Goal: Task Accomplishment & Management: Use online tool/utility

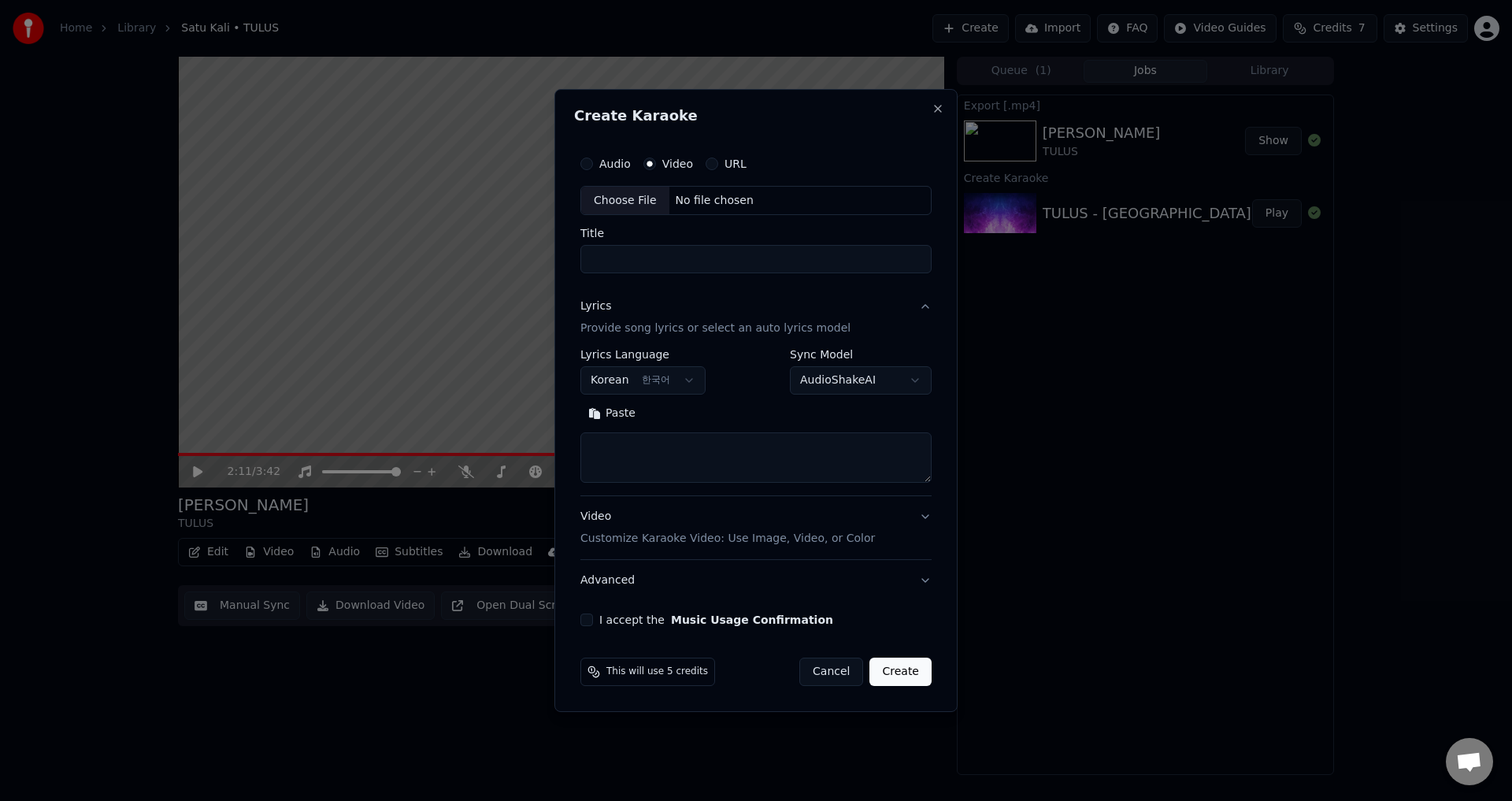
select select "**"
click at [643, 198] on div "Choose File" at bounding box center [625, 201] width 88 height 29
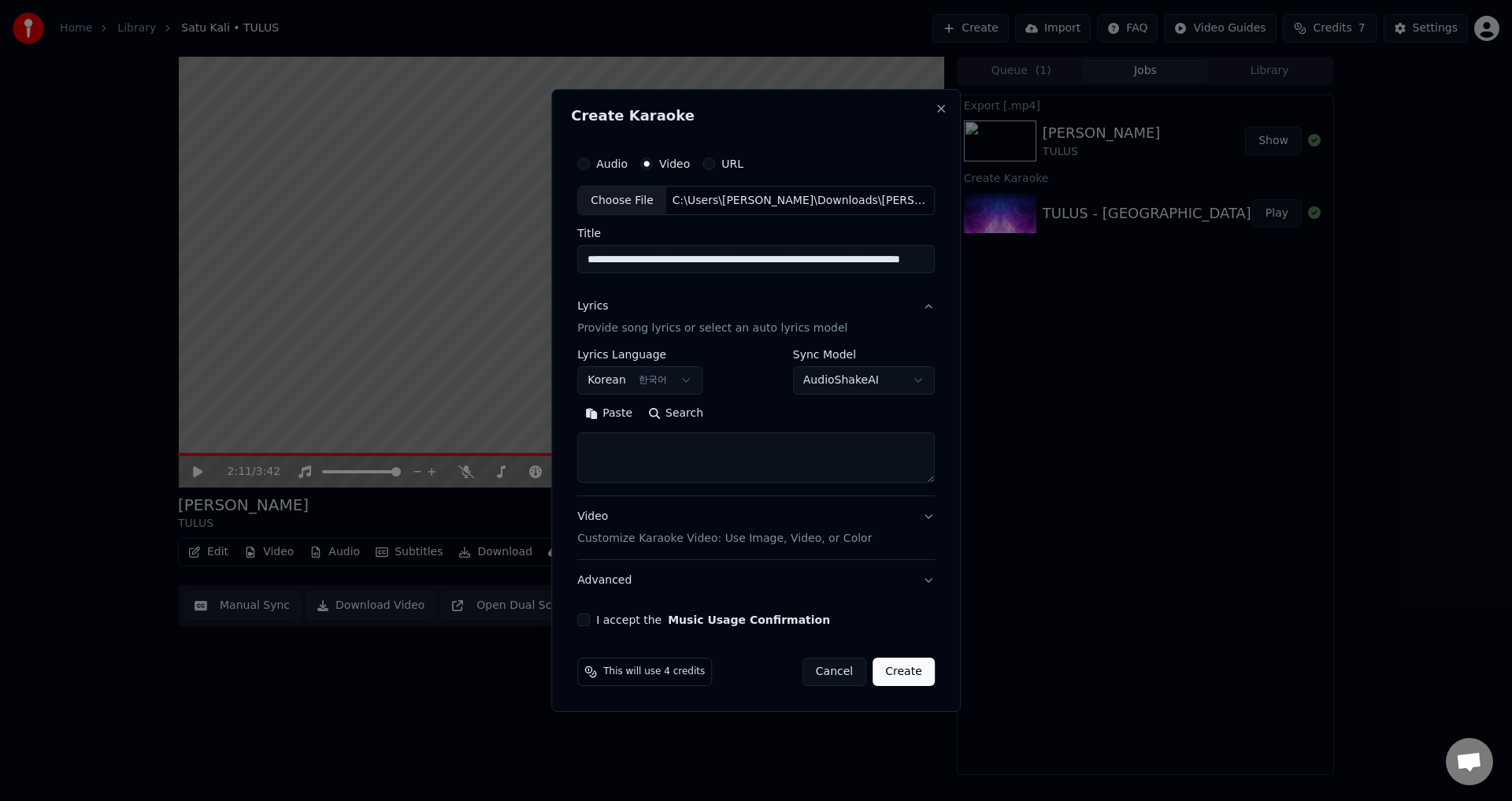
click at [701, 239] on label "Title" at bounding box center [756, 234] width 358 height 11
click at [701, 246] on input "**********" at bounding box center [756, 260] width 358 height 29
click at [708, 257] on input "**********" at bounding box center [753, 260] width 351 height 29
drag, startPoint x: 813, startPoint y: 263, endPoint x: 1291, endPoint y: 290, distance: 478.8
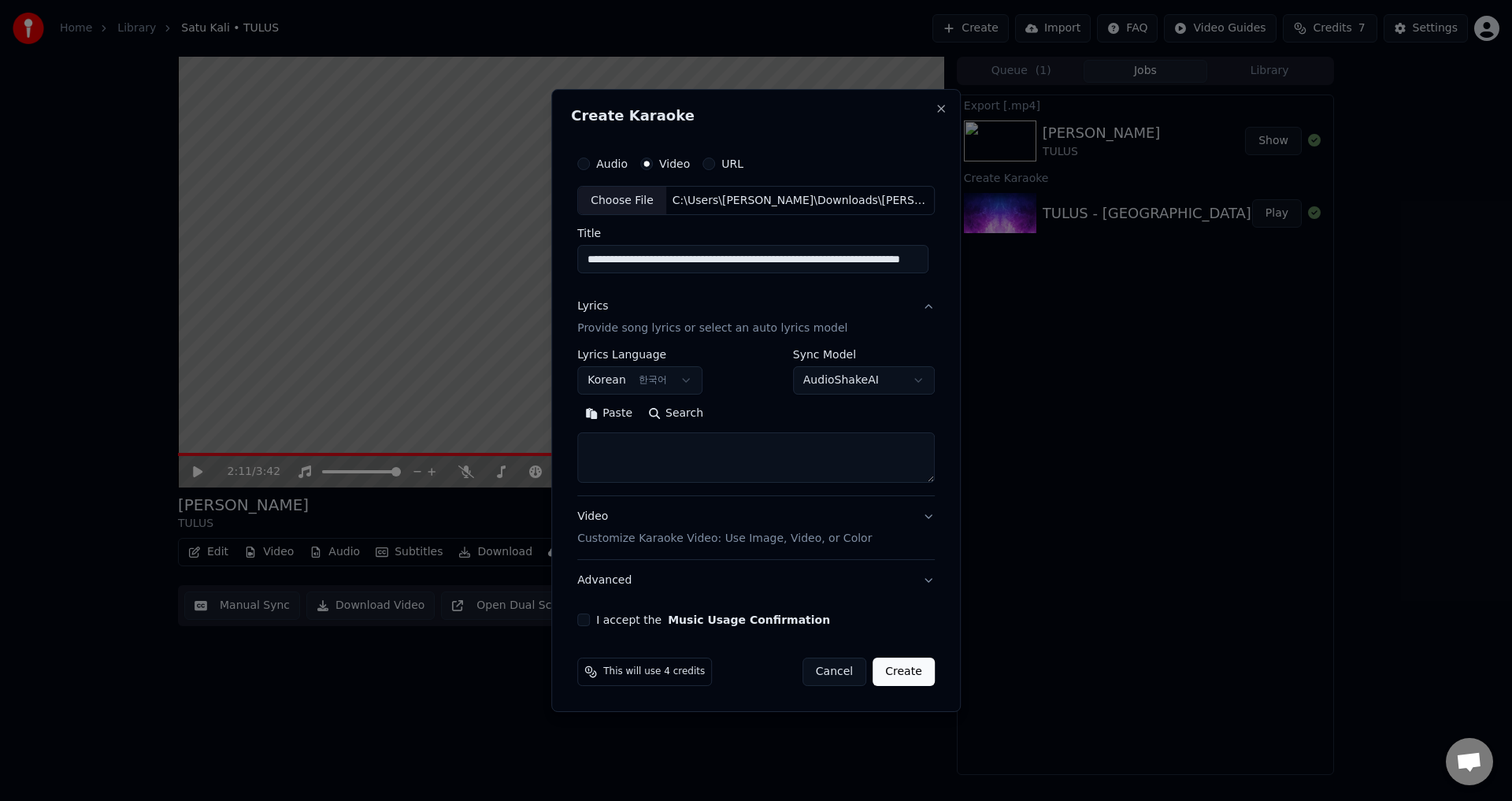
click at [1286, 291] on body "**********" at bounding box center [756, 400] width 1512 height 801
type input "**********"
click at [681, 375] on body "**********" at bounding box center [756, 400] width 1512 height 801
select select "**"
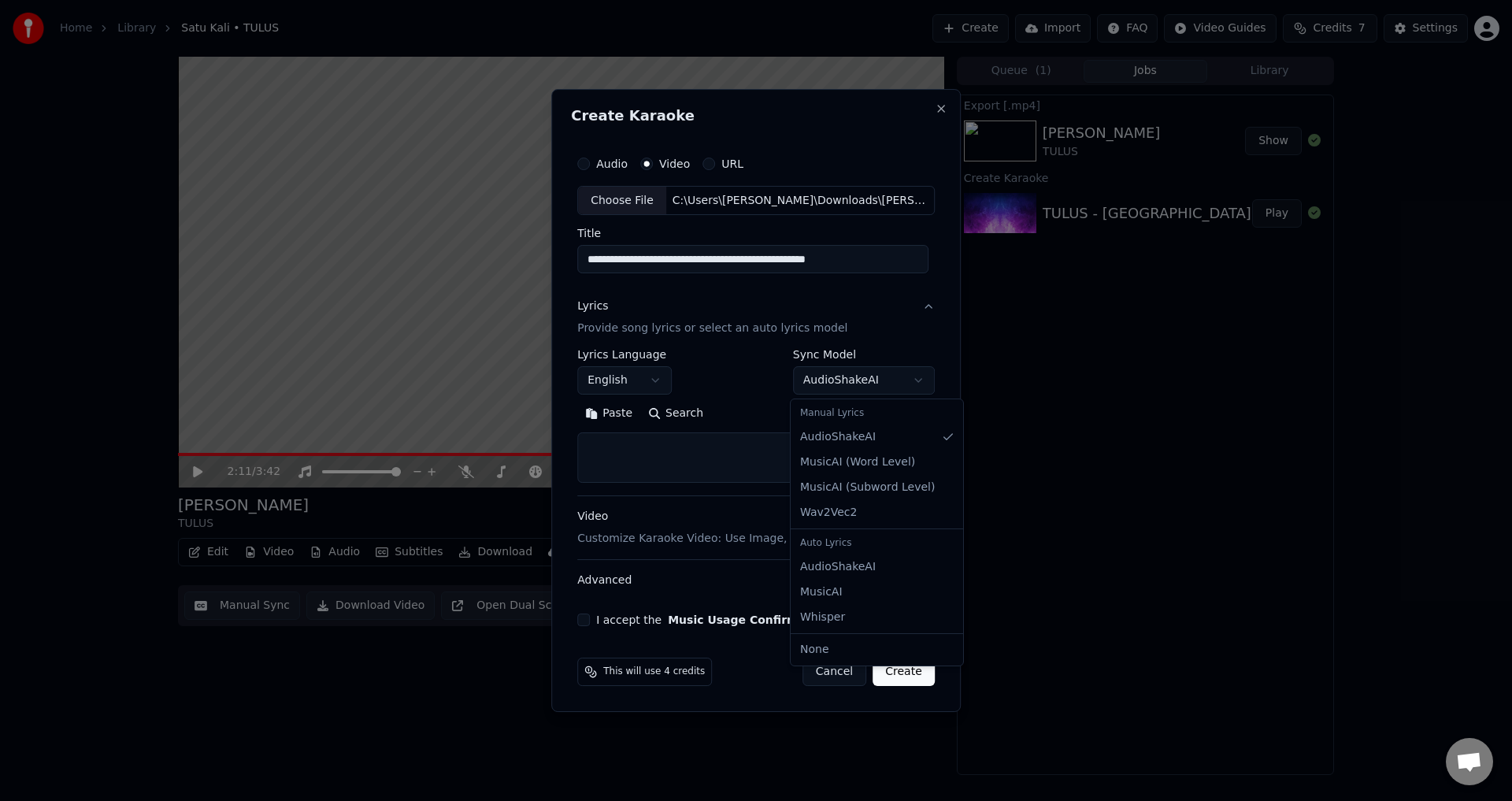
click at [855, 384] on body "**********" at bounding box center [756, 400] width 1512 height 801
click at [688, 457] on textarea at bounding box center [756, 458] width 358 height 50
click at [725, 453] on textarea at bounding box center [756, 458] width 358 height 50
paste textarea "**********"
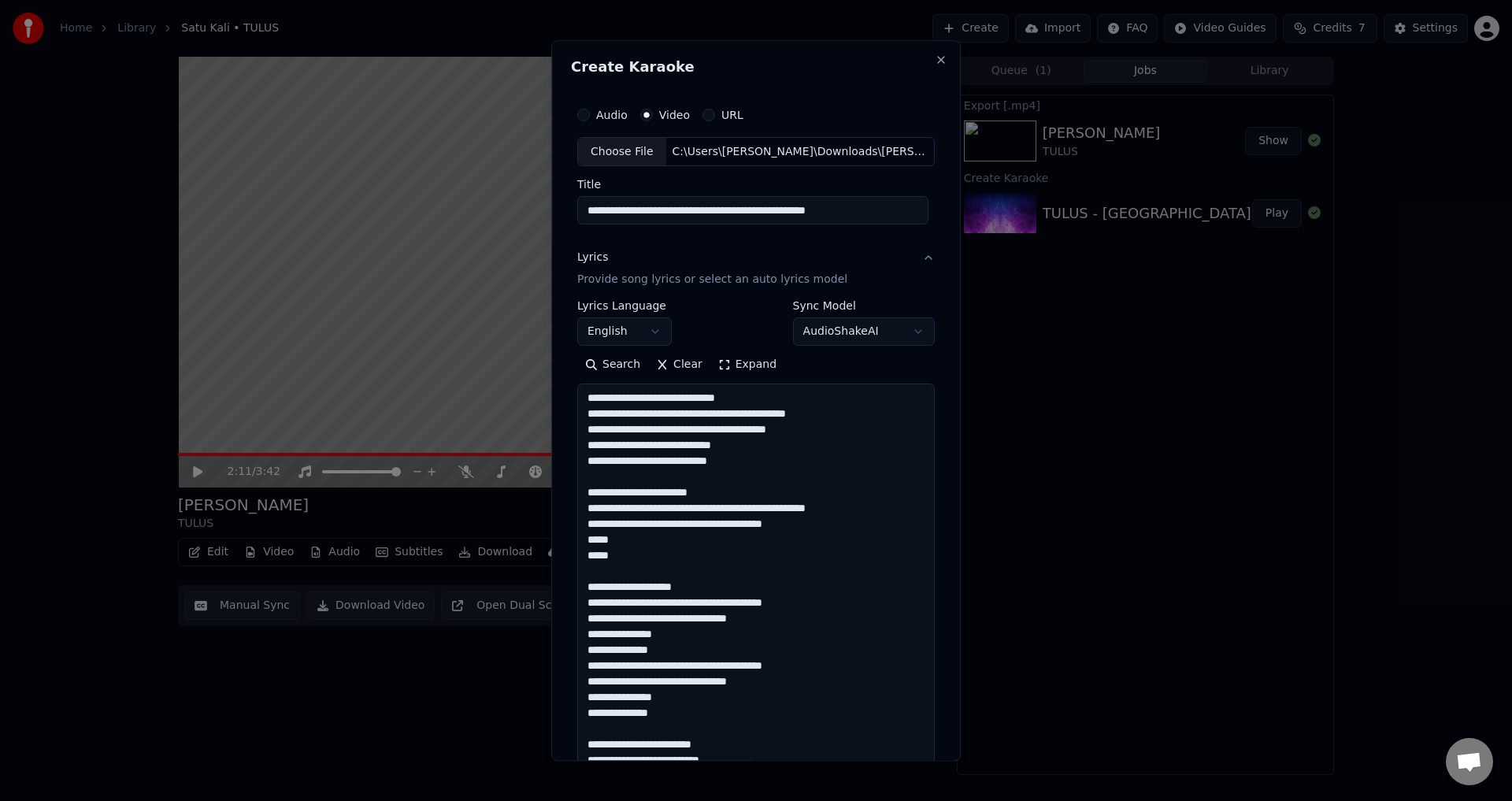
scroll to position [383, 0]
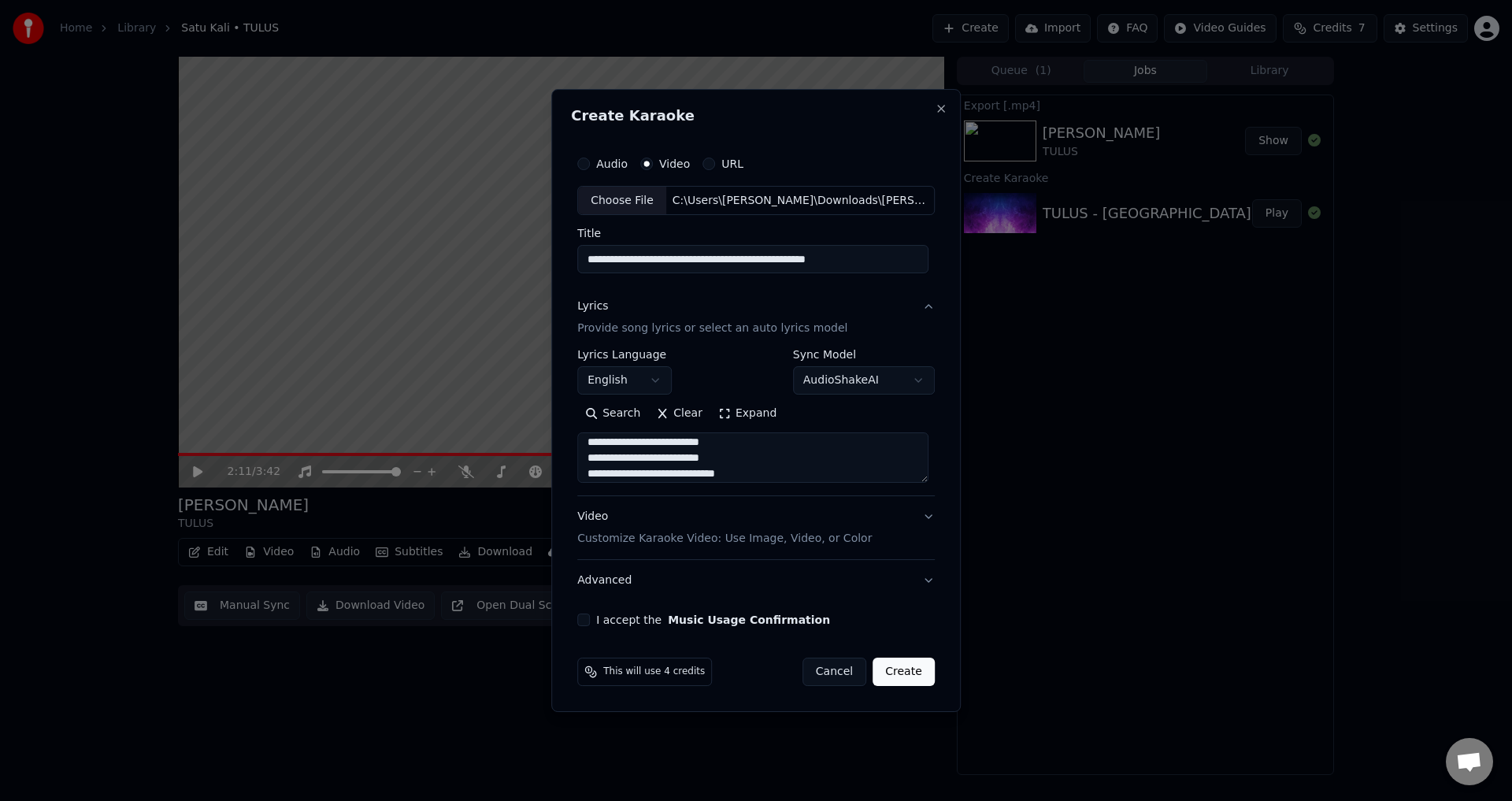
click at [740, 414] on button "Expand" at bounding box center [747, 414] width 74 height 26
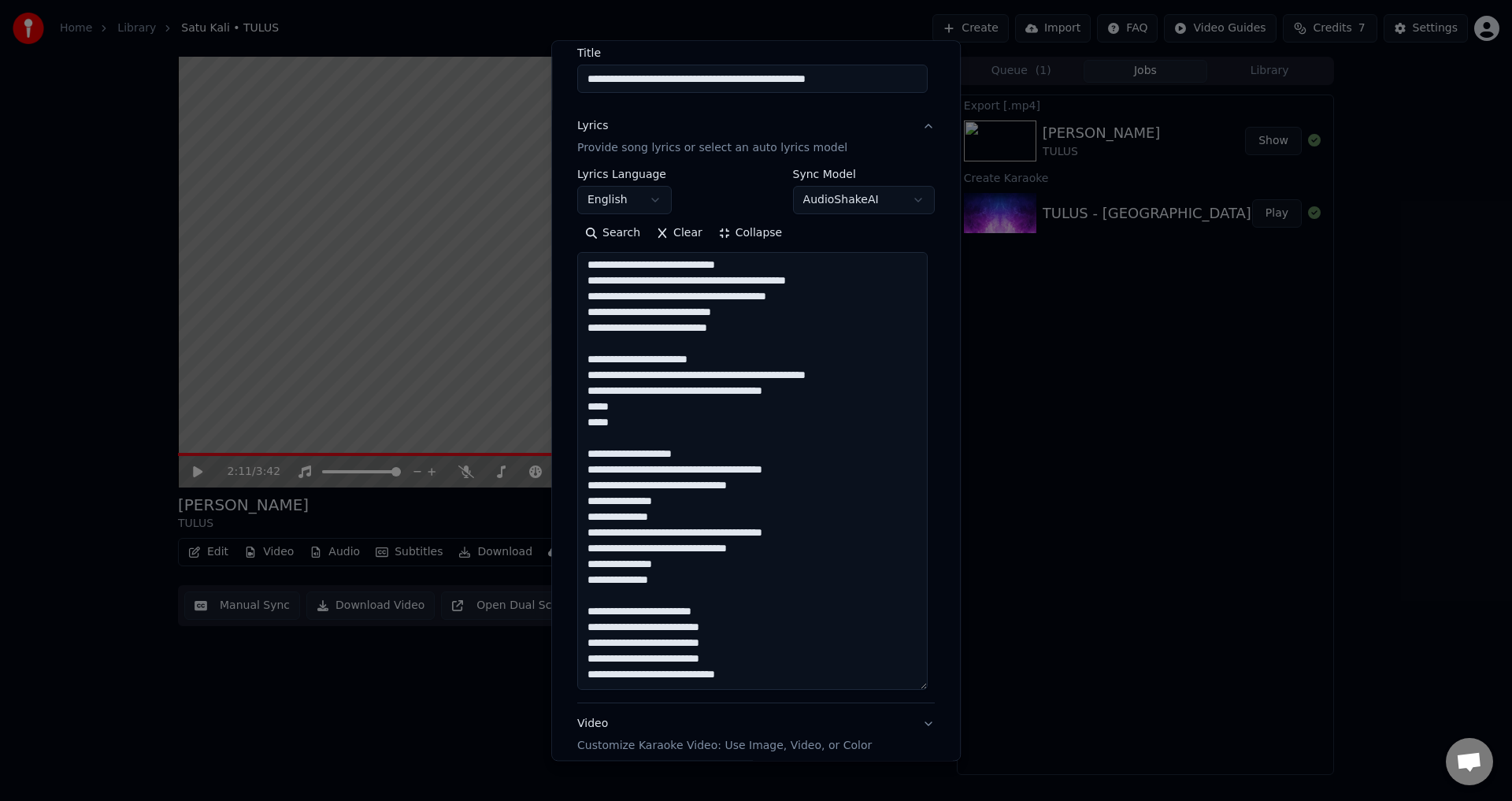
scroll to position [236, 0]
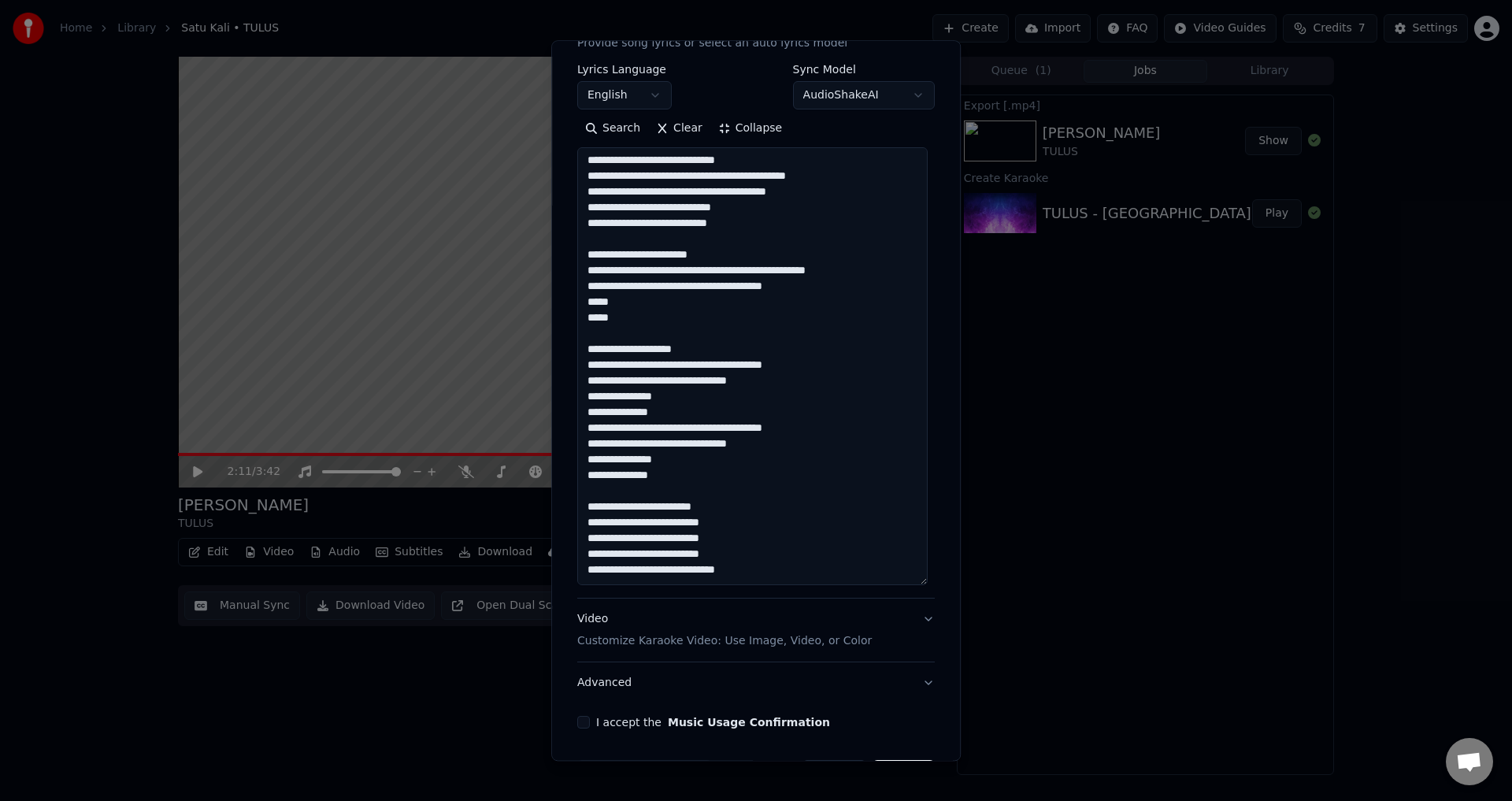
drag, startPoint x: 738, startPoint y: 506, endPoint x: 559, endPoint y: 506, distance: 179.0
click at [559, 506] on div "**********" at bounding box center [756, 400] width 410 height 721
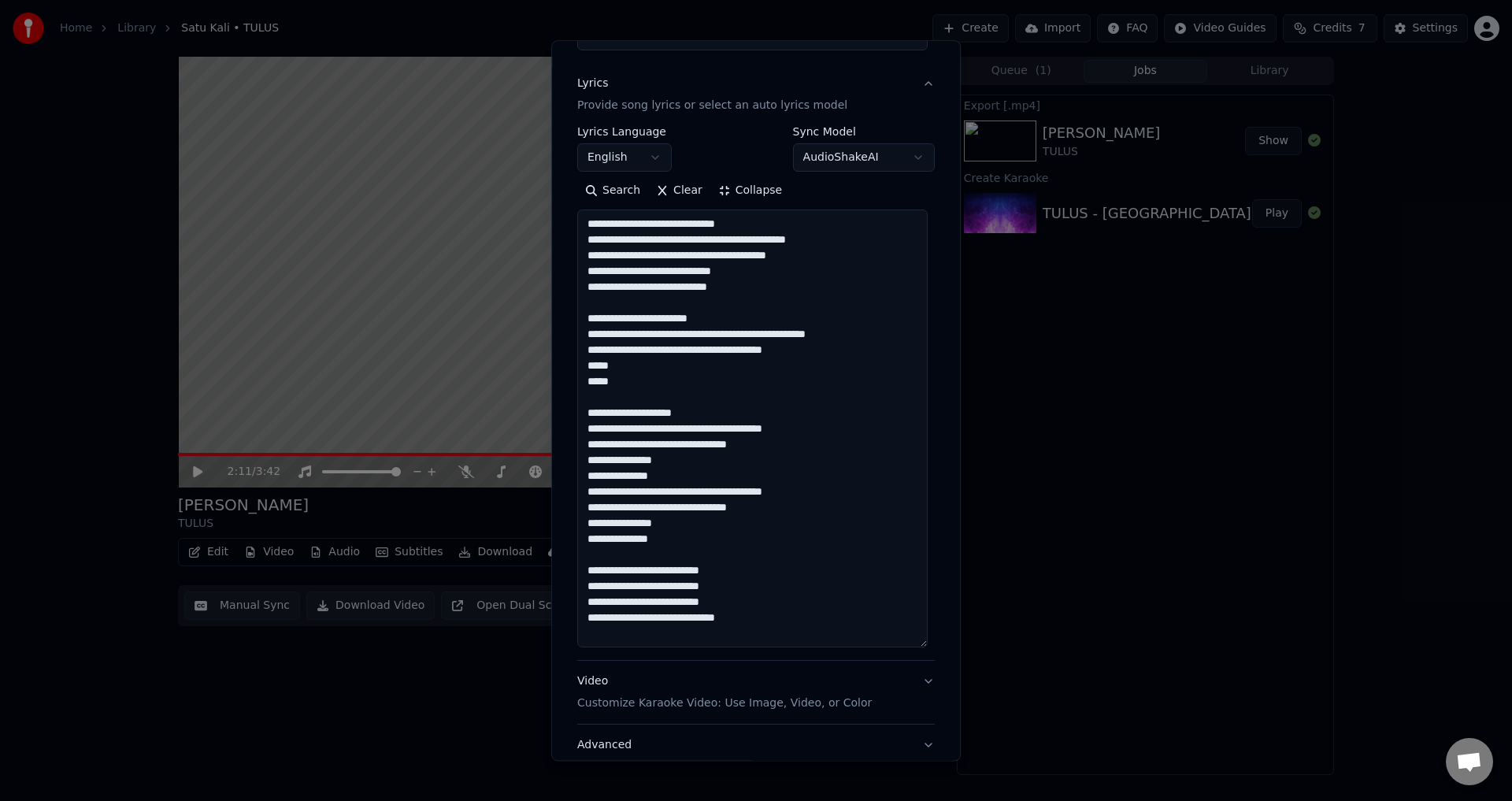
scroll to position [157, 0]
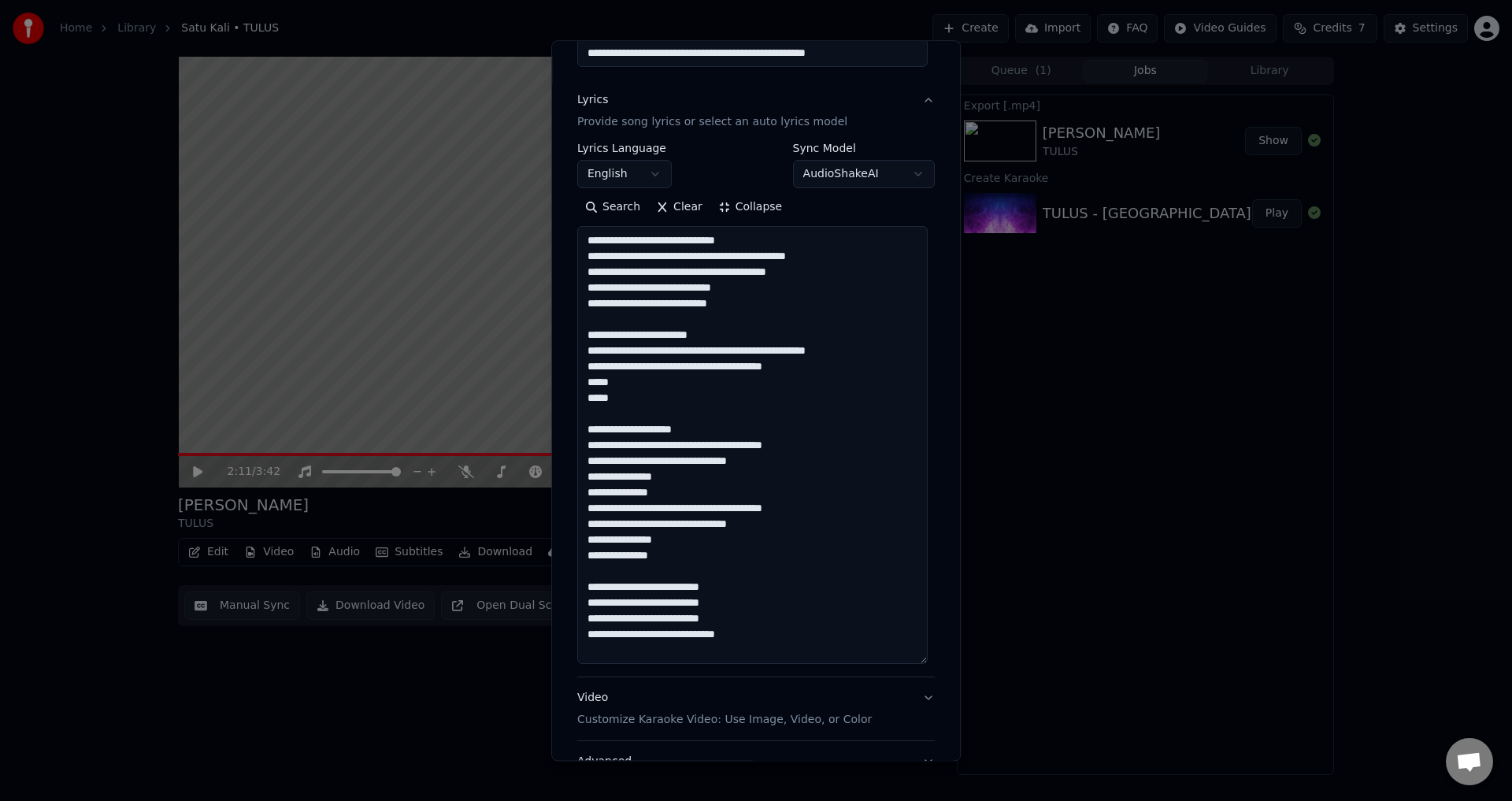
drag, startPoint x: 712, startPoint y: 431, endPoint x: 542, endPoint y: 430, distance: 170.0
click at [542, 430] on body "**********" at bounding box center [756, 400] width 1512 height 801
click at [690, 421] on textarea "**********" at bounding box center [752, 446] width 350 height 438
click at [706, 430] on textarea "**********" at bounding box center [752, 446] width 350 height 438
drag, startPoint x: 707, startPoint y: 430, endPoint x: 560, endPoint y: 430, distance: 147.0
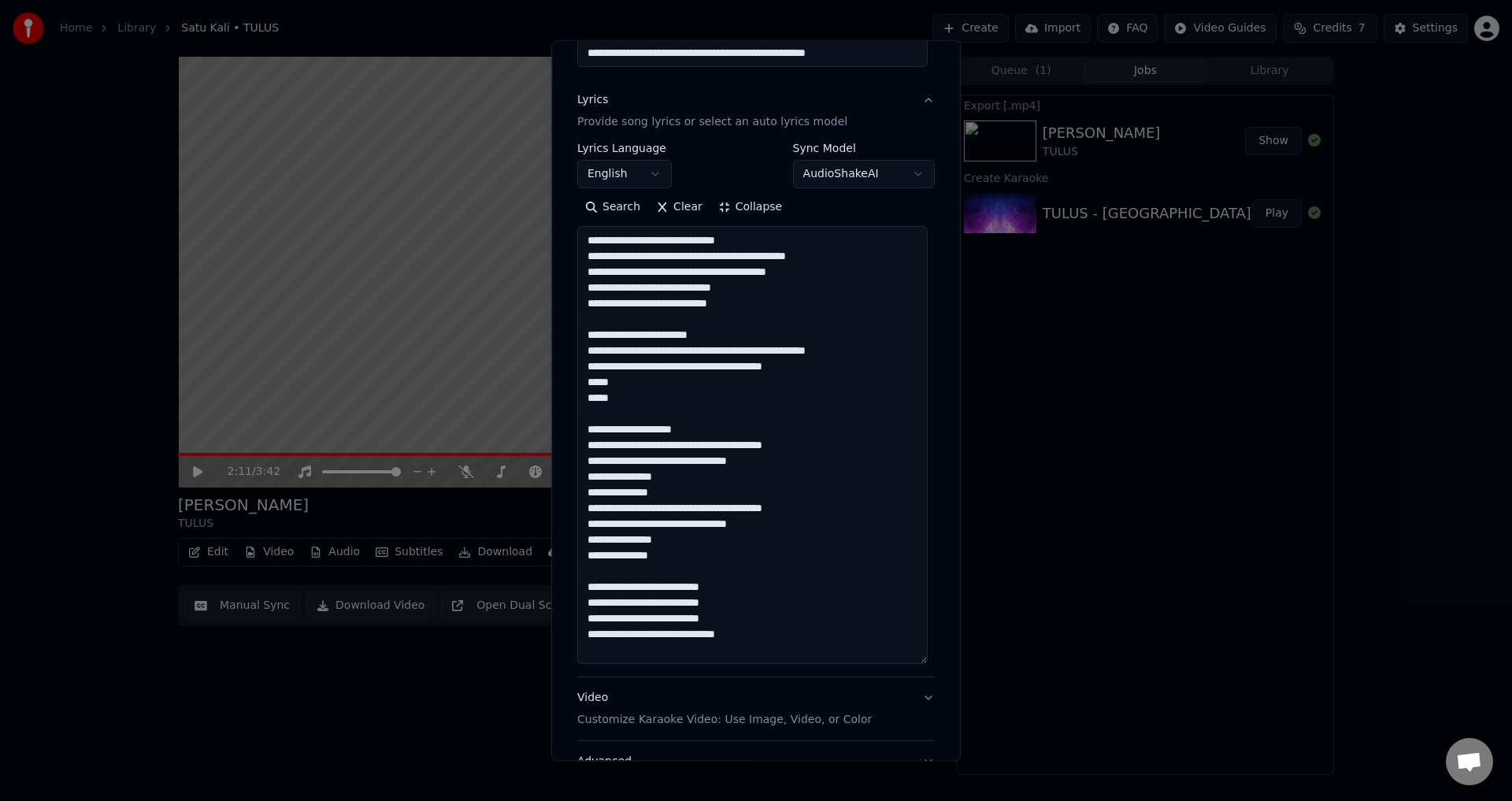
click at [560, 430] on div "**********" at bounding box center [756, 400] width 410 height 721
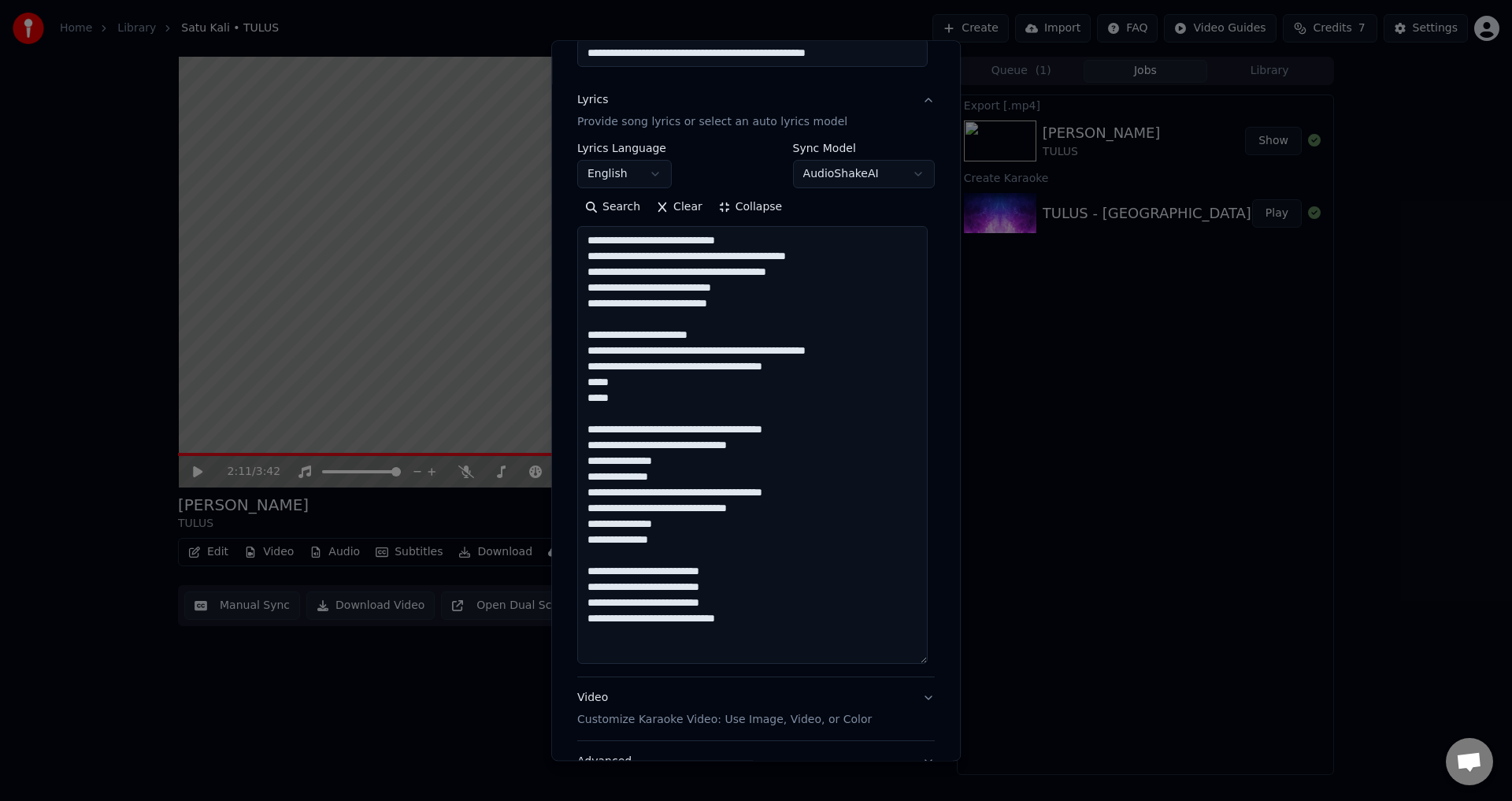
scroll to position [79, 0]
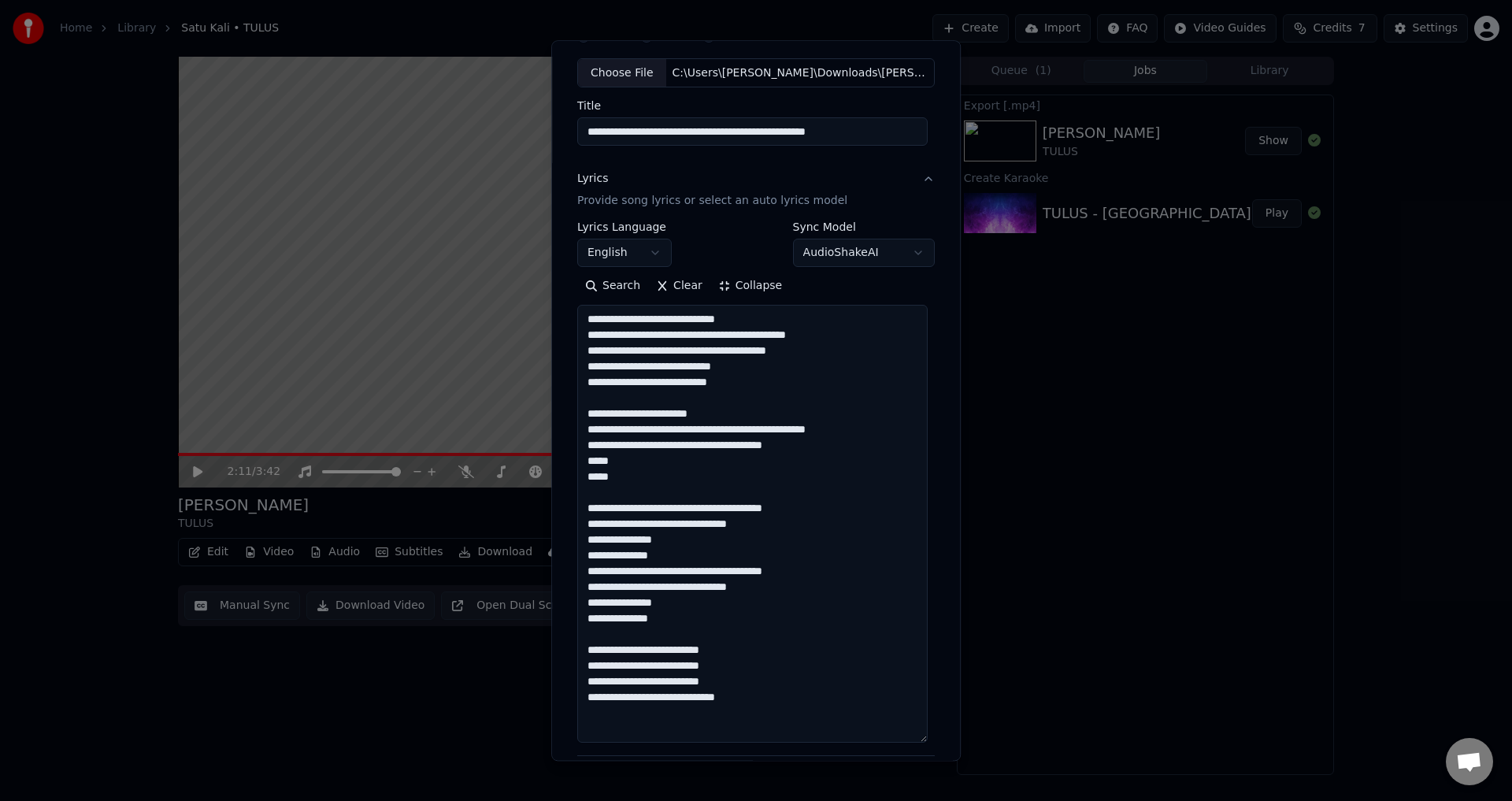
drag, startPoint x: 725, startPoint y: 412, endPoint x: 550, endPoint y: 412, distance: 175.0
click at [552, 412] on div "**********" at bounding box center [756, 400] width 410 height 721
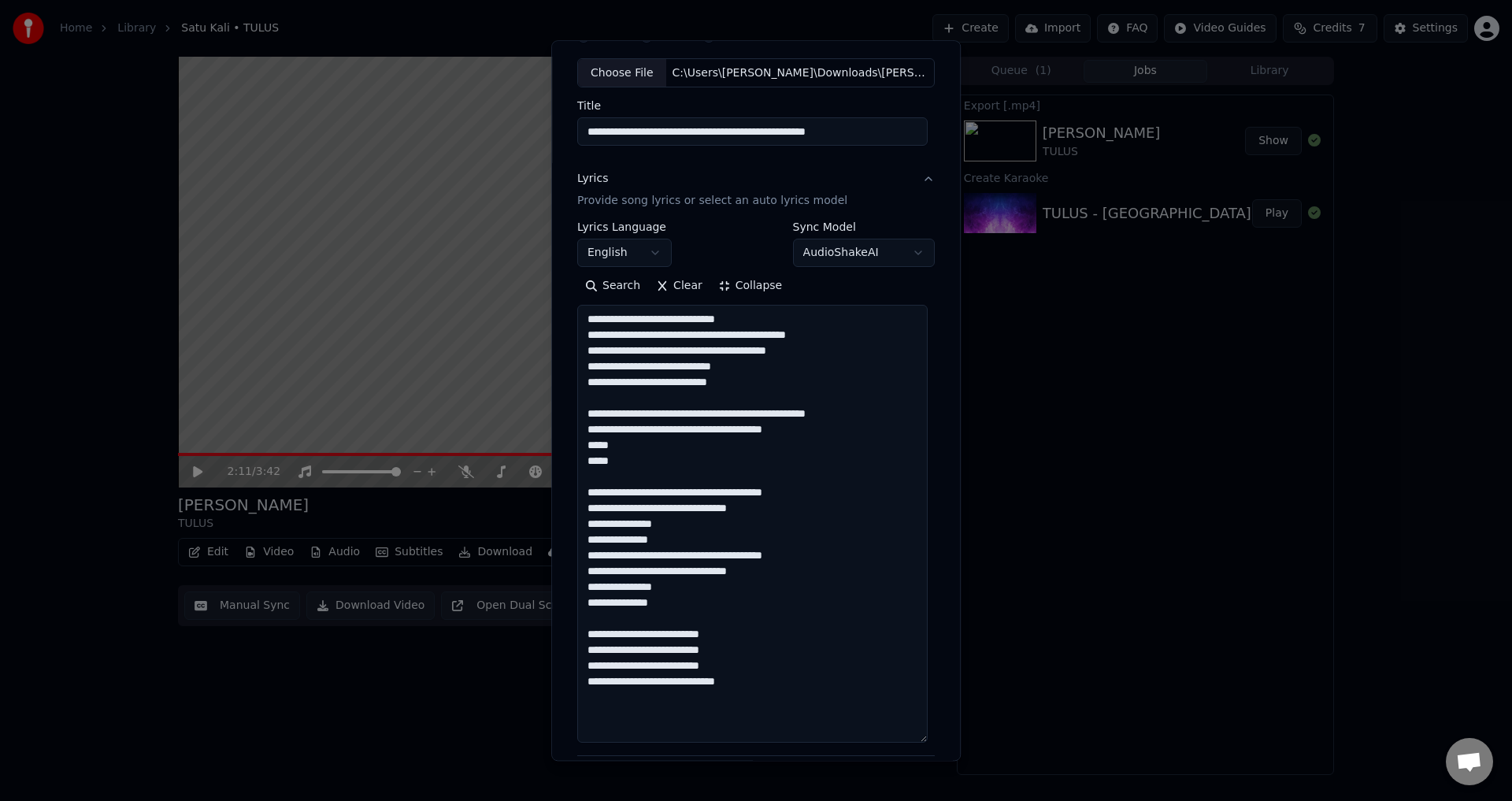
scroll to position [0, 0]
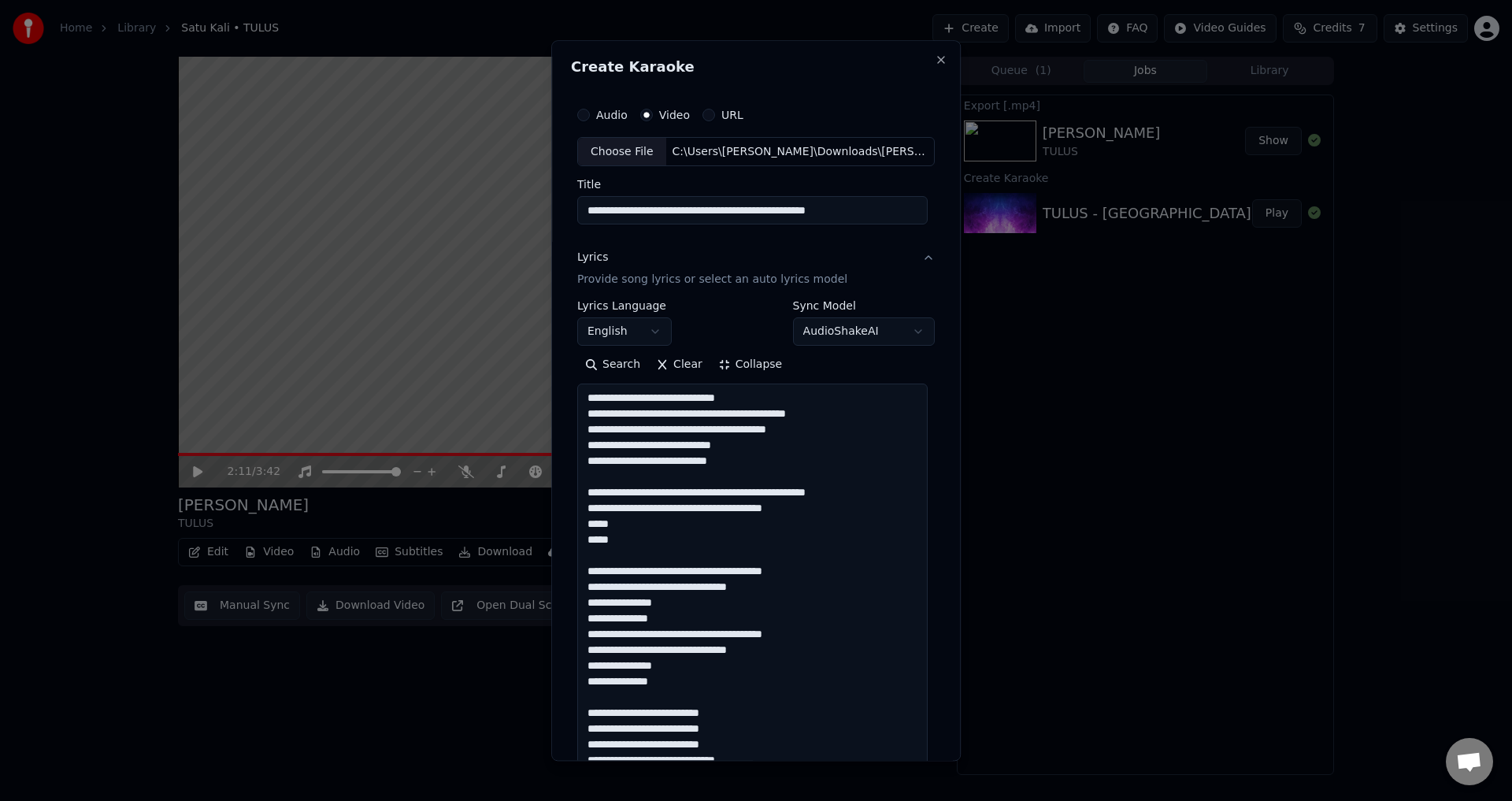
click at [757, 675] on textarea "**********" at bounding box center [752, 603] width 350 height 438
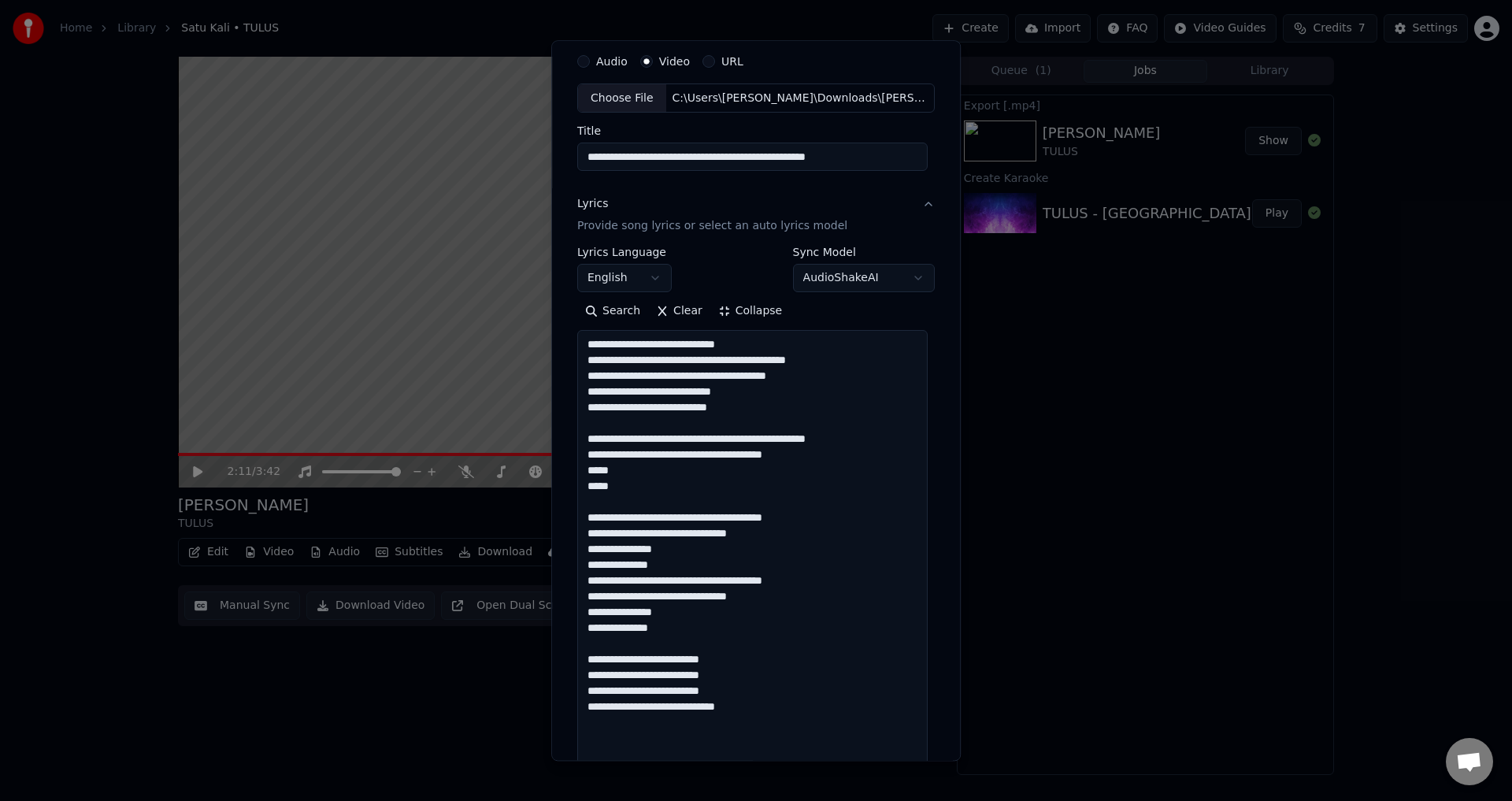
scroll to position [79, 0]
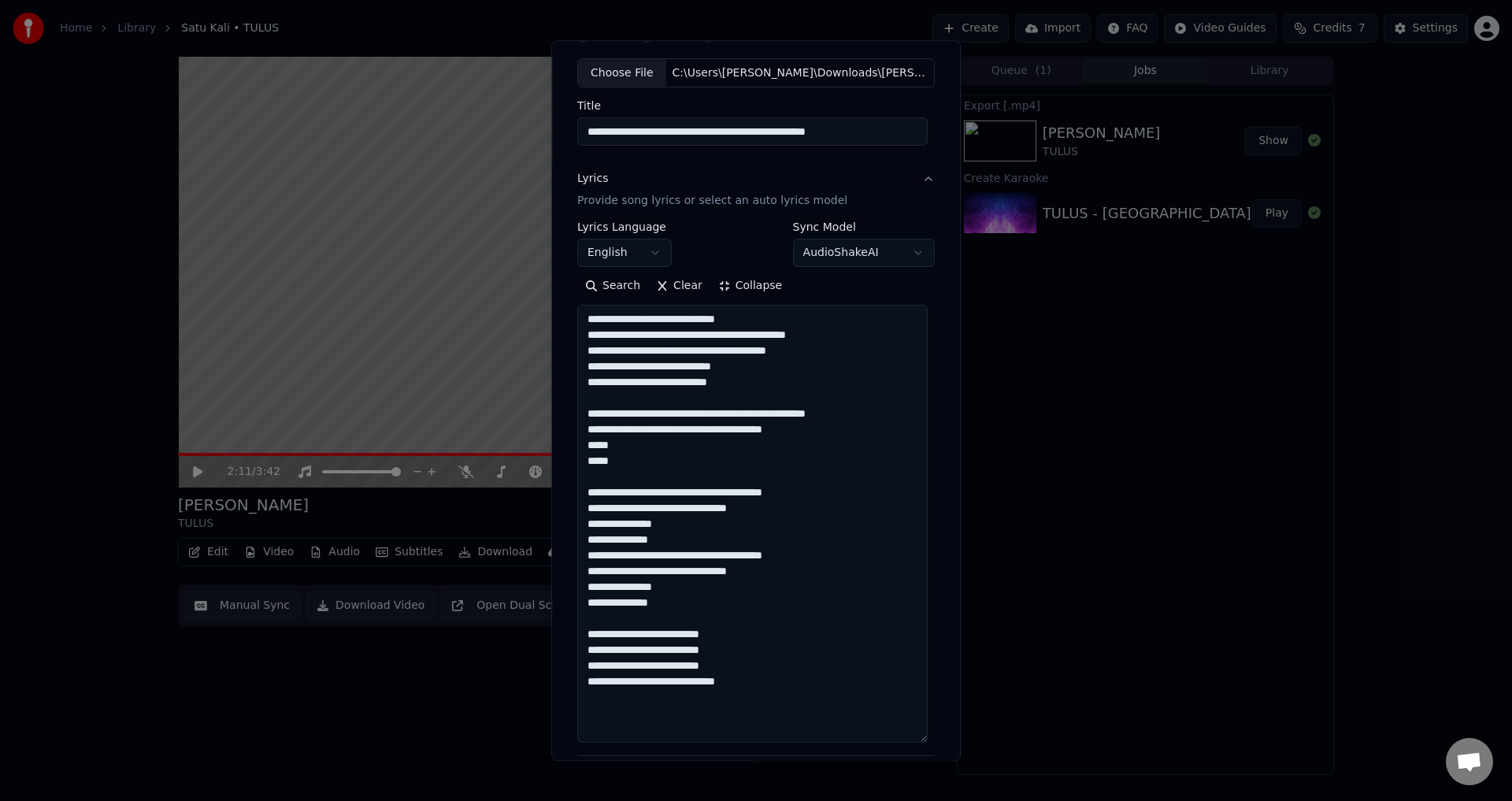
click at [752, 638] on textarea "**********" at bounding box center [752, 525] width 350 height 438
click at [759, 658] on textarea "**********" at bounding box center [752, 525] width 350 height 438
click at [758, 672] on textarea "**********" at bounding box center [752, 525] width 350 height 438
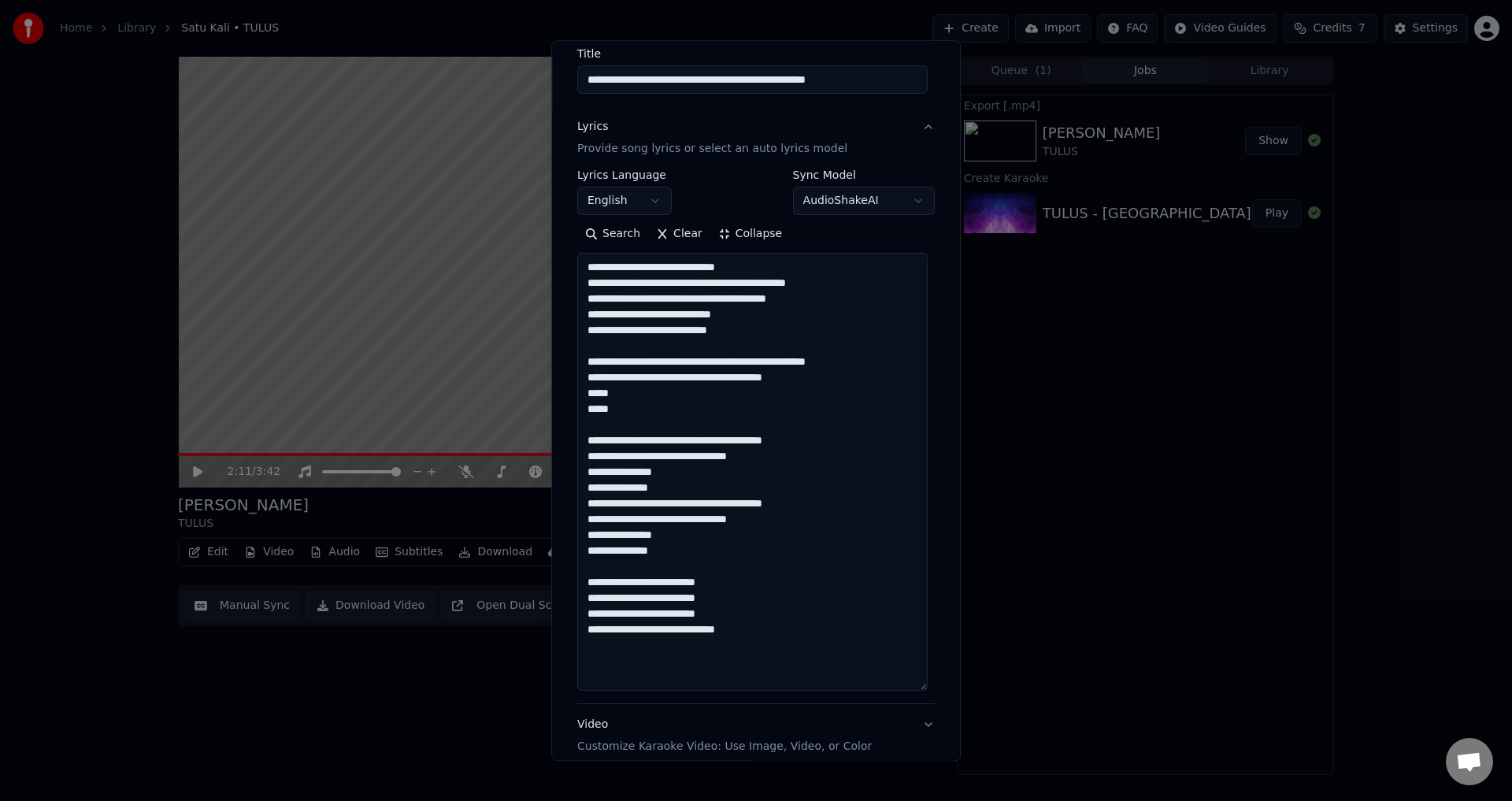
scroll to position [157, 0]
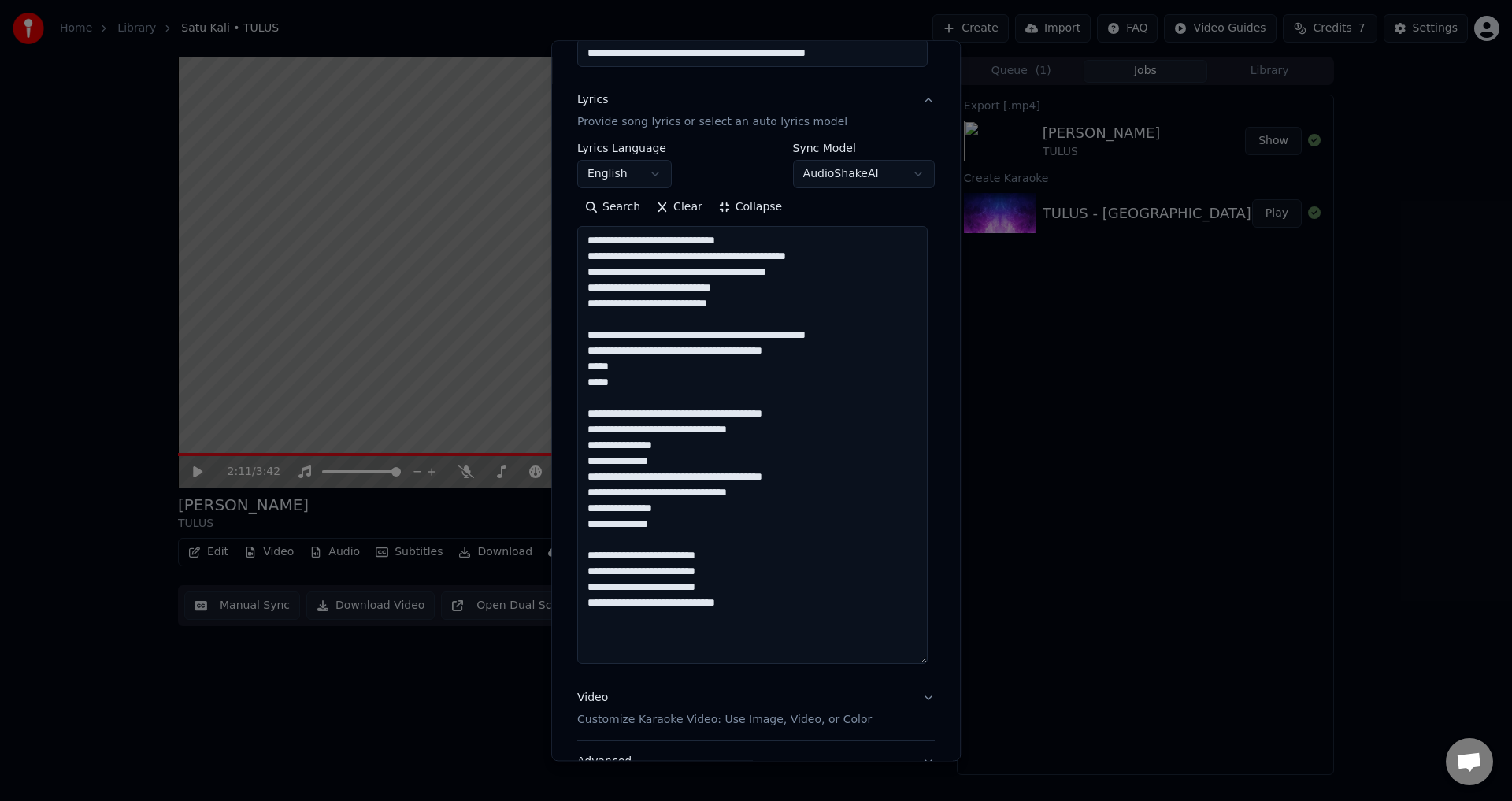
click at [773, 622] on textarea "**********" at bounding box center [752, 446] width 350 height 438
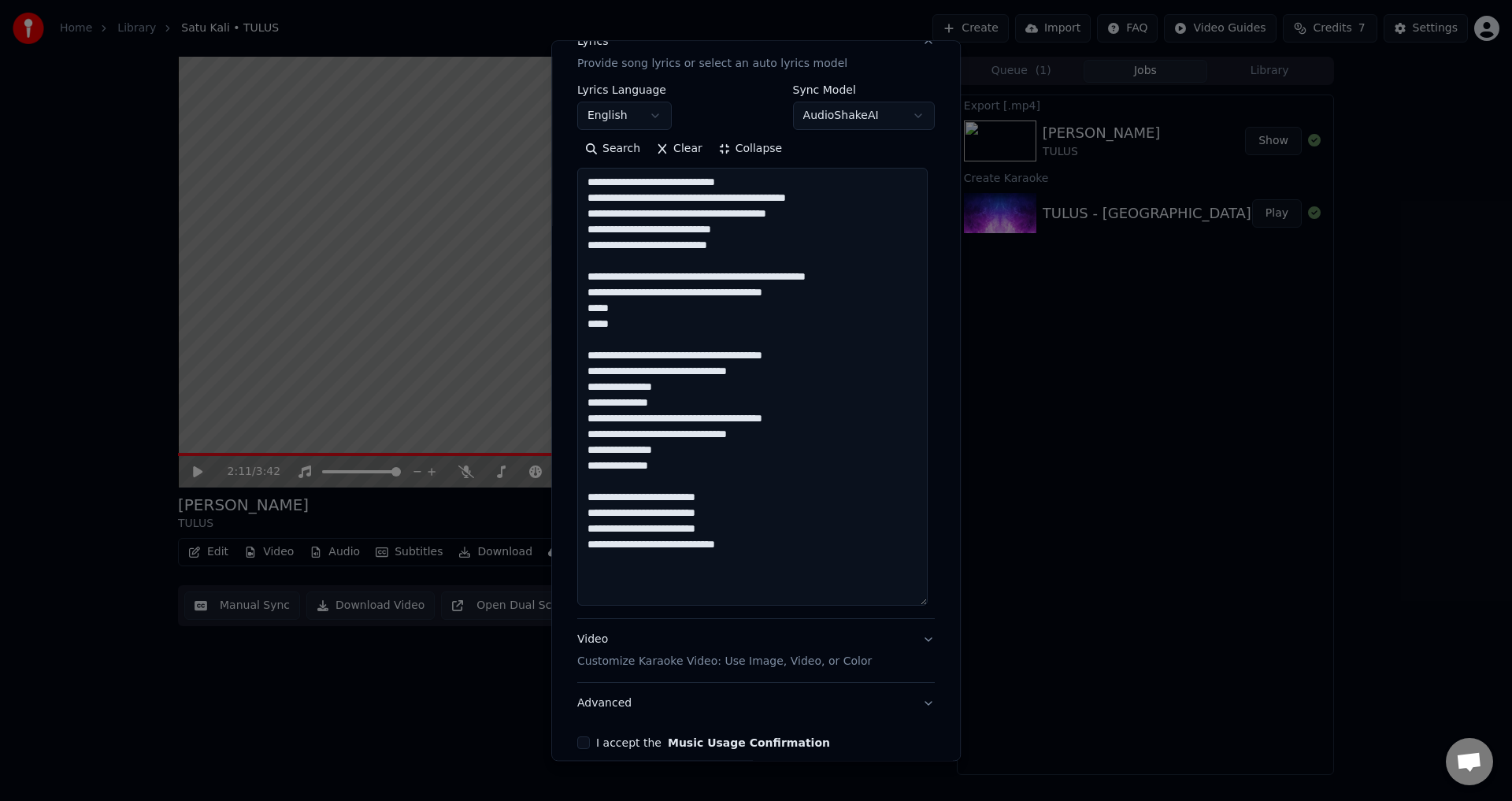
scroll to position [236, 0]
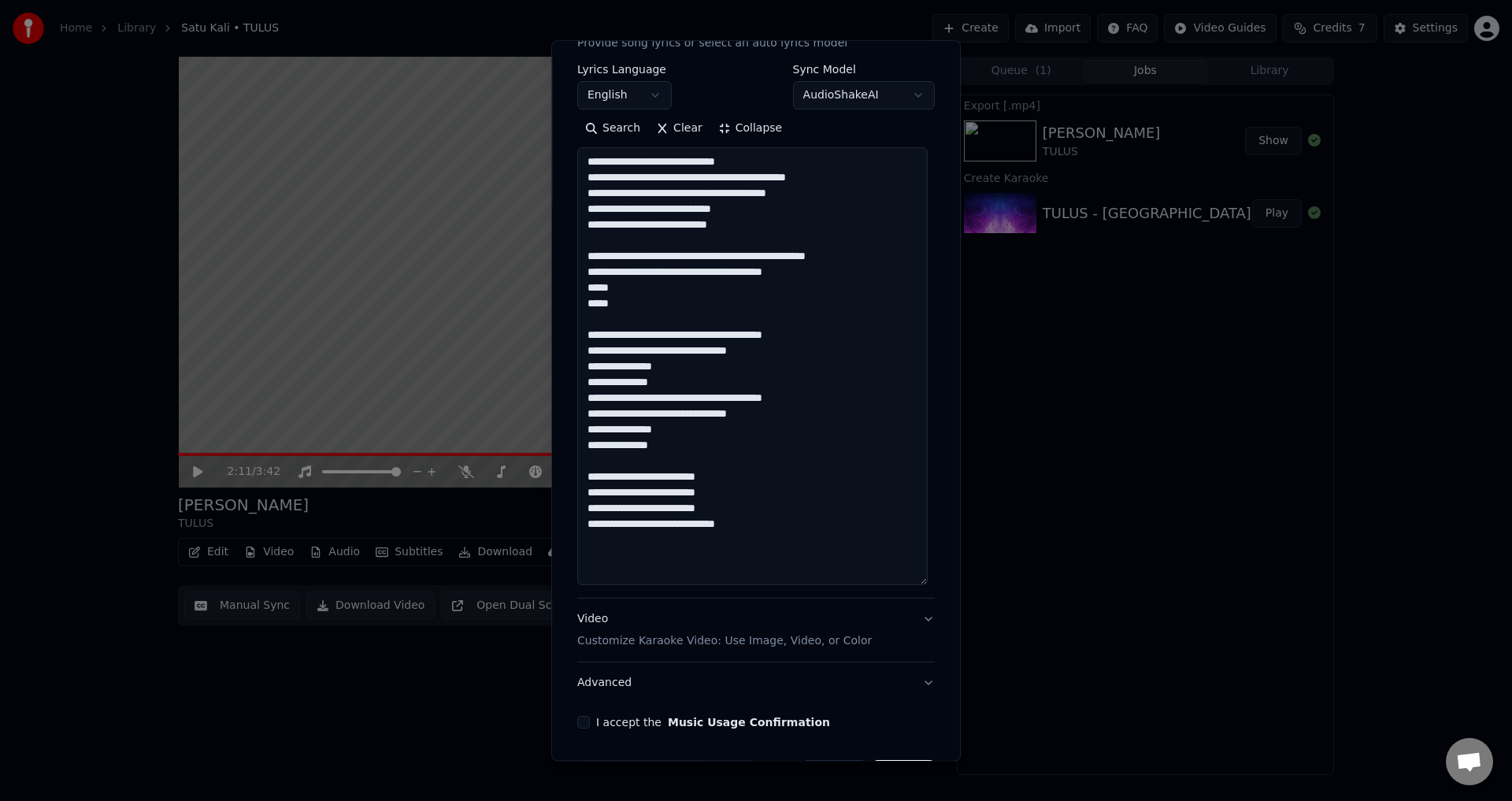
click at [795, 543] on textarea "**********" at bounding box center [752, 367] width 350 height 438
click at [783, 531] on textarea "**********" at bounding box center [752, 367] width 350 height 438
paste textarea "**********"
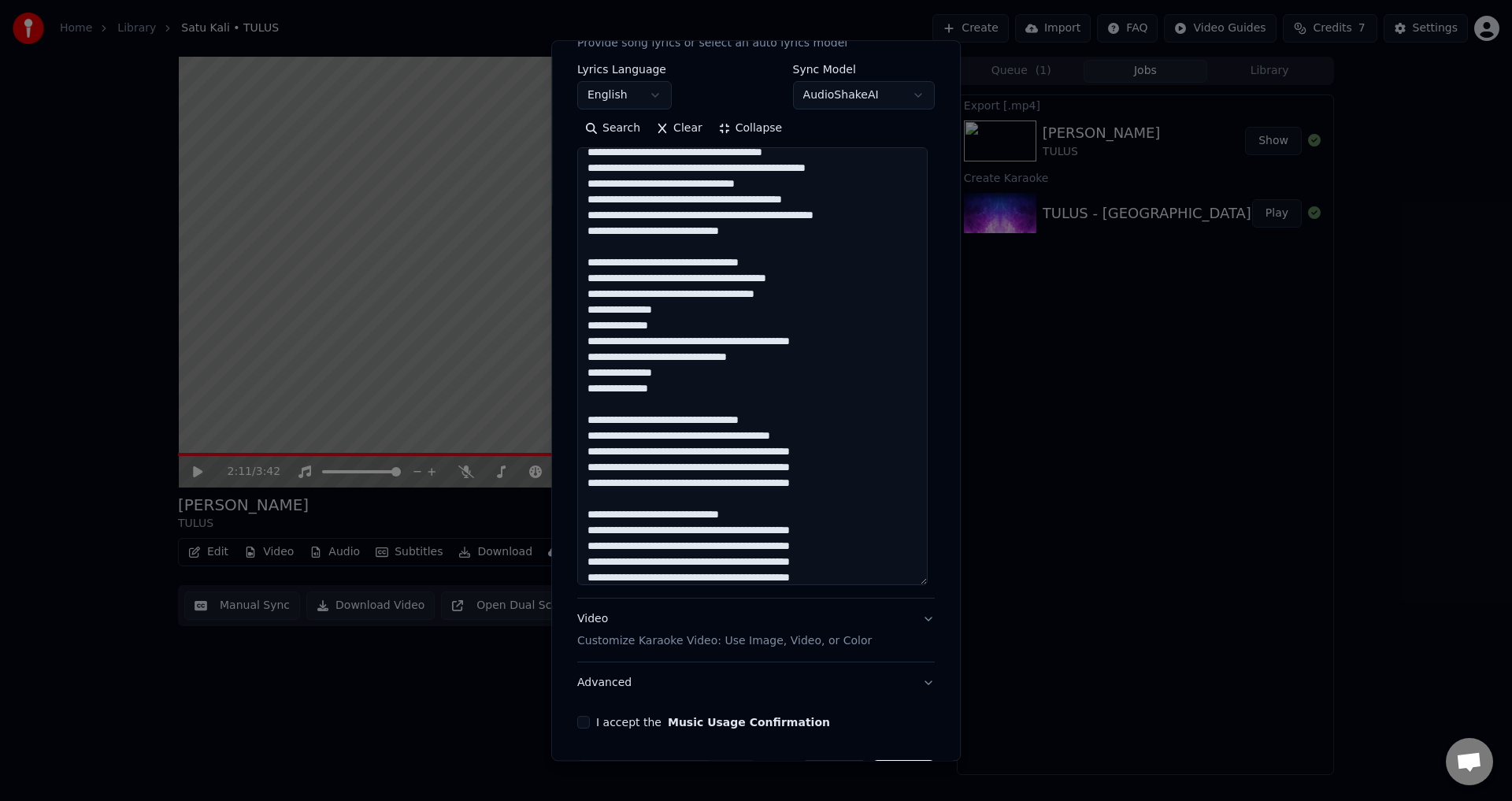
drag, startPoint x: 759, startPoint y: 513, endPoint x: 582, endPoint y: 514, distance: 177.0
click at [582, 514] on textarea at bounding box center [752, 367] width 350 height 438
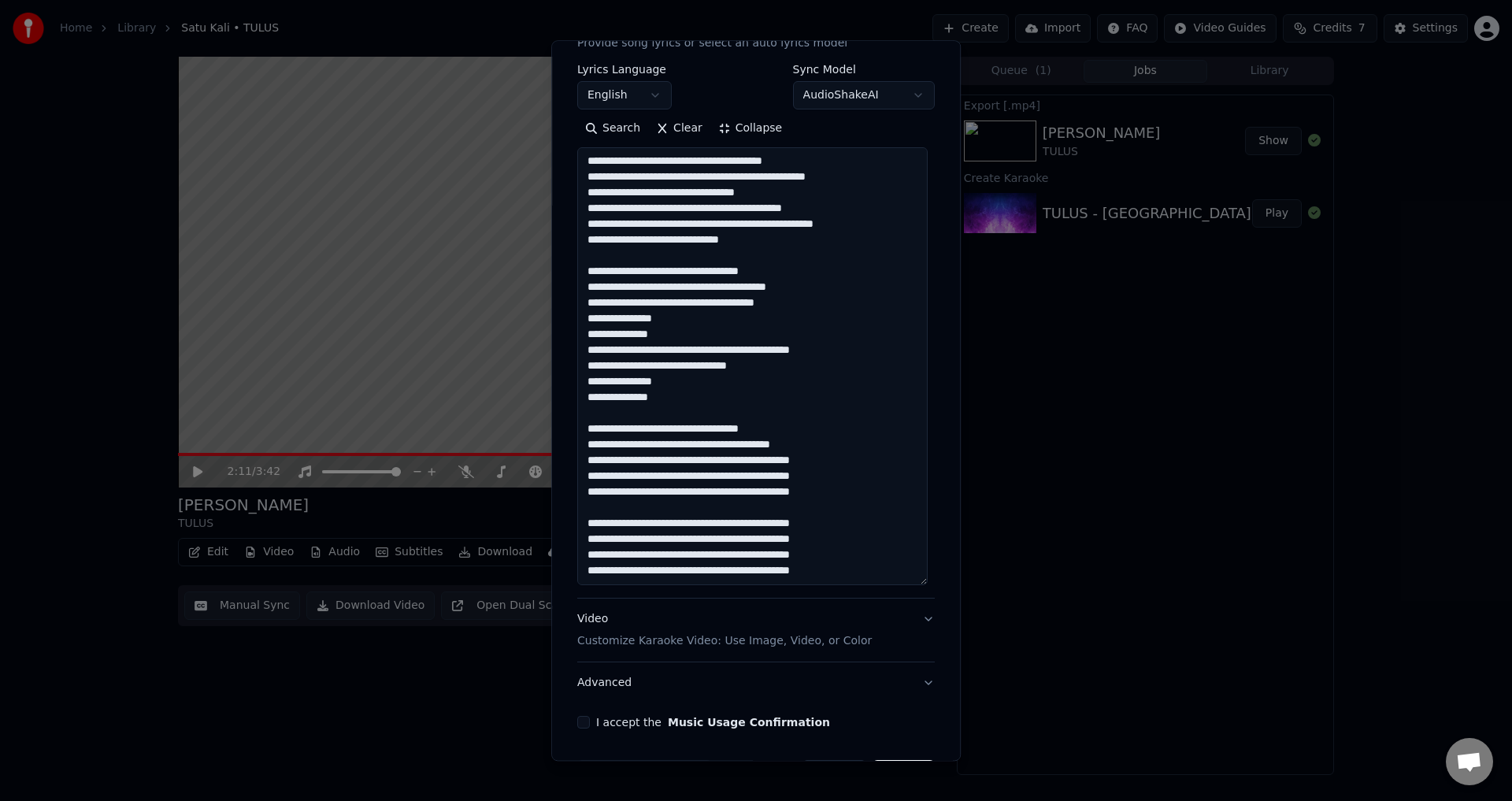
scroll to position [395, 0]
drag, startPoint x: 798, startPoint y: 426, endPoint x: 563, endPoint y: 426, distance: 235.0
click at [563, 426] on div "**********" at bounding box center [756, 400] width 410 height 721
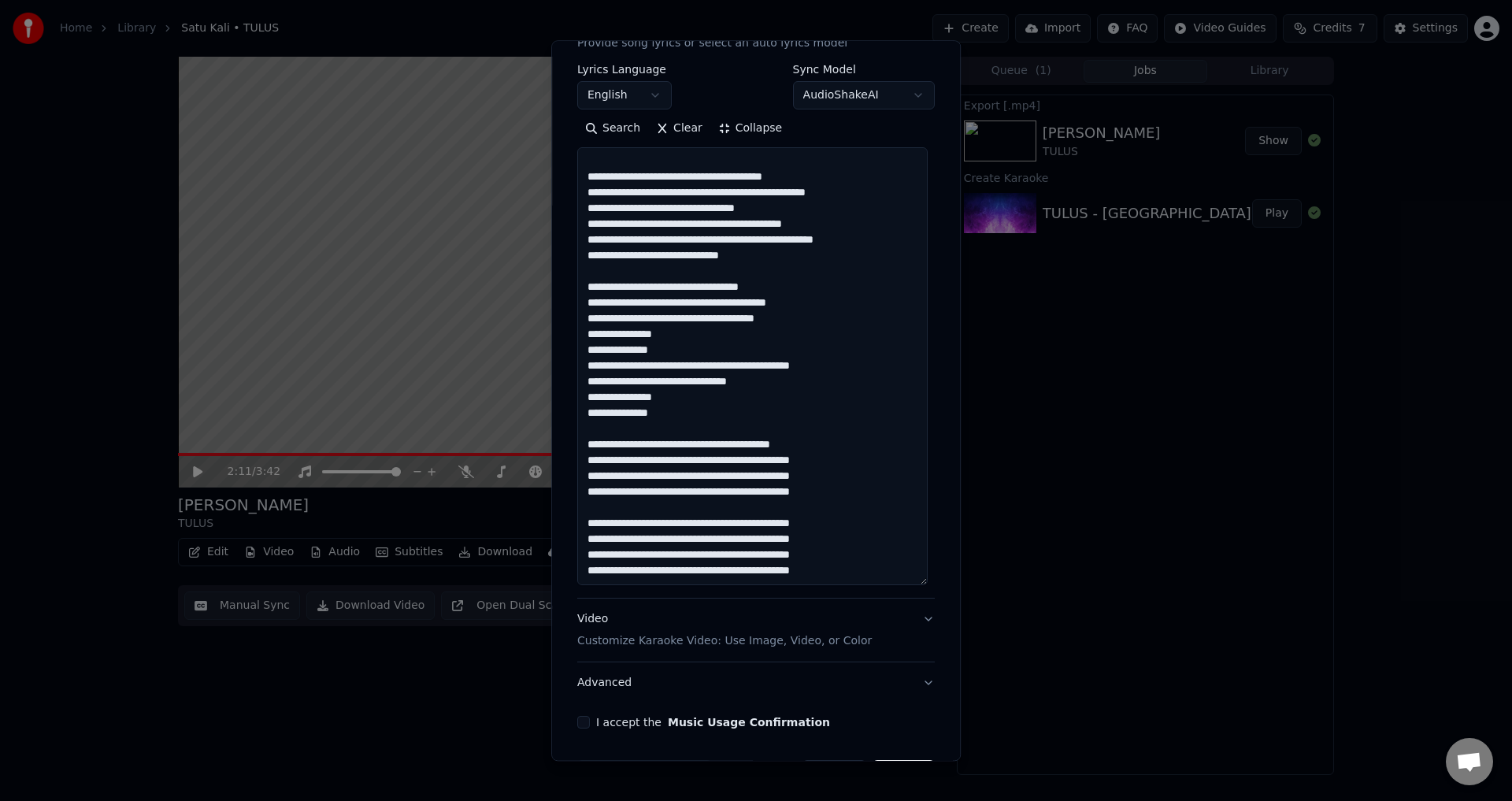
scroll to position [300, 0]
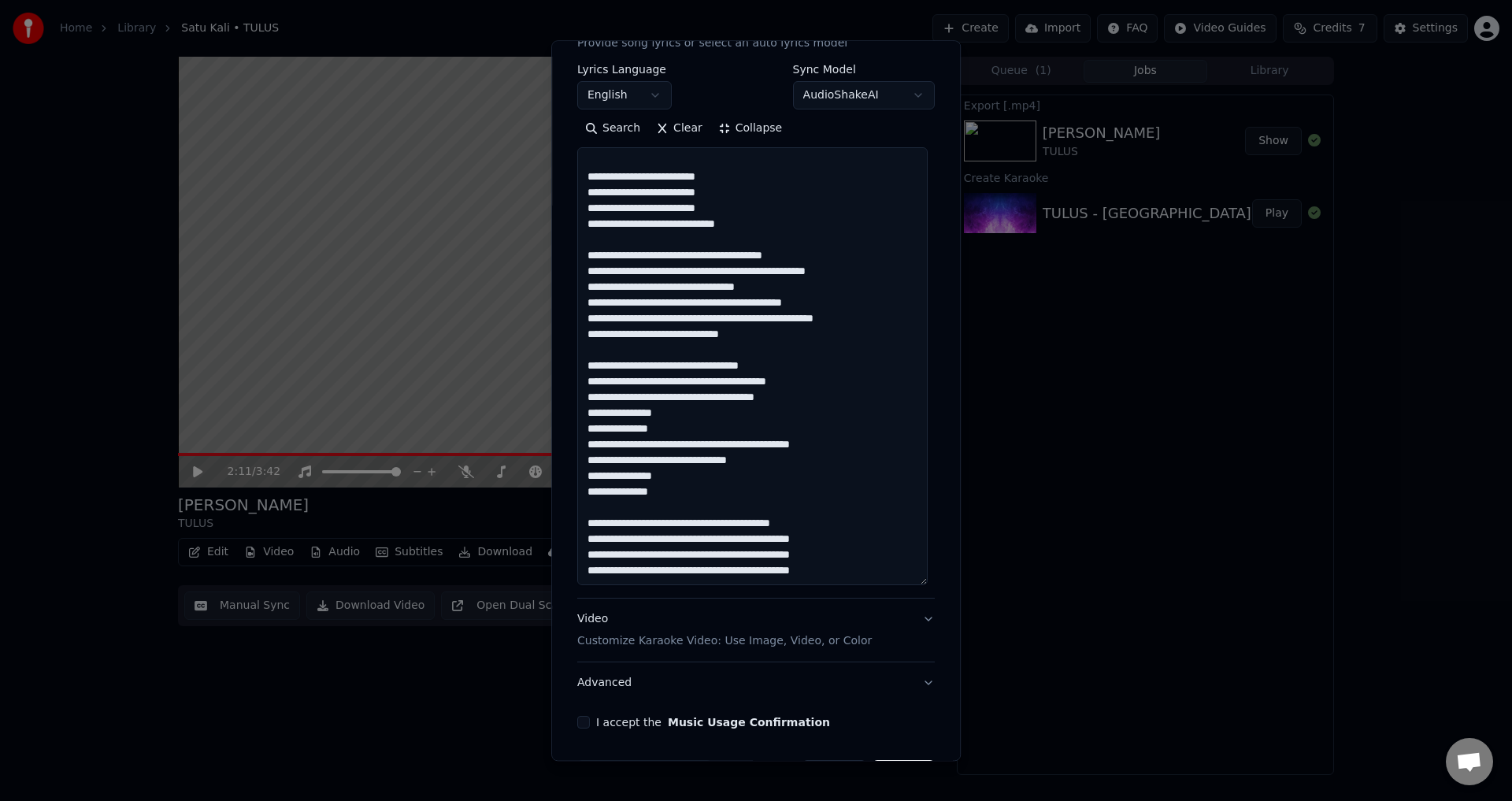
drag, startPoint x: 786, startPoint y: 373, endPoint x: 569, endPoint y: 372, distance: 217.0
click at [571, 372] on div "**********" at bounding box center [756, 295] width 370 height 879
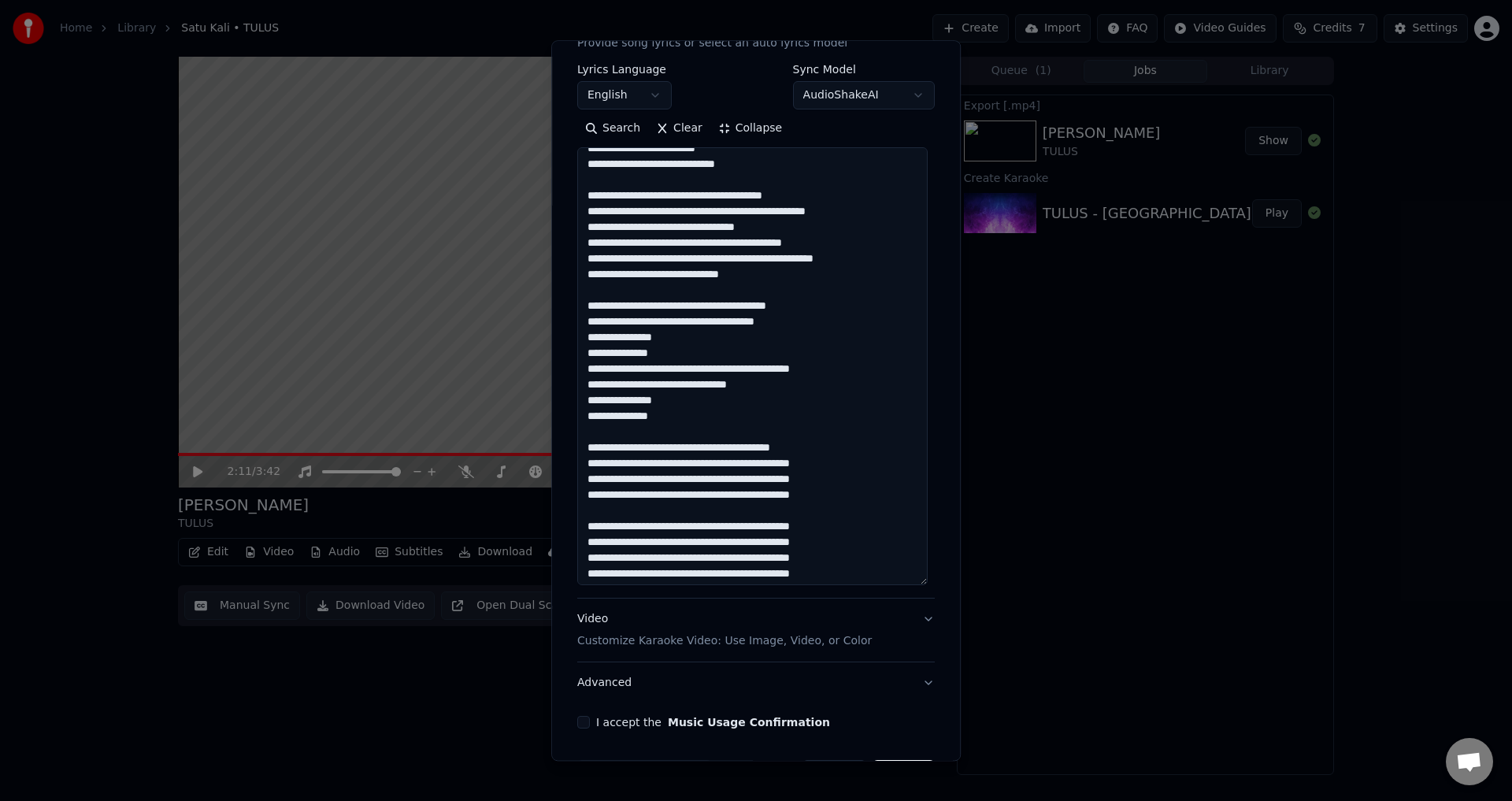
scroll to position [363, 0]
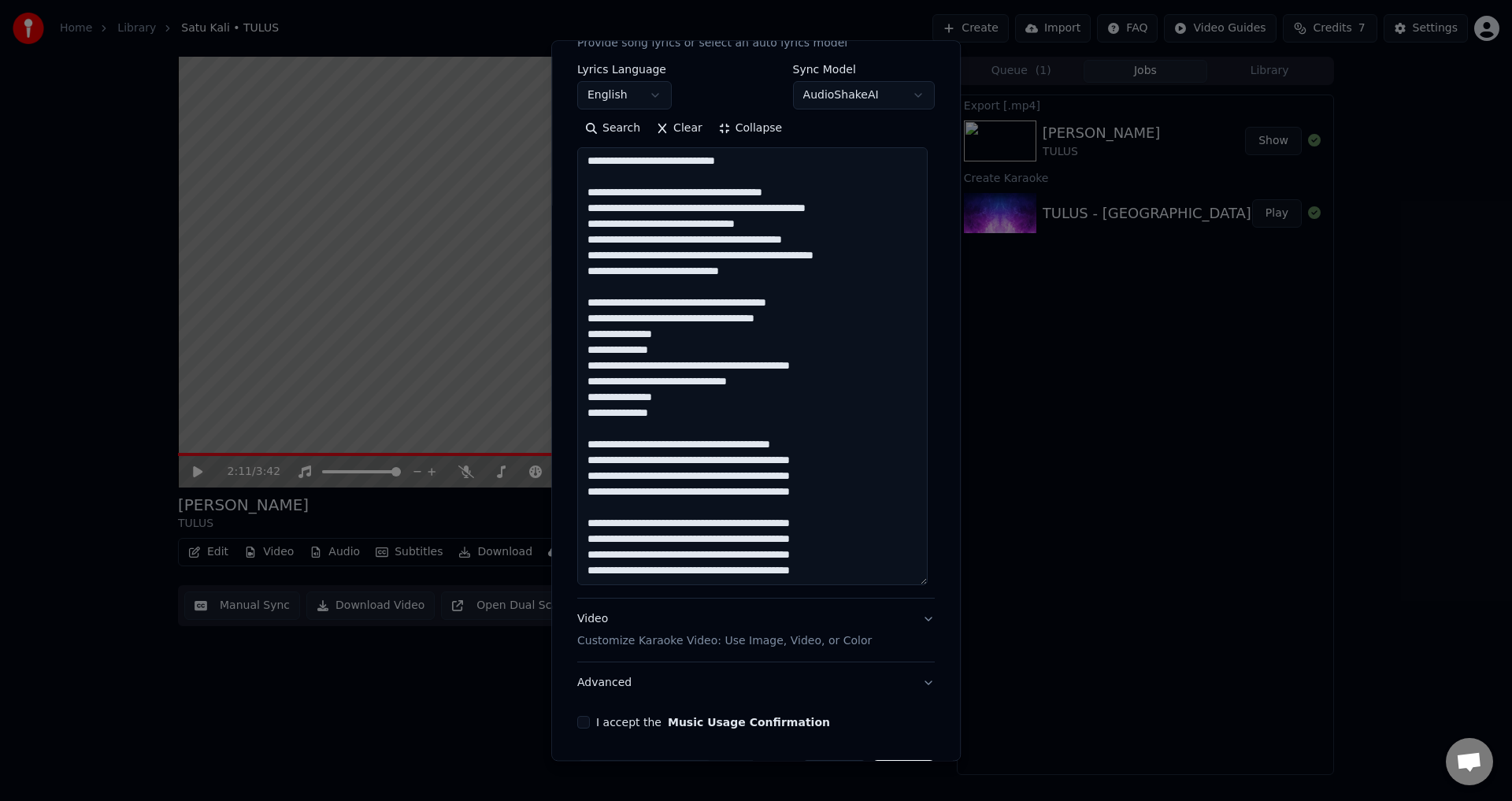
click at [862, 563] on textarea at bounding box center [752, 367] width 350 height 438
click at [865, 572] on textarea at bounding box center [752, 367] width 350 height 438
paste textarea "**********"
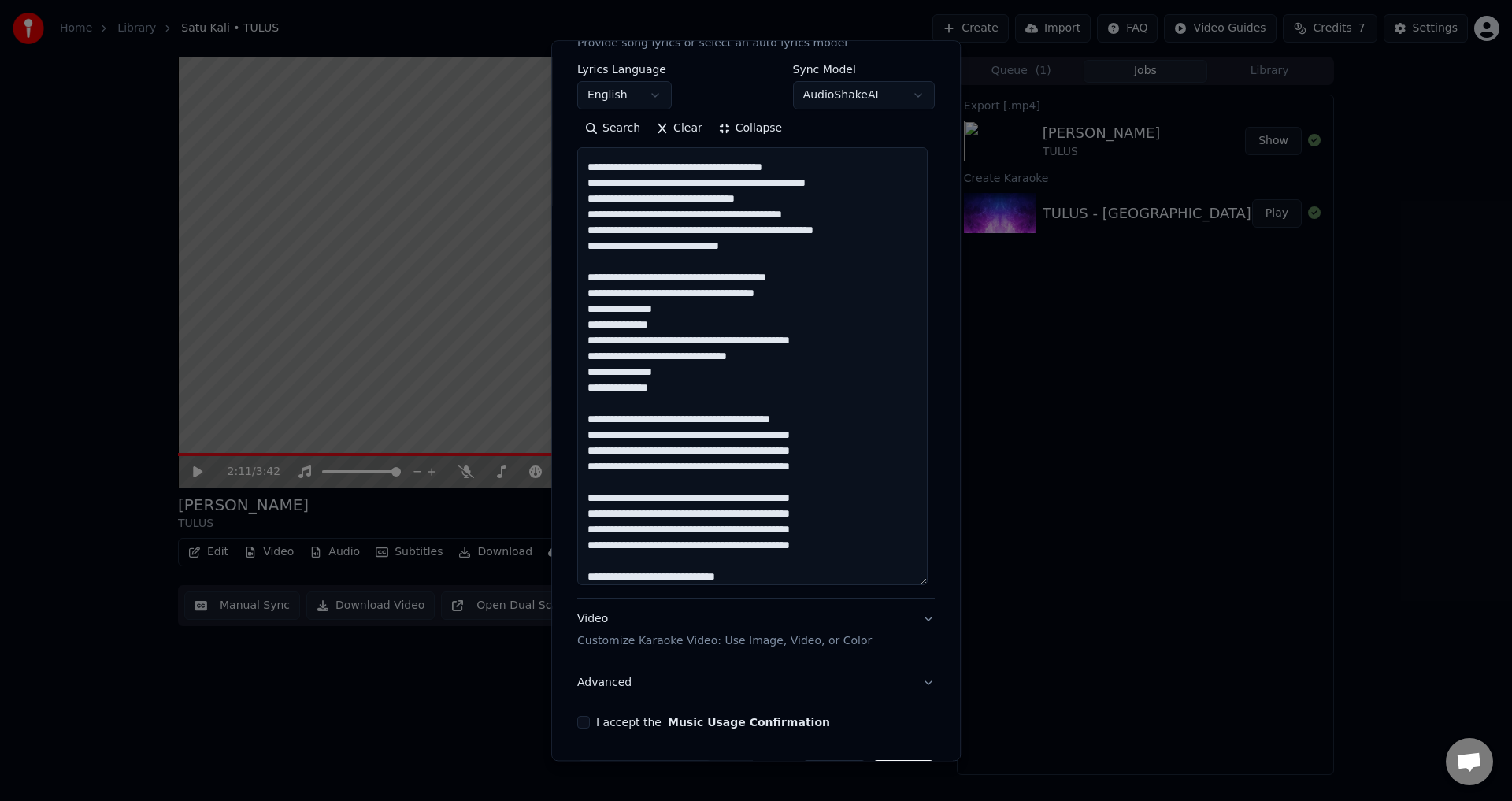
scroll to position [450, 0]
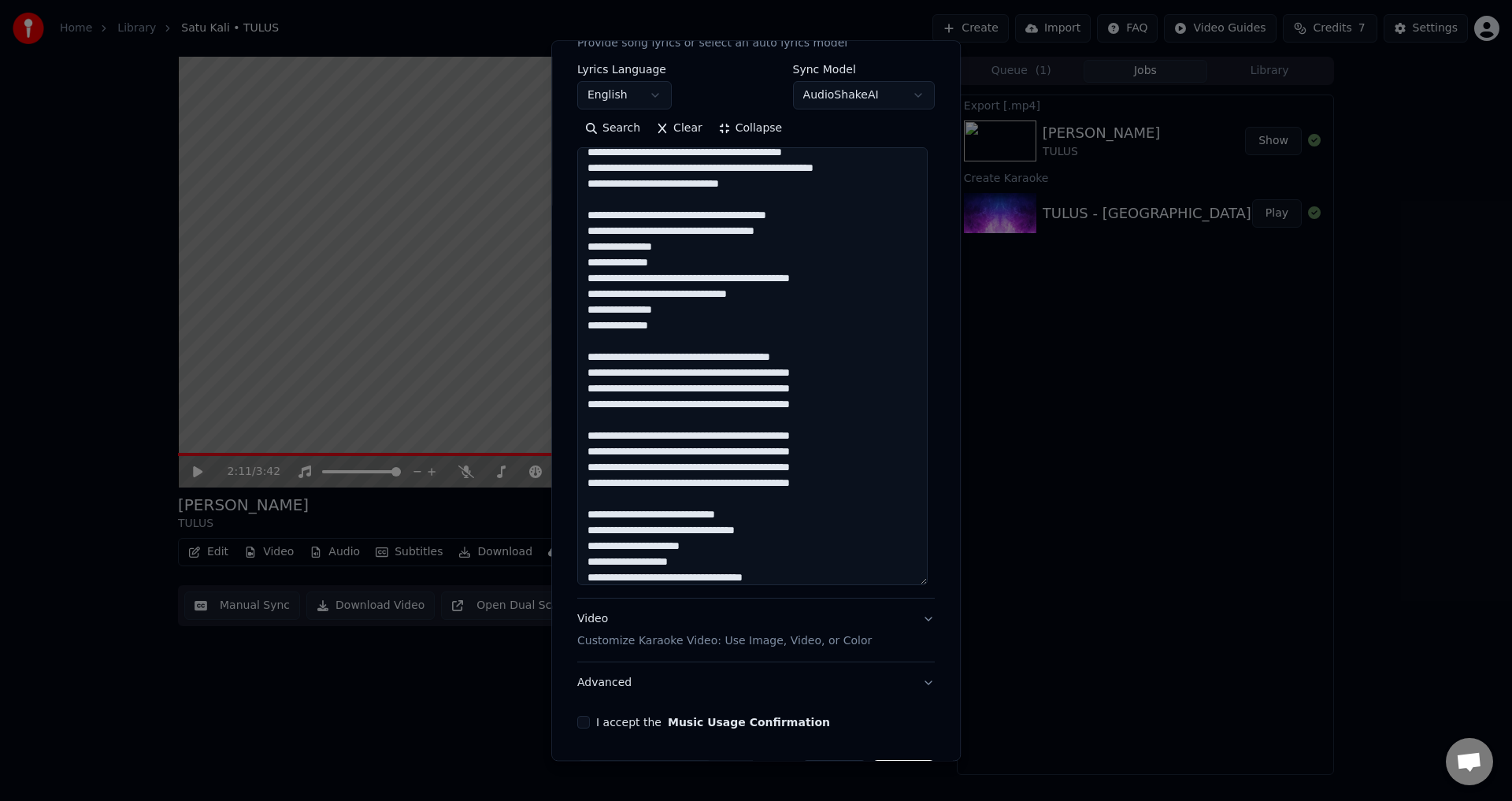
click at [794, 574] on textarea at bounding box center [752, 367] width 350 height 438
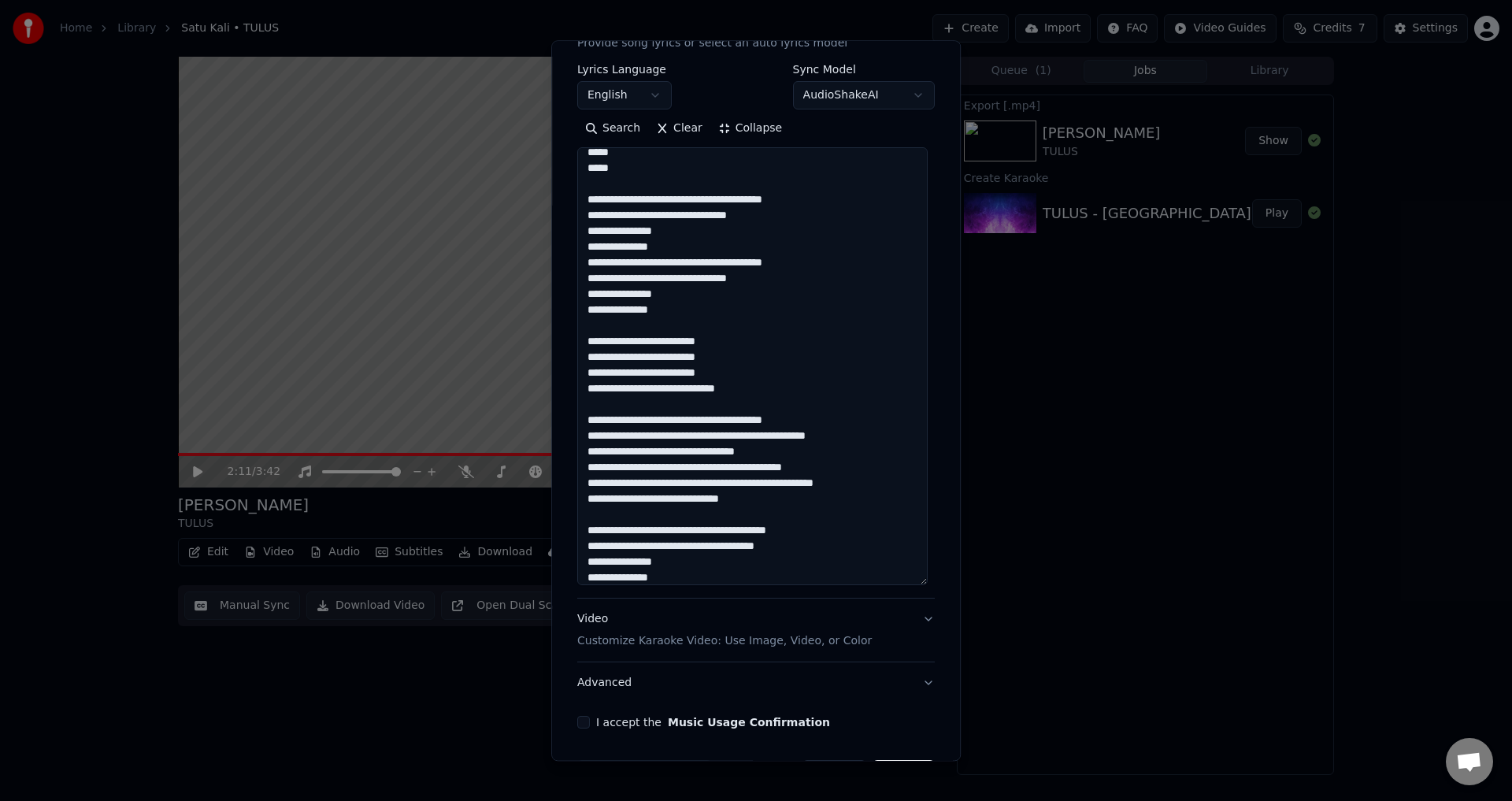
scroll to position [0, 0]
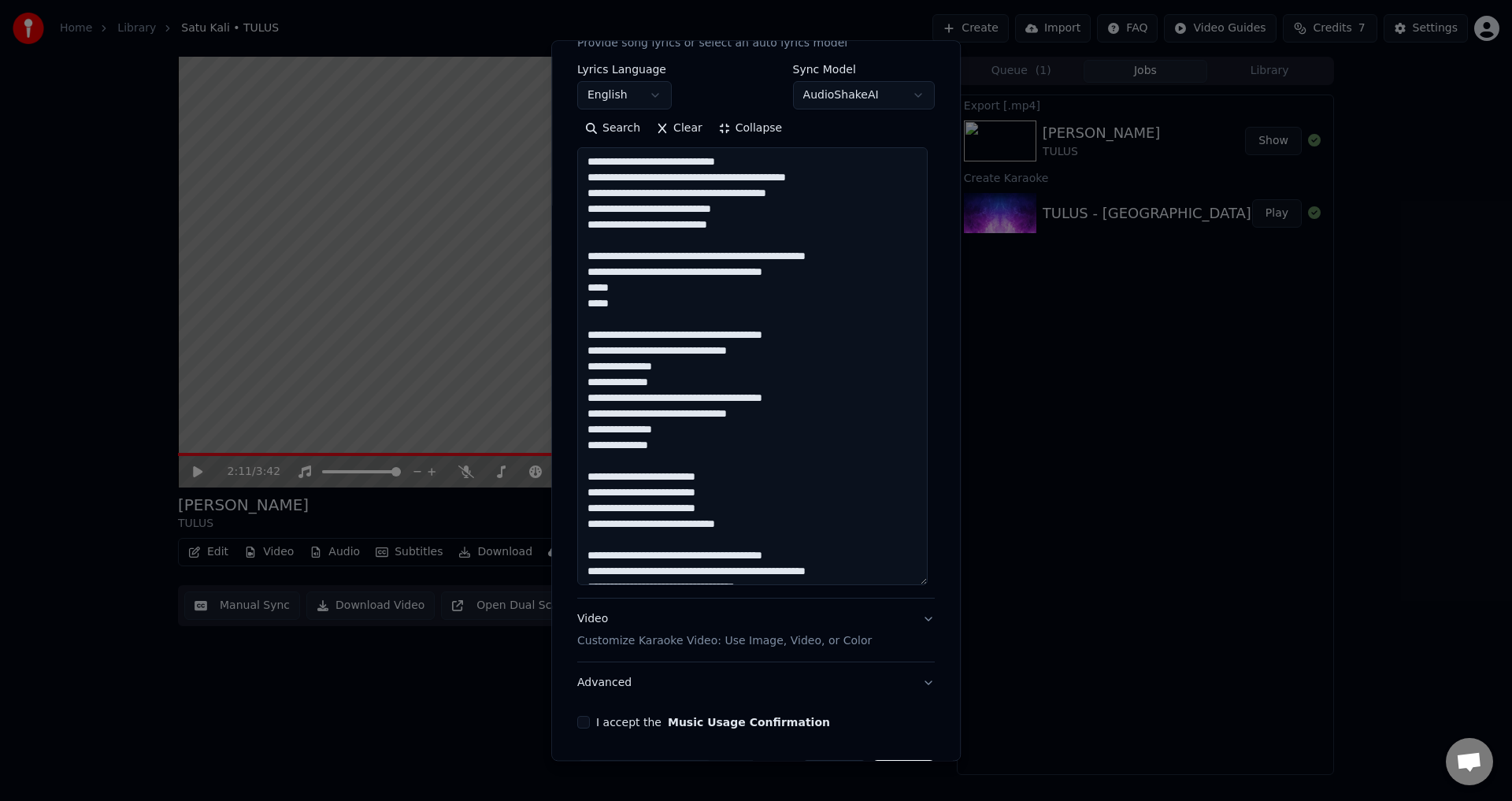
click at [669, 198] on textarea at bounding box center [752, 367] width 350 height 438
click at [710, 165] on textarea at bounding box center [752, 367] width 350 height 438
click at [651, 164] on textarea at bounding box center [752, 367] width 350 height 438
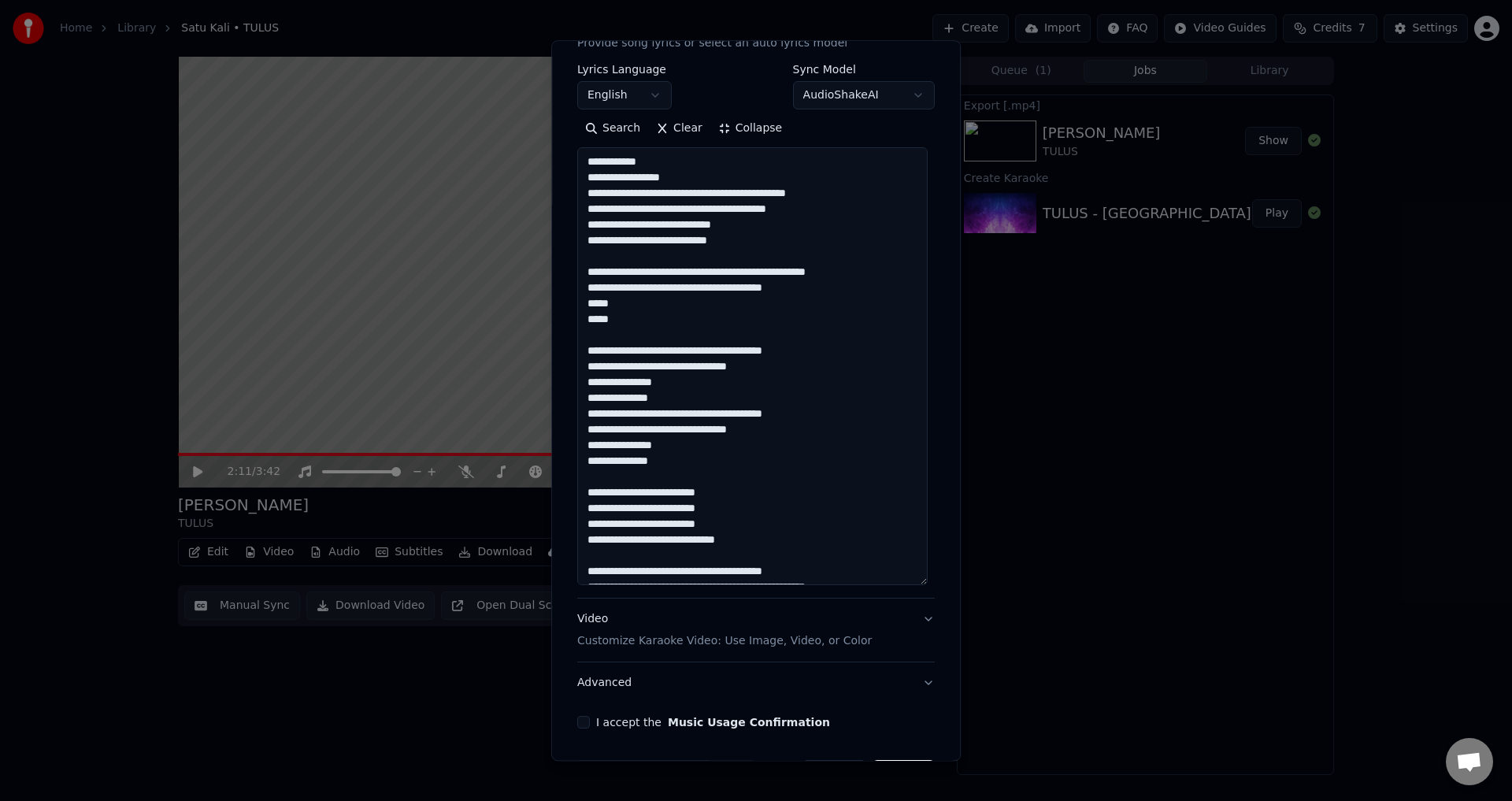
click at [693, 195] on textarea at bounding box center [752, 367] width 350 height 438
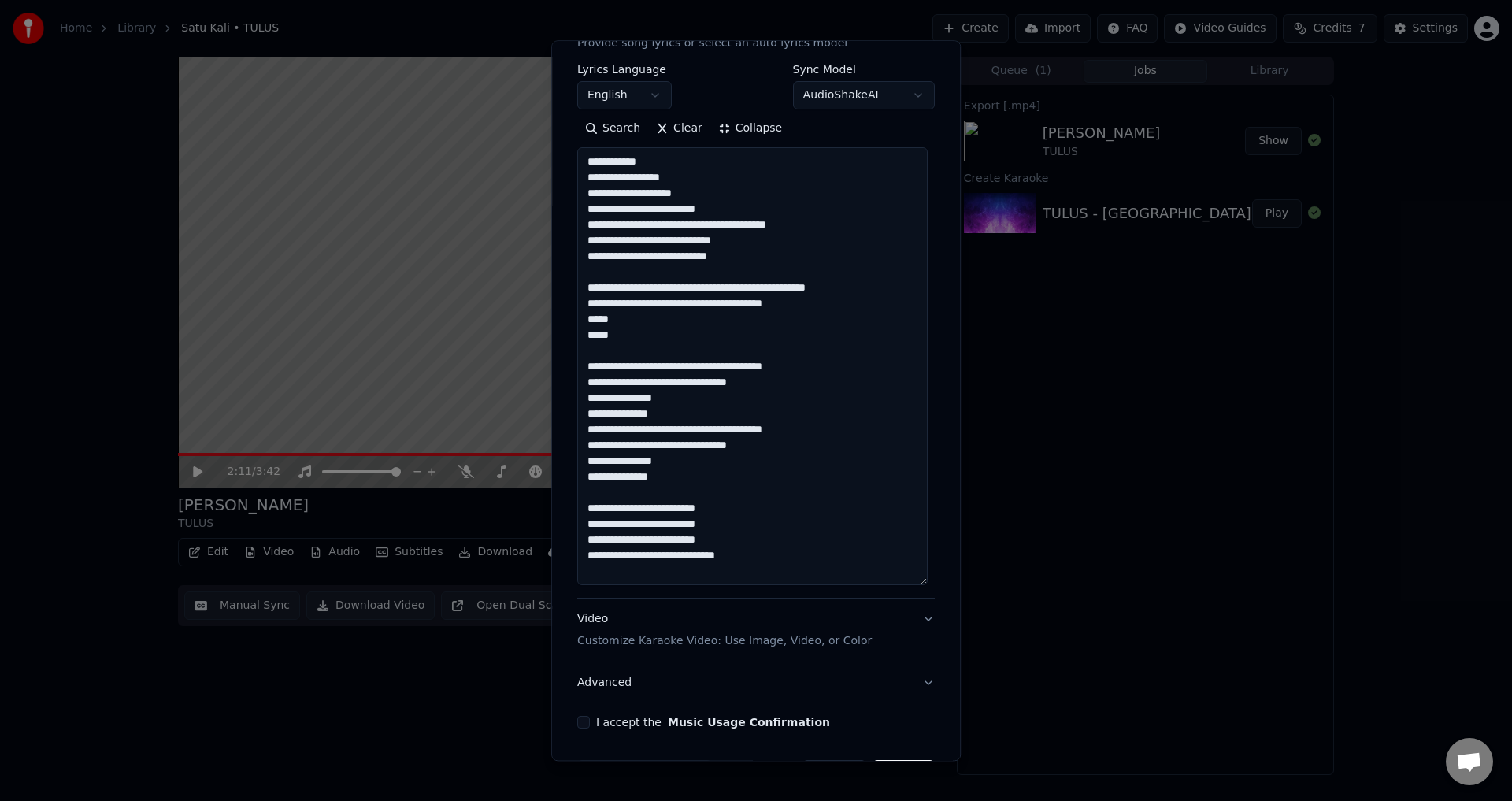
click at [695, 228] on textarea at bounding box center [752, 367] width 350 height 438
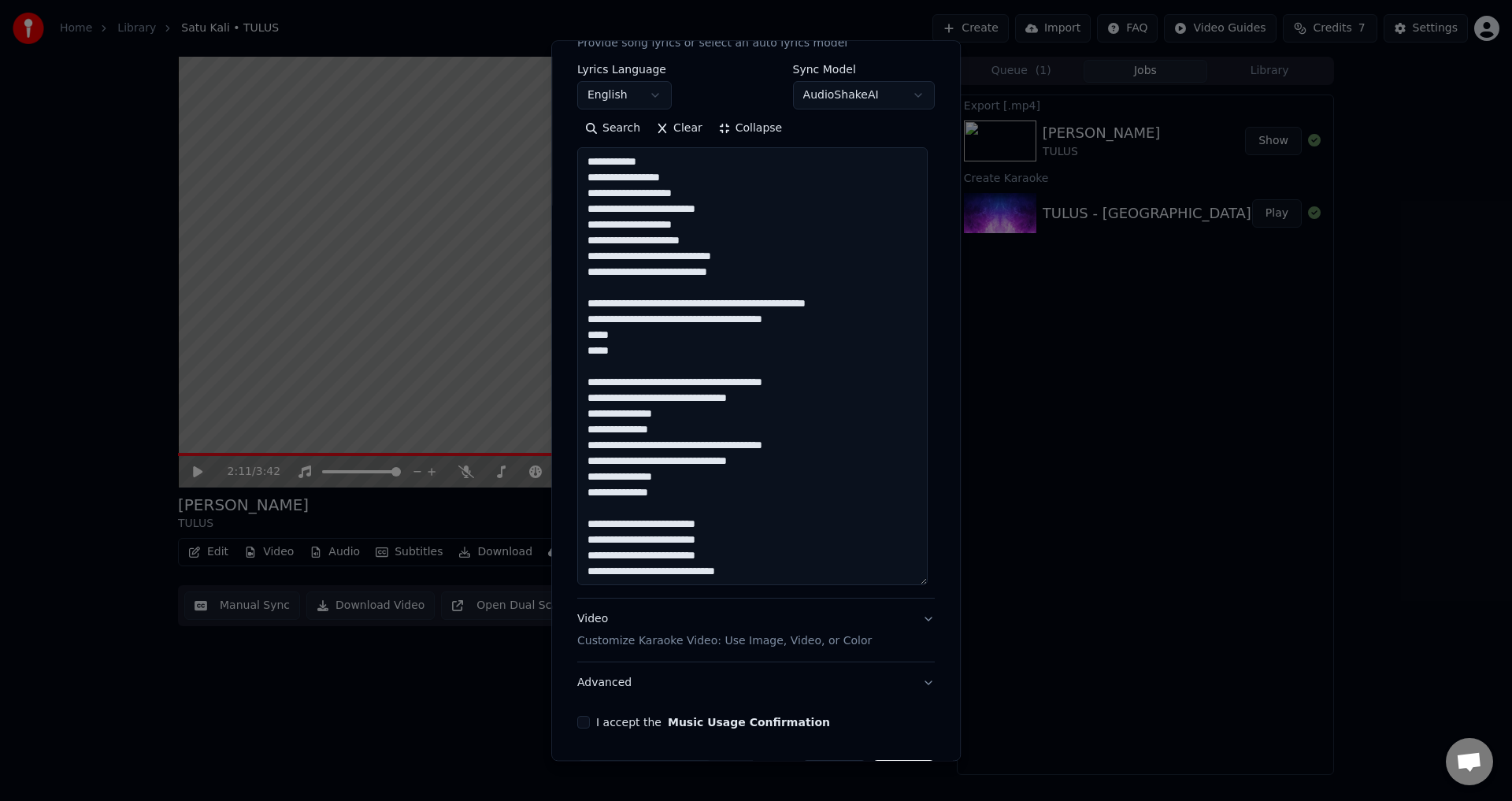
click at [762, 234] on textarea at bounding box center [752, 367] width 350 height 438
click at [749, 228] on textarea at bounding box center [752, 367] width 350 height 438
click at [588, 240] on textarea at bounding box center [752, 367] width 350 height 438
click at [592, 240] on textarea at bounding box center [752, 367] width 350 height 438
click at [558, 240] on div "**********" at bounding box center [756, 400] width 410 height 721
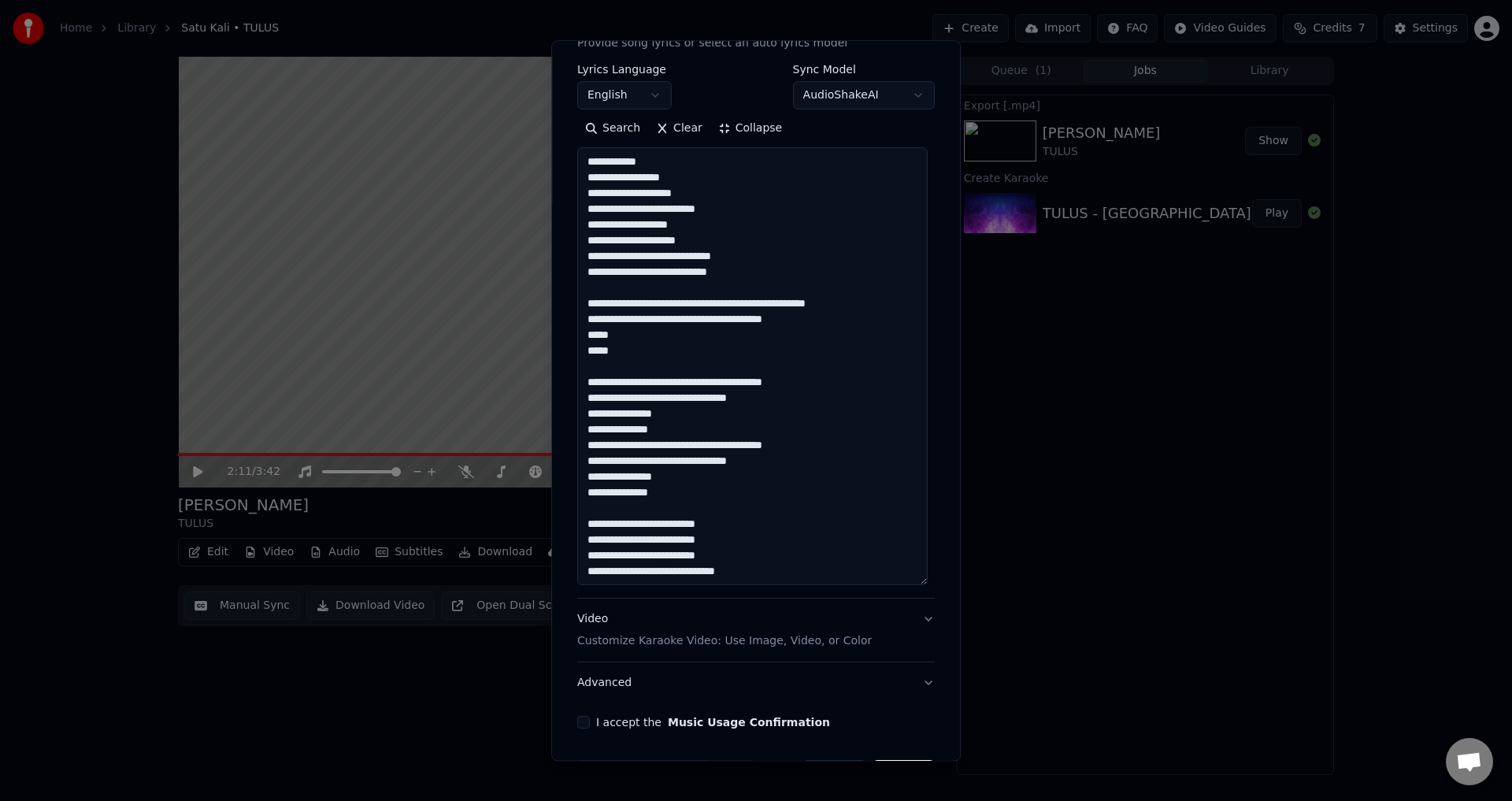
click at [584, 242] on textarea at bounding box center [752, 367] width 350 height 438
click at [721, 271] on textarea at bounding box center [752, 367] width 350 height 438
click at [747, 275] on textarea at bounding box center [752, 367] width 350 height 438
click at [707, 299] on textarea at bounding box center [752, 367] width 350 height 438
click at [701, 302] on textarea at bounding box center [752, 367] width 350 height 438
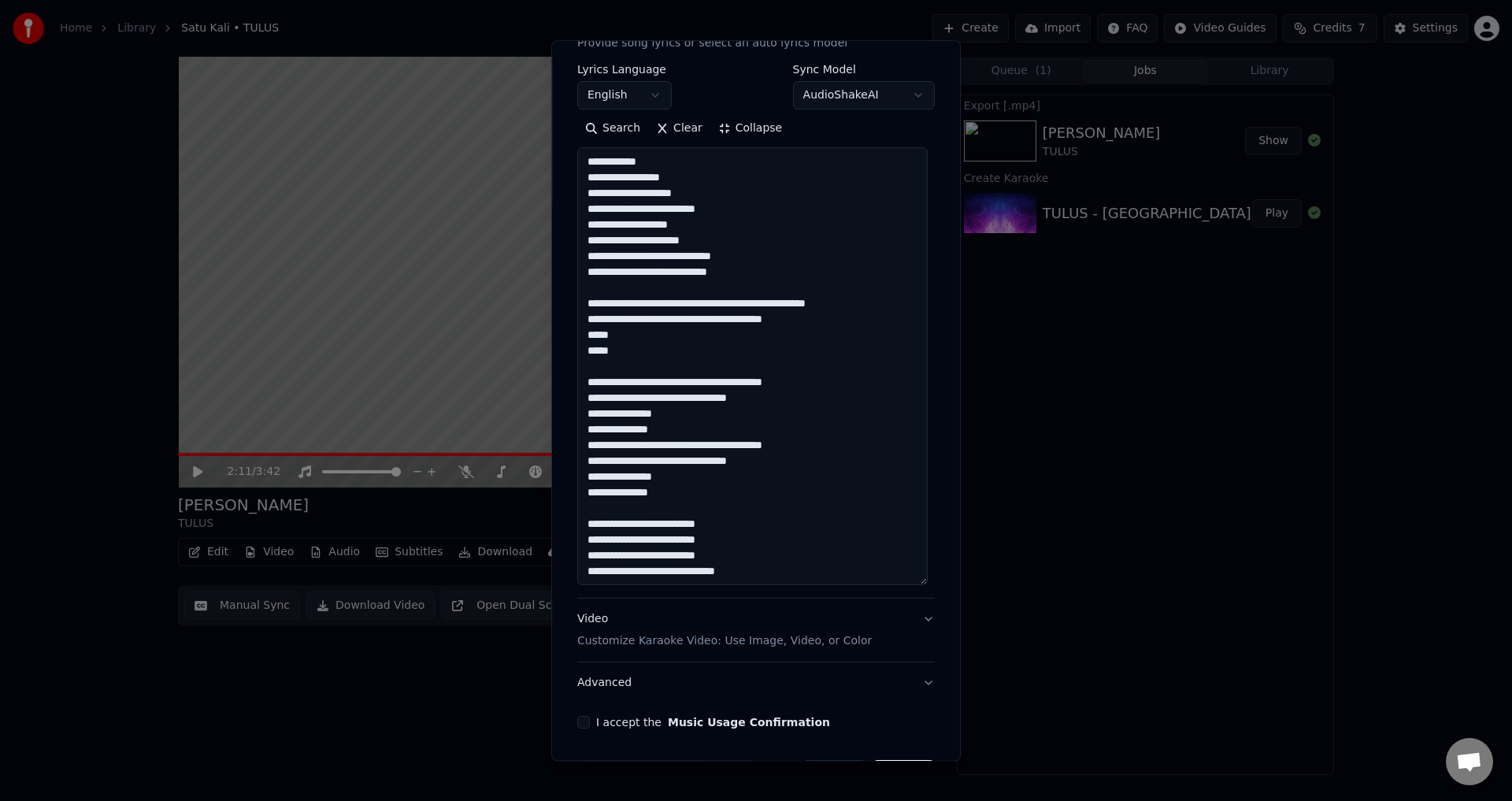
click at [770, 302] on textarea at bounding box center [752, 367] width 350 height 438
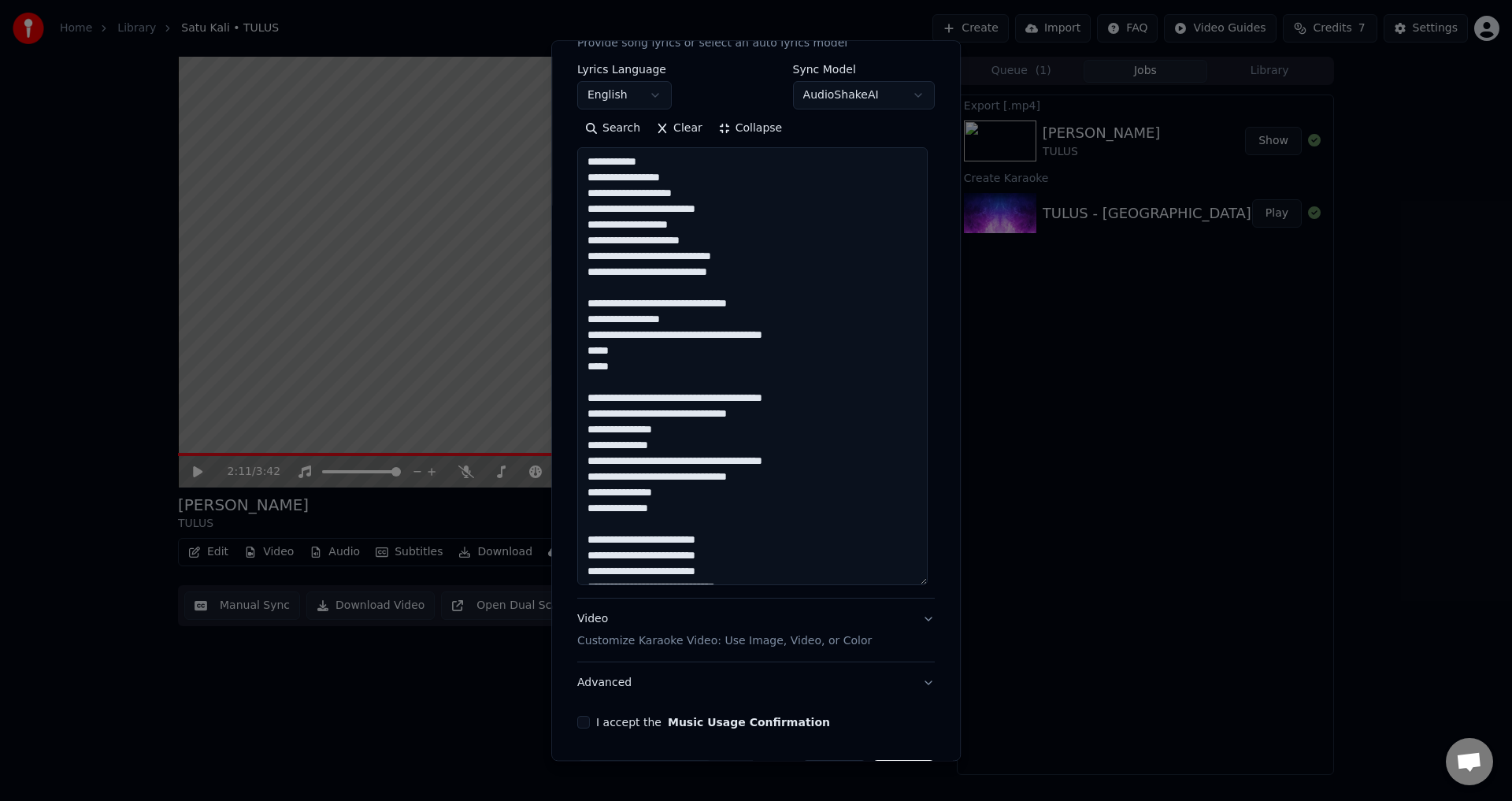
click at [722, 338] on textarea at bounding box center [752, 367] width 350 height 438
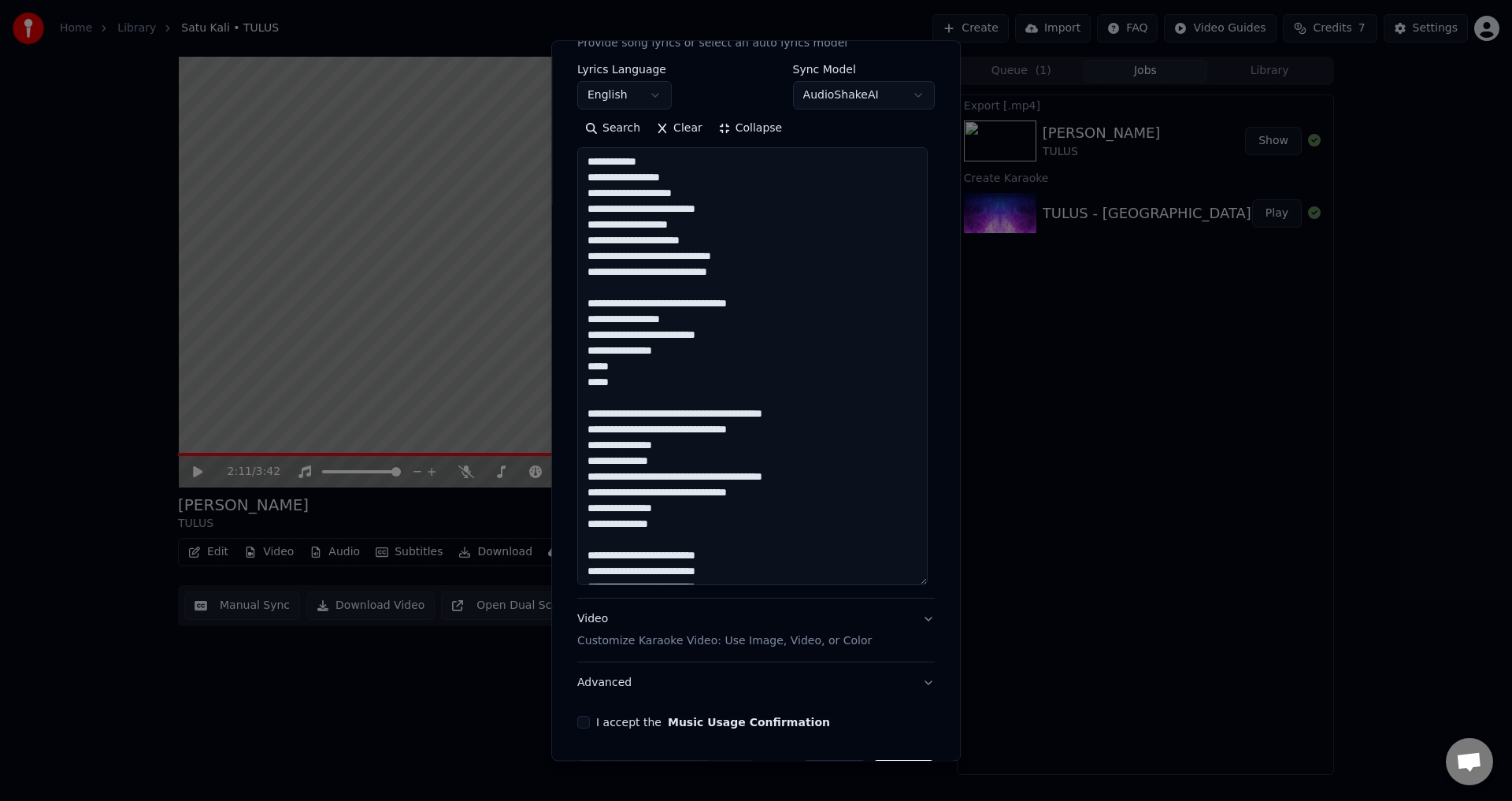
click at [663, 377] on textarea at bounding box center [752, 367] width 350 height 438
click at [663, 370] on textarea at bounding box center [752, 367] width 350 height 438
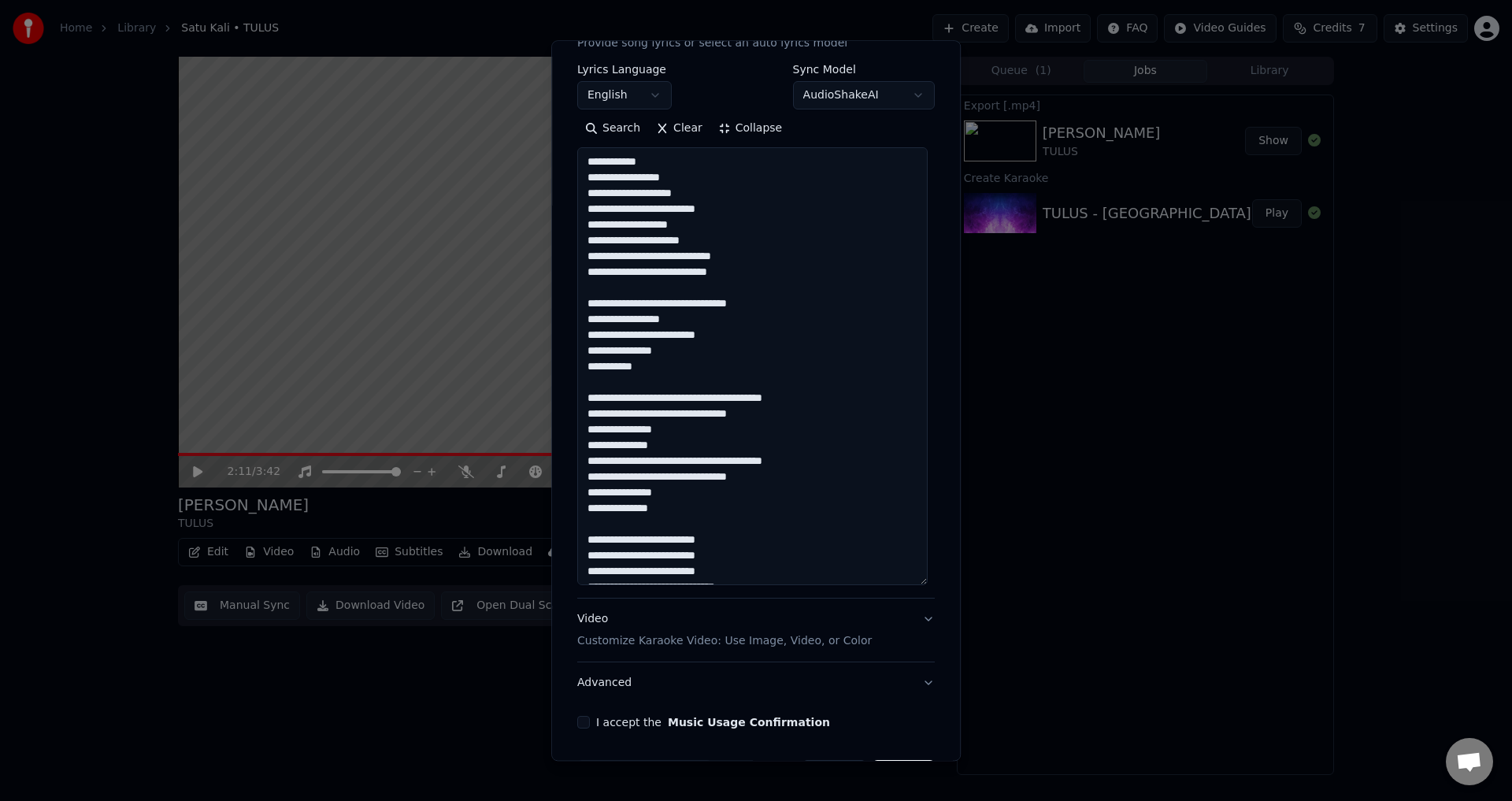
click at [682, 385] on textarea at bounding box center [752, 367] width 350 height 438
click at [700, 415] on textarea at bounding box center [752, 367] width 350 height 438
click at [753, 404] on textarea at bounding box center [752, 367] width 350 height 438
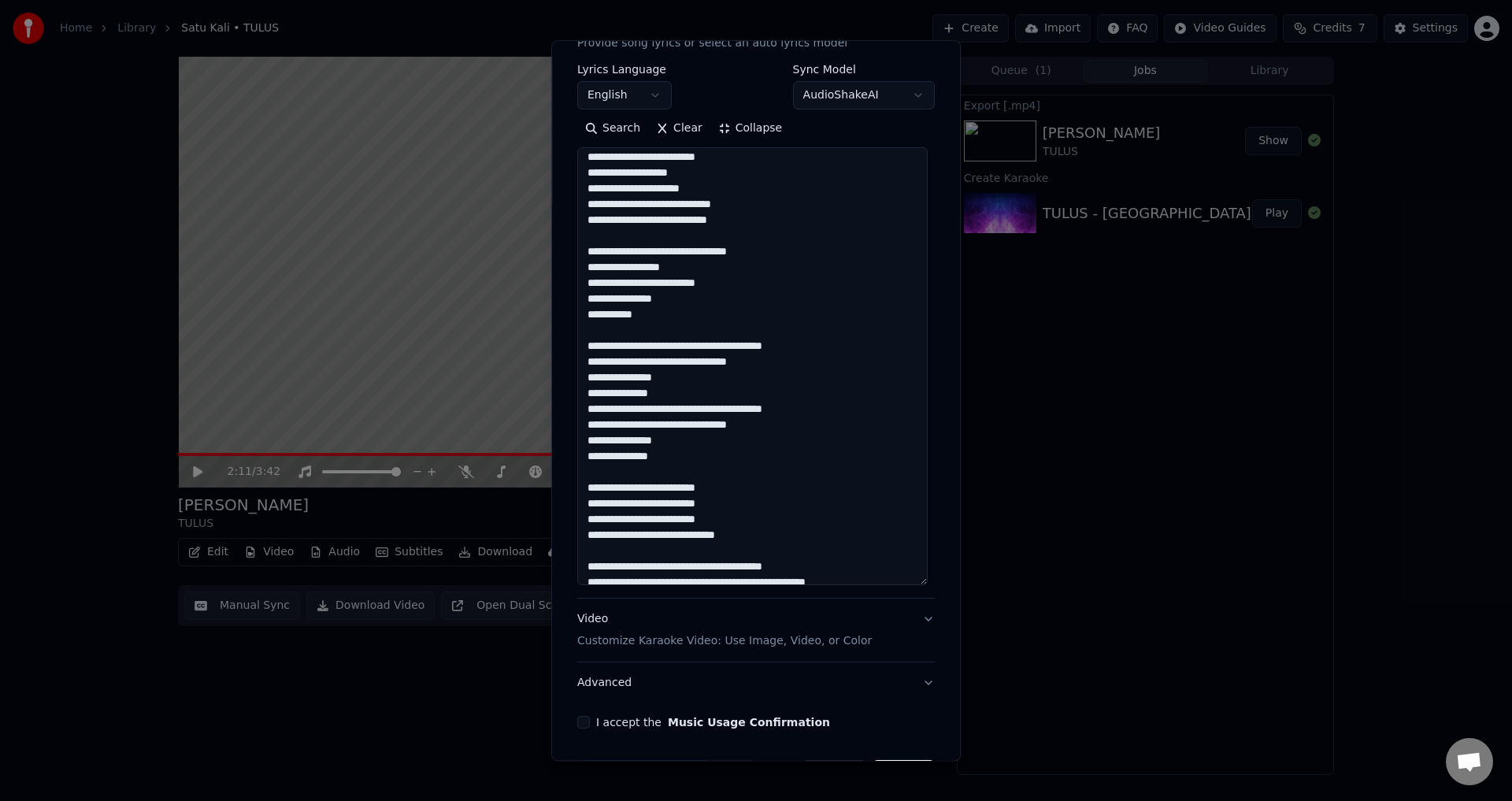
scroll to position [79, 0]
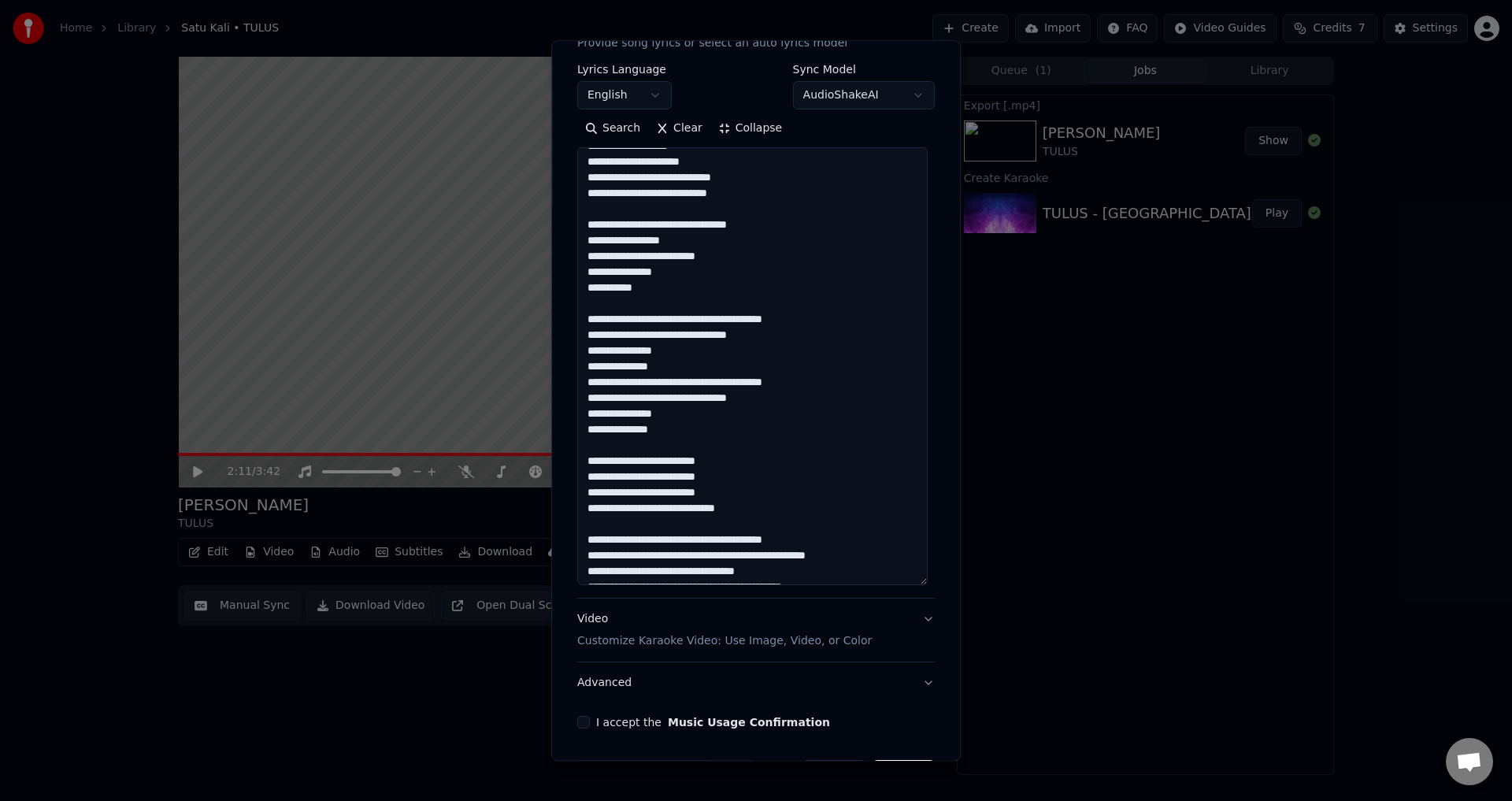
click at [716, 385] on textarea at bounding box center [752, 367] width 350 height 438
click at [716, 394] on textarea at bounding box center [752, 367] width 350 height 438
click at [778, 382] on textarea at bounding box center [752, 367] width 350 height 438
drag, startPoint x: 735, startPoint y: 395, endPoint x: 758, endPoint y: 402, distance: 24.0
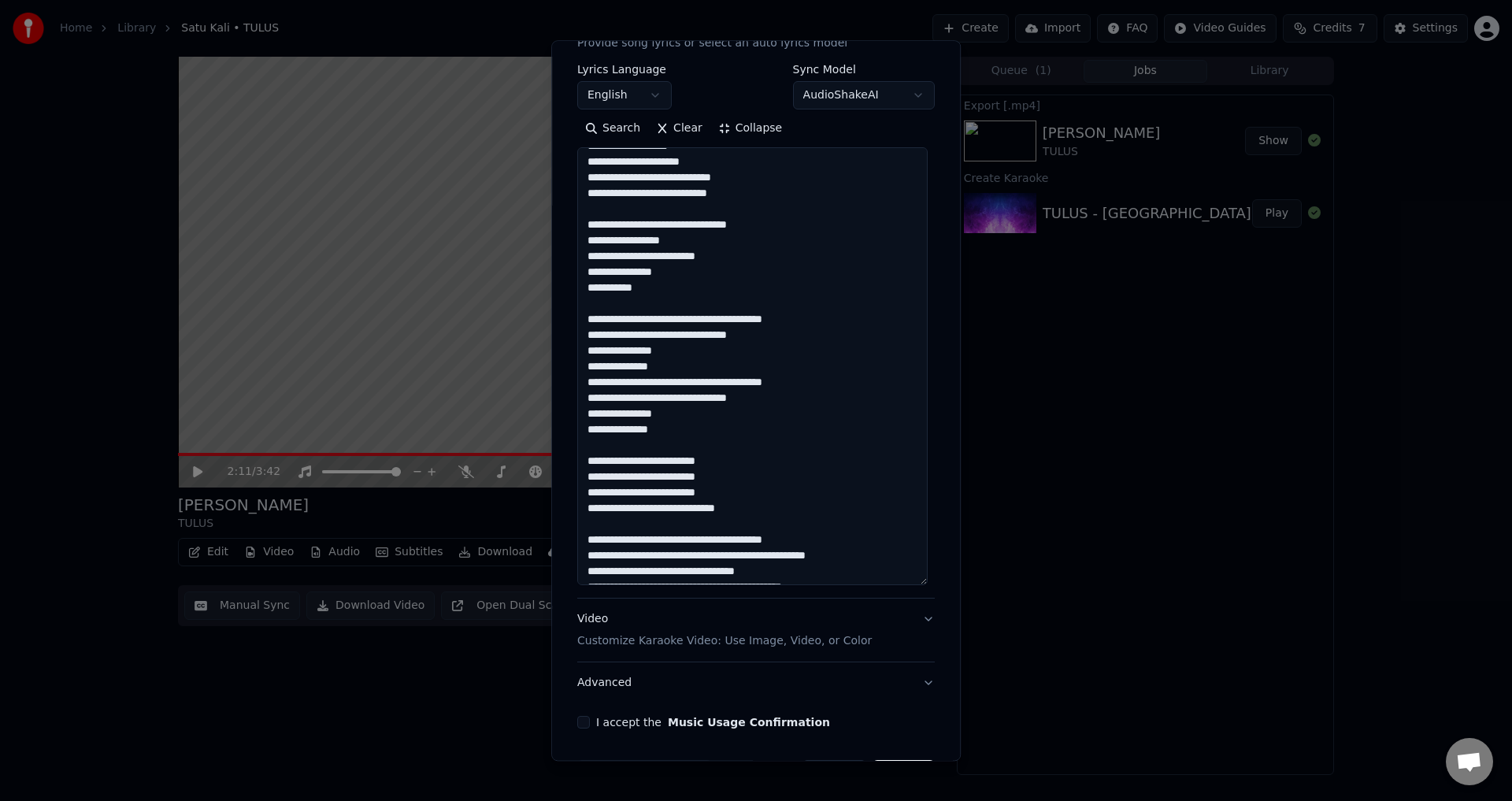
click at [735, 396] on textarea at bounding box center [752, 367] width 350 height 438
click at [767, 406] on textarea at bounding box center [752, 367] width 350 height 438
click at [702, 425] on textarea at bounding box center [752, 367] width 350 height 438
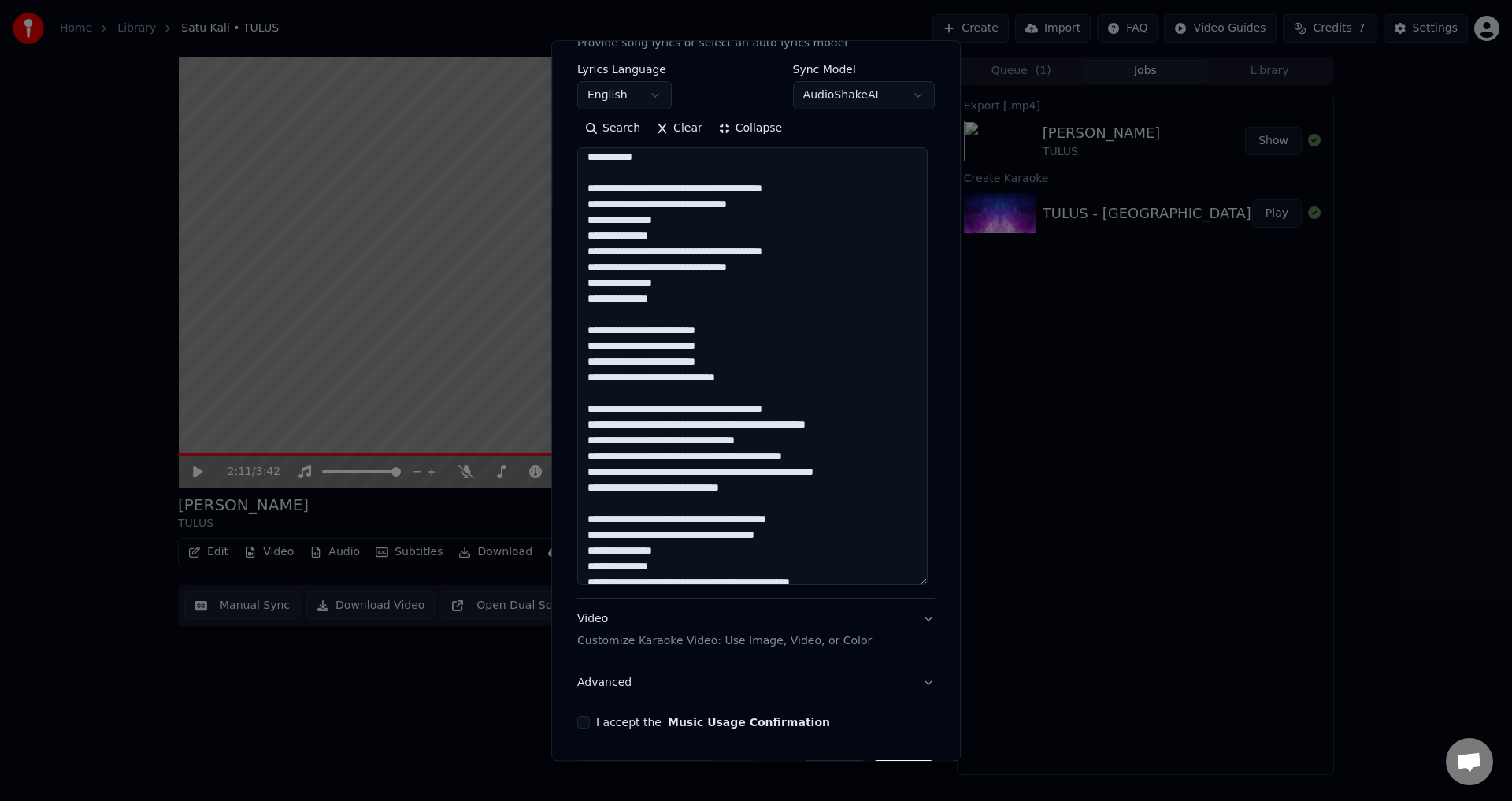
scroll to position [236, 0]
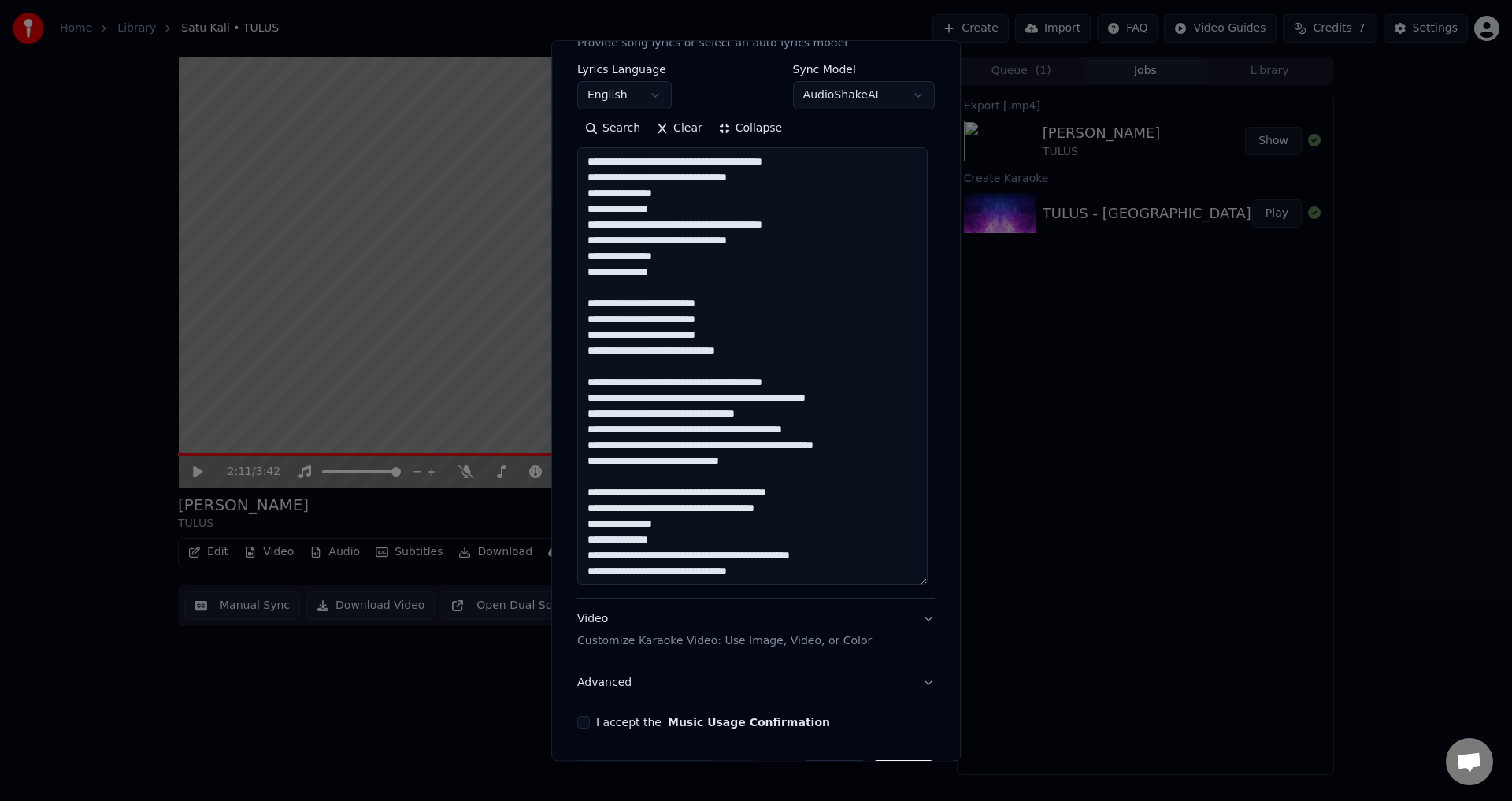
click at [689, 383] on textarea at bounding box center [752, 367] width 350 height 438
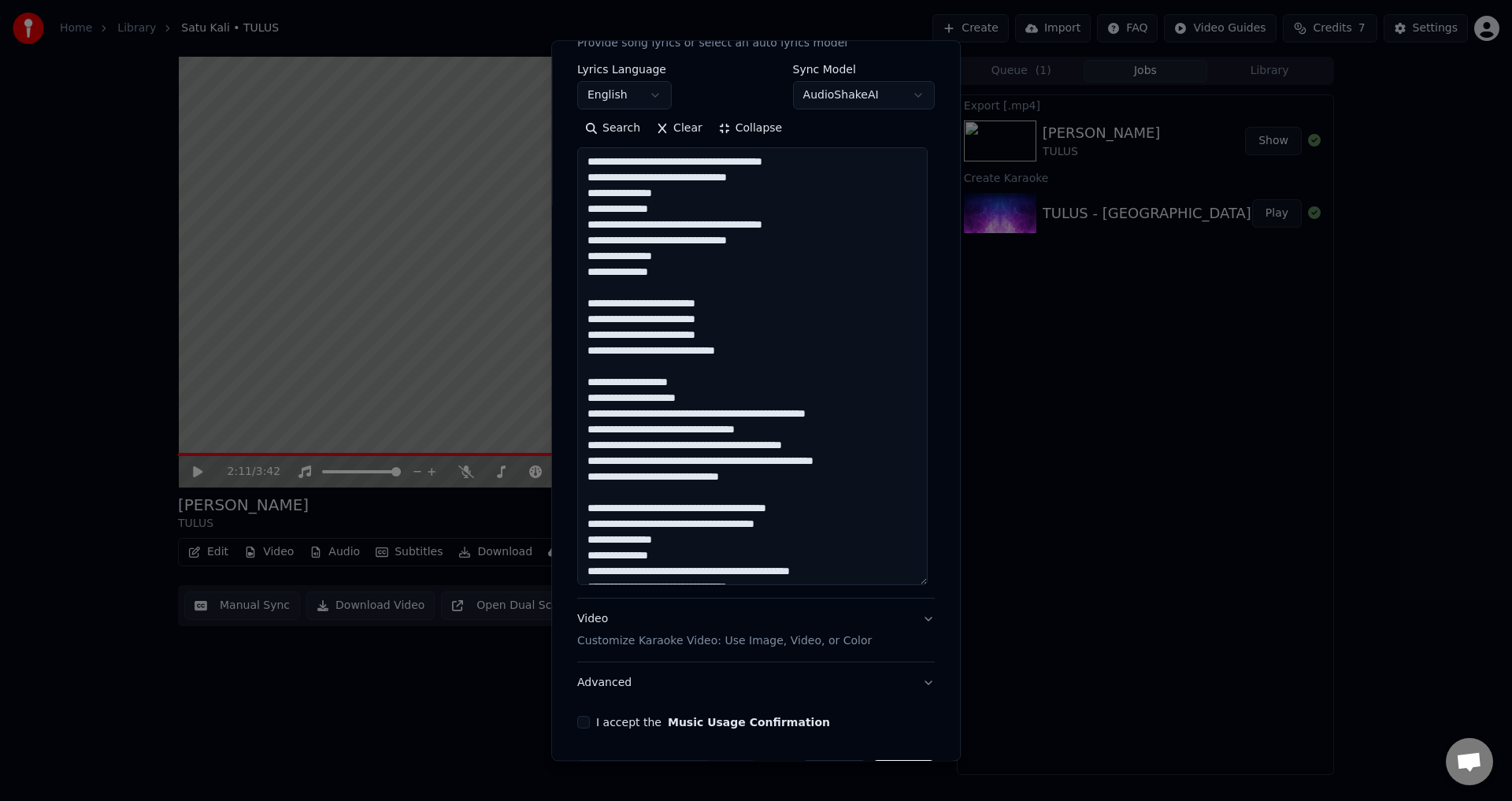
click at [709, 426] on textarea at bounding box center [752, 367] width 350 height 438
click at [700, 419] on textarea at bounding box center [752, 367] width 350 height 438
click at [722, 438] on textarea at bounding box center [752, 367] width 350 height 438
click at [710, 426] on textarea at bounding box center [752, 367] width 350 height 438
click at [691, 414] on textarea at bounding box center [752, 367] width 350 height 438
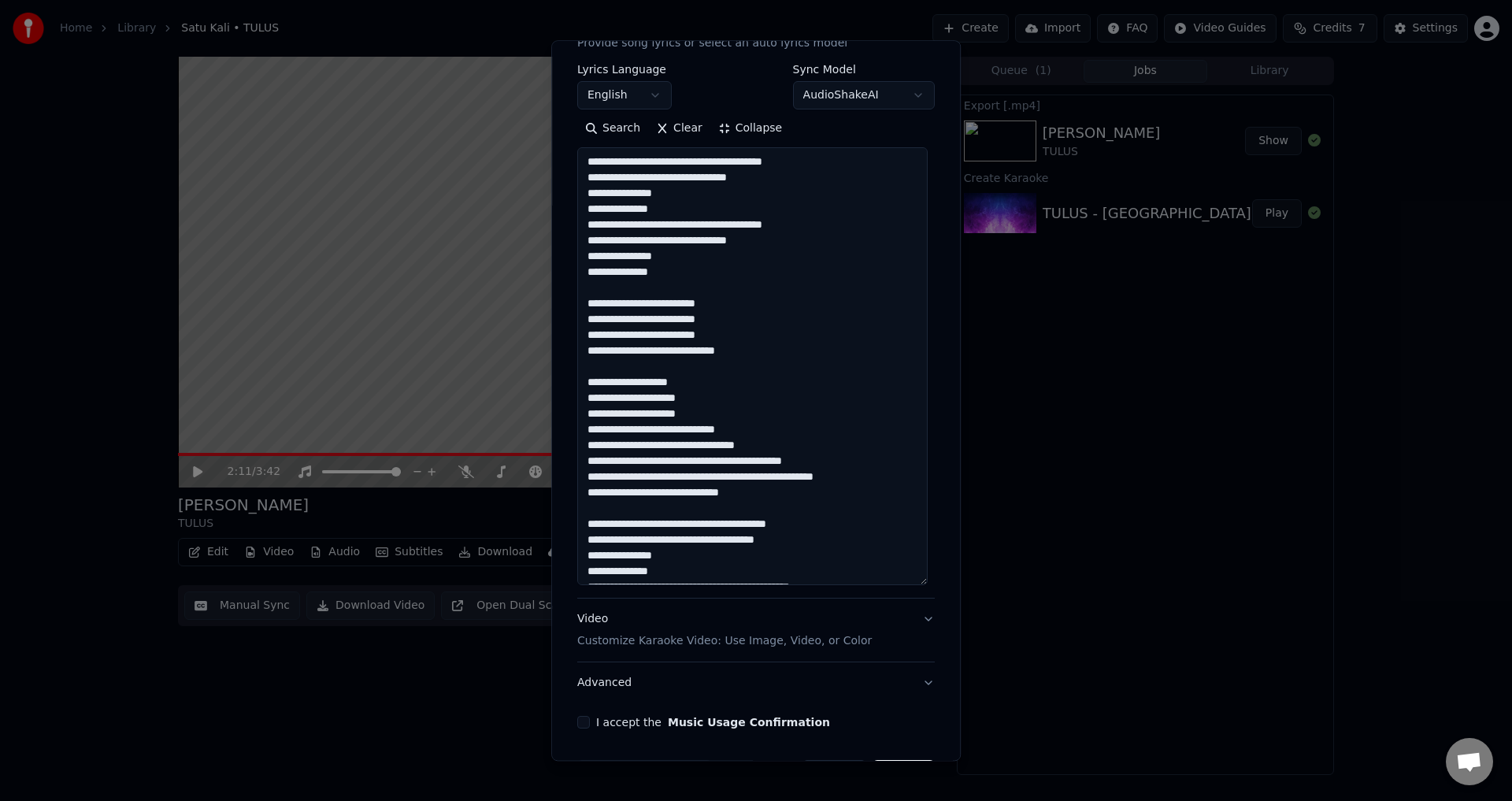
click at [718, 457] on textarea at bounding box center [752, 367] width 350 height 438
click at [689, 453] on textarea at bounding box center [752, 367] width 350 height 438
click at [710, 462] on textarea at bounding box center [752, 367] width 350 height 438
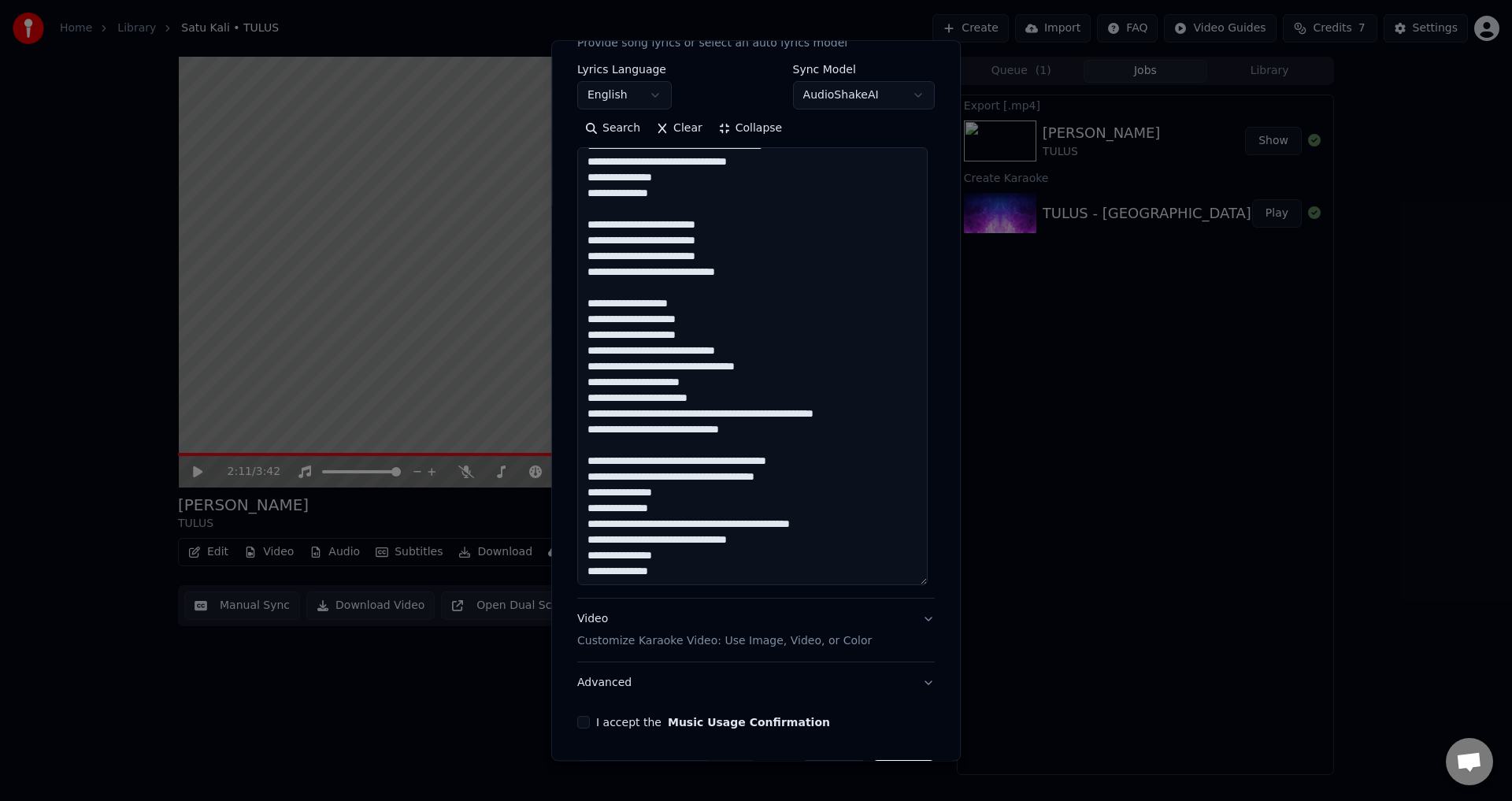
click at [734, 420] on textarea at bounding box center [752, 367] width 350 height 438
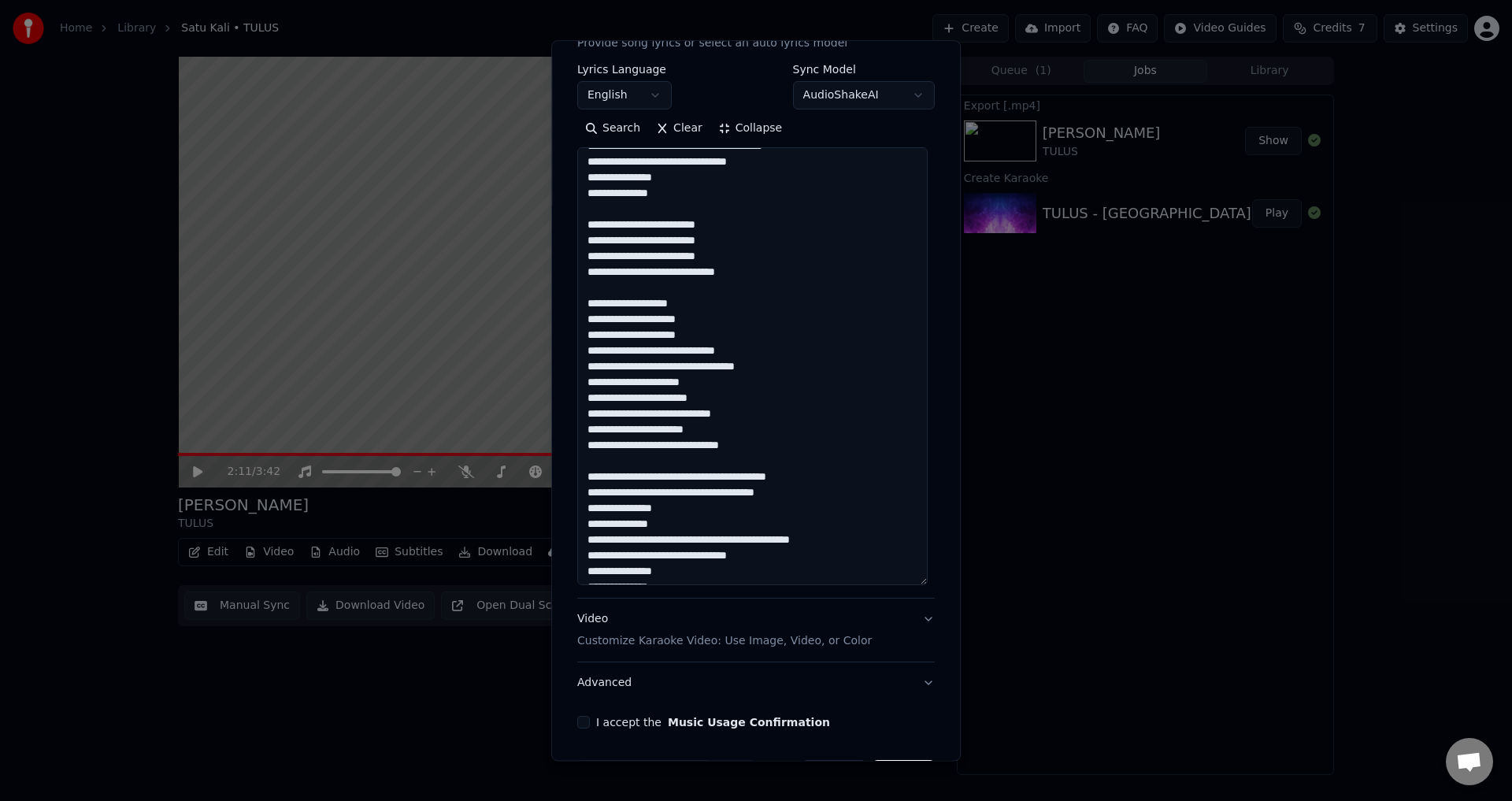
click at [765, 452] on textarea at bounding box center [752, 367] width 350 height 438
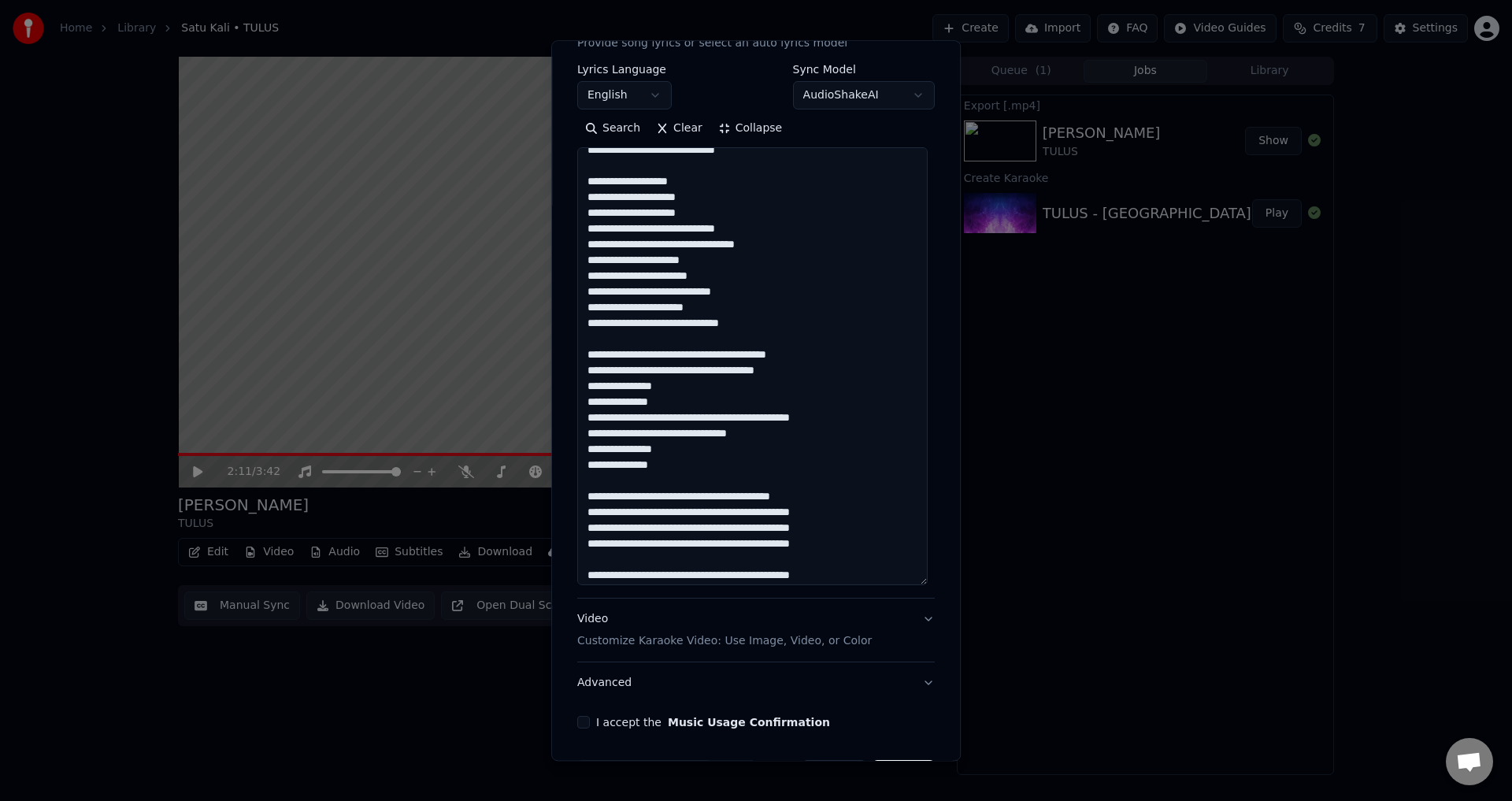
scroll to position [473, 0]
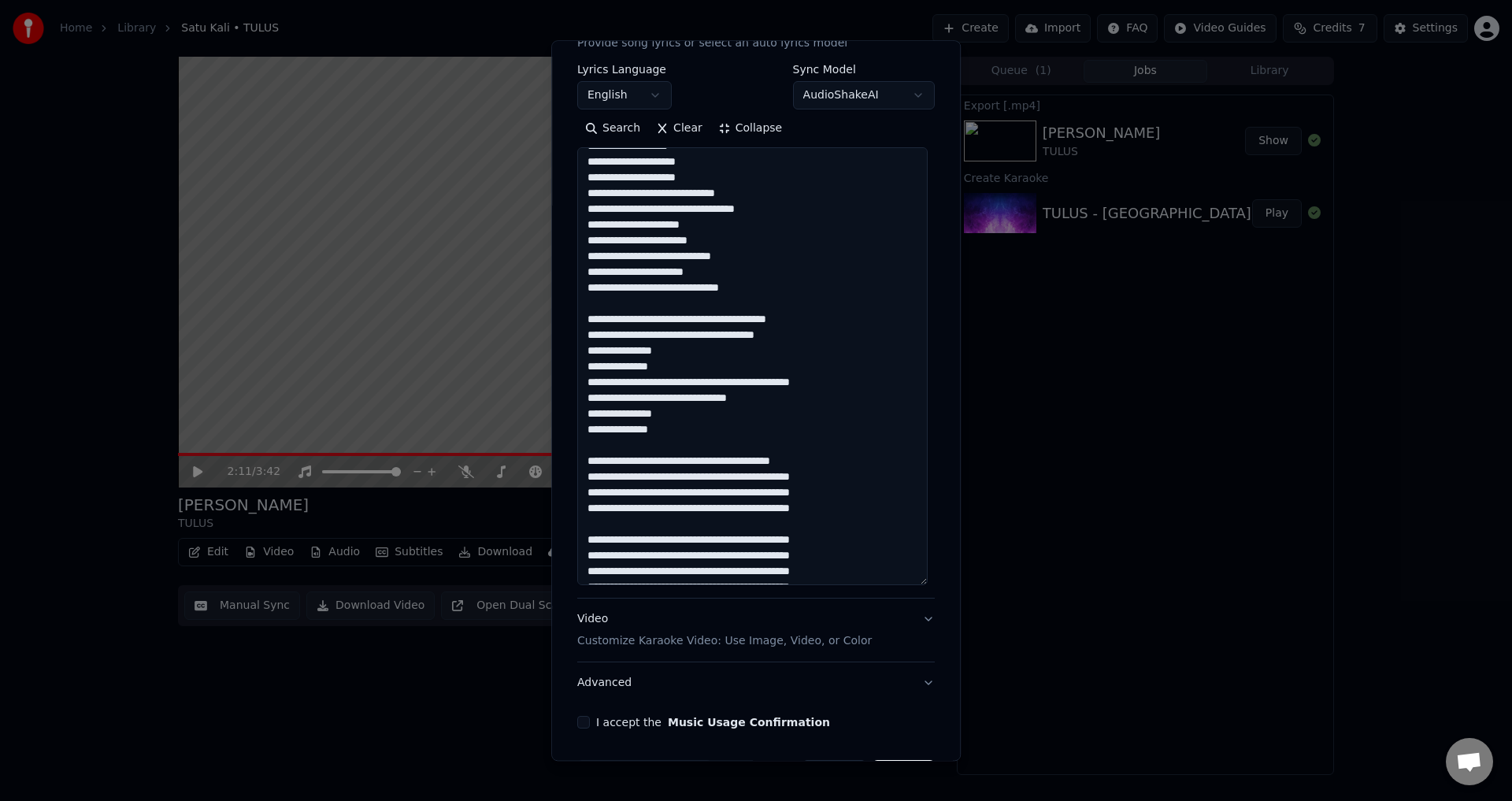
click at [665, 319] on textarea at bounding box center [752, 367] width 350 height 438
click at [695, 319] on textarea at bounding box center [752, 367] width 350 height 438
click at [661, 318] on textarea at bounding box center [752, 367] width 350 height 438
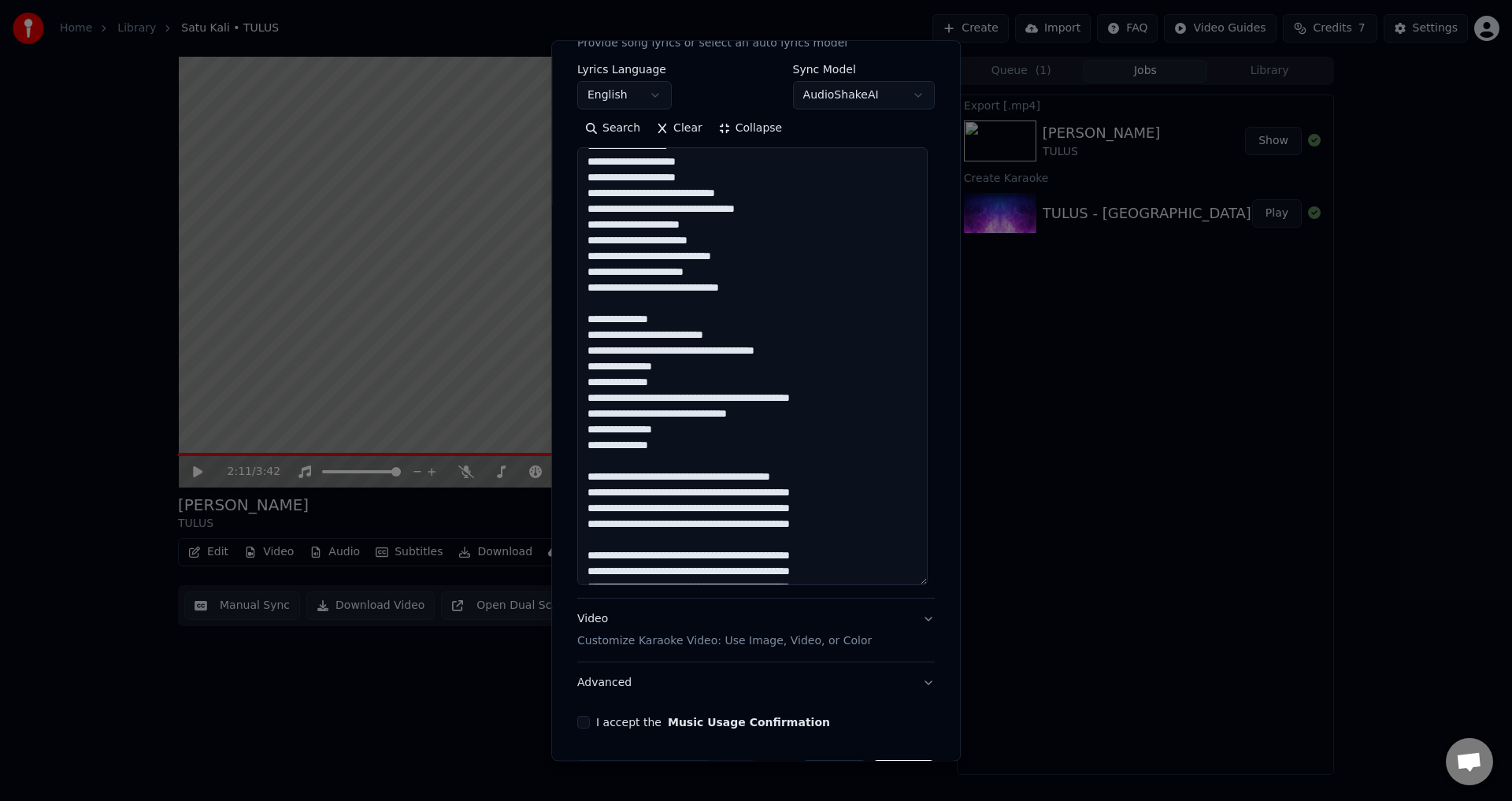
click at [700, 366] on textarea at bounding box center [752, 367] width 350 height 438
click at [699, 377] on textarea at bounding box center [752, 367] width 350 height 438
click at [786, 351] on textarea at bounding box center [752, 367] width 350 height 438
click at [776, 351] on textarea at bounding box center [752, 367] width 350 height 438
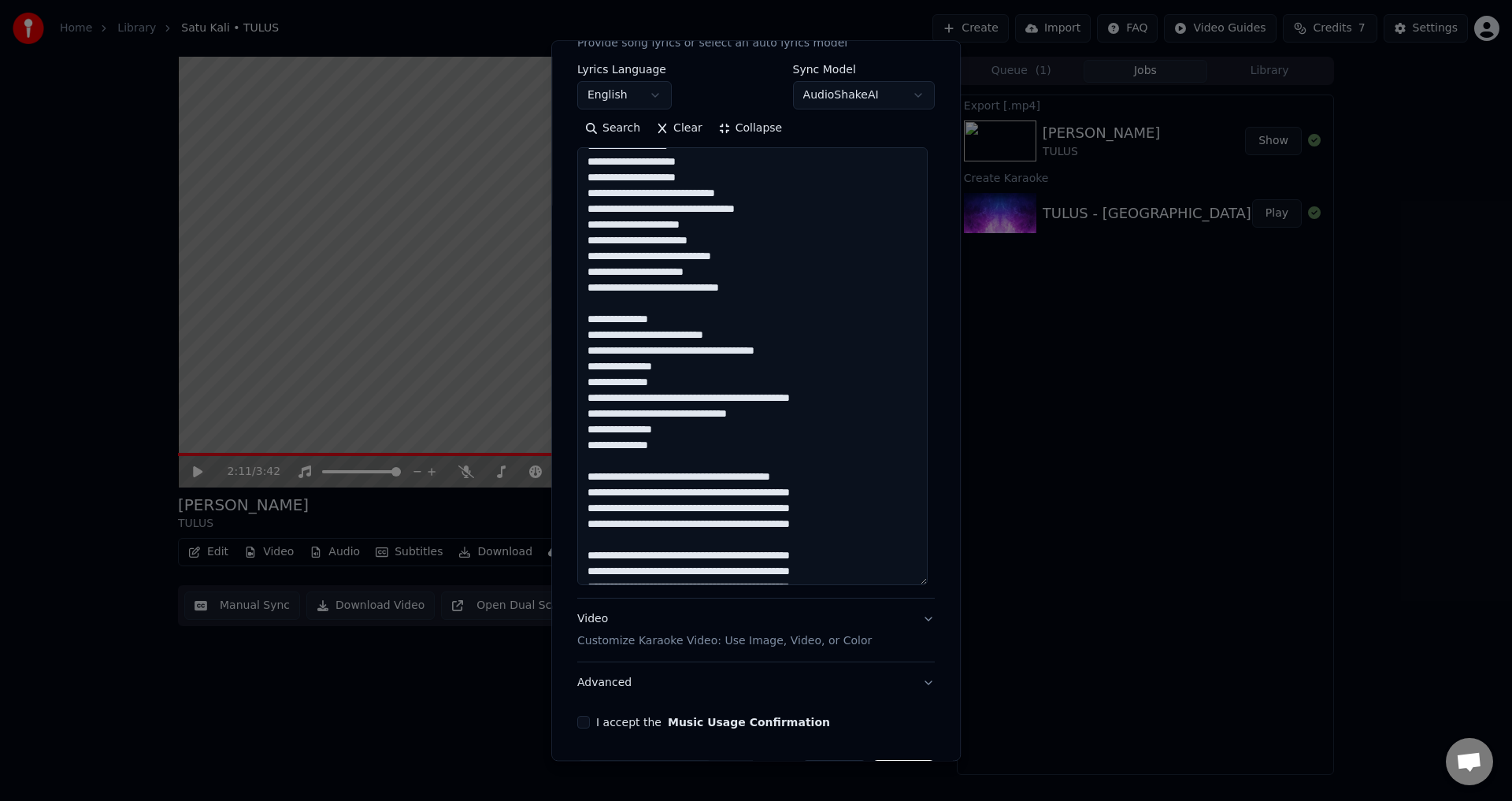
click at [776, 351] on textarea at bounding box center [752, 367] width 350 height 438
click at [786, 352] on textarea at bounding box center [752, 367] width 350 height 438
click at [719, 395] on textarea at bounding box center [752, 367] width 350 height 438
click at [841, 400] on textarea at bounding box center [752, 367] width 350 height 438
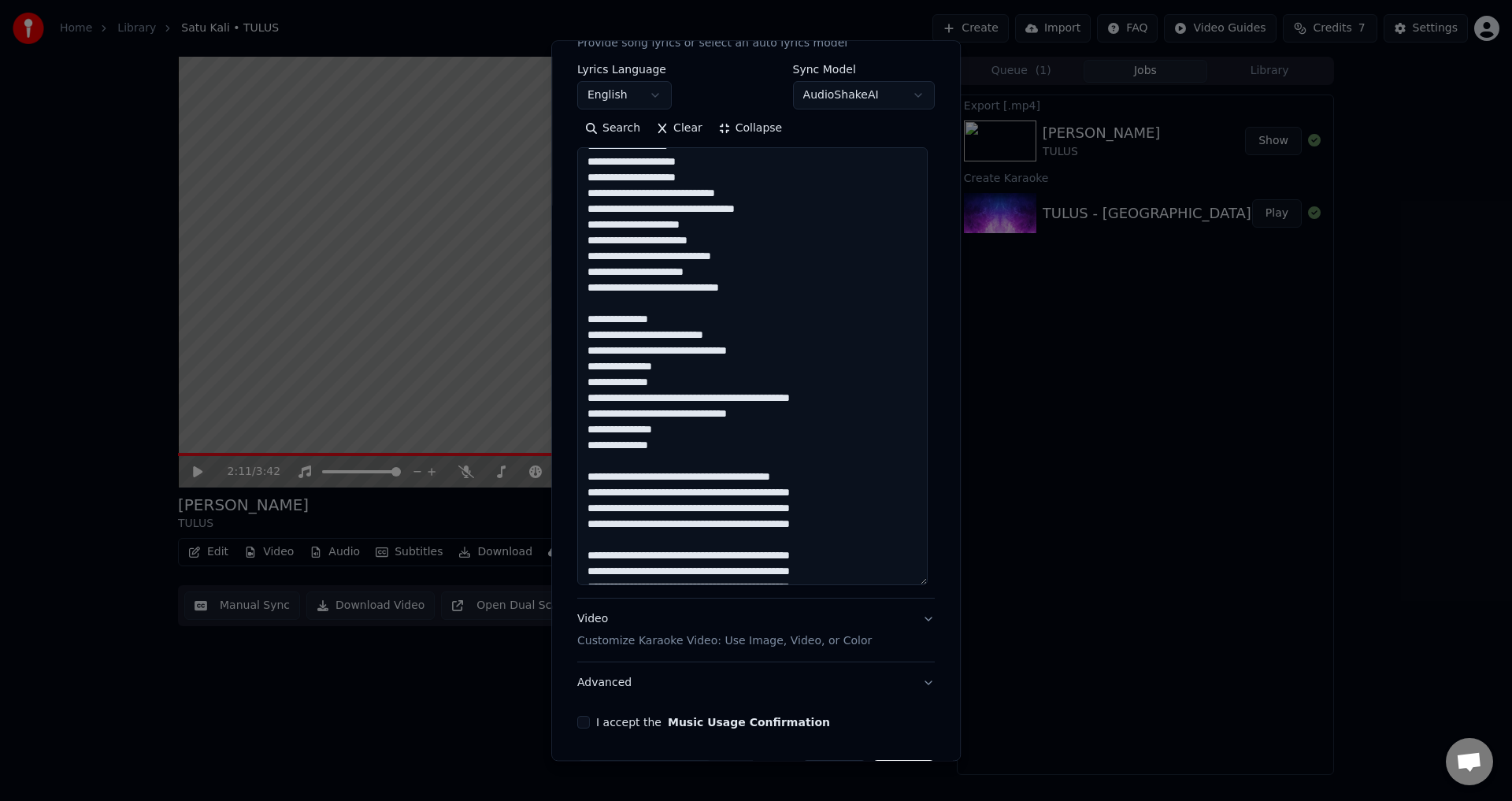
click at [841, 400] on textarea at bounding box center [752, 367] width 350 height 438
click at [863, 400] on textarea at bounding box center [752, 367] width 350 height 438
drag, startPoint x: 863, startPoint y: 400, endPoint x: 821, endPoint y: 402, distance: 42.0
click at [821, 402] on textarea at bounding box center [752, 367] width 350 height 438
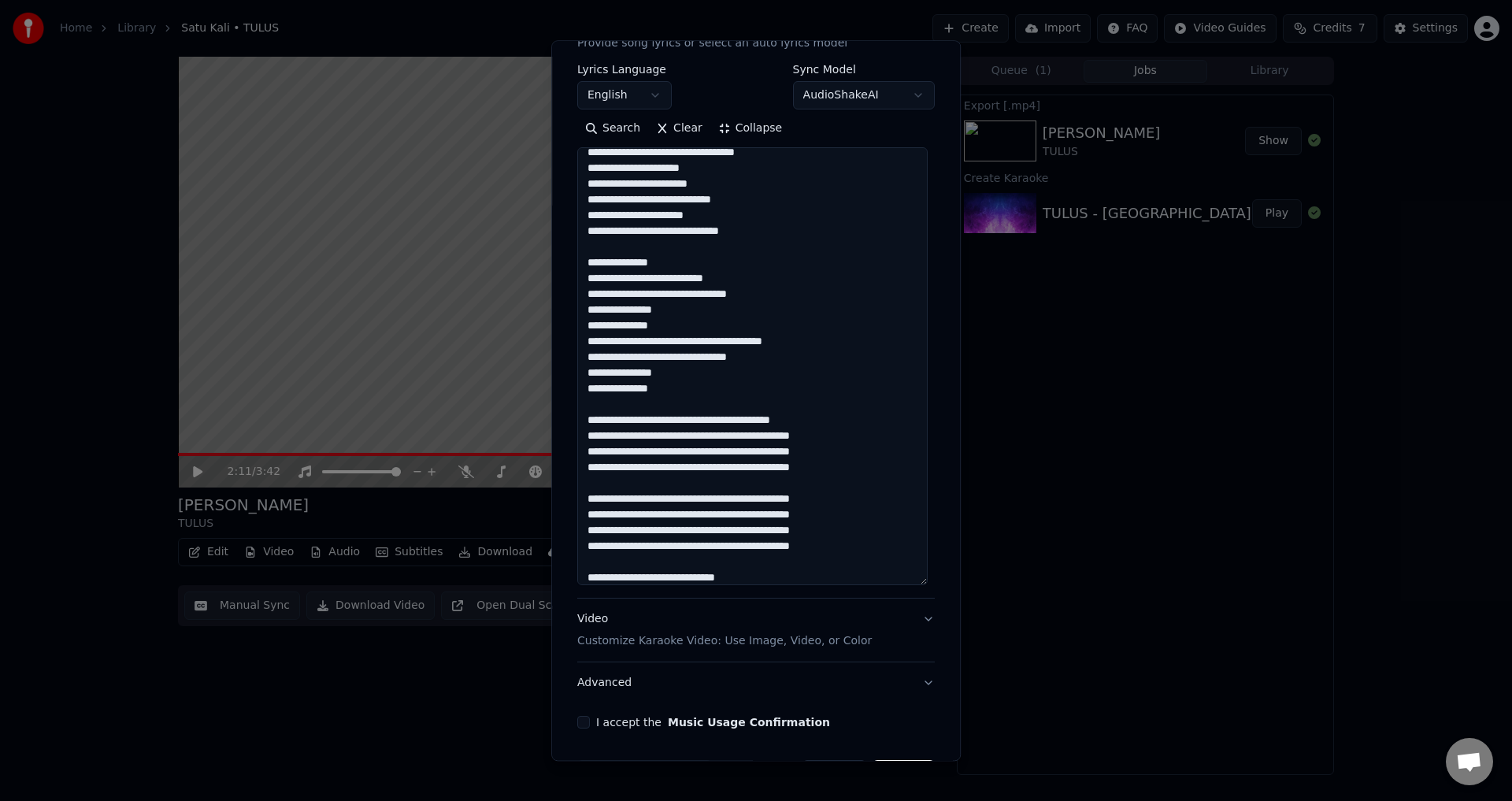
scroll to position [552, 0]
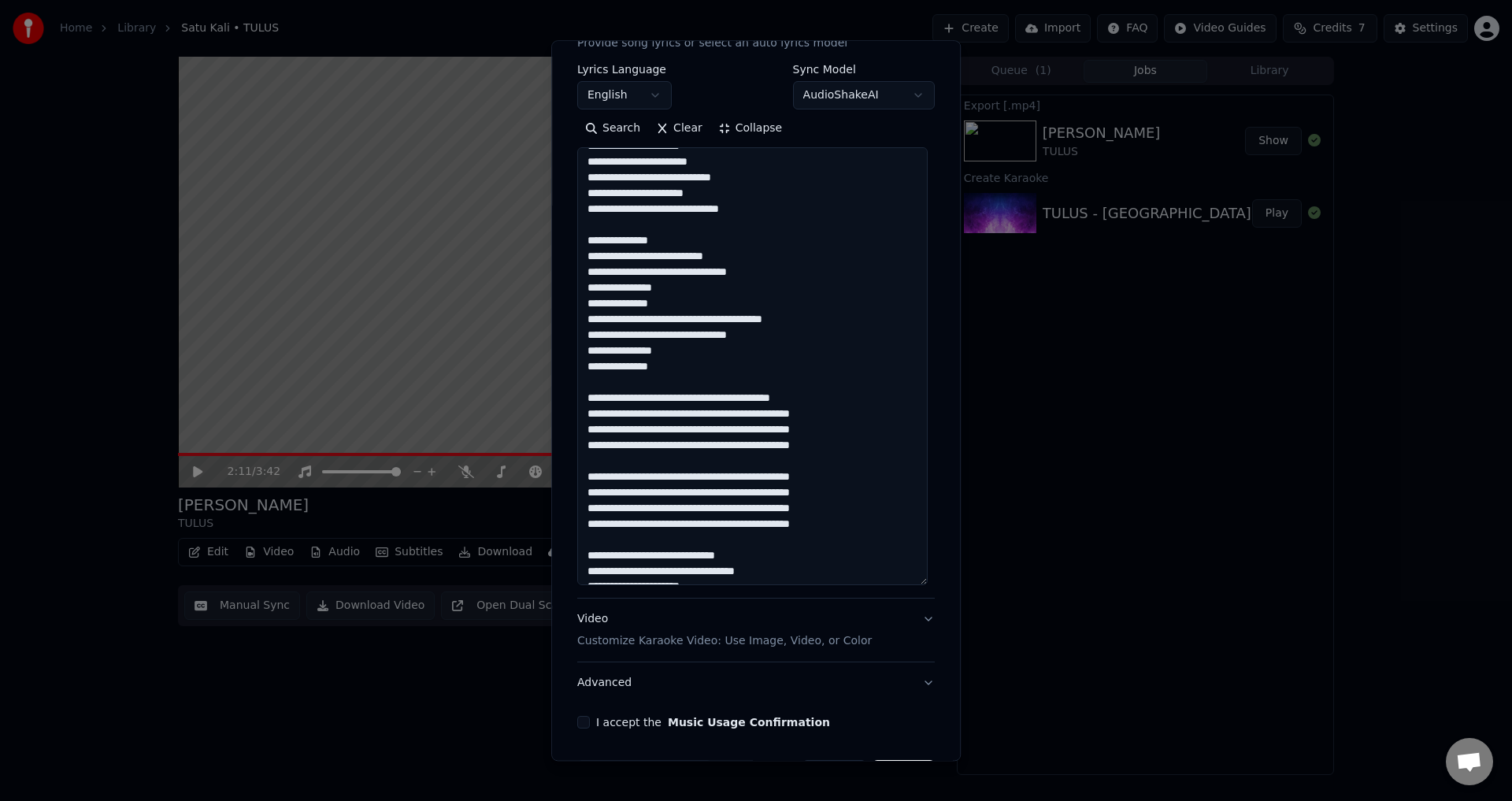
click at [730, 395] on textarea at bounding box center [752, 367] width 350 height 438
click at [726, 389] on textarea at bounding box center [752, 367] width 350 height 438
drag, startPoint x: 722, startPoint y: 400, endPoint x: 824, endPoint y: 399, distance: 102.0
click at [824, 399] on textarea at bounding box center [752, 367] width 350 height 438
click at [809, 402] on textarea at bounding box center [752, 367] width 350 height 438
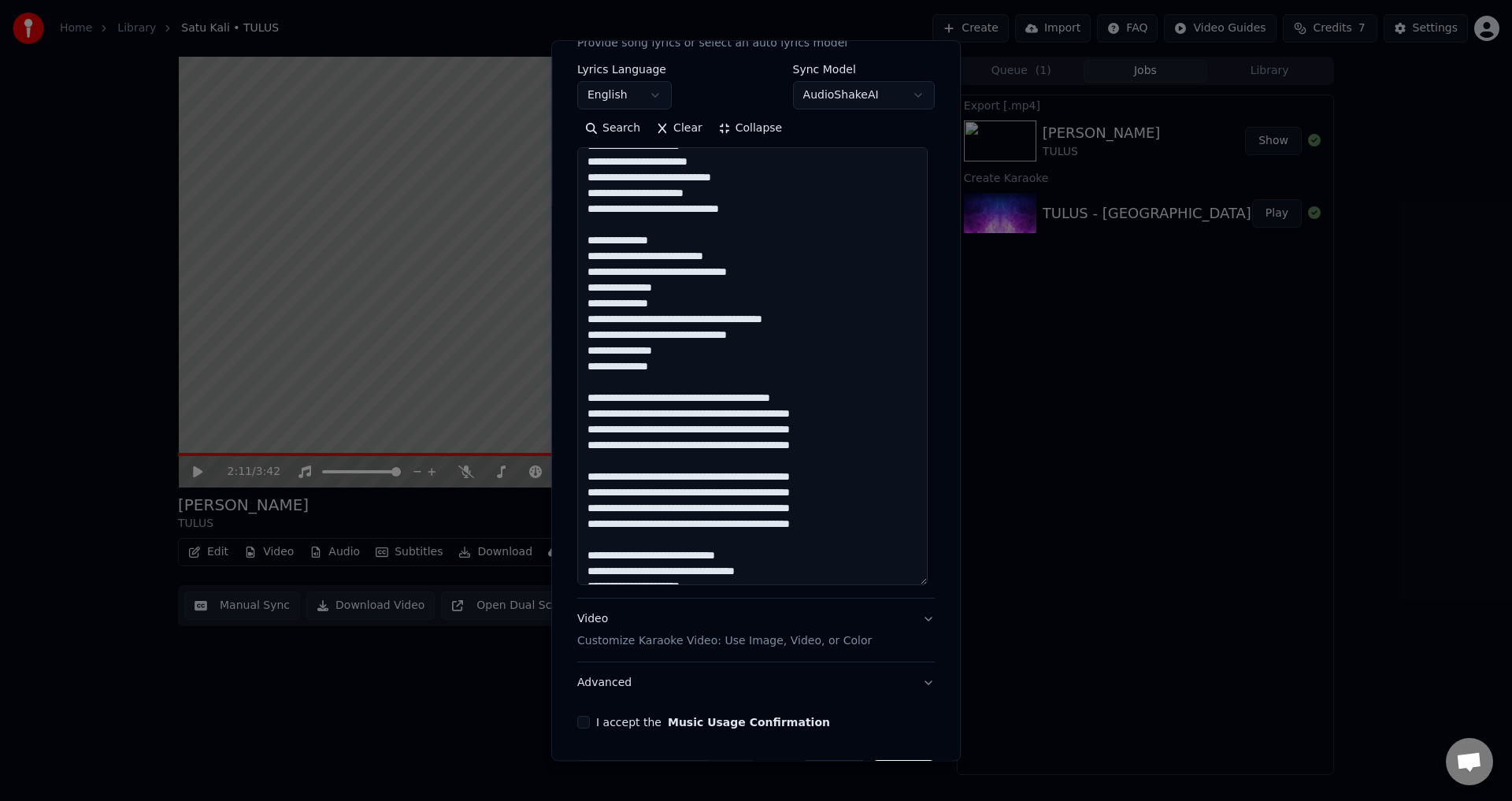
drag, startPoint x: 754, startPoint y: 415, endPoint x: 867, endPoint y: 420, distance: 113.1
click at [867, 420] on textarea at bounding box center [752, 367] width 350 height 438
click at [786, 427] on textarea at bounding box center [752, 367] width 350 height 438
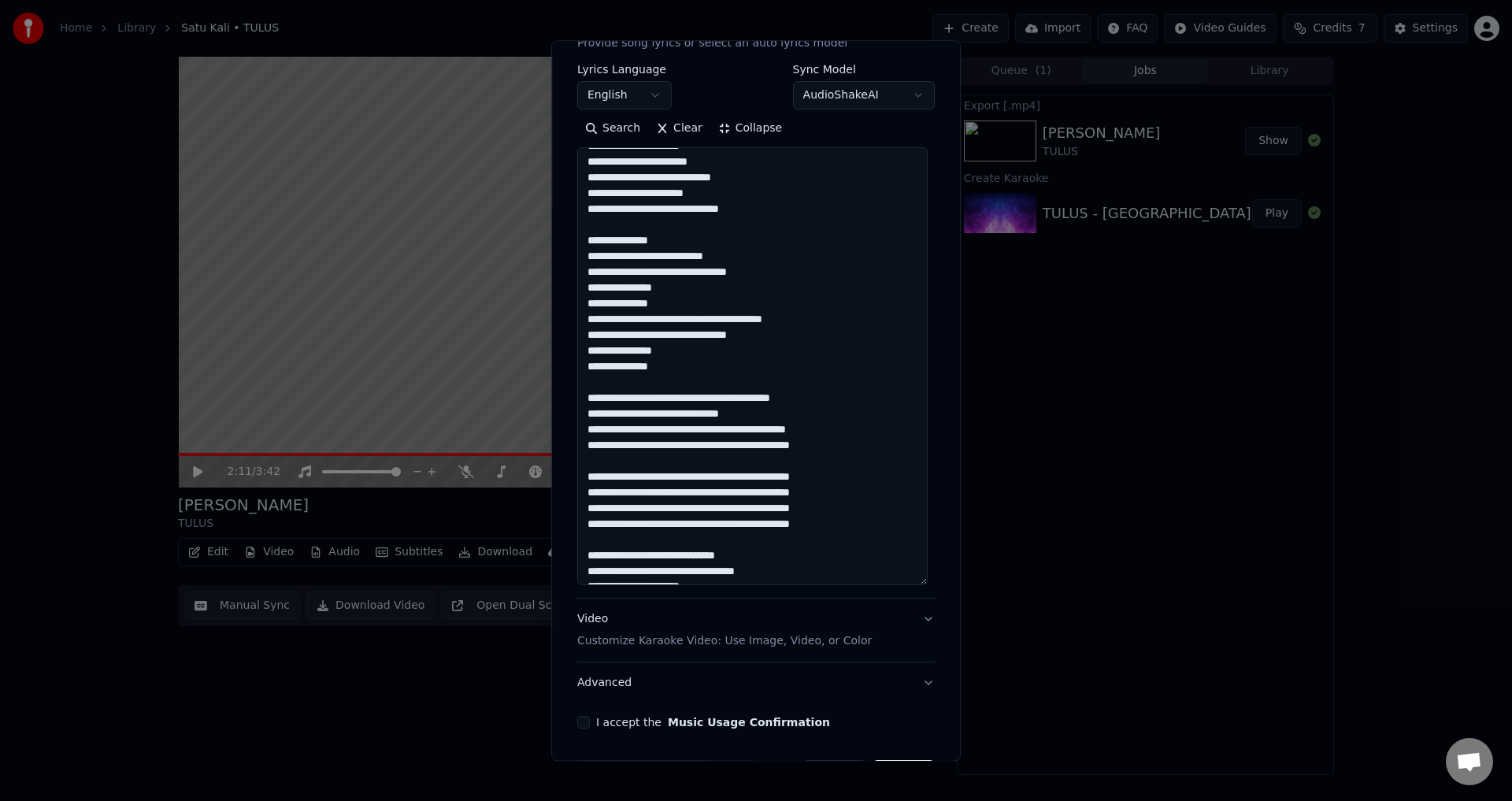
click at [786, 427] on textarea at bounding box center [752, 367] width 350 height 438
drag, startPoint x: 753, startPoint y: 428, endPoint x: 883, endPoint y: 428, distance: 130.0
click at [883, 428] on textarea at bounding box center [752, 367] width 350 height 438
drag, startPoint x: 853, startPoint y: 447, endPoint x: 751, endPoint y: 447, distance: 102.0
click at [751, 447] on textarea at bounding box center [752, 367] width 350 height 438
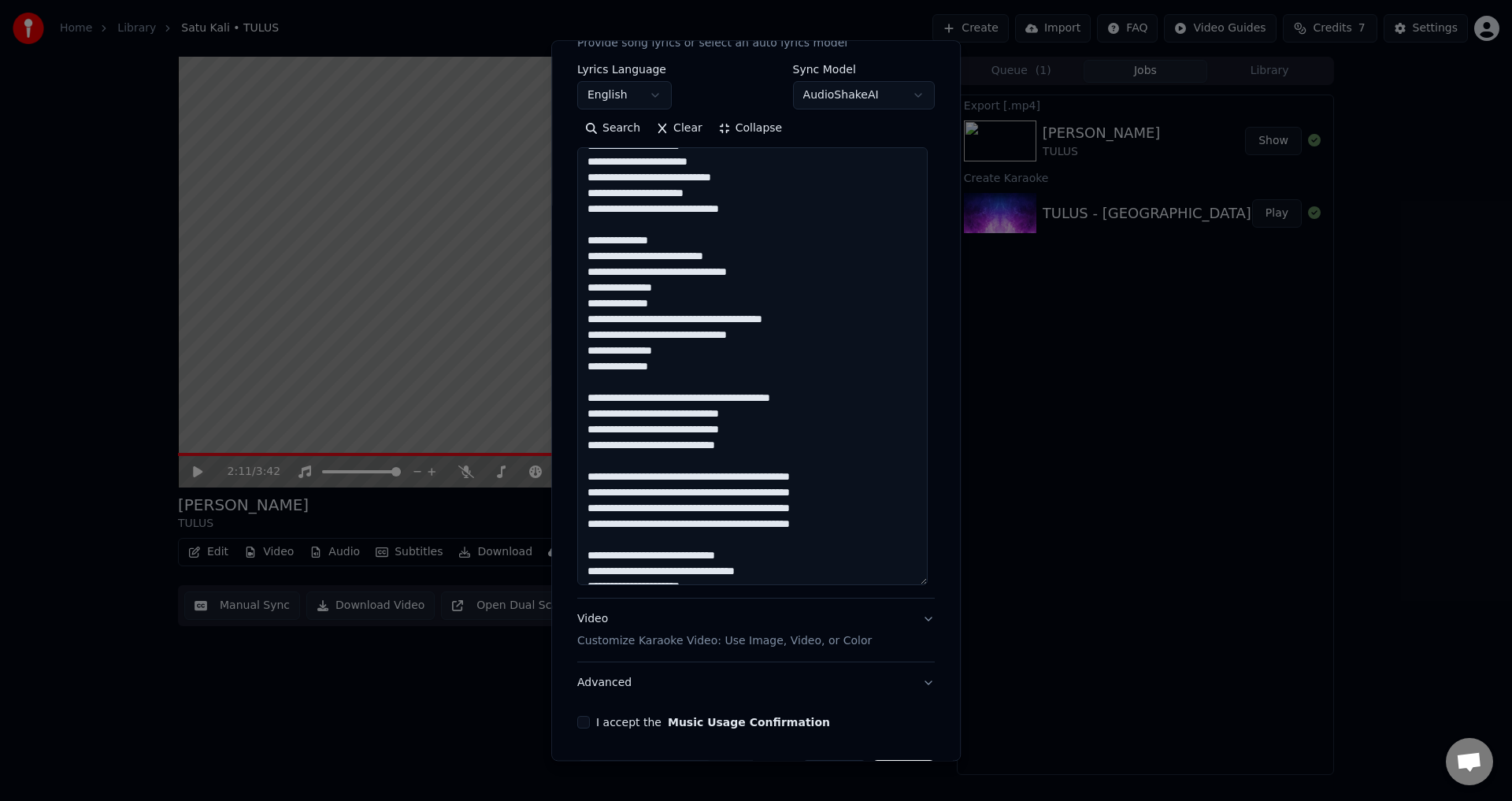
drag, startPoint x: 721, startPoint y: 395, endPoint x: 890, endPoint y: 395, distance: 169.0
click at [890, 395] on textarea at bounding box center [752, 367] width 350 height 438
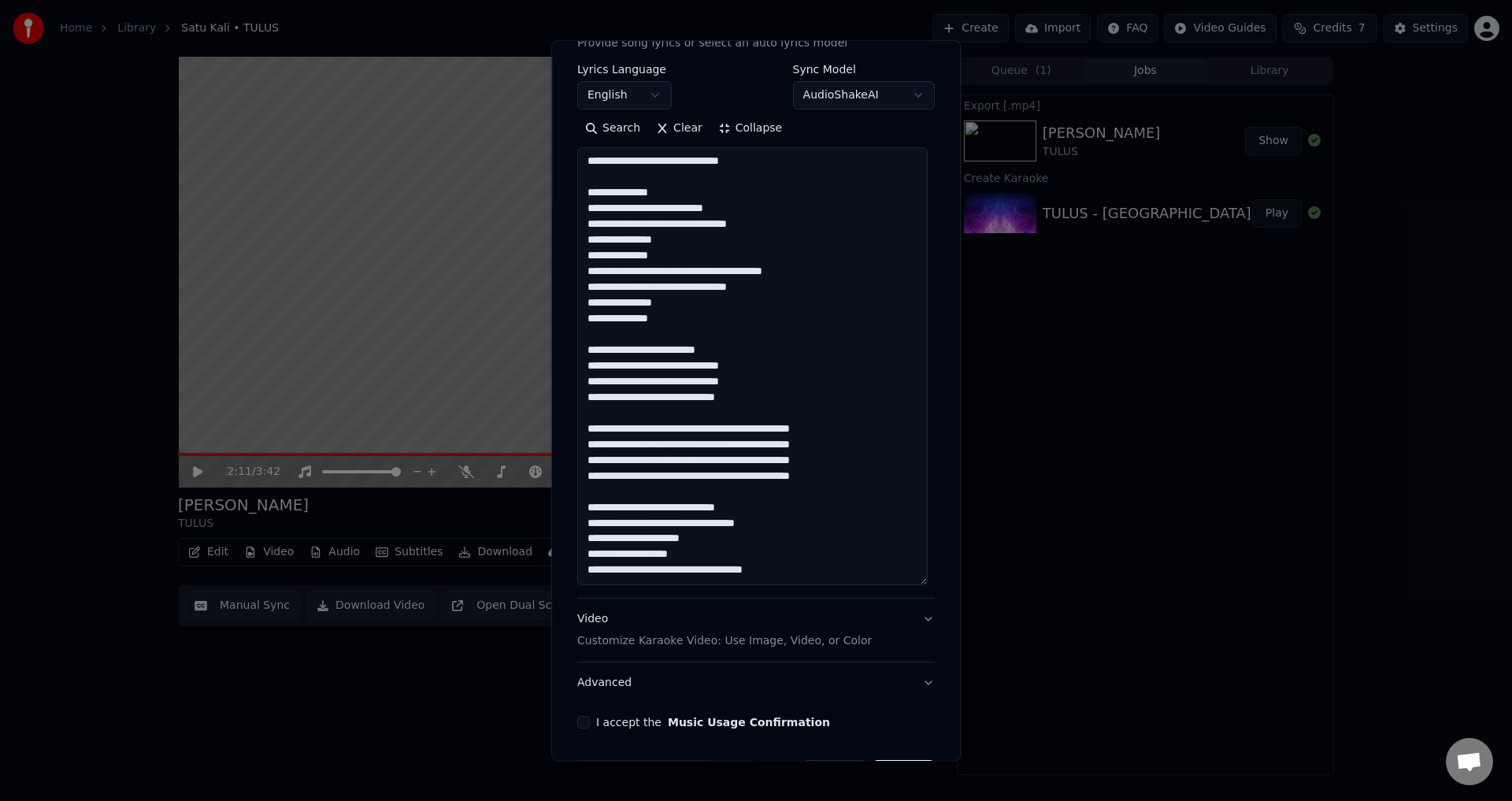
scroll to position [290, 0]
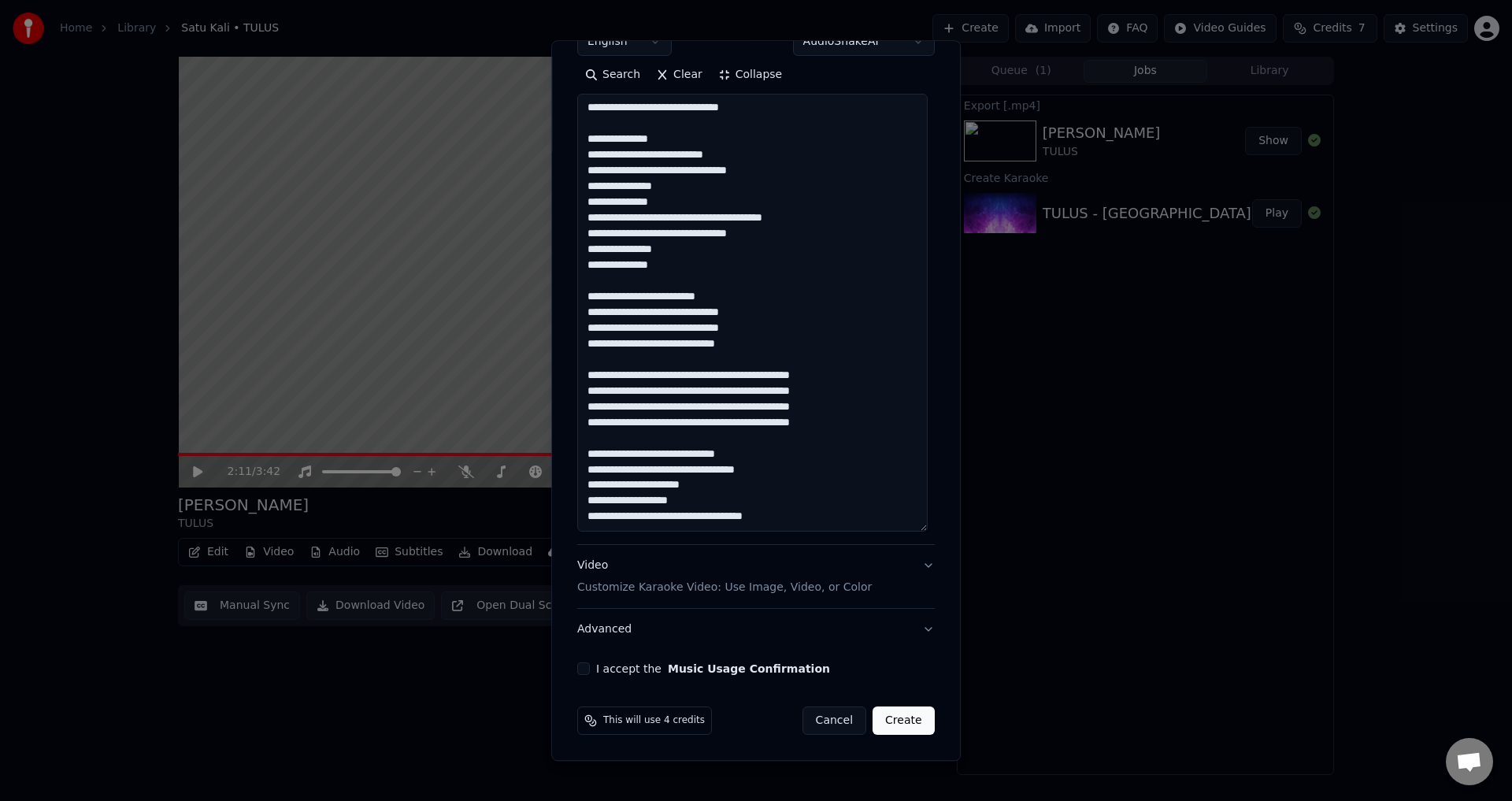
drag, startPoint x: 752, startPoint y: 371, endPoint x: 871, endPoint y: 371, distance: 119.0
click at [871, 371] on textarea at bounding box center [752, 313] width 350 height 438
drag, startPoint x: 755, startPoint y: 391, endPoint x: 873, endPoint y: 390, distance: 118.0
click at [873, 390] on textarea at bounding box center [752, 313] width 350 height 438
drag, startPoint x: 756, startPoint y: 411, endPoint x: 857, endPoint y: 410, distance: 101.0
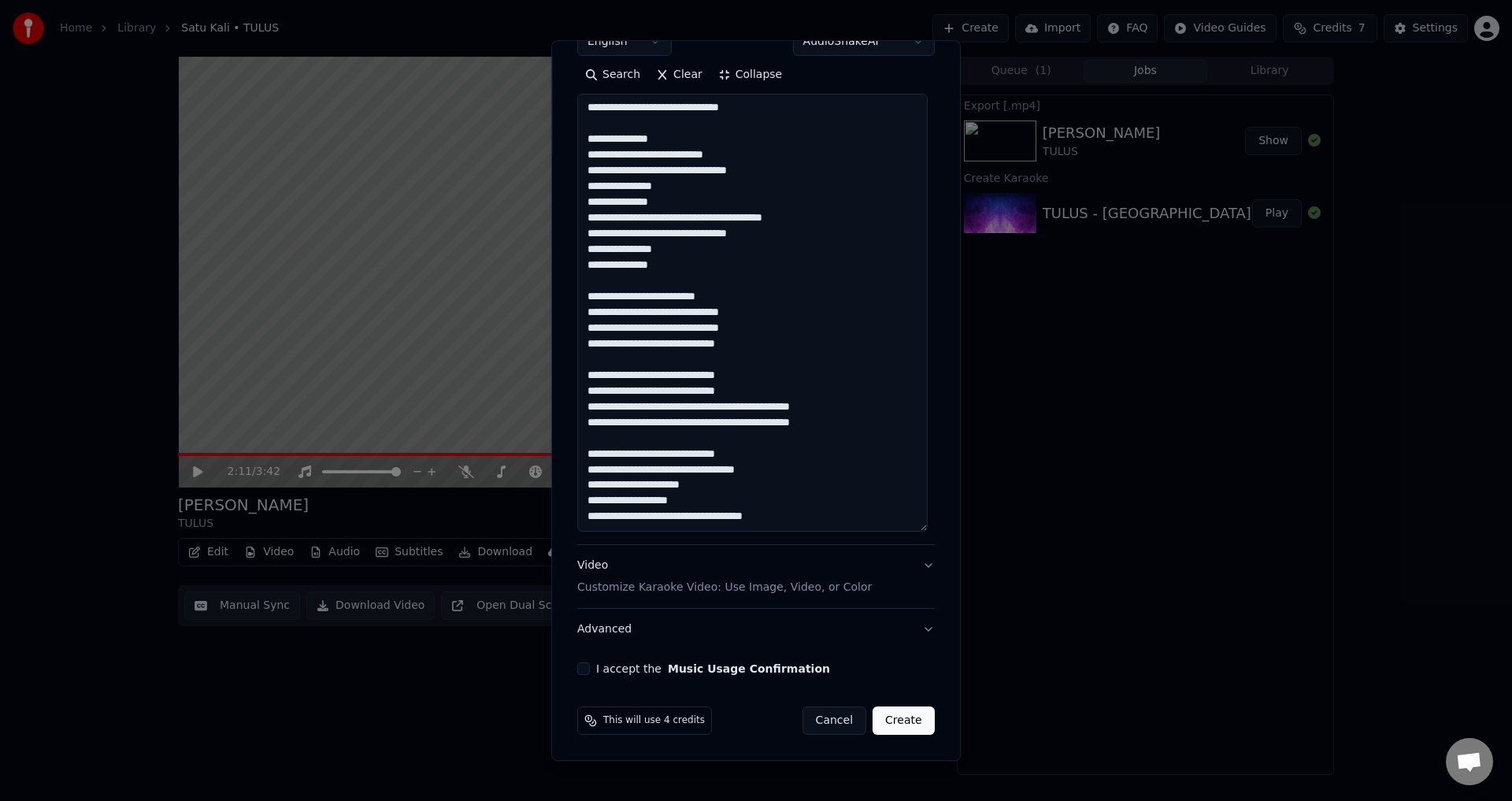
click at [857, 410] on textarea at bounding box center [752, 313] width 350 height 438
drag, startPoint x: 775, startPoint y: 423, endPoint x: 916, endPoint y: 422, distance: 141.0
click at [914, 423] on textarea at bounding box center [752, 313] width 350 height 438
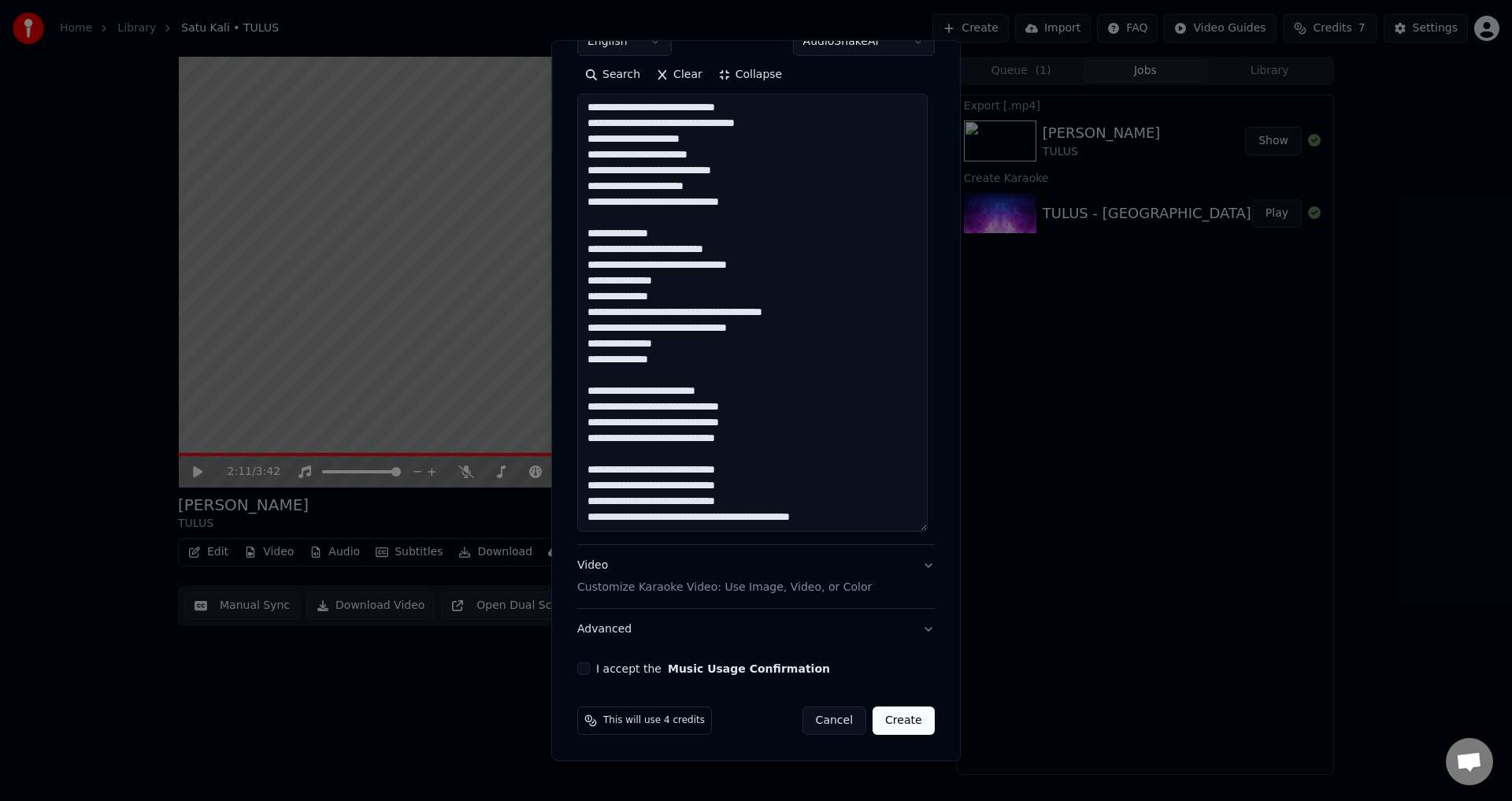
scroll to position [600, 0]
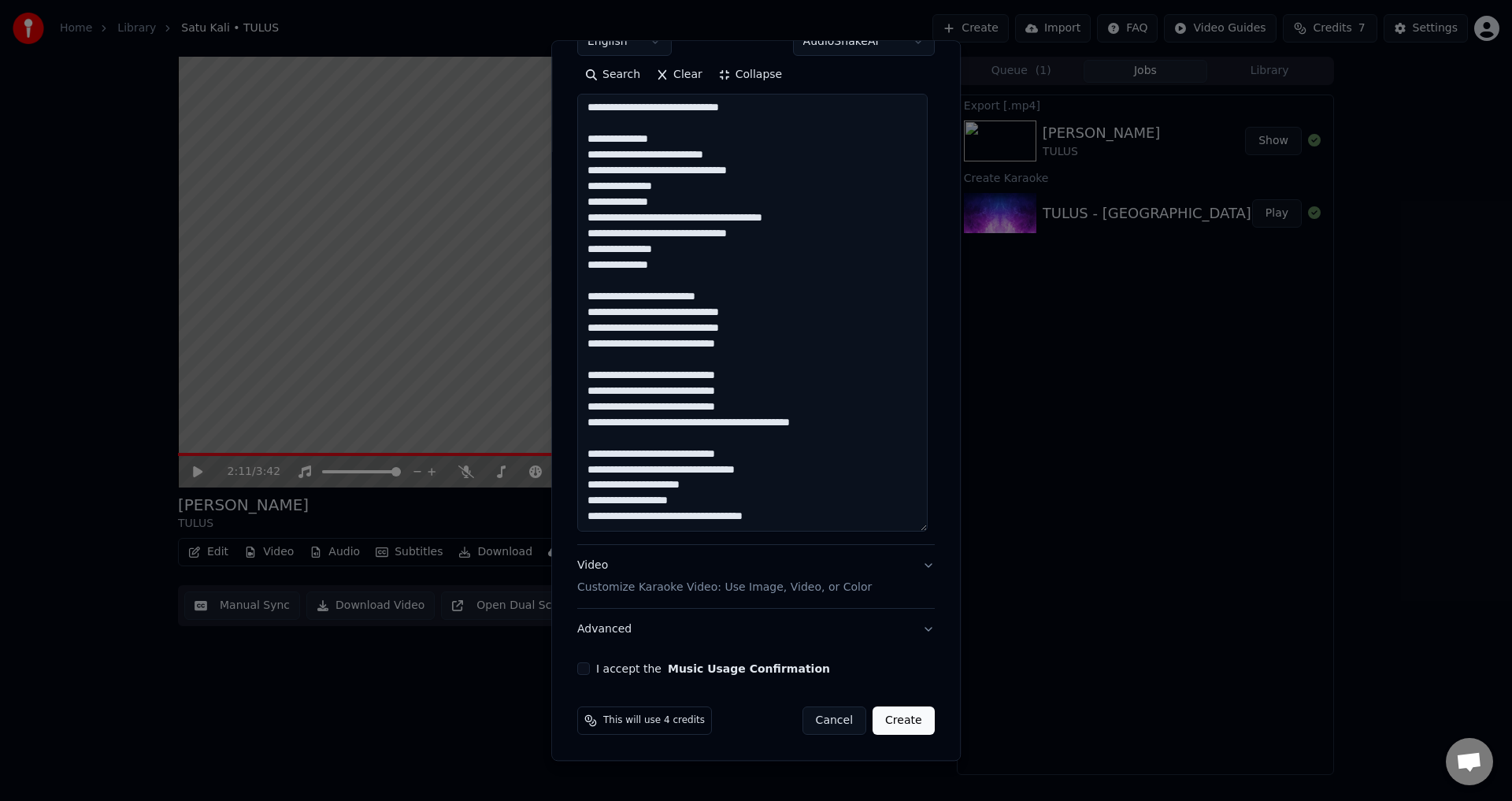
click at [787, 436] on textarea at bounding box center [752, 313] width 350 height 438
click at [748, 420] on textarea at bounding box center [752, 313] width 350 height 438
drag, startPoint x: 757, startPoint y: 421, endPoint x: 889, endPoint y: 421, distance: 132.0
click at [889, 421] on textarea at bounding box center [752, 313] width 350 height 438
click at [726, 426] on textarea at bounding box center [752, 313] width 350 height 438
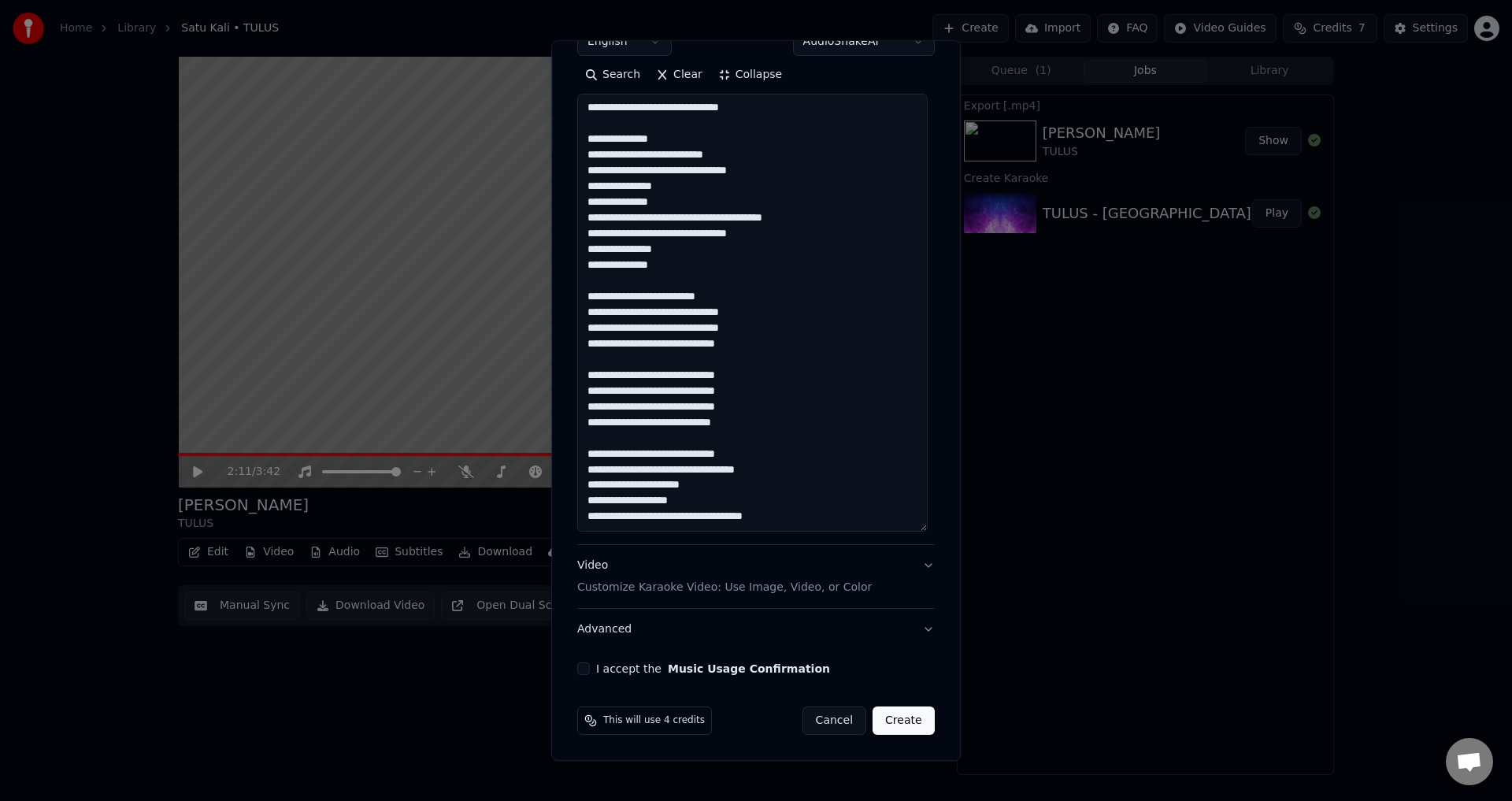
click at [750, 490] on textarea at bounding box center [752, 313] width 350 height 438
click at [748, 470] on textarea at bounding box center [752, 313] width 350 height 438
click at [767, 470] on textarea at bounding box center [752, 313] width 350 height 438
click at [802, 474] on textarea at bounding box center [752, 313] width 350 height 438
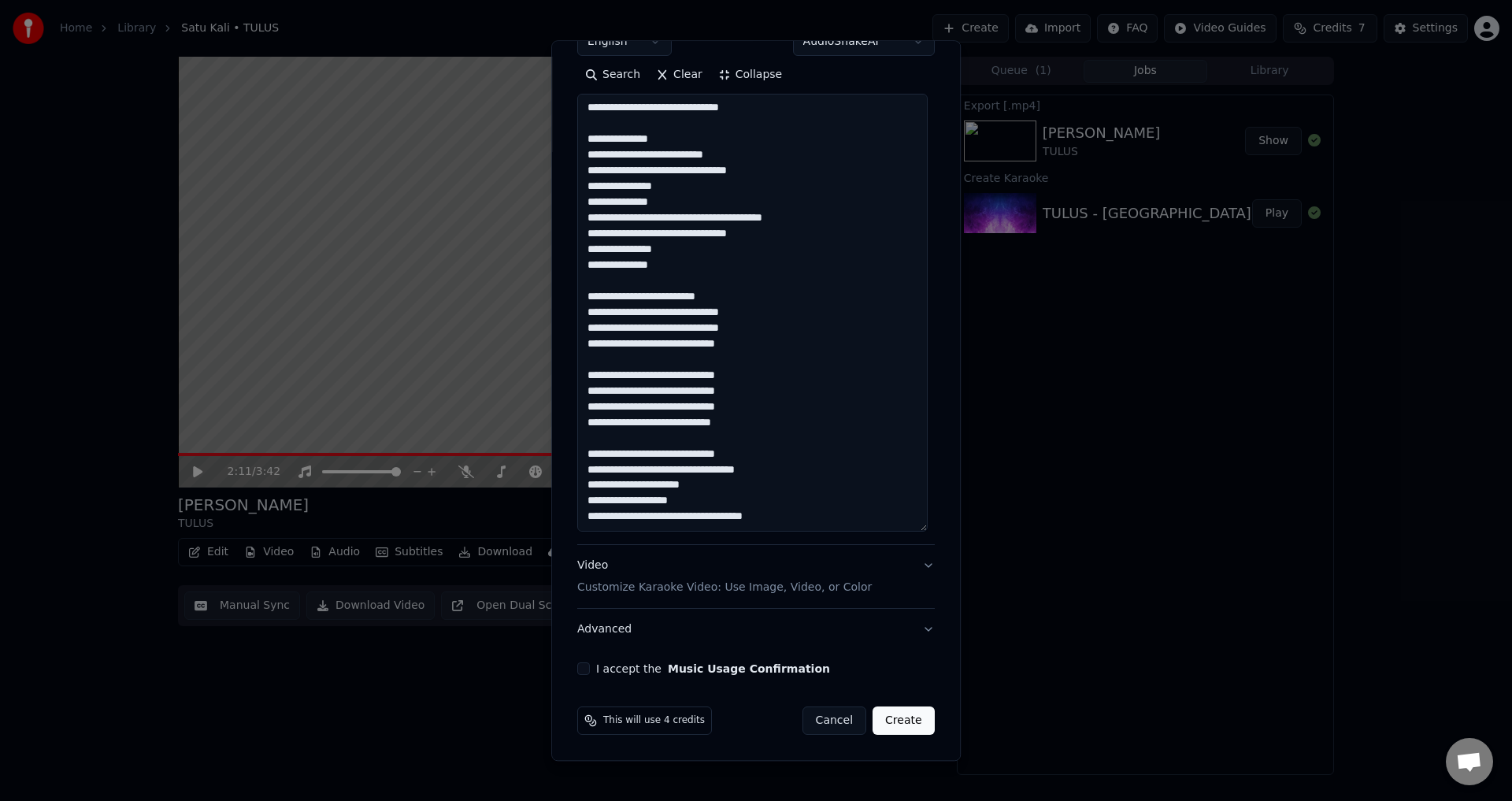
click at [792, 480] on textarea at bounding box center [752, 313] width 350 height 438
click at [762, 488] on textarea at bounding box center [752, 313] width 350 height 438
click at [759, 498] on textarea at bounding box center [752, 313] width 350 height 438
click at [696, 490] on textarea at bounding box center [752, 313] width 350 height 438
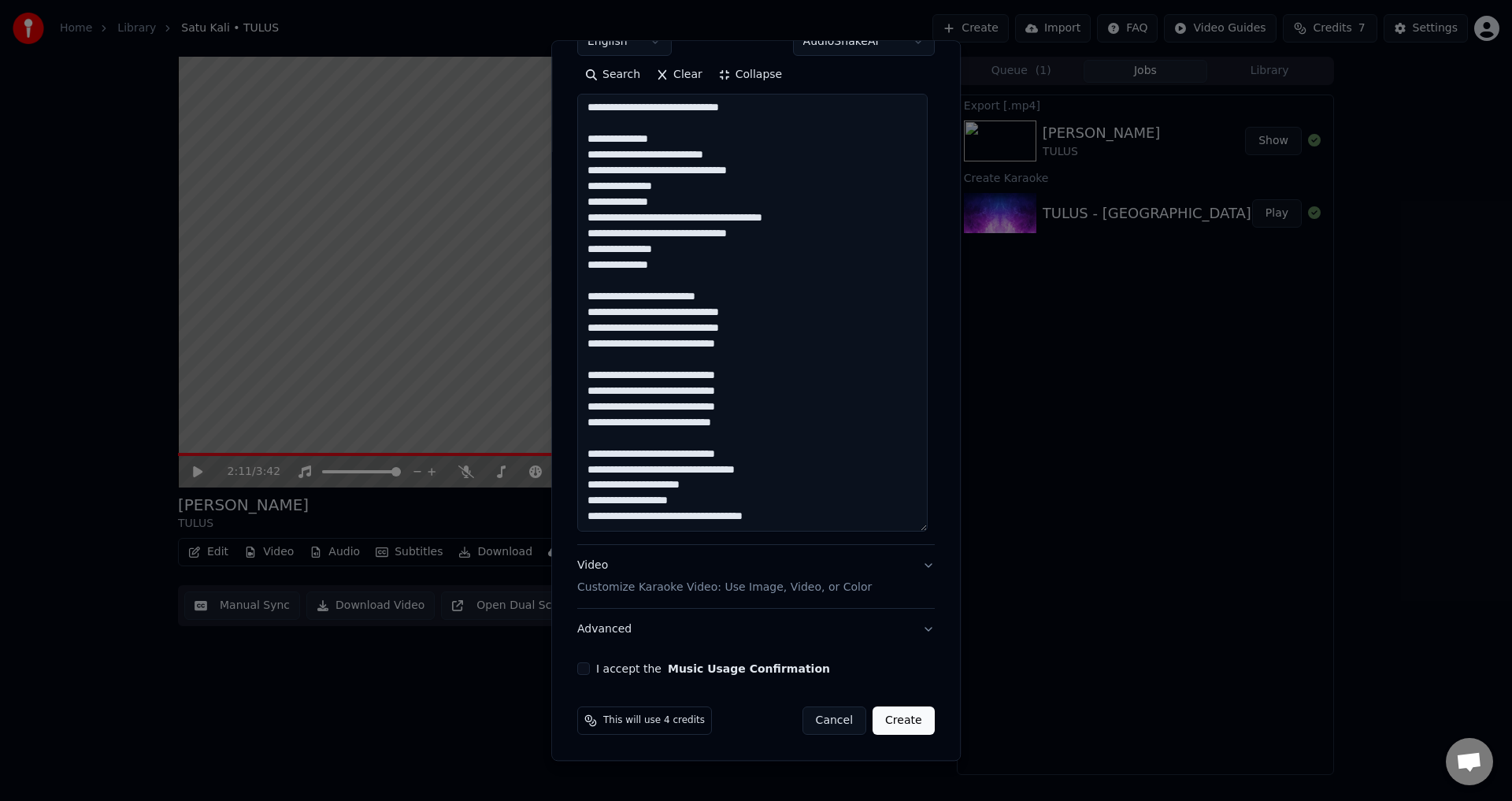
click at [696, 490] on textarea at bounding box center [752, 313] width 350 height 438
click at [674, 502] on textarea at bounding box center [752, 313] width 350 height 438
click at [675, 501] on textarea at bounding box center [752, 313] width 350 height 438
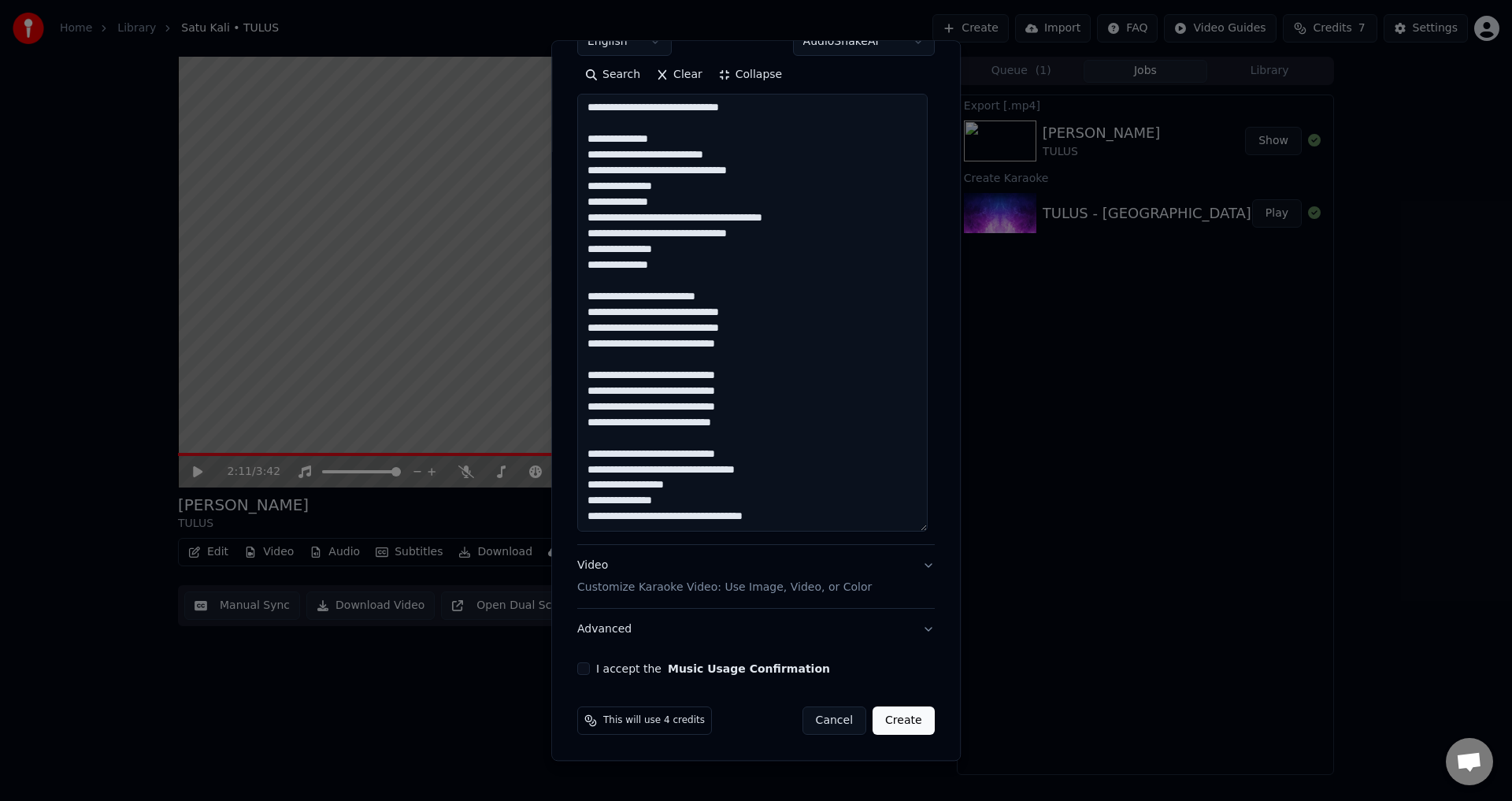
click at [686, 484] on textarea at bounding box center [752, 313] width 350 height 438
click at [687, 508] on textarea at bounding box center [752, 313] width 350 height 438
click at [803, 521] on textarea at bounding box center [752, 313] width 350 height 438
click at [764, 438] on textarea at bounding box center [752, 313] width 350 height 438
click at [746, 512] on textarea at bounding box center [752, 313] width 350 height 438
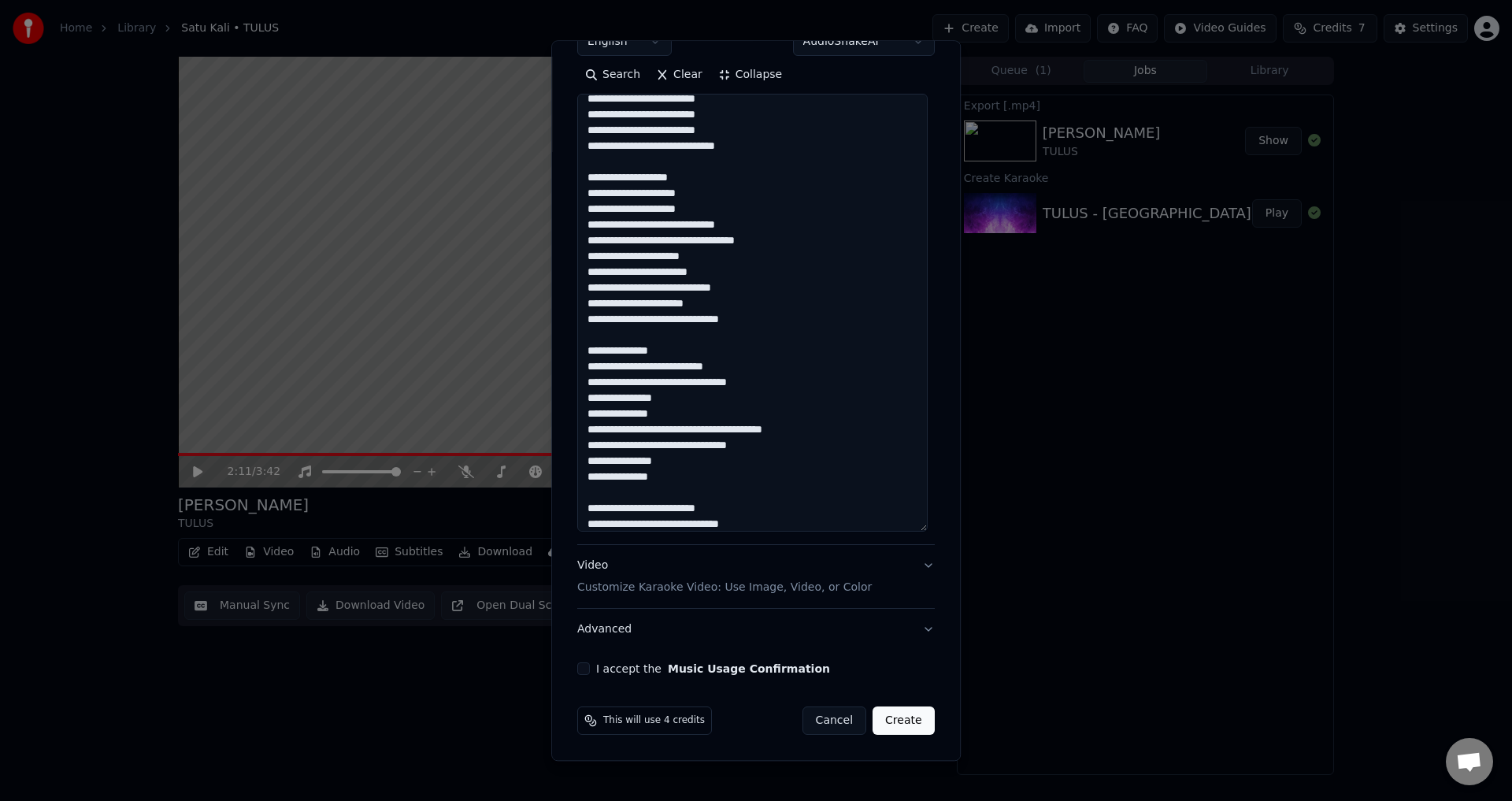
scroll to position [363, 0]
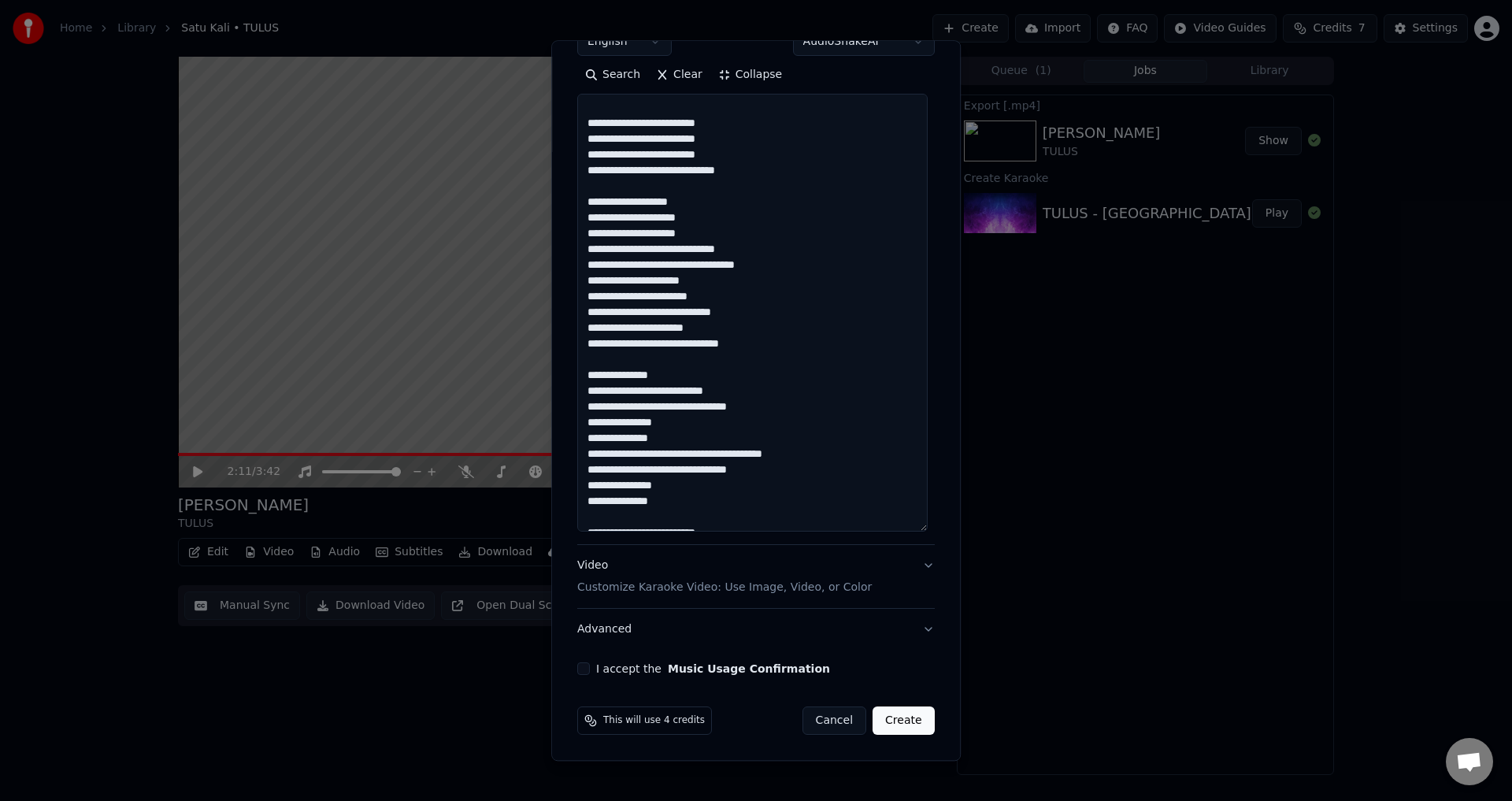
click at [693, 471] on textarea at bounding box center [752, 313] width 350 height 438
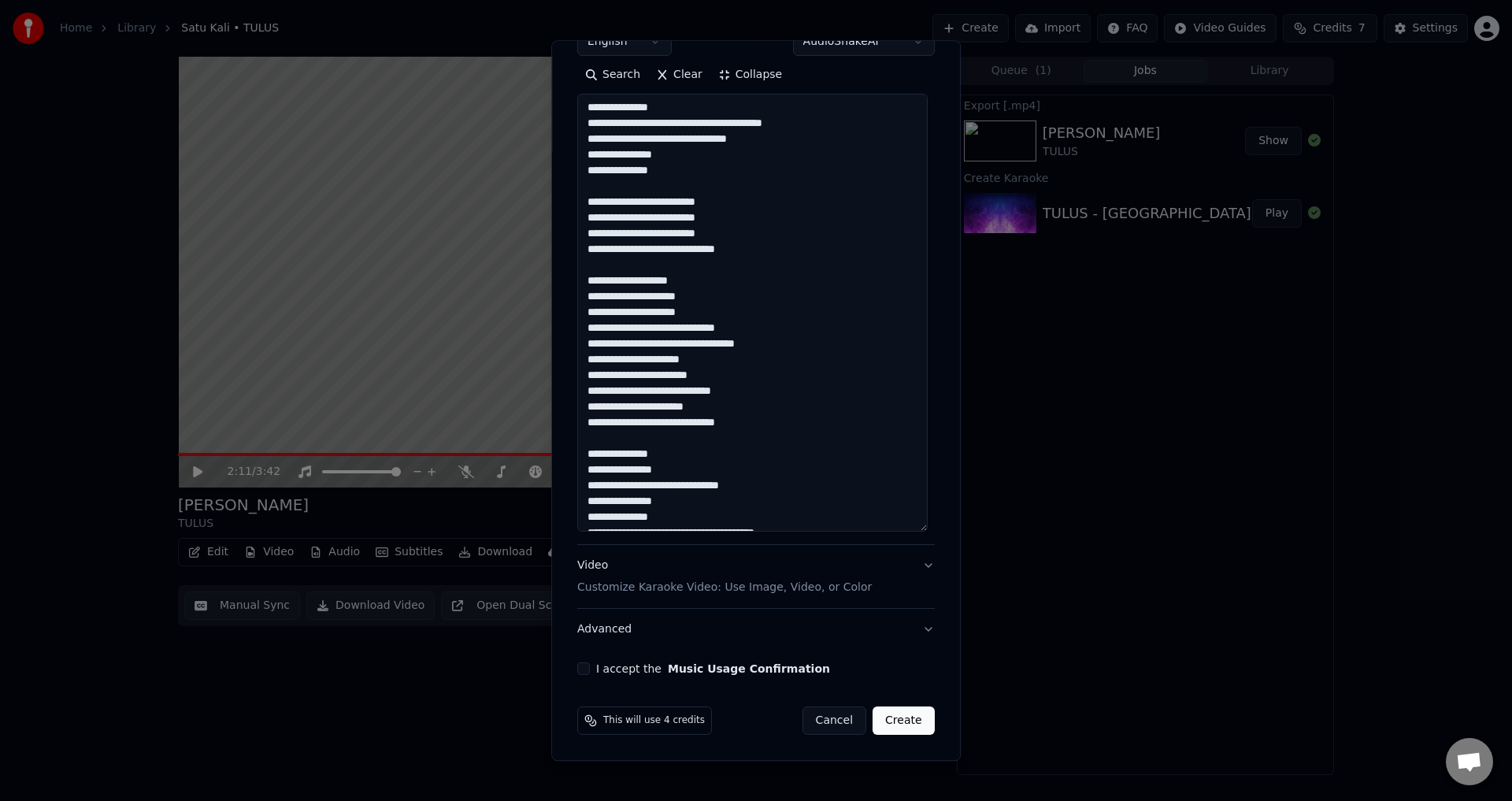
scroll to position [205, 0]
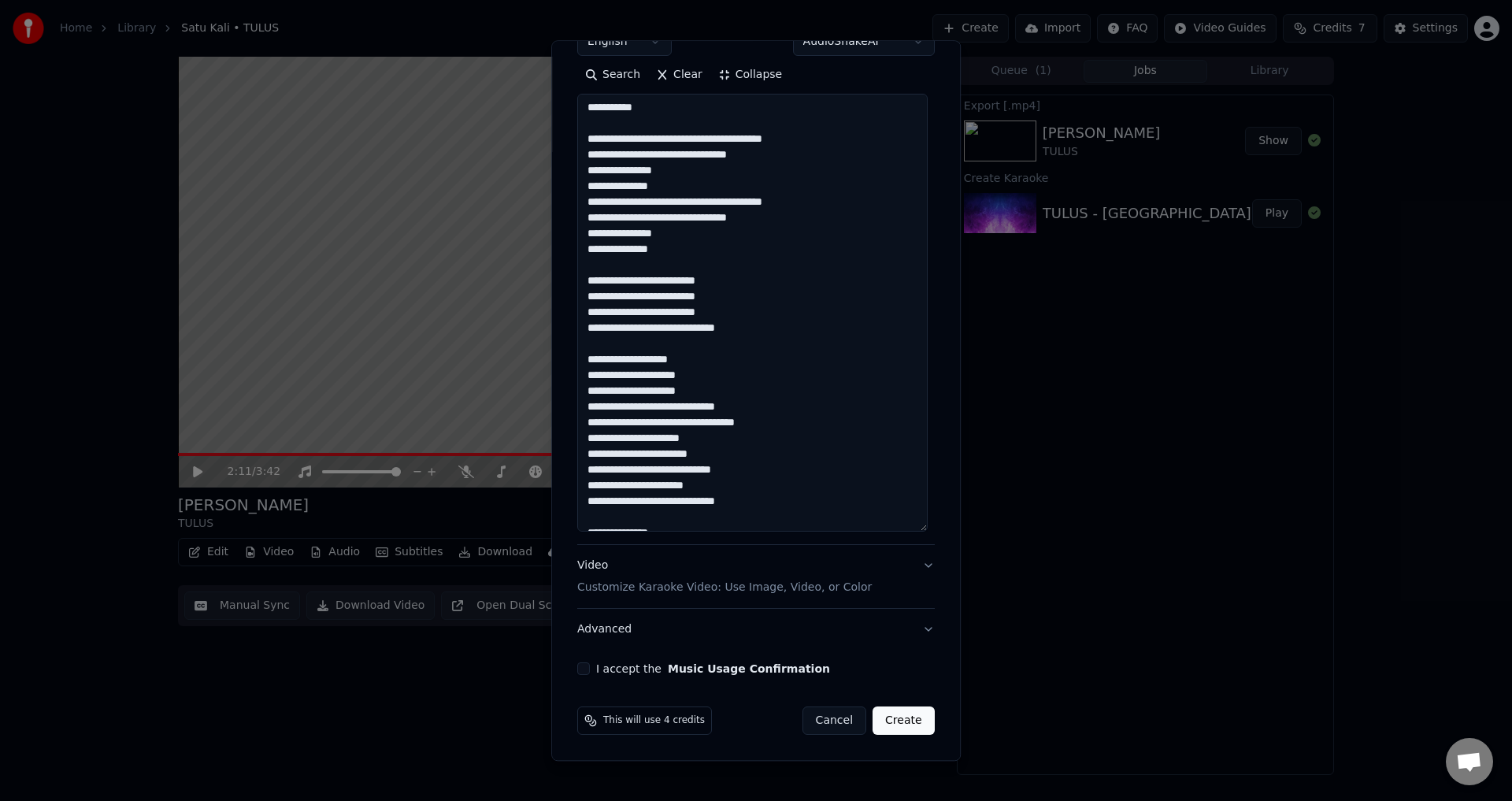
click at [660, 360] on textarea at bounding box center [752, 313] width 350 height 438
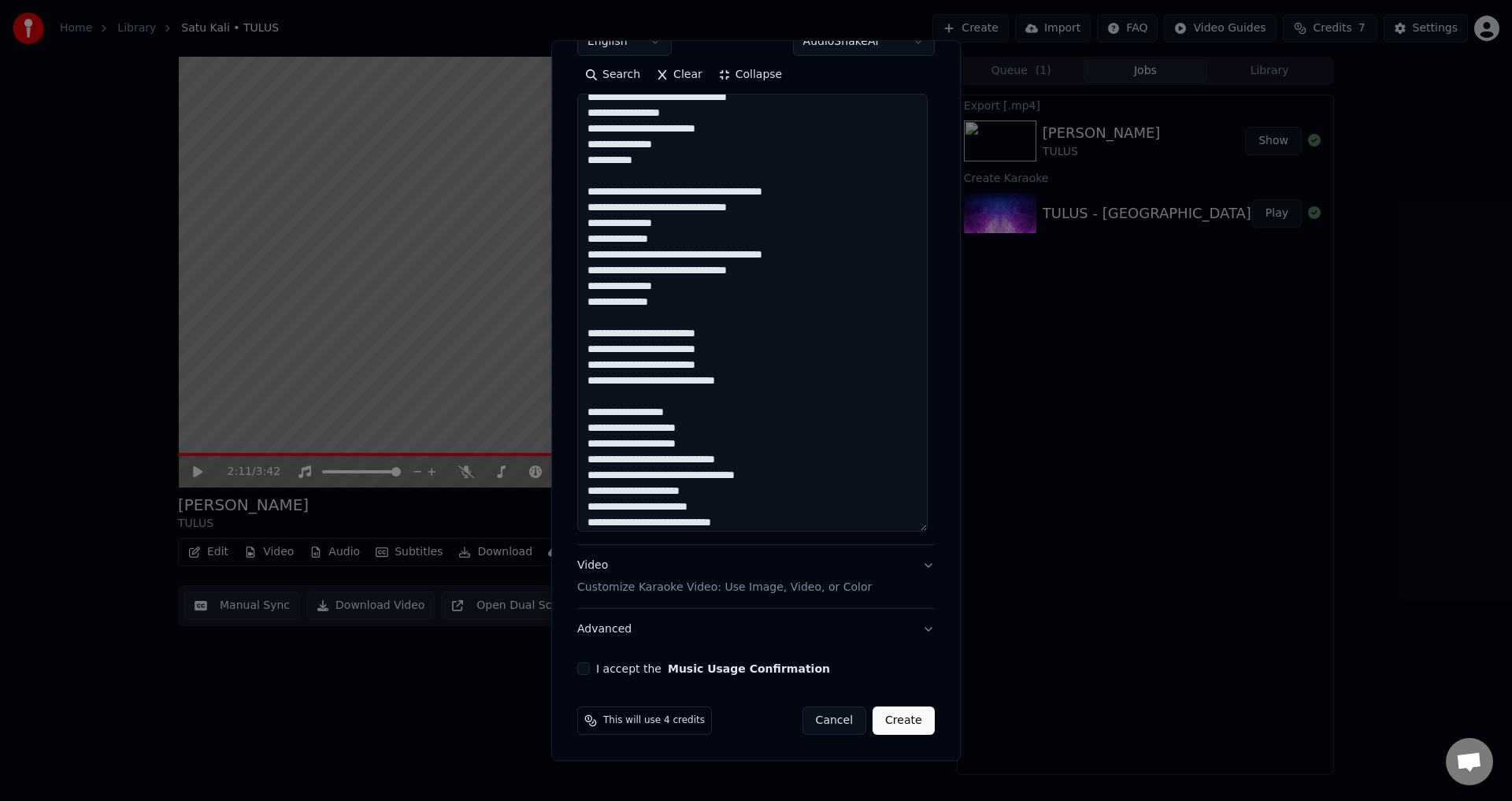
scroll to position [127, 0]
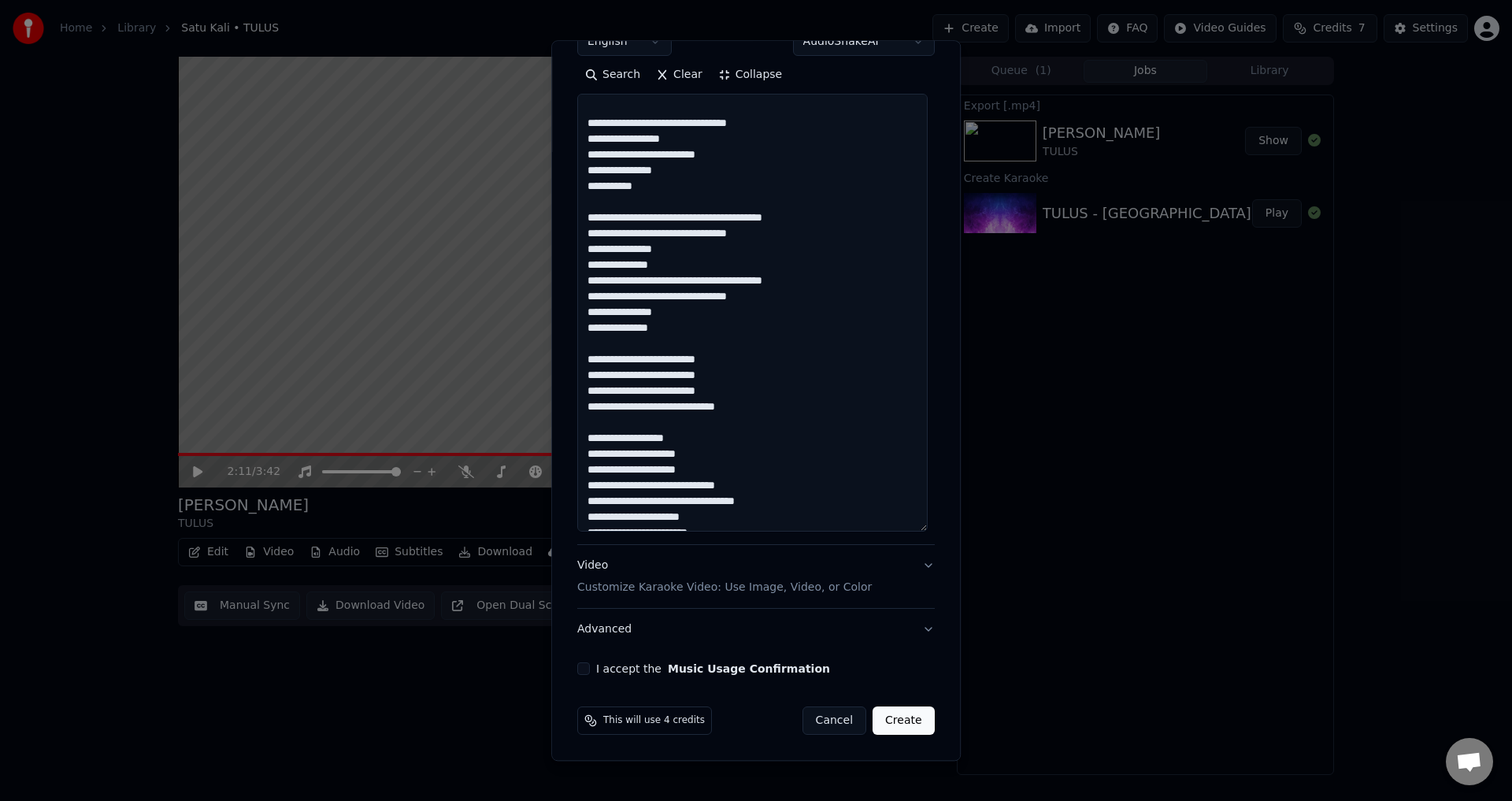
click at [693, 289] on textarea at bounding box center [752, 313] width 350 height 438
click at [753, 280] on textarea at bounding box center [752, 313] width 350 height 438
click at [780, 280] on textarea at bounding box center [752, 313] width 350 height 438
click at [697, 230] on textarea at bounding box center [752, 313] width 350 height 438
click at [725, 230] on textarea at bounding box center [752, 313] width 350 height 438
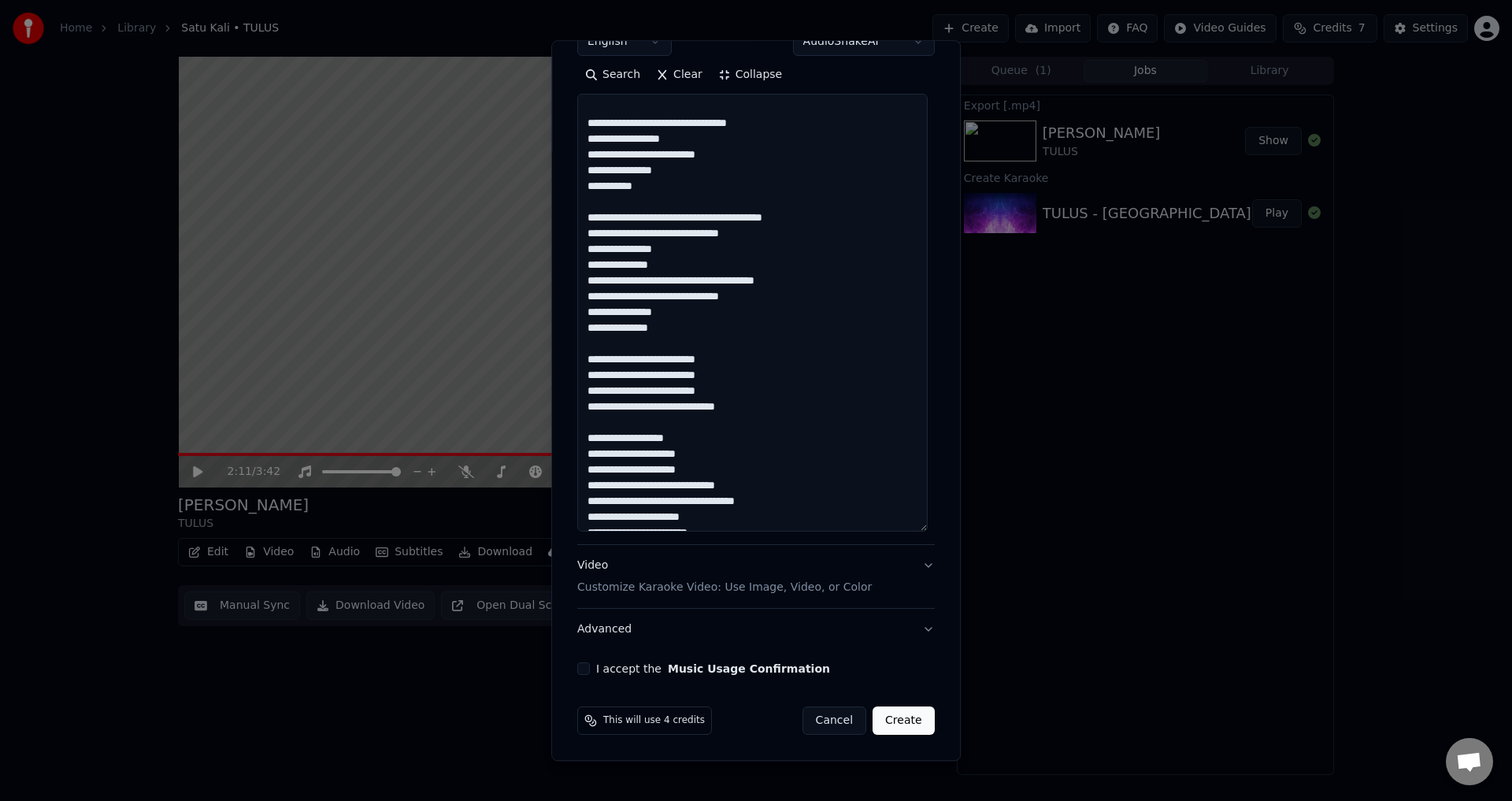
click at [750, 212] on textarea at bounding box center [752, 313] width 350 height 438
click at [783, 220] on textarea at bounding box center [752, 313] width 350 height 438
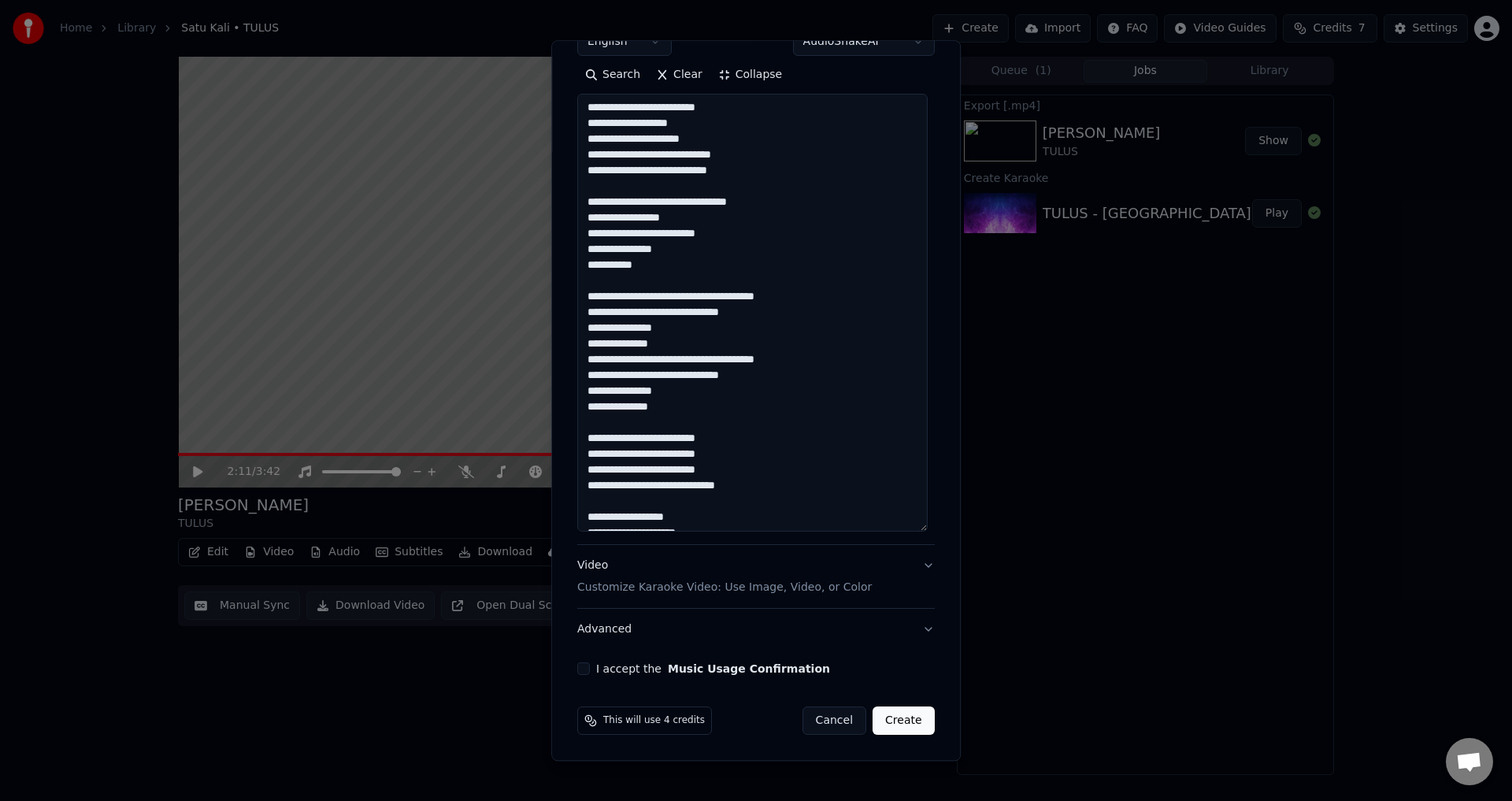
scroll to position [0, 0]
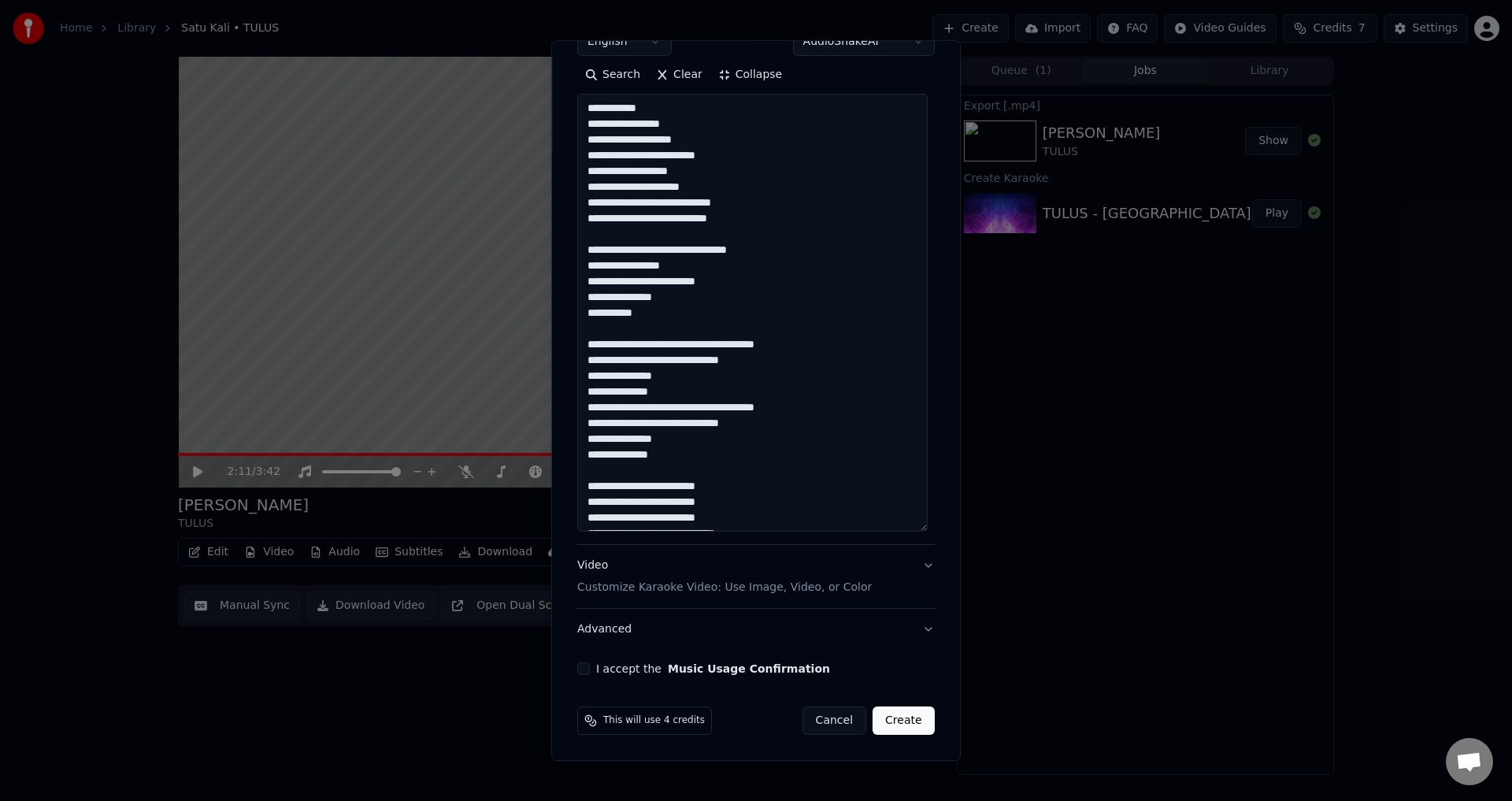
click at [699, 252] on textarea at bounding box center [752, 313] width 350 height 438
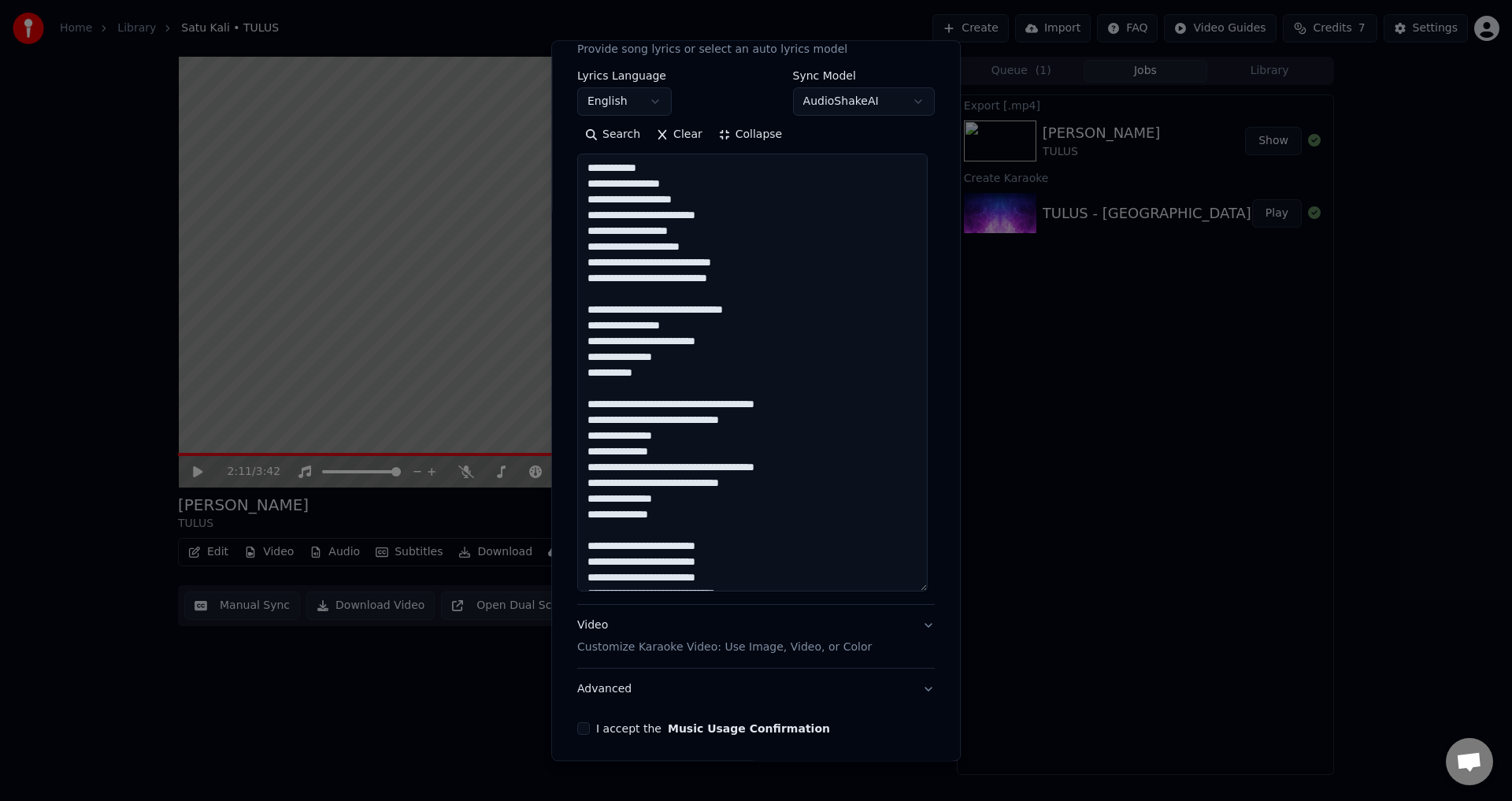
scroll to position [211, 0]
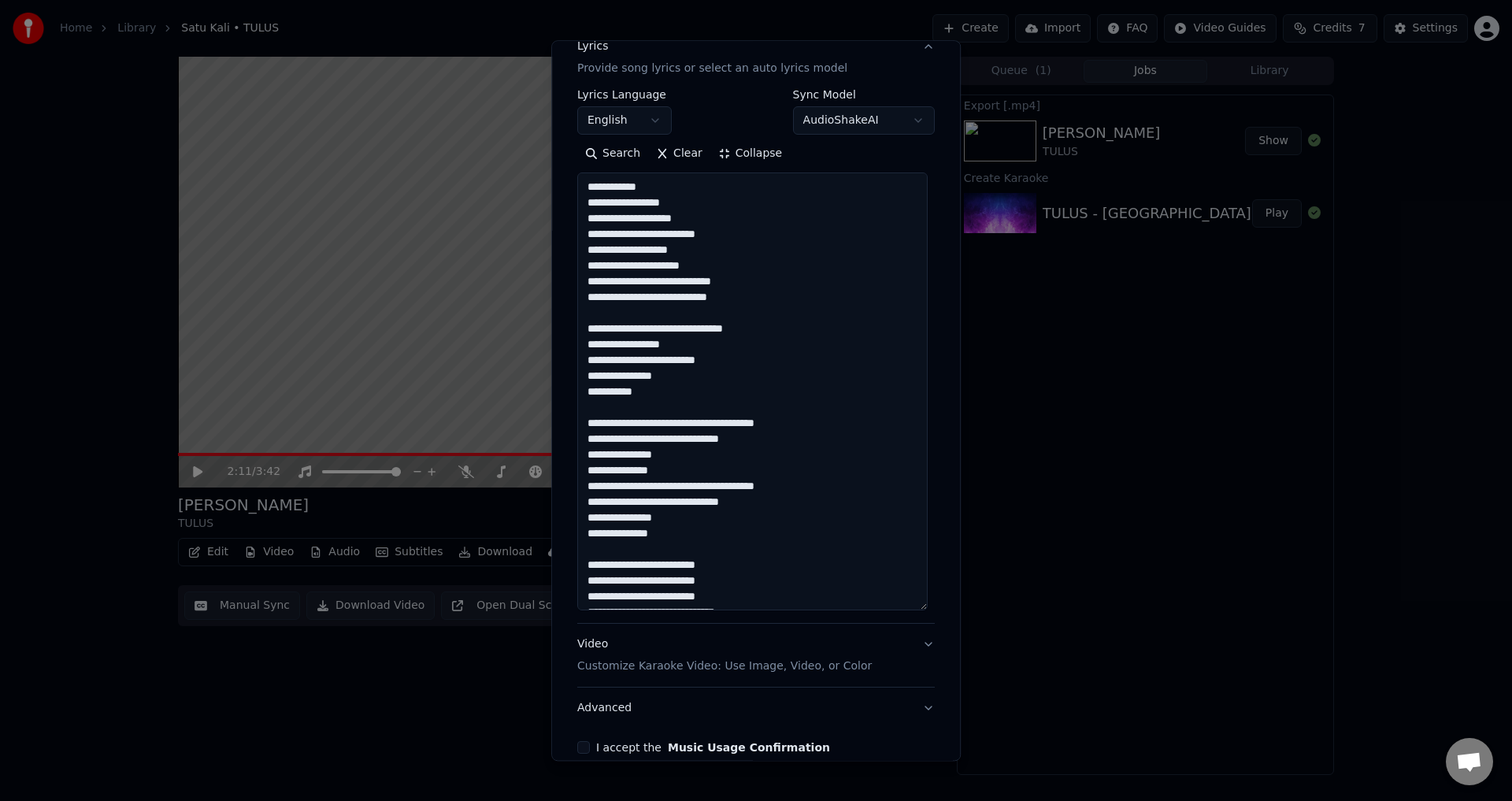
click at [683, 276] on textarea at bounding box center [752, 392] width 350 height 438
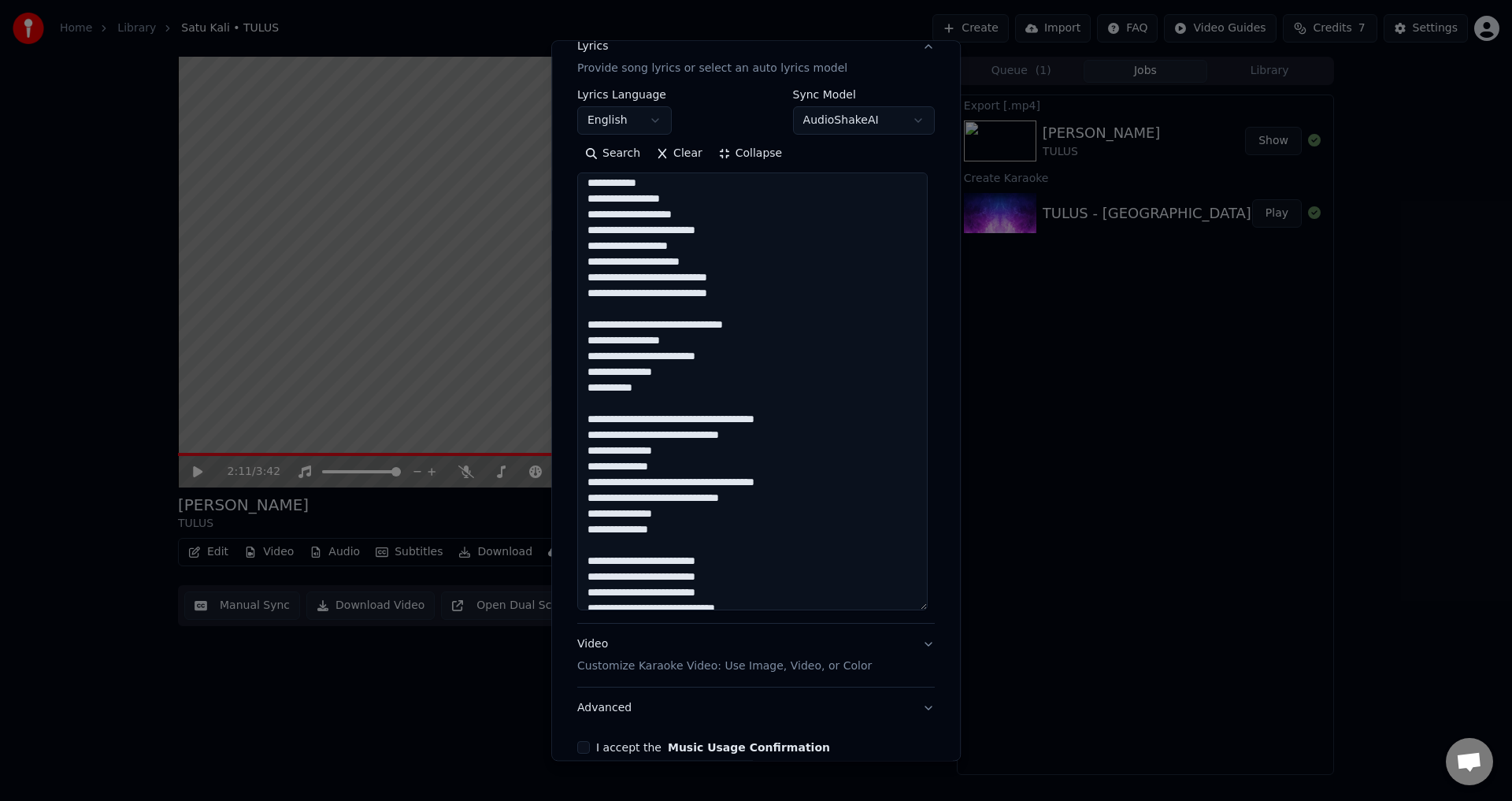
scroll to position [0, 0]
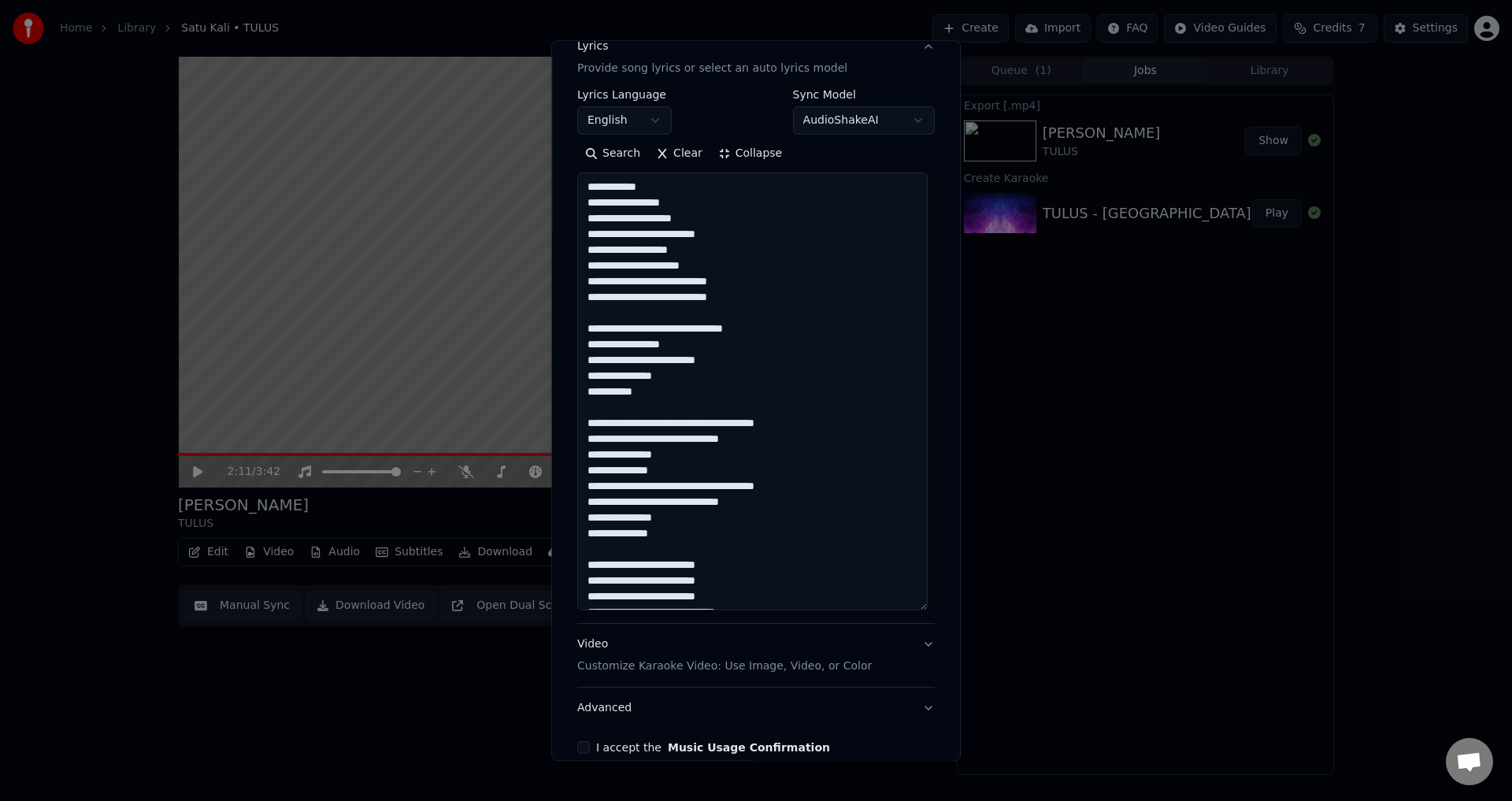
click at [602, 295] on textarea at bounding box center [752, 392] width 350 height 438
click at [603, 327] on textarea at bounding box center [752, 392] width 350 height 438
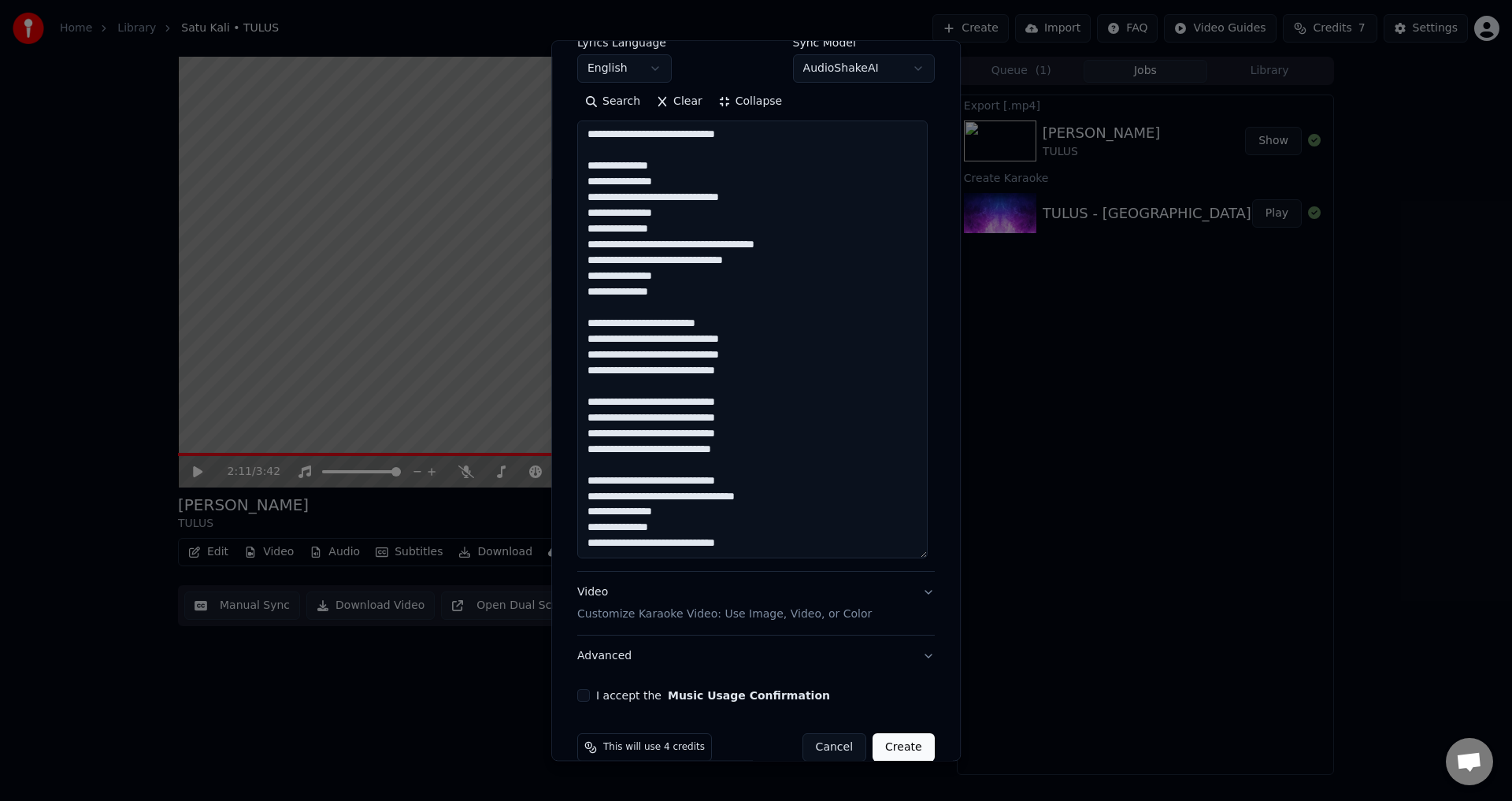
scroll to position [290, 0]
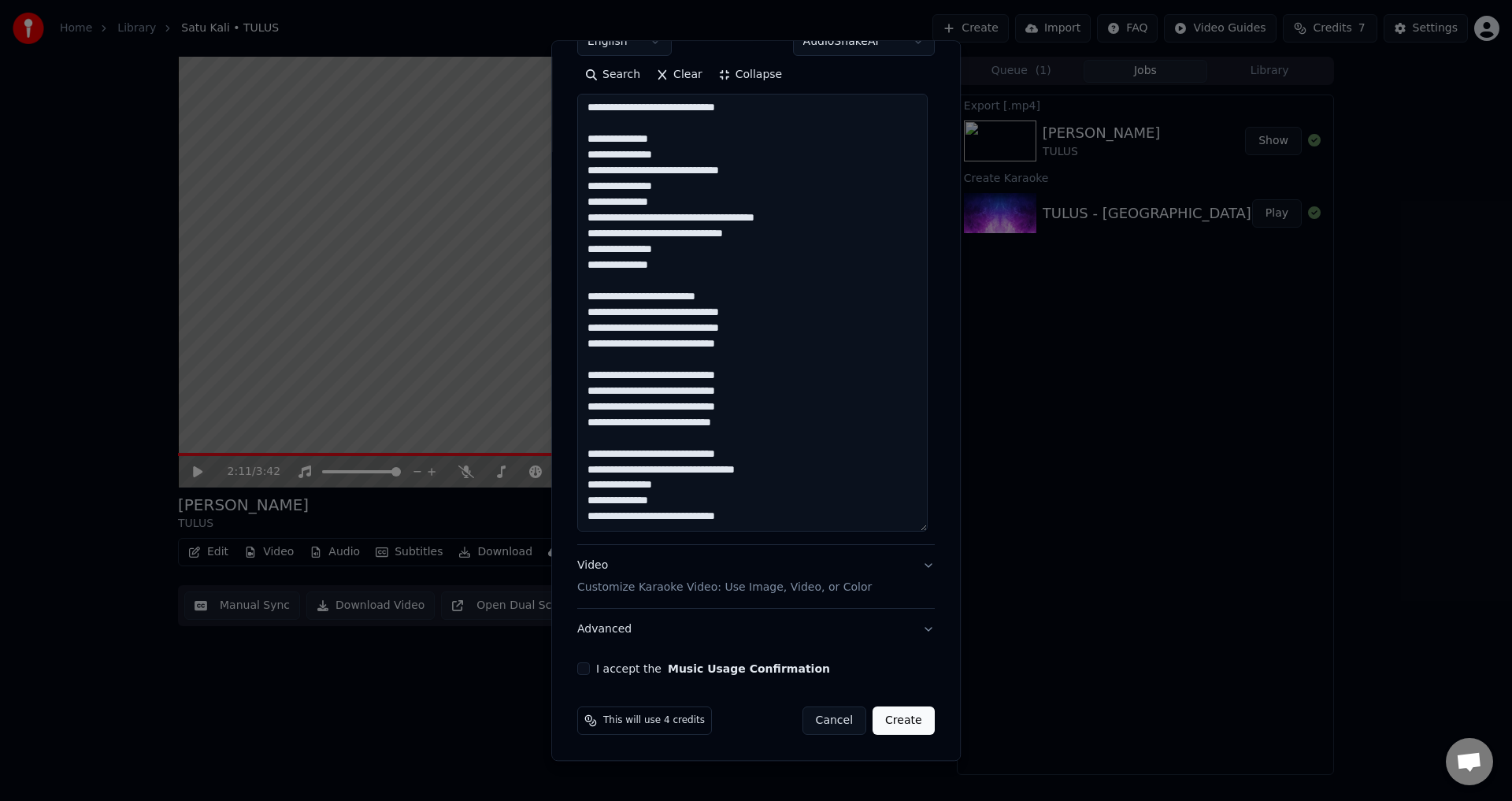
type textarea "**********"
click at [765, 577] on div "Video Customize Karaoke Video: Use Image, Video, or Color" at bounding box center [724, 577] width 295 height 38
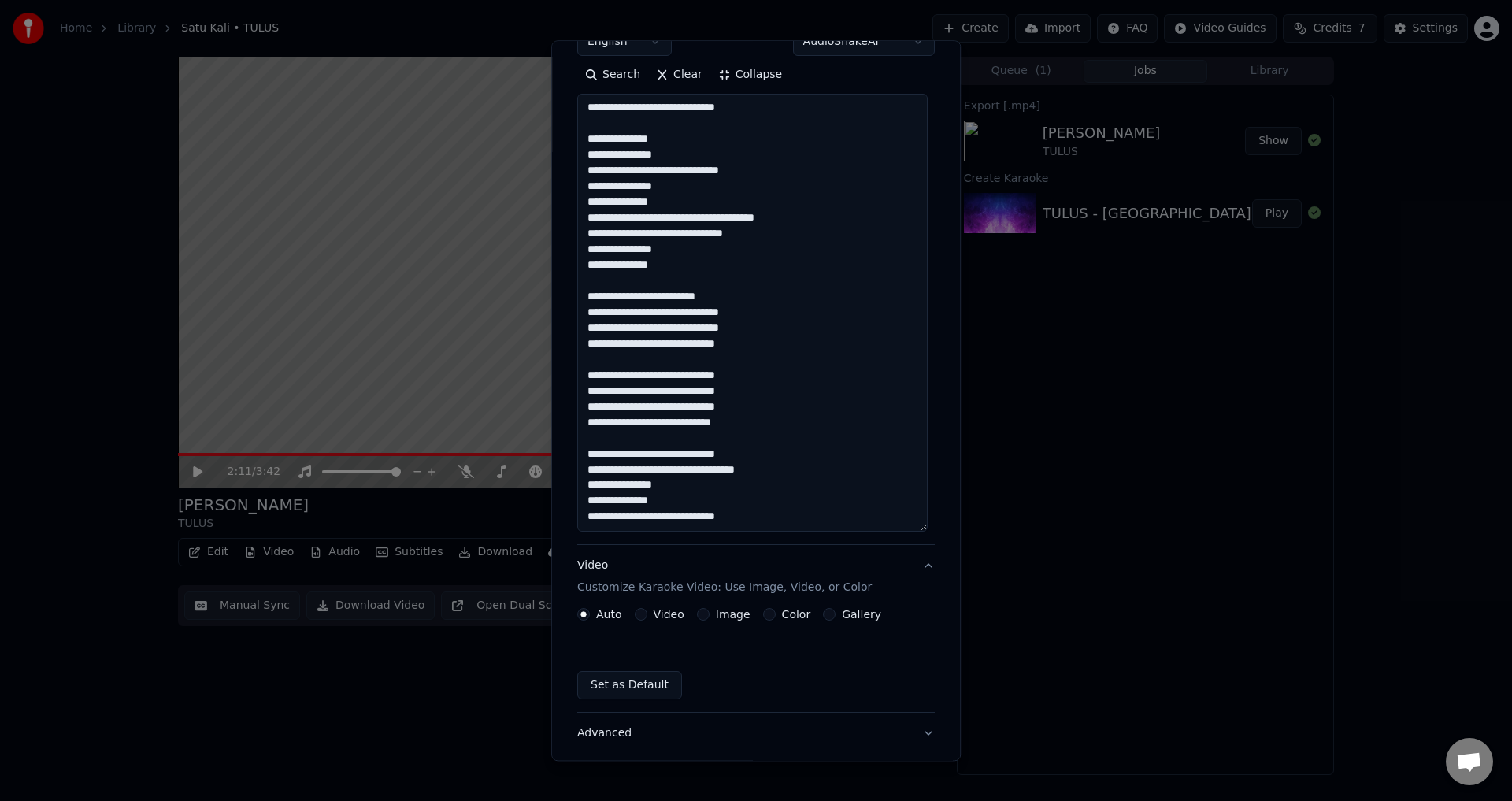
scroll to position [0, 0]
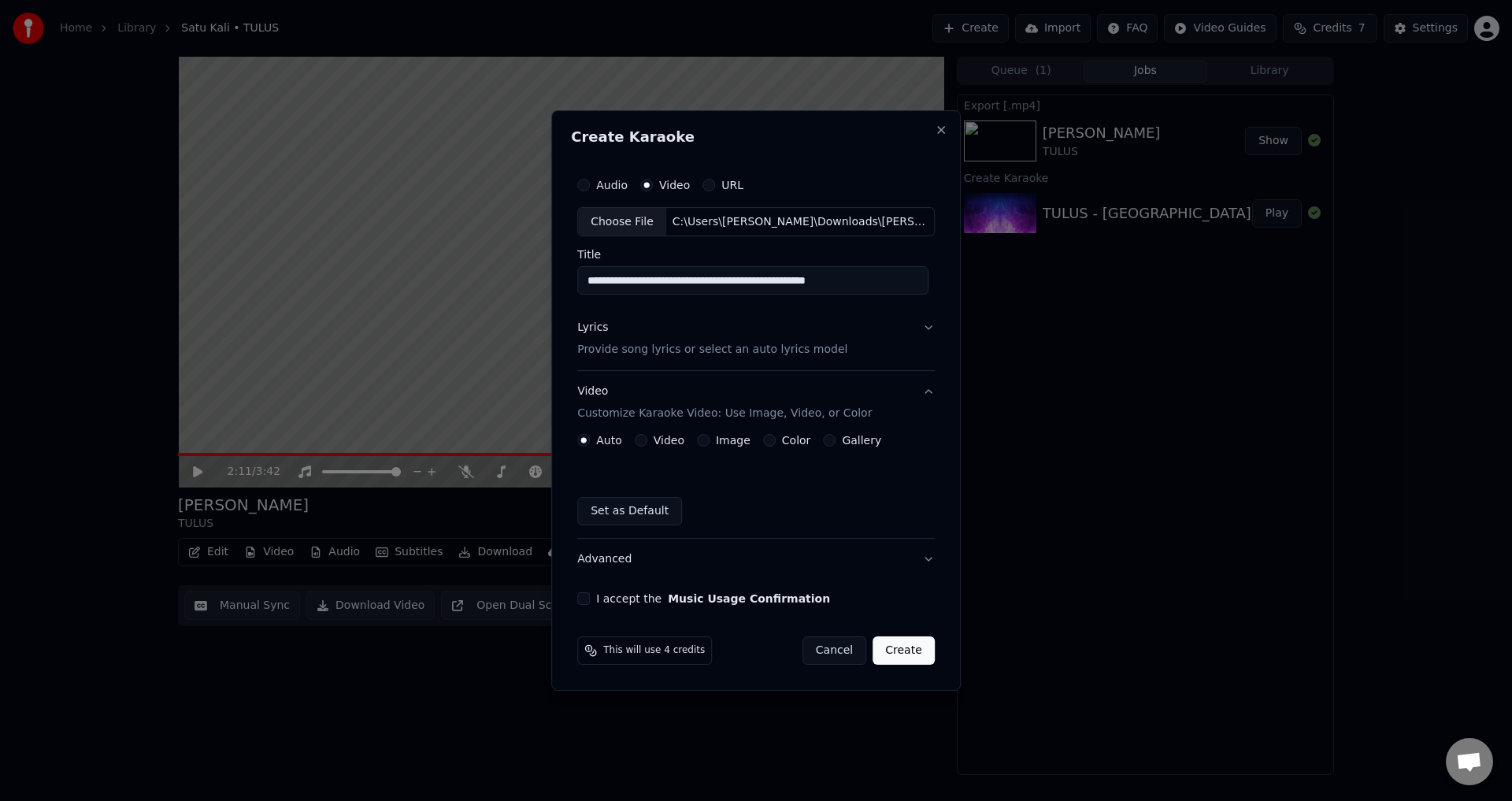
click at [643, 438] on button "Video" at bounding box center [641, 441] width 13 height 13
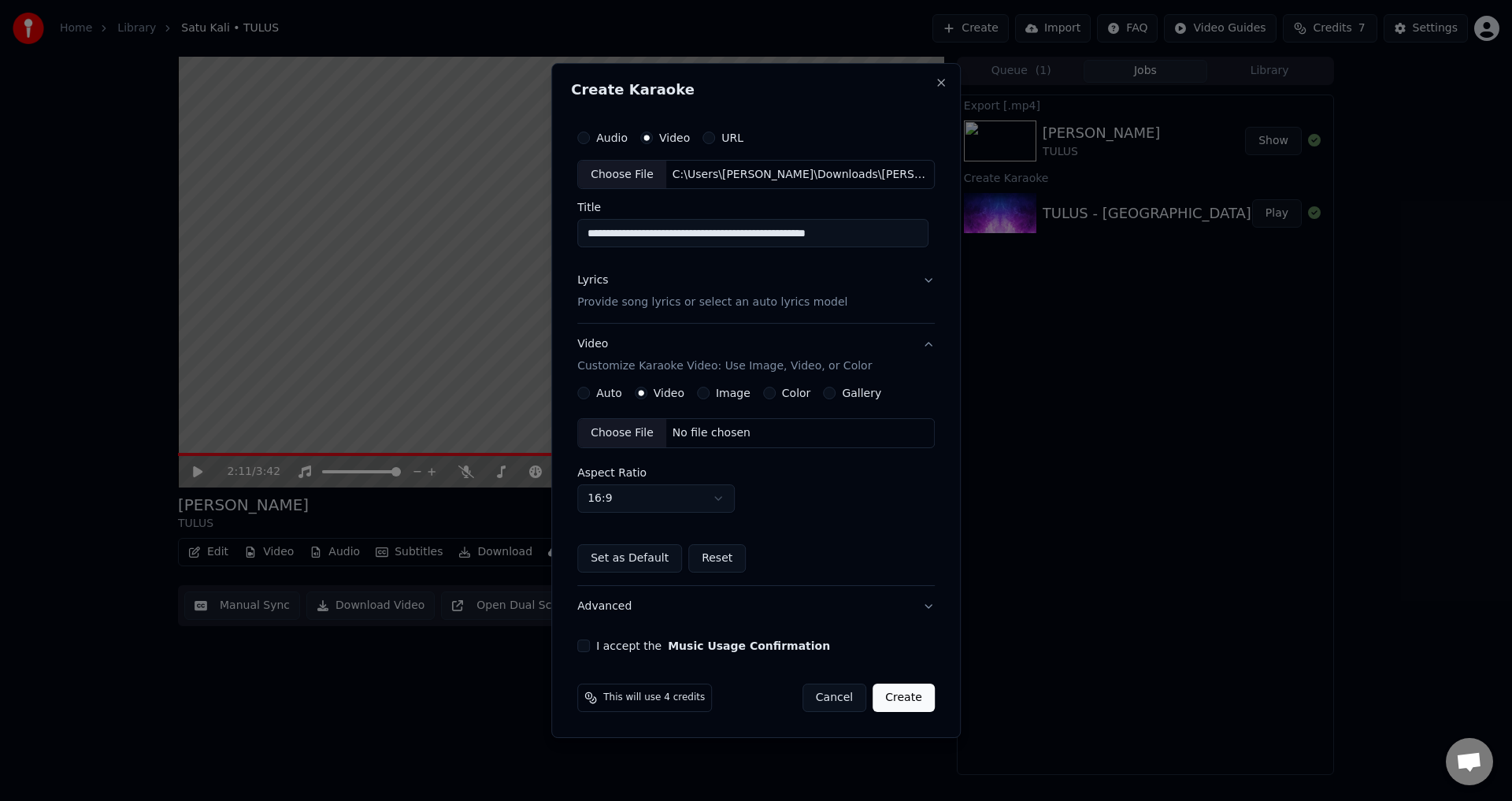
click at [600, 427] on div "Choose File" at bounding box center [622, 434] width 88 height 29
click at [686, 499] on body "**********" at bounding box center [756, 400] width 1512 height 801
click at [635, 647] on label "I accept the Music Usage Confirmation" at bounding box center [713, 646] width 234 height 11
click at [590, 647] on button "I accept the Music Usage Confirmation" at bounding box center [584, 646] width 13 height 13
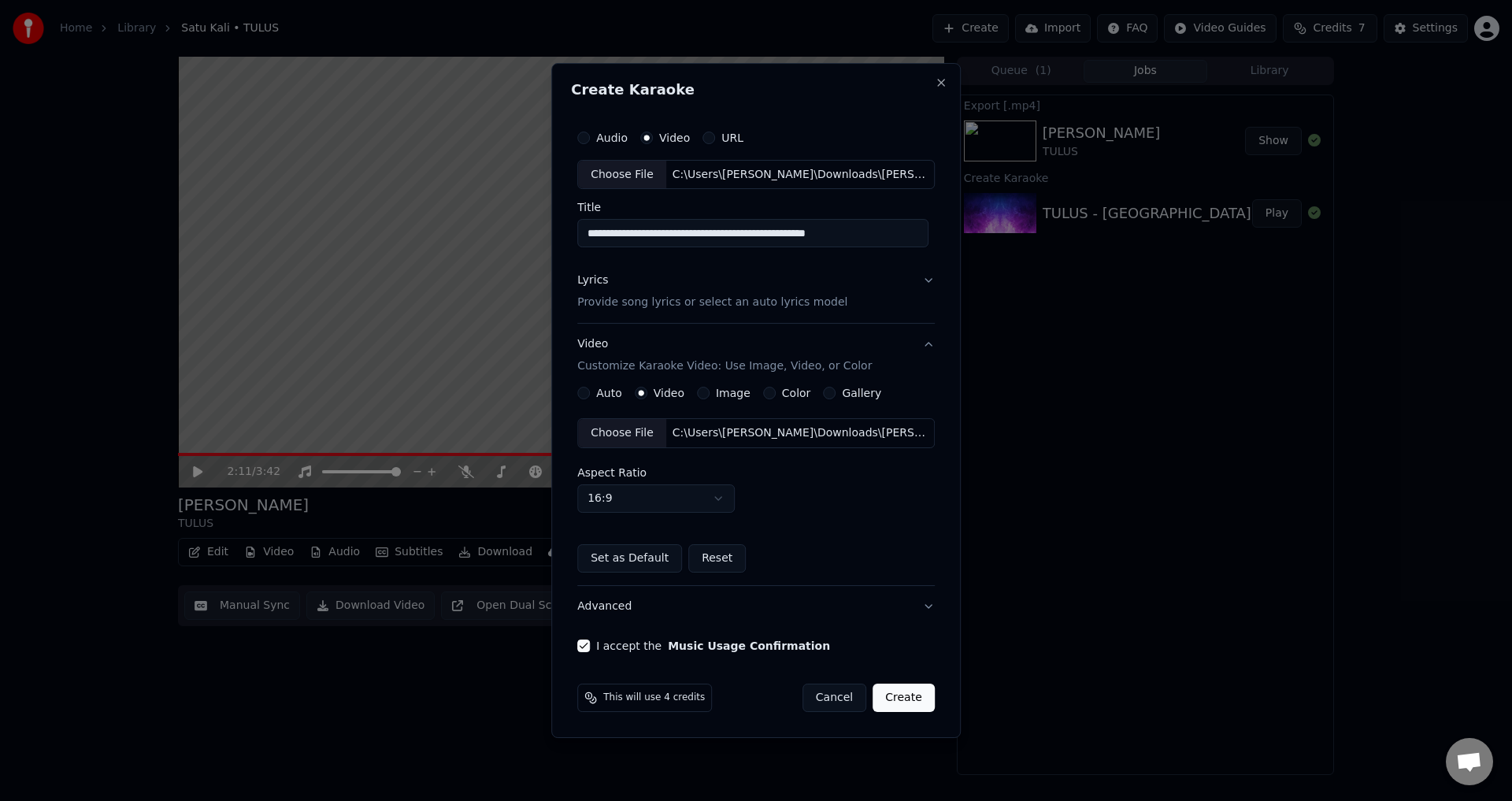
click at [907, 700] on button "Create" at bounding box center [904, 698] width 62 height 29
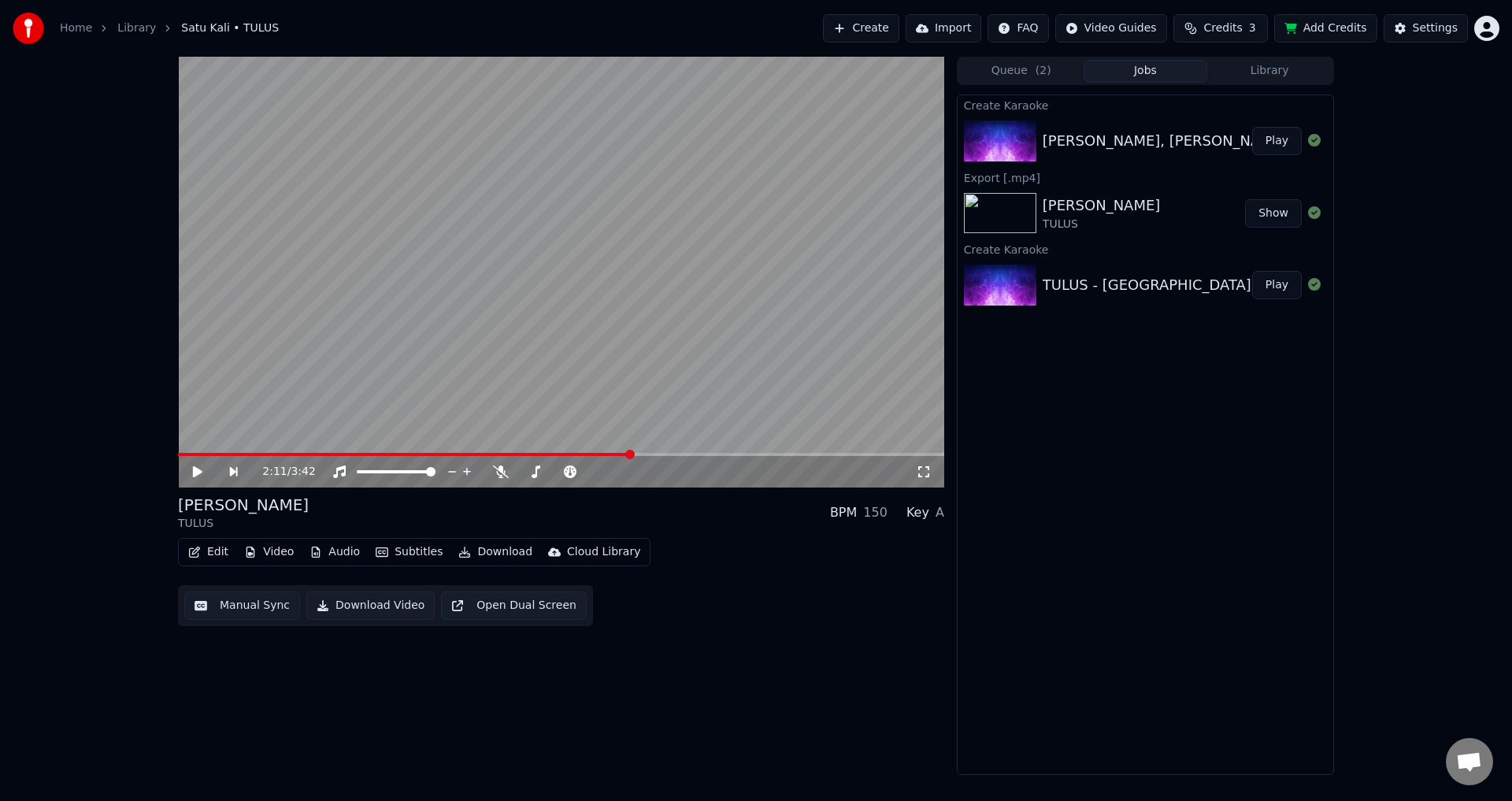
click at [1090, 141] on div "[PERSON_NAME], [PERSON_NAME], Tones and I - Gone Gone Gone" at bounding box center [1276, 141] width 469 height 22
click at [1096, 147] on div "[PERSON_NAME], [PERSON_NAME], Tones and I - Gone Gone Gone" at bounding box center [1276, 141] width 469 height 22
click at [1171, 141] on div "[PERSON_NAME], [PERSON_NAME], Tones and I - Gone Gone Gone" at bounding box center [1276, 141] width 469 height 22
click at [1282, 145] on button "Play" at bounding box center [1277, 141] width 49 height 29
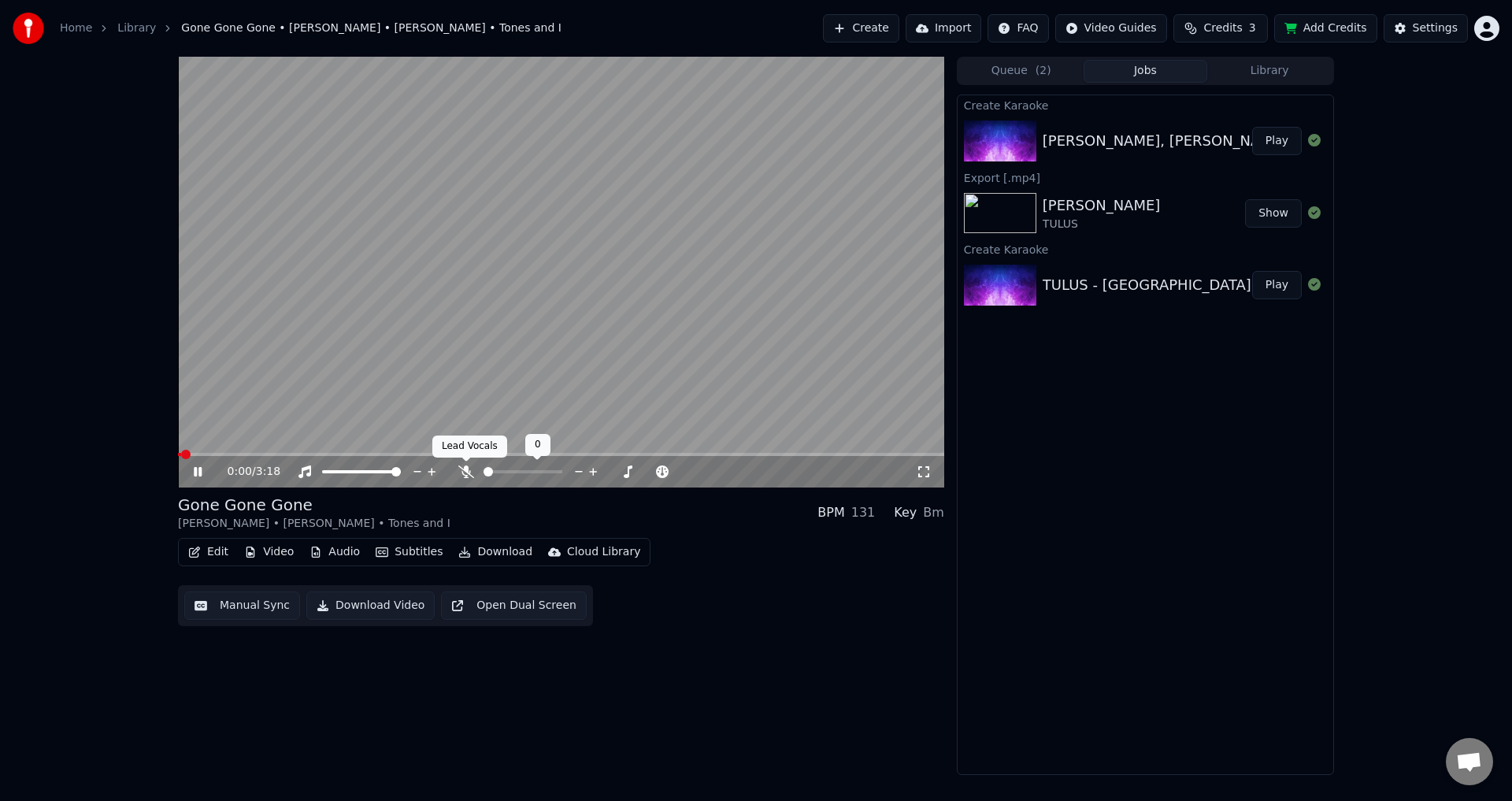
click at [473, 469] on icon at bounding box center [466, 472] width 16 height 13
click at [480, 390] on video at bounding box center [561, 272] width 766 height 431
click at [178, 453] on span at bounding box center [183, 454] width 10 height 10
click at [928, 468] on icon at bounding box center [924, 472] width 11 height 11
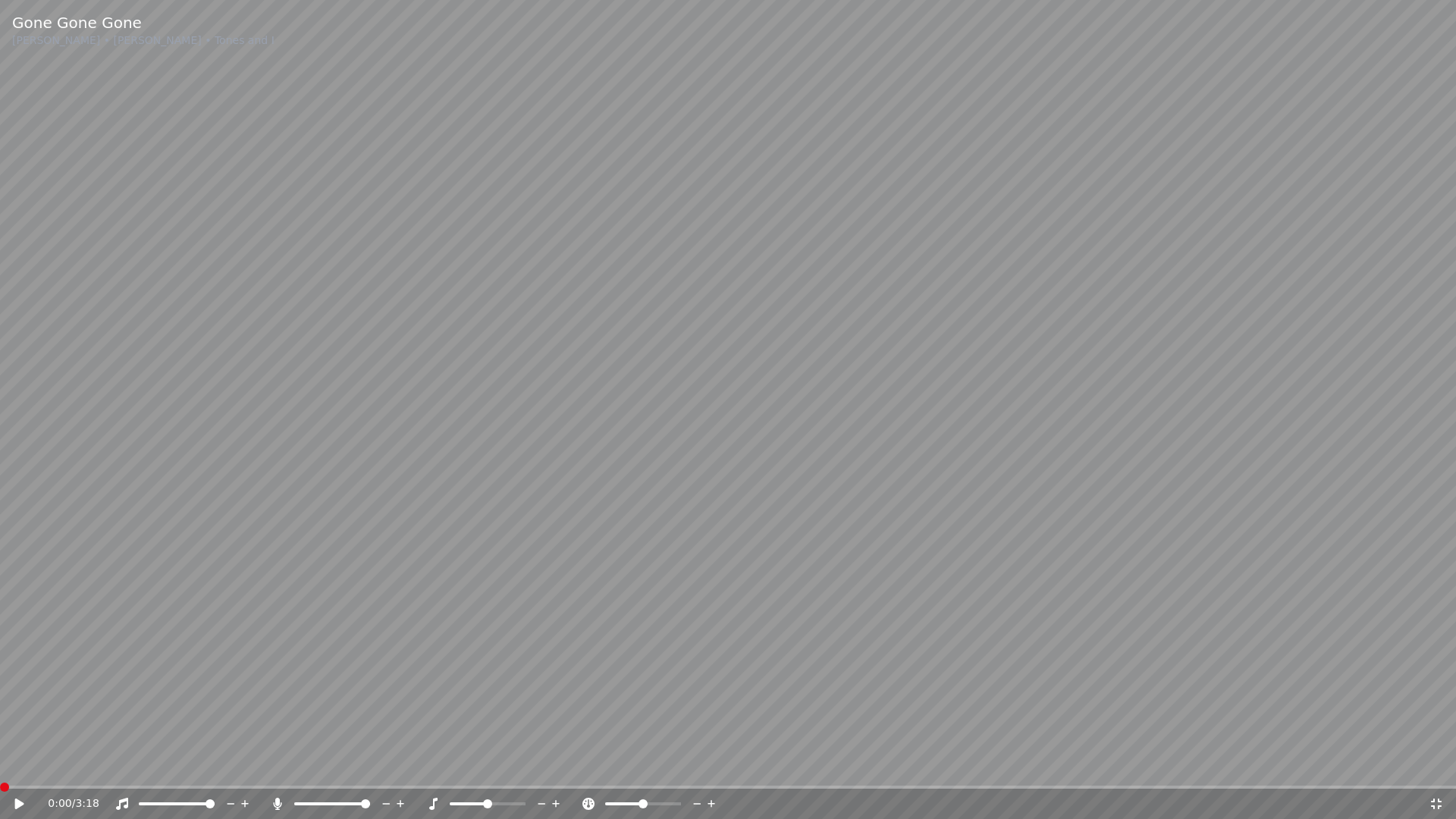
click at [855, 502] on video at bounding box center [728, 410] width 1456 height 819
click at [663, 623] on video at bounding box center [728, 410] width 1456 height 819
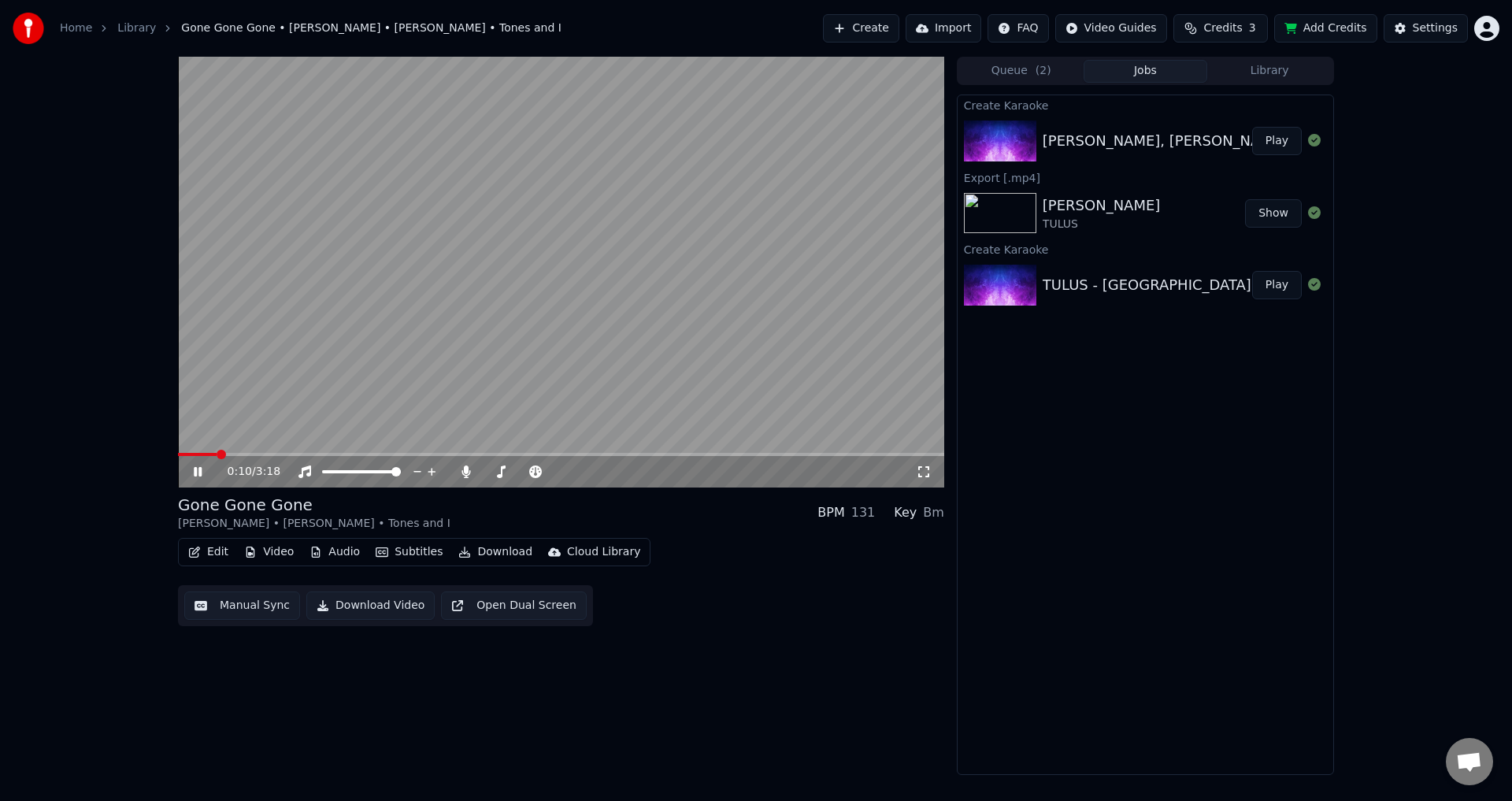
click at [257, 601] on button "Manual Sync" at bounding box center [242, 606] width 116 height 29
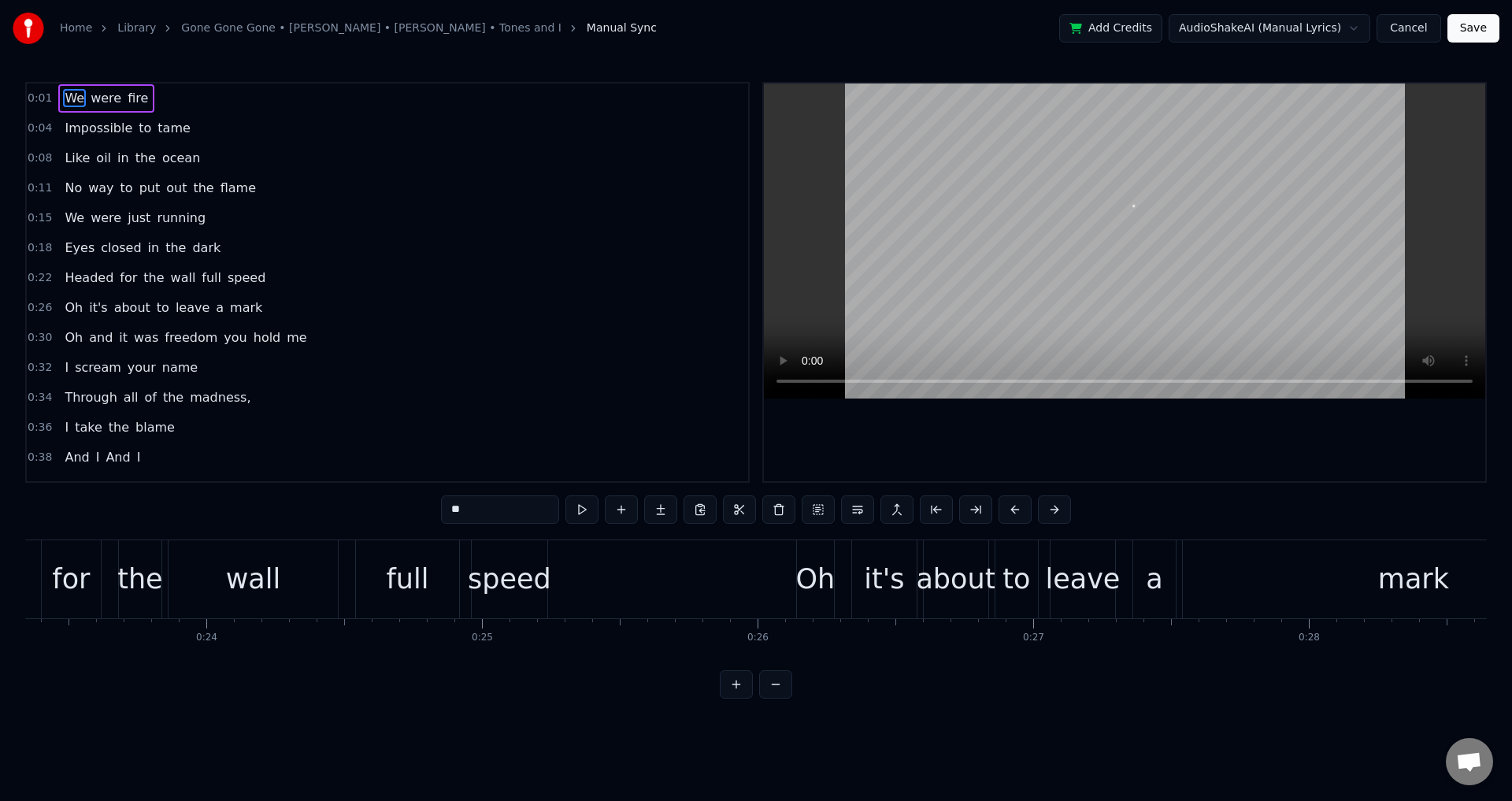
scroll to position [0, 307]
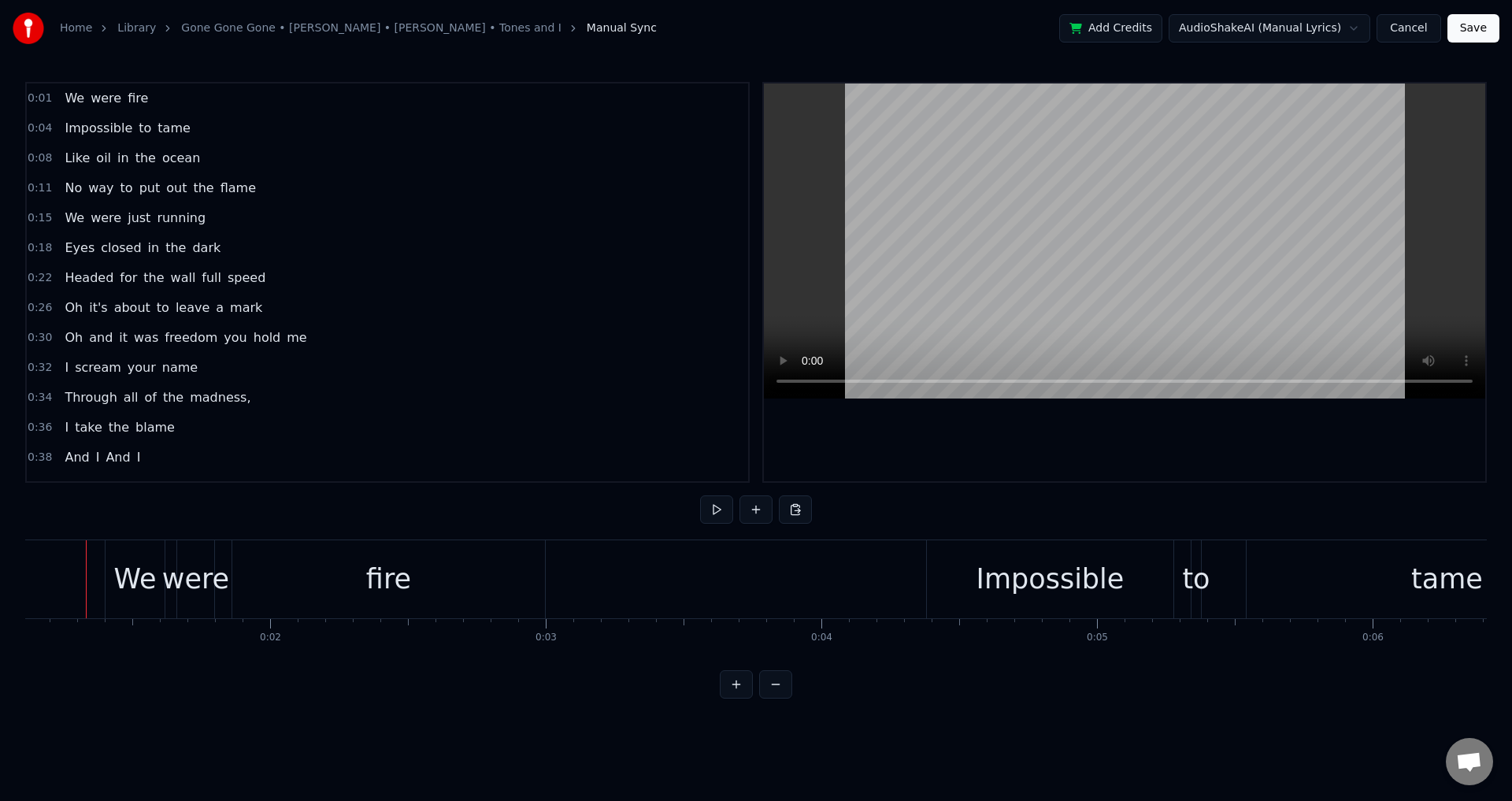
scroll to position [0, 287]
click at [243, 581] on div "were" at bounding box center [215, 579] width 67 height 42
click at [354, 578] on div "fire" at bounding box center [408, 580] width 313 height 78
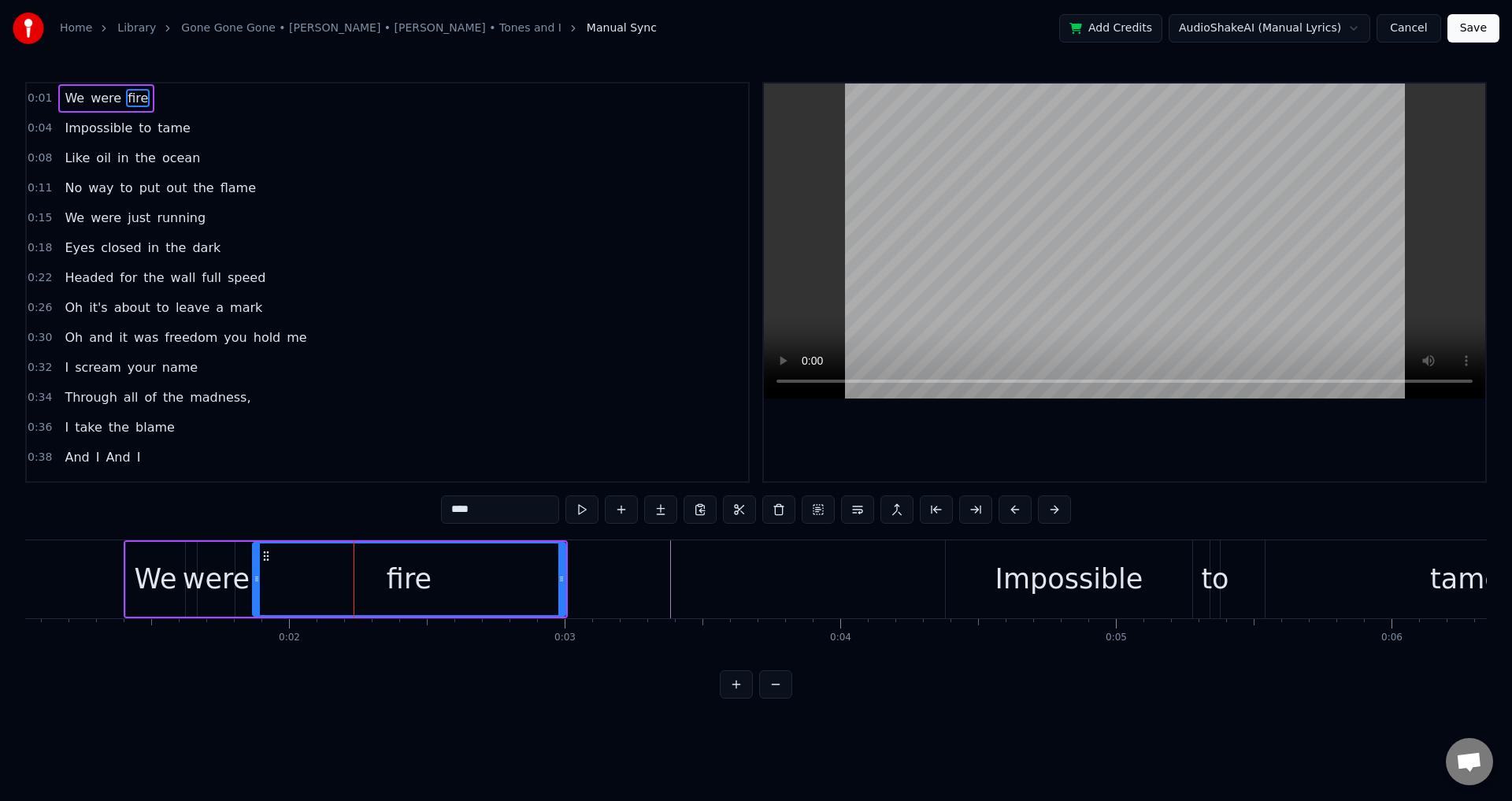
click at [246, 577] on div "We were fire" at bounding box center [346, 580] width 444 height 78
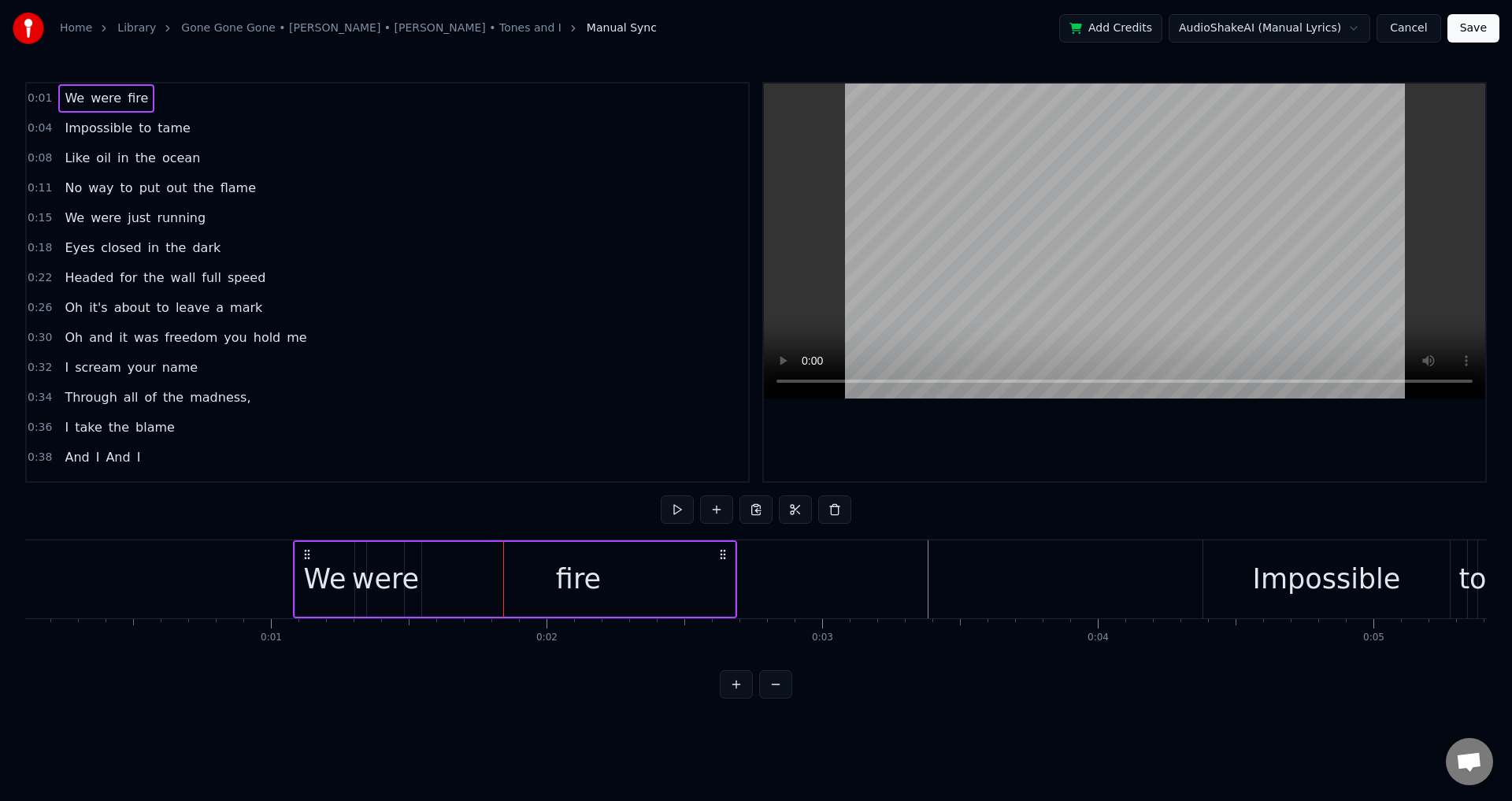
scroll to position [0, 22]
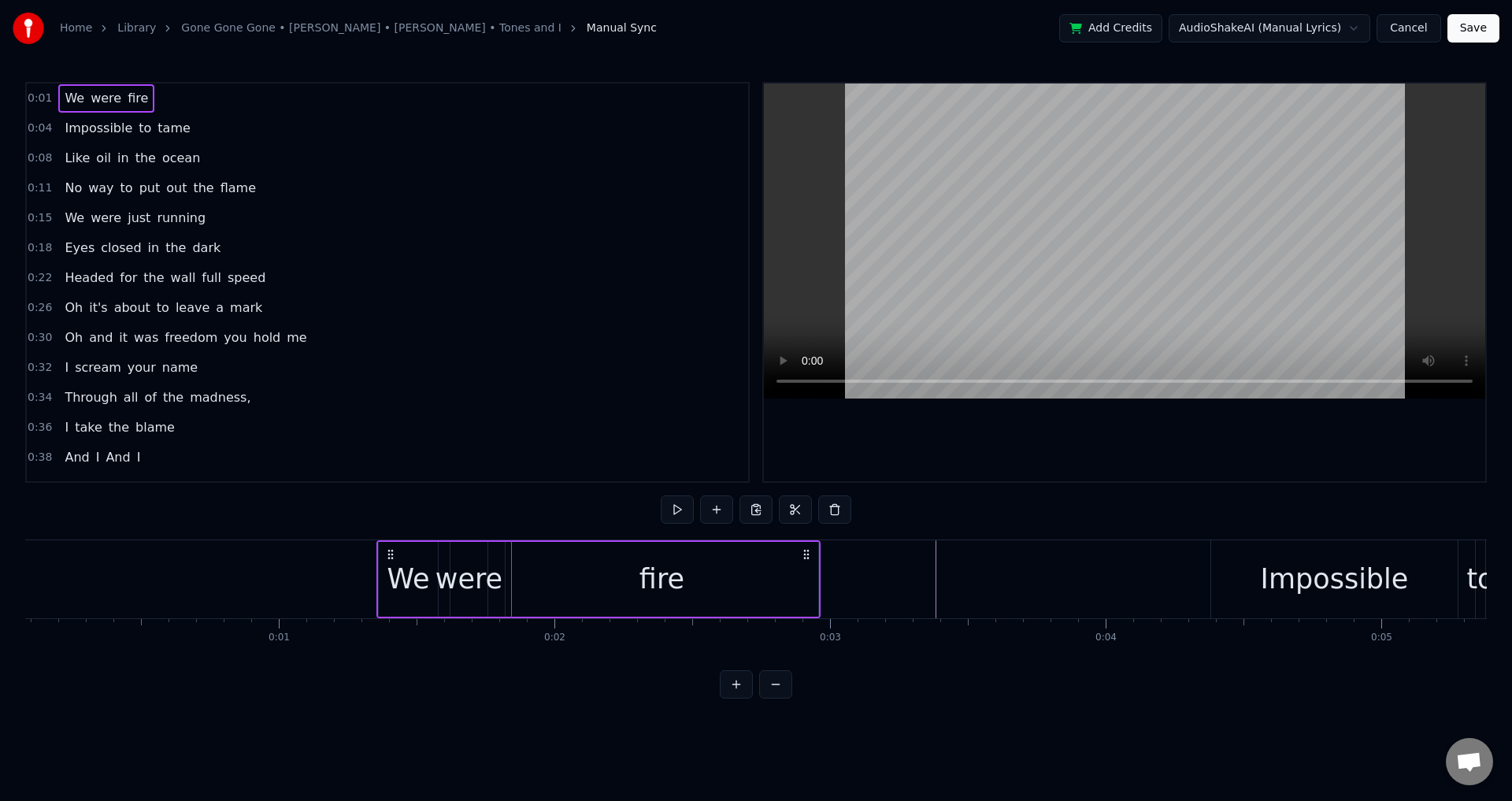
drag, startPoint x: 139, startPoint y: 553, endPoint x: 391, endPoint y: 565, distance: 252.3
click at [391, 565] on div "We were fire" at bounding box center [599, 580] width 444 height 78
click at [437, 573] on div "We" at bounding box center [409, 580] width 61 height 75
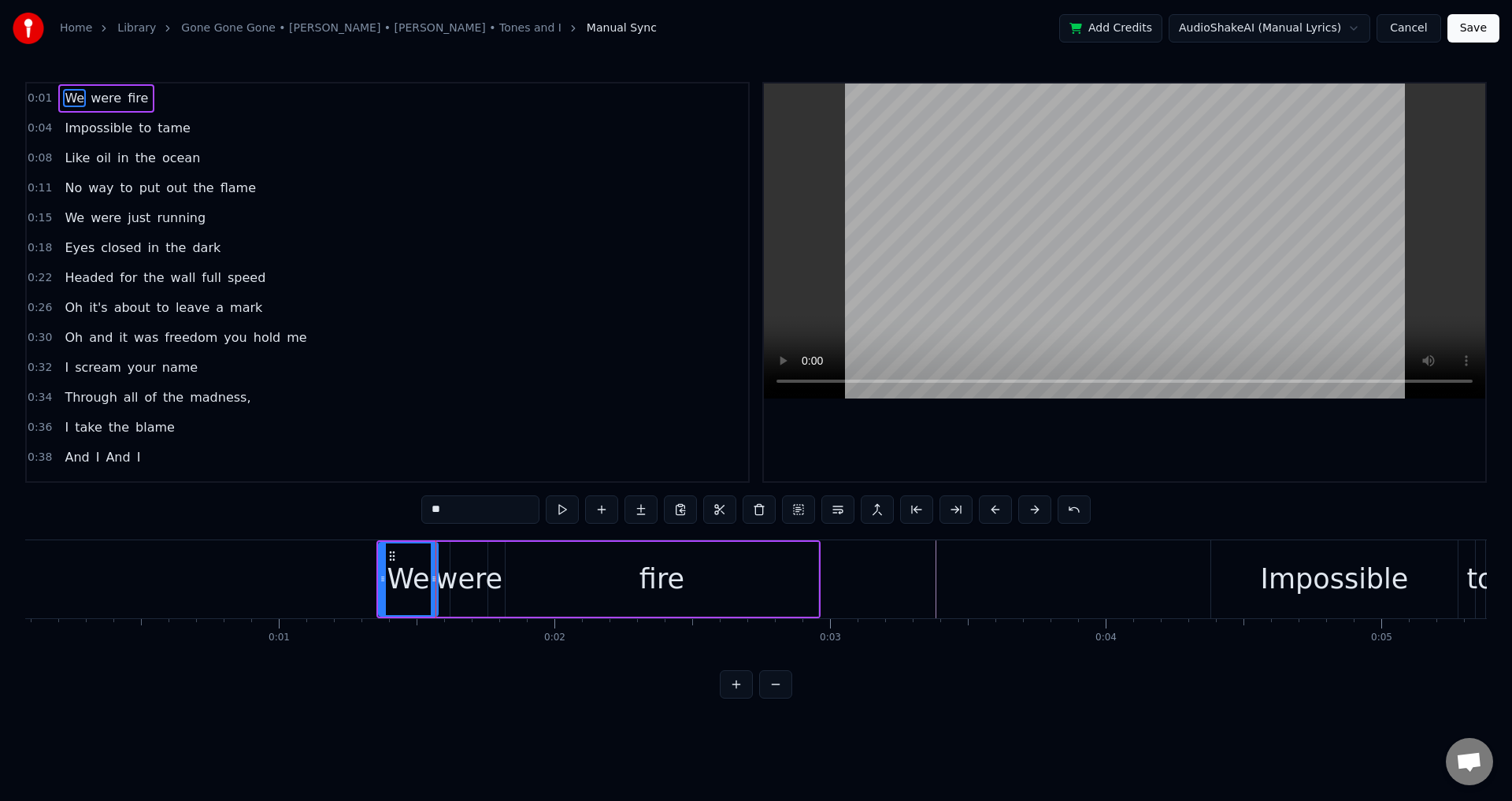
click at [463, 575] on div "were" at bounding box center [469, 579] width 67 height 42
drag, startPoint x: 453, startPoint y: 576, endPoint x: 441, endPoint y: 573, distance: 12.4
click at [441, 573] on icon at bounding box center [441, 579] width 6 height 13
click at [536, 585] on div "fire" at bounding box center [662, 580] width 313 height 75
type input "****"
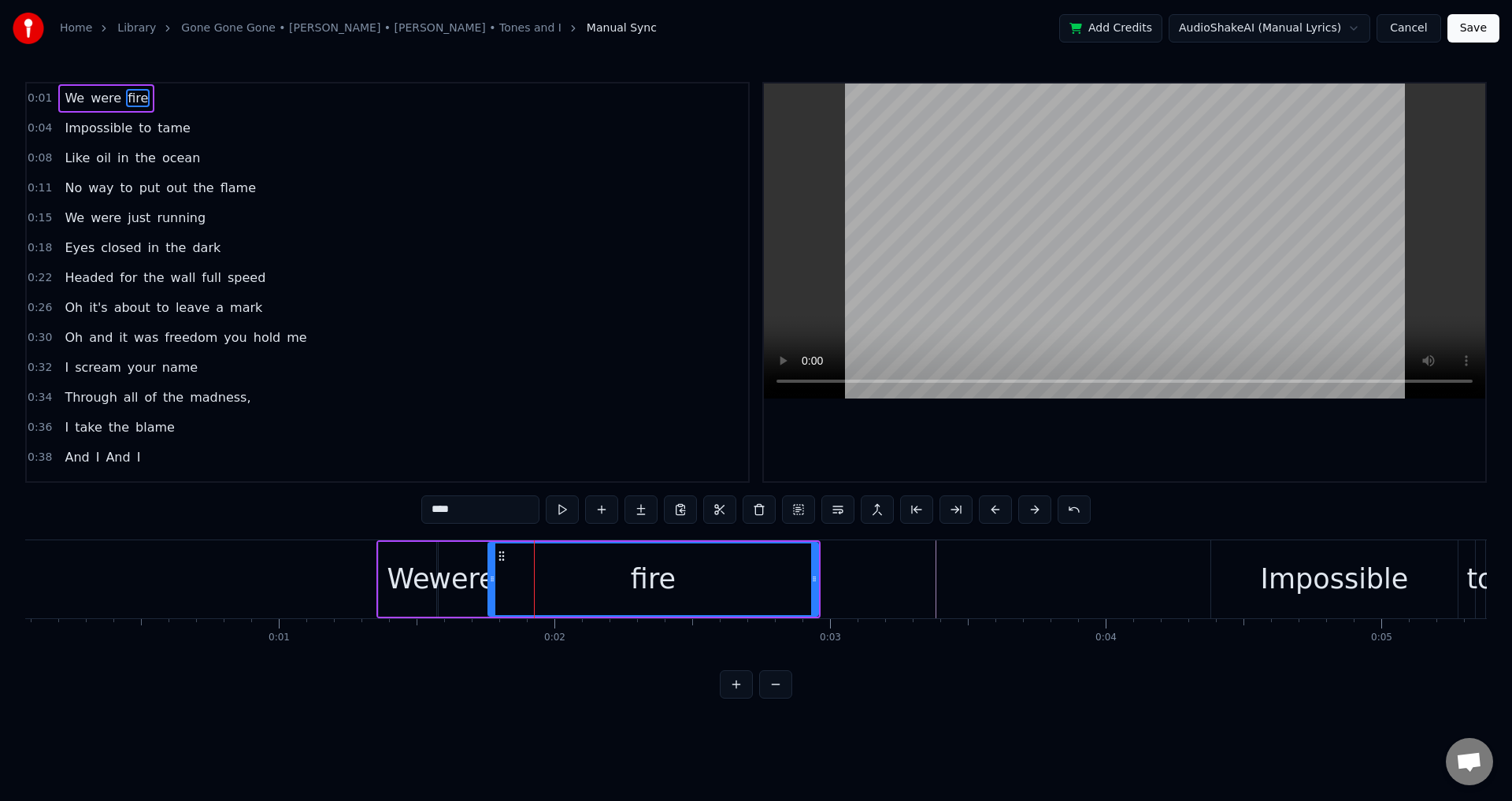
drag, startPoint x: 510, startPoint y: 580, endPoint x: 493, endPoint y: 579, distance: 17.0
click at [493, 579] on icon at bounding box center [493, 579] width 6 height 13
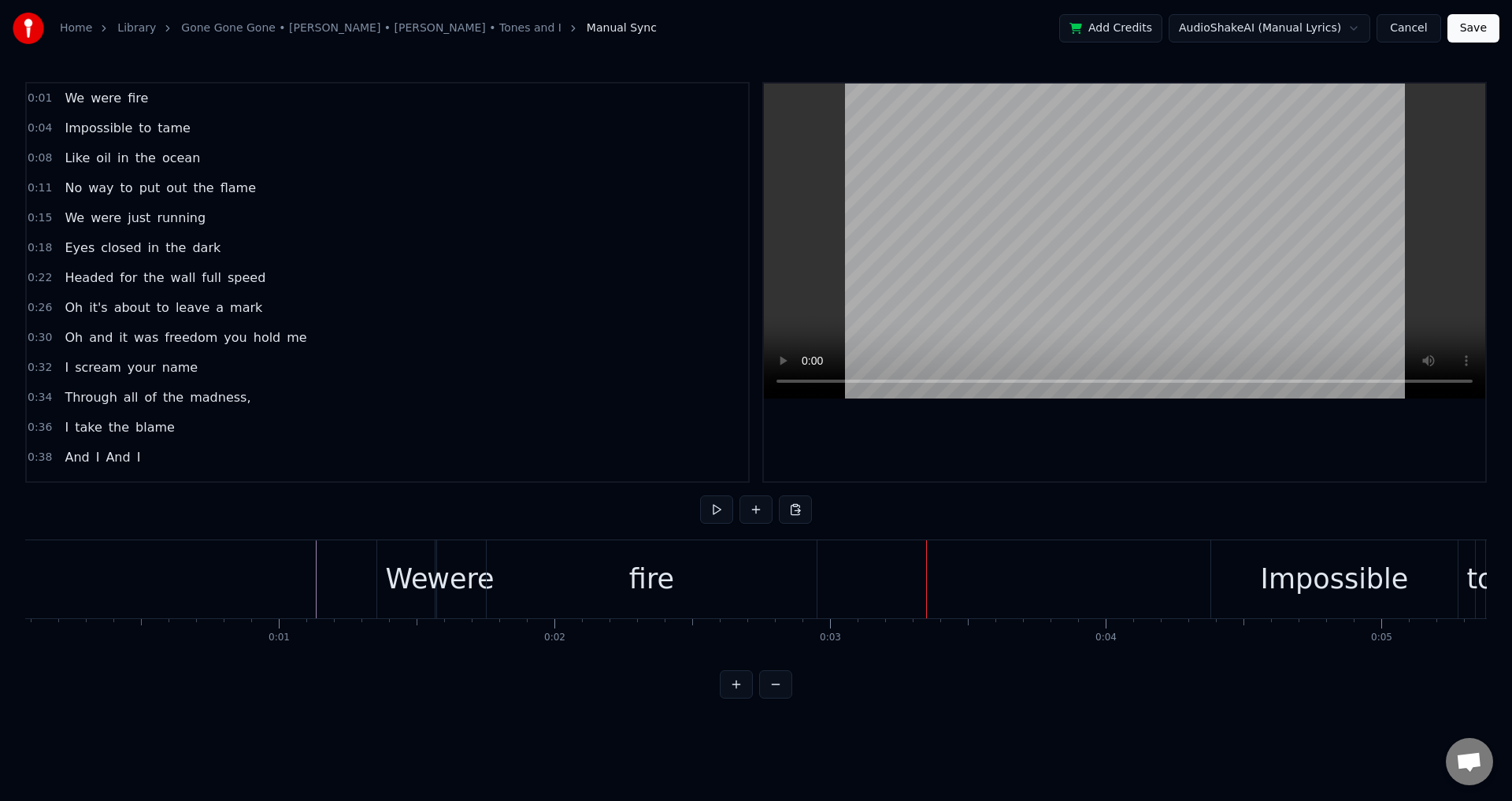
click at [813, 572] on div "fire" at bounding box center [651, 580] width 330 height 78
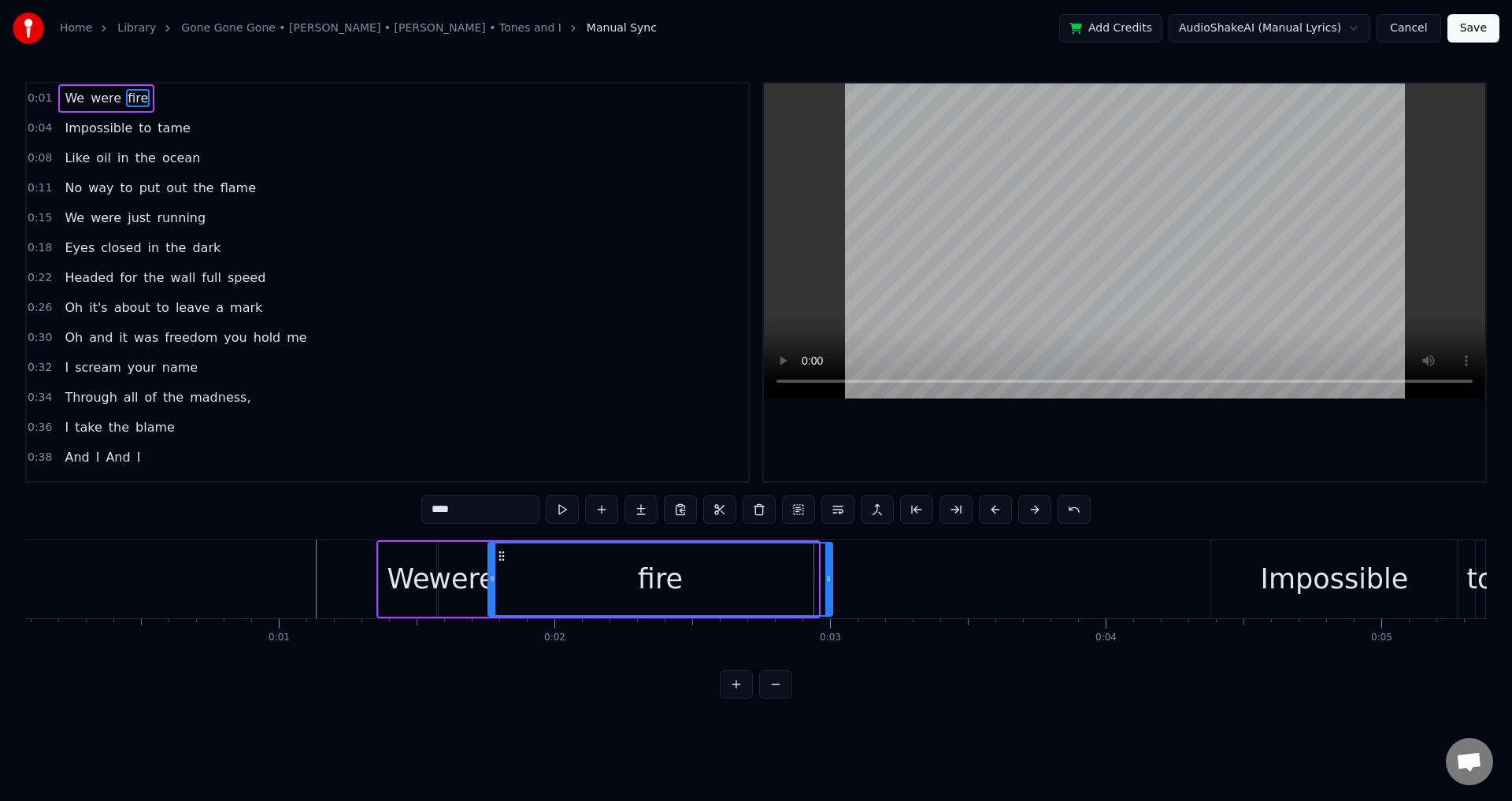
drag, startPoint x: 816, startPoint y: 573, endPoint x: 830, endPoint y: 574, distance: 14.0
click at [830, 574] on icon at bounding box center [829, 579] width 6 height 13
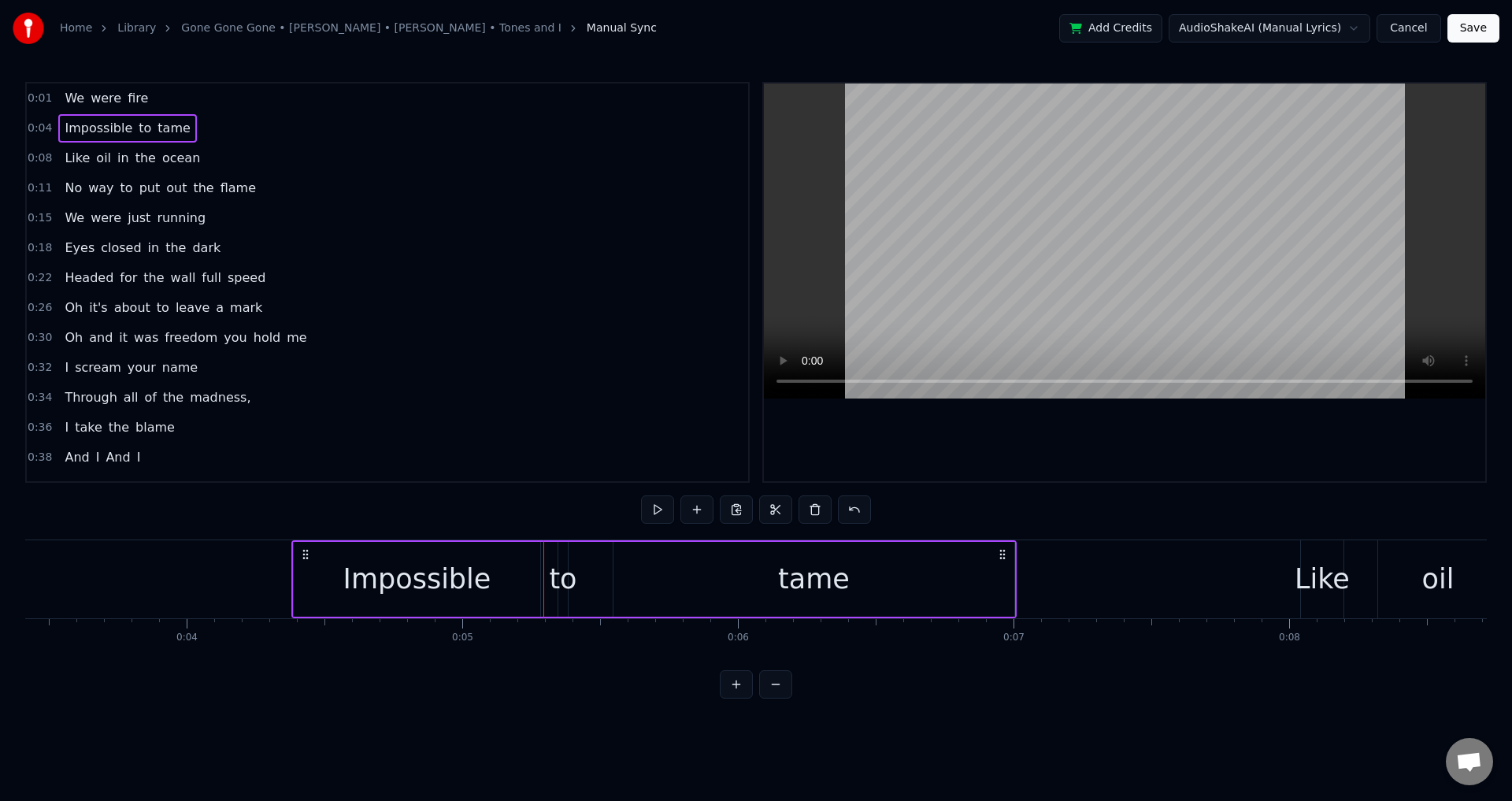
scroll to position [0, 940]
click at [548, 589] on div "Impossible to tame" at bounding box center [655, 580] width 726 height 78
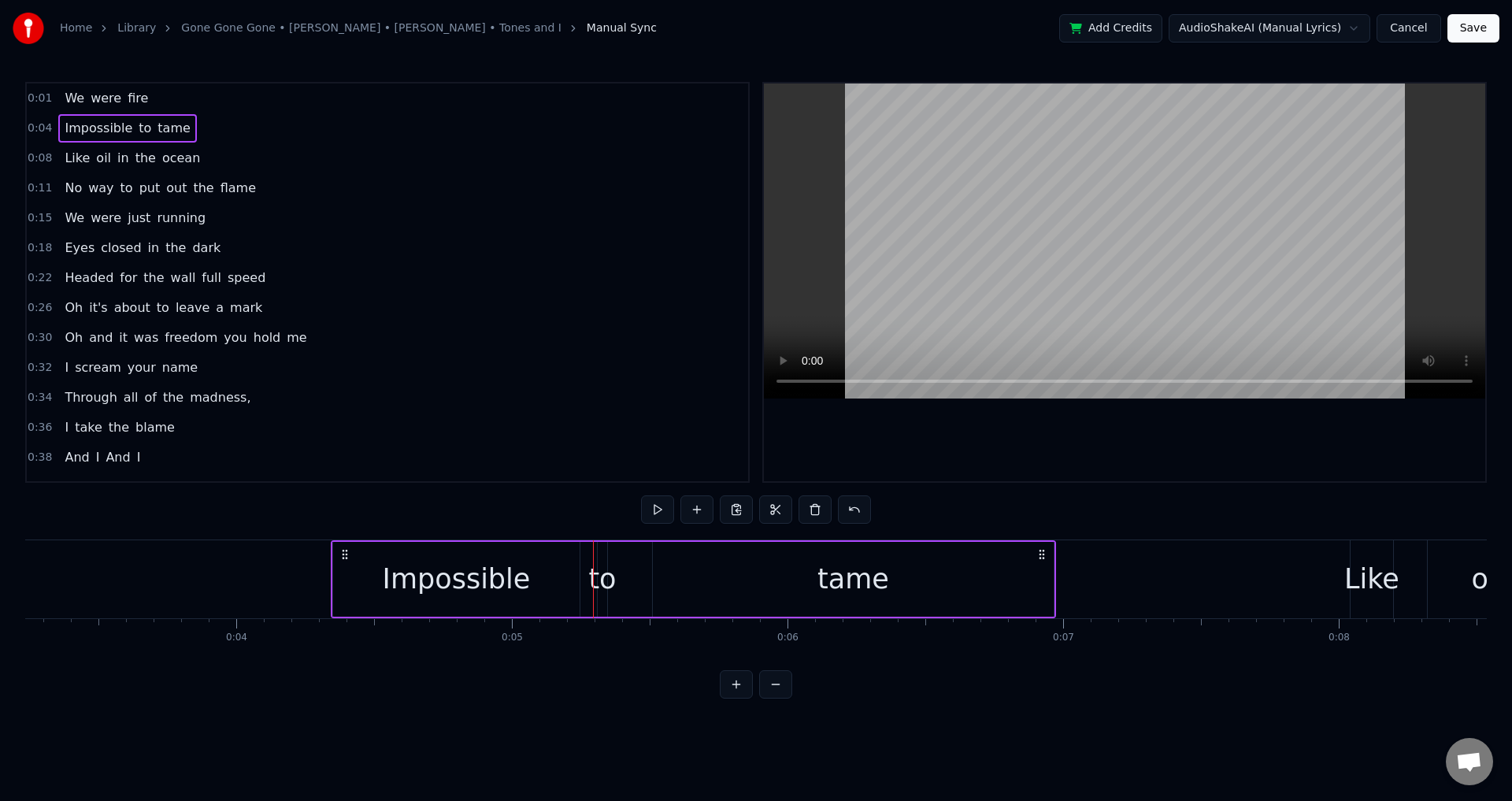
drag, startPoint x: 303, startPoint y: 550, endPoint x: 341, endPoint y: 557, distance: 38.6
click at [341, 557] on icon at bounding box center [345, 555] width 13 height 13
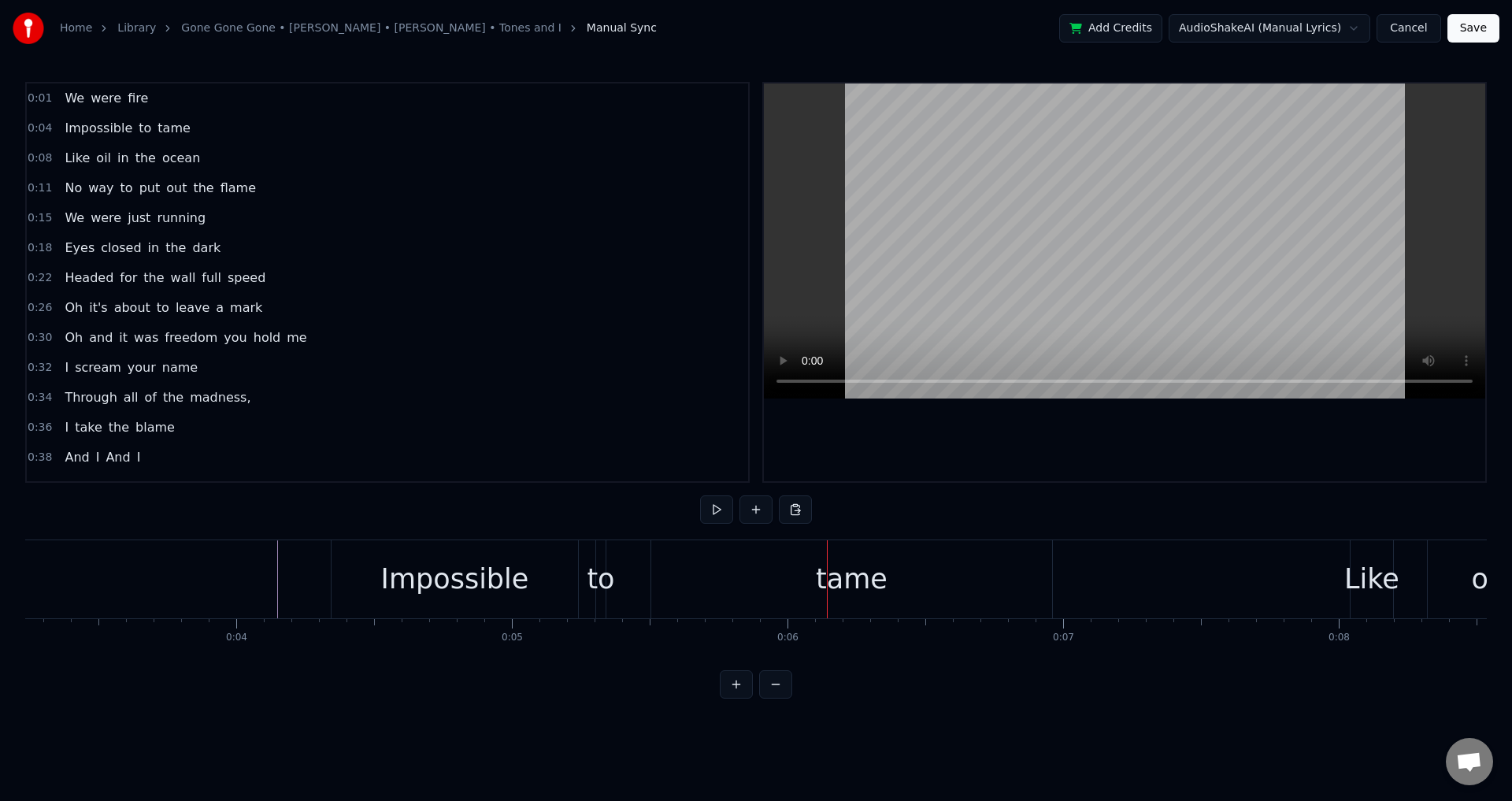
click at [594, 570] on div "to" at bounding box center [600, 579] width 28 height 42
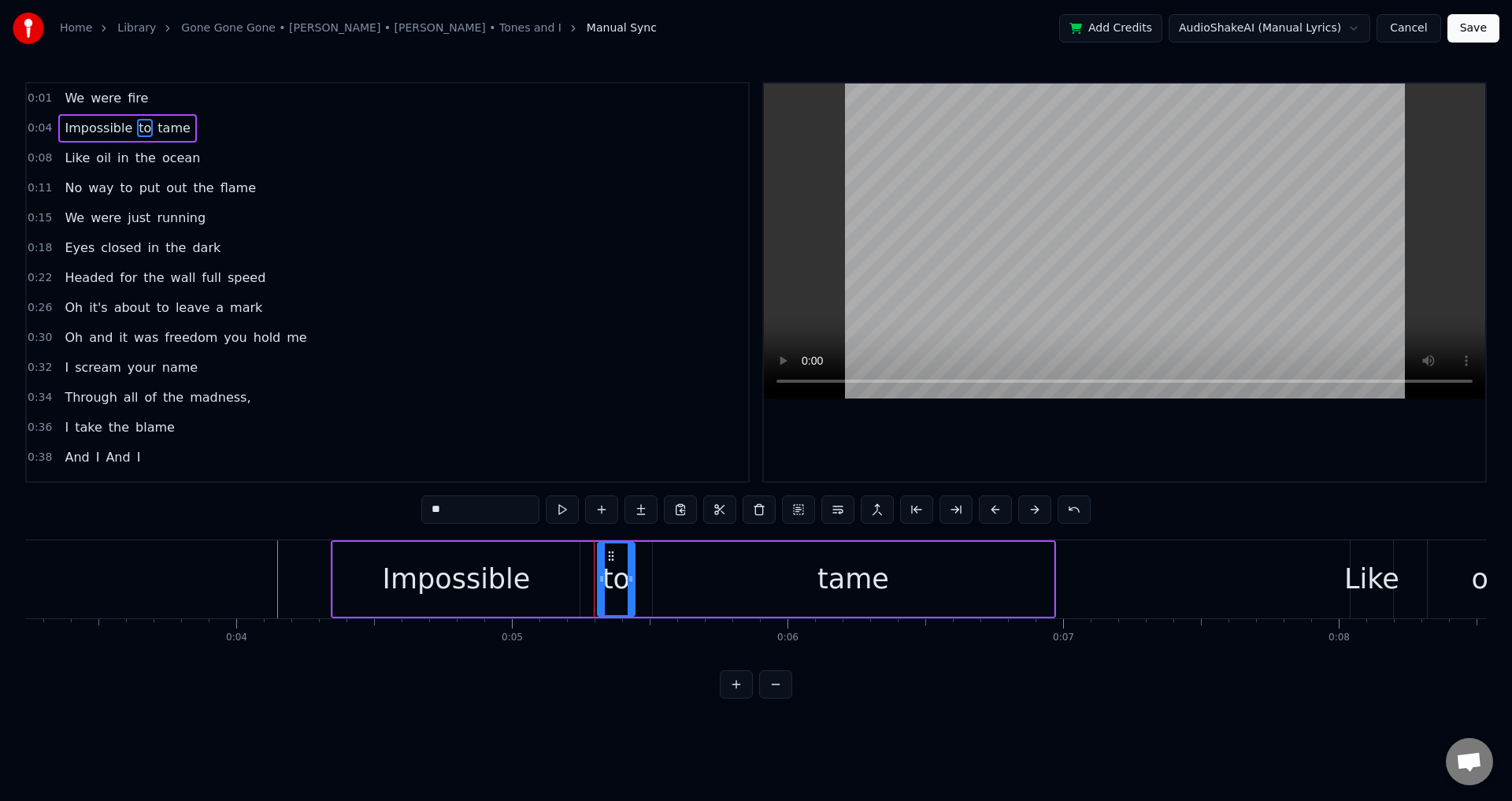
drag, startPoint x: 604, startPoint y: 577, endPoint x: 631, endPoint y: 579, distance: 27.1
click at [631, 579] on icon at bounding box center [631, 579] width 6 height 13
drag, startPoint x: 601, startPoint y: 579, endPoint x: 584, endPoint y: 577, distance: 17.1
click at [584, 577] on icon at bounding box center [584, 579] width 6 height 13
click at [666, 573] on div "tame" at bounding box center [853, 580] width 401 height 75
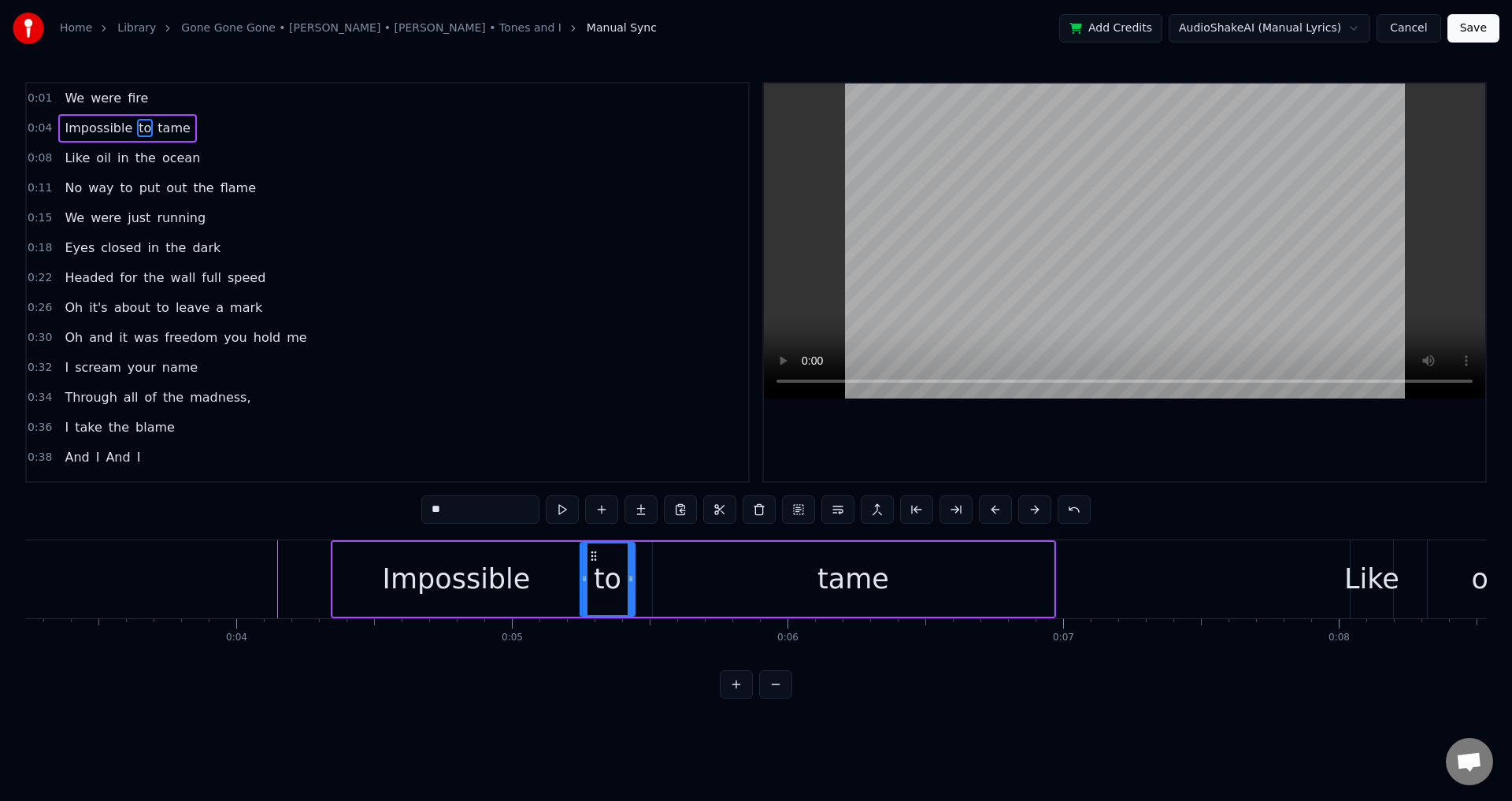
type input "****"
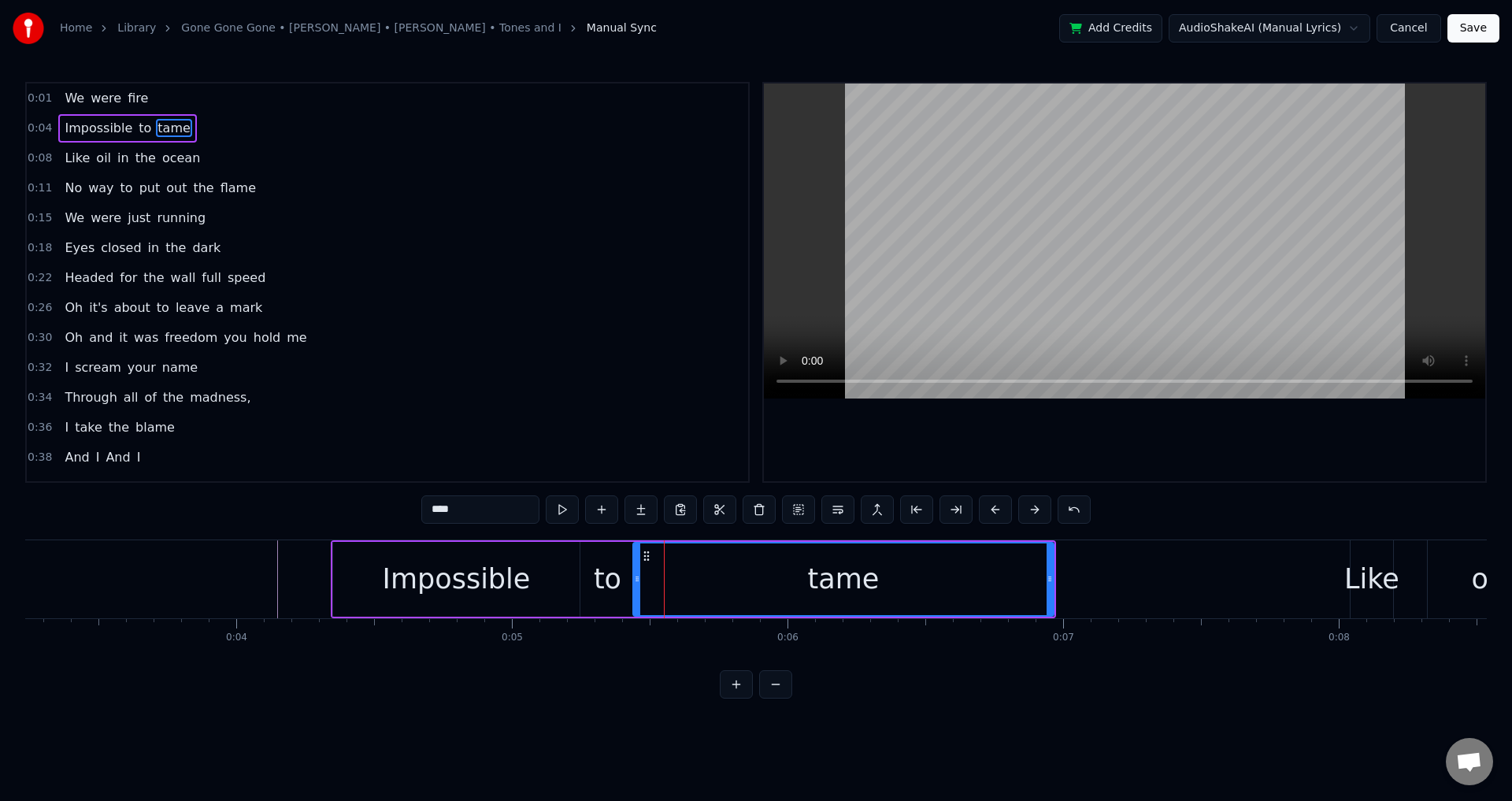
drag, startPoint x: 651, startPoint y: 575, endPoint x: 634, endPoint y: 576, distance: 17.0
click at [634, 576] on icon at bounding box center [637, 579] width 6 height 13
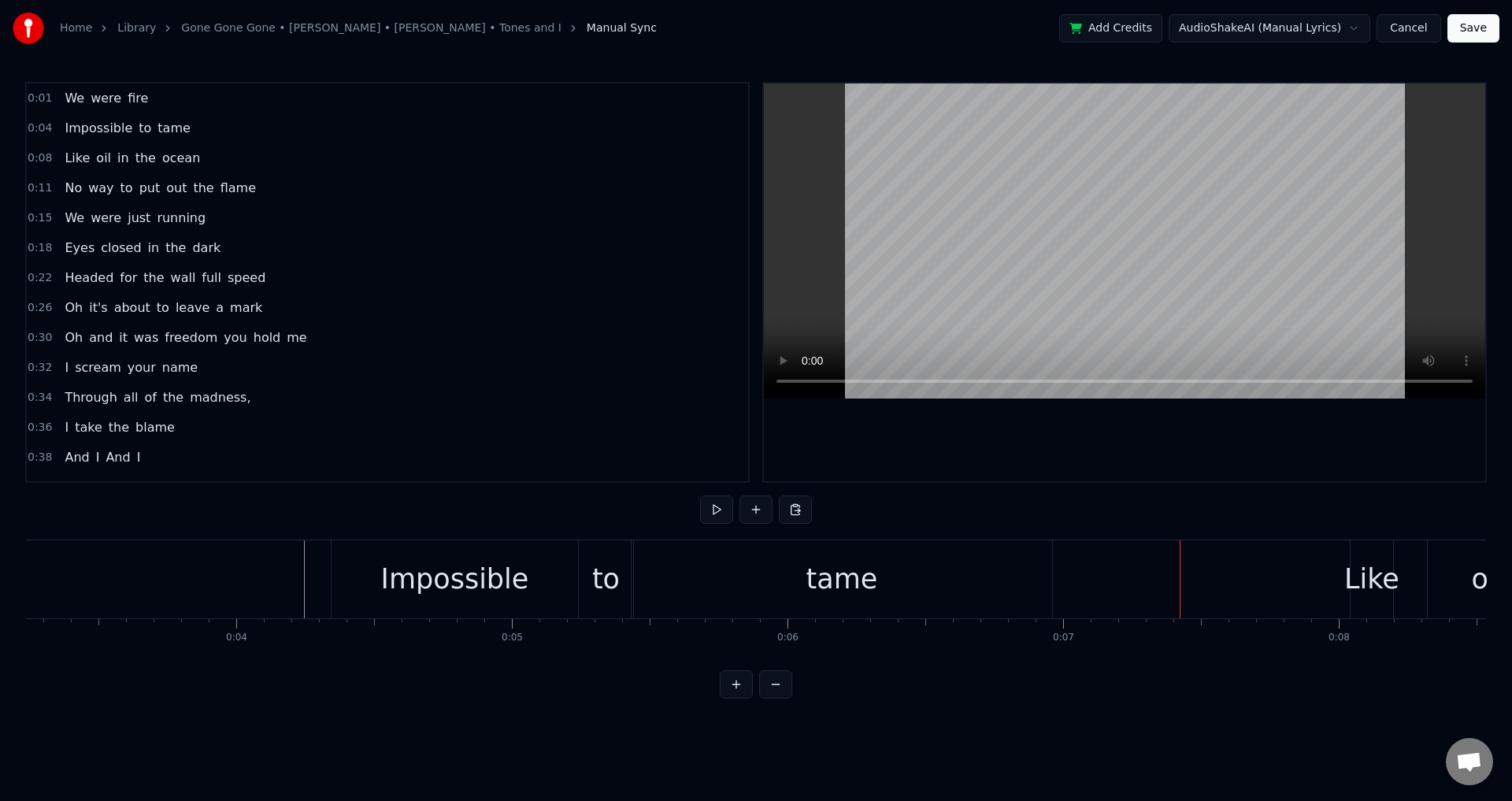
click at [656, 559] on div "tame" at bounding box center [841, 580] width 421 height 78
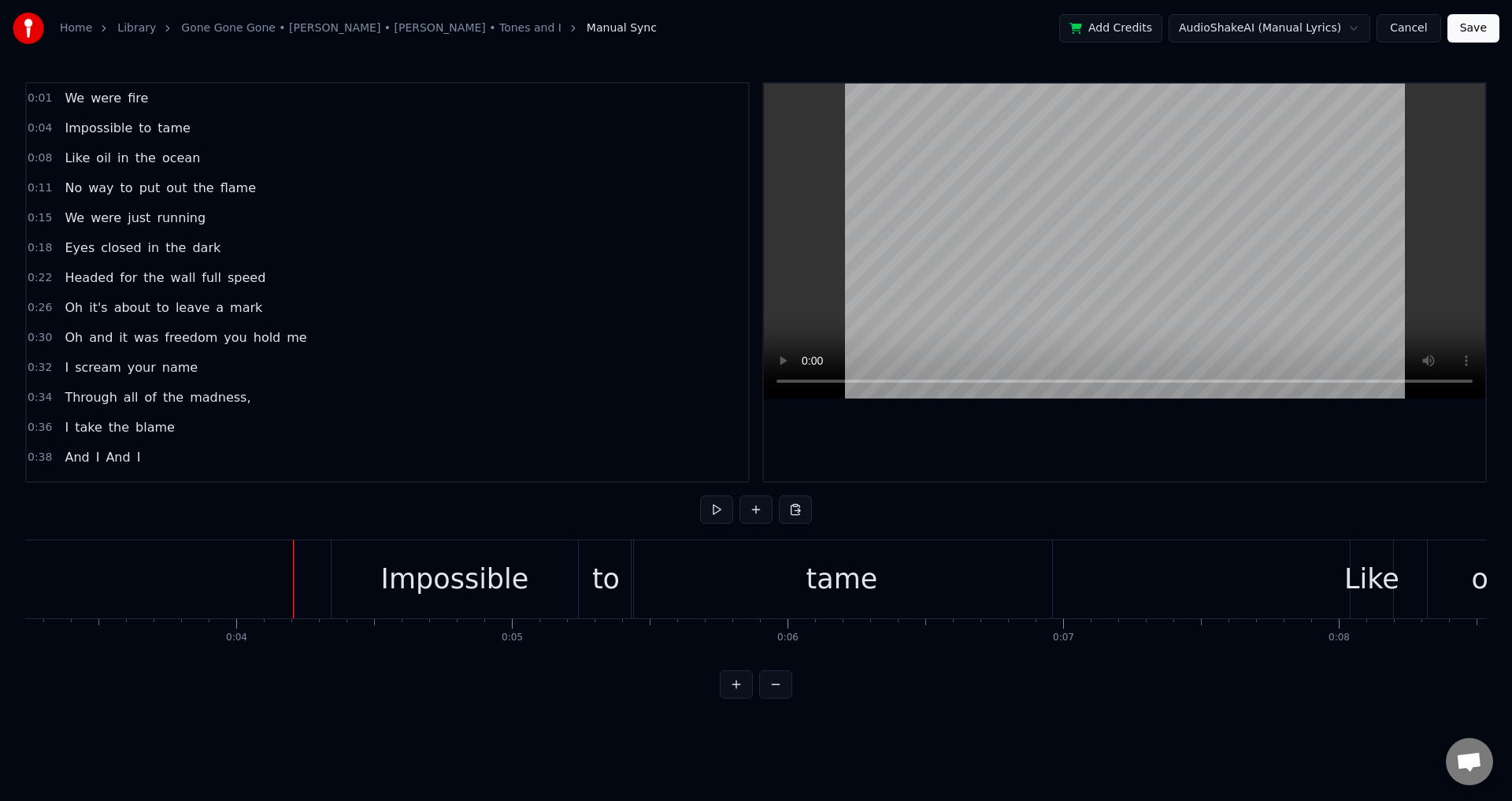
click at [653, 585] on div "tame" at bounding box center [841, 580] width 421 height 78
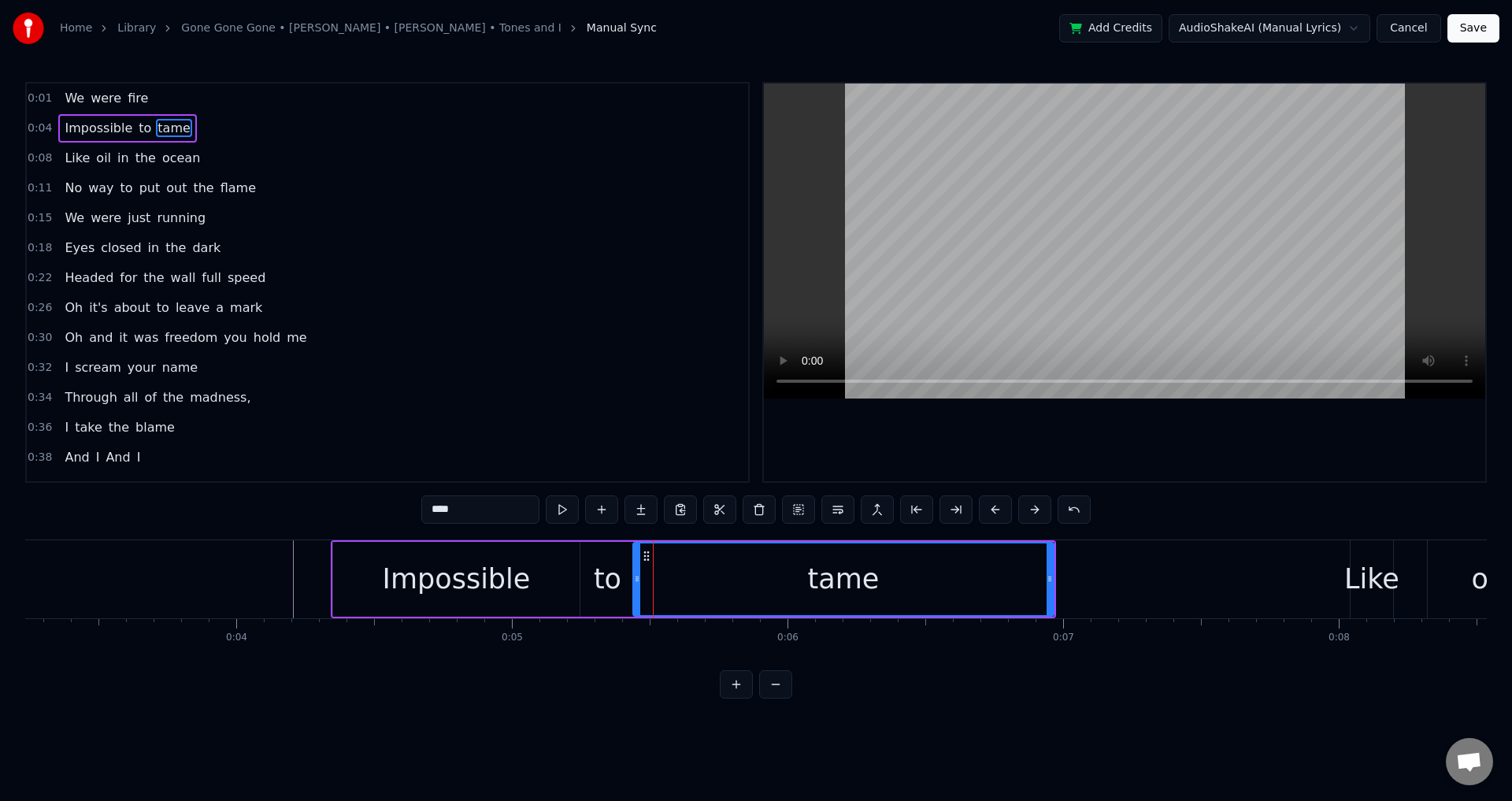
click at [619, 581] on div "to" at bounding box center [608, 579] width 28 height 42
type input "**"
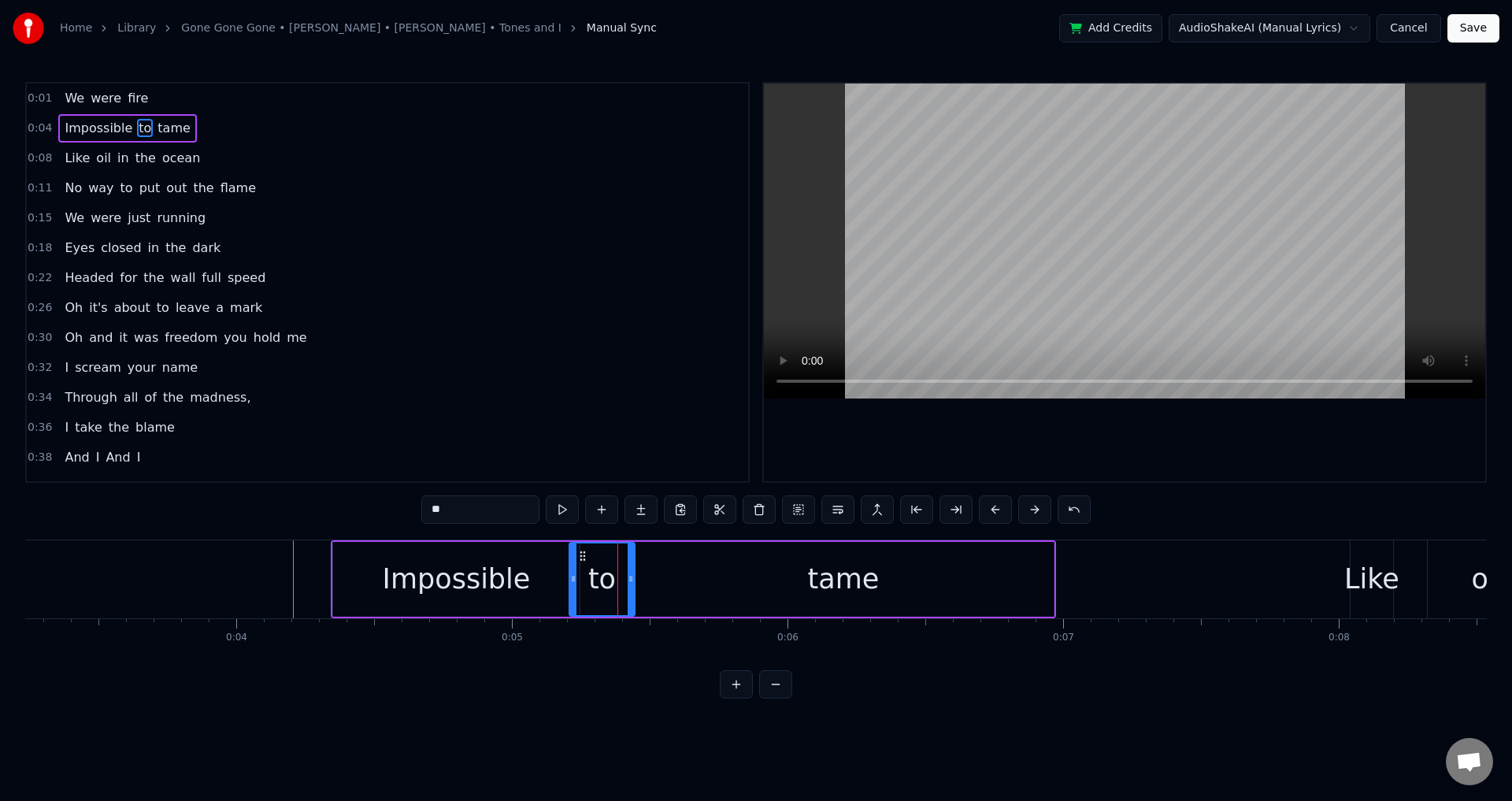
drag, startPoint x: 584, startPoint y: 574, endPoint x: 499, endPoint y: 575, distance: 85.0
click at [571, 575] on icon at bounding box center [573, 579] width 6 height 13
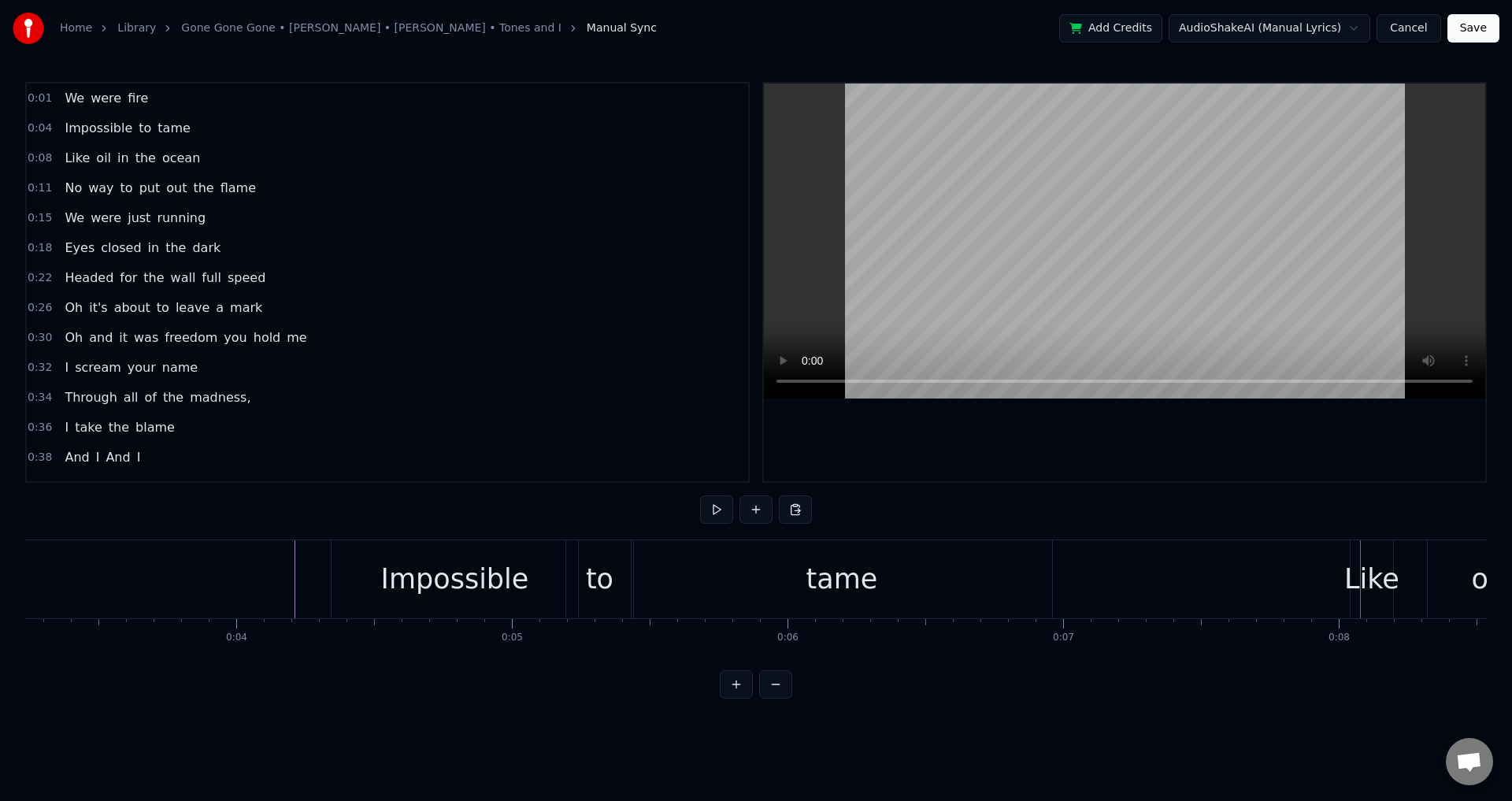
click at [778, 696] on button at bounding box center [775, 685] width 33 height 29
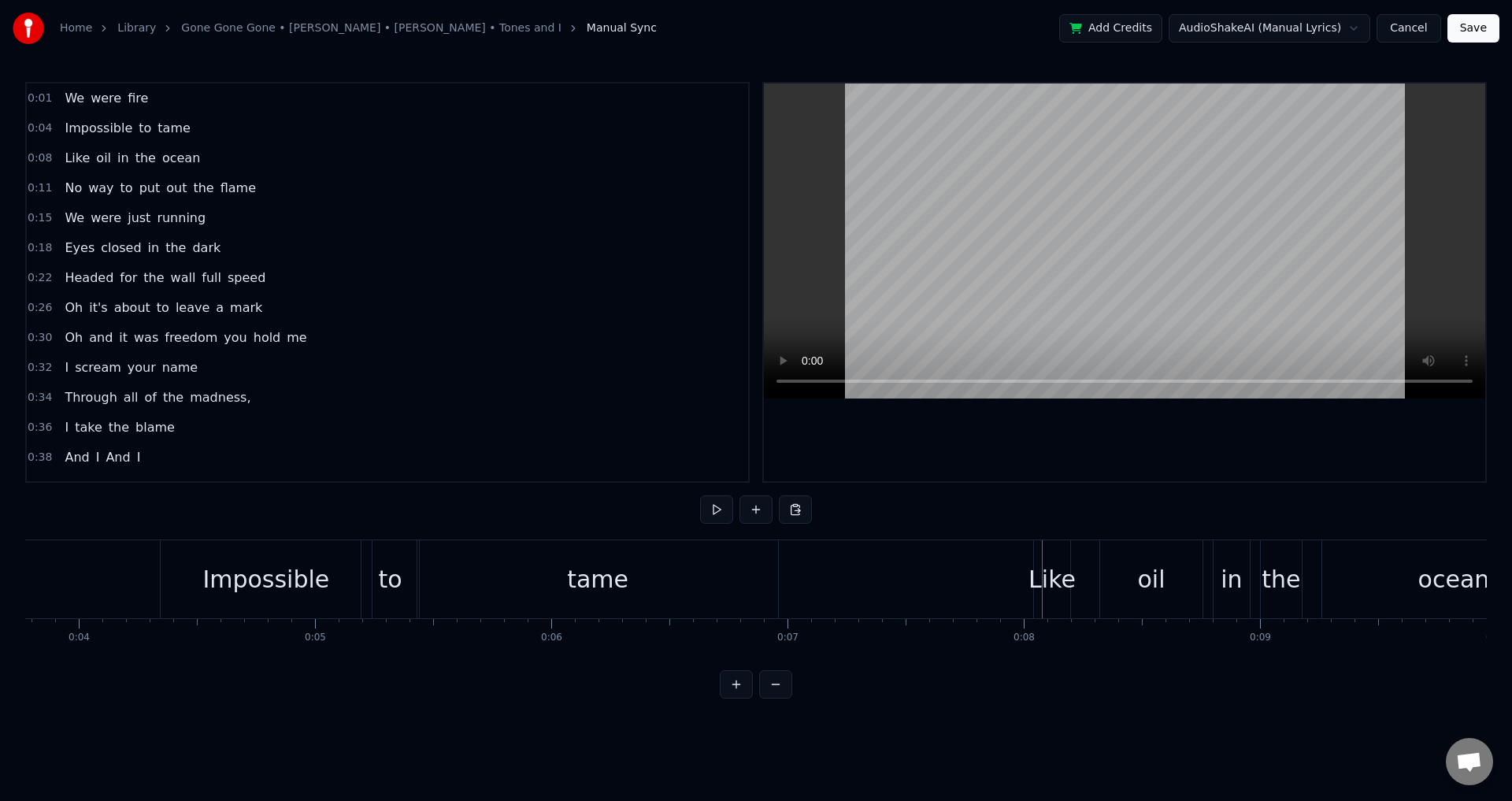
click at [1083, 578] on div "Like oil in the ocean" at bounding box center [1311, 580] width 556 height 78
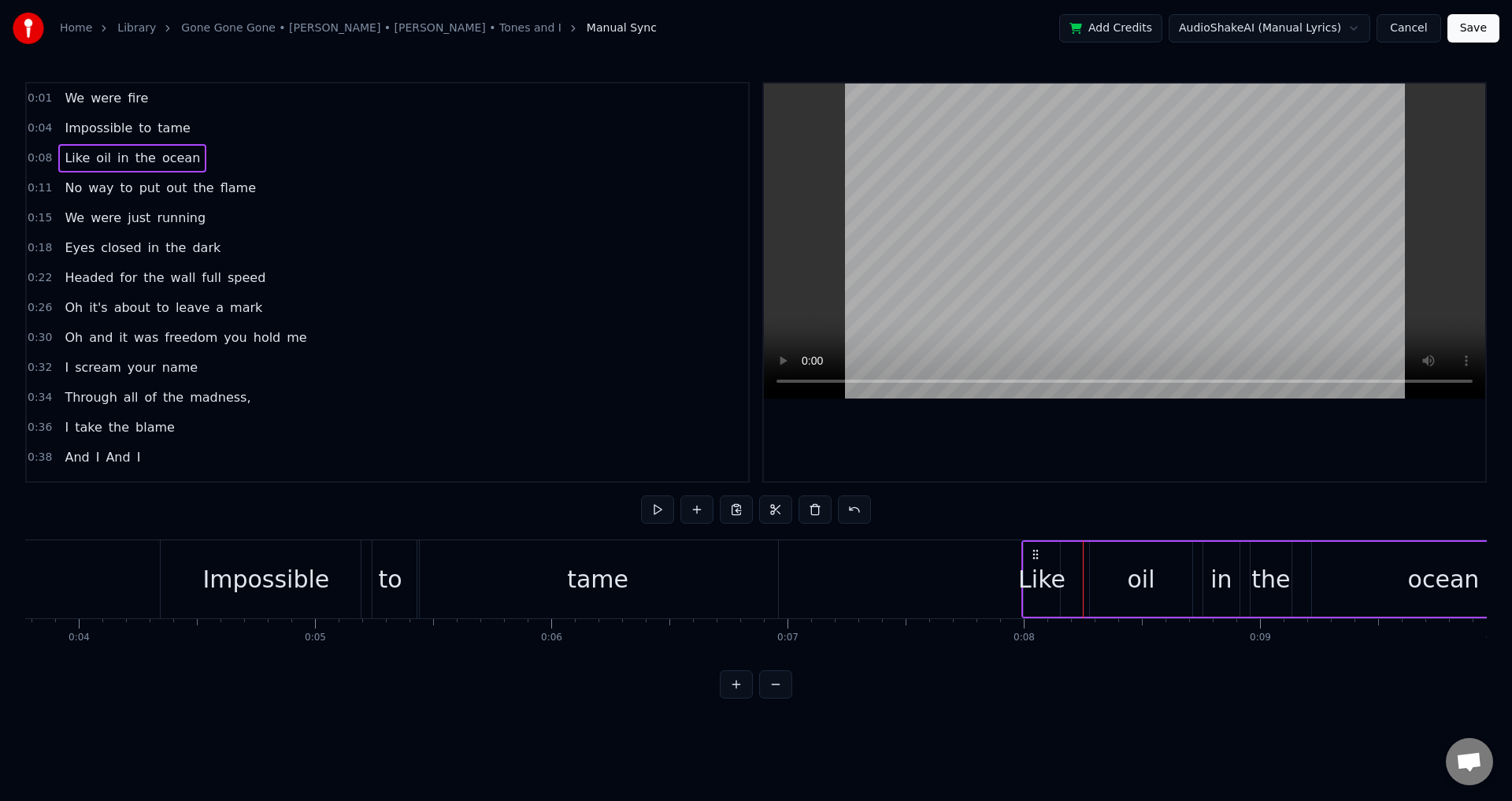
drag, startPoint x: 1046, startPoint y: 550, endPoint x: 1034, endPoint y: 548, distance: 12.2
click at [1034, 549] on icon at bounding box center [1035, 555] width 13 height 13
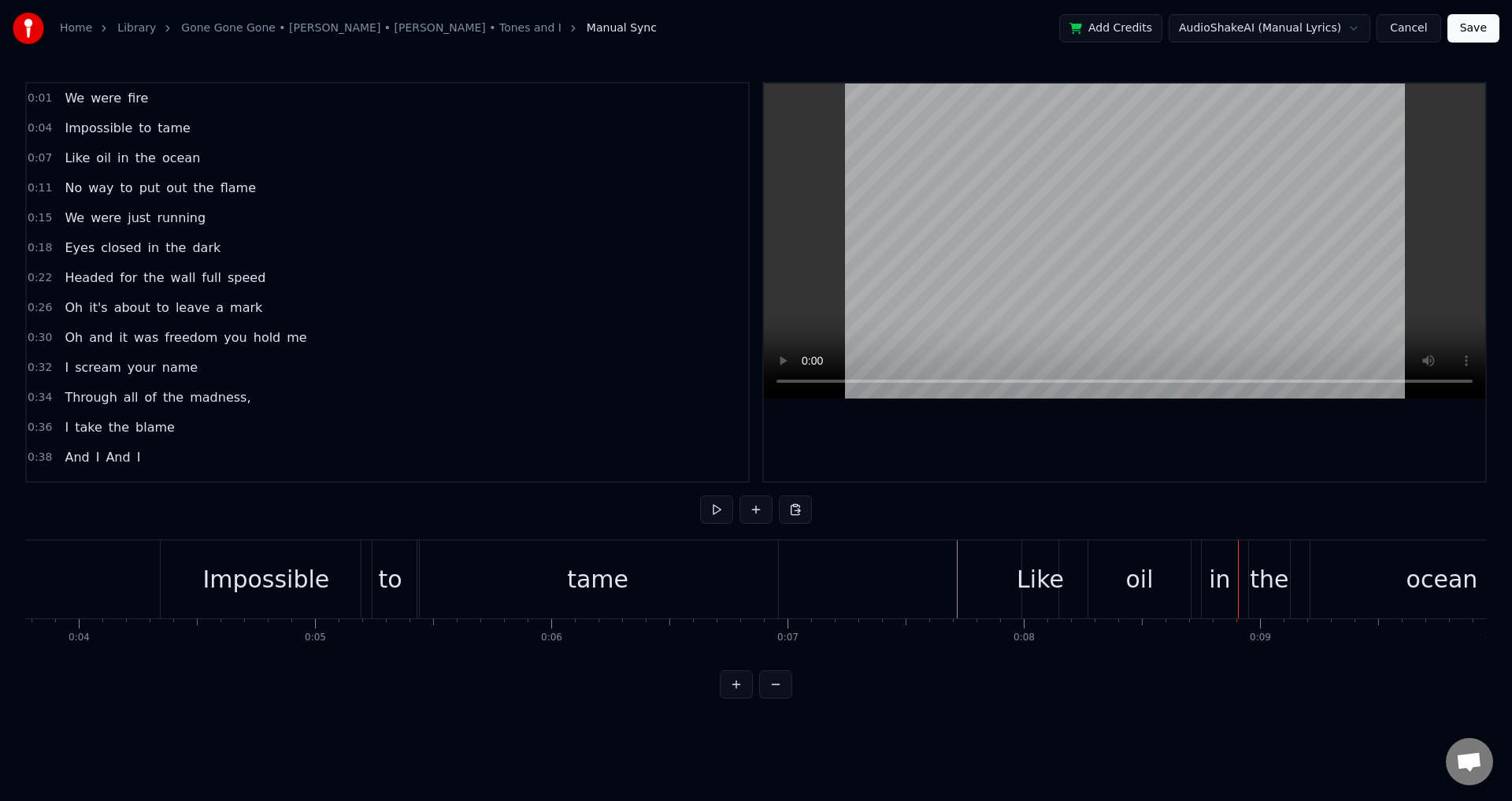
click at [1150, 590] on div "oil" at bounding box center [1139, 579] width 28 height 35
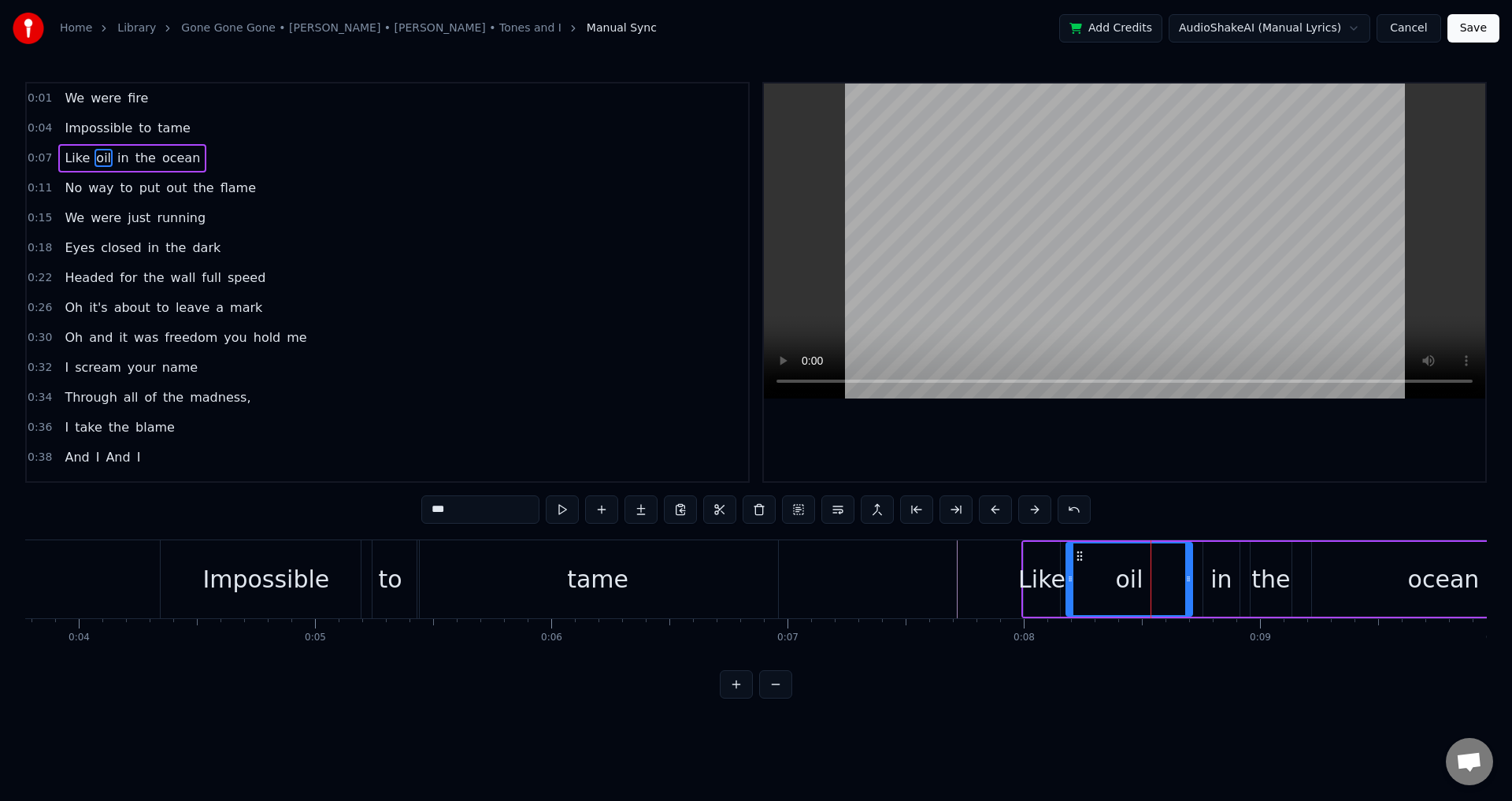
drag, startPoint x: 1093, startPoint y: 578, endPoint x: 1070, endPoint y: 577, distance: 23.0
click at [1070, 577] on icon at bounding box center [1071, 579] width 6 height 13
click at [1218, 578] on div "in" at bounding box center [1221, 579] width 22 height 35
drag, startPoint x: 1208, startPoint y: 575, endPoint x: 1198, endPoint y: 573, distance: 10.2
click at [1198, 573] on icon at bounding box center [1199, 579] width 6 height 13
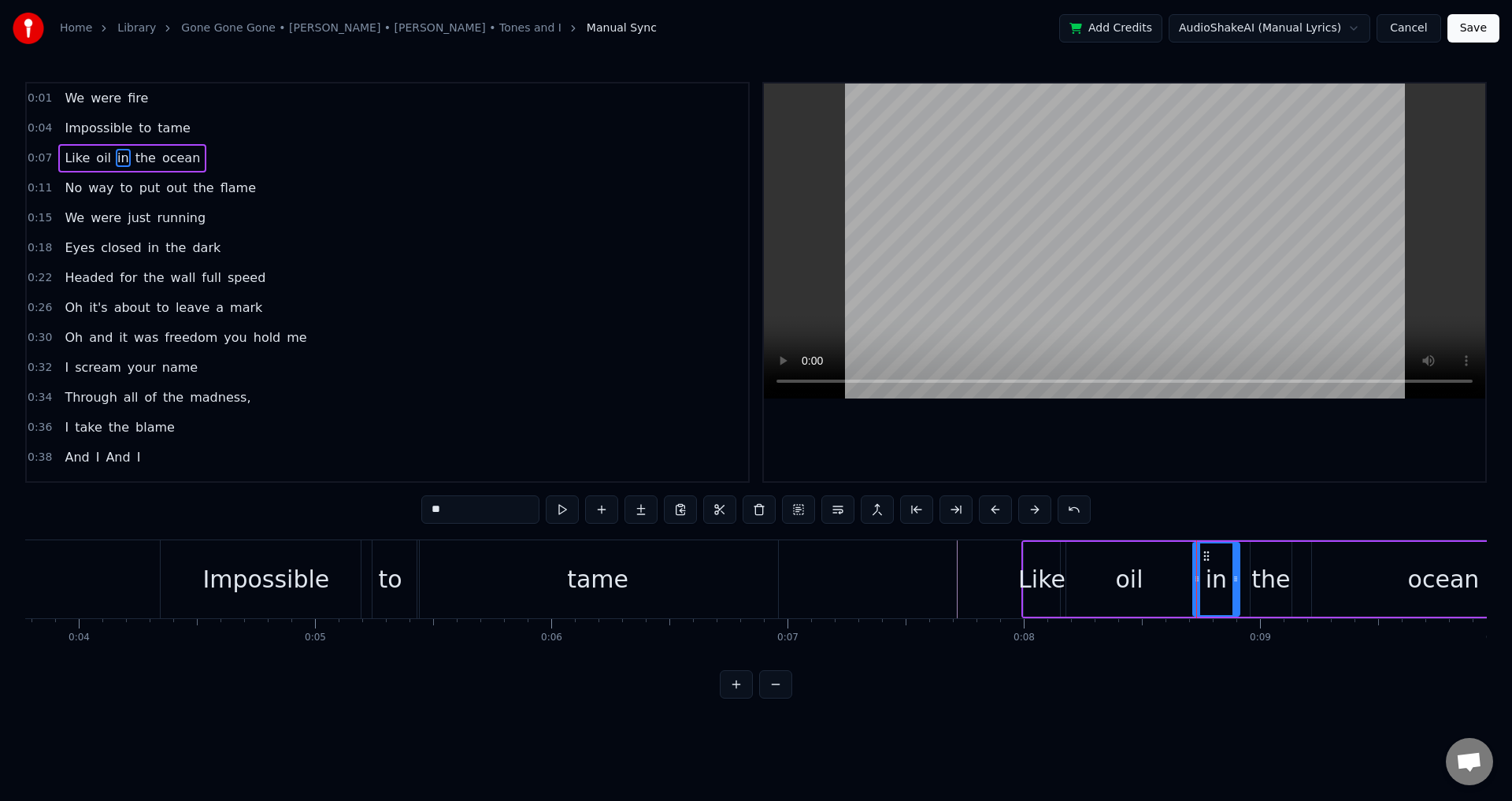
click at [1266, 573] on div "the" at bounding box center [1271, 579] width 38 height 35
drag, startPoint x: 1251, startPoint y: 577, endPoint x: 1241, endPoint y: 576, distance: 10.0
click at [1242, 576] on icon at bounding box center [1245, 579] width 6 height 13
click at [1324, 576] on div "ocean" at bounding box center [1444, 580] width 263 height 75
type input "*****"
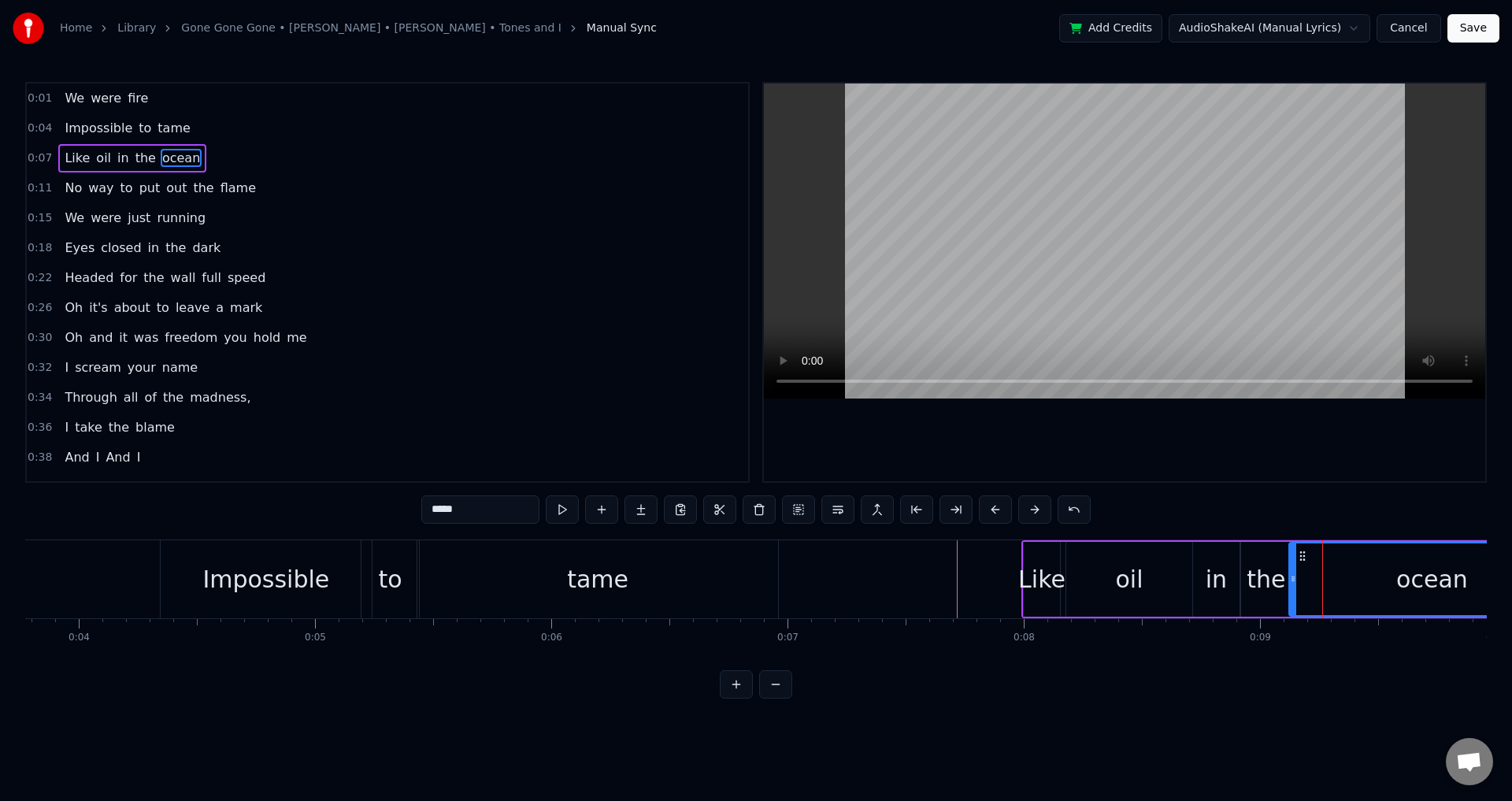
drag, startPoint x: 1314, startPoint y: 577, endPoint x: 1291, endPoint y: 577, distance: 23.0
click at [1291, 577] on icon at bounding box center [1293, 579] width 6 height 13
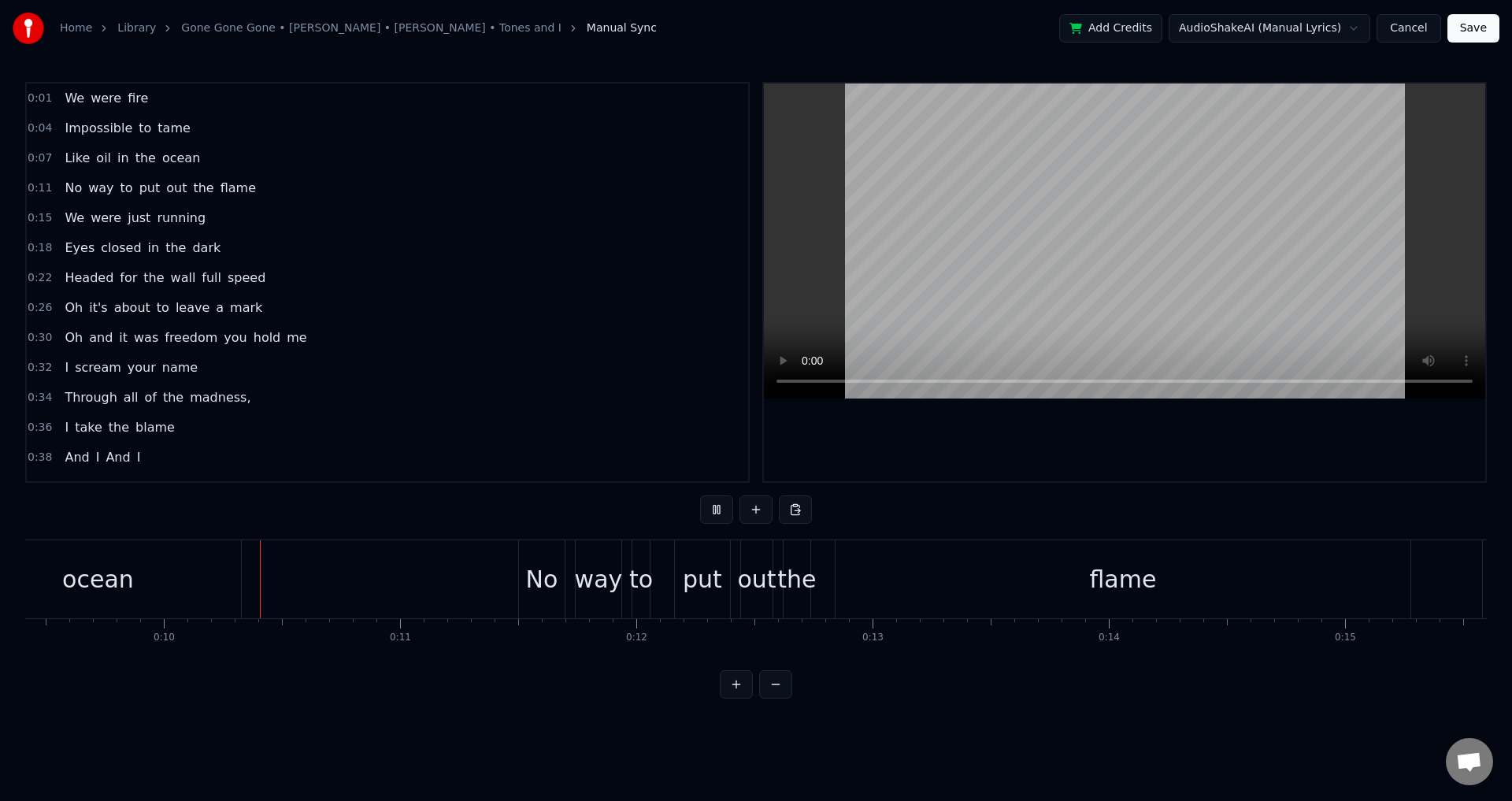
scroll to position [0, 2226]
click at [657, 581] on div "No way to put out the flame" at bounding box center [964, 580] width 897 height 78
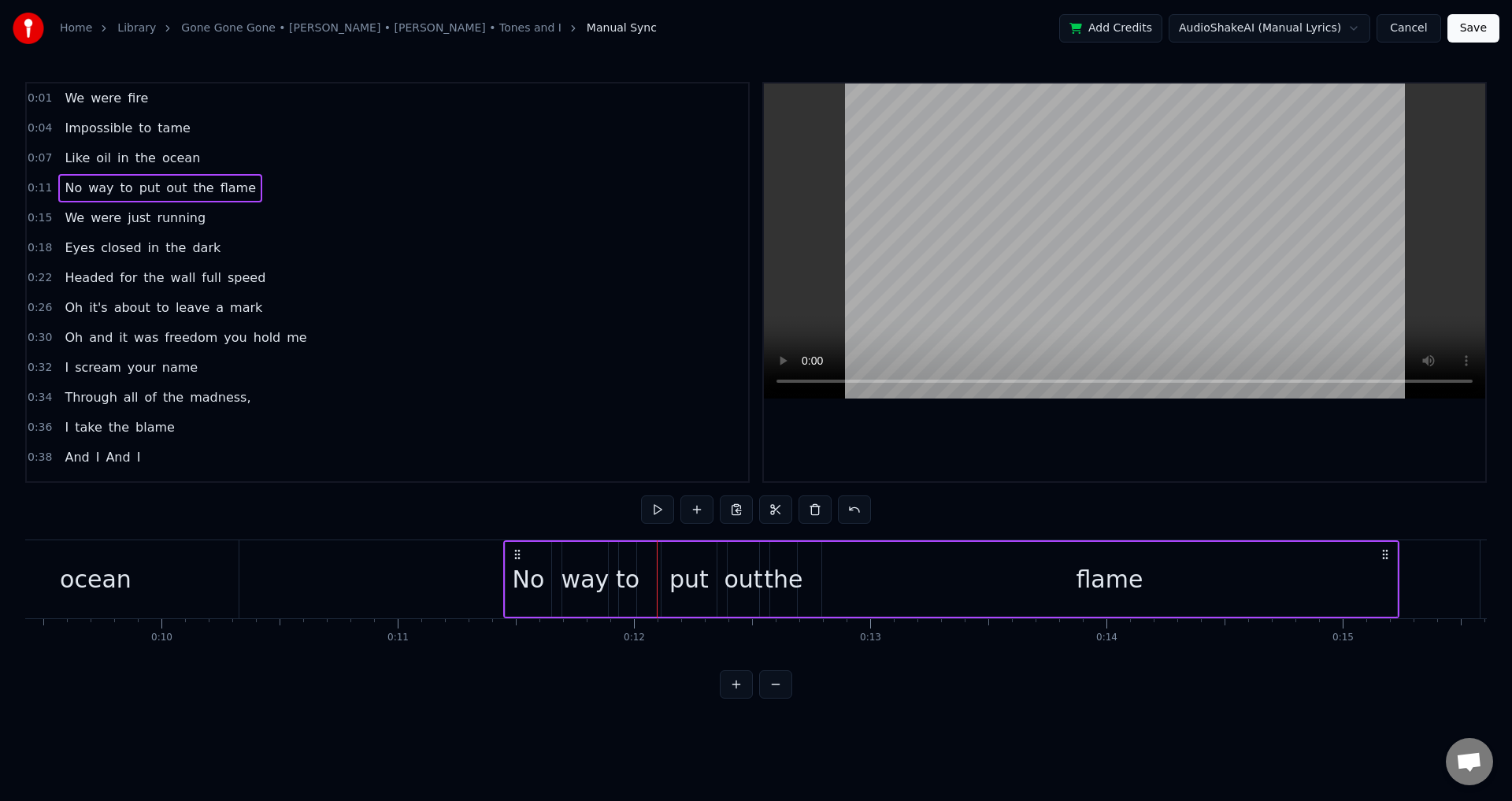
drag, startPoint x: 531, startPoint y: 549, endPoint x: 518, endPoint y: 549, distance: 13.0
click at [518, 549] on icon at bounding box center [517, 555] width 13 height 13
click at [505, 577] on div "No" at bounding box center [528, 580] width 47 height 75
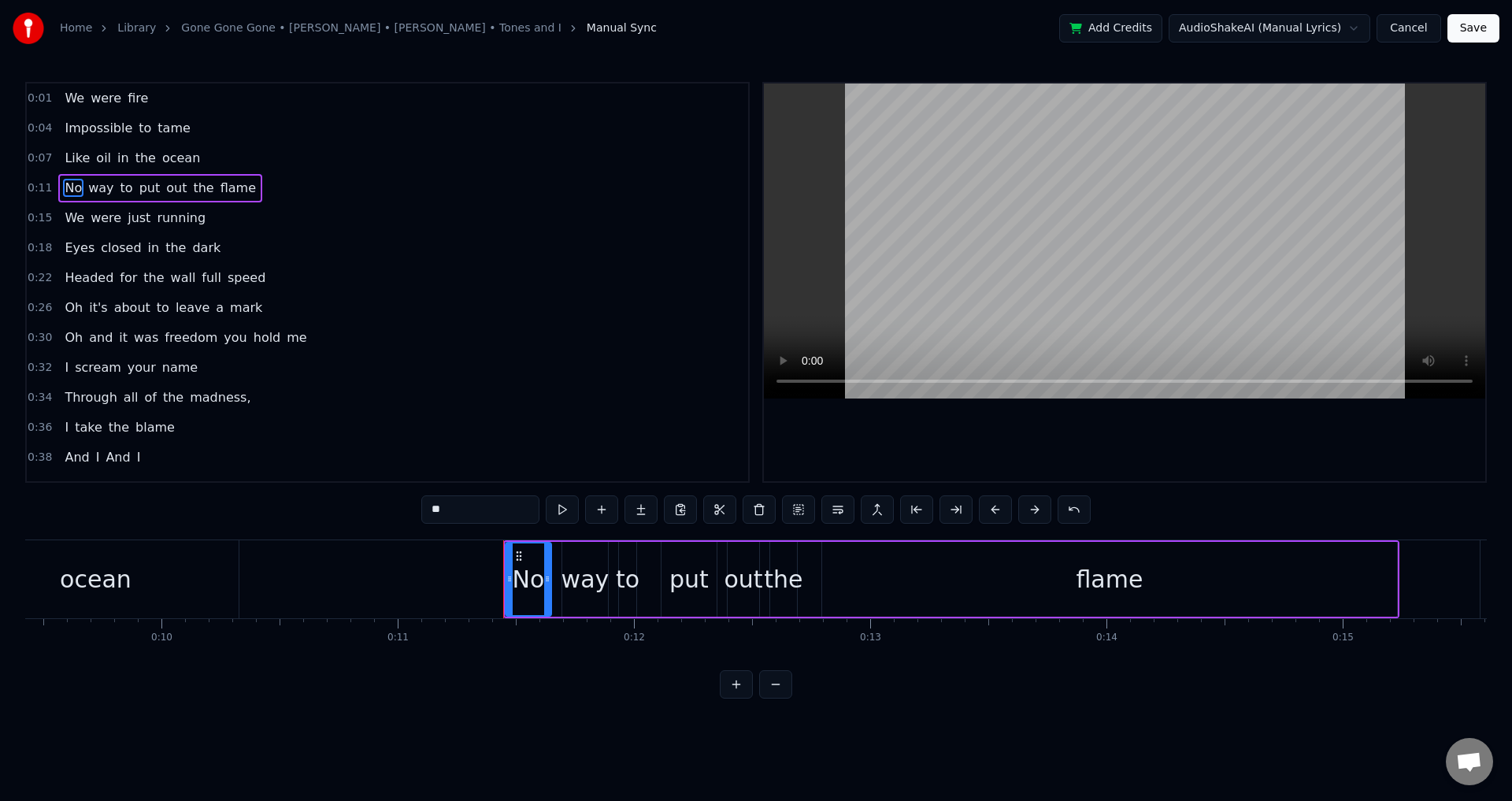
click at [590, 586] on div "way" at bounding box center [585, 579] width 48 height 35
type input "***"
drag, startPoint x: 565, startPoint y: 573, endPoint x: 554, endPoint y: 573, distance: 11.0
click at [554, 573] on icon at bounding box center [556, 579] width 6 height 13
click at [641, 576] on div "No way to put out the flame" at bounding box center [951, 580] width 897 height 78
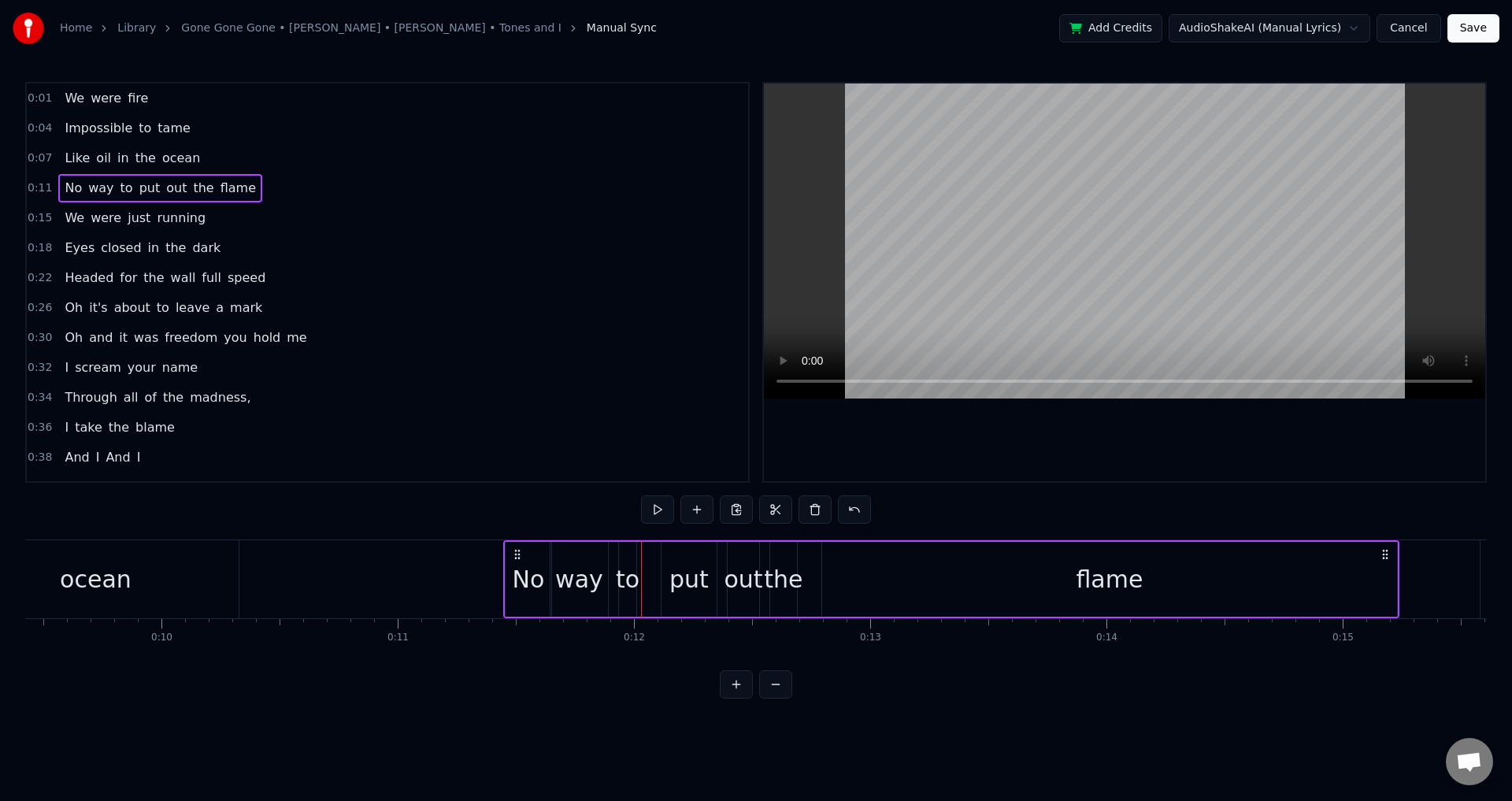
click at [627, 577] on div "to" at bounding box center [628, 579] width 24 height 35
drag, startPoint x: 621, startPoint y: 577, endPoint x: 612, endPoint y: 575, distance: 9.2
click at [612, 575] on icon at bounding box center [614, 579] width 6 height 13
click at [694, 574] on div "put" at bounding box center [689, 579] width 39 height 35
type input "***"
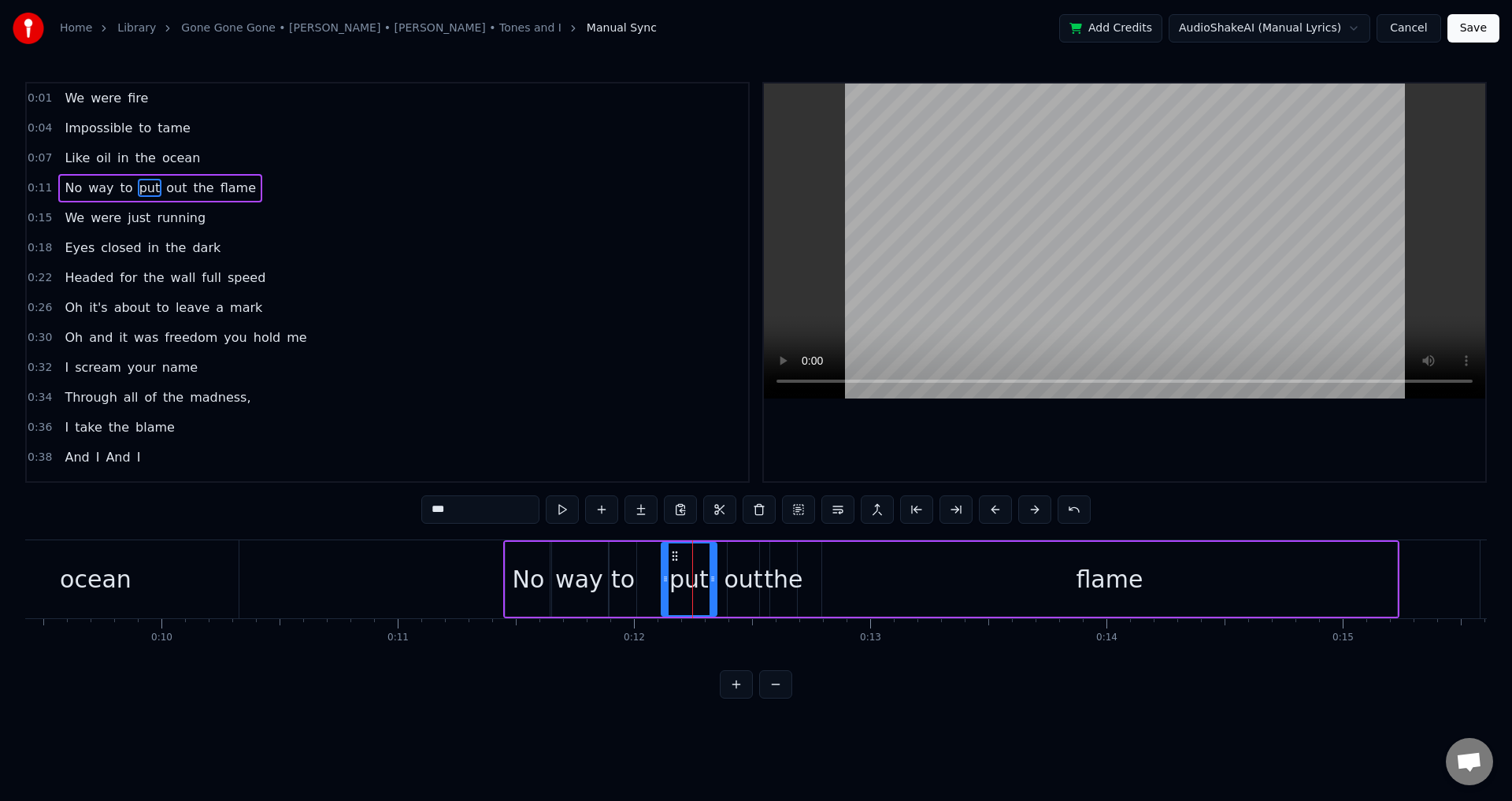
drag, startPoint x: 661, startPoint y: 570, endPoint x: 633, endPoint y: 570, distance: 28.0
click at [633, 570] on div "No way to put out the flame" at bounding box center [951, 580] width 897 height 78
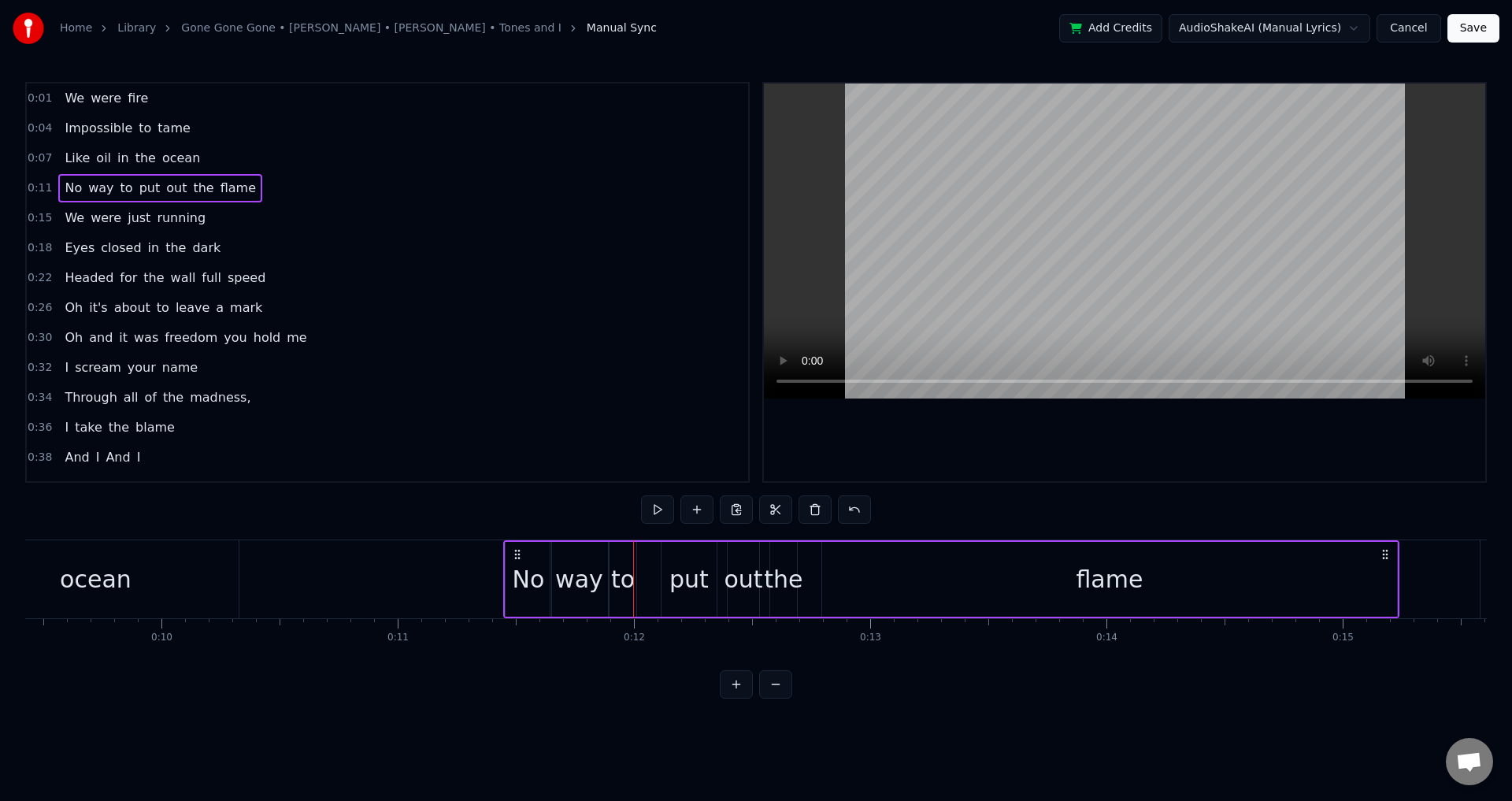
click at [663, 570] on div "put" at bounding box center [689, 580] width 55 height 75
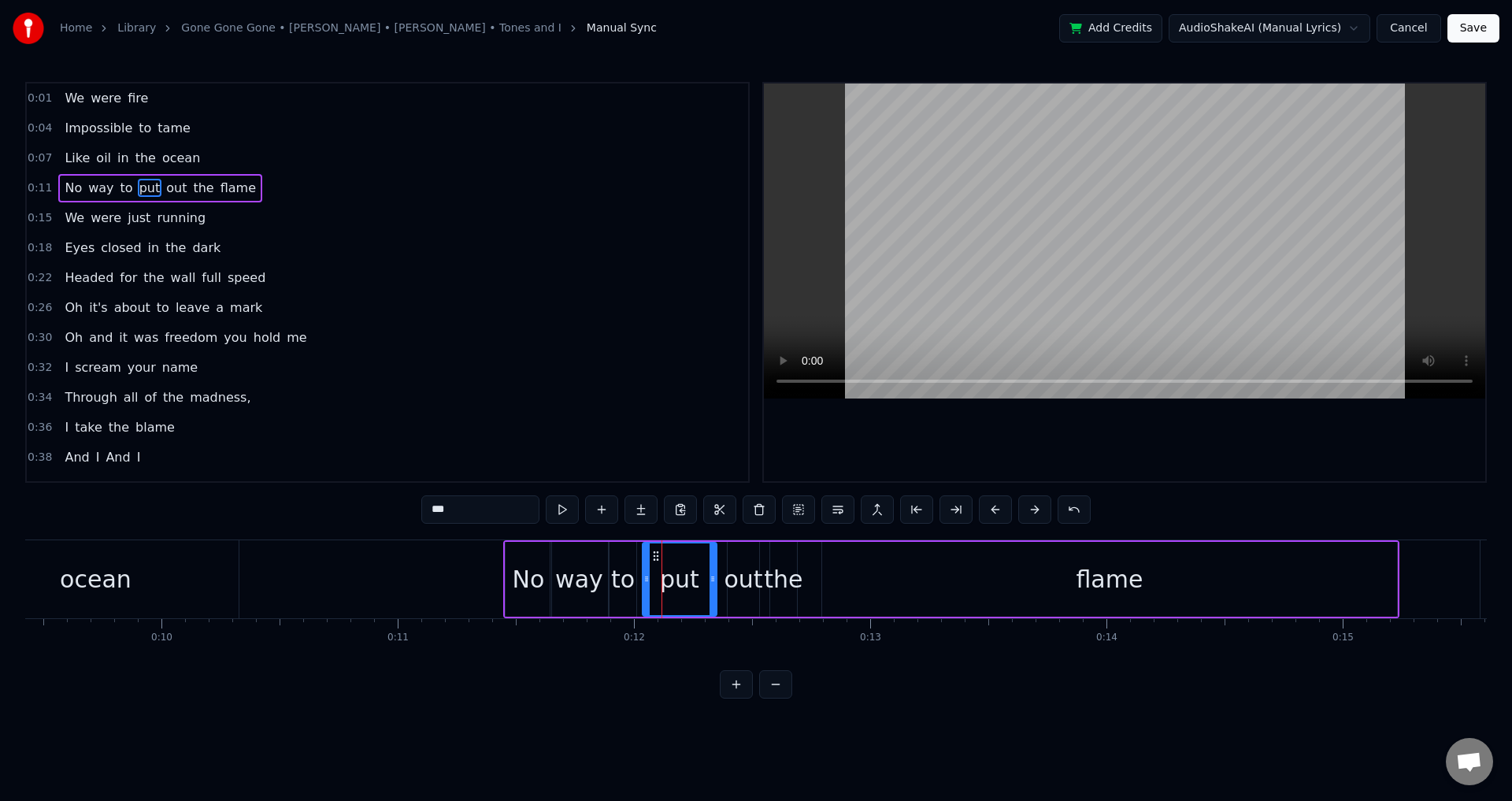
drag, startPoint x: 665, startPoint y: 577, endPoint x: 646, endPoint y: 577, distance: 19.0
click at [646, 577] on icon at bounding box center [647, 579] width 6 height 13
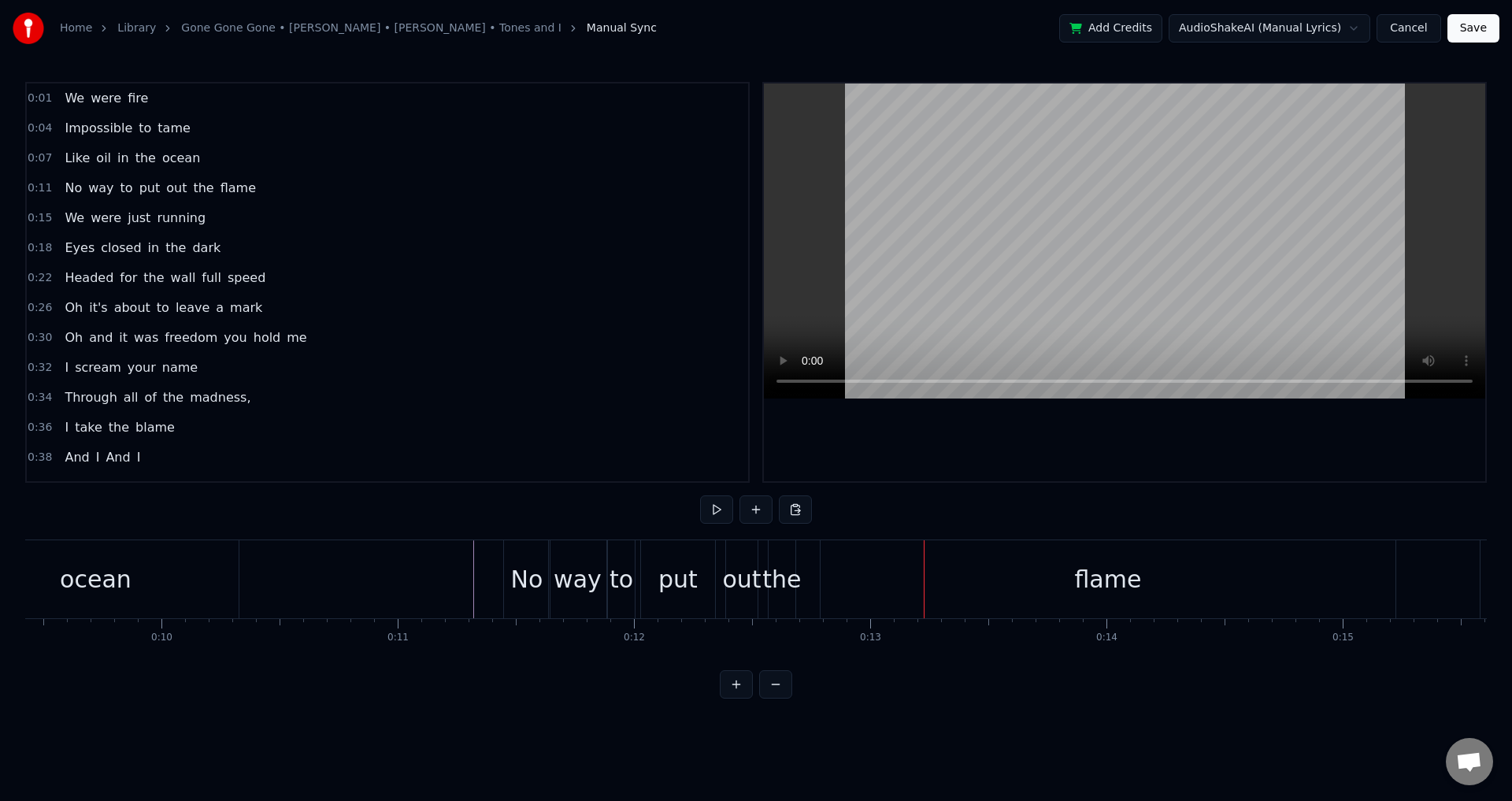
click at [748, 569] on div "out" at bounding box center [742, 579] width 38 height 35
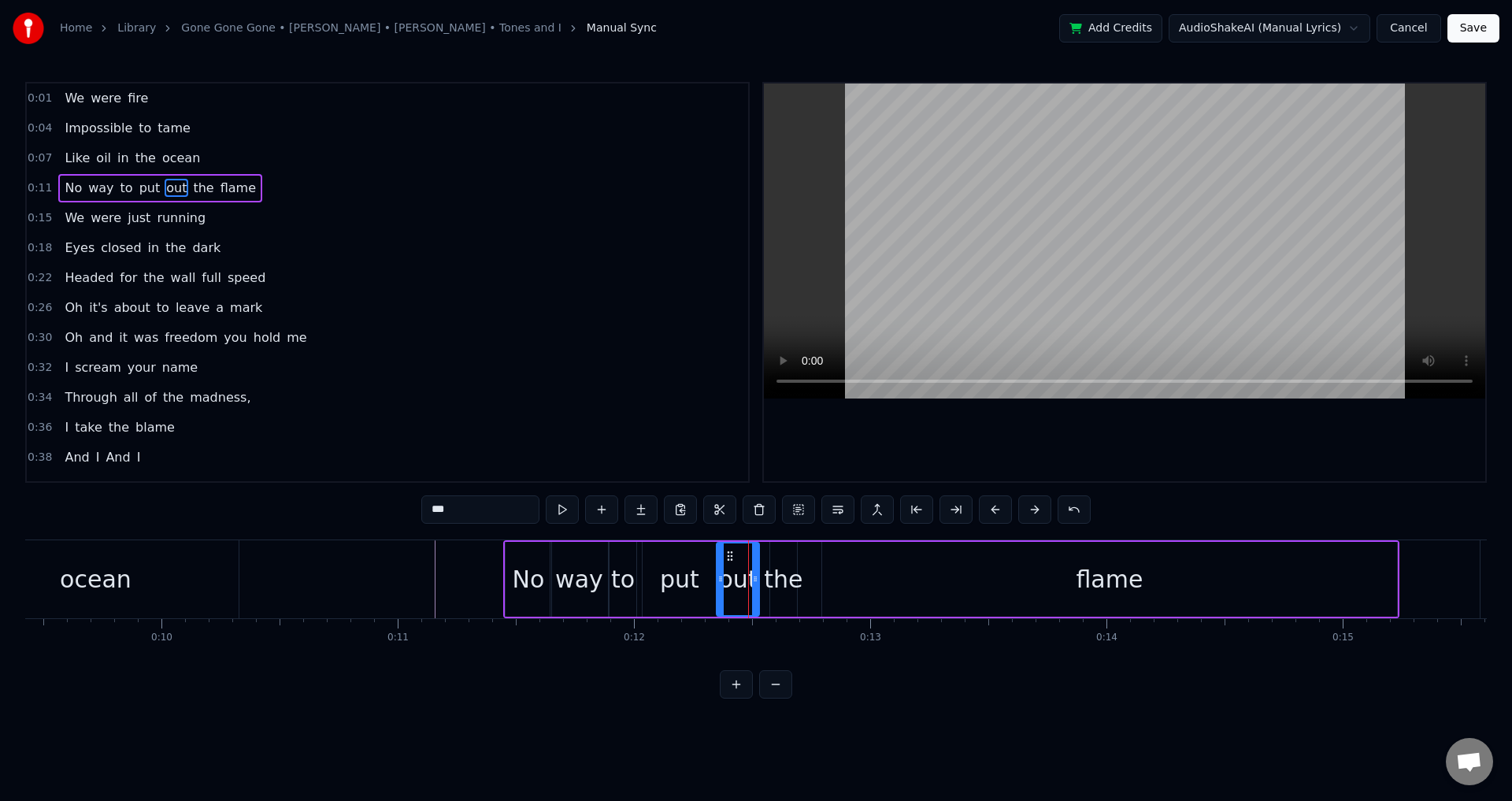
drag, startPoint x: 725, startPoint y: 565, endPoint x: 716, endPoint y: 564, distance: 9.1
click at [718, 564] on div at bounding box center [721, 580] width 6 height 72
click at [796, 565] on div "the" at bounding box center [783, 579] width 38 height 35
type input "***"
drag, startPoint x: 775, startPoint y: 569, endPoint x: 791, endPoint y: 566, distance: 16.3
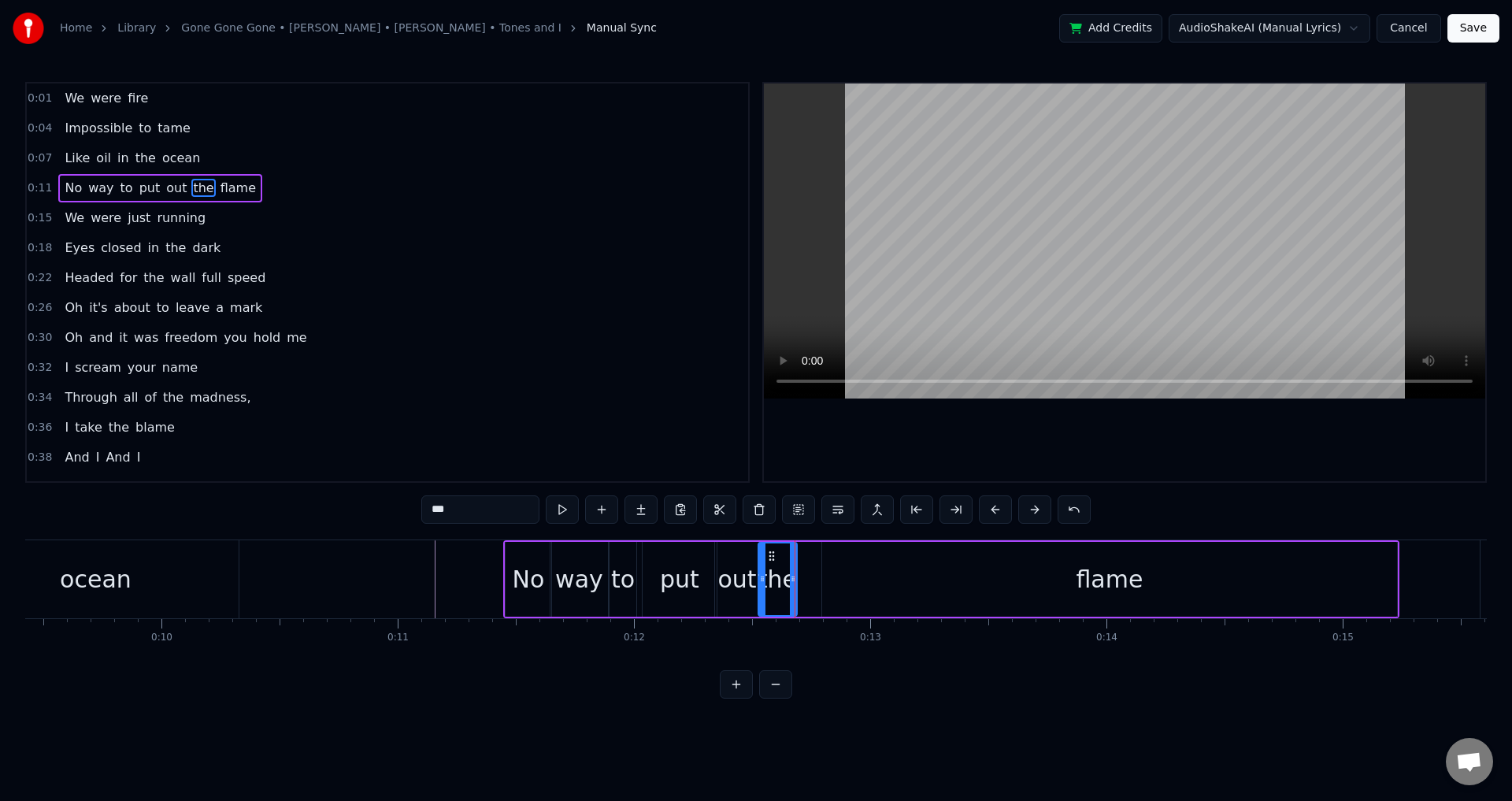
click at [763, 566] on div at bounding box center [762, 580] width 6 height 72
click at [817, 573] on div "No way to put out the flame" at bounding box center [951, 580] width 897 height 78
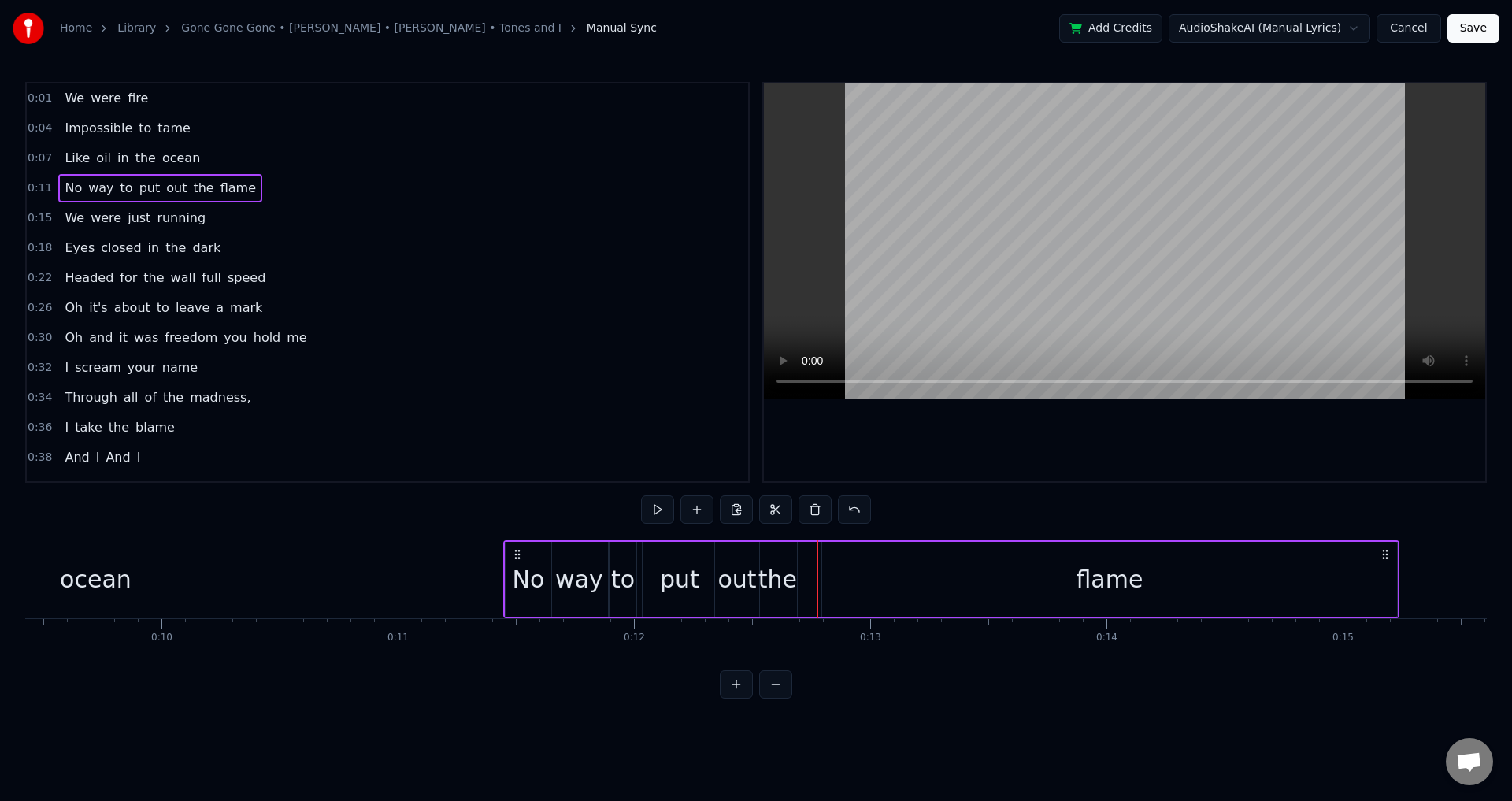
click at [823, 578] on div "flame" at bounding box center [1110, 580] width 575 height 75
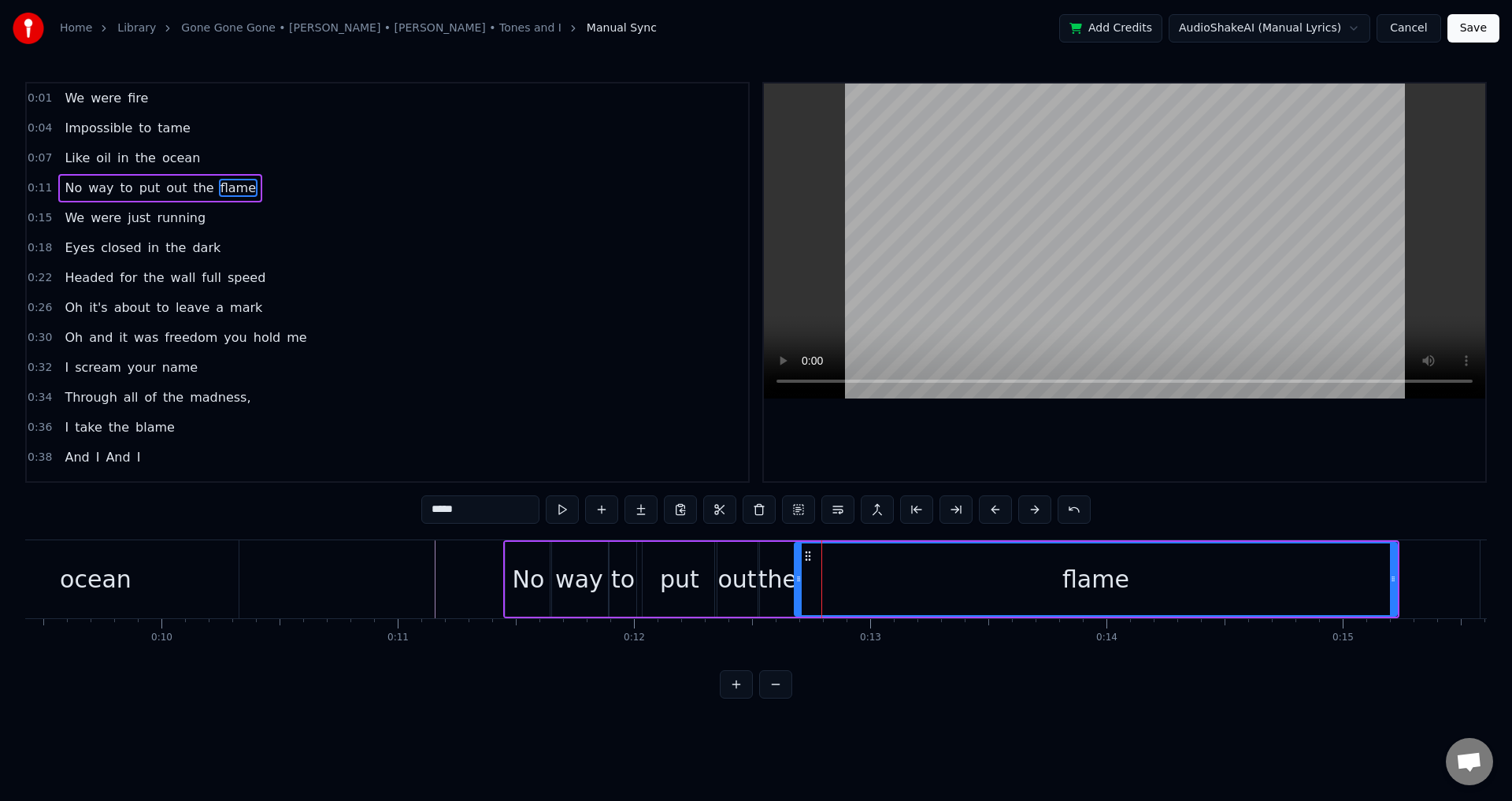
drag, startPoint x: 826, startPoint y: 578, endPoint x: 798, endPoint y: 577, distance: 28.0
click at [798, 577] on icon at bounding box center [798, 579] width 6 height 13
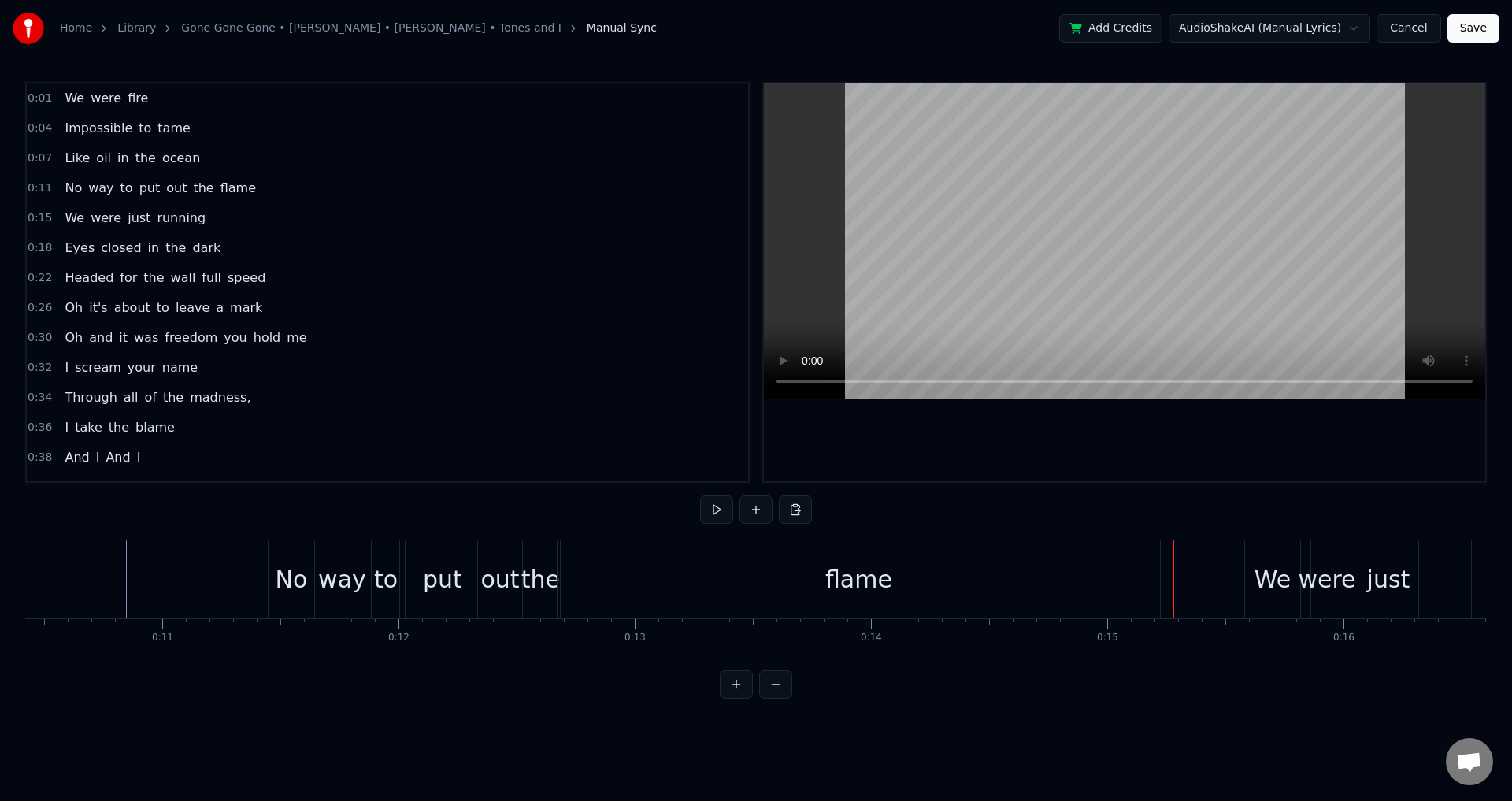
click at [1359, 579] on div "We were just running" at bounding box center [1485, 580] width 481 height 78
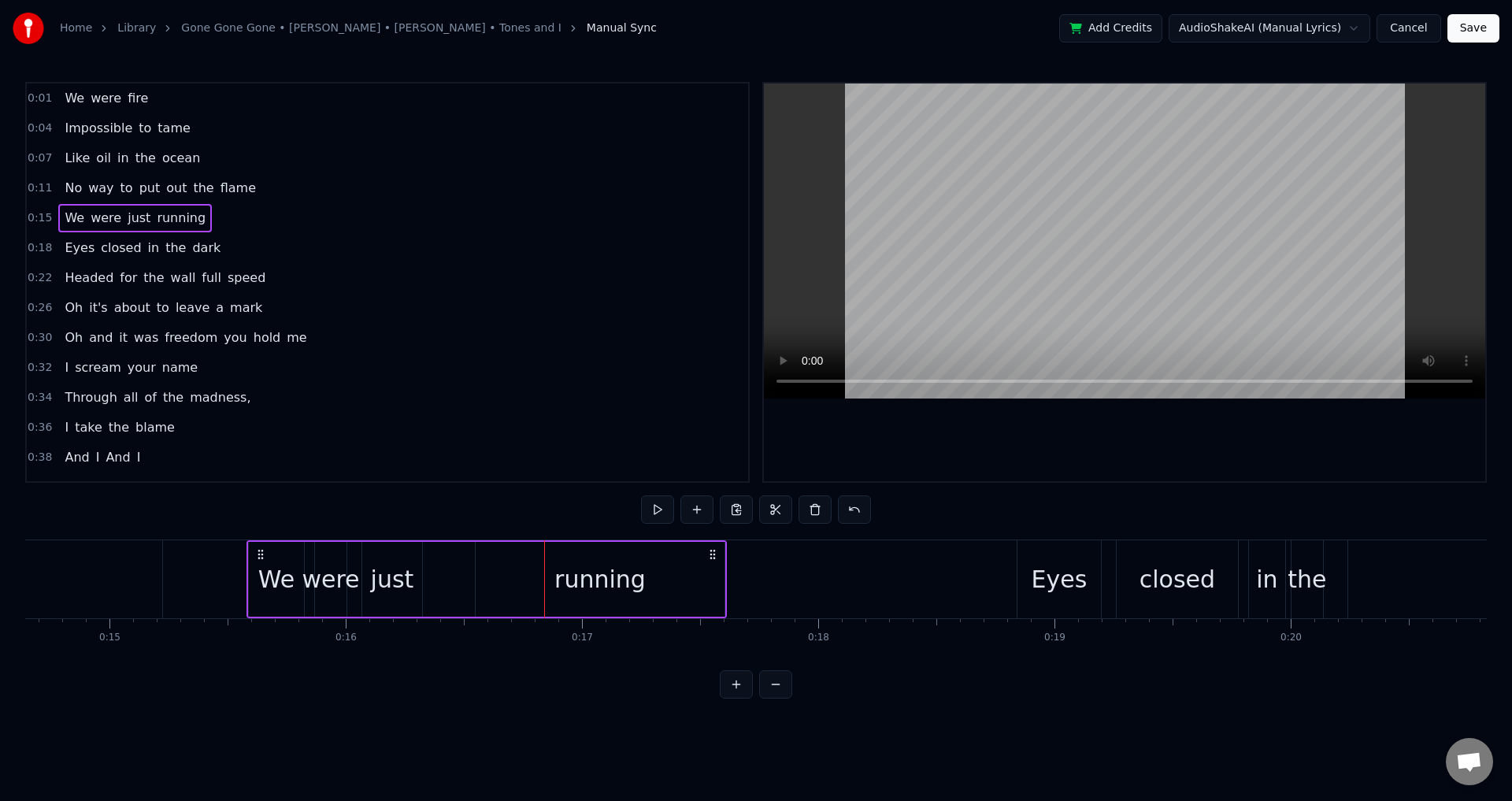
scroll to position [0, 3532]
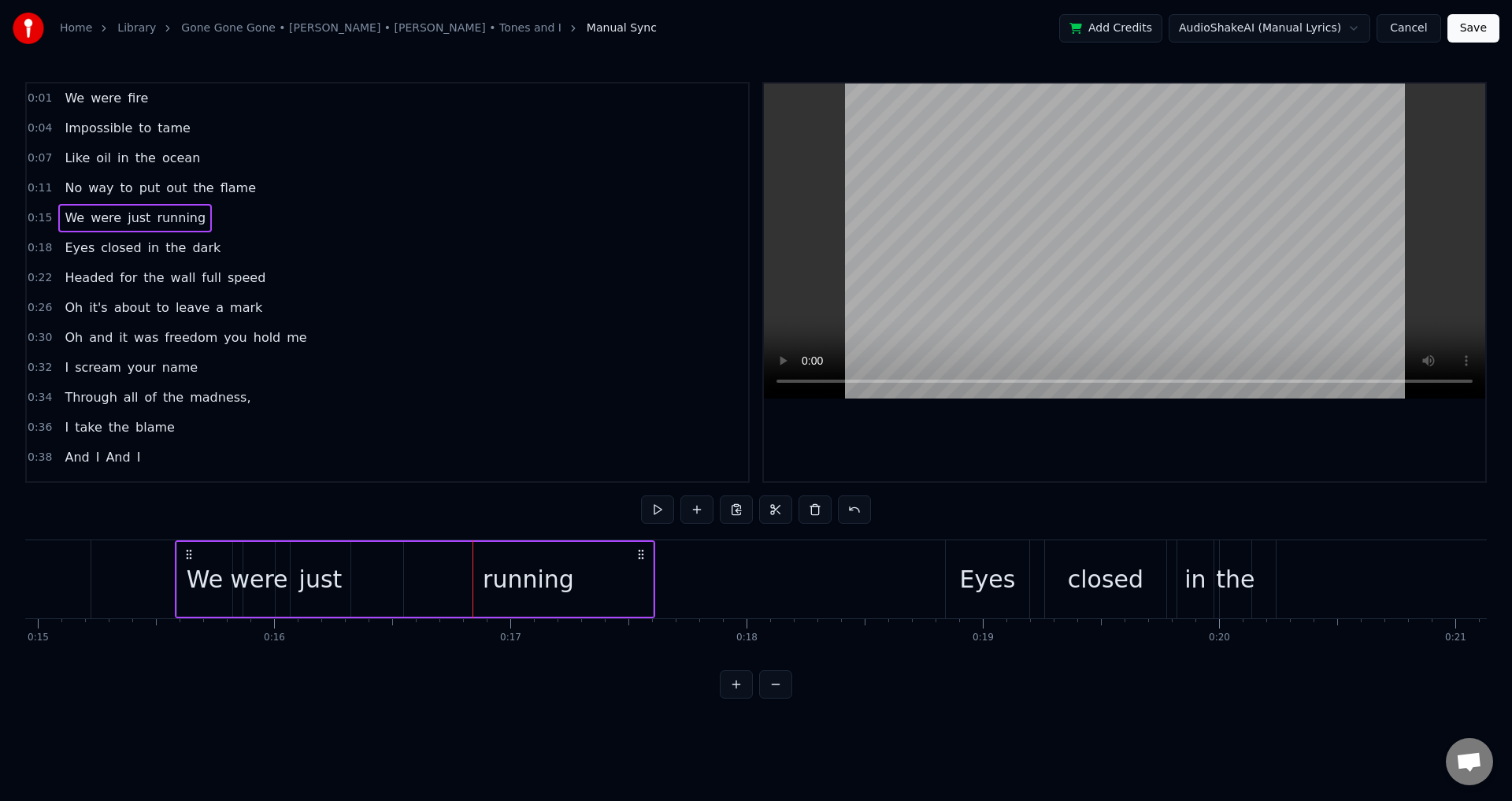
click at [30, 656] on div "We were fire Impossible to tame Like oil in the ocean No way to put out the fla…" at bounding box center [756, 599] width 1462 height 118
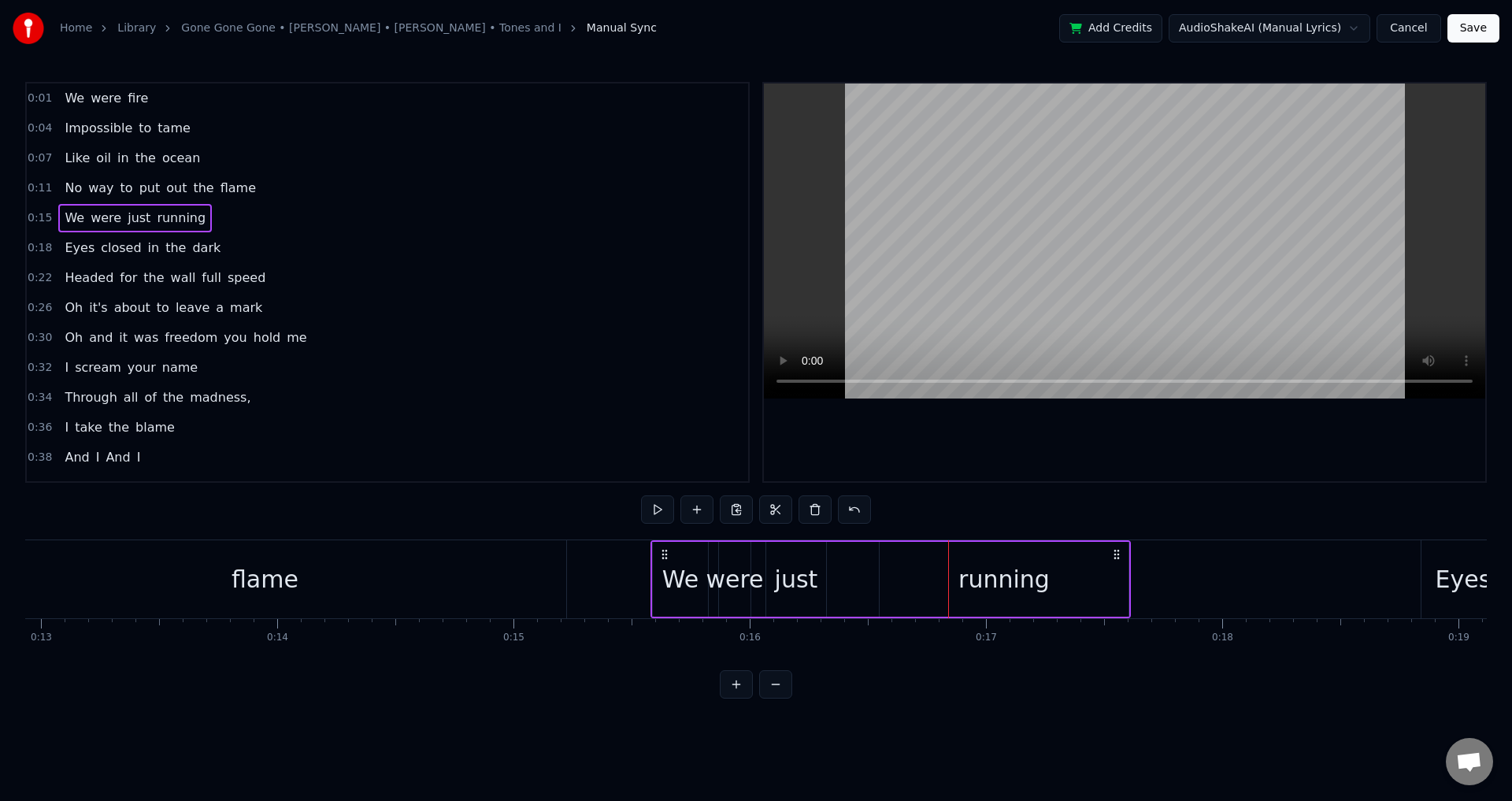
scroll to position [0, 3027]
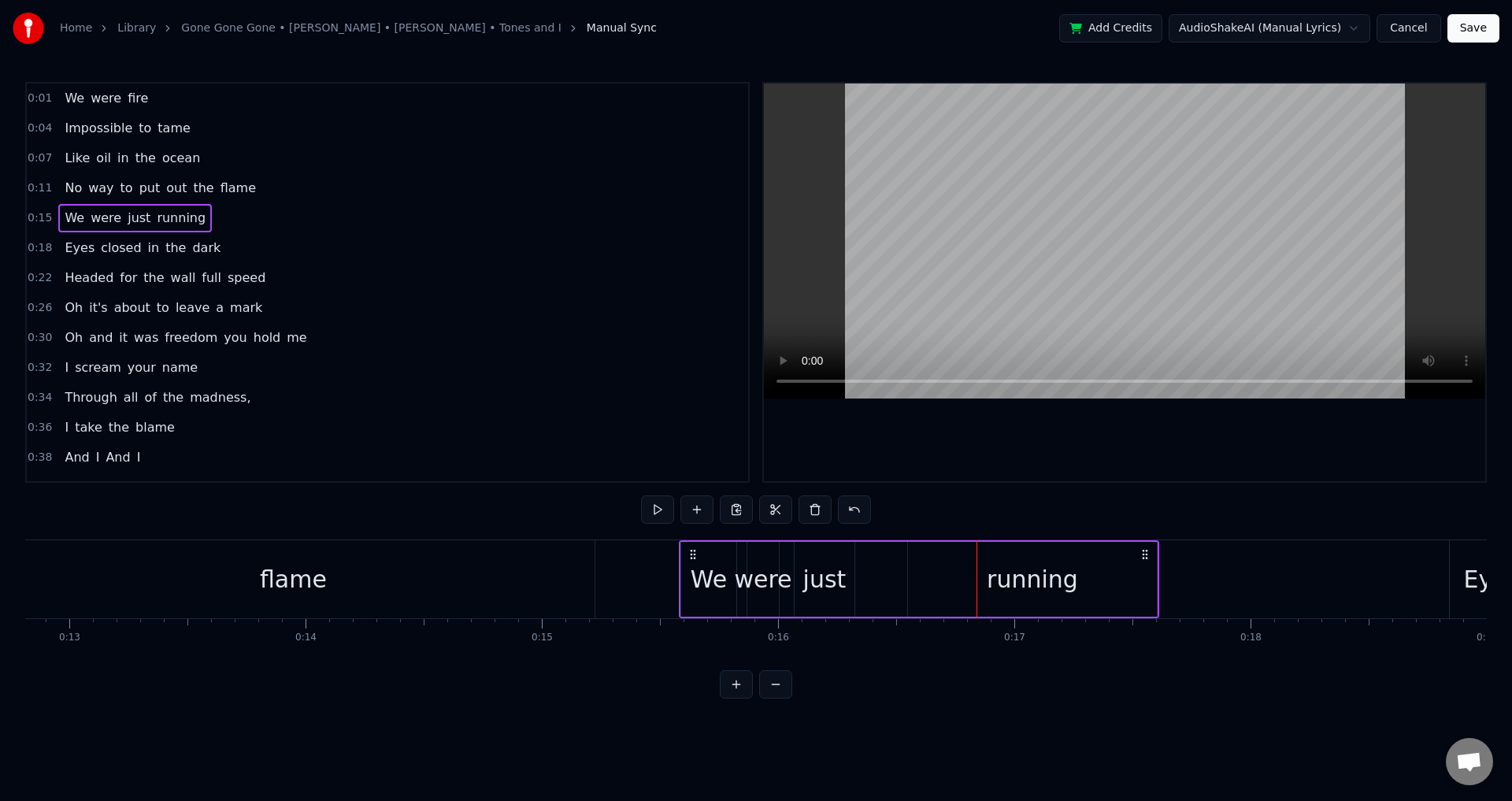
click at [401, 577] on div "flame" at bounding box center [293, 580] width 603 height 78
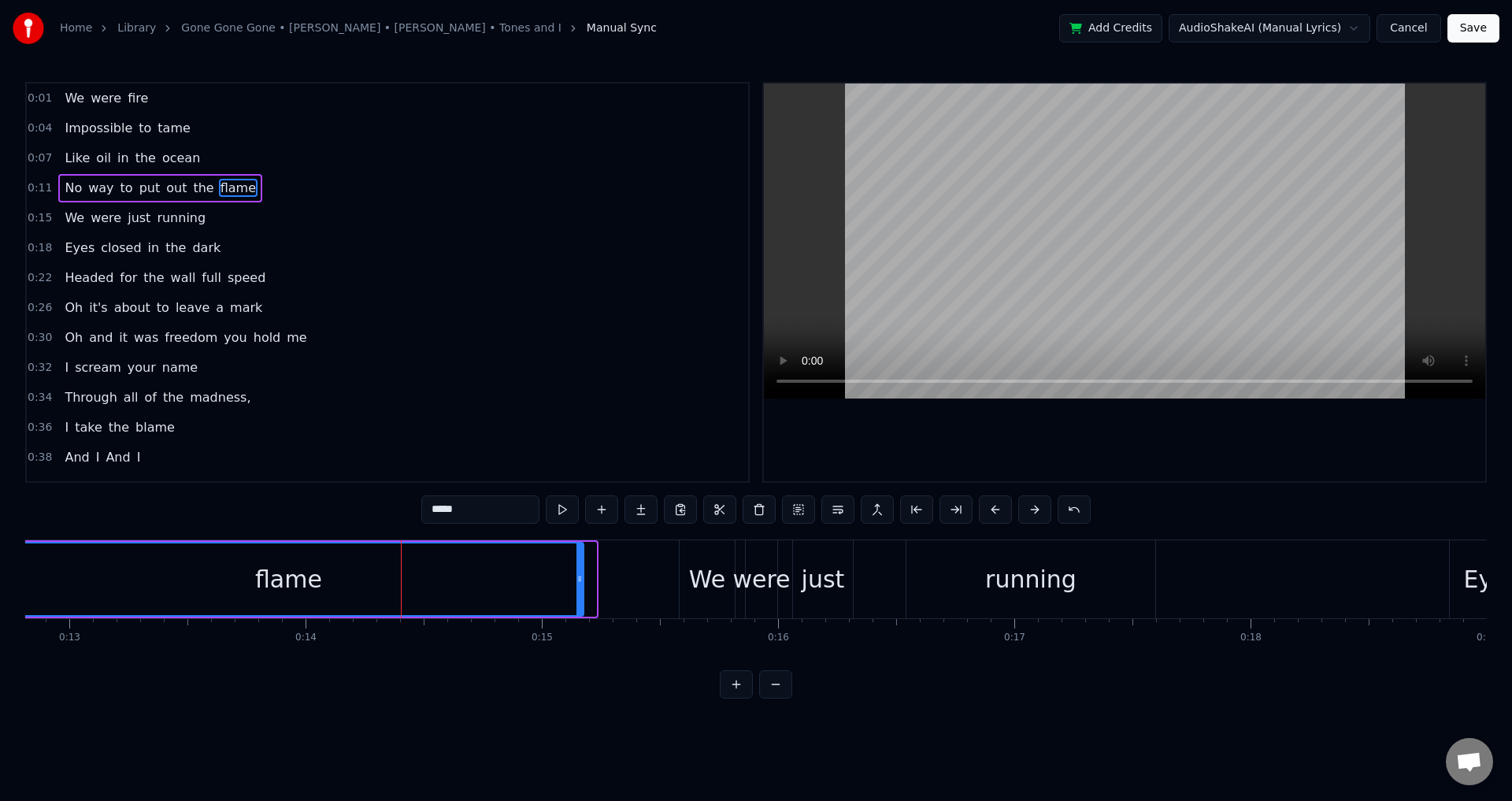
drag, startPoint x: 595, startPoint y: 577, endPoint x: 571, endPoint y: 577, distance: 24.0
click at [576, 577] on icon at bounding box center [580, 579] width 6 height 13
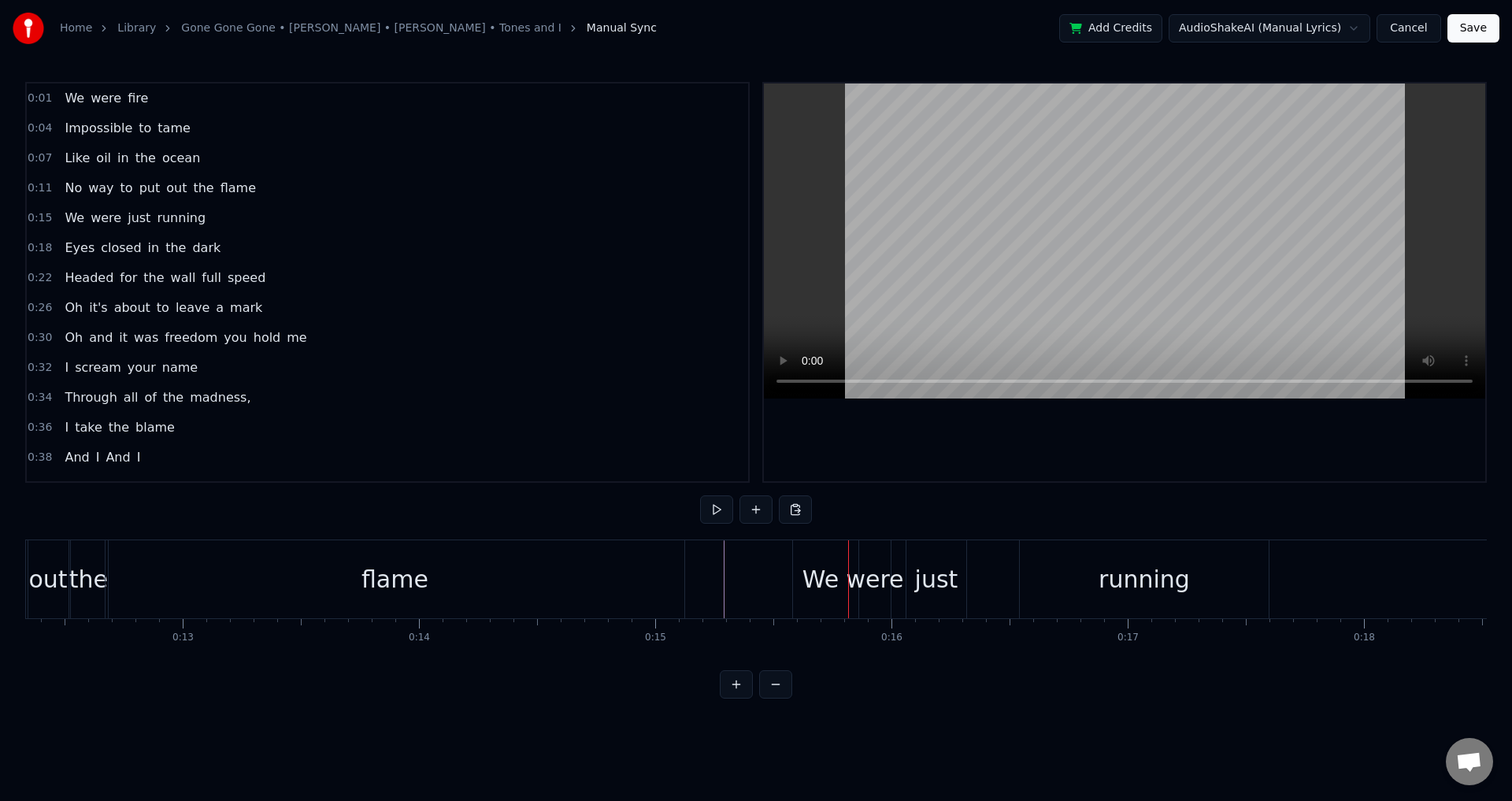
click at [833, 589] on div "We" at bounding box center [820, 579] width 36 height 35
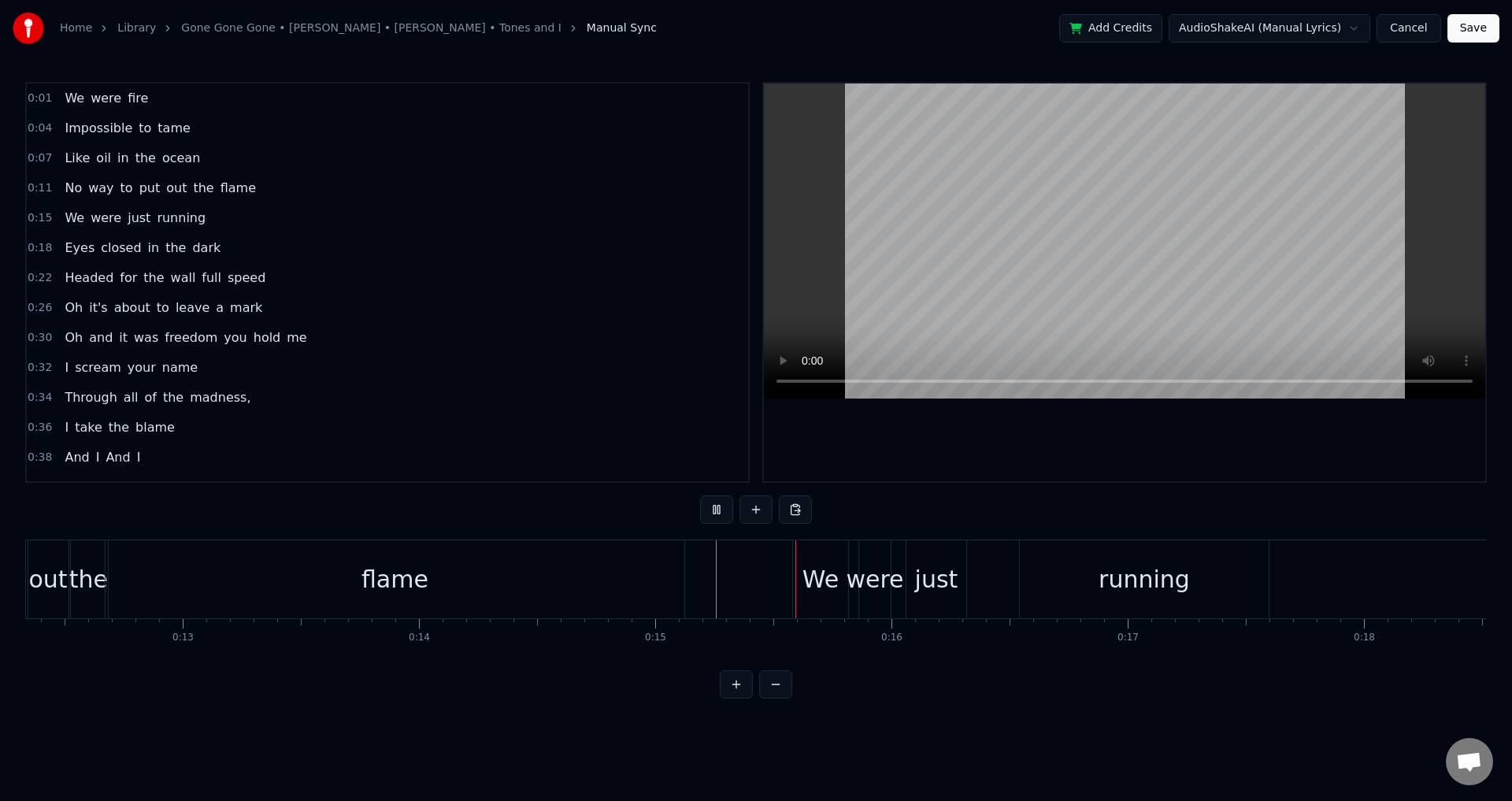
click at [853, 573] on div "were" at bounding box center [875, 579] width 57 height 35
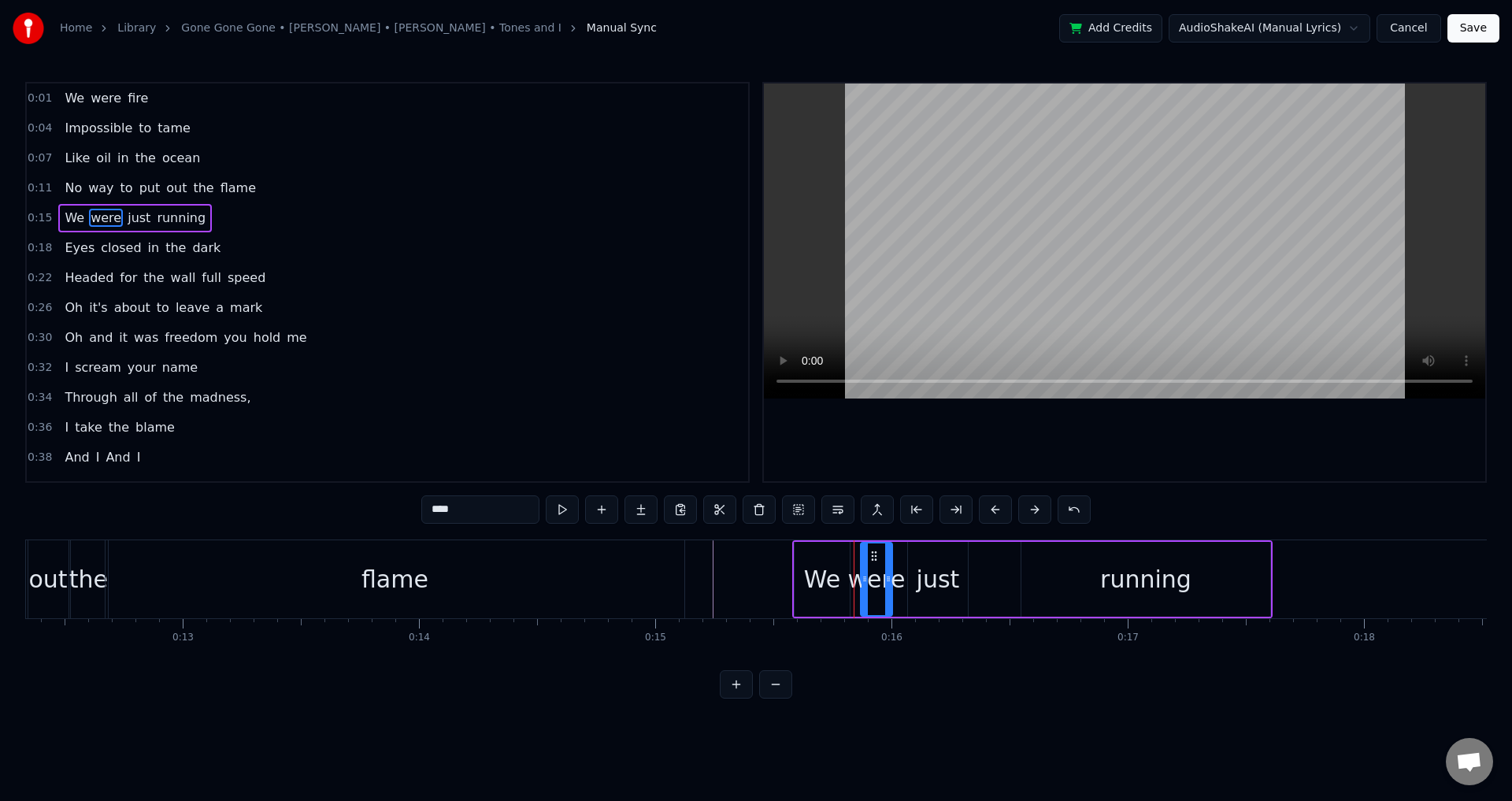
click at [981, 578] on div "We were just running" at bounding box center [1033, 580] width 481 height 78
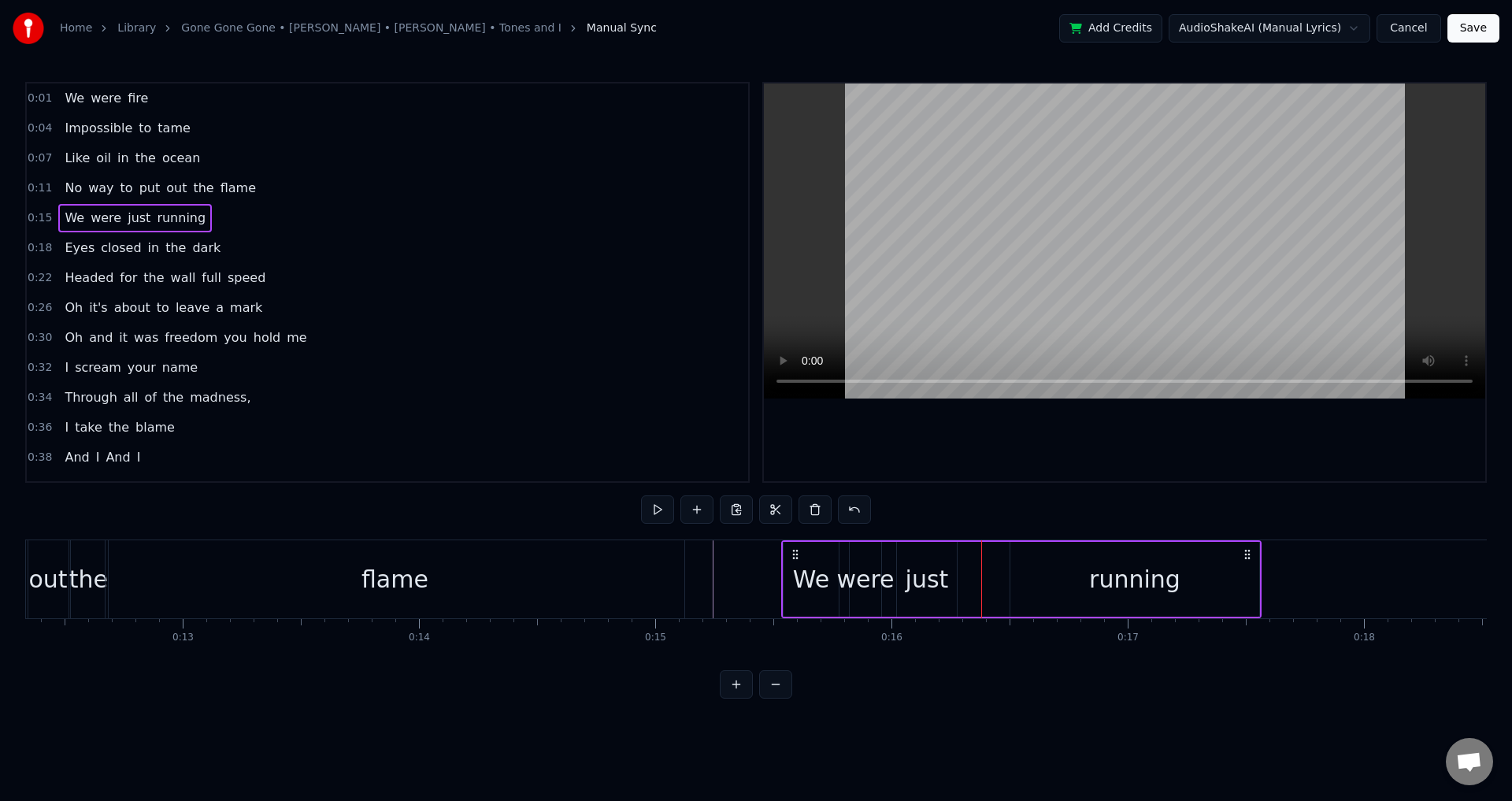
drag, startPoint x: 810, startPoint y: 549, endPoint x: 799, endPoint y: 549, distance: 11.0
click at [799, 549] on icon at bounding box center [796, 555] width 13 height 13
click at [821, 573] on div "We" at bounding box center [810, 579] width 36 height 35
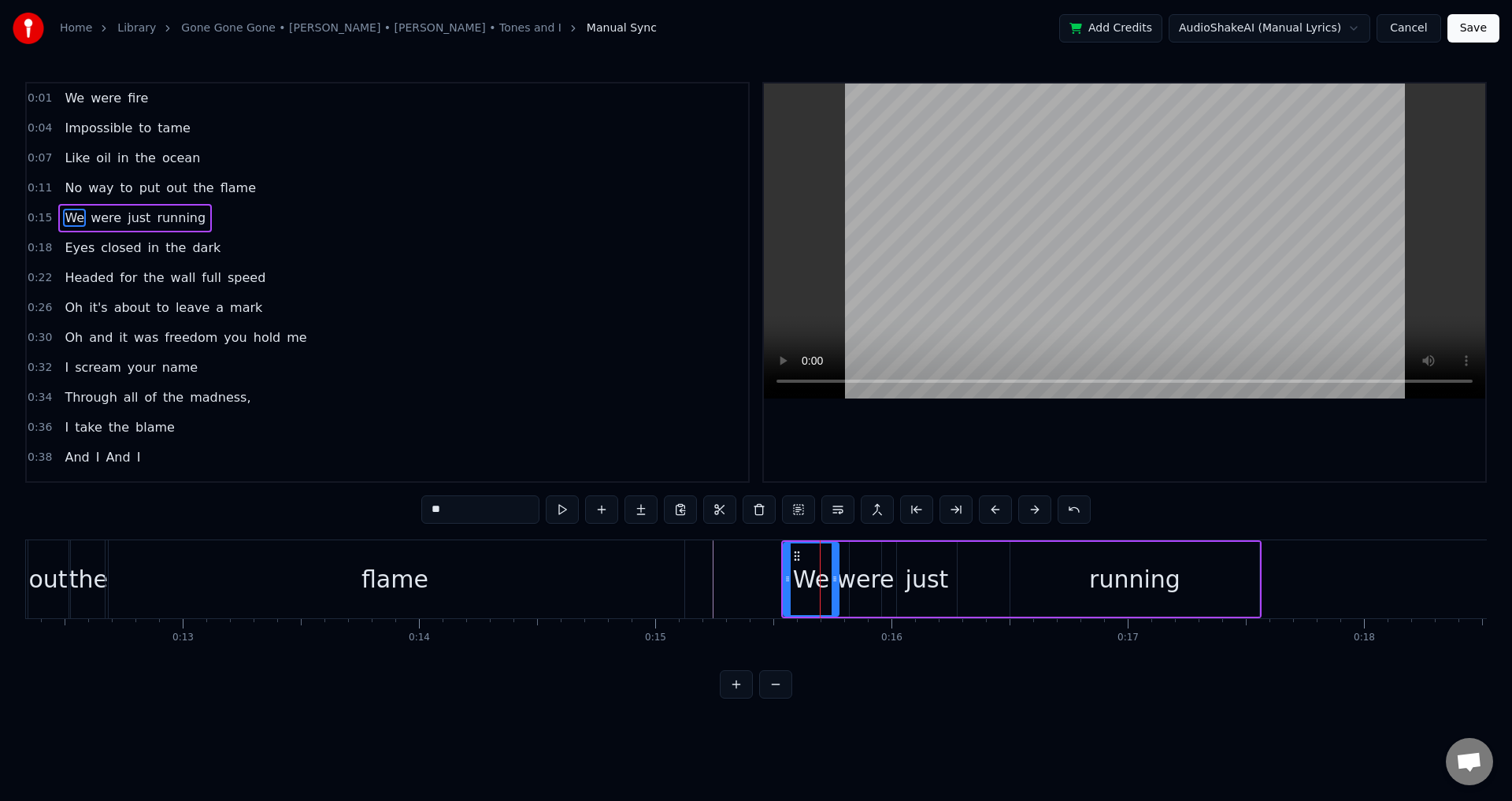
click at [855, 575] on div "were" at bounding box center [865, 579] width 57 height 35
drag, startPoint x: 853, startPoint y: 582, endPoint x: 841, endPoint y: 577, distance: 13.0
click at [841, 577] on icon at bounding box center [842, 579] width 6 height 13
click at [915, 577] on div "just" at bounding box center [928, 579] width 43 height 35
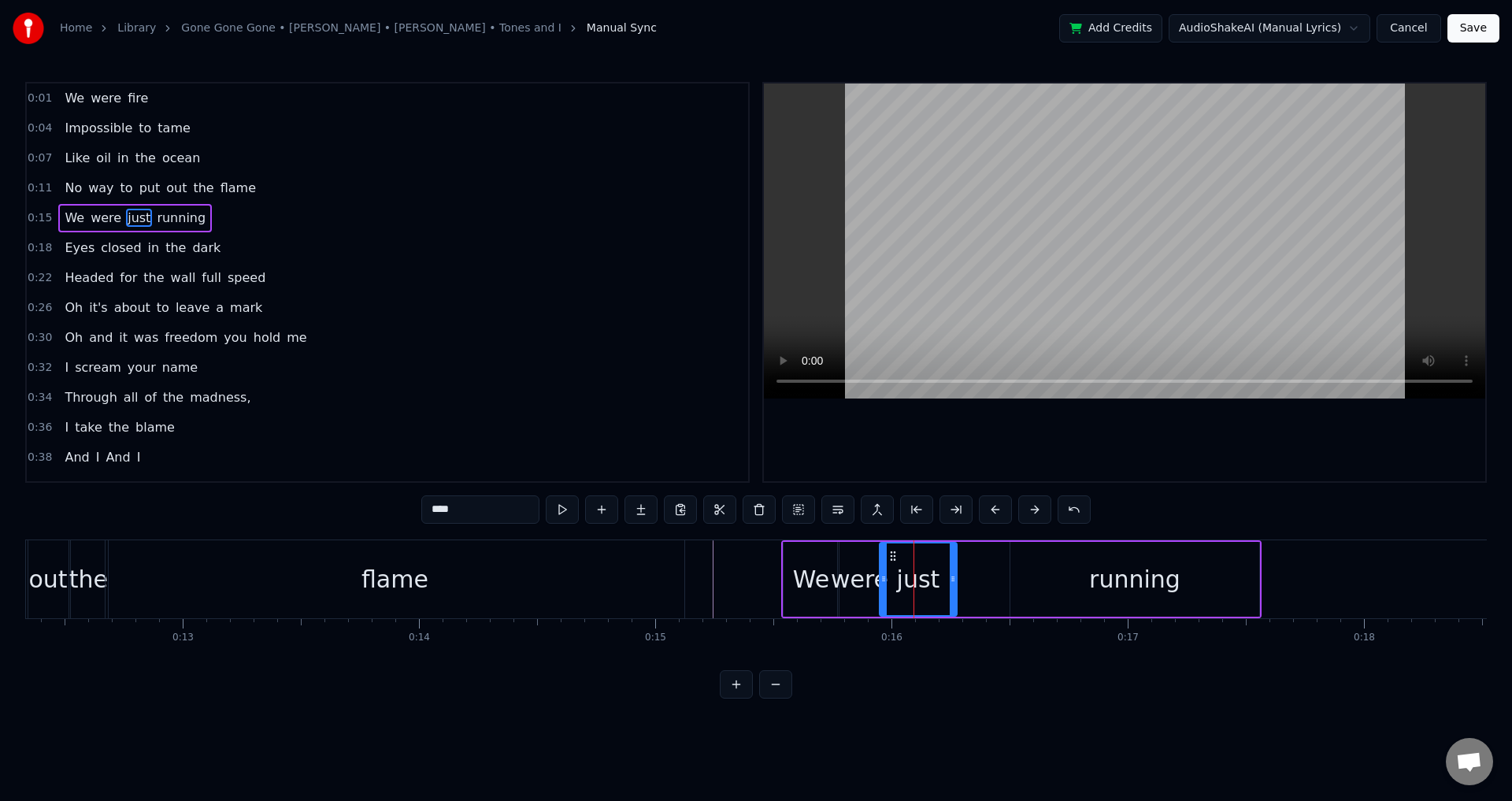
drag, startPoint x: 900, startPoint y: 574, endPoint x: 883, endPoint y: 574, distance: 17.0
click at [883, 574] on icon at bounding box center [884, 579] width 6 height 13
click at [1032, 579] on div "running" at bounding box center [1135, 580] width 249 height 75
type input "*******"
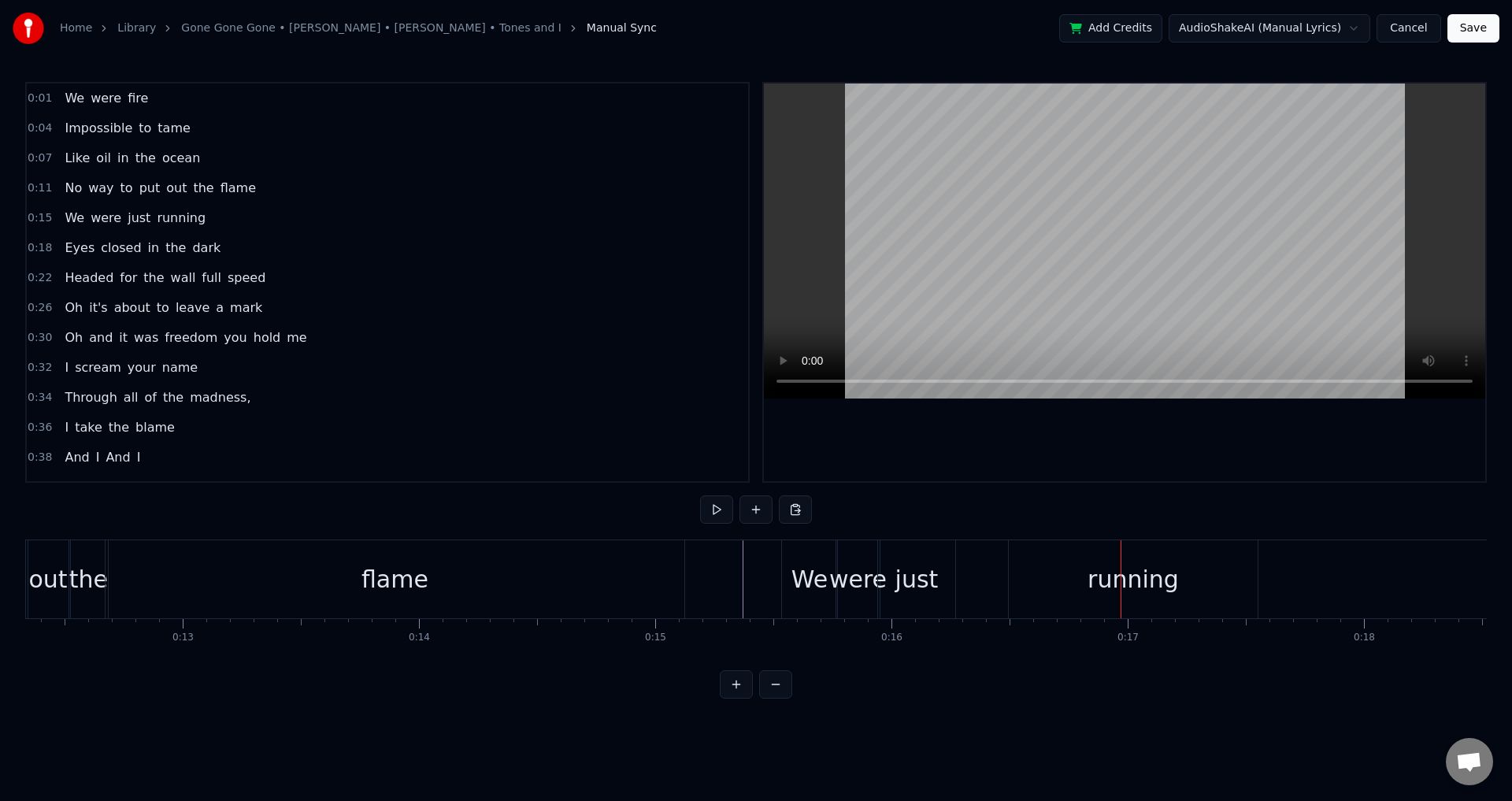
click at [1031, 584] on div "running" at bounding box center [1134, 580] width 249 height 78
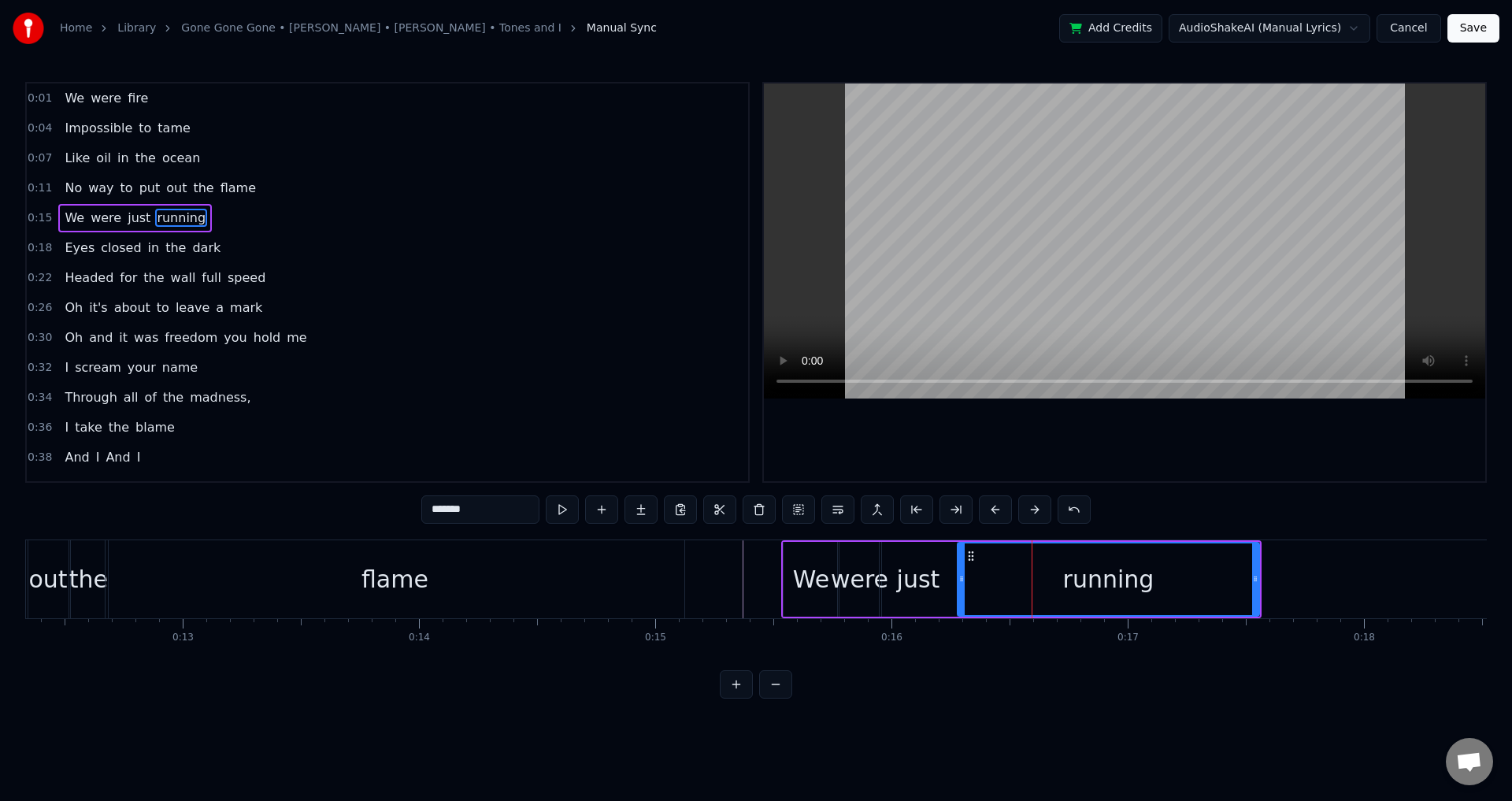
drag, startPoint x: 1014, startPoint y: 575, endPoint x: 961, endPoint y: 577, distance: 53.0
click at [961, 577] on icon at bounding box center [962, 579] width 6 height 13
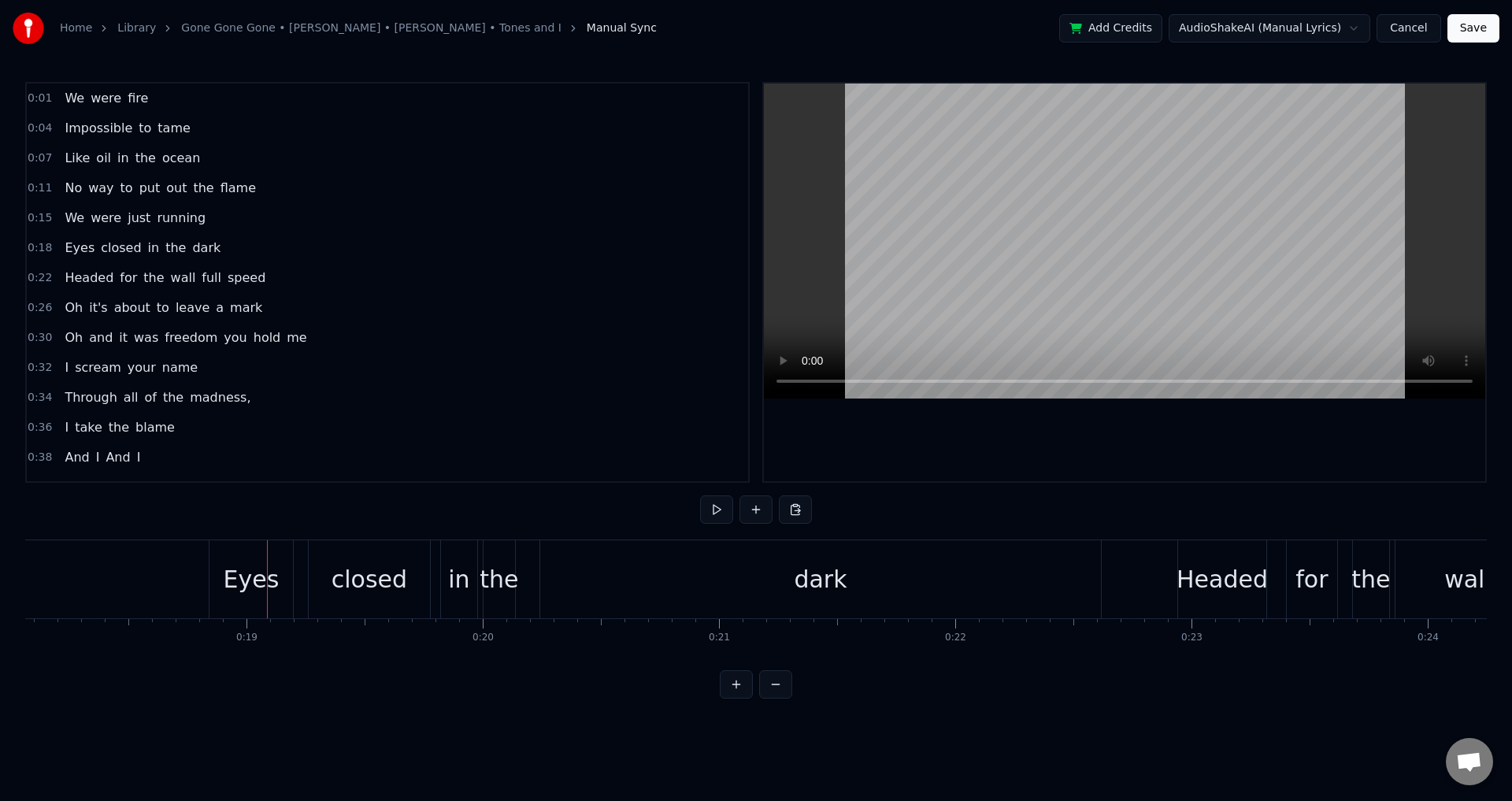
scroll to position [0, 4272]
click at [299, 579] on div "Eyes closed in the dark" at bounding box center [653, 580] width 897 height 78
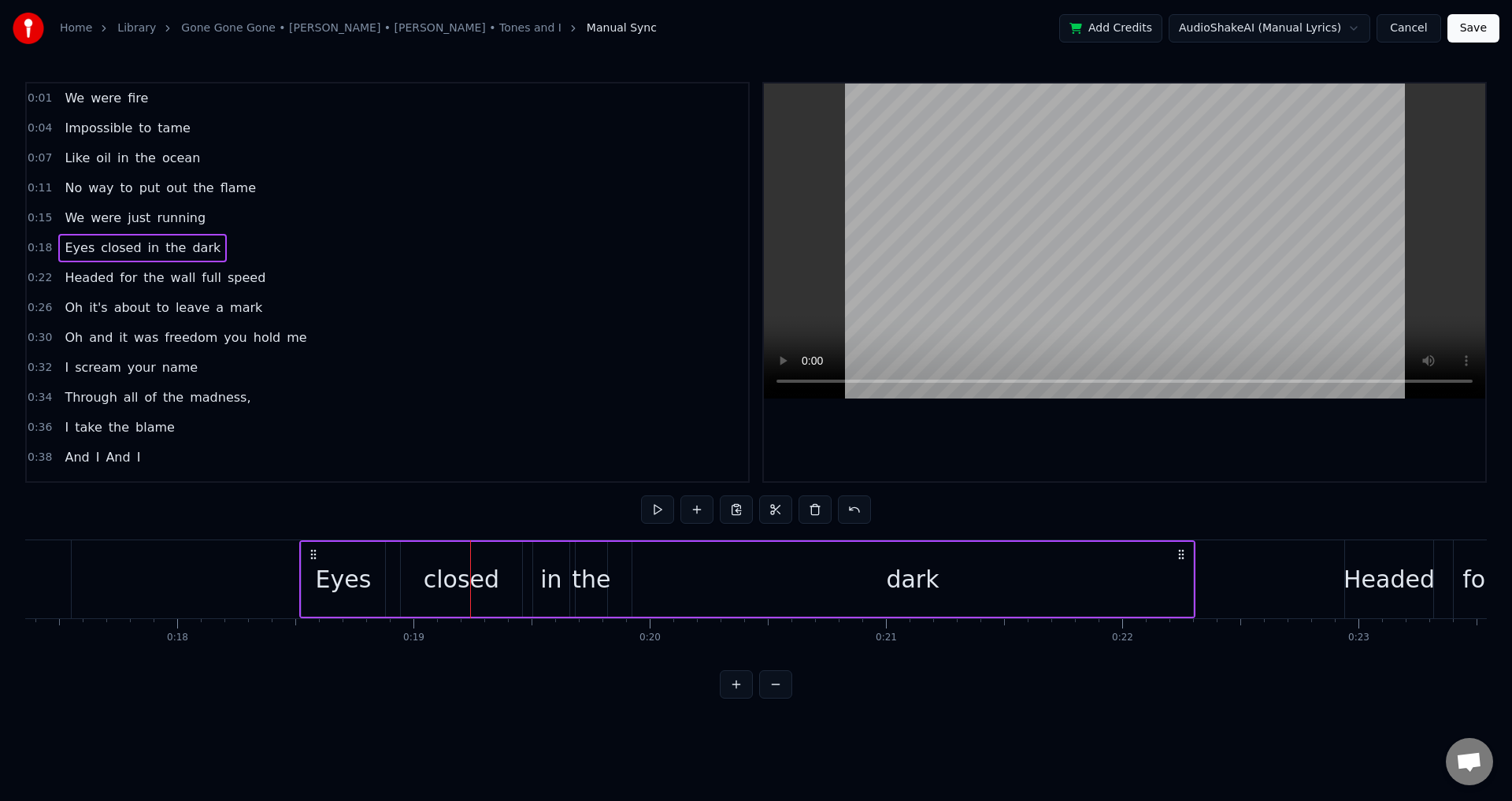
scroll to position [0, 4093]
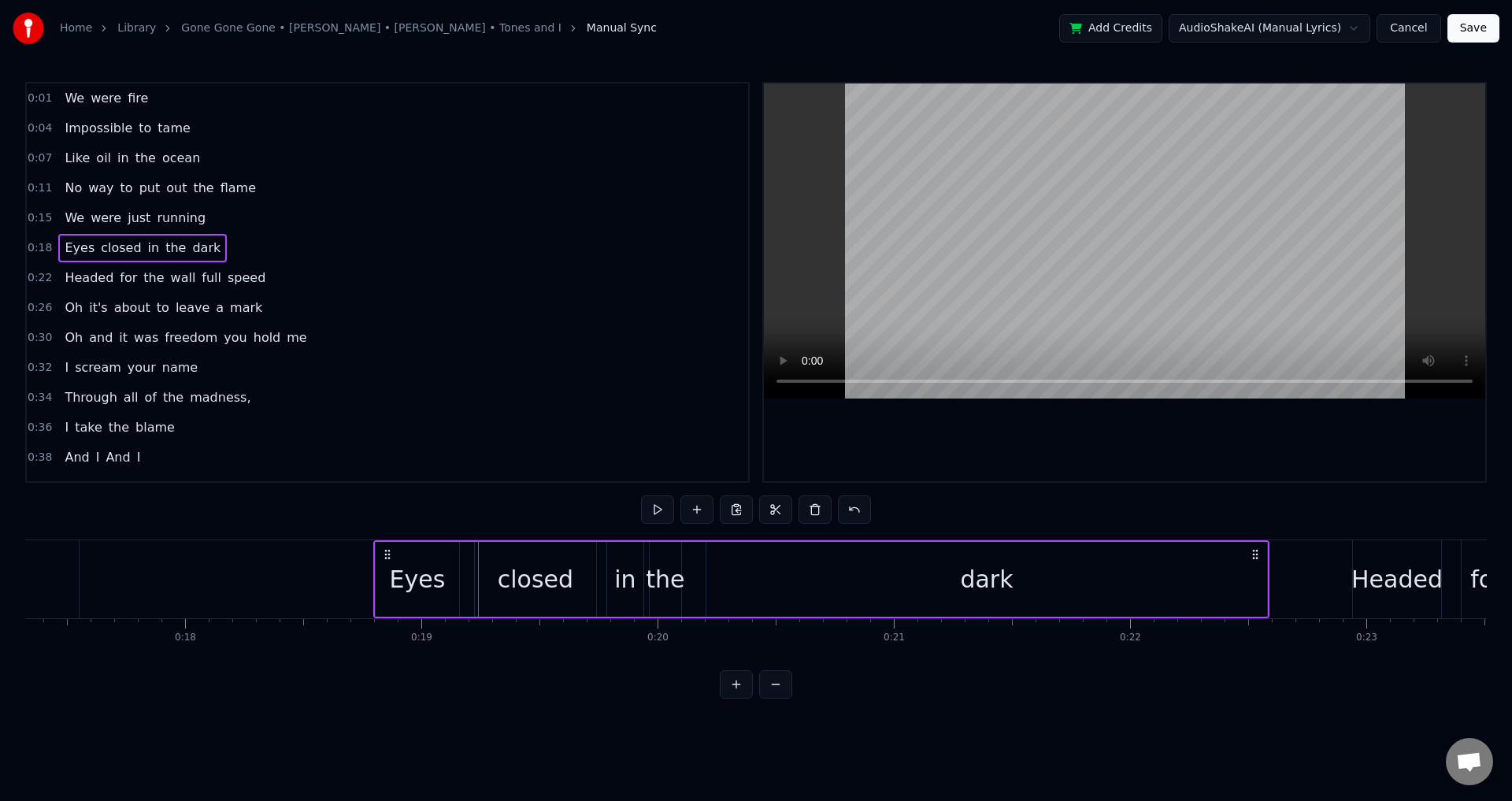
drag, startPoint x: 219, startPoint y: 551, endPoint x: 387, endPoint y: 561, distance: 168.3
click at [387, 561] on div "Eyes closed in the dark" at bounding box center [821, 580] width 897 height 78
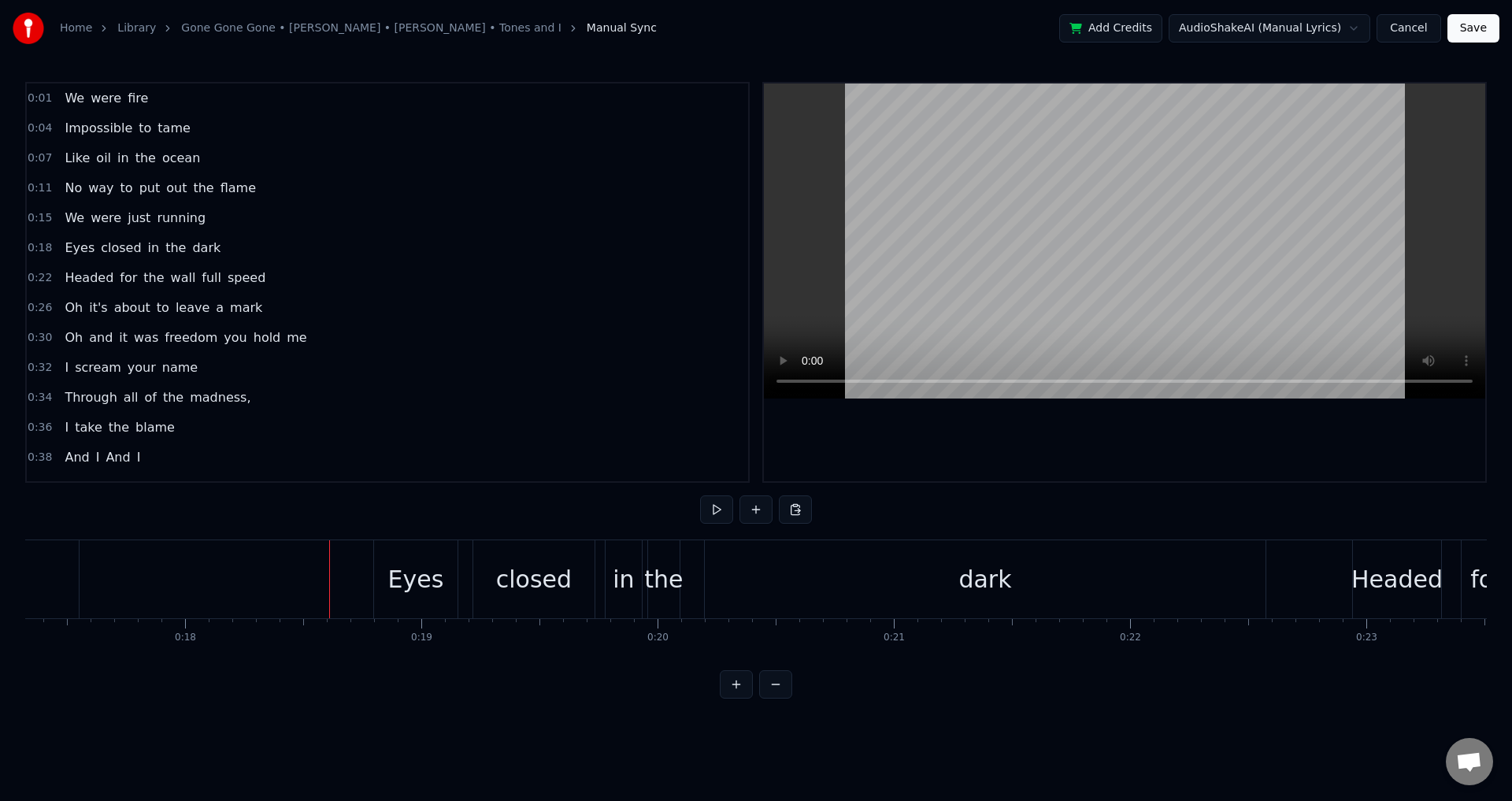
click at [429, 578] on div "Eyes" at bounding box center [416, 579] width 56 height 35
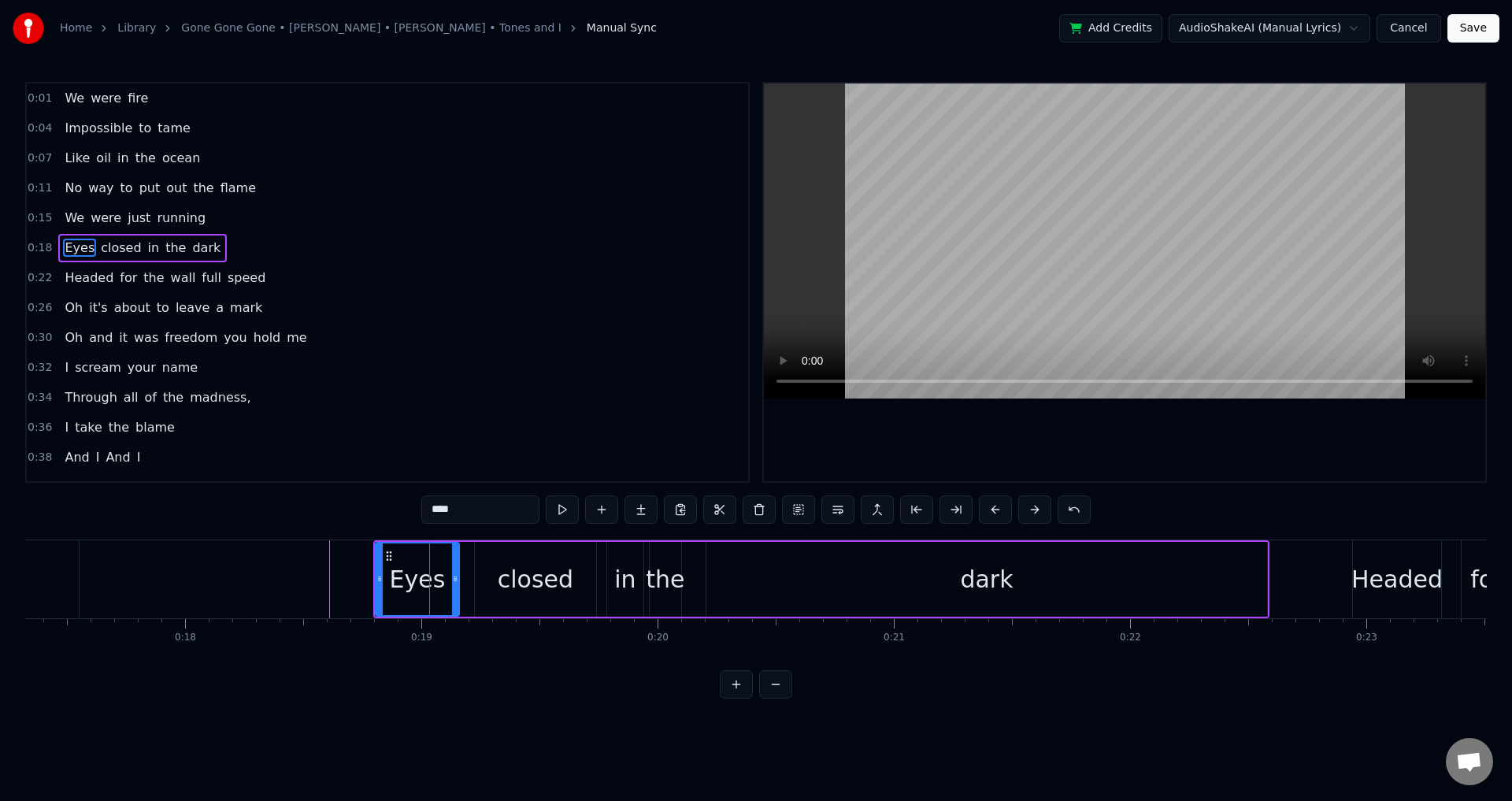
click at [497, 577] on div "closed" at bounding box center [536, 580] width 121 height 75
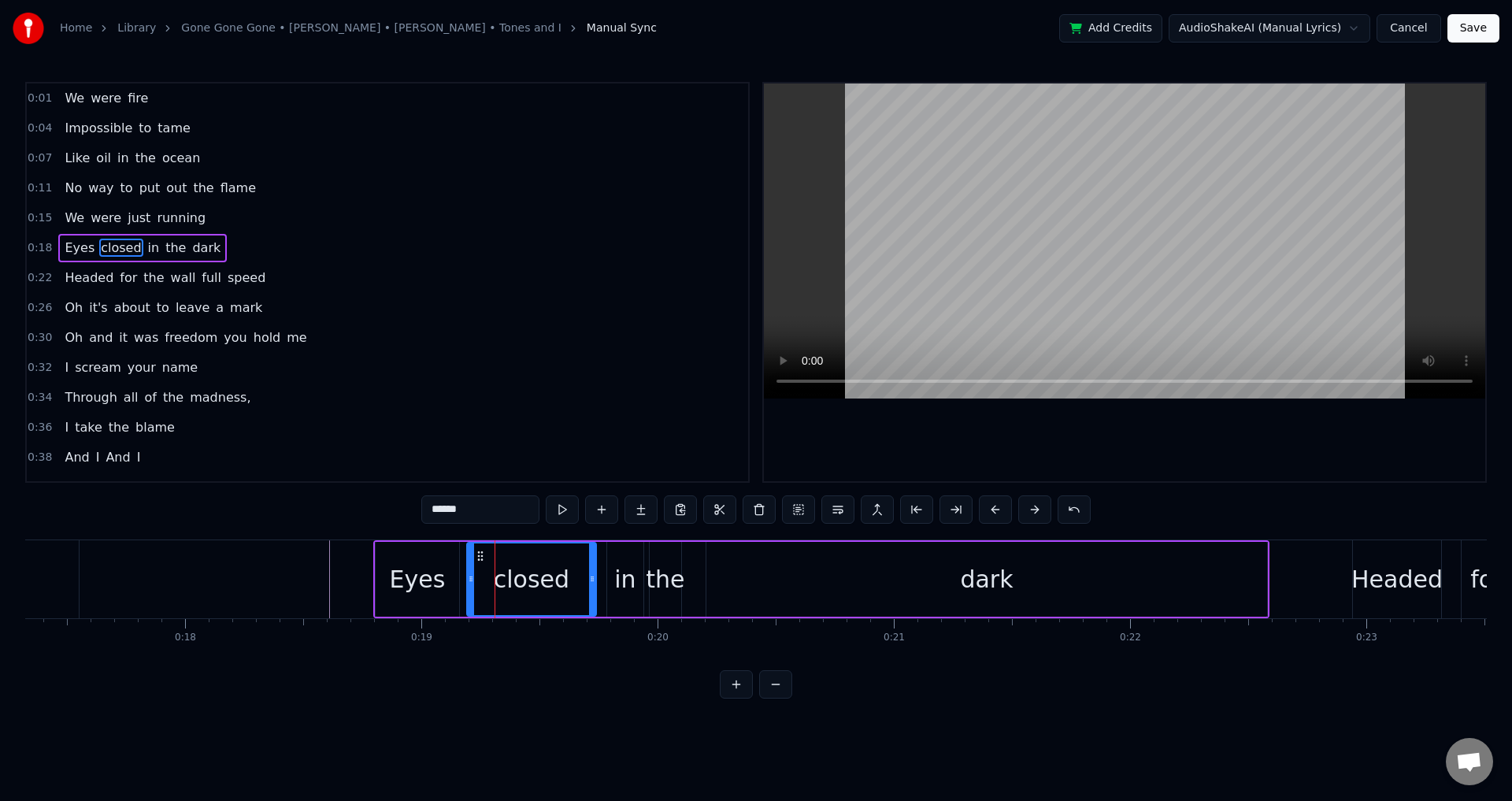
drag, startPoint x: 477, startPoint y: 577, endPoint x: 493, endPoint y: 575, distance: 16.1
click at [468, 576] on icon at bounding box center [471, 579] width 6 height 13
click at [615, 578] on div "in" at bounding box center [625, 580] width 36 height 75
type input "**"
drag, startPoint x: 612, startPoint y: 570, endPoint x: 597, endPoint y: 570, distance: 15.0
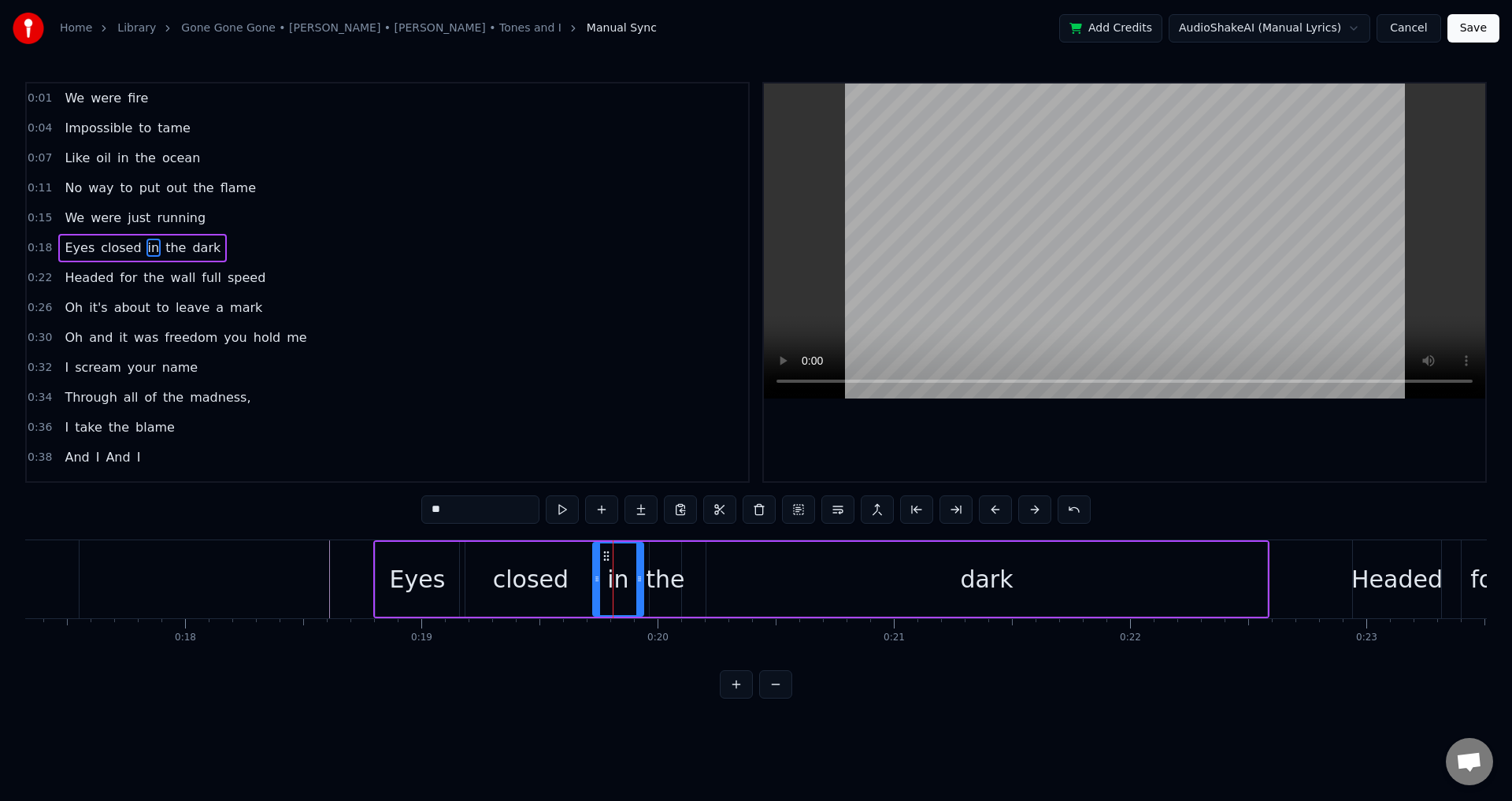
click at [597, 570] on div at bounding box center [597, 580] width 6 height 72
click at [696, 569] on div "Eyes closed in the dark" at bounding box center [821, 580] width 897 height 78
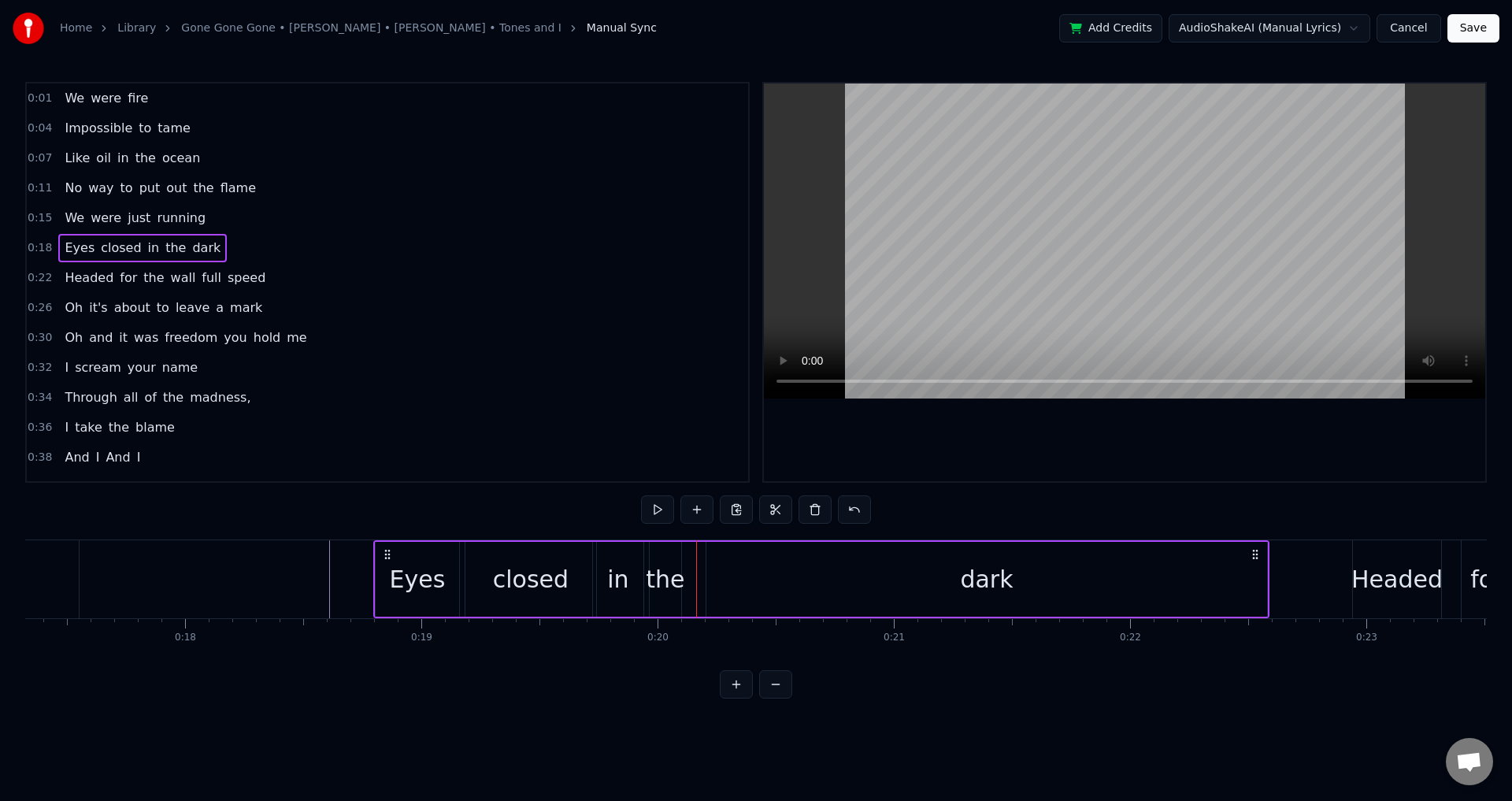
click at [661, 569] on div "the" at bounding box center [665, 579] width 38 height 35
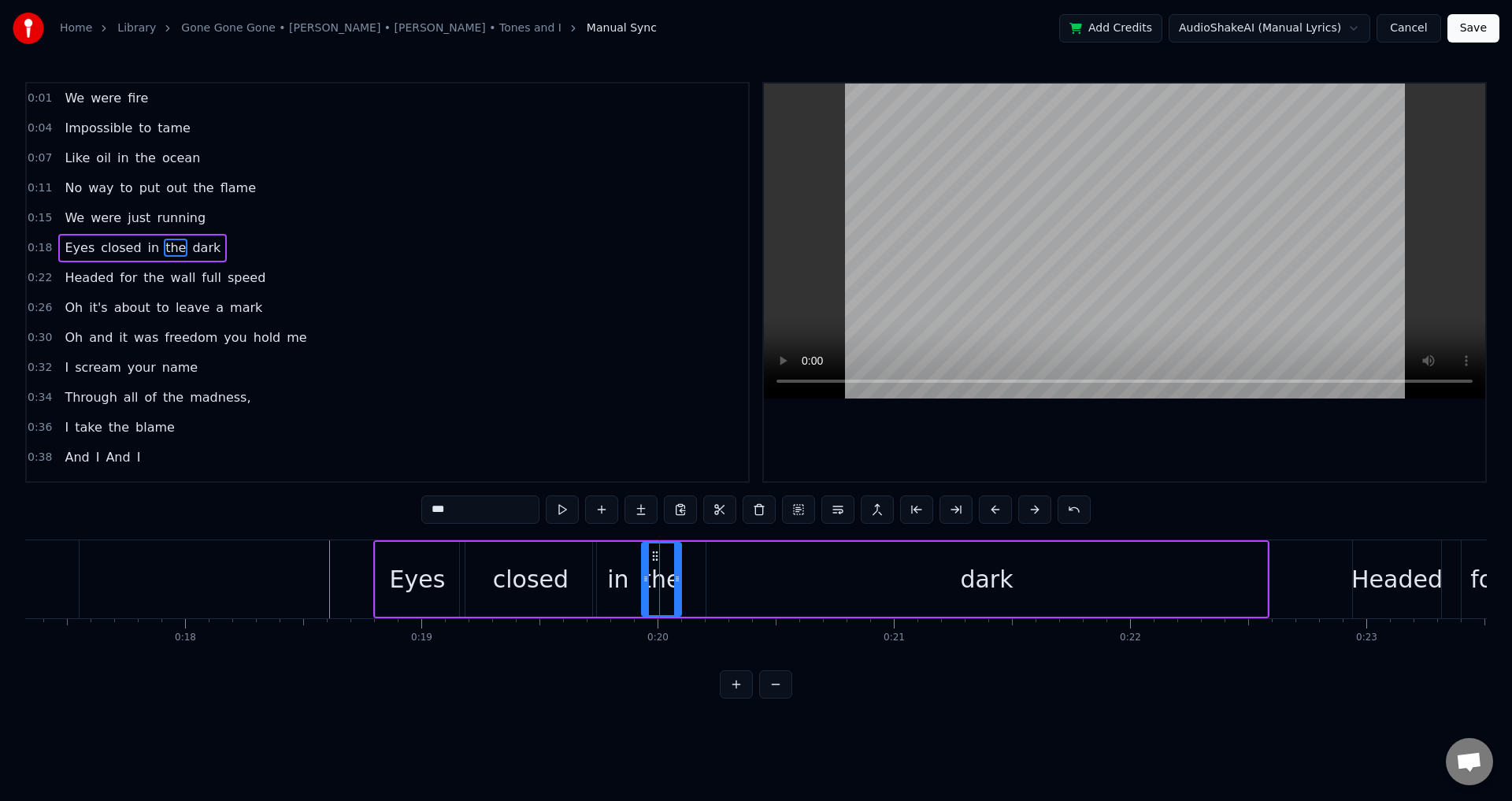
drag, startPoint x: 655, startPoint y: 571, endPoint x: 647, endPoint y: 572, distance: 8.1
click at [647, 572] on div at bounding box center [646, 580] width 6 height 72
click at [795, 588] on div "dark" at bounding box center [987, 580] width 560 height 75
type input "****"
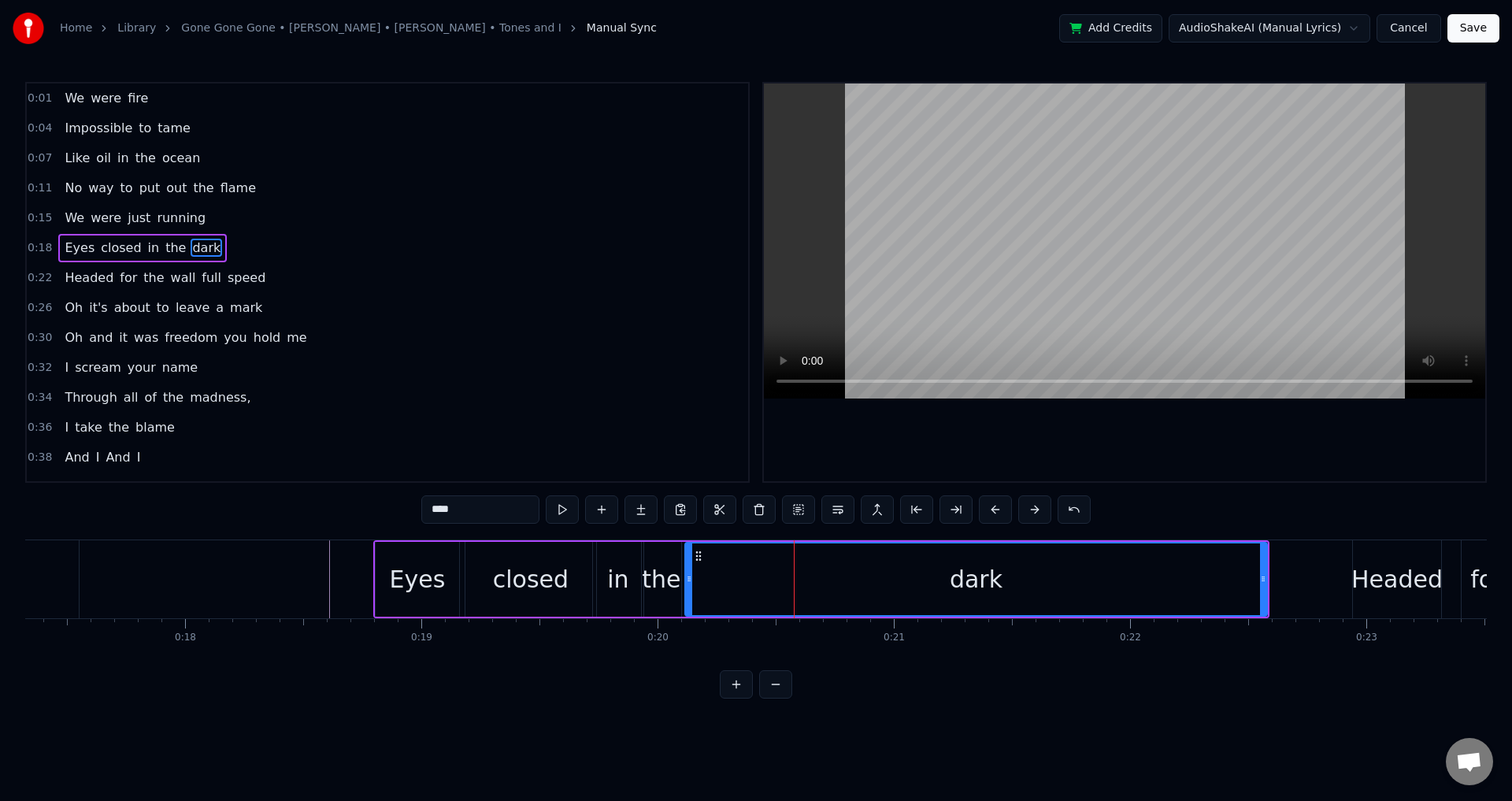
drag, startPoint x: 710, startPoint y: 579, endPoint x: 690, endPoint y: 579, distance: 20.0
click at [690, 579] on circle at bounding box center [690, 579] width 1 height 1
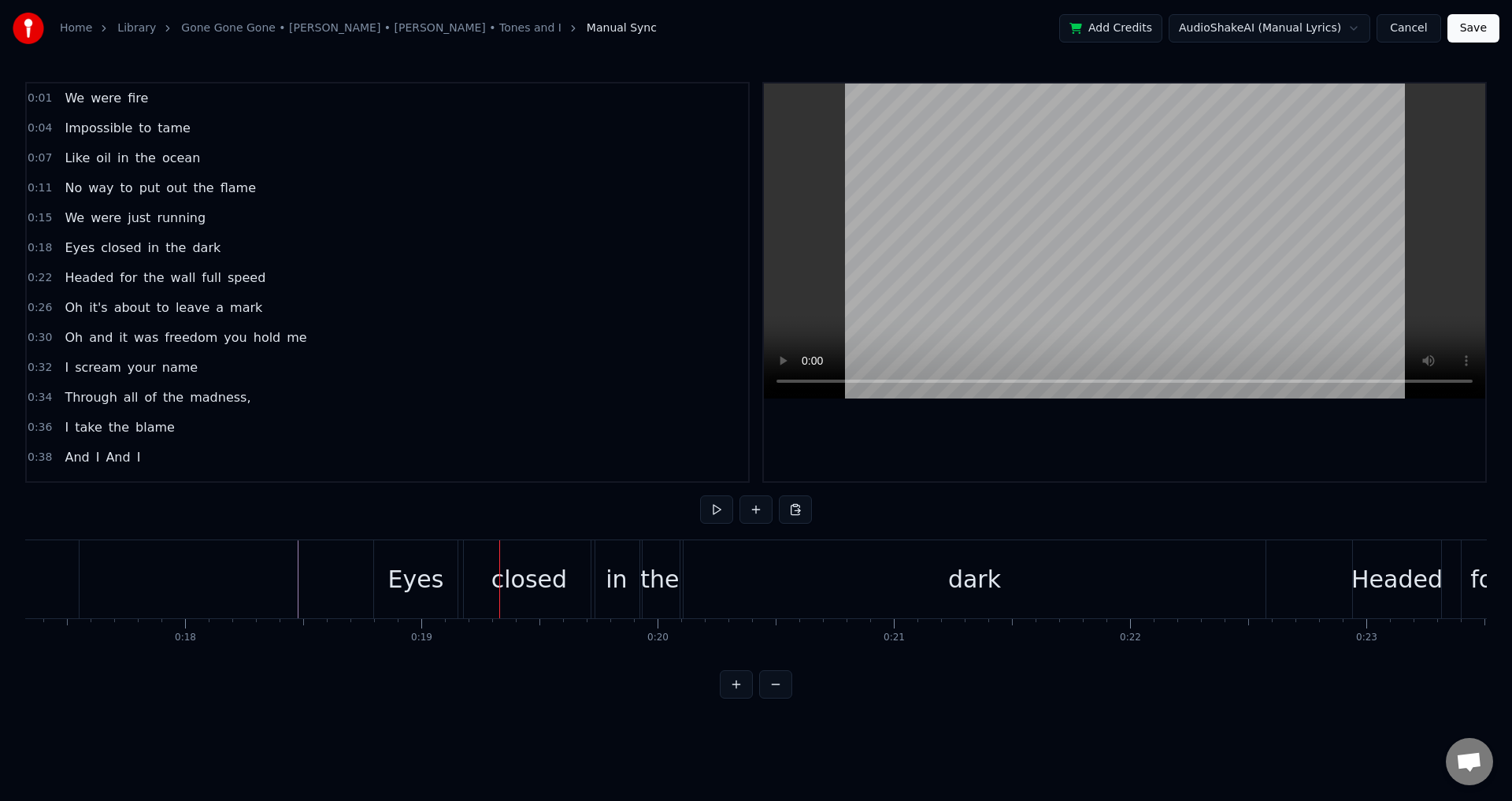
drag, startPoint x: 164, startPoint y: 574, endPoint x: 177, endPoint y: 566, distance: 15.3
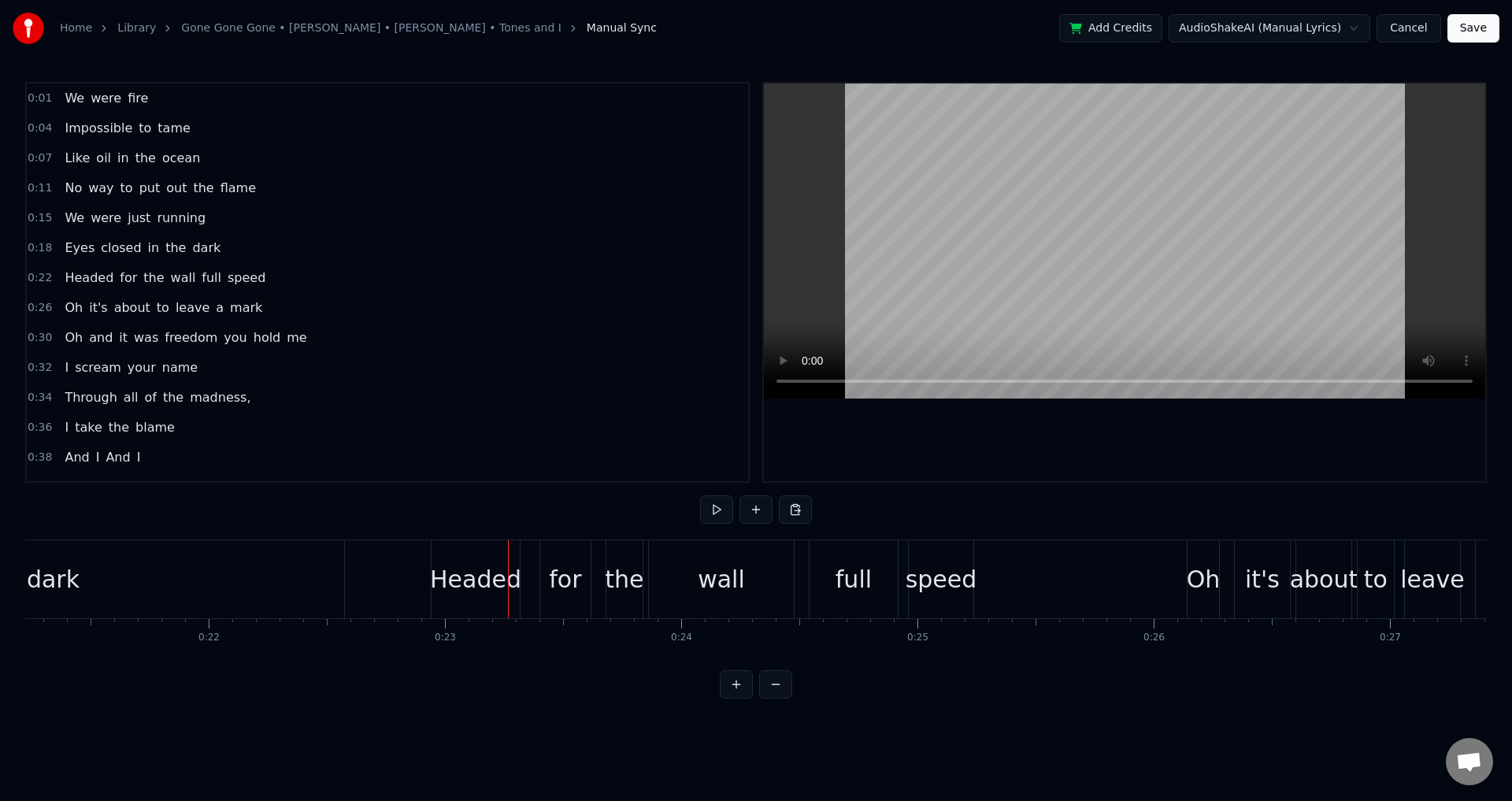
scroll to position [0, 5009]
click at [535, 575] on div "Headed for the wall full speed" at bounding box center [710, 580] width 547 height 78
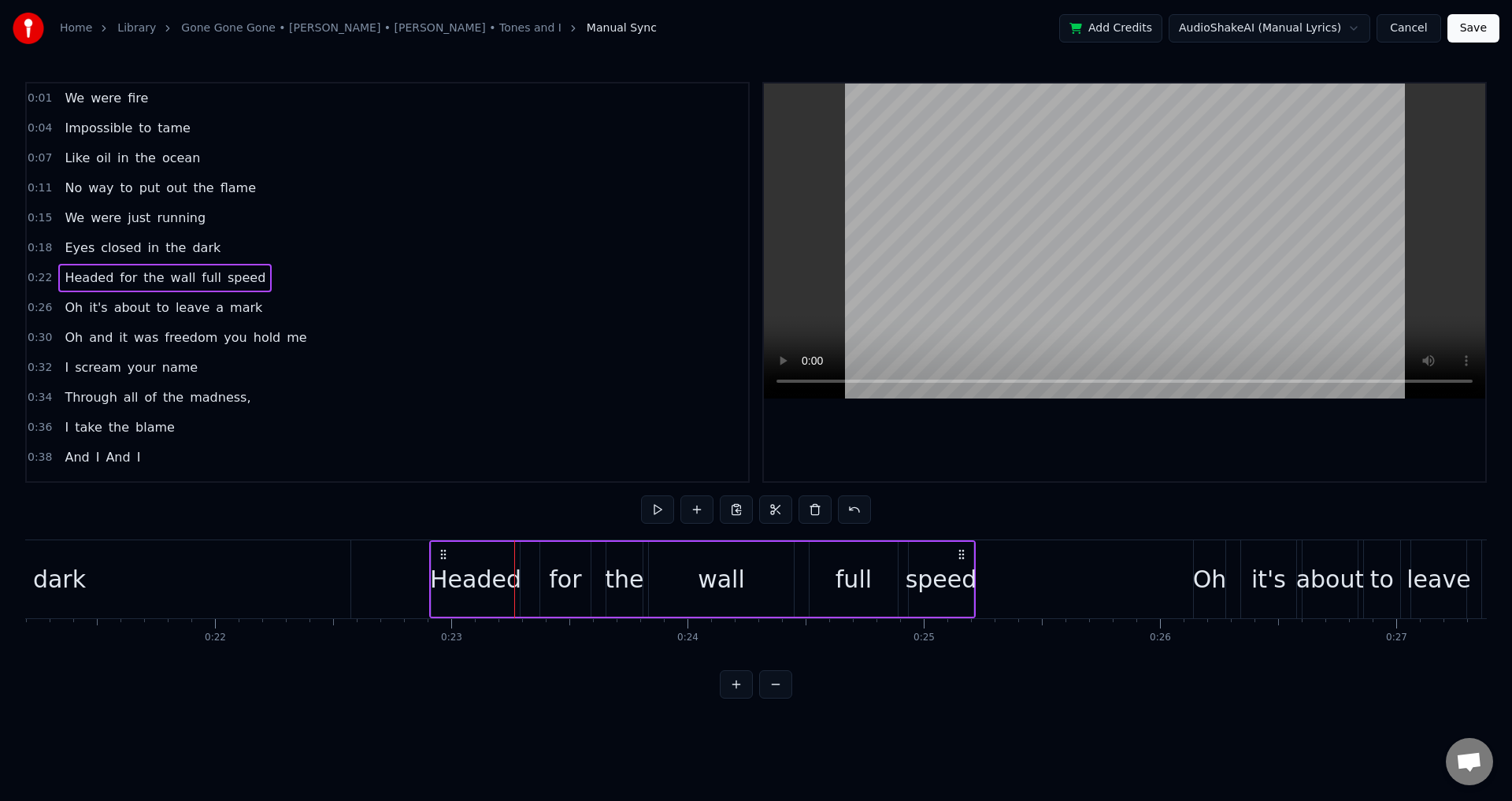
drag, startPoint x: 452, startPoint y: 551, endPoint x: 513, endPoint y: 573, distance: 64.8
click at [444, 550] on circle at bounding box center [444, 550] width 1 height 1
click at [529, 577] on div "Headed for the wall full speed" at bounding box center [702, 580] width 547 height 78
click at [565, 585] on div "for" at bounding box center [564, 579] width 32 height 35
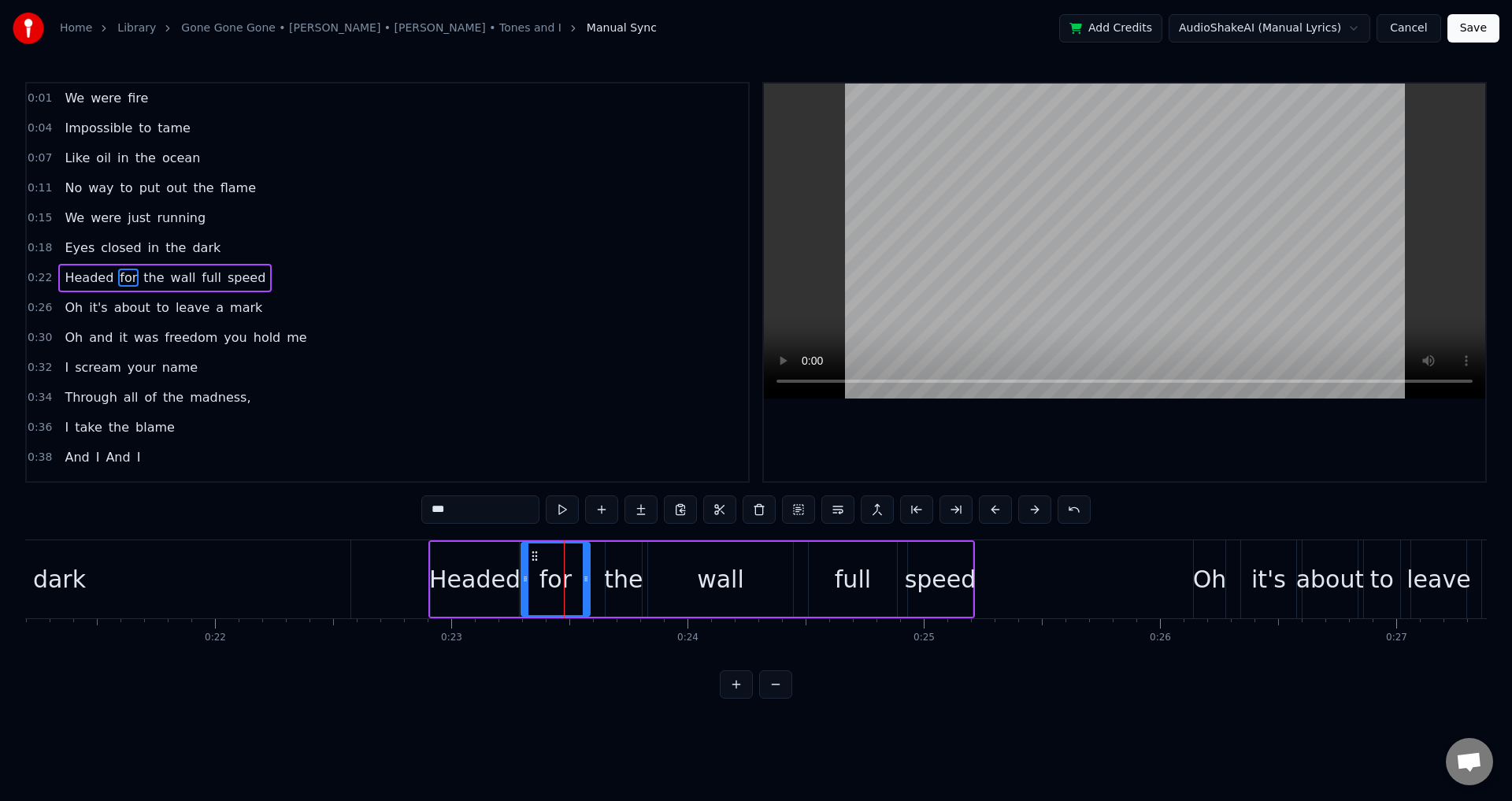
drag, startPoint x: 544, startPoint y: 577, endPoint x: 526, endPoint y: 577, distance: 18.0
click at [526, 577] on icon at bounding box center [525, 579] width 6 height 13
click at [648, 581] on div "wall" at bounding box center [721, 580] width 145 height 75
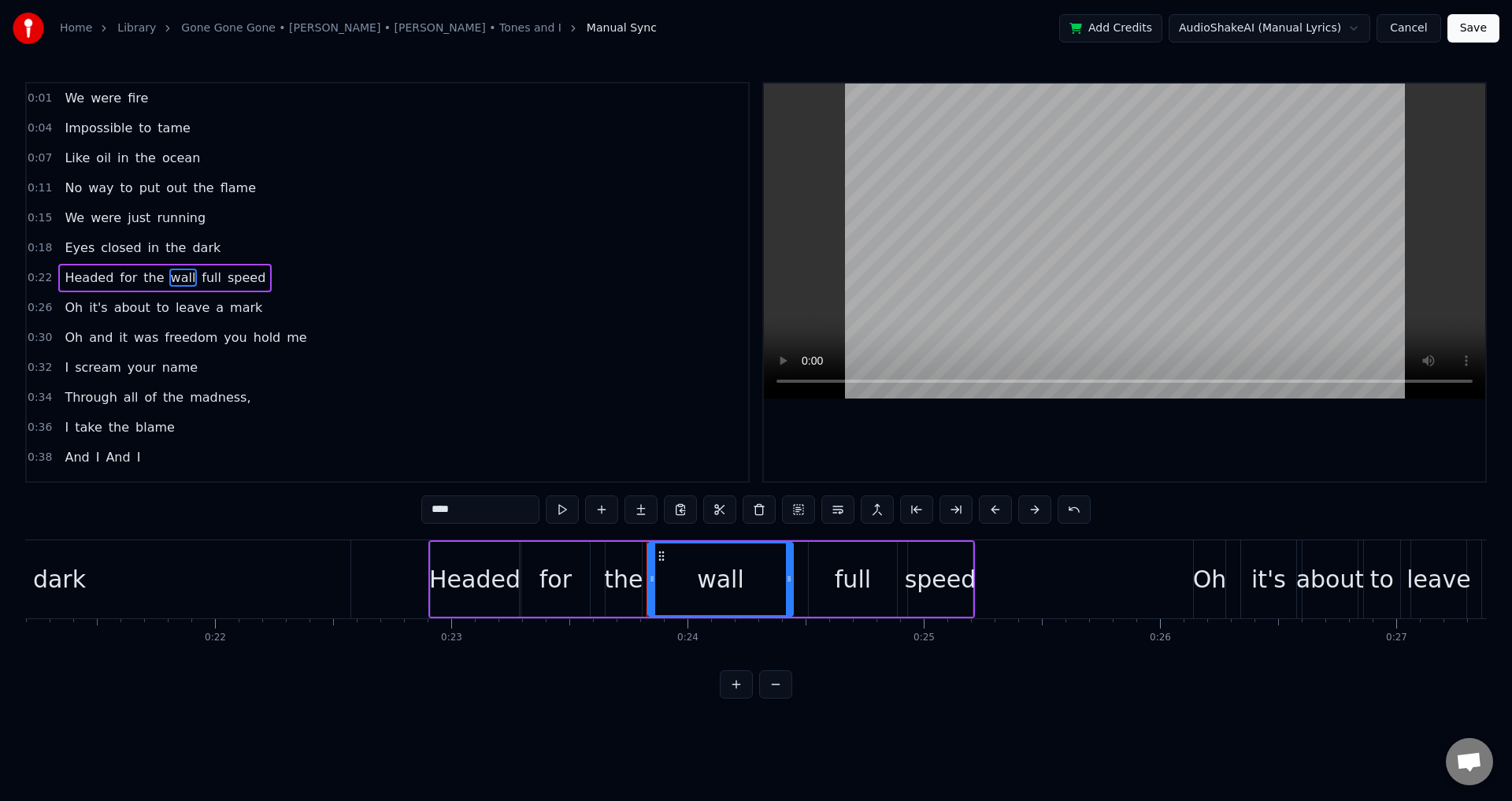
click at [625, 582] on div "the" at bounding box center [623, 579] width 38 height 35
drag, startPoint x: 609, startPoint y: 572, endPoint x: 596, endPoint y: 572, distance: 13.0
click at [596, 572] on div at bounding box center [597, 580] width 6 height 72
click at [675, 577] on div "wall" at bounding box center [721, 580] width 145 height 75
click at [645, 576] on icon at bounding box center [645, 579] width 6 height 13
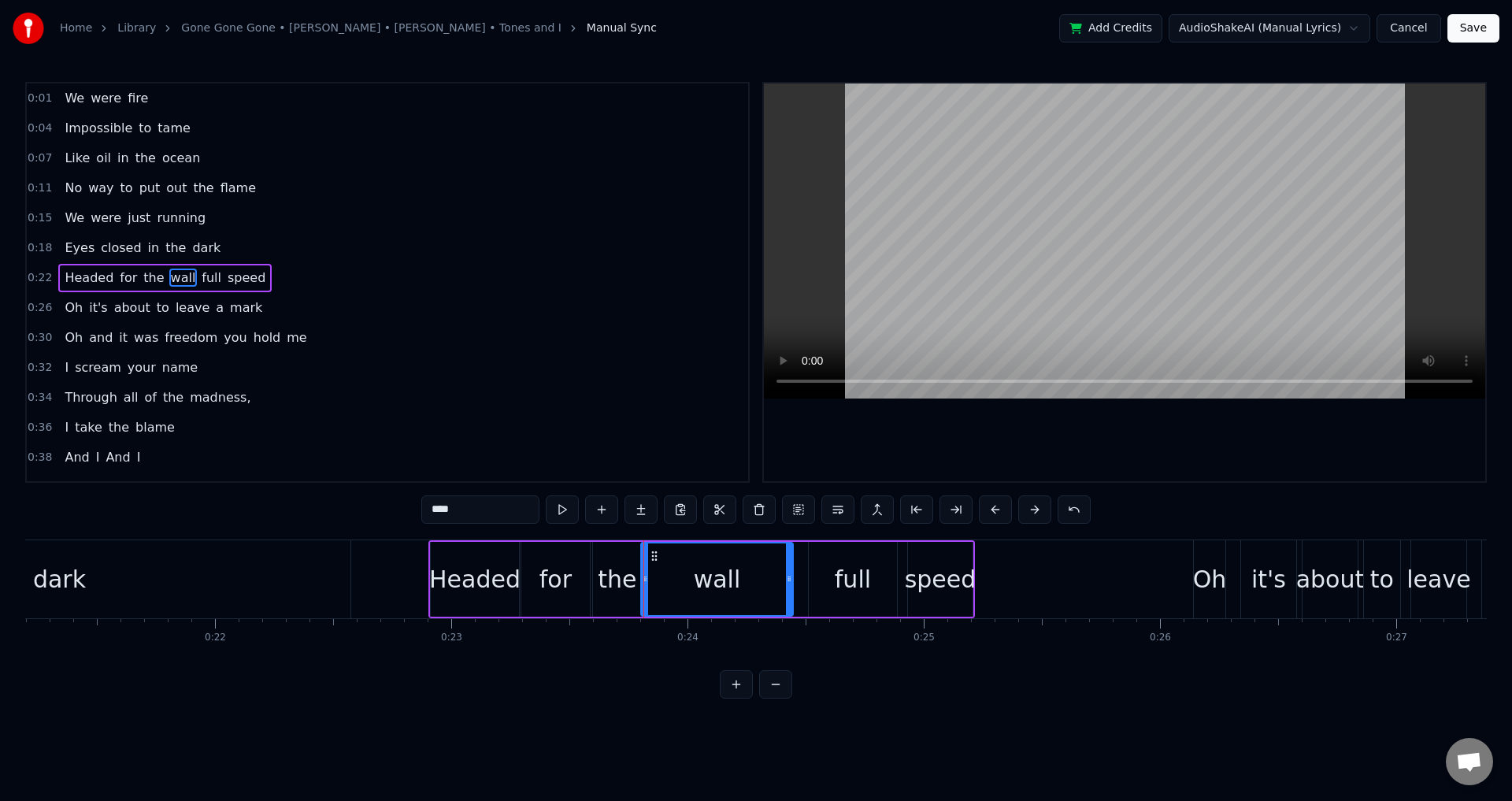
click at [826, 576] on div "full" at bounding box center [853, 580] width 88 height 75
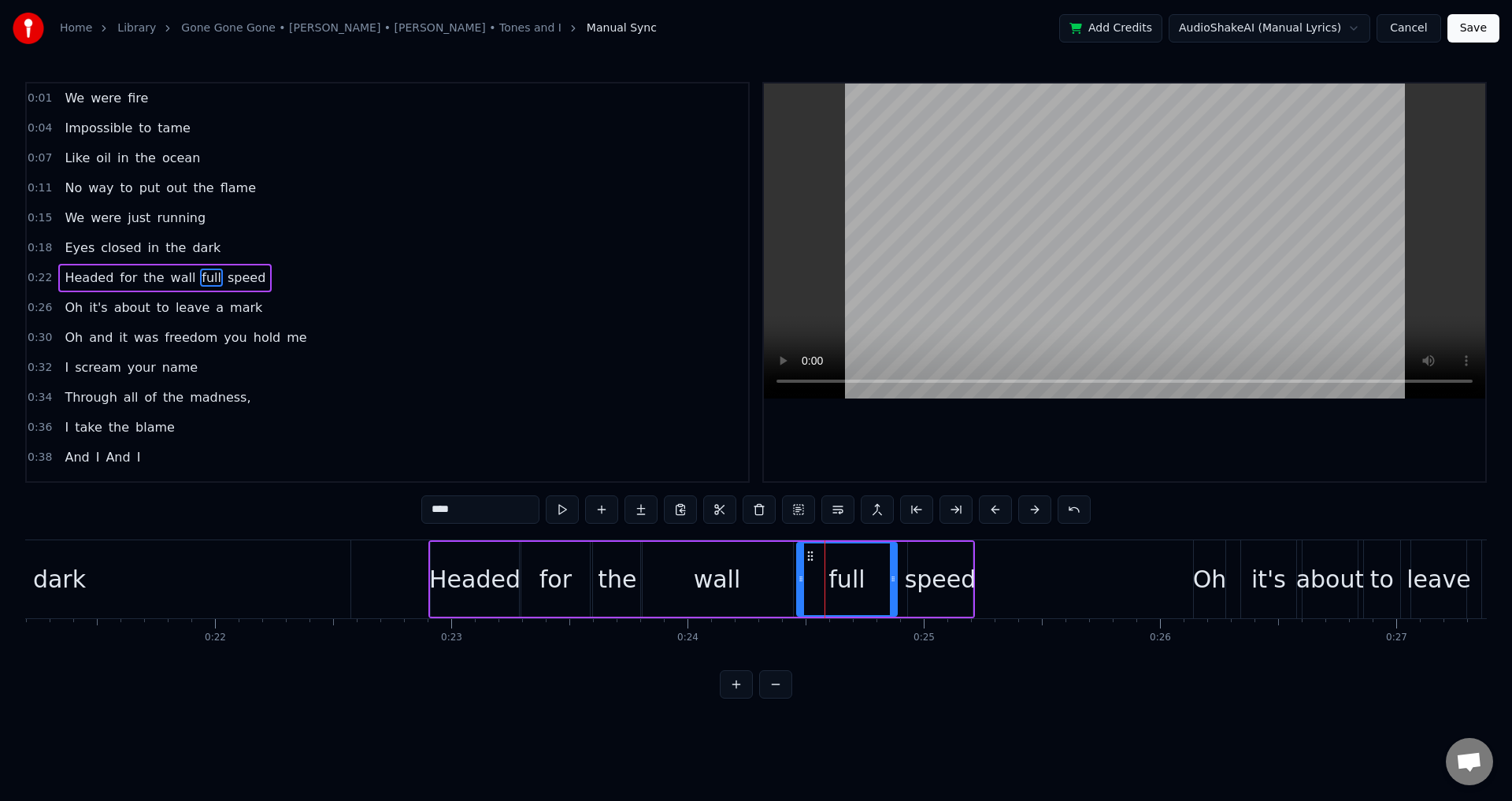
drag, startPoint x: 809, startPoint y: 582, endPoint x: 797, endPoint y: 580, distance: 12.2
click at [798, 580] on icon at bounding box center [801, 579] width 6 height 13
click at [922, 580] on div "speed" at bounding box center [941, 579] width 72 height 35
type input "*****"
drag, startPoint x: 910, startPoint y: 580, endPoint x: 897, endPoint y: 579, distance: 13.0
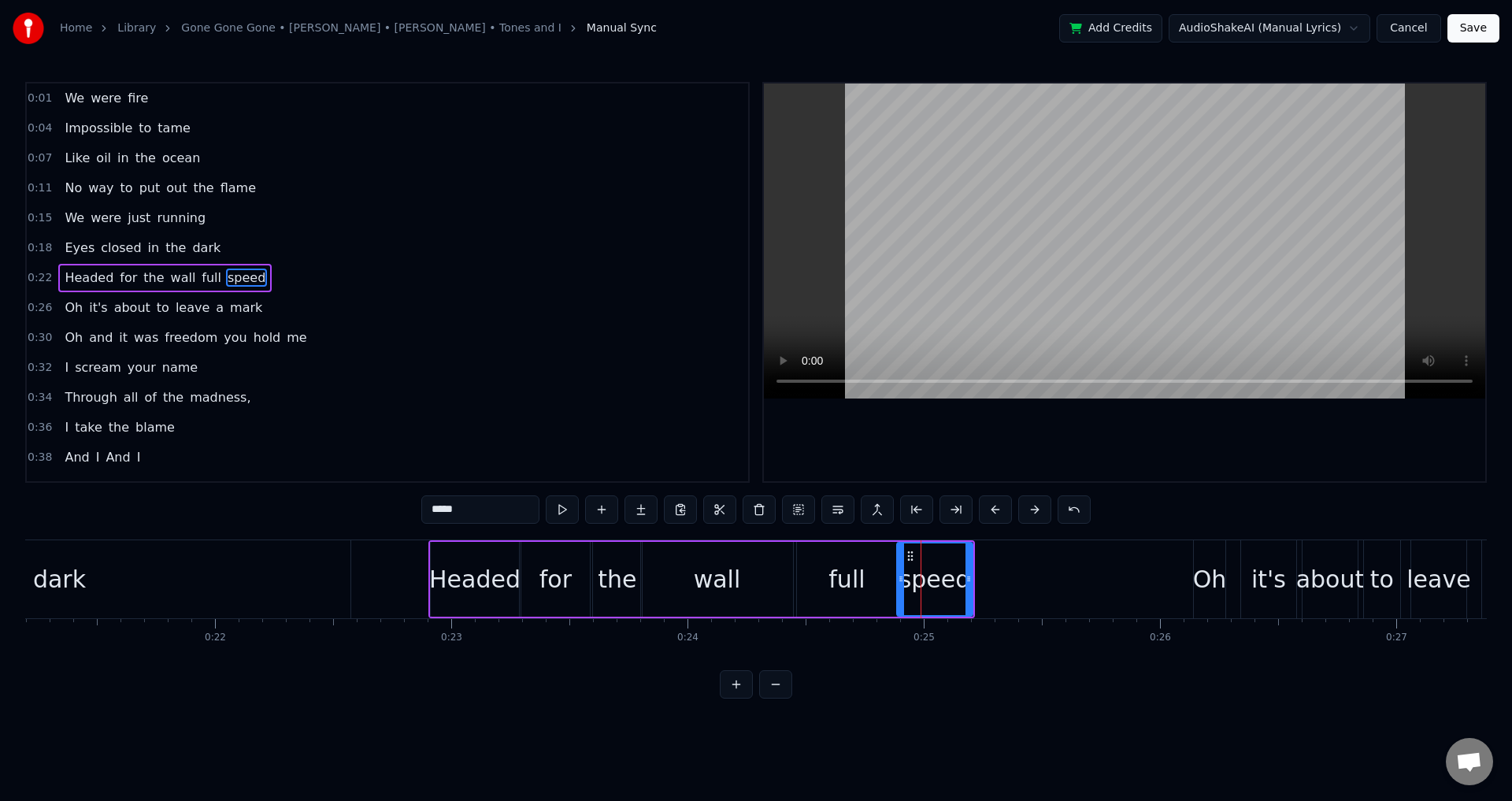
click at [900, 579] on icon at bounding box center [901, 579] width 6 height 13
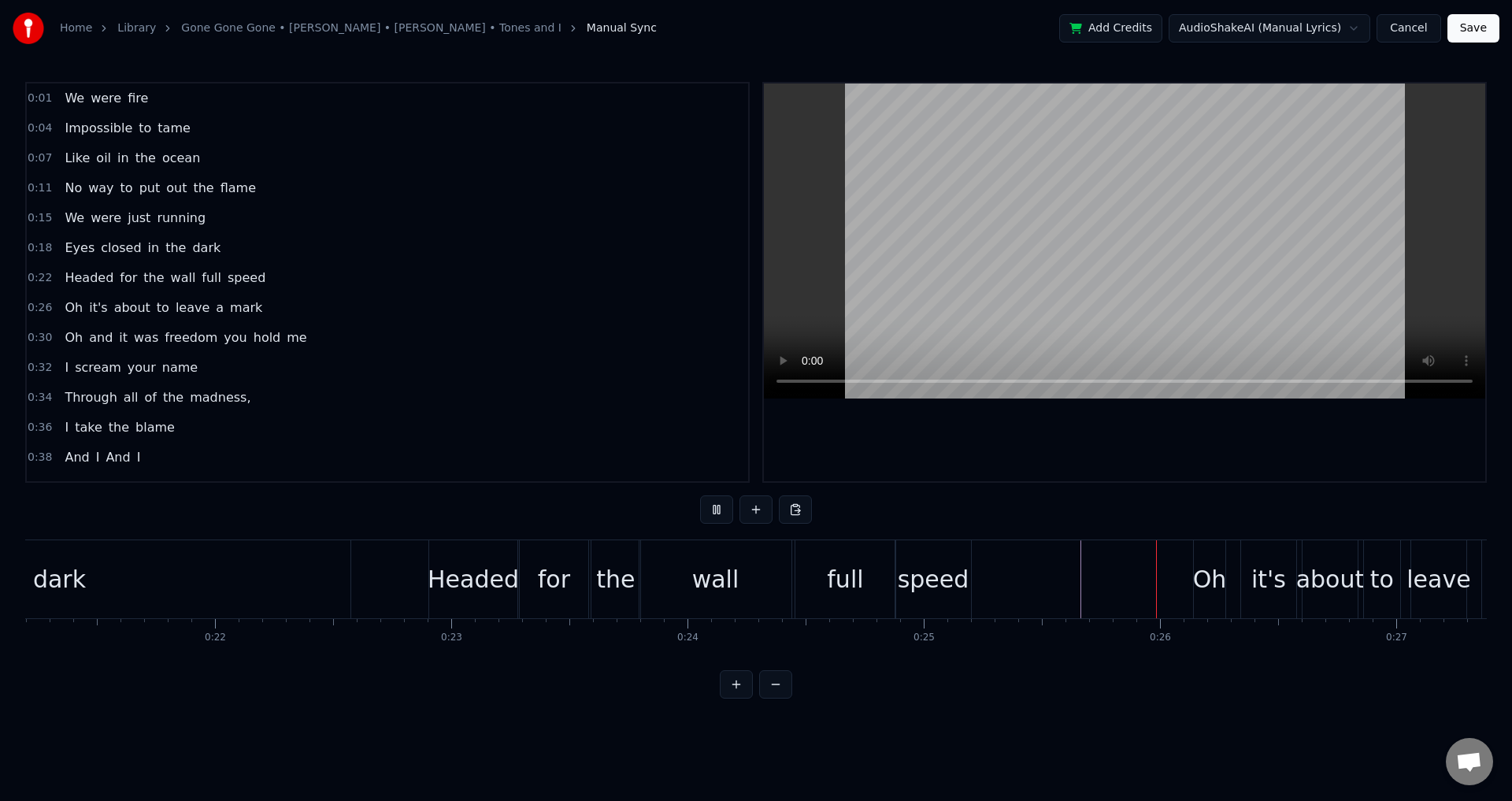
click at [1080, 577] on div at bounding box center [1080, 580] width 1 height 78
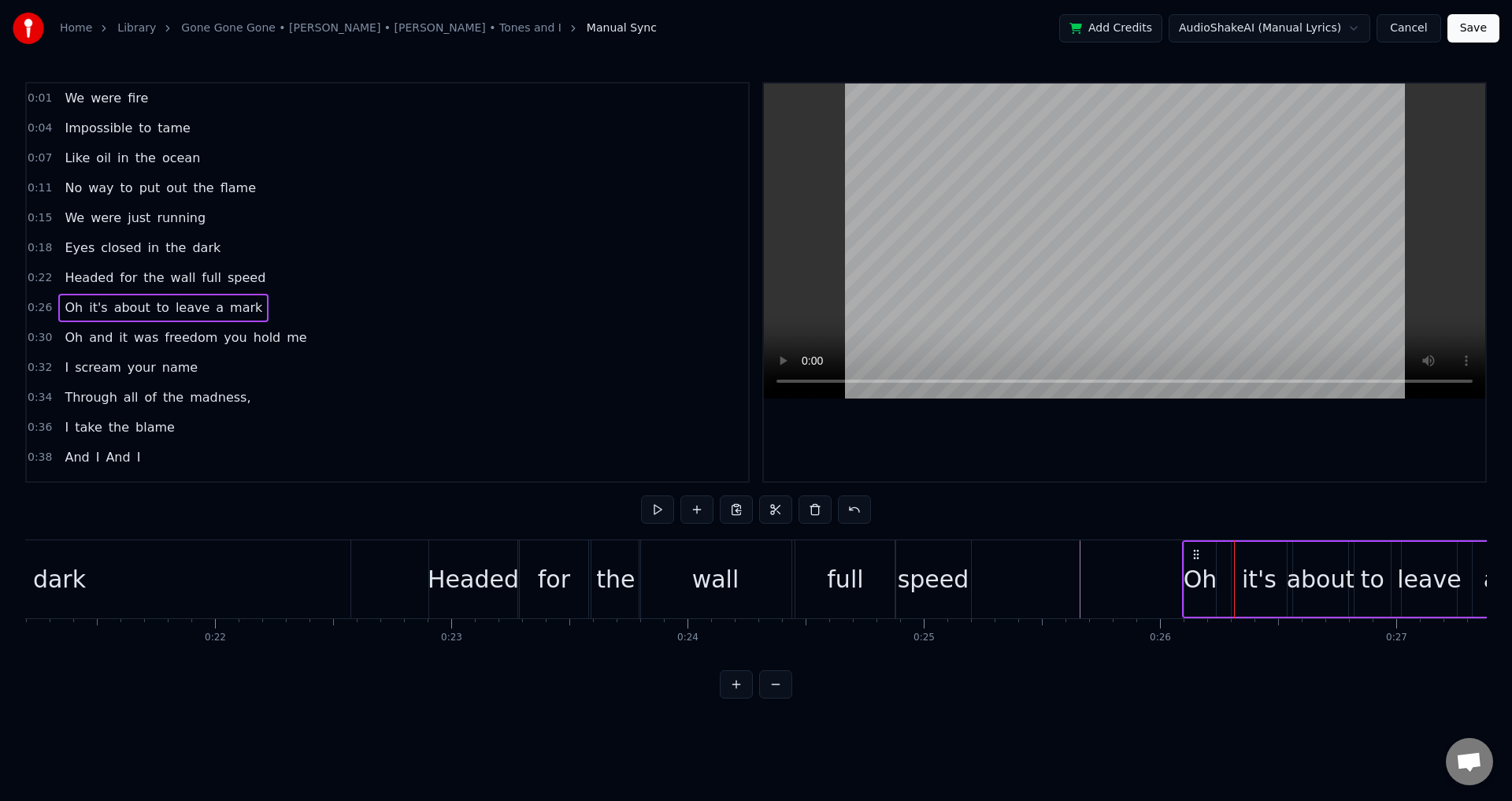
drag, startPoint x: 1209, startPoint y: 549, endPoint x: 1199, endPoint y: 549, distance: 10.0
click at [1199, 549] on icon at bounding box center [1197, 555] width 13 height 13
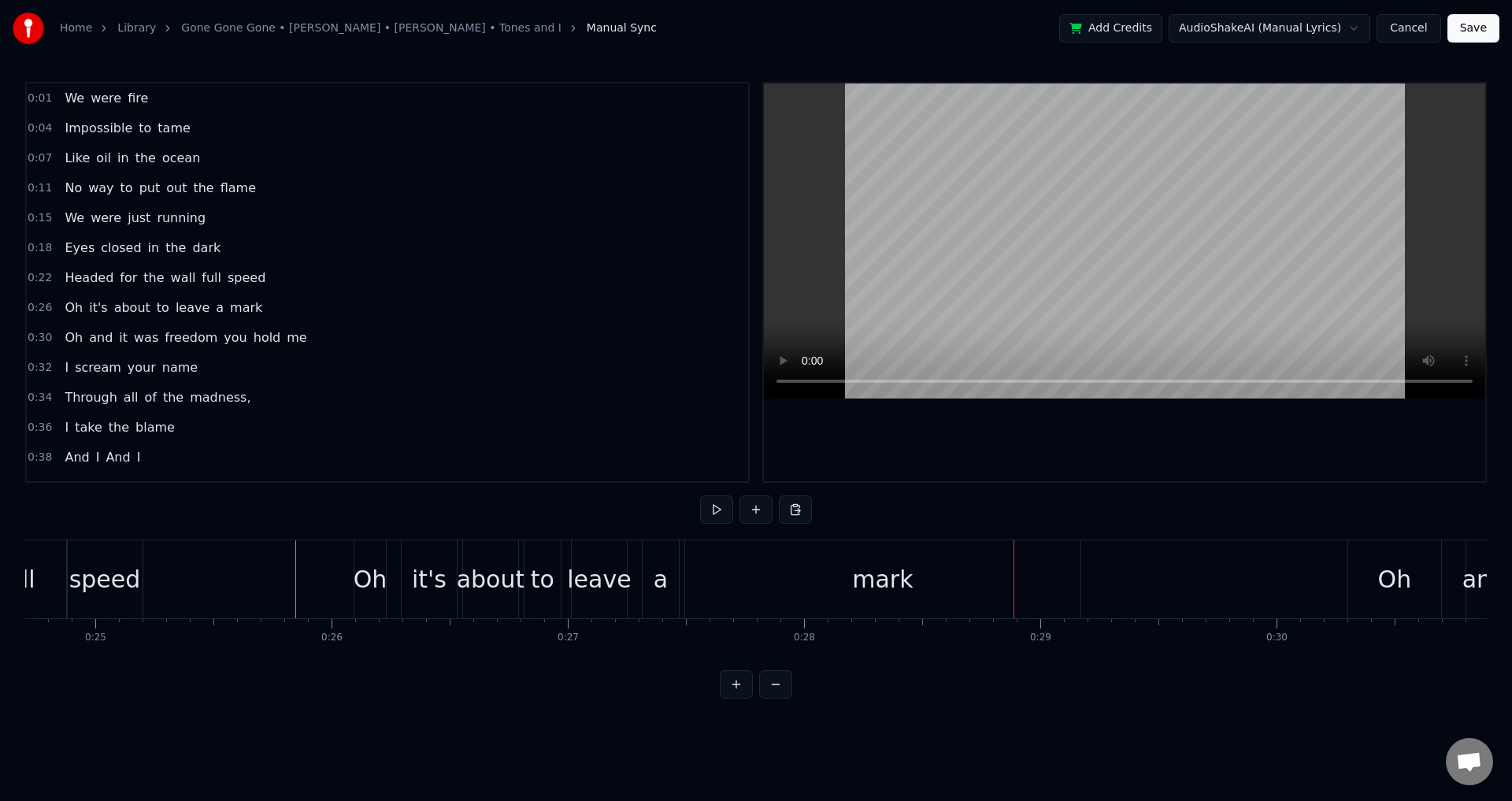
scroll to position [0, 5836]
click at [450, 572] on div "it's" at bounding box center [429, 580] width 55 height 78
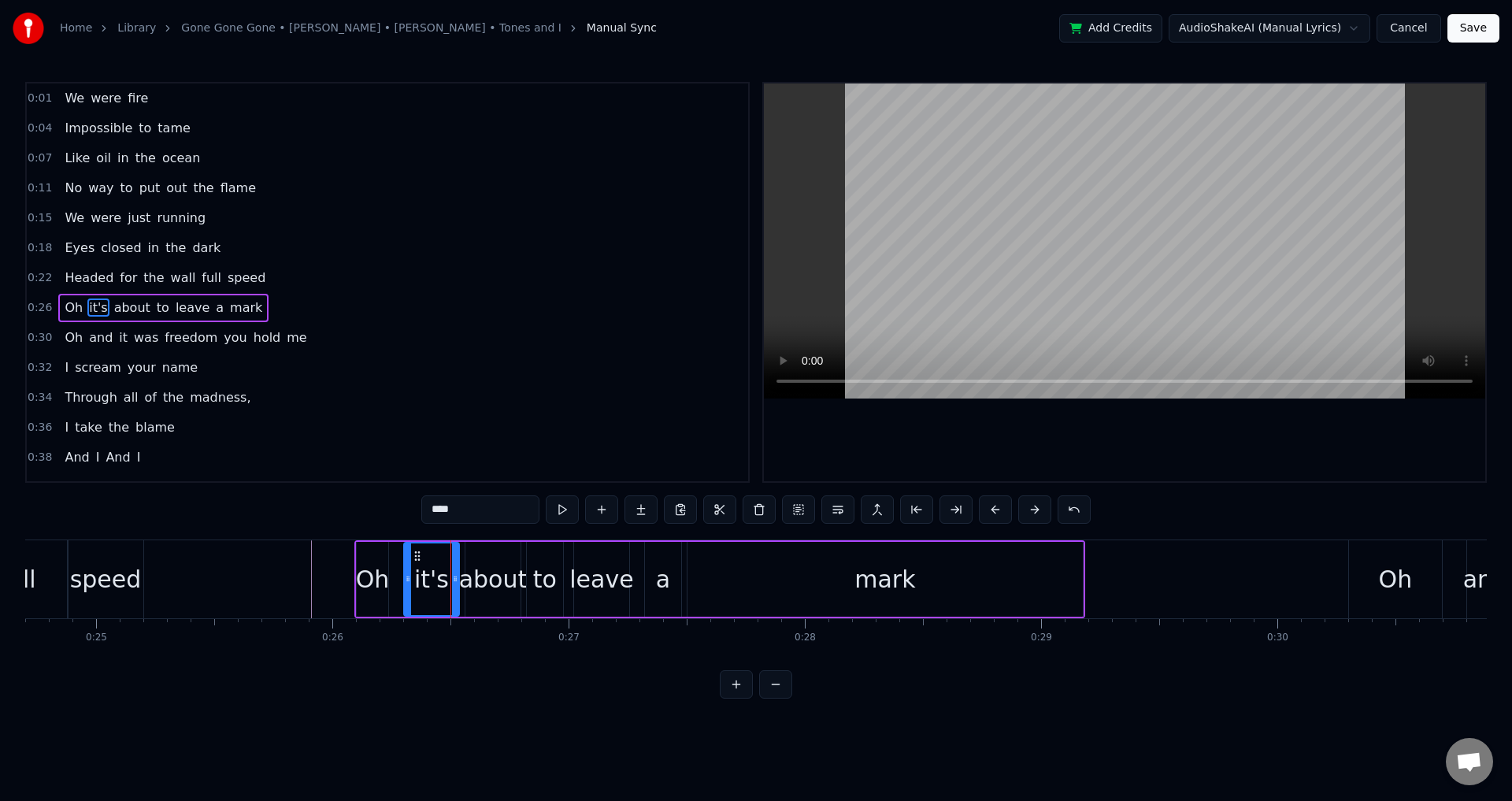
scroll to position [26, 0]
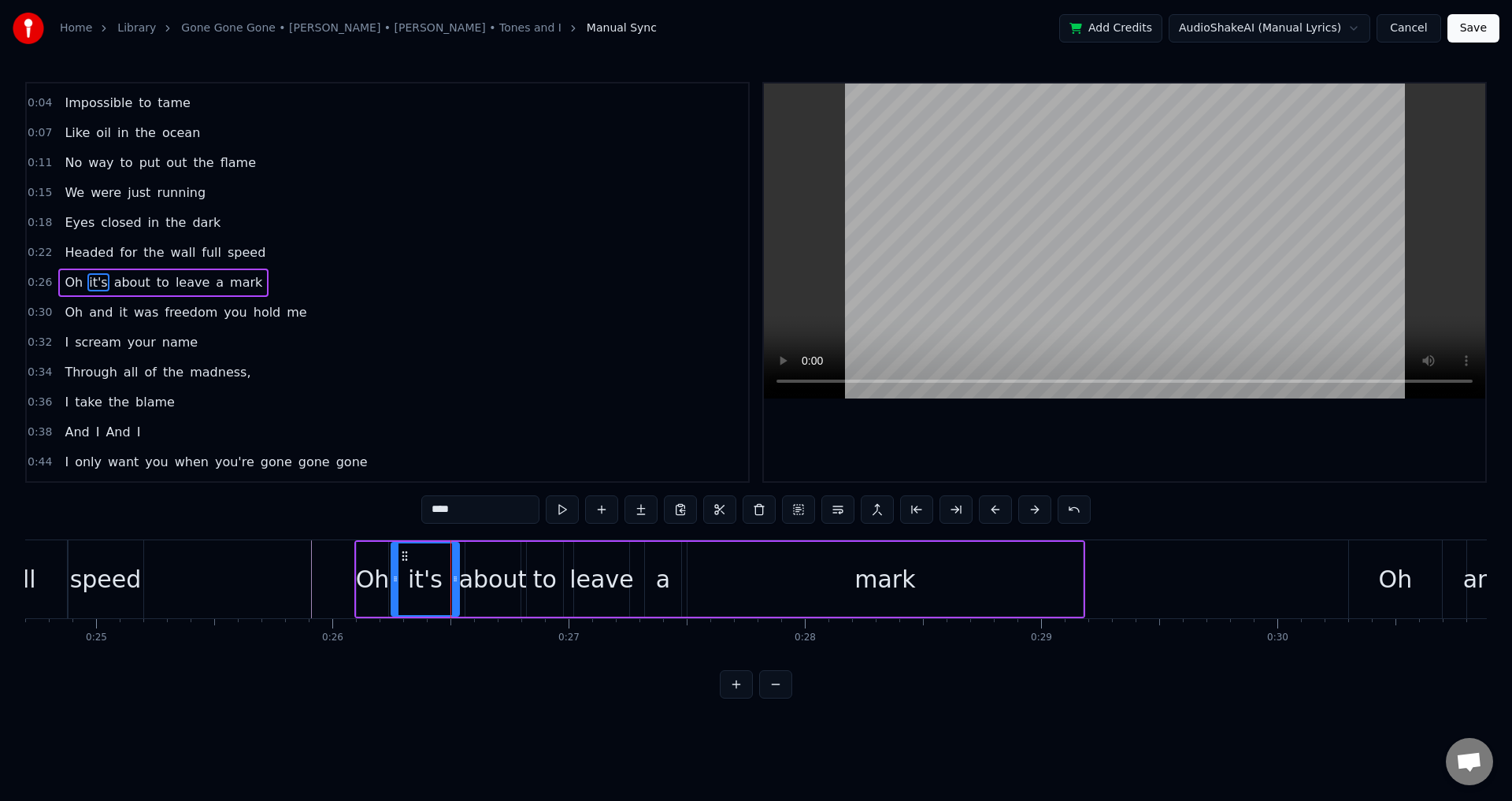
drag, startPoint x: 407, startPoint y: 569, endPoint x: 441, endPoint y: 565, distance: 34.2
click at [394, 566] on div at bounding box center [395, 580] width 6 height 72
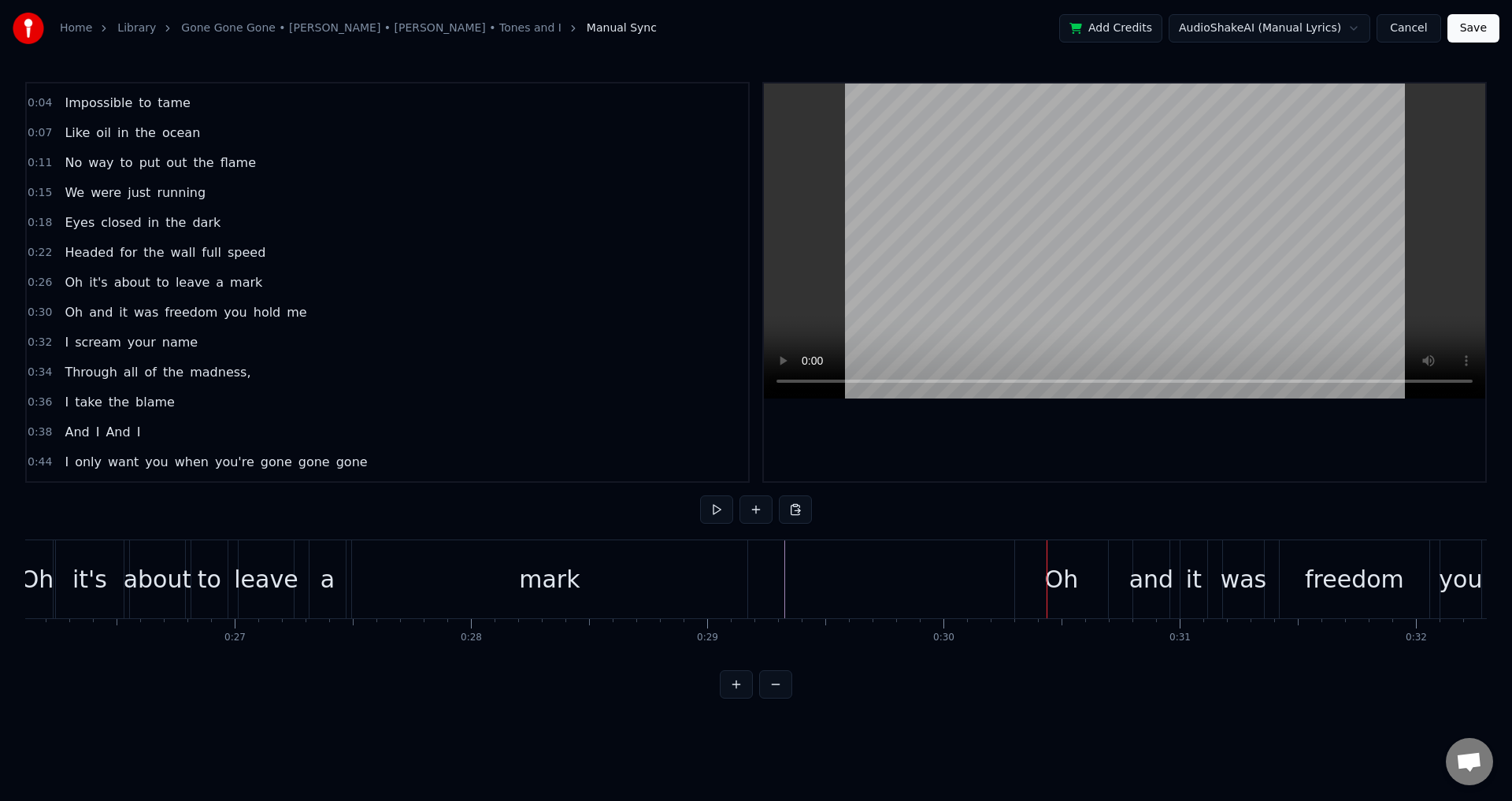
scroll to position [0, 6183]
click at [1104, 585] on div "Oh and it was freedom you hold me" at bounding box center [1317, 580] width 631 height 78
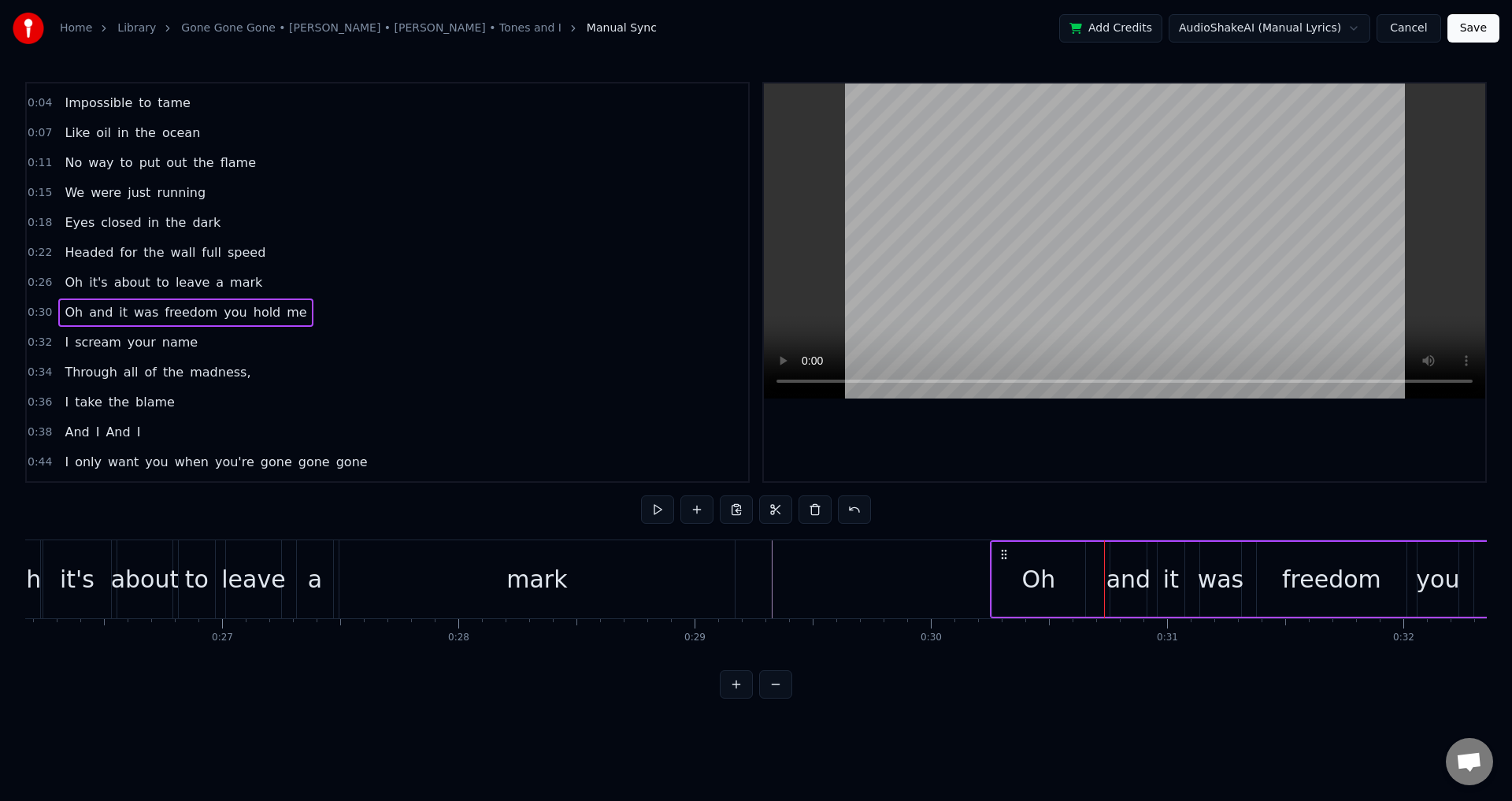
drag, startPoint x: 1019, startPoint y: 550, endPoint x: 1007, endPoint y: 550, distance: 12.0
click at [1007, 550] on icon at bounding box center [1004, 555] width 13 height 13
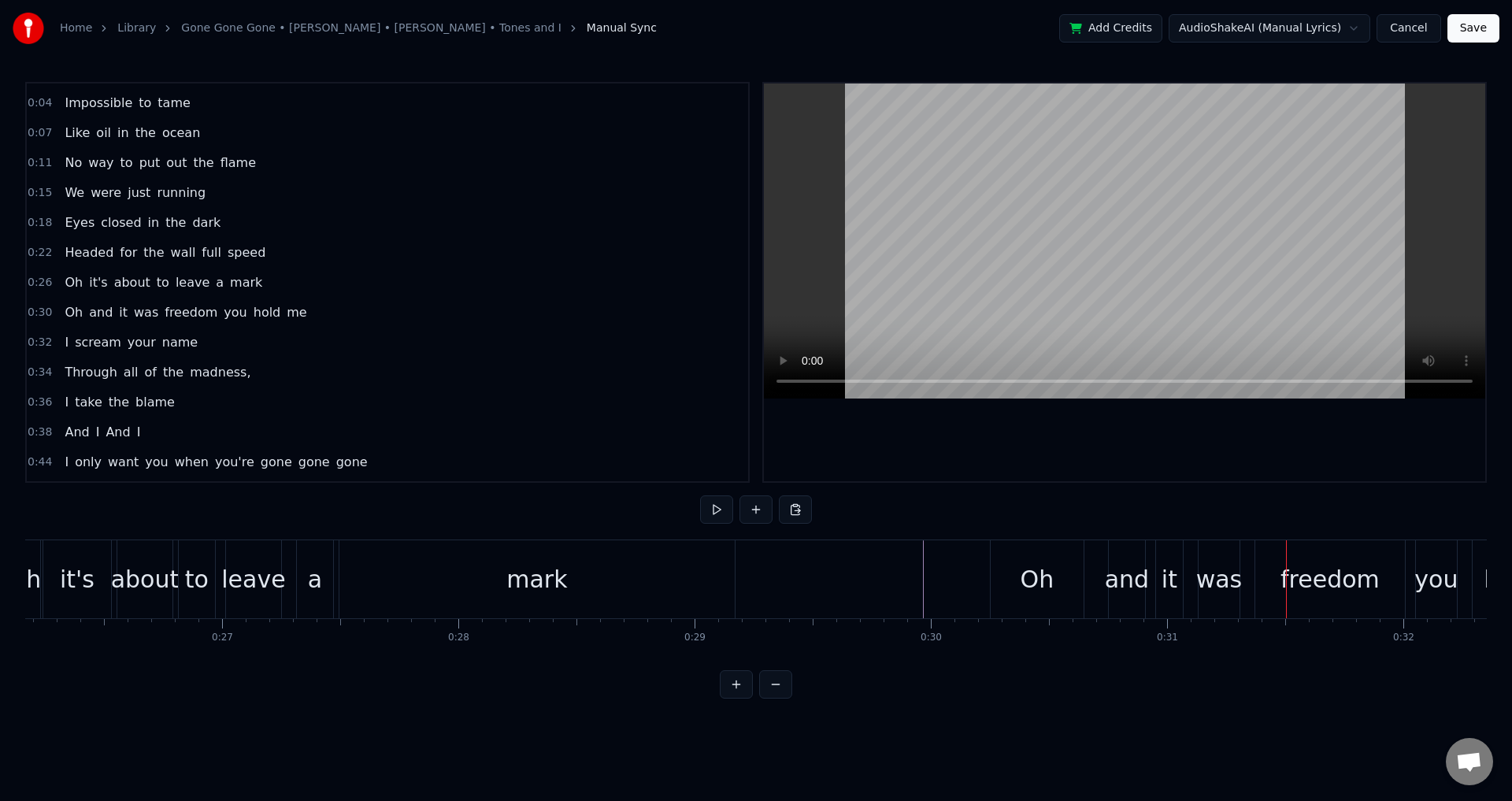
click at [1129, 612] on div "and" at bounding box center [1126, 580] width 36 height 78
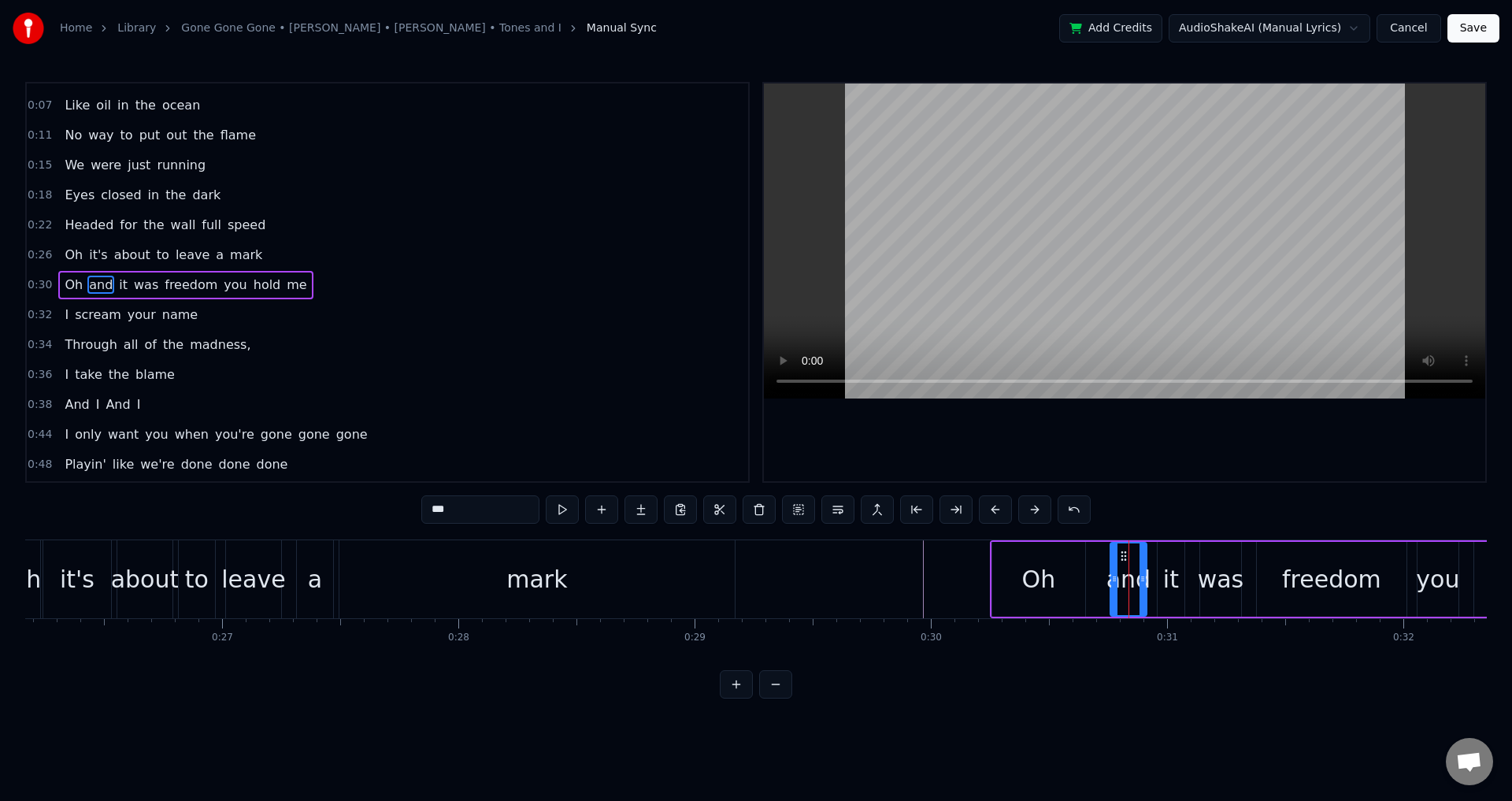
scroll to position [55, 0]
drag, startPoint x: 1113, startPoint y: 577, endPoint x: 1088, endPoint y: 574, distance: 25.2
click at [1085, 574] on icon at bounding box center [1087, 579] width 6 height 13
click at [1160, 577] on div "it" at bounding box center [1171, 580] width 27 height 75
drag, startPoint x: 1160, startPoint y: 573, endPoint x: 1148, endPoint y: 572, distance: 12.0
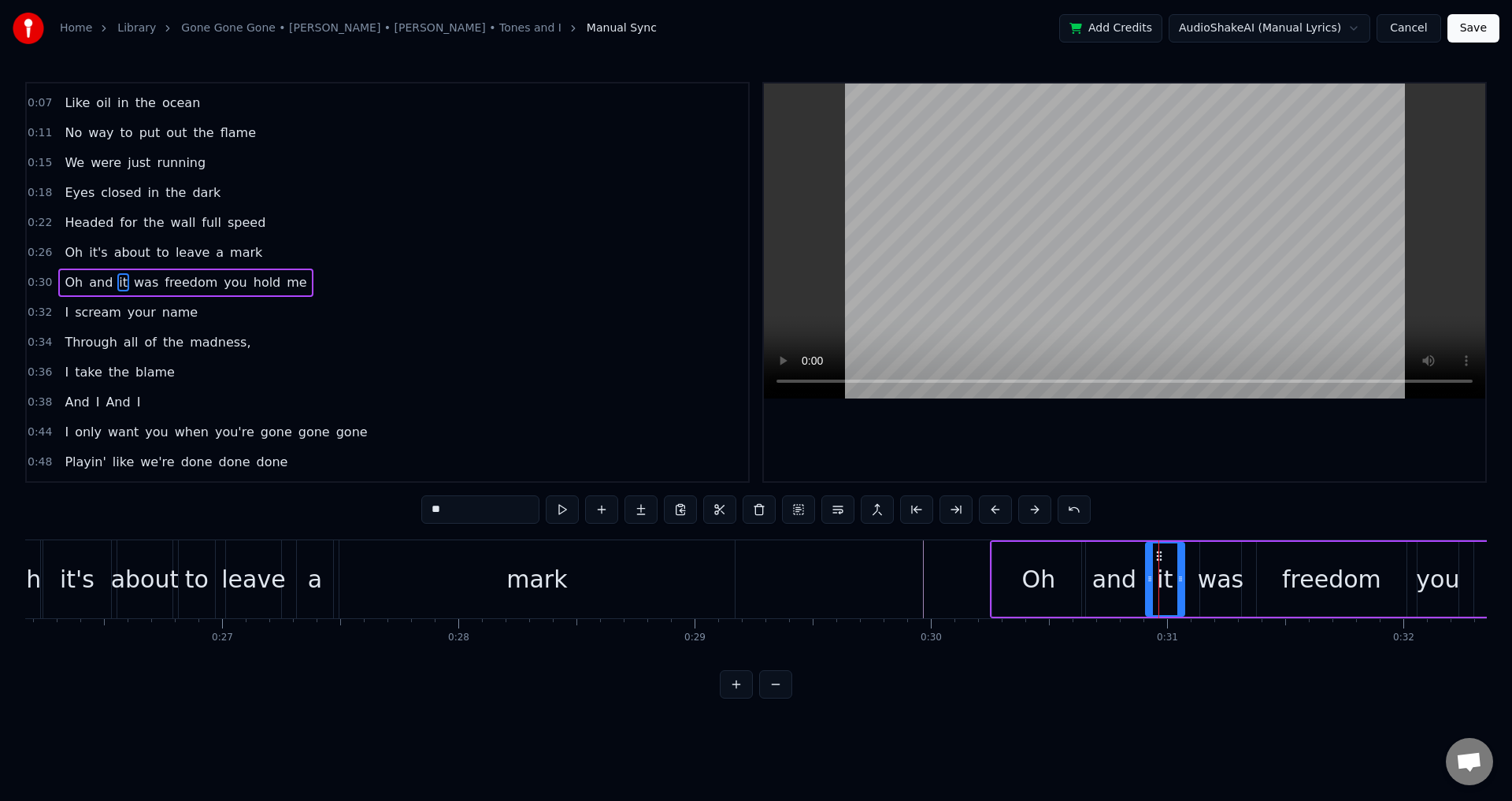
click at [1148, 572] on div at bounding box center [1150, 580] width 6 height 72
drag, startPoint x: 1213, startPoint y: 574, endPoint x: 1200, endPoint y: 585, distance: 17.0
click at [1213, 575] on div "was" at bounding box center [1221, 579] width 46 height 35
drag, startPoint x: 1205, startPoint y: 581, endPoint x: 1188, endPoint y: 580, distance: 17.0
click at [1188, 580] on icon at bounding box center [1186, 579] width 6 height 13
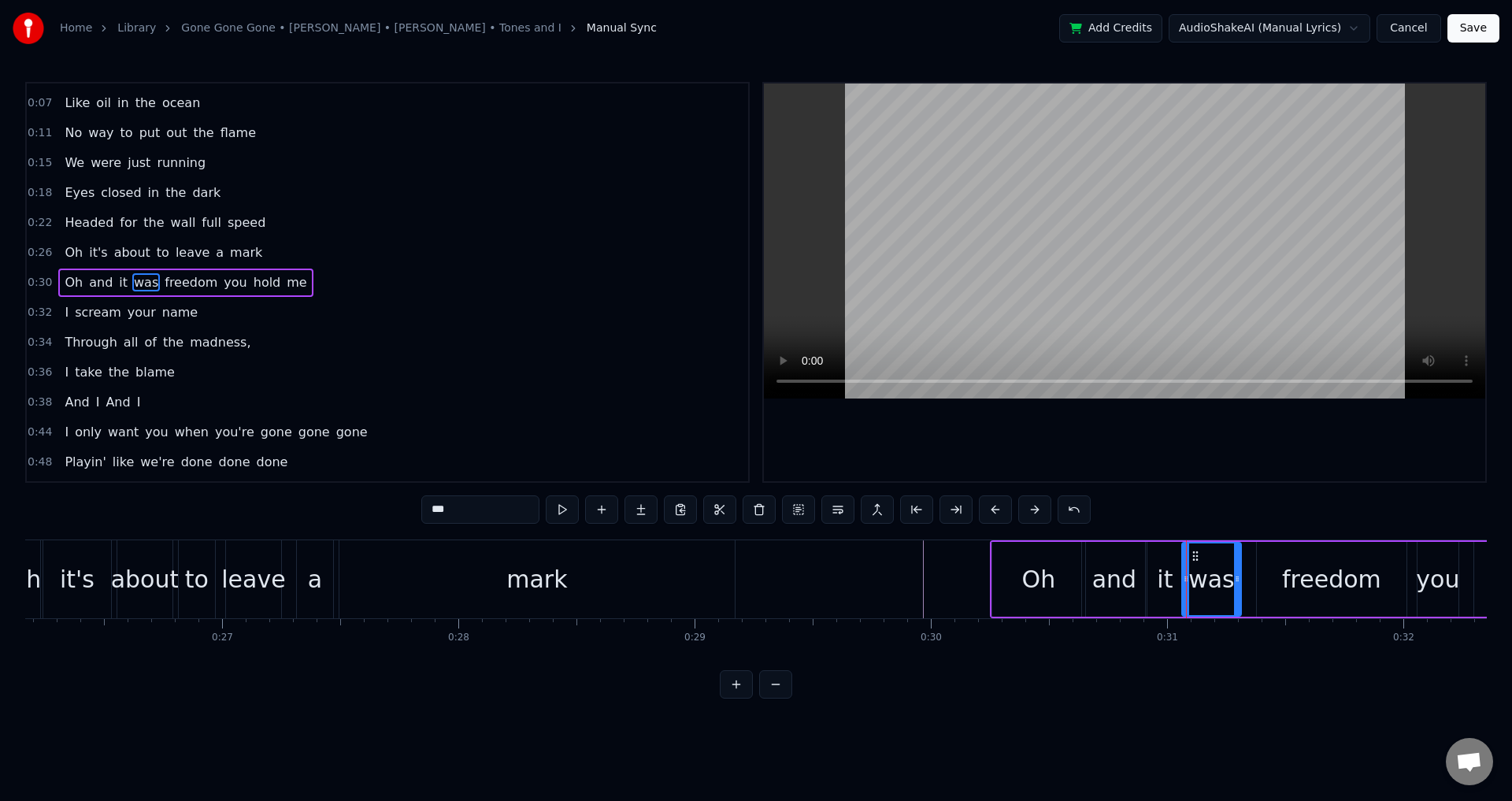
click at [1257, 579] on div "freedom" at bounding box center [1332, 580] width 151 height 75
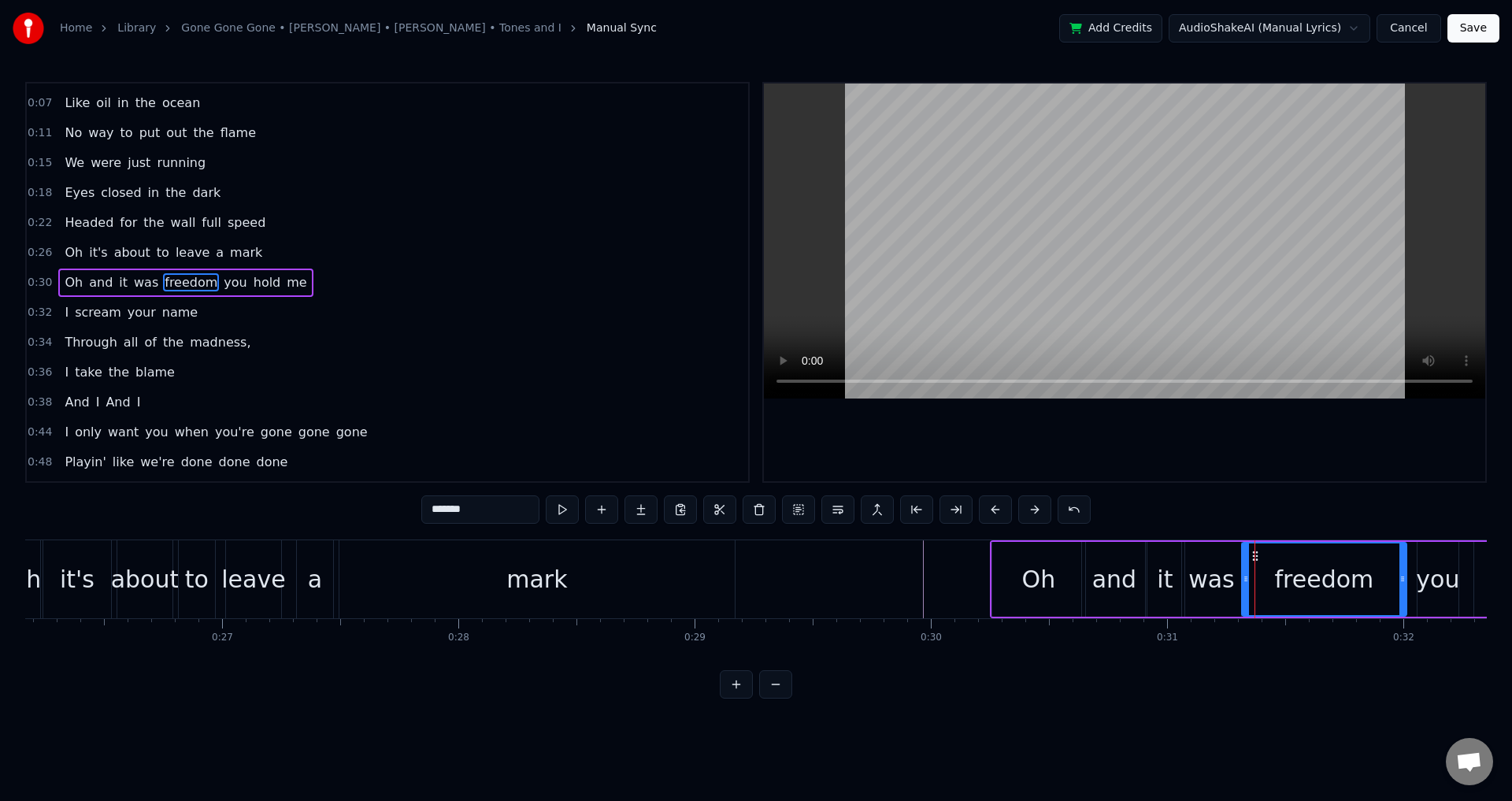
click at [1245, 577] on icon at bounding box center [1246, 579] width 6 height 13
click at [1438, 577] on div "you" at bounding box center [1438, 579] width 43 height 35
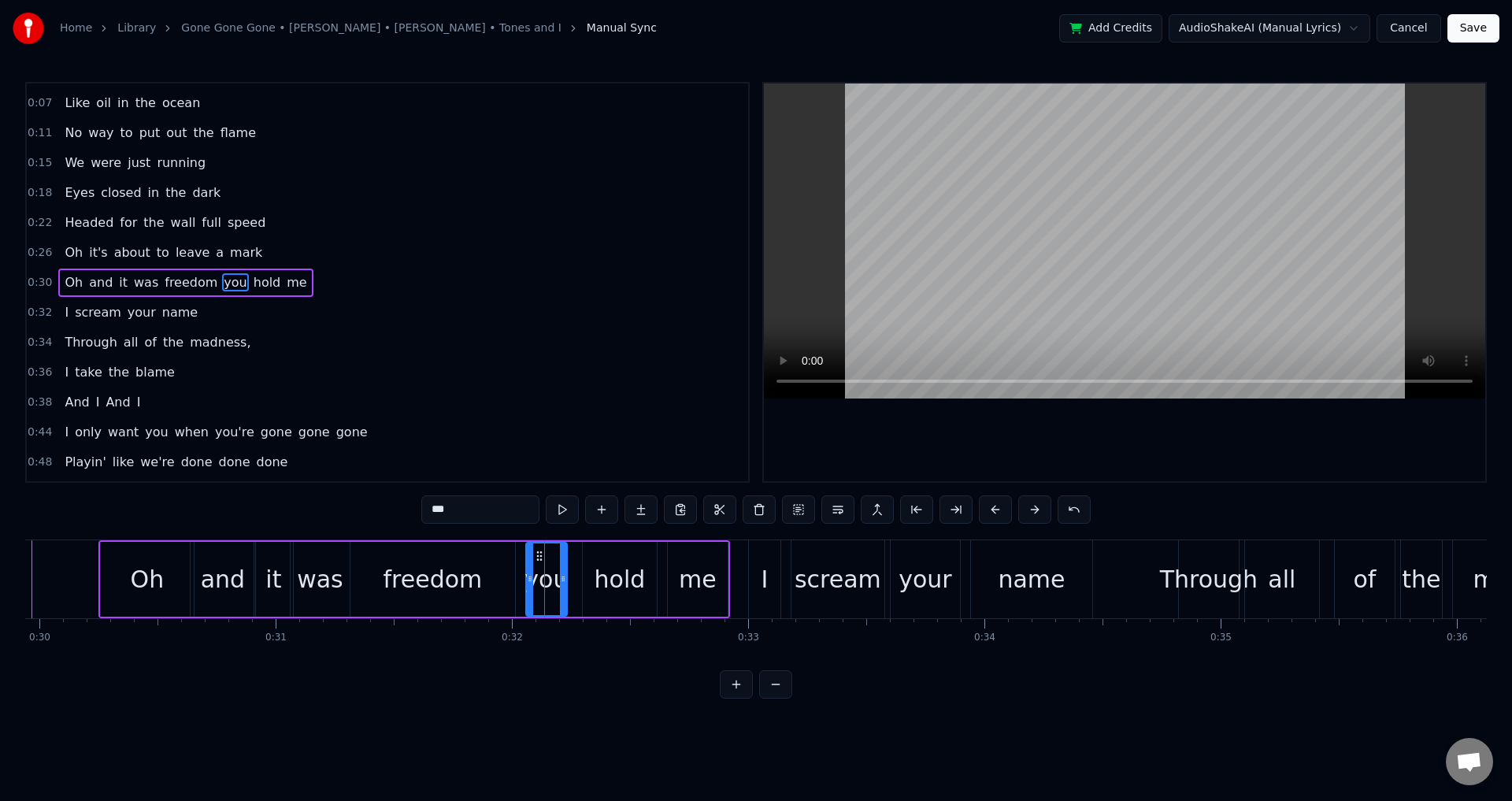
scroll to position [0, 7074]
click at [517, 575] on icon at bounding box center [520, 579] width 6 height 13
click at [617, 569] on div "hold" at bounding box center [621, 579] width 51 height 35
drag, startPoint x: 586, startPoint y: 574, endPoint x: 571, endPoint y: 570, distance: 15.5
click at [571, 570] on div at bounding box center [572, 580] width 6 height 72
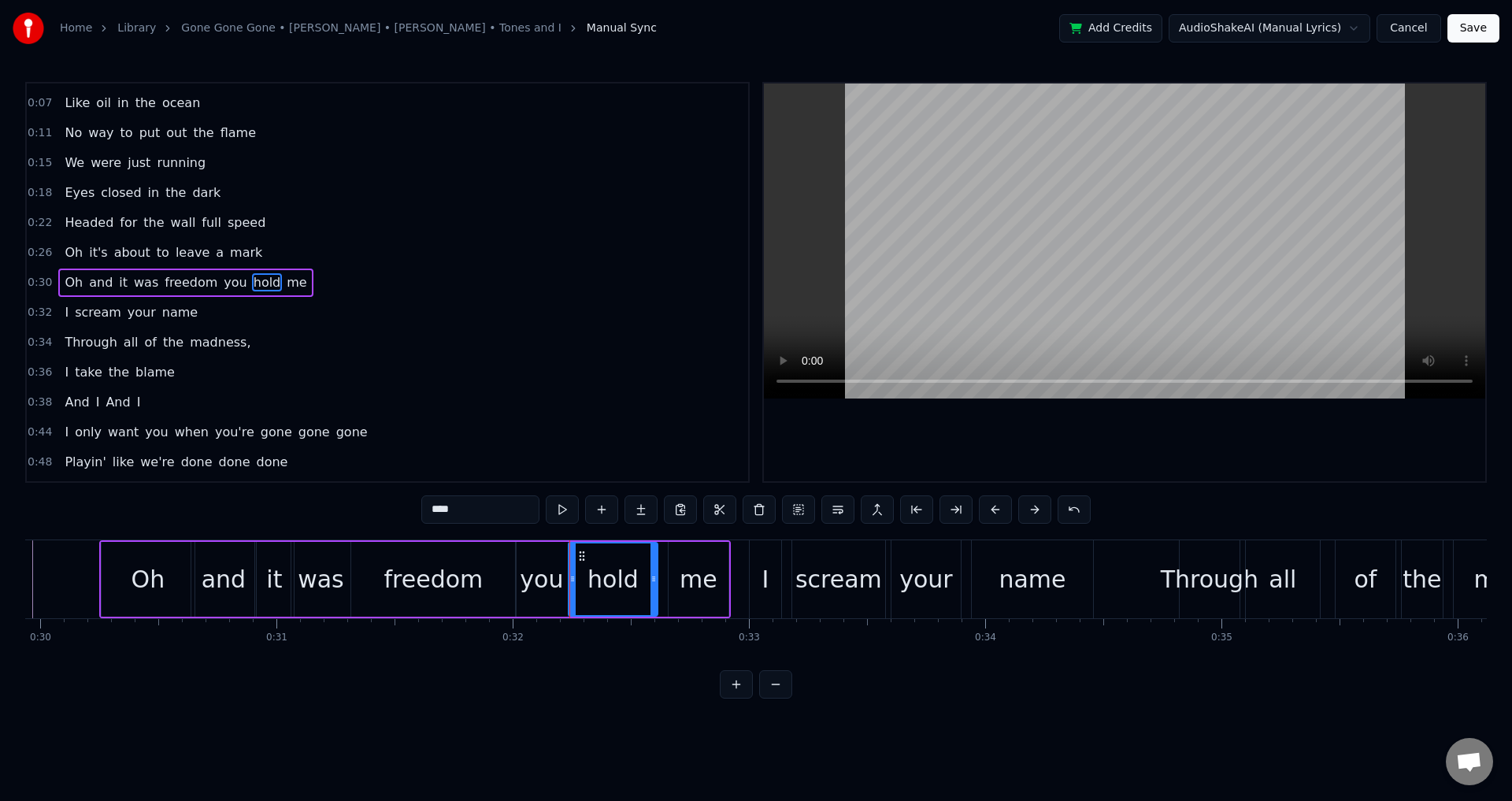
click at [672, 575] on div "me" at bounding box center [699, 580] width 60 height 75
type input "**"
drag, startPoint x: 672, startPoint y: 575, endPoint x: 663, endPoint y: 583, distance: 12.0
click at [663, 583] on icon at bounding box center [663, 579] width 6 height 13
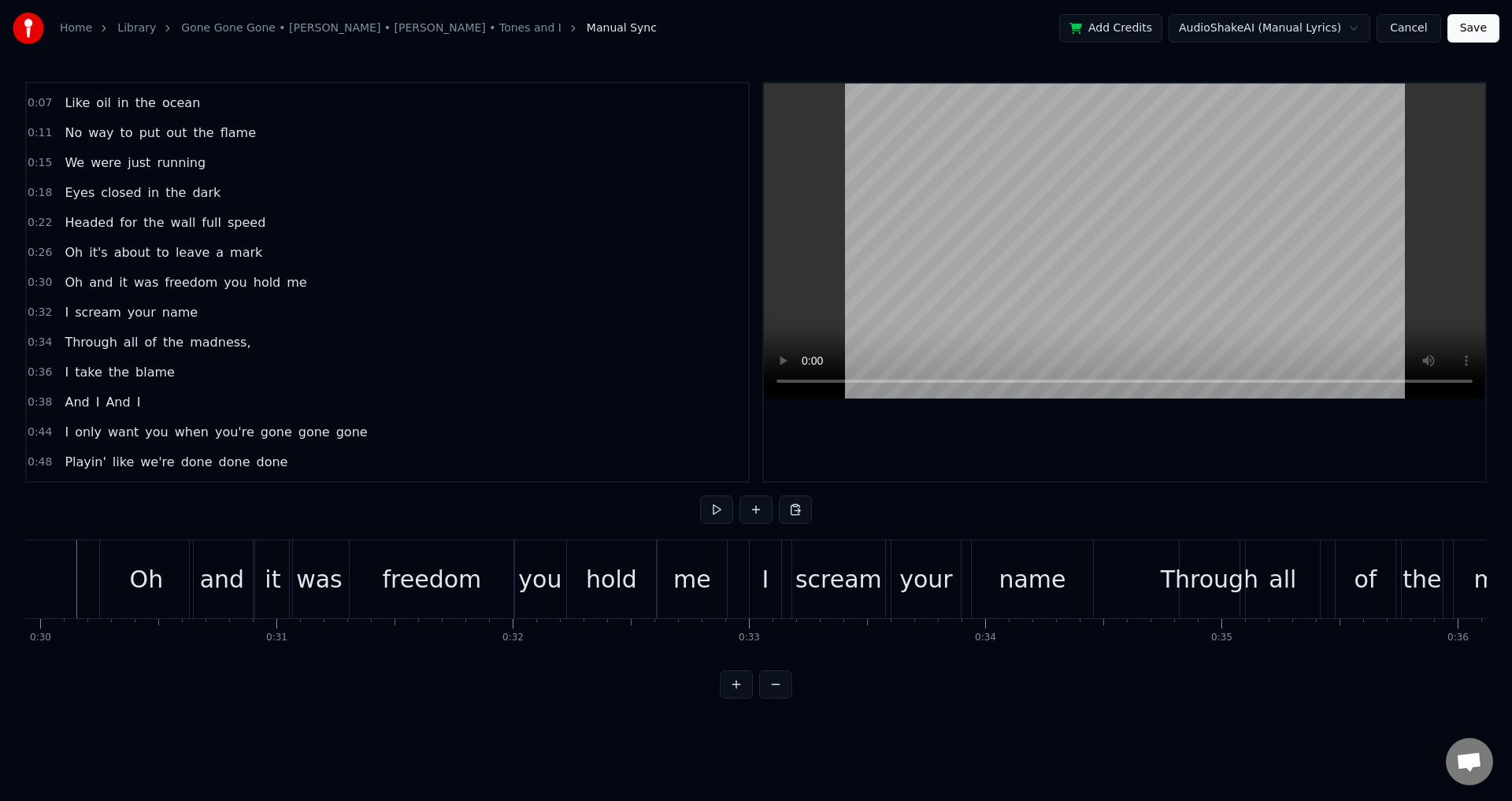
scroll to position [0, 7046]
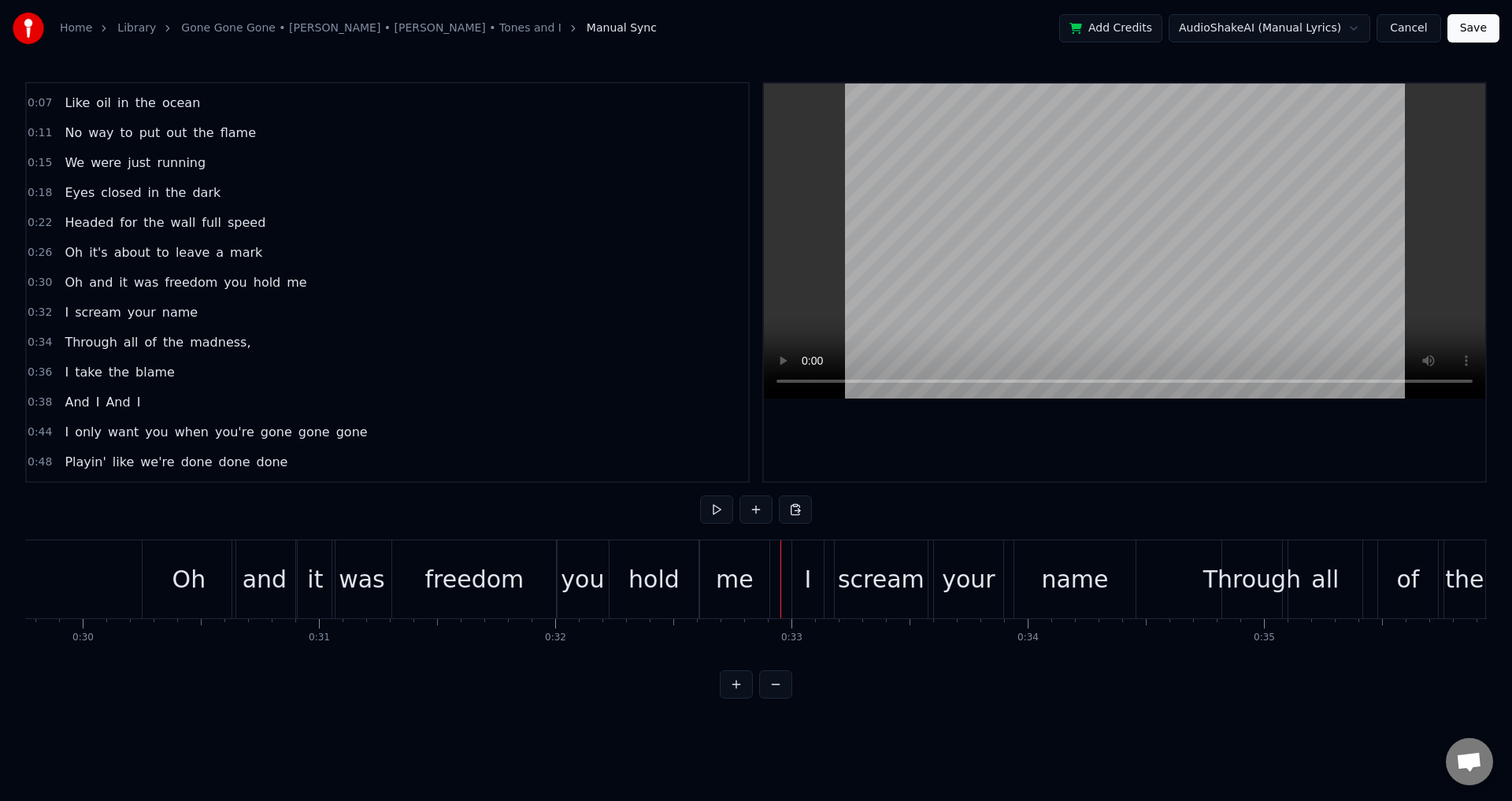
click at [844, 581] on div "scream" at bounding box center [881, 580] width 93 height 78
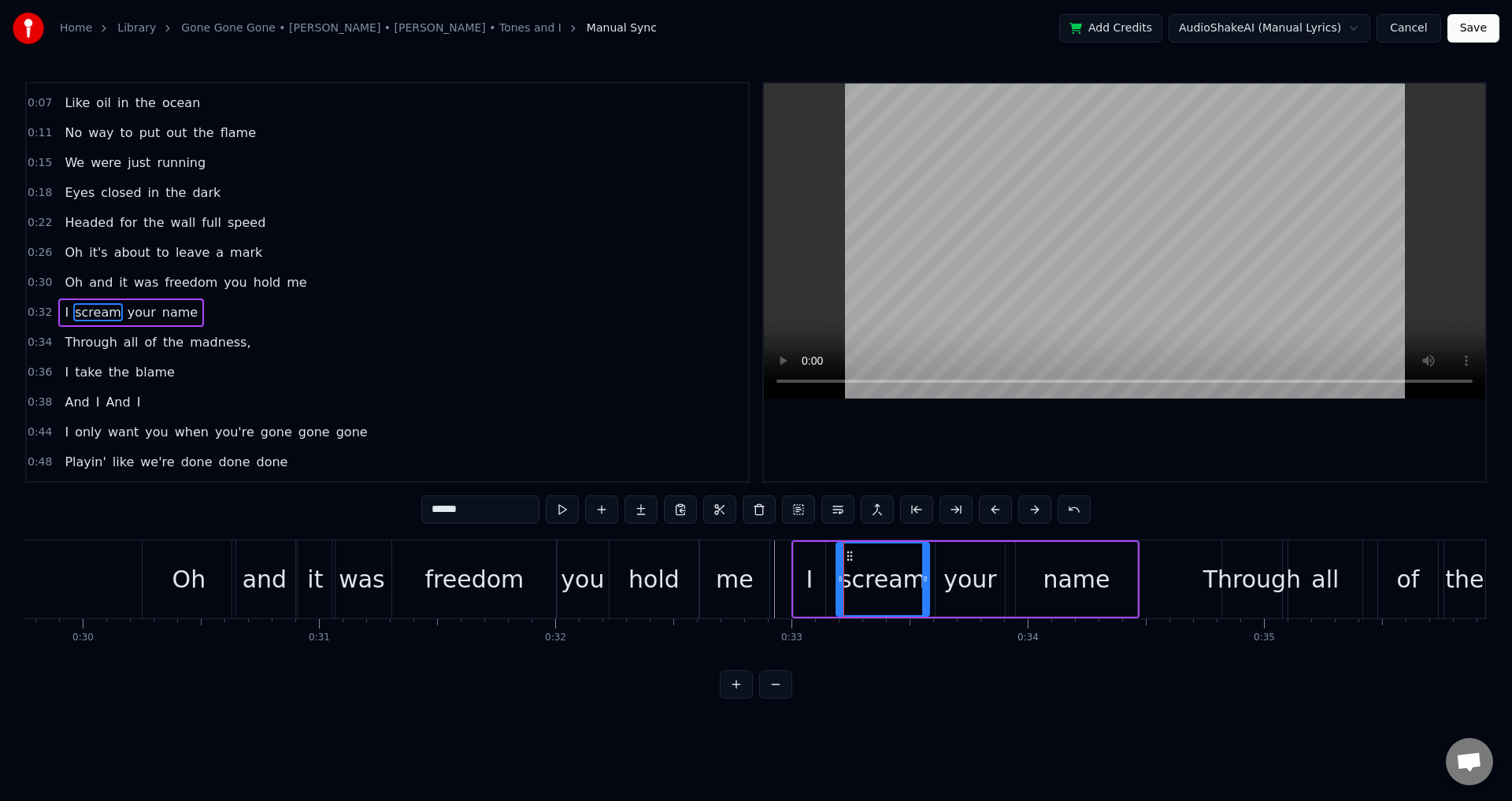
scroll to position [85, 0]
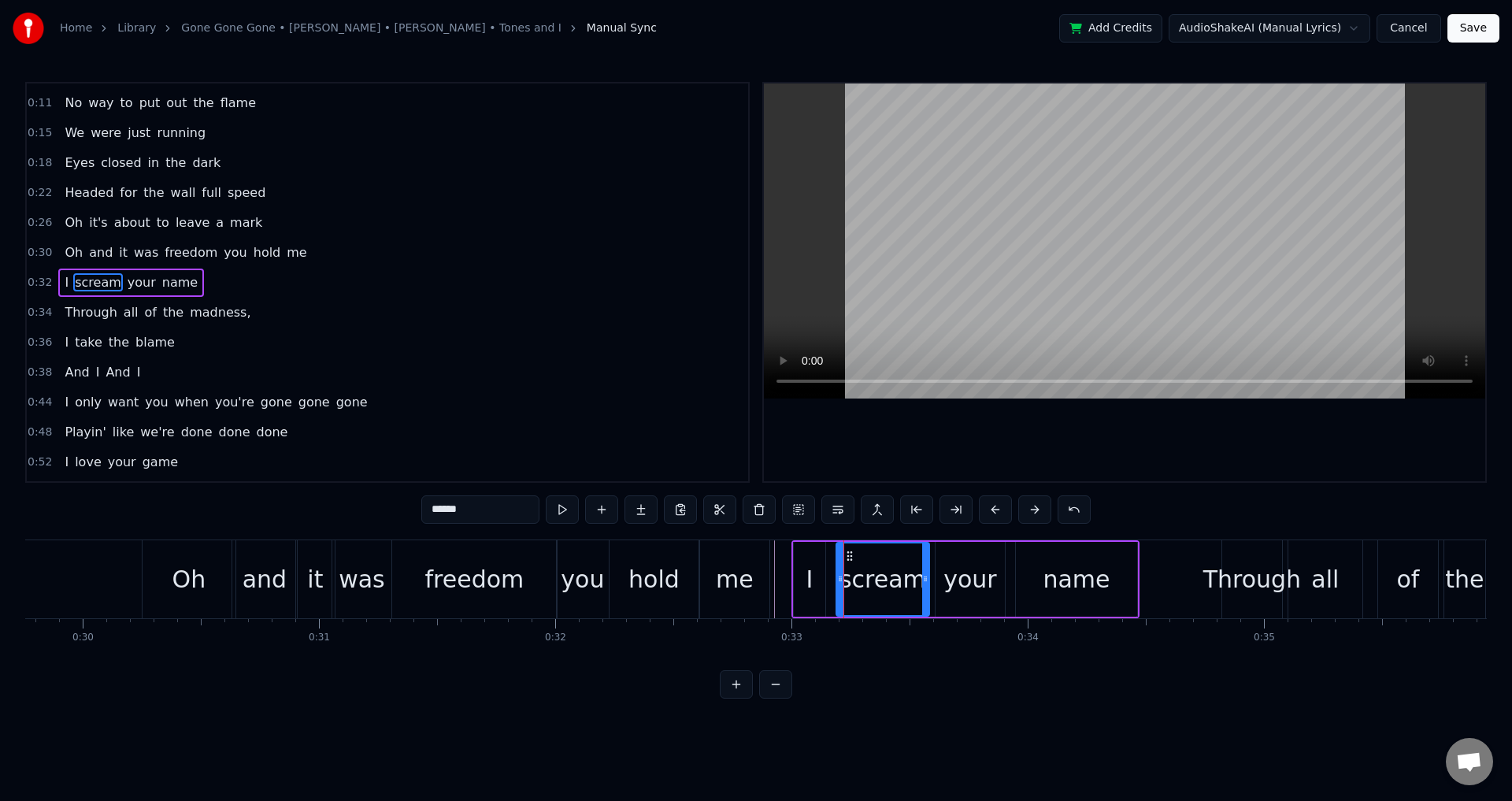
click at [837, 576] on icon at bounding box center [841, 579] width 6 height 13
click at [803, 558] on div "I" at bounding box center [809, 580] width 31 height 75
type input "*"
drag, startPoint x: 796, startPoint y: 567, endPoint x: 789, endPoint y: 566, distance: 7.1
click at [789, 566] on div at bounding box center [790, 580] width 6 height 72
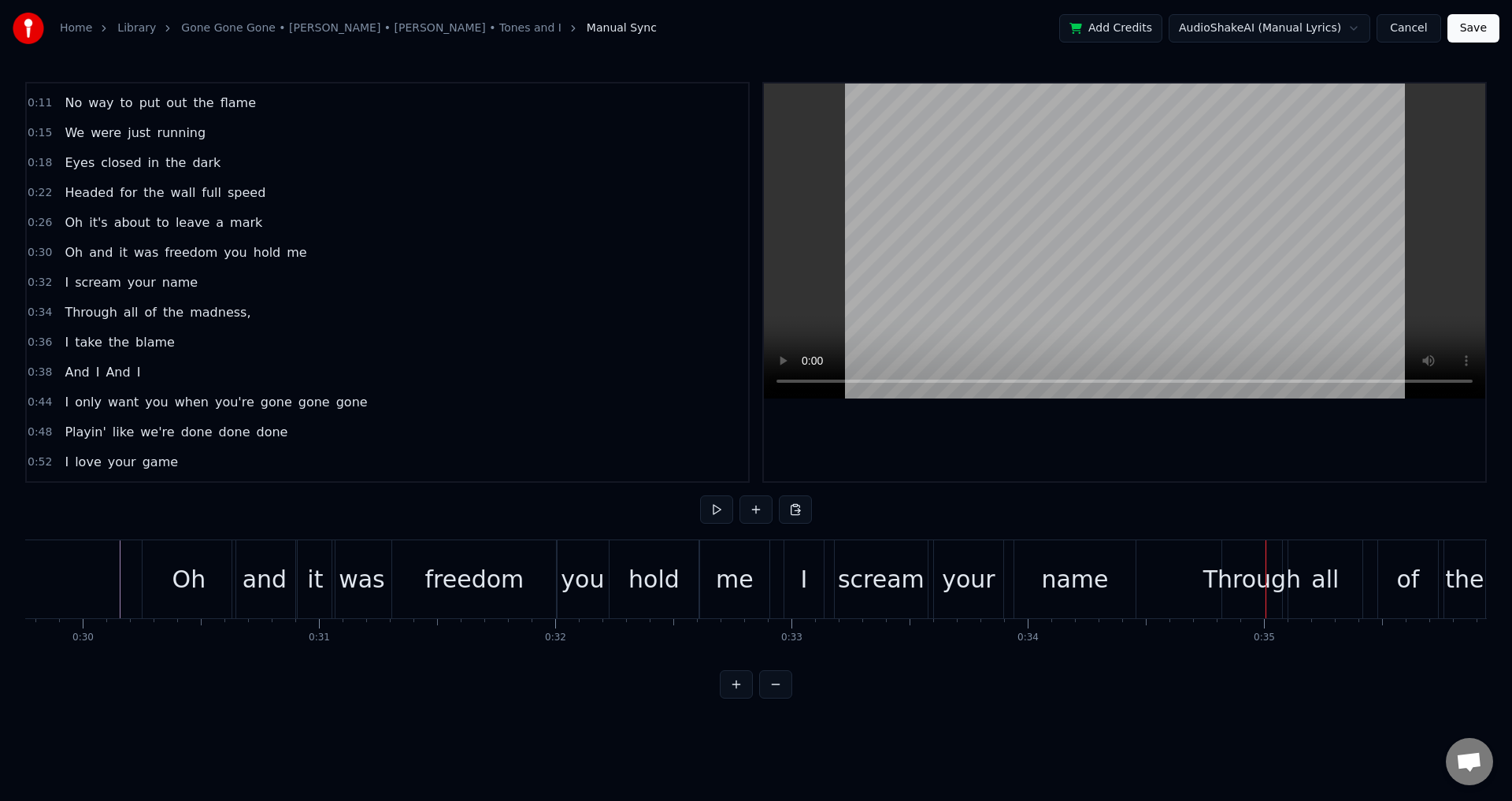
click at [1213, 579] on div "Through" at bounding box center [1253, 579] width 97 height 35
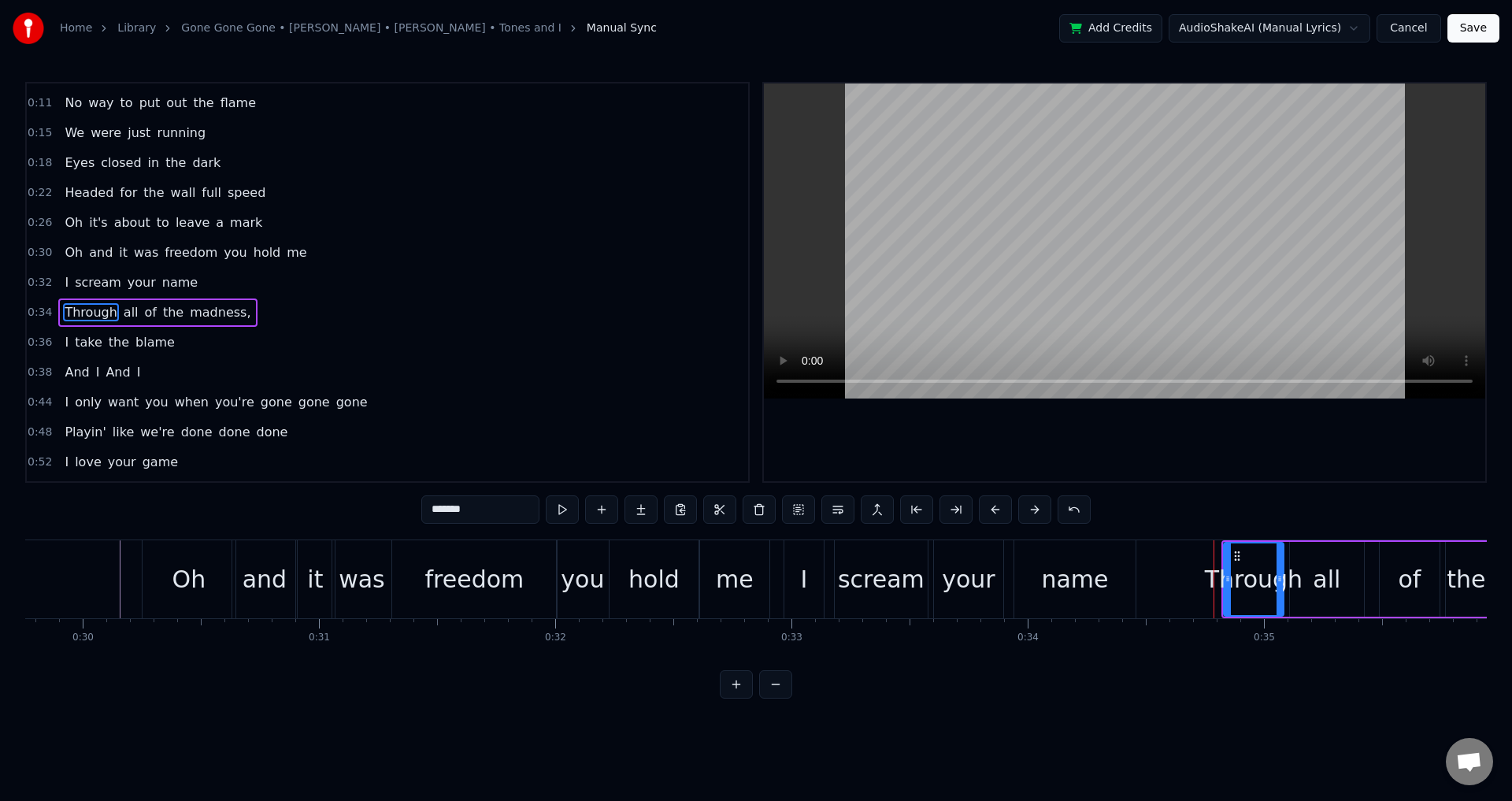
scroll to position [115, 0]
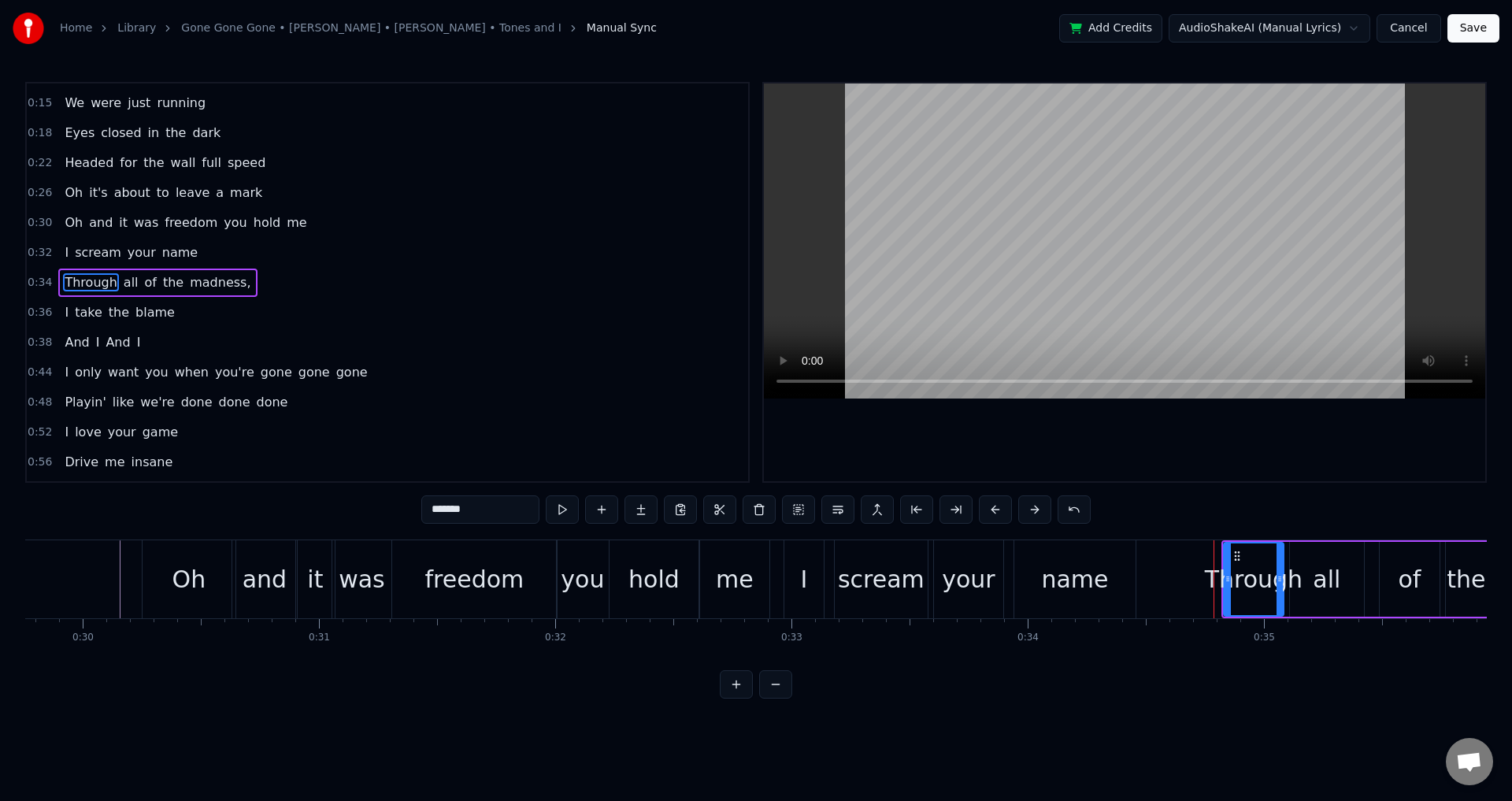
click at [1482, 652] on div "We were fire Impossible to tame Like oil in the ocean No way to put out the fla…" at bounding box center [756, 599] width 1462 height 118
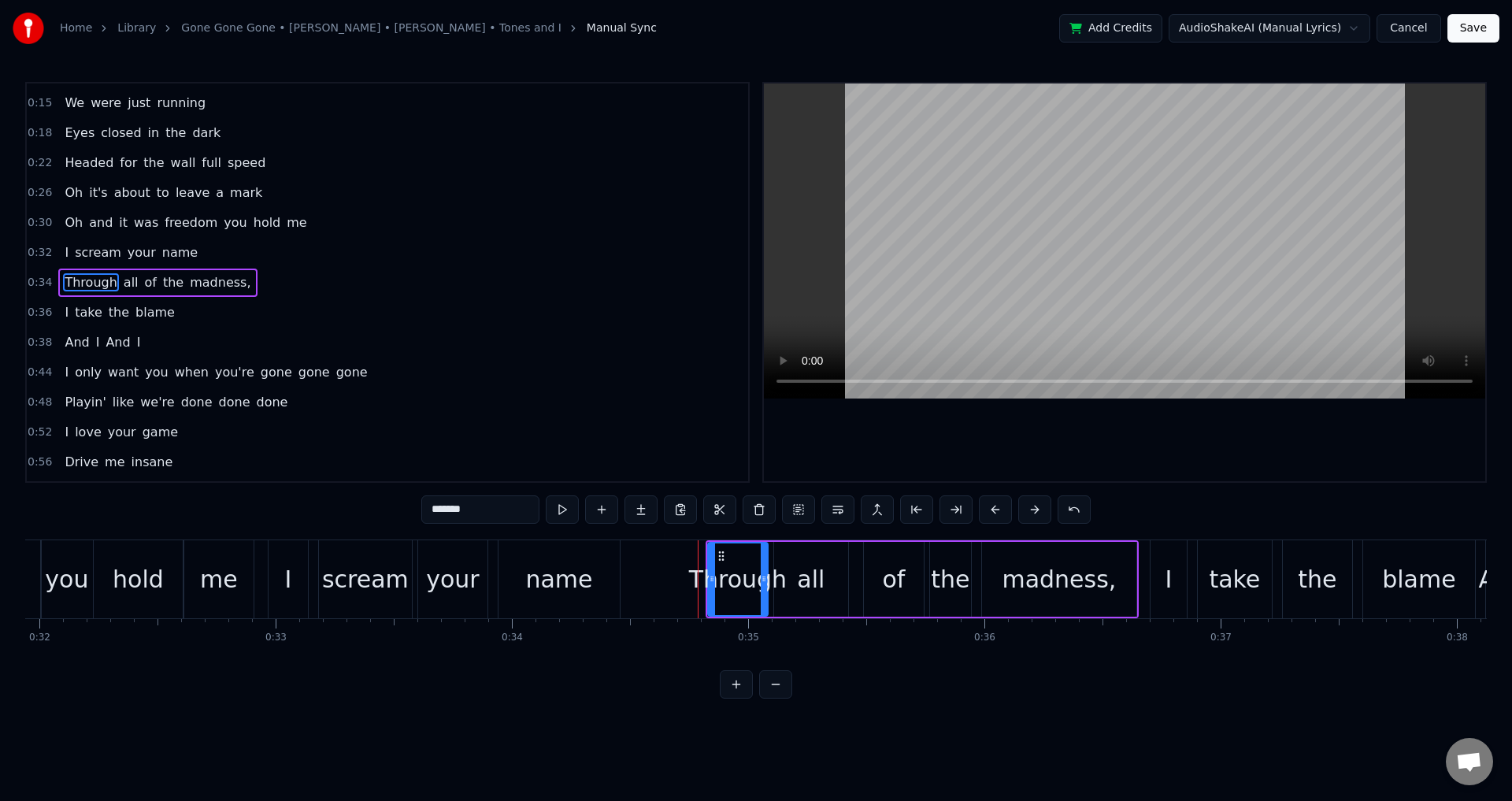
scroll to position [0, 7566]
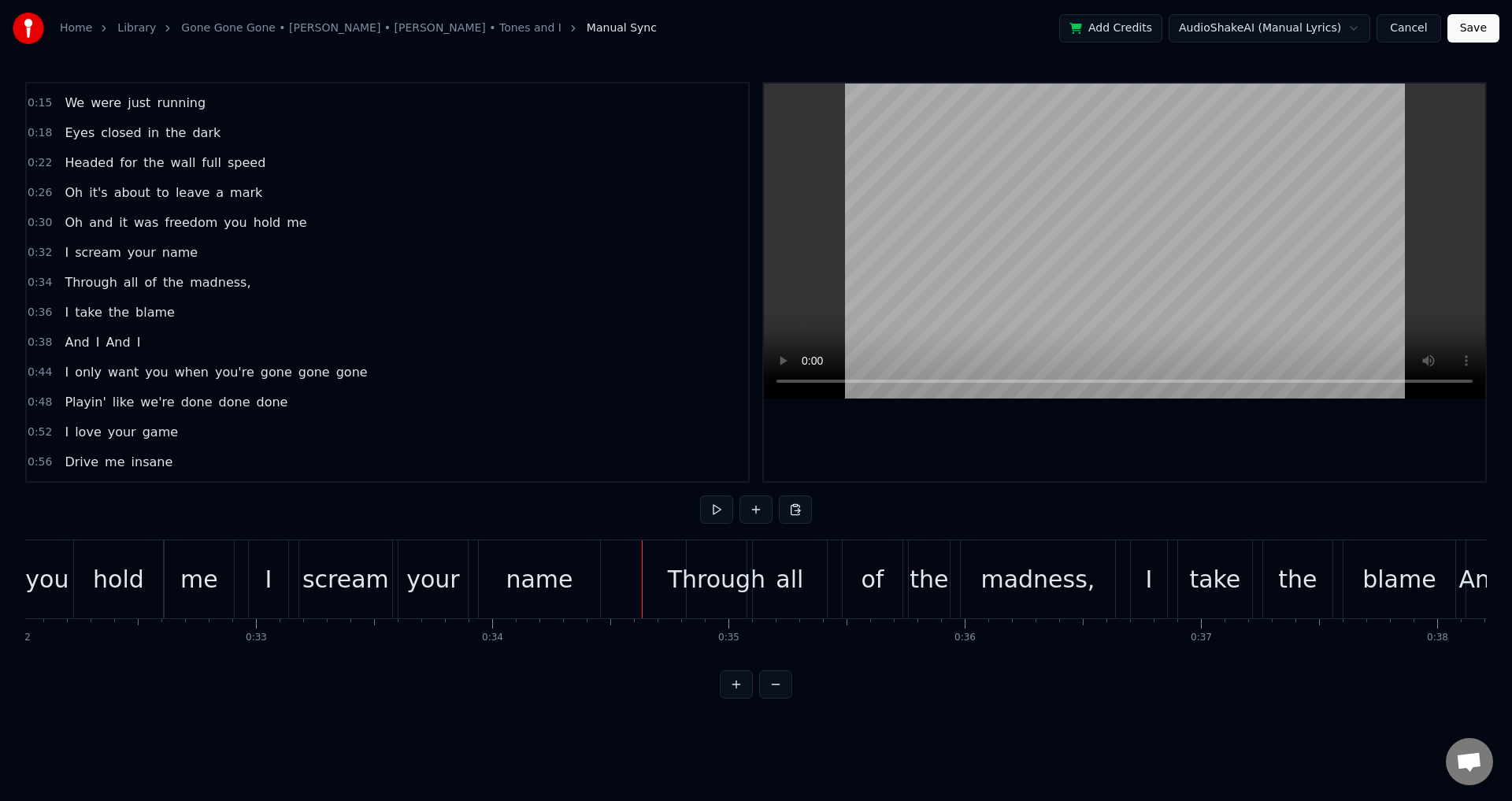
click at [697, 573] on div "Through" at bounding box center [717, 579] width 97 height 35
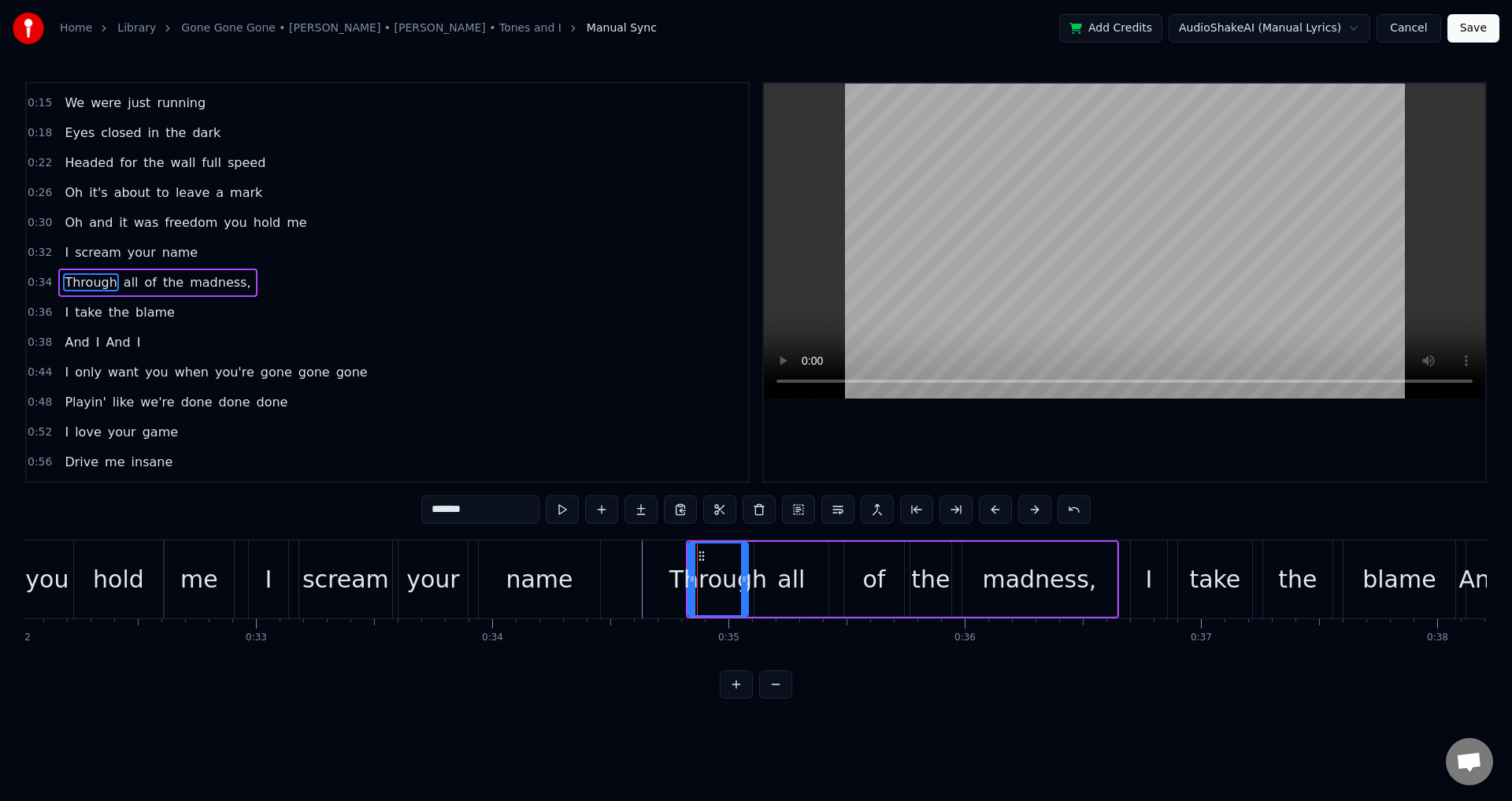
click at [750, 569] on div "Through" at bounding box center [718, 579] width 97 height 35
click at [838, 575] on div "Through all of the madness," at bounding box center [902, 580] width 433 height 78
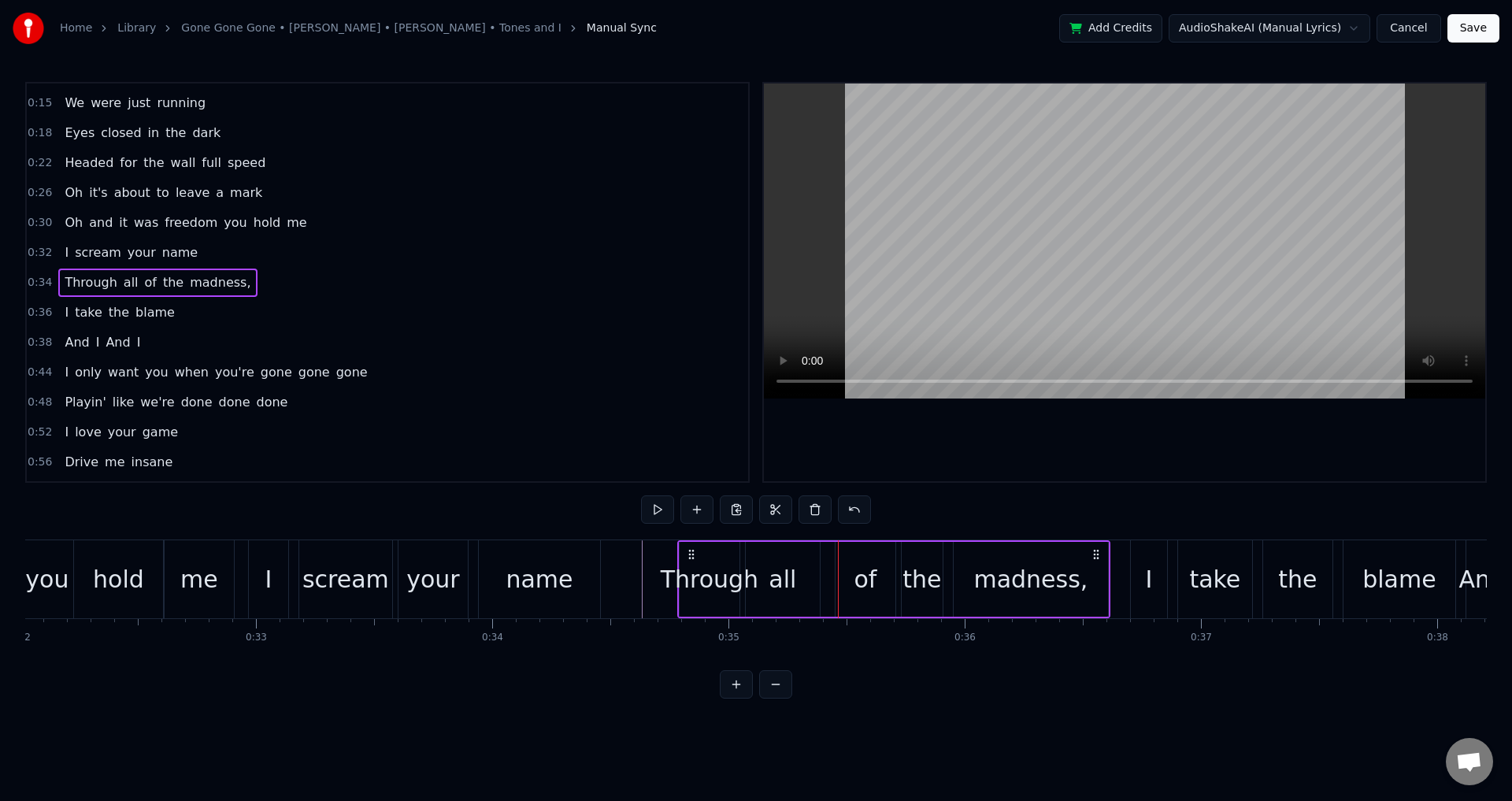
drag, startPoint x: 699, startPoint y: 548, endPoint x: 690, endPoint y: 548, distance: 9.0
click at [690, 549] on icon at bounding box center [691, 555] width 13 height 13
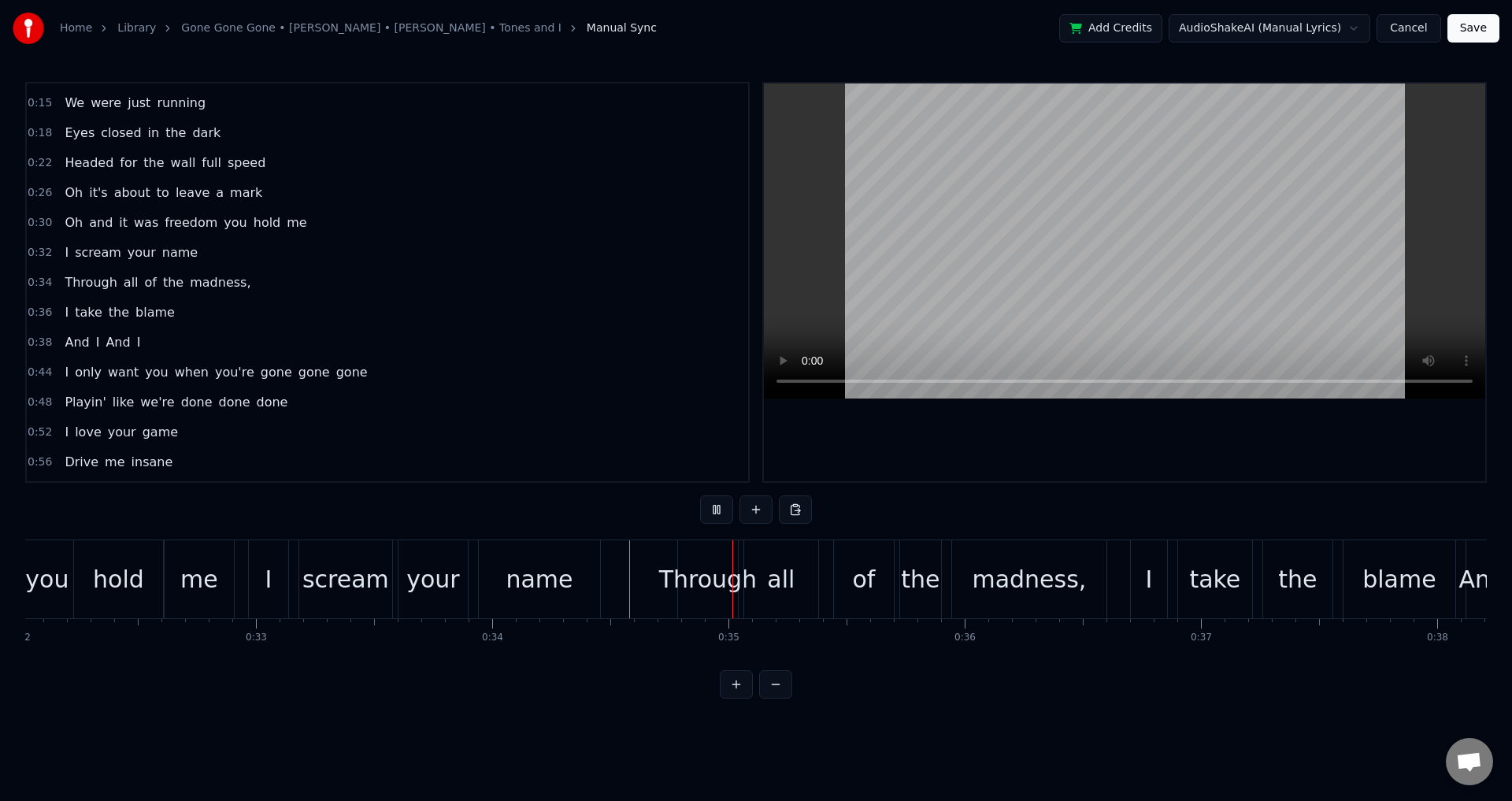
click at [755, 577] on div "all" at bounding box center [781, 580] width 74 height 78
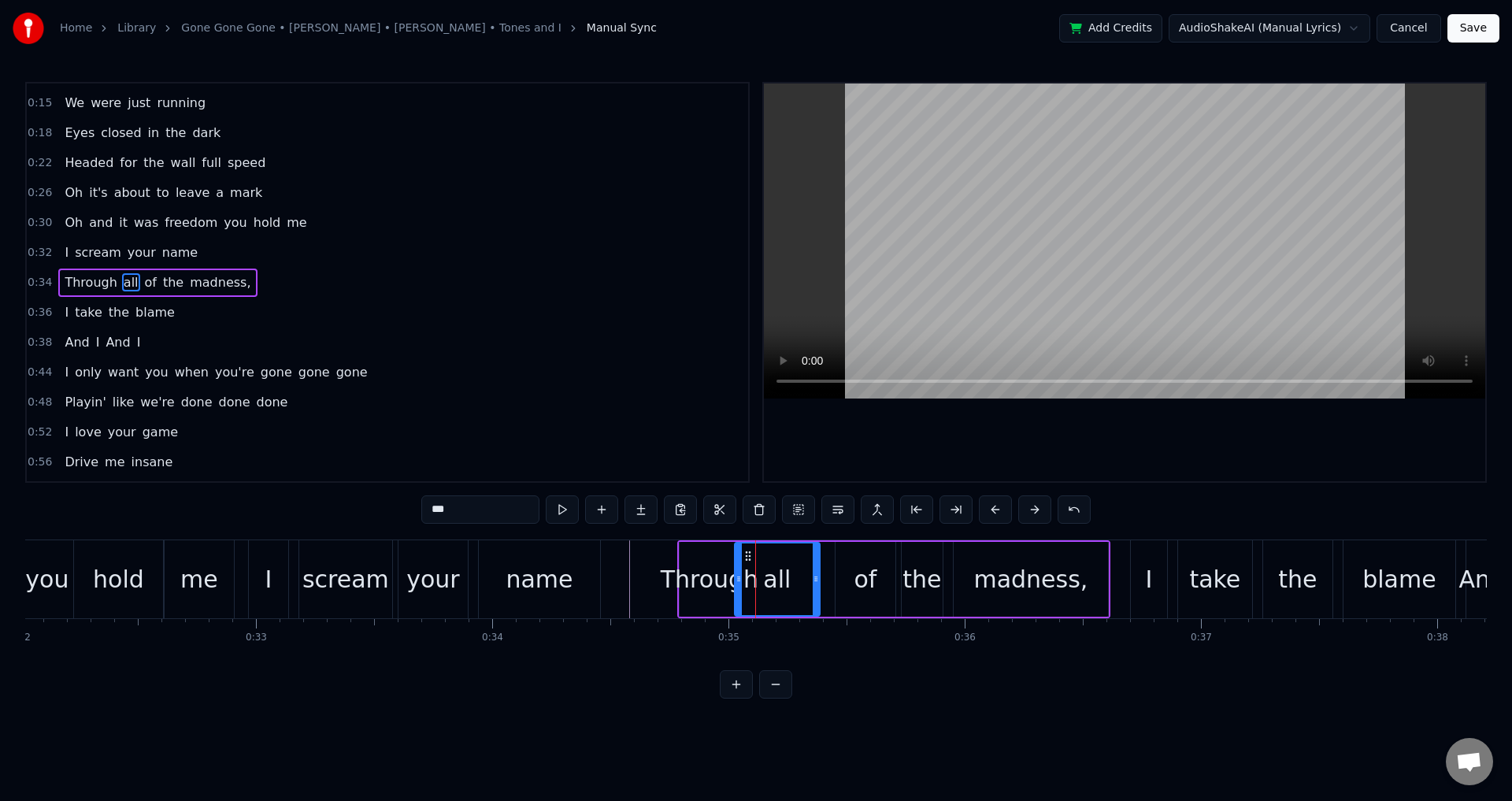
drag, startPoint x: 748, startPoint y: 574, endPoint x: 758, endPoint y: 573, distance: 10.0
click at [735, 573] on icon at bounding box center [738, 579] width 6 height 13
click at [843, 573] on div "of" at bounding box center [865, 580] width 60 height 75
drag, startPoint x: 837, startPoint y: 575, endPoint x: 821, endPoint y: 573, distance: 16.1
click at [821, 573] on icon at bounding box center [824, 579] width 6 height 13
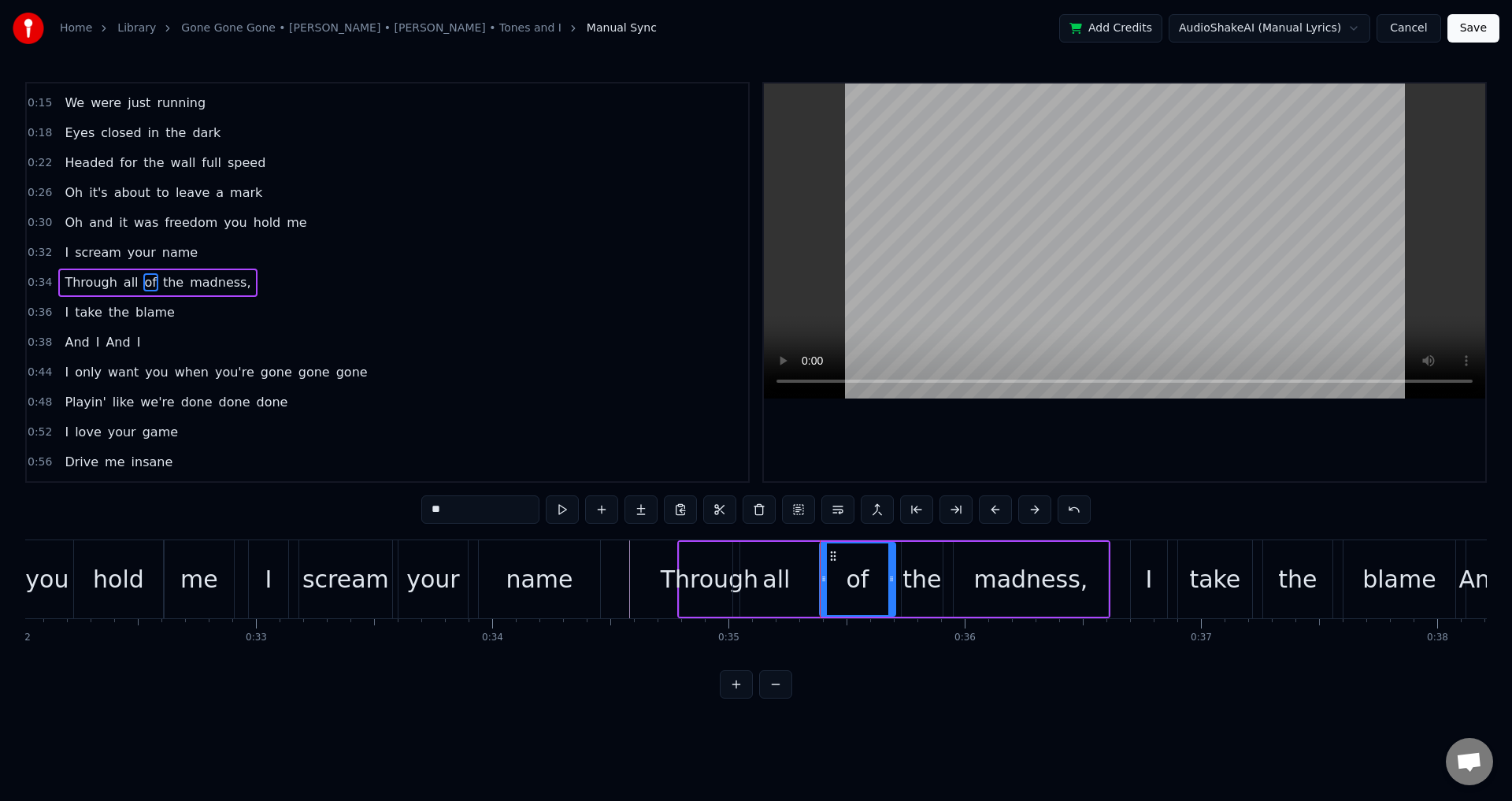
click at [901, 572] on div "the" at bounding box center [922, 580] width 42 height 75
drag, startPoint x: 906, startPoint y: 582, endPoint x: 897, endPoint y: 582, distance: 9.0
click at [897, 582] on icon at bounding box center [898, 579] width 6 height 13
click at [967, 579] on div "madness," at bounding box center [1031, 580] width 154 height 75
type input "********"
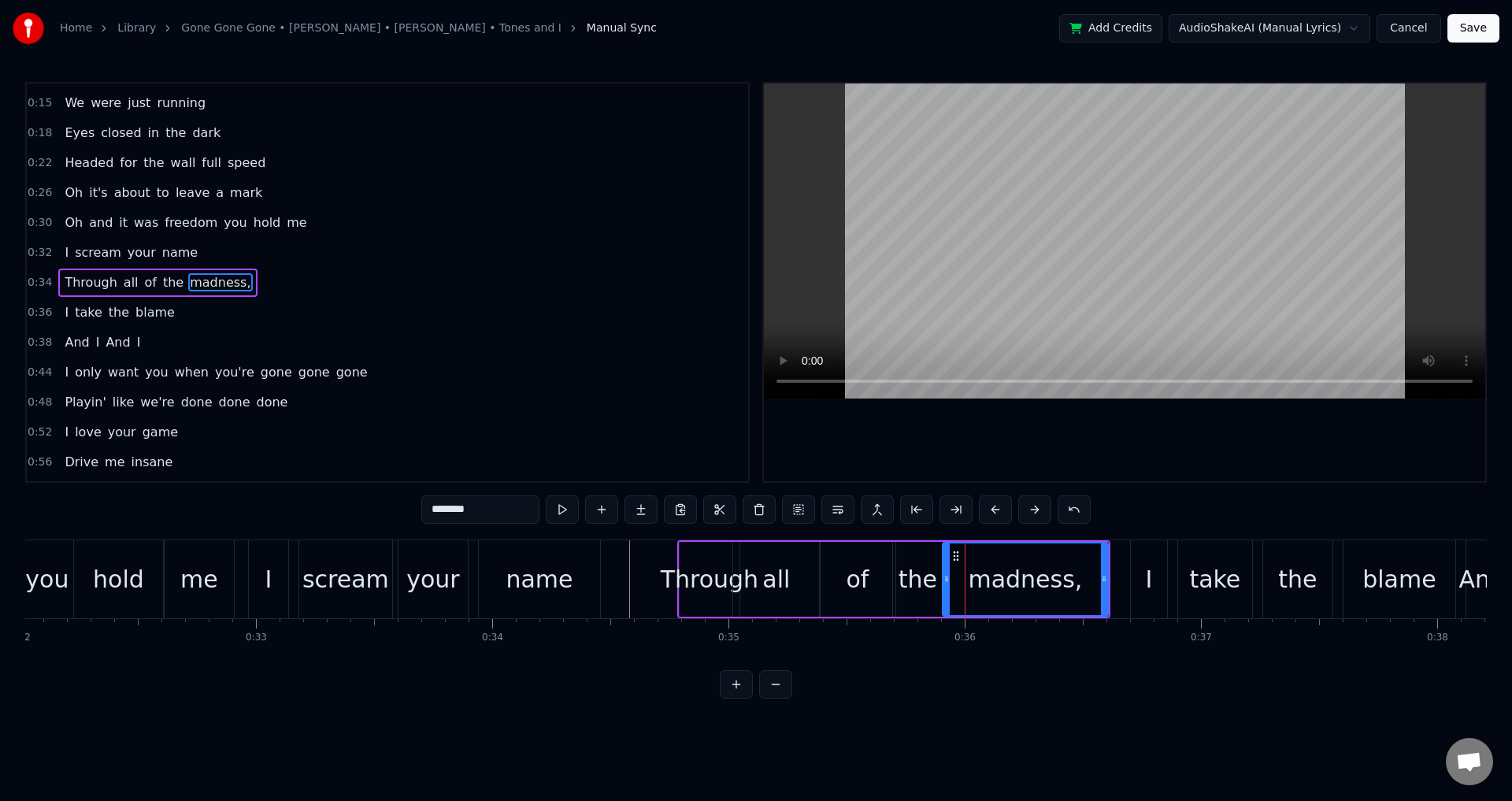
drag, startPoint x: 959, startPoint y: 577, endPoint x: 948, endPoint y: 577, distance: 11.0
click at [948, 577] on icon at bounding box center [947, 579] width 6 height 13
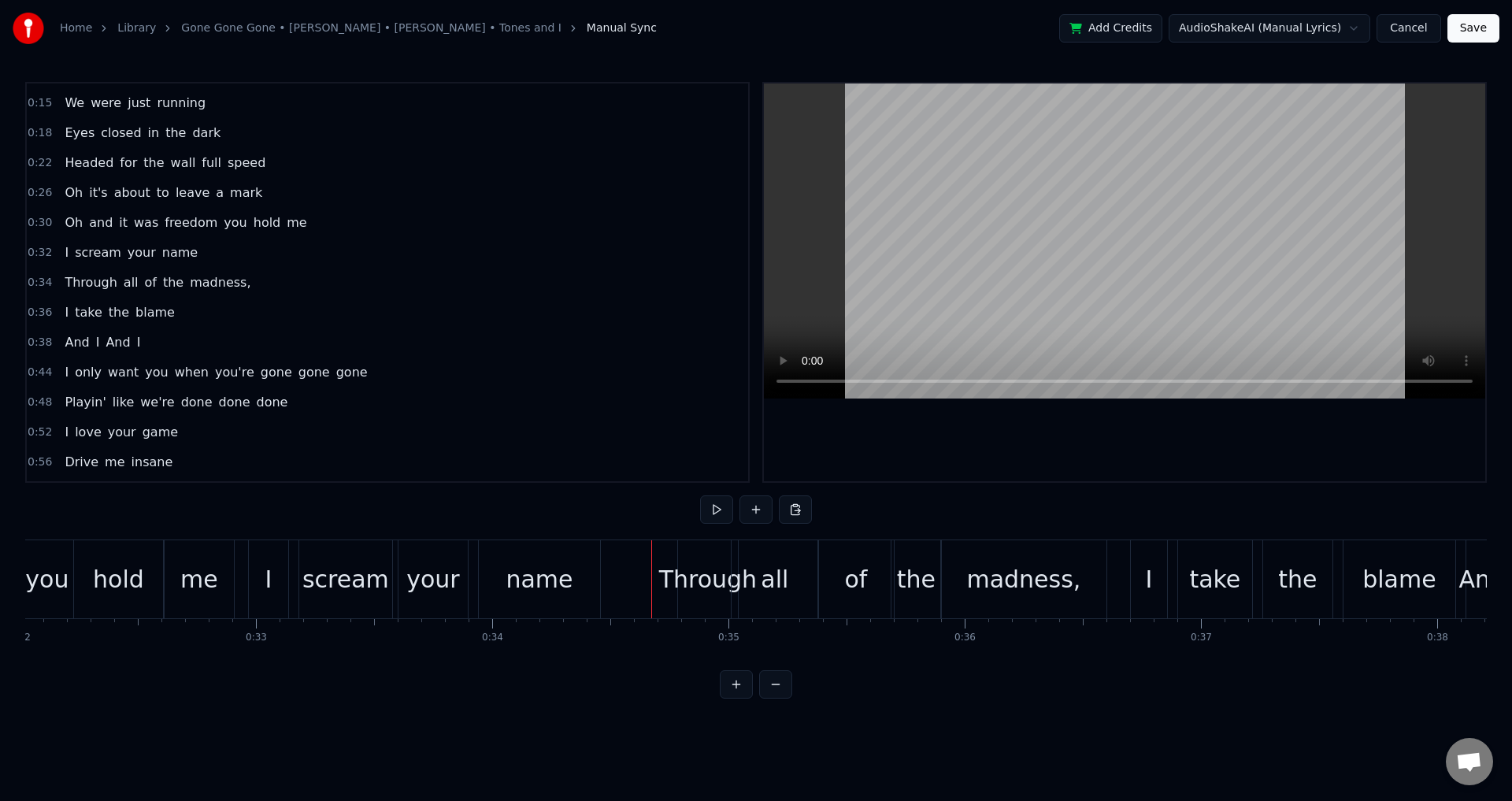
click at [682, 572] on div "Through" at bounding box center [708, 579] width 97 height 35
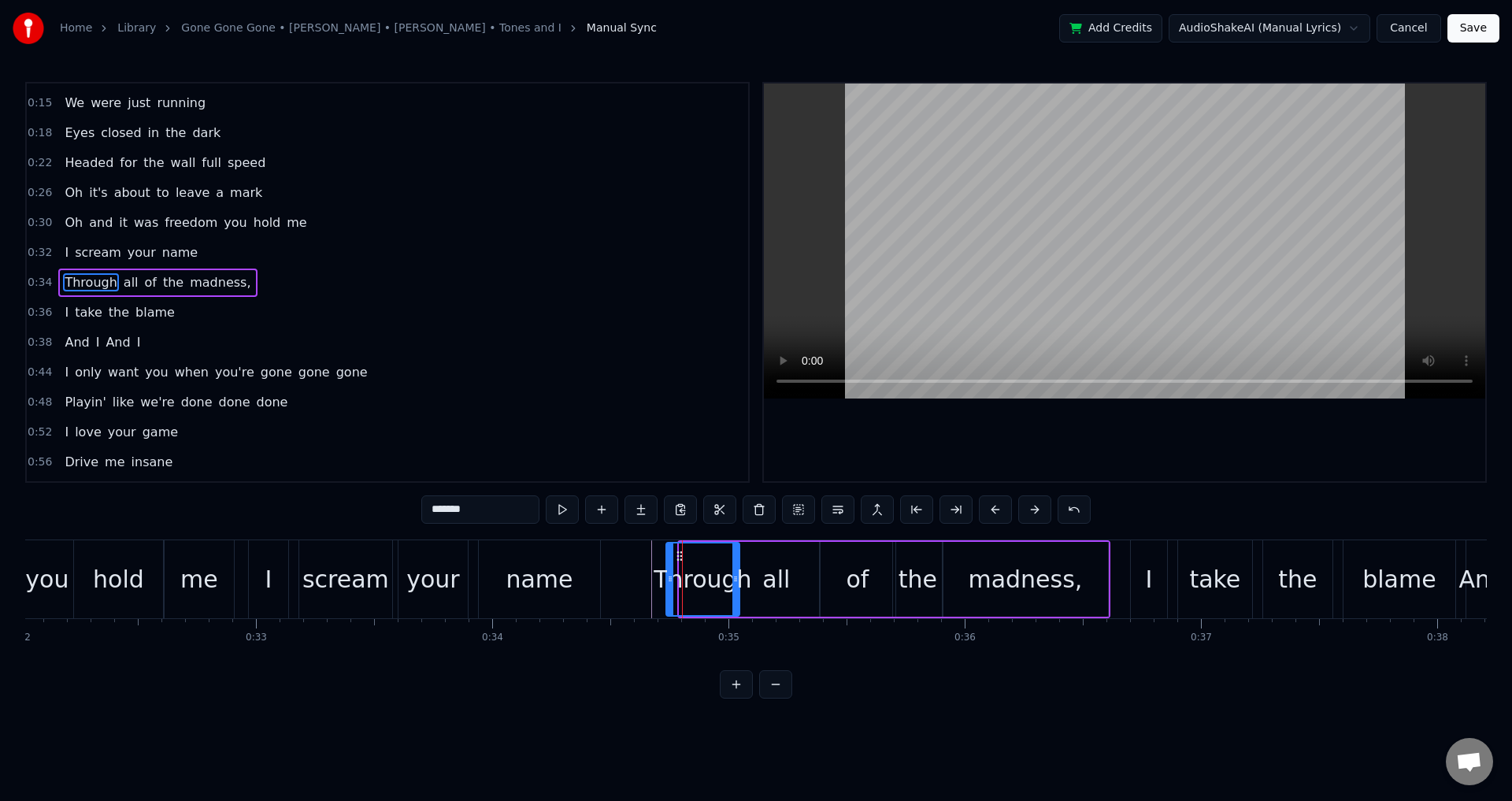
drag, startPoint x: 683, startPoint y: 574, endPoint x: 670, endPoint y: 577, distance: 13.3
click at [670, 577] on icon at bounding box center [671, 579] width 6 height 13
drag, startPoint x: 737, startPoint y: 582, endPoint x: 724, endPoint y: 582, distance: 13.0
click at [726, 582] on icon at bounding box center [729, 579] width 6 height 13
click at [760, 581] on div "all" at bounding box center [777, 580] width 87 height 75
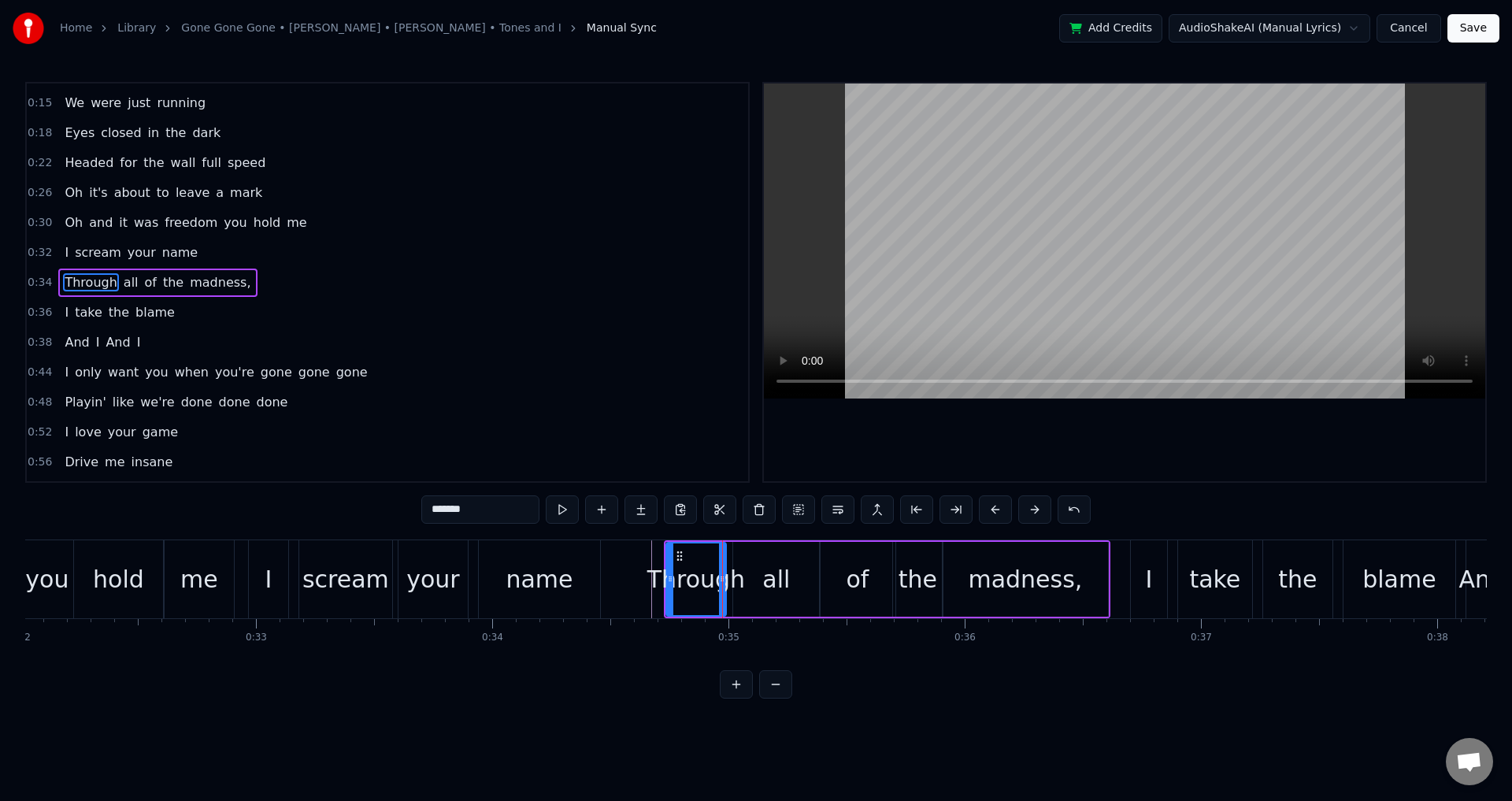
type input "***"
drag, startPoint x: 734, startPoint y: 580, endPoint x: 724, endPoint y: 580, distance: 10.0
click at [724, 580] on icon at bounding box center [726, 579] width 6 height 13
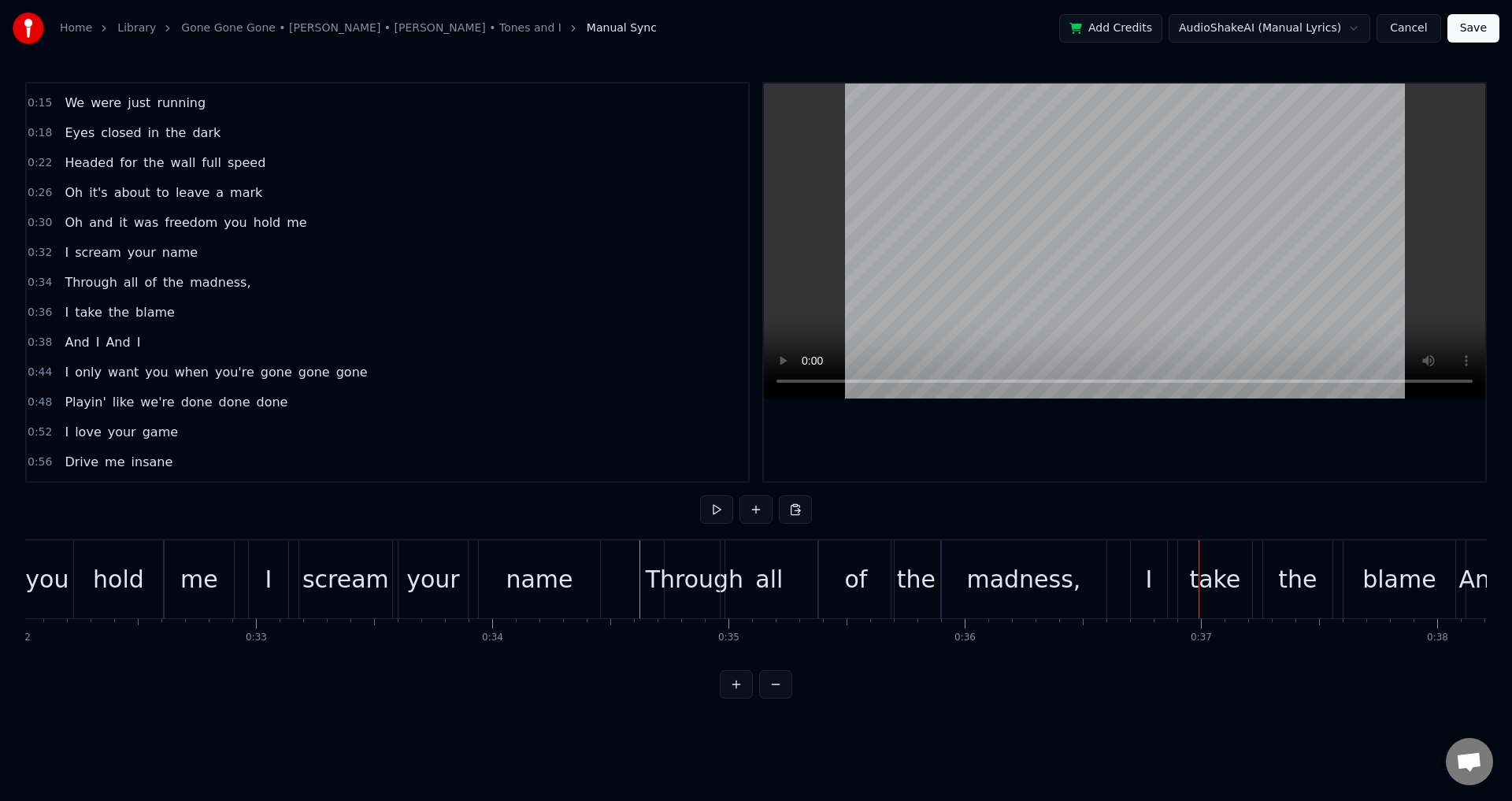
click at [1045, 597] on div "madness," at bounding box center [1023, 580] width 165 height 78
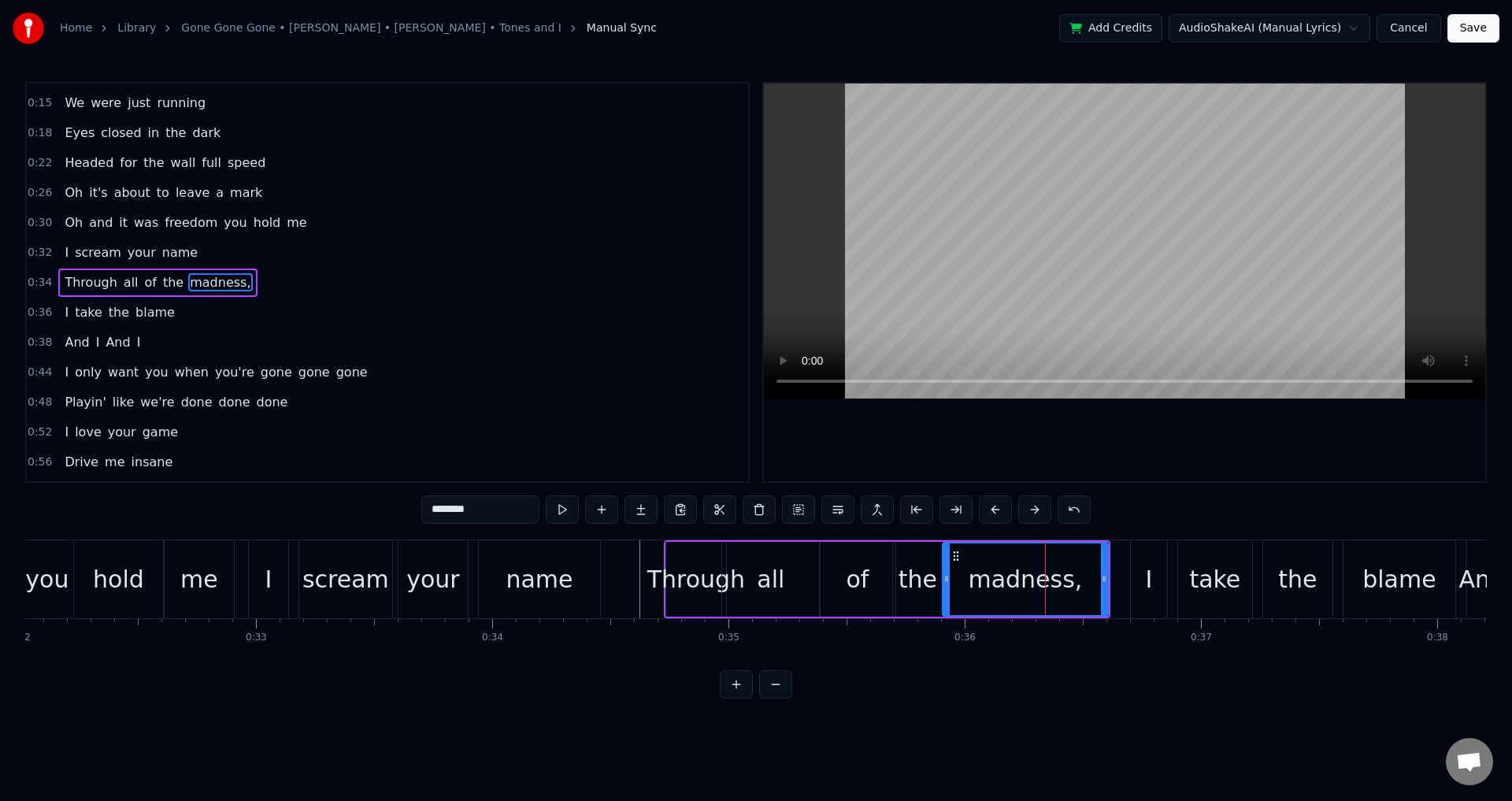
click at [513, 506] on input "********" at bounding box center [481, 510] width 118 height 29
type input "*******"
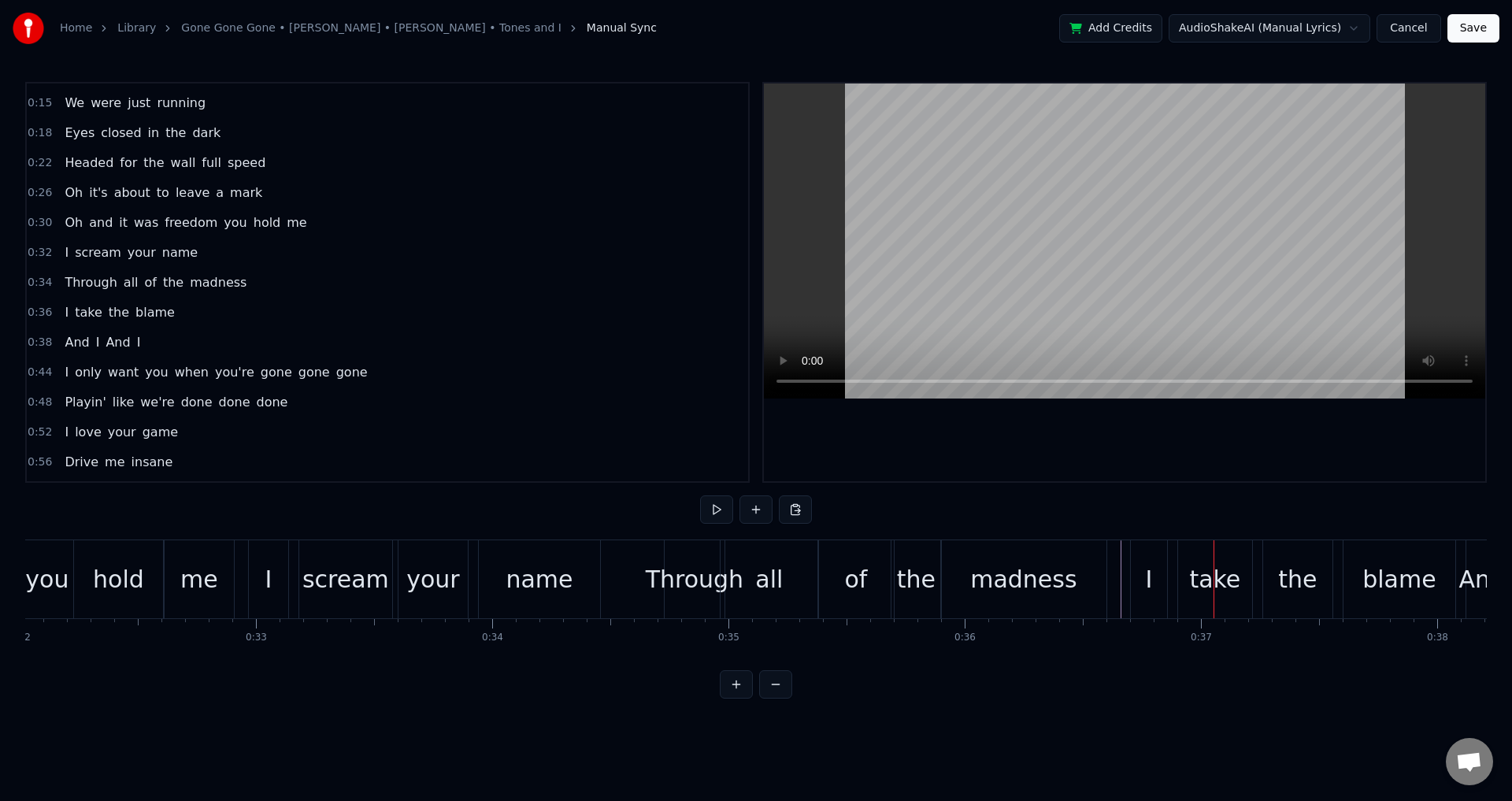
click at [1110, 581] on div "Through all of the madness" at bounding box center [887, 580] width 446 height 78
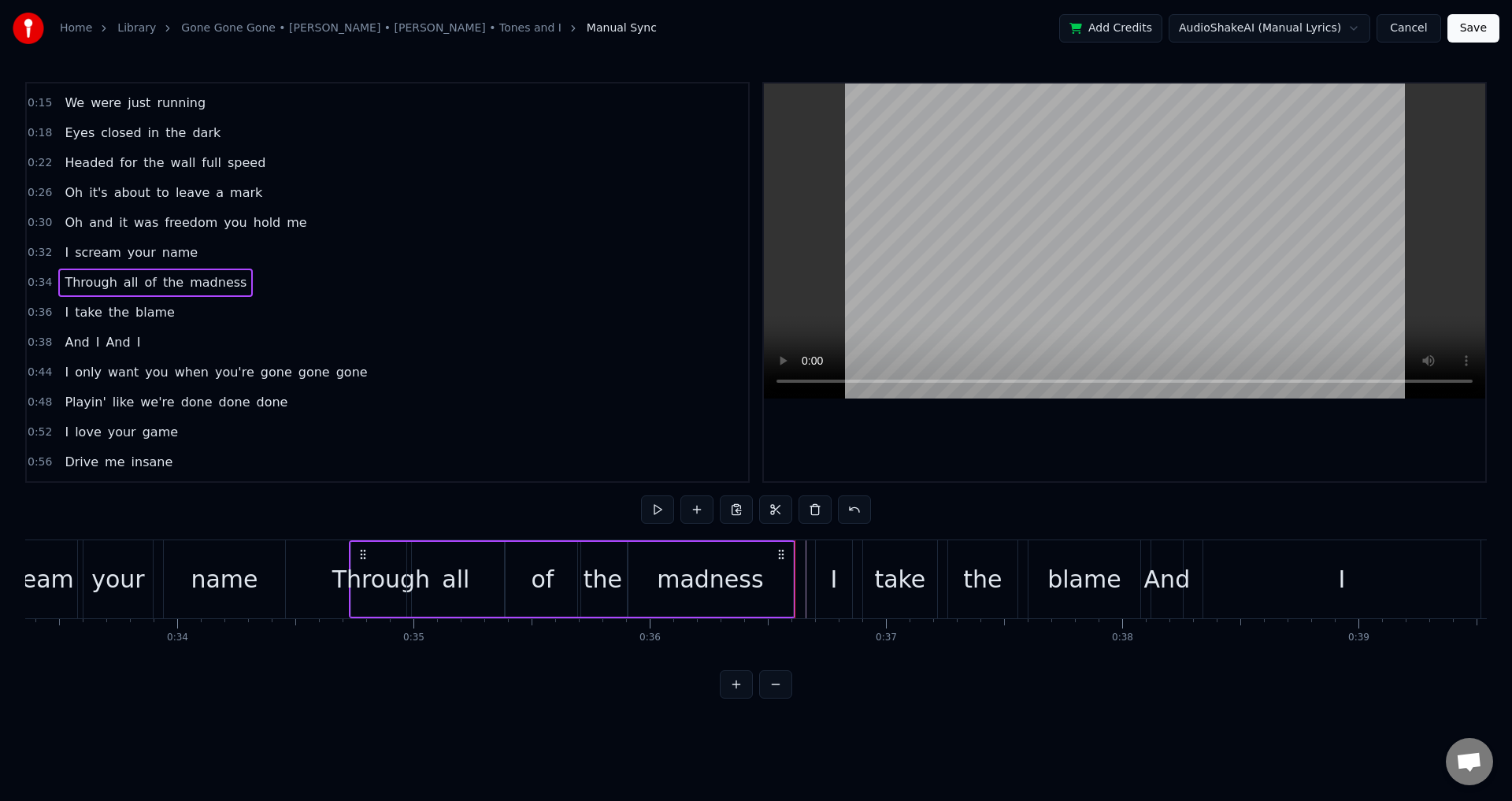
scroll to position [0, 7913]
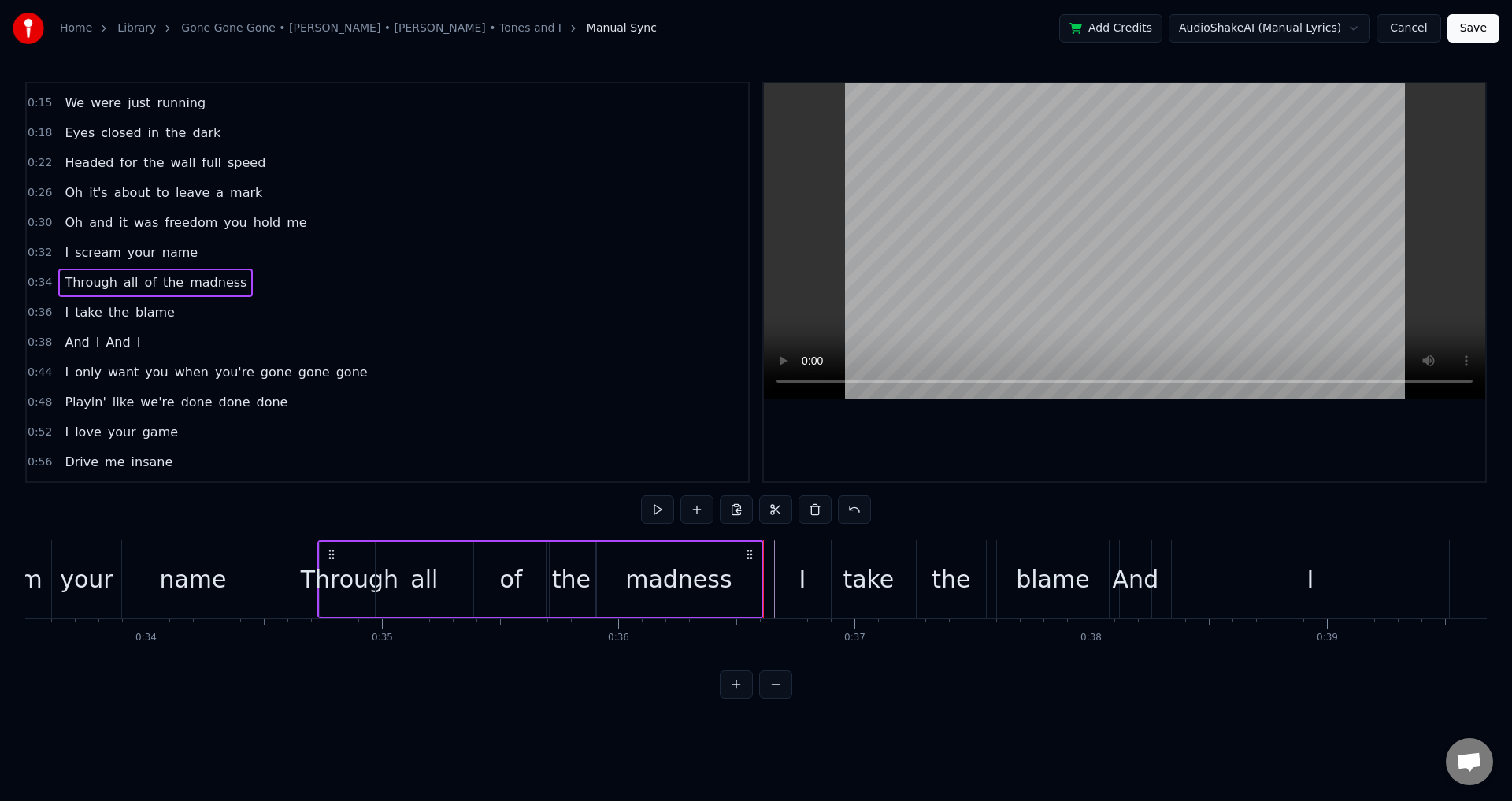
click at [827, 569] on div "I take the blame" at bounding box center [948, 580] width 329 height 78
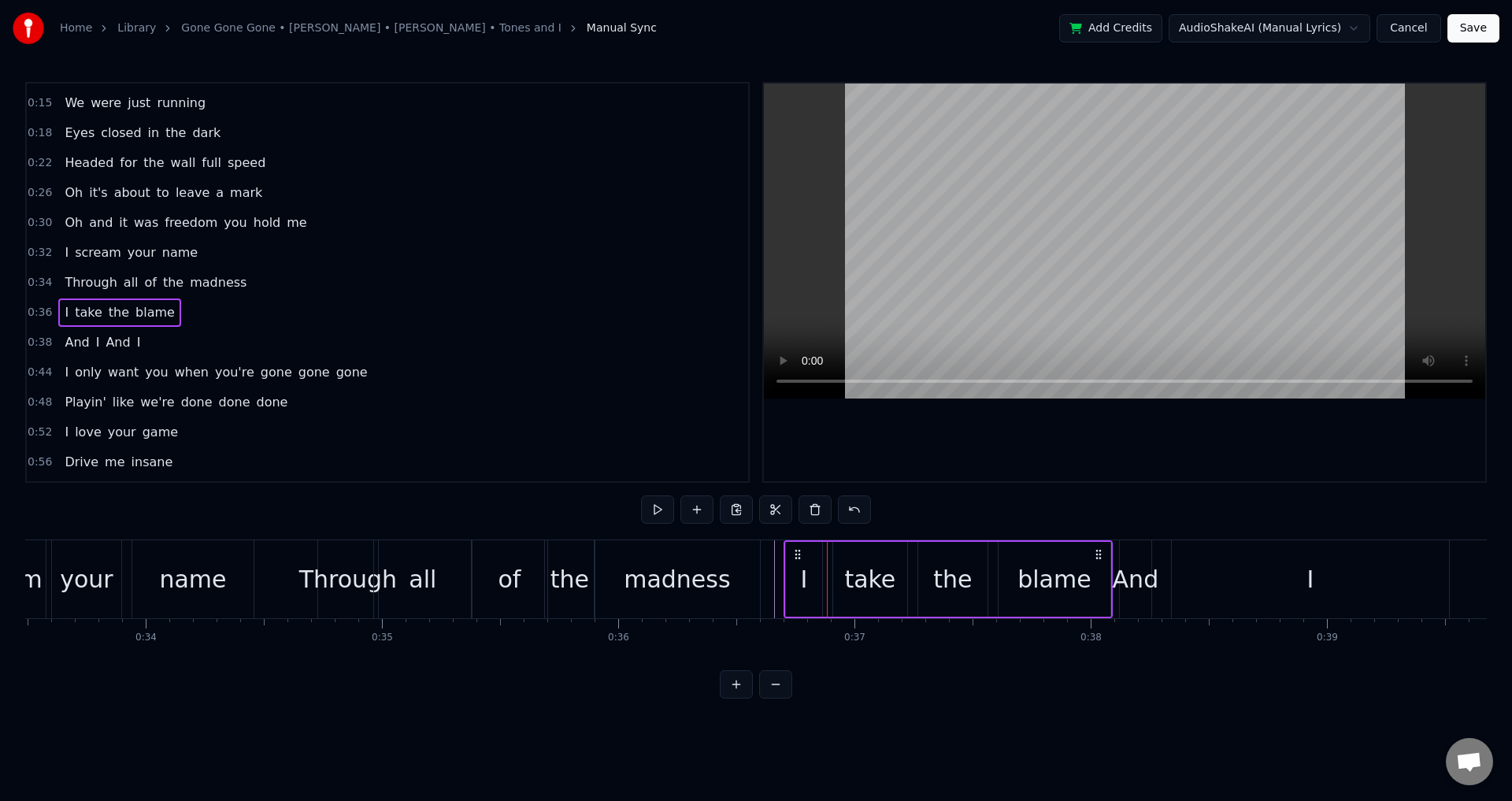
click at [795, 549] on div "I take the blame" at bounding box center [948, 580] width 329 height 78
drag, startPoint x: 798, startPoint y: 549, endPoint x: 786, endPoint y: 549, distance: 12.0
click at [786, 549] on icon at bounding box center [787, 555] width 13 height 13
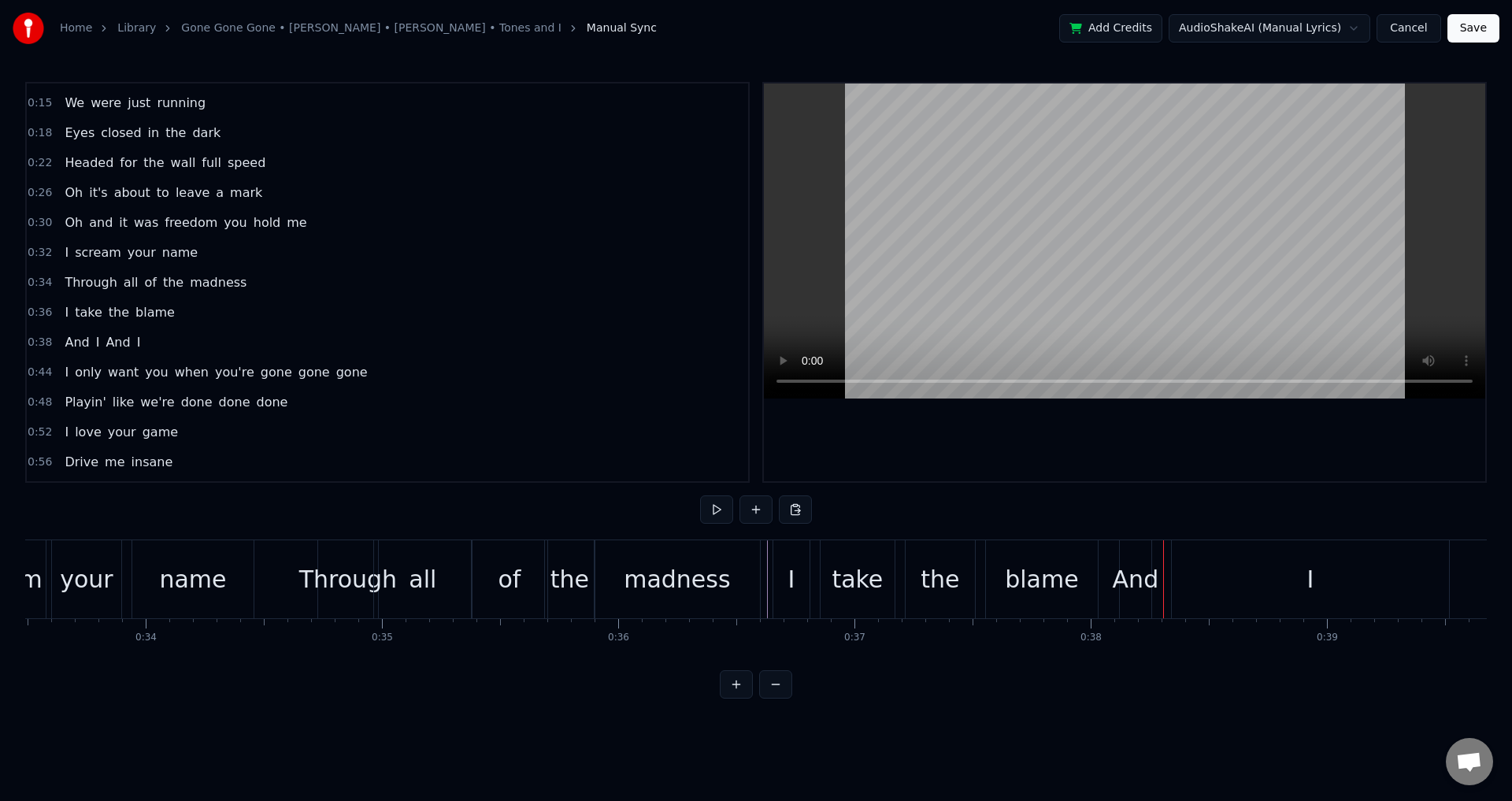
click at [758, 577] on div "madness" at bounding box center [677, 580] width 165 height 78
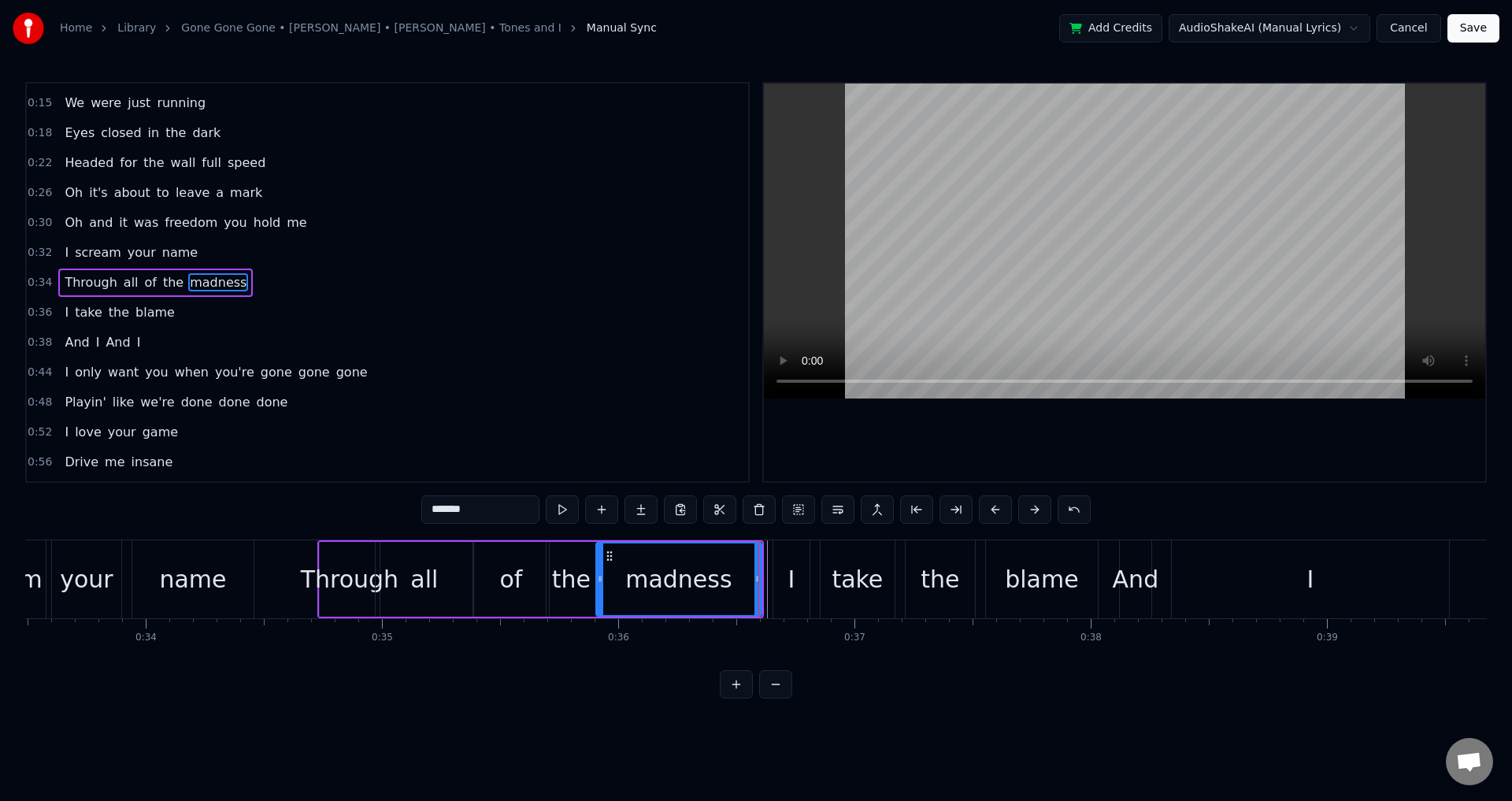
click at [763, 581] on div "Through all of the madness" at bounding box center [540, 580] width 446 height 78
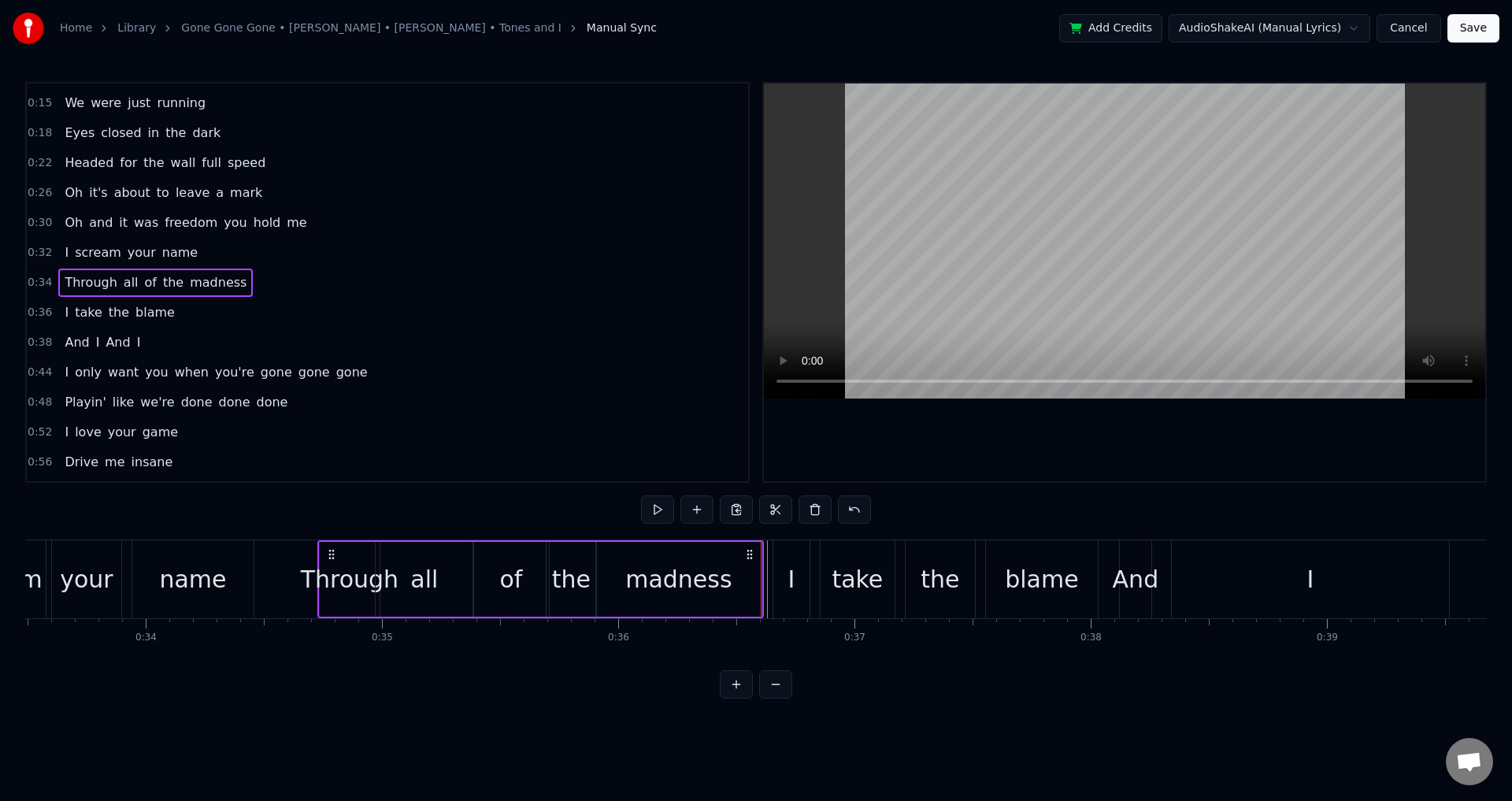
click at [1128, 450] on div at bounding box center [1125, 283] width 722 height 398
click at [871, 554] on div "take" at bounding box center [857, 580] width 74 height 78
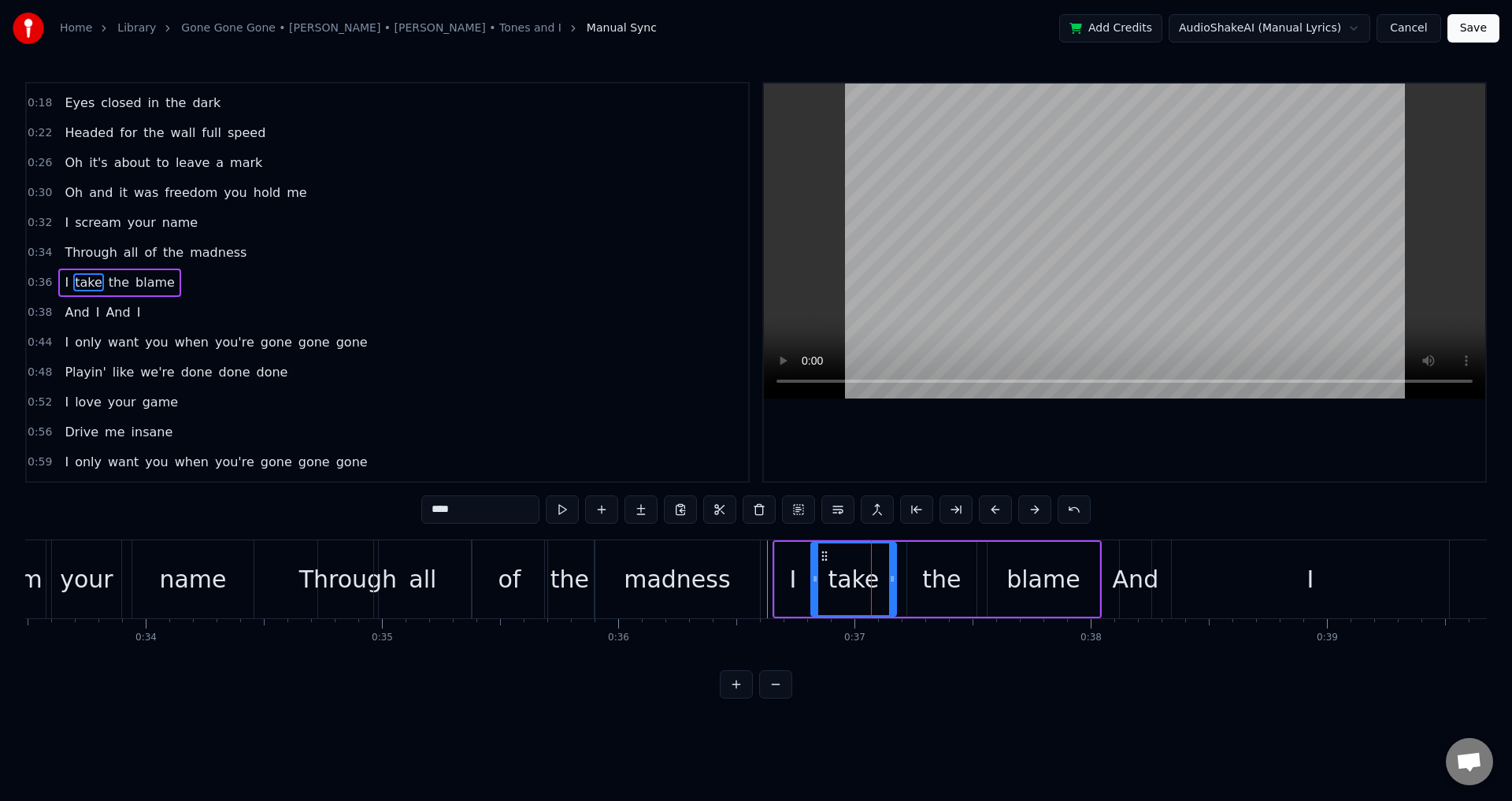
drag, startPoint x: 825, startPoint y: 572, endPoint x: 814, endPoint y: 570, distance: 11.2
click at [814, 570] on div at bounding box center [815, 580] width 6 height 72
click at [961, 578] on div "the" at bounding box center [942, 580] width 69 height 75
drag, startPoint x: 908, startPoint y: 575, endPoint x: 1099, endPoint y: 570, distance: 191.1
click at [897, 572] on div "the" at bounding box center [937, 580] width 81 height 75
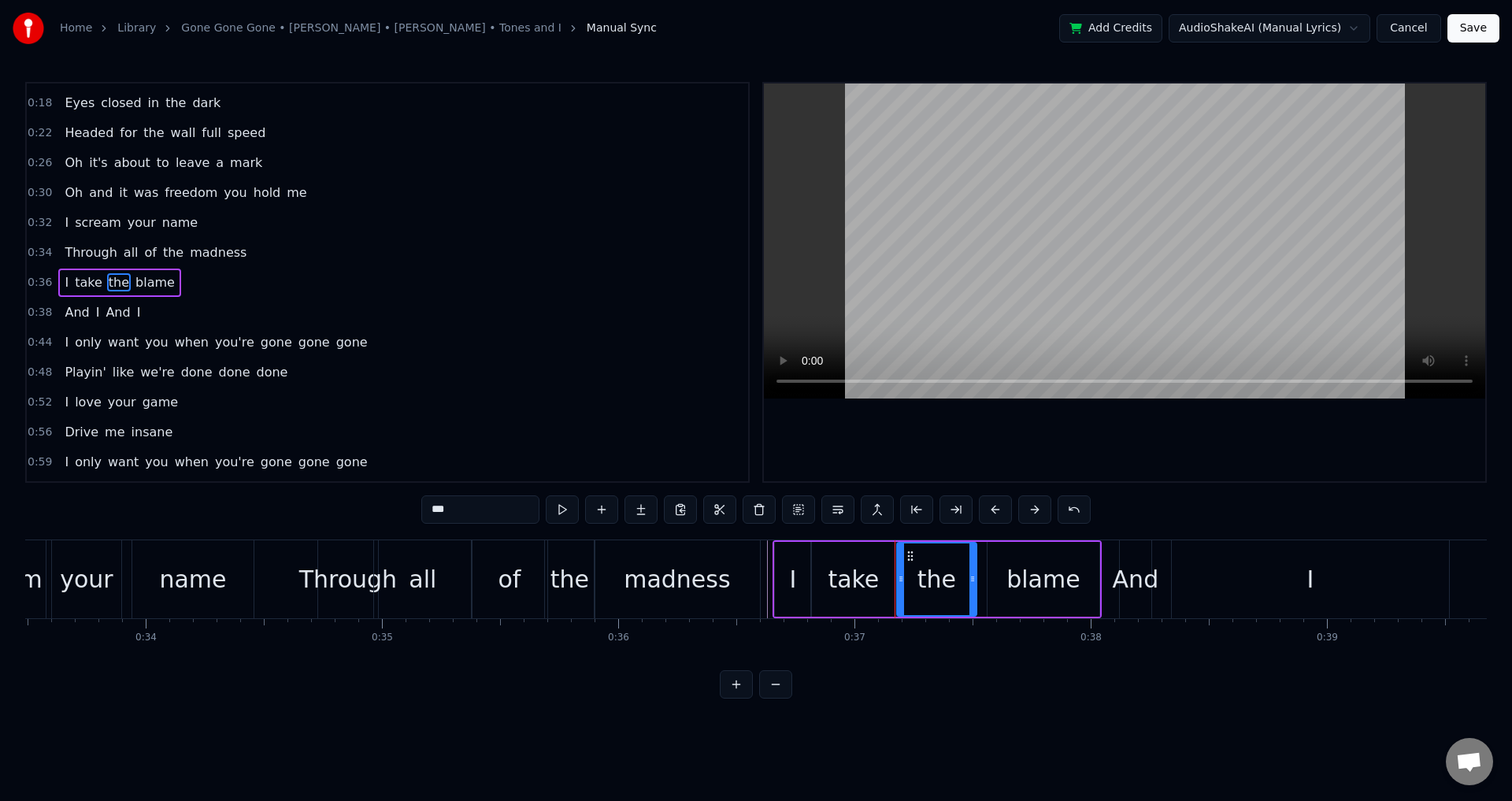
click at [1041, 570] on div "blame" at bounding box center [1043, 579] width 73 height 35
type input "*****"
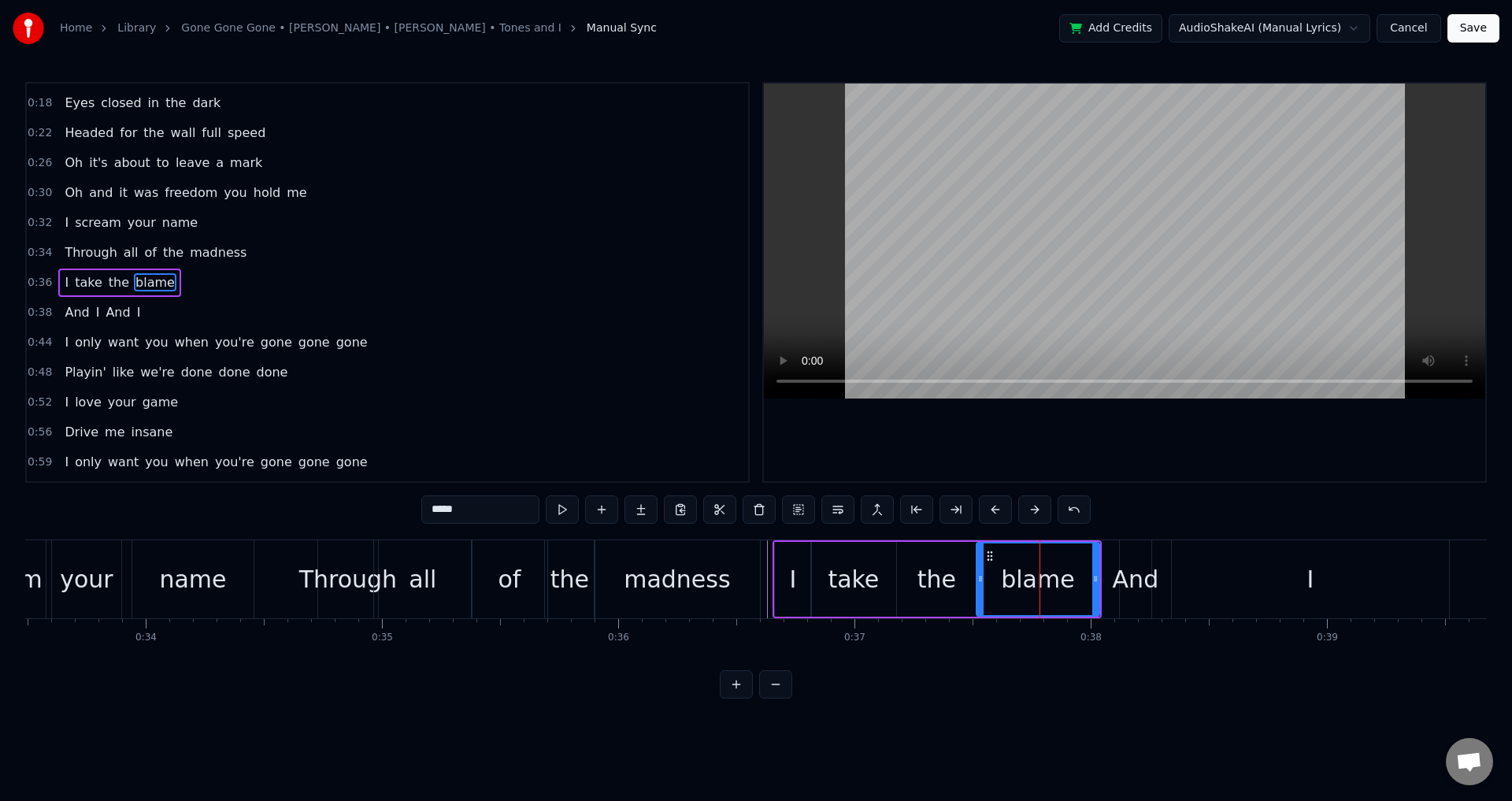
drag, startPoint x: 989, startPoint y: 574, endPoint x: 978, endPoint y: 572, distance: 11.2
click at [978, 572] on div at bounding box center [980, 580] width 6 height 72
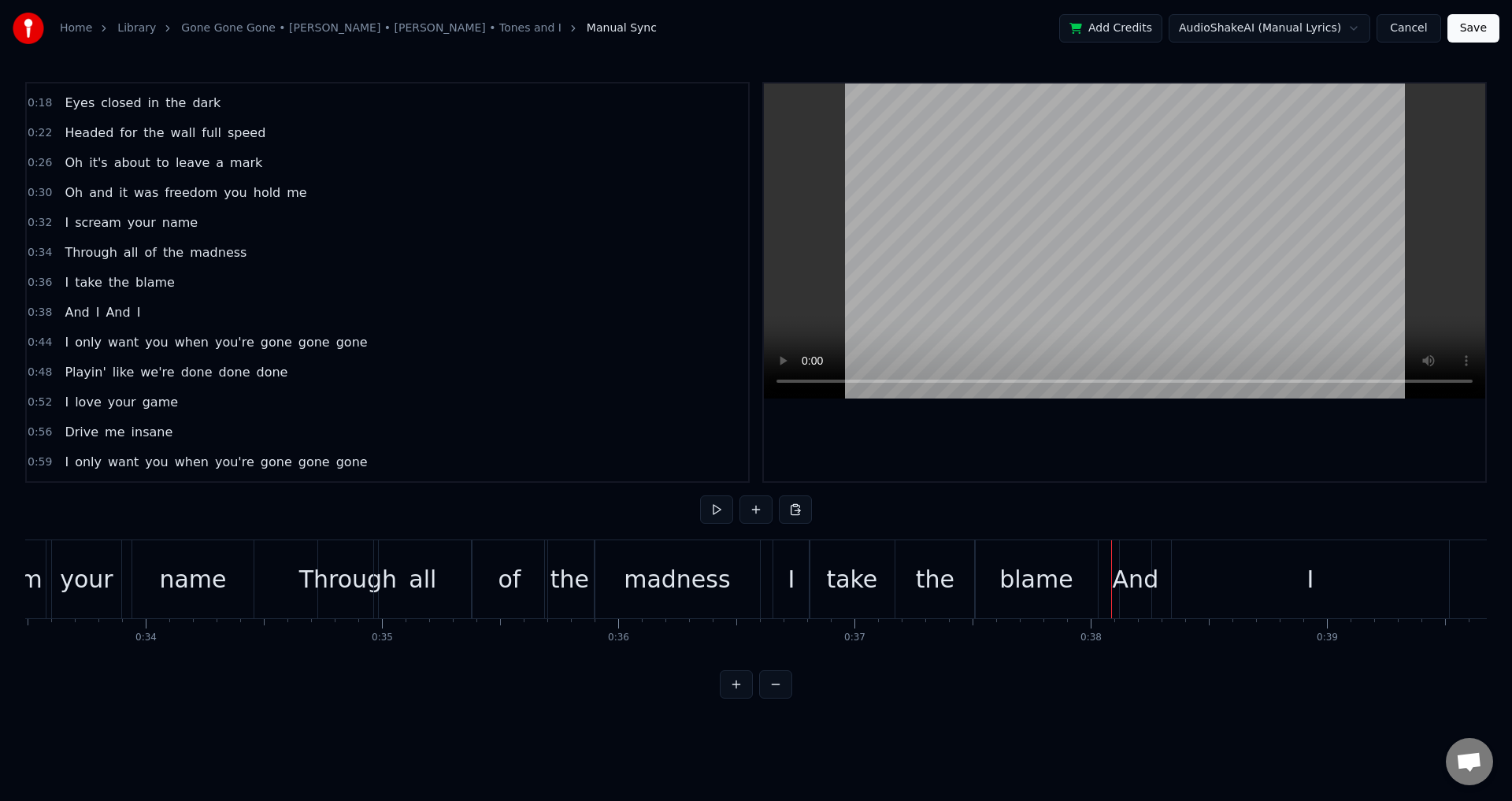
click at [1119, 576] on div "And" at bounding box center [1136, 579] width 46 height 35
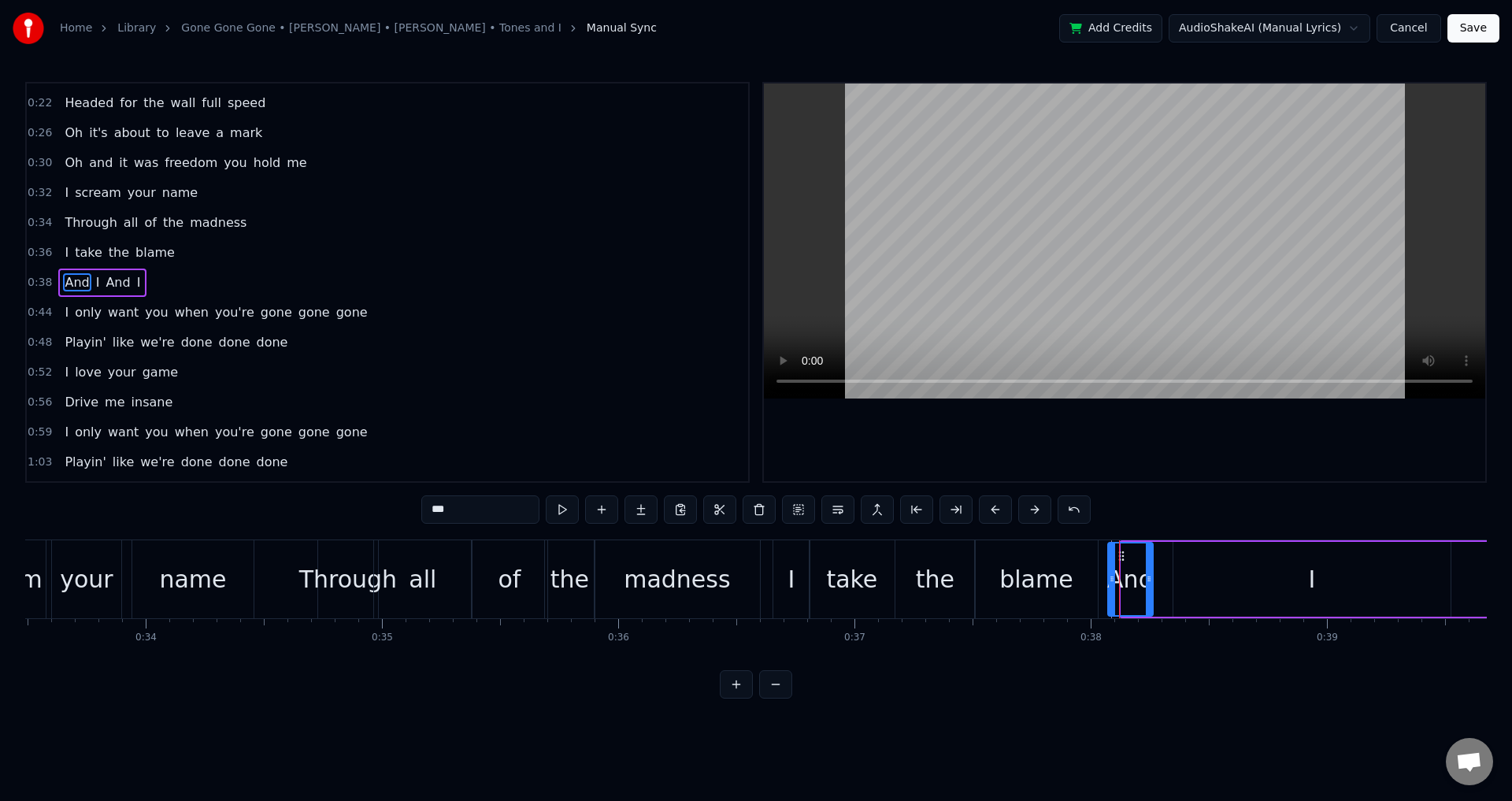
drag, startPoint x: 1122, startPoint y: 581, endPoint x: 1109, endPoint y: 580, distance: 13.0
click at [1109, 580] on icon at bounding box center [1112, 579] width 6 height 13
click at [1193, 587] on div "I" at bounding box center [1312, 580] width 277 height 75
type input "*"
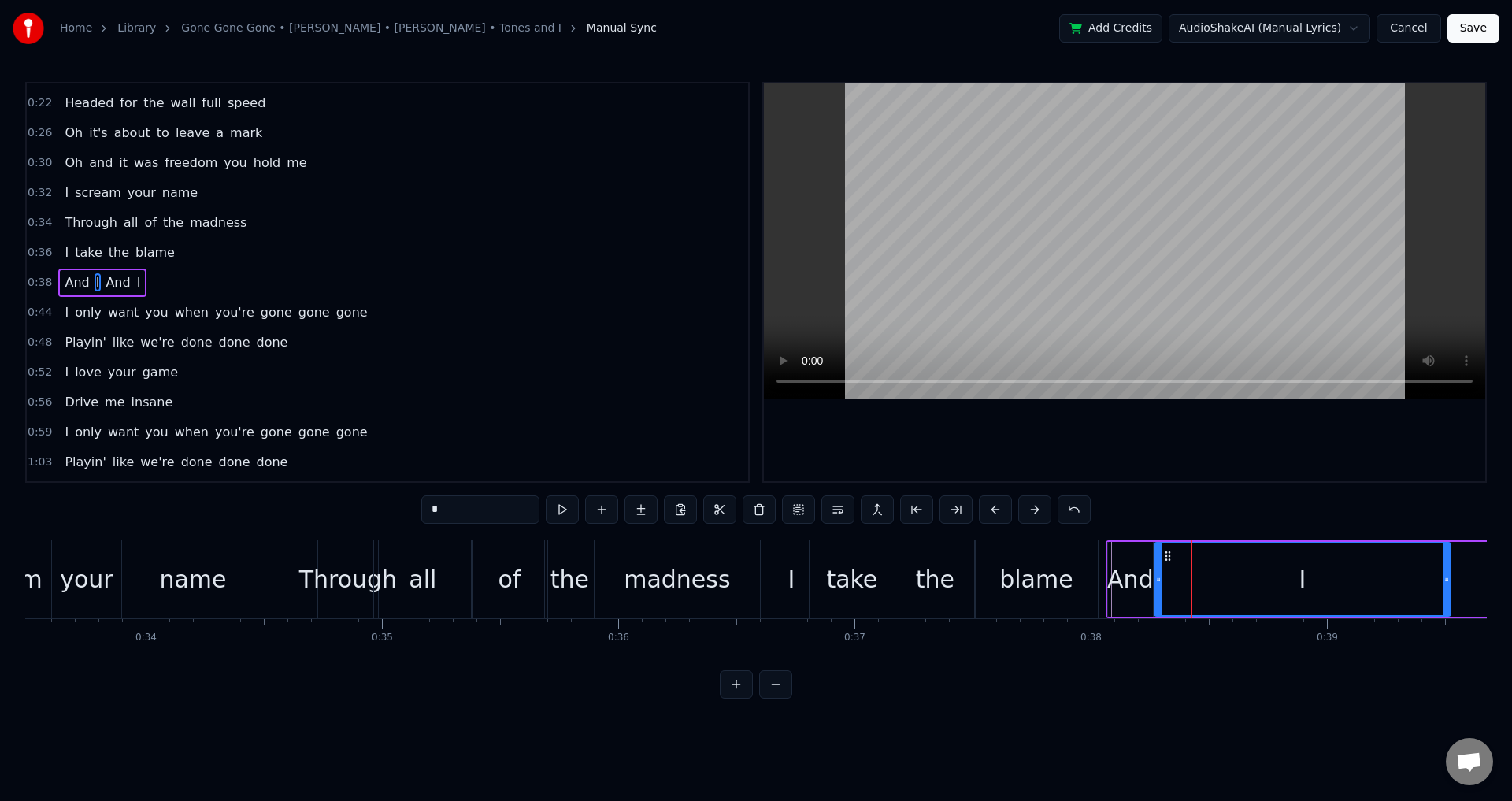
drag, startPoint x: 1174, startPoint y: 580, endPoint x: 1154, endPoint y: 580, distance: 20.0
click at [1155, 580] on icon at bounding box center [1158, 579] width 6 height 13
click at [1098, 569] on div "I take the blame" at bounding box center [937, 580] width 329 height 78
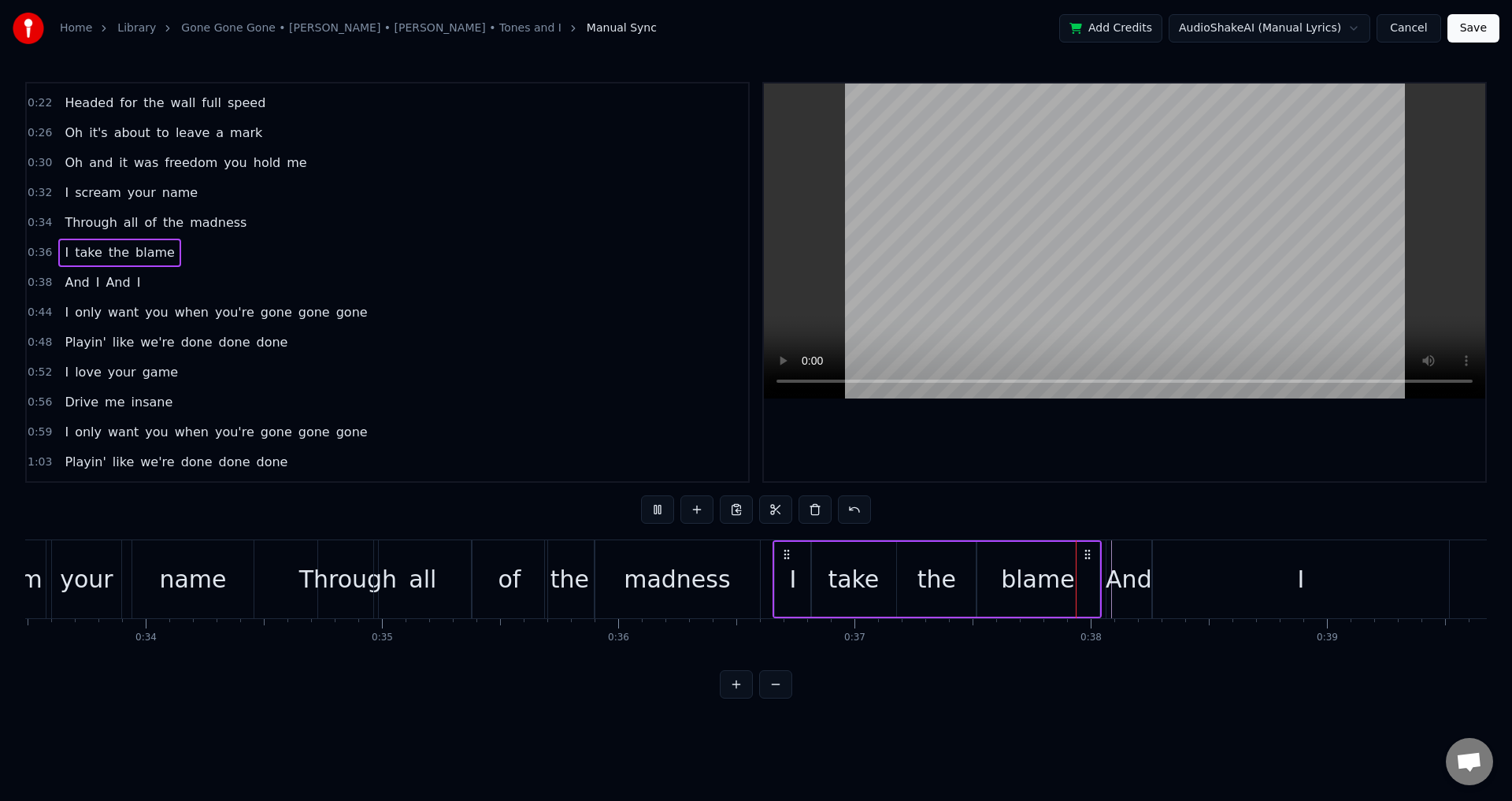
click at [1189, 441] on div at bounding box center [1125, 283] width 722 height 398
click at [1190, 441] on div at bounding box center [1125, 283] width 722 height 398
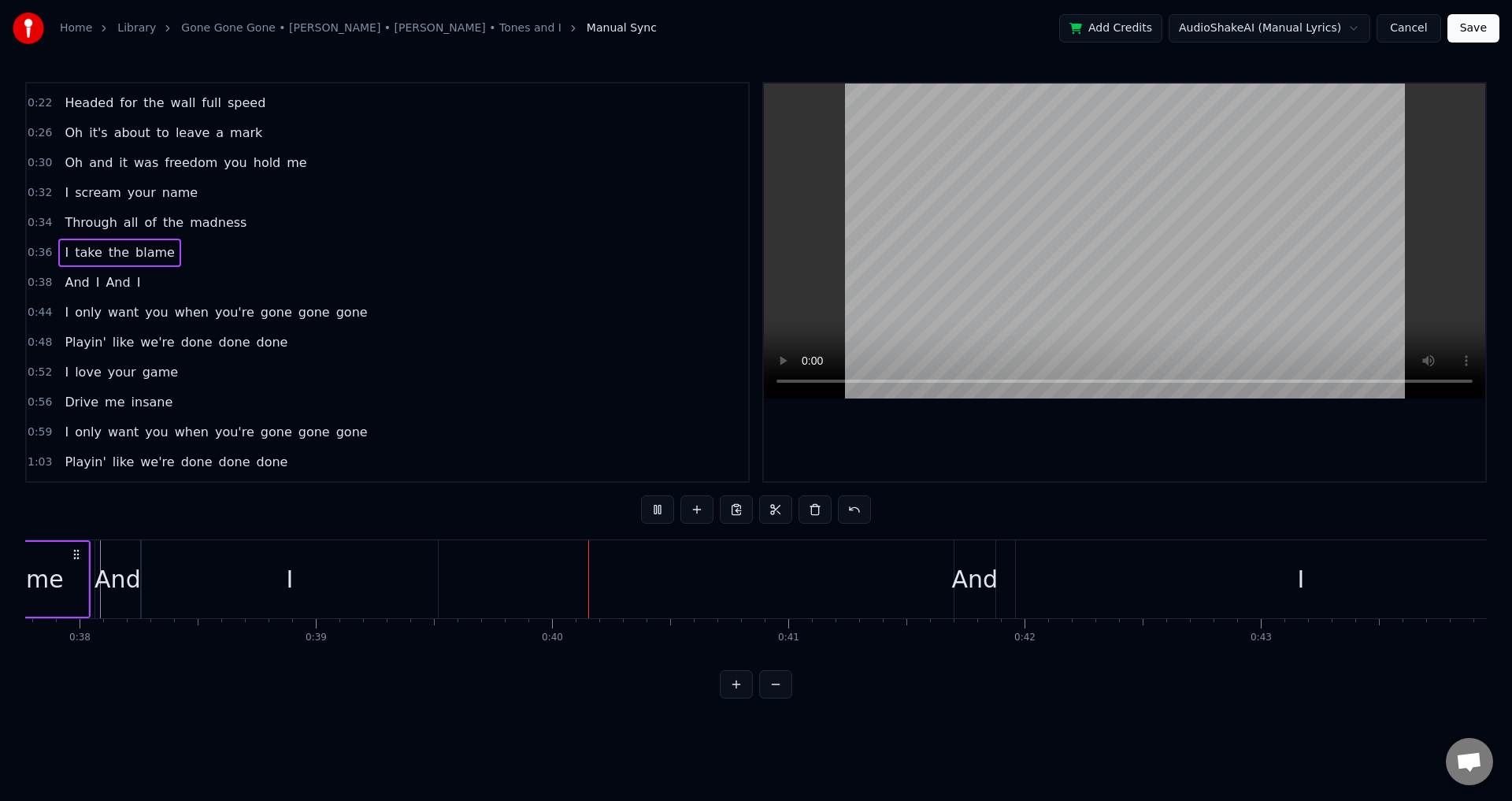
scroll to position [0, 9272]
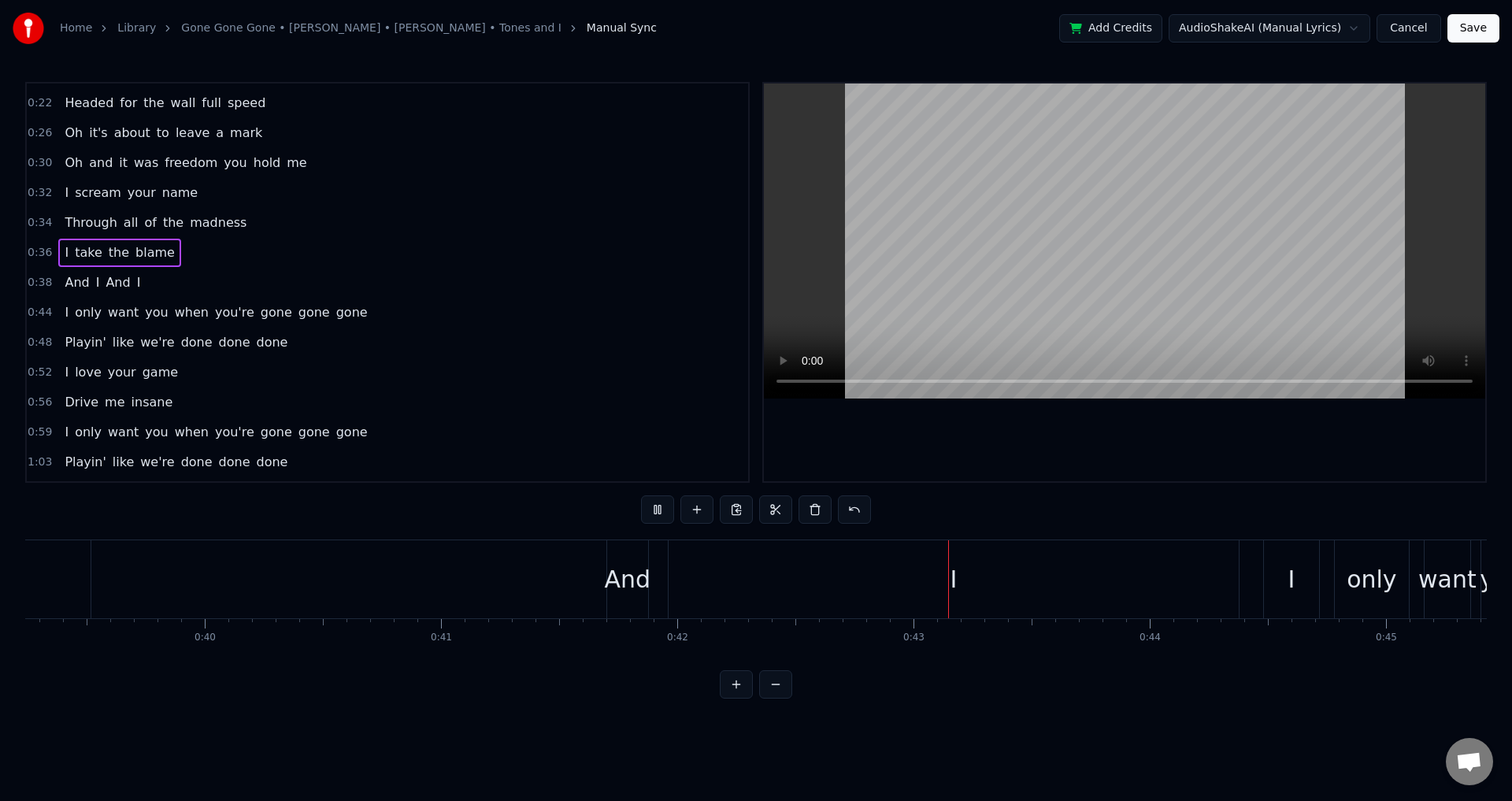
click at [523, 576] on div "And I And I" at bounding box center [495, 580] width 1496 height 78
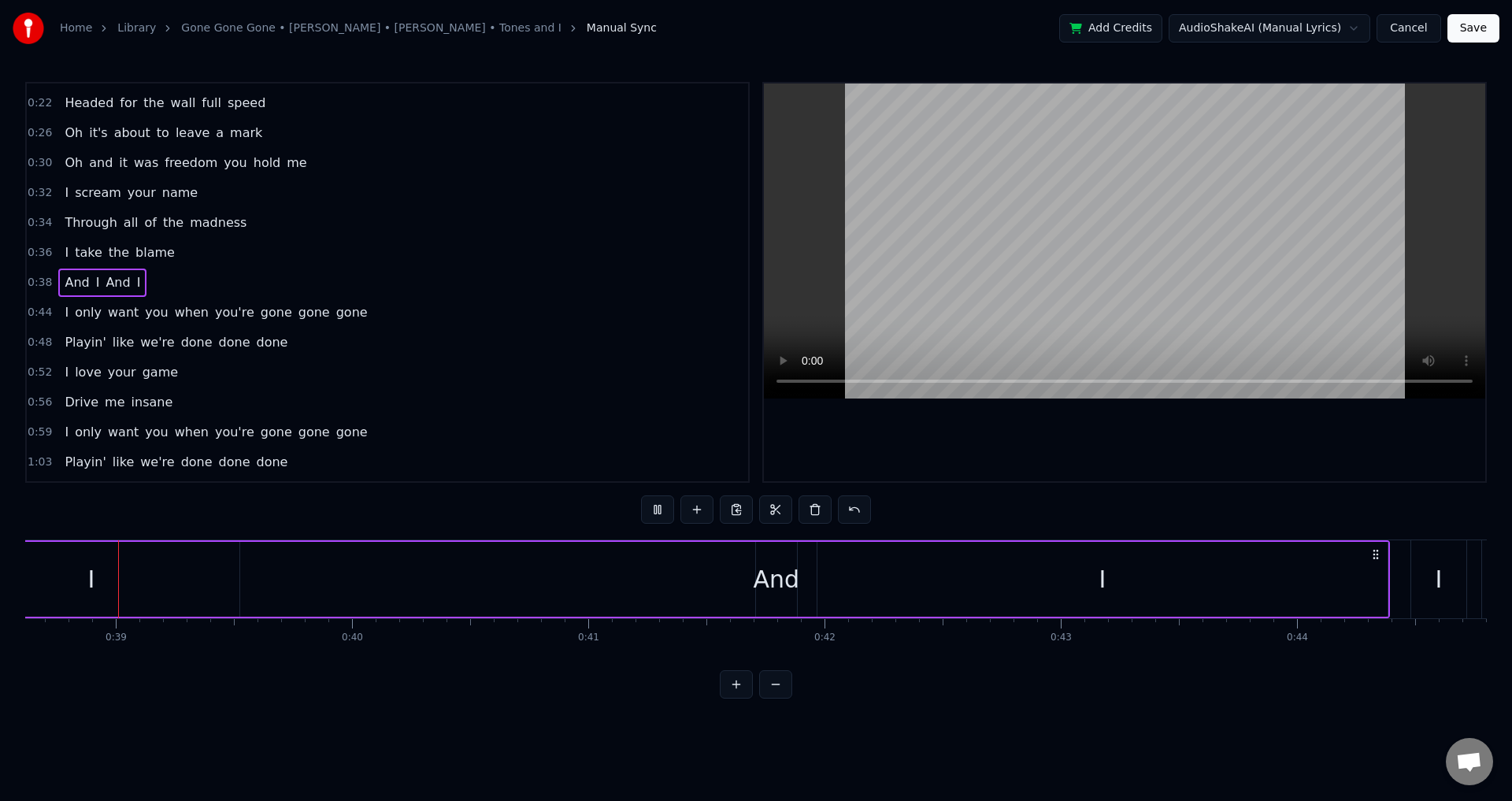
scroll to position [0, 9089]
click at [1357, 577] on div "I" at bounding box center [1138, 580] width 570 height 75
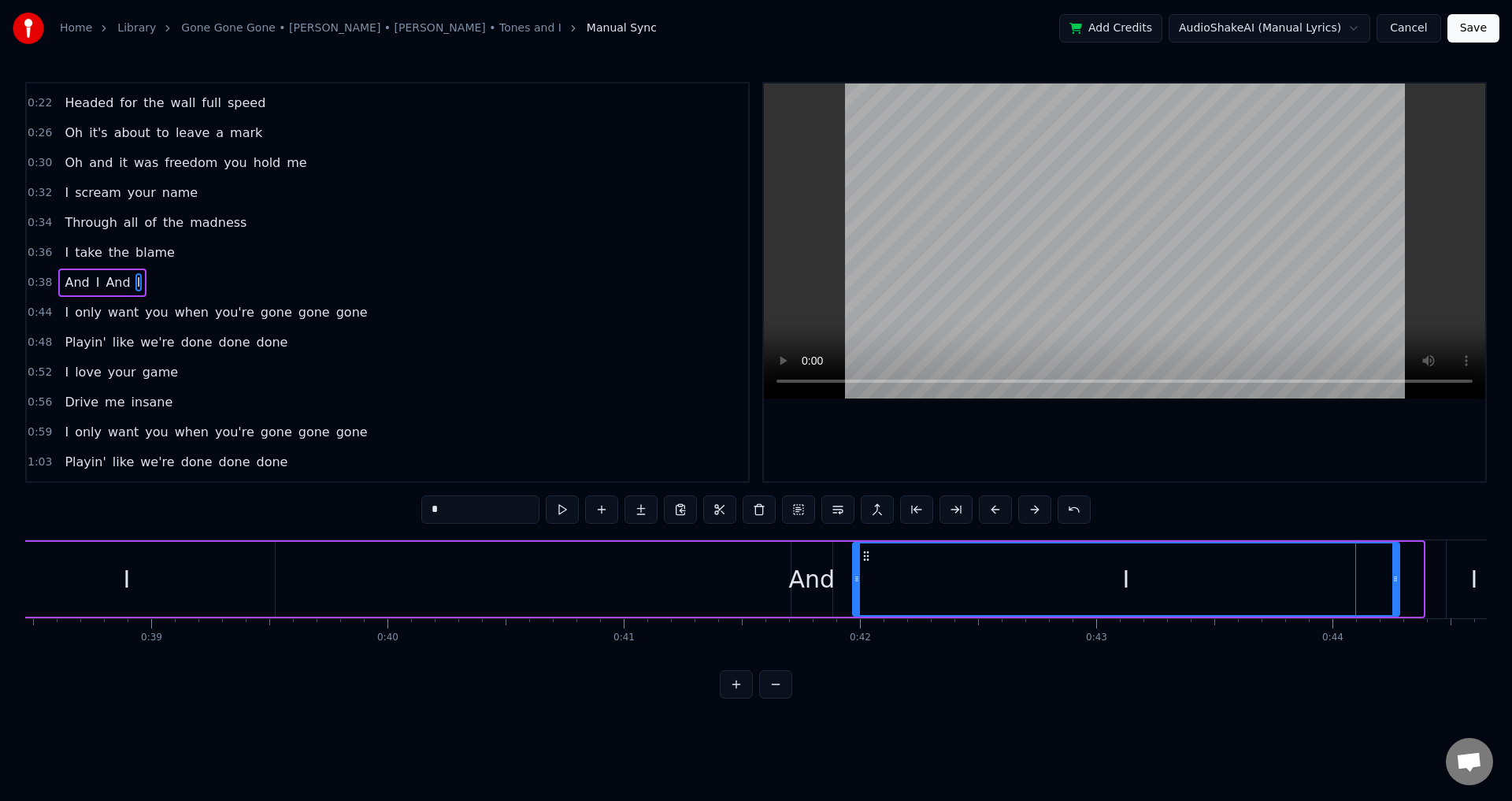
drag, startPoint x: 1420, startPoint y: 578, endPoint x: 1395, endPoint y: 577, distance: 25.0
click at [1395, 577] on icon at bounding box center [1395, 579] width 6 height 13
drag, startPoint x: 628, startPoint y: 588, endPoint x: 840, endPoint y: 581, distance: 212.1
click at [635, 588] on div "And I And I" at bounding box center [665, 580] width 1471 height 78
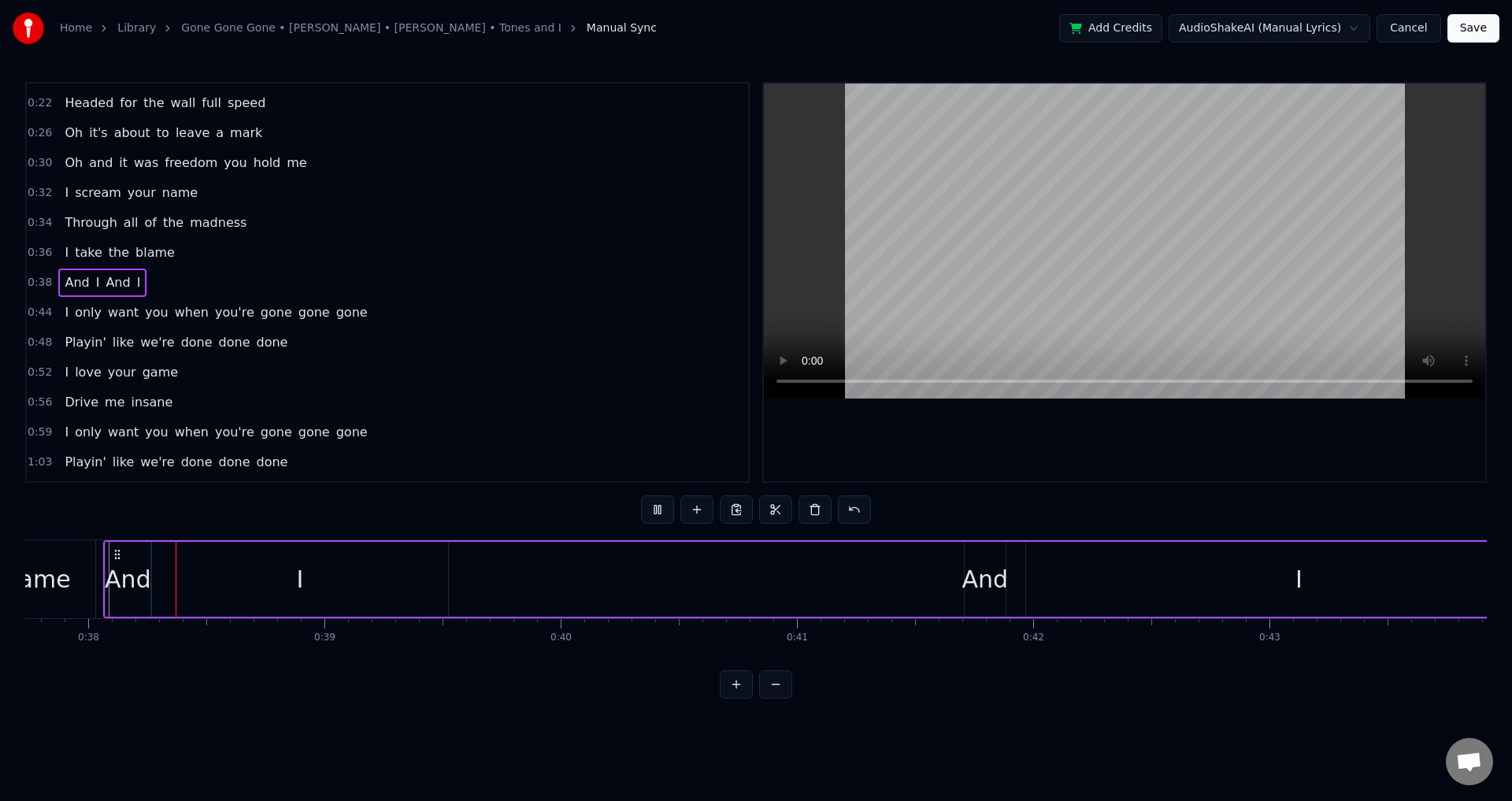
scroll to position [0, 8915]
click at [1184, 444] on div at bounding box center [1125, 283] width 722 height 398
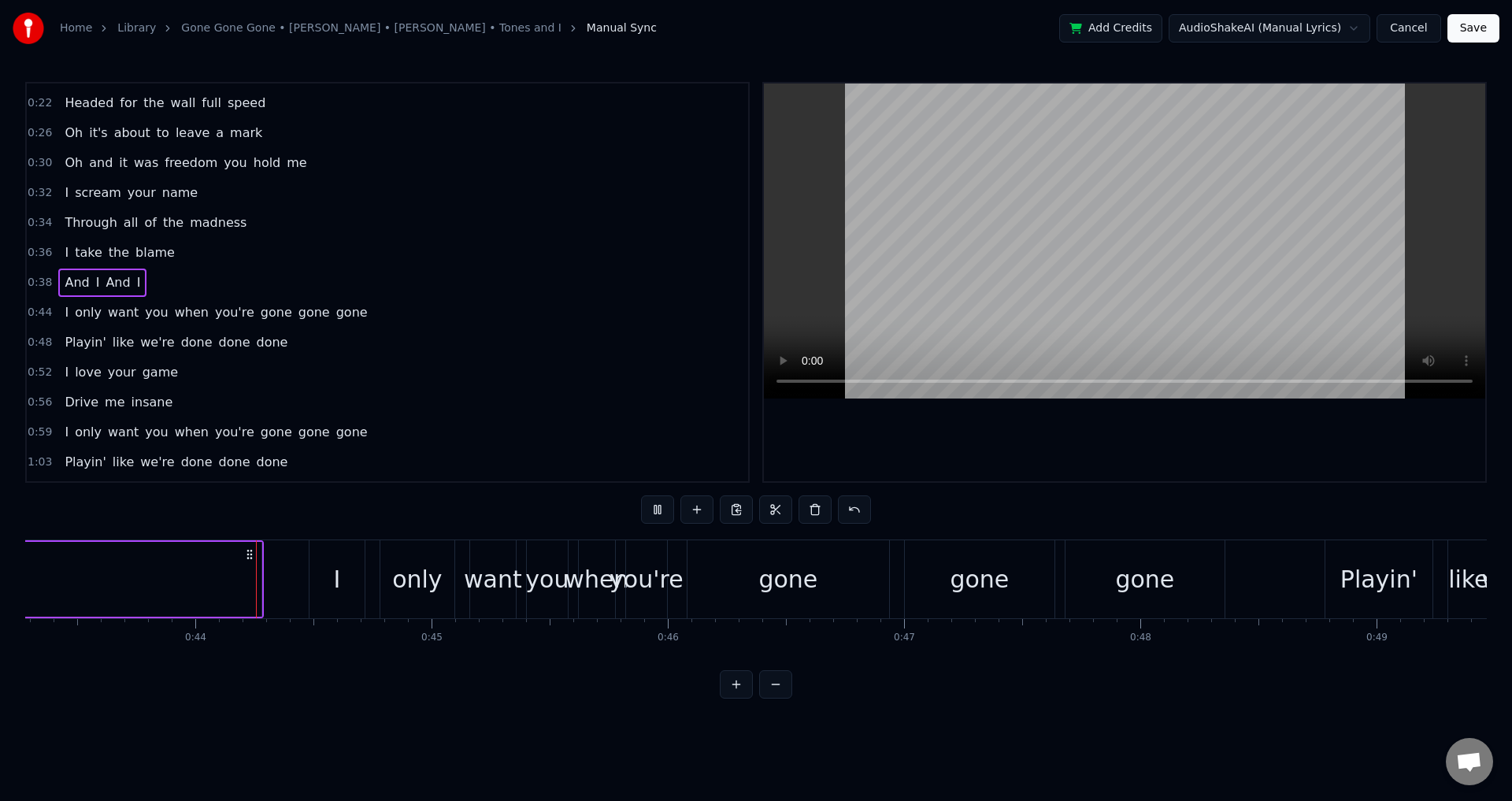
scroll to position [0, 10227]
click at [319, 577] on div "I" at bounding box center [336, 580] width 55 height 78
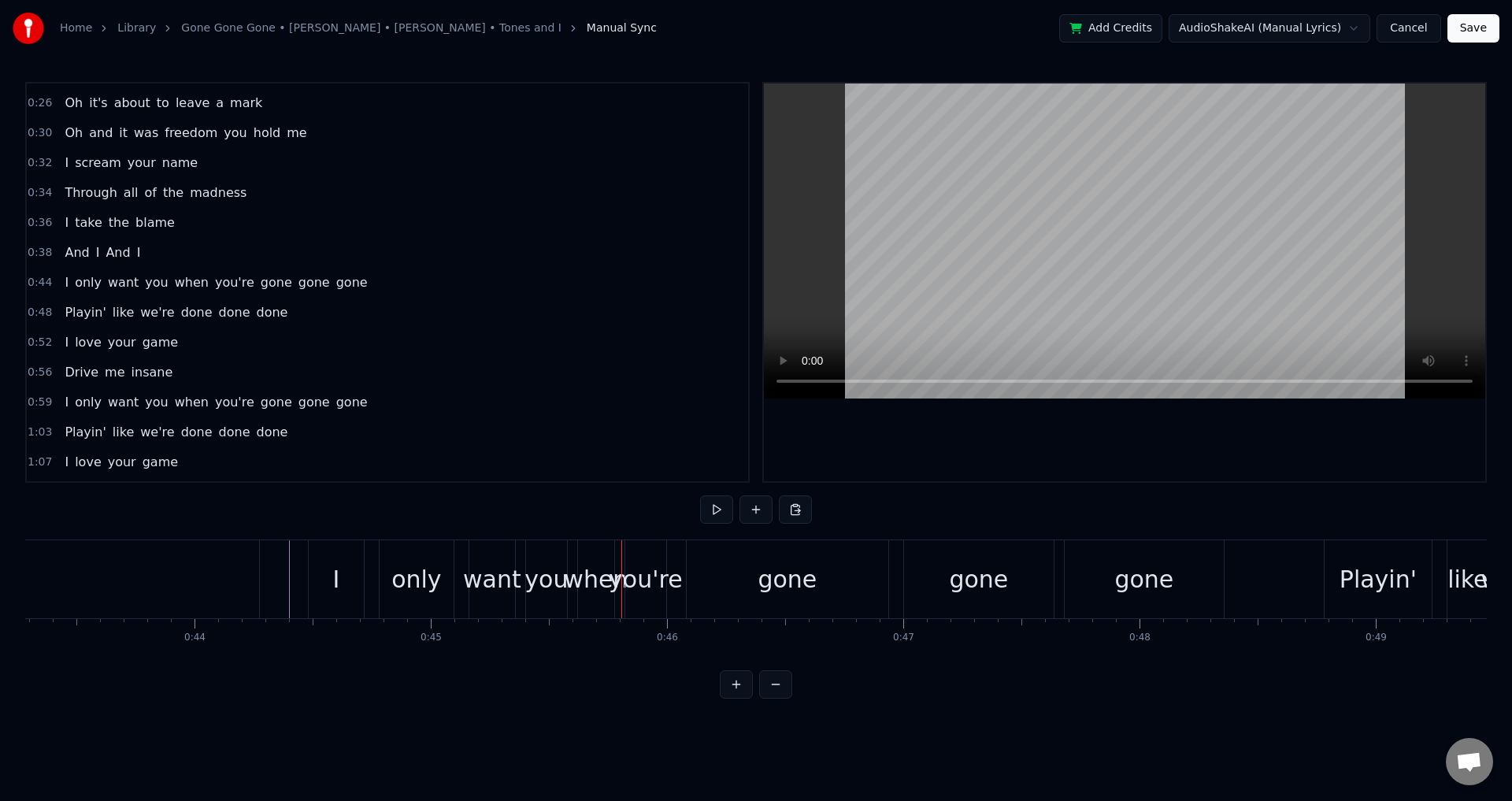
click at [584, 577] on div "when" at bounding box center [596, 579] width 64 height 35
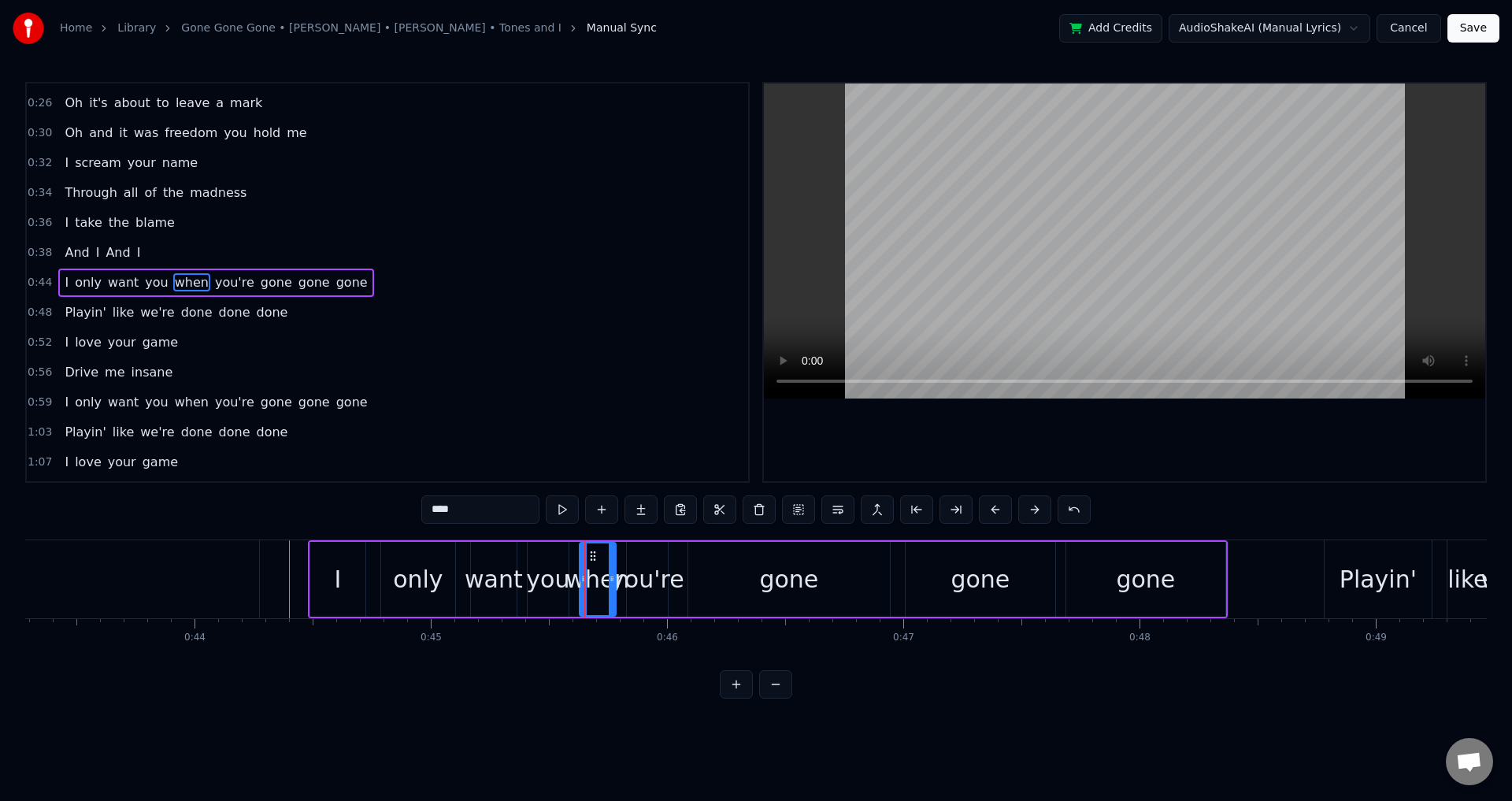
click at [584, 577] on div at bounding box center [584, 580] width 1 height 78
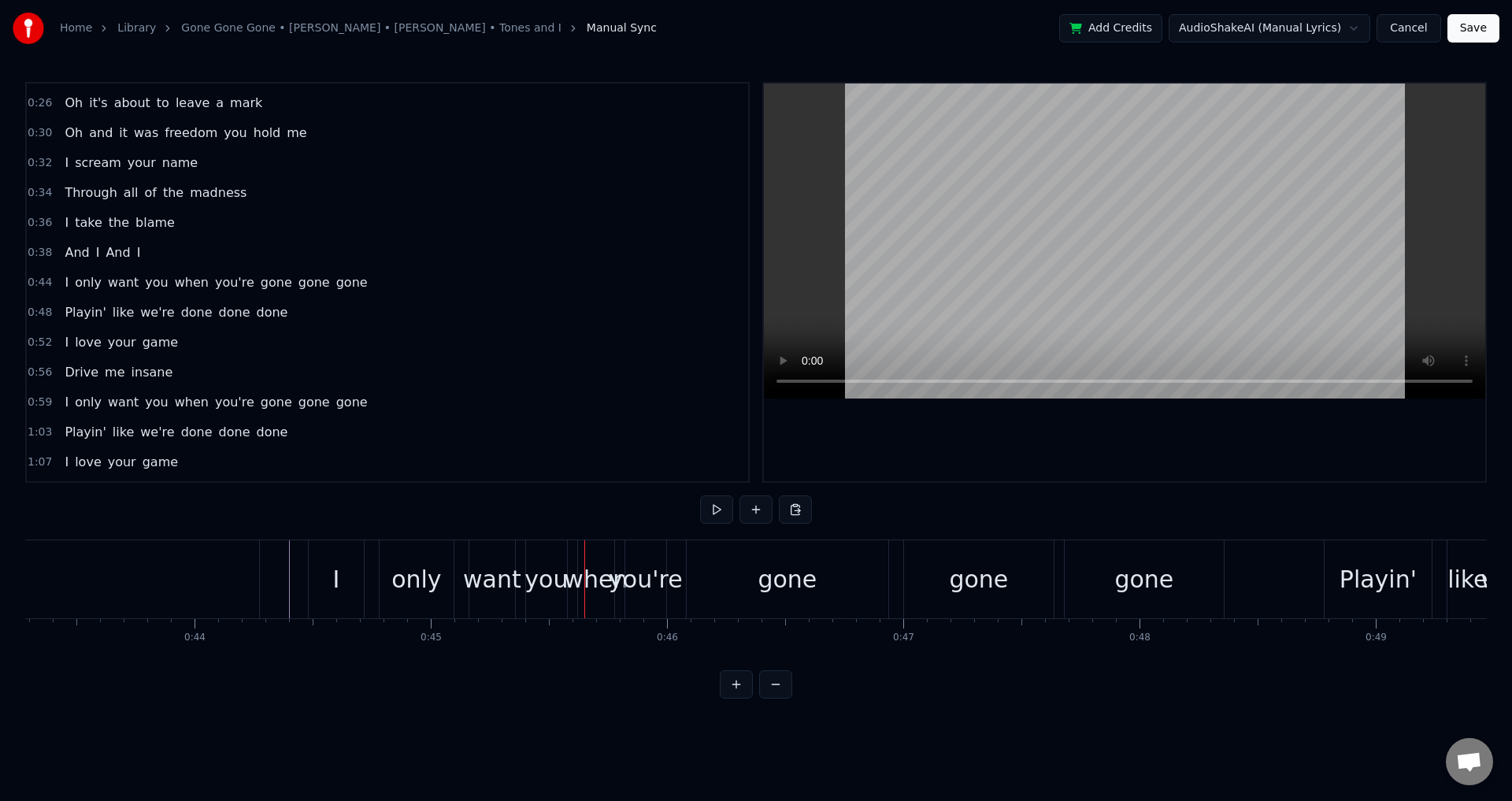
click at [588, 590] on div "when" at bounding box center [596, 579] width 64 height 35
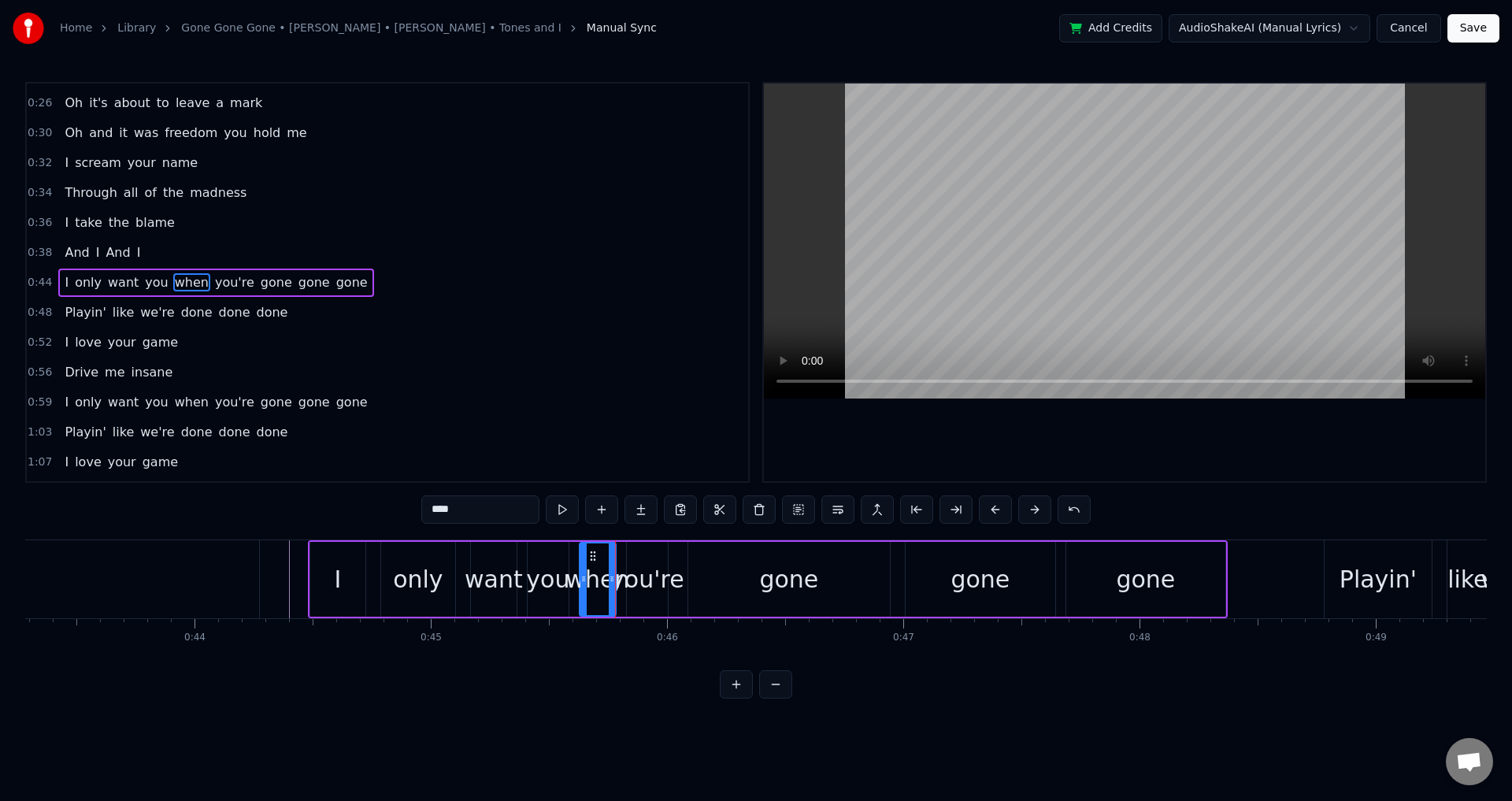
click at [259, 285] on span "gone" at bounding box center [276, 282] width 34 height 18
type input "****"
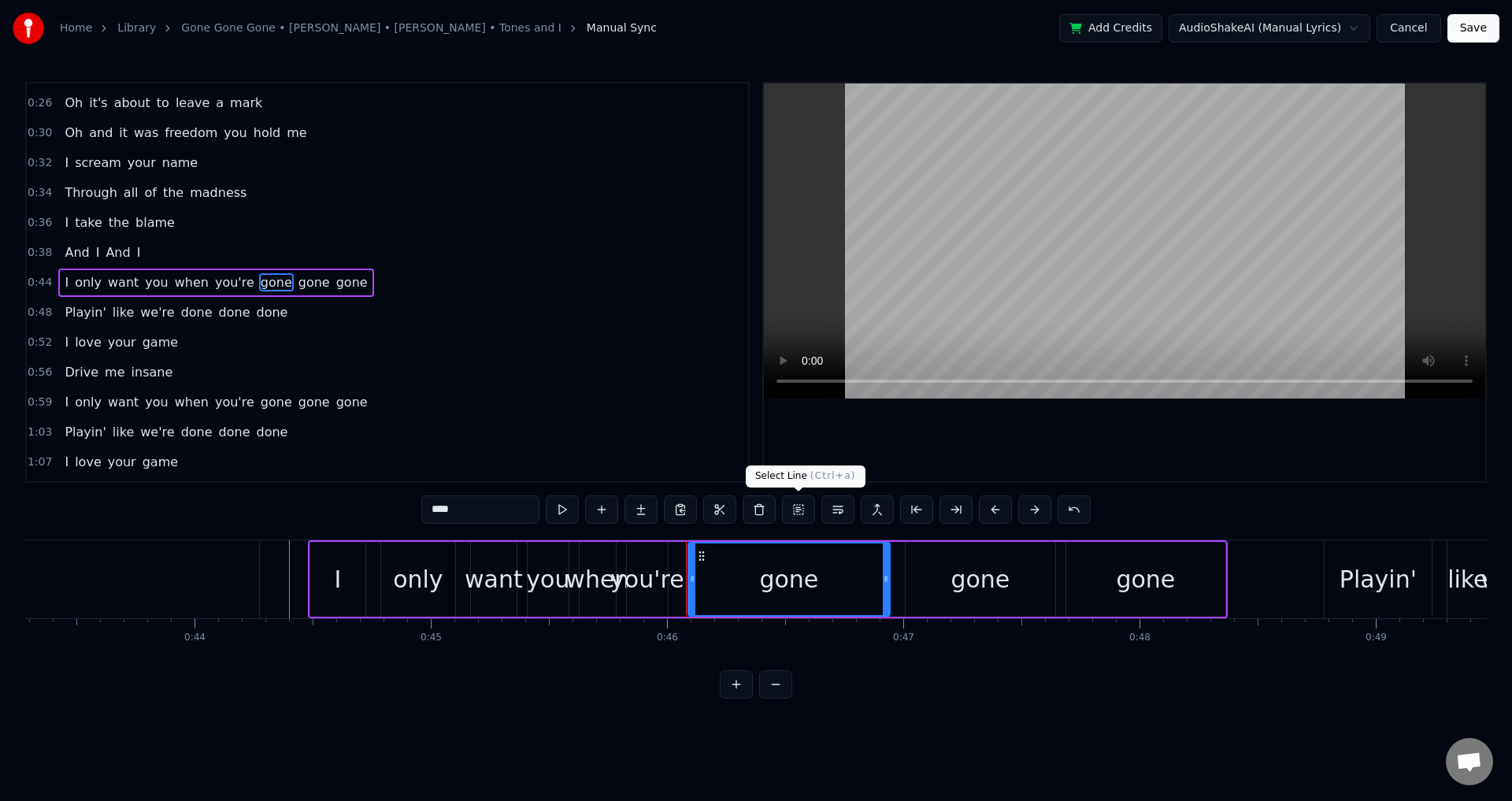
click at [802, 515] on button at bounding box center [798, 510] width 33 height 29
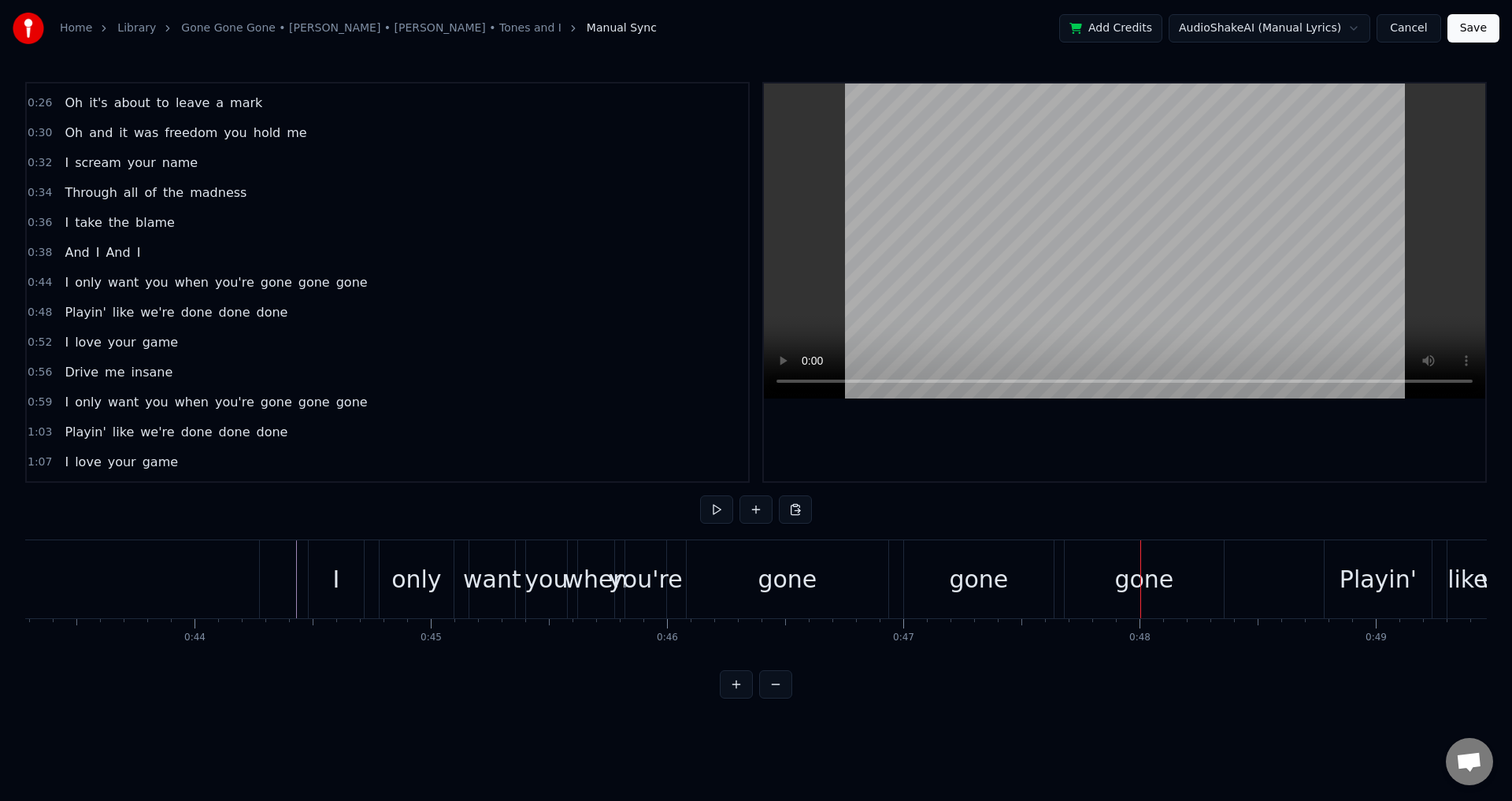
click at [213, 281] on span "you're" at bounding box center [234, 282] width 42 height 18
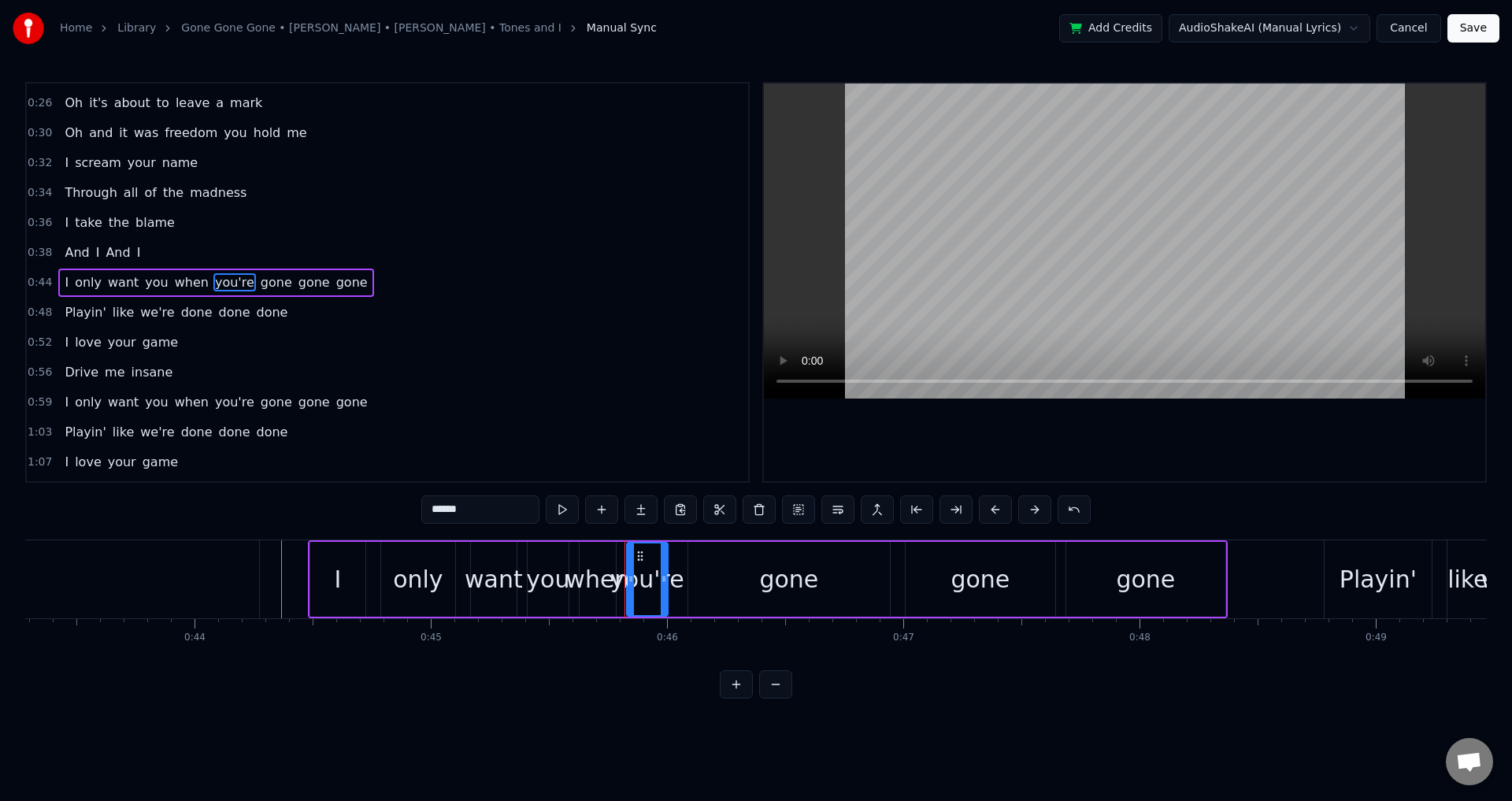
click at [259, 283] on span "gone" at bounding box center [276, 282] width 34 height 18
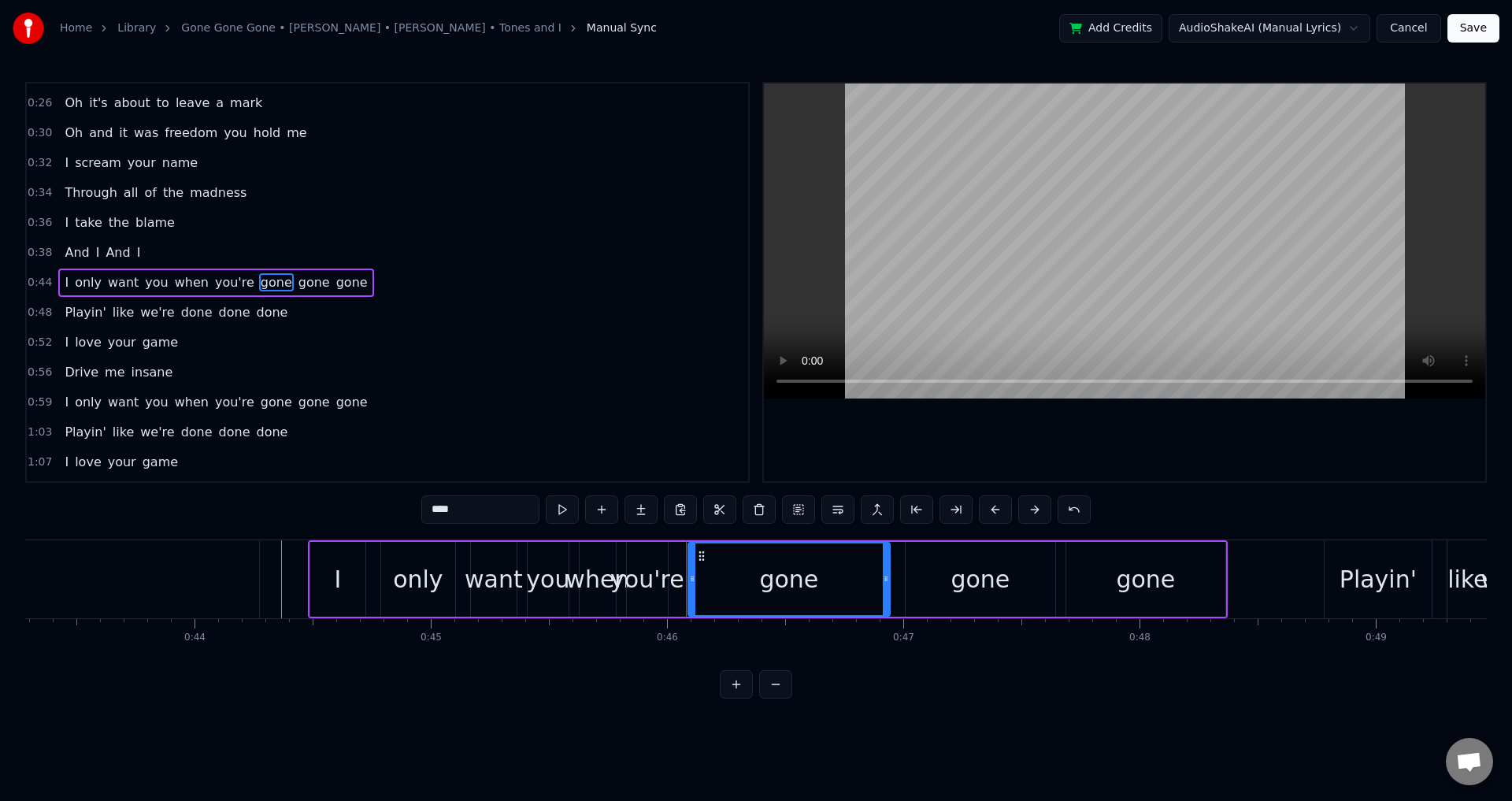
click at [213, 275] on span "you're" at bounding box center [234, 282] width 42 height 18
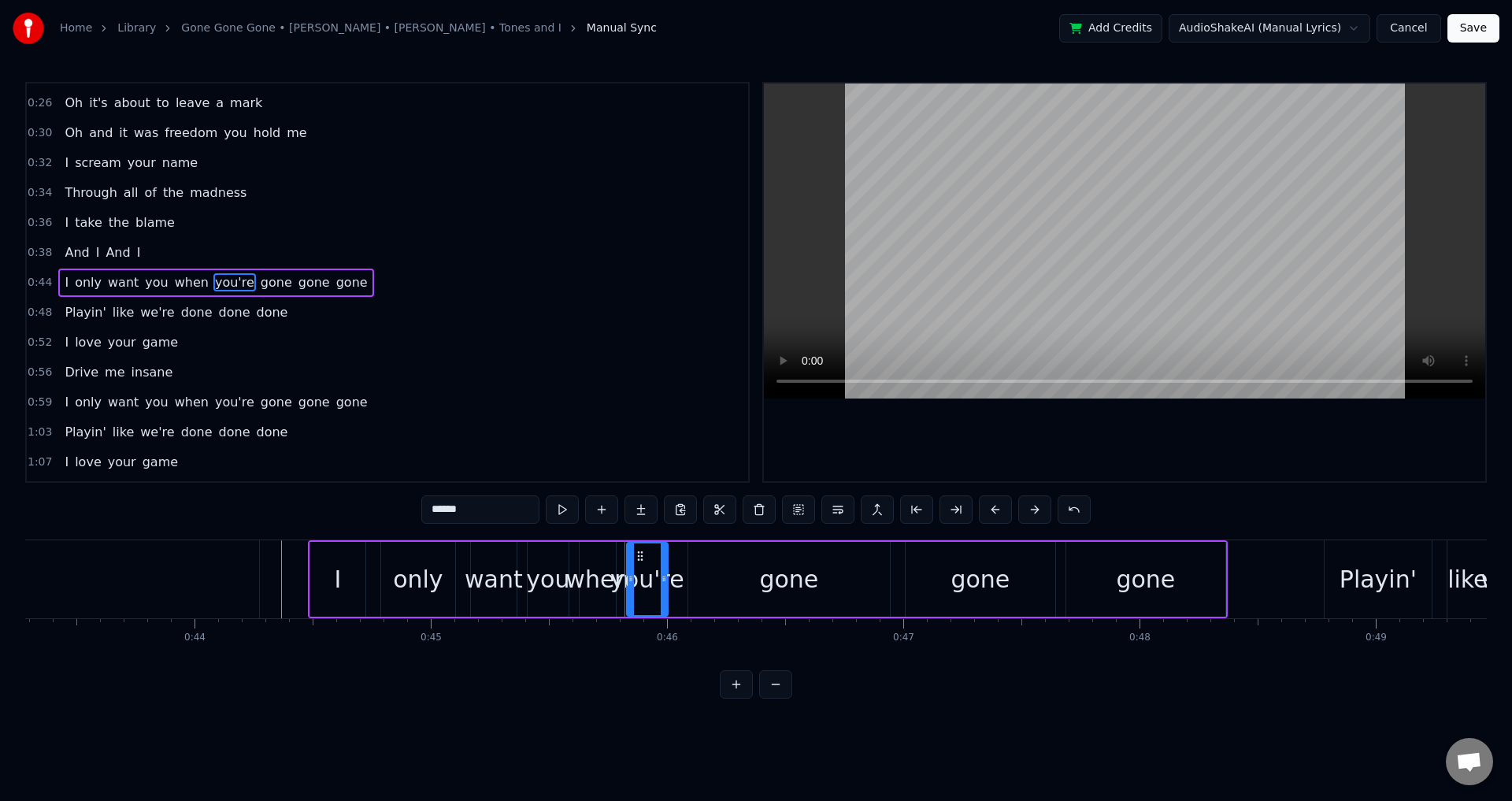
click at [259, 283] on span "gone" at bounding box center [276, 282] width 34 height 18
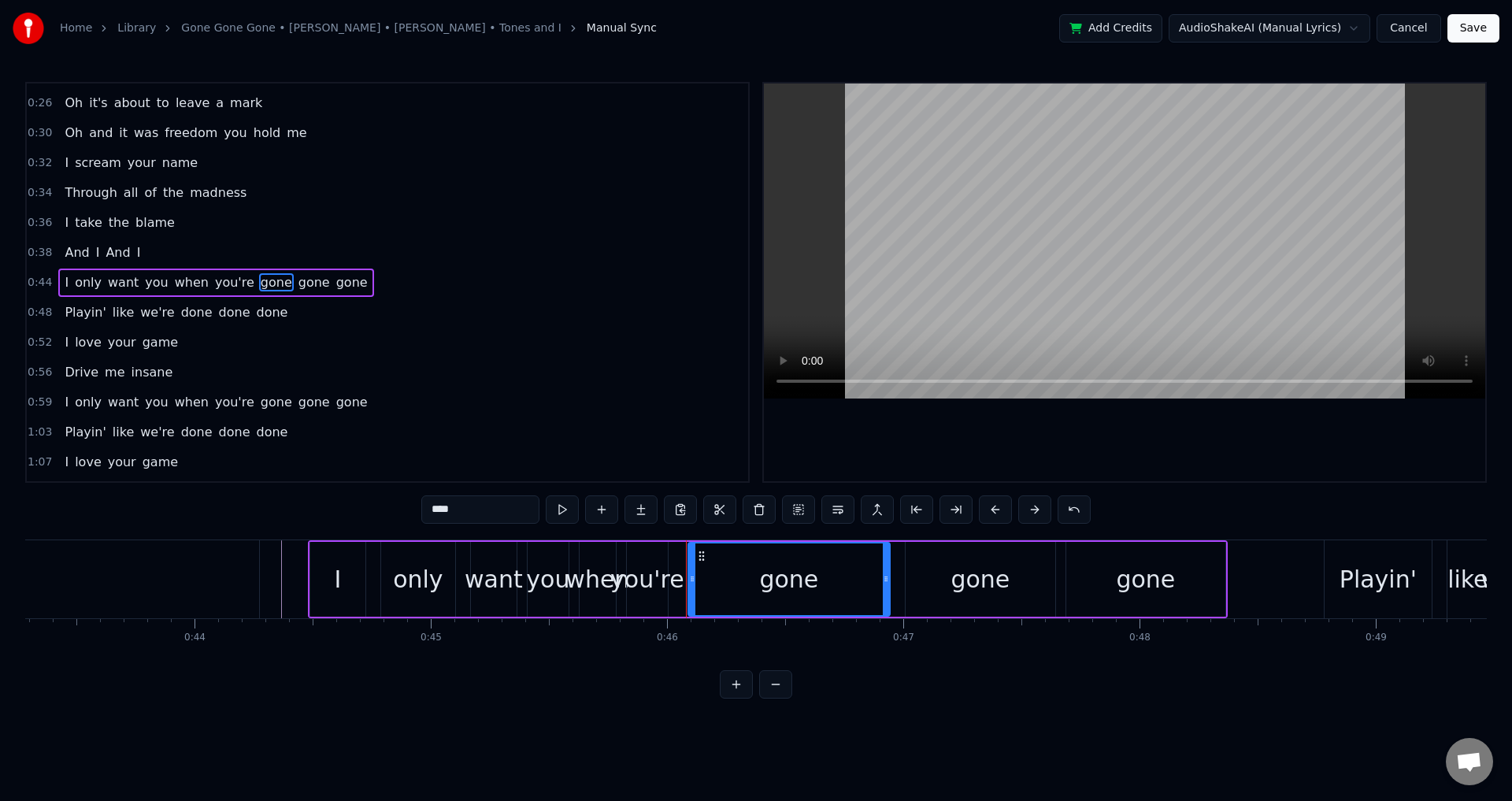
click at [217, 286] on span "you're" at bounding box center [234, 282] width 42 height 18
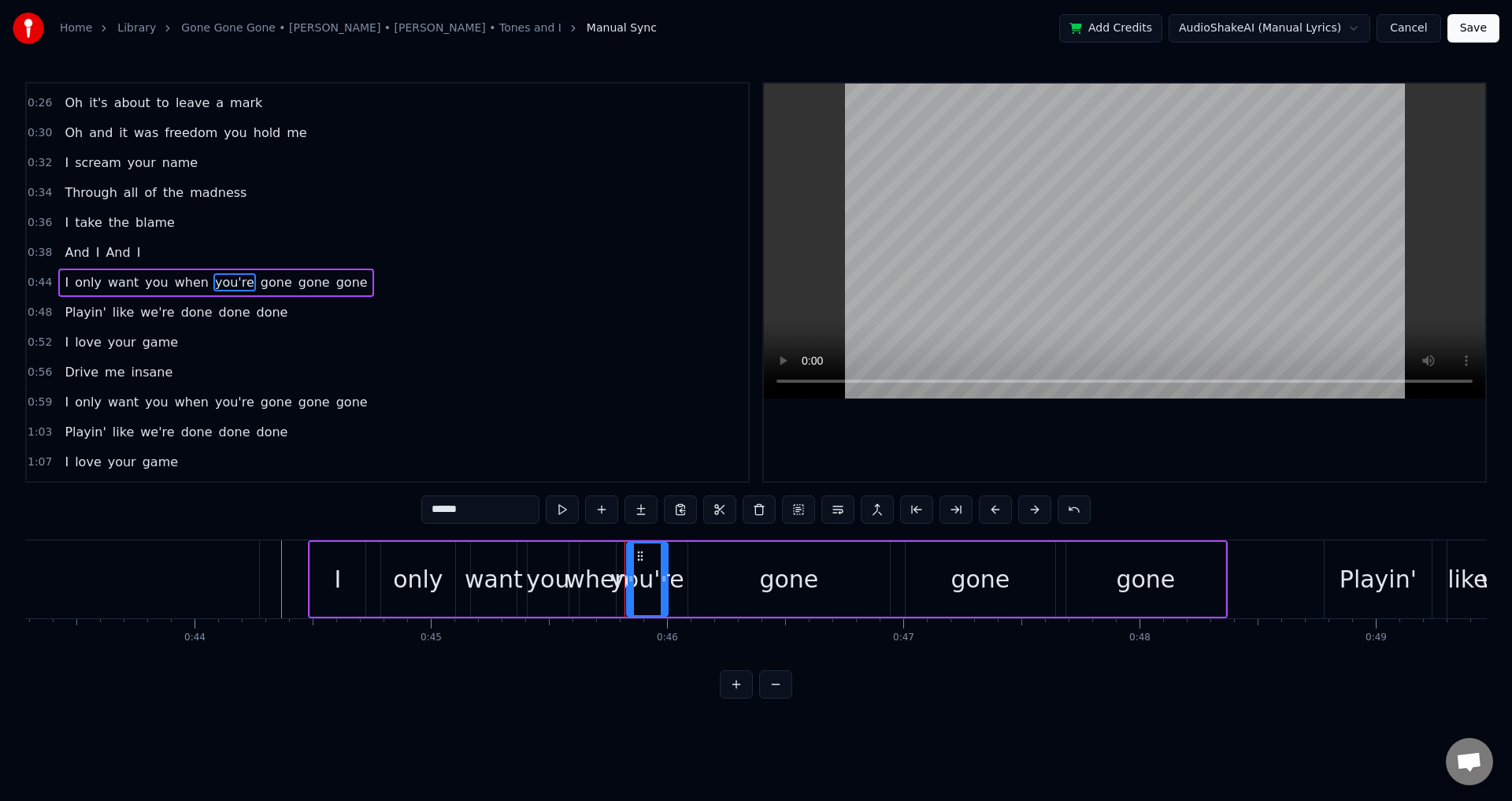
click at [259, 284] on span "gone" at bounding box center [276, 282] width 34 height 18
type input "****"
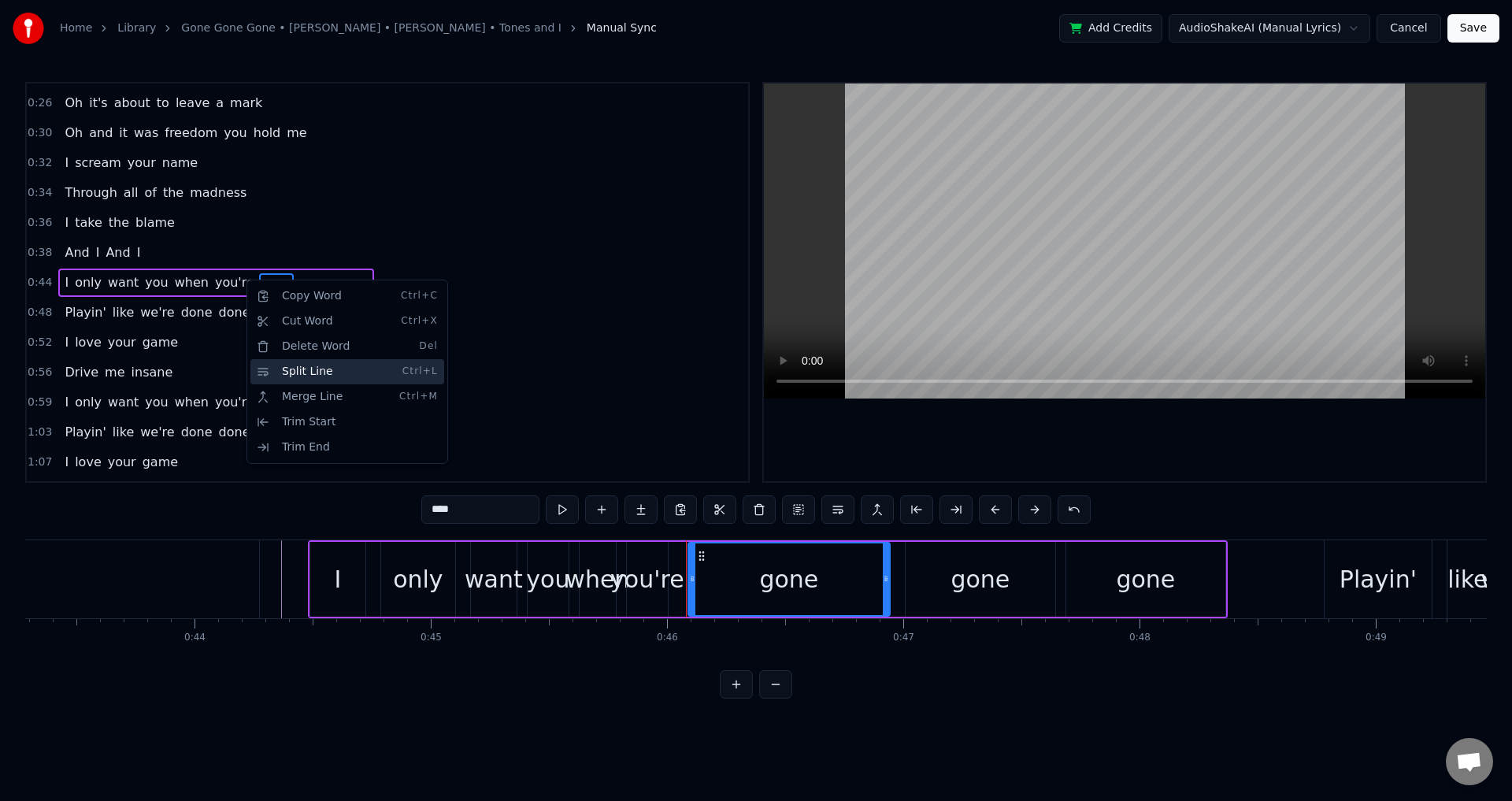
click at [375, 376] on div "Split Line Ctrl+L" at bounding box center [347, 372] width 194 height 26
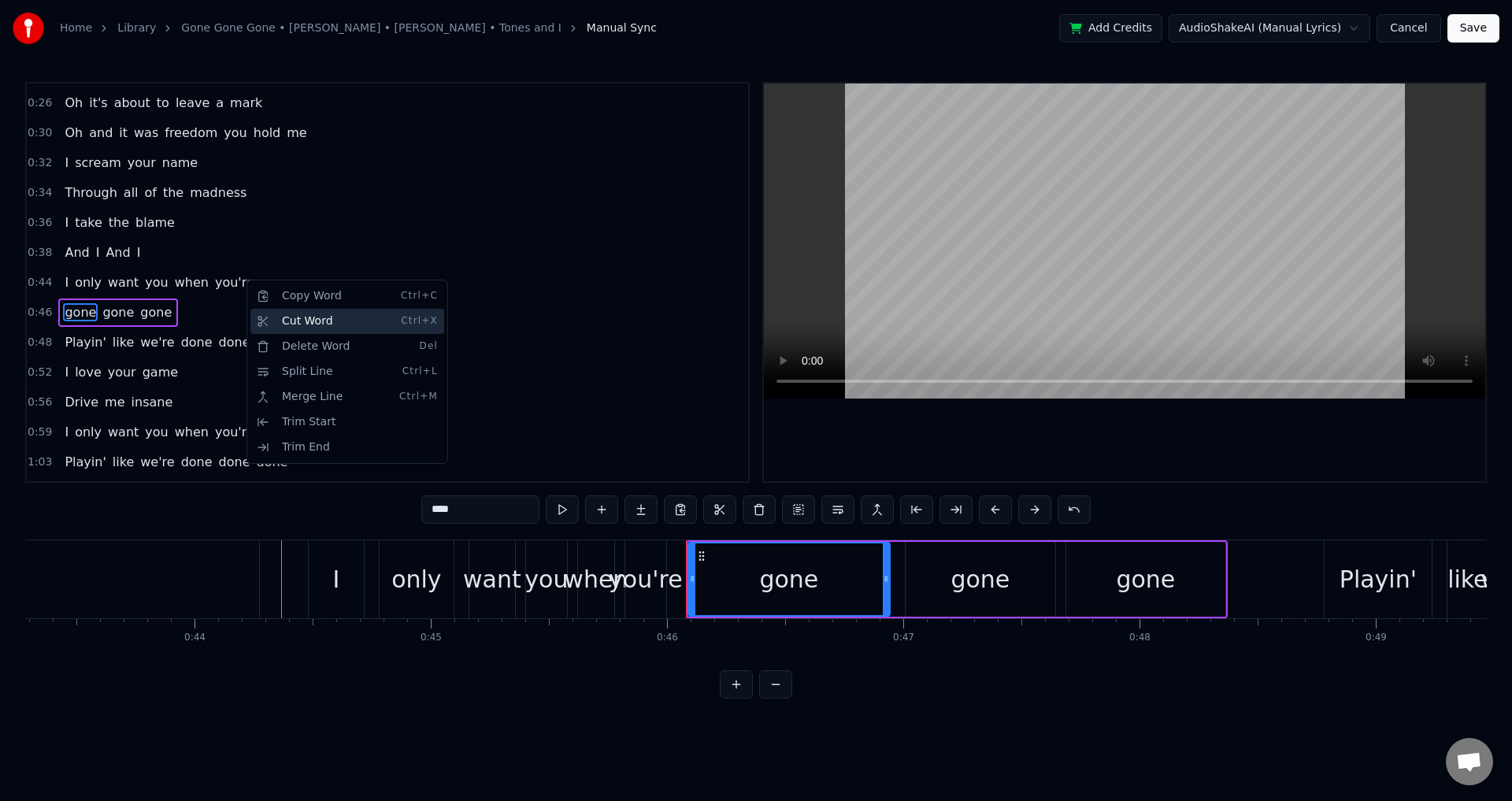
scroll to position [235, 0]
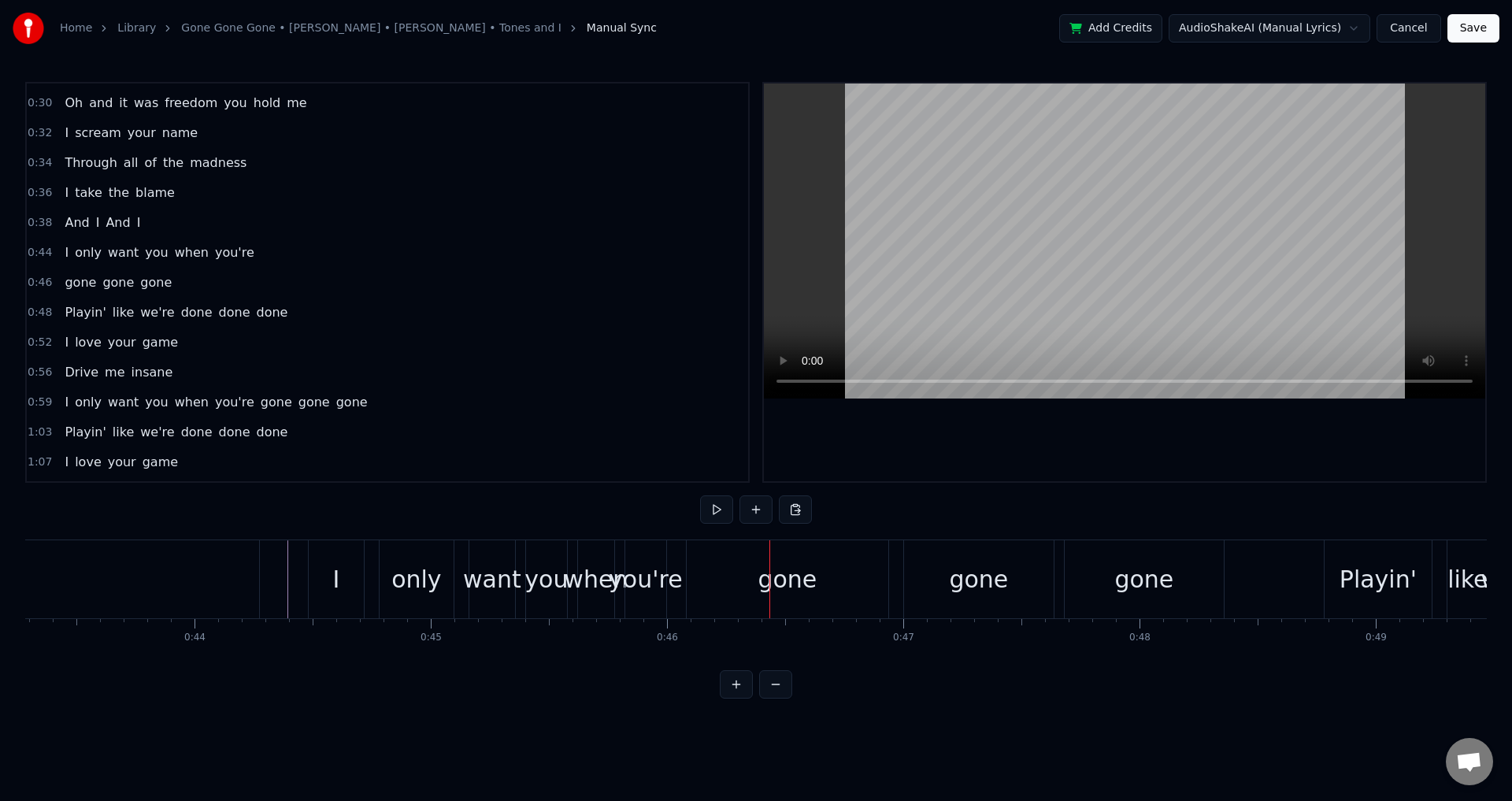
click at [308, 577] on div "I" at bounding box center [336, 580] width 57 height 78
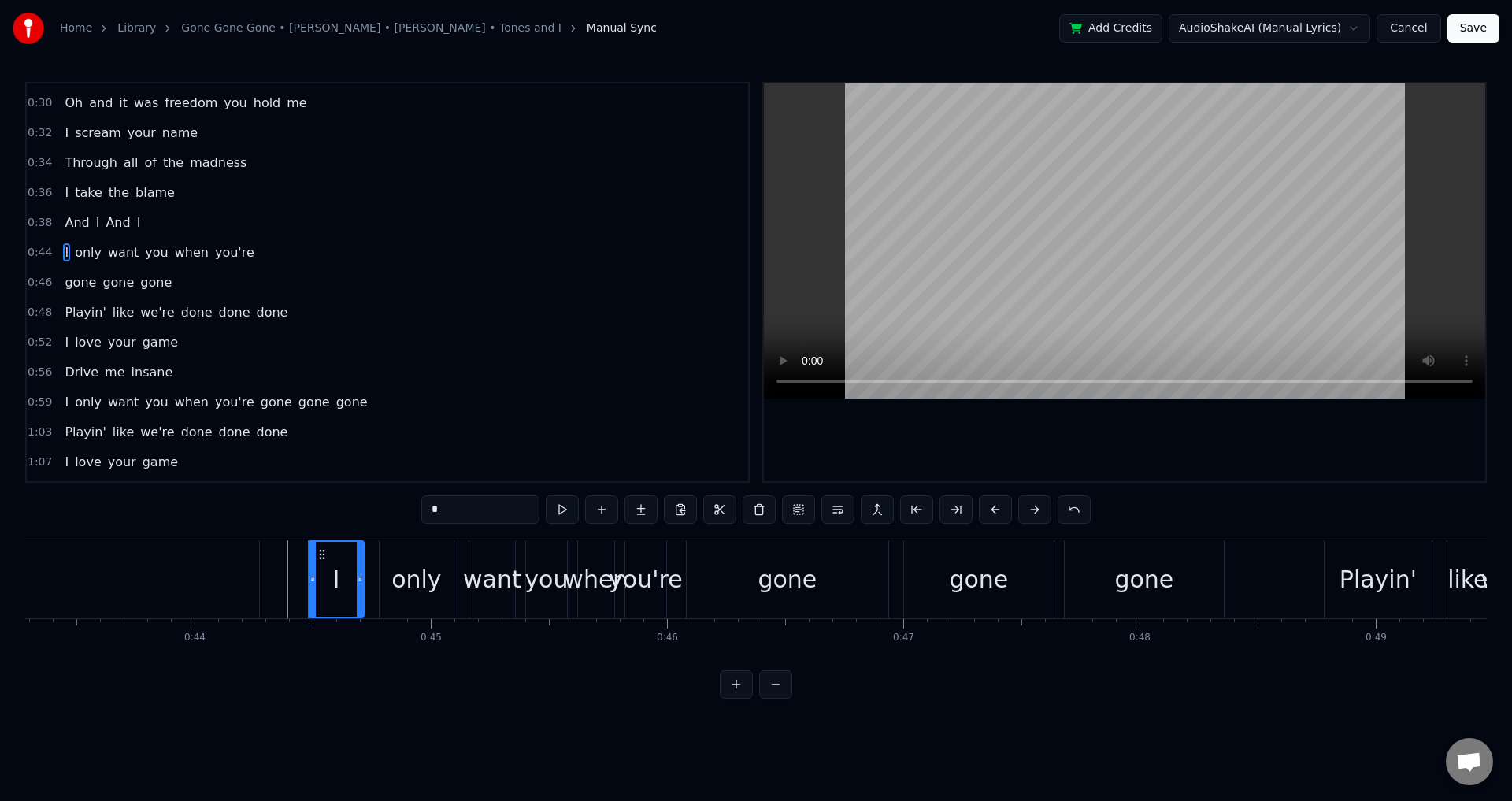
scroll to position [205, 0]
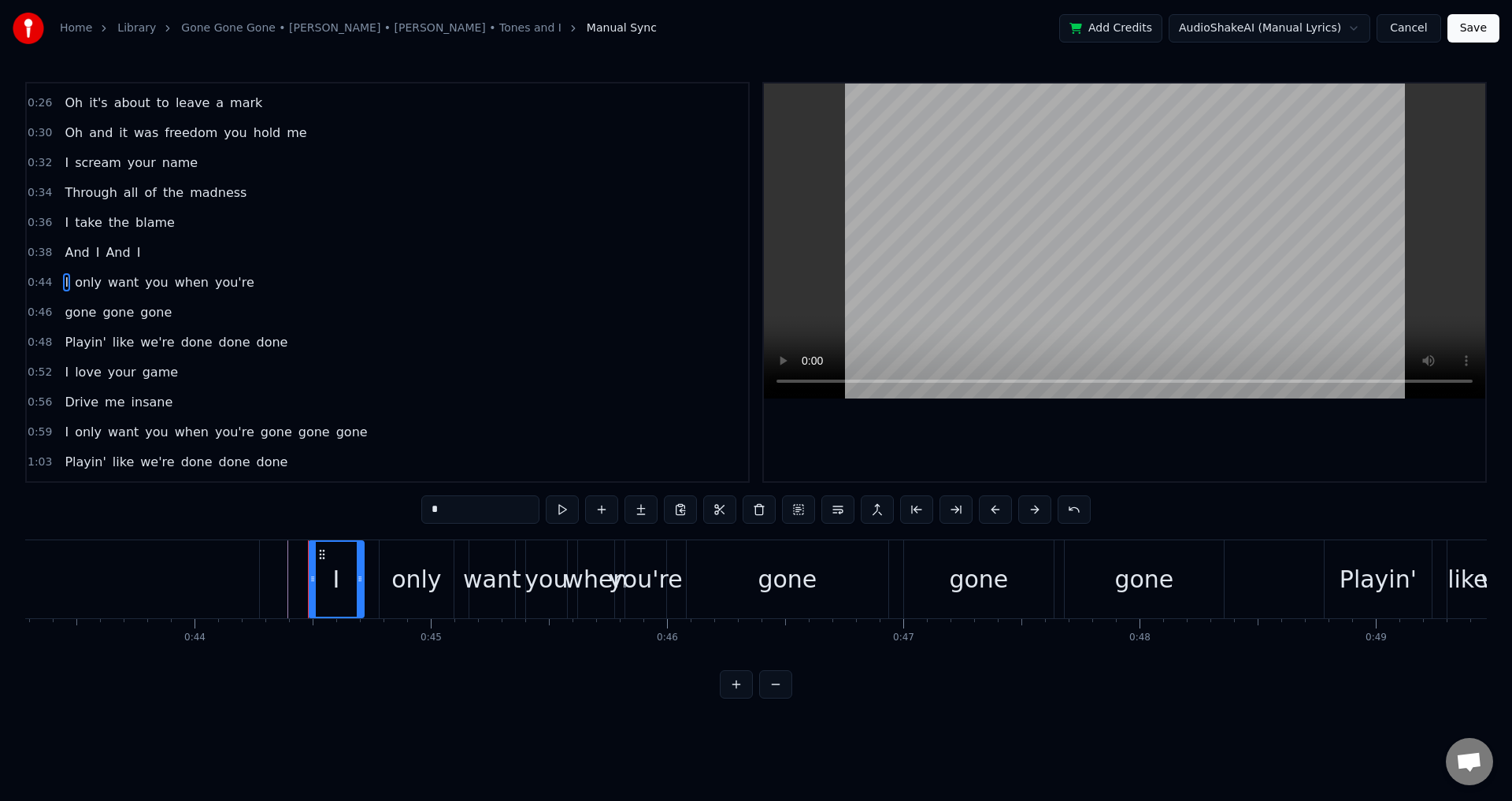
click at [374, 571] on div "I only want you when you're" at bounding box center [489, 580] width 362 height 78
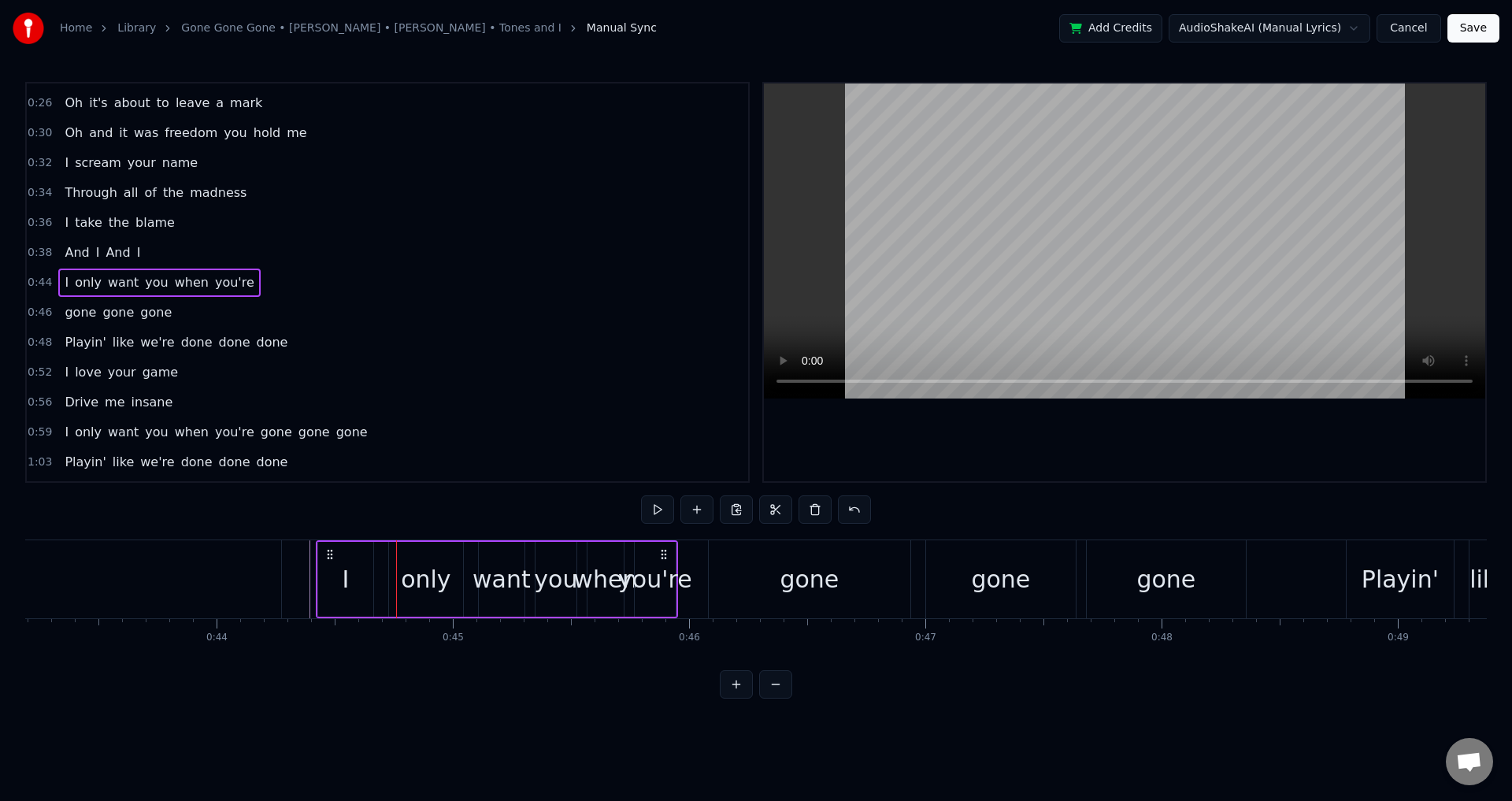
click at [323, 549] on icon at bounding box center [330, 555] width 13 height 13
drag, startPoint x: 316, startPoint y: 549, endPoint x: 324, endPoint y: 549, distance: 8.0
click at [324, 549] on icon at bounding box center [324, 555] width 13 height 13
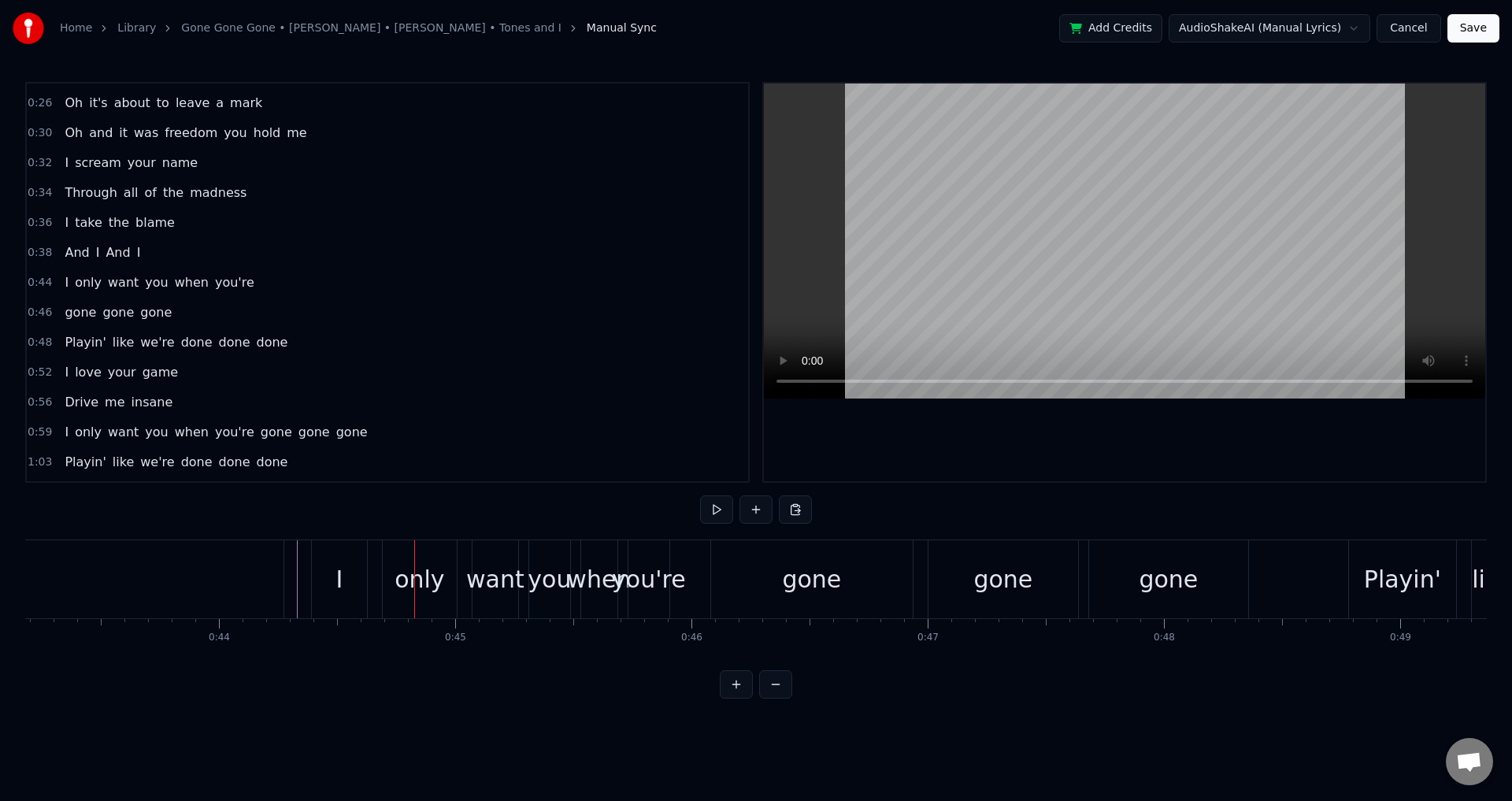
click at [398, 580] on div "only" at bounding box center [419, 579] width 49 height 35
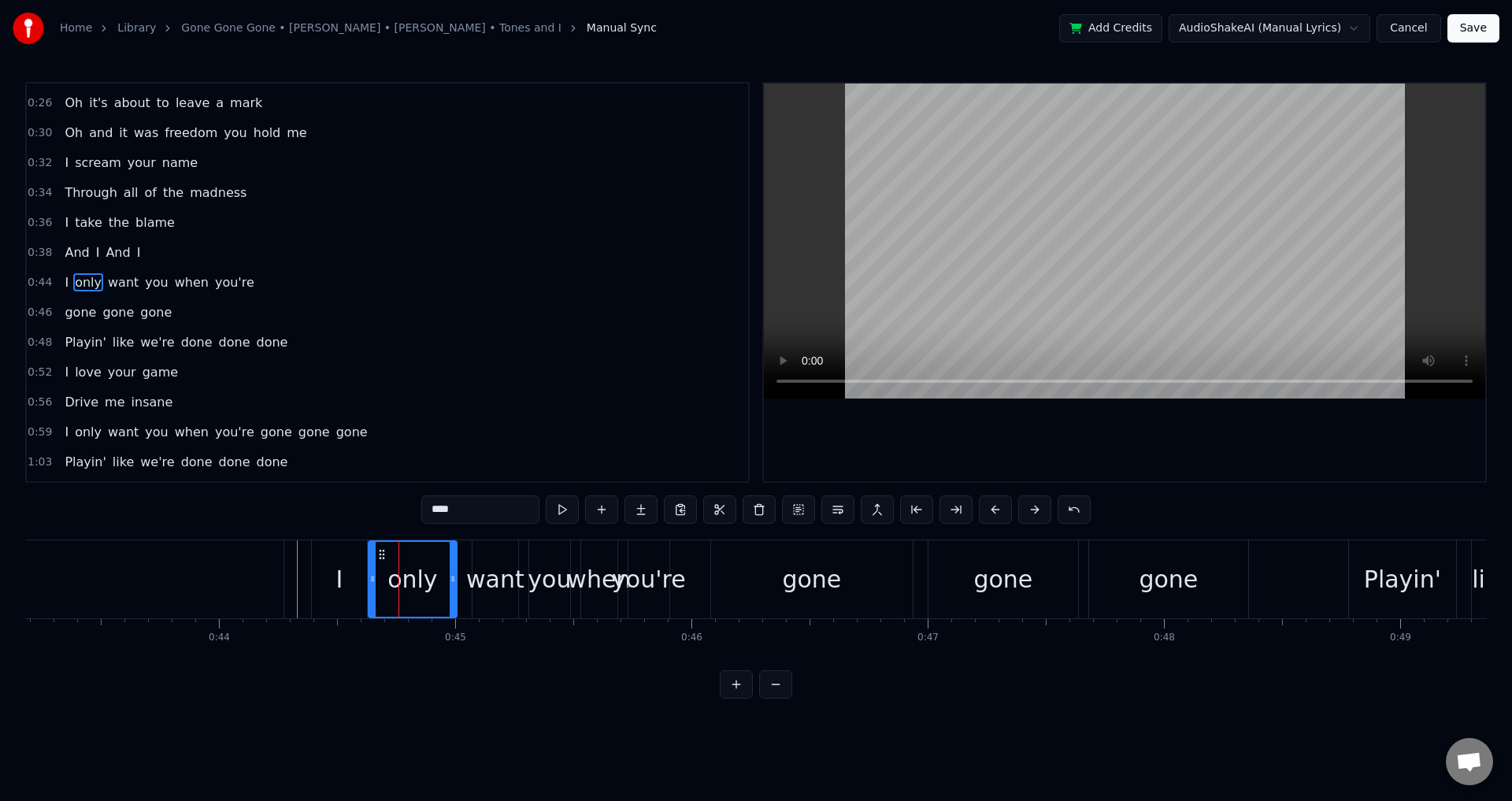
drag, startPoint x: 386, startPoint y: 572, endPoint x: 372, endPoint y: 571, distance: 14.0
click at [371, 571] on div at bounding box center [373, 580] width 6 height 75
click at [463, 578] on div "I only want you when you're" at bounding box center [493, 580] width 362 height 78
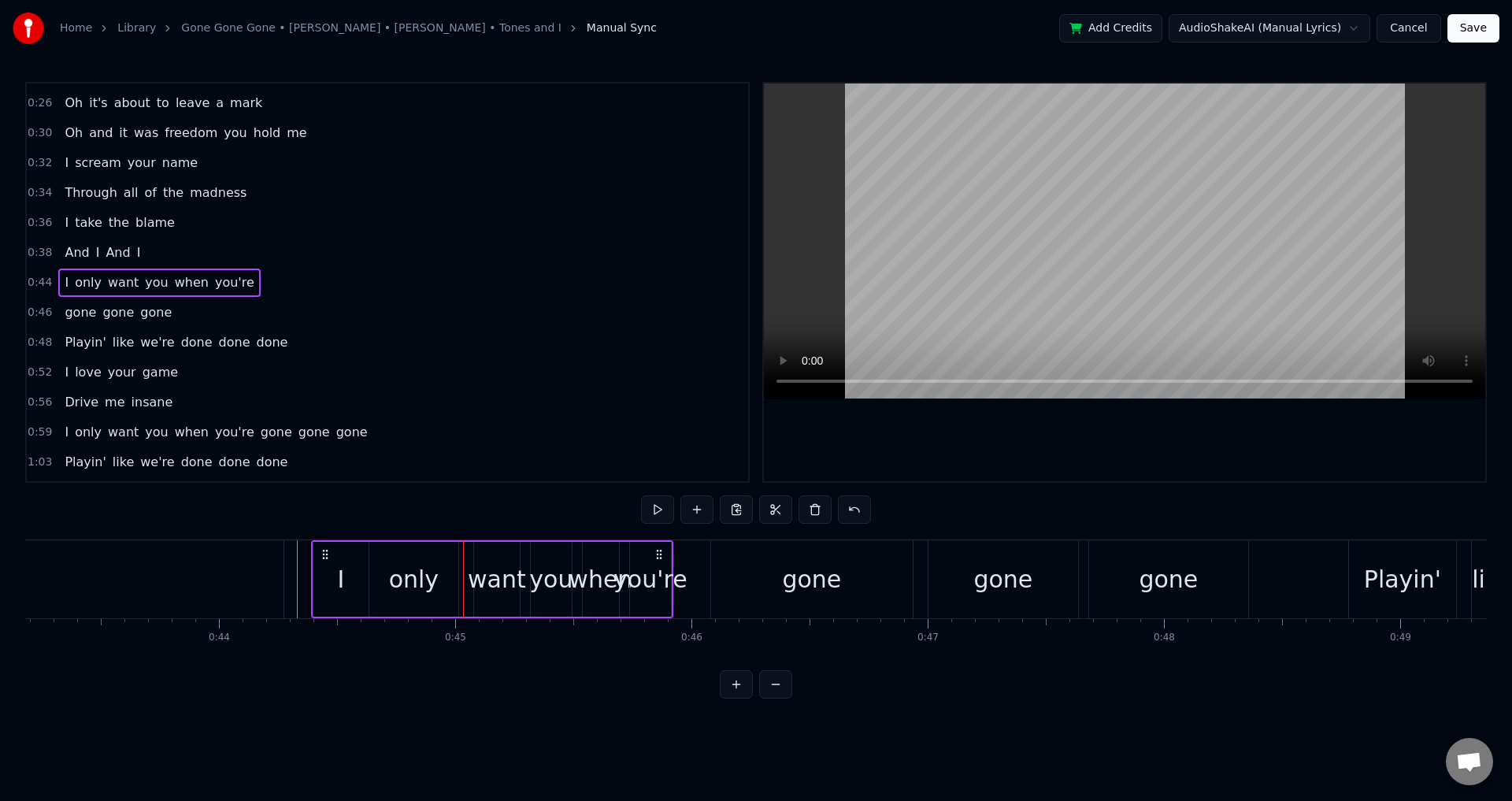
click at [481, 578] on div "want" at bounding box center [497, 579] width 58 height 35
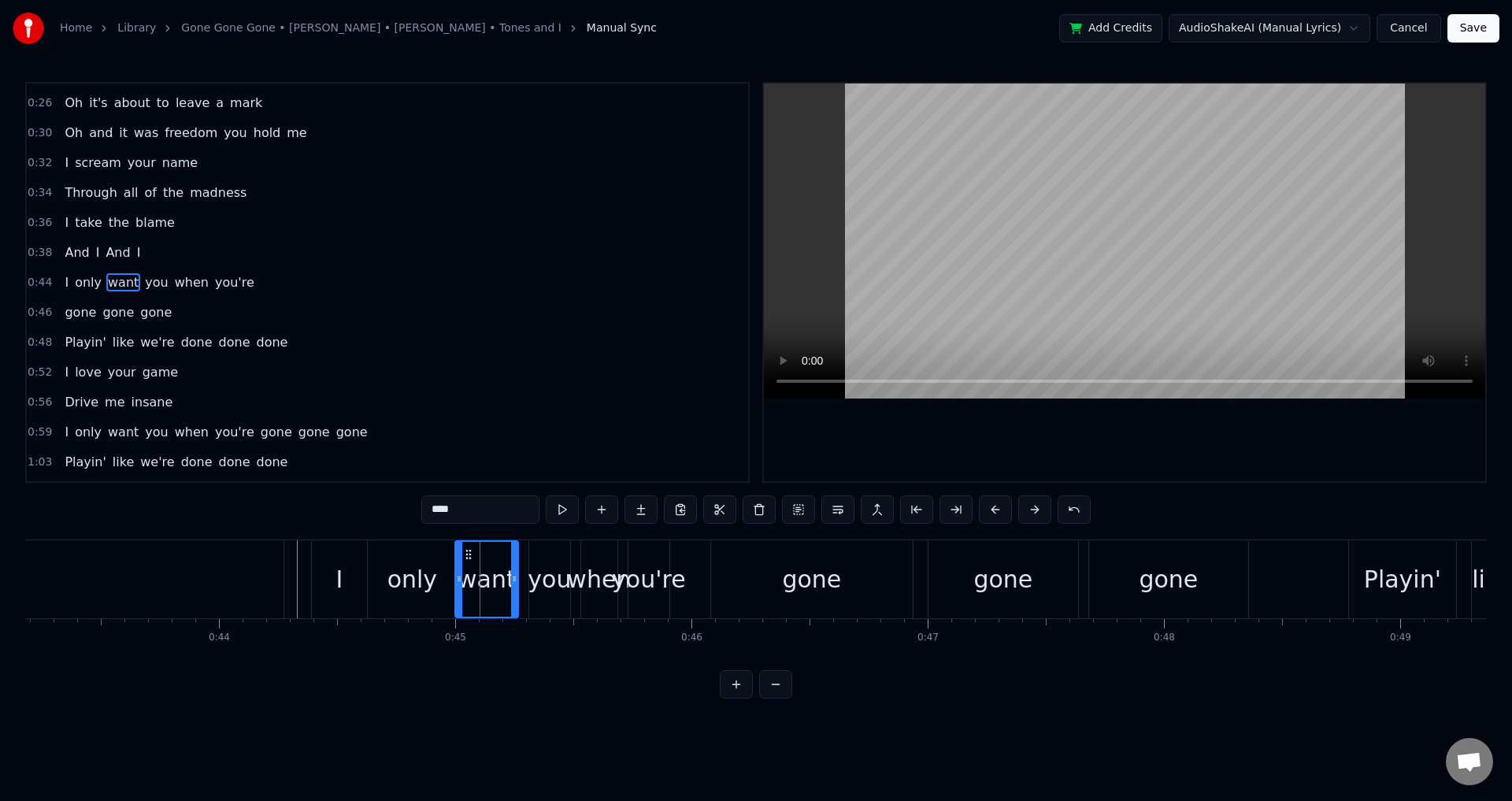
drag, startPoint x: 478, startPoint y: 571, endPoint x: 461, endPoint y: 571, distance: 17.0
click at [461, 571] on div at bounding box center [459, 580] width 6 height 75
click at [552, 569] on div "you" at bounding box center [549, 579] width 43 height 35
drag, startPoint x: 533, startPoint y: 566, endPoint x: 520, endPoint y: 566, distance: 13.0
click at [520, 566] on div at bounding box center [520, 580] width 6 height 75
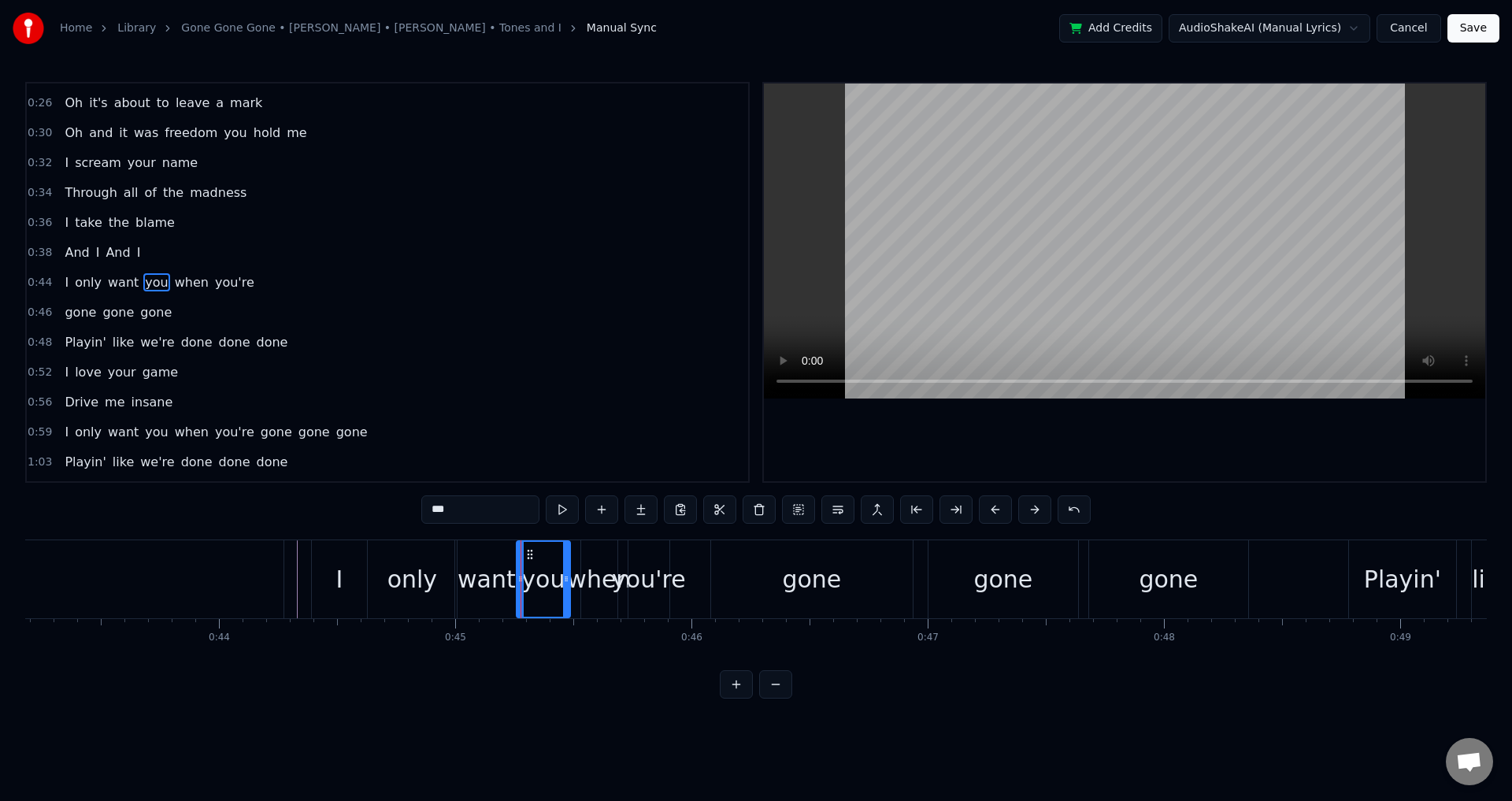
click at [599, 568] on div "when" at bounding box center [599, 579] width 64 height 35
drag, startPoint x: 583, startPoint y: 561, endPoint x: 570, endPoint y: 561, distance: 13.0
click at [570, 561] on div at bounding box center [572, 580] width 6 height 75
click at [648, 571] on div "you're" at bounding box center [649, 579] width 74 height 35
type input "******"
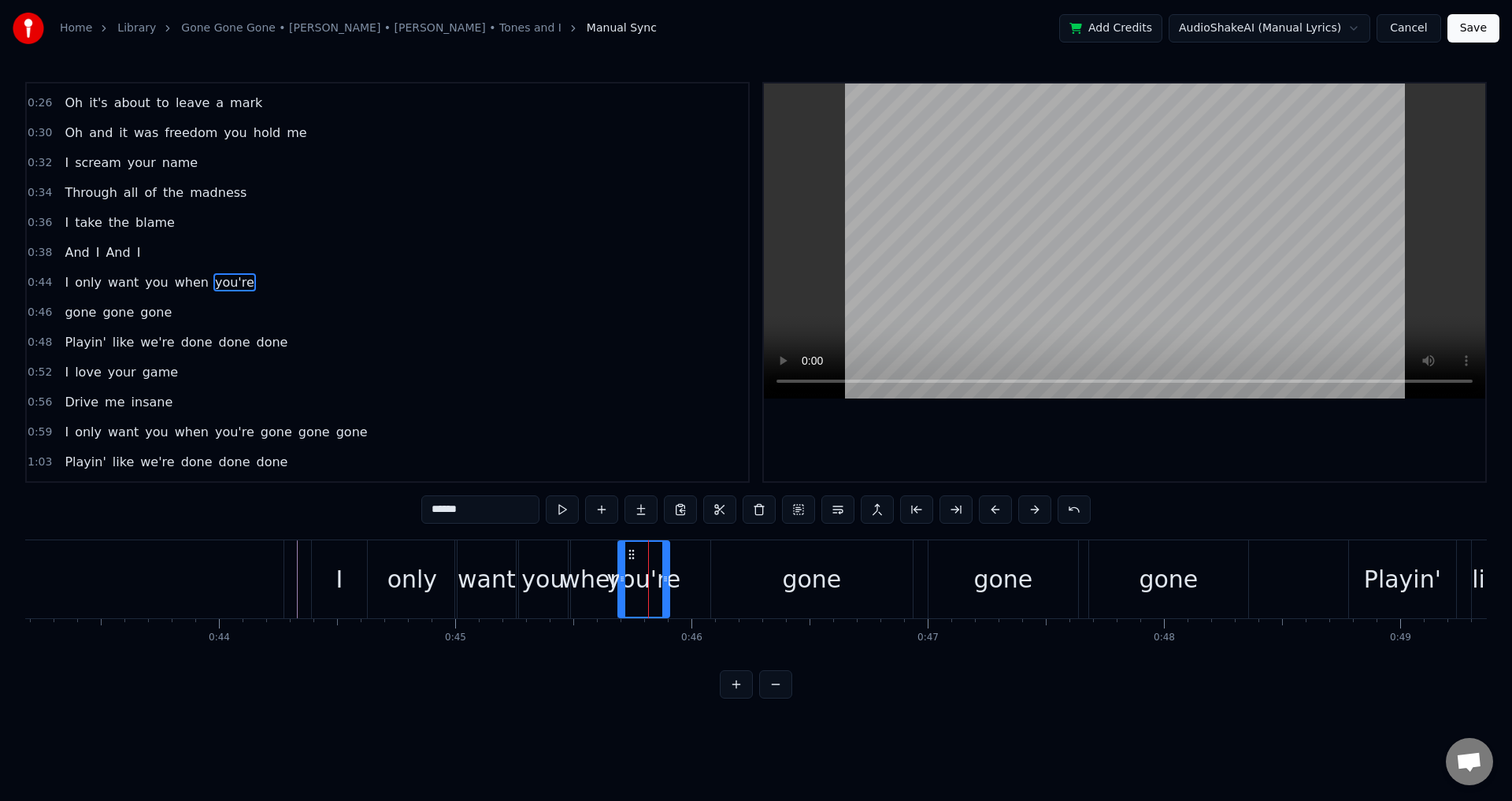
drag, startPoint x: 630, startPoint y: 571, endPoint x: 619, endPoint y: 571, distance: 11.0
click at [619, 571] on div at bounding box center [622, 580] width 6 height 75
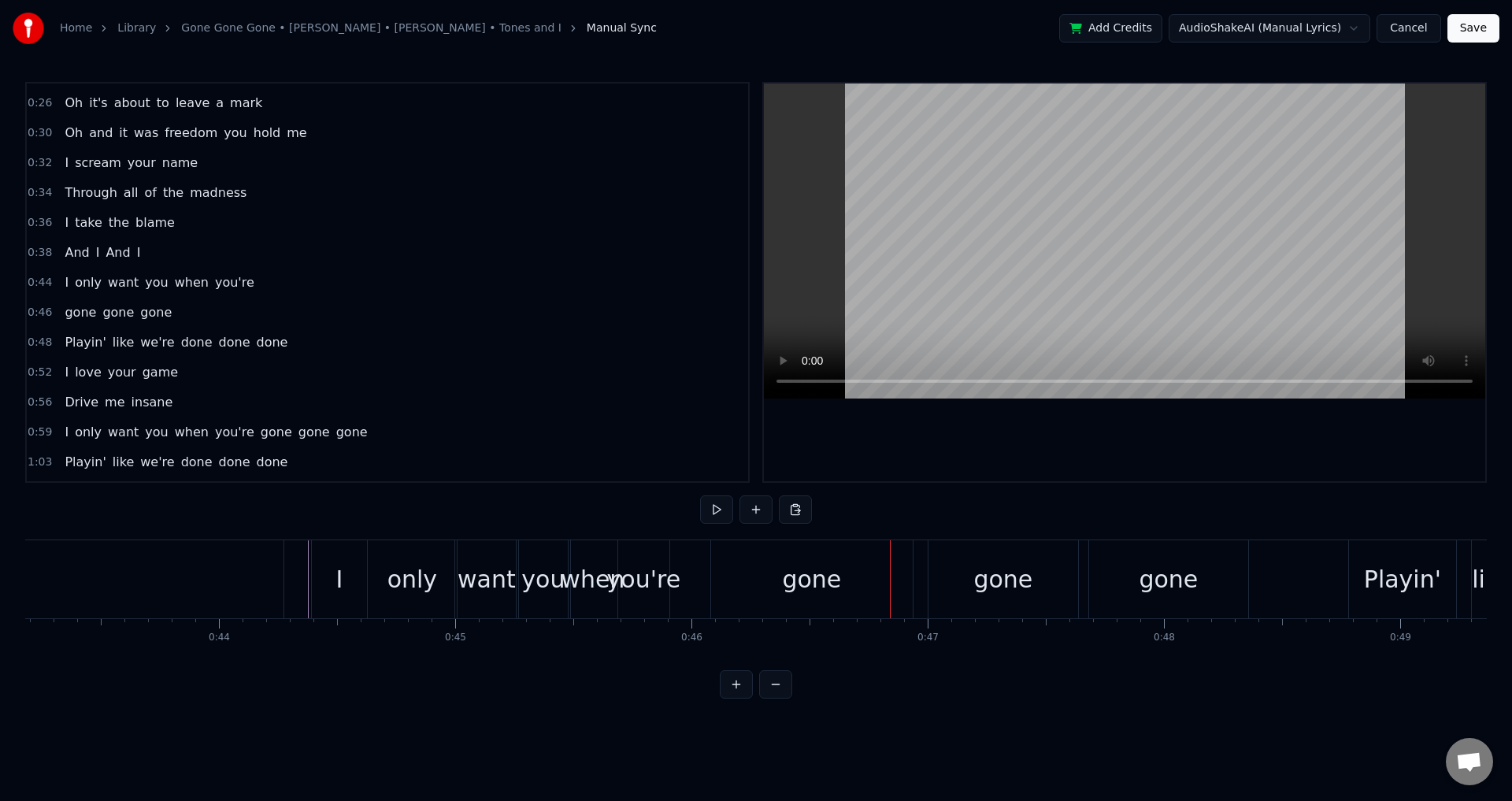
click at [731, 585] on div "gone" at bounding box center [812, 580] width 202 height 78
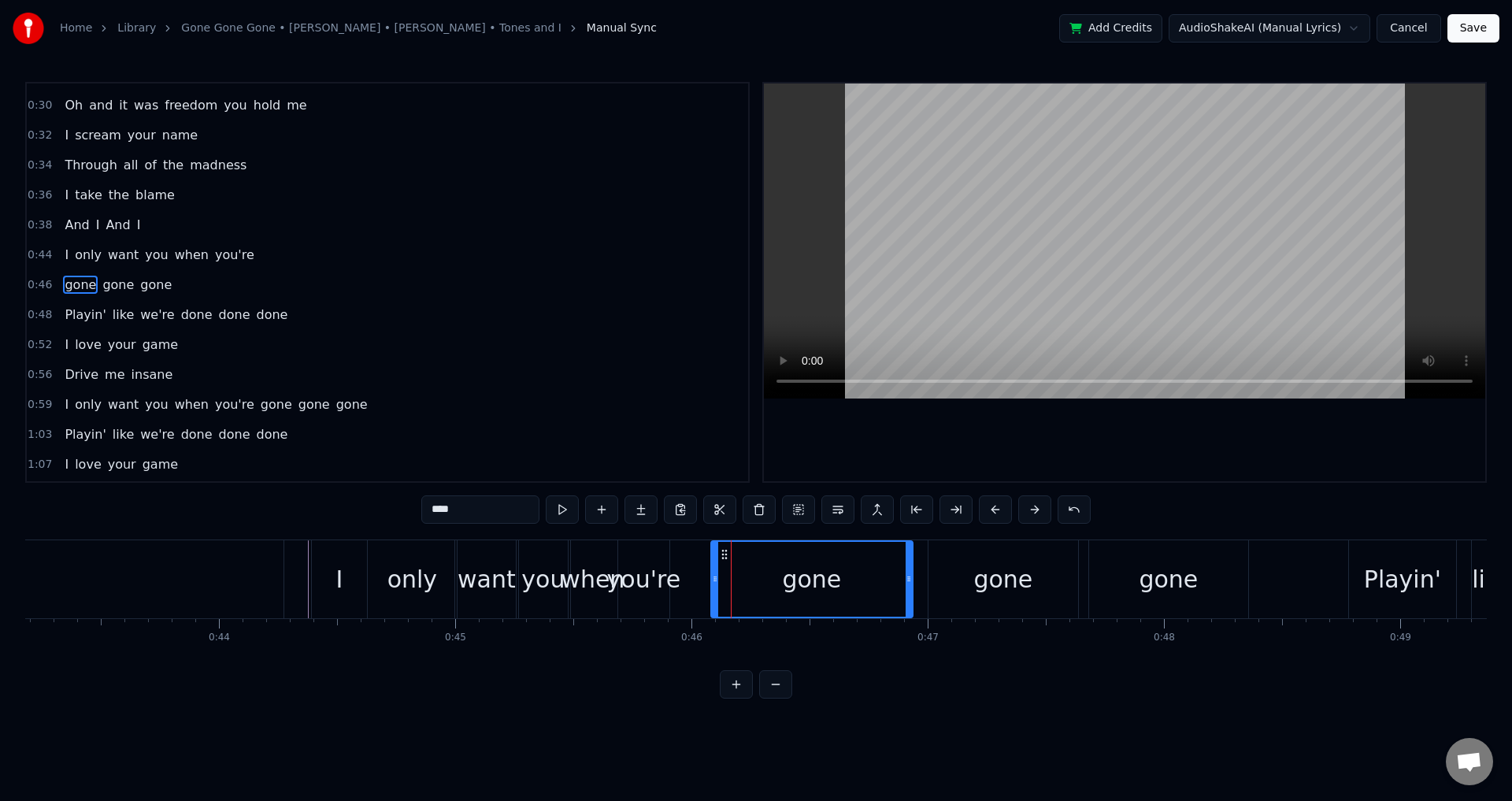
scroll to position [235, 0]
click at [926, 581] on div "gone gone gone" at bounding box center [981, 580] width 542 height 78
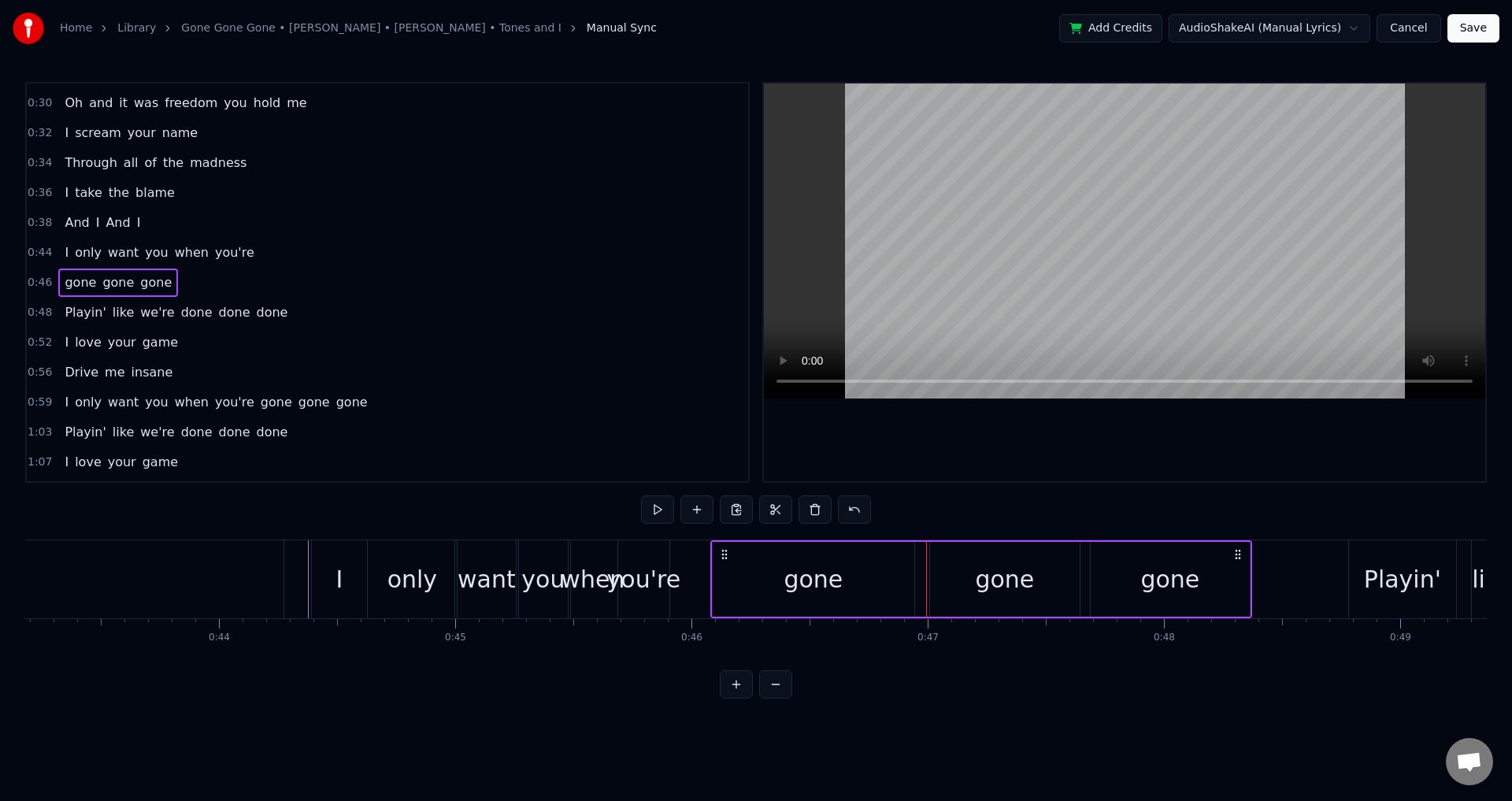
click at [917, 577] on div "gone gone gone" at bounding box center [981, 580] width 542 height 78
drag, startPoint x: 721, startPoint y: 551, endPoint x: 713, endPoint y: 549, distance: 8.2
click at [713, 549] on icon at bounding box center [712, 555] width 13 height 13
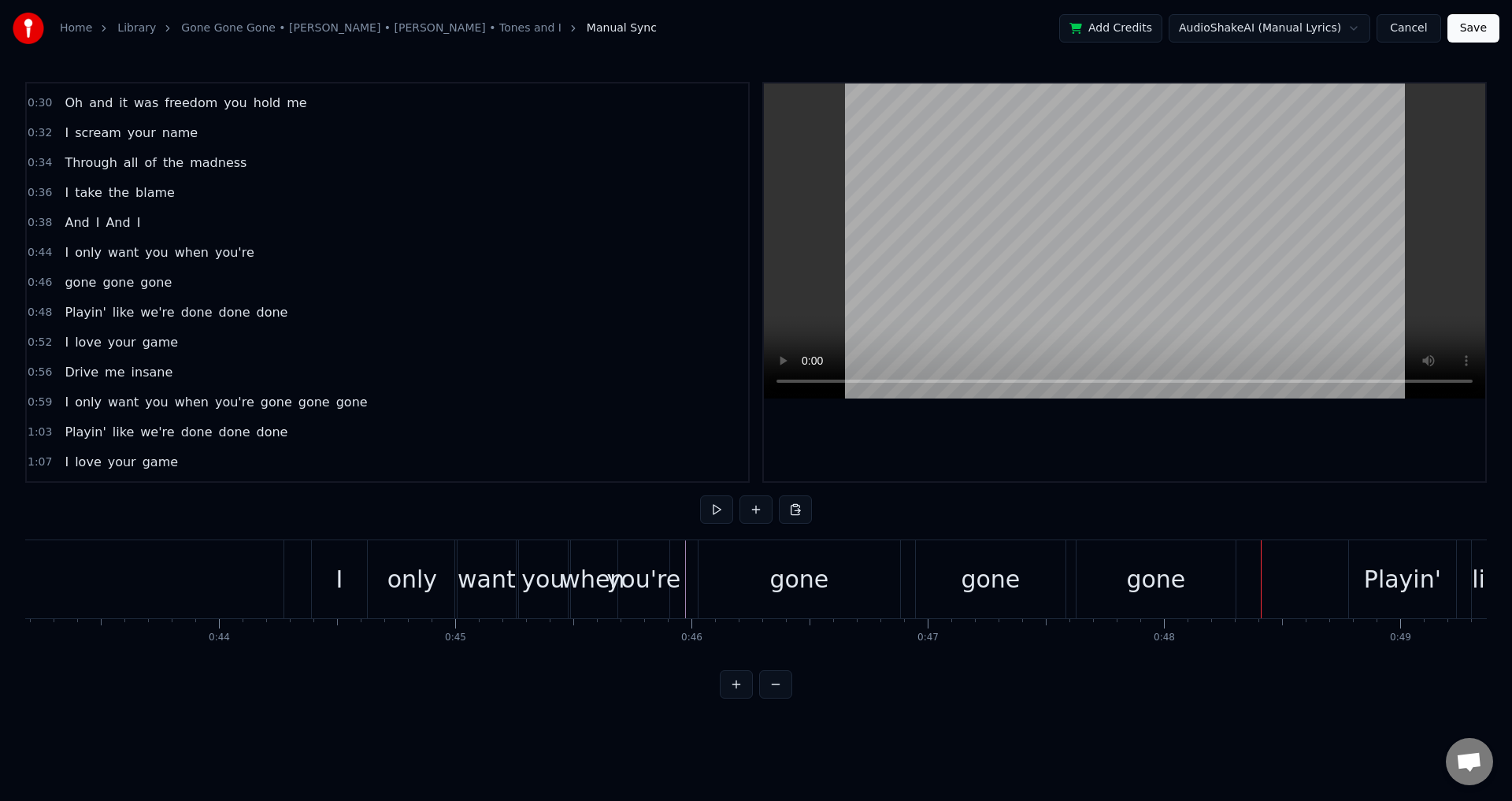
click at [817, 585] on div "gone" at bounding box center [799, 579] width 59 height 35
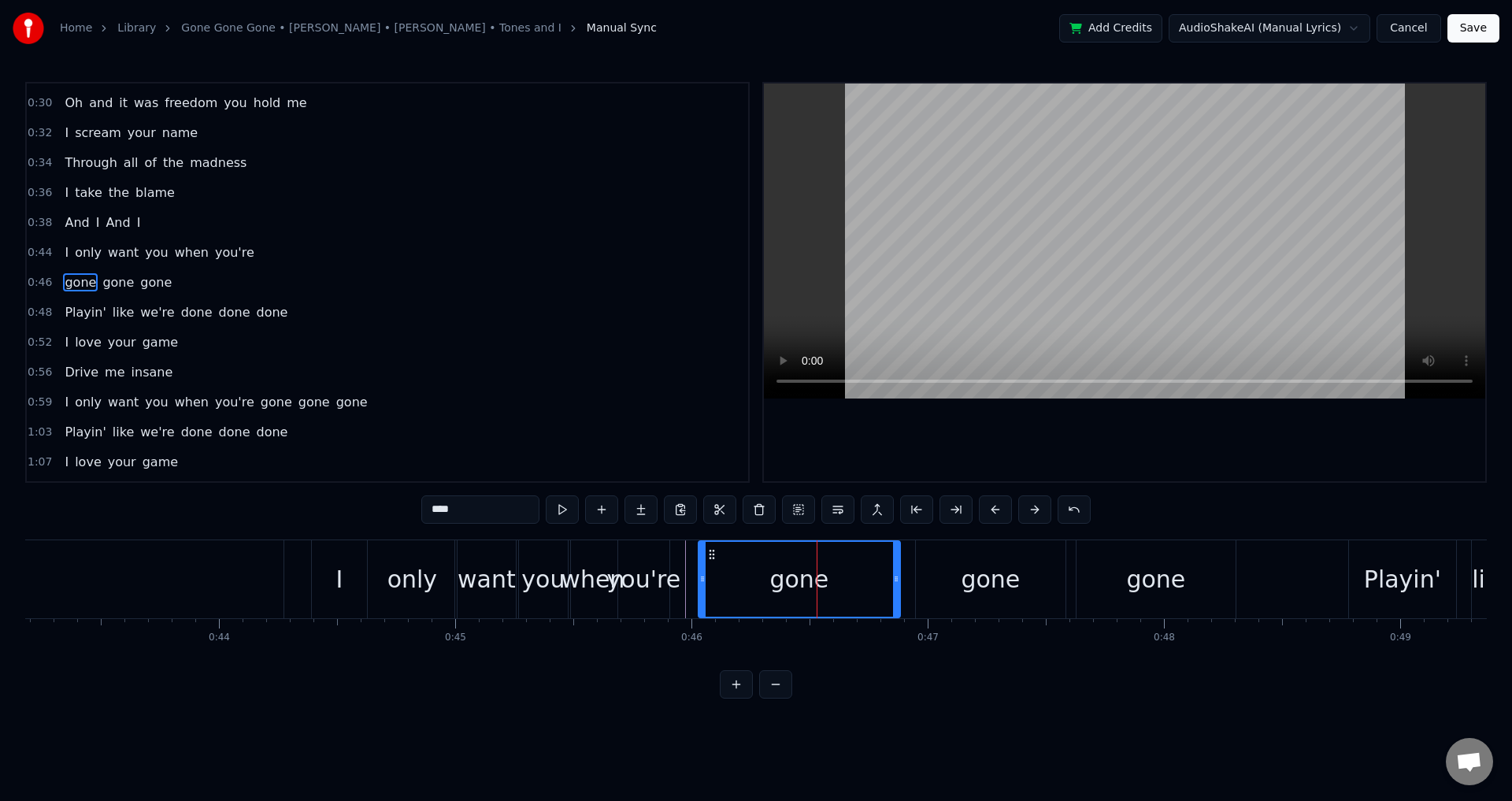
click at [437, 512] on input "****" at bounding box center [481, 510] width 118 height 29
drag, startPoint x: 545, startPoint y: 521, endPoint x: 497, endPoint y: 521, distance: 48.0
click at [499, 521] on div "****" at bounding box center [756, 510] width 670 height 29
drag, startPoint x: 489, startPoint y: 521, endPoint x: 399, endPoint y: 517, distance: 90.1
click at [399, 517] on div "0:01 We were fire 0:04 Impossible to tame 0:07 Like oil in the ocean 0:11 No wa…" at bounding box center [756, 391] width 1462 height 617
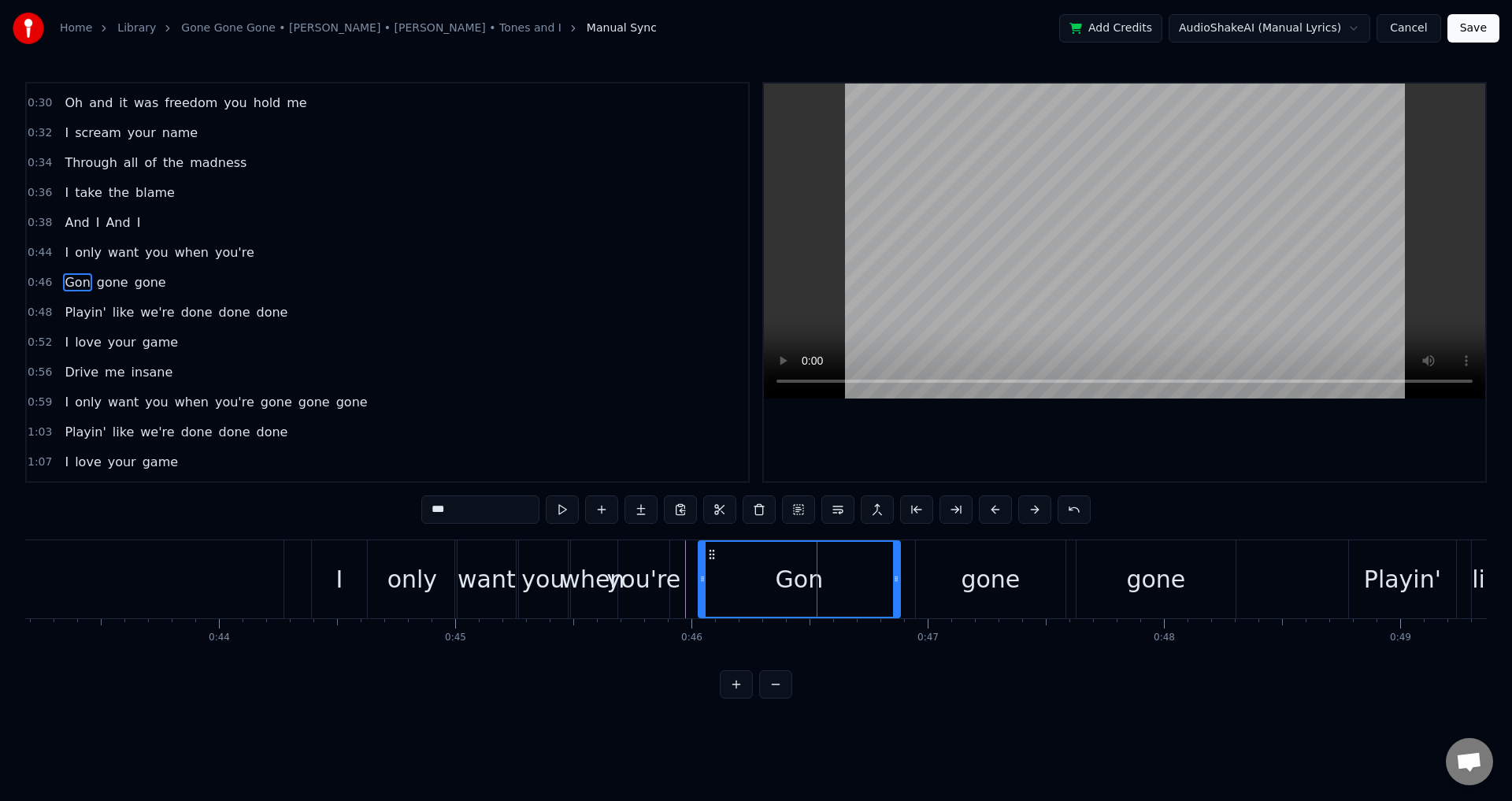
type input "****"
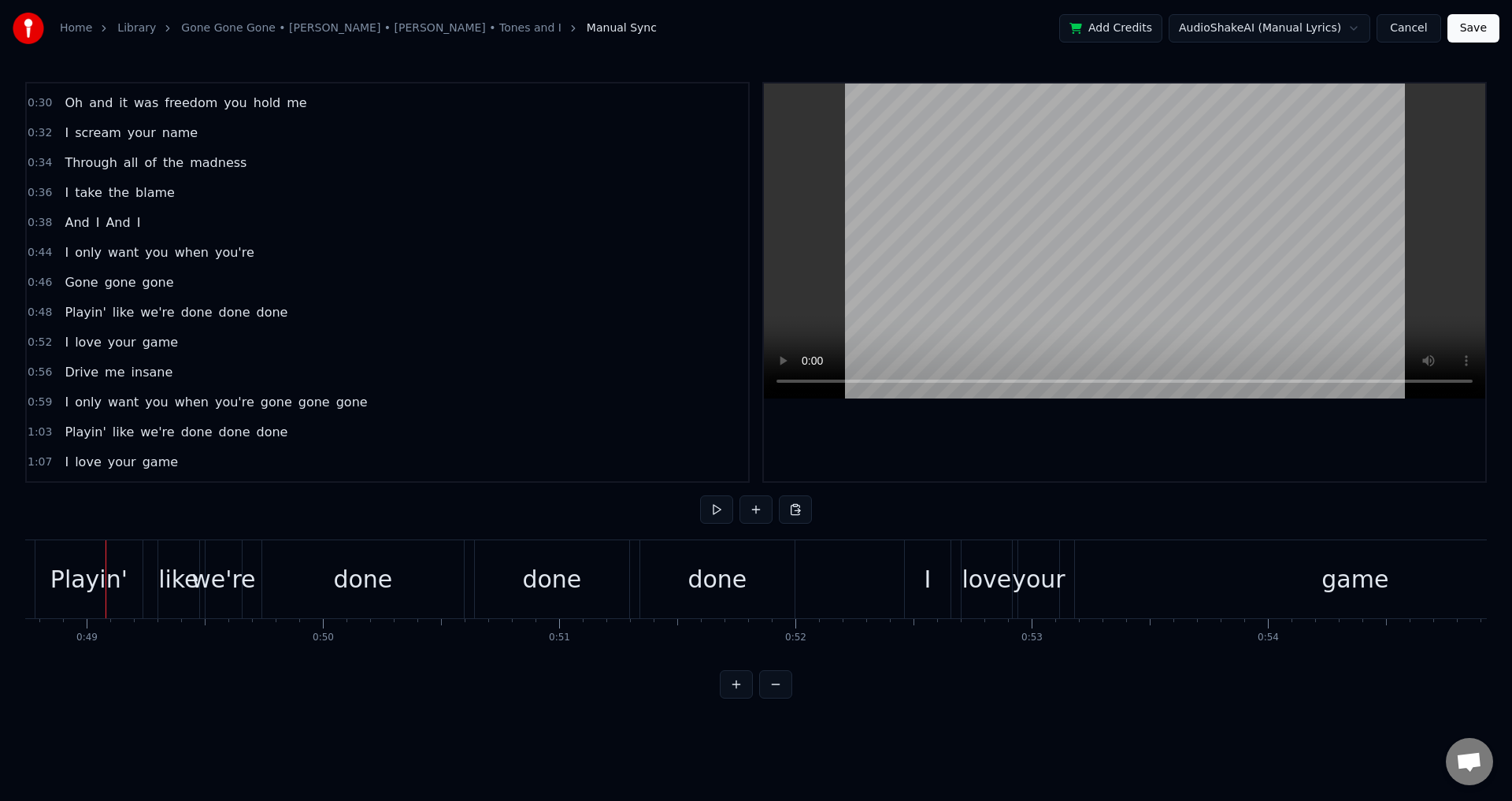
scroll to position [0, 11517]
click at [25, 668] on div "Home Library Gone Gone Gone • [PERSON_NAME] • [PERSON_NAME] • Tones and I Manua…" at bounding box center [756, 349] width 1512 height 699
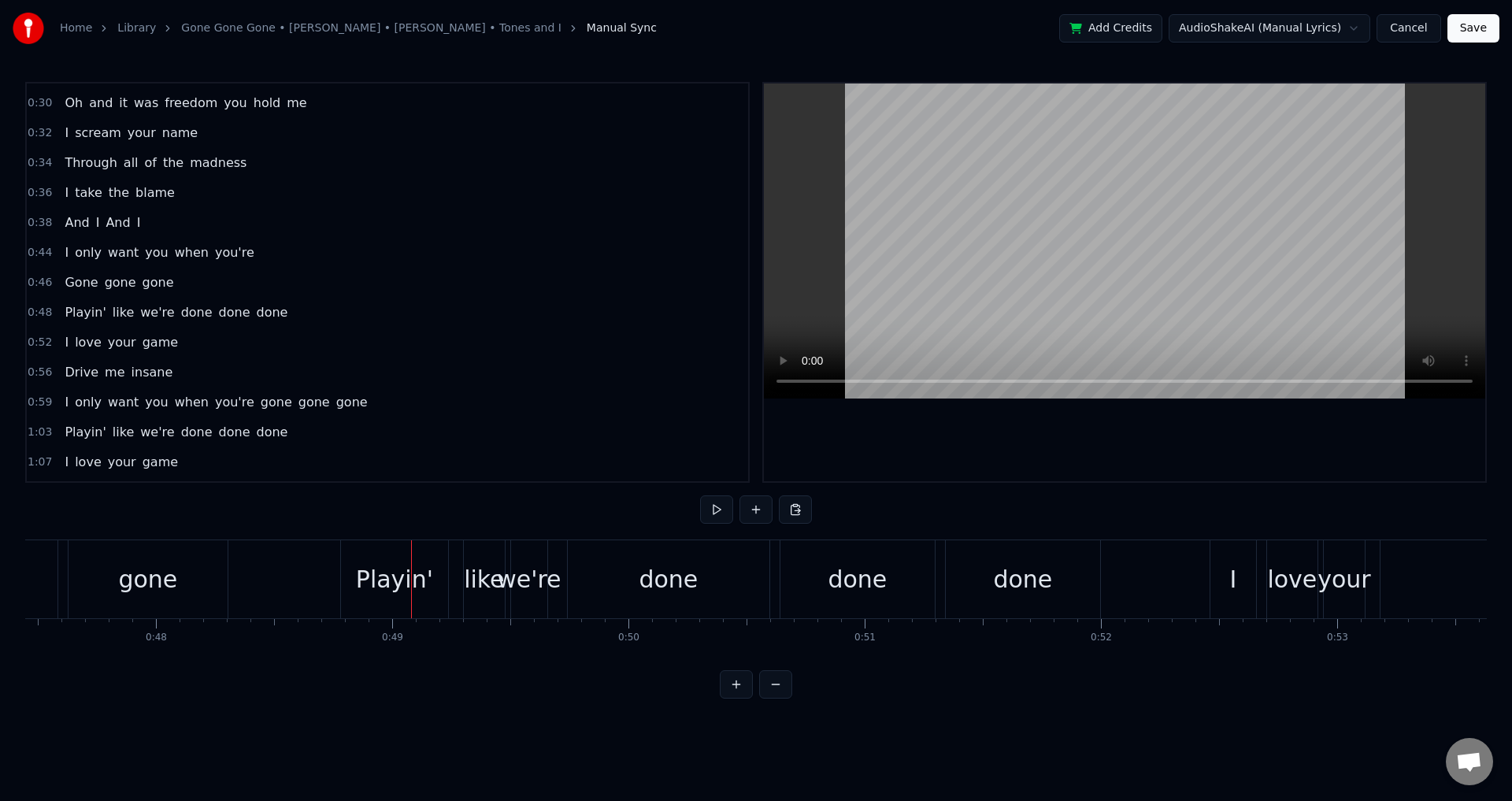
scroll to position [0, 11202]
click at [463, 574] on div "Playin' like we're done done done" at bounding box center [730, 580] width 764 height 78
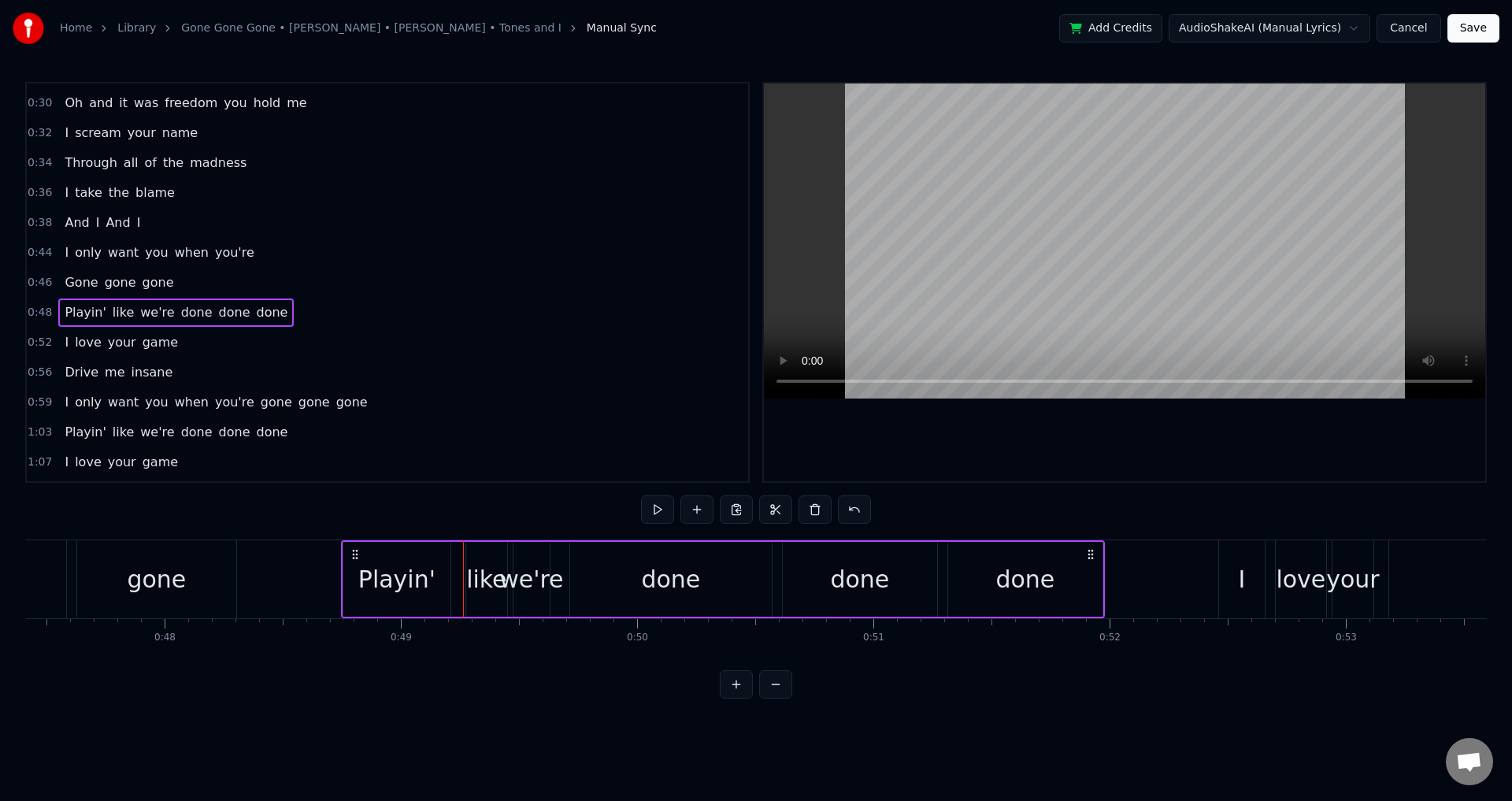
click at [356, 551] on icon at bounding box center [355, 555] width 13 height 13
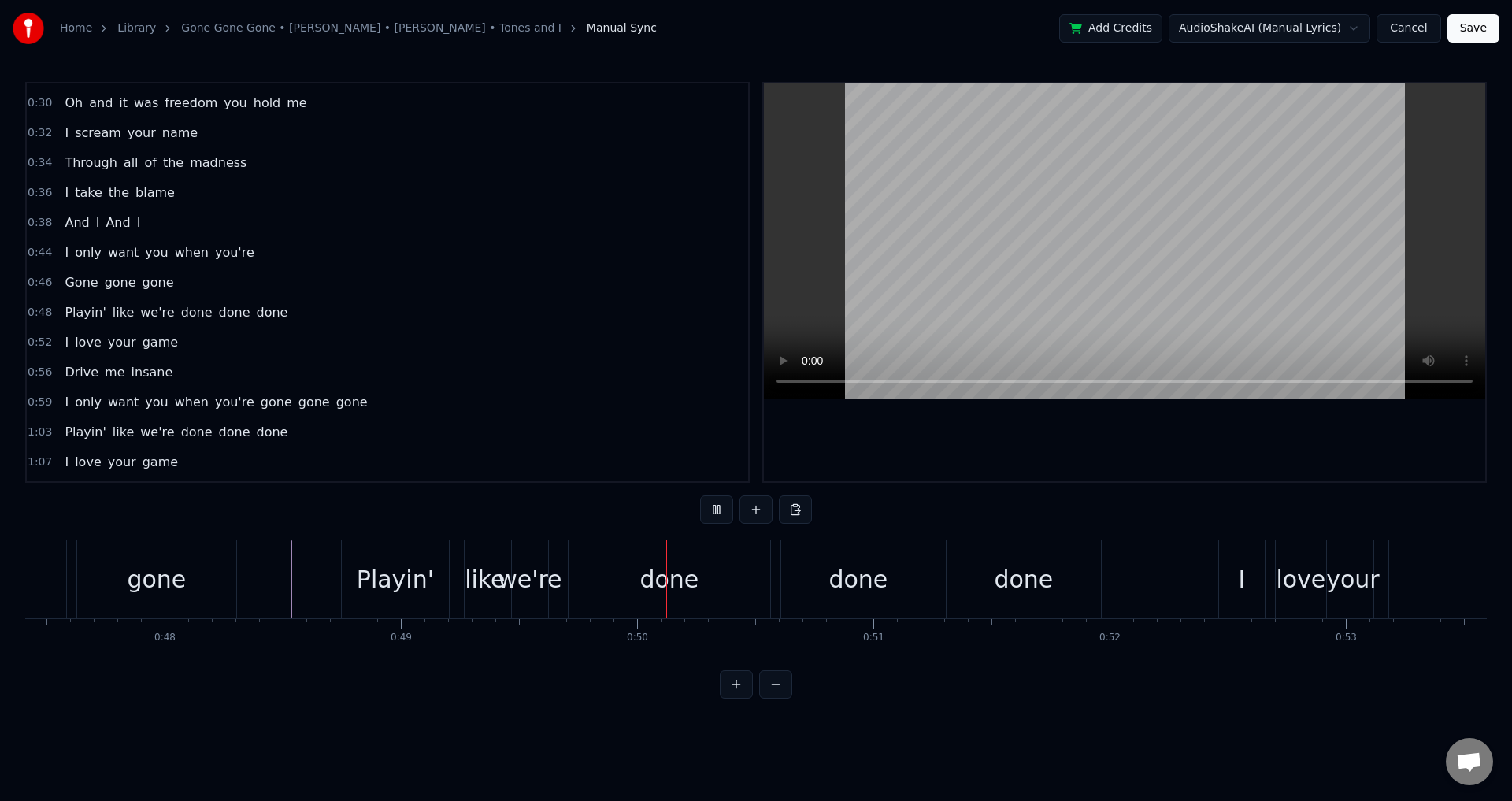
click at [477, 578] on div "like" at bounding box center [485, 579] width 40 height 35
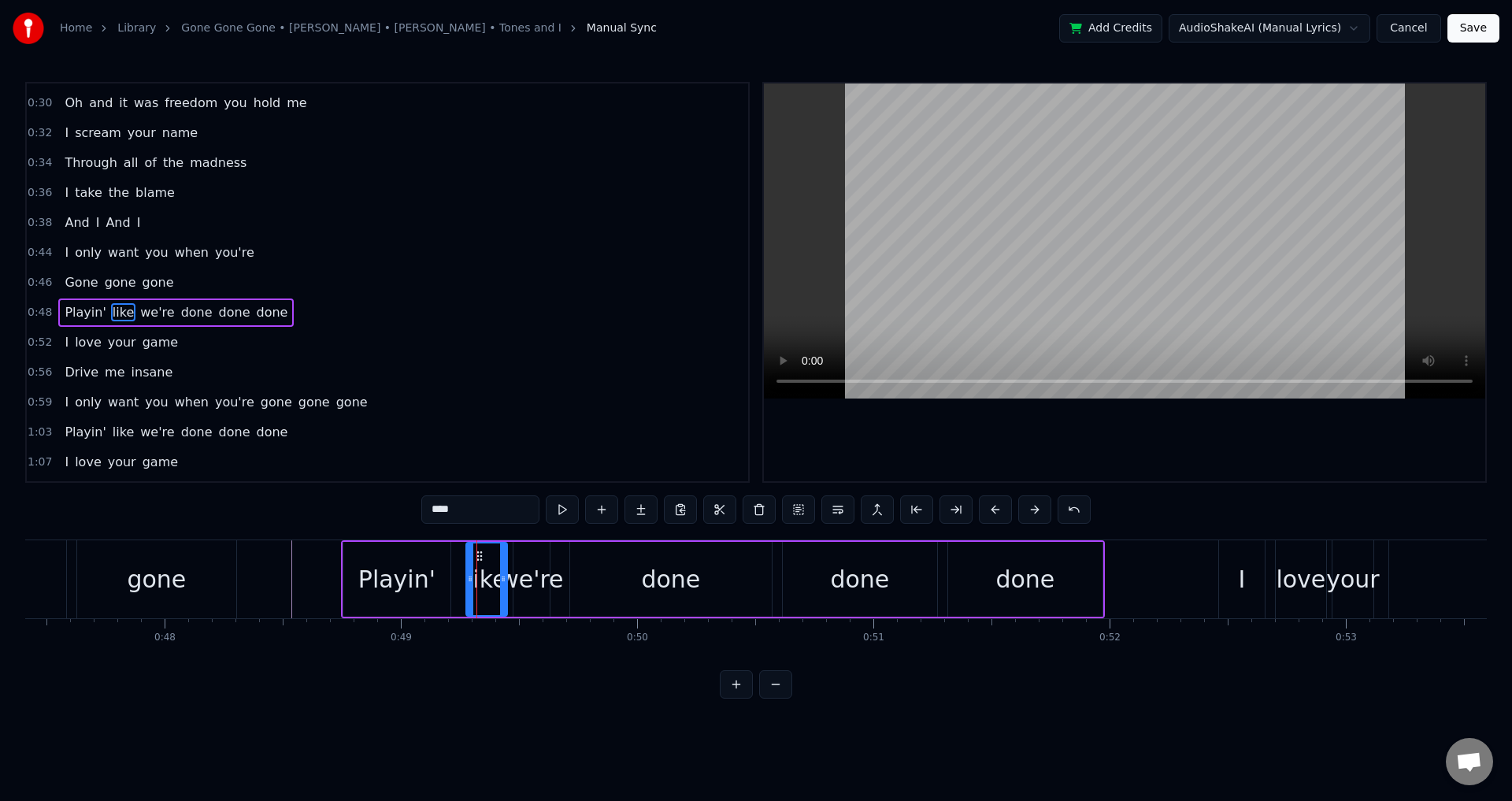
scroll to position [264, 0]
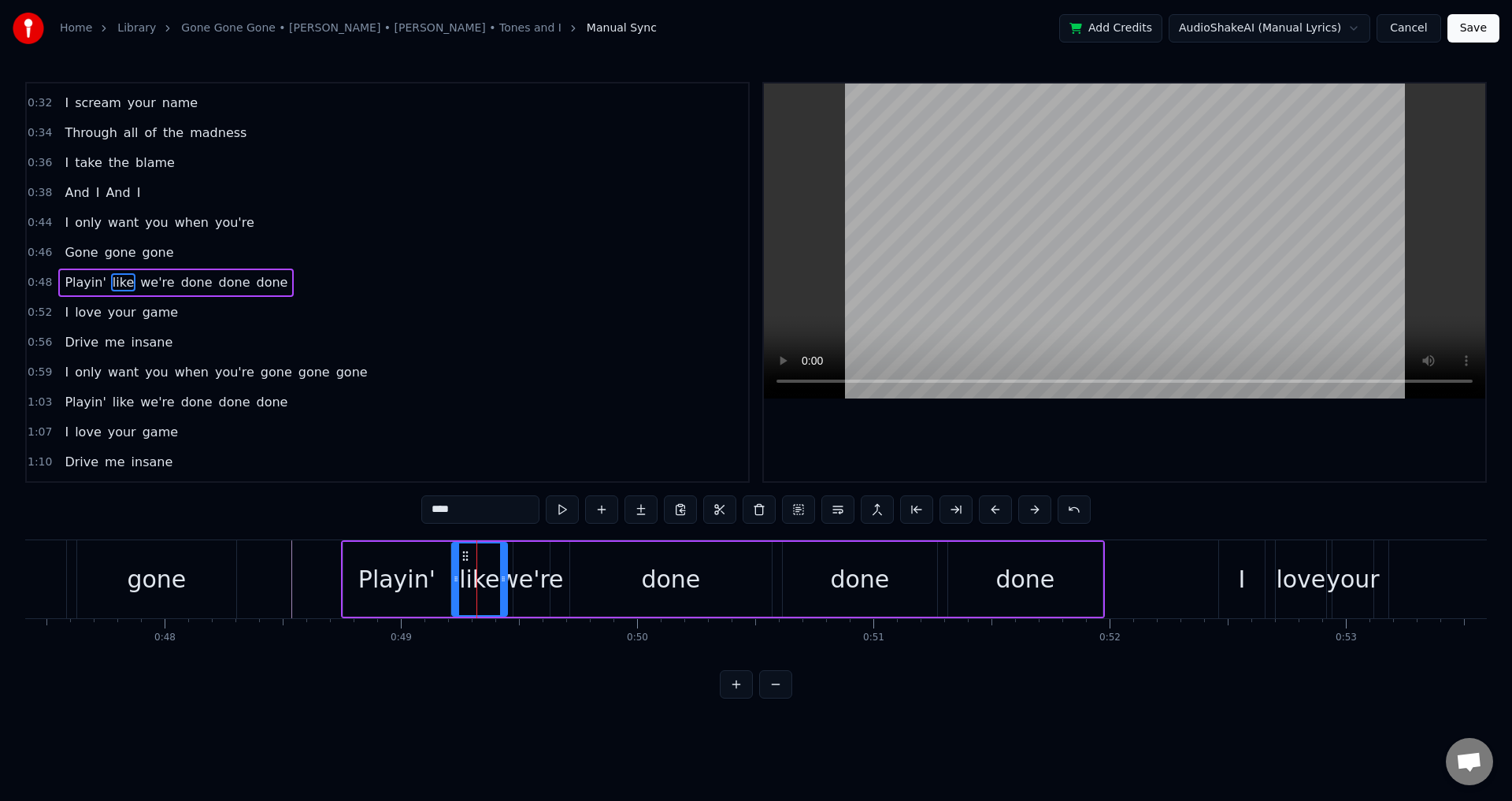
drag, startPoint x: 469, startPoint y: 570, endPoint x: 555, endPoint y: 571, distance: 86.0
click at [453, 569] on div at bounding box center [456, 580] width 6 height 72
click at [528, 573] on div "we're" at bounding box center [531, 579] width 64 height 35
drag, startPoint x: 518, startPoint y: 565, endPoint x: 509, endPoint y: 564, distance: 9.1
click at [509, 564] on div at bounding box center [508, 580] width 6 height 72
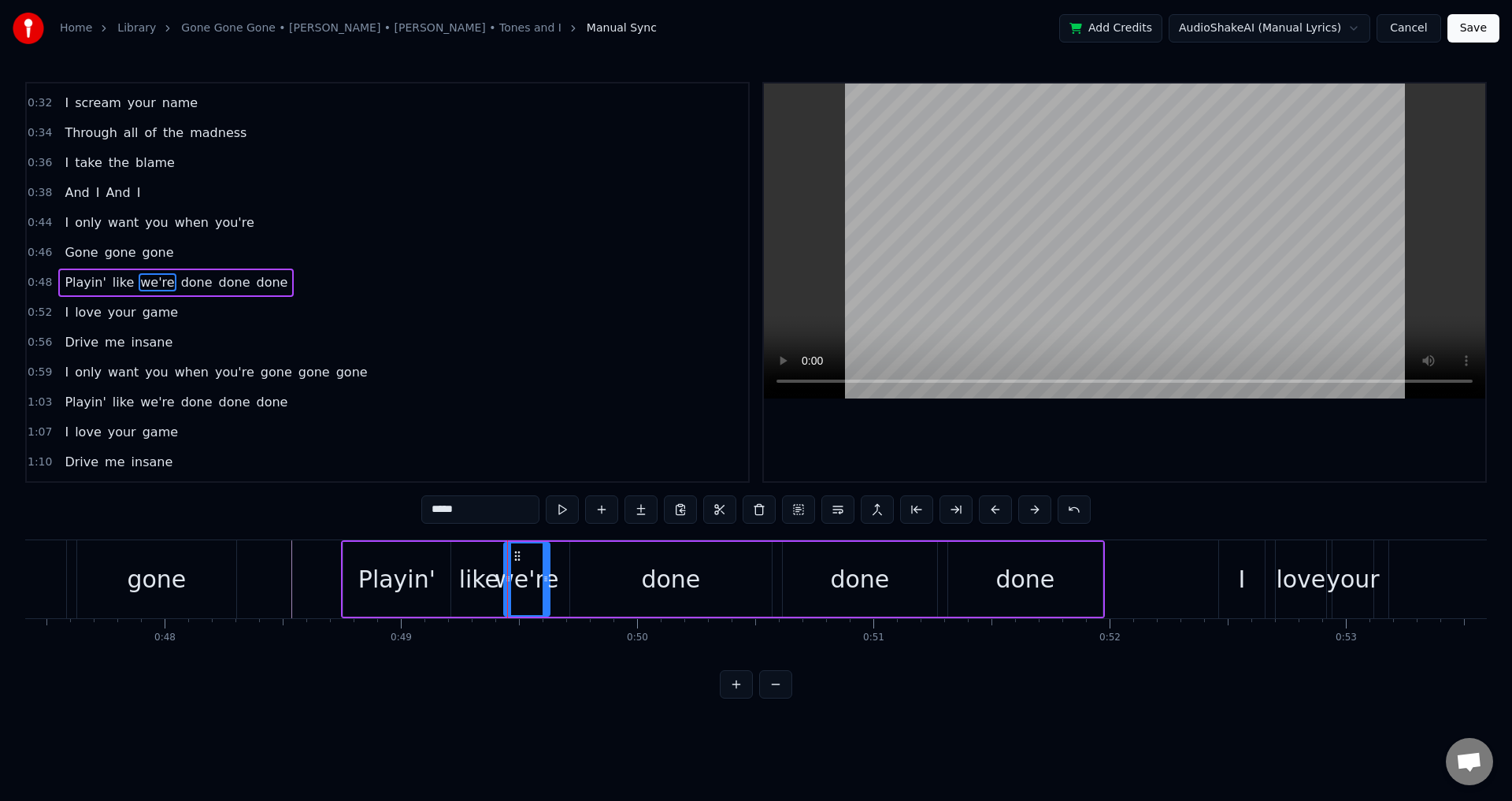
click at [592, 566] on div "done" at bounding box center [671, 580] width 202 height 75
type input "****"
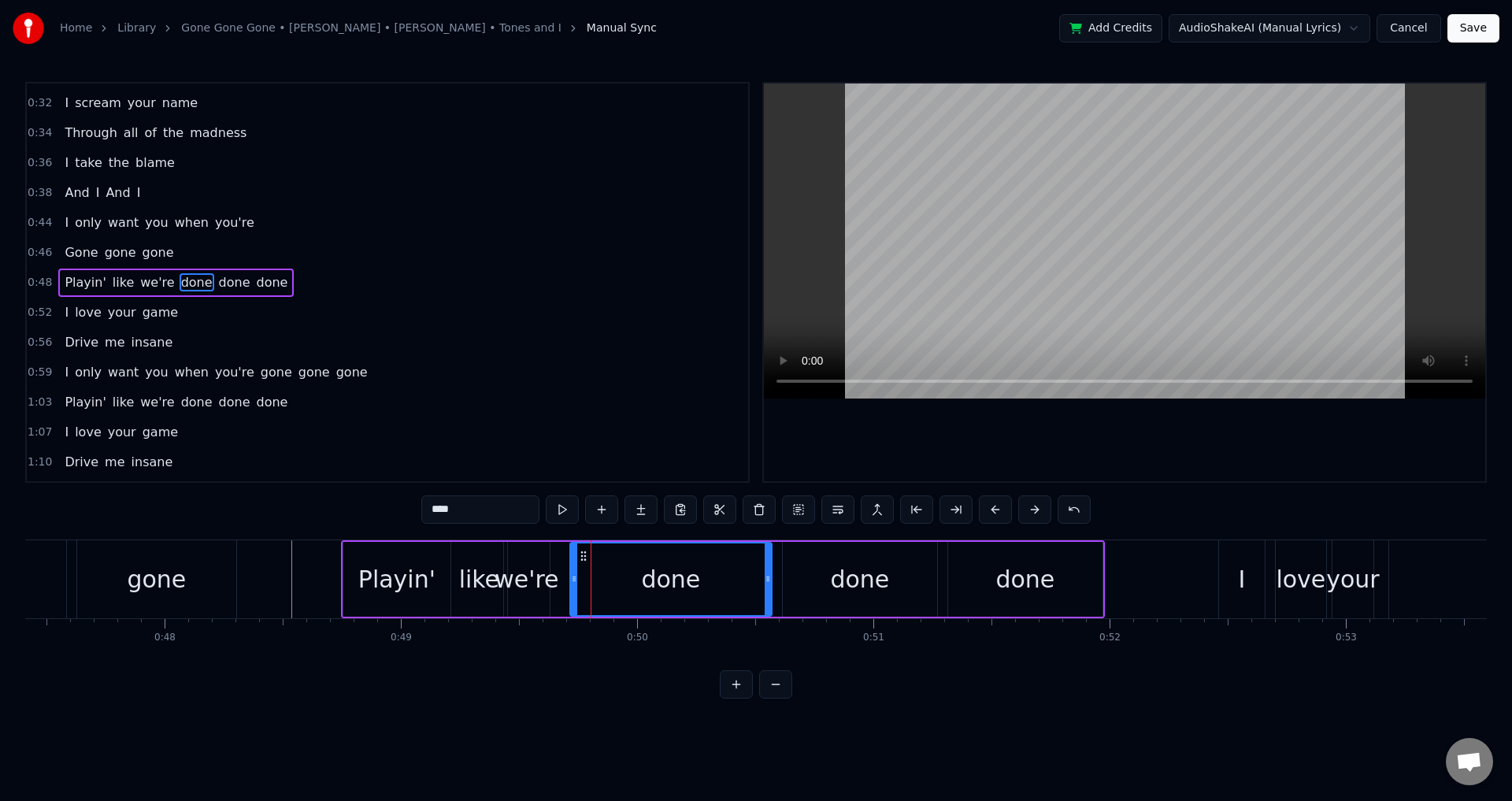
click at [565, 577] on div "Playin' like we're done done done" at bounding box center [722, 580] width 764 height 78
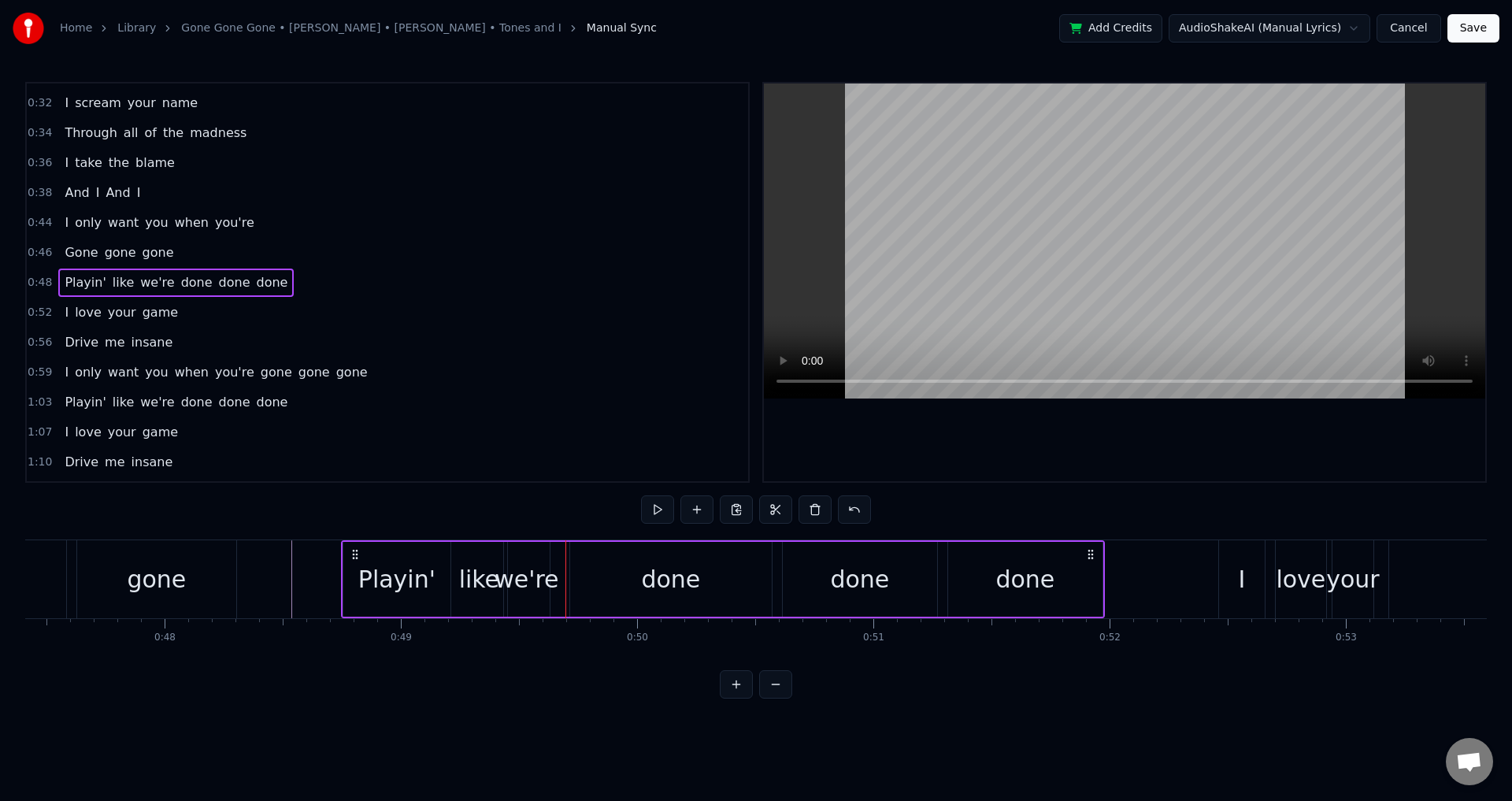
click at [572, 577] on div "done" at bounding box center [671, 580] width 202 height 75
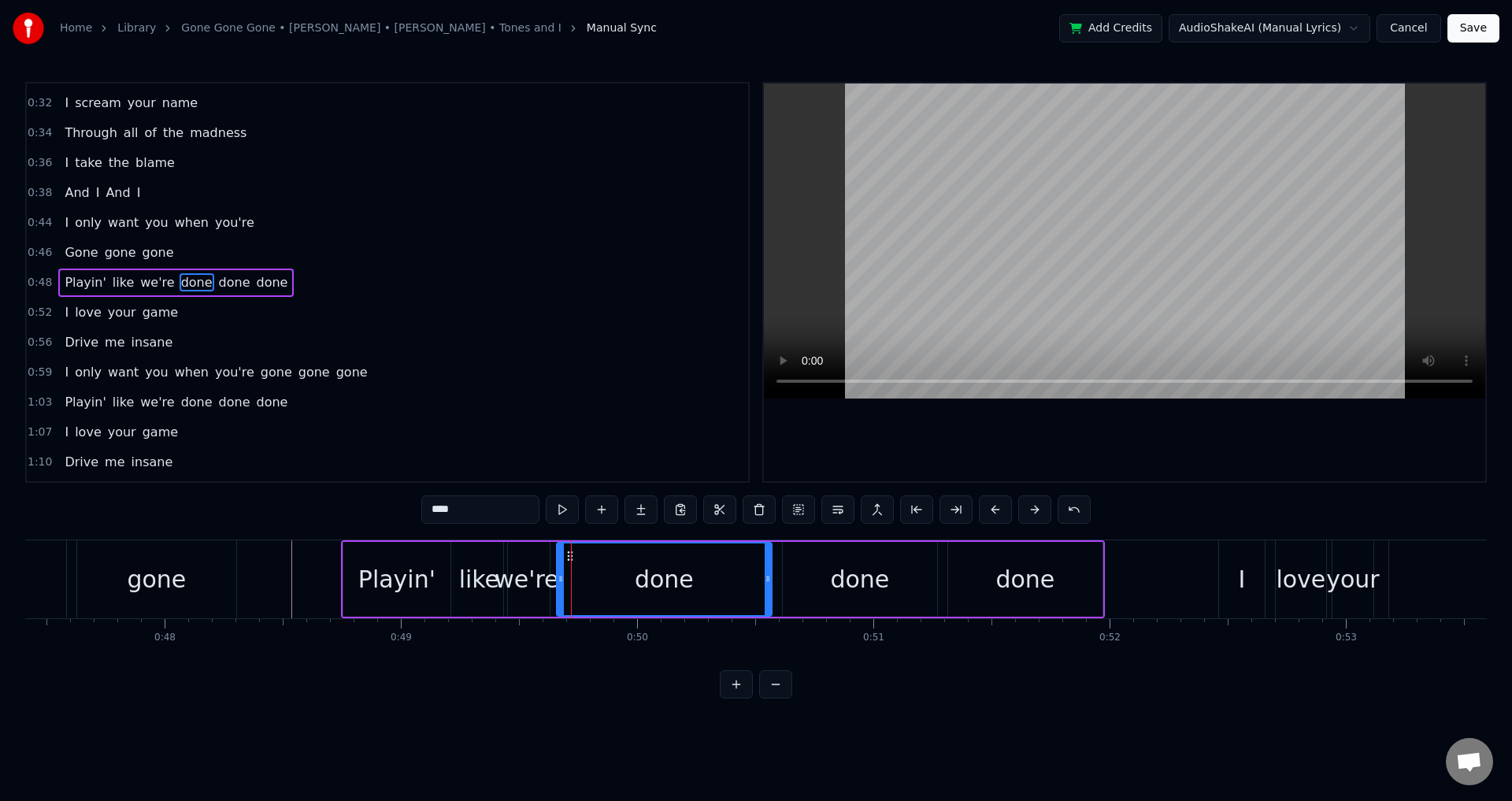
drag, startPoint x: 572, startPoint y: 577, endPoint x: 559, endPoint y: 578, distance: 13.0
click at [559, 578] on icon at bounding box center [561, 579] width 6 height 13
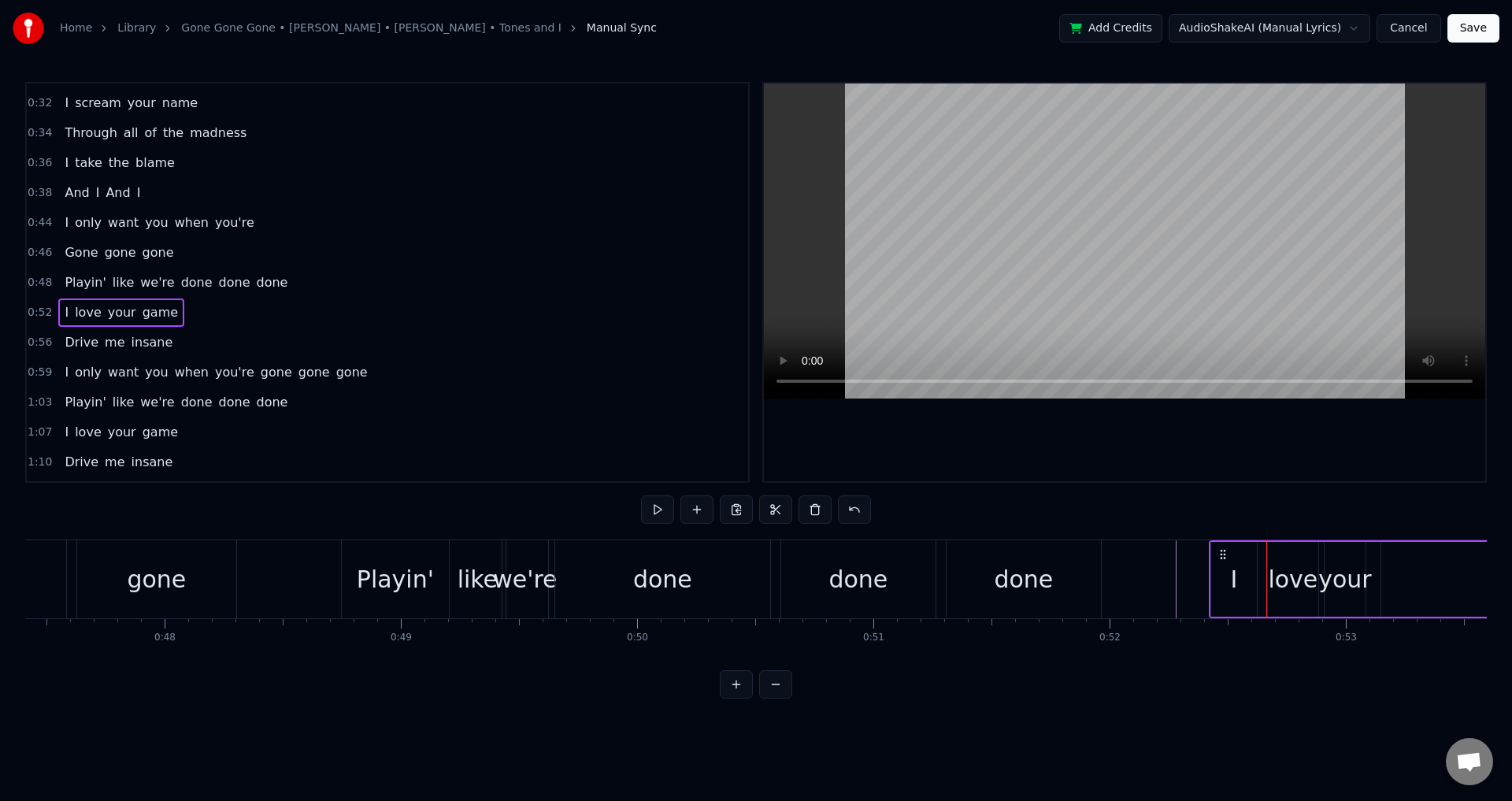
click at [1221, 550] on circle at bounding box center [1221, 550] width 1 height 1
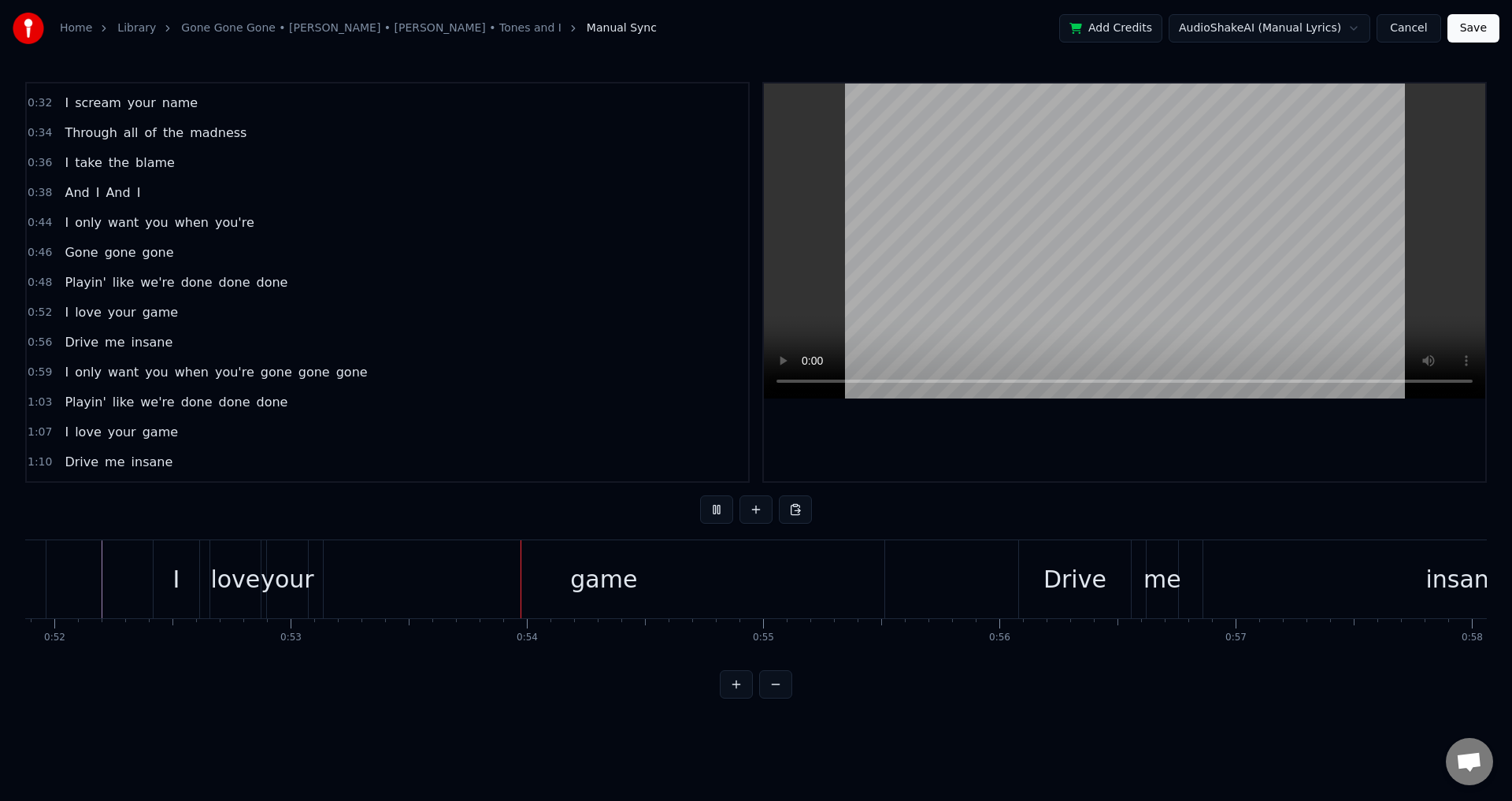
scroll to position [0, 12553]
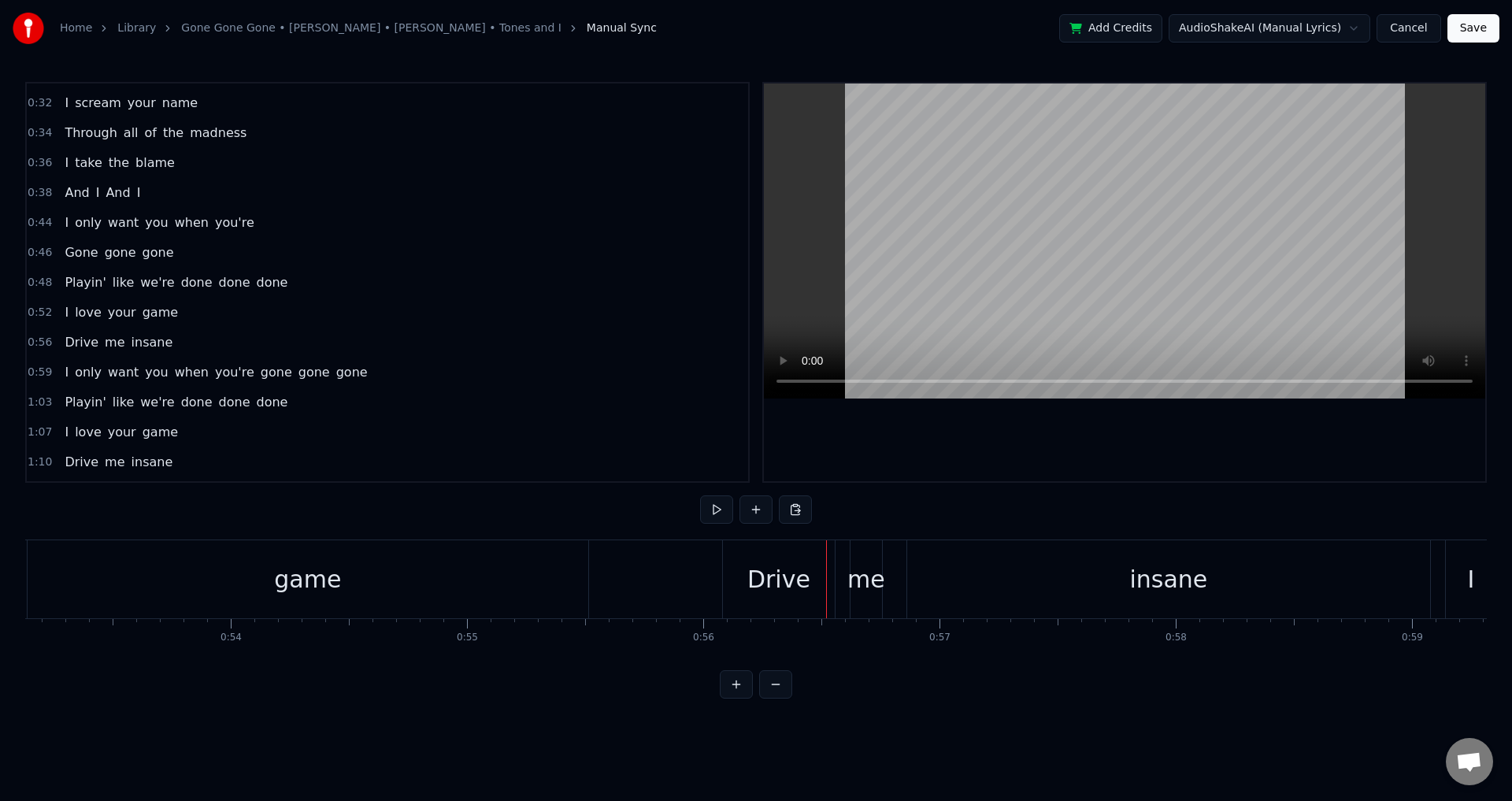
click at [841, 579] on div "Drive me insane" at bounding box center [1079, 580] width 712 height 78
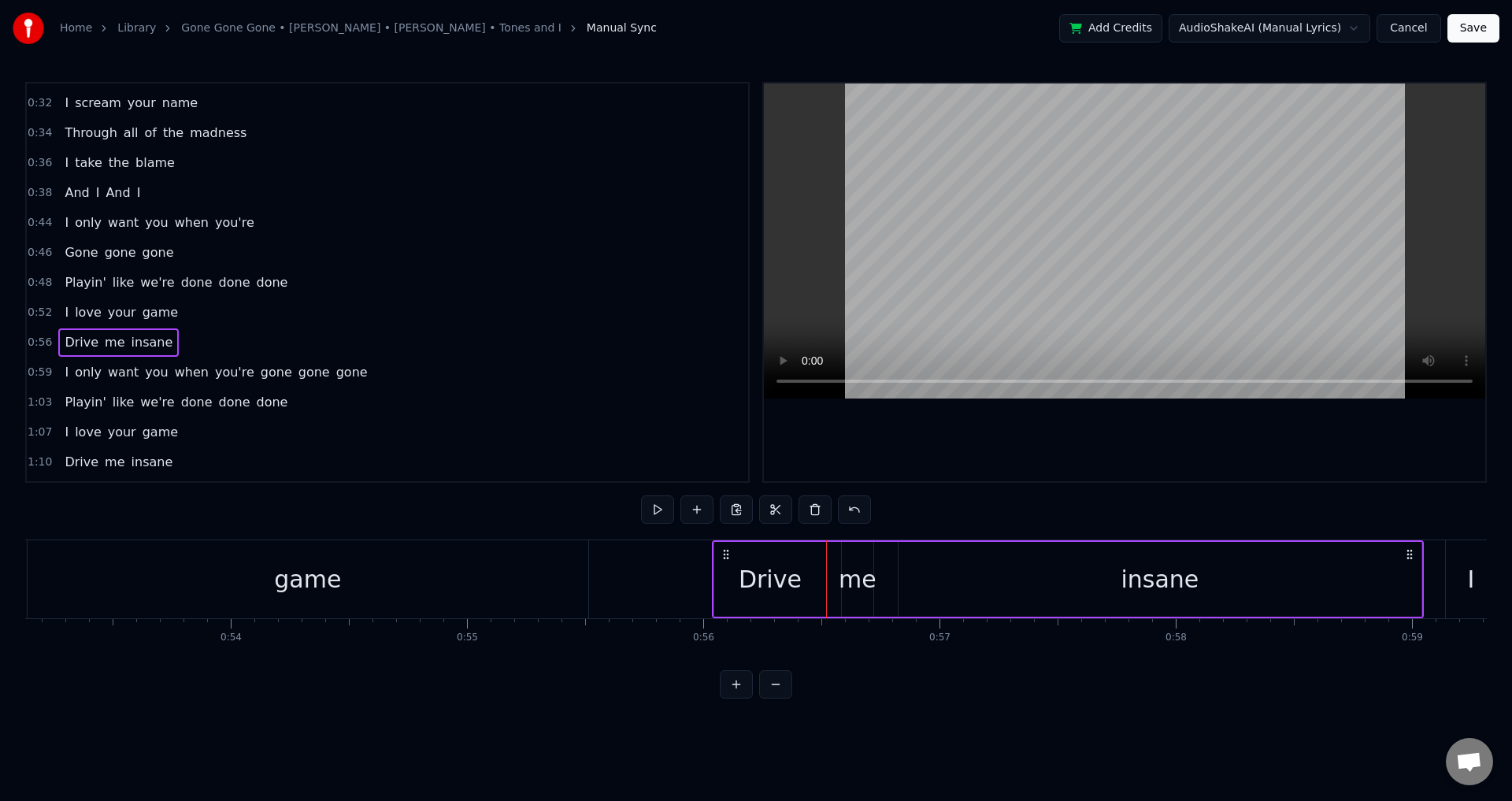
click at [729, 549] on icon at bounding box center [726, 555] width 13 height 13
click at [796, 590] on div "Drive" at bounding box center [770, 579] width 63 height 35
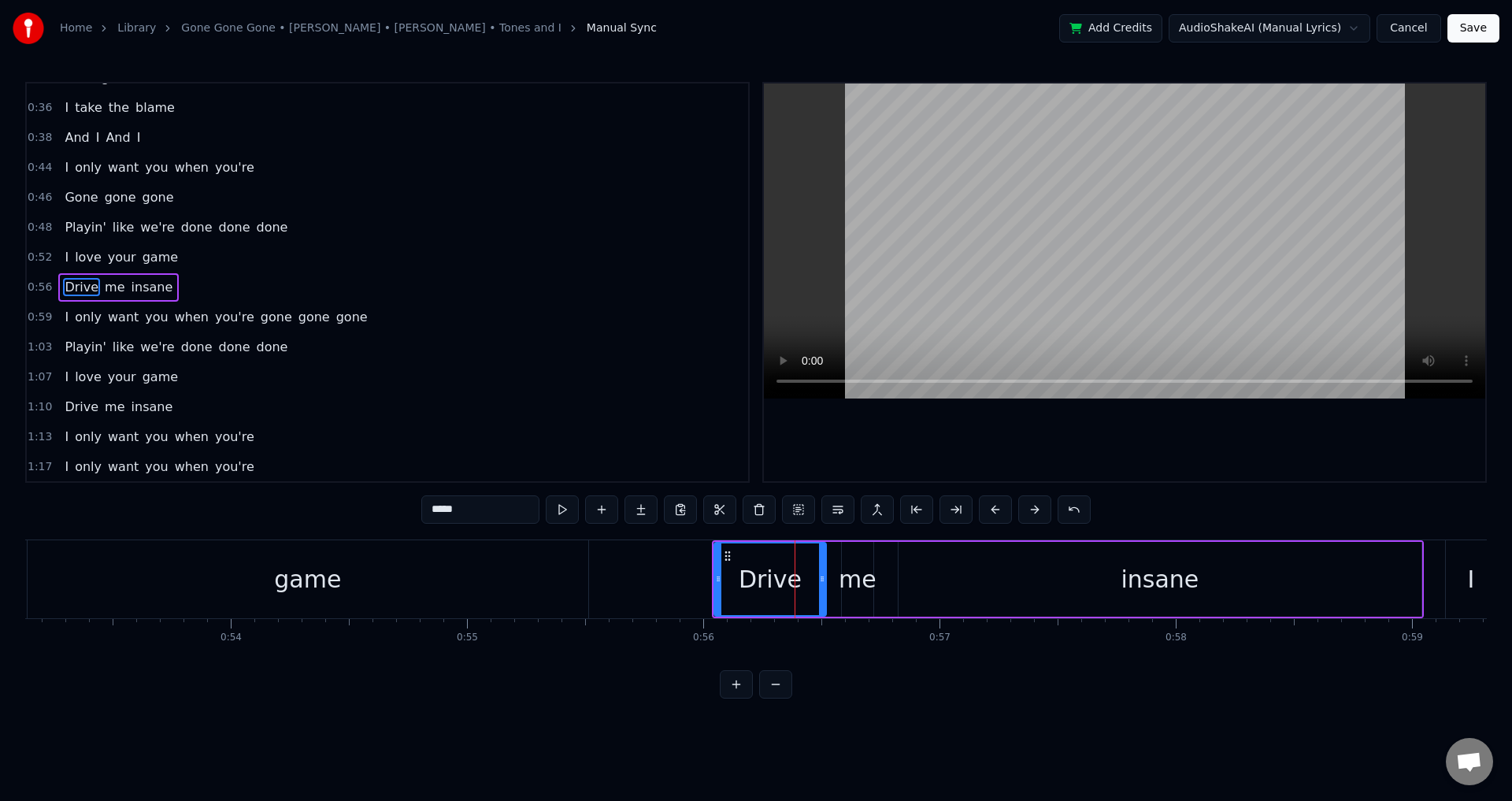
scroll to position [324, 0]
click at [853, 577] on div "me" at bounding box center [857, 579] width 38 height 35
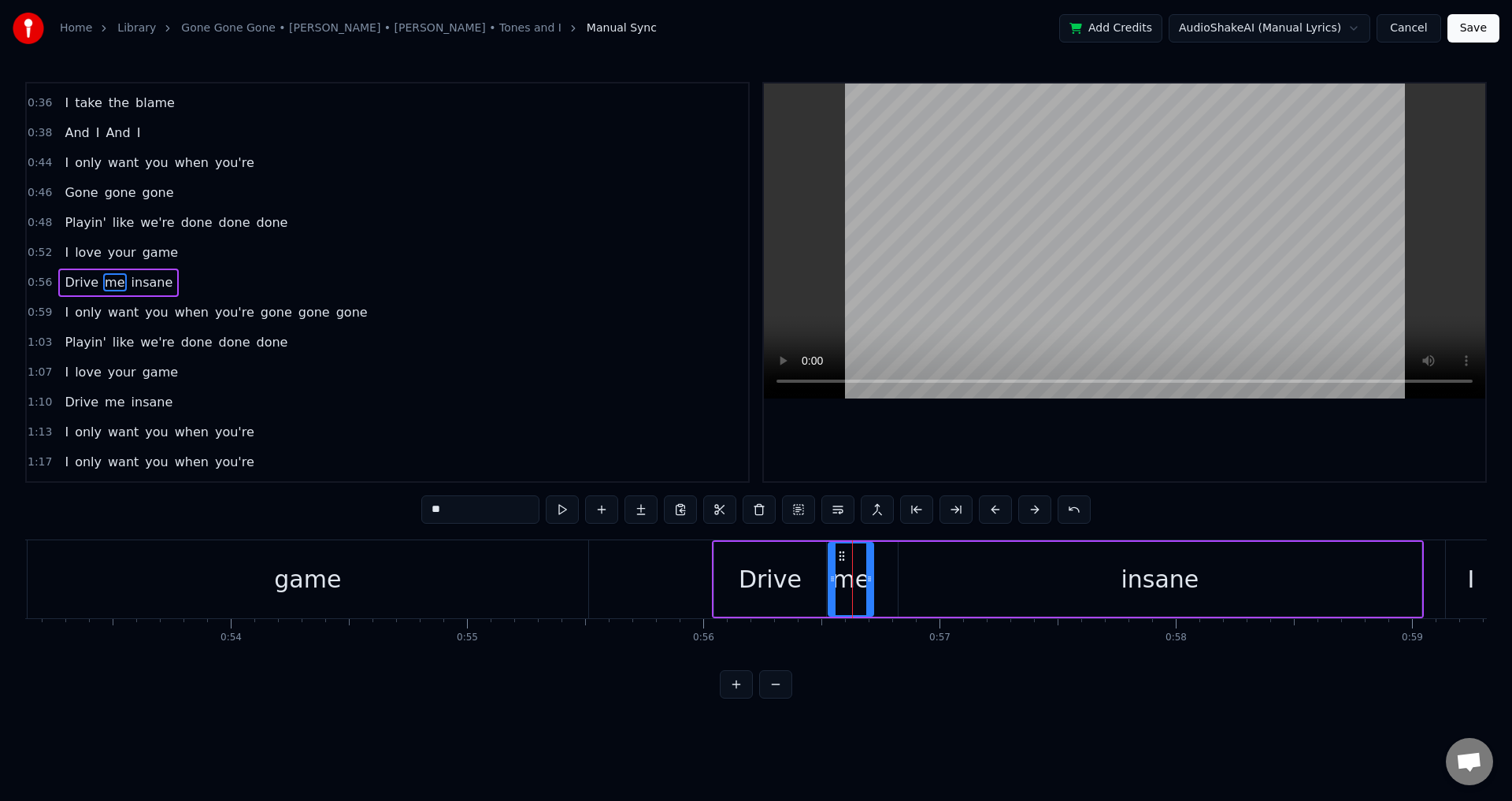
drag, startPoint x: 845, startPoint y: 573, endPoint x: 832, endPoint y: 572, distance: 13.0
click at [832, 572] on div at bounding box center [833, 580] width 6 height 72
click at [909, 572] on div "insane" at bounding box center [1160, 580] width 523 height 75
type input "******"
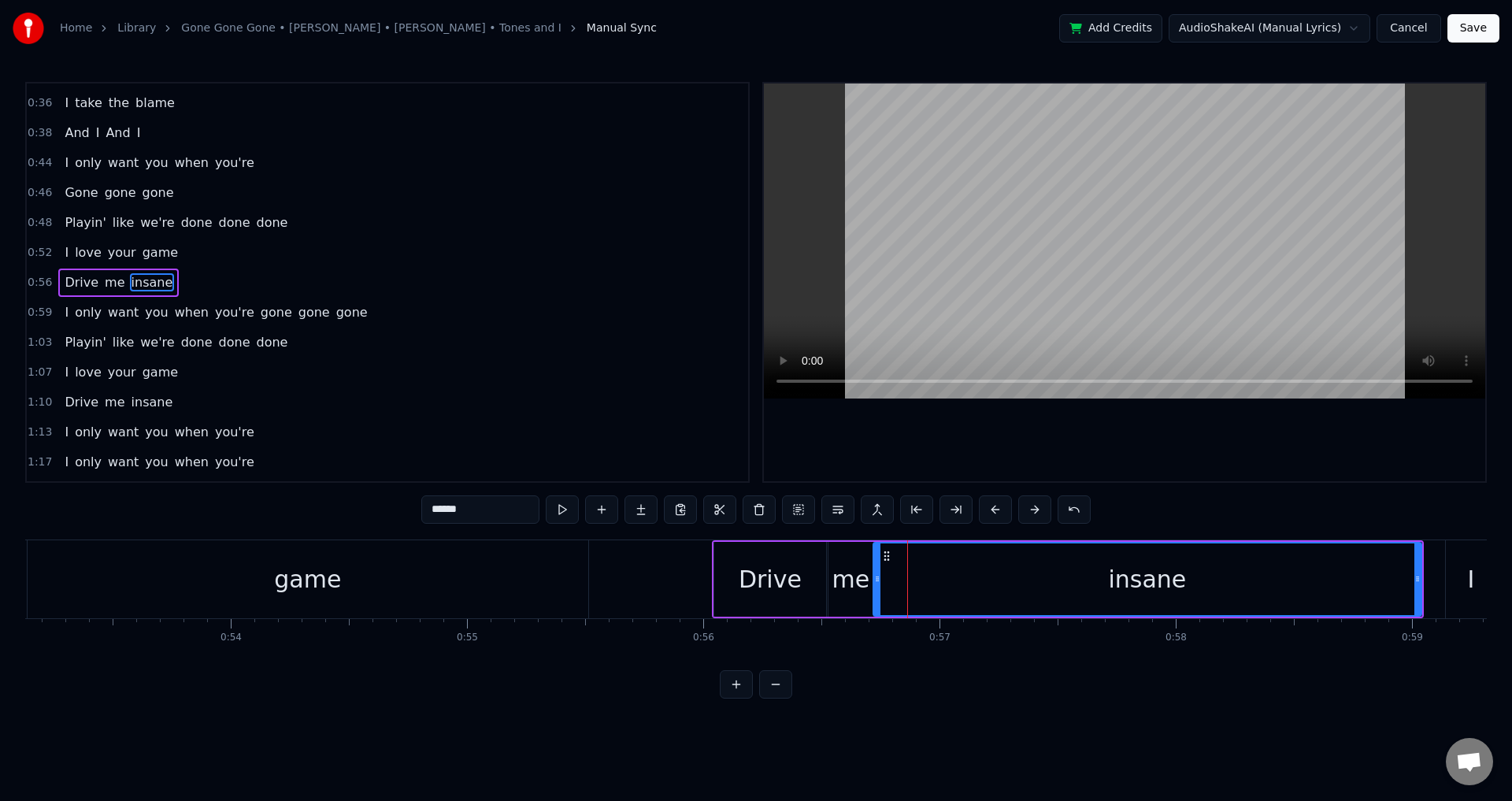
drag, startPoint x: 907, startPoint y: 573, endPoint x: 766, endPoint y: 576, distance: 141.0
click at [875, 573] on icon at bounding box center [877, 579] width 6 height 13
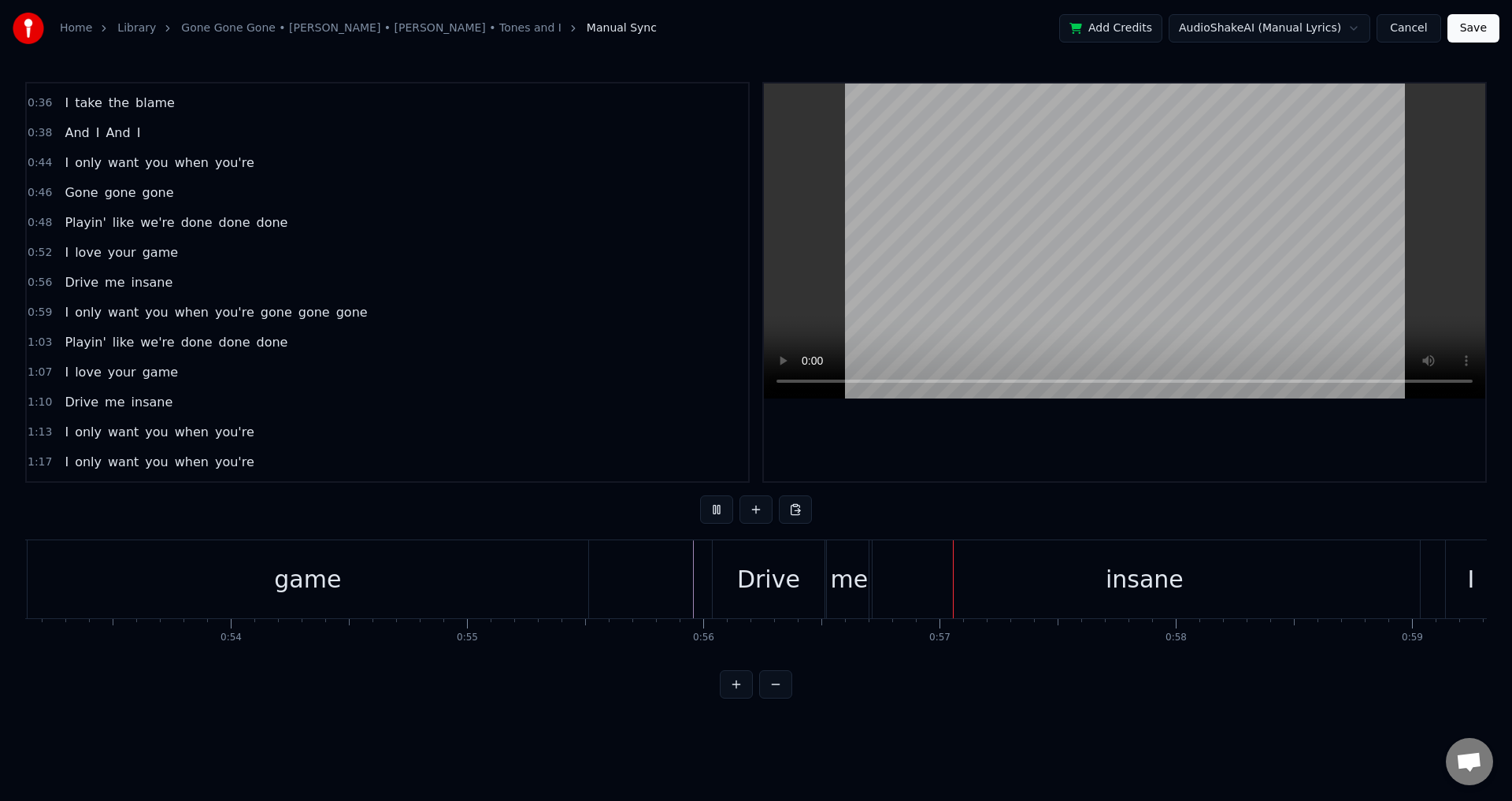
click at [825, 594] on div "Drive" at bounding box center [769, 580] width 113 height 78
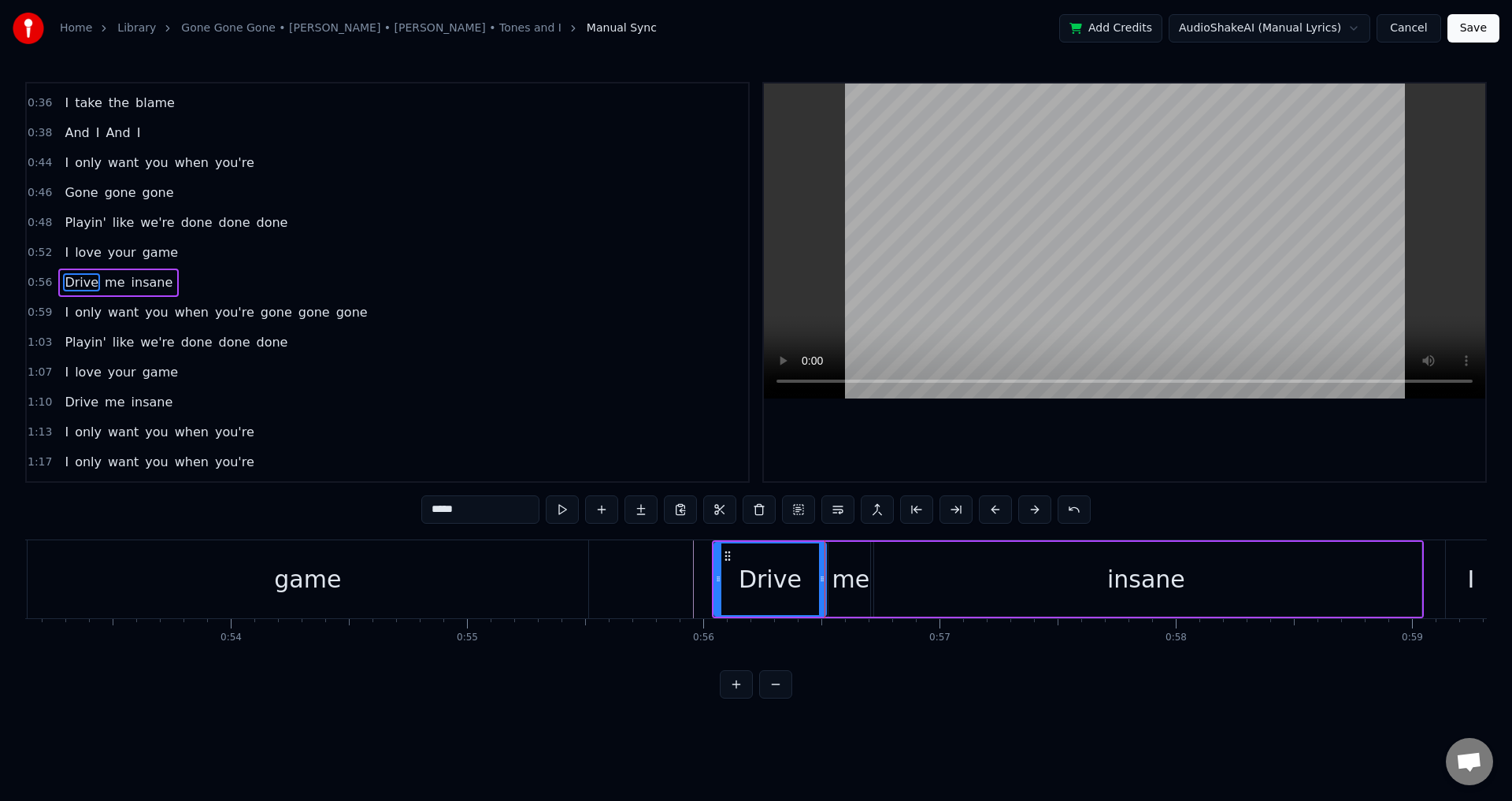
click at [831, 599] on div "me" at bounding box center [851, 580] width 45 height 75
click at [835, 599] on div at bounding box center [833, 580] width 6 height 72
click at [813, 586] on div "Drive" at bounding box center [770, 580] width 112 height 75
click at [798, 589] on div "Drive" at bounding box center [770, 580] width 110 height 72
drag, startPoint x: 824, startPoint y: 593, endPoint x: 786, endPoint y: 591, distance: 38.1
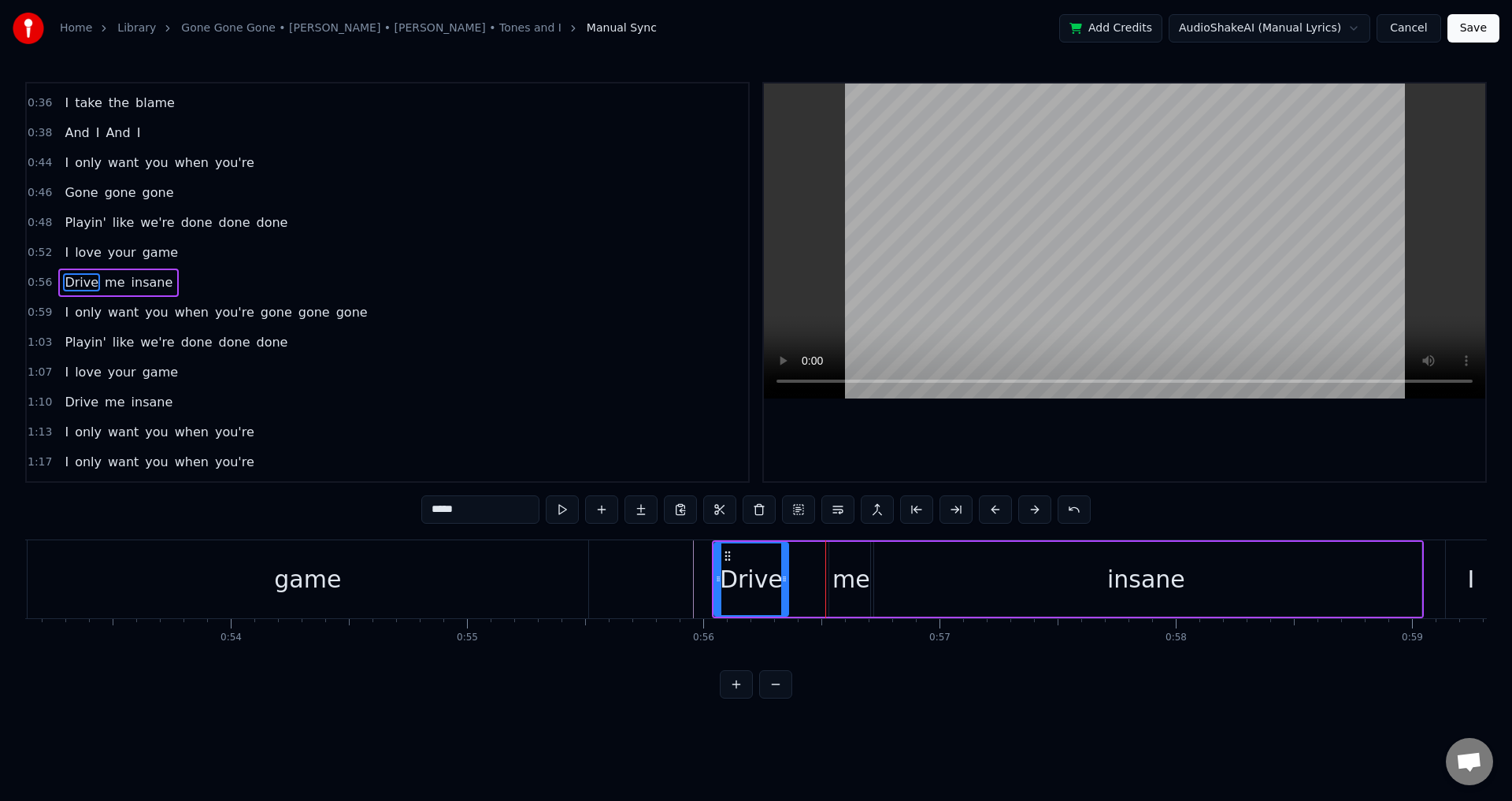
click at [786, 591] on div at bounding box center [785, 580] width 6 height 72
click at [841, 594] on div "me" at bounding box center [851, 579] width 38 height 35
drag, startPoint x: 815, startPoint y: 593, endPoint x: 790, endPoint y: 592, distance: 25.0
click at [790, 592] on div at bounding box center [792, 580] width 6 height 72
click at [876, 592] on div "insane" at bounding box center [1146, 580] width 551 height 75
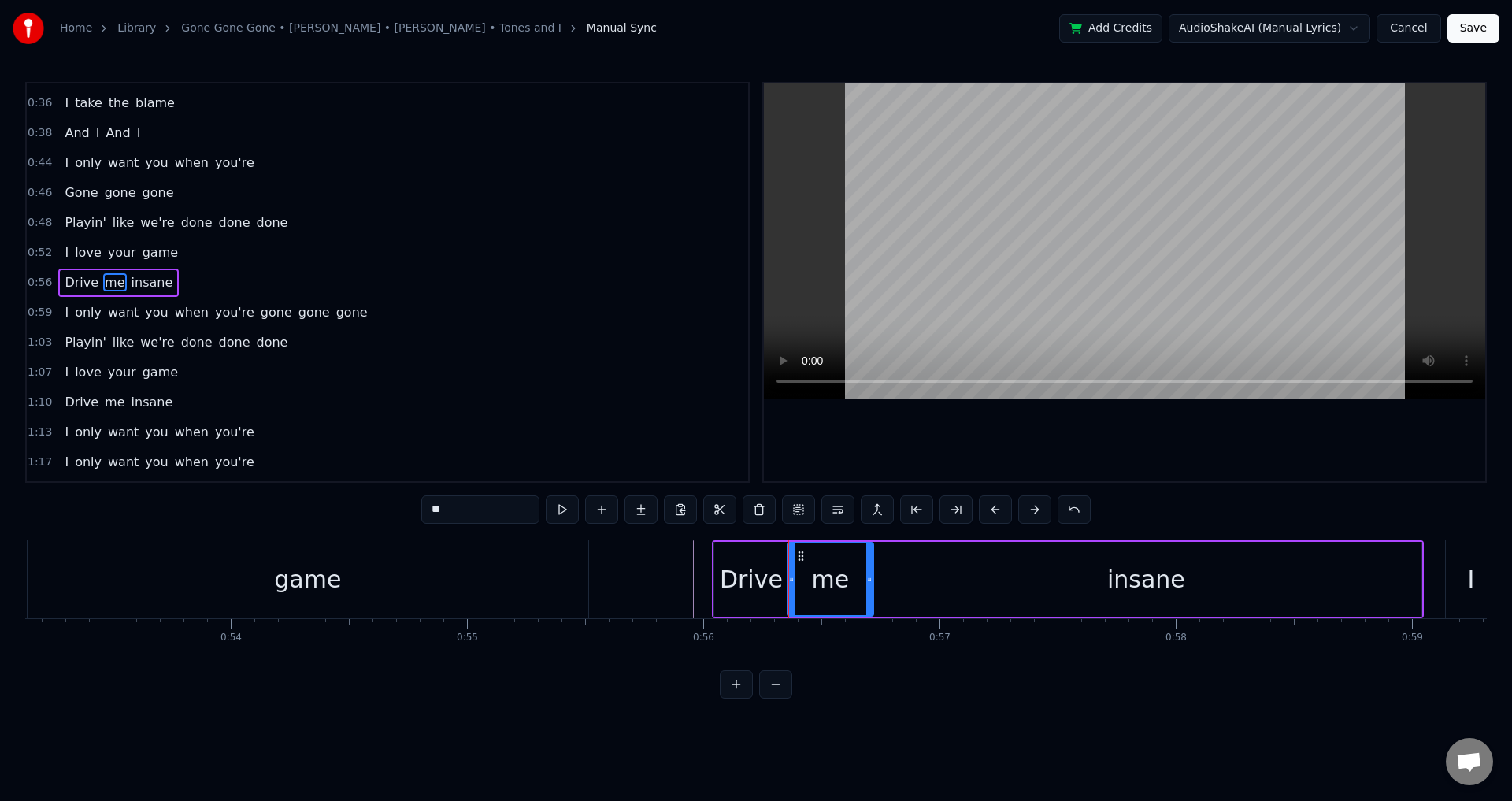
type input "******"
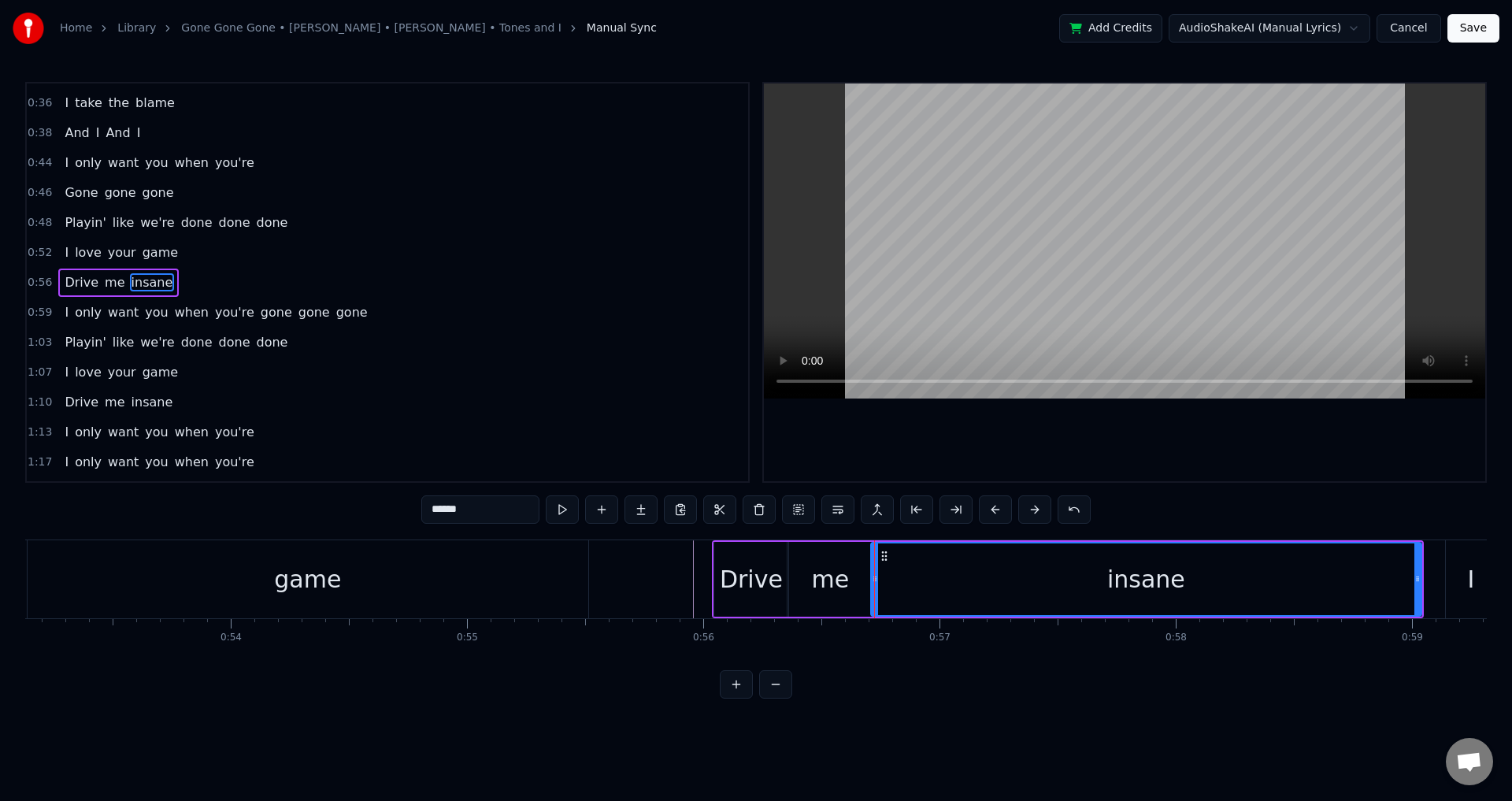
click at [866, 589] on div "Drive me insane" at bounding box center [1068, 580] width 712 height 78
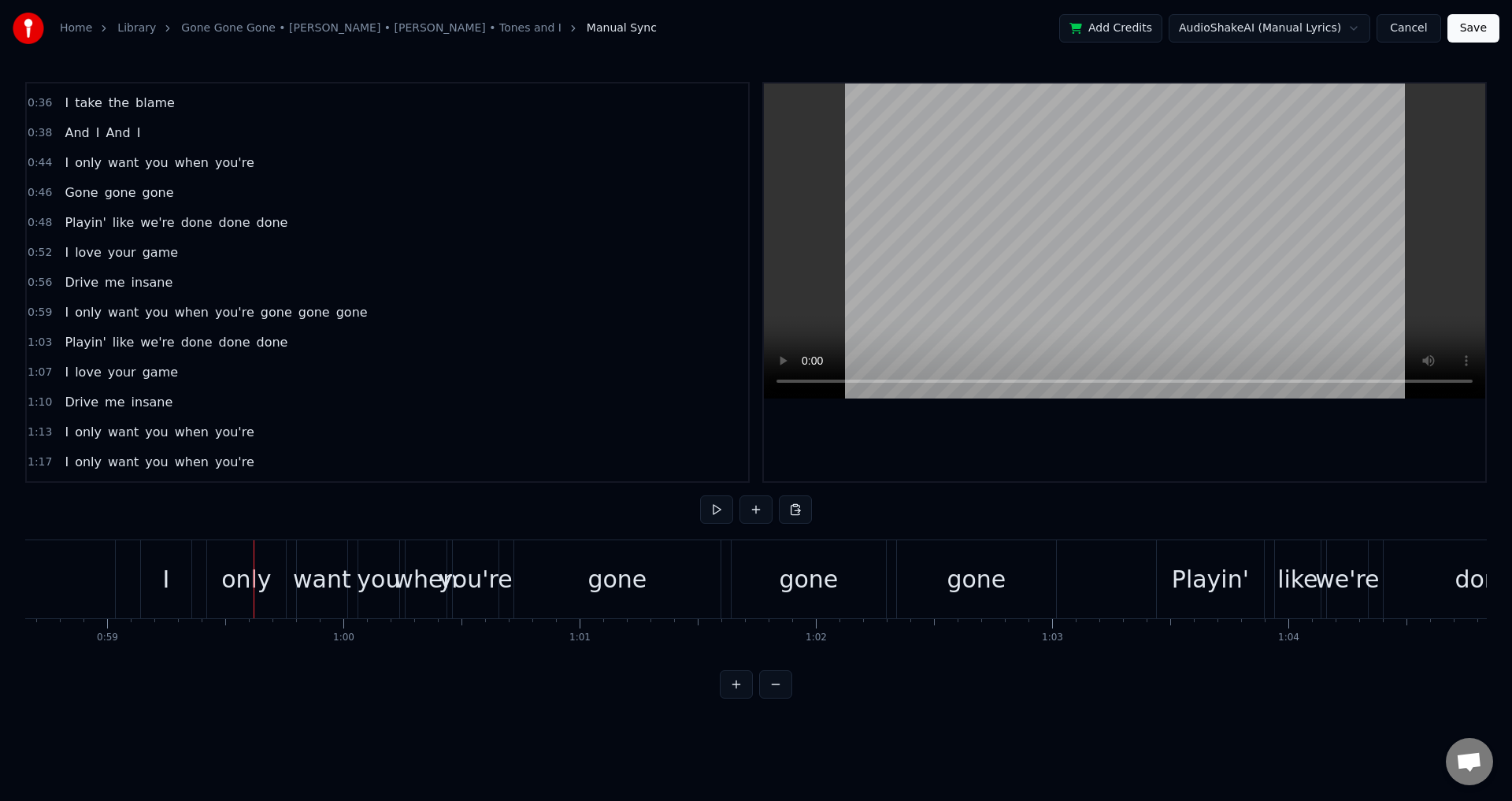
scroll to position [0, 13859]
click at [535, 581] on div "gone" at bounding box center [616, 580] width 206 height 78
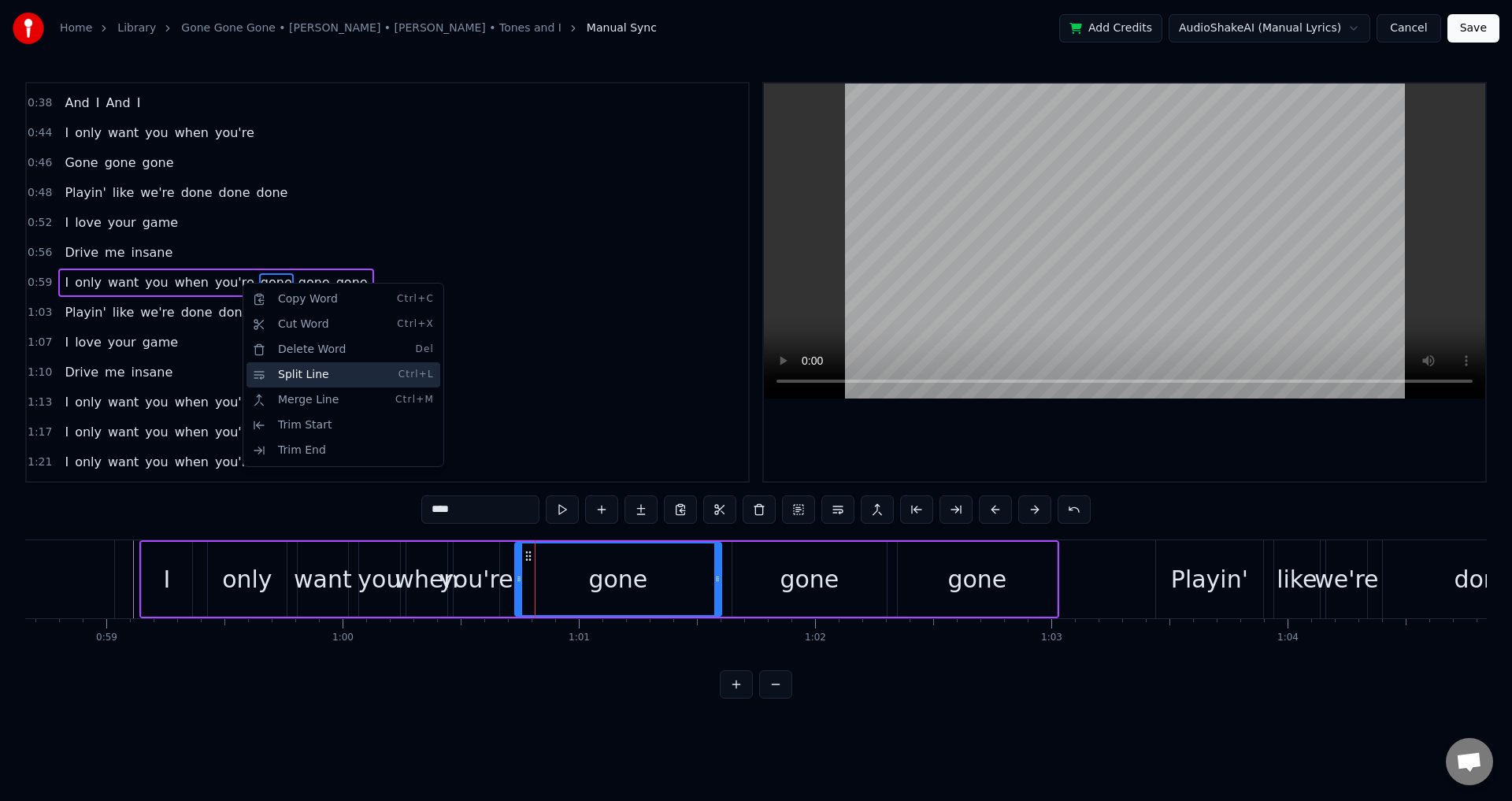
click at [372, 375] on div "Split Line Ctrl+L" at bounding box center [343, 375] width 194 height 26
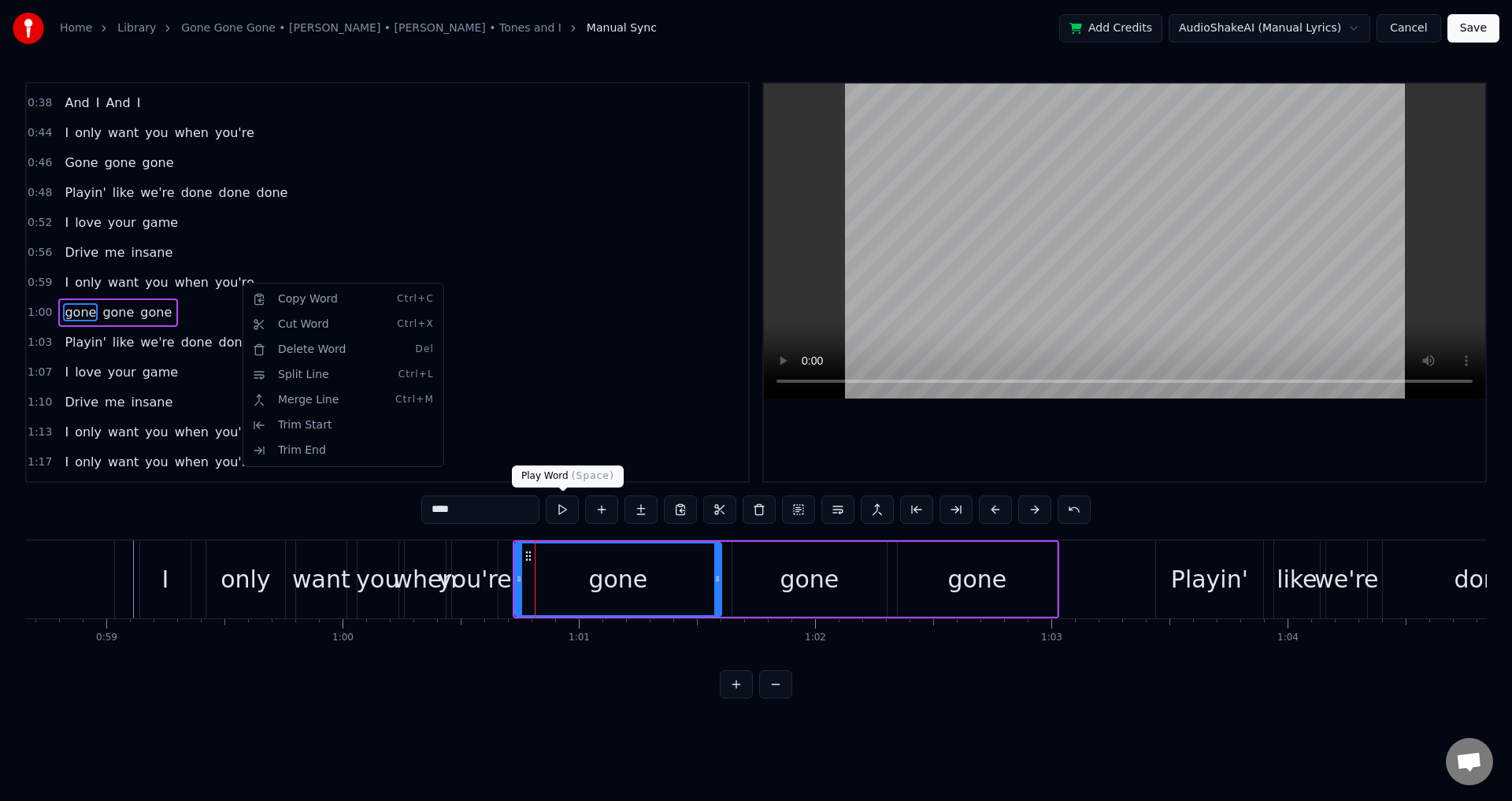
scroll to position [384, 0]
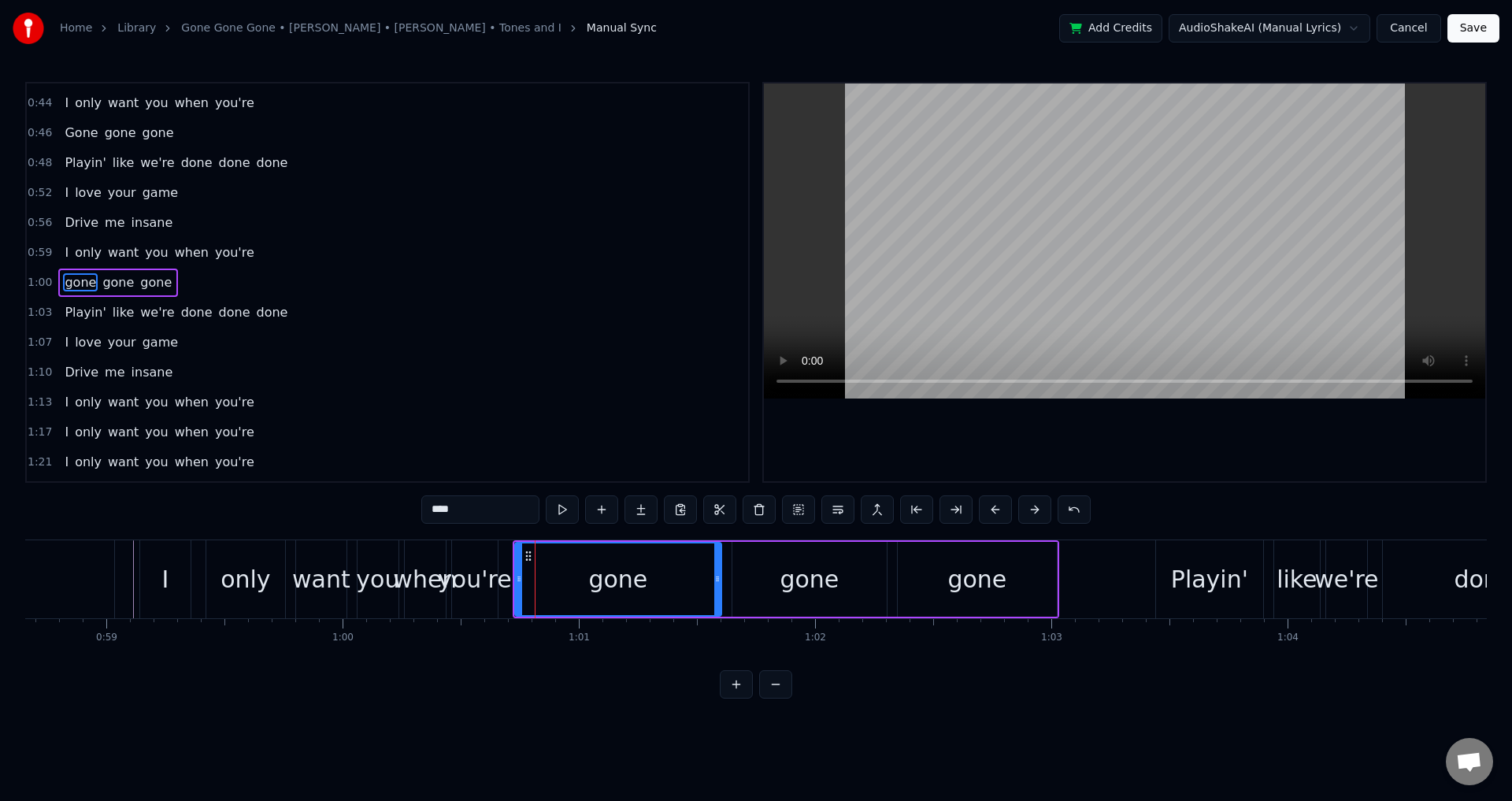
click at [438, 510] on input "****" at bounding box center [481, 510] width 118 height 29
drag, startPoint x: 495, startPoint y: 514, endPoint x: 274, endPoint y: 514, distance: 221.0
click at [274, 514] on div "0:01 We were fire 0:04 Impossible to tame 0:07 Like oil in the ocean 0:11 No wa…" at bounding box center [756, 391] width 1462 height 617
type input "****"
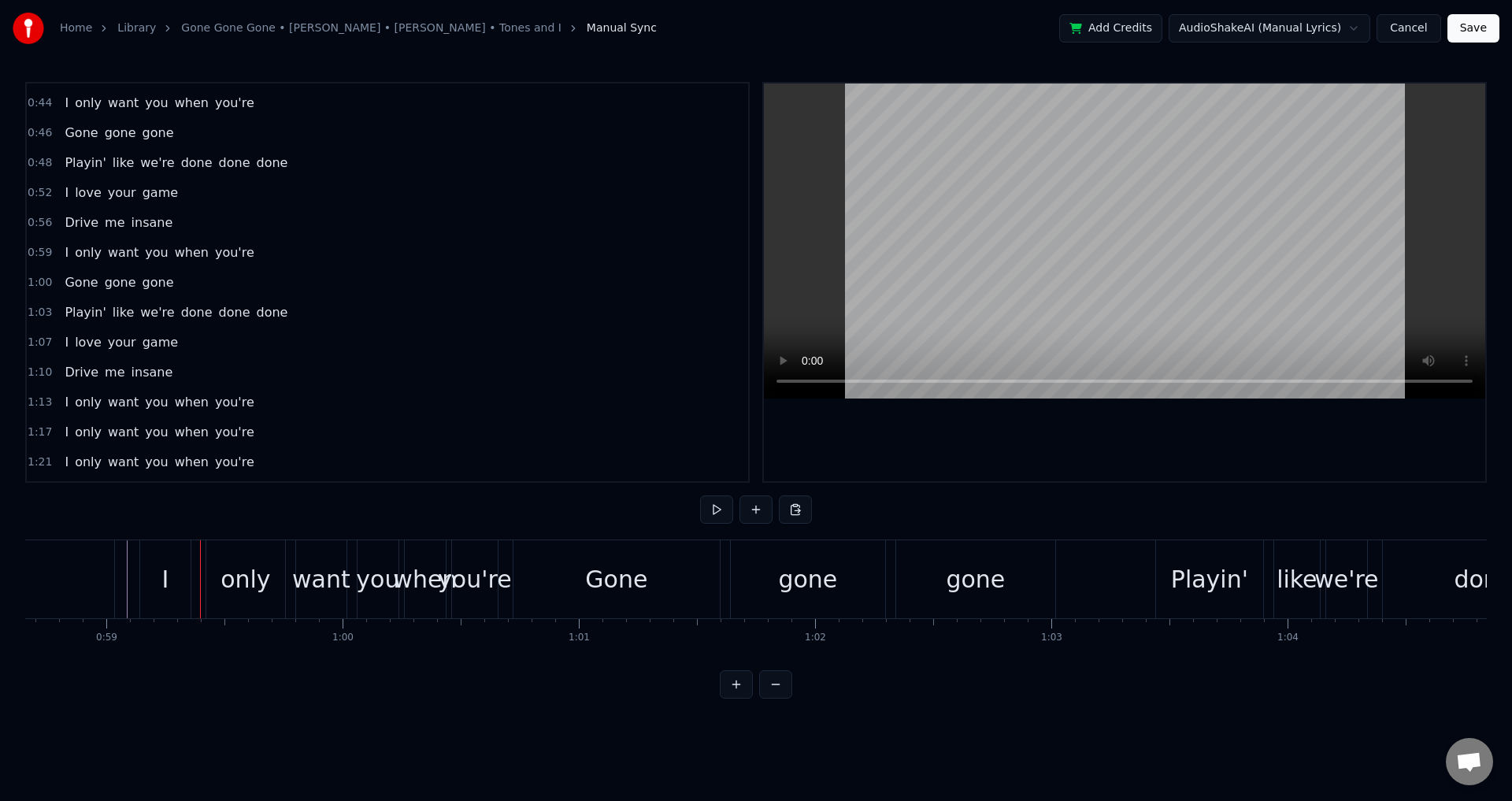
click at [144, 579] on div "I" at bounding box center [165, 580] width 50 height 78
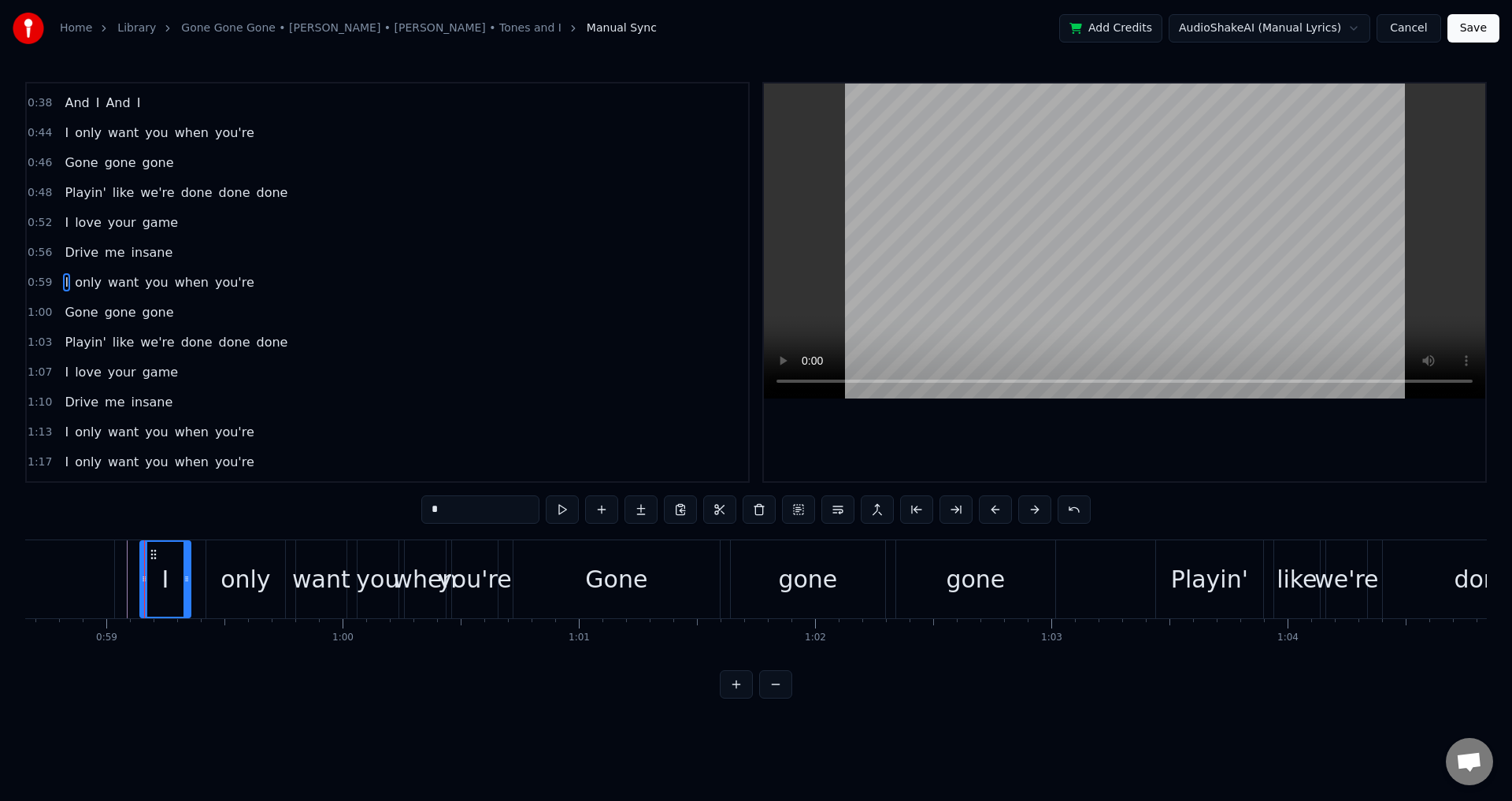
click at [197, 571] on div "I only want you when you're" at bounding box center [321, 580] width 362 height 78
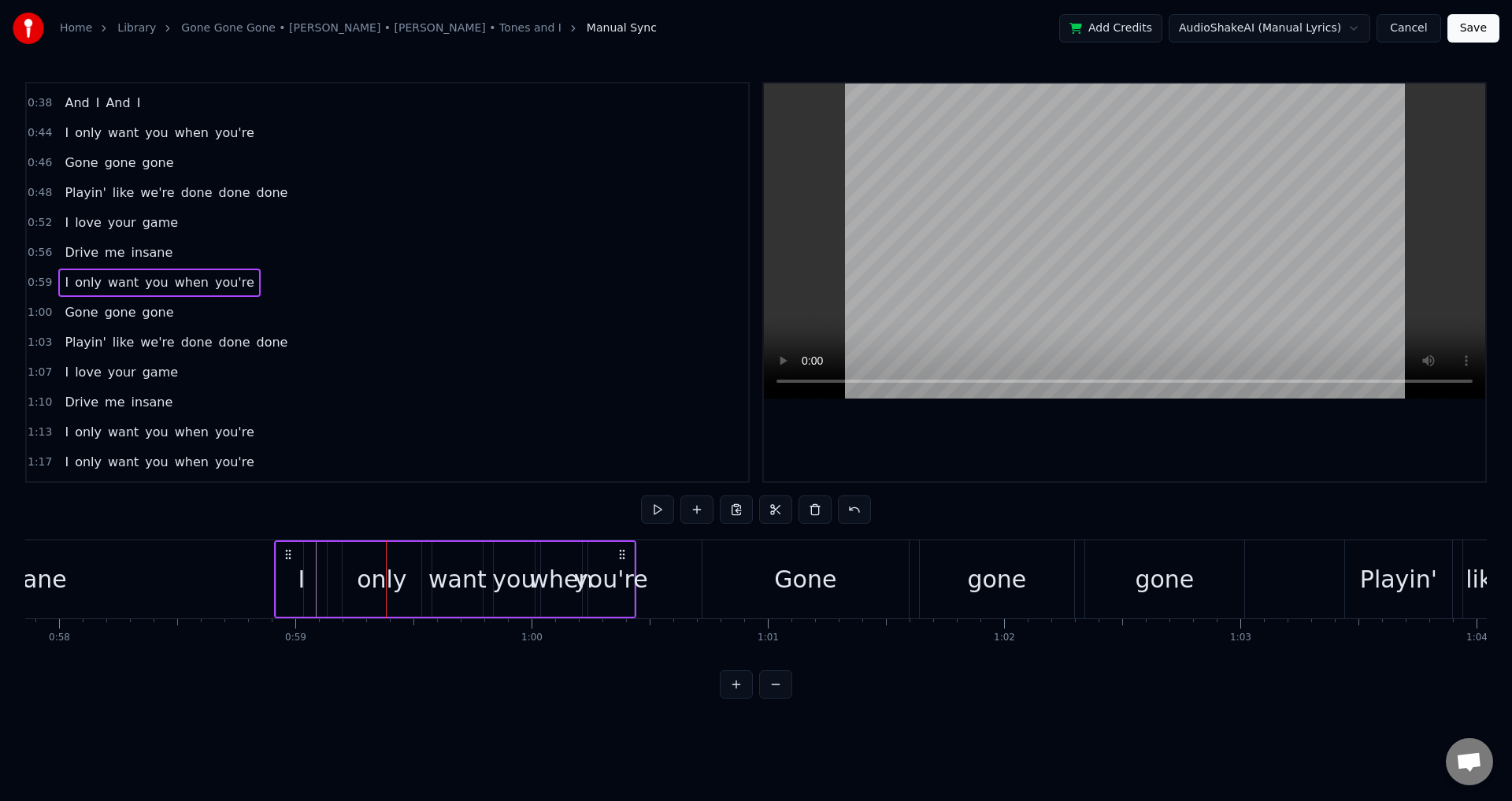
scroll to position [0, 13642]
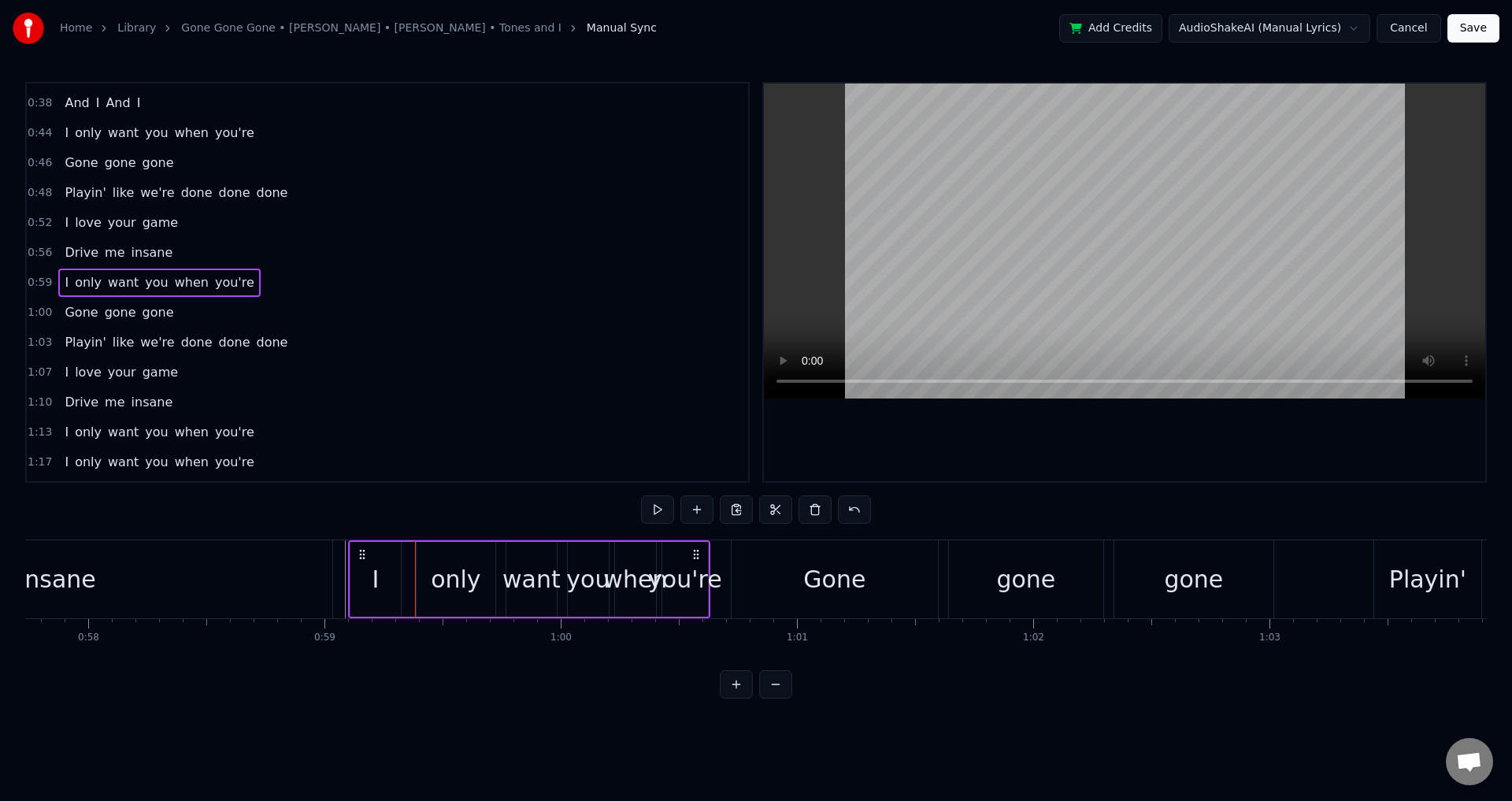
drag, startPoint x: 152, startPoint y: 552, endPoint x: 341, endPoint y: 574, distance: 190.3
click at [360, 573] on div "I only want you when you're" at bounding box center [529, 580] width 362 height 78
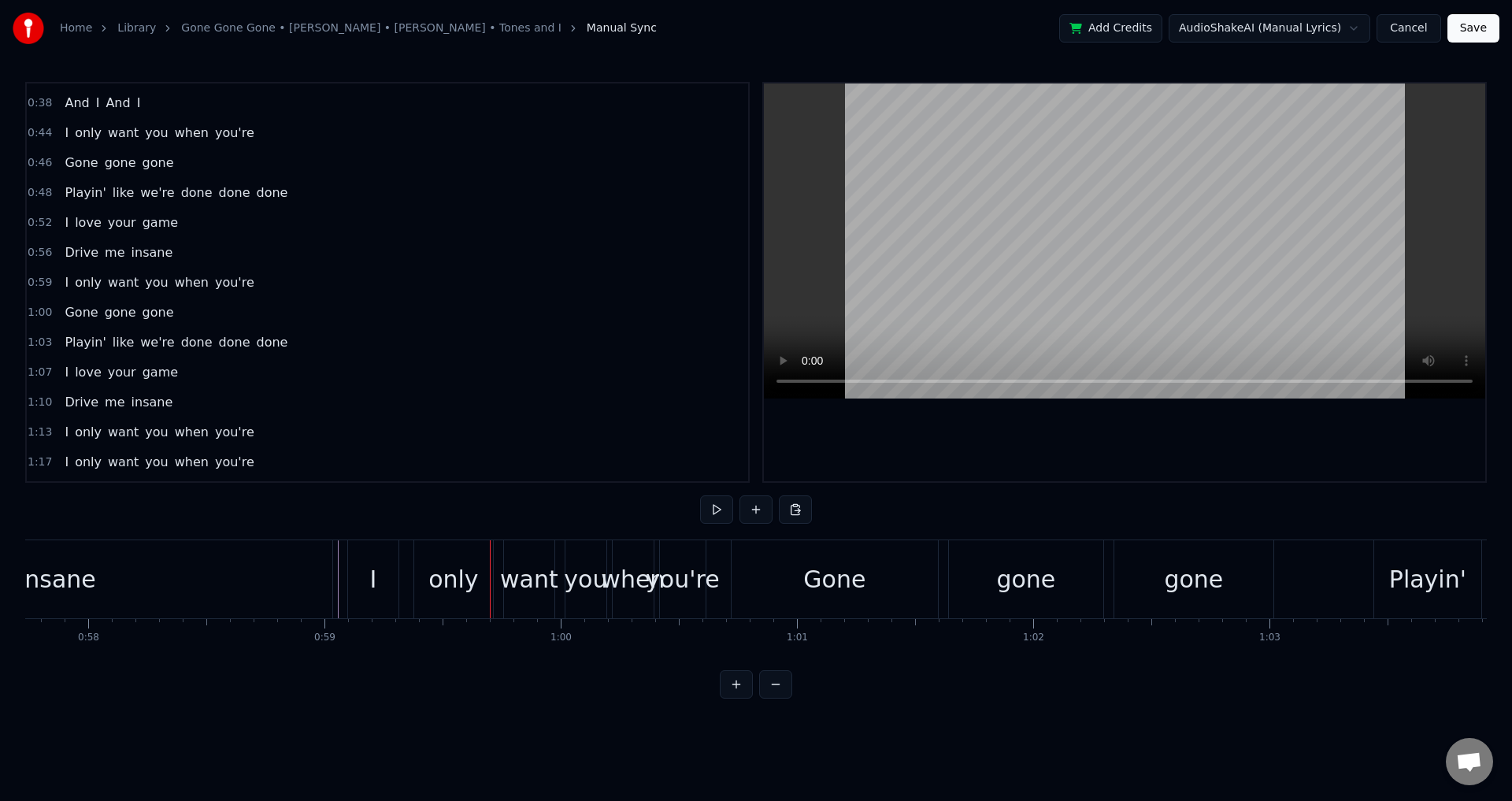
click at [436, 587] on div "only" at bounding box center [453, 579] width 49 height 35
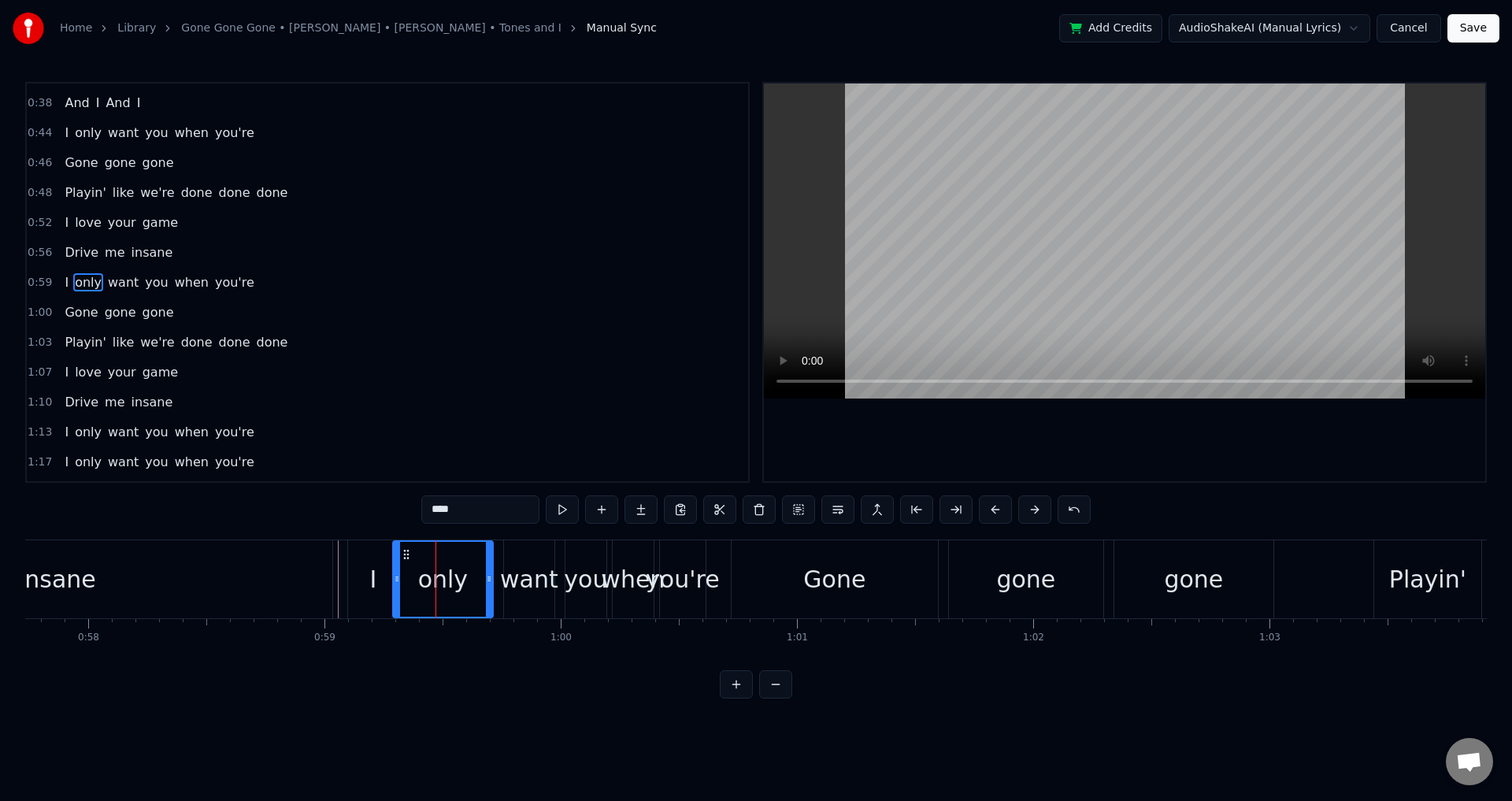
drag, startPoint x: 418, startPoint y: 579, endPoint x: 477, endPoint y: 573, distance: 59.3
click at [398, 575] on icon at bounding box center [397, 579] width 6 height 13
click at [512, 577] on div "want" at bounding box center [528, 579] width 58 height 35
drag, startPoint x: 507, startPoint y: 572, endPoint x: 494, endPoint y: 570, distance: 13.2
click at [494, 570] on div at bounding box center [496, 580] width 6 height 75
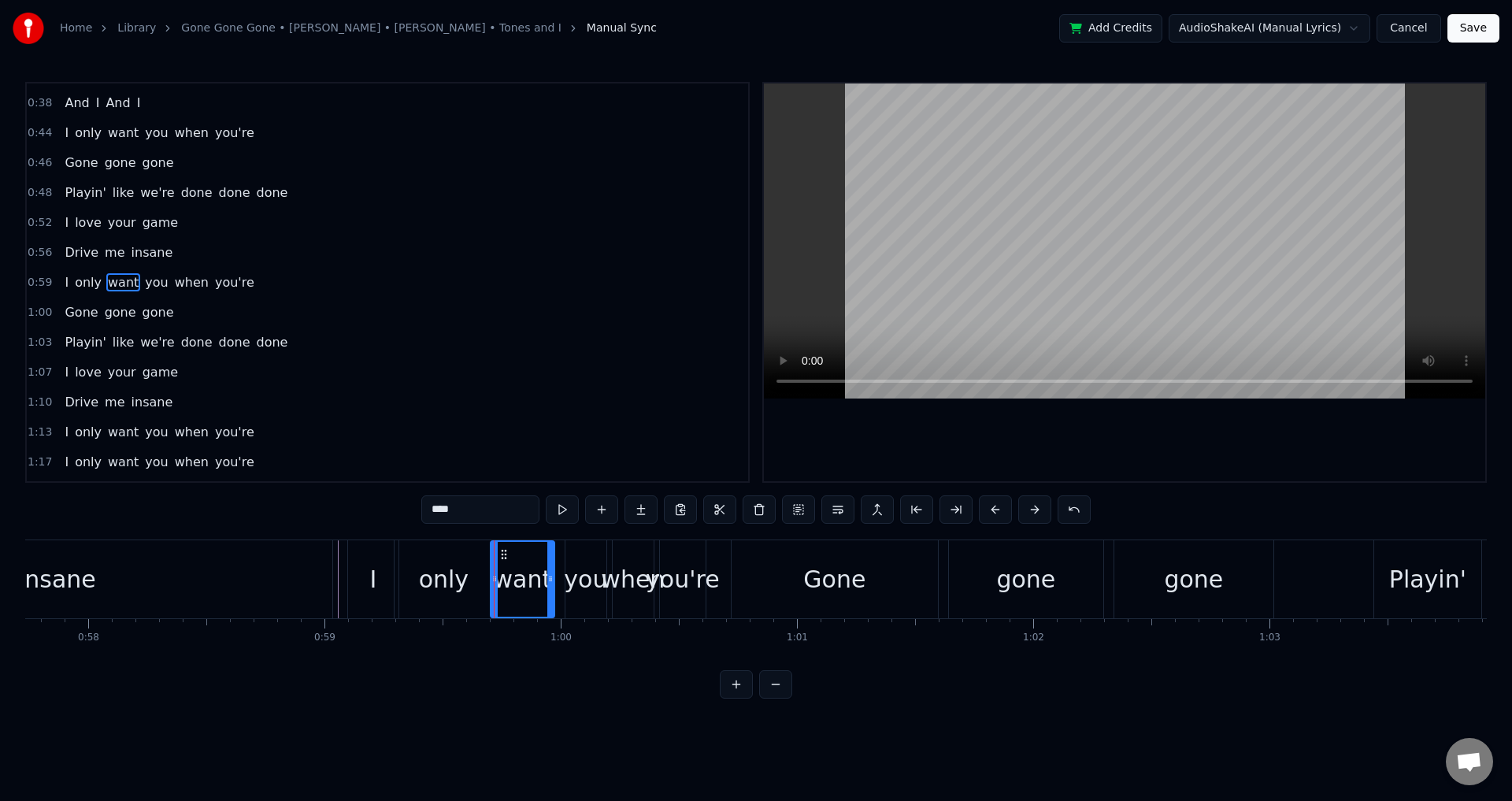
click at [582, 581] on div "you" at bounding box center [585, 579] width 43 height 35
drag, startPoint x: 568, startPoint y: 573, endPoint x: 556, endPoint y: 572, distance: 12.0
click at [556, 572] on div at bounding box center [557, 580] width 6 height 75
click at [633, 572] on div "when" at bounding box center [633, 579] width 64 height 35
click at [608, 563] on div at bounding box center [610, 580] width 6 height 75
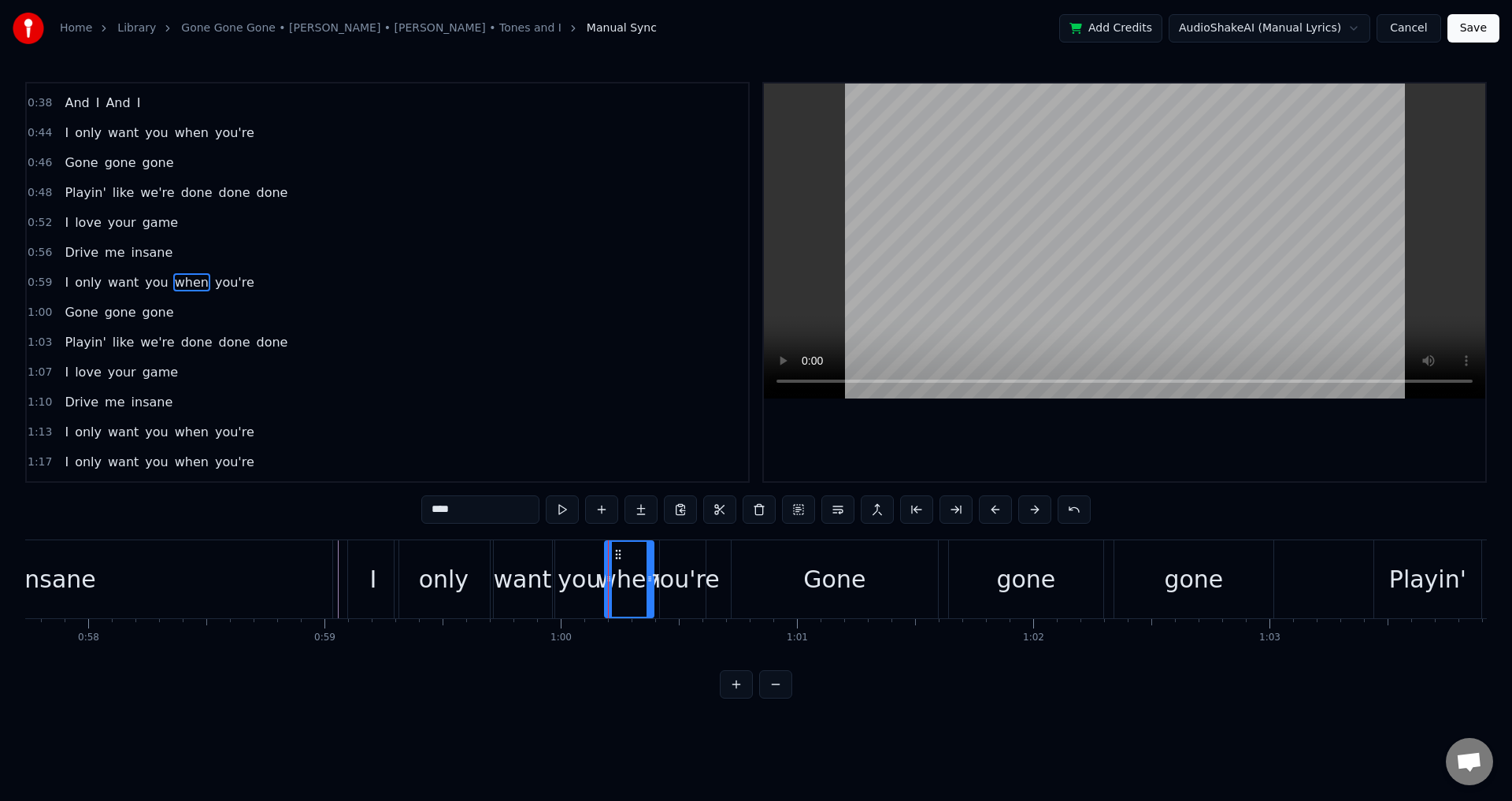
click at [676, 569] on div "you're" at bounding box center [683, 579] width 74 height 35
type input "******"
drag, startPoint x: 666, startPoint y: 571, endPoint x: 655, endPoint y: 571, distance: 11.0
click at [655, 571] on div at bounding box center [654, 580] width 6 height 75
click at [675, 591] on div "you're" at bounding box center [678, 579] width 74 height 35
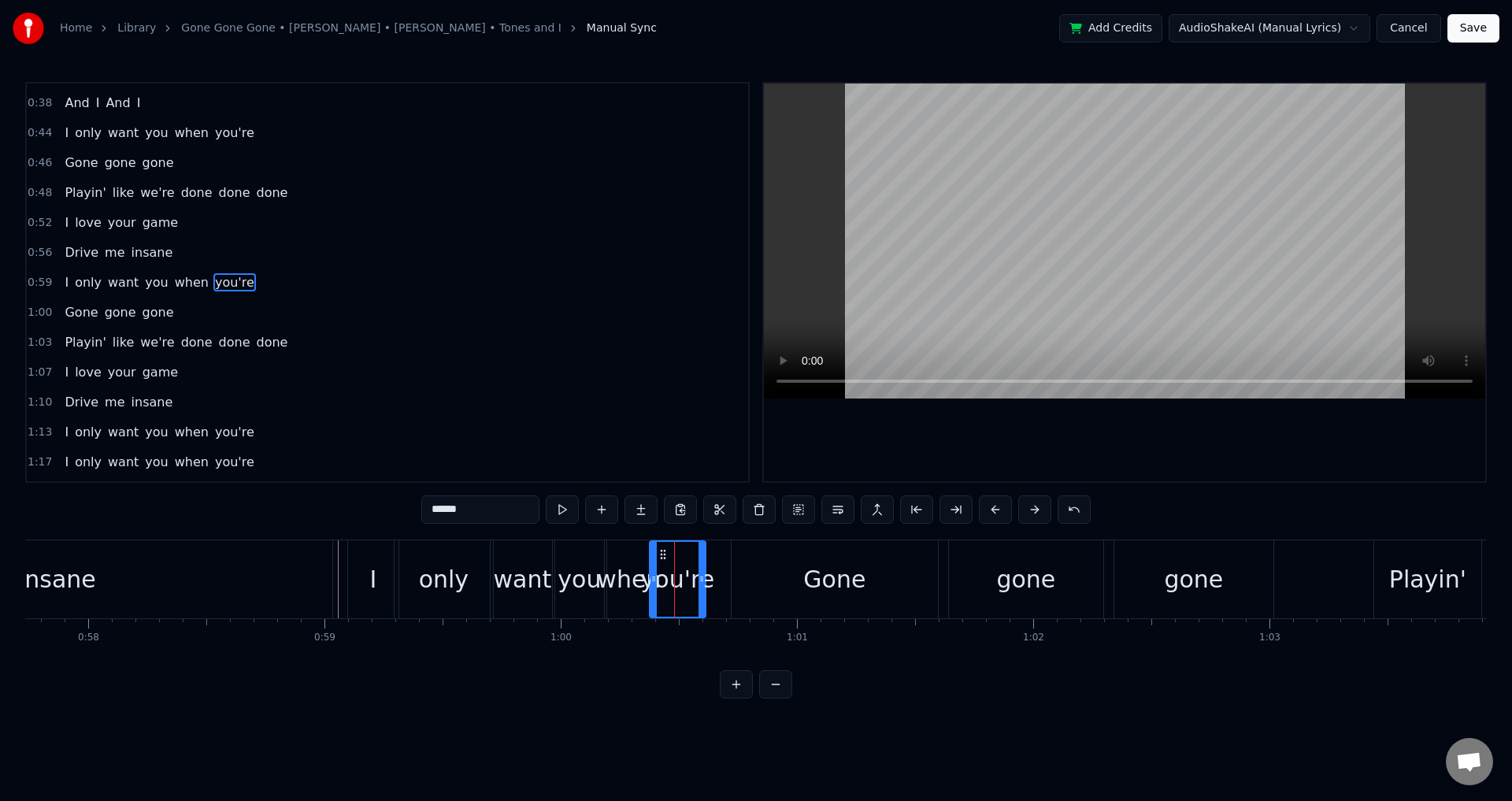
click at [671, 582] on div "you're" at bounding box center [678, 579] width 74 height 35
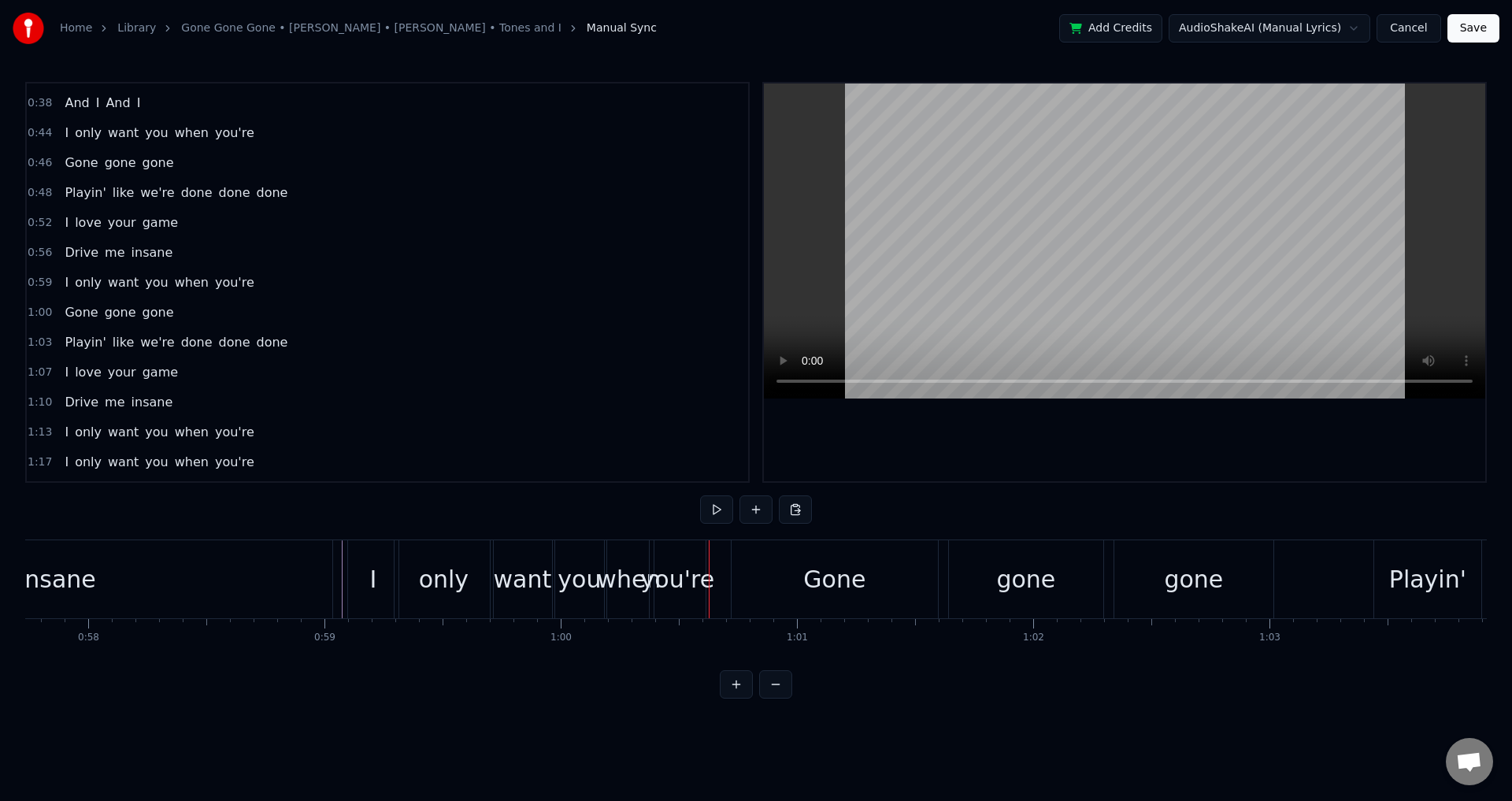
click at [513, 588] on div "want" at bounding box center [523, 579] width 58 height 35
click at [366, 585] on div "I" at bounding box center [373, 580] width 50 height 78
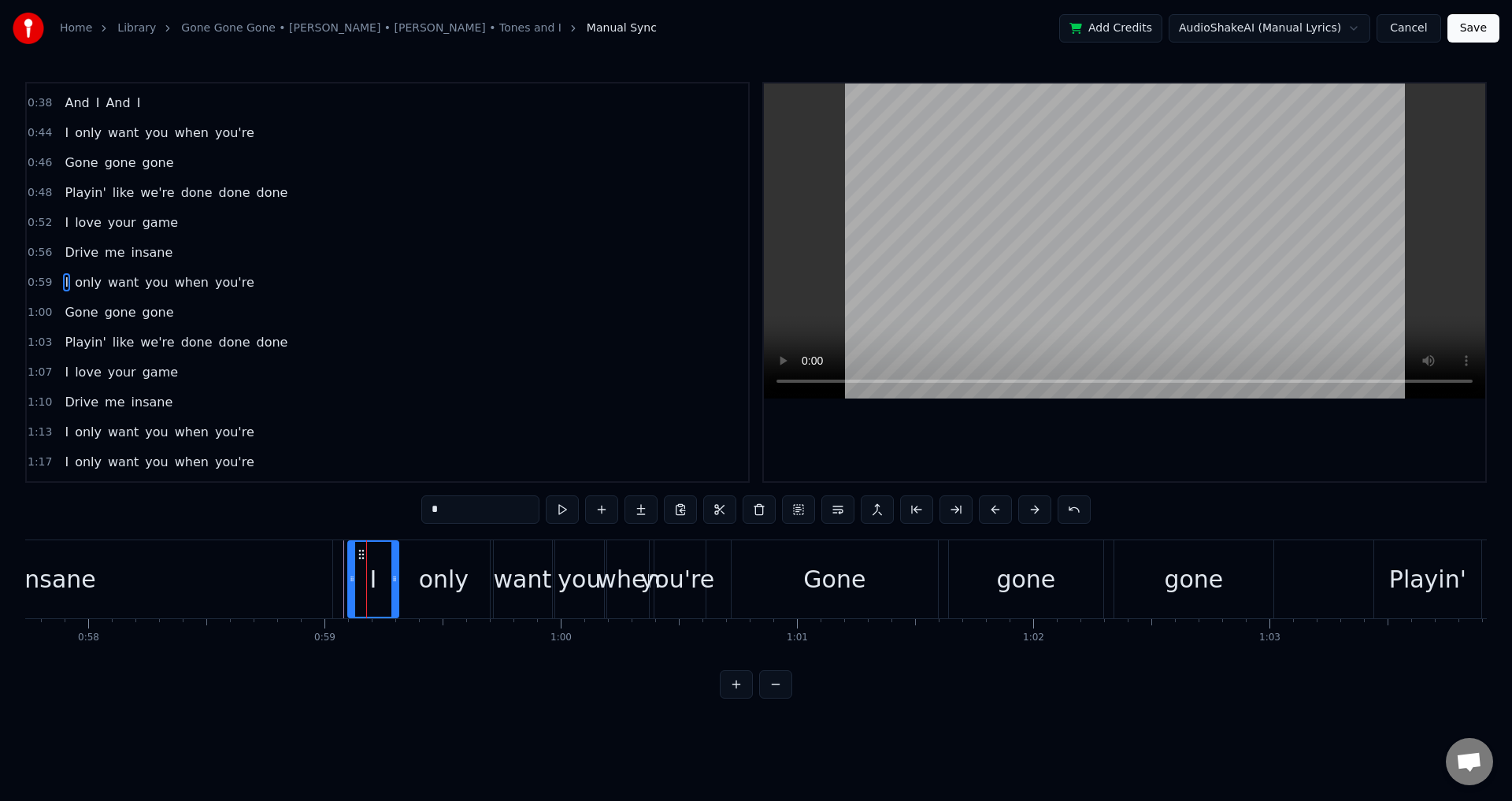
click at [366, 585] on div at bounding box center [366, 580] width 1 height 78
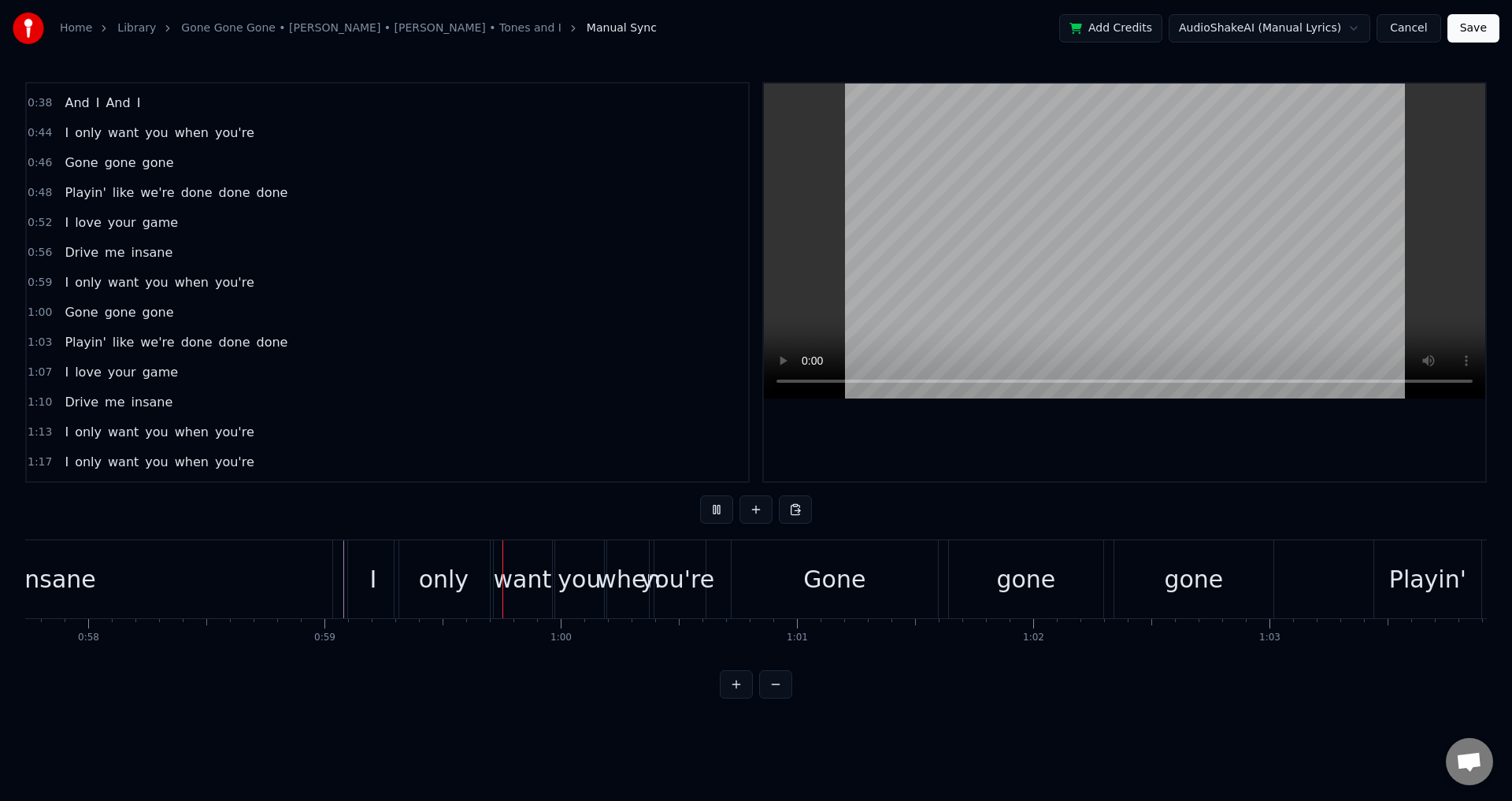
click at [421, 584] on div "only" at bounding box center [443, 580] width 98 height 78
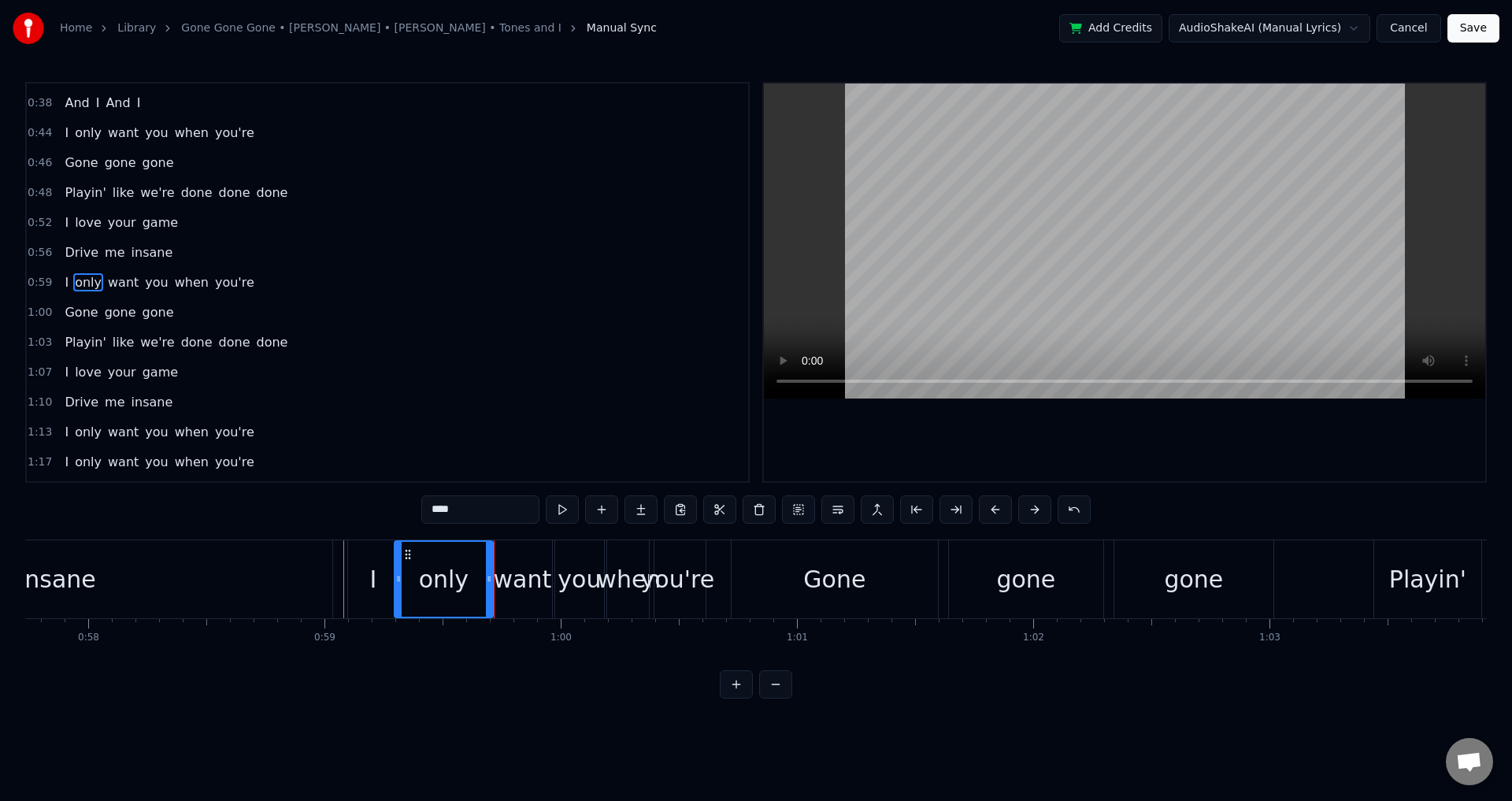
click at [421, 584] on div "only" at bounding box center [443, 580] width 97 height 75
click at [513, 593] on div "want" at bounding box center [523, 579] width 58 height 35
click at [574, 593] on div "you" at bounding box center [580, 579] width 43 height 35
click at [623, 596] on div "when" at bounding box center [629, 579] width 64 height 35
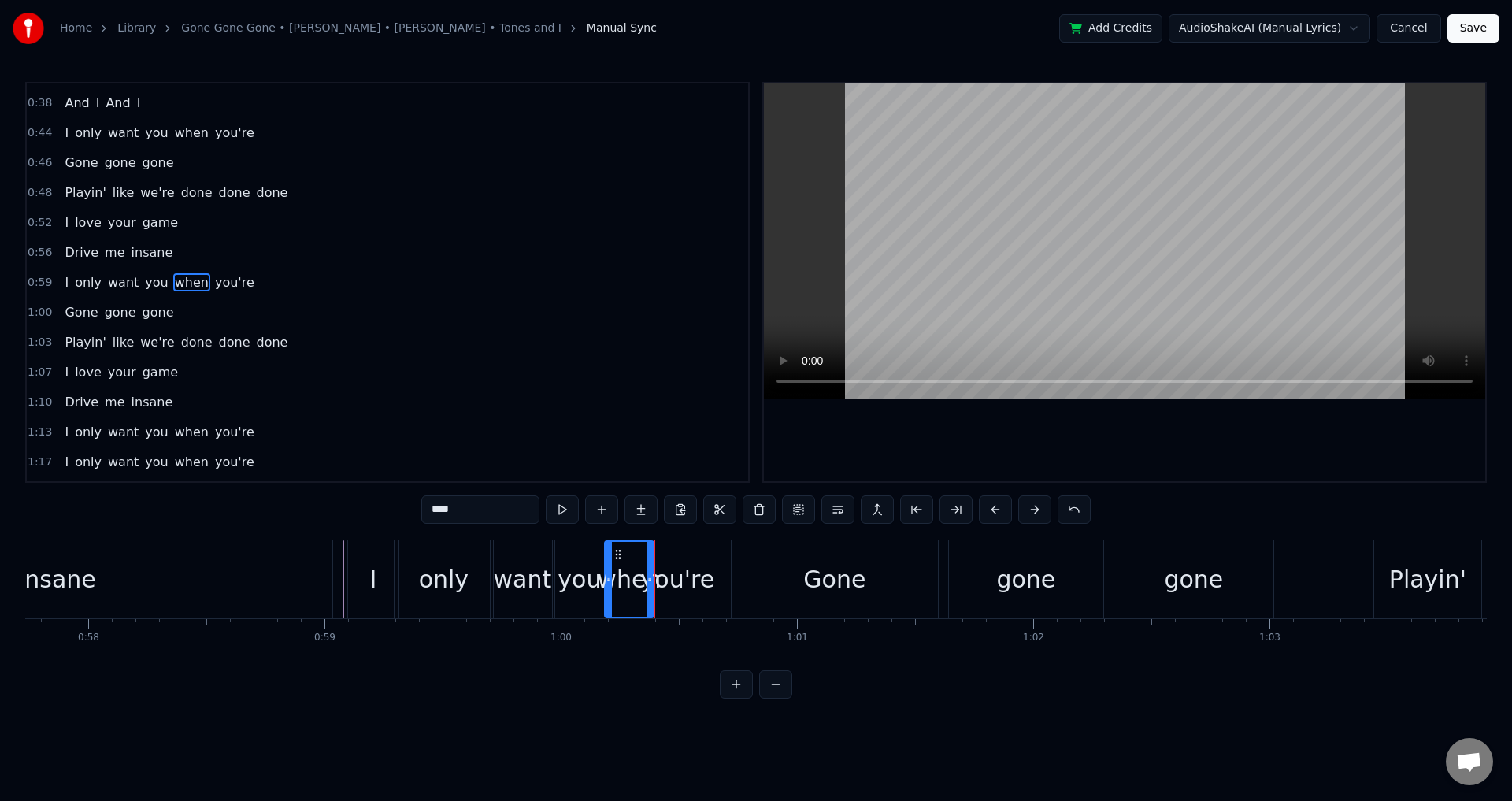
click at [675, 596] on div "you're" at bounding box center [678, 579] width 74 height 35
type input "******"
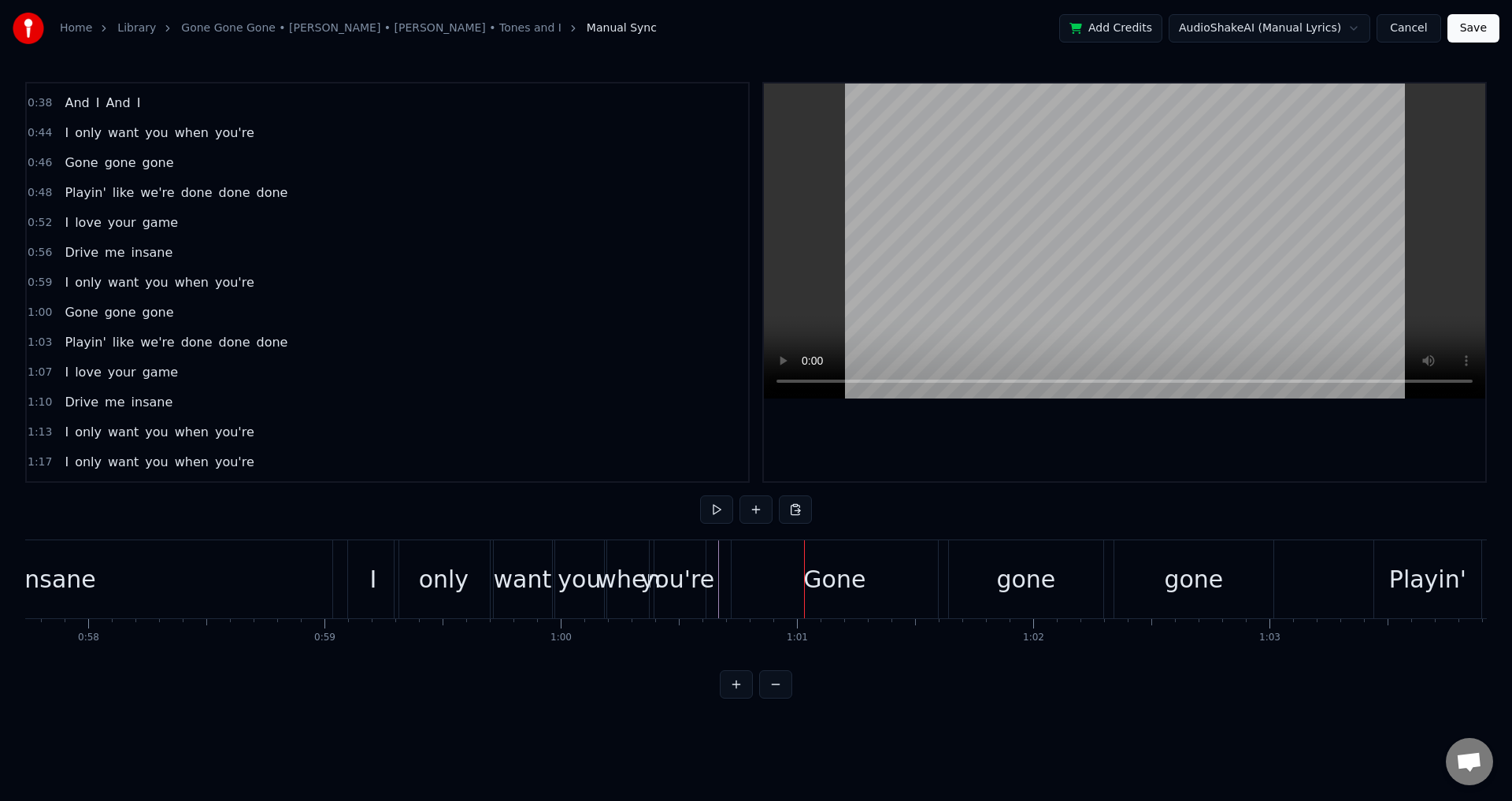
click at [943, 572] on div "Gone gone gone" at bounding box center [1004, 580] width 547 height 78
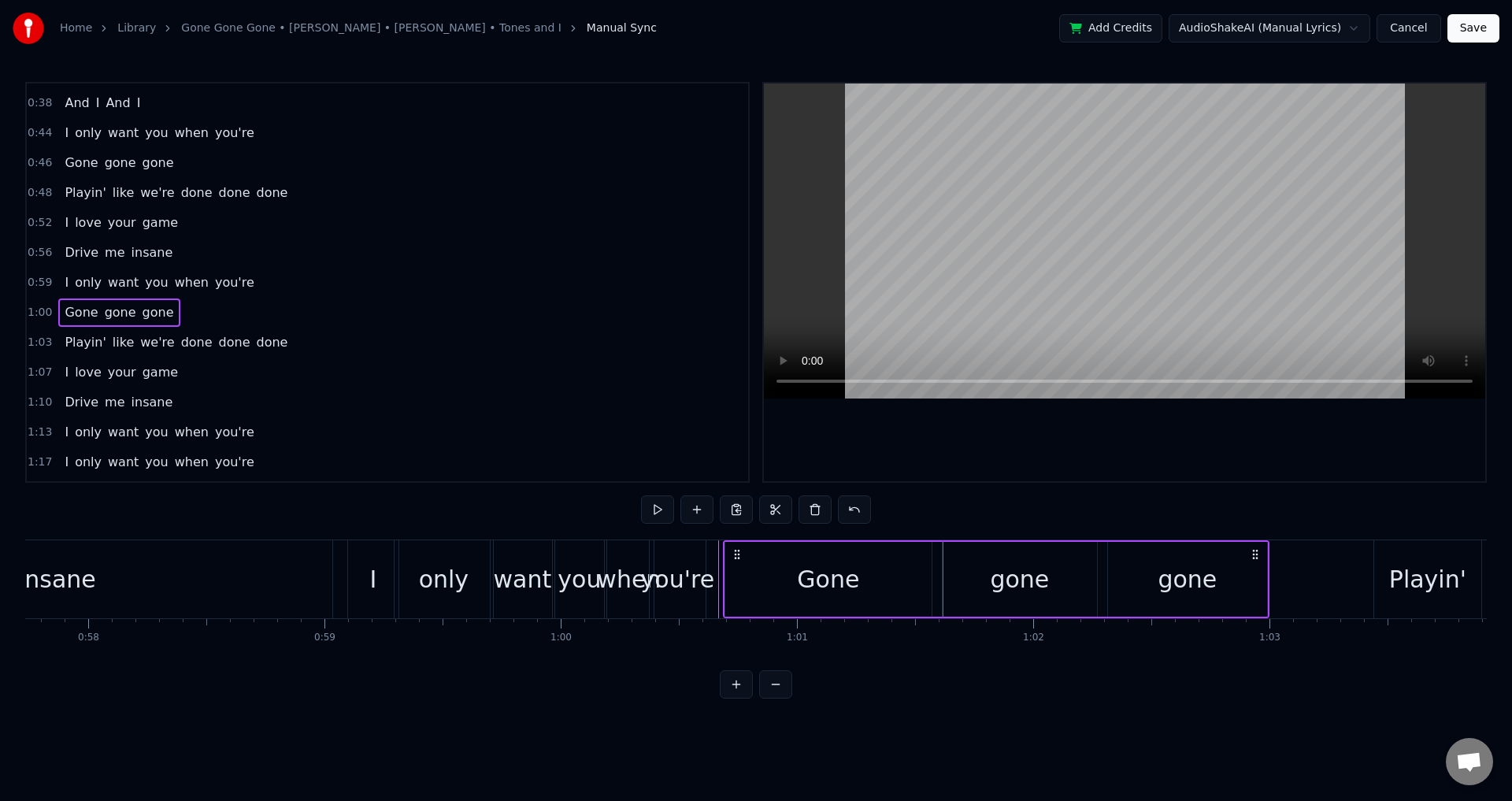
drag, startPoint x: 746, startPoint y: 550, endPoint x: 738, endPoint y: 549, distance: 8.1
click at [738, 549] on icon at bounding box center [738, 555] width 13 height 13
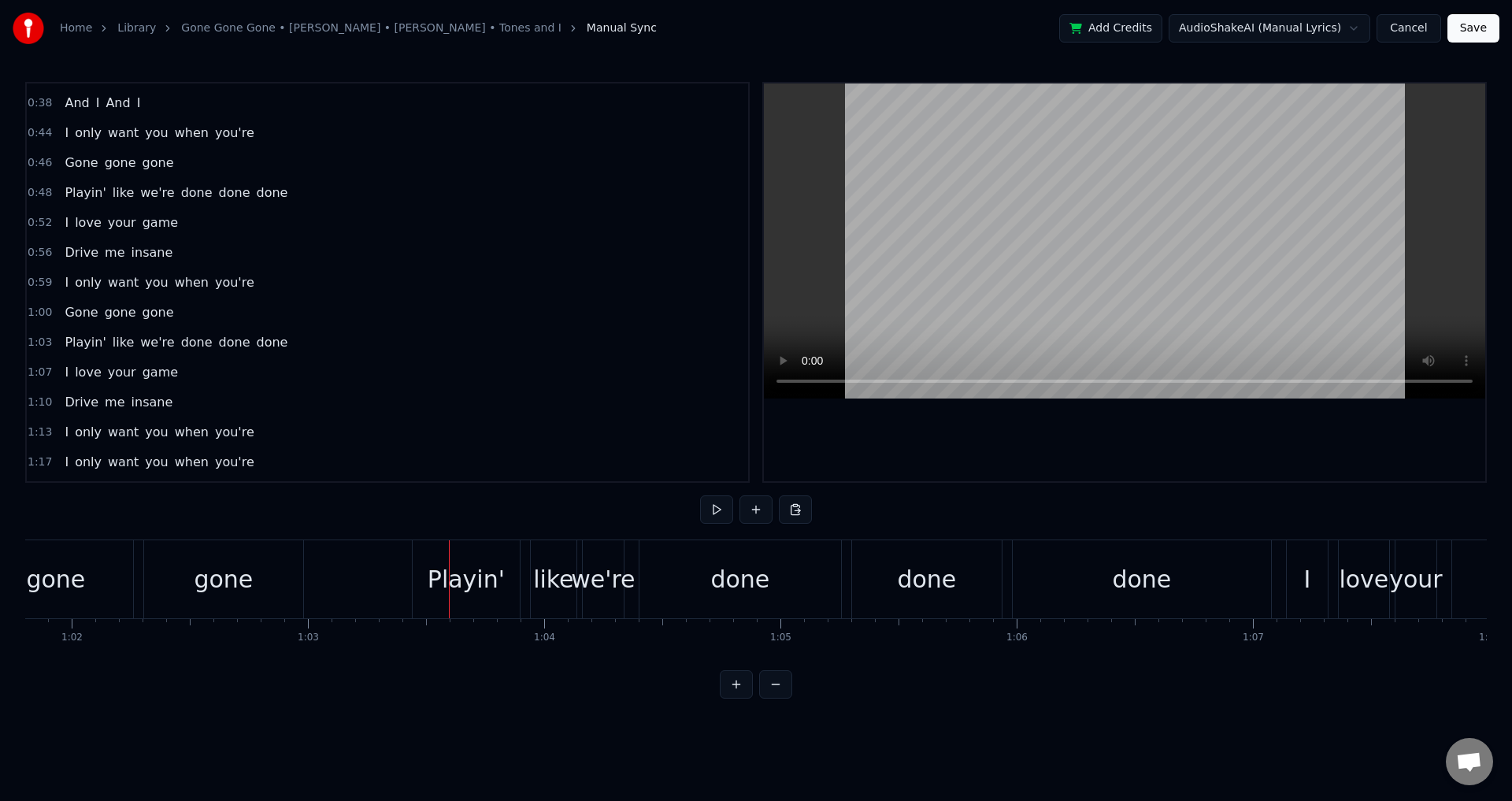
scroll to position [0, 14600]
click at [530, 573] on div "Playin' like we're done done done" at bounding box center [845, 580] width 863 height 78
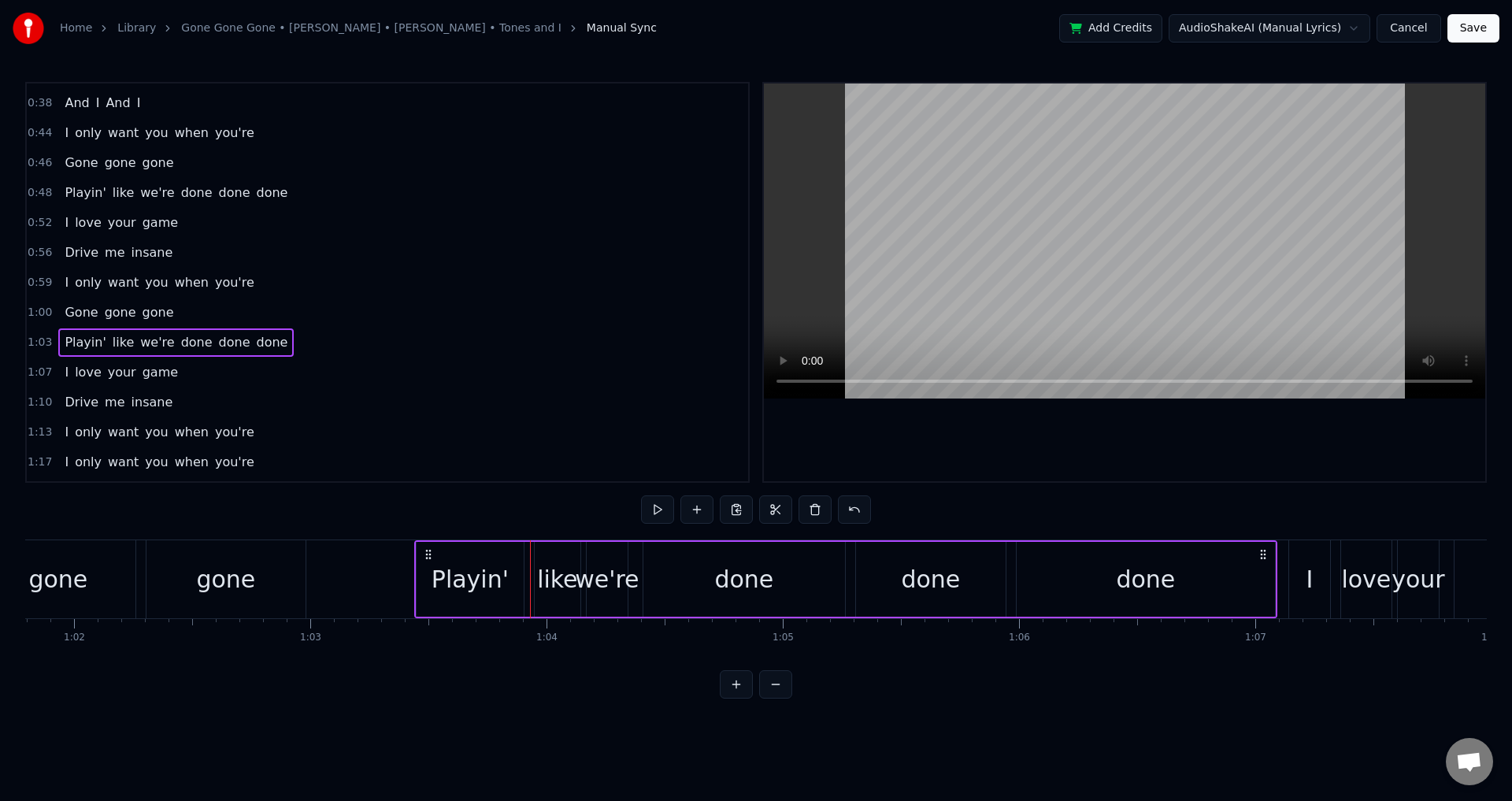
click at [429, 551] on div "Playin' like we're done done done" at bounding box center [845, 580] width 863 height 78
drag, startPoint x: 428, startPoint y: 550, endPoint x: 418, endPoint y: 552, distance: 10.2
click at [418, 552] on icon at bounding box center [421, 555] width 13 height 13
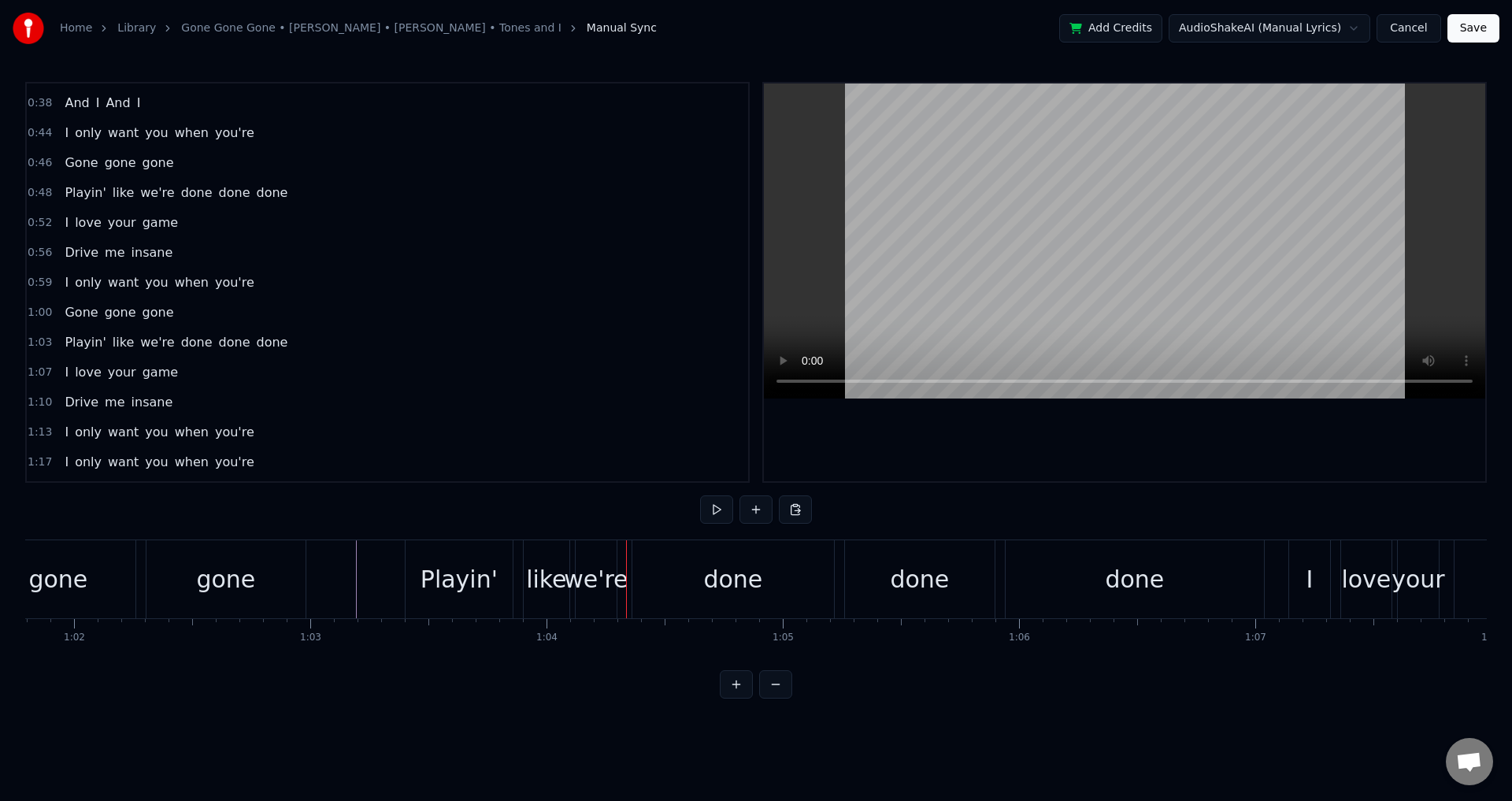
click at [564, 590] on div "like" at bounding box center [546, 579] width 40 height 35
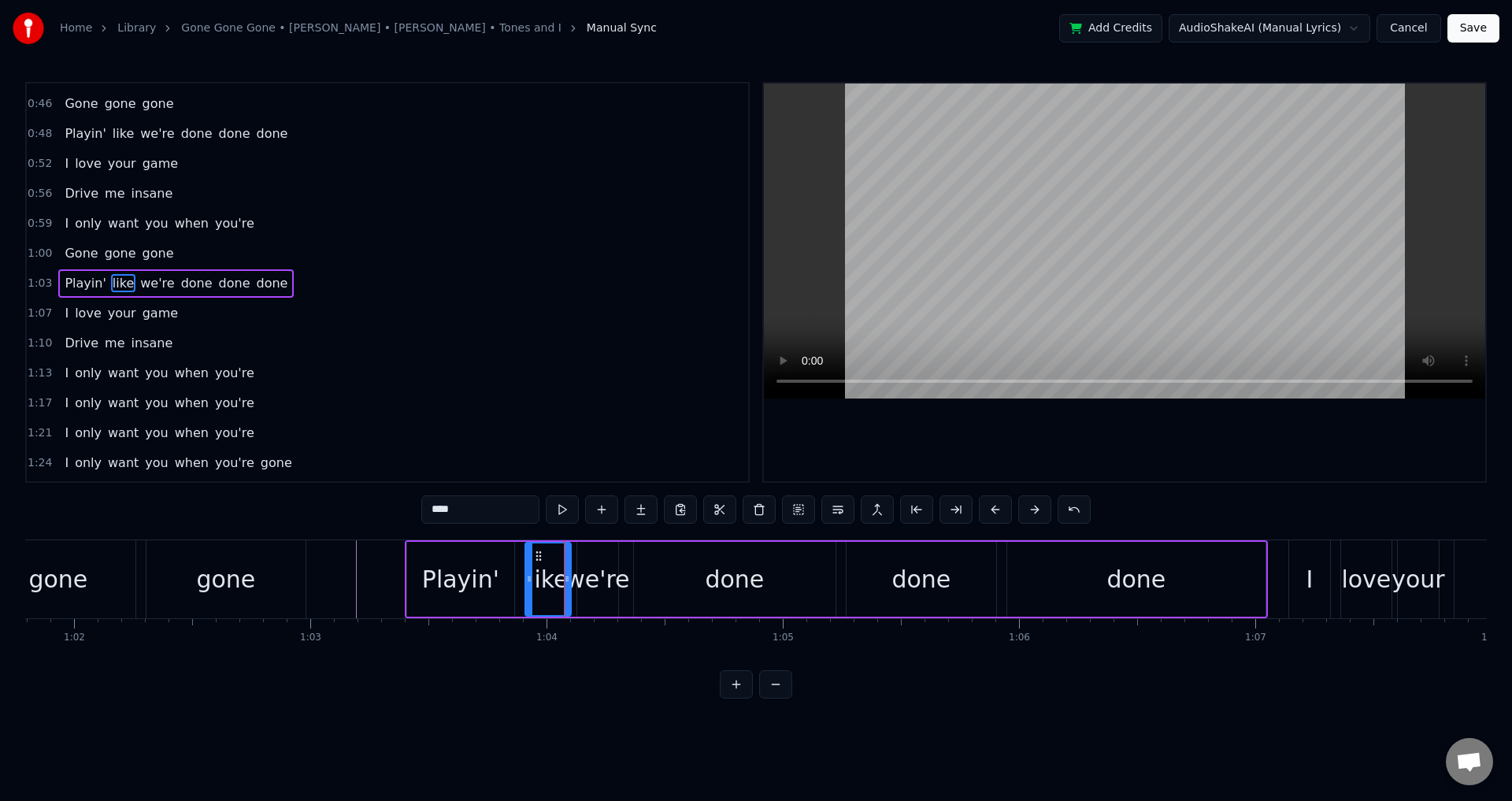
scroll to position [414, 0]
drag, startPoint x: 527, startPoint y: 572, endPoint x: 512, endPoint y: 572, distance: 15.0
click at [516, 572] on div at bounding box center [519, 580] width 6 height 72
click at [595, 577] on div "we're" at bounding box center [597, 579] width 64 height 35
type input "*****"
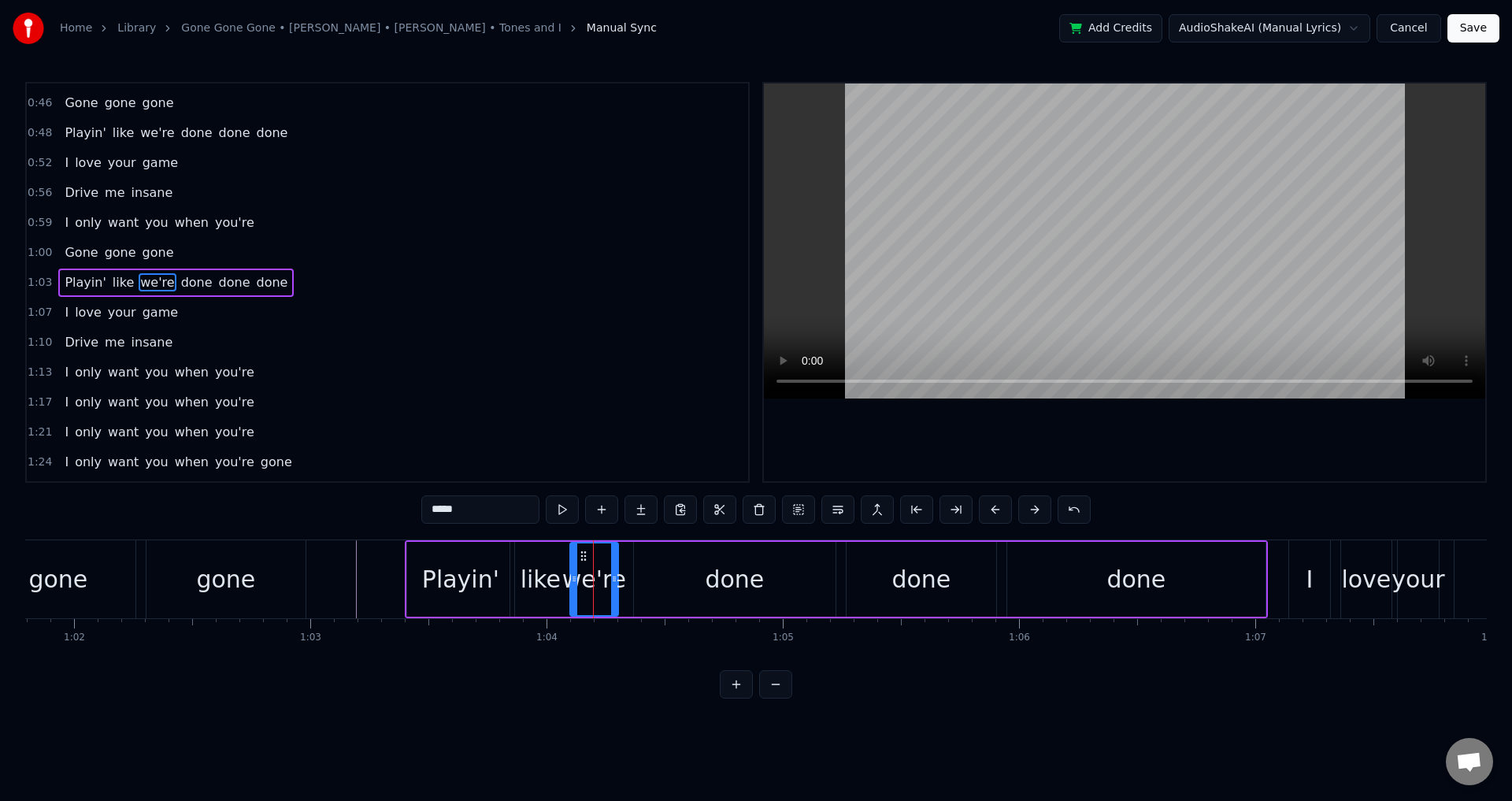
click at [573, 574] on icon at bounding box center [574, 579] width 6 height 13
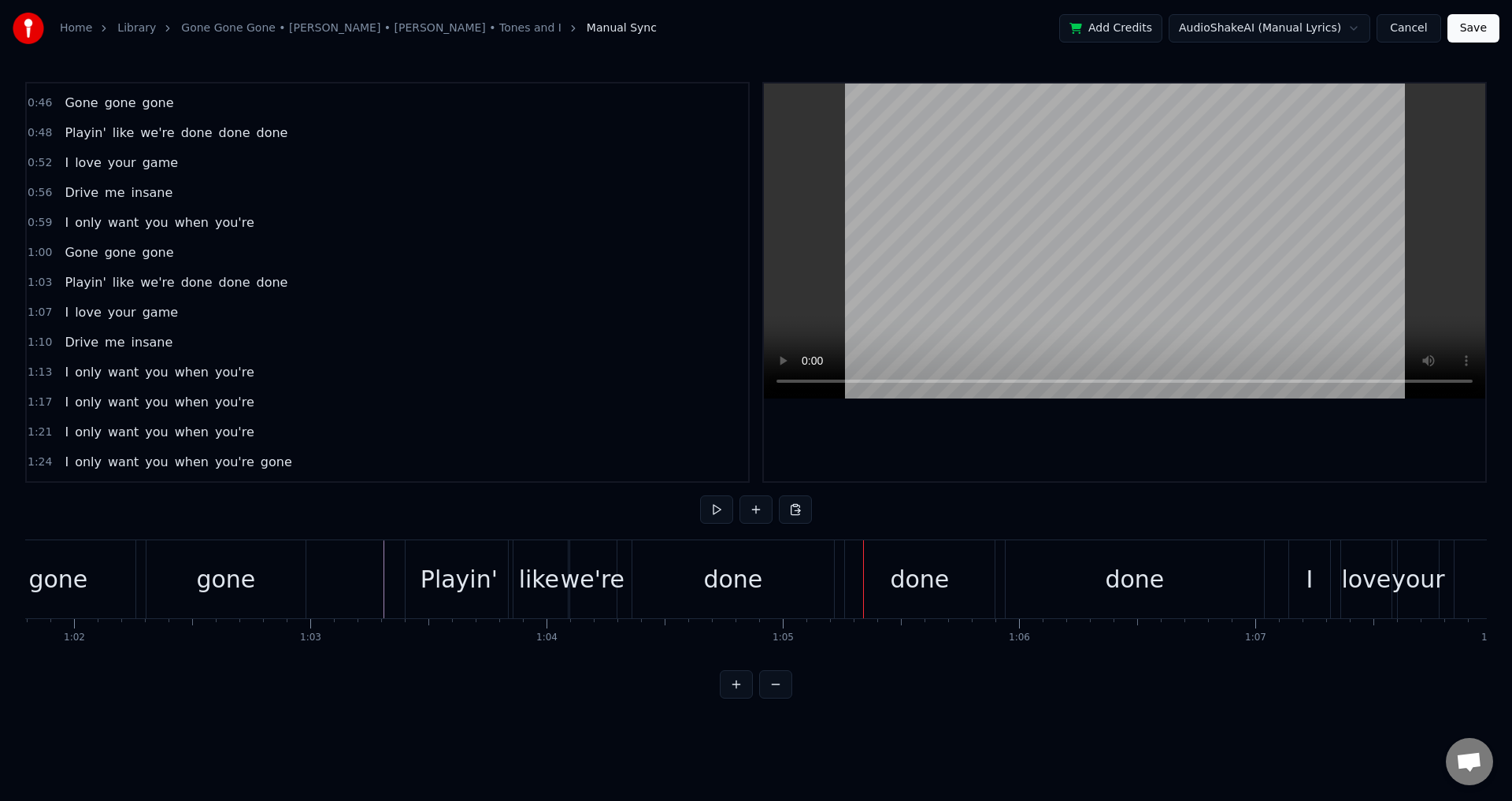
click at [847, 575] on div "done" at bounding box center [920, 580] width 149 height 78
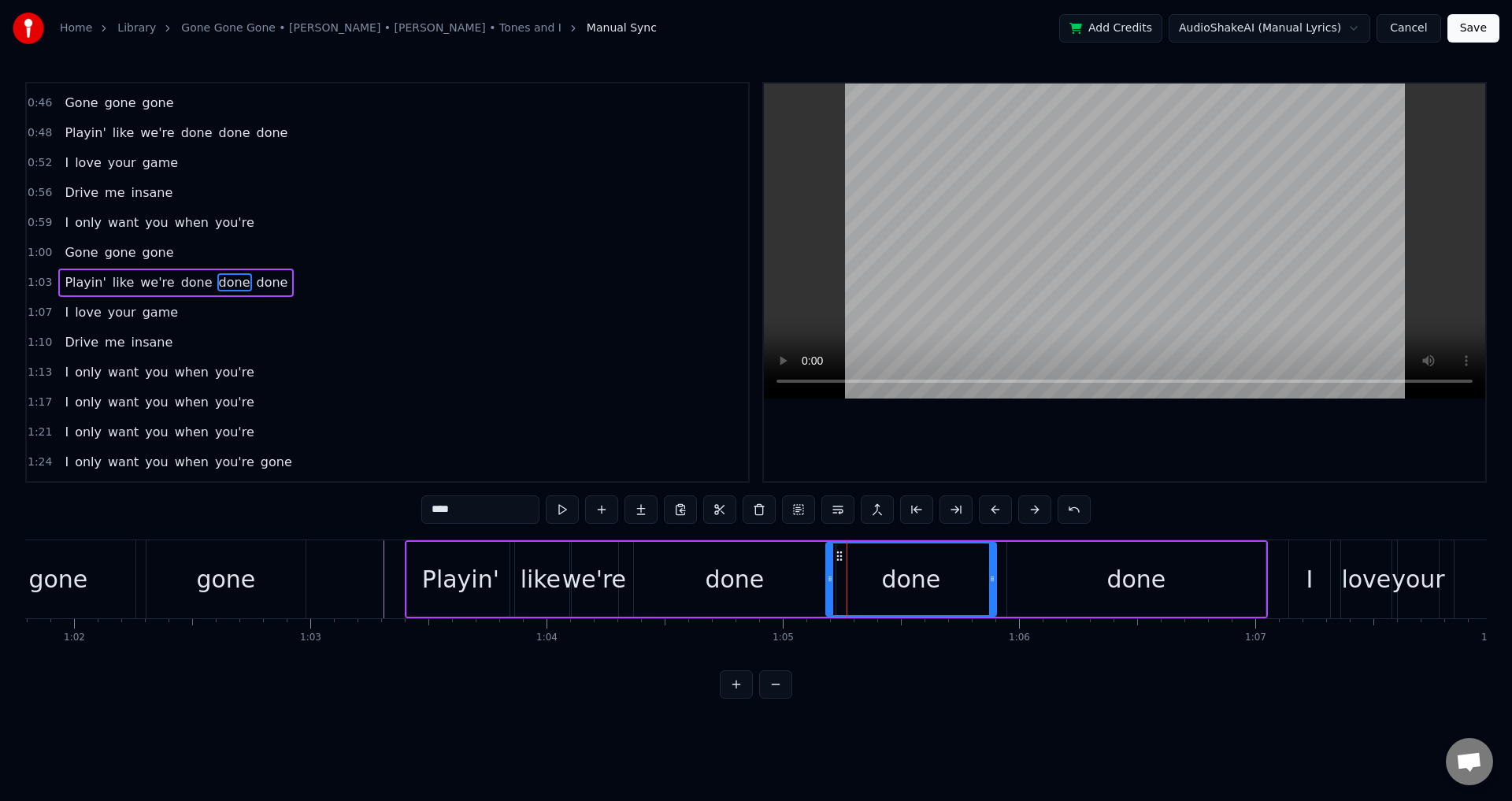
drag, startPoint x: 850, startPoint y: 577, endPoint x: 823, endPoint y: 577, distance: 27.0
click at [827, 577] on icon at bounding box center [830, 579] width 6 height 13
click at [1027, 578] on div "done" at bounding box center [1137, 580] width 259 height 75
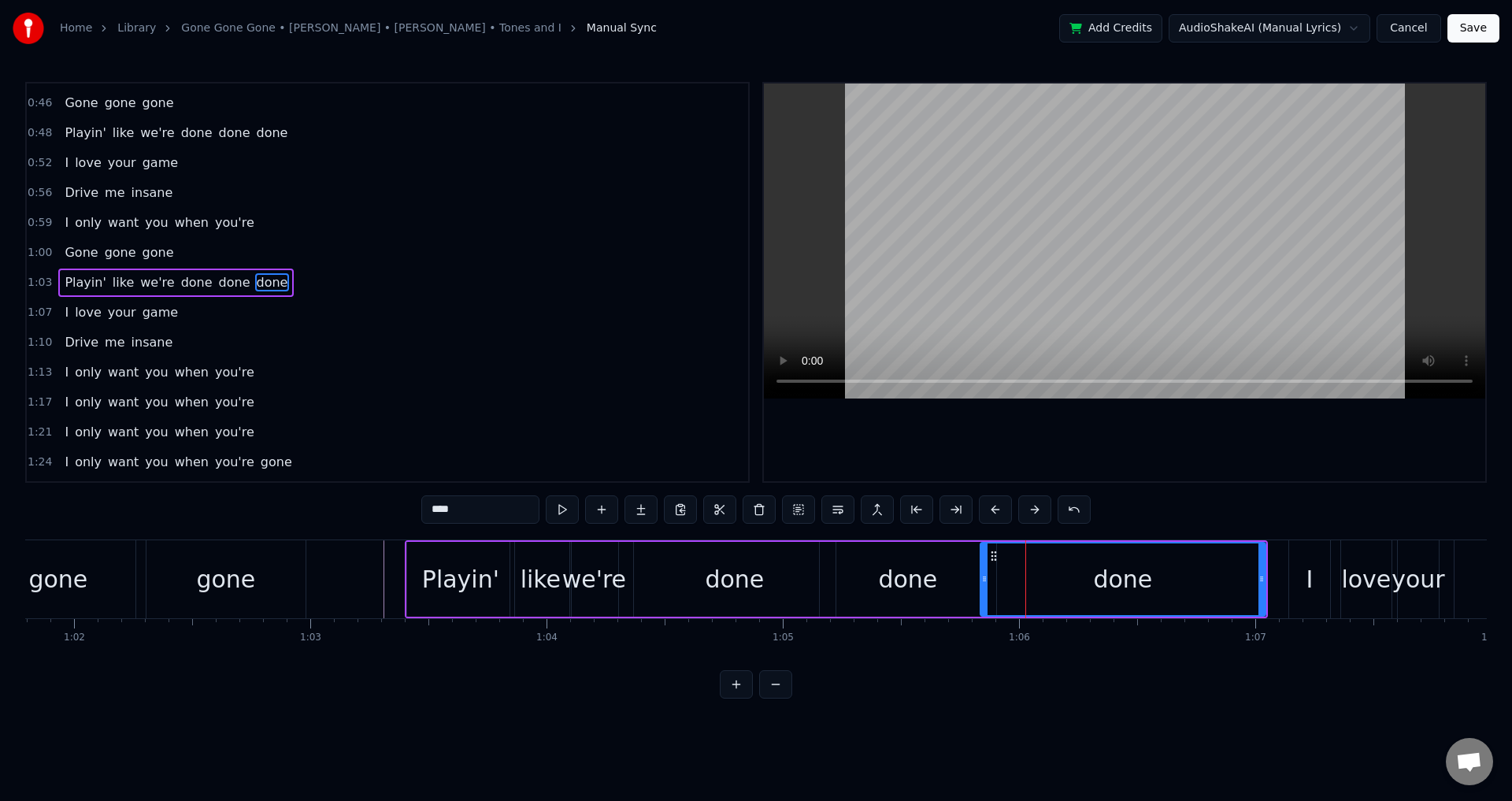
drag, startPoint x: 1013, startPoint y: 577, endPoint x: 983, endPoint y: 577, distance: 30.0
click at [983, 577] on icon at bounding box center [984, 579] width 6 height 13
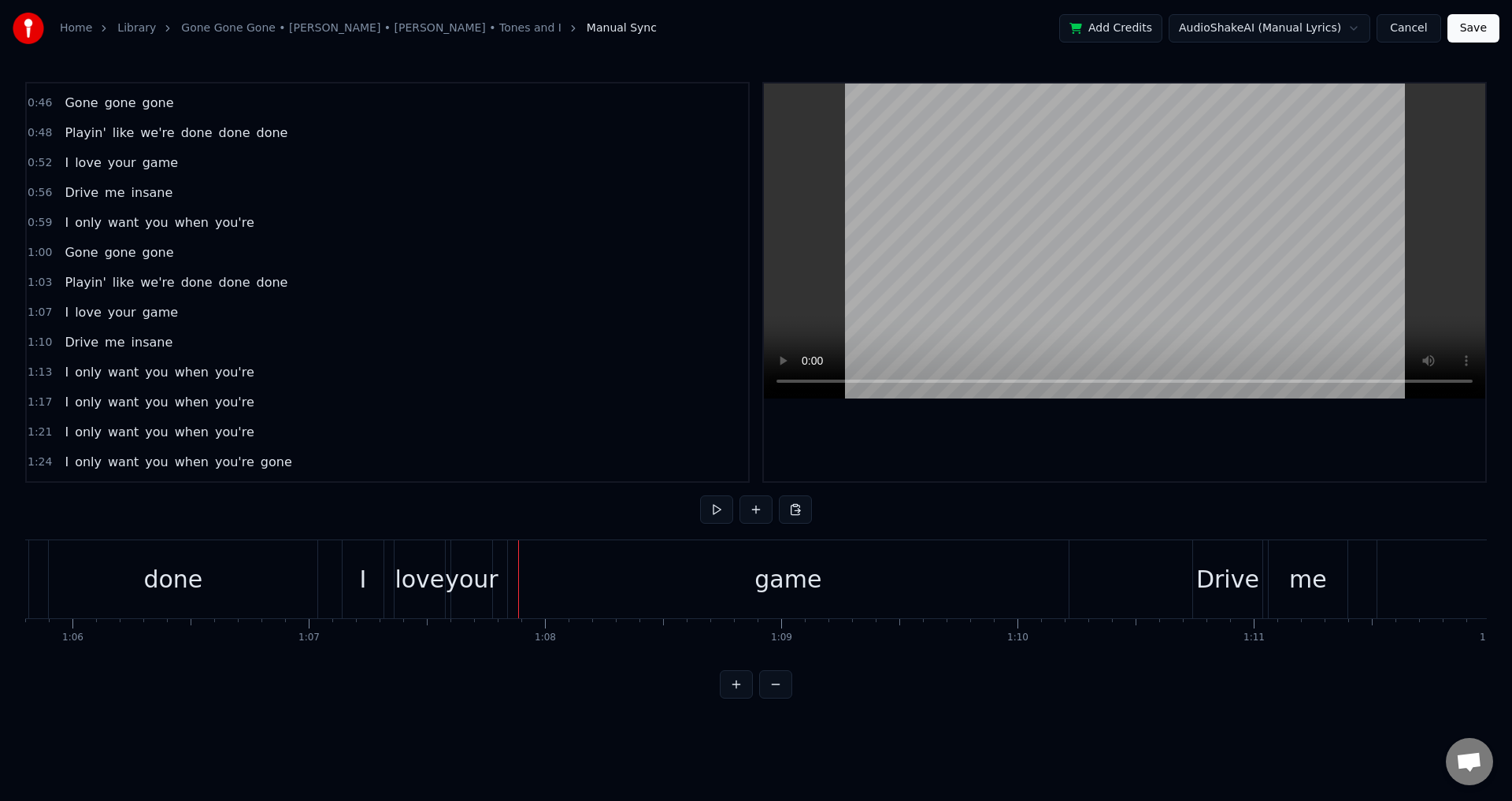
scroll to position [0, 15544]
click at [374, 571] on div "I" at bounding box center [366, 580] width 41 height 78
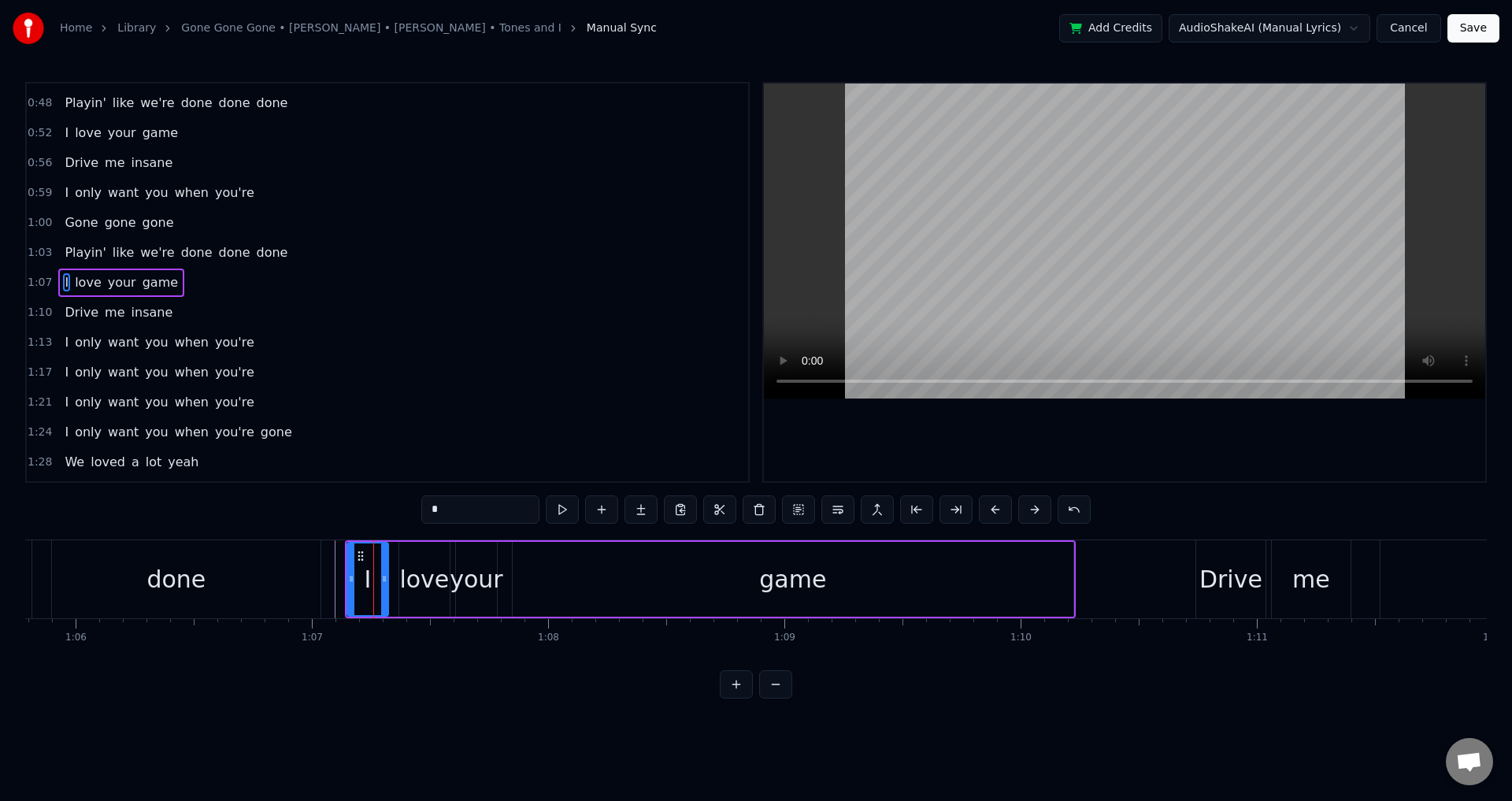
click at [416, 572] on div "love" at bounding box center [424, 579] width 49 height 35
drag, startPoint x: 402, startPoint y: 576, endPoint x: 392, endPoint y: 576, distance: 10.0
click at [392, 576] on icon at bounding box center [393, 579] width 6 height 13
click at [460, 573] on div "your" at bounding box center [476, 579] width 53 height 35
click at [453, 575] on icon at bounding box center [453, 579] width 6 height 13
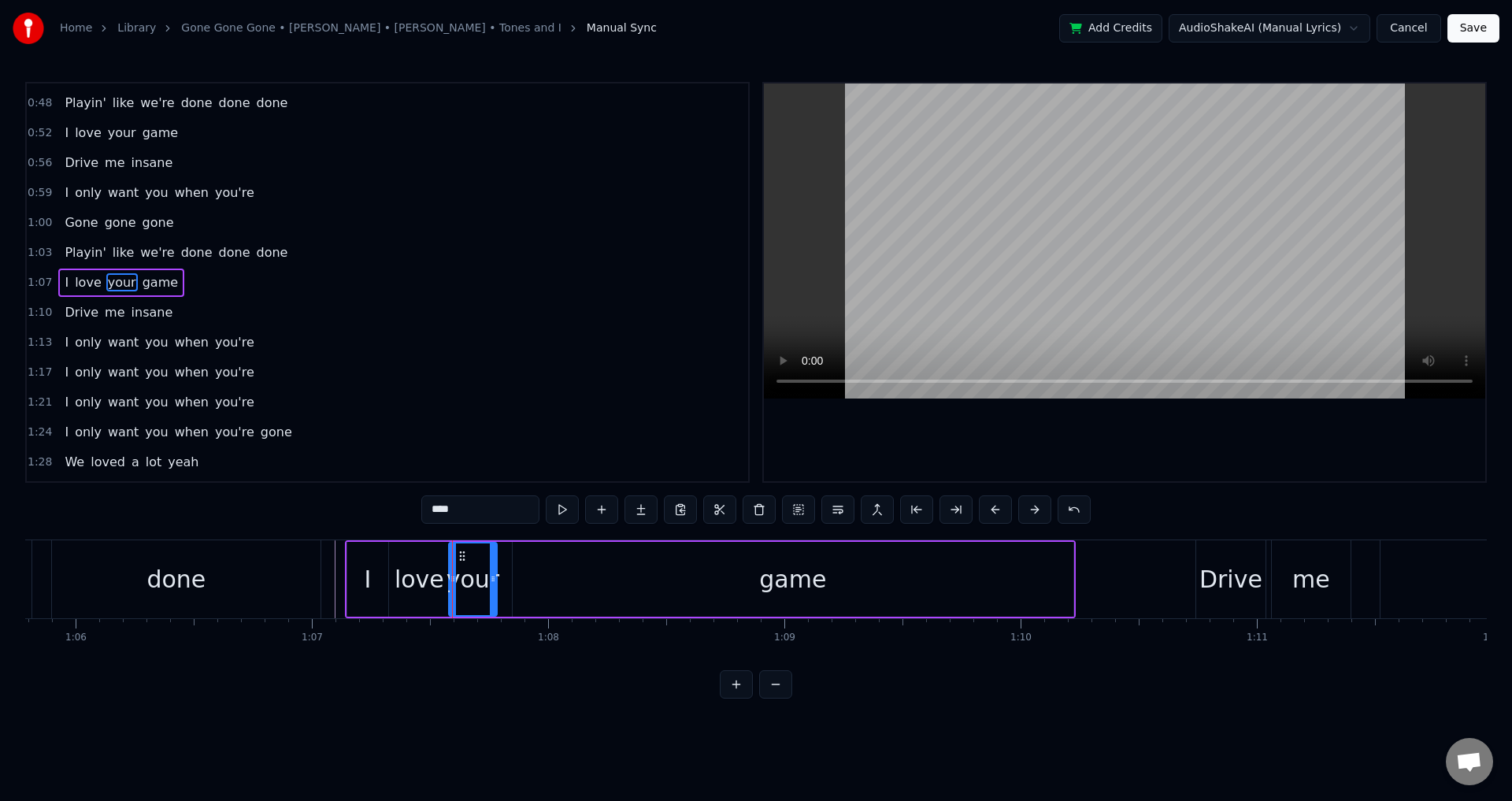
click at [540, 575] on div "game" at bounding box center [793, 580] width 560 height 75
type input "****"
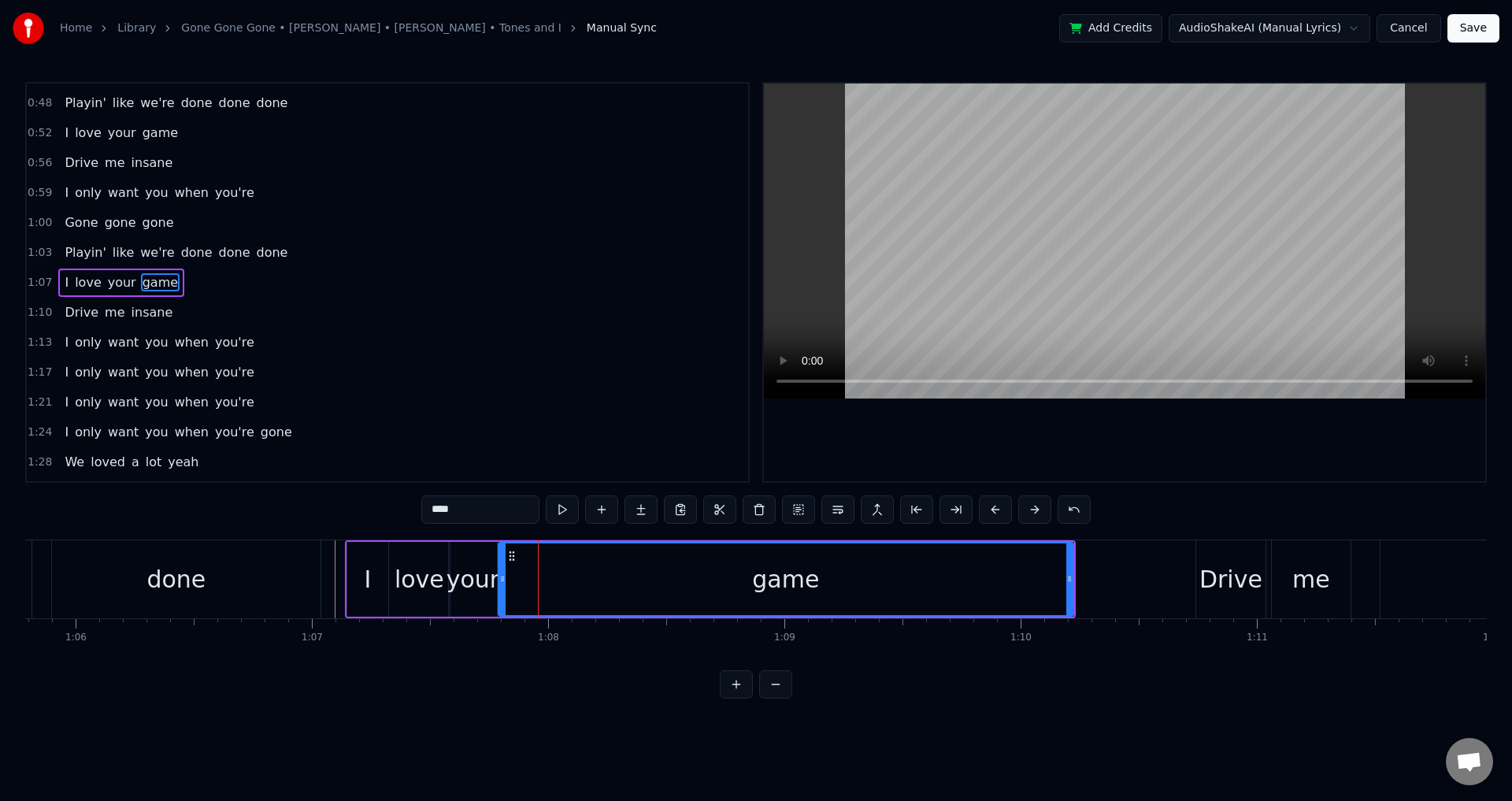
drag, startPoint x: 517, startPoint y: 574, endPoint x: 503, endPoint y: 575, distance: 14.0
click at [503, 575] on icon at bounding box center [502, 579] width 6 height 13
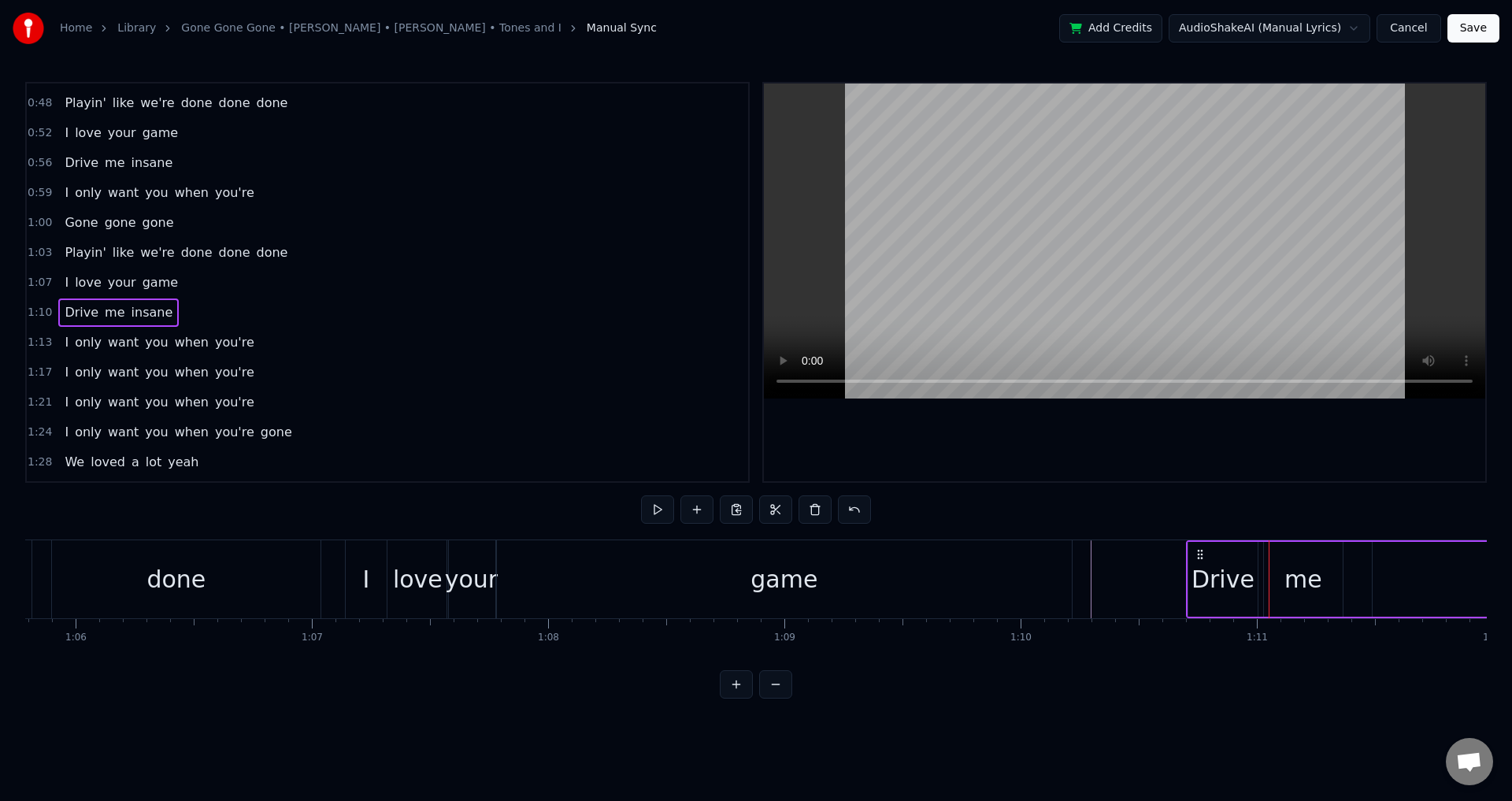
drag, startPoint x: 1208, startPoint y: 551, endPoint x: 1199, endPoint y: 551, distance: 9.0
click at [1199, 551] on circle at bounding box center [1198, 550] width 1 height 1
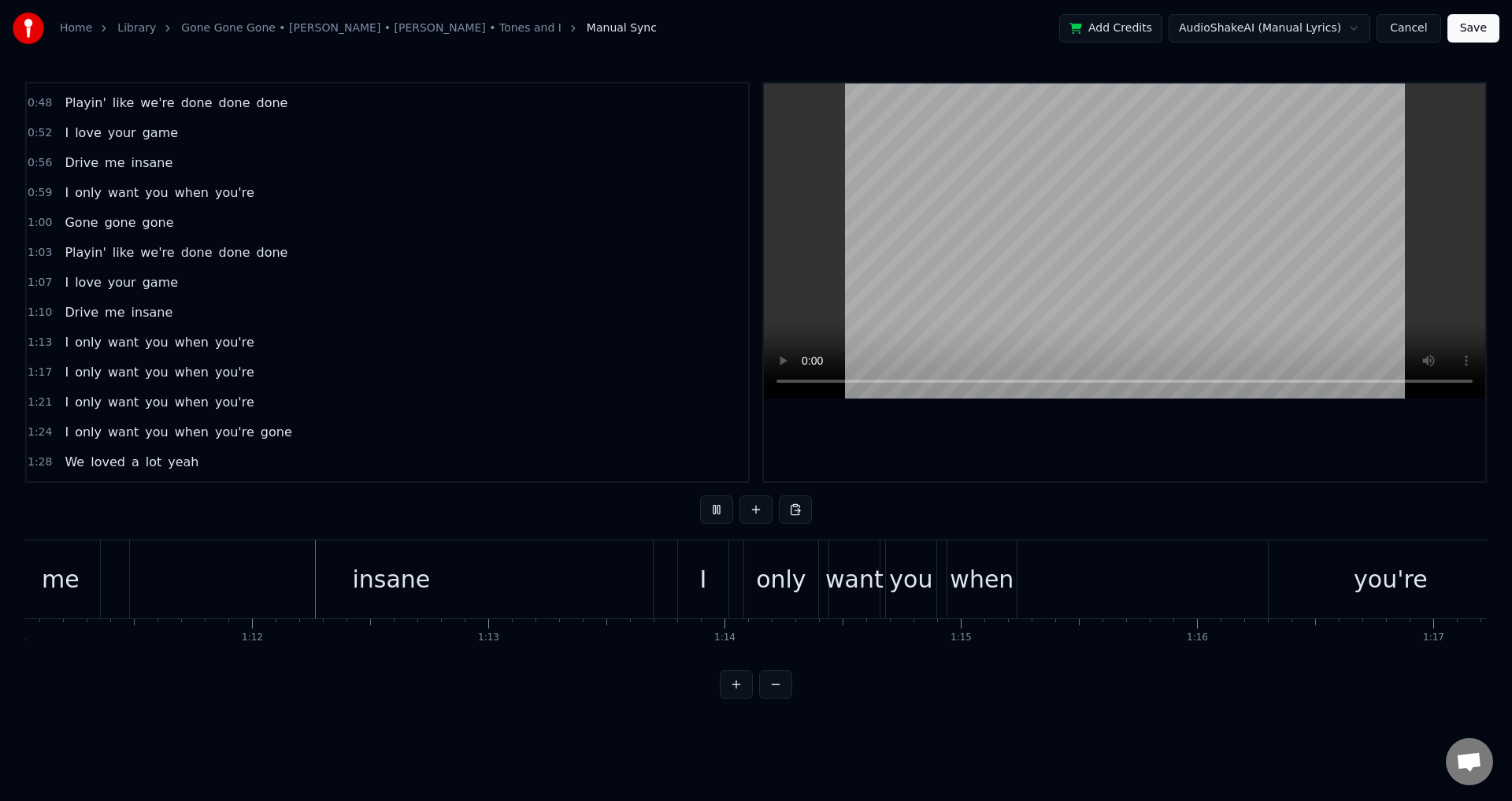
scroll to position [0, 16861]
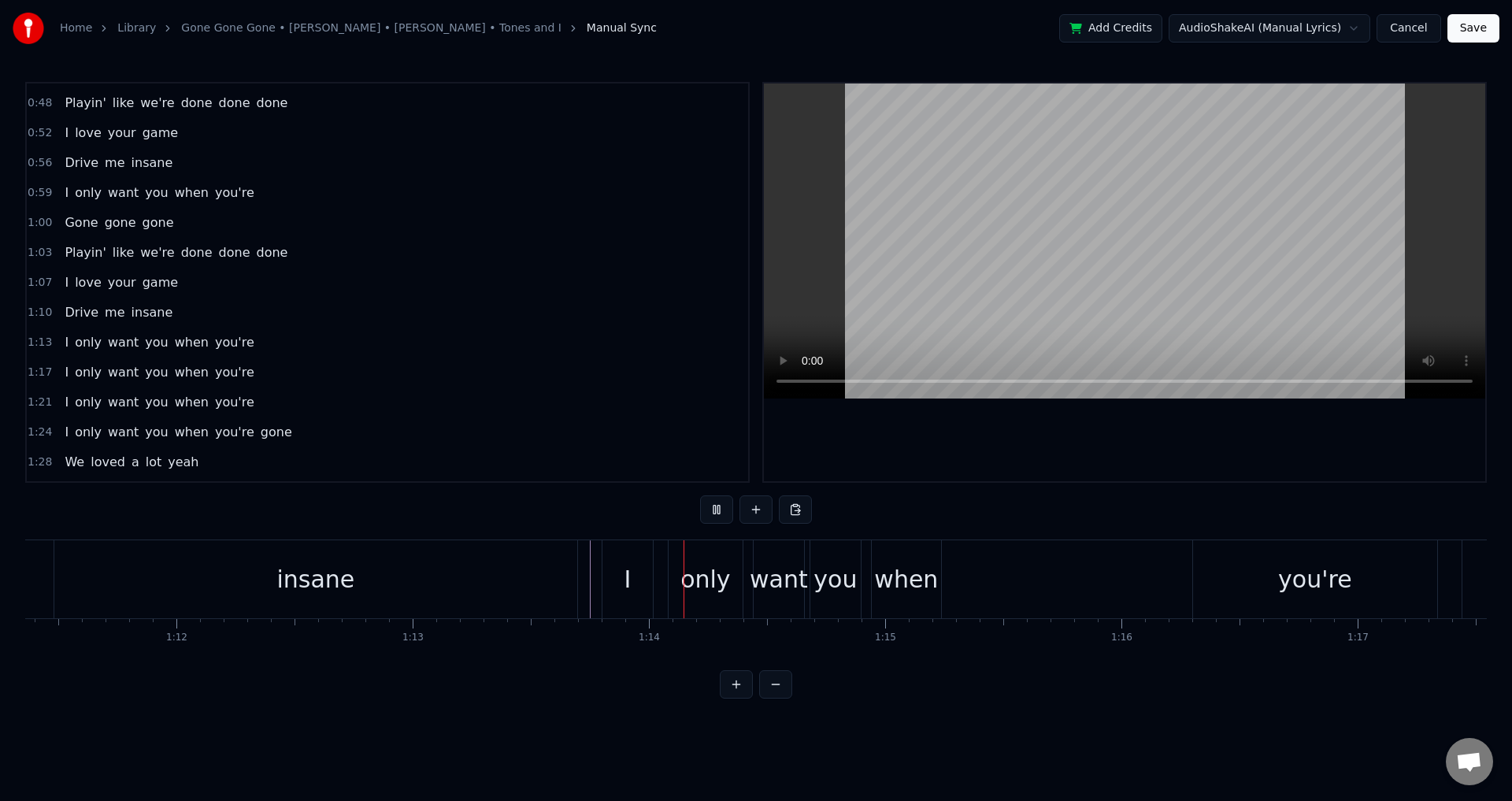
click at [746, 574] on div "I only want you when you're" at bounding box center [1022, 580] width 840 height 78
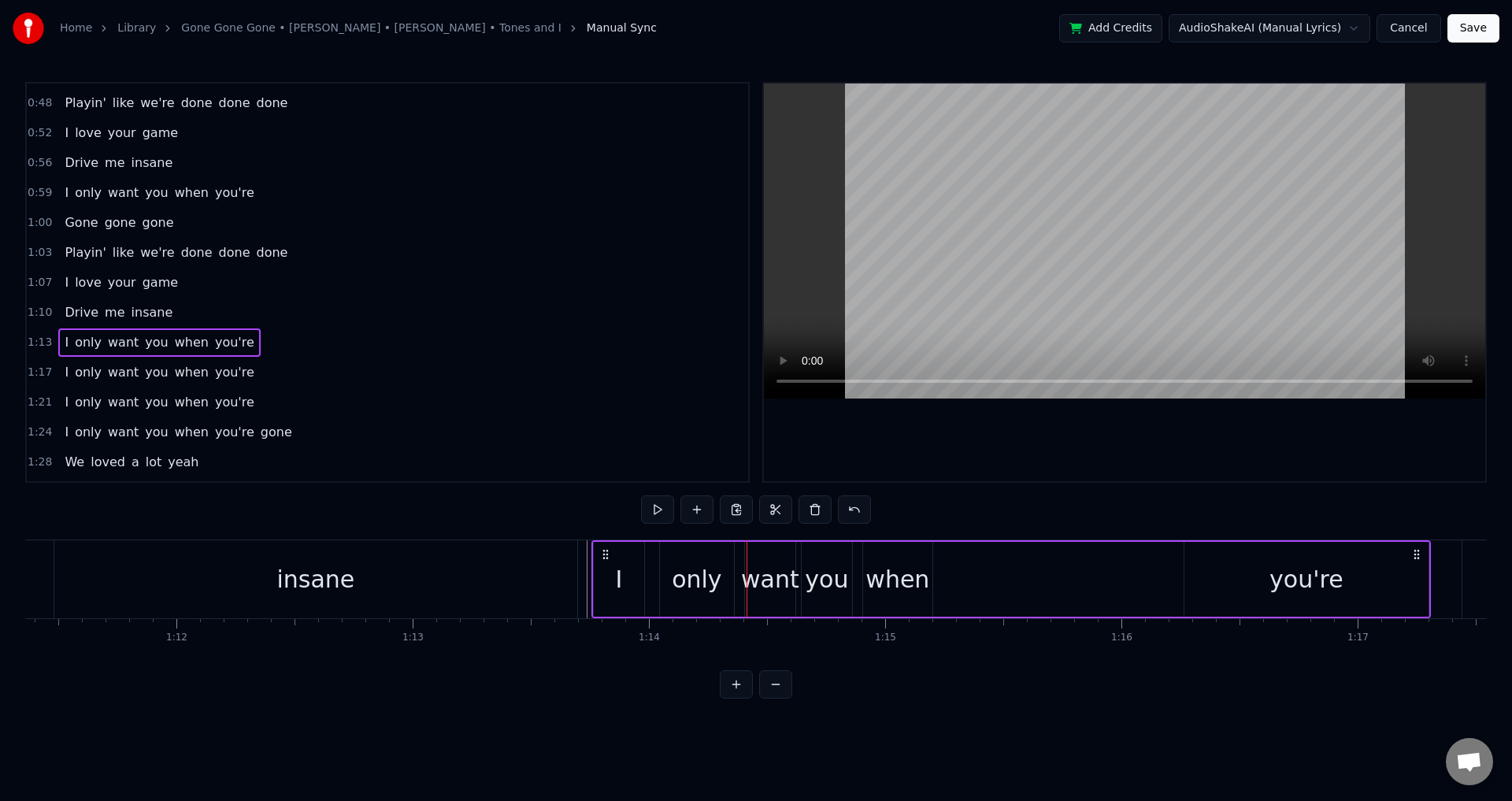
drag, startPoint x: 615, startPoint y: 549, endPoint x: 604, endPoint y: 550, distance: 11.0
click at [604, 550] on icon at bounding box center [606, 555] width 13 height 13
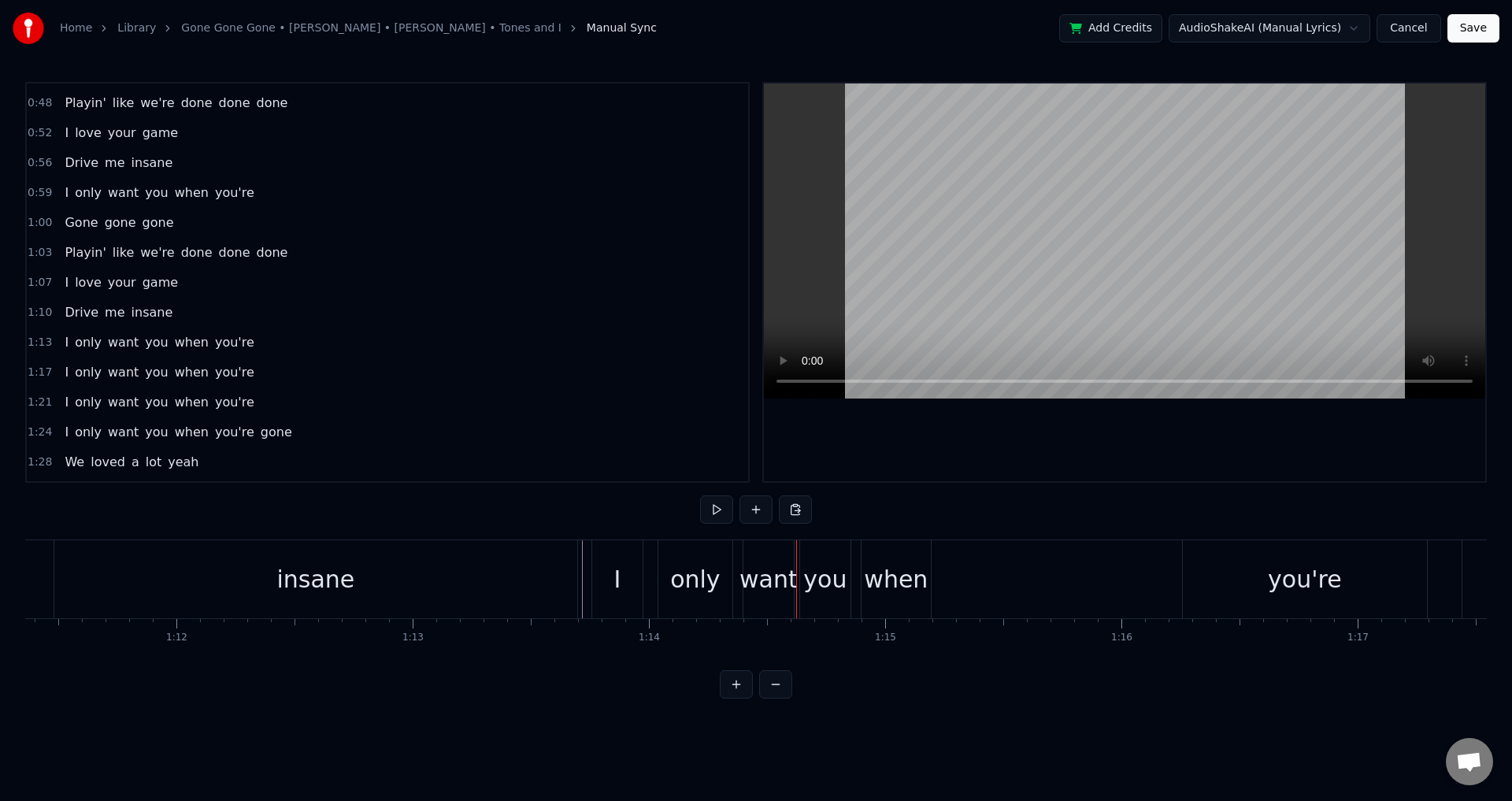
click at [655, 573] on div "I only want you when you're" at bounding box center [1011, 580] width 840 height 78
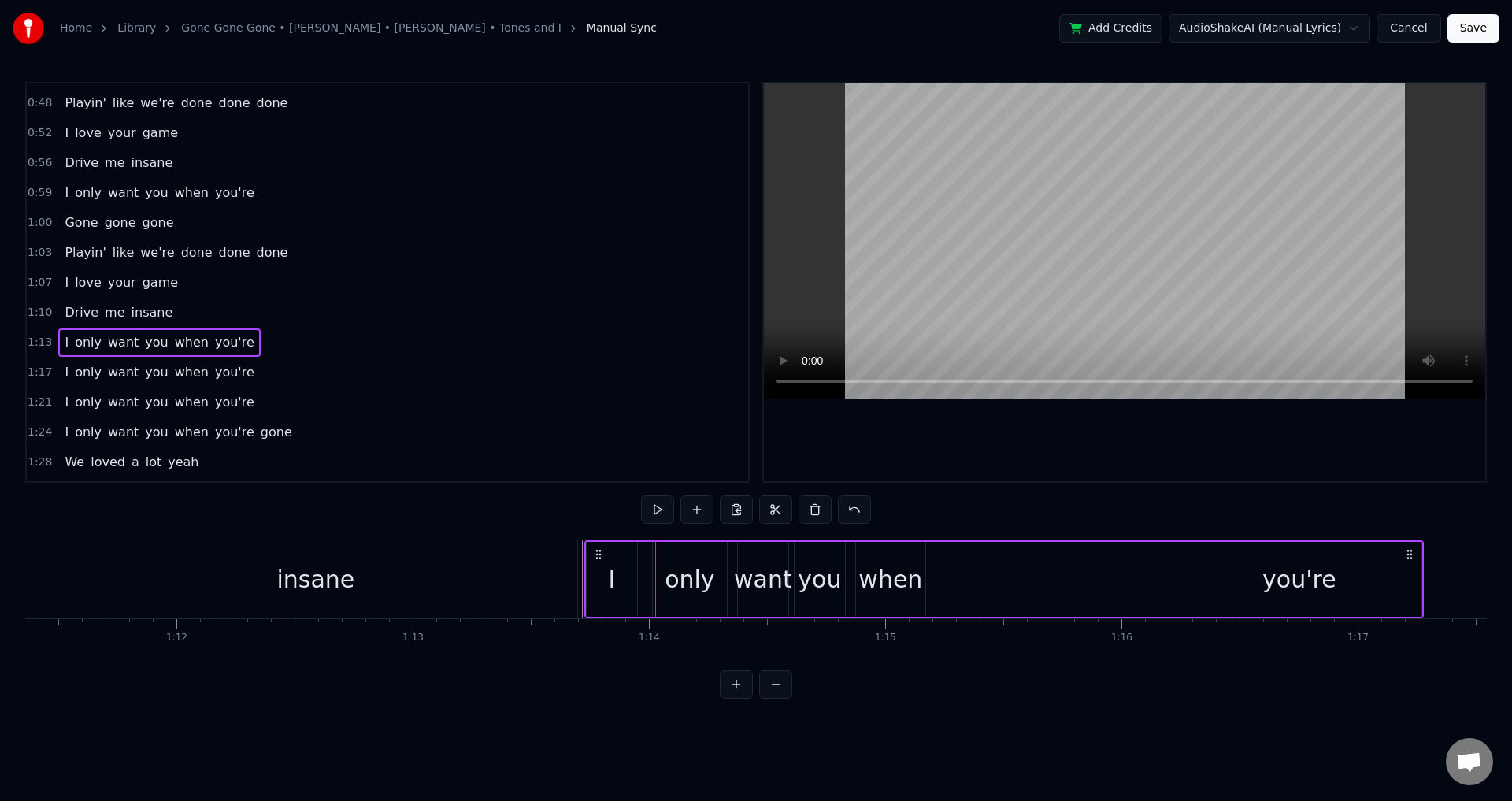
click at [596, 549] on icon at bounding box center [599, 555] width 13 height 13
click at [579, 580] on div "Drive me insane" at bounding box center [225, 580] width 712 height 78
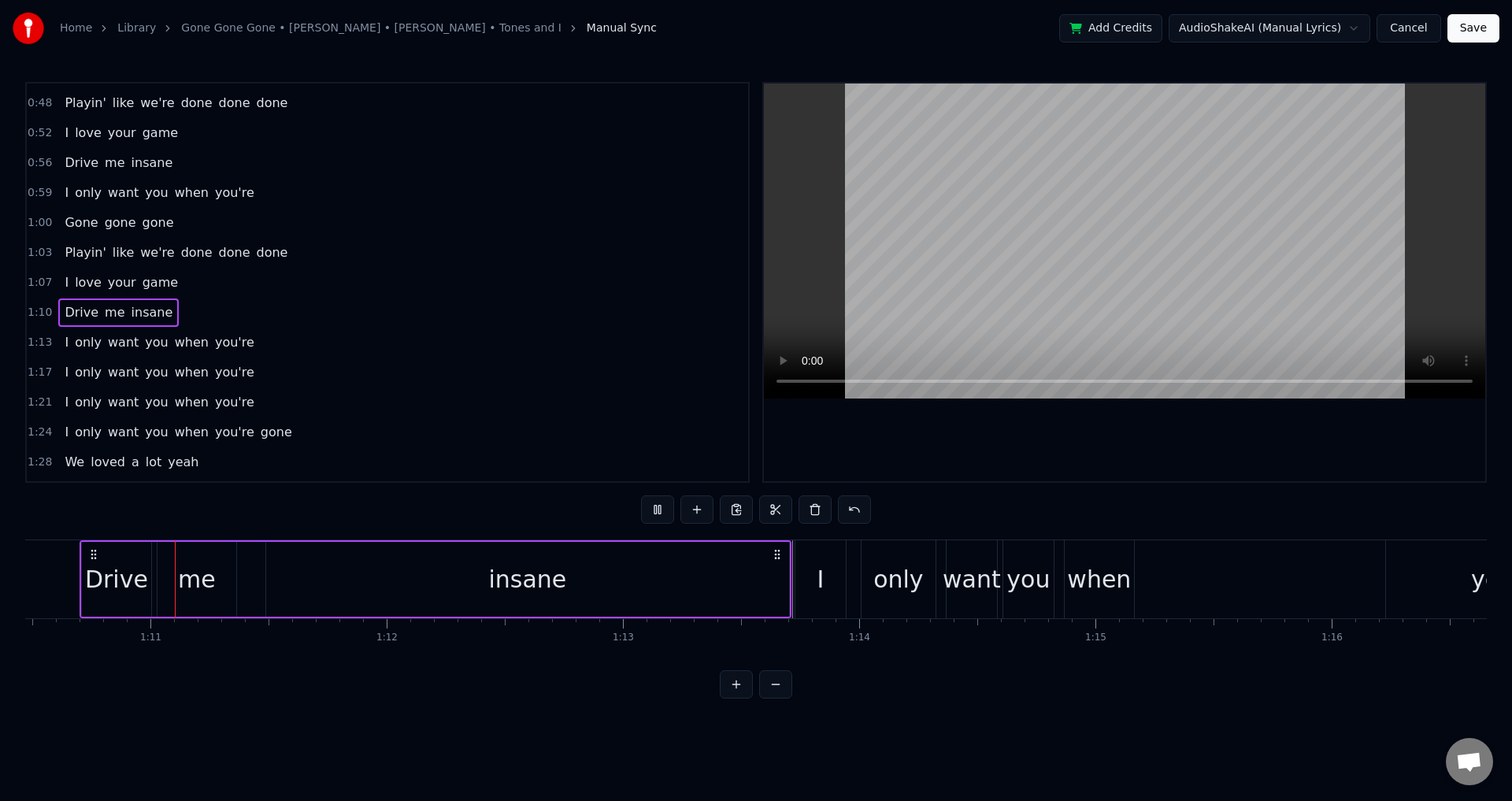
scroll to position [0, 16639]
click at [984, 422] on div at bounding box center [1125, 283] width 722 height 398
click at [985, 422] on div at bounding box center [1125, 283] width 722 height 398
click at [992, 425] on div at bounding box center [1125, 283] width 722 height 398
click at [937, 434] on div at bounding box center [1125, 283] width 722 height 398
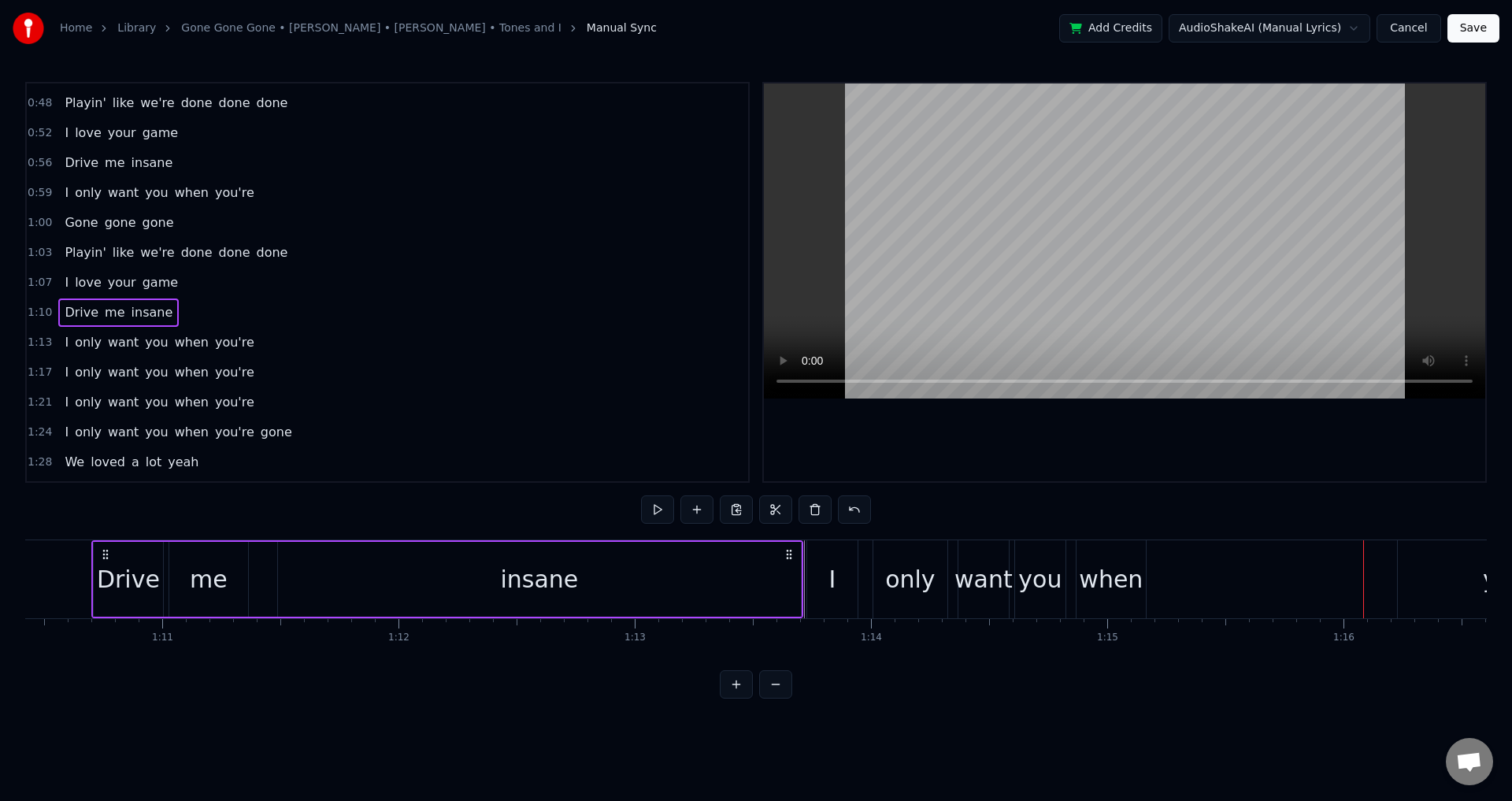
click at [820, 573] on div "I" at bounding box center [832, 580] width 50 height 78
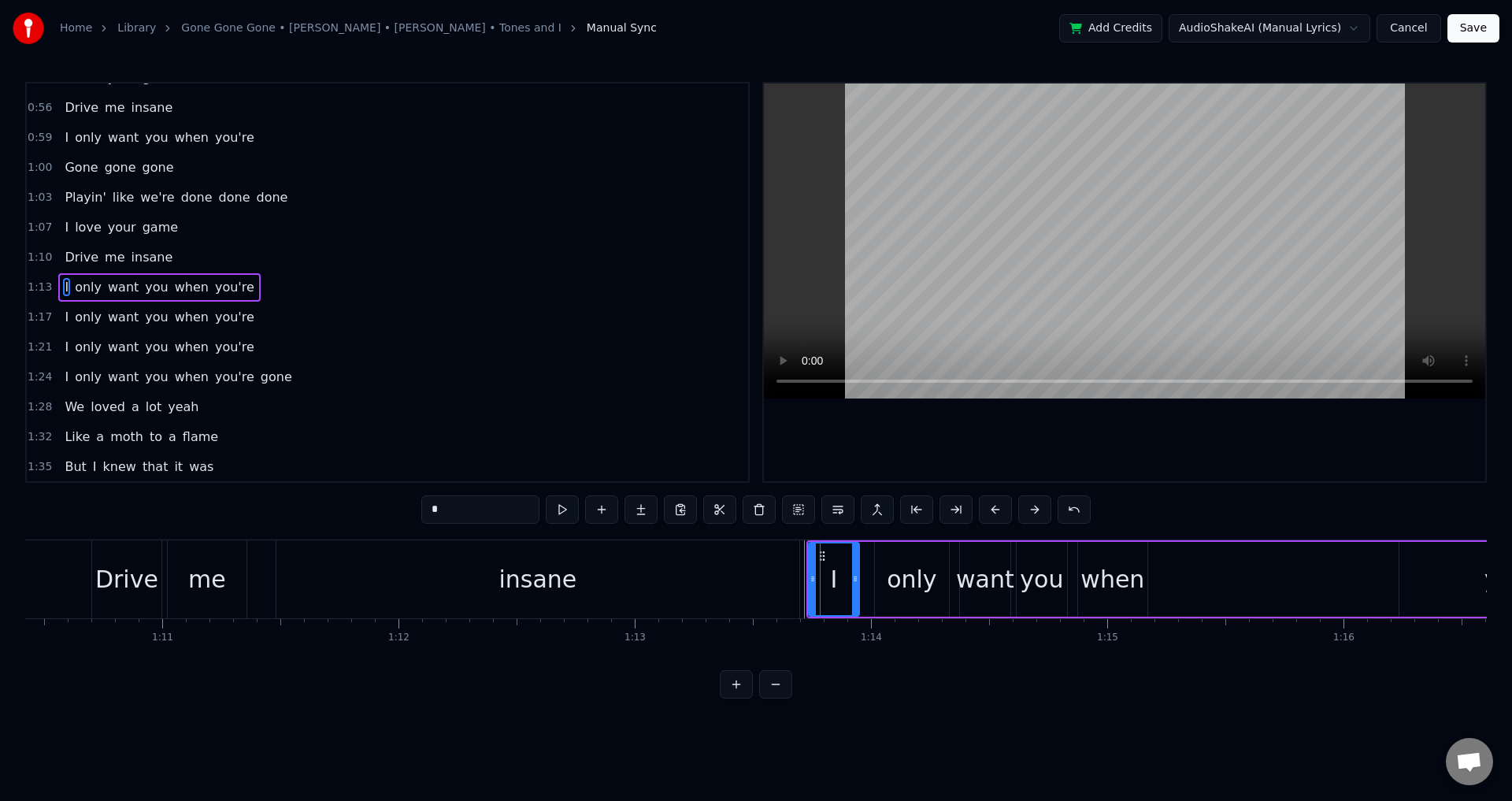
scroll to position [504, 0]
click at [863, 581] on div "I only want you when you're" at bounding box center [1226, 580] width 840 height 78
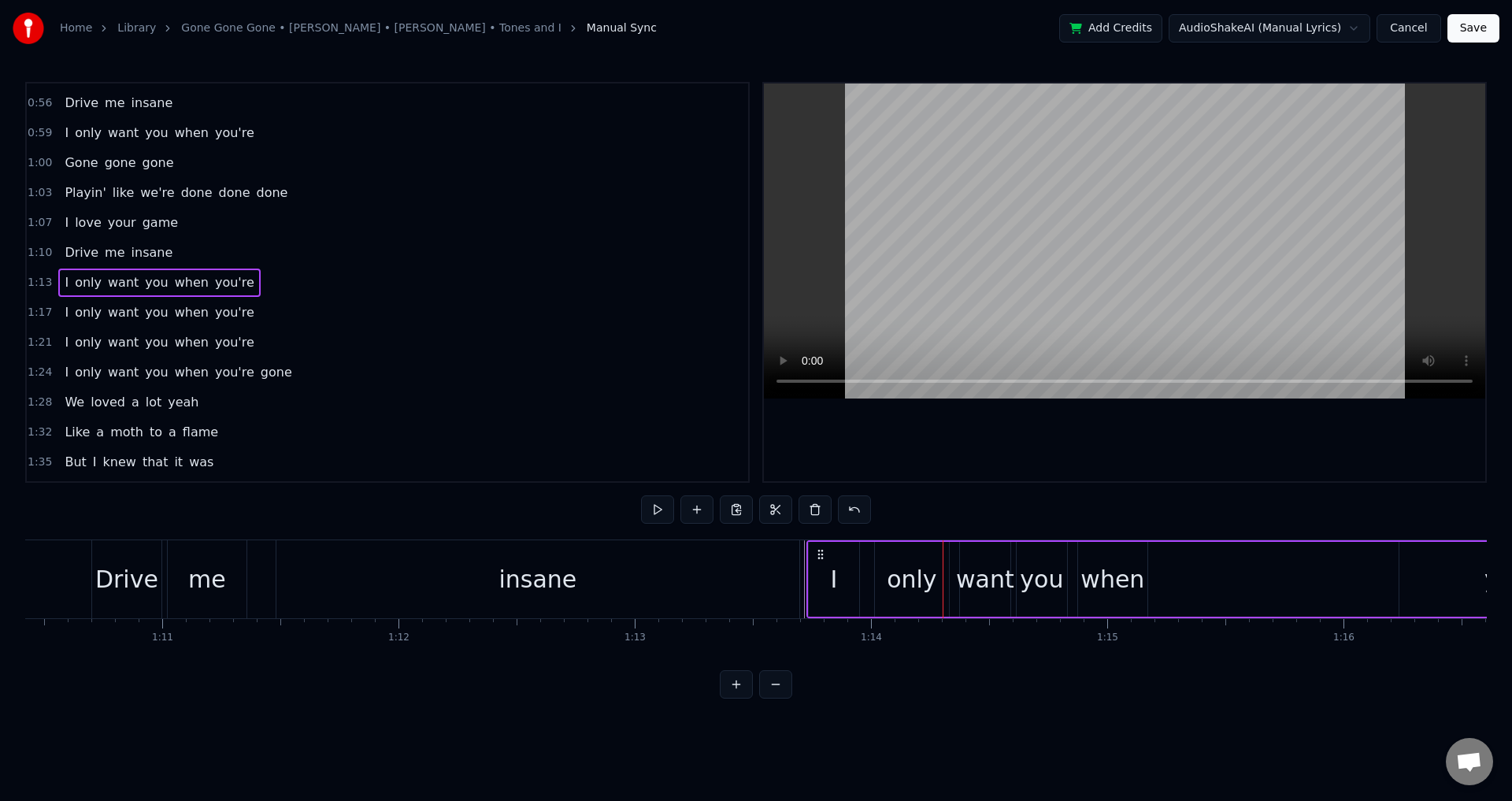
click at [880, 562] on div "only" at bounding box center [912, 580] width 74 height 75
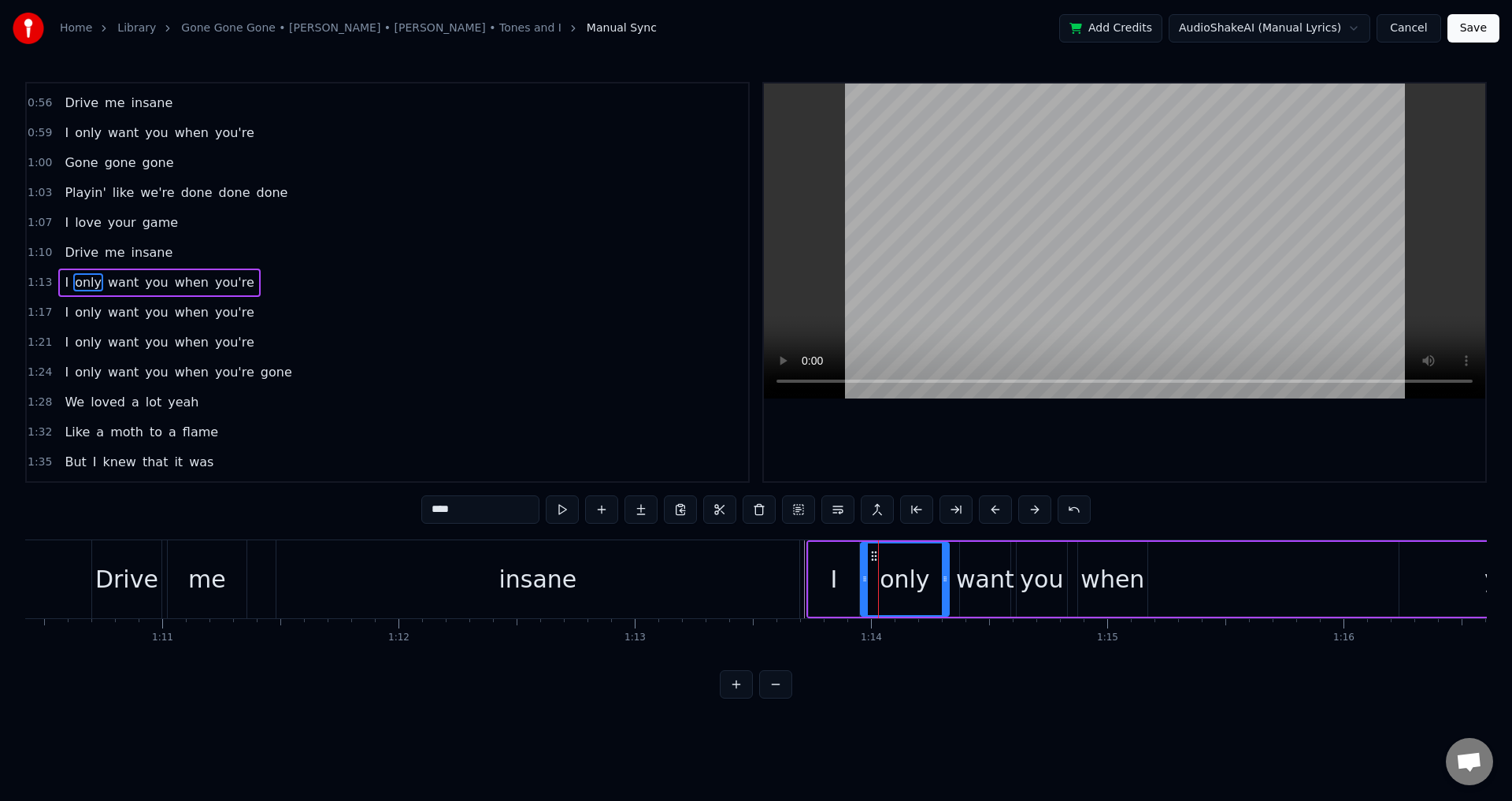
drag, startPoint x: 876, startPoint y: 572, endPoint x: 861, endPoint y: 573, distance: 15.0
click at [861, 573] on div at bounding box center [865, 580] width 6 height 72
click at [999, 577] on div "want" at bounding box center [985, 579] width 58 height 35
drag, startPoint x: 964, startPoint y: 572, endPoint x: 953, endPoint y: 572, distance: 11.0
click at [953, 572] on div at bounding box center [953, 580] width 6 height 72
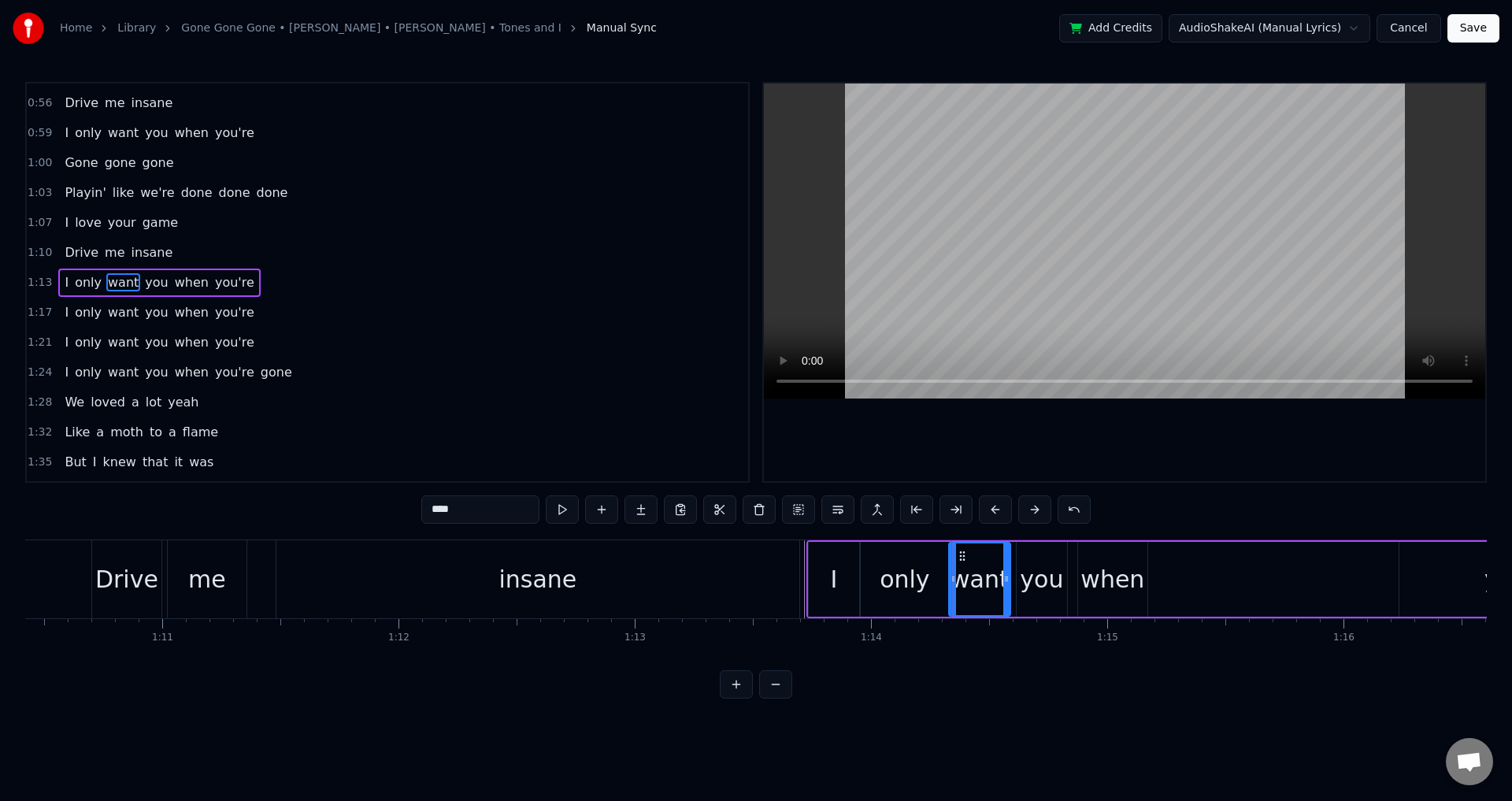
click at [1041, 572] on div "you" at bounding box center [1042, 579] width 43 height 35
click at [1014, 569] on div at bounding box center [1015, 580] width 6 height 72
drag, startPoint x: 1101, startPoint y: 568, endPoint x: 1081, endPoint y: 570, distance: 20.1
click at [1101, 569] on div "when" at bounding box center [1113, 579] width 64 height 35
type input "****"
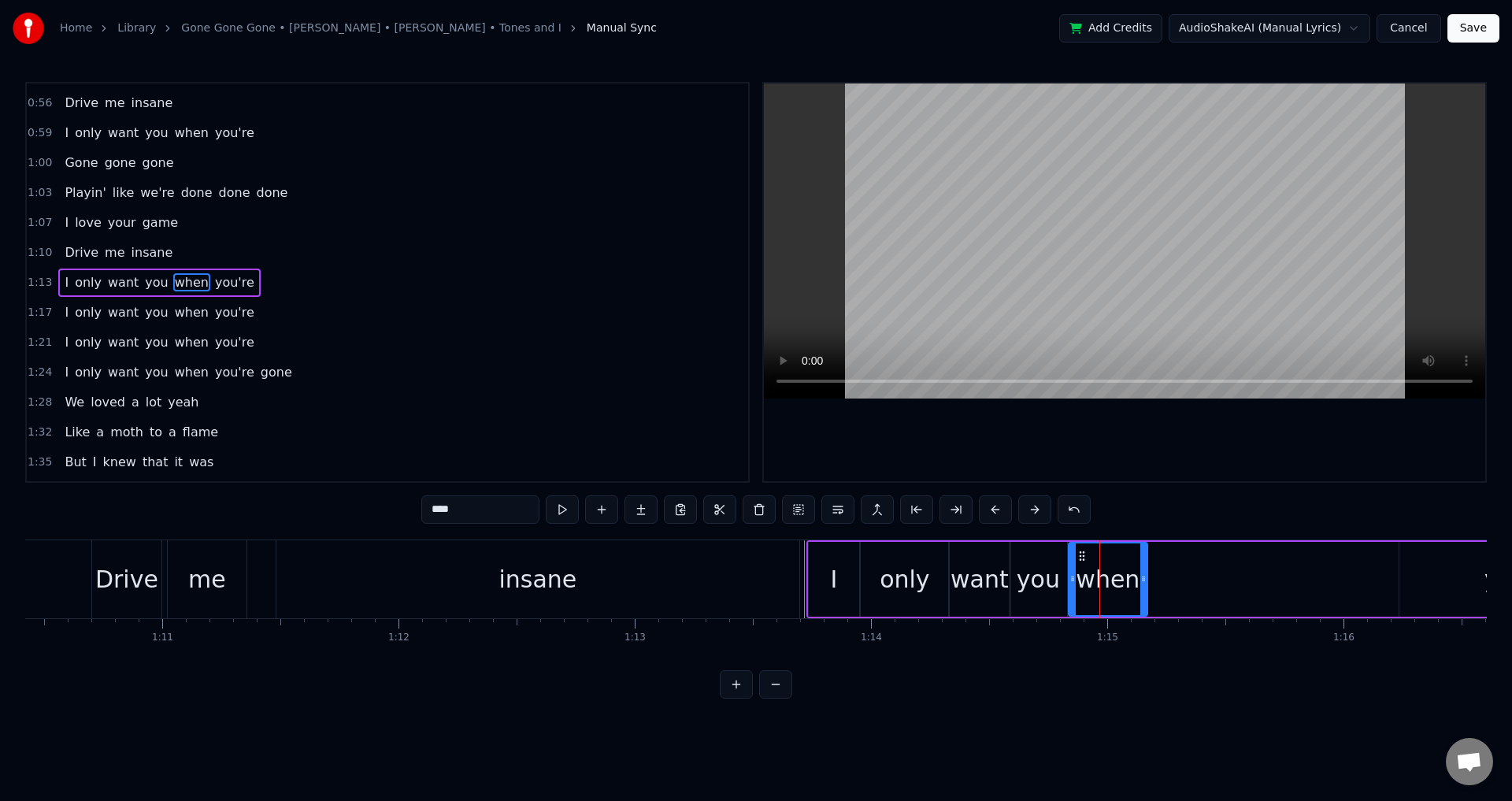
drag, startPoint x: 1079, startPoint y: 570, endPoint x: 1040, endPoint y: 521, distance: 62.6
click at [1070, 569] on div at bounding box center [1073, 580] width 6 height 72
click at [1047, 429] on div at bounding box center [1125, 283] width 722 height 398
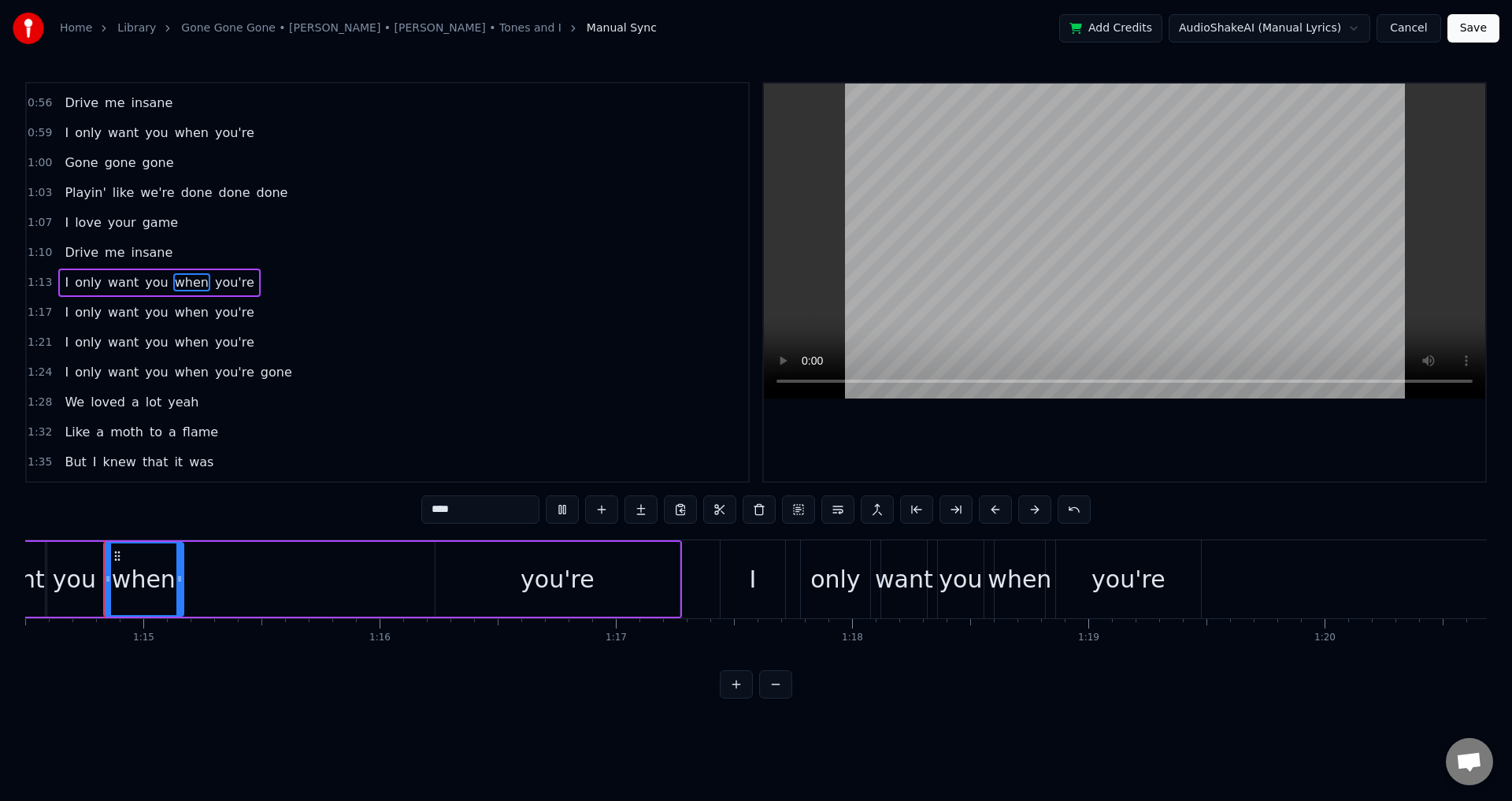
scroll to position [0, 17600]
click at [200, 575] on div "I only want you when you're" at bounding box center [266, 580] width 840 height 78
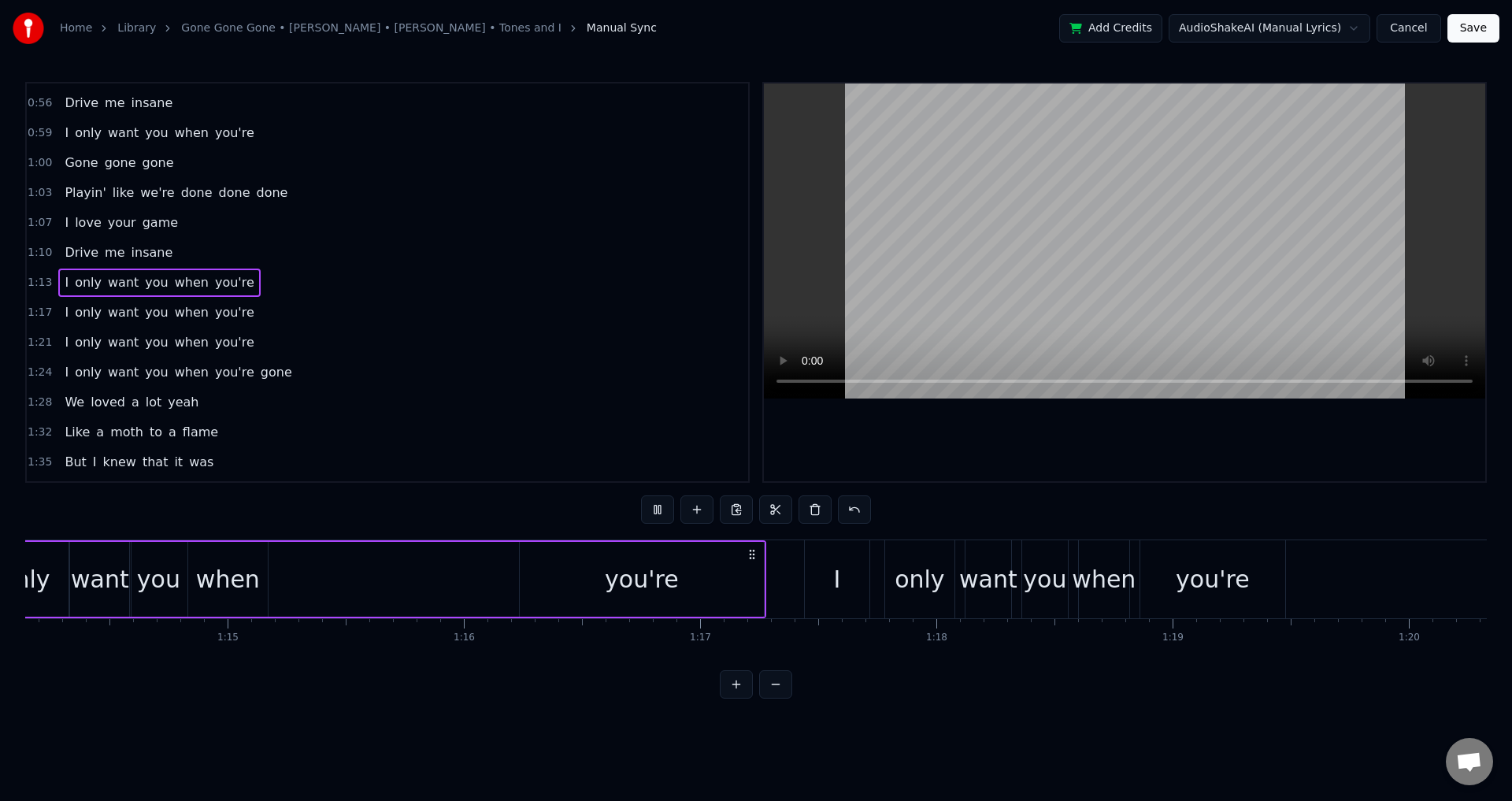
scroll to position [0, 17341]
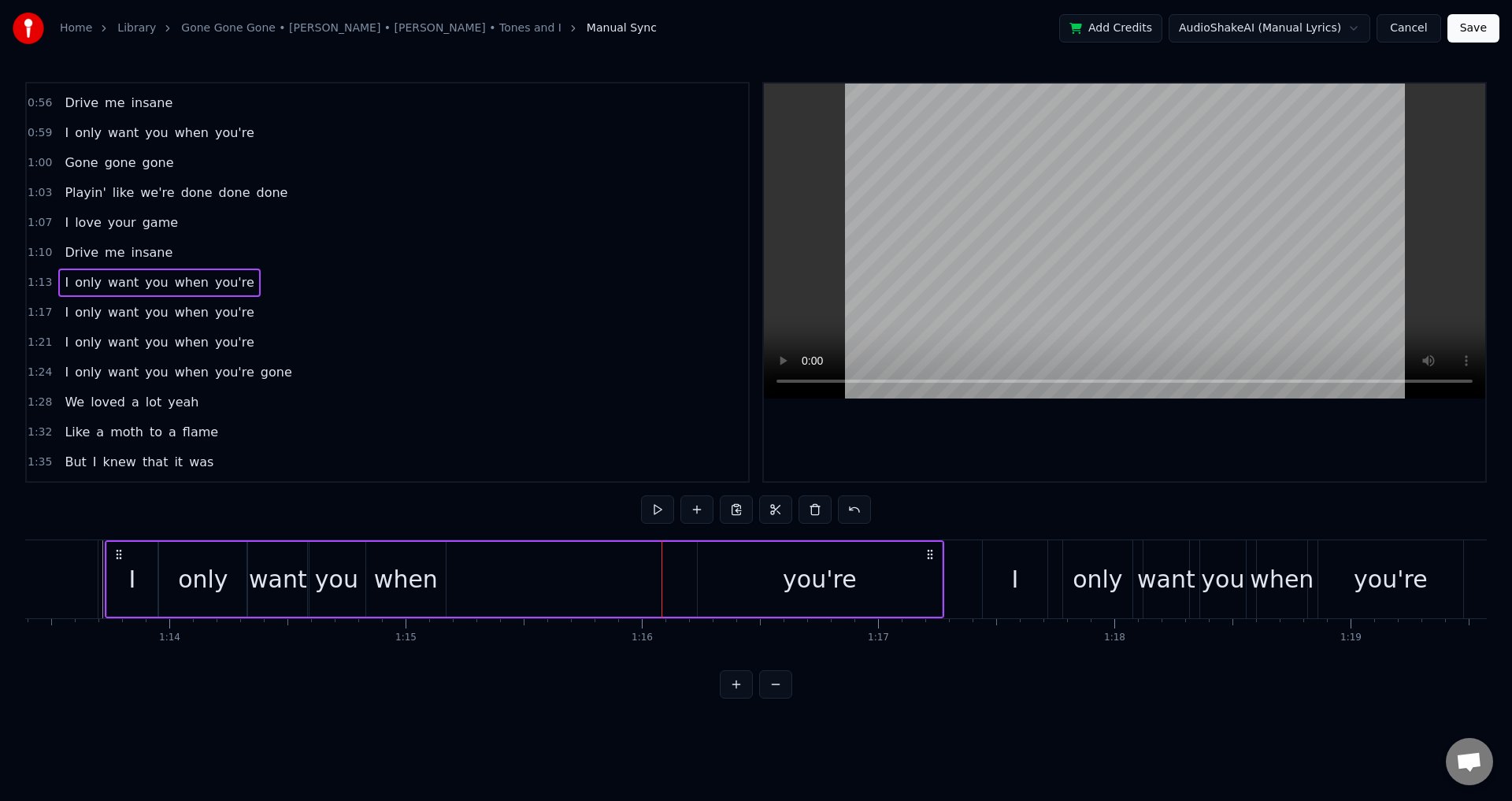
click at [388, 583] on div "when" at bounding box center [406, 579] width 64 height 35
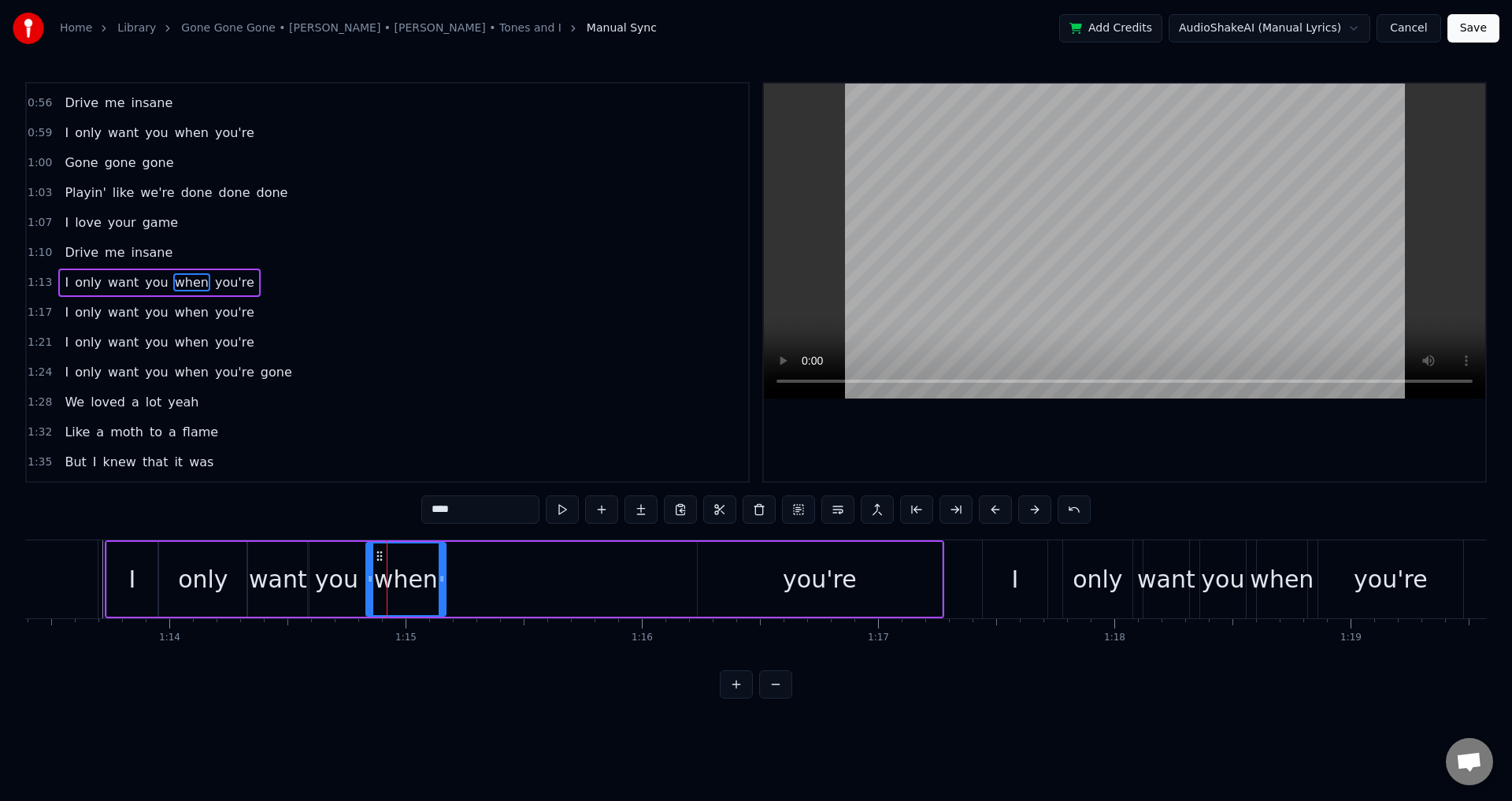
scroll to position [0, 17340]
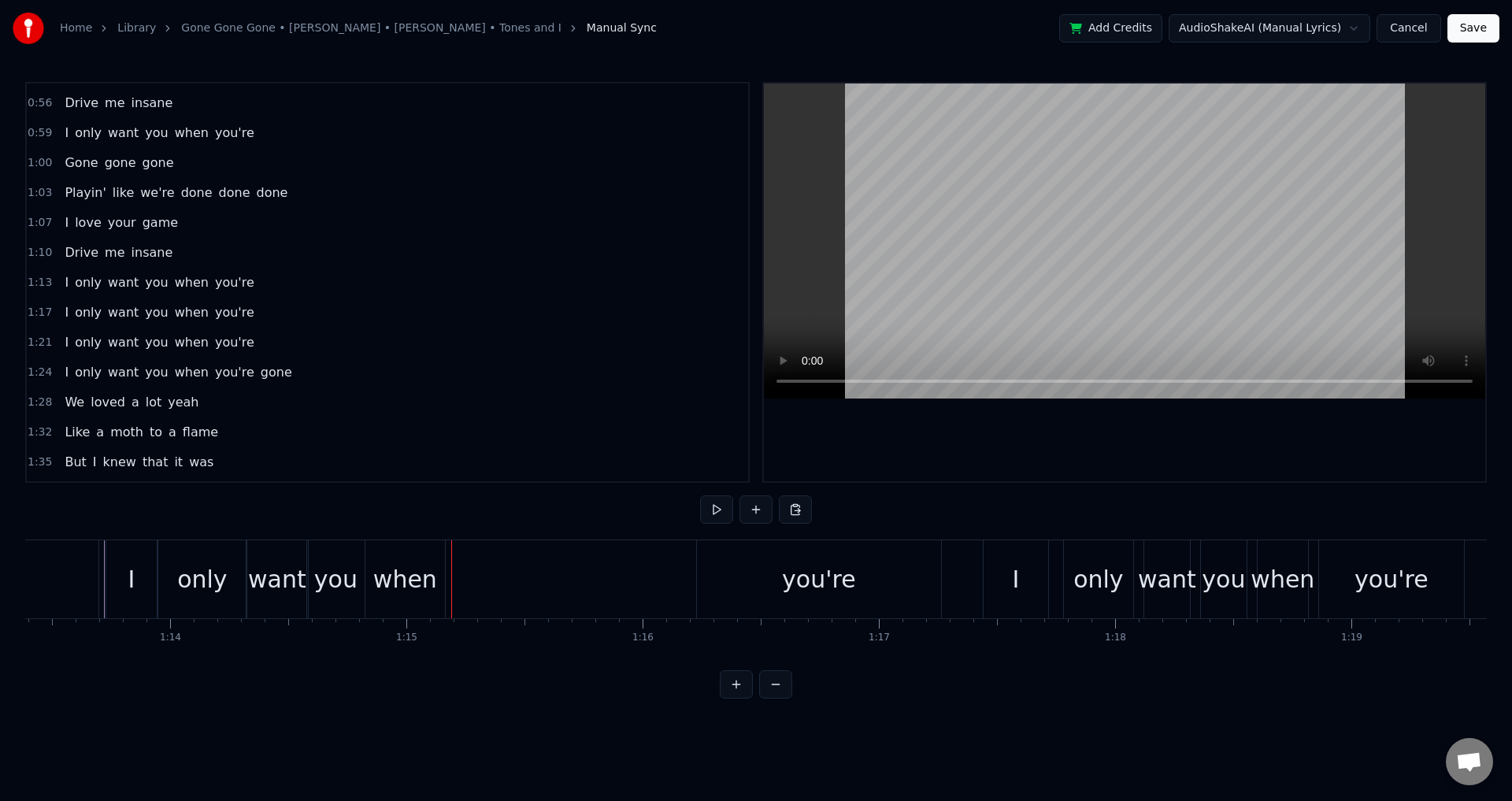
click at [331, 577] on div "you" at bounding box center [336, 579] width 43 height 35
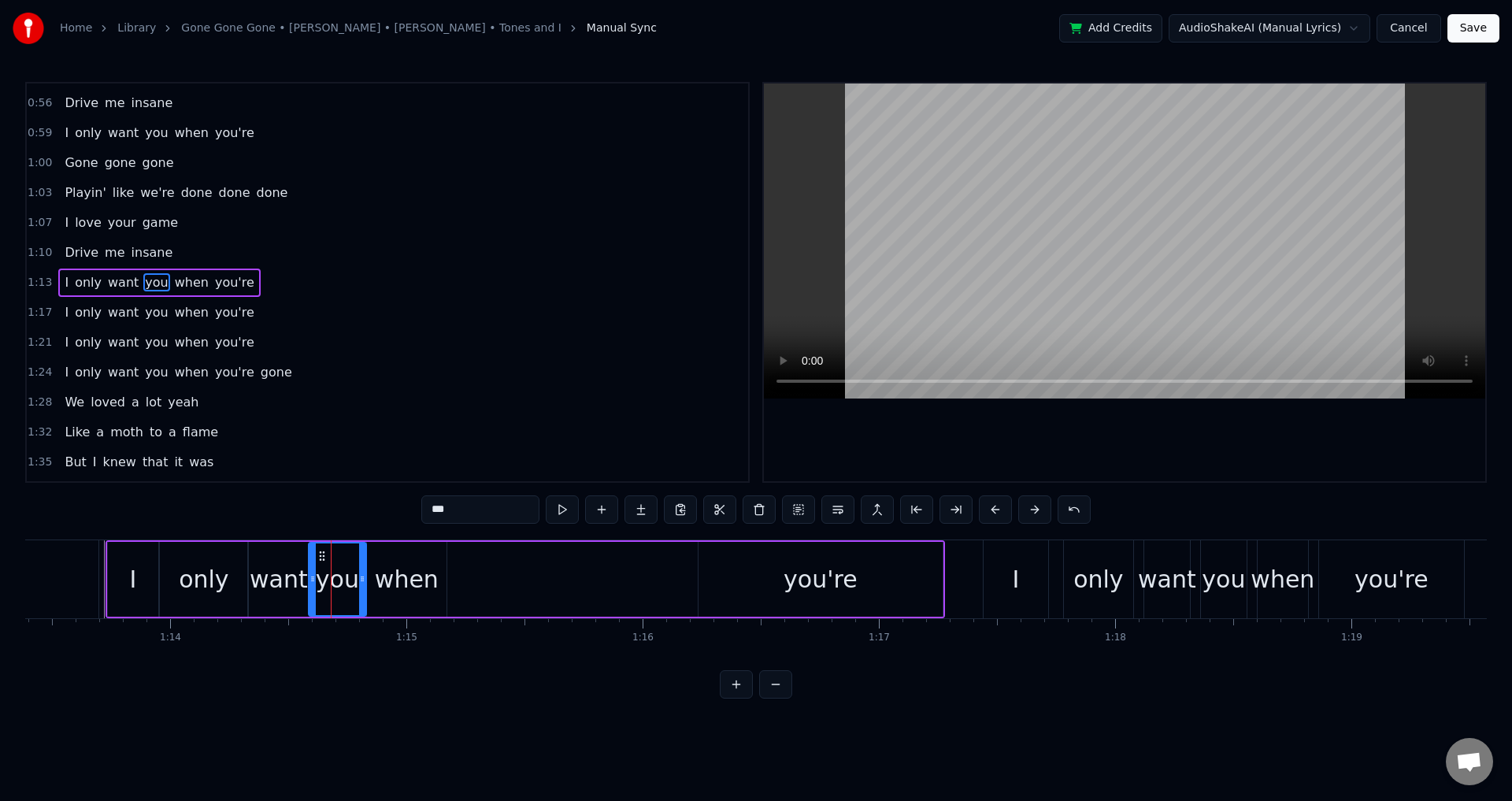
click at [125, 580] on div "I" at bounding box center [133, 580] width 50 height 75
click at [237, 579] on div "only" at bounding box center [204, 580] width 88 height 75
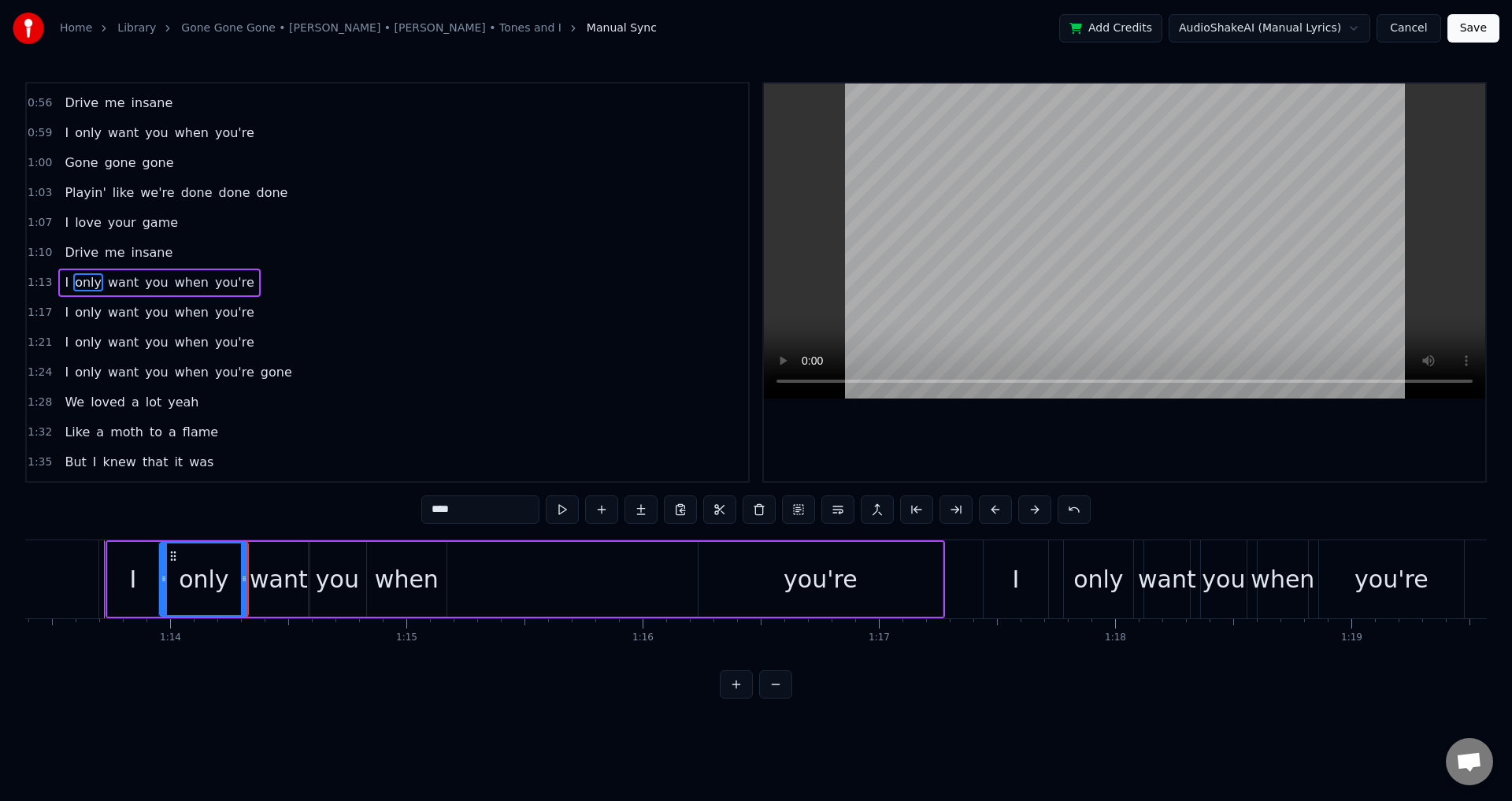
click at [280, 571] on div "want" at bounding box center [279, 579] width 58 height 35
click at [322, 572] on div "you" at bounding box center [338, 579] width 43 height 35
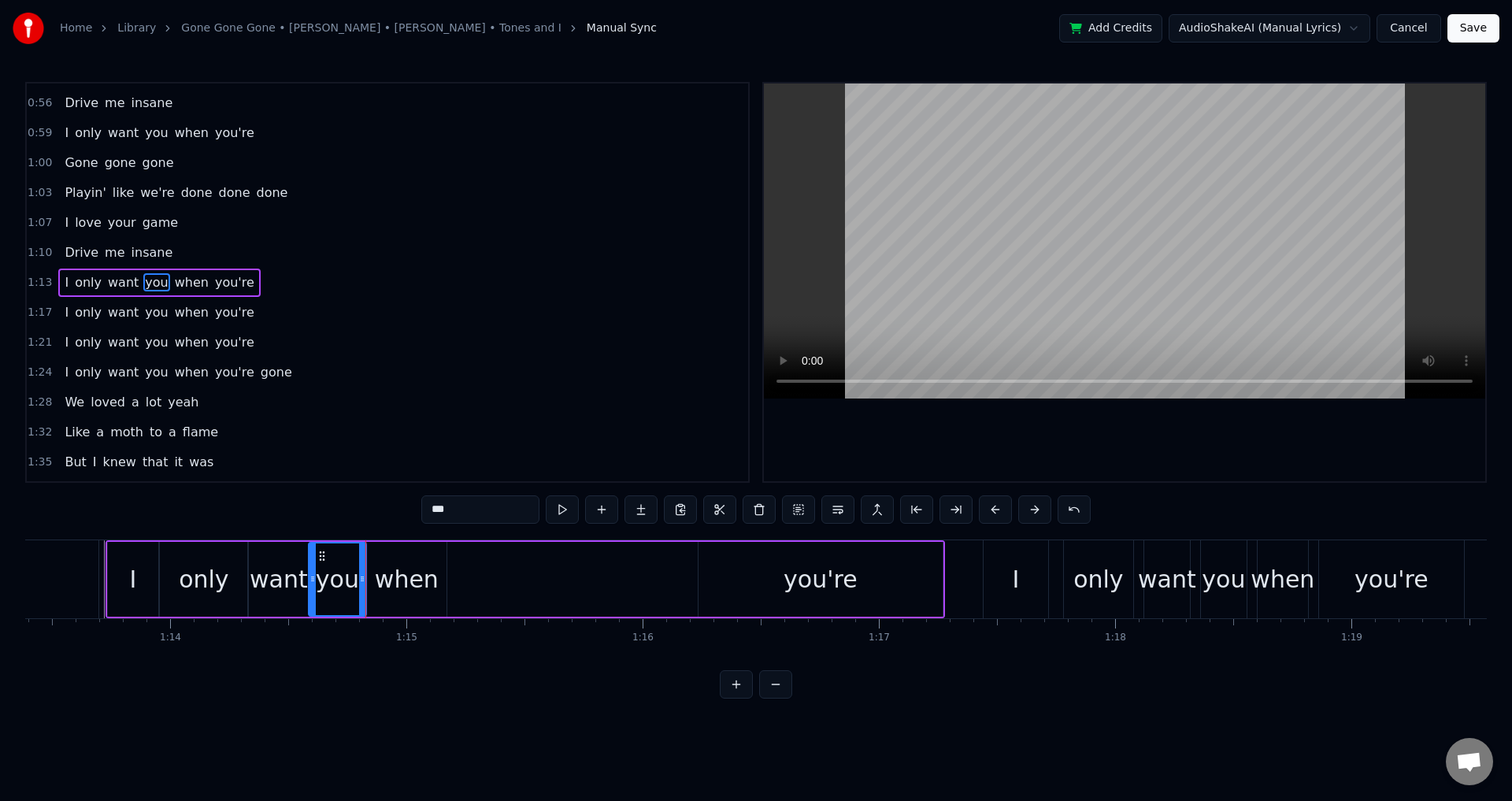
click at [385, 577] on div "when" at bounding box center [407, 579] width 64 height 35
type input "****"
click at [449, 572] on div "I only want you when you're" at bounding box center [525, 580] width 840 height 78
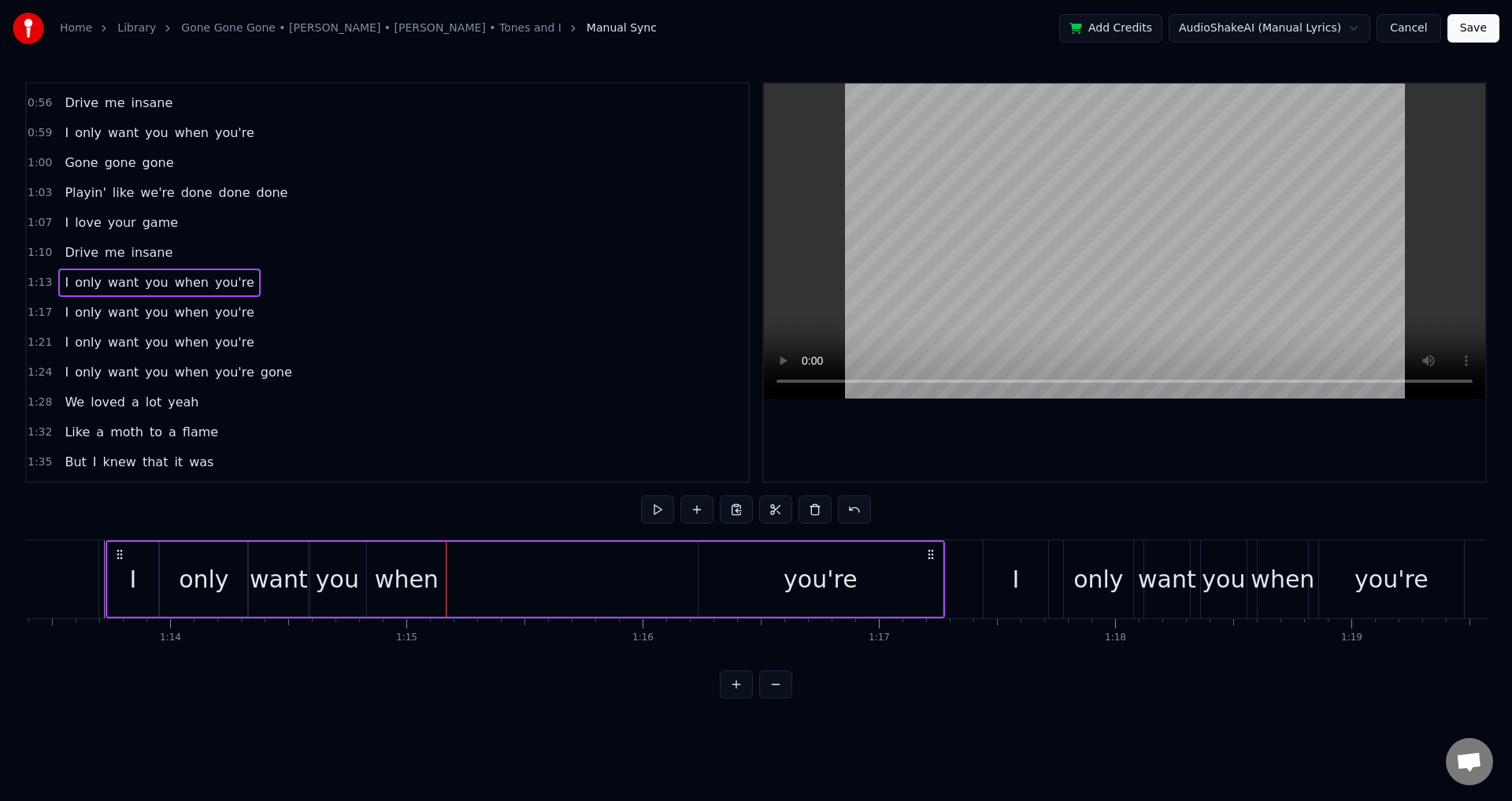
click at [466, 574] on div "I only want you when you're" at bounding box center [525, 580] width 840 height 78
click at [658, 585] on div "I only want you when you're" at bounding box center [525, 580] width 840 height 78
click at [713, 585] on div "you're" at bounding box center [821, 580] width 244 height 75
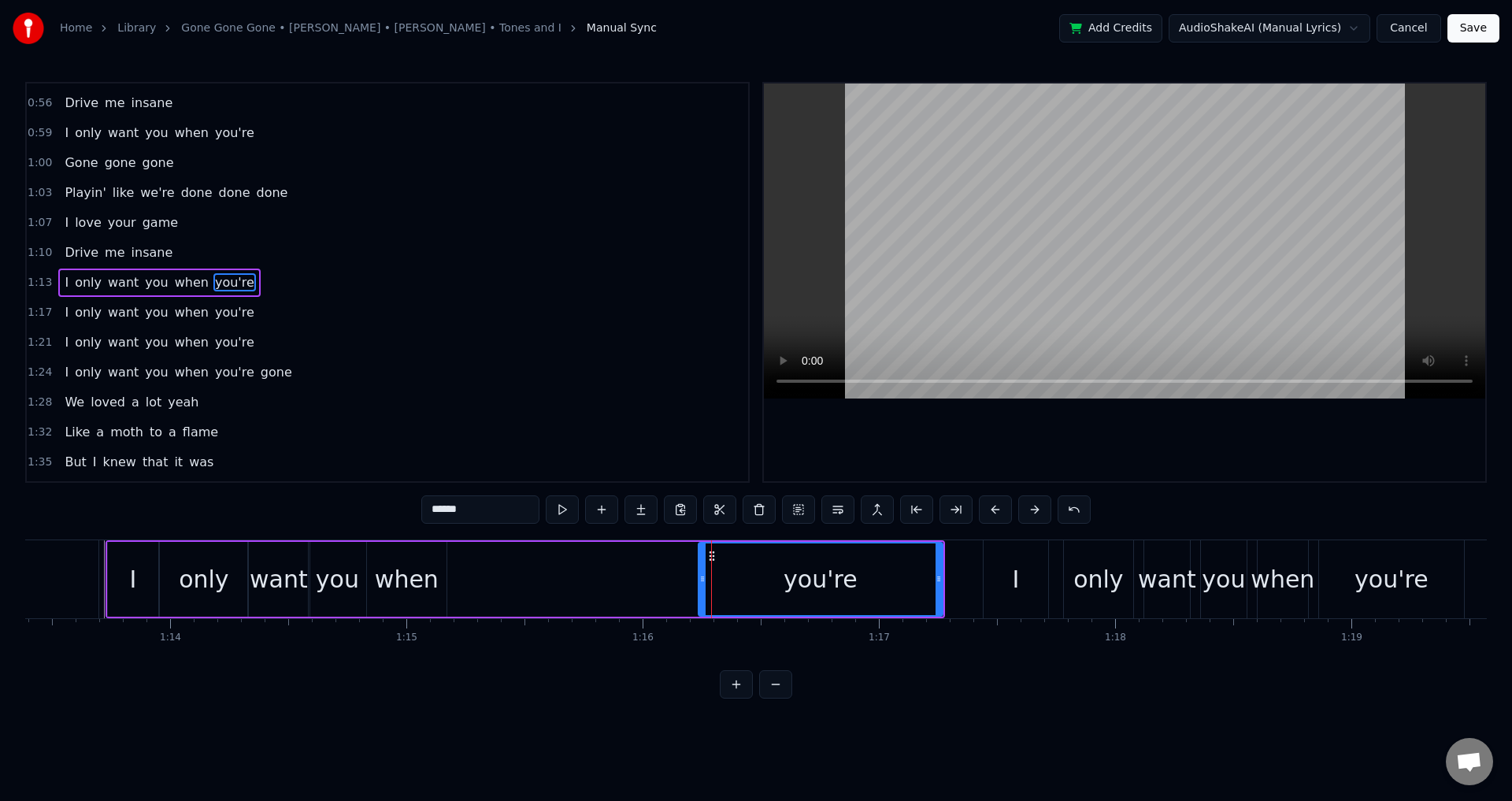
drag, startPoint x: 712, startPoint y: 556, endPoint x: 731, endPoint y: 563, distance: 20.2
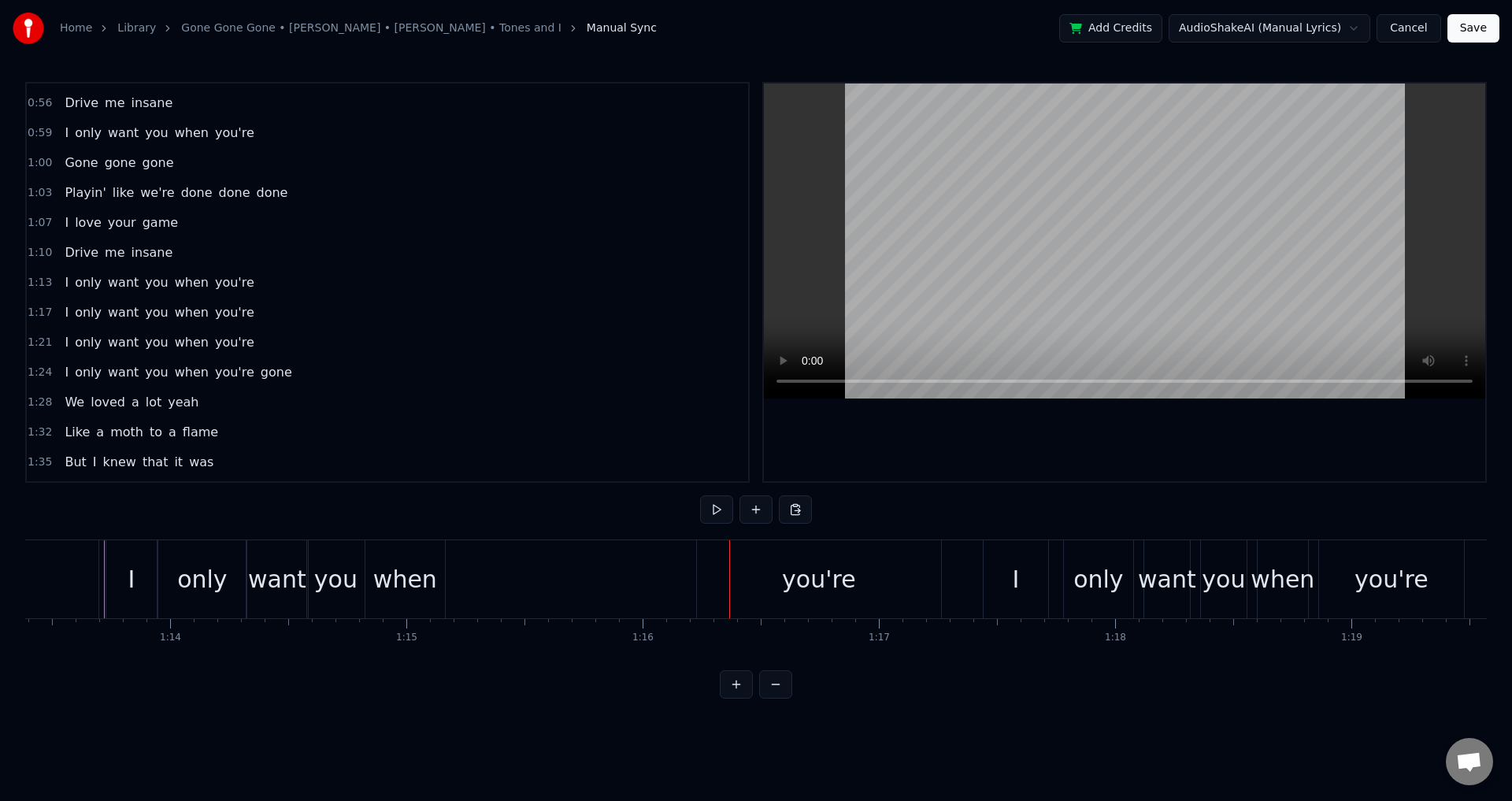
click at [738, 579] on div "you're" at bounding box center [819, 580] width 244 height 78
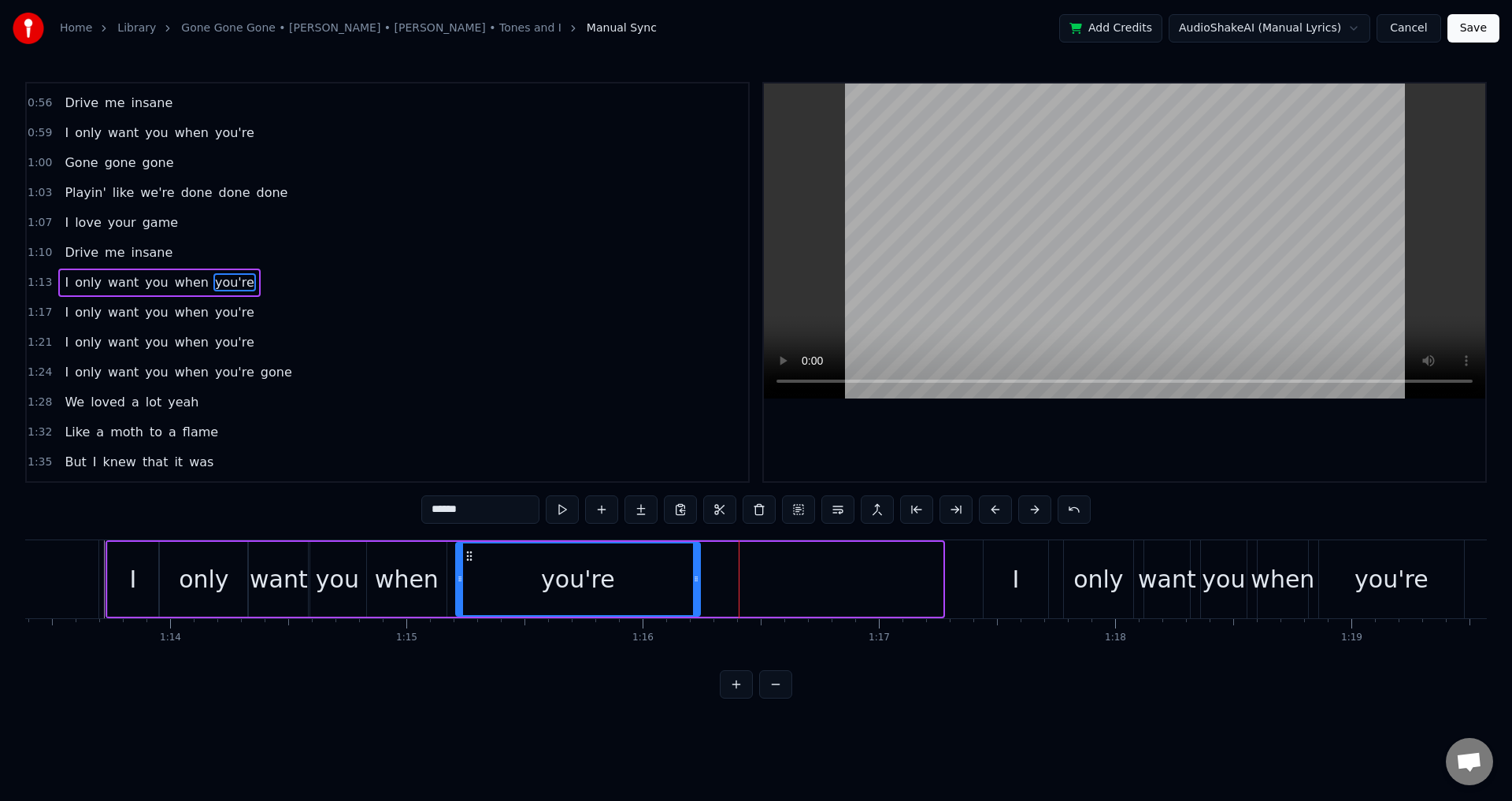
drag, startPoint x: 712, startPoint y: 552, endPoint x: 469, endPoint y: 571, distance: 243.7
click at [469, 571] on div "you're" at bounding box center [578, 580] width 243 height 72
click at [410, 581] on div "when" at bounding box center [407, 579] width 64 height 35
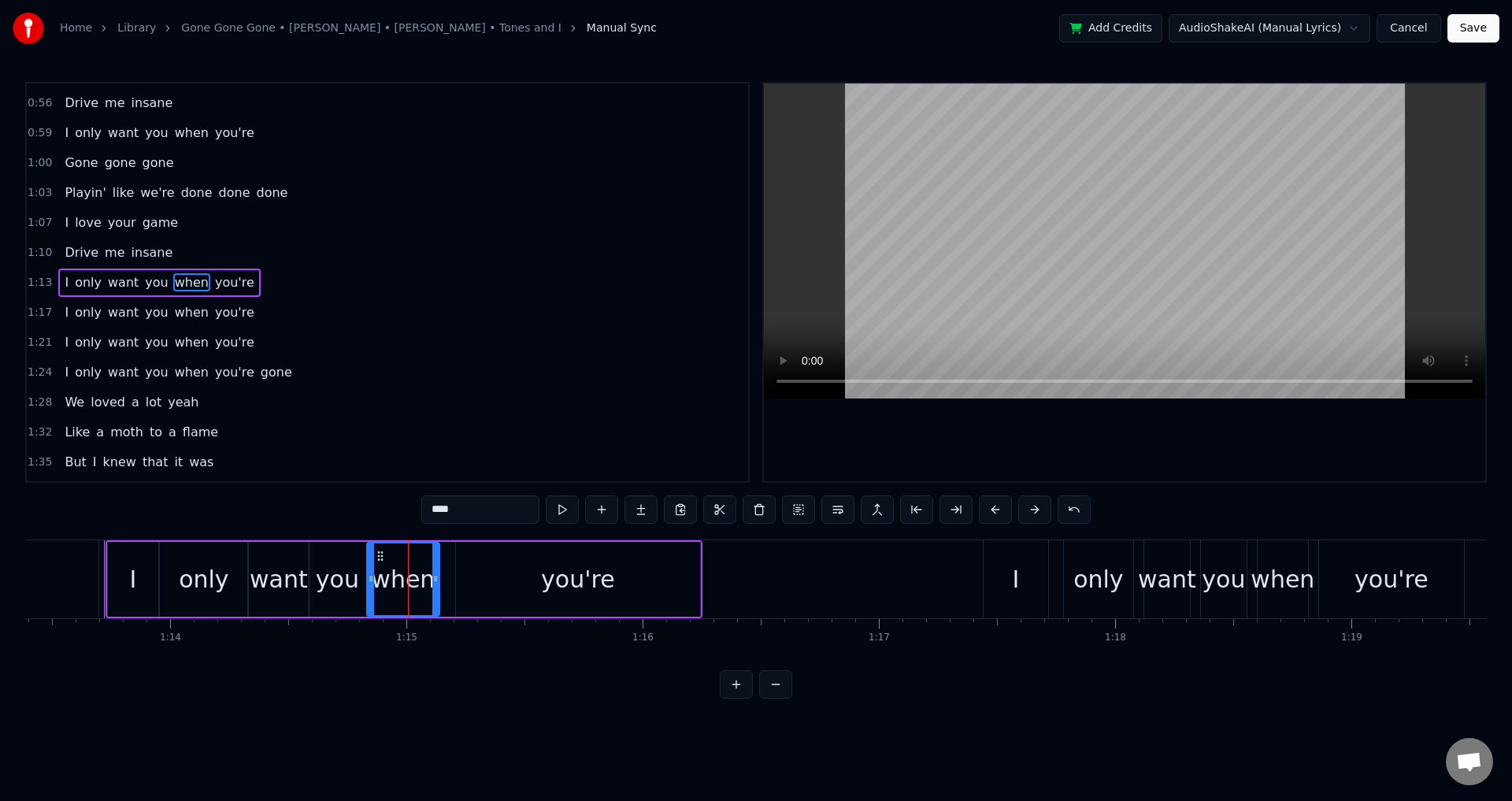
click at [434, 573] on icon at bounding box center [436, 579] width 6 height 13
click at [501, 568] on div "you're" at bounding box center [578, 580] width 244 height 75
type input "******"
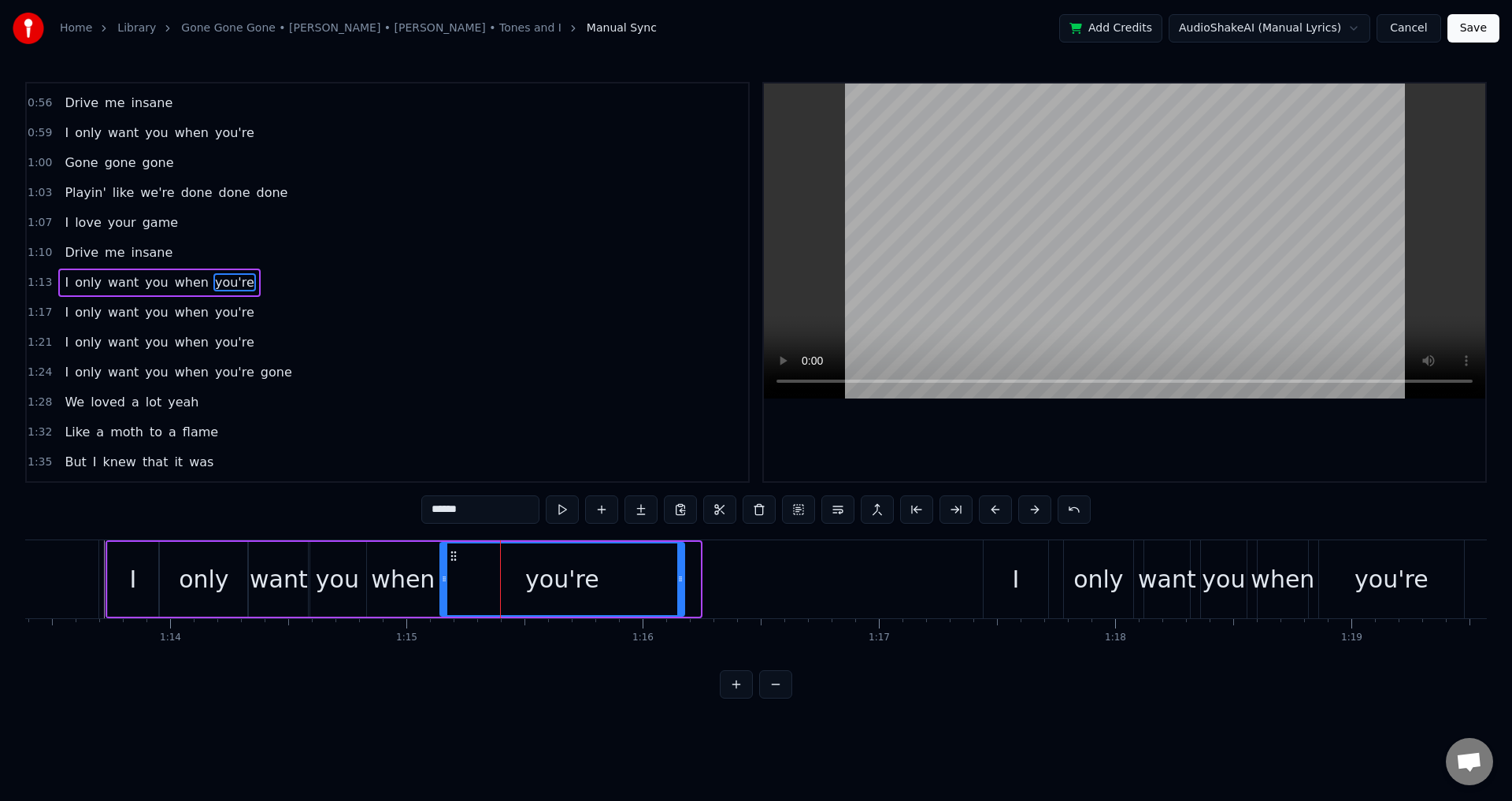
drag, startPoint x: 467, startPoint y: 555, endPoint x: 528, endPoint y: 563, distance: 61.5
click at [453, 554] on icon at bounding box center [453, 557] width 13 height 13
drag, startPoint x: 681, startPoint y: 581, endPoint x: 502, endPoint y: 589, distance: 179.2
click at [502, 589] on div at bounding box center [505, 580] width 6 height 72
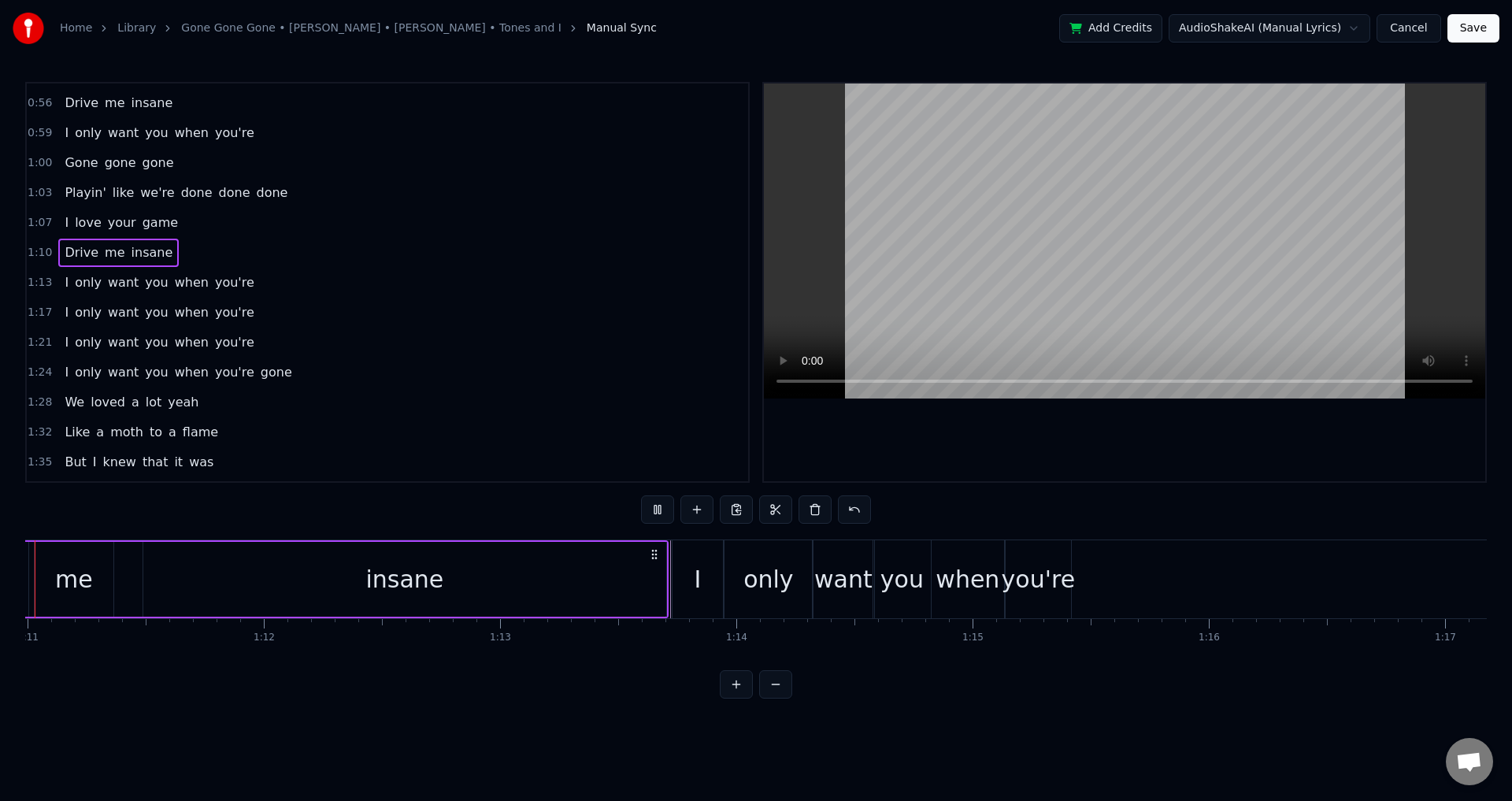
scroll to position [0, 16681]
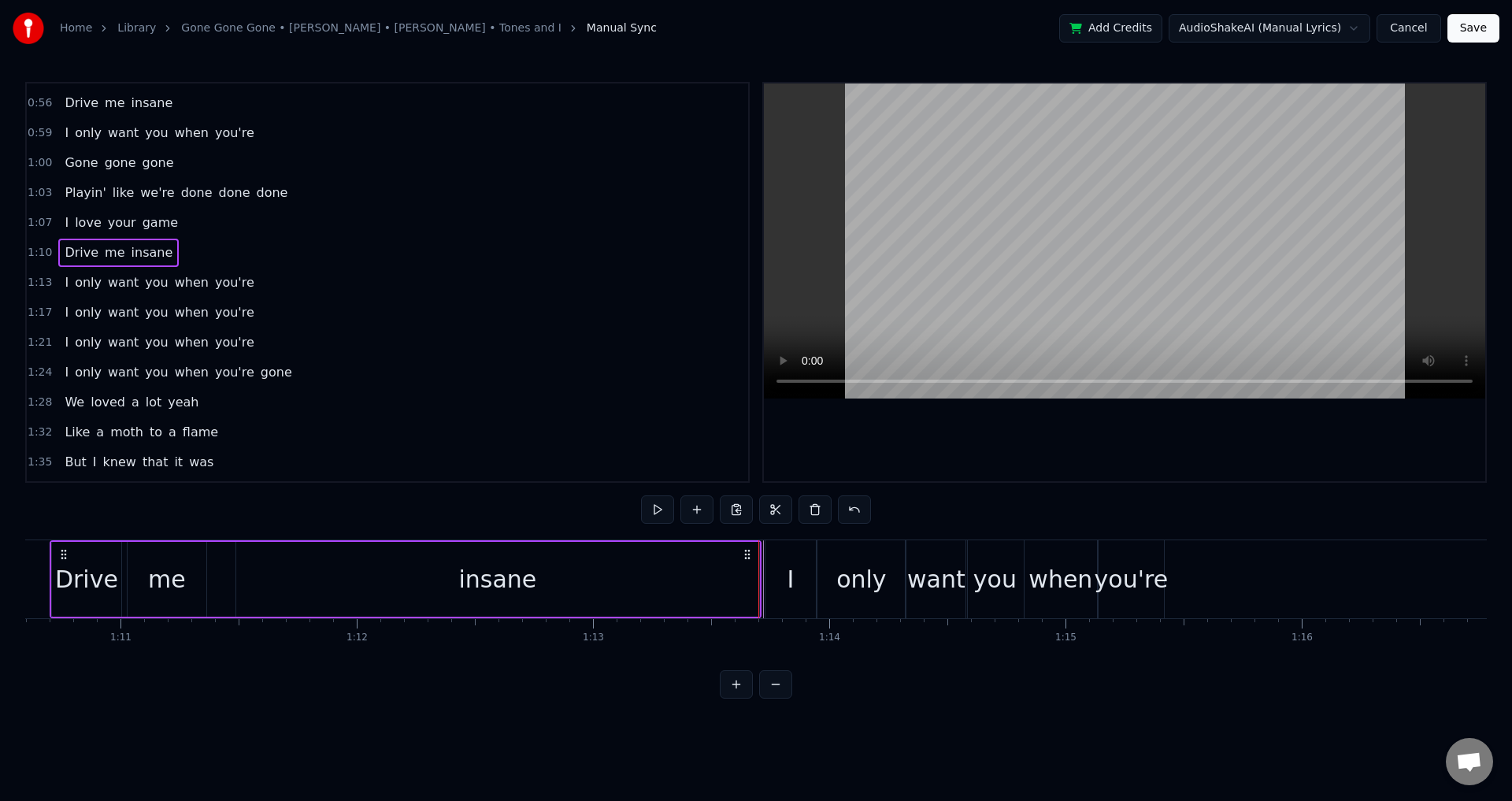
click at [1010, 444] on div at bounding box center [1125, 283] width 722 height 398
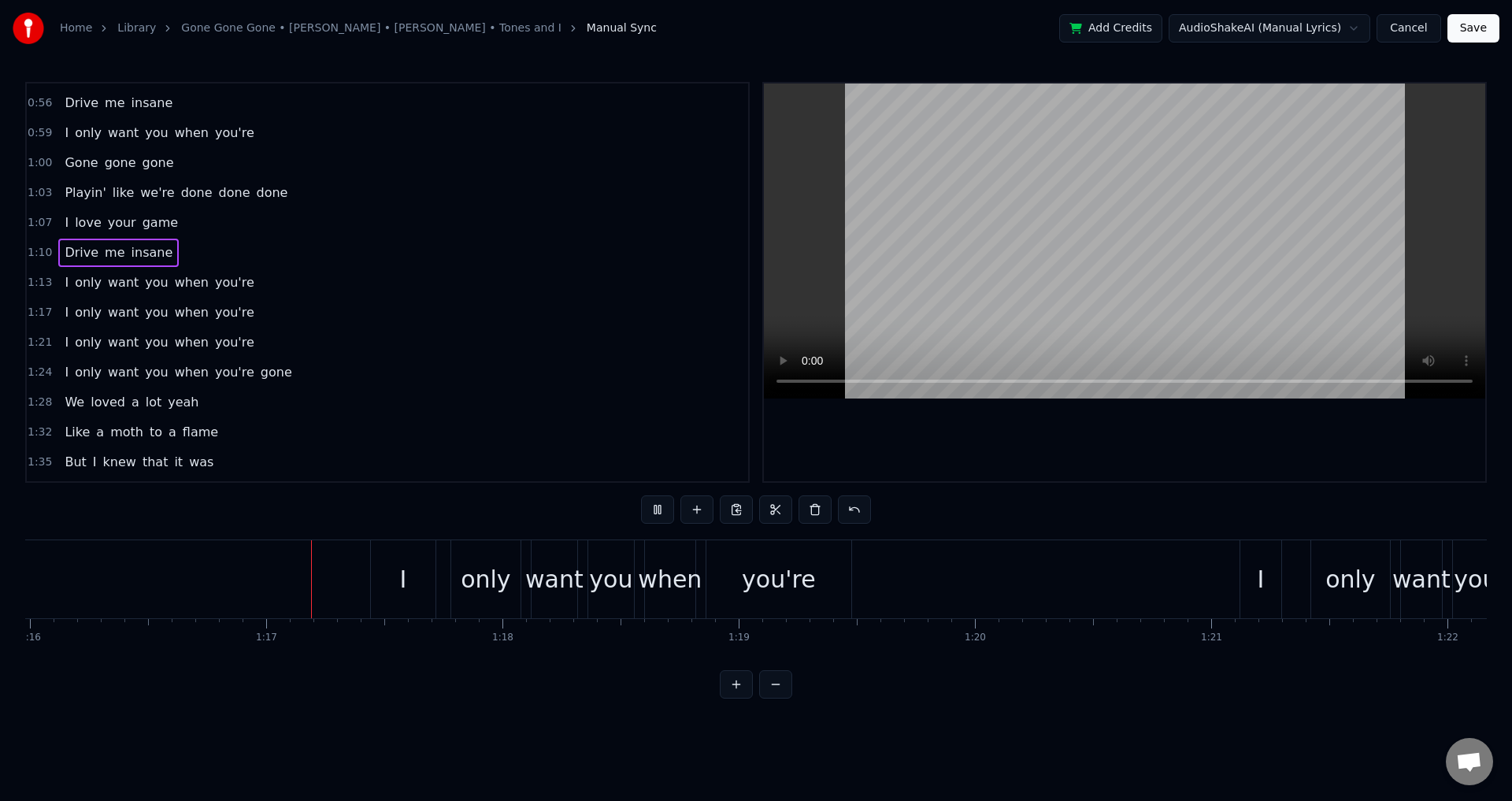
scroll to position [0, 18012]
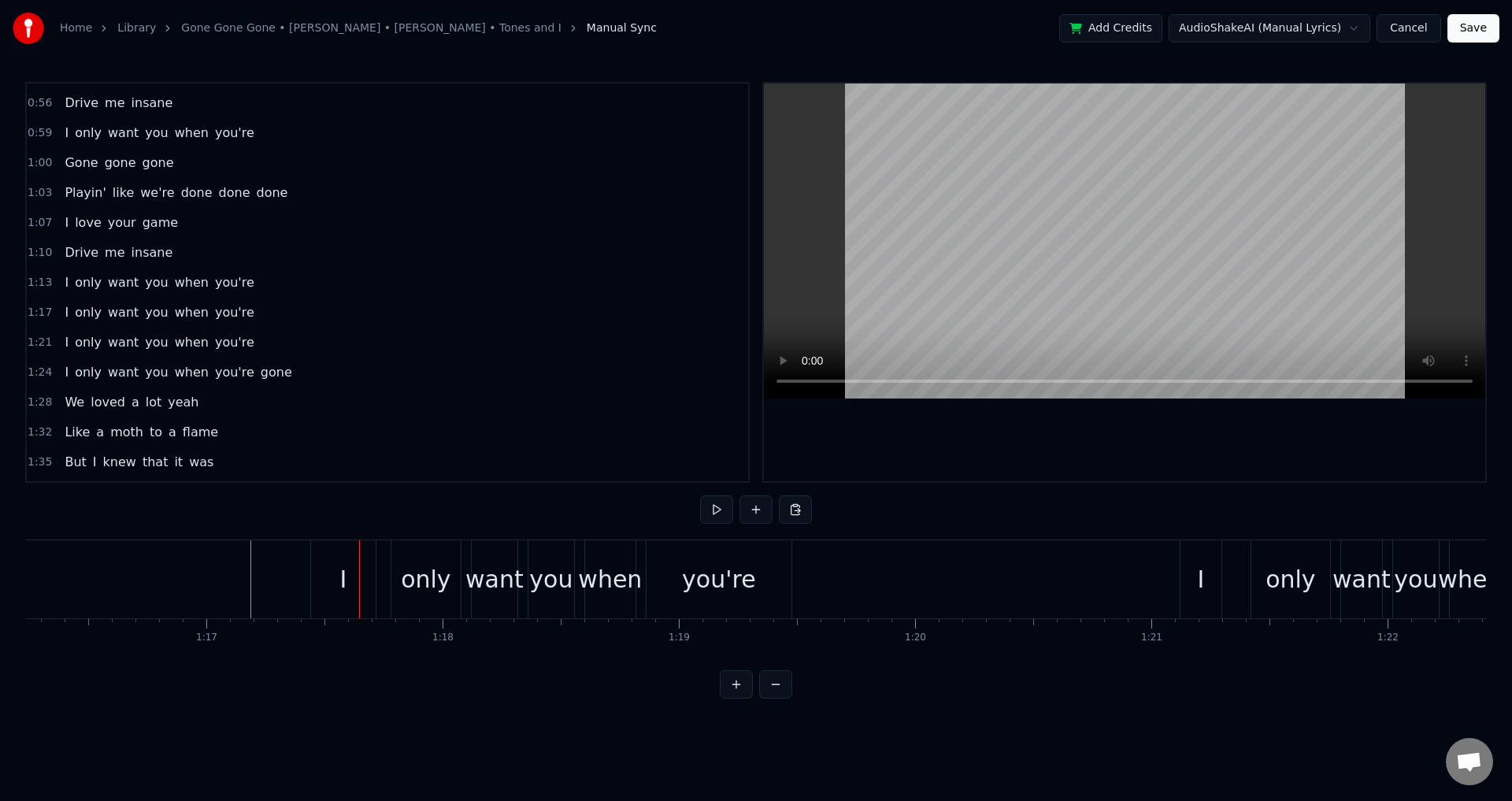
click at [528, 577] on div "you" at bounding box center [551, 580] width 47 height 78
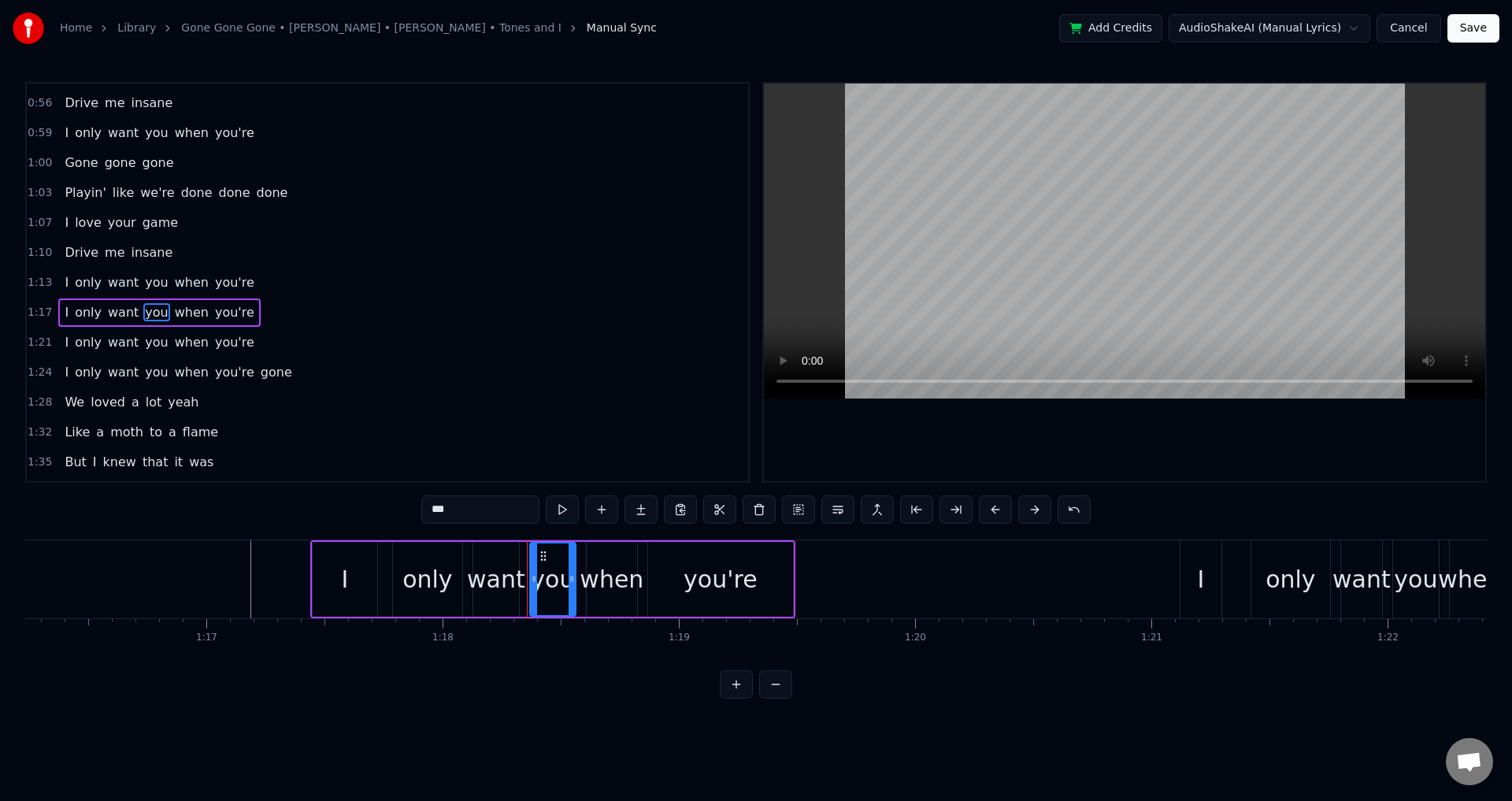
scroll to position [534, 0]
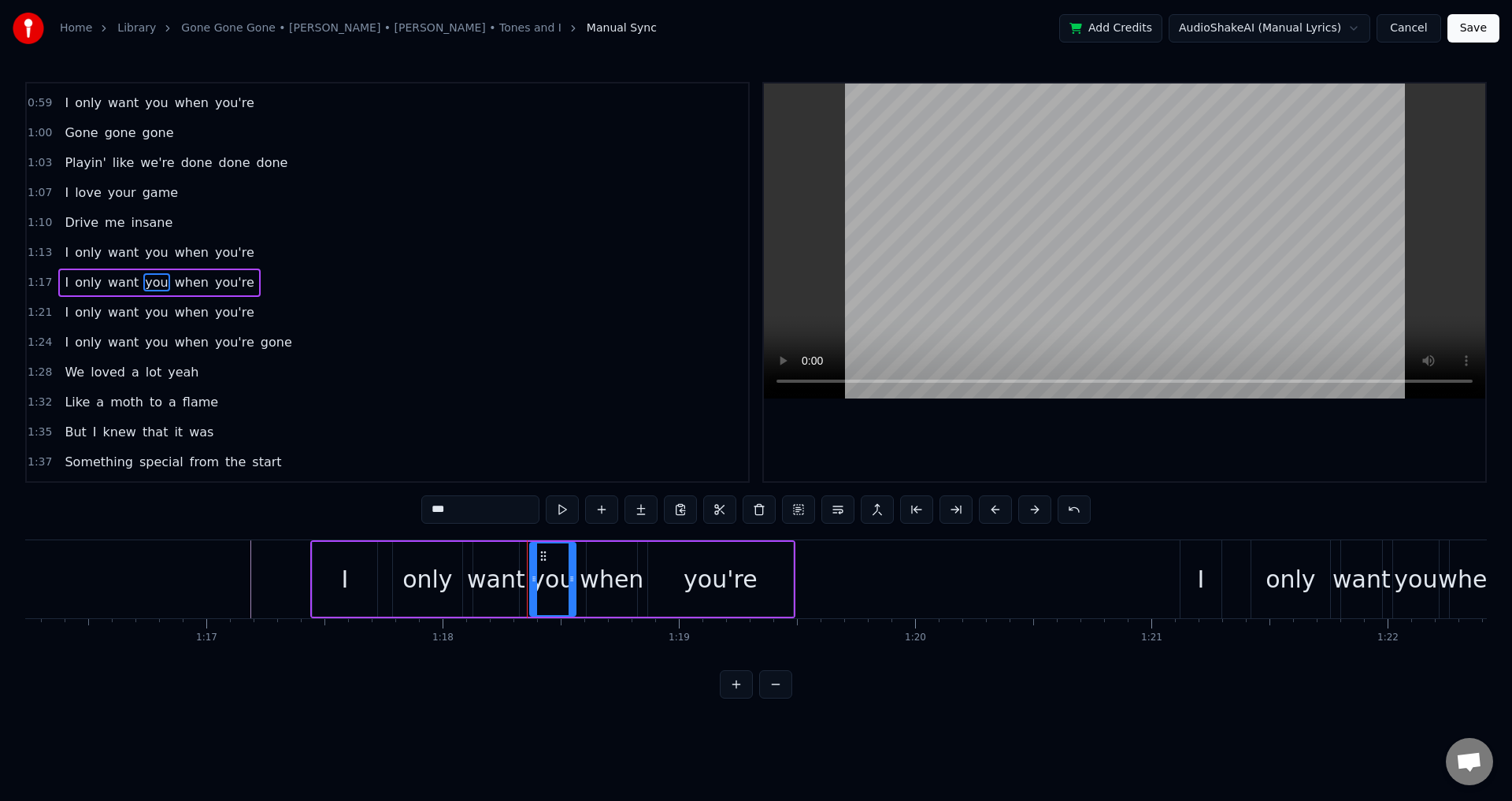
click at [520, 577] on div "want" at bounding box center [496, 579] width 58 height 35
type input "****"
click at [523, 579] on div "I only want you when you're" at bounding box center [553, 580] width 485 height 78
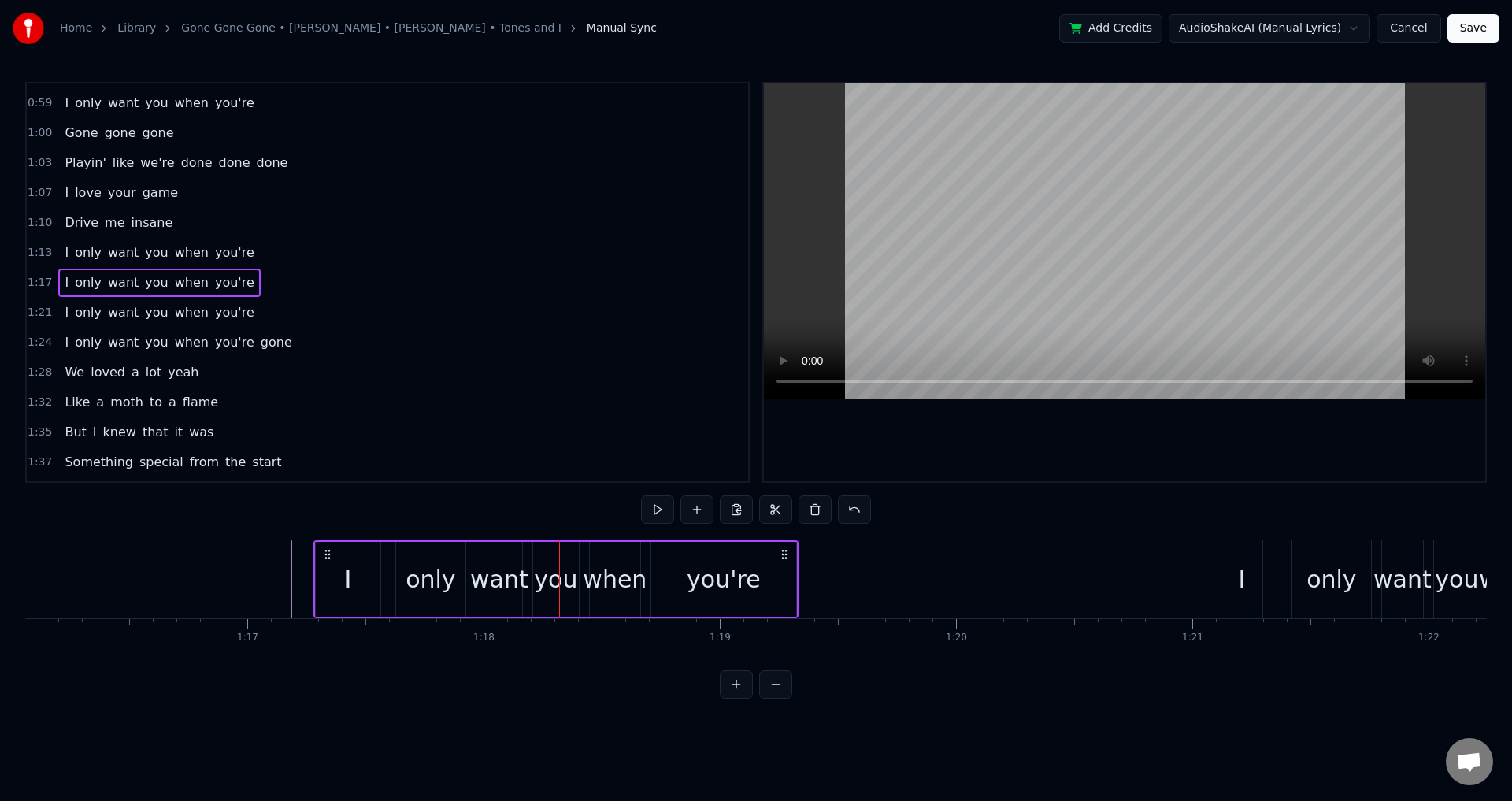
scroll to position [0, 17957]
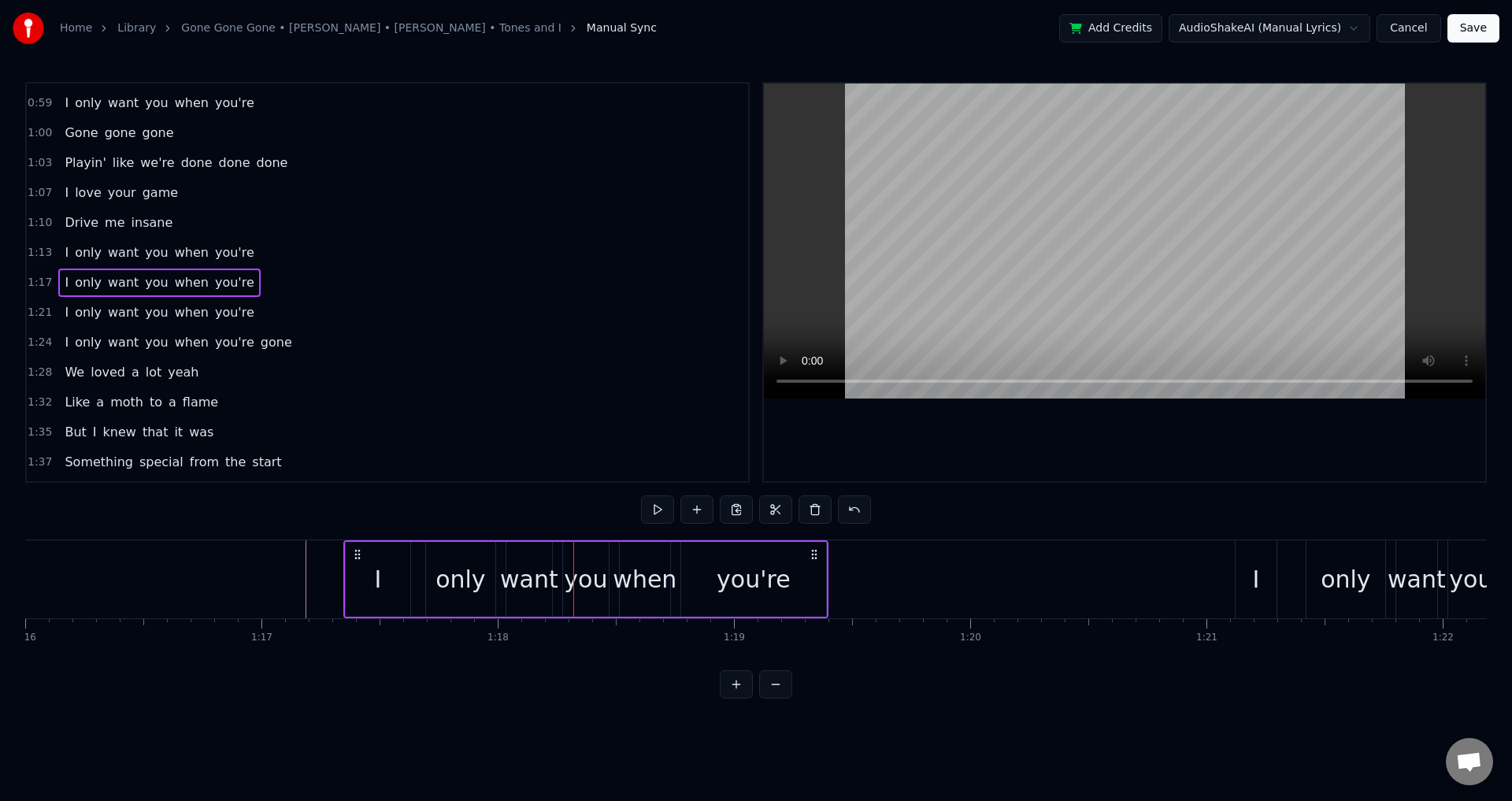
drag, startPoint x: 321, startPoint y: 550, endPoint x: 354, endPoint y: 556, distance: 33.5
click at [354, 556] on icon at bounding box center [358, 555] width 13 height 13
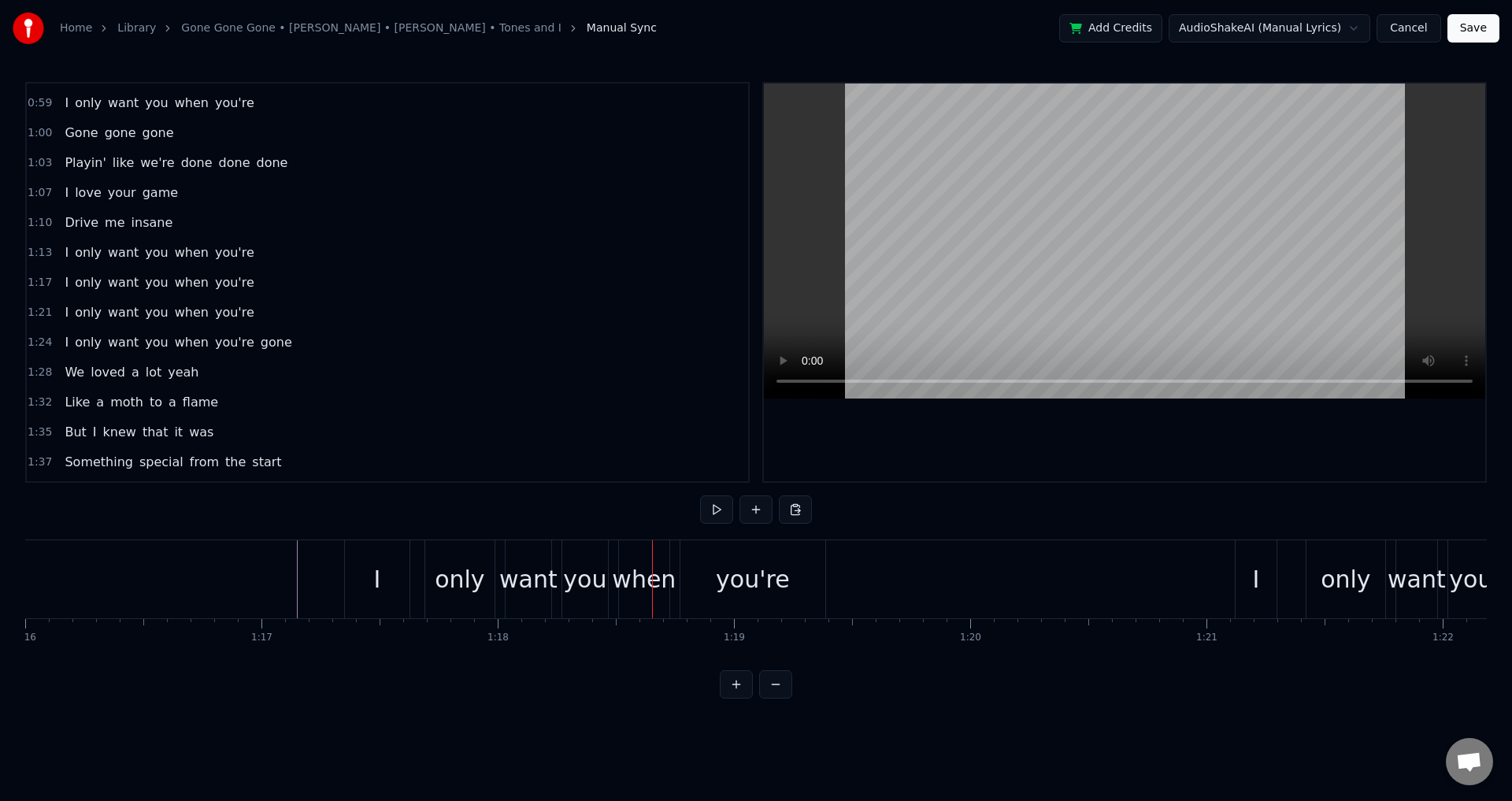
click at [469, 582] on div "only" at bounding box center [460, 579] width 49 height 35
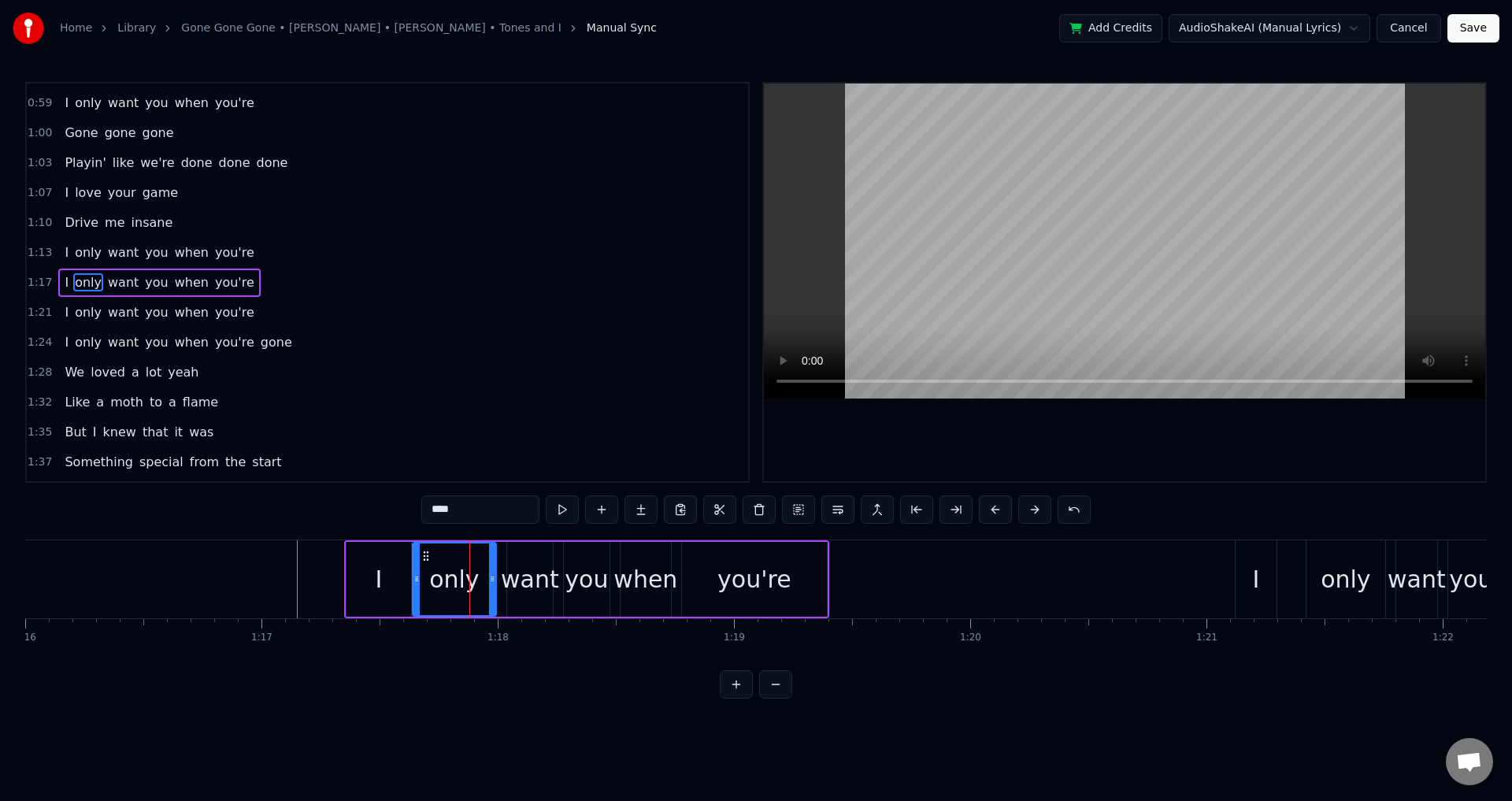
drag, startPoint x: 430, startPoint y: 565, endPoint x: 416, endPoint y: 563, distance: 14.1
click at [416, 563] on div at bounding box center [417, 580] width 6 height 72
click at [532, 560] on div "want" at bounding box center [529, 580] width 46 height 75
drag, startPoint x: 509, startPoint y: 565, endPoint x: 588, endPoint y: 563, distance: 79.0
click at [498, 562] on div at bounding box center [501, 580] width 6 height 72
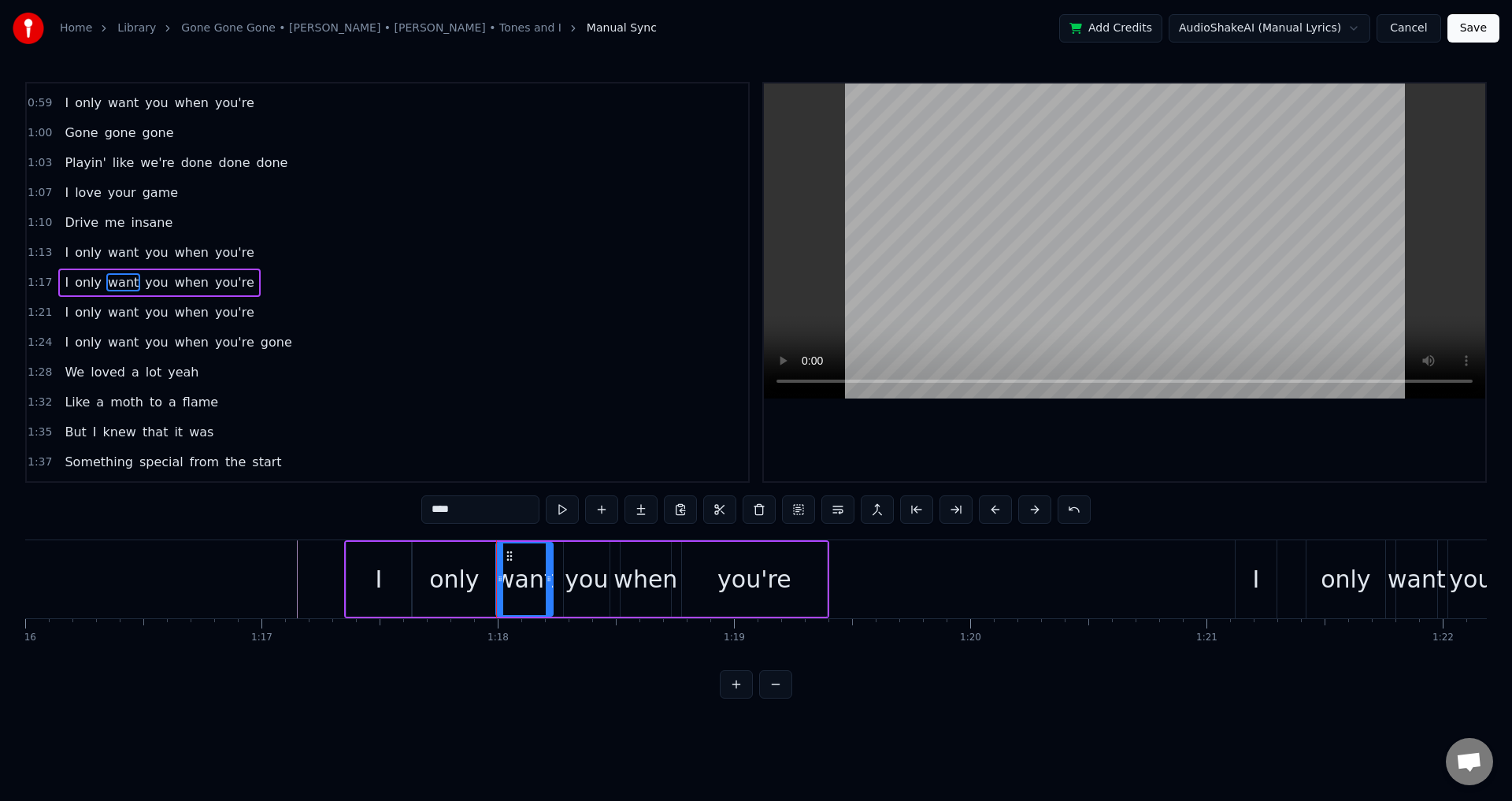
click at [588, 564] on div "you" at bounding box center [586, 579] width 43 height 35
click at [556, 567] on div at bounding box center [558, 580] width 6 height 72
click at [648, 564] on div "when" at bounding box center [646, 579] width 64 height 35
drag, startPoint x: 626, startPoint y: 567, endPoint x: 613, endPoint y: 567, distance: 13.0
click at [613, 567] on div at bounding box center [614, 580] width 6 height 72
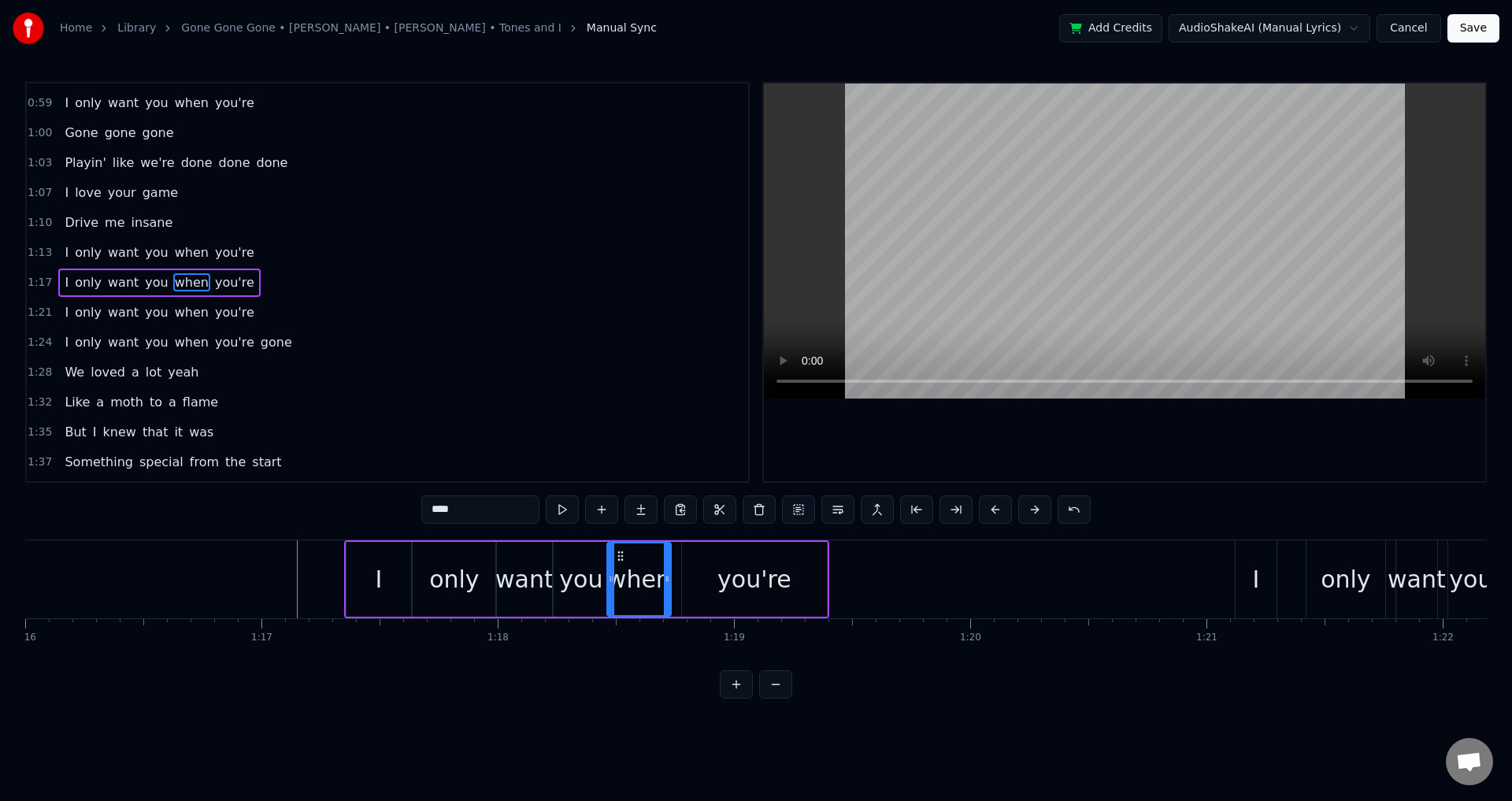
click at [687, 569] on div "you're" at bounding box center [754, 580] width 145 height 75
type input "******"
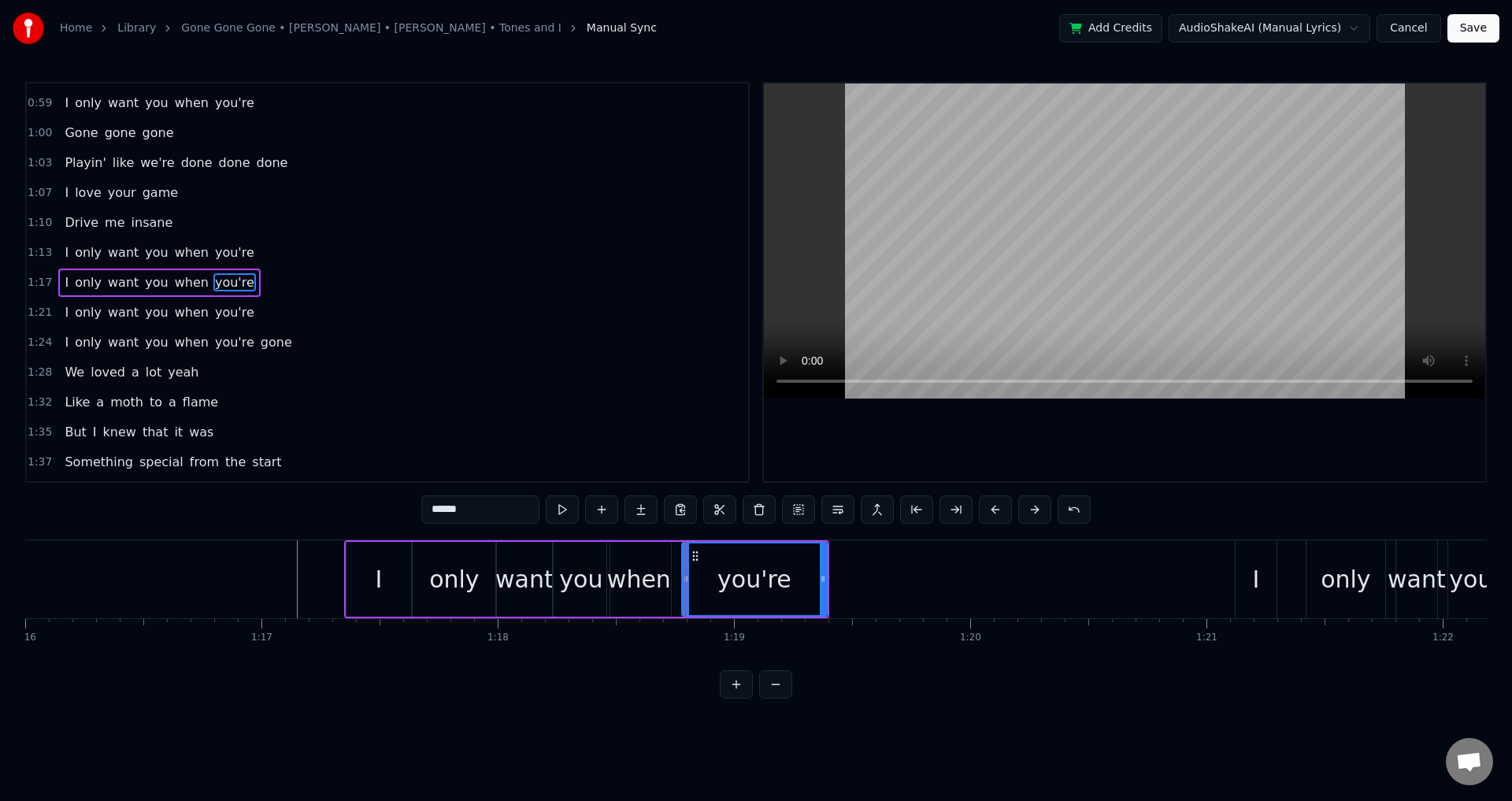
drag, startPoint x: 685, startPoint y: 569, endPoint x: 675, endPoint y: 569, distance: 10.0
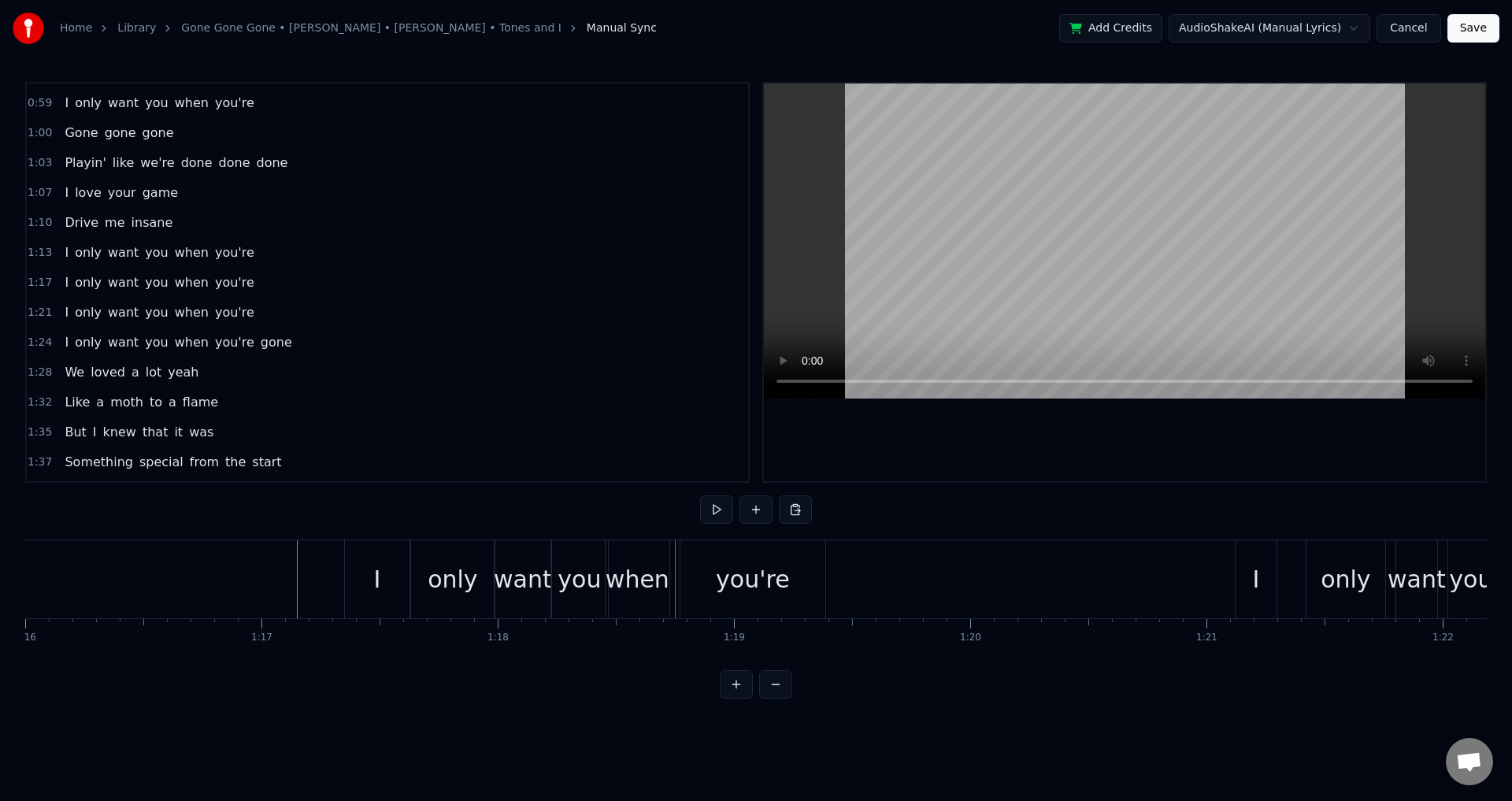
click at [684, 573] on div "you're" at bounding box center [753, 580] width 145 height 78
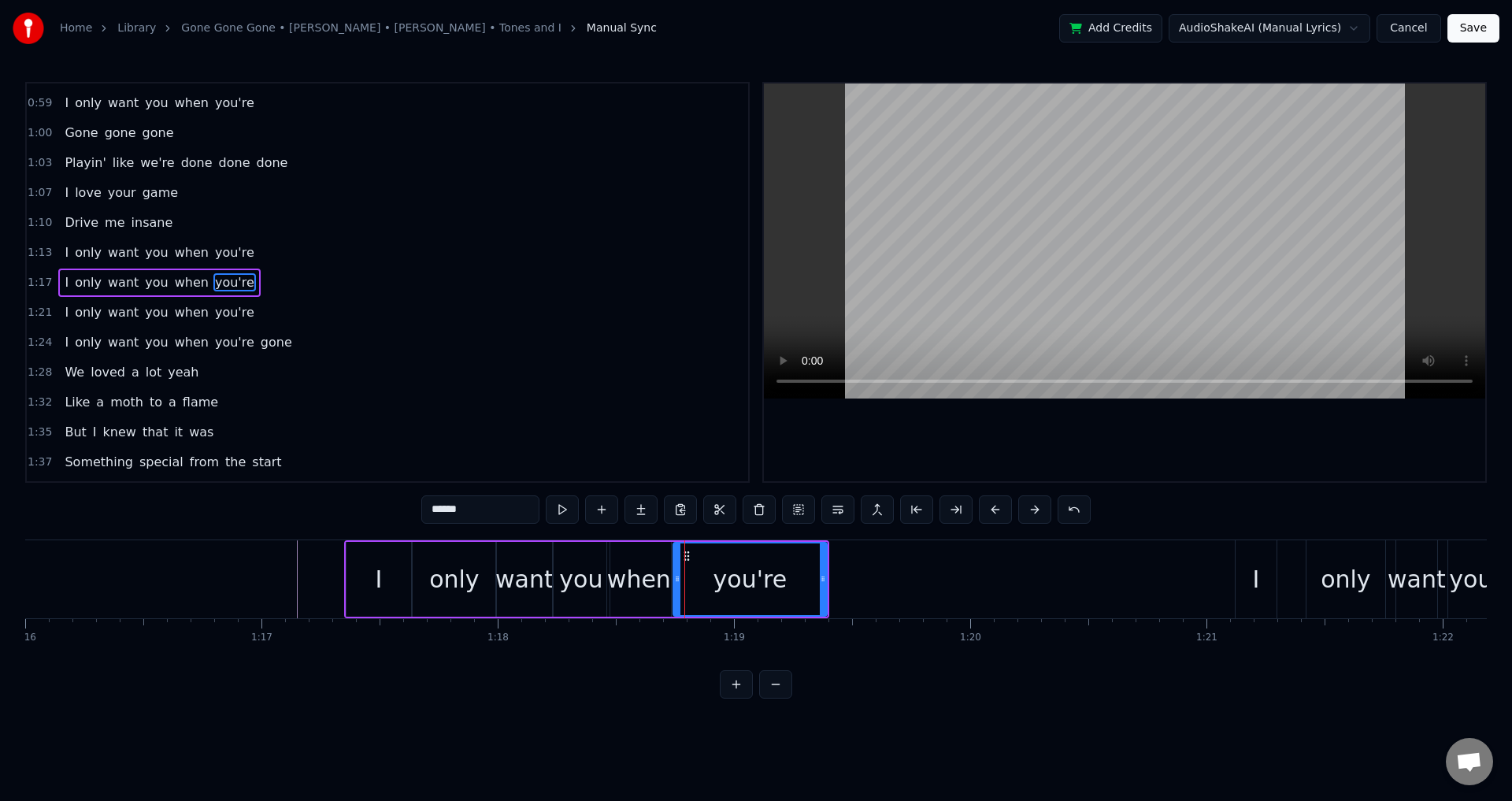
drag, startPoint x: 686, startPoint y: 577, endPoint x: 661, endPoint y: 577, distance: 25.0
click at [675, 577] on icon at bounding box center [678, 579] width 6 height 13
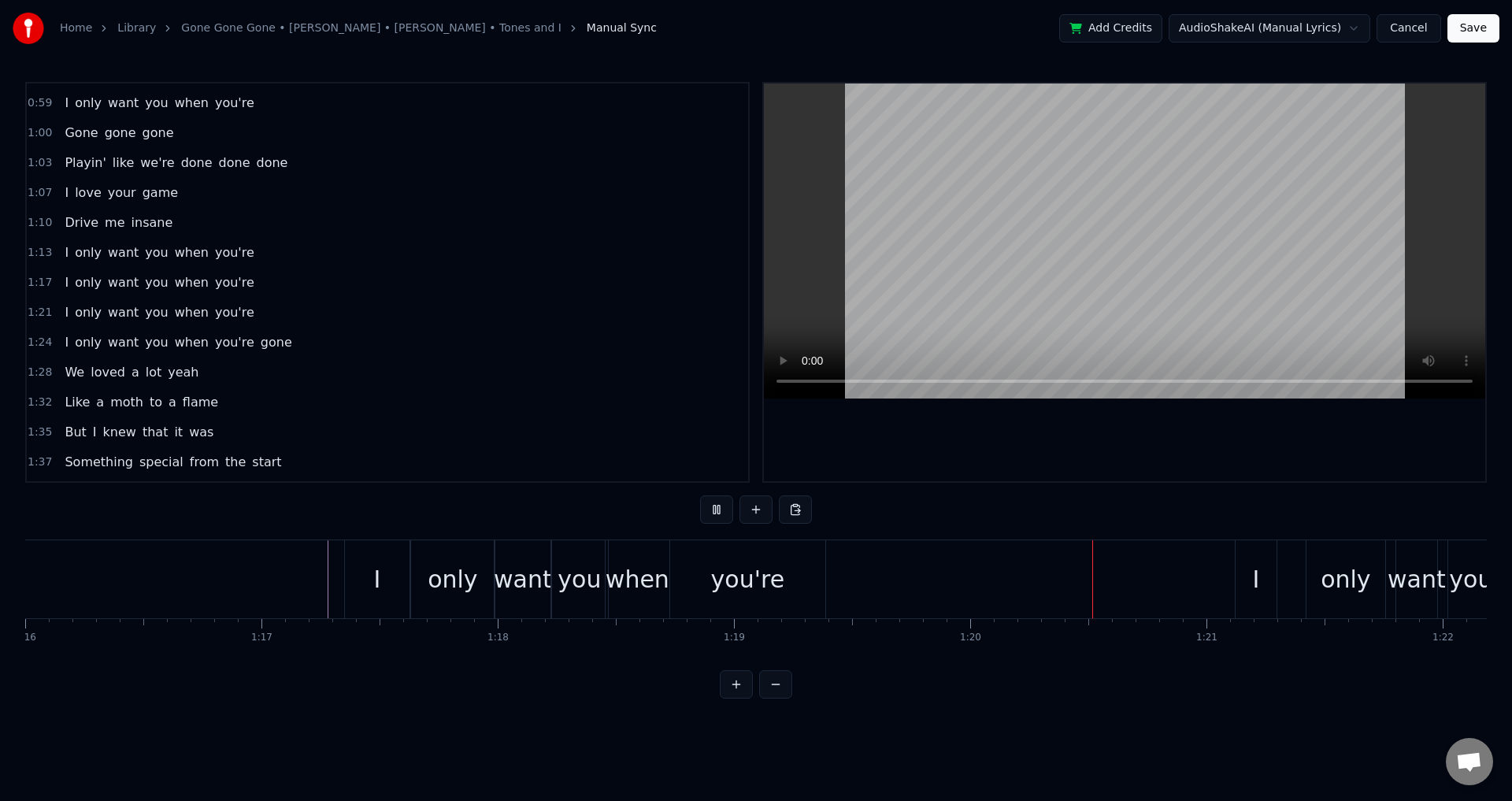
click at [375, 587] on div "I" at bounding box center [377, 579] width 7 height 35
click at [457, 574] on div "only" at bounding box center [453, 579] width 49 height 35
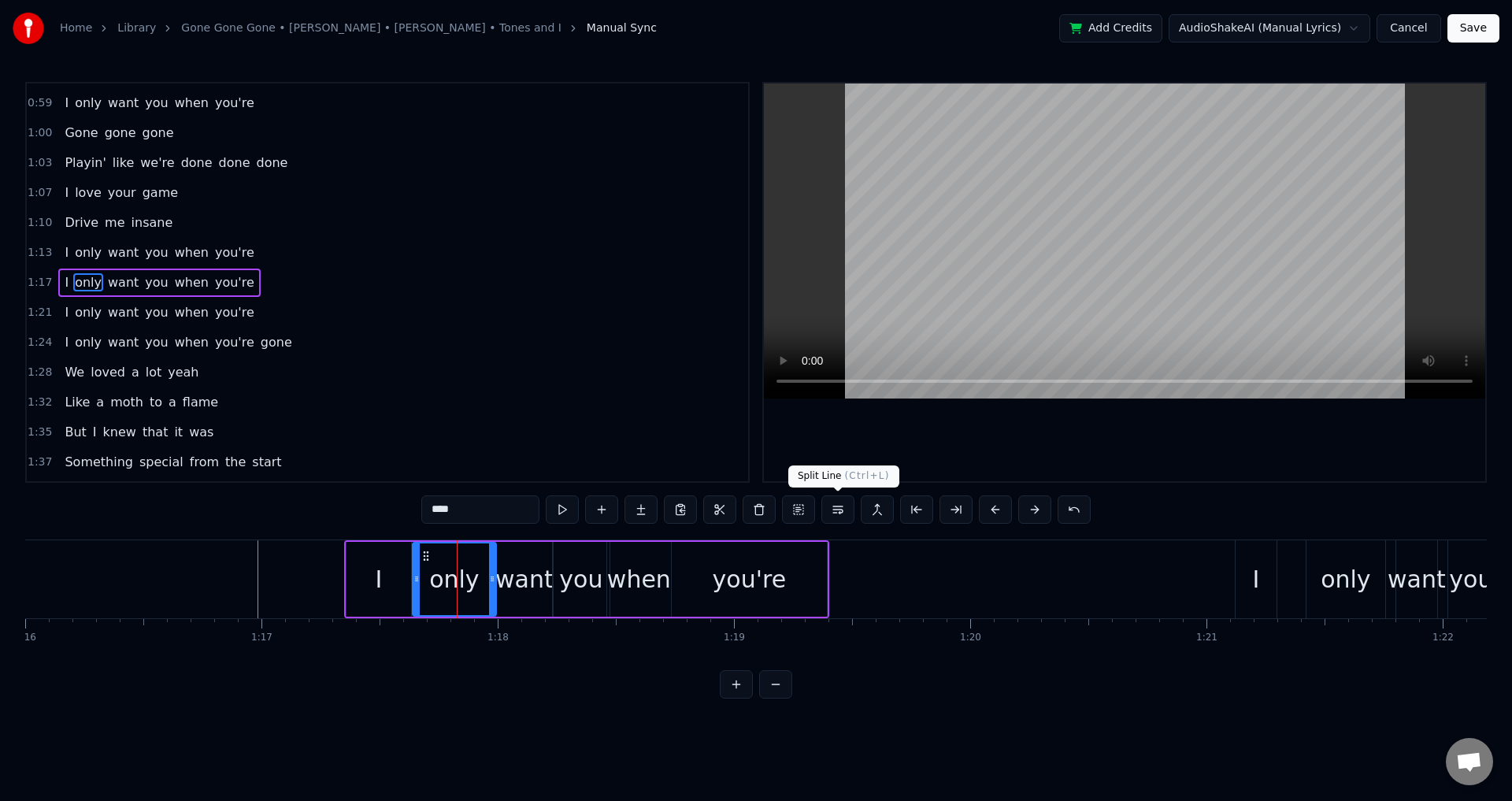
click at [828, 504] on button at bounding box center [837, 510] width 33 height 29
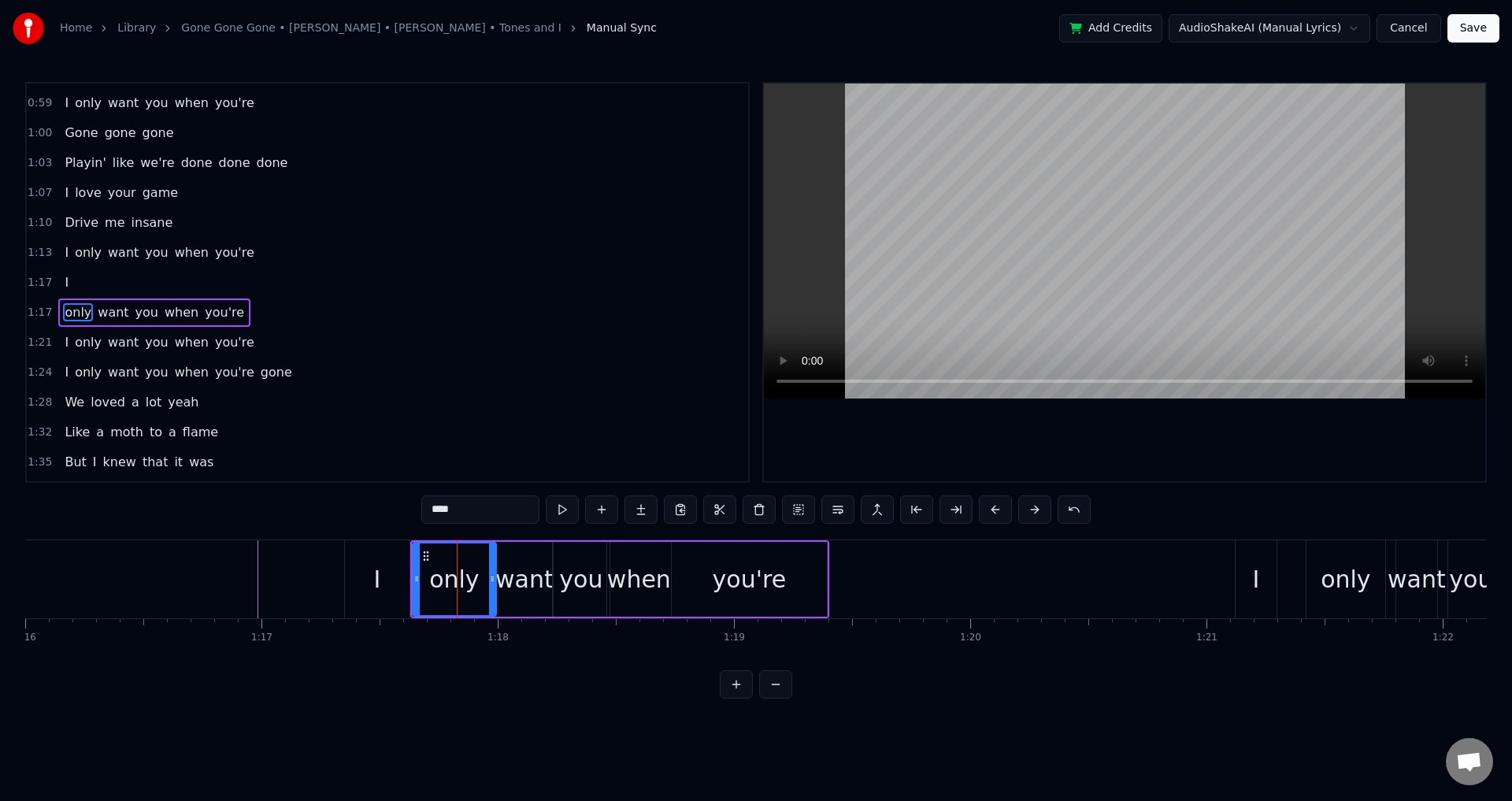
scroll to position [564, 0]
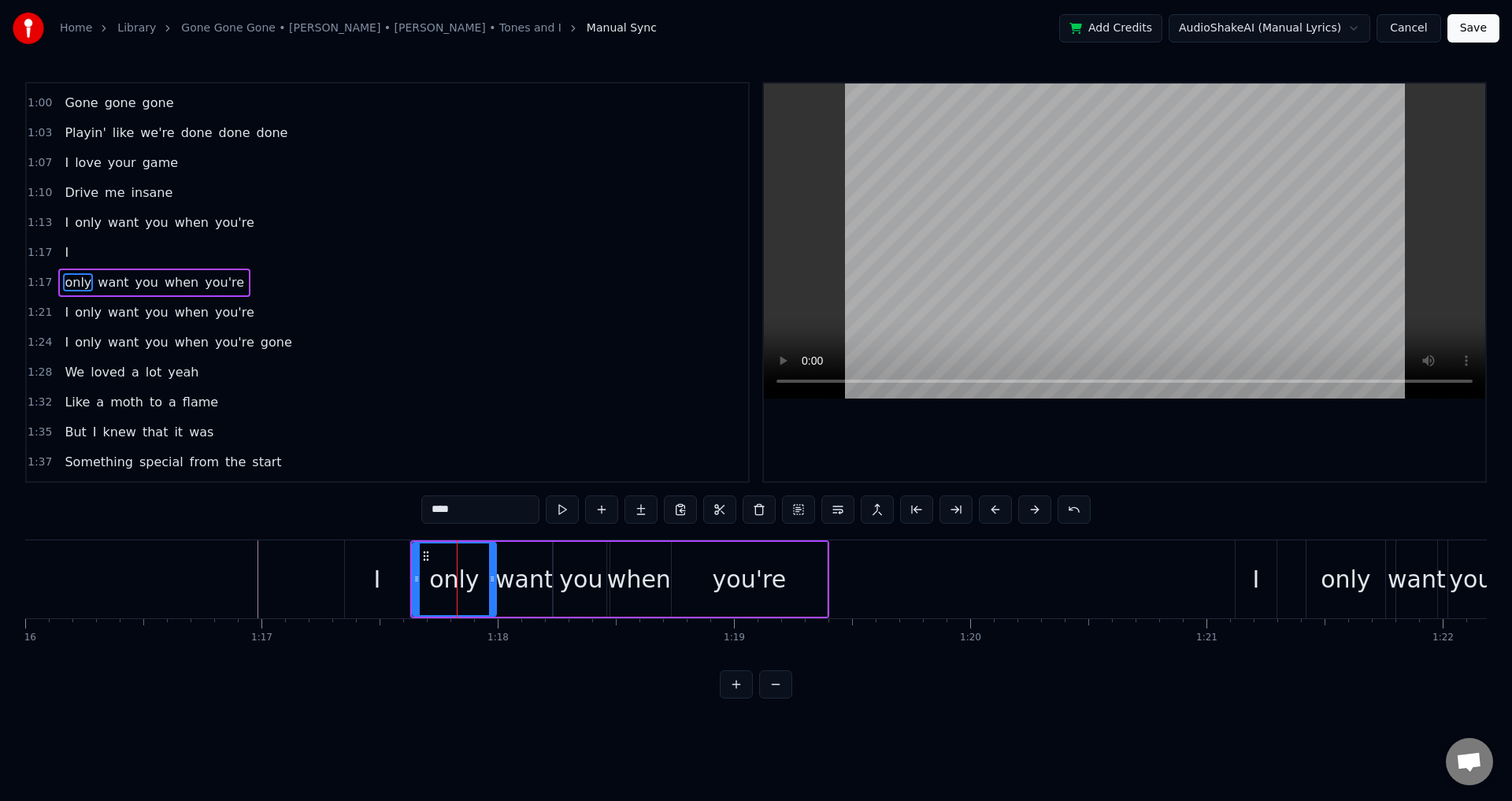
click at [77, 252] on div "1:17 I" at bounding box center [388, 252] width 722 height 30
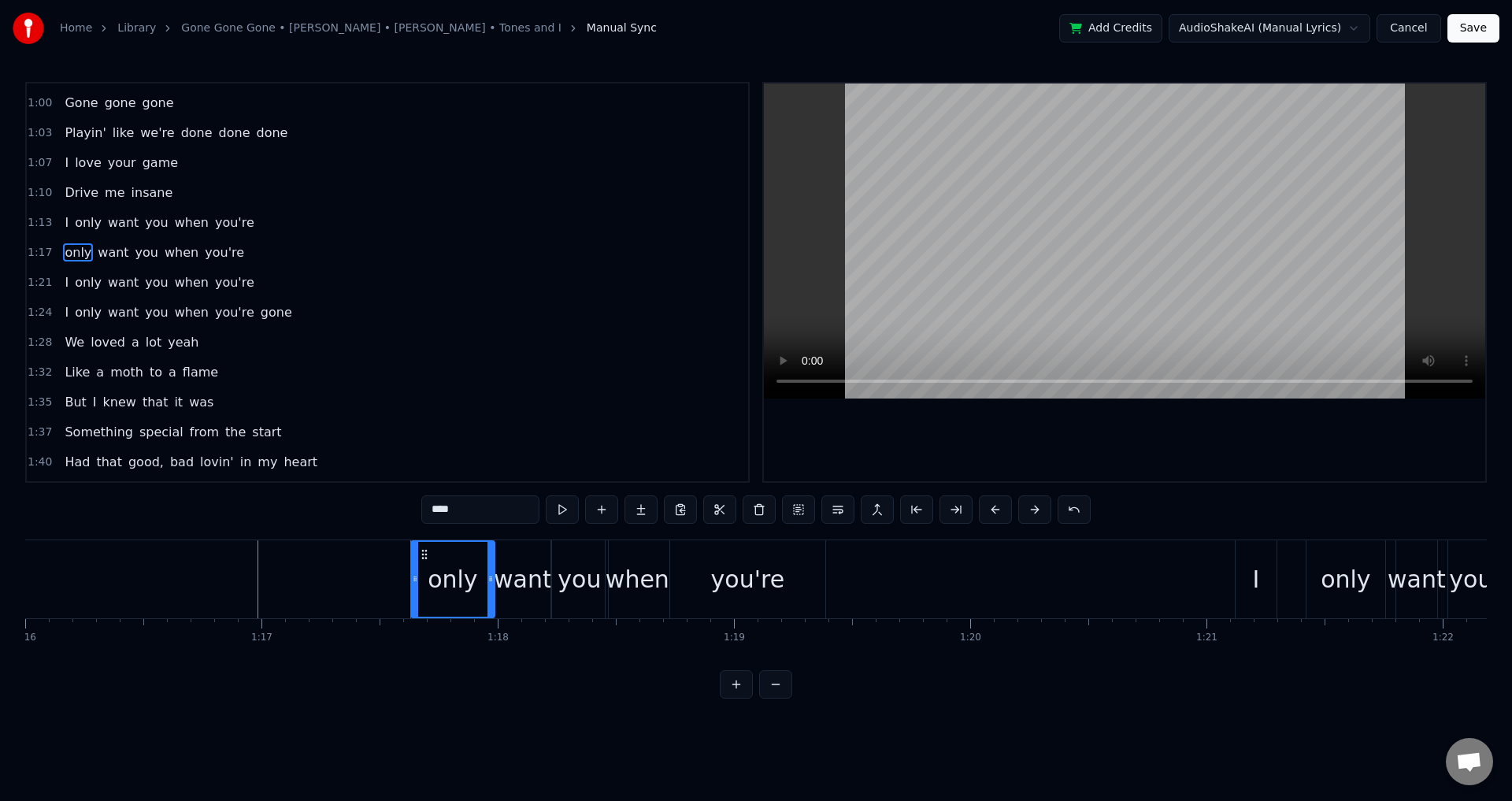
scroll to position [534, 0]
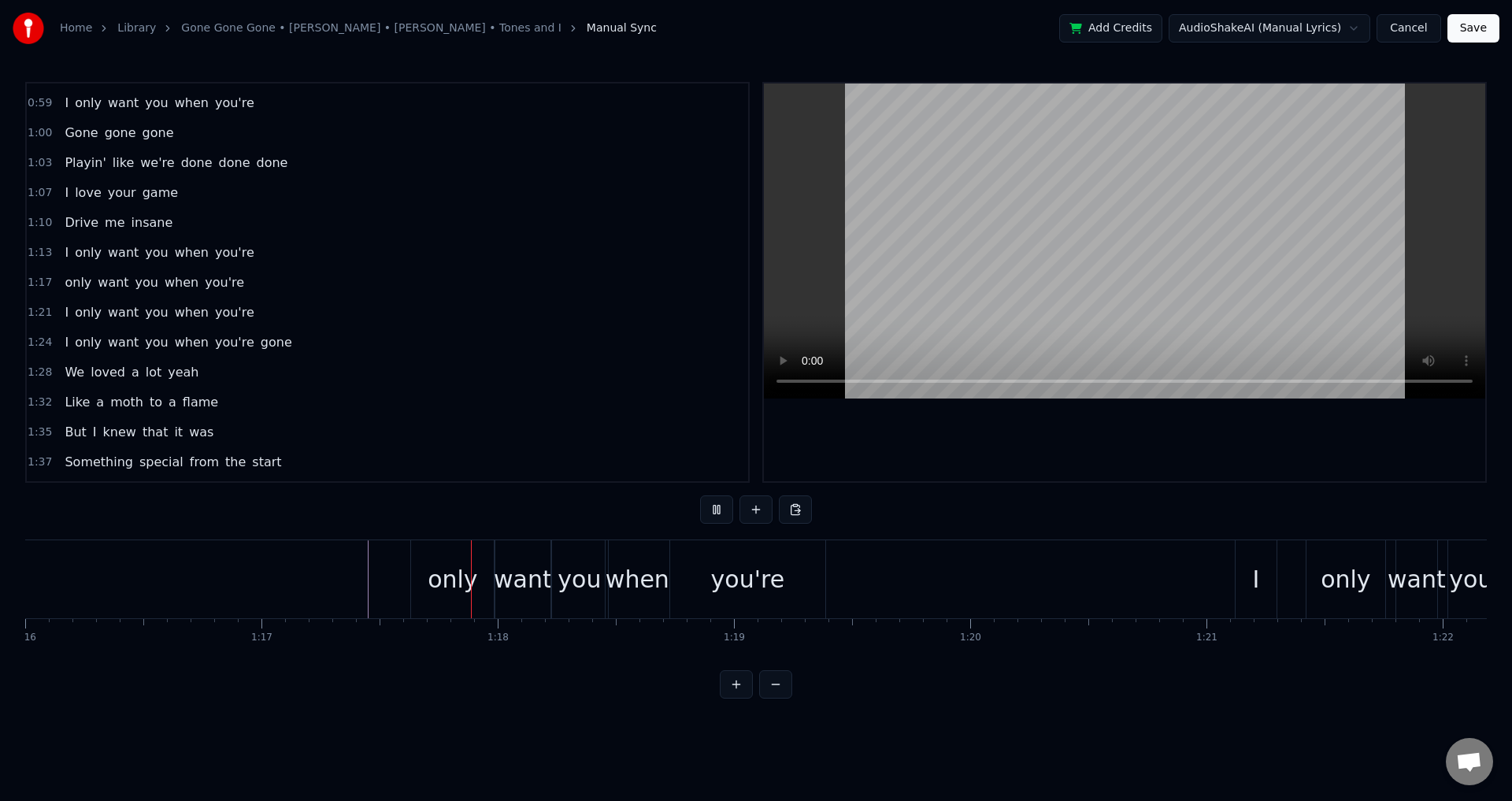
click at [759, 511] on button at bounding box center [755, 510] width 33 height 29
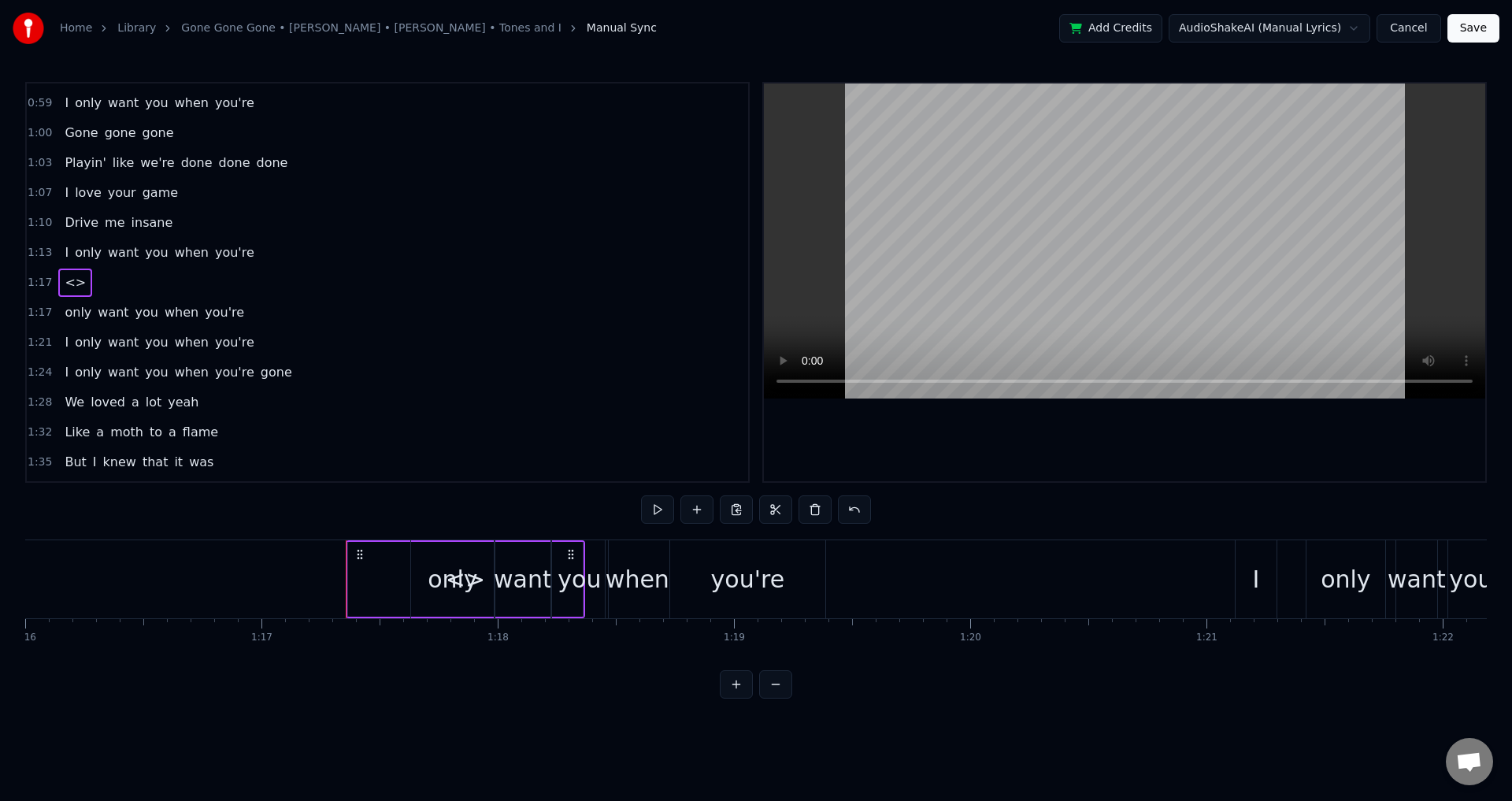
click at [370, 568] on div "<>" at bounding box center [465, 580] width 235 height 75
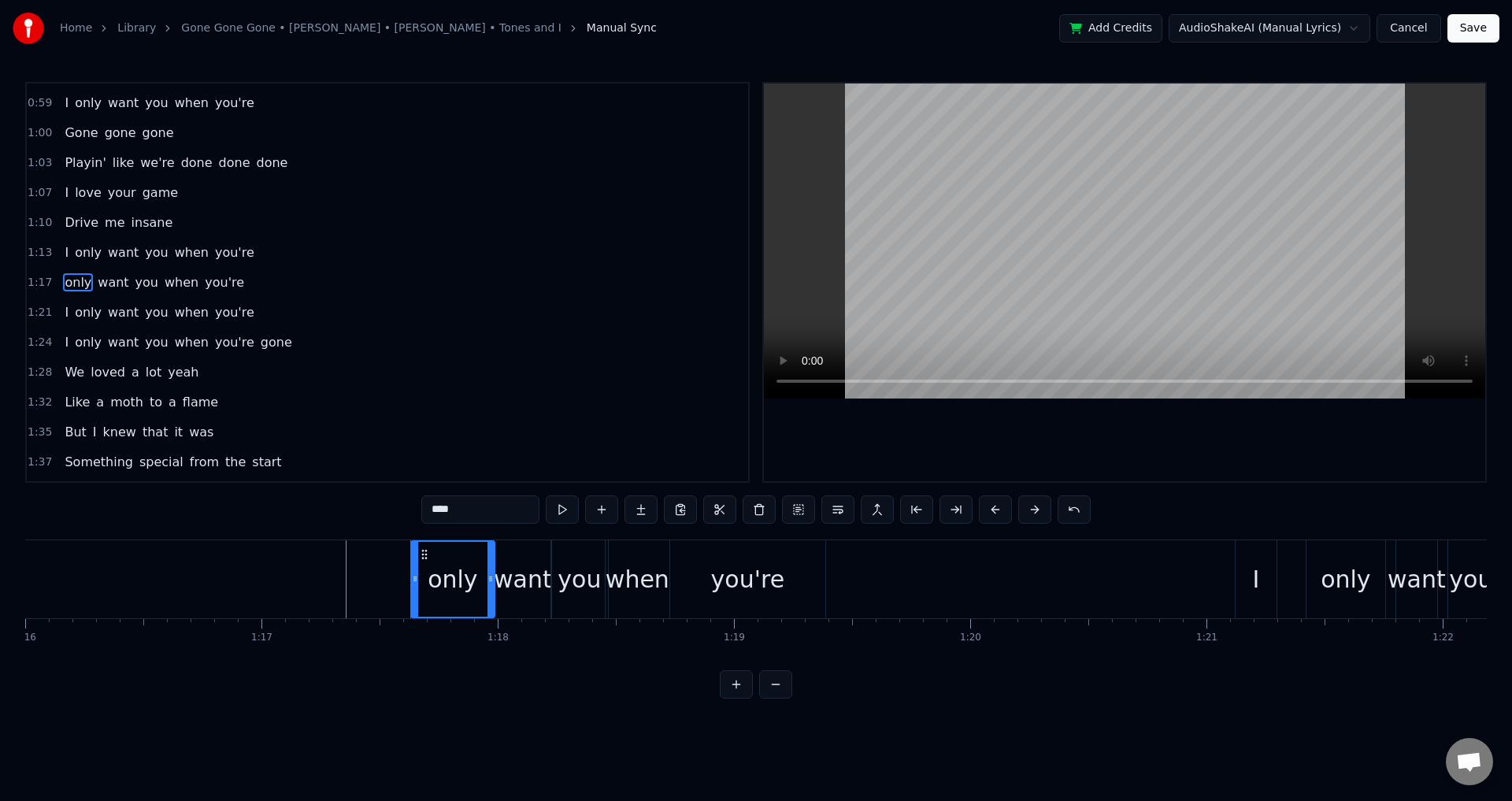
click at [427, 553] on icon at bounding box center [425, 555] width 13 height 13
click at [488, 514] on input "****" at bounding box center [481, 510] width 118 height 29
click at [596, 509] on button at bounding box center [601, 510] width 33 height 29
click at [608, 569] on div "when" at bounding box center [638, 580] width 64 height 78
type input "****"
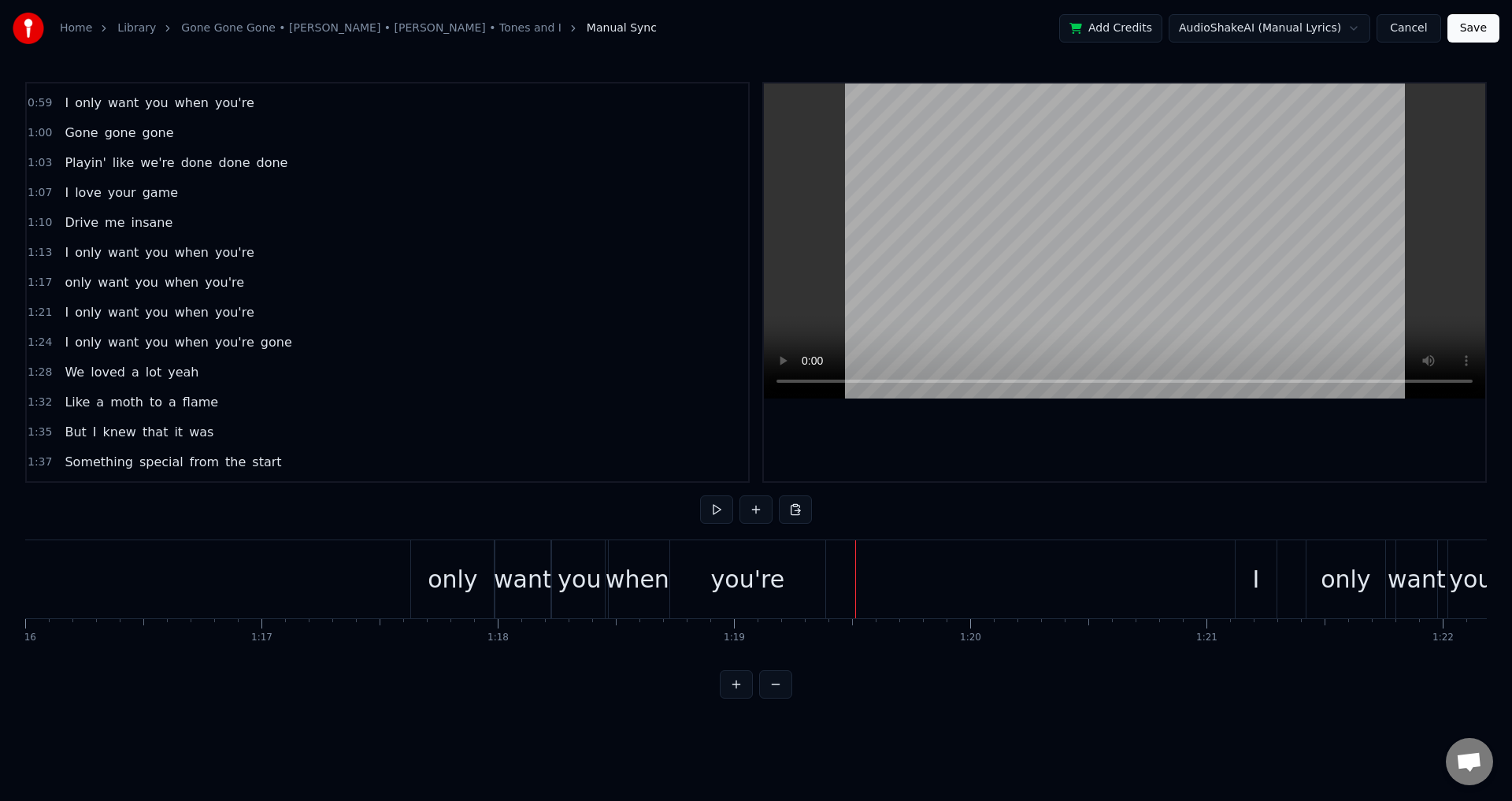
click at [609, 597] on div "when" at bounding box center [638, 580] width 64 height 78
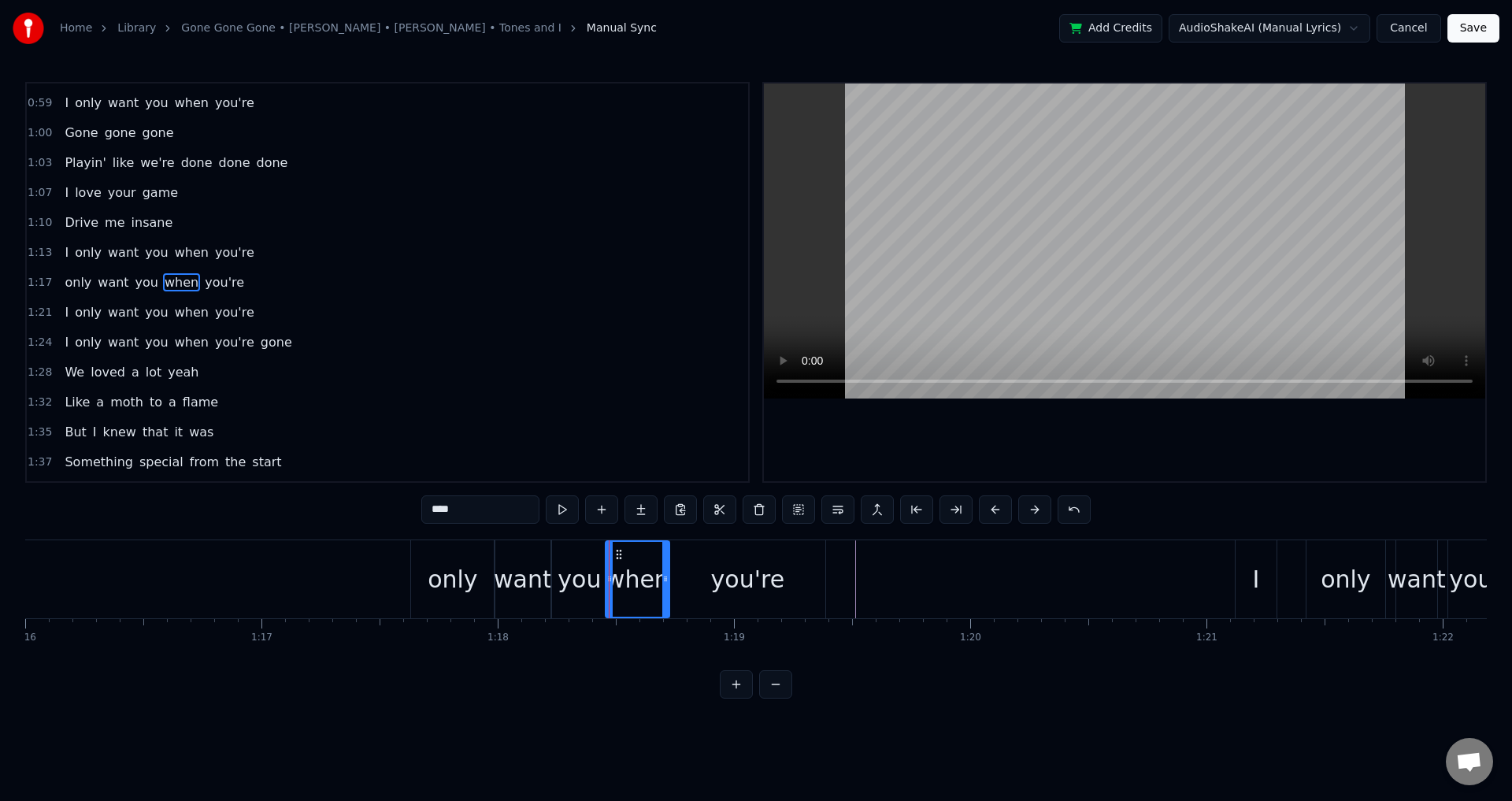
click at [64, 278] on span "only" at bounding box center [77, 282] width 30 height 18
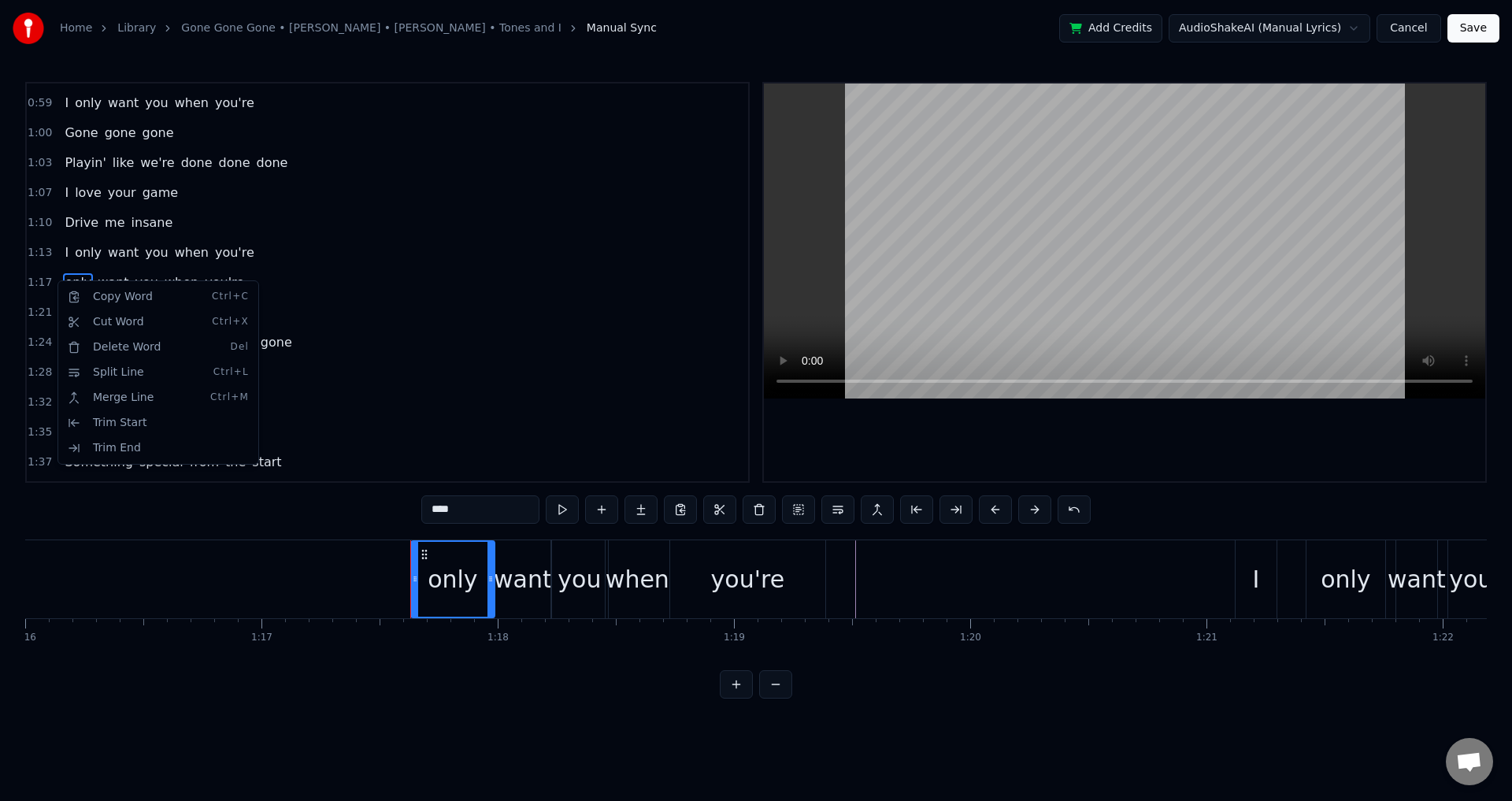
click at [337, 368] on html "Home Library Gone Gone Gone • [PERSON_NAME] • [PERSON_NAME] • Tones and I Manua…" at bounding box center [756, 362] width 1512 height 724
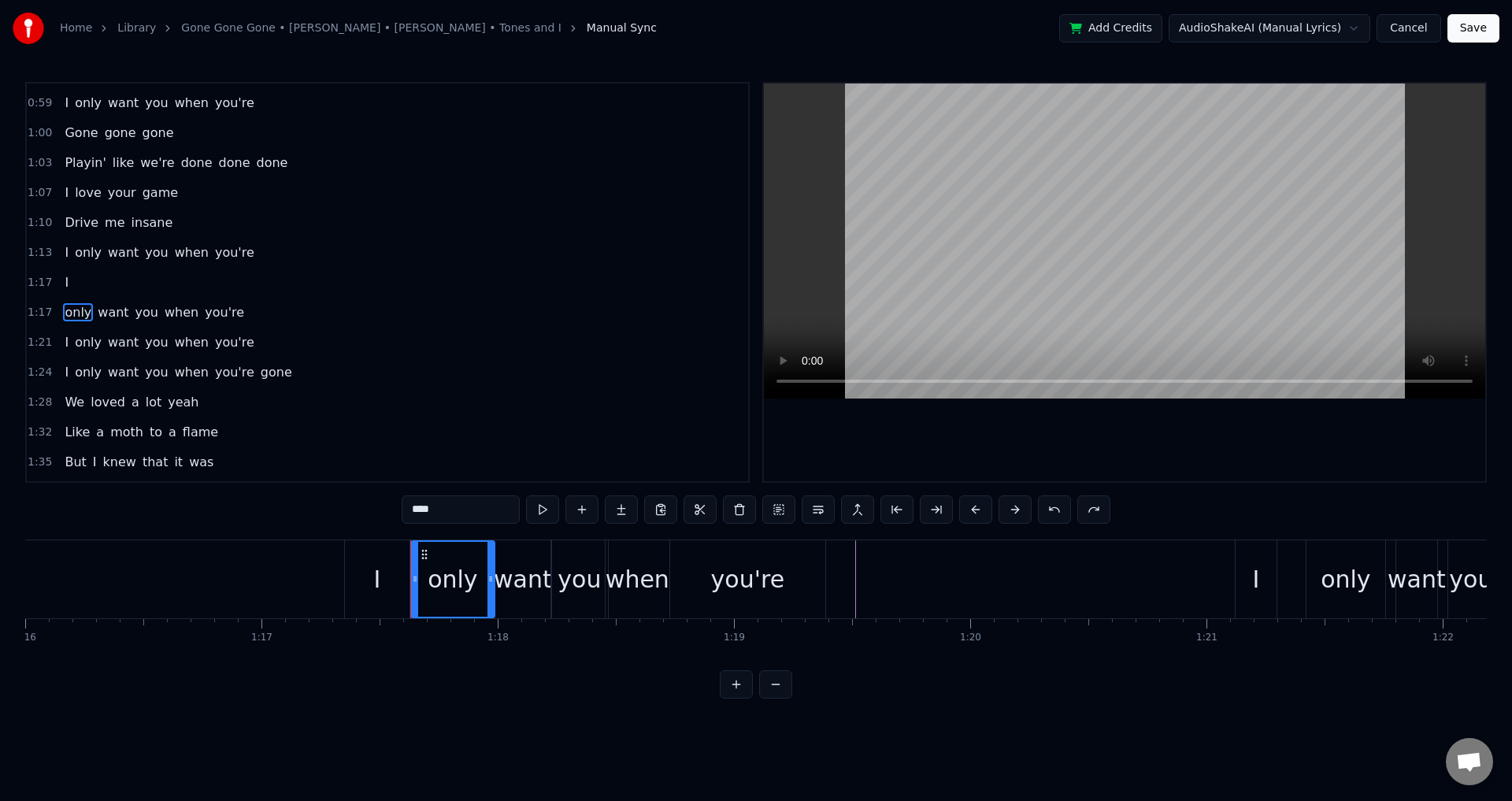
click at [387, 585] on div "I" at bounding box center [377, 580] width 65 height 78
type input "*"
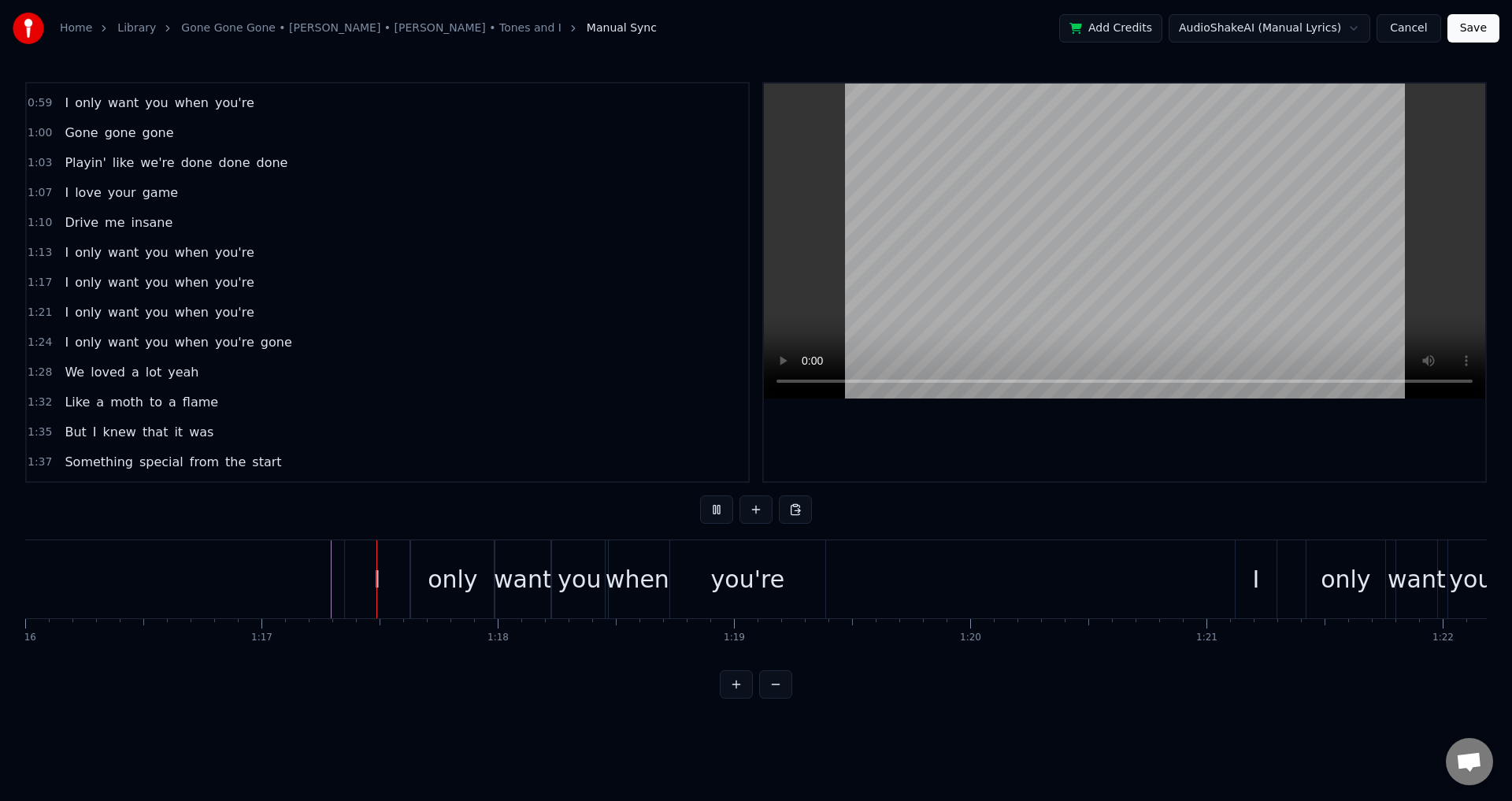
click at [389, 581] on div "I" at bounding box center [377, 580] width 65 height 78
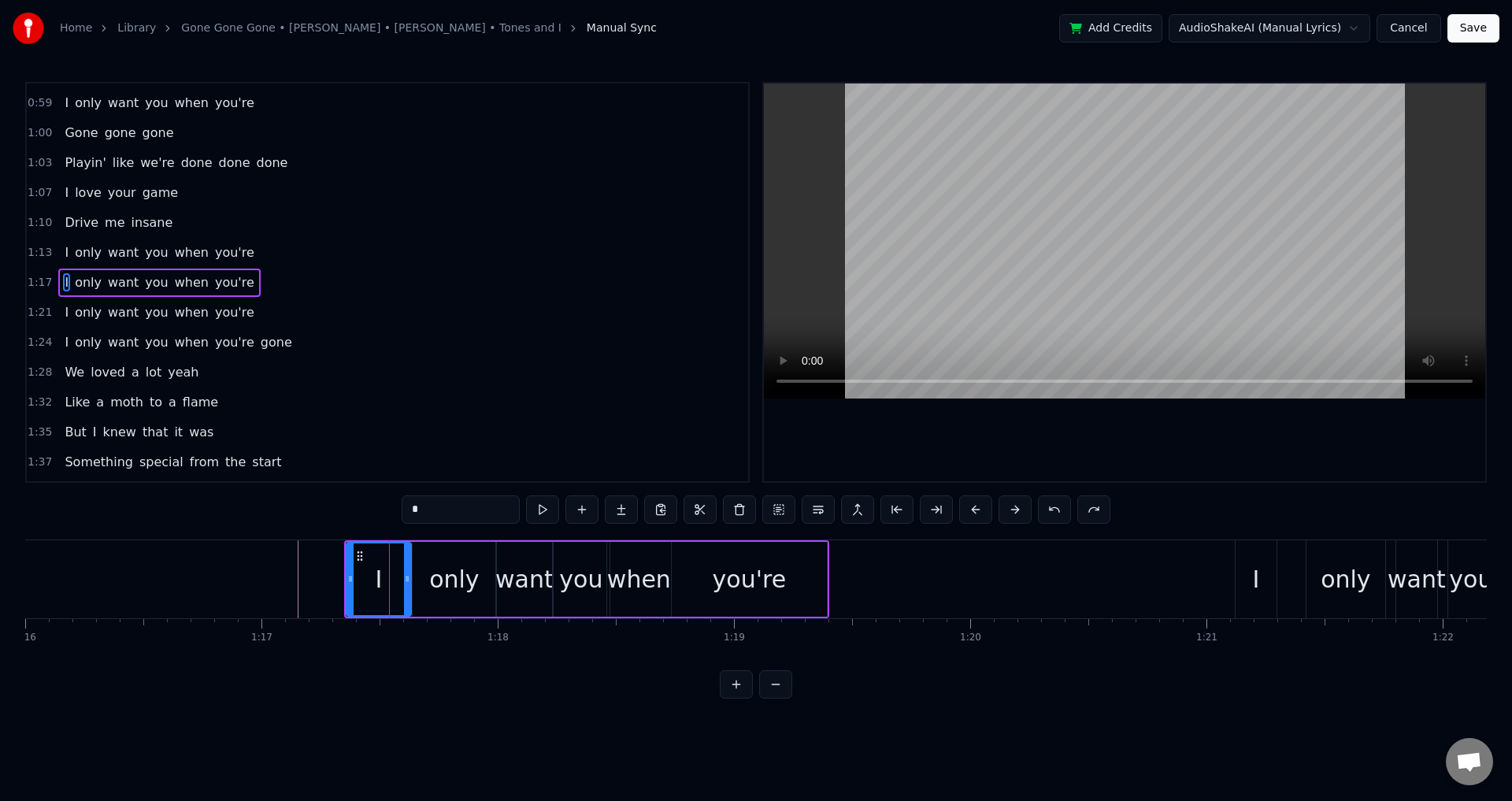
click at [608, 568] on div "when" at bounding box center [639, 580] width 64 height 75
click at [353, 565] on div "I" at bounding box center [378, 580] width 65 height 75
type input "*"
click at [355, 555] on icon at bounding box center [353, 557] width 13 height 13
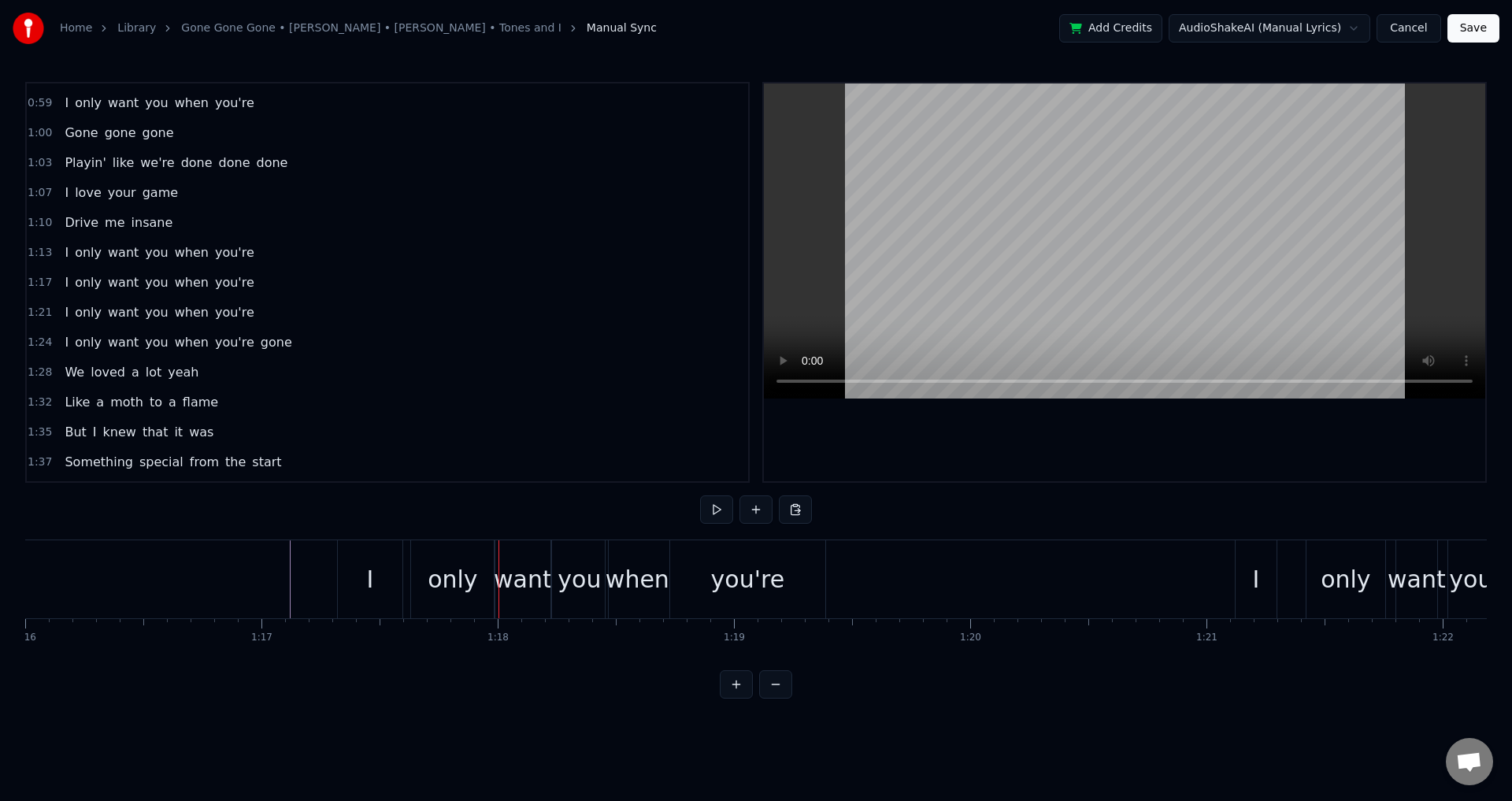
click at [447, 578] on div "only" at bounding box center [453, 579] width 49 height 35
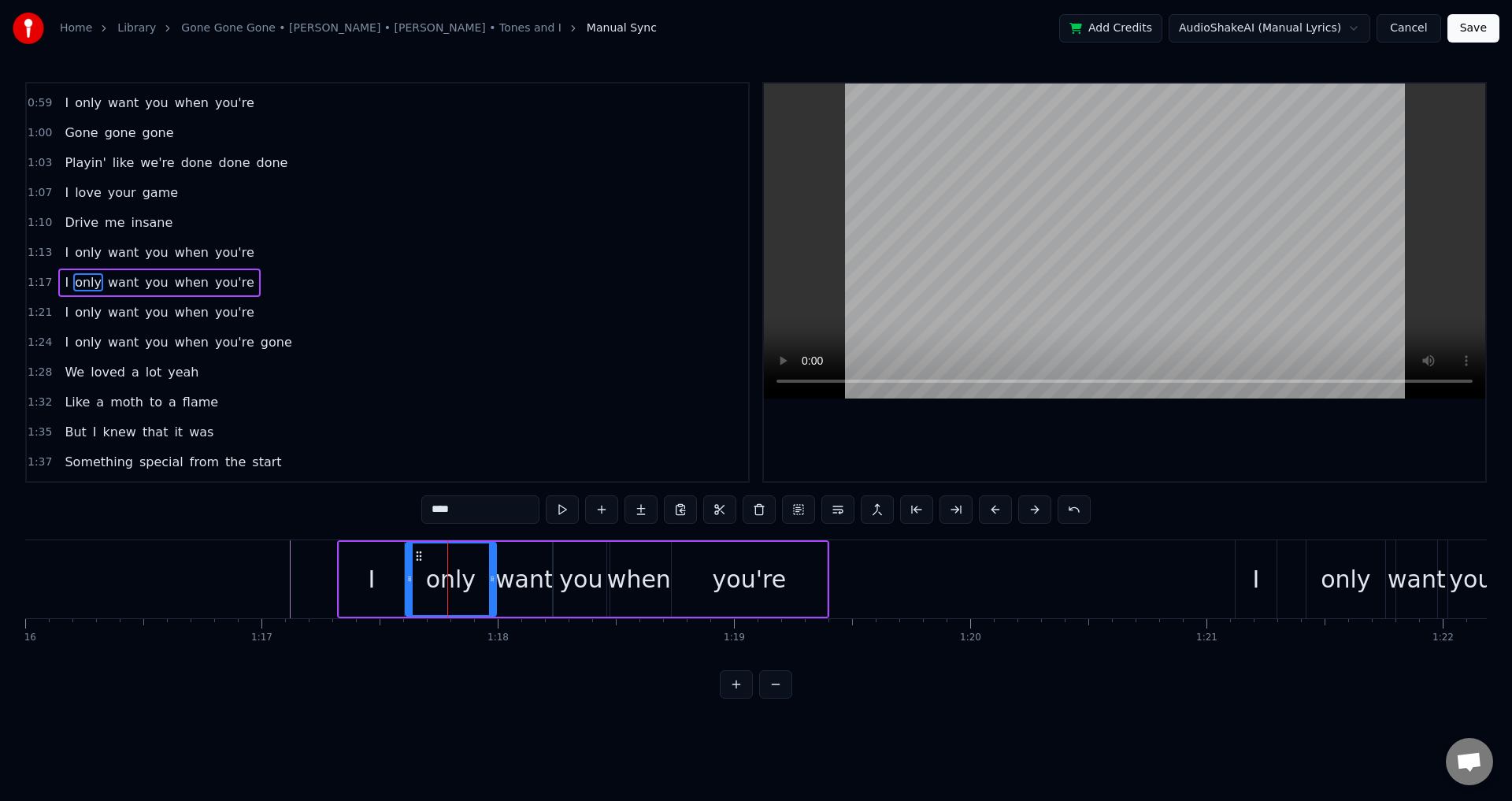
drag, startPoint x: 418, startPoint y: 576, endPoint x: 472, endPoint y: 571, distance: 54.2
click at [410, 572] on div at bounding box center [410, 580] width 6 height 72
click at [488, 576] on div "only" at bounding box center [450, 580] width 93 height 75
drag, startPoint x: 495, startPoint y: 576, endPoint x: 431, endPoint y: 575, distance: 64.0
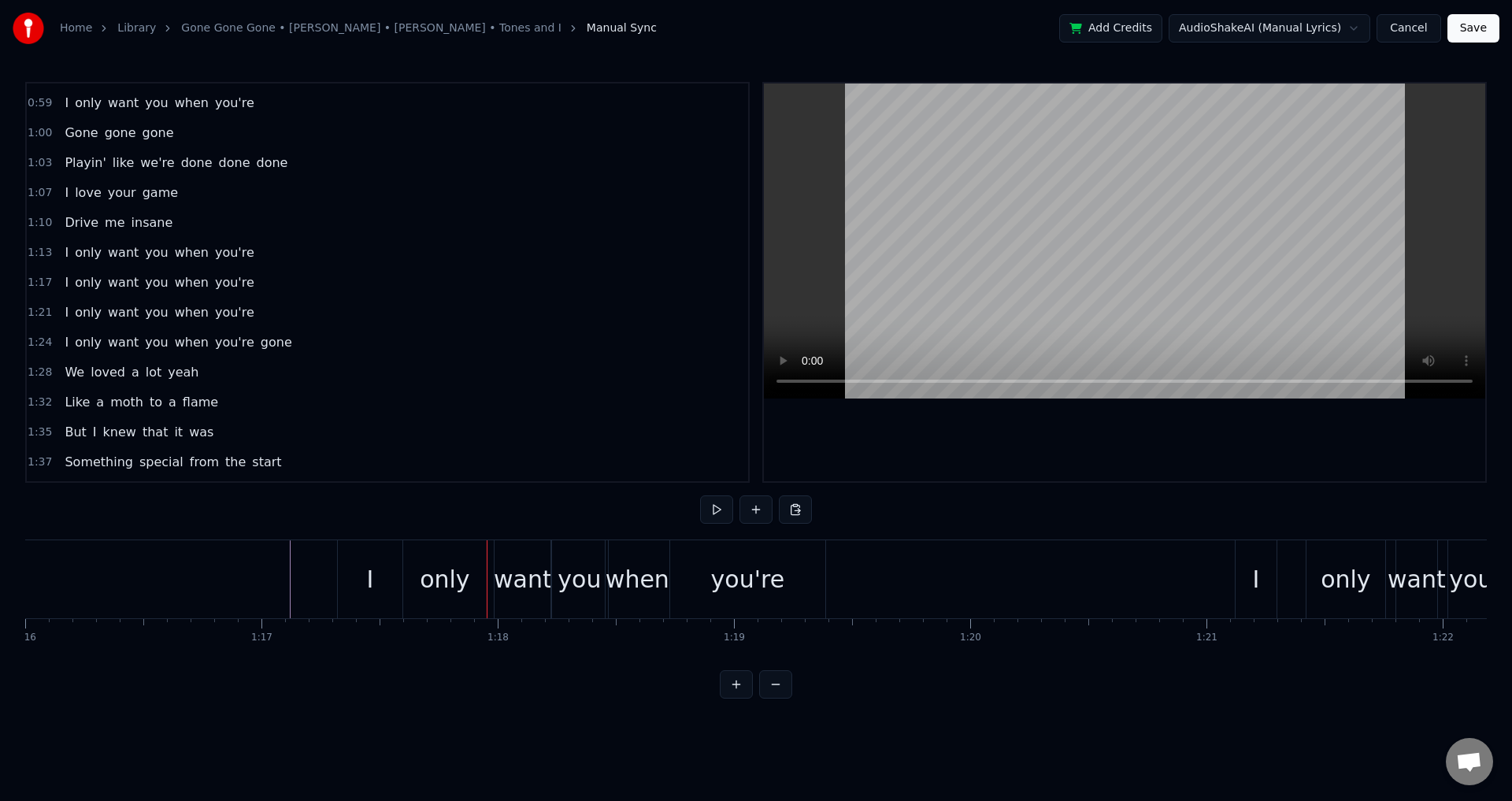
click at [363, 585] on div "I" at bounding box center [370, 580] width 65 height 78
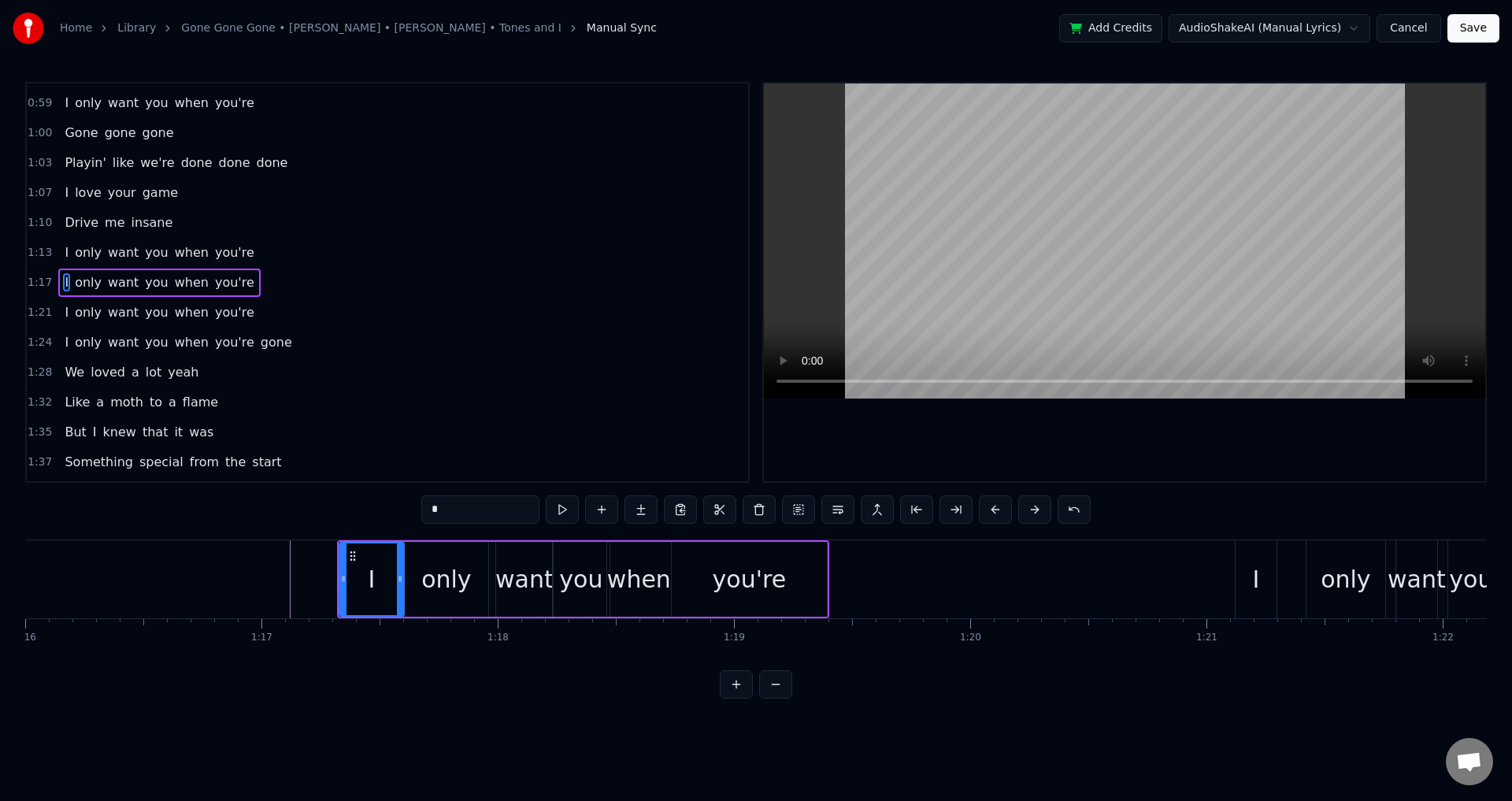
click at [469, 585] on div "only" at bounding box center [446, 579] width 49 height 35
click at [520, 585] on div "want" at bounding box center [524, 579] width 58 height 35
click at [577, 583] on div "you" at bounding box center [580, 579] width 43 height 35
click at [643, 581] on div "when" at bounding box center [639, 579] width 64 height 35
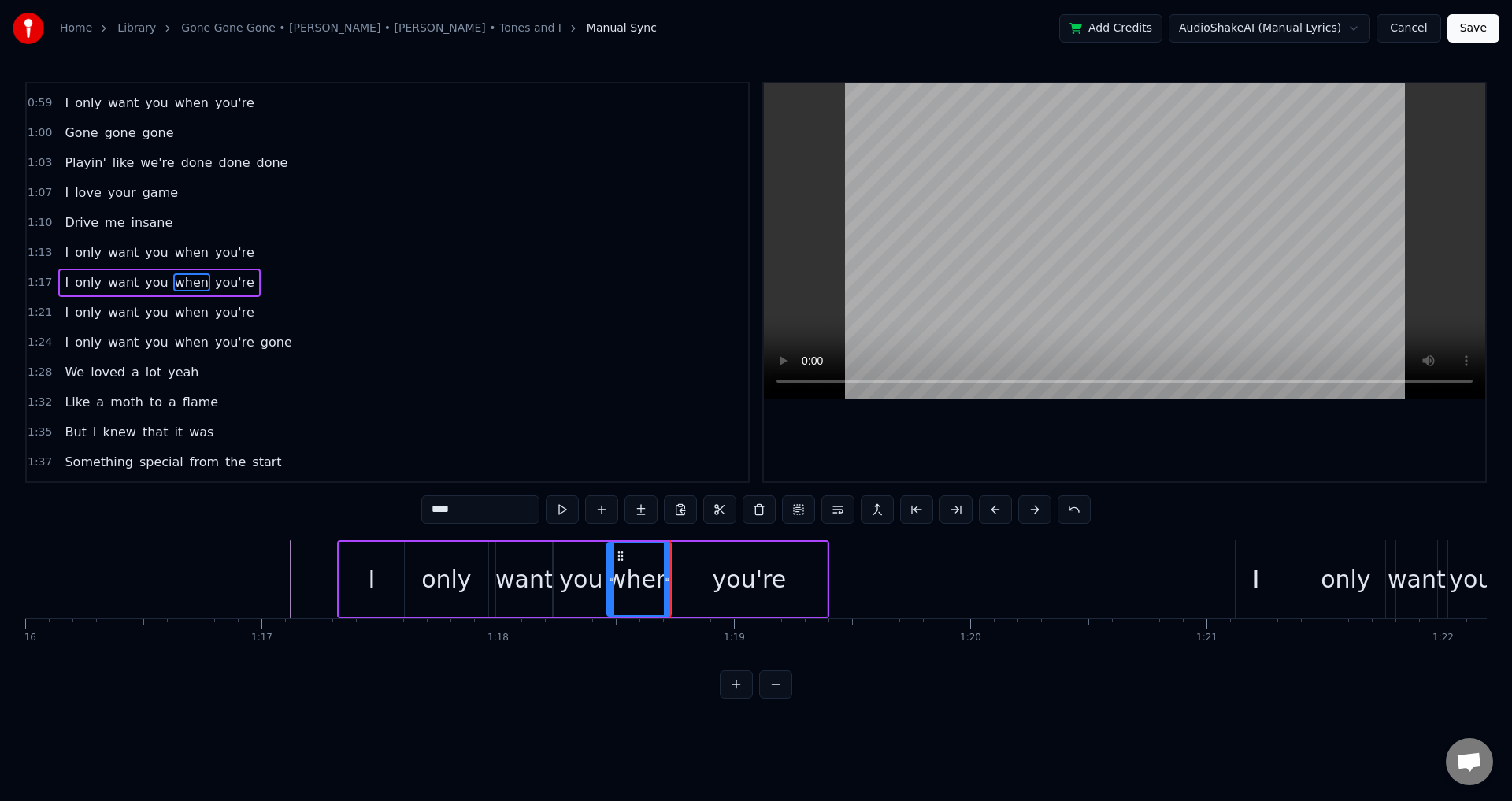
click at [707, 581] on div "you're" at bounding box center [750, 580] width 155 height 75
type input "******"
click at [749, 585] on div "you're" at bounding box center [750, 579] width 74 height 35
click at [813, 573] on div "you're" at bounding box center [750, 580] width 153 height 72
drag, startPoint x: 825, startPoint y: 573, endPoint x: 737, endPoint y: 574, distance: 88.0
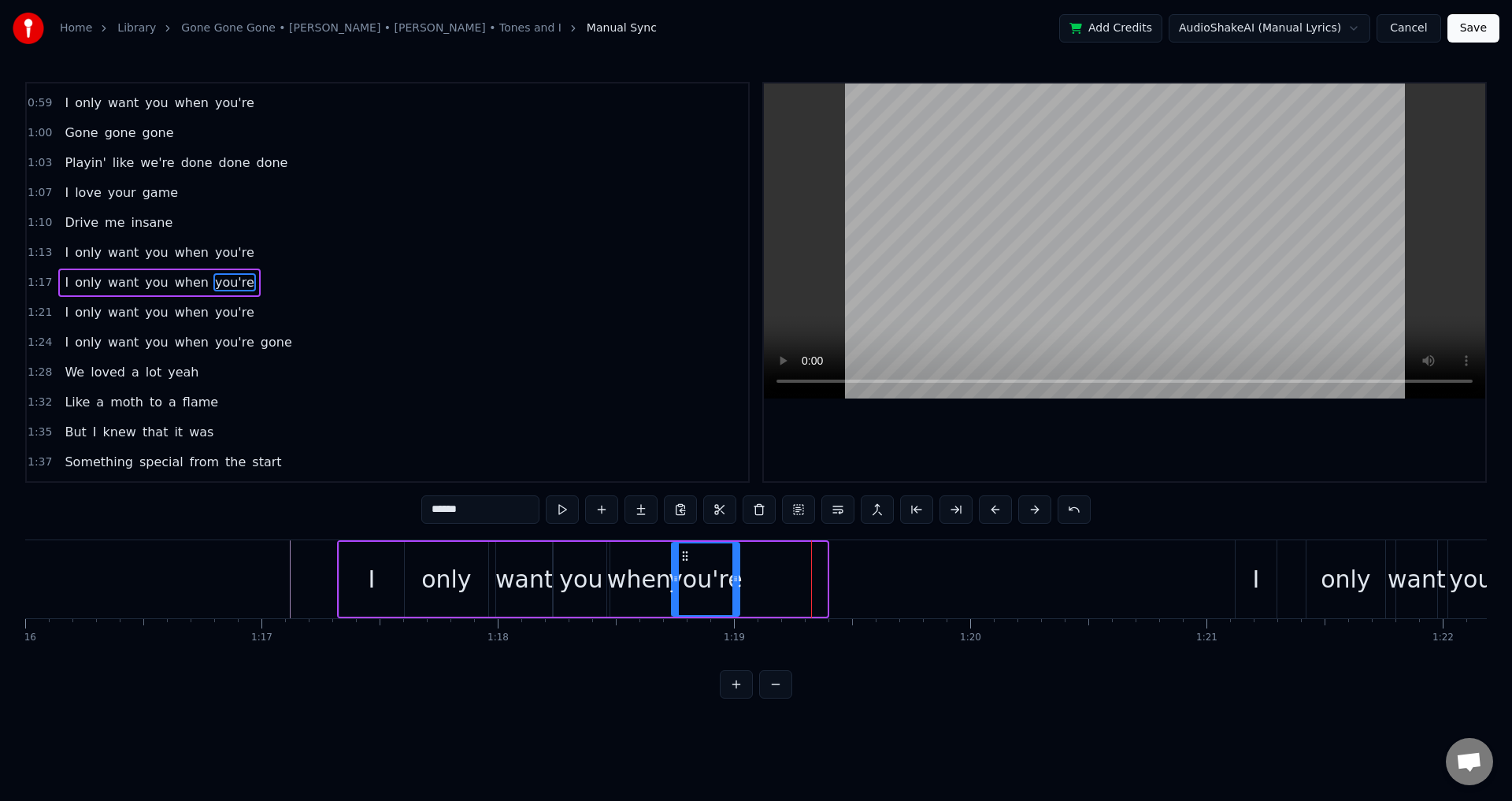
click at [737, 574] on icon at bounding box center [736, 579] width 6 height 13
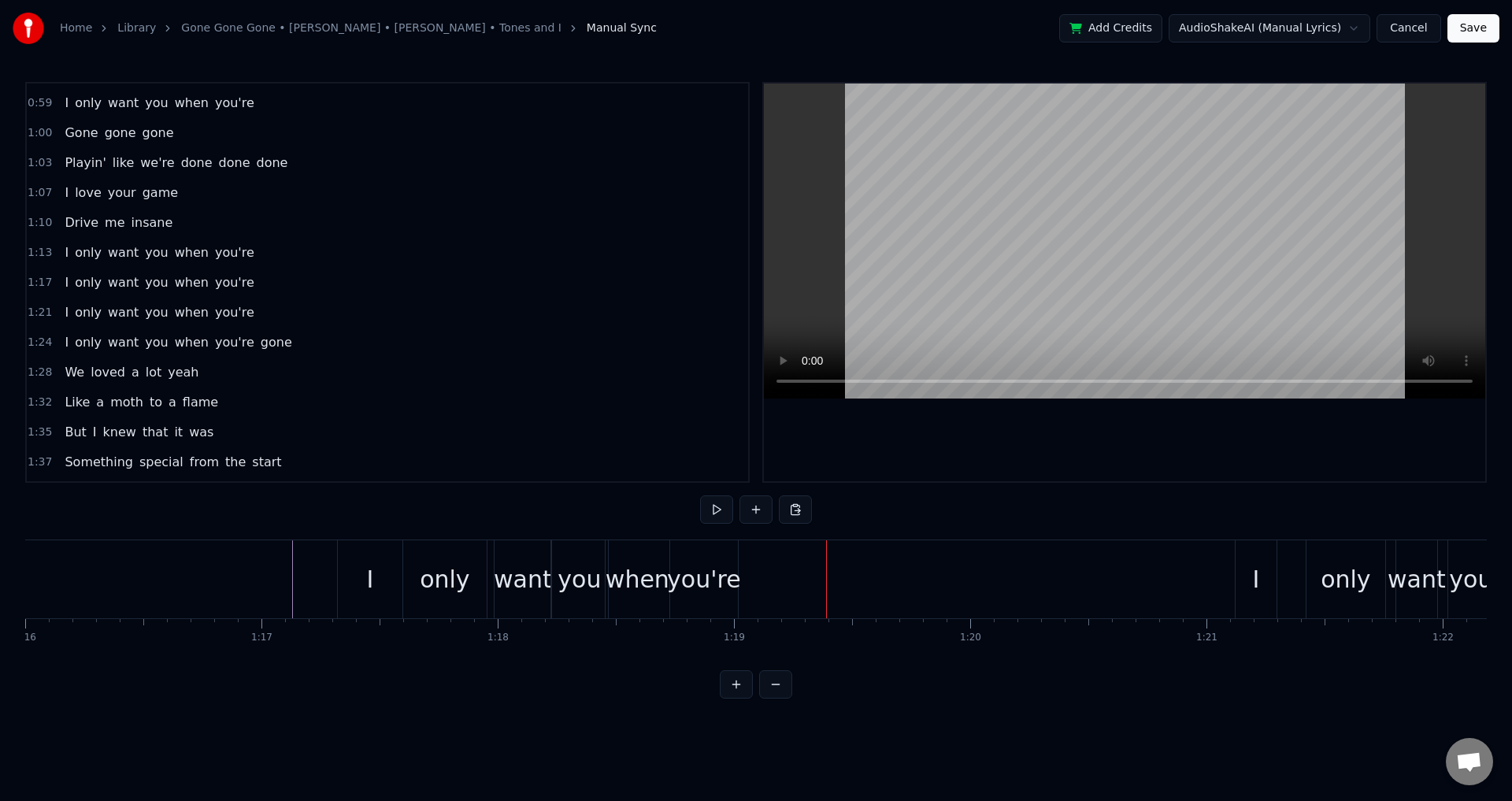
click at [734, 580] on div "you're" at bounding box center [704, 579] width 74 height 35
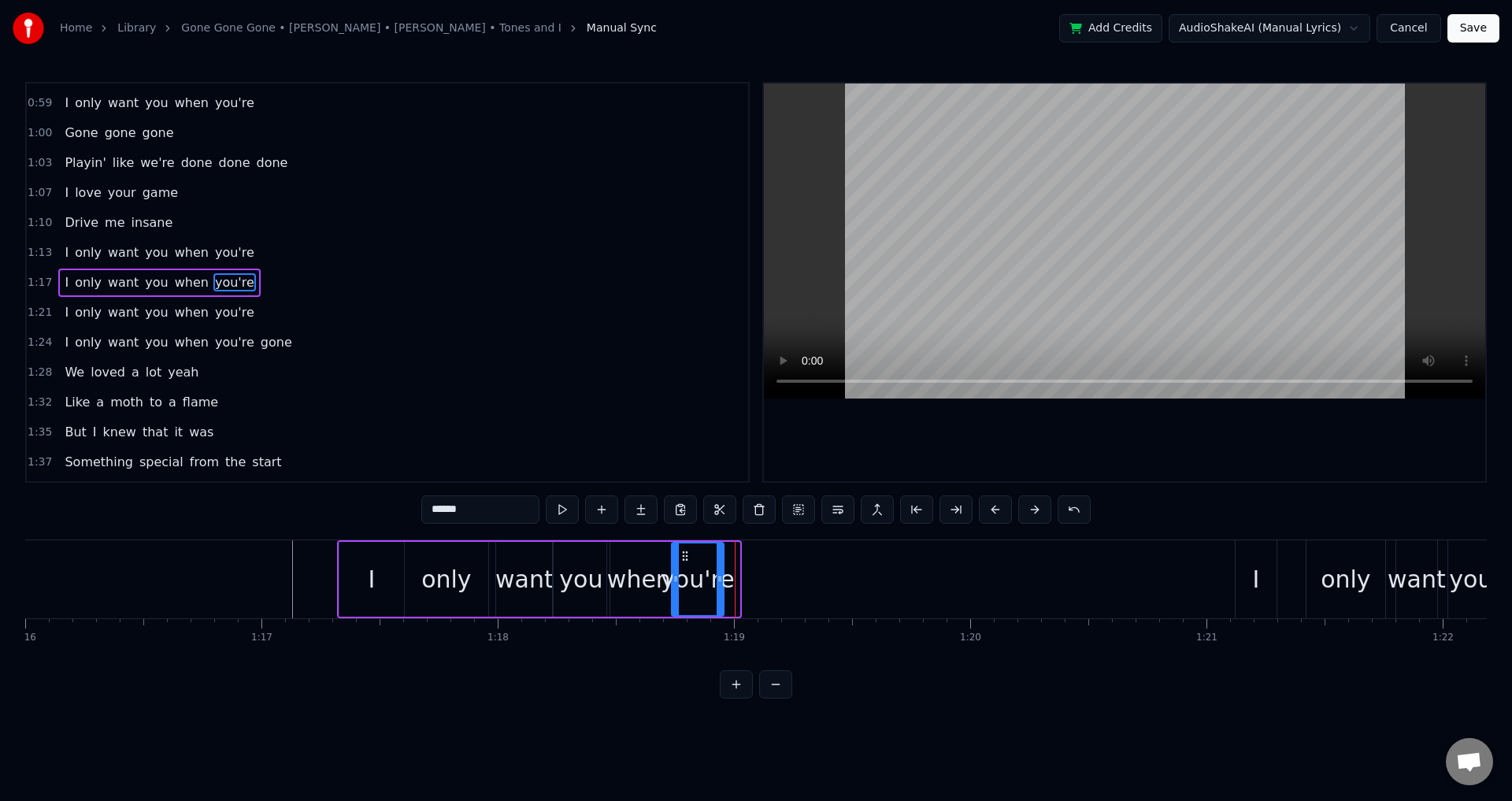
drag, startPoint x: 736, startPoint y: 584, endPoint x: 721, endPoint y: 579, distance: 15.8
click at [721, 579] on icon at bounding box center [720, 579] width 6 height 13
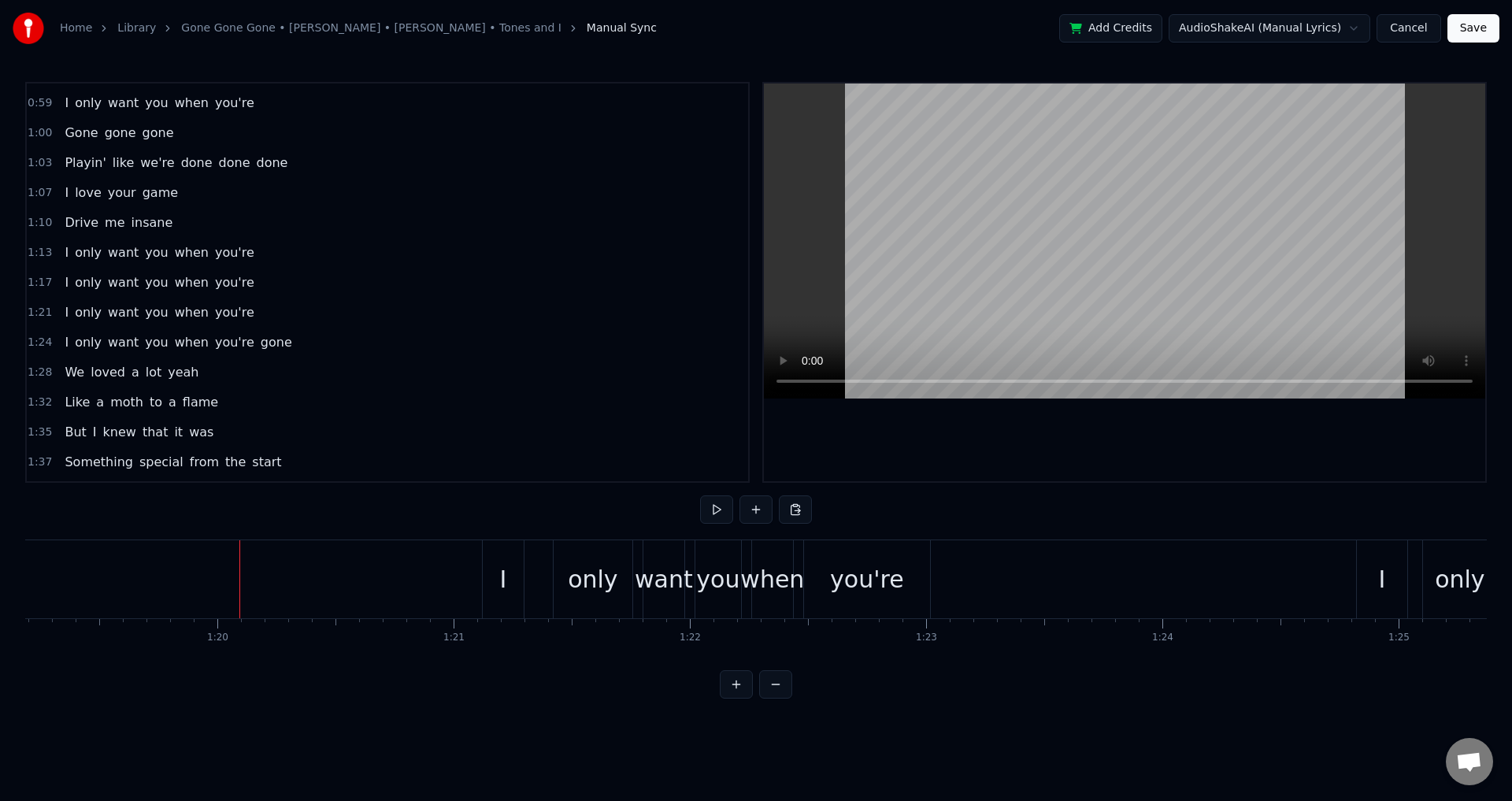
scroll to position [0, 18703]
click at [550, 575] on div "I only want you when you're" at bounding box center [715, 580] width 452 height 78
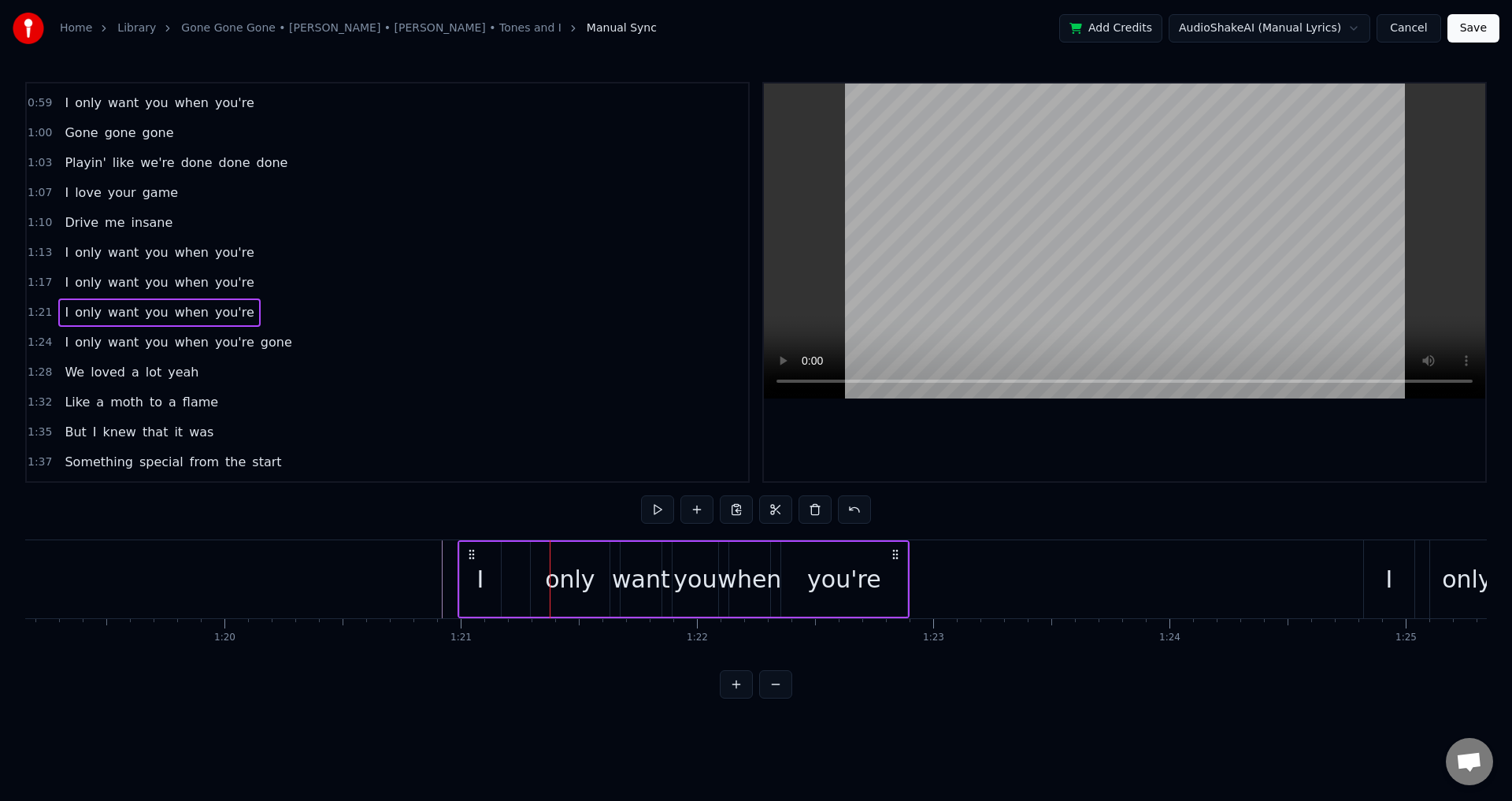
drag, startPoint x: 501, startPoint y: 552, endPoint x: 469, endPoint y: 554, distance: 32.1
click at [469, 554] on icon at bounding box center [472, 555] width 13 height 13
click at [521, 573] on div "I only want you when you're" at bounding box center [683, 580] width 452 height 78
click at [542, 574] on div "only" at bounding box center [570, 580] width 79 height 75
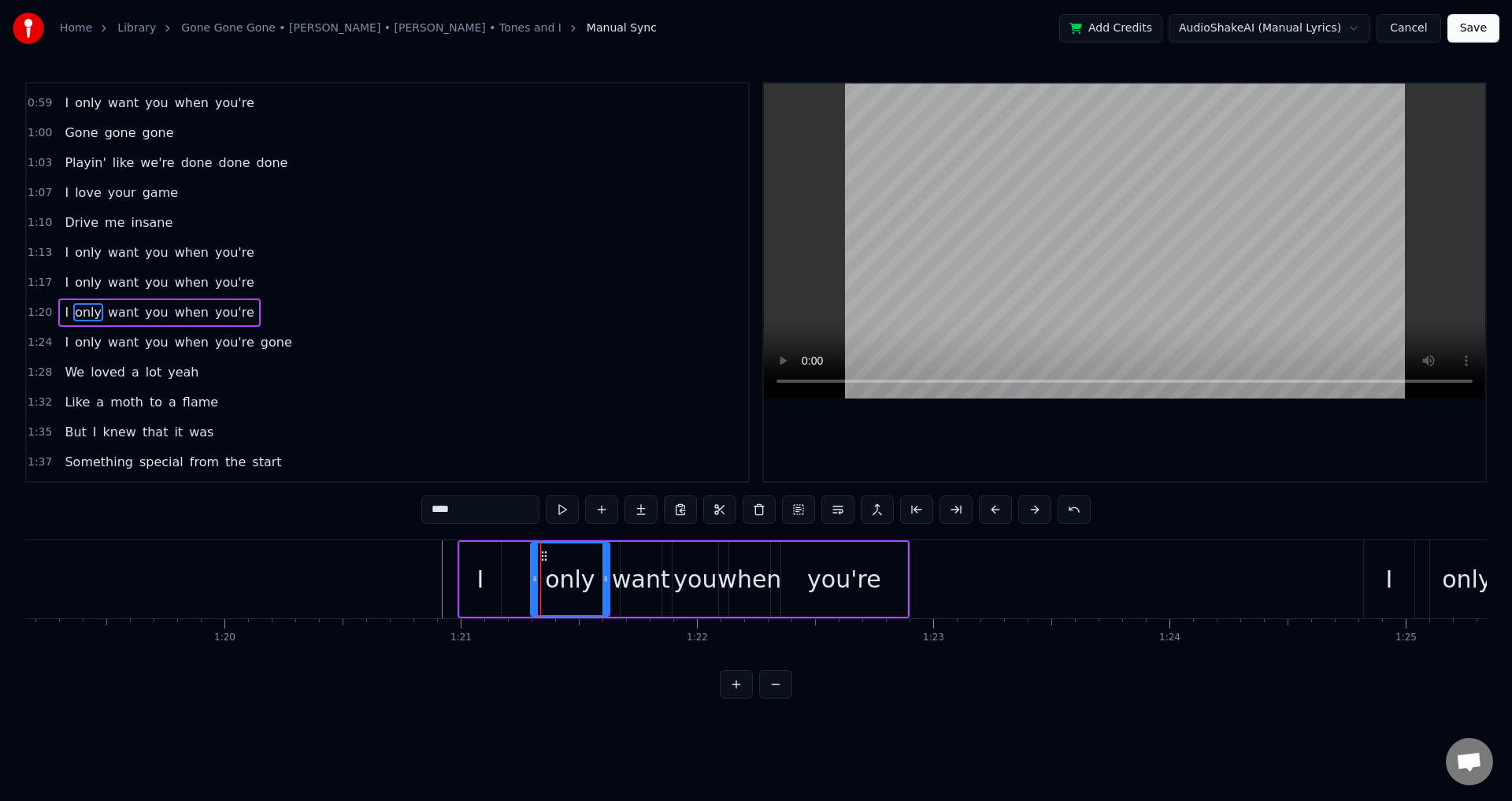
scroll to position [564, 0]
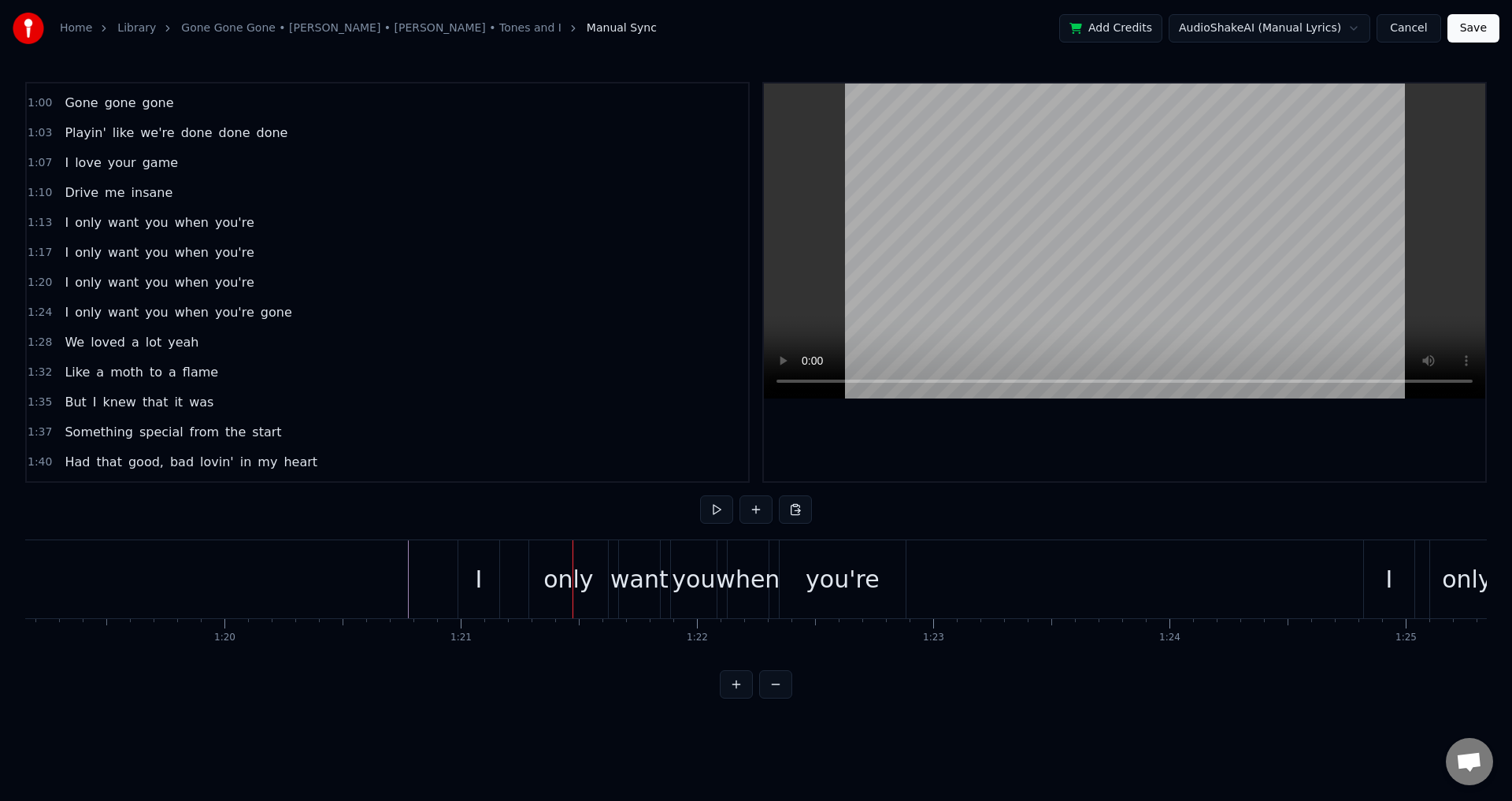
click at [508, 581] on div "I only want you when you're" at bounding box center [683, 580] width 452 height 78
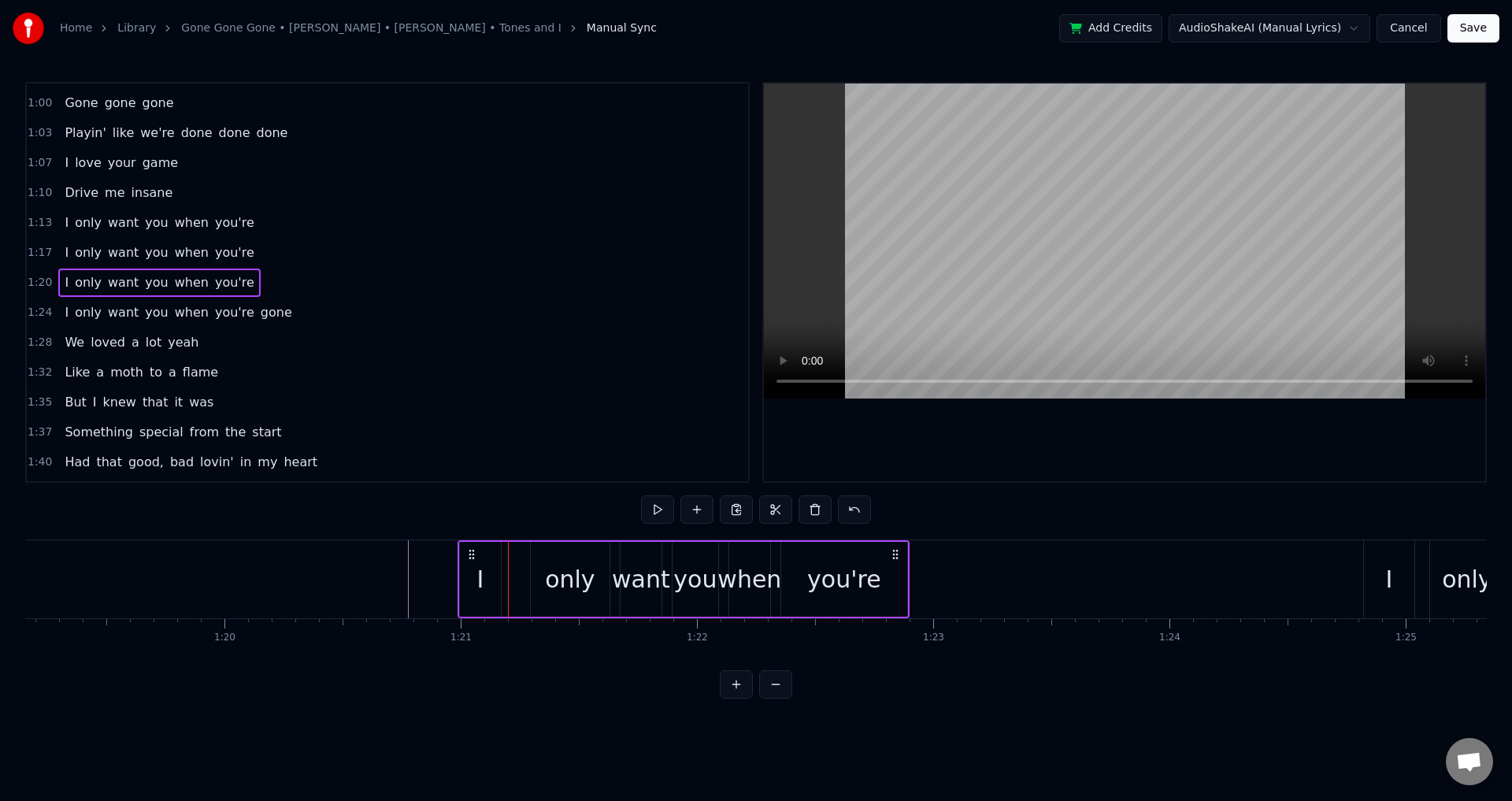
click at [528, 580] on div "I only want you when you're" at bounding box center [683, 580] width 452 height 78
click at [534, 580] on div "only" at bounding box center [570, 580] width 79 height 75
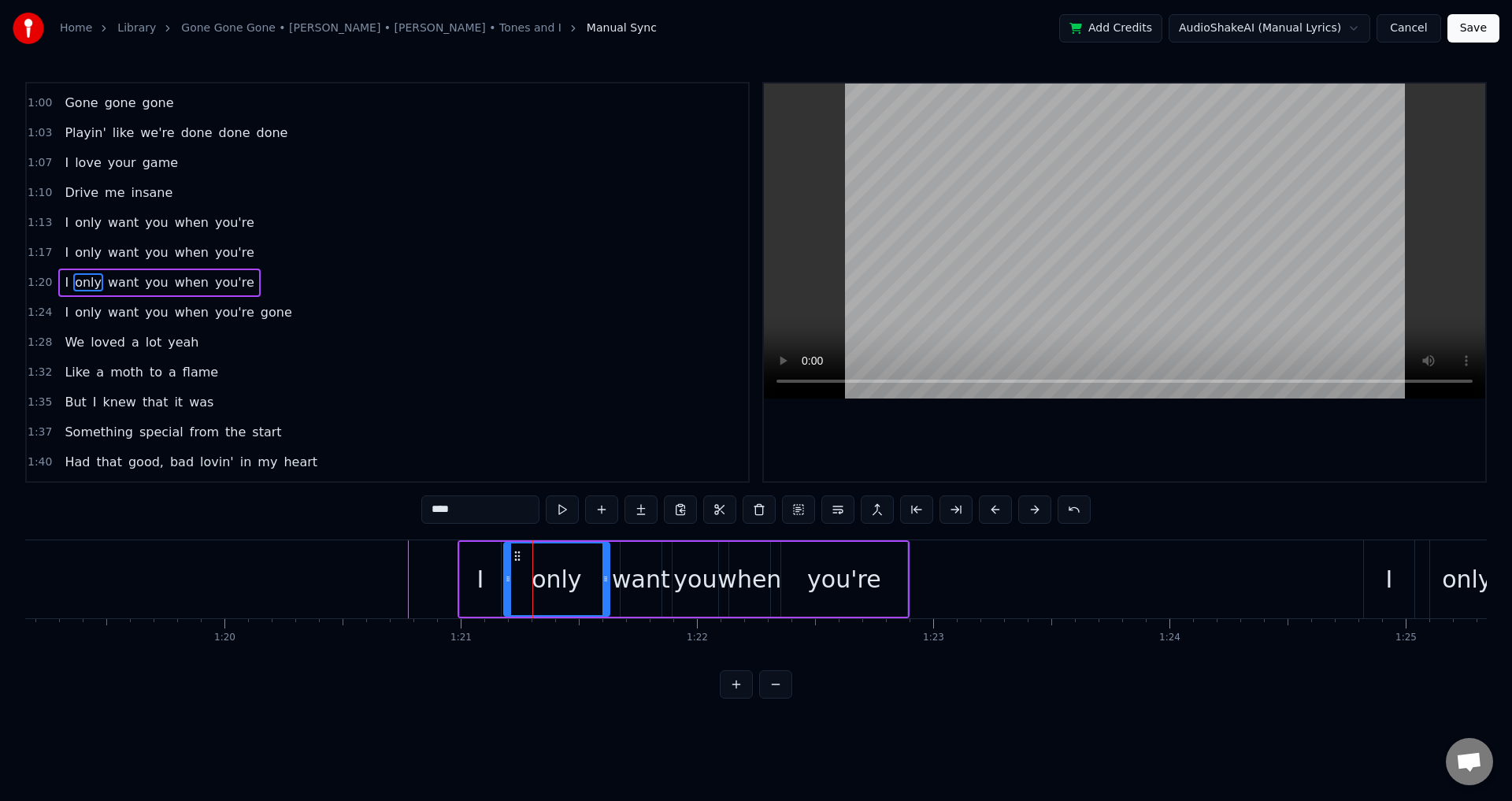
drag, startPoint x: 534, startPoint y: 580, endPoint x: 506, endPoint y: 581, distance: 28.0
click at [506, 581] on icon at bounding box center [508, 579] width 6 height 13
click at [646, 577] on div "want" at bounding box center [641, 579] width 58 height 35
click at [616, 565] on div at bounding box center [617, 580] width 6 height 72
click at [675, 580] on div "you" at bounding box center [695, 580] width 46 height 75
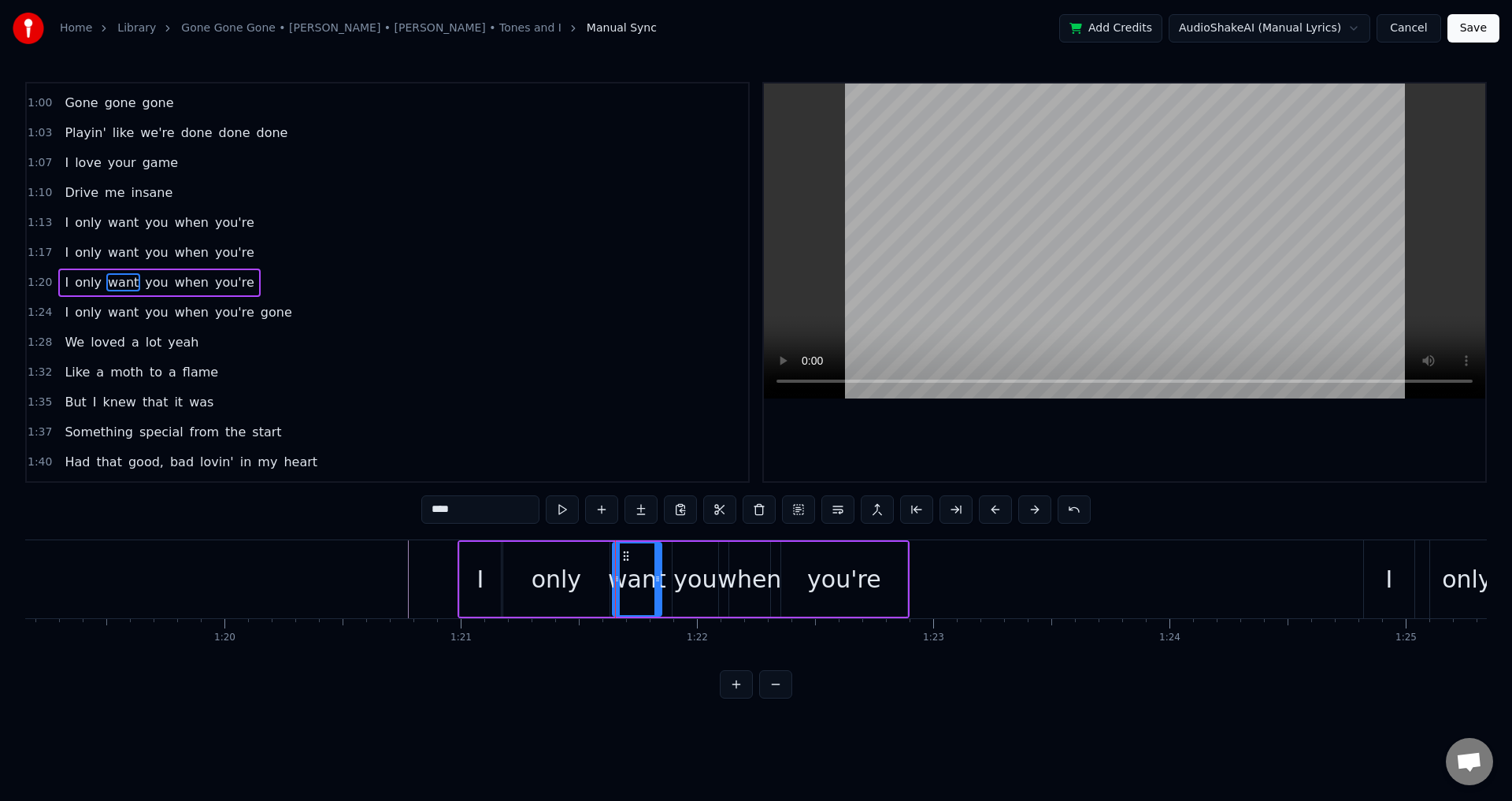
type input "***"
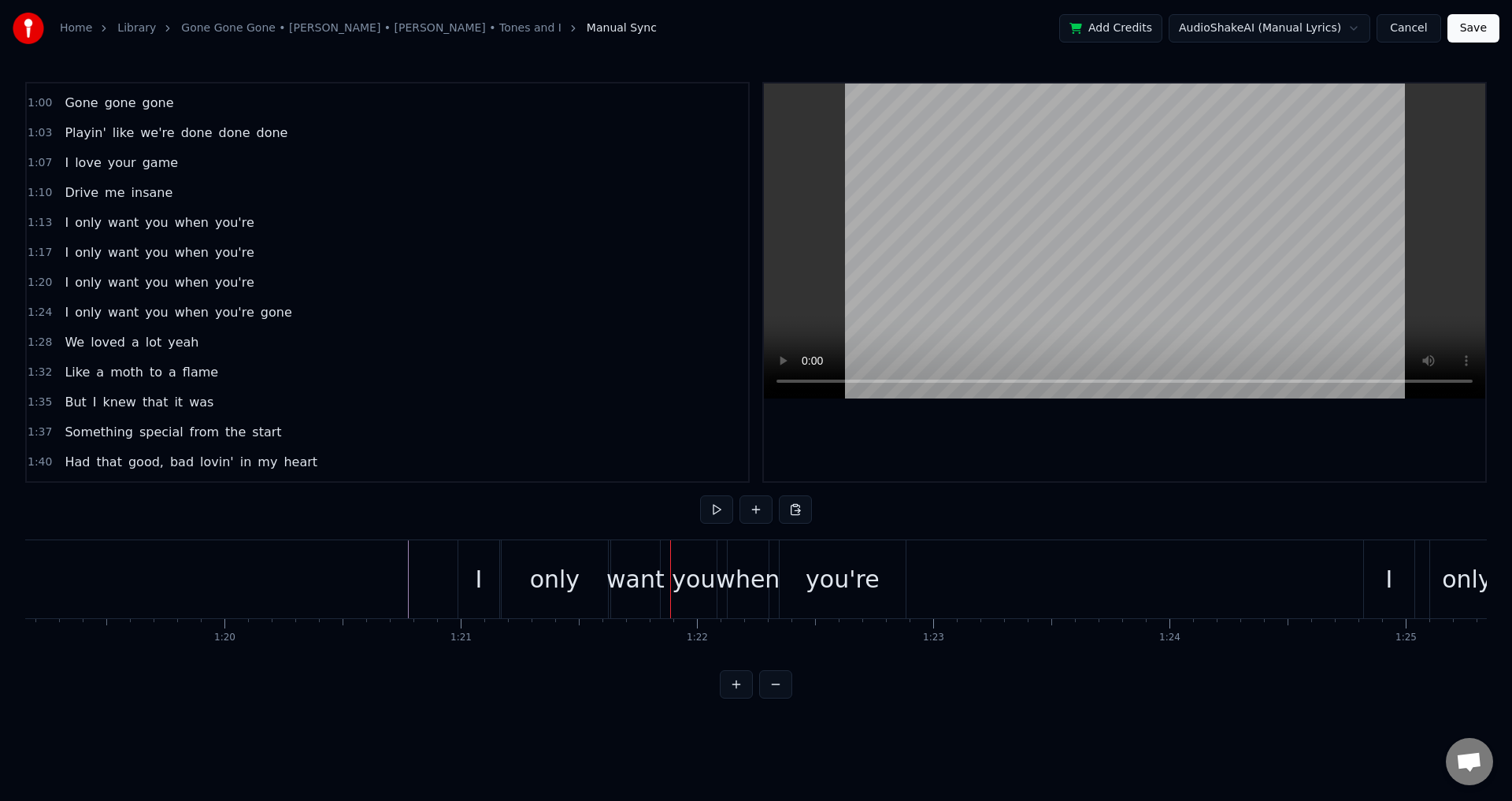
click at [678, 574] on div "you" at bounding box center [694, 579] width 43 height 35
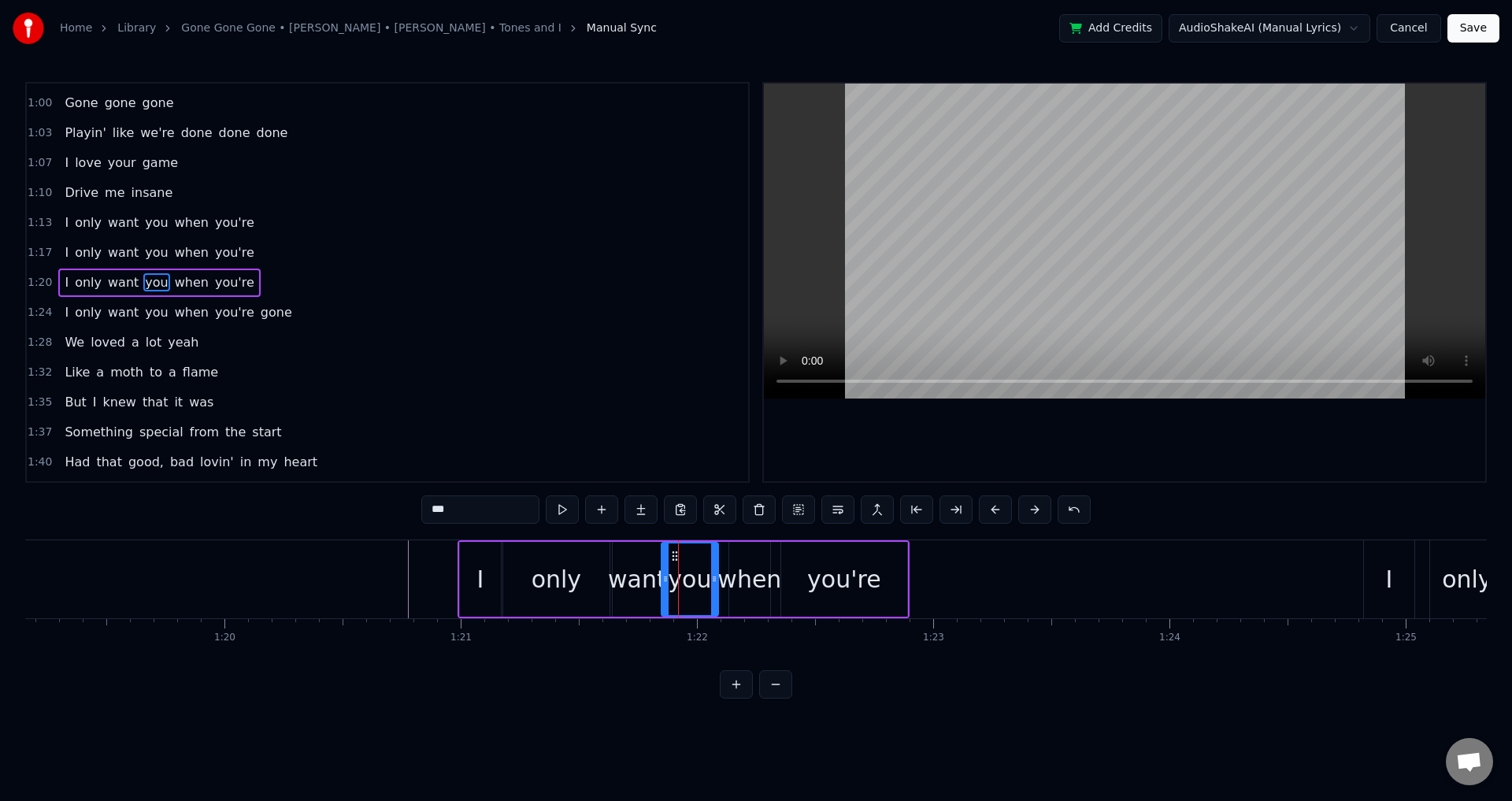
click at [664, 571] on div at bounding box center [666, 580] width 6 height 72
click at [733, 576] on div "when" at bounding box center [750, 579] width 64 height 35
drag, startPoint x: 734, startPoint y: 573, endPoint x: 722, endPoint y: 573, distance: 12.0
click at [722, 573] on icon at bounding box center [722, 579] width 6 height 13
click at [794, 566] on div "you're" at bounding box center [845, 580] width 126 height 75
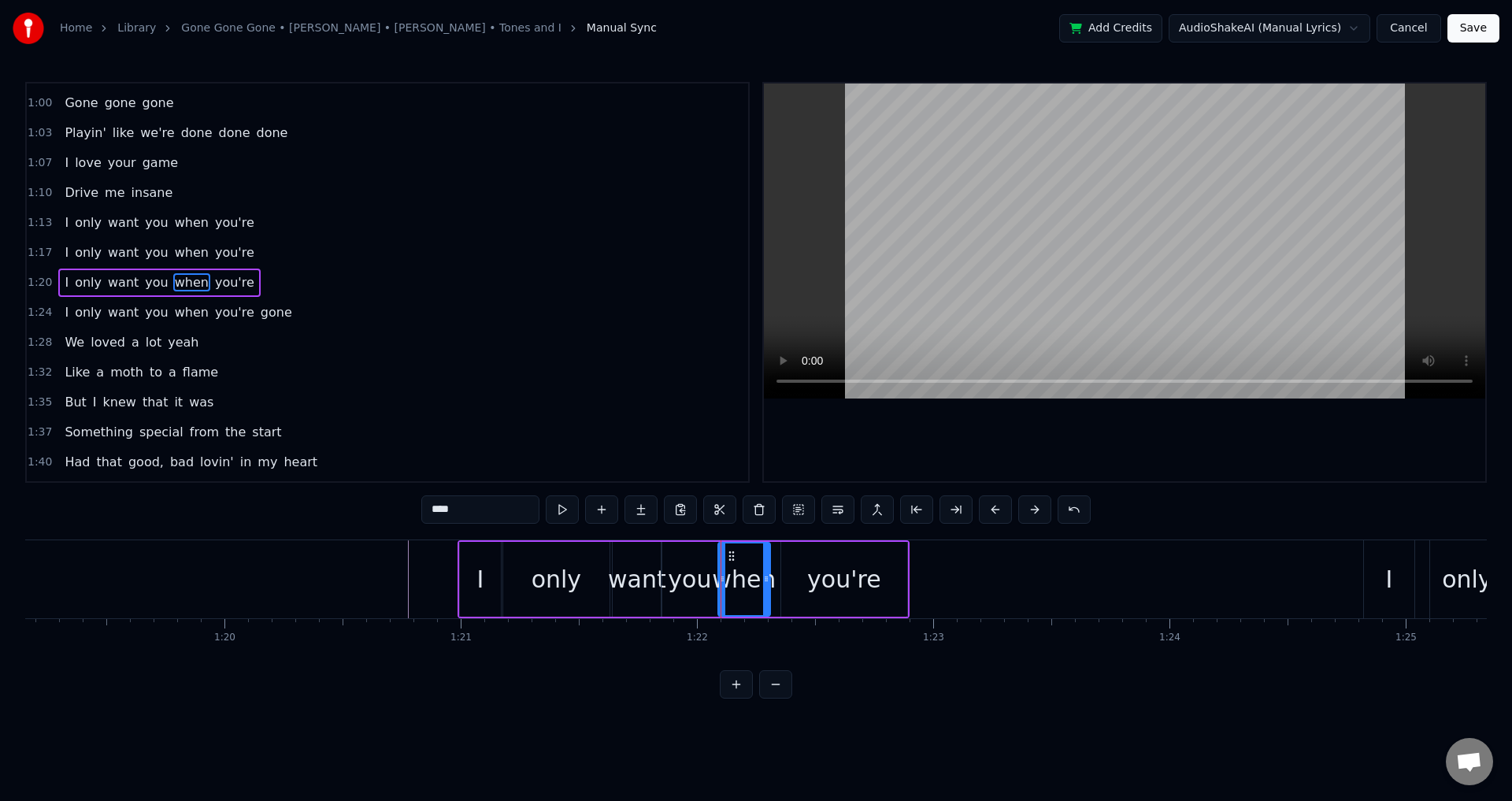
type input "******"
drag, startPoint x: 782, startPoint y: 578, endPoint x: 770, endPoint y: 577, distance: 12.0
click at [771, 577] on icon at bounding box center [774, 579] width 6 height 13
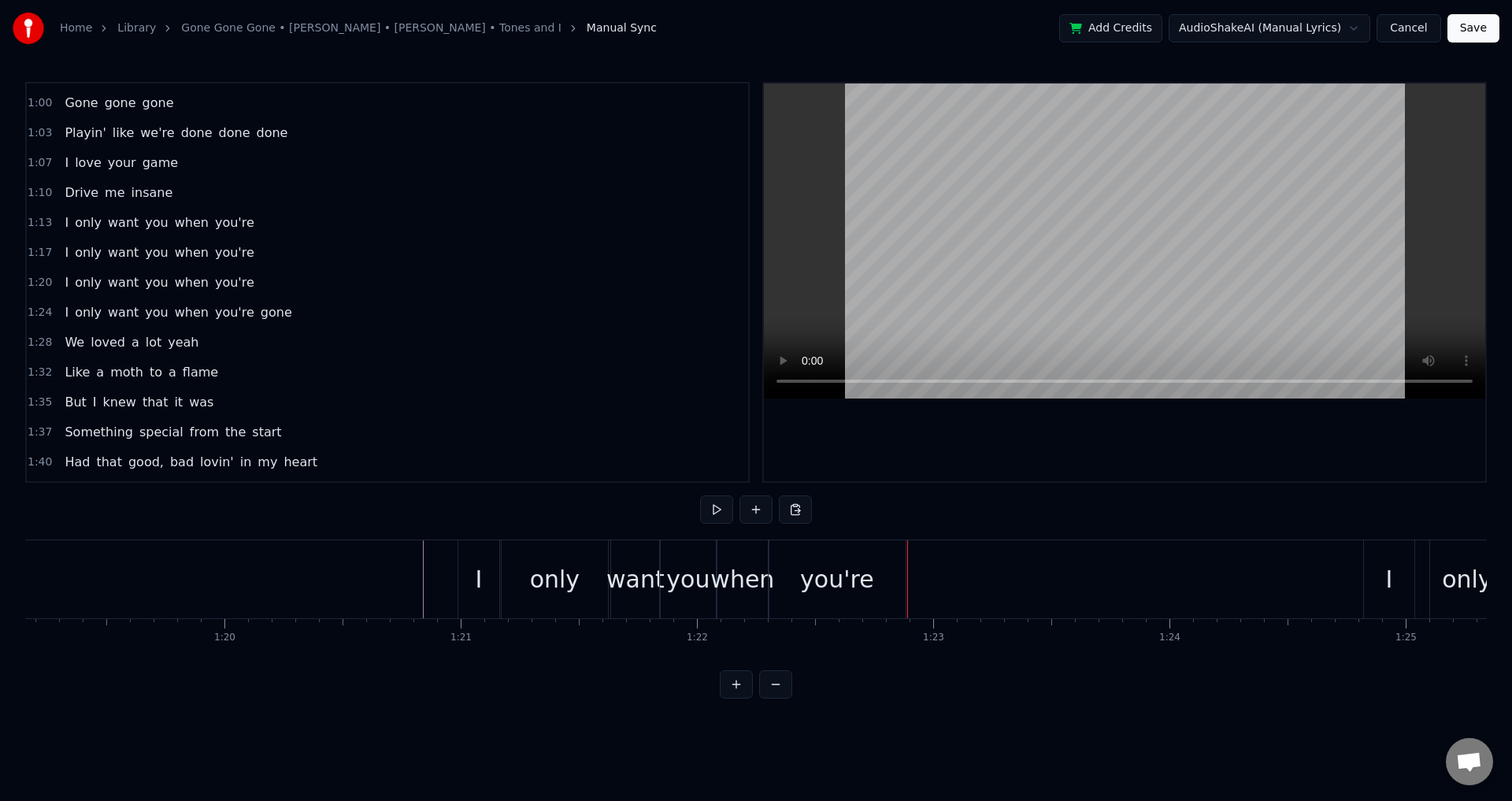
click at [893, 574] on div "you're" at bounding box center [837, 580] width 137 height 78
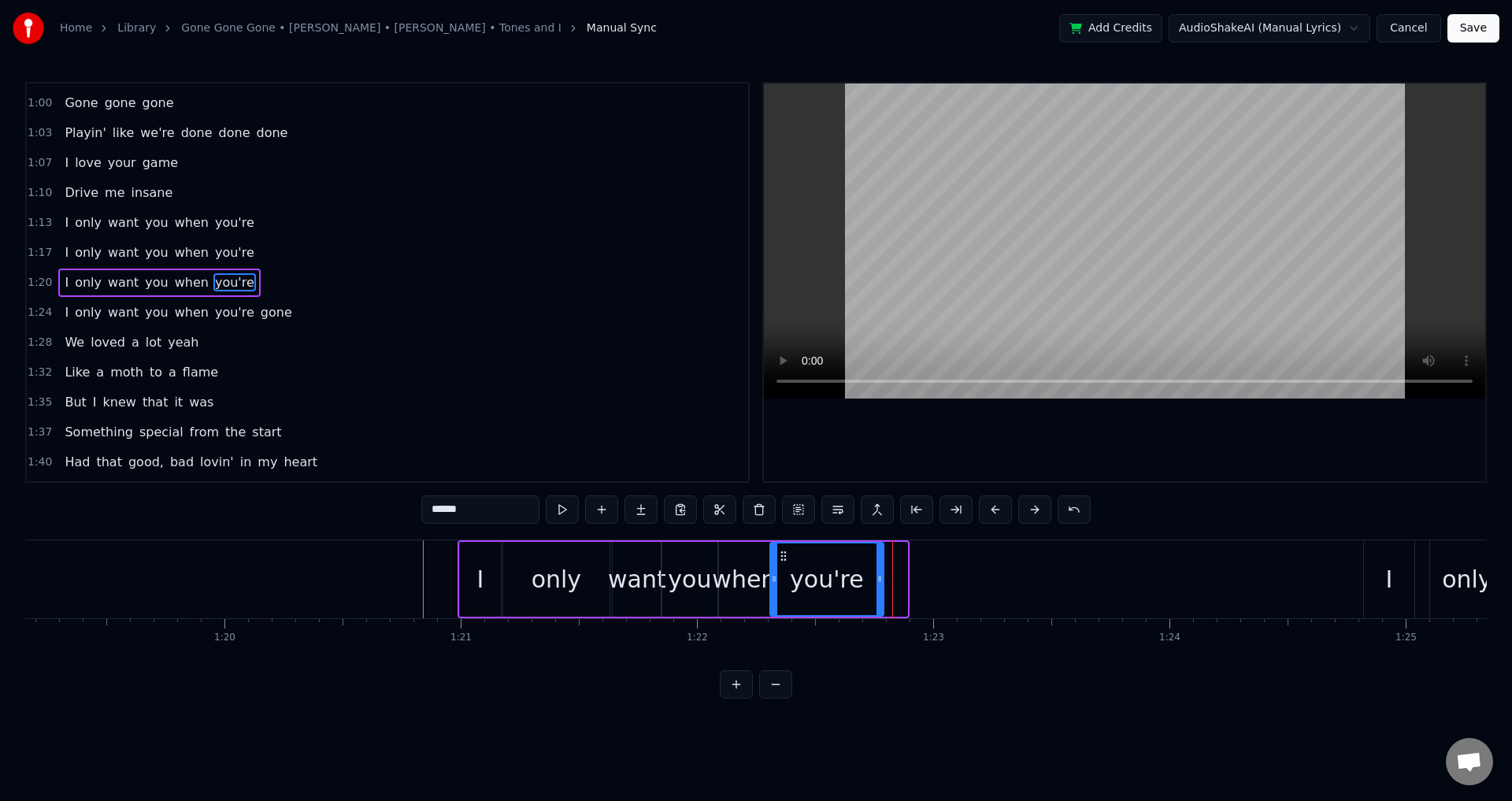
drag, startPoint x: 906, startPoint y: 580, endPoint x: 881, endPoint y: 583, distance: 25.2
click at [881, 583] on icon at bounding box center [880, 579] width 6 height 13
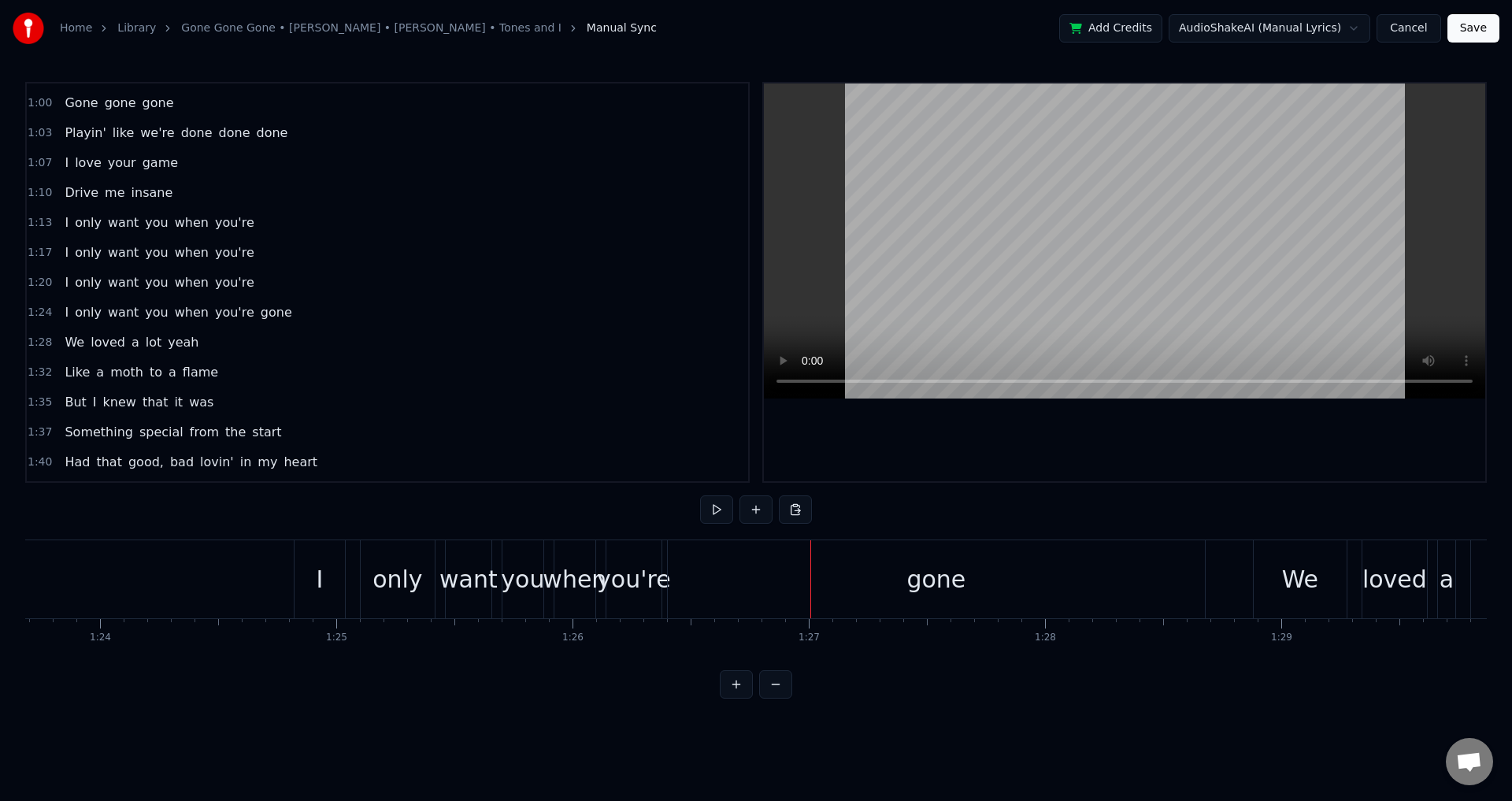
scroll to position [0, 19764]
click at [362, 592] on div "I only want you when you're gone" at bounding box center [760, 580] width 915 height 78
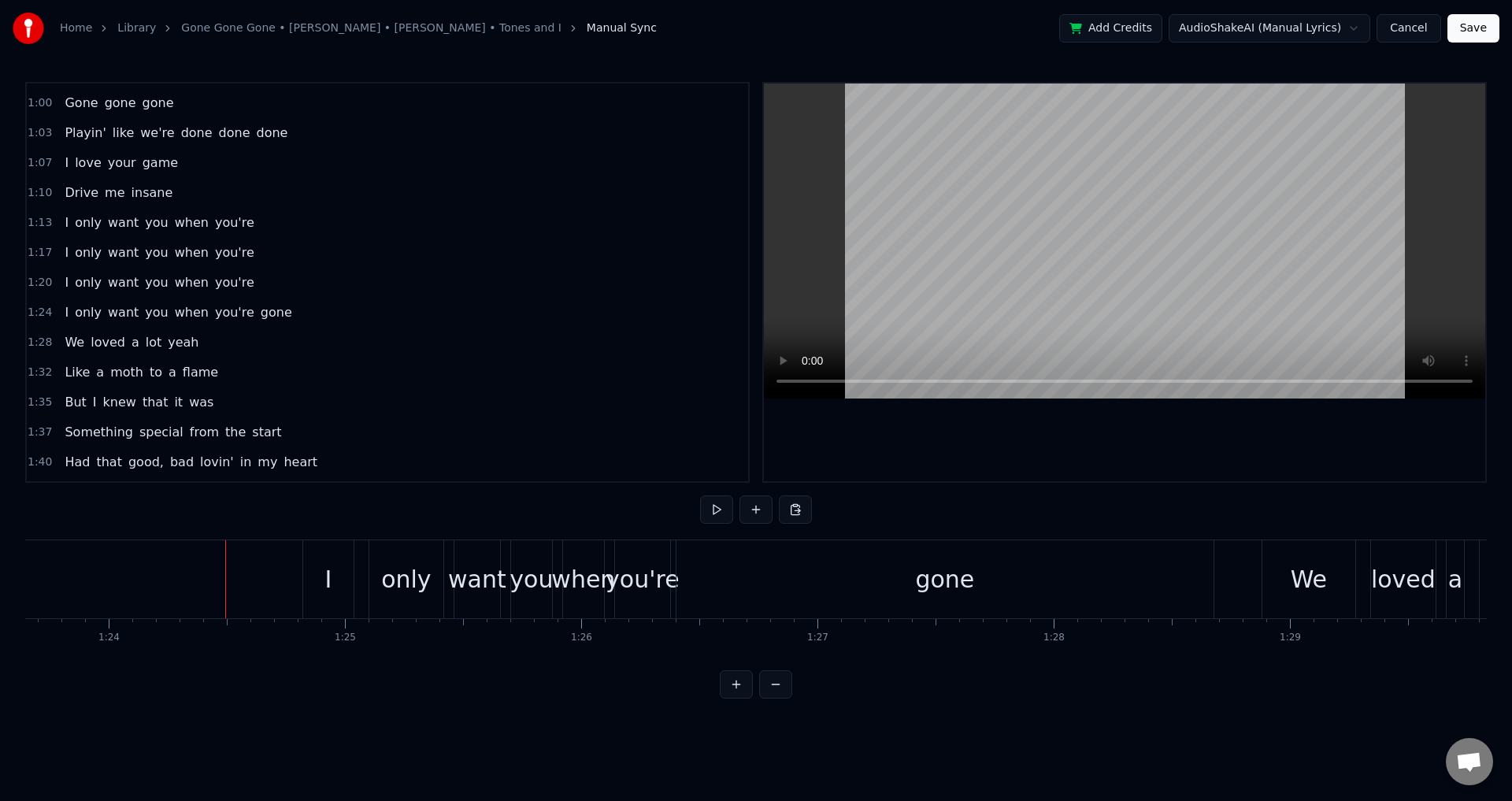
click at [361, 593] on div "I only want you when you're gone" at bounding box center [760, 580] width 915 height 78
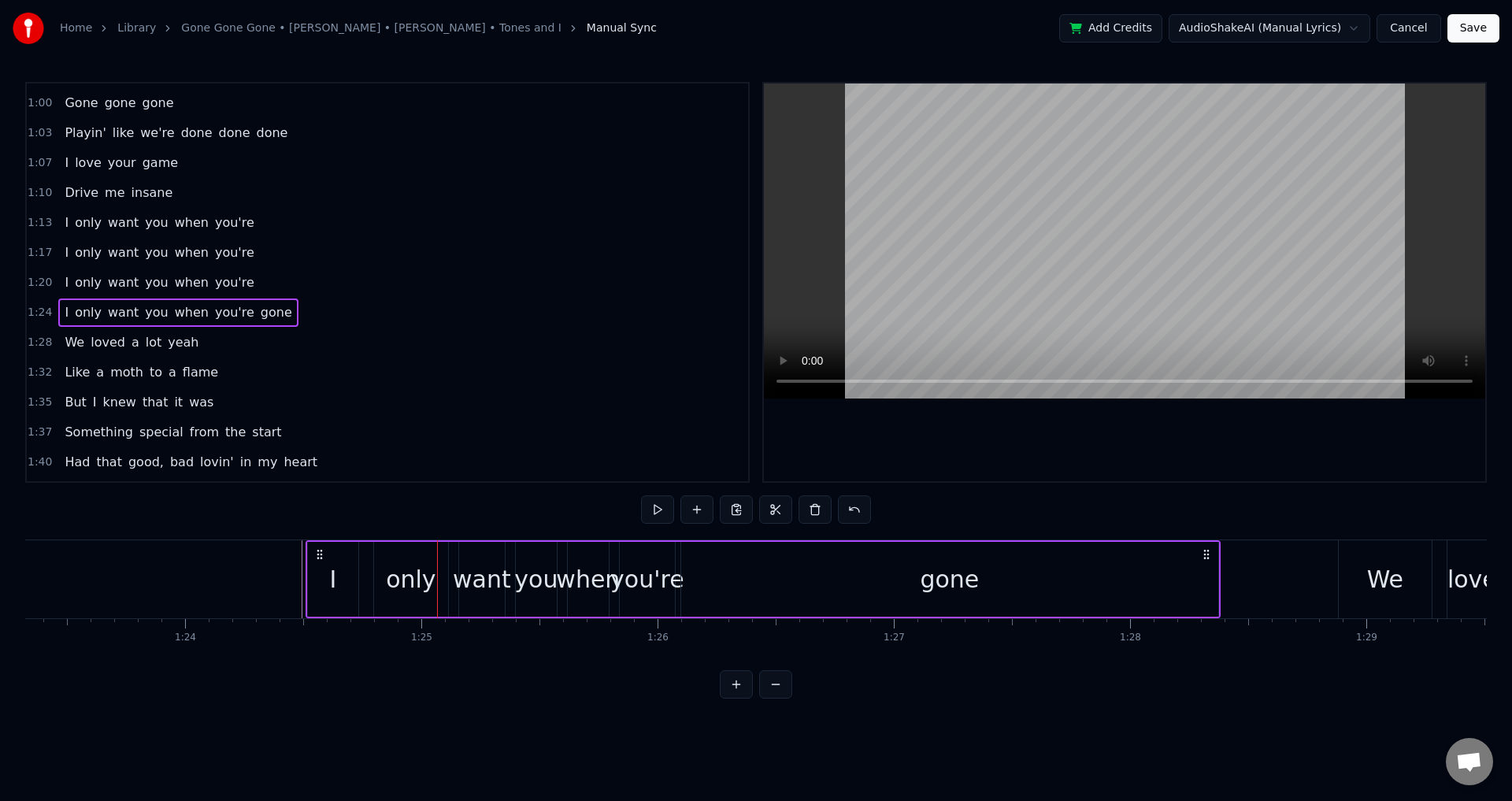
scroll to position [0, 19682]
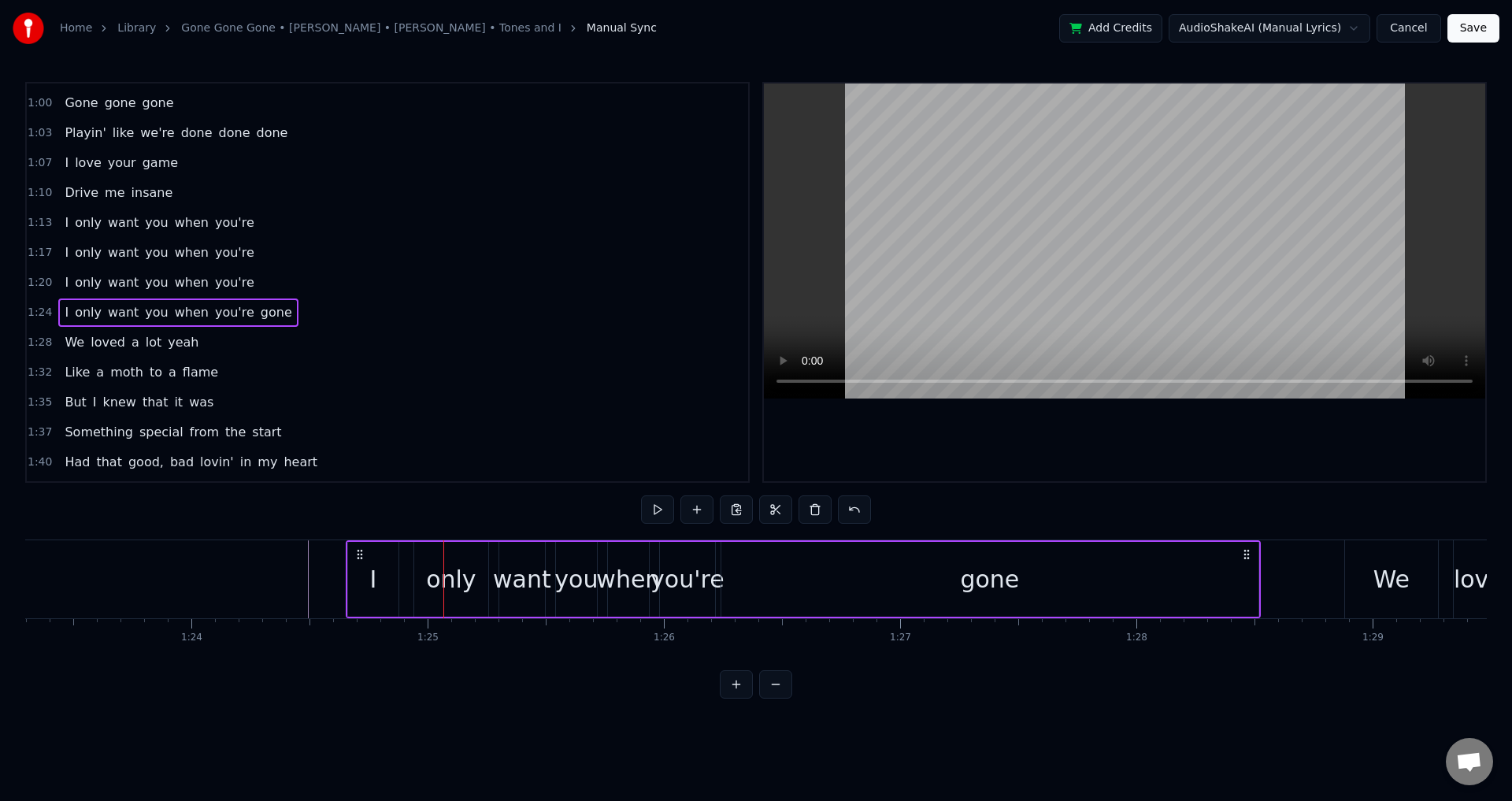
drag, startPoint x: 317, startPoint y: 549, endPoint x: 360, endPoint y: 564, distance: 45.5
click at [360, 564] on div "I only want you when you're gone" at bounding box center [803, 580] width 915 height 78
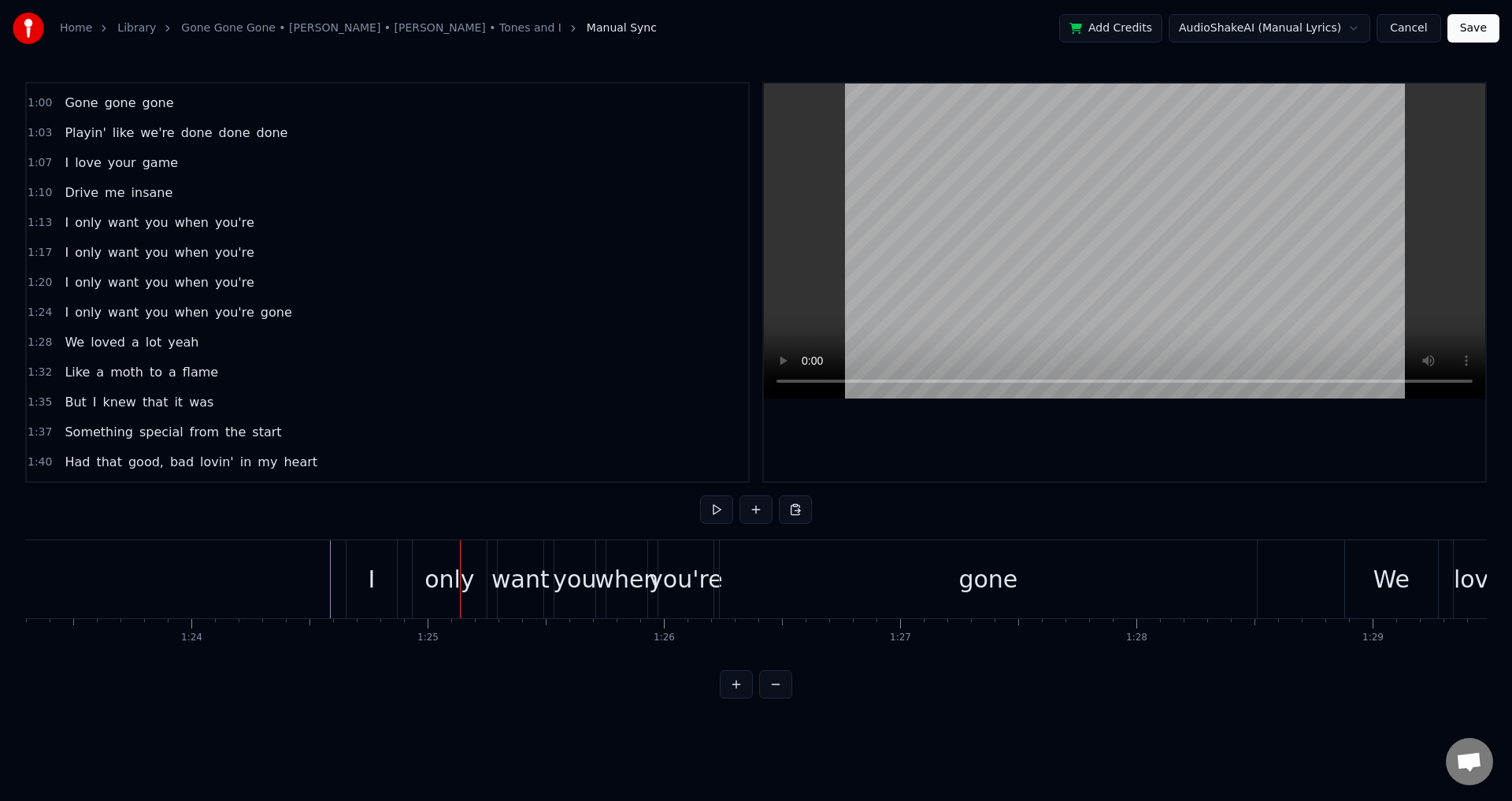
click at [499, 601] on div "want" at bounding box center [520, 580] width 46 height 78
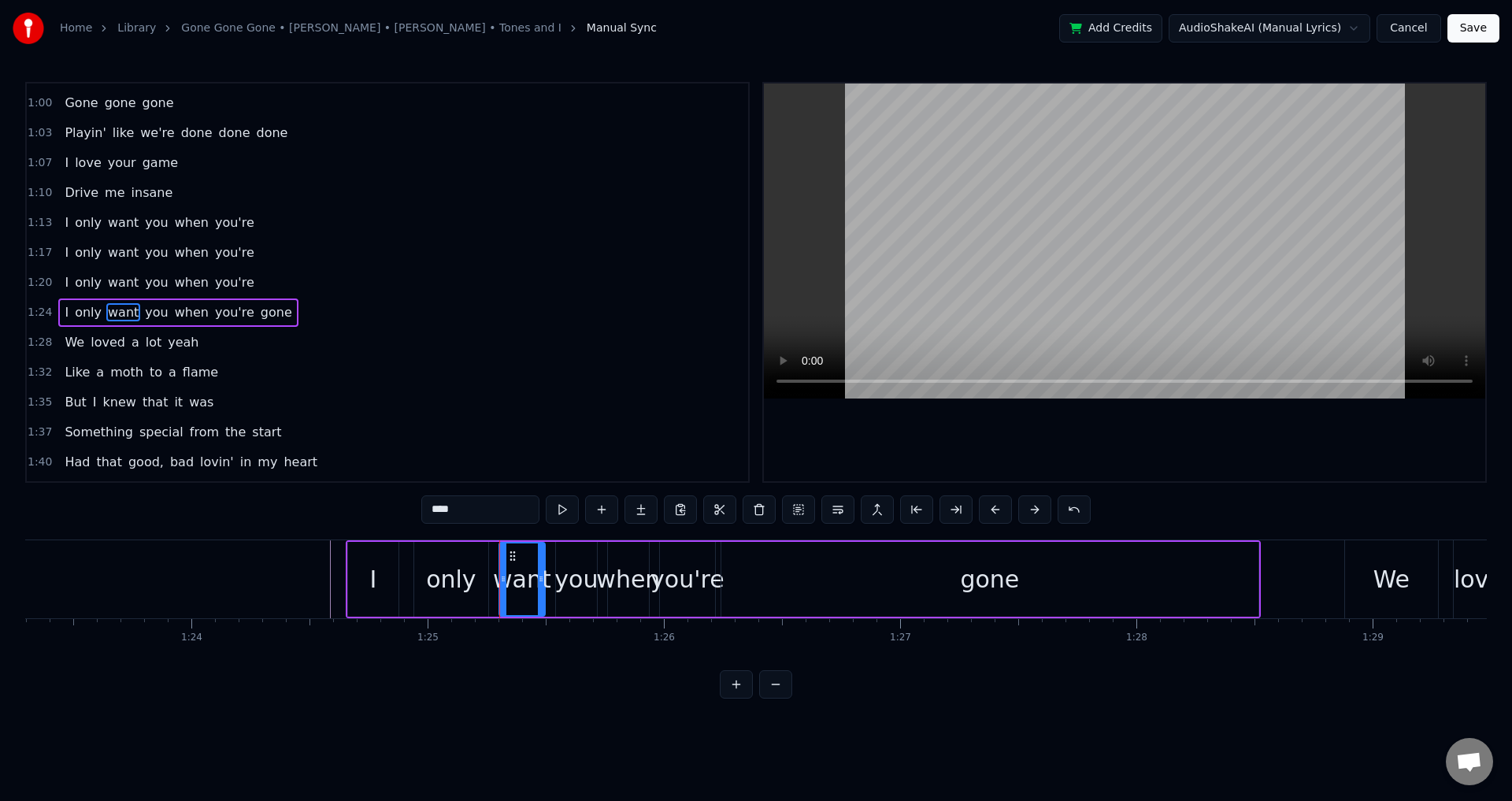
scroll to position [594, 0]
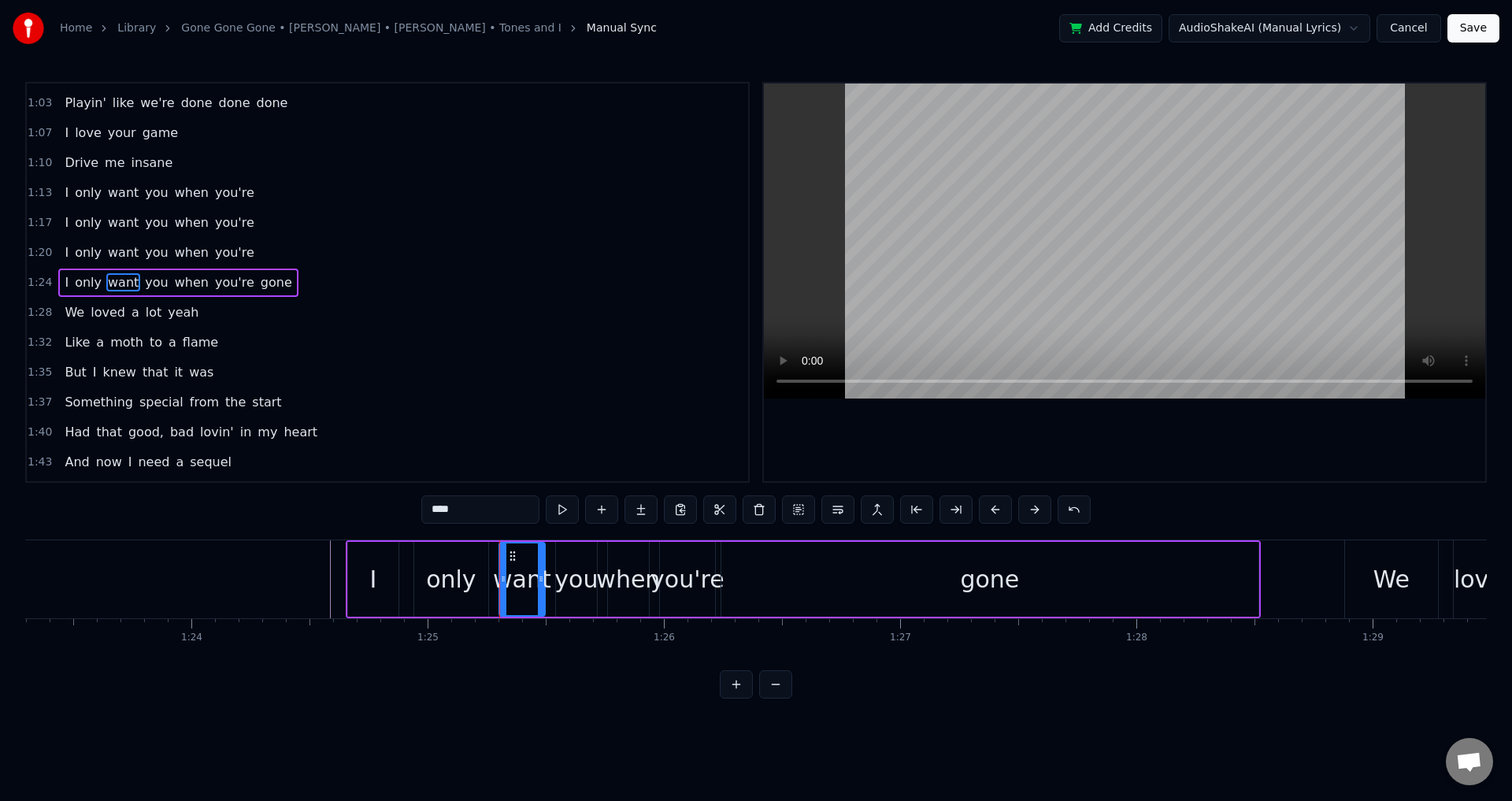
click at [461, 573] on div "only" at bounding box center [451, 579] width 49 height 35
drag, startPoint x: 416, startPoint y: 575, endPoint x: 402, endPoint y: 573, distance: 14.1
click at [402, 573] on icon at bounding box center [404, 579] width 6 height 13
click at [503, 577] on div "want" at bounding box center [522, 579] width 58 height 35
drag, startPoint x: 500, startPoint y: 573, endPoint x: 489, endPoint y: 572, distance: 11.0
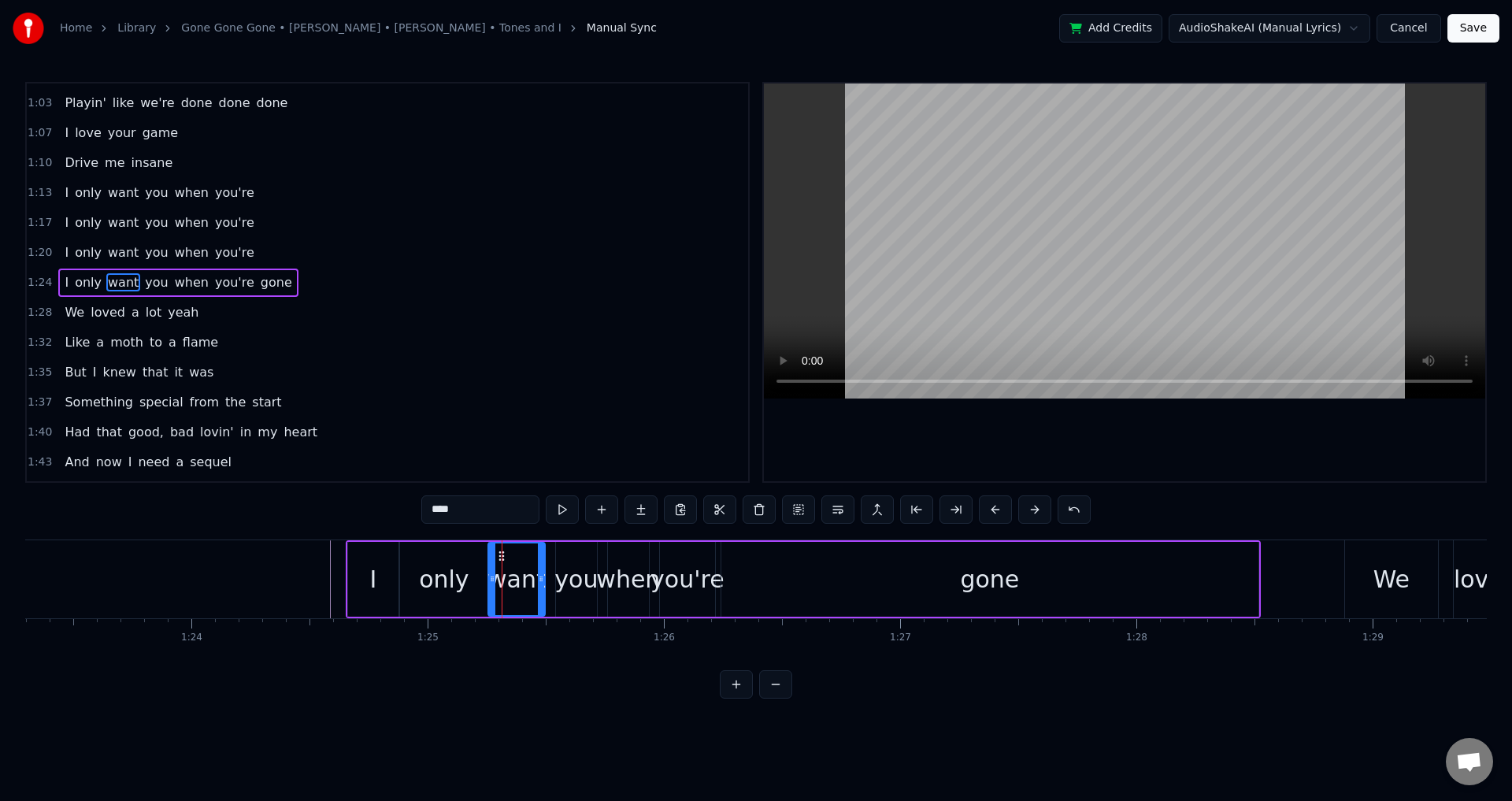
click at [489, 572] on div at bounding box center [493, 580] width 6 height 72
click at [568, 569] on div "you" at bounding box center [576, 579] width 43 height 35
drag, startPoint x: 558, startPoint y: 569, endPoint x: 544, endPoint y: 569, distance: 14.0
click at [544, 569] on div at bounding box center [546, 580] width 6 height 72
click at [622, 582] on div "when" at bounding box center [628, 579] width 64 height 35
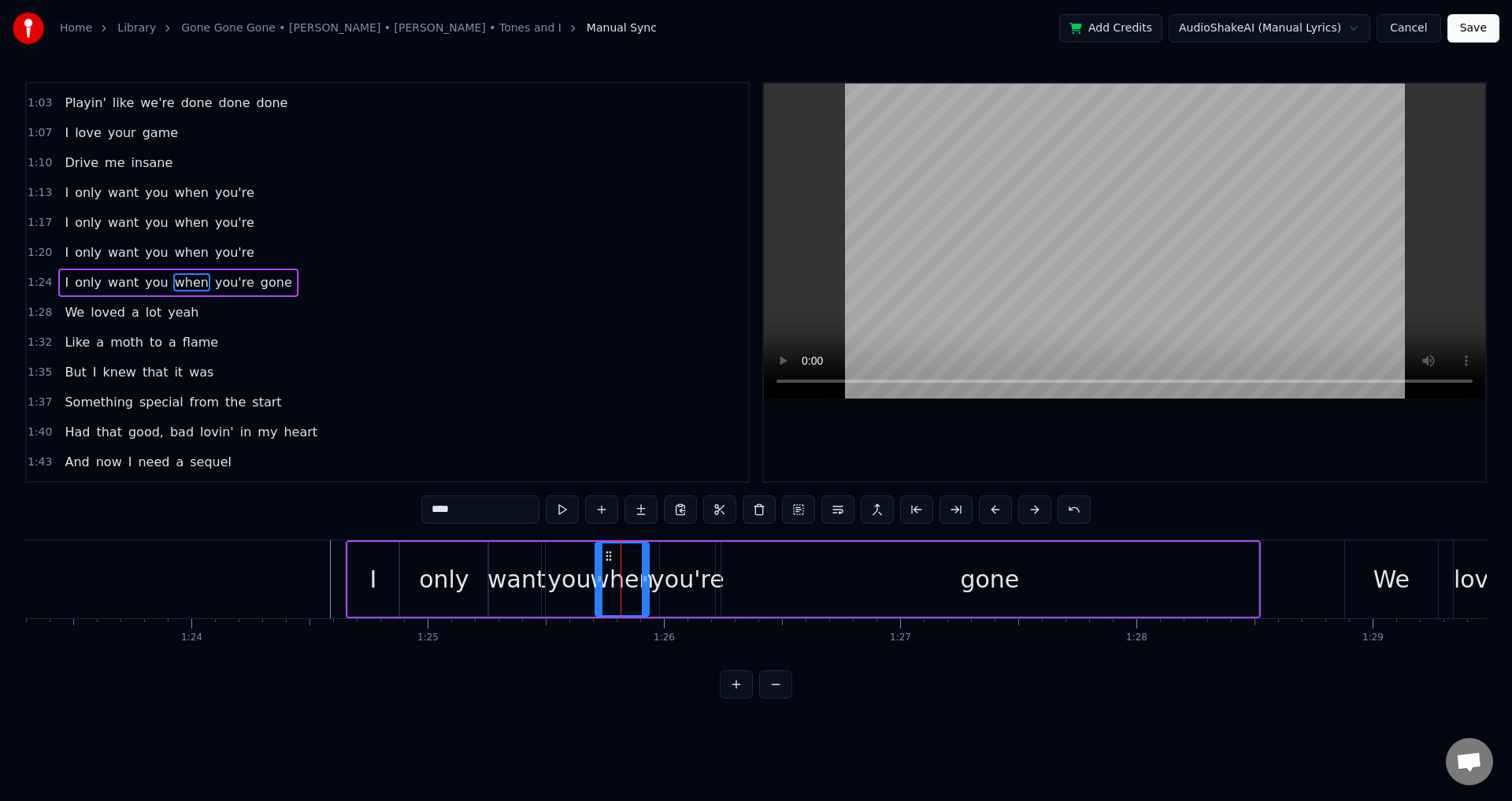
drag, startPoint x: 608, startPoint y: 571, endPoint x: 600, endPoint y: 569, distance: 8.2
click at [600, 569] on div at bounding box center [600, 580] width 6 height 72
click at [679, 569] on div "you're" at bounding box center [687, 579] width 74 height 35
click at [656, 564] on div at bounding box center [656, 580] width 6 height 72
click at [722, 569] on div "gone" at bounding box center [990, 580] width 537 height 75
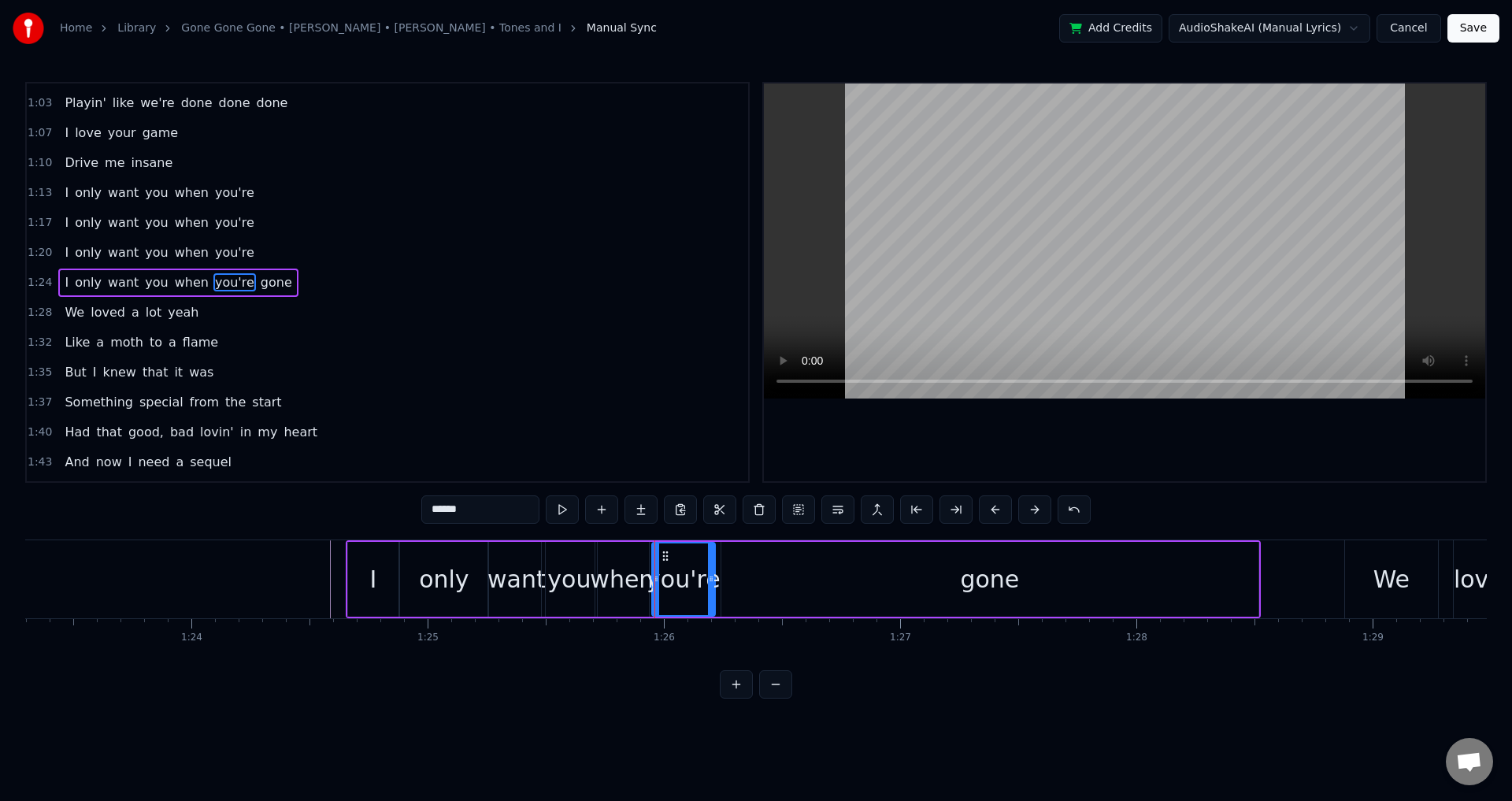
type input "****"
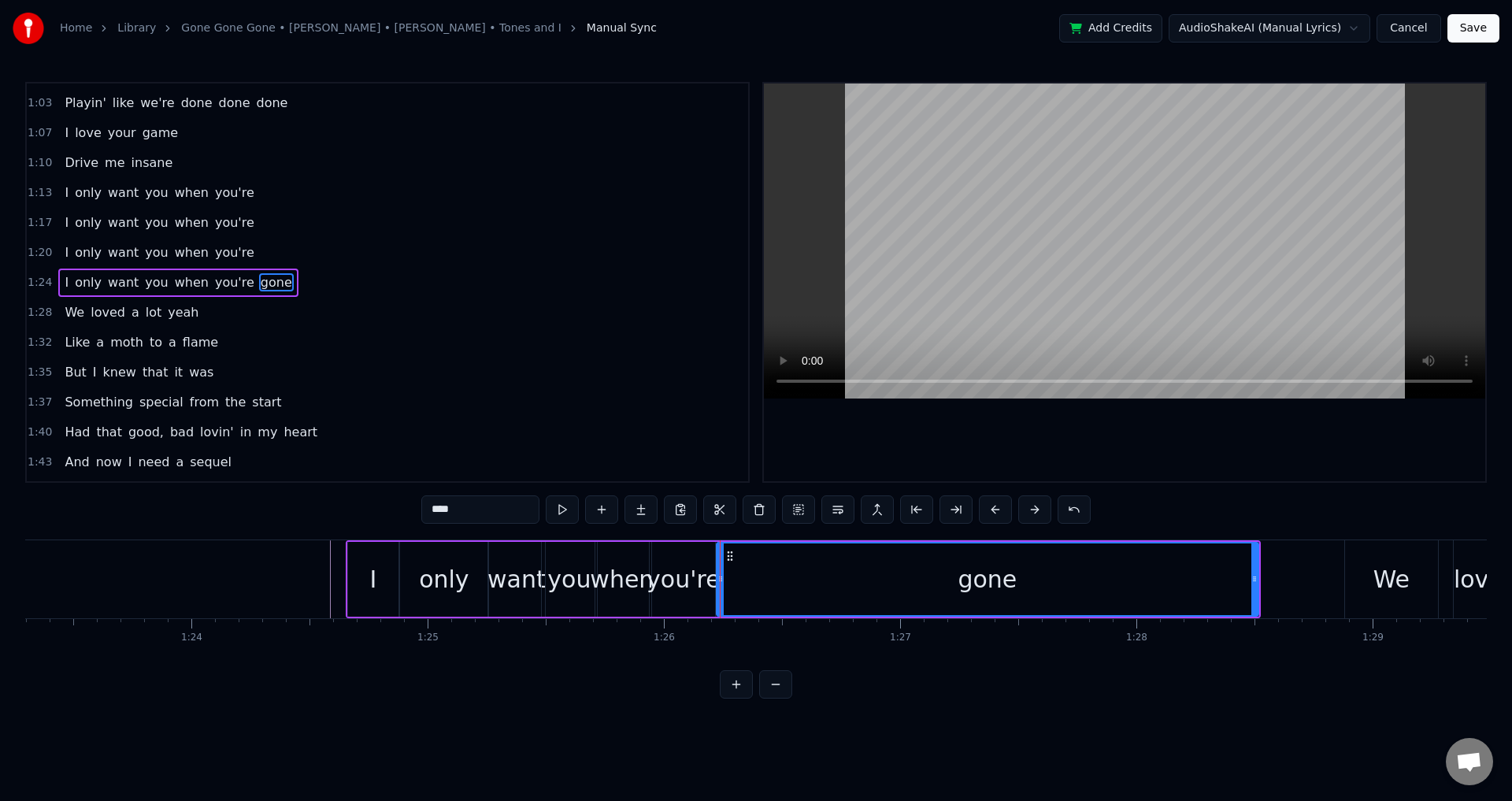
click at [718, 578] on icon at bounding box center [721, 579] width 6 height 13
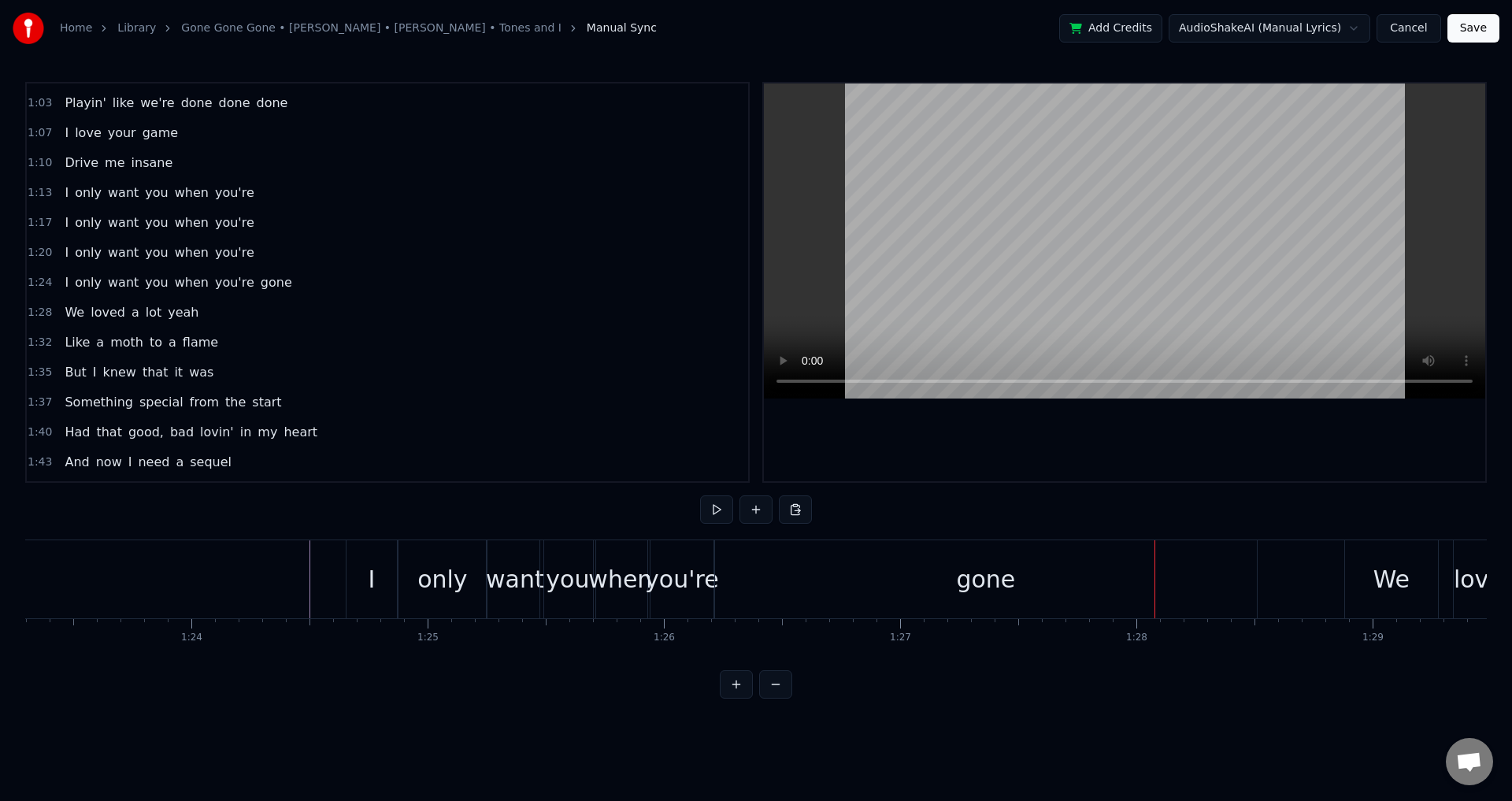
click at [1195, 573] on div "gone" at bounding box center [986, 580] width 542 height 78
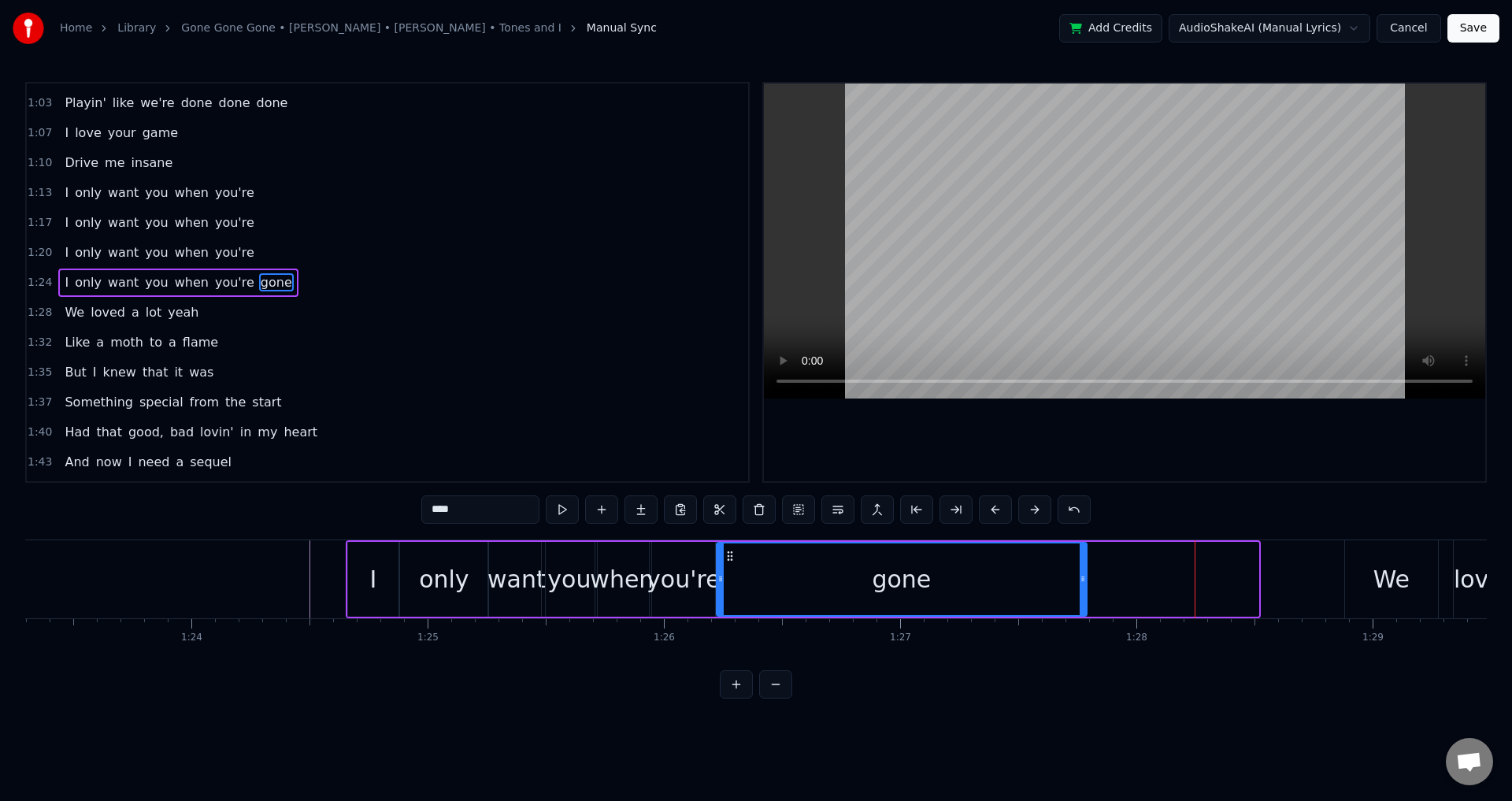
drag, startPoint x: 1253, startPoint y: 575, endPoint x: 1082, endPoint y: 581, distance: 171.1
click at [1082, 581] on icon at bounding box center [1083, 579] width 6 height 13
click at [1087, 429] on div at bounding box center [1125, 283] width 722 height 398
click at [1090, 446] on div at bounding box center [1125, 283] width 722 height 398
click at [1114, 416] on div at bounding box center [1125, 283] width 722 height 398
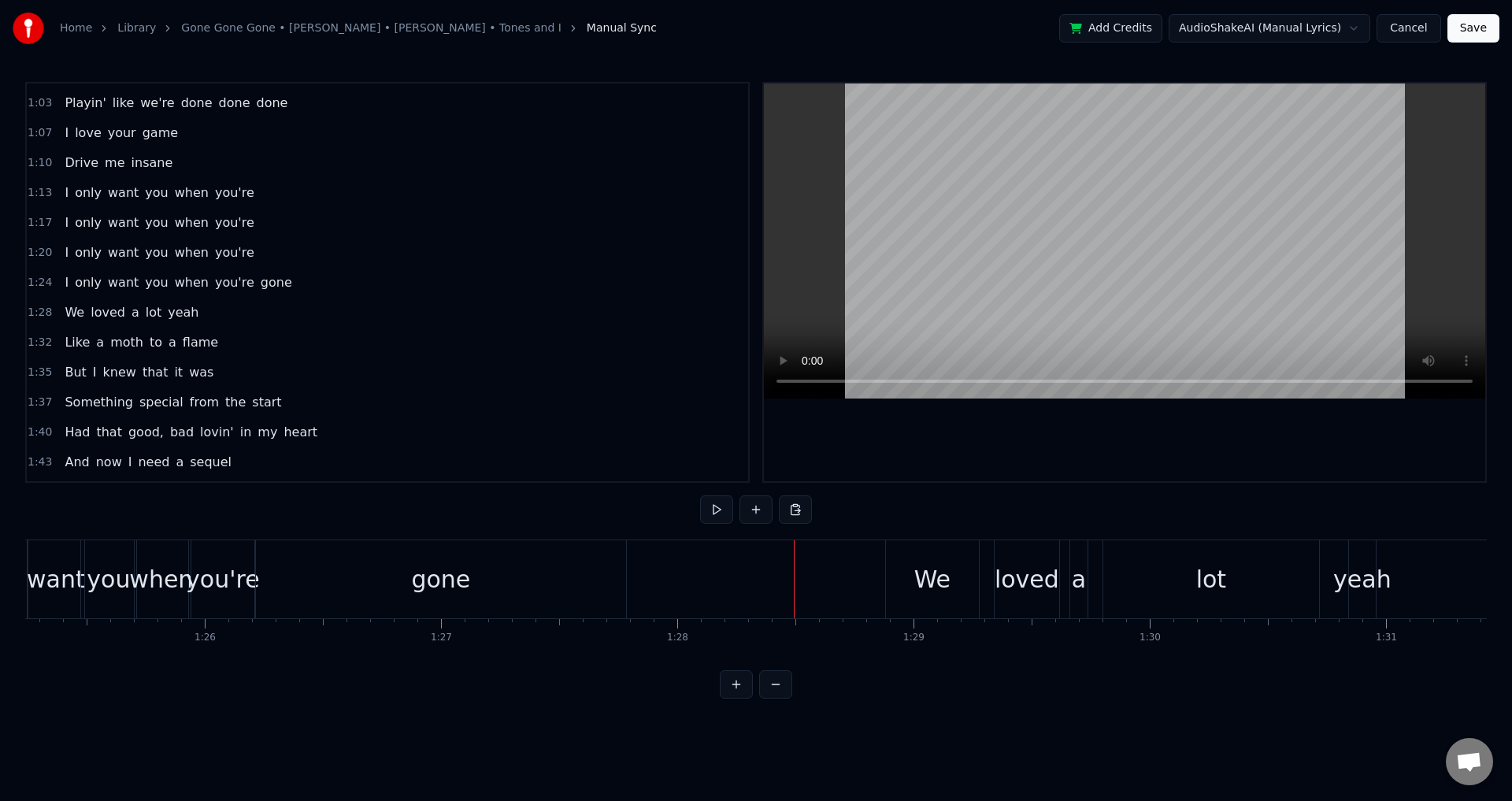
scroll to position [0, 20185]
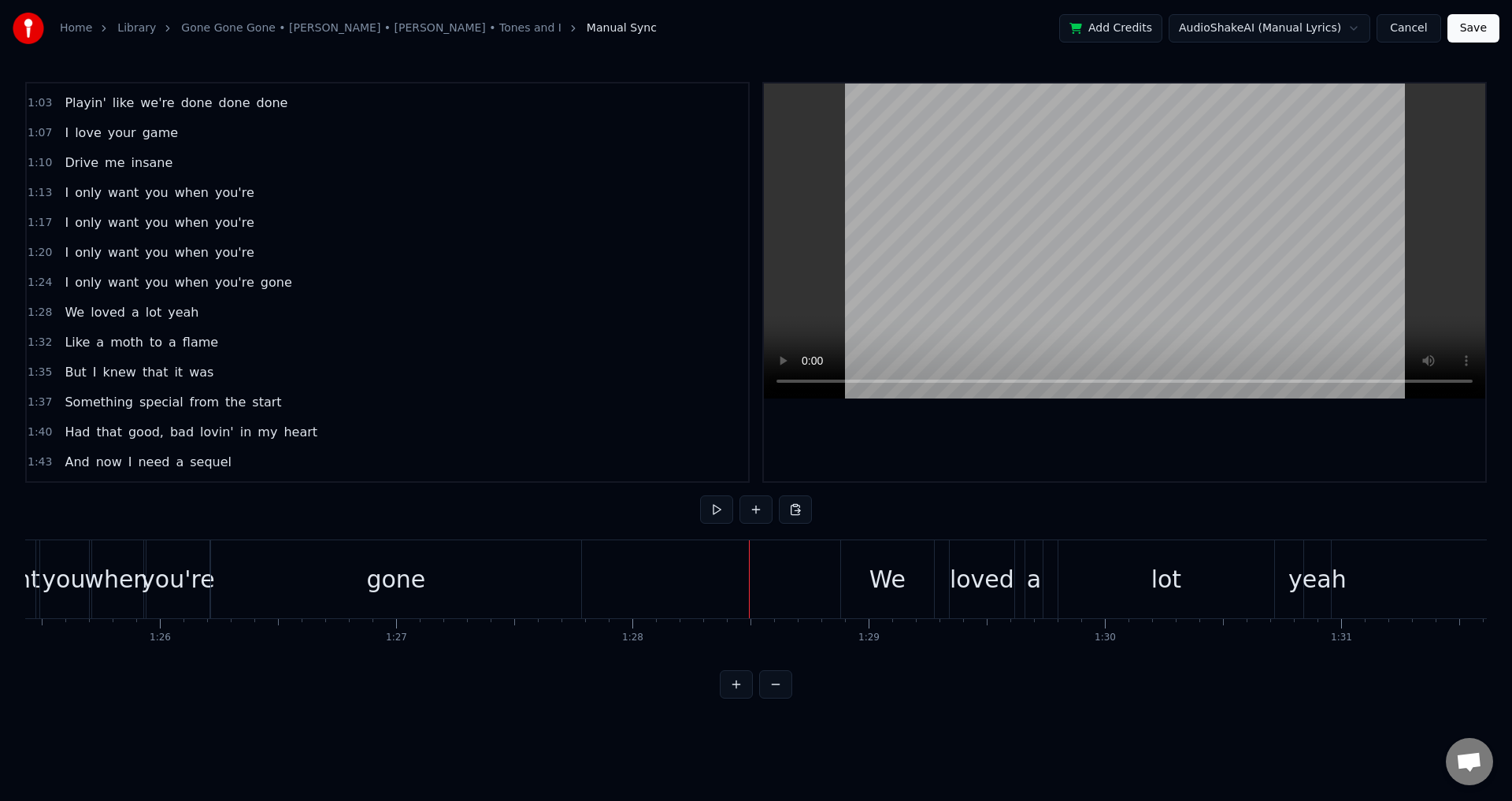
click at [944, 577] on div "We loved a lot yeah" at bounding box center [1088, 580] width 495 height 78
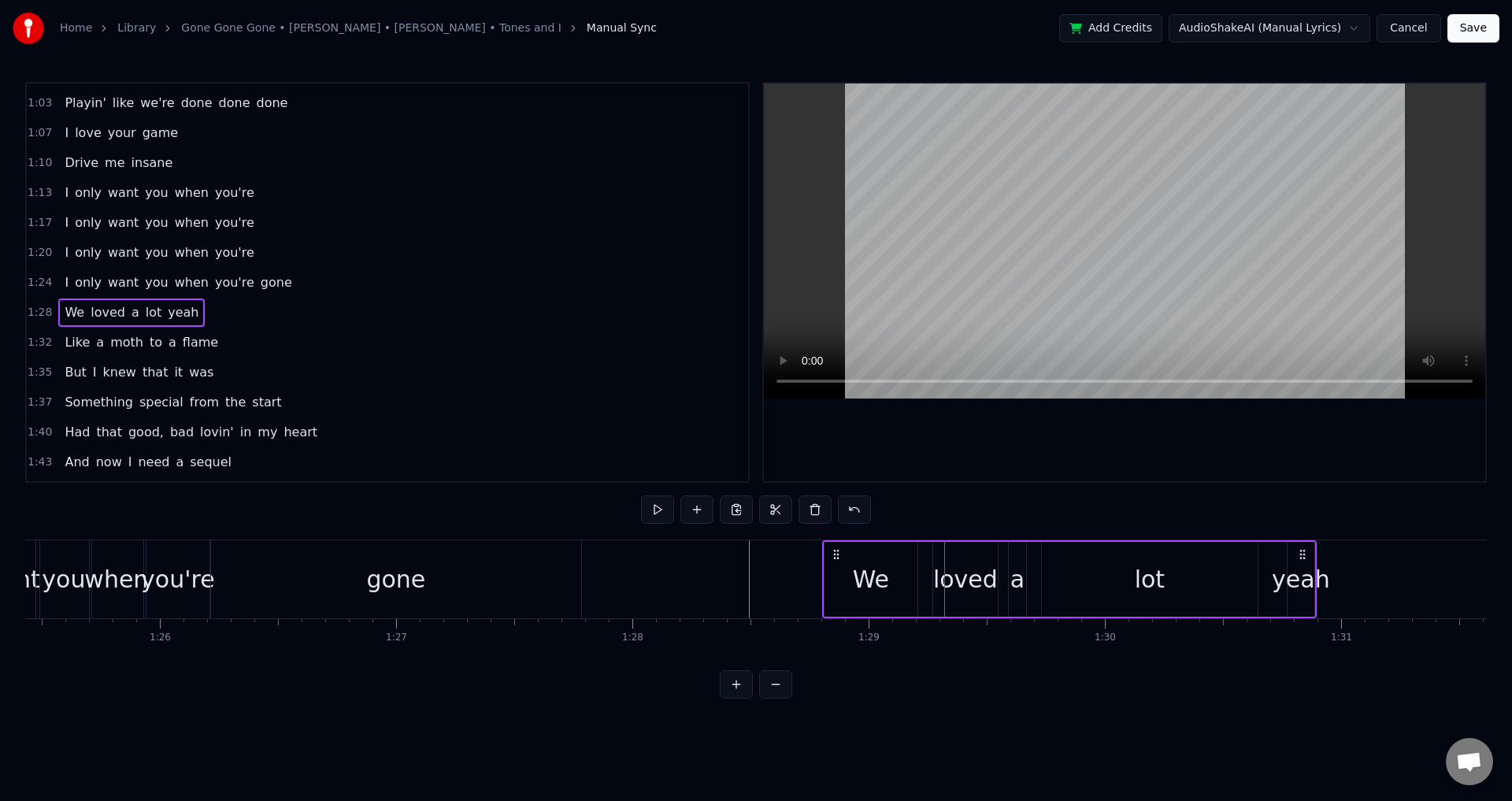
drag, startPoint x: 855, startPoint y: 551, endPoint x: 837, endPoint y: 553, distance: 18.1
click at [837, 553] on icon at bounding box center [837, 555] width 13 height 13
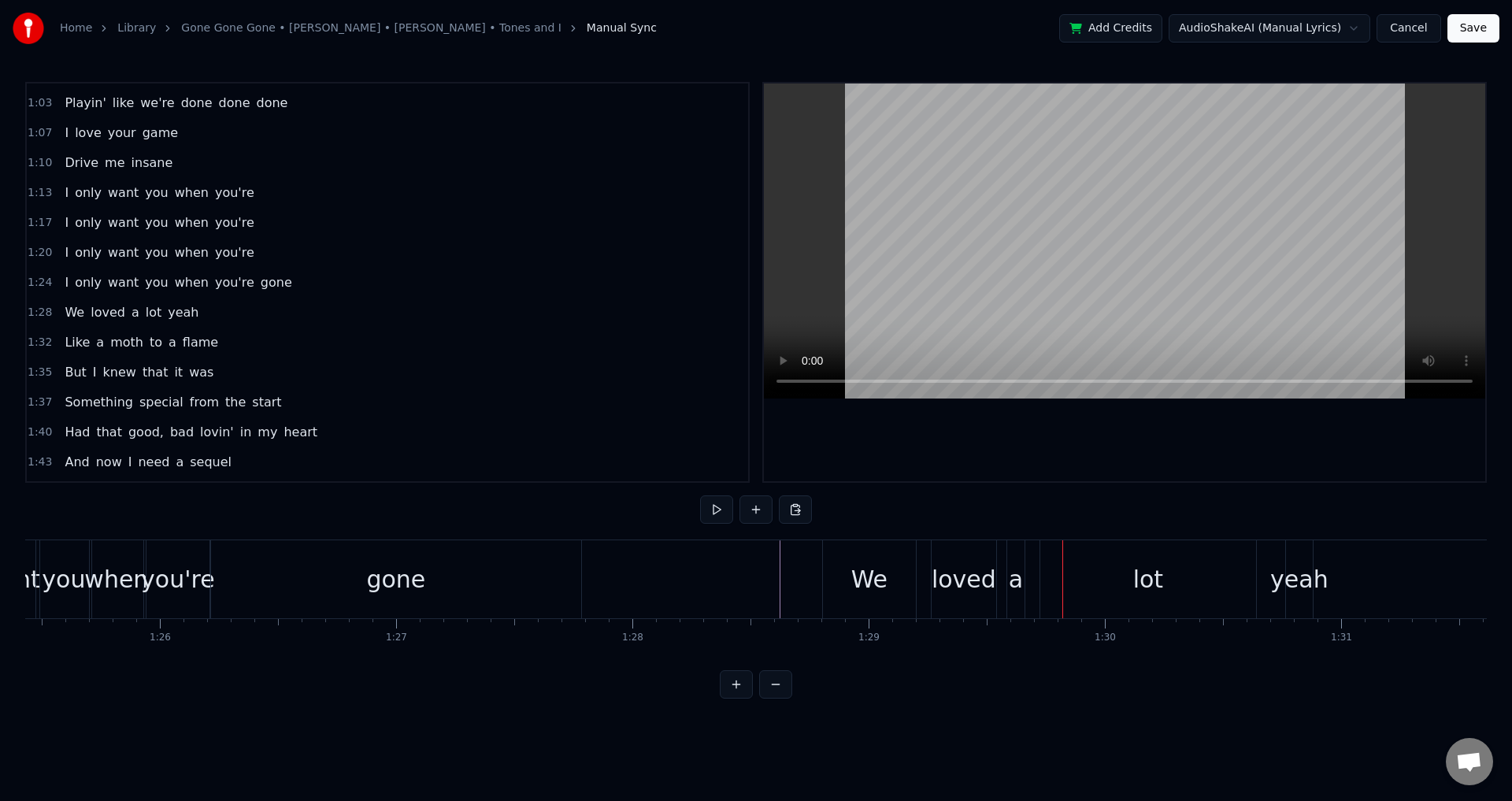
click at [962, 602] on div "loved" at bounding box center [964, 580] width 65 height 78
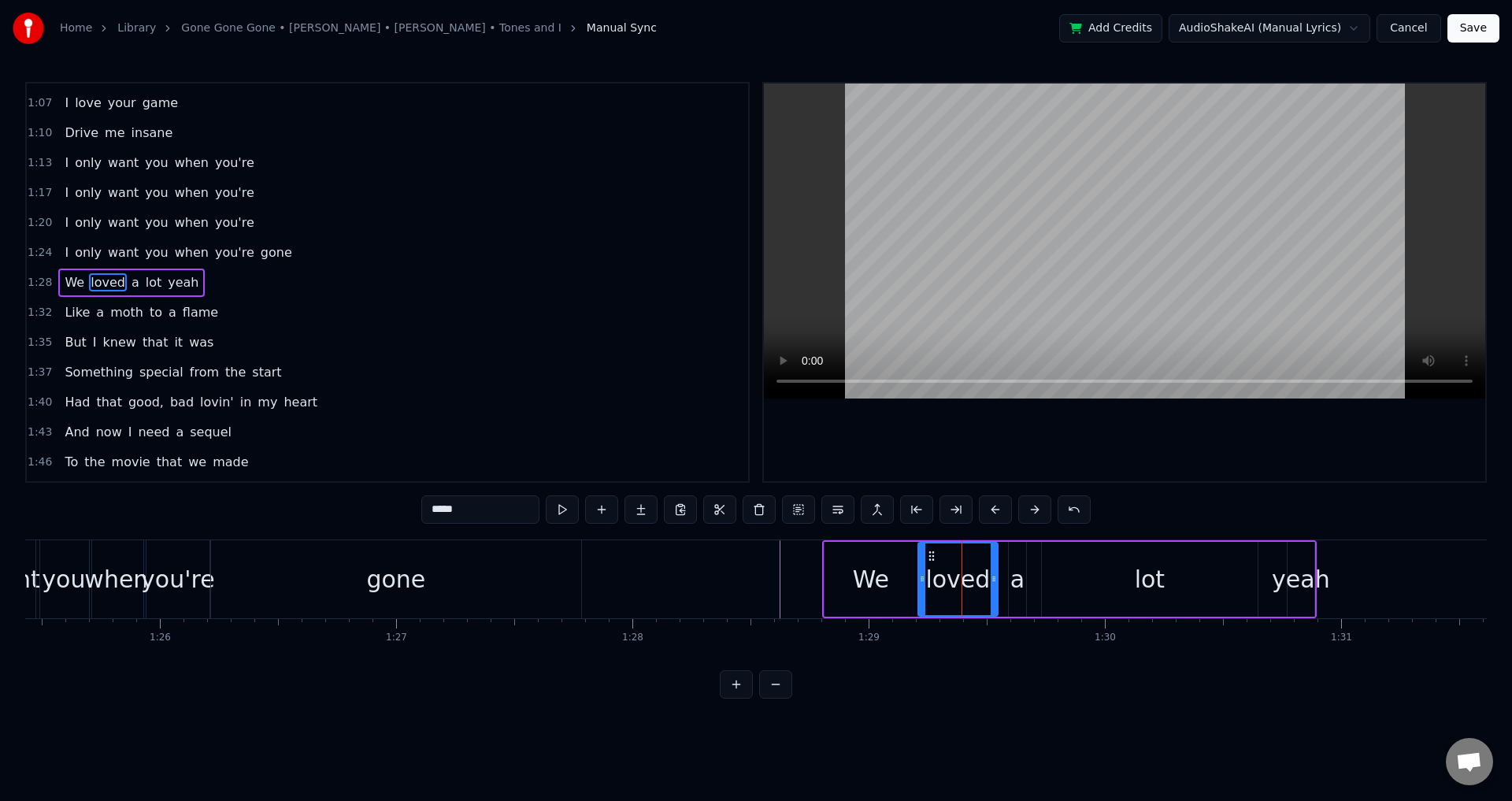
drag, startPoint x: 935, startPoint y: 581, endPoint x: 920, endPoint y: 581, distance: 15.0
click at [921, 581] on circle at bounding box center [921, 581] width 1 height 1
click at [1024, 578] on div "a" at bounding box center [1018, 580] width 18 height 75
drag, startPoint x: 1009, startPoint y: 577, endPoint x: 997, endPoint y: 576, distance: 12.0
click at [998, 576] on icon at bounding box center [1001, 579] width 6 height 13
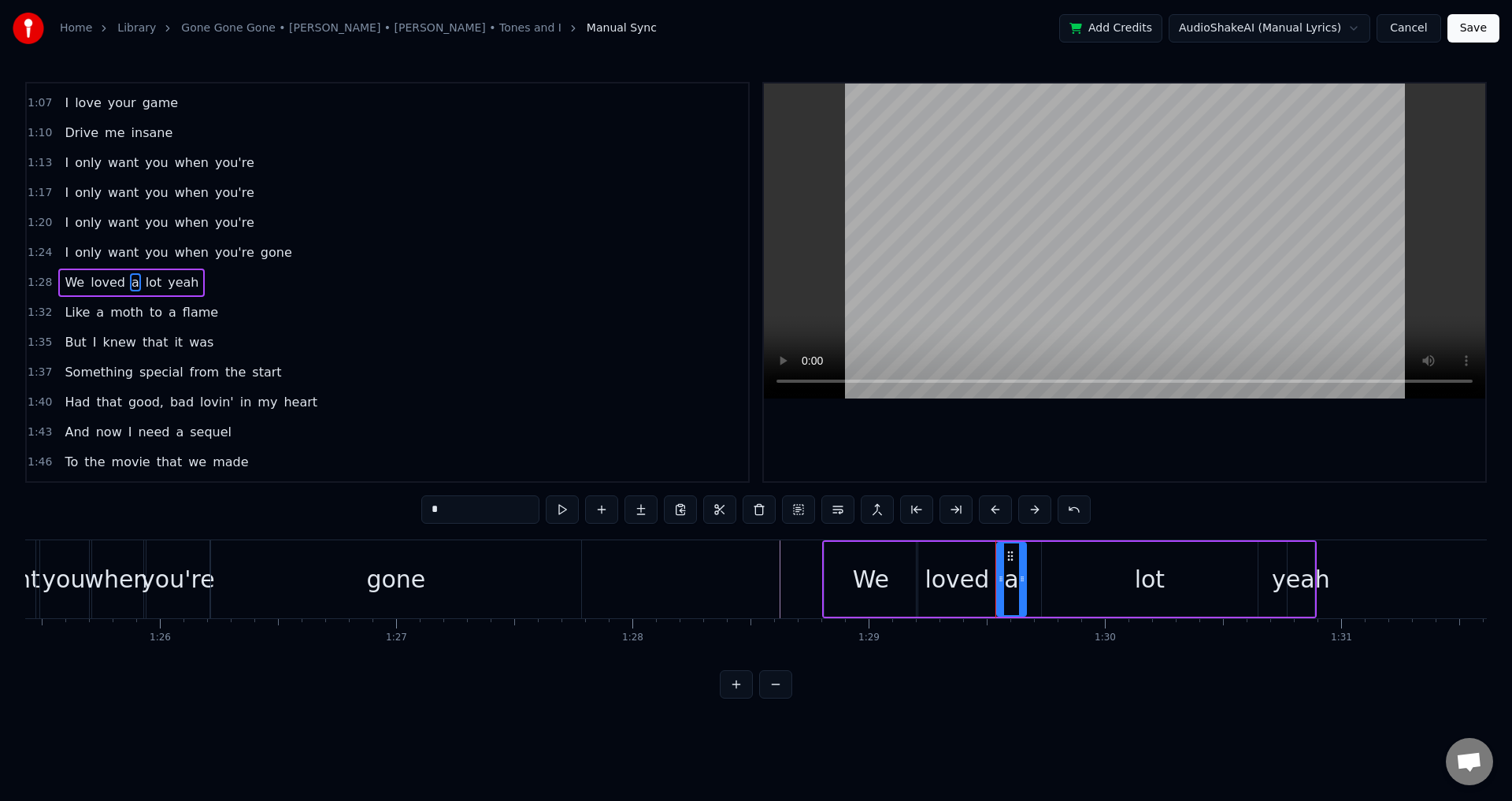
click at [1058, 576] on div "lot" at bounding box center [1150, 580] width 216 height 75
type input "***"
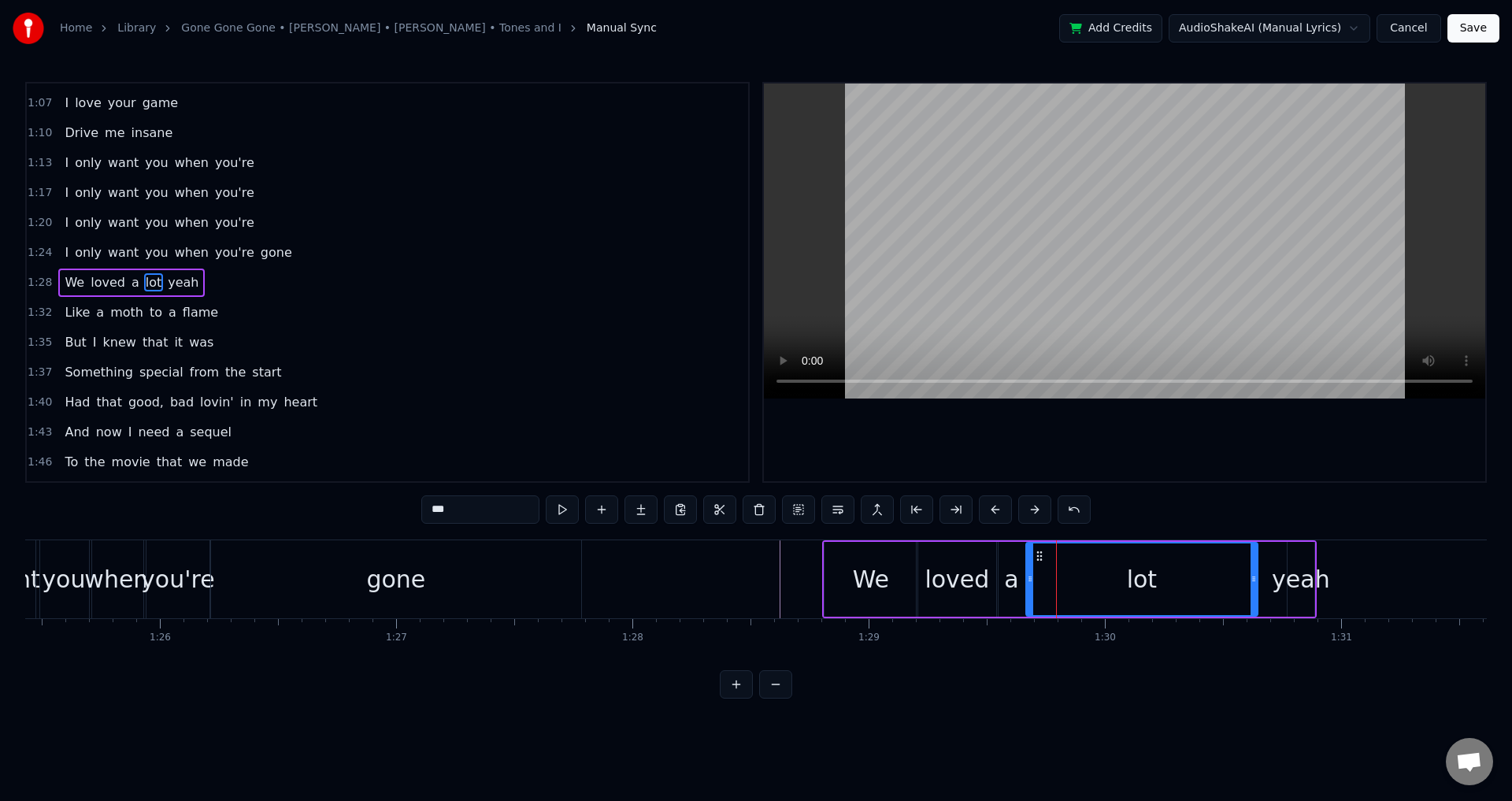
drag, startPoint x: 1044, startPoint y: 577, endPoint x: 1028, endPoint y: 578, distance: 16.0
click at [1028, 578] on icon at bounding box center [1031, 579] width 6 height 13
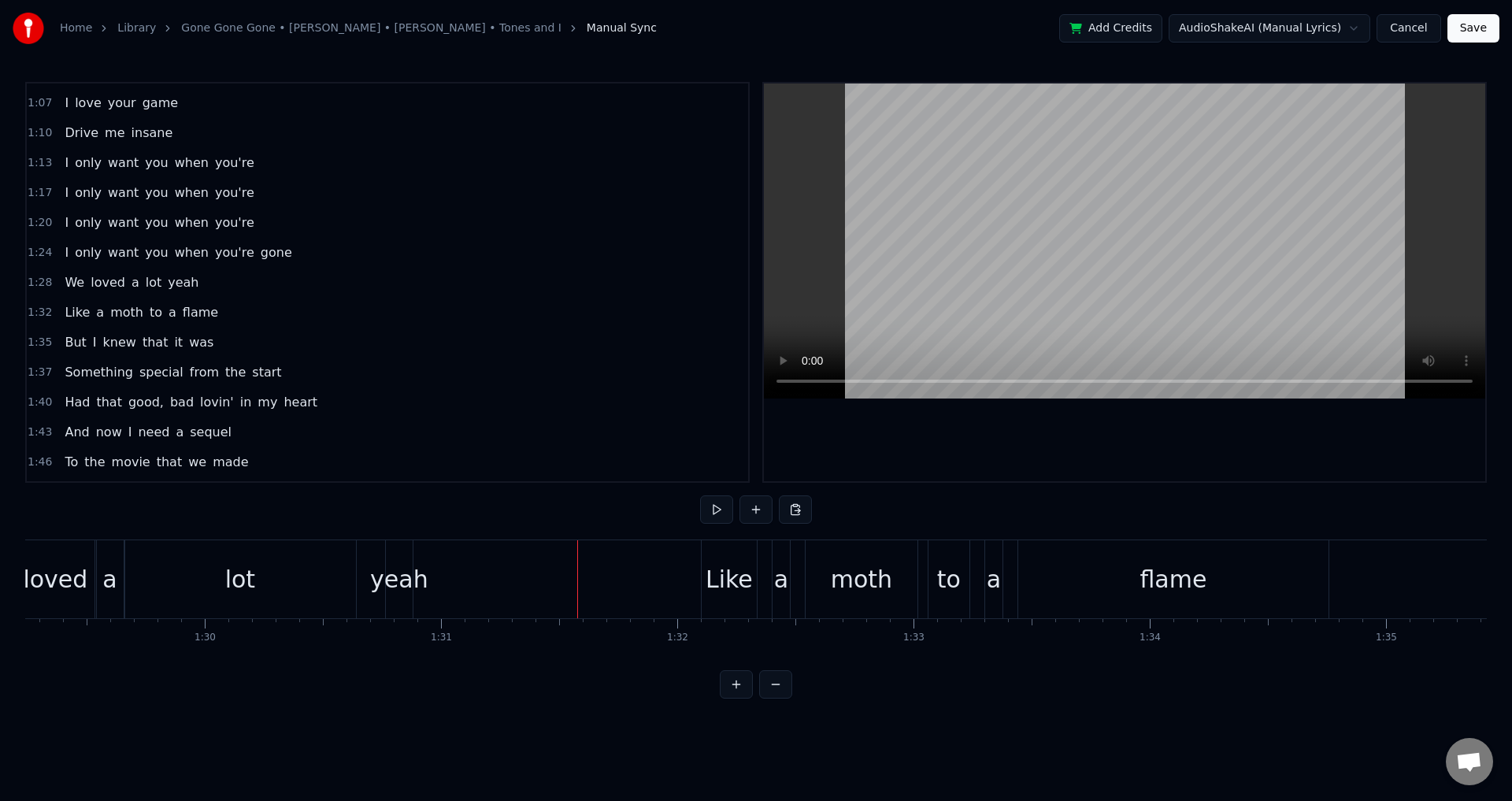
scroll to position [0, 21055]
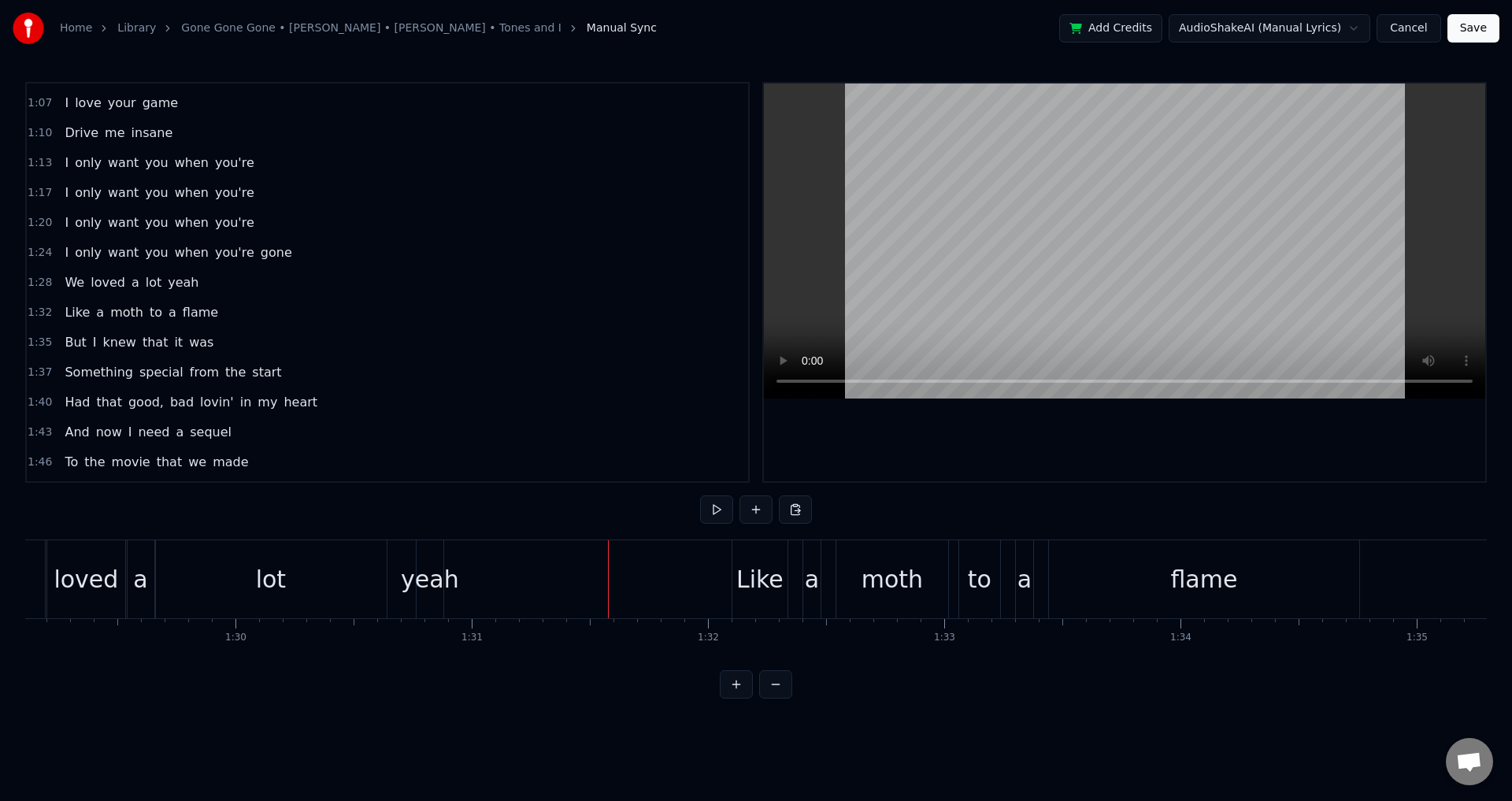
click at [387, 575] on div "We loved a lot yeah" at bounding box center [200, 580] width 495 height 78
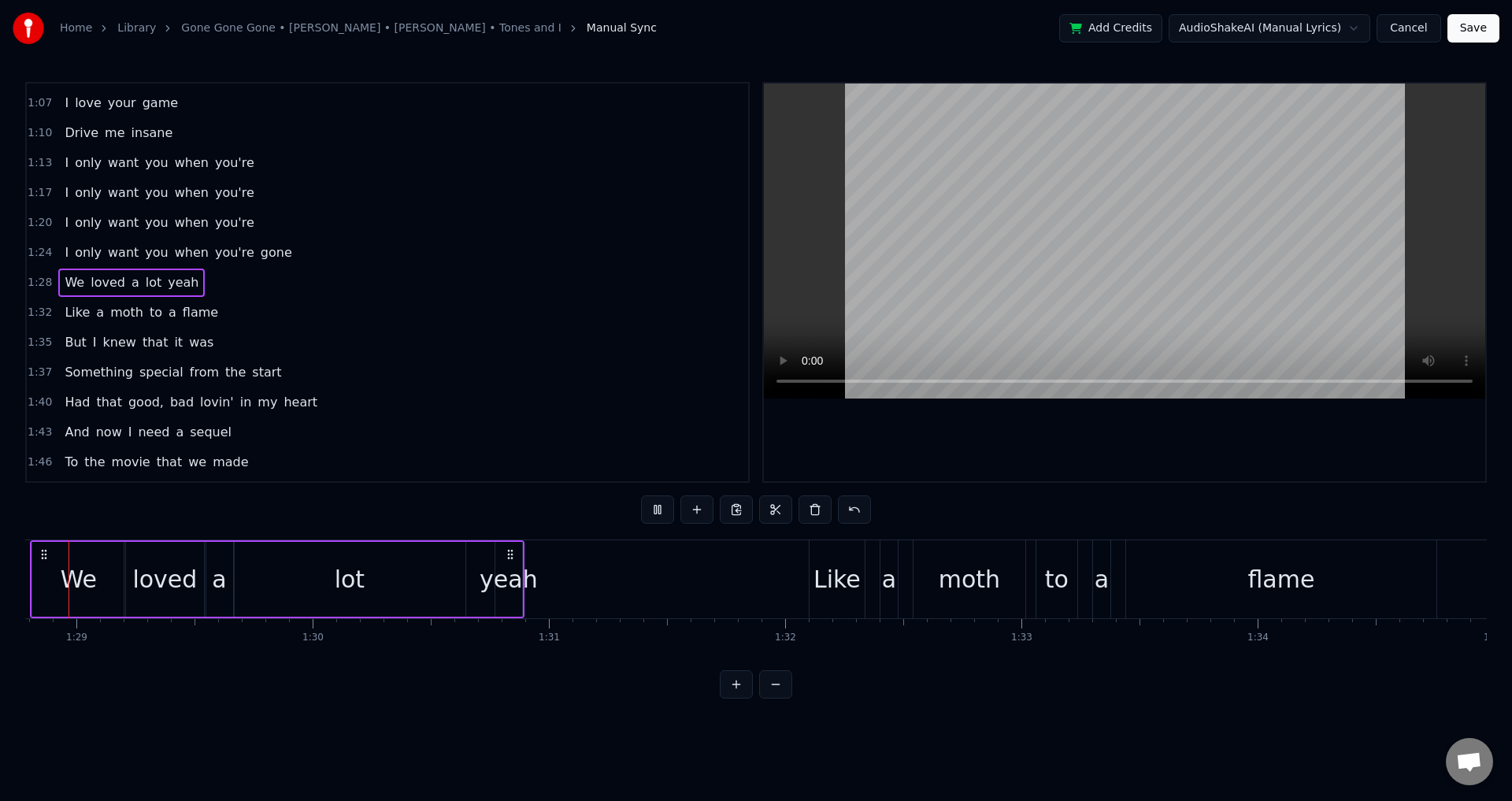
scroll to position [0, 20903]
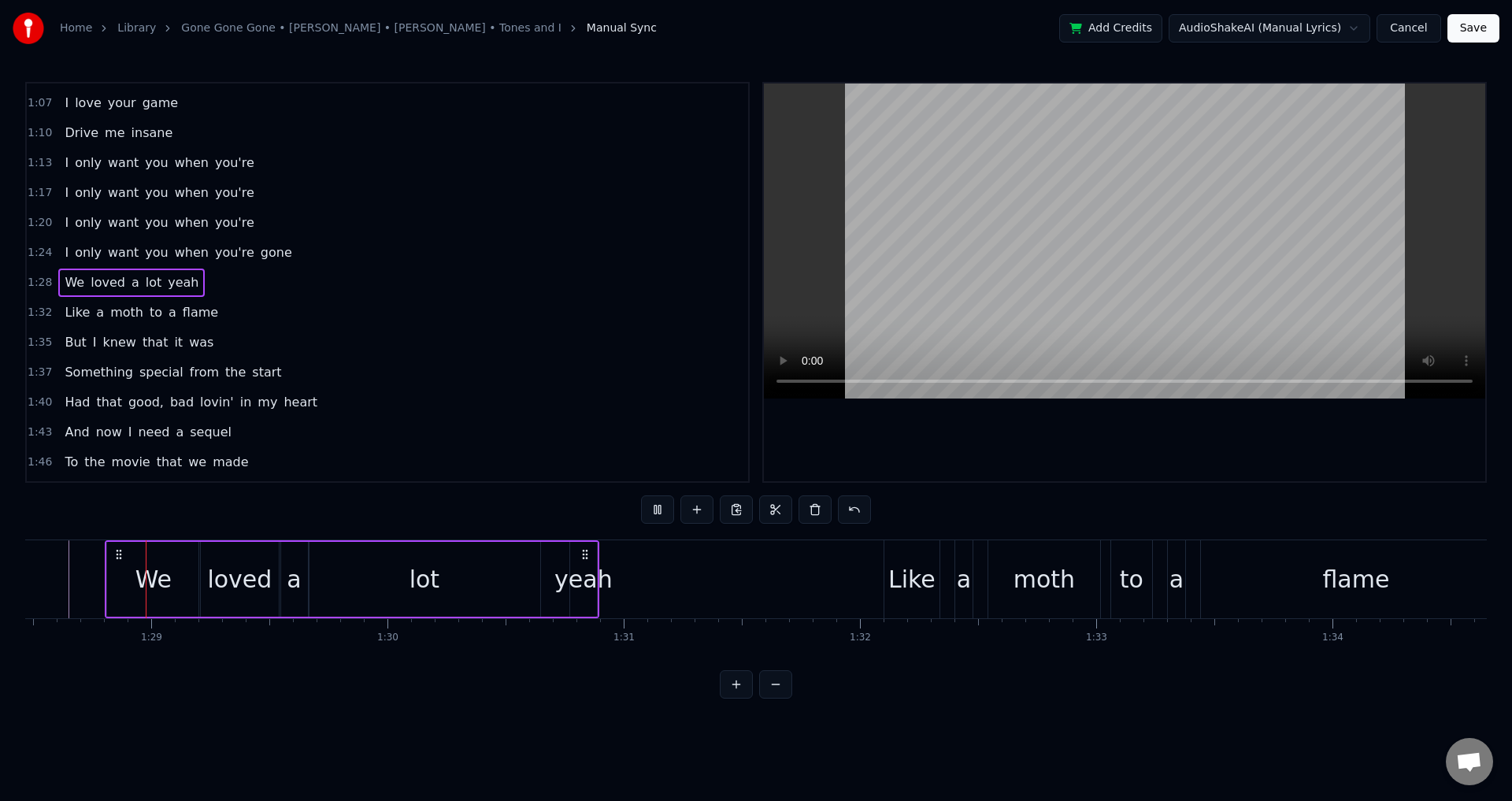
click at [571, 581] on div "yeah" at bounding box center [584, 579] width 58 height 35
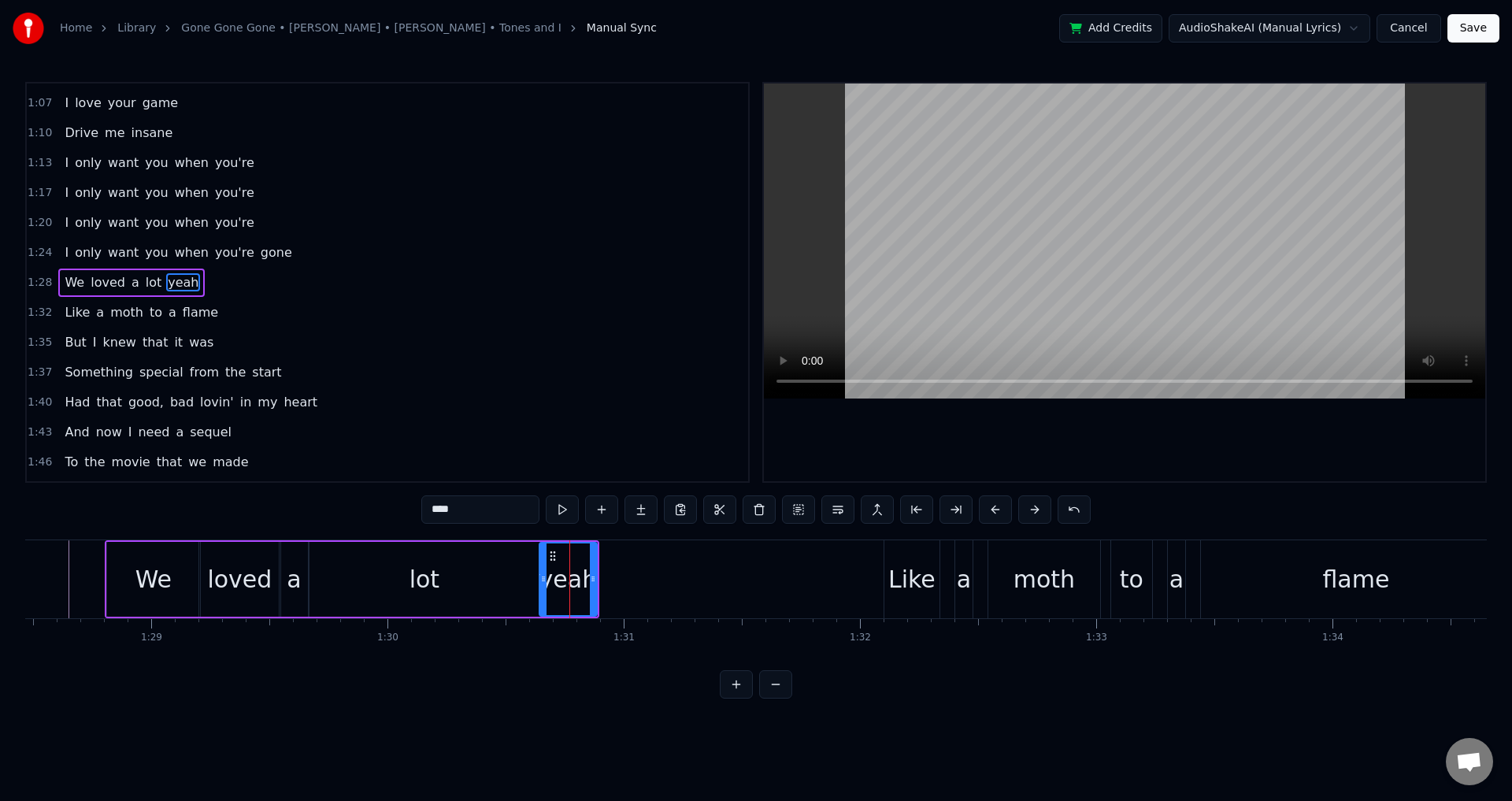
drag, startPoint x: 573, startPoint y: 577, endPoint x: 542, endPoint y: 577, distance: 31.0
click at [543, 577] on circle at bounding box center [543, 577] width 1 height 1
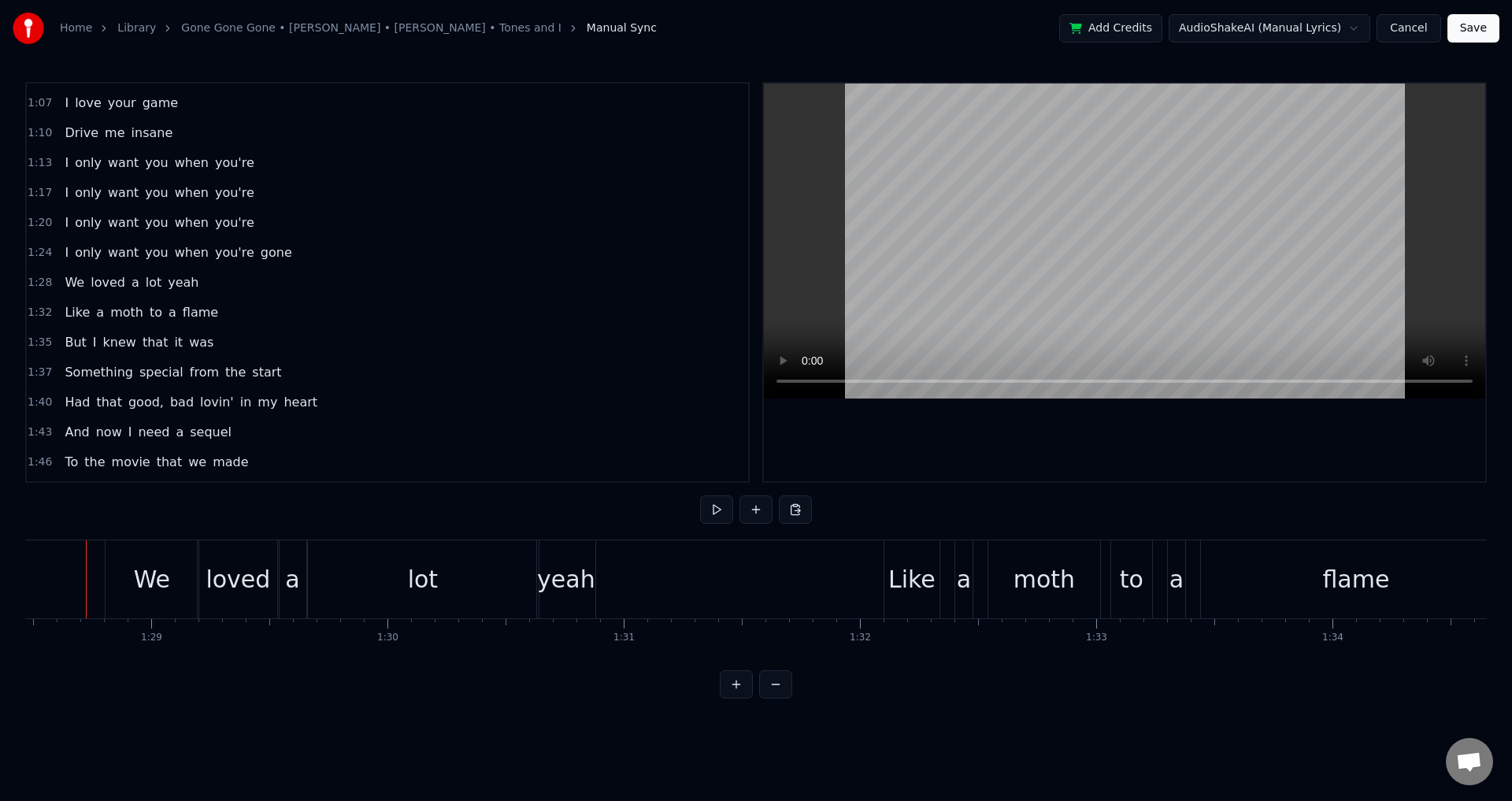
scroll to position [0, 20885]
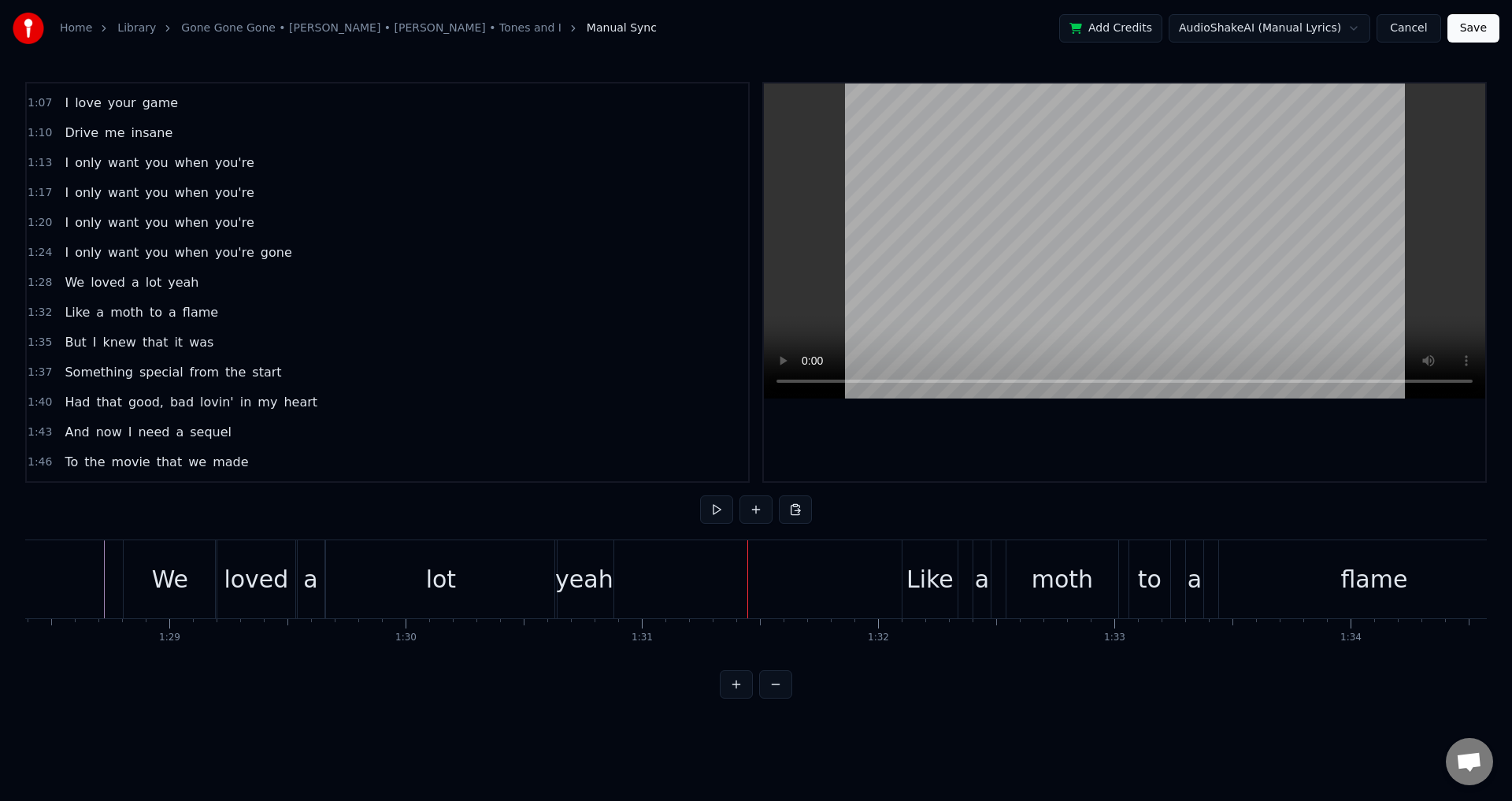
click at [605, 568] on div "yeah" at bounding box center [584, 579] width 58 height 35
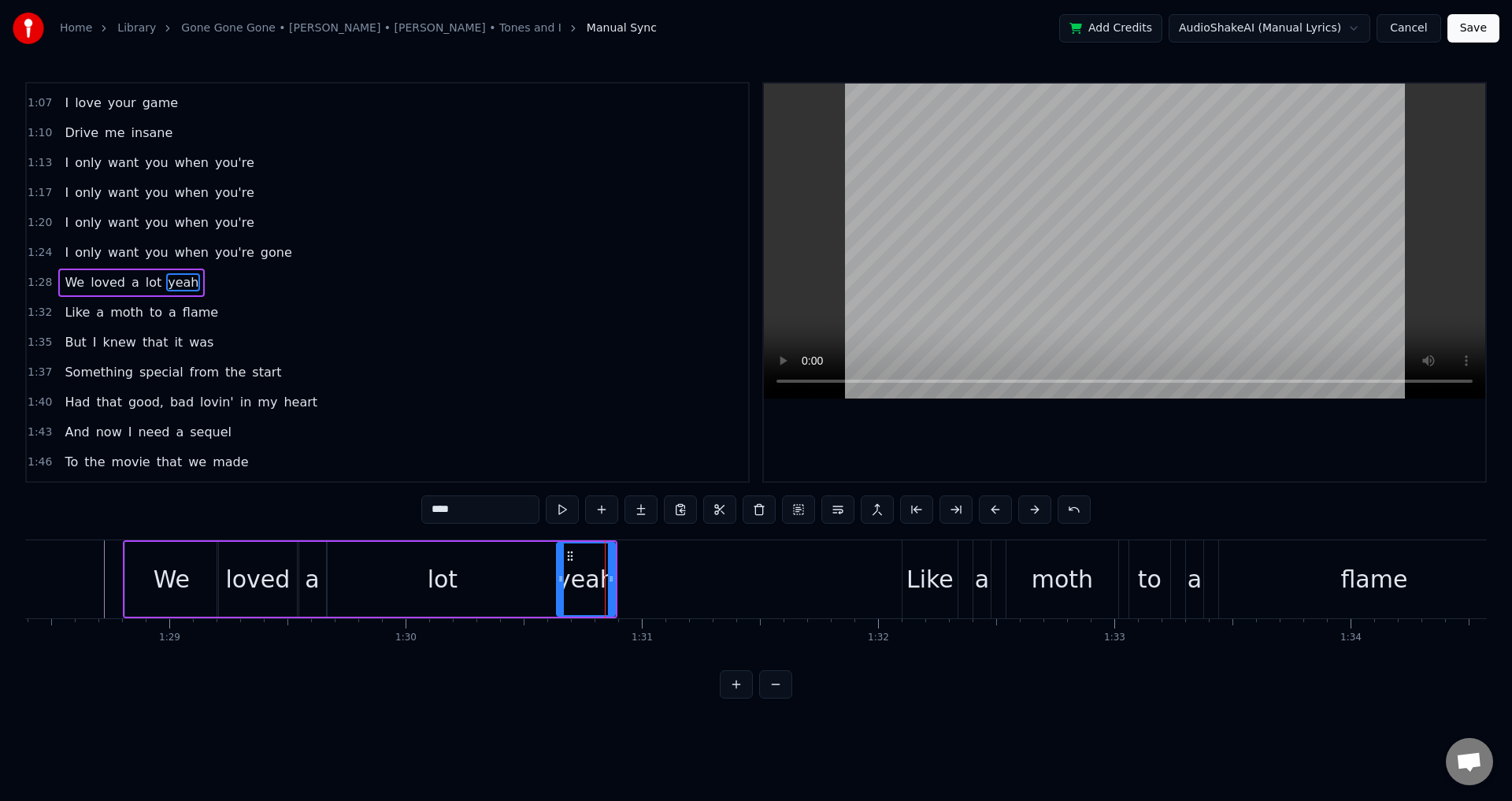
click at [615, 577] on div "yeah" at bounding box center [586, 580] width 60 height 75
drag, startPoint x: 612, startPoint y: 573, endPoint x: 620, endPoint y: 574, distance: 8.1
click at [620, 574] on icon at bounding box center [619, 579] width 6 height 13
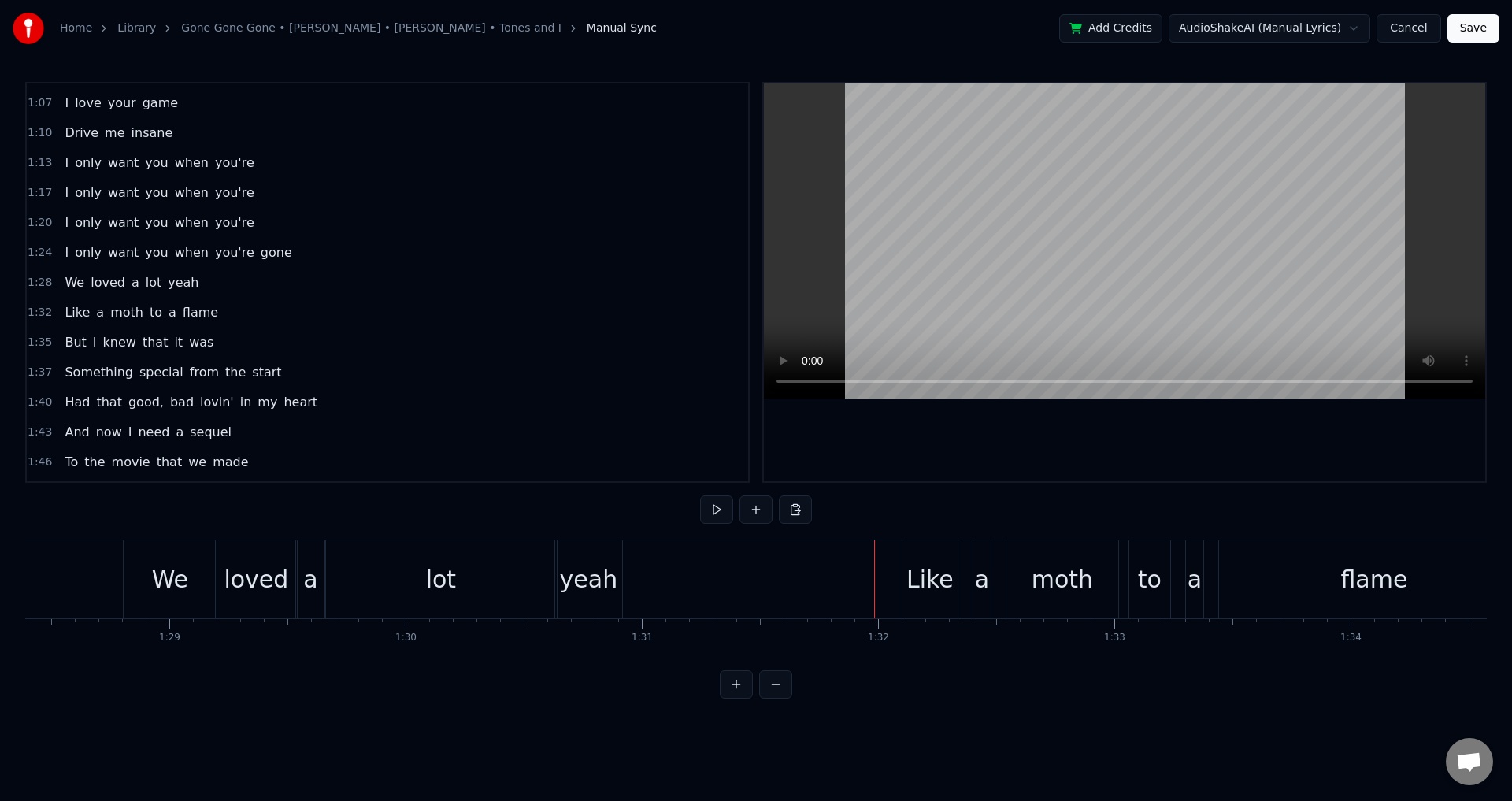
click at [967, 587] on div "Like a moth to a flame" at bounding box center [1217, 580] width 631 height 78
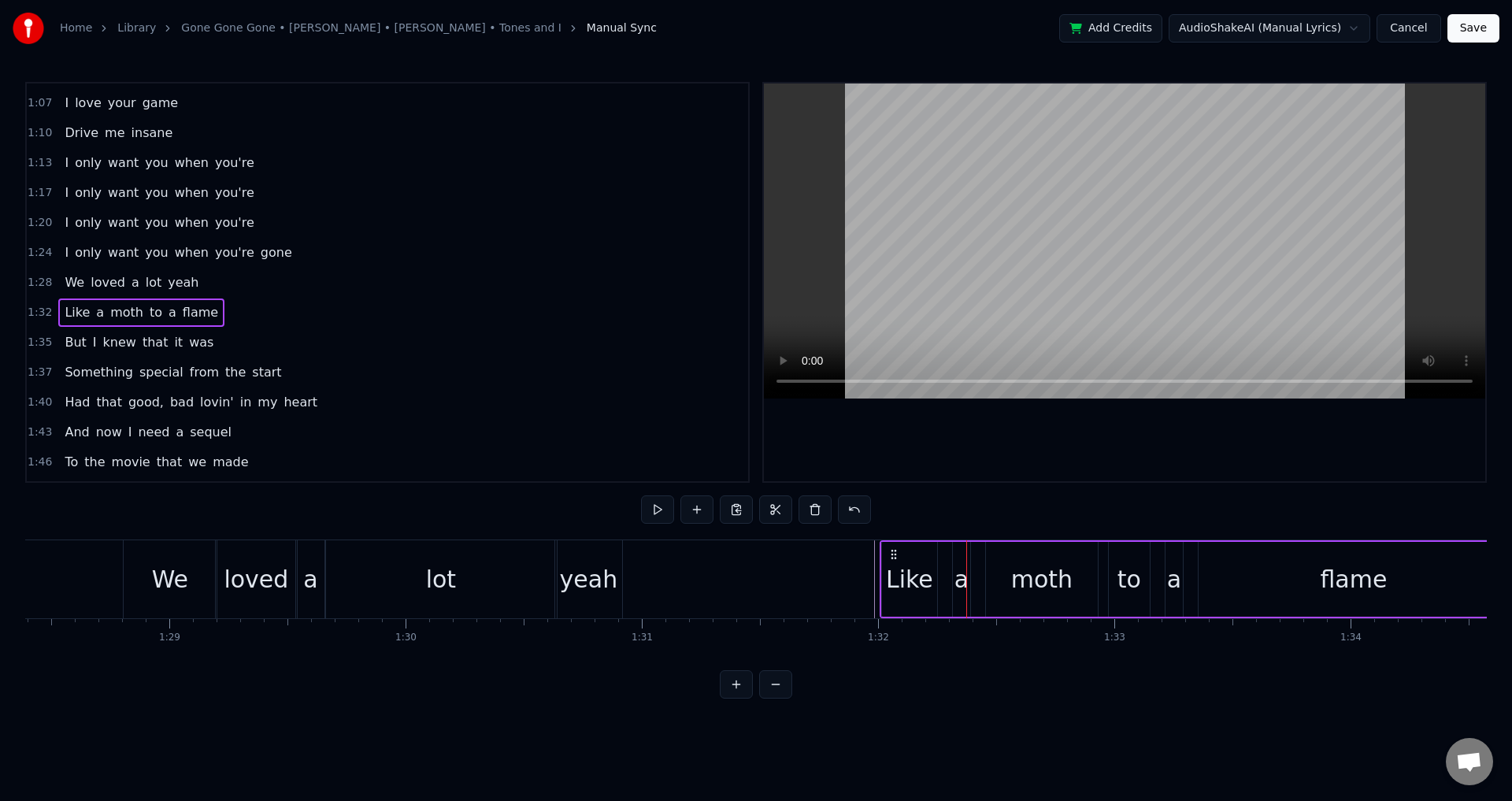
drag, startPoint x: 914, startPoint y: 550, endPoint x: 893, endPoint y: 552, distance: 21.1
click at [893, 551] on circle at bounding box center [892, 550] width 1 height 1
click at [945, 586] on div "Like a moth to a flame" at bounding box center [1195, 580] width 631 height 78
click at [958, 582] on div "a" at bounding box center [962, 579] width 14 height 35
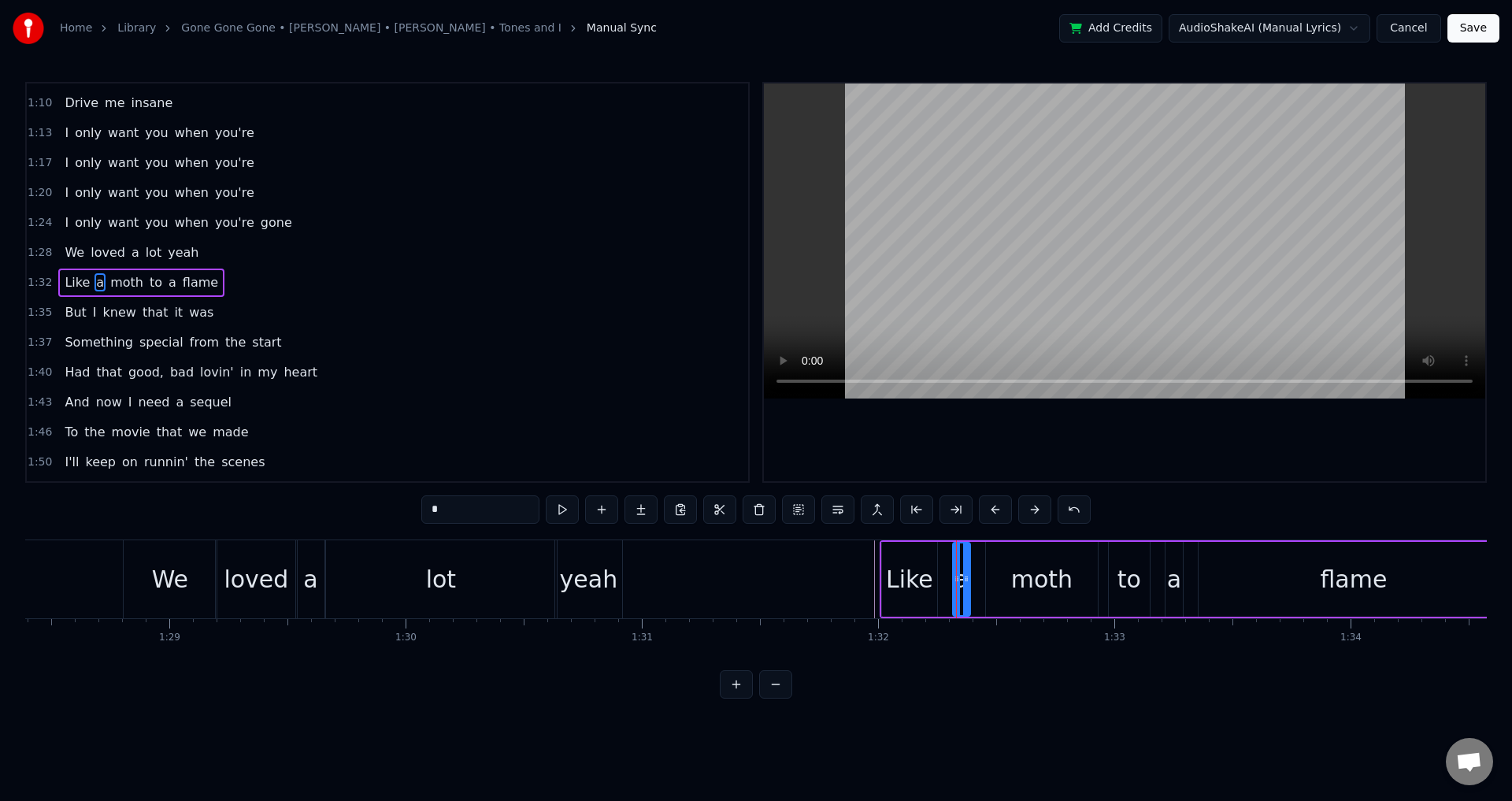
drag, startPoint x: 957, startPoint y: 577, endPoint x: 946, endPoint y: 576, distance: 11.0
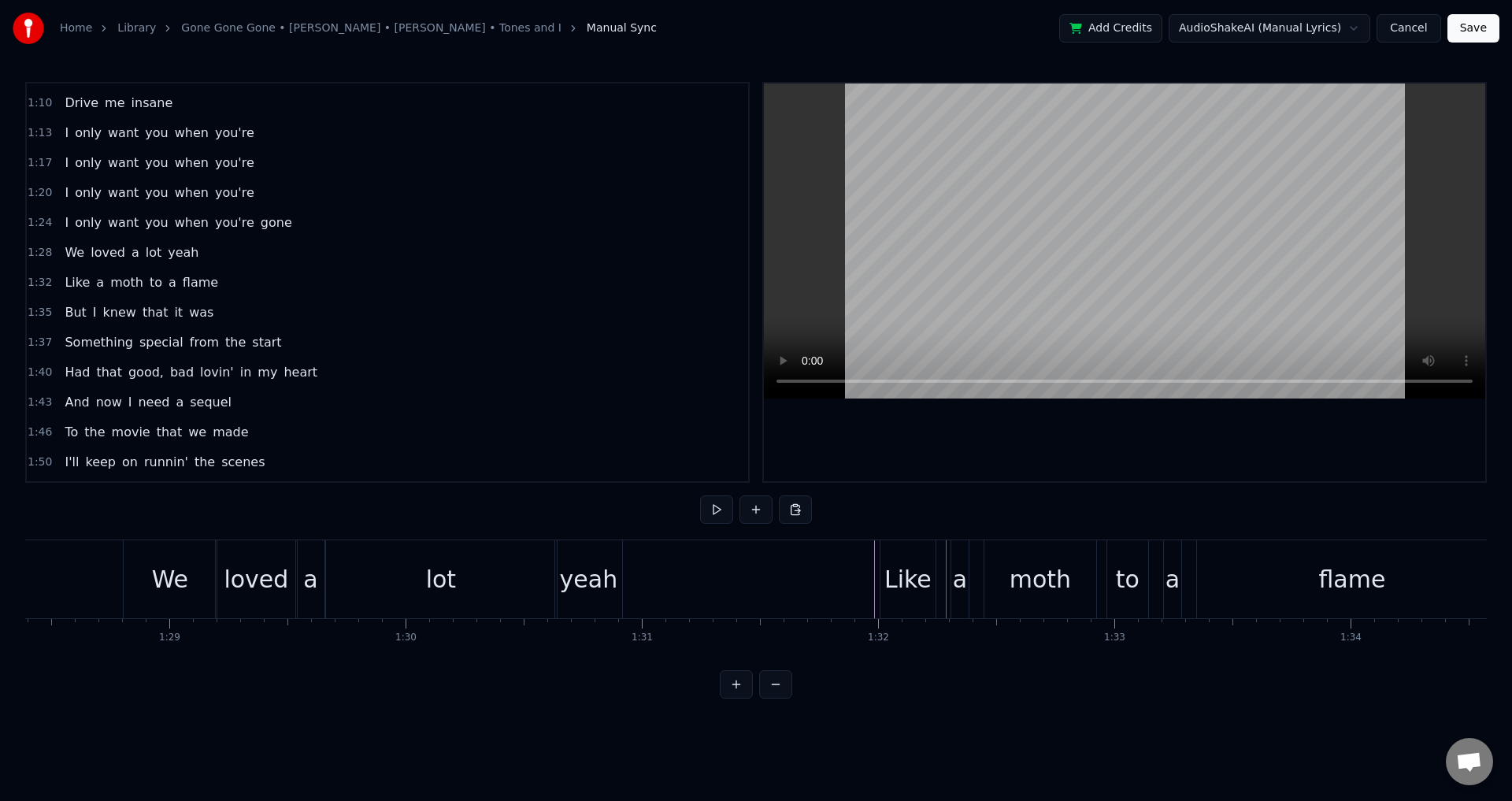
click at [957, 577] on div "a" at bounding box center [960, 579] width 14 height 35
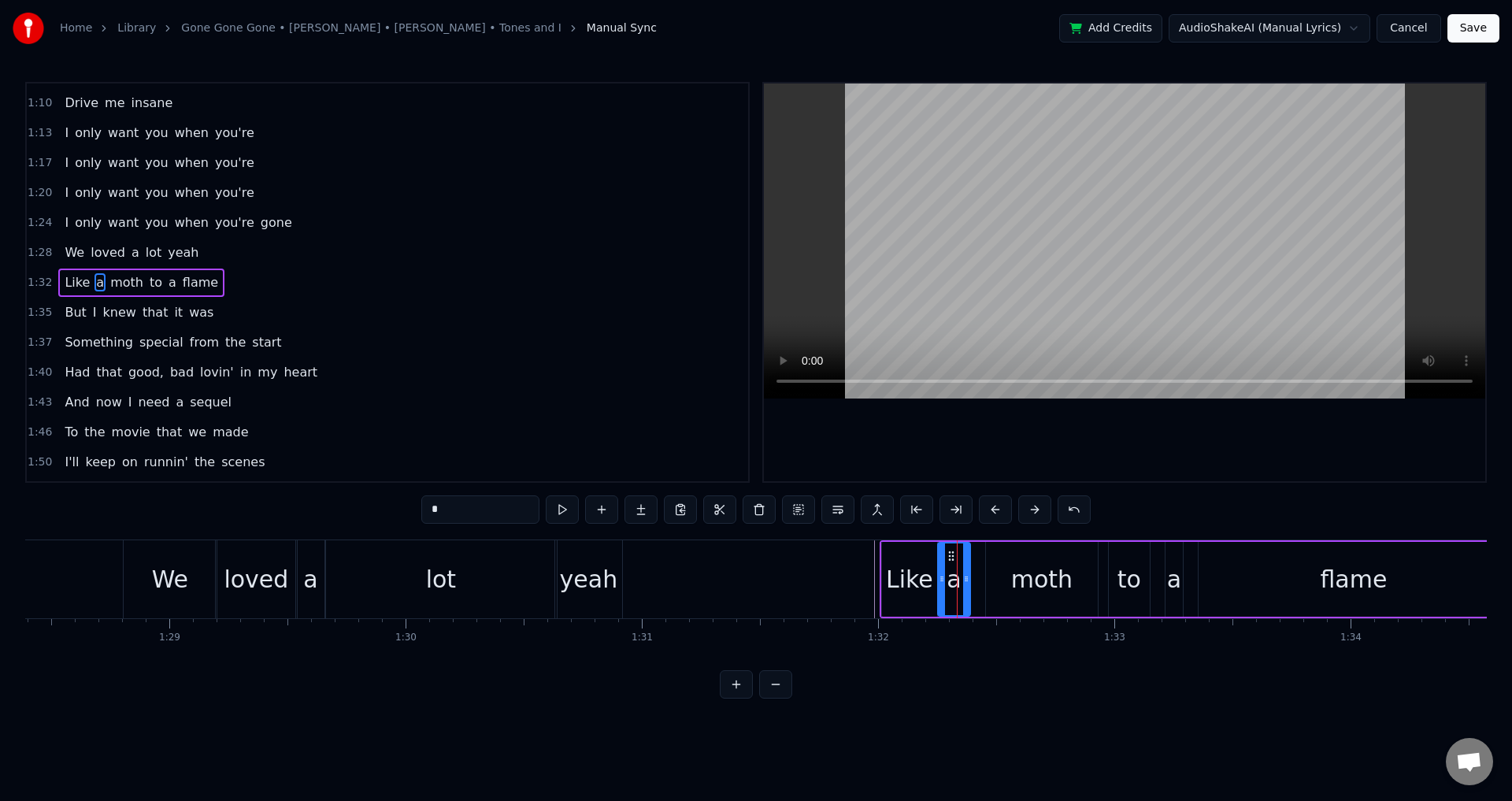
drag, startPoint x: 956, startPoint y: 581, endPoint x: 983, endPoint y: 579, distance: 27.1
click at [940, 579] on icon at bounding box center [942, 579] width 6 height 13
click at [987, 579] on div "moth" at bounding box center [1042, 580] width 112 height 75
type input "****"
click at [974, 577] on icon at bounding box center [975, 579] width 6 height 13
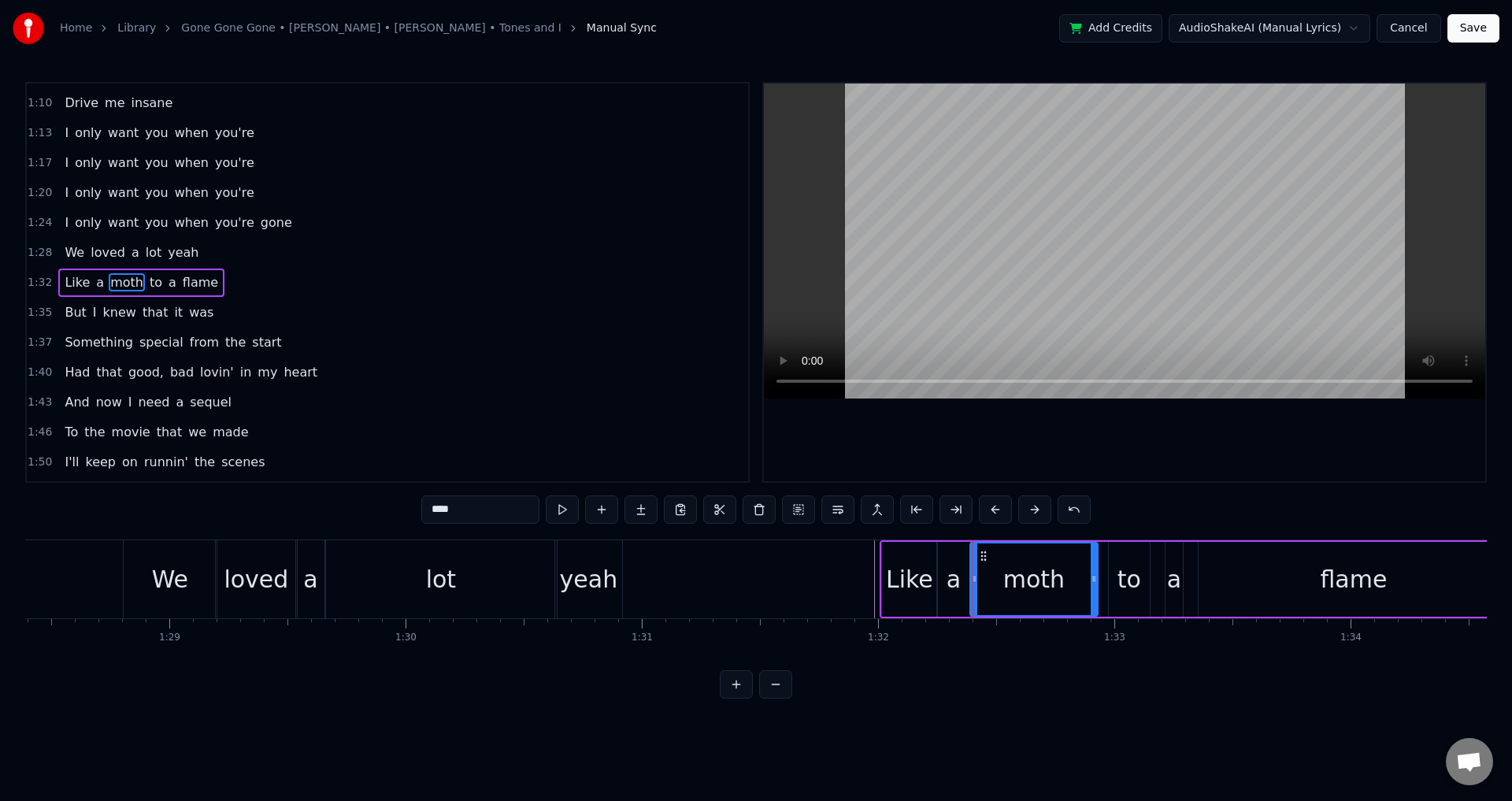
click at [1098, 577] on div "Like a moth to a flame" at bounding box center [1195, 580] width 631 height 78
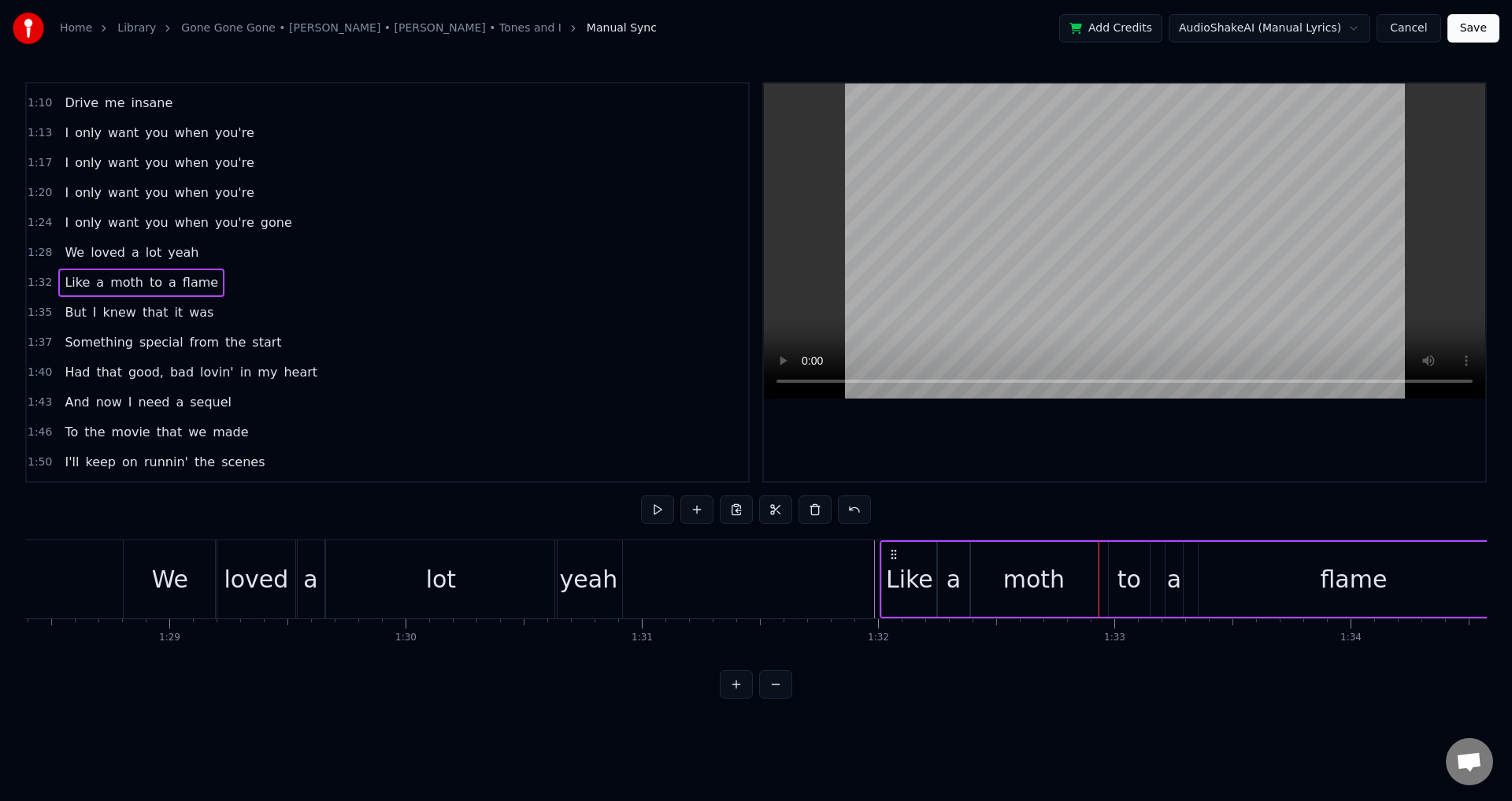
click at [1130, 583] on div "to" at bounding box center [1130, 579] width 24 height 35
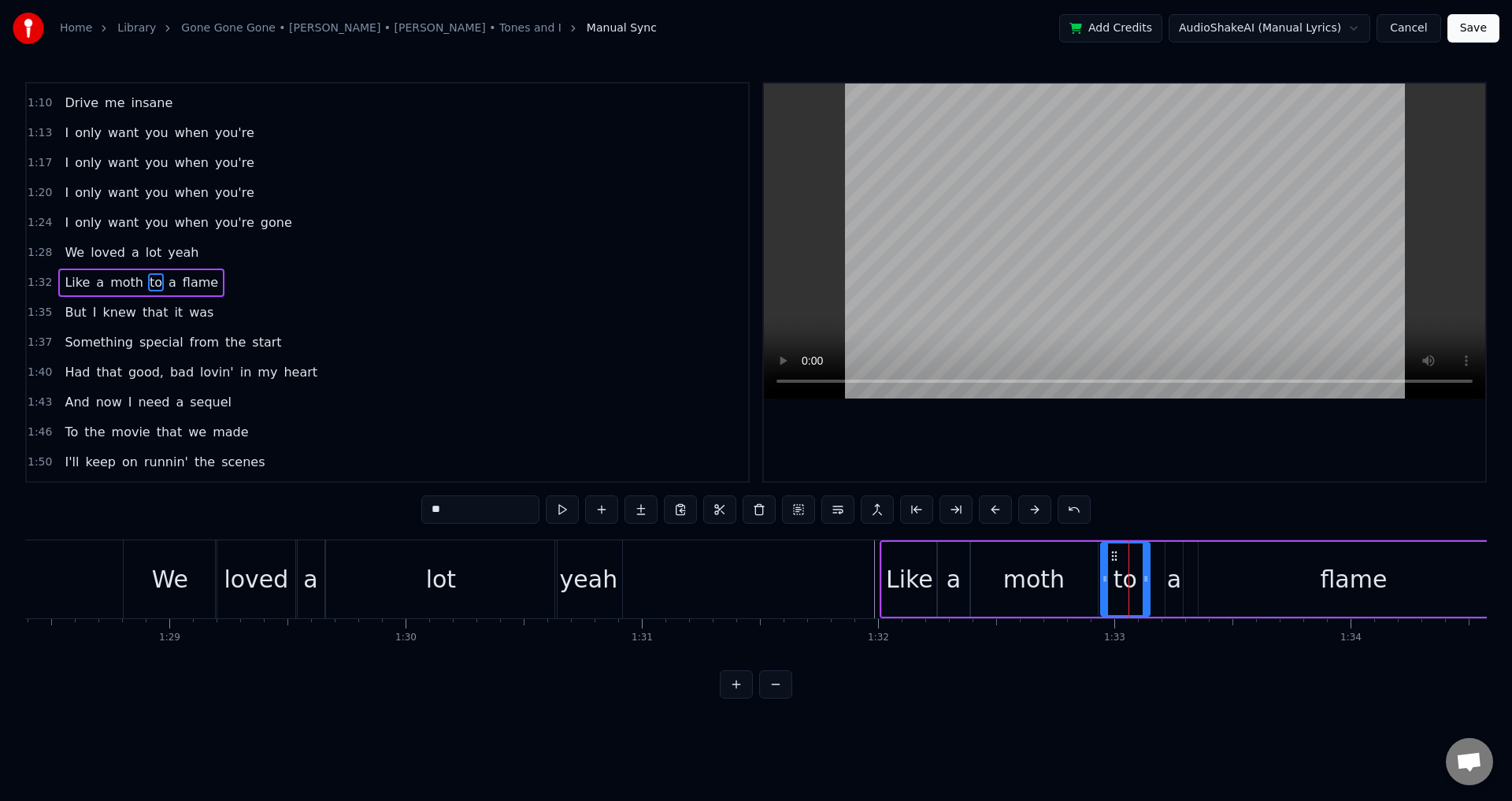
click at [1102, 576] on icon at bounding box center [1105, 579] width 6 height 13
click at [1162, 585] on div "Like a moth to a flame" at bounding box center [1195, 580] width 631 height 78
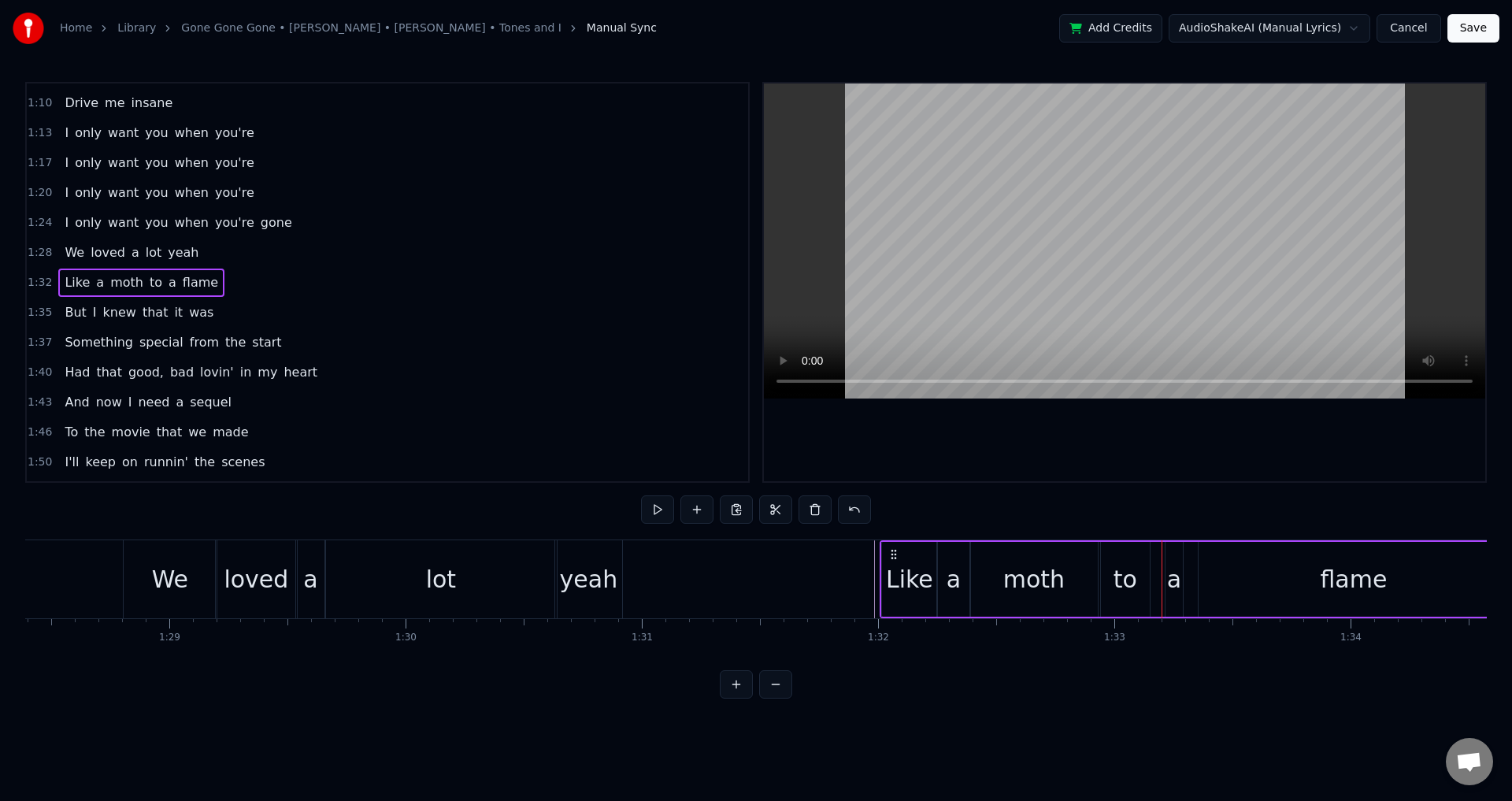
click at [1172, 588] on div "a" at bounding box center [1174, 579] width 14 height 35
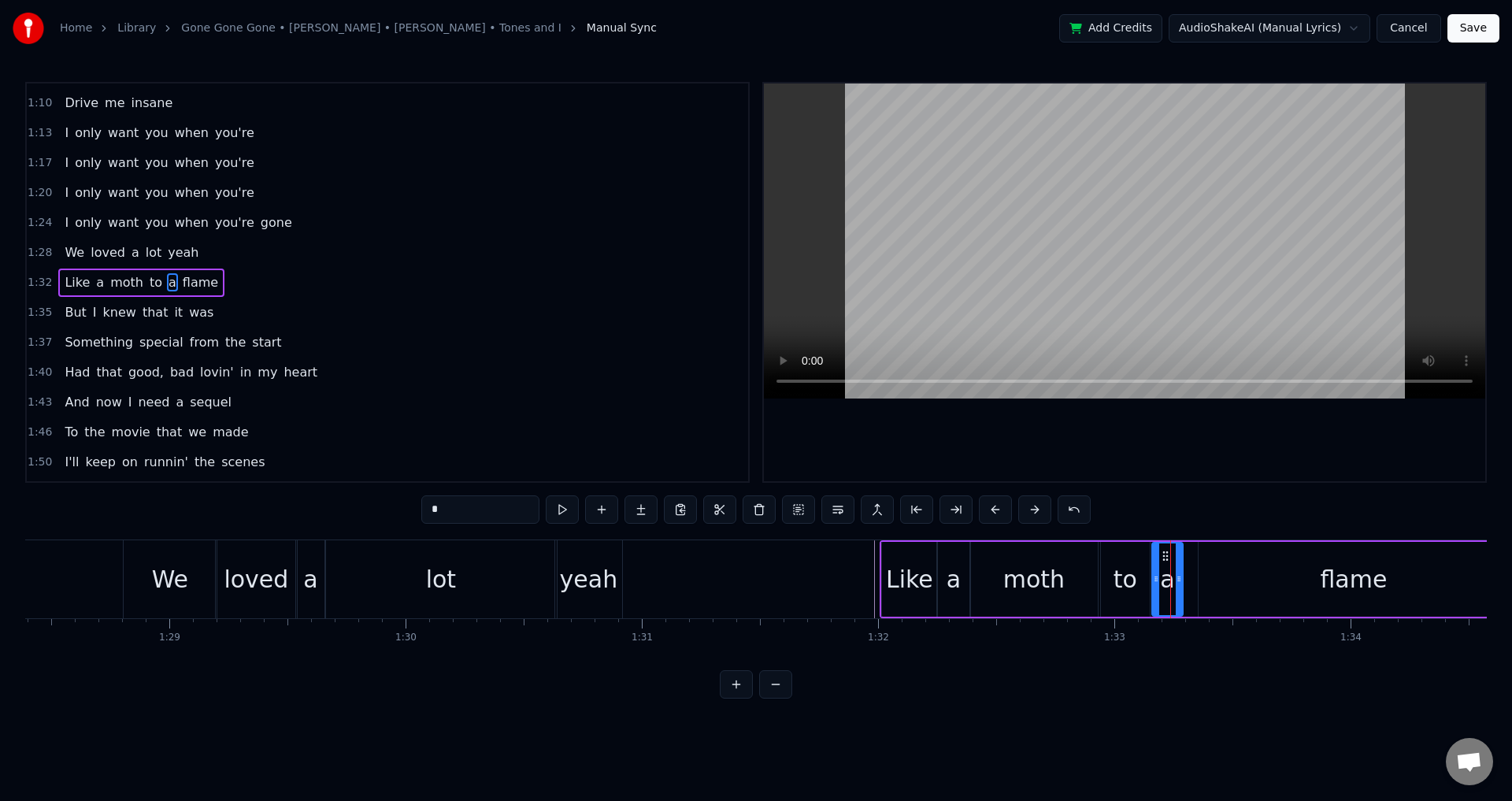
drag, startPoint x: 1168, startPoint y: 580, endPoint x: 1154, endPoint y: 581, distance: 14.0
click at [1154, 581] on icon at bounding box center [1156, 579] width 6 height 13
click at [1249, 581] on div "flame" at bounding box center [1354, 580] width 311 height 75
type input "*****"
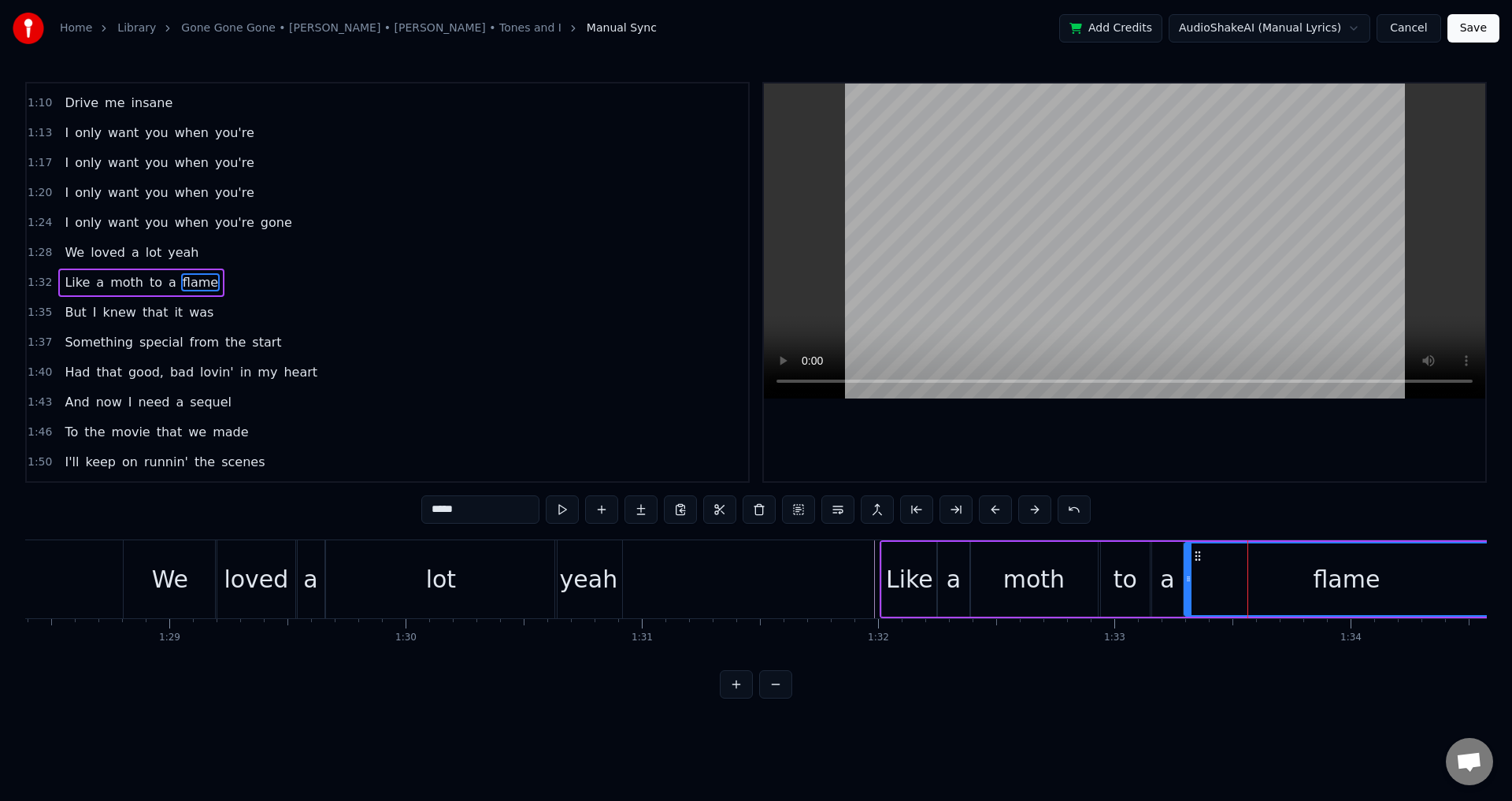
drag, startPoint x: 1201, startPoint y: 577, endPoint x: 1187, endPoint y: 578, distance: 14.0
click at [1187, 578] on icon at bounding box center [1189, 579] width 6 height 13
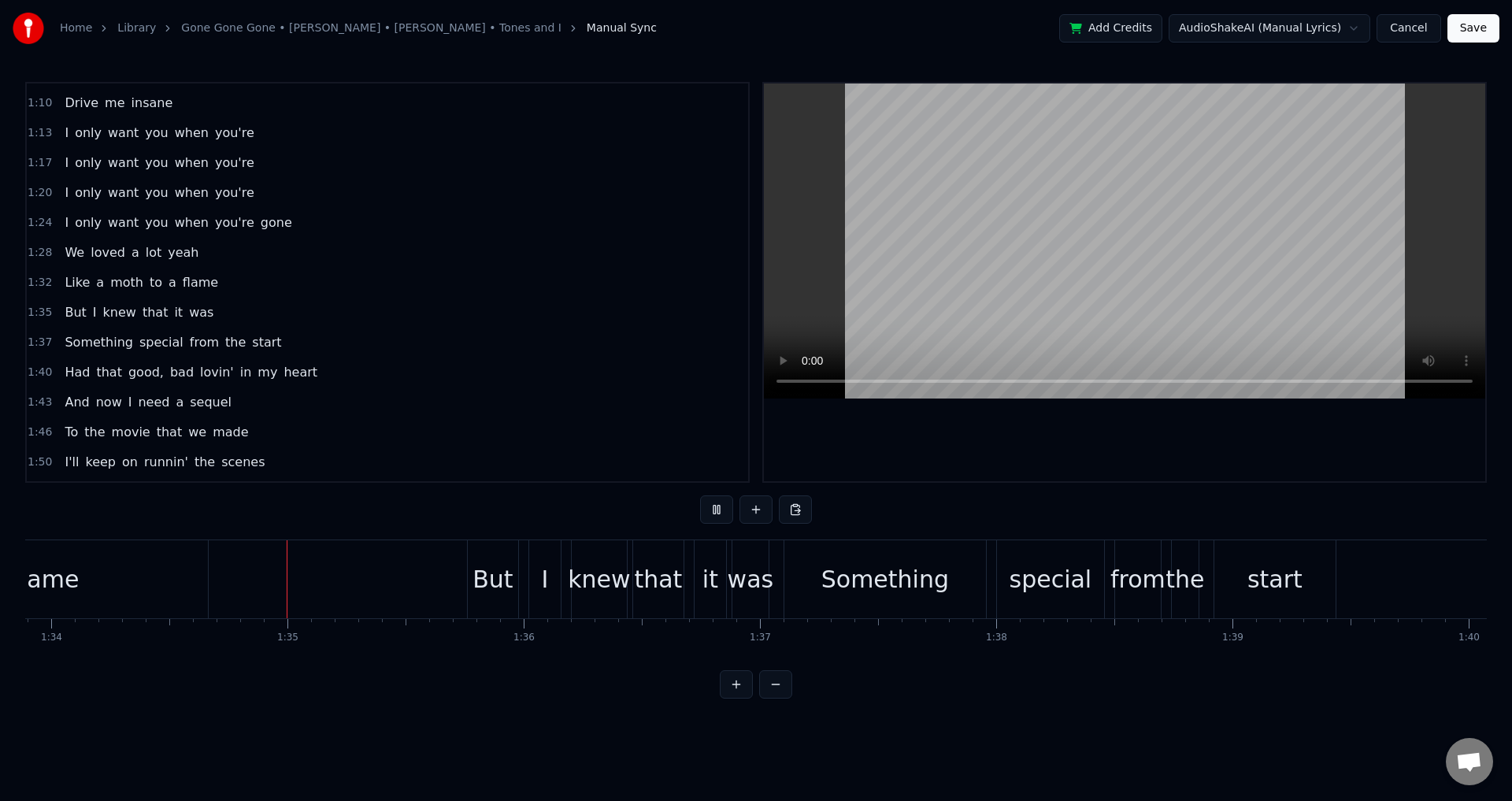
scroll to position [0, 22227]
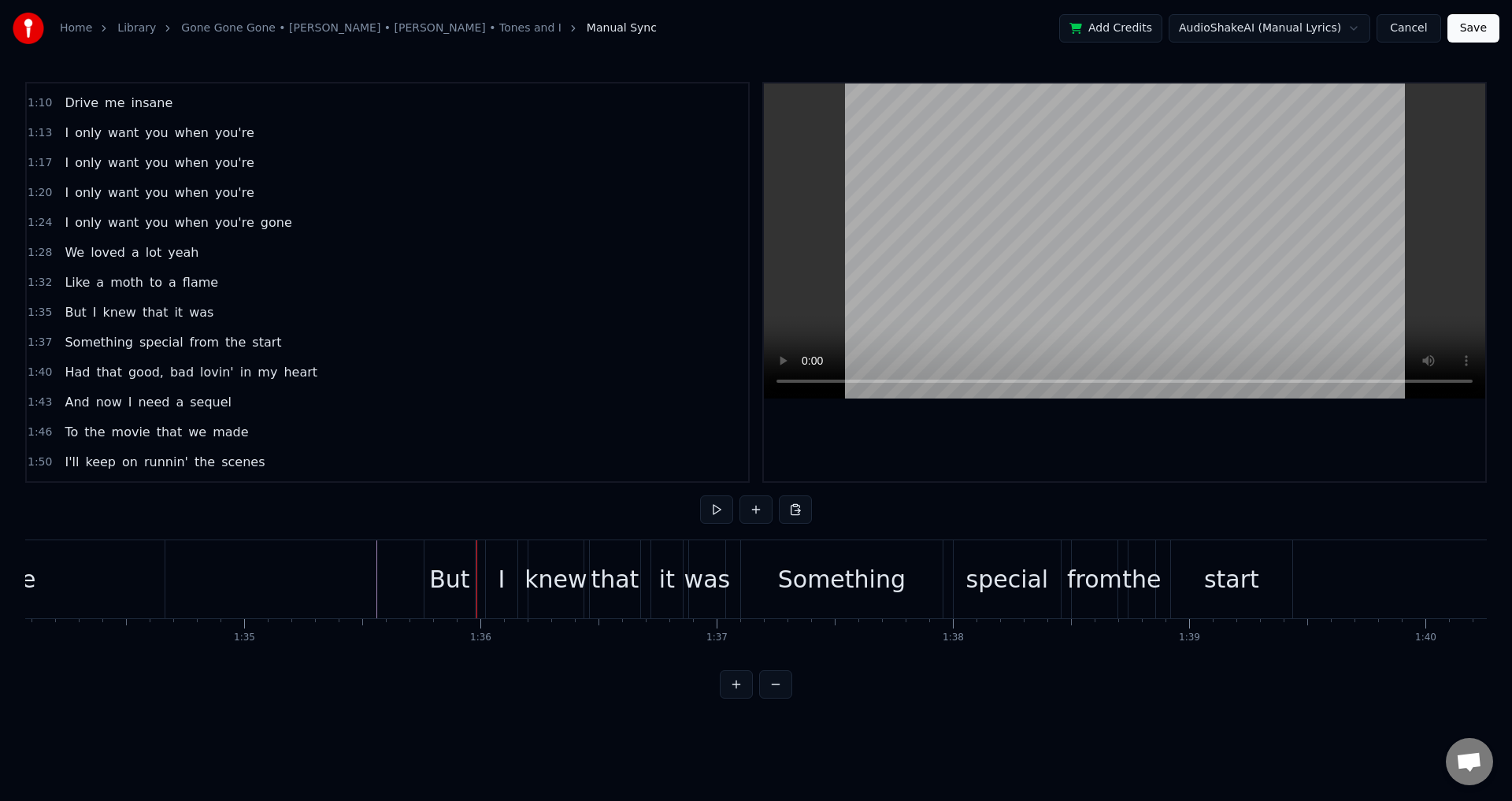
click at [480, 577] on div "But I knew that it was" at bounding box center [576, 580] width 306 height 78
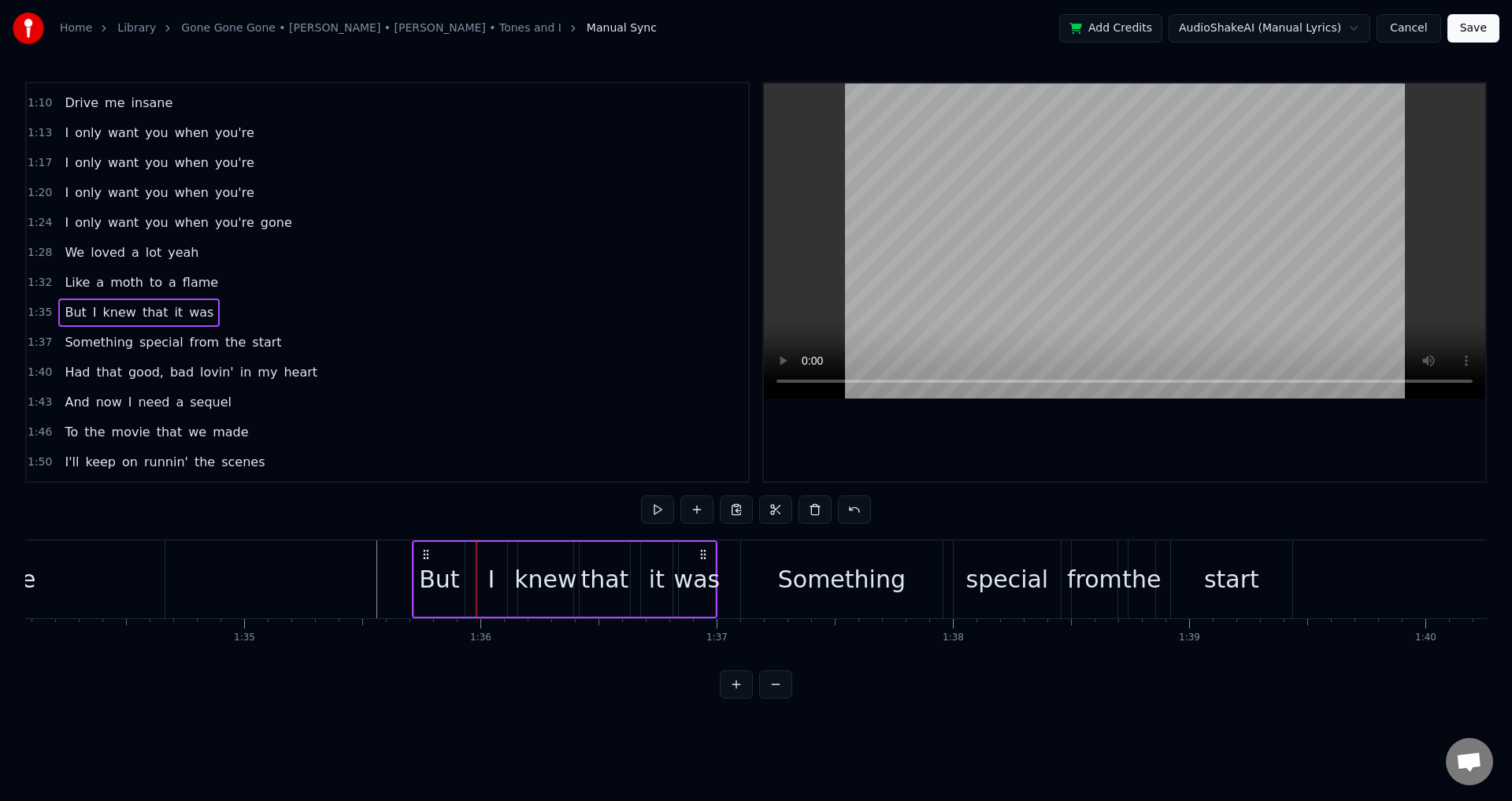
drag, startPoint x: 438, startPoint y: 551, endPoint x: 424, endPoint y: 552, distance: 14.0
click at [424, 552] on icon at bounding box center [426, 555] width 13 height 13
click at [359, 580] on div at bounding box center [1225, 580] width 46854 height 78
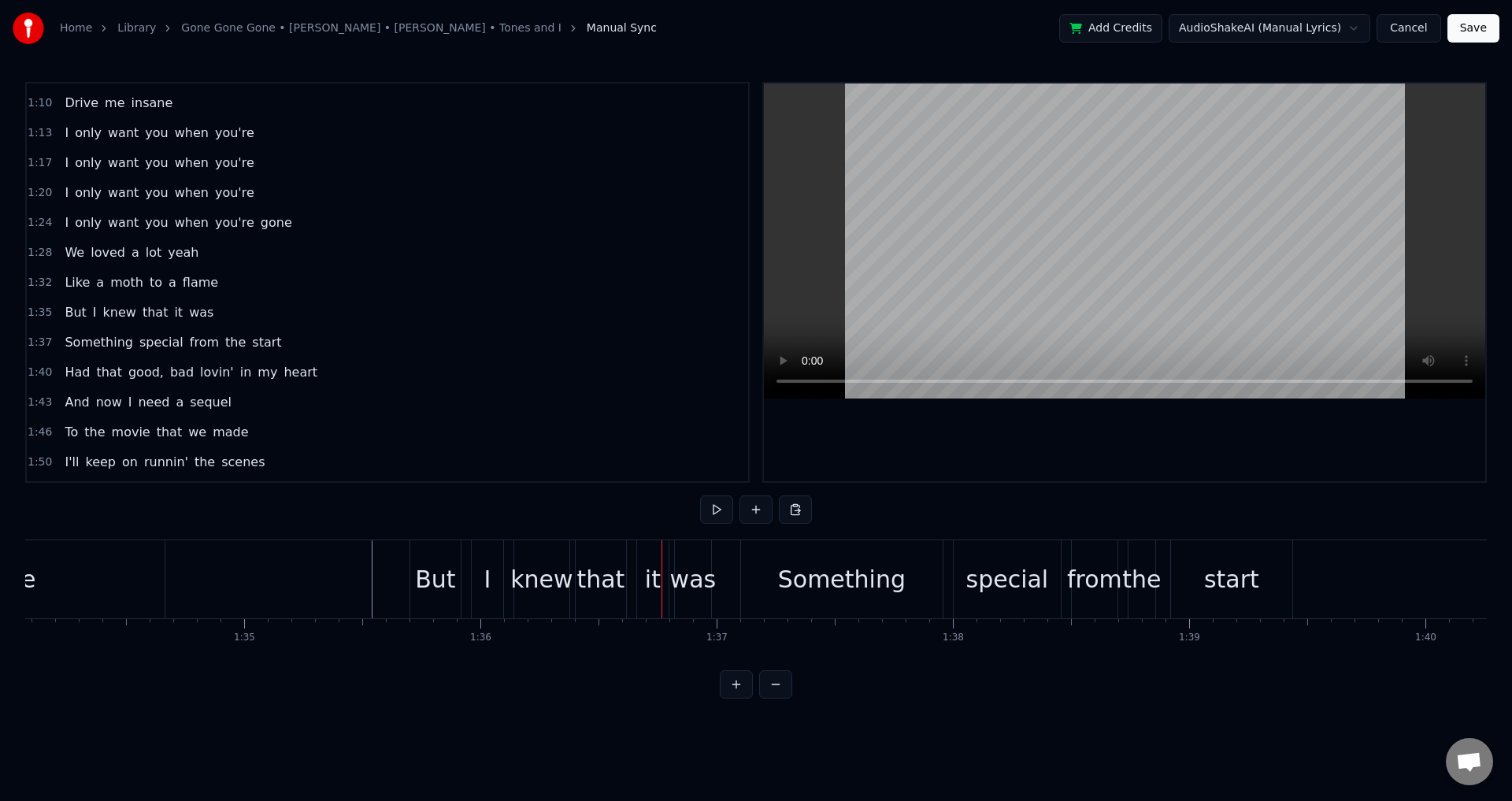
click at [497, 581] on div "I" at bounding box center [487, 580] width 31 height 78
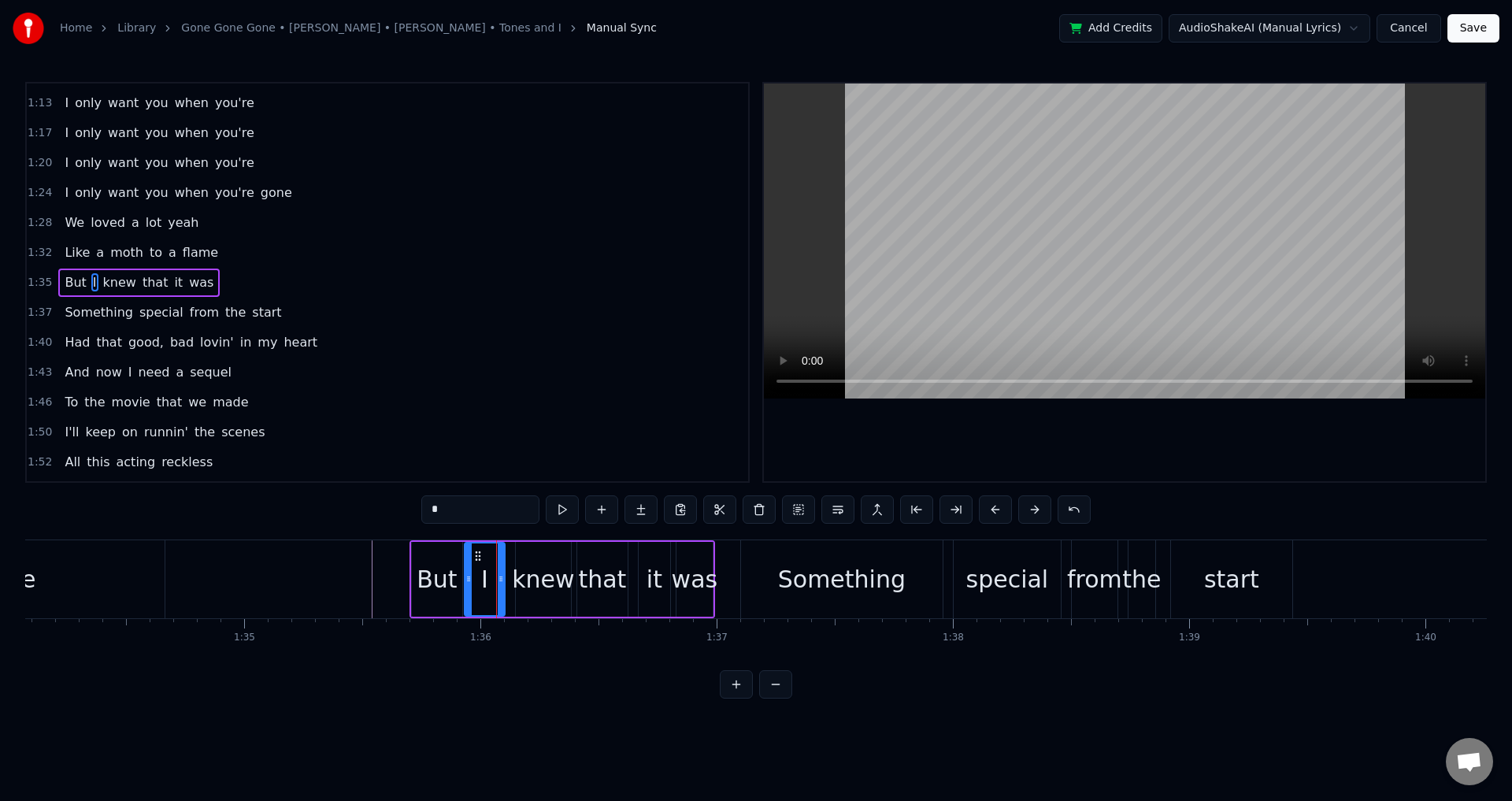
drag, startPoint x: 477, startPoint y: 578, endPoint x: 468, endPoint y: 576, distance: 9.2
click at [468, 576] on icon at bounding box center [469, 579] width 6 height 13
click at [539, 585] on div "knew" at bounding box center [543, 579] width 62 height 35
click at [509, 574] on icon at bounding box center [510, 579] width 6 height 13
click at [594, 584] on div "that" at bounding box center [602, 579] width 48 height 35
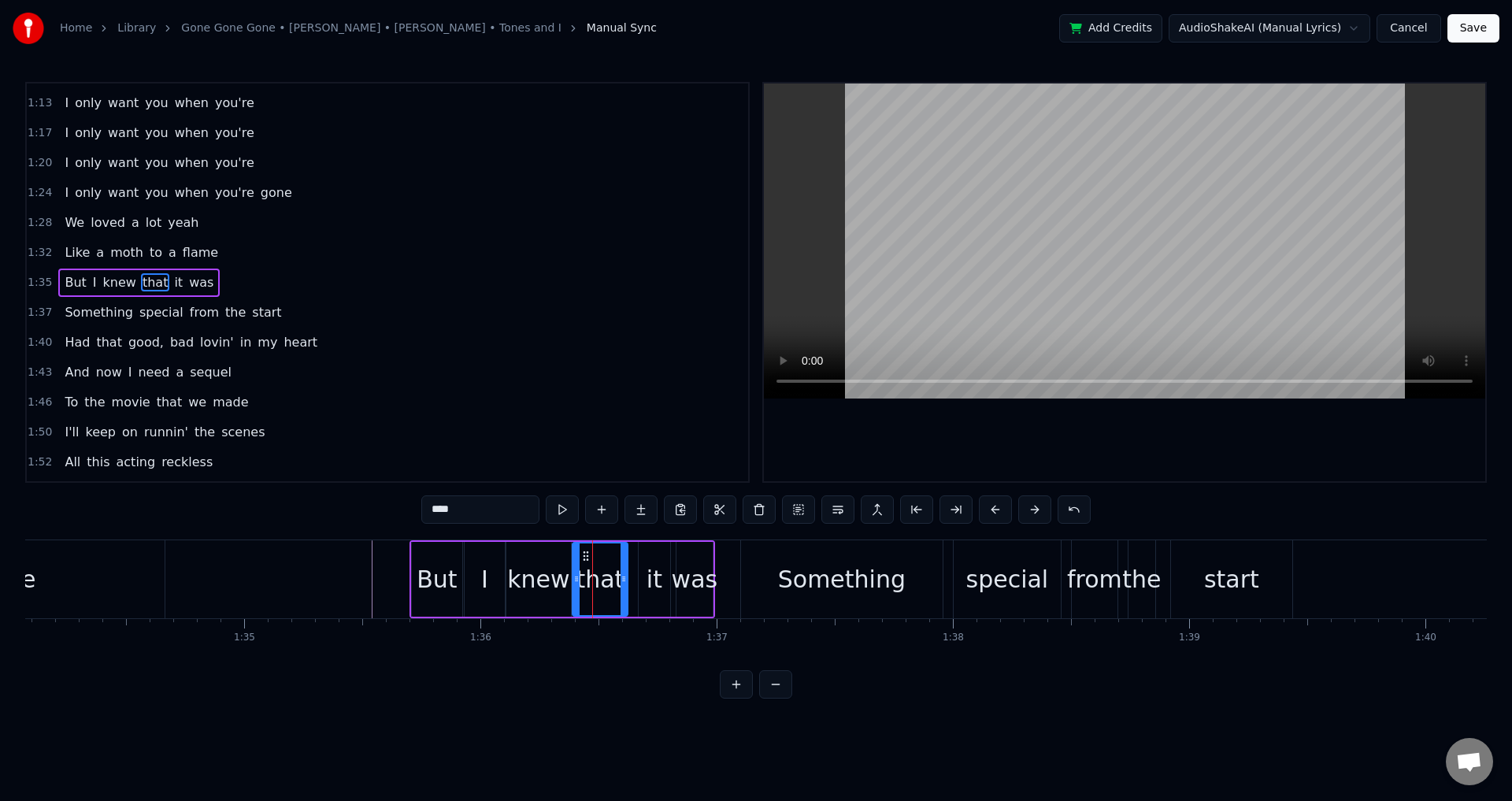
drag, startPoint x: 582, startPoint y: 578, endPoint x: 593, endPoint y: 577, distance: 11.0
click at [580, 577] on icon at bounding box center [576, 579] width 6 height 13
click at [650, 579] on div "it" at bounding box center [655, 579] width 16 height 35
drag, startPoint x: 644, startPoint y: 573, endPoint x: 634, endPoint y: 573, distance: 10.0
click at [634, 573] on icon at bounding box center [633, 579] width 6 height 13
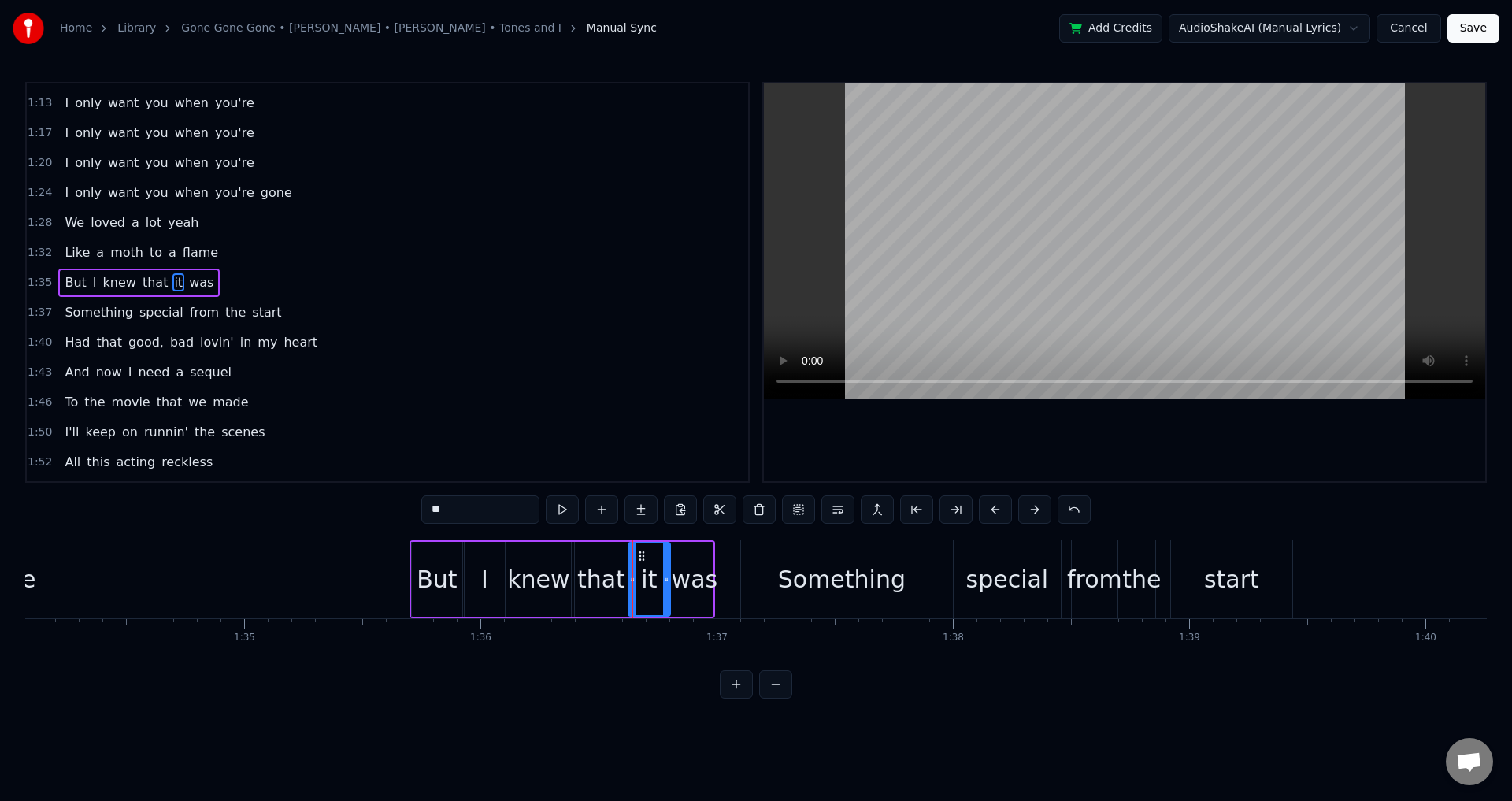
click at [676, 574] on div "was" at bounding box center [695, 579] width 46 height 35
click at [672, 574] on icon at bounding box center [675, 579] width 6 height 13
click at [796, 592] on div "Something" at bounding box center [842, 579] width 128 height 35
type input "*********"
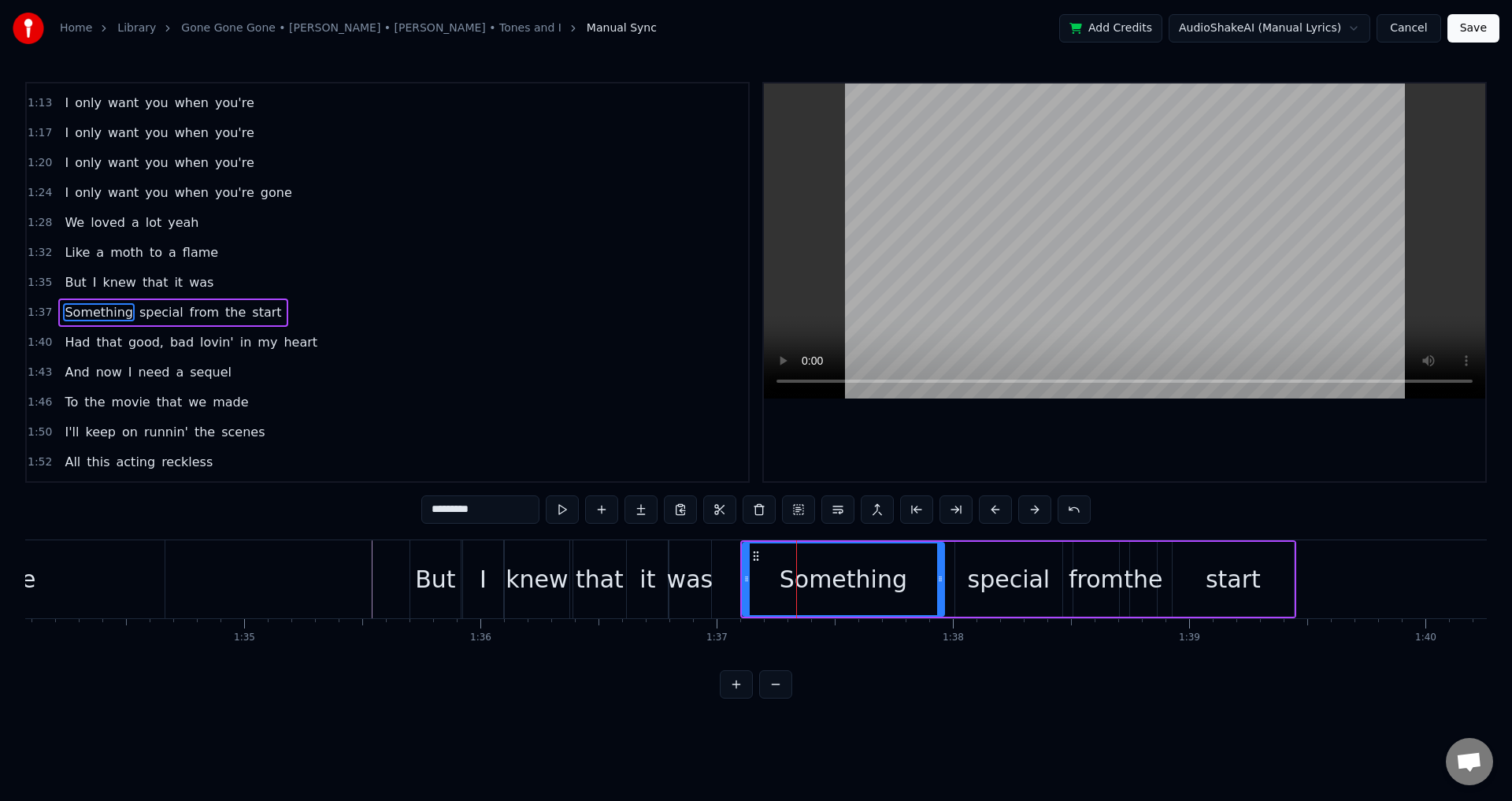
scroll to position [714, 0]
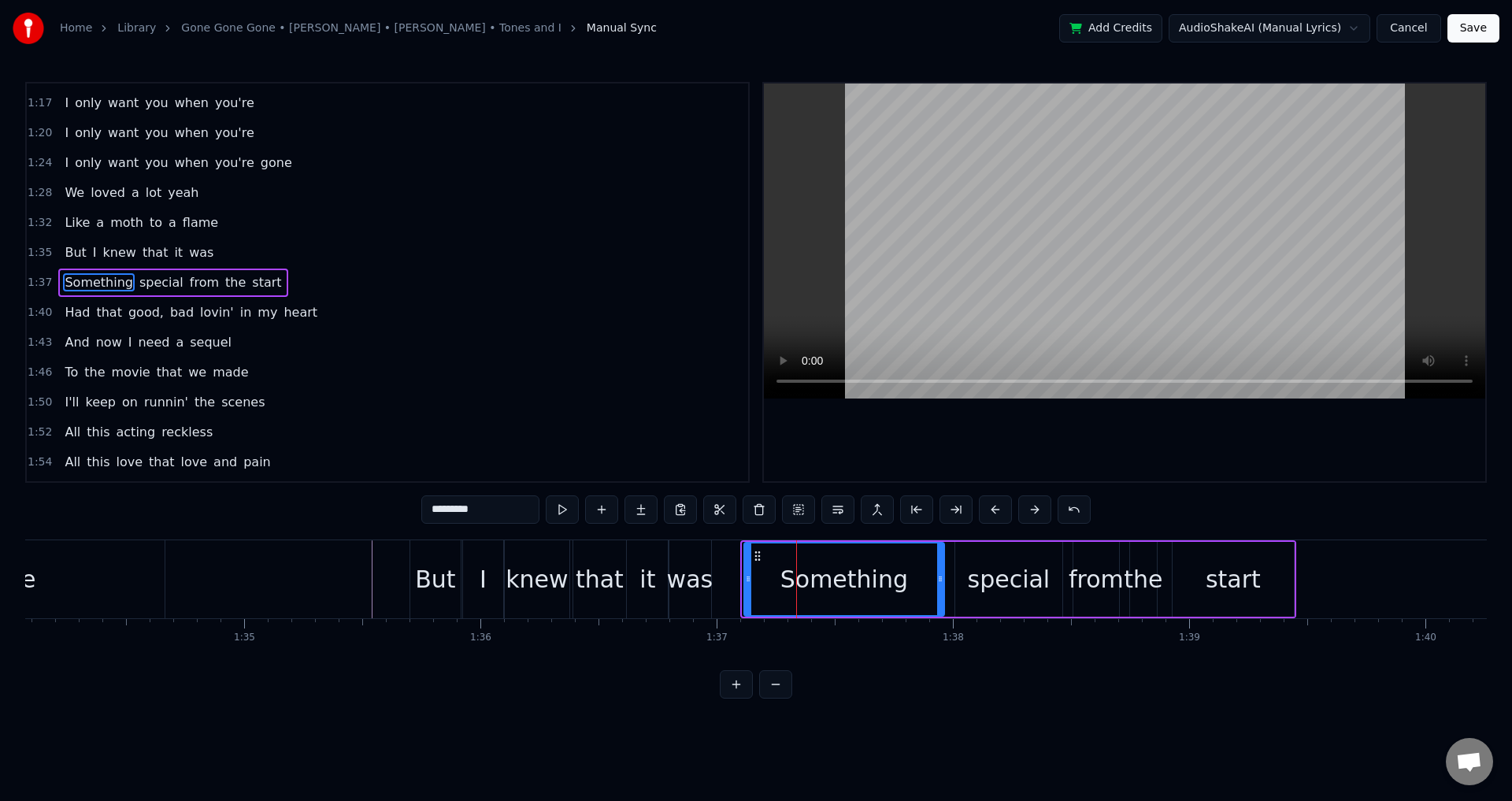
click at [745, 570] on div at bounding box center [748, 580] width 6 height 72
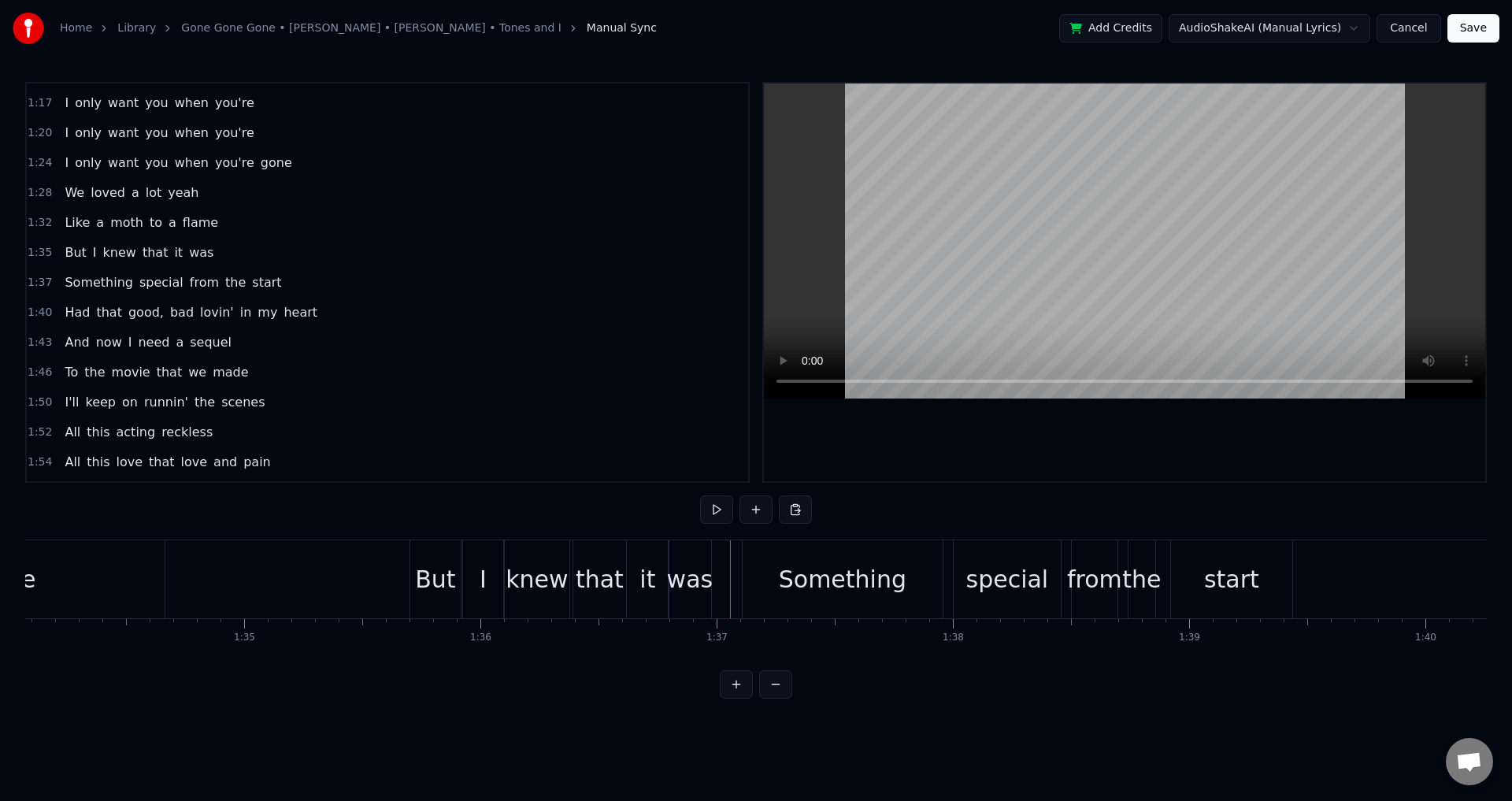
click at [951, 576] on div "Something special from the start" at bounding box center [1019, 580] width 555 height 78
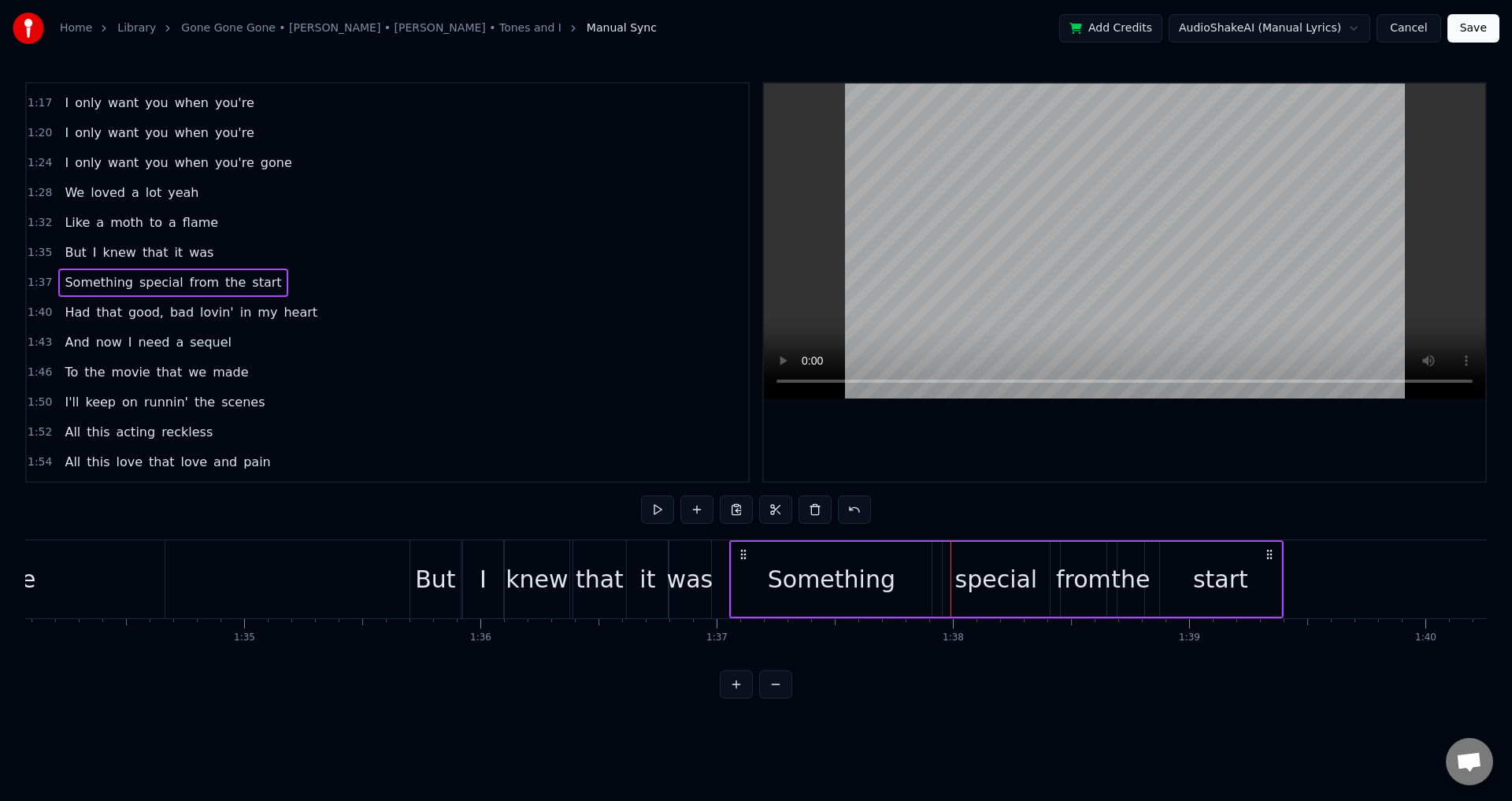
drag, startPoint x: 751, startPoint y: 551, endPoint x: 737, endPoint y: 549, distance: 14.1
click at [737, 549] on icon at bounding box center [743, 555] width 13 height 13
click at [956, 574] on div "special" at bounding box center [995, 580] width 107 height 75
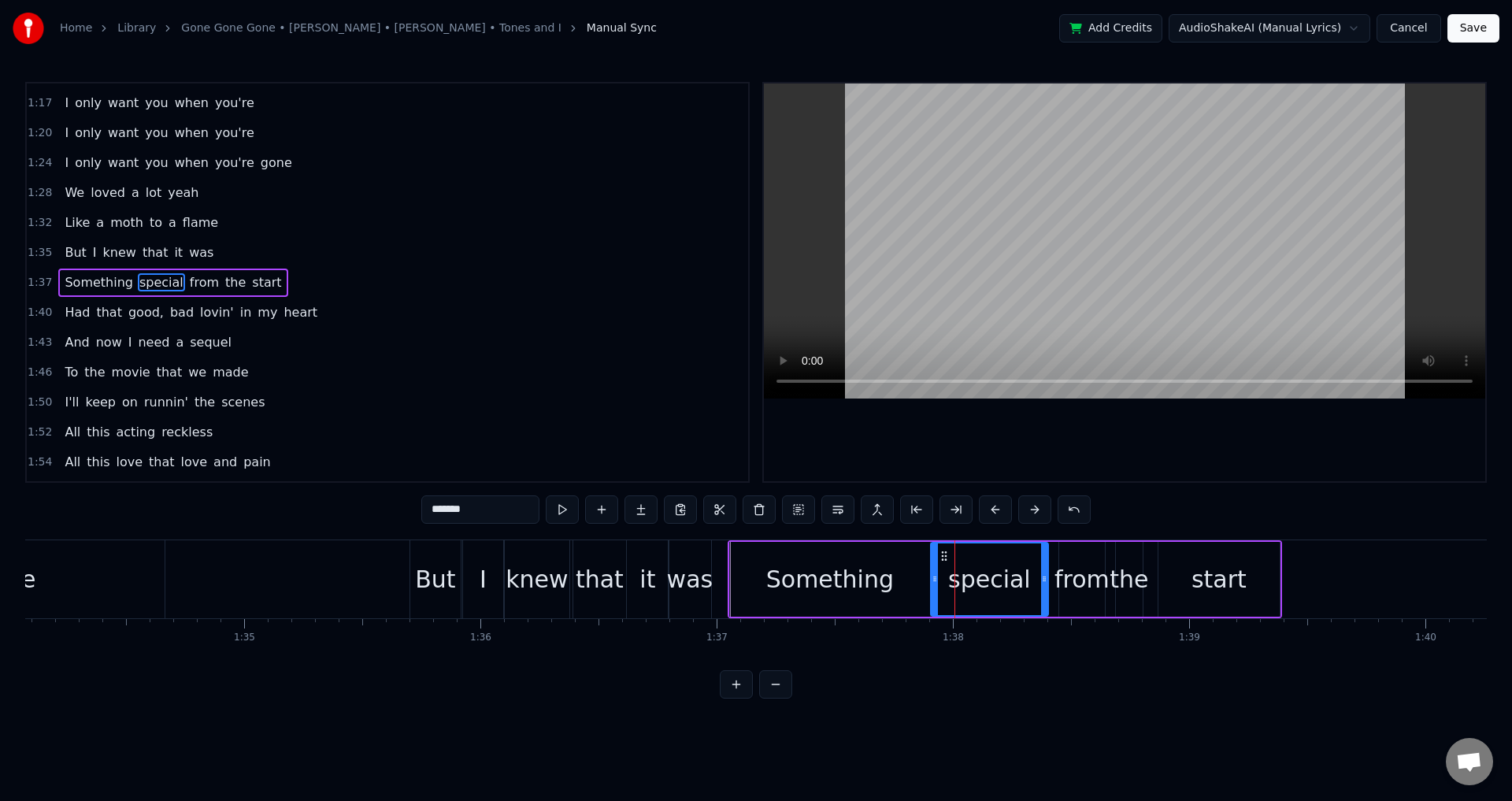
drag, startPoint x: 943, startPoint y: 572, endPoint x: 932, endPoint y: 573, distance: 11.0
click at [932, 573] on div at bounding box center [935, 580] width 6 height 72
click at [1060, 577] on div "from" at bounding box center [1082, 579] width 55 height 35
type input "****"
drag, startPoint x: 1065, startPoint y: 577, endPoint x: 1054, endPoint y: 573, distance: 11.7
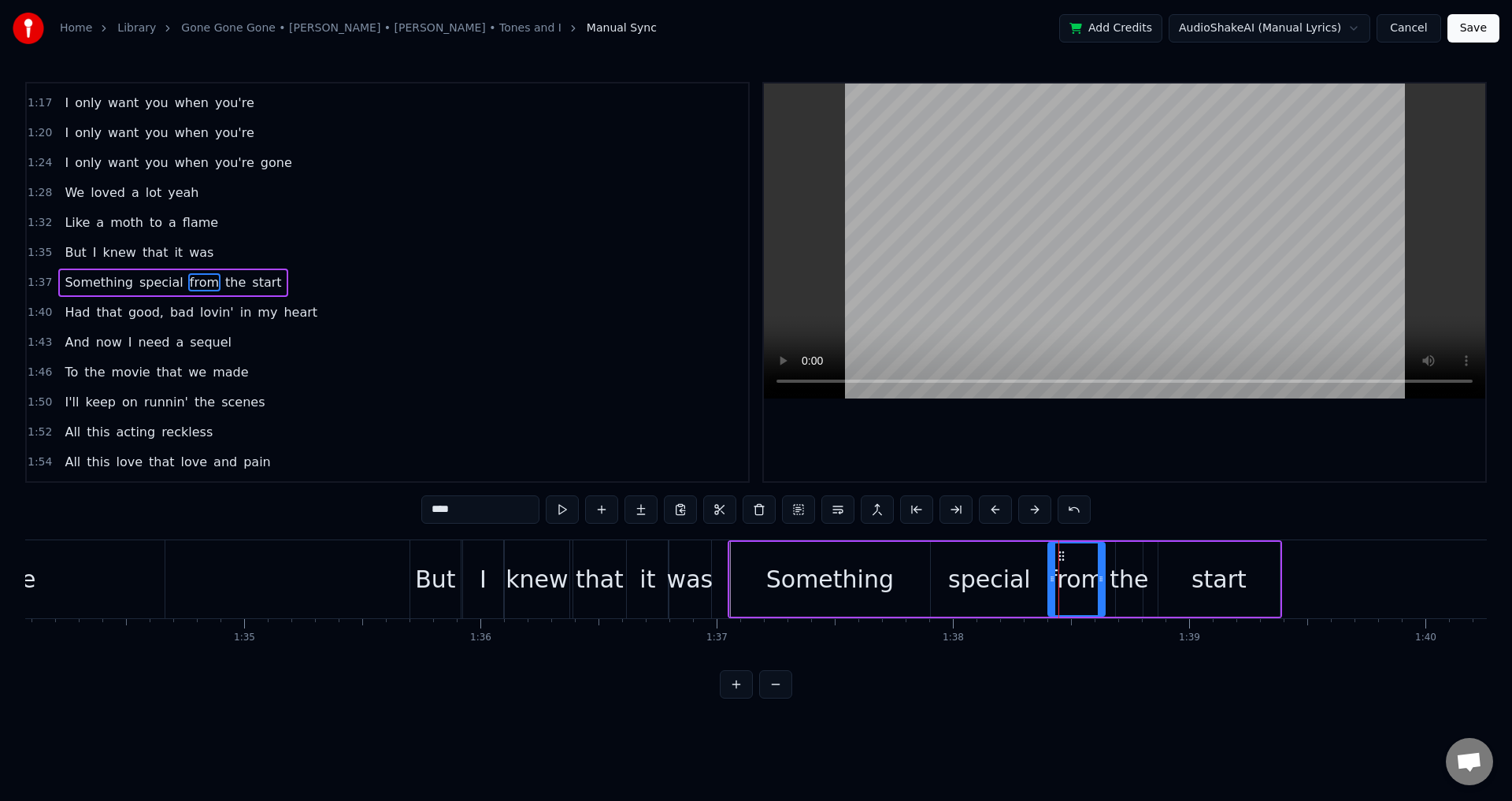
click at [1054, 573] on icon at bounding box center [1052, 579] width 6 height 13
click at [1108, 573] on div "Something special from the start" at bounding box center [1005, 580] width 555 height 78
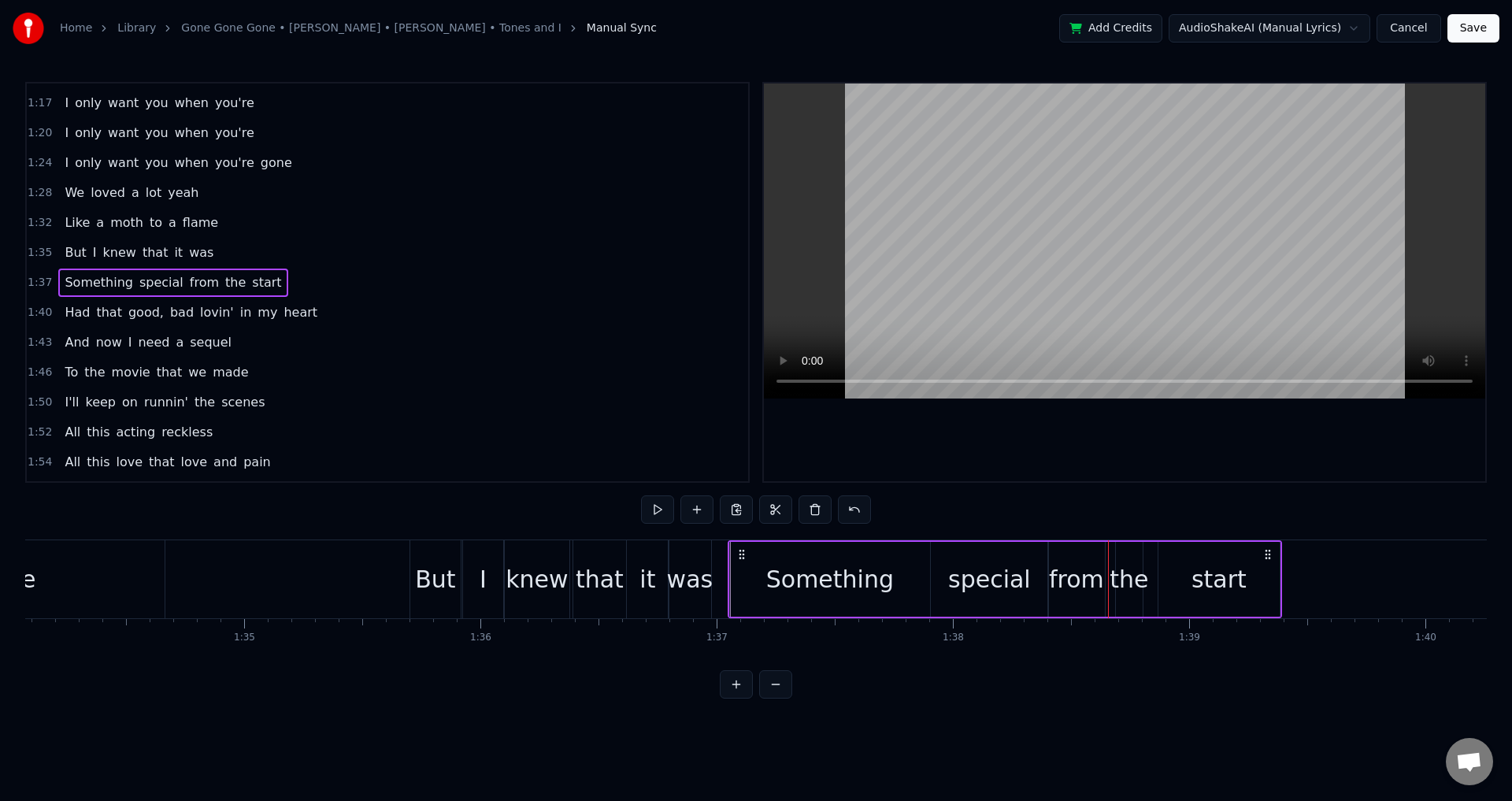
click at [1120, 573] on div "the" at bounding box center [1129, 579] width 38 height 35
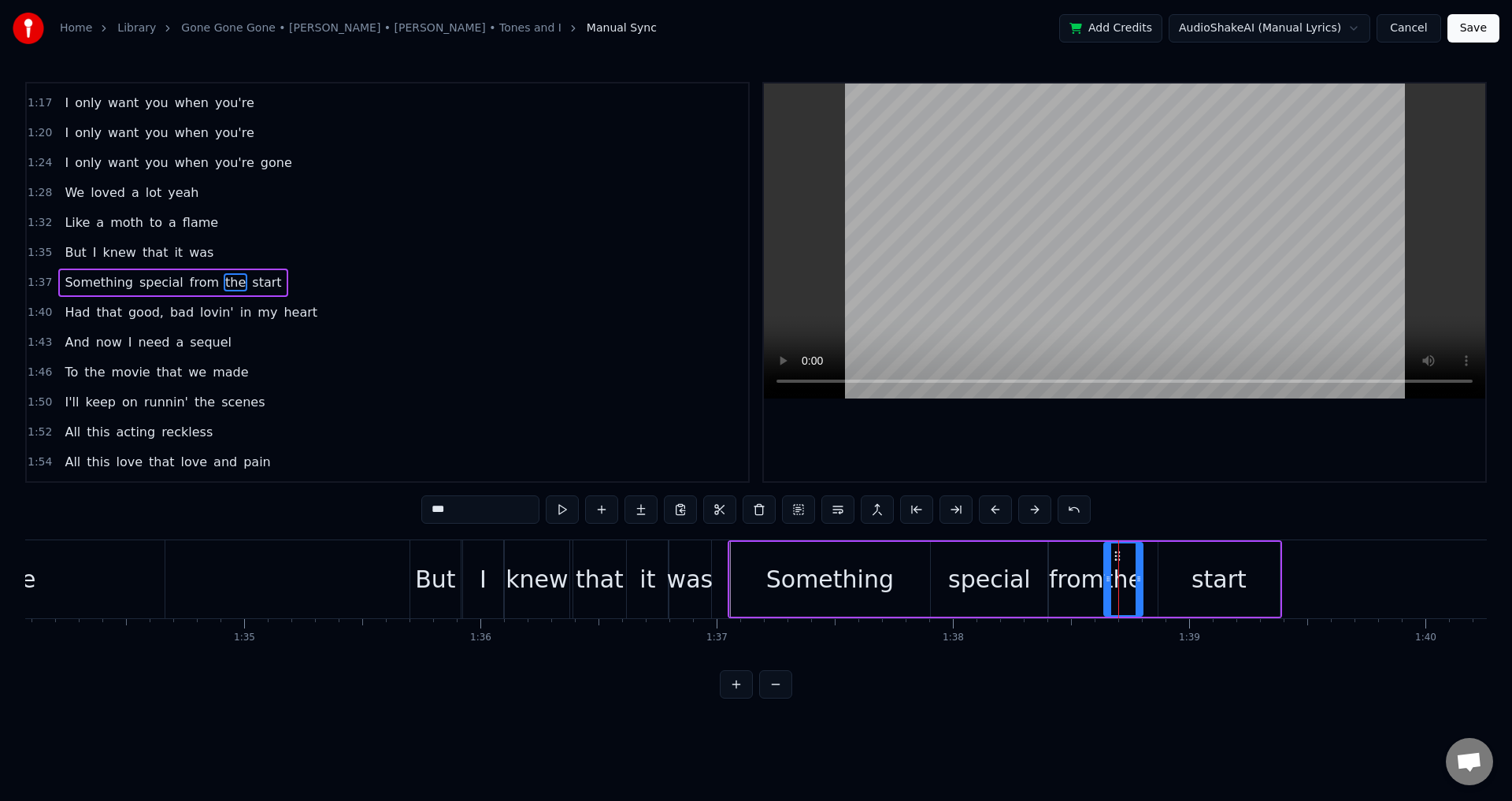
drag, startPoint x: 1120, startPoint y: 569, endPoint x: 1108, endPoint y: 569, distance: 12.0
click at [1108, 569] on div at bounding box center [1108, 580] width 6 height 72
click at [1170, 569] on div "start" at bounding box center [1219, 580] width 121 height 75
type input "*****"
drag, startPoint x: 1162, startPoint y: 569, endPoint x: 1146, endPoint y: 572, distance: 16.3
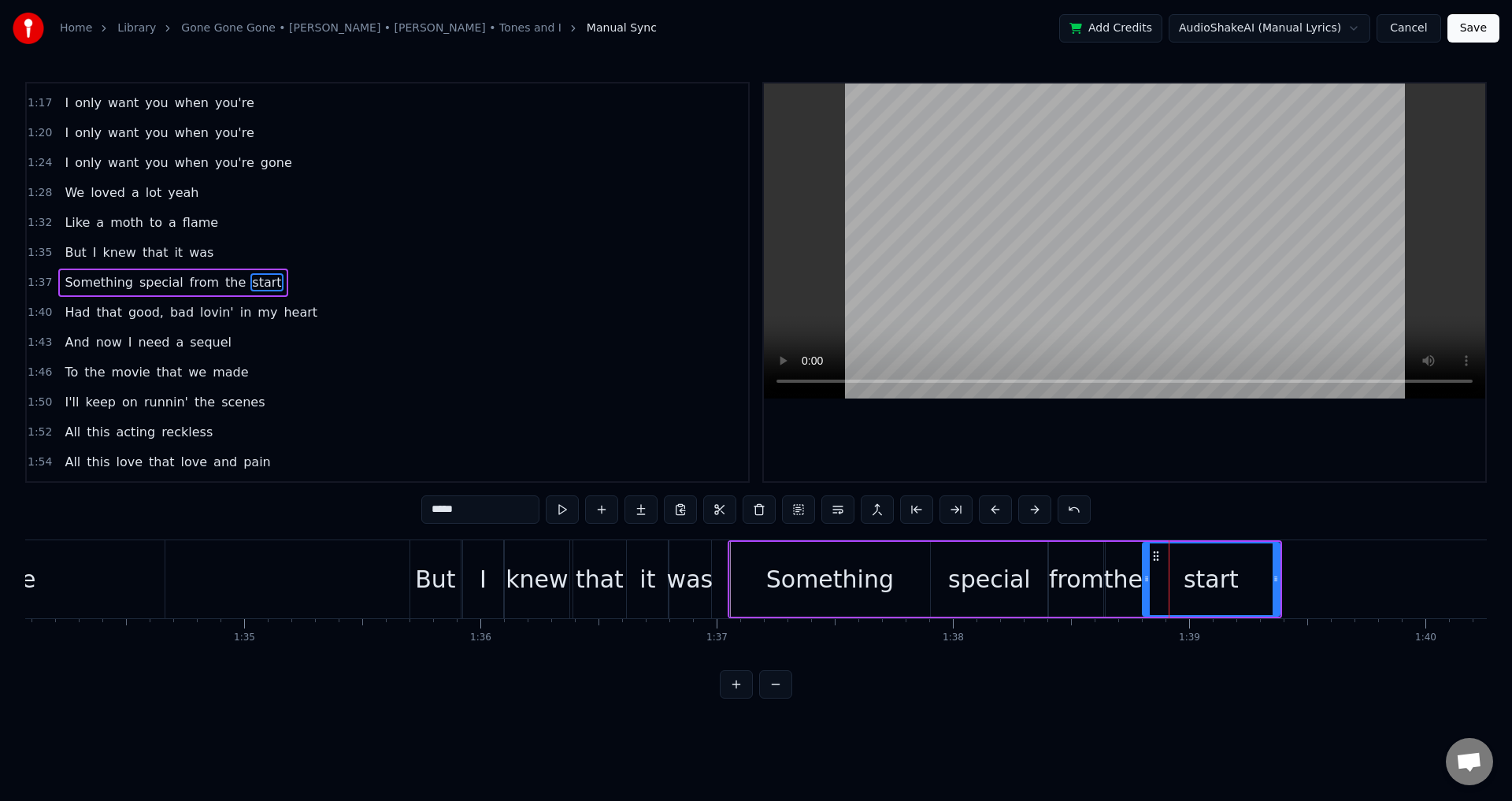
click at [1146, 572] on div at bounding box center [1147, 580] width 6 height 72
click at [375, 579] on div at bounding box center [1225, 580] width 46854 height 78
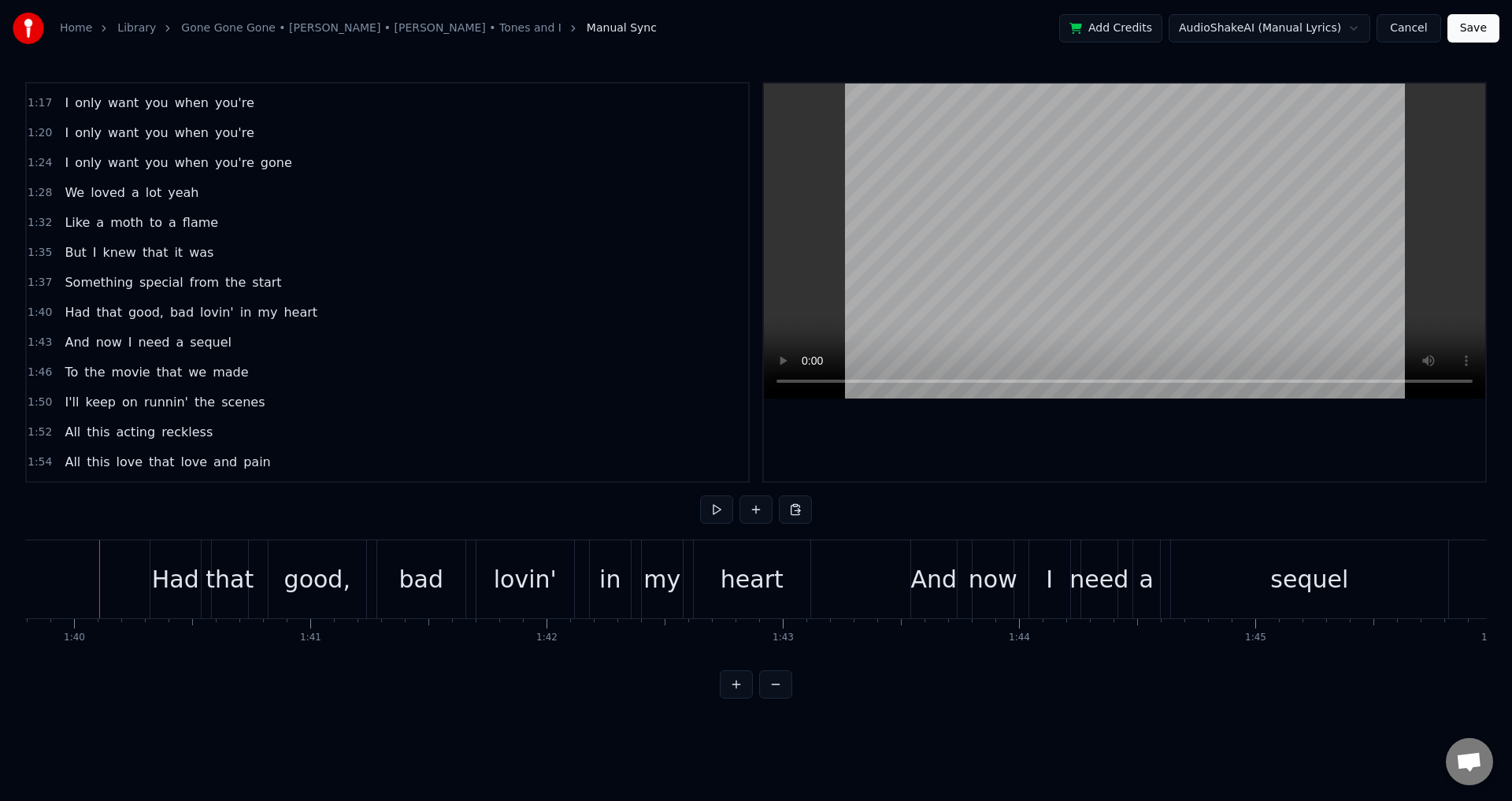
scroll to position [0, 23574]
click at [266, 578] on div "Had that good, bad lovin' in my heart" at bounding box center [486, 580] width 665 height 78
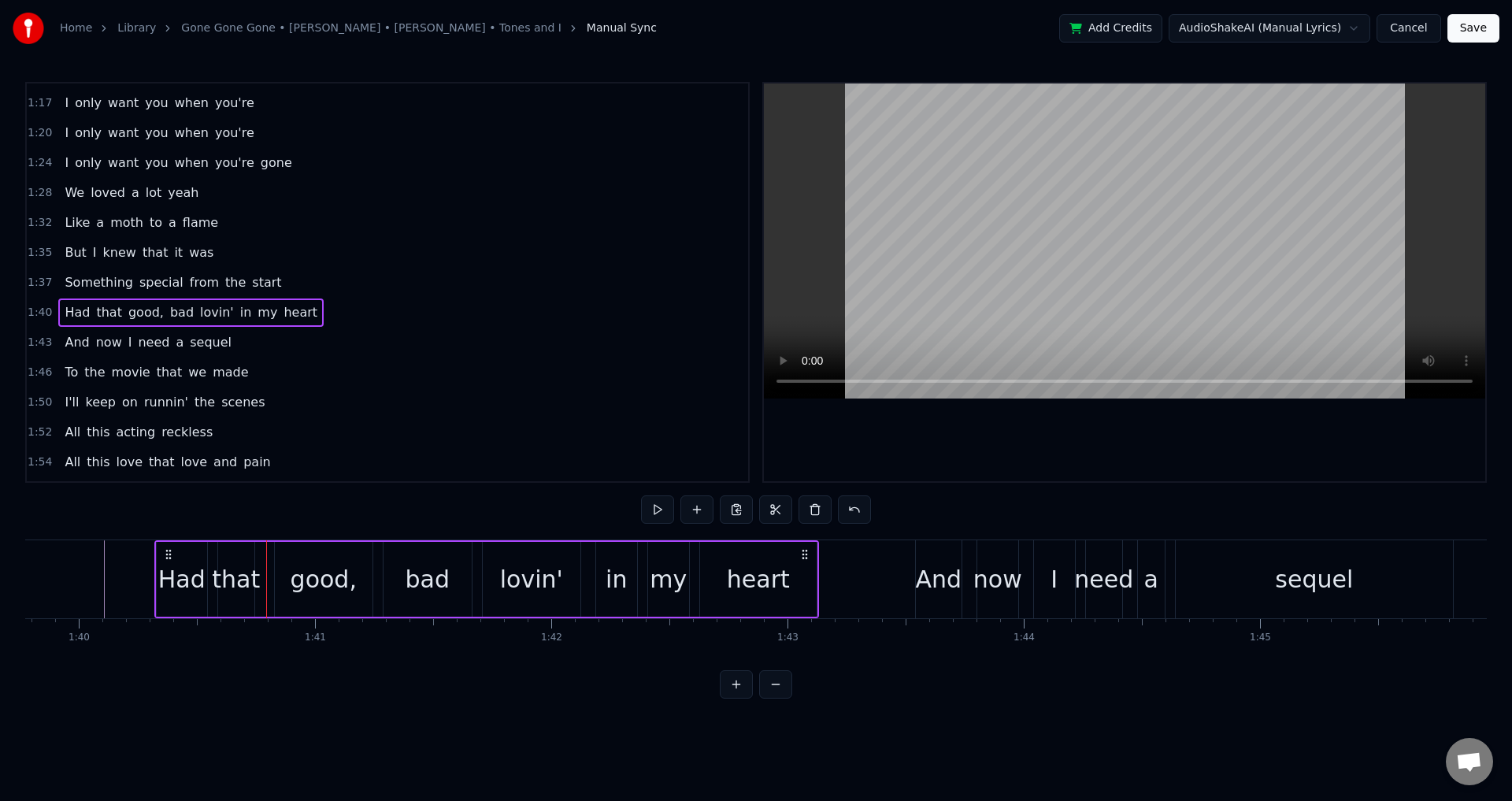
click at [171, 550] on div "Had that good, bad lovin' in my heart" at bounding box center [486, 580] width 665 height 78
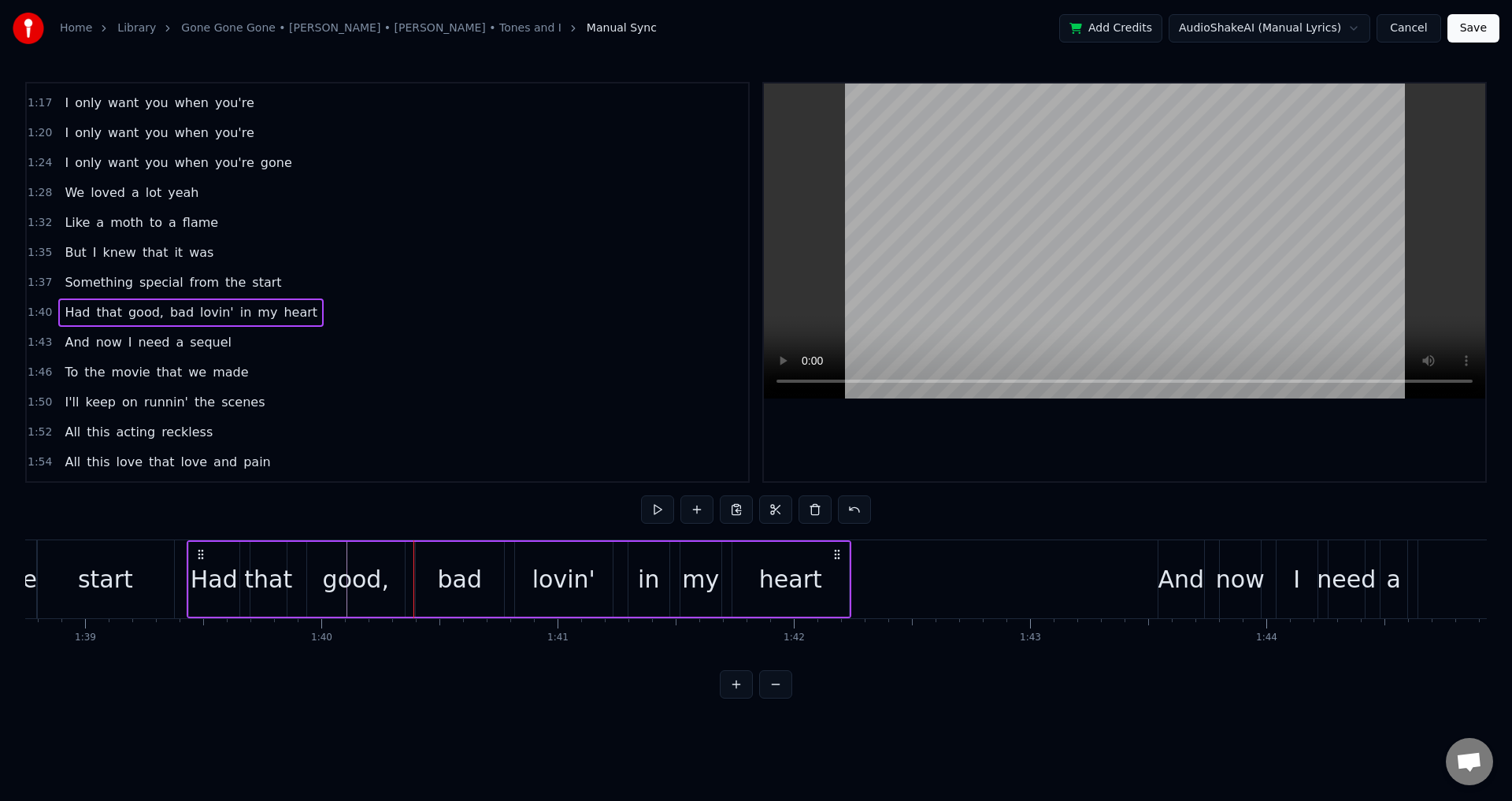
scroll to position [0, 23328]
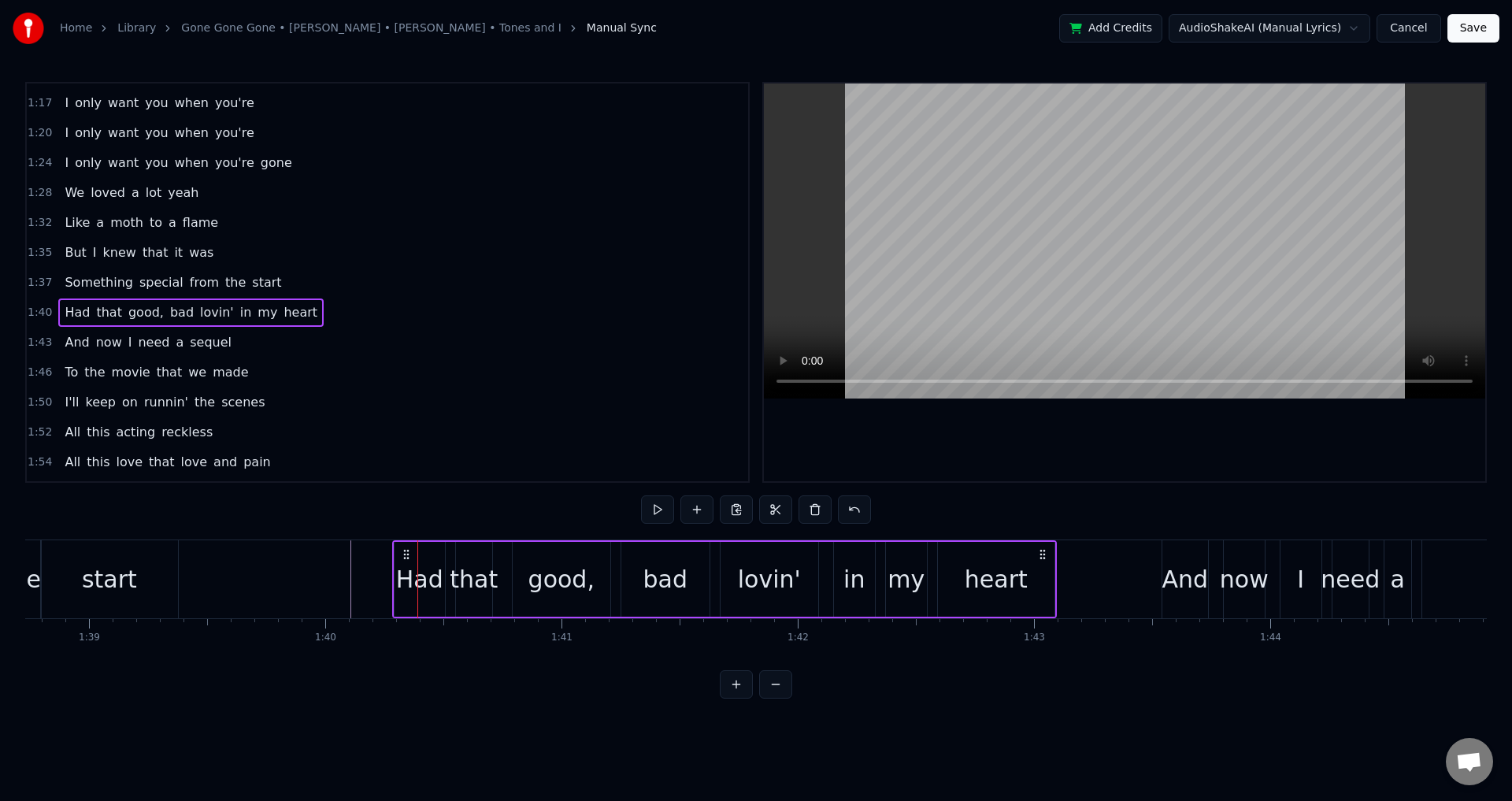
drag, startPoint x: 169, startPoint y: 551, endPoint x: 407, endPoint y: 589, distance: 241.0
click at [407, 589] on div "Had that good, bad lovin' in my heart" at bounding box center [724, 580] width 665 height 78
click at [476, 578] on div "that" at bounding box center [473, 579] width 48 height 35
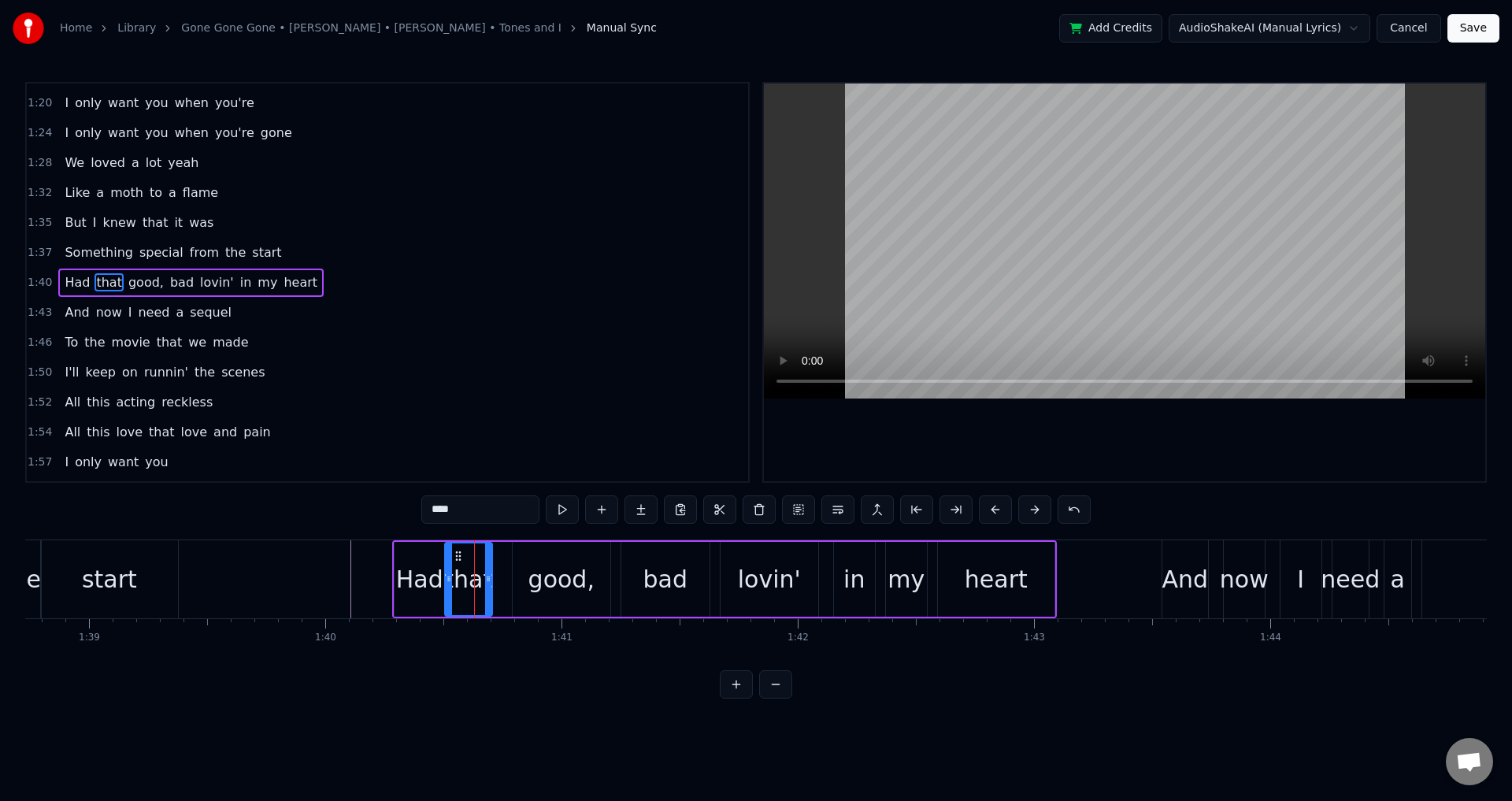
drag, startPoint x: 456, startPoint y: 580, endPoint x: 444, endPoint y: 578, distance: 12.2
click at [445, 578] on icon at bounding box center [449, 579] width 6 height 13
click at [585, 573] on div "good," at bounding box center [561, 579] width 66 height 35
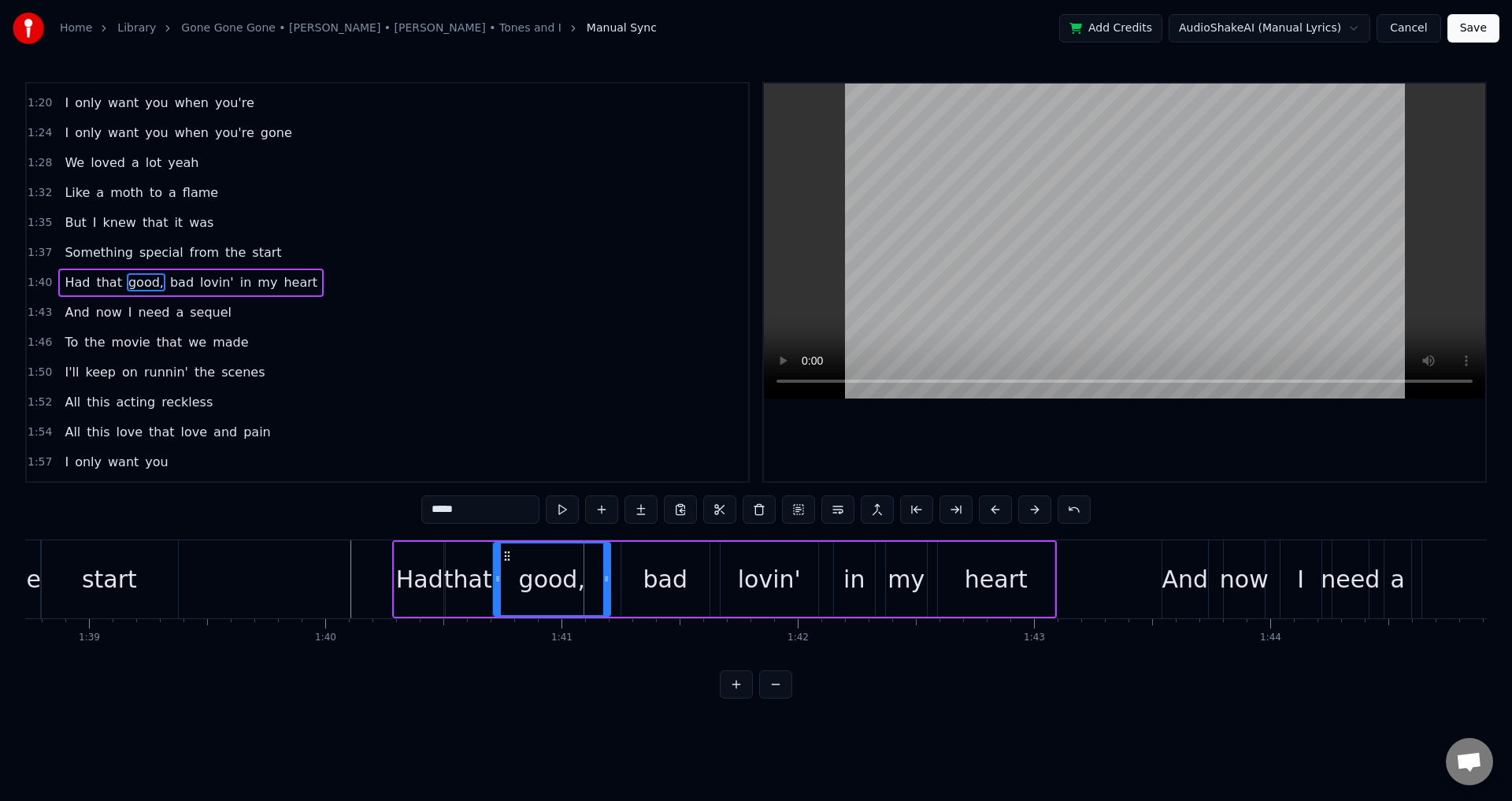
drag, startPoint x: 517, startPoint y: 571, endPoint x: 499, endPoint y: 571, distance: 18.0
click at [499, 571] on div at bounding box center [498, 580] width 6 height 72
click at [482, 521] on input "*****" at bounding box center [481, 510] width 118 height 29
click at [667, 575] on div "bad" at bounding box center [665, 579] width 44 height 35
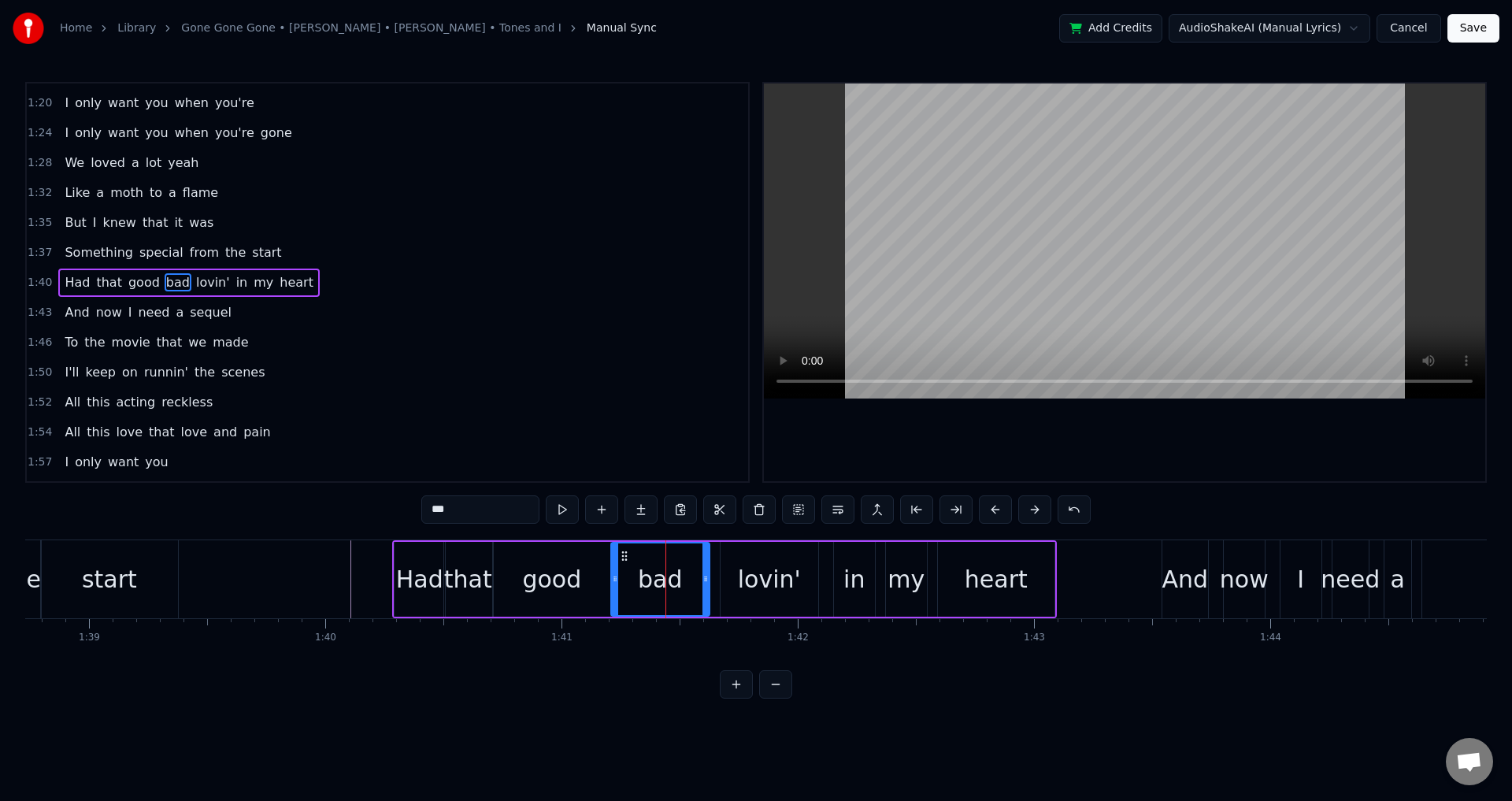
drag, startPoint x: 623, startPoint y: 573, endPoint x: 614, endPoint y: 573, distance: 9.0
click at [614, 573] on icon at bounding box center [615, 579] width 6 height 13
click at [742, 569] on div "lovin'" at bounding box center [769, 579] width 63 height 35
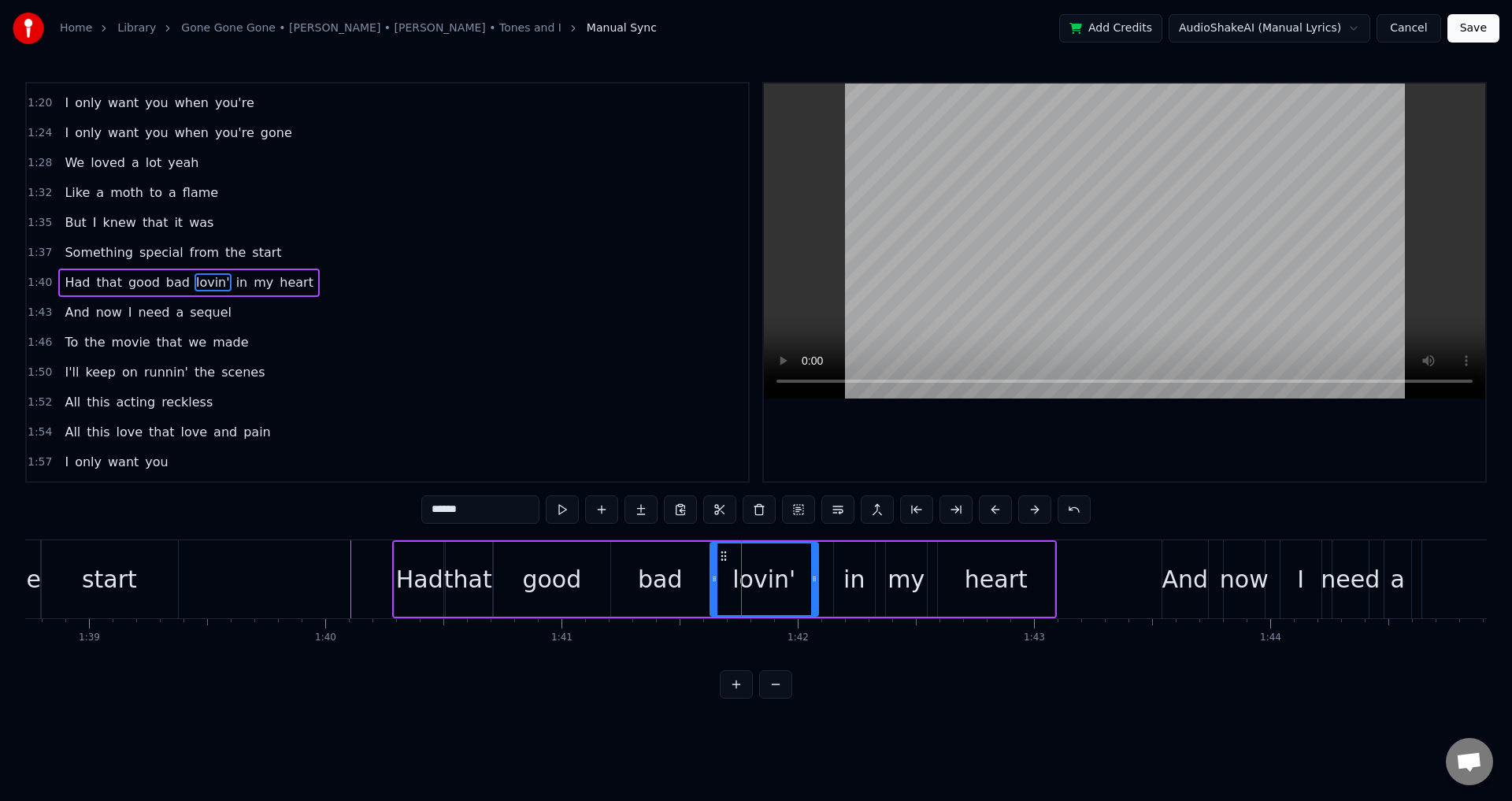
drag, startPoint x: 724, startPoint y: 566, endPoint x: 714, endPoint y: 566, distance: 10.0
click at [714, 566] on div at bounding box center [714, 580] width 6 height 72
click at [845, 581] on div "in" at bounding box center [854, 579] width 22 height 35
drag, startPoint x: 834, startPoint y: 575, endPoint x: 820, endPoint y: 577, distance: 14.1
click at [821, 577] on icon at bounding box center [824, 579] width 6 height 13
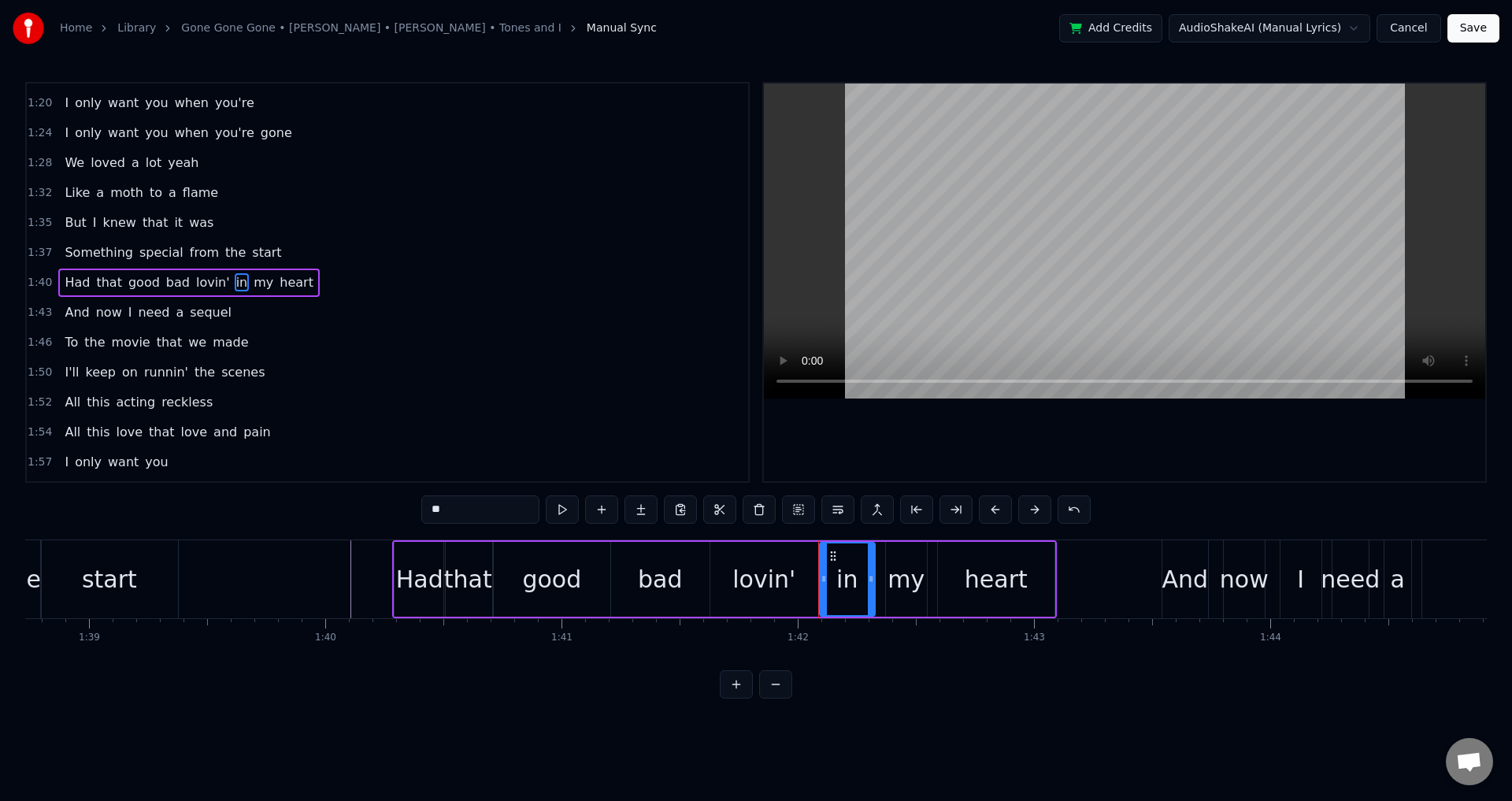
click at [885, 580] on div "my" at bounding box center [906, 580] width 42 height 75
click at [877, 577] on icon at bounding box center [879, 579] width 6 height 13
click at [985, 573] on div "heart" at bounding box center [996, 579] width 63 height 35
type input "*****"
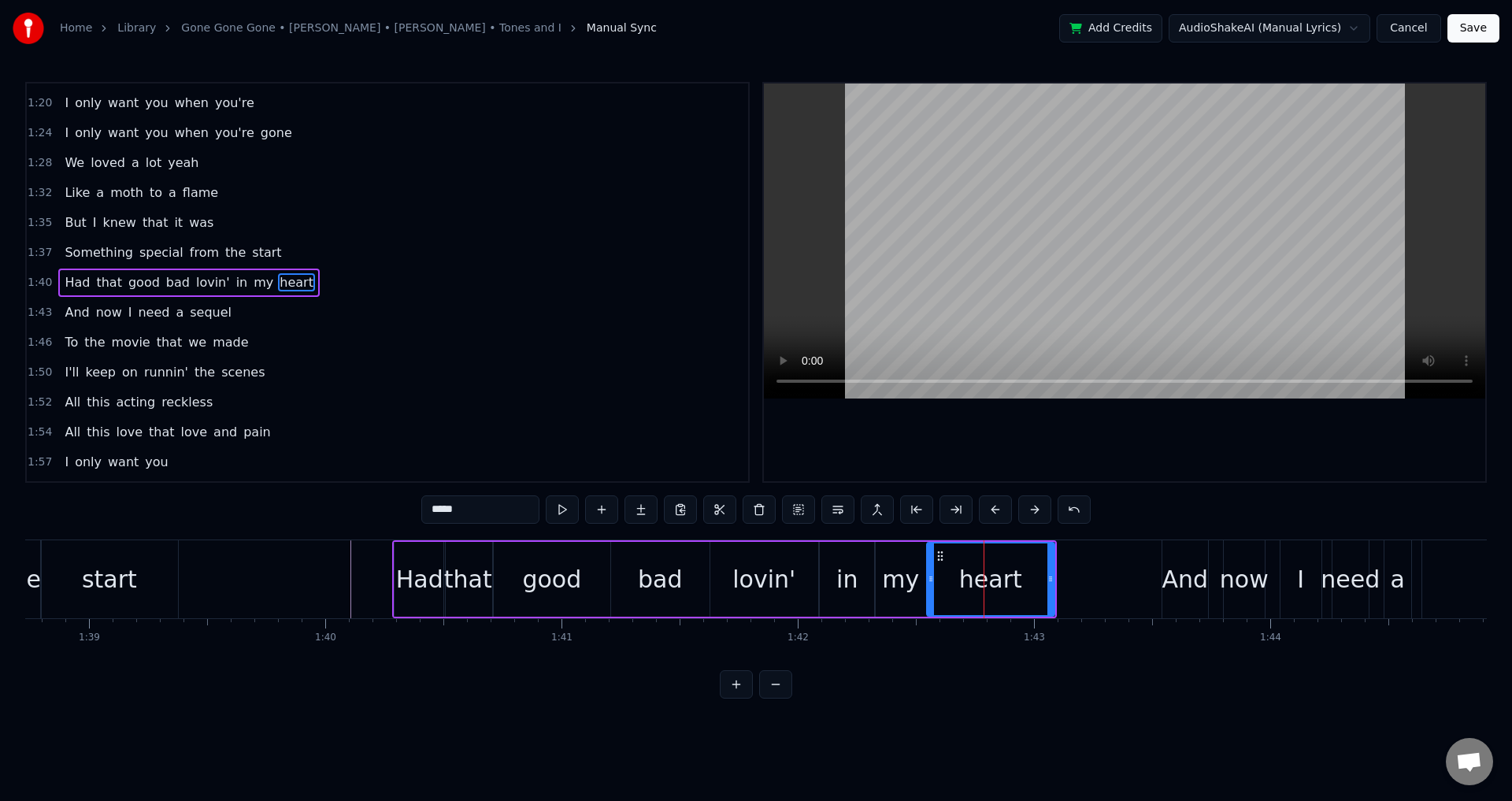
drag, startPoint x: 938, startPoint y: 573, endPoint x: 927, endPoint y: 573, distance: 11.0
click at [928, 573] on icon at bounding box center [931, 579] width 6 height 13
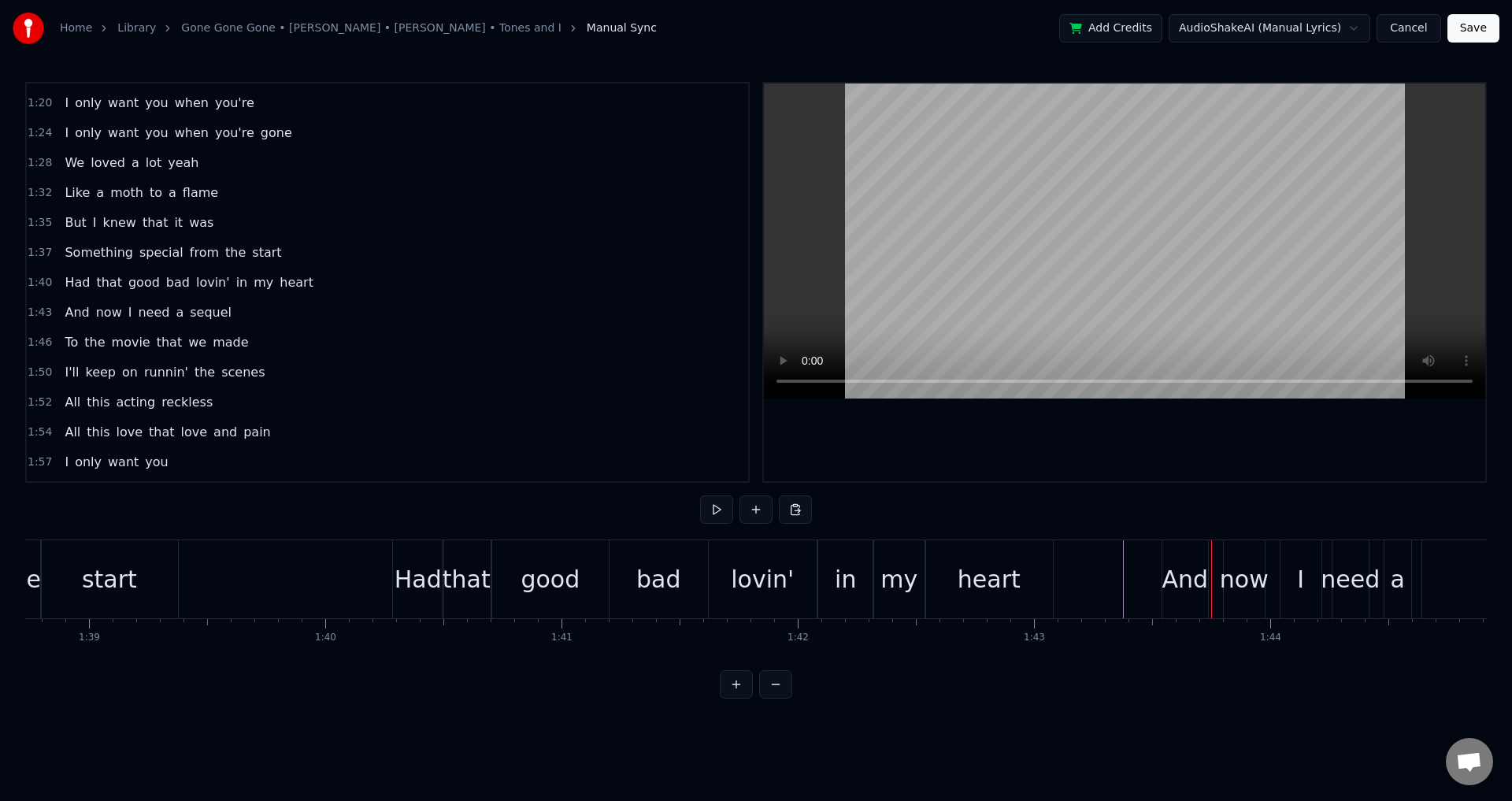
click at [1220, 582] on div "And now I need a sequel" at bounding box center [1432, 580] width 542 height 78
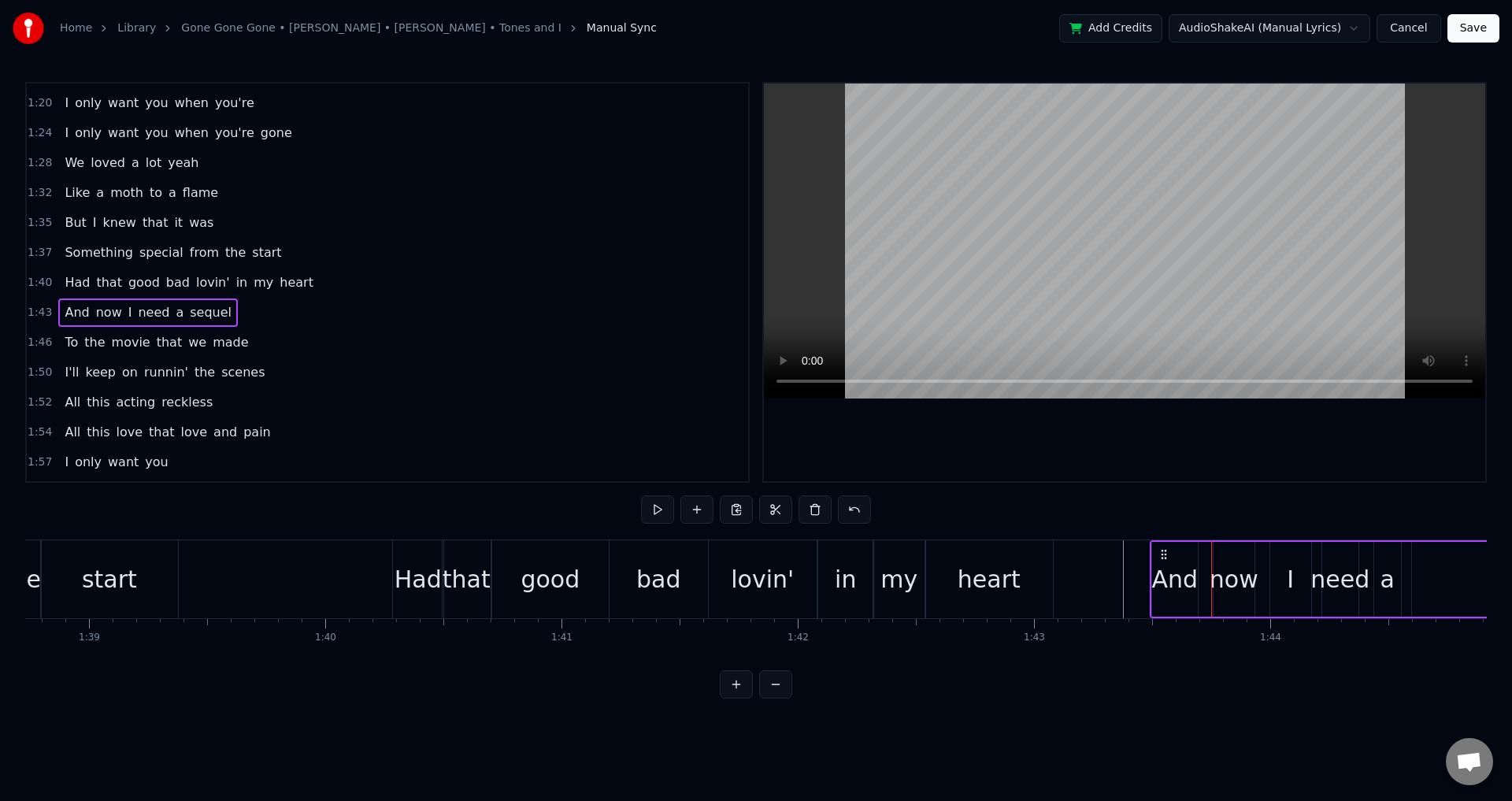
drag, startPoint x: 1178, startPoint y: 550, endPoint x: 1166, endPoint y: 551, distance: 12.0
click at [1166, 551] on icon at bounding box center [1164, 555] width 13 height 13
click at [1108, 578] on div at bounding box center [125, 580] width 46854 height 78
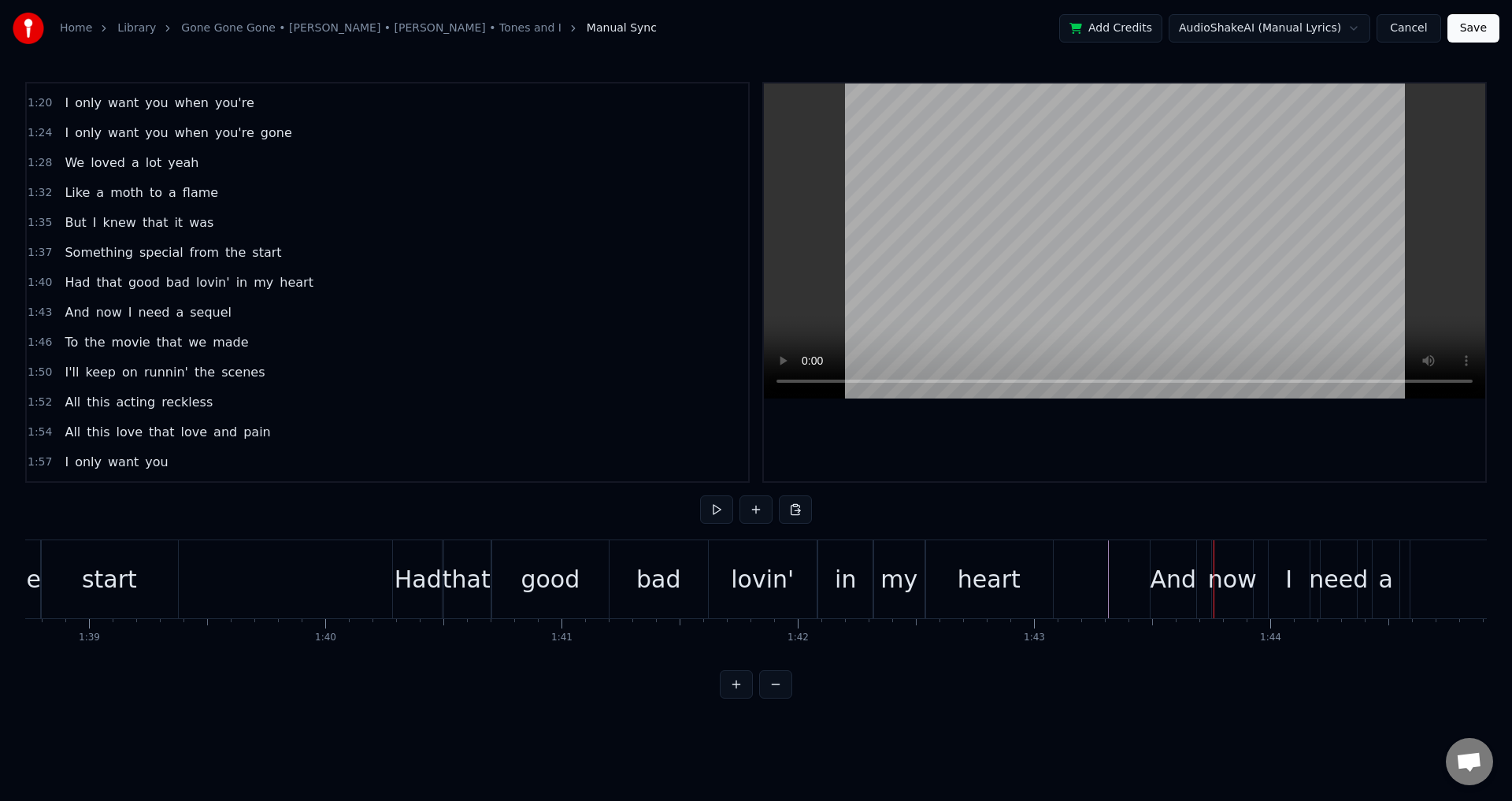
click at [1200, 594] on div "And now I need a sequel" at bounding box center [1420, 580] width 542 height 78
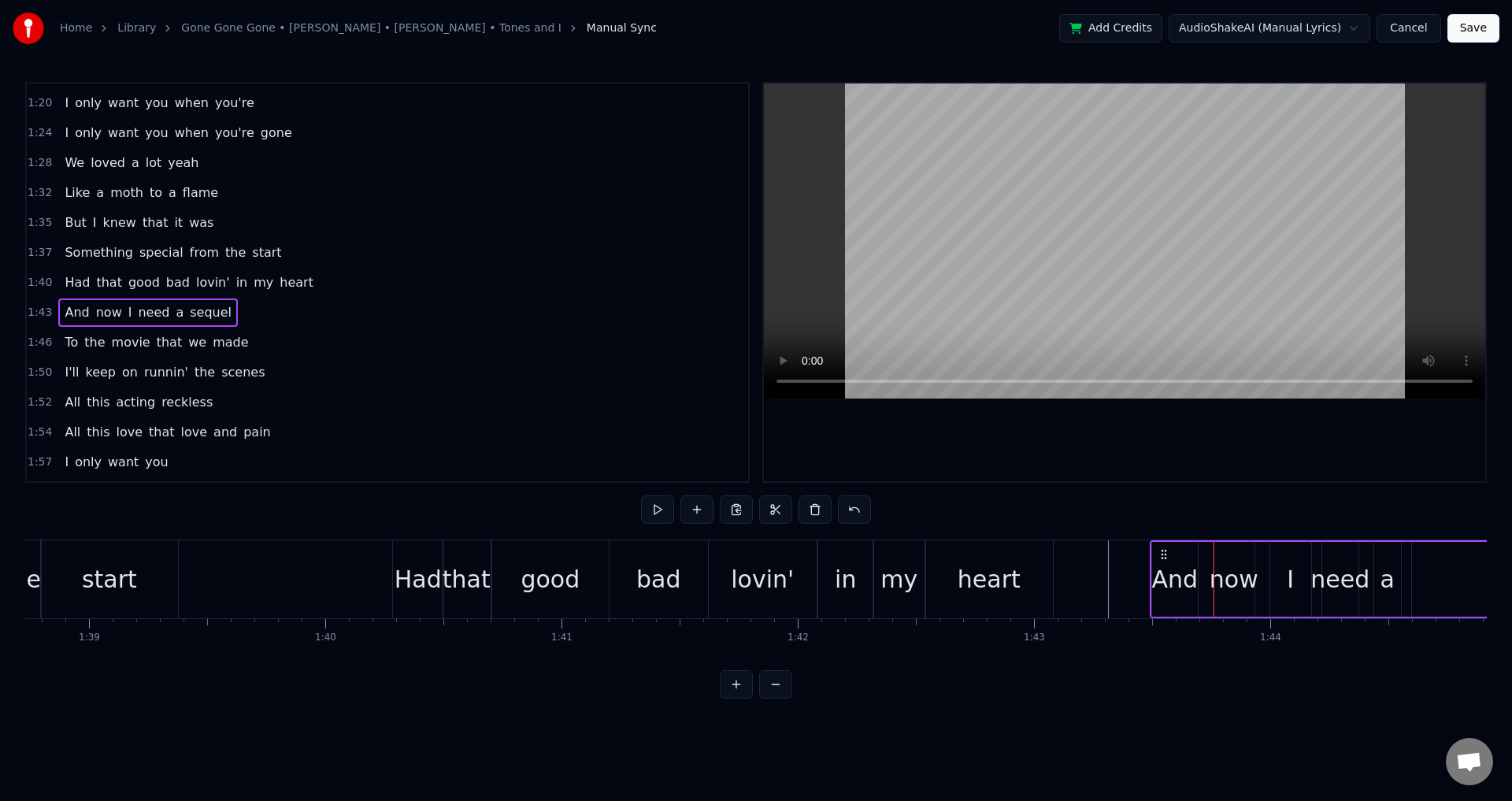
click at [1215, 589] on div "now" at bounding box center [1233, 579] width 49 height 35
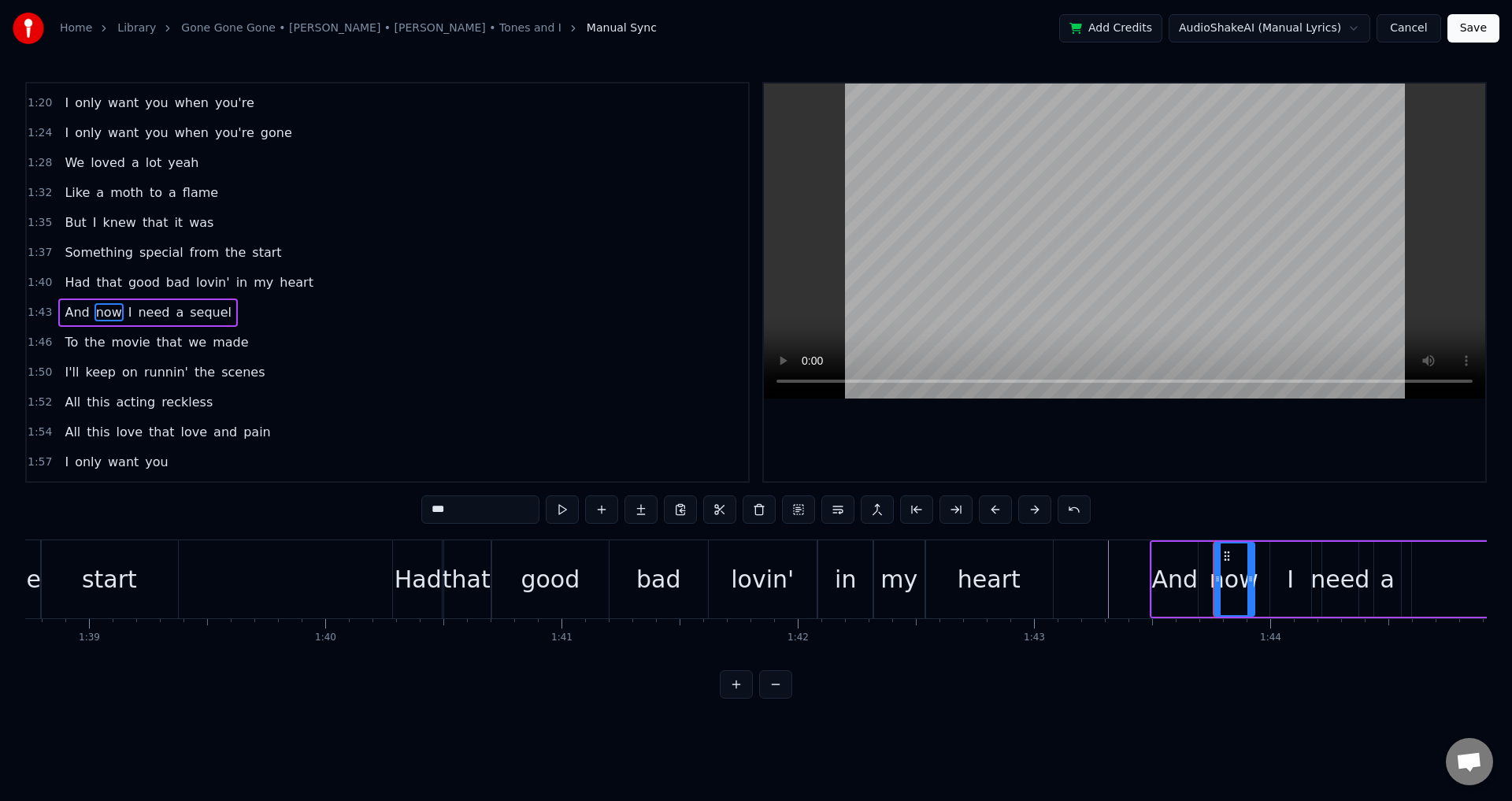
scroll to position [774, 0]
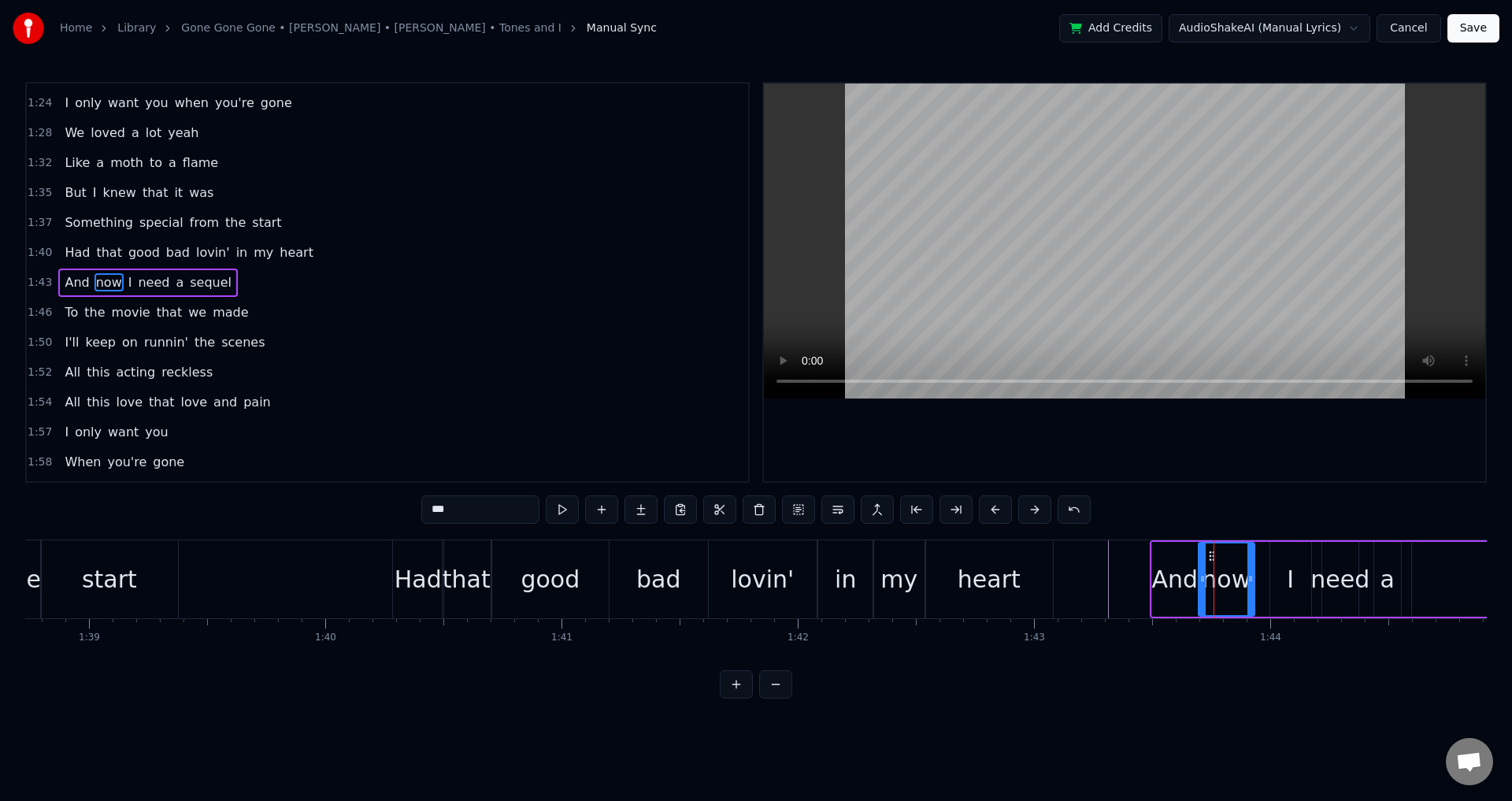
drag, startPoint x: 1215, startPoint y: 583, endPoint x: 1201, endPoint y: 581, distance: 14.1
click at [1201, 581] on icon at bounding box center [1203, 579] width 6 height 13
drag, startPoint x: 1287, startPoint y: 585, endPoint x: 1276, endPoint y: 588, distance: 11.4
click at [1281, 583] on div "I" at bounding box center [1290, 580] width 41 height 75
drag, startPoint x: 1275, startPoint y: 585, endPoint x: 1258, endPoint y: 581, distance: 17.5
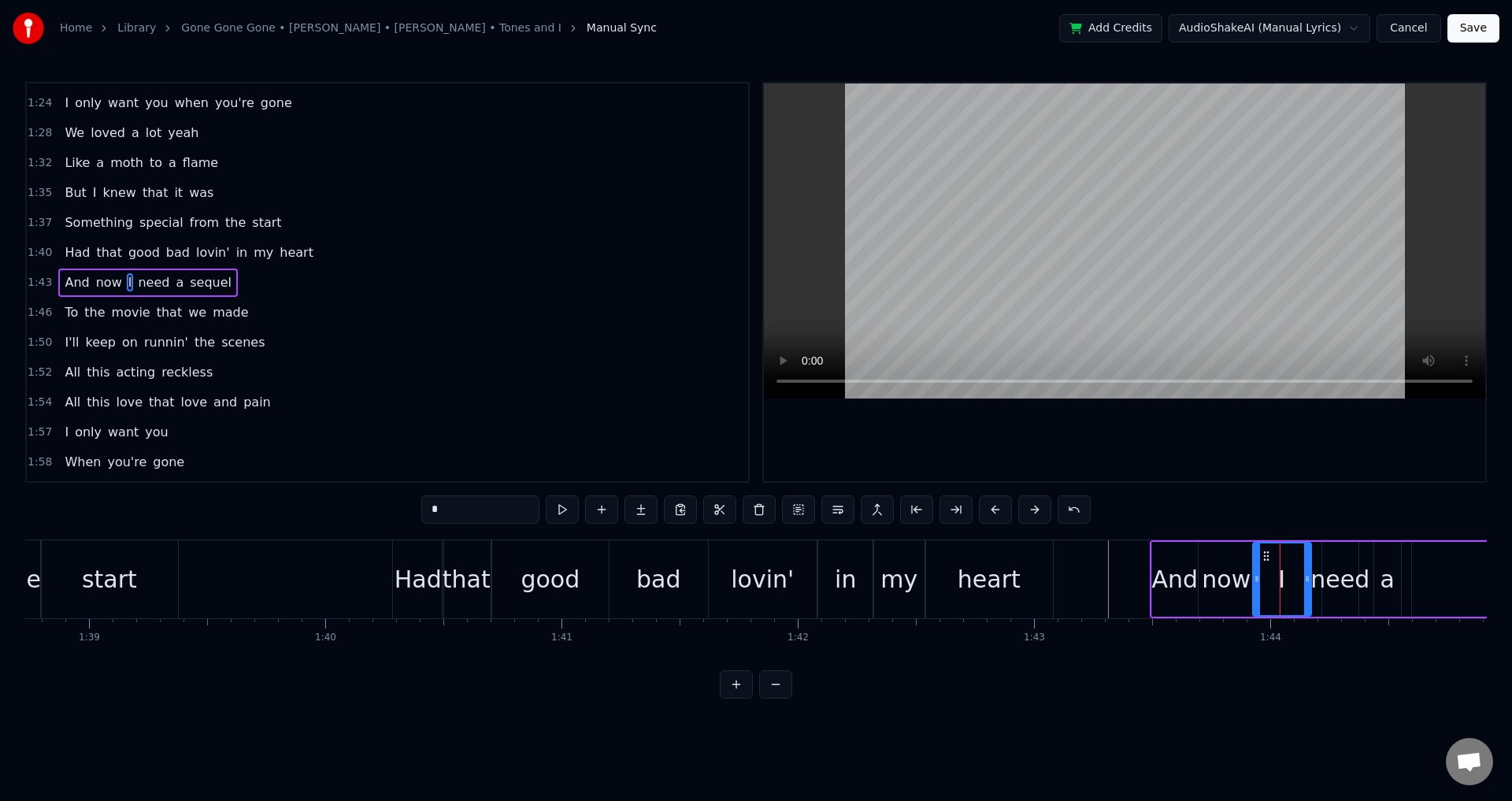
click at [1258, 581] on icon at bounding box center [1257, 579] width 6 height 13
click at [1340, 553] on div "need" at bounding box center [1340, 580] width 36 height 75
drag, startPoint x: 1324, startPoint y: 573, endPoint x: 1313, endPoint y: 571, distance: 11.2
click at [1313, 571] on div at bounding box center [1315, 580] width 6 height 72
click at [1388, 573] on div "a" at bounding box center [1387, 579] width 14 height 35
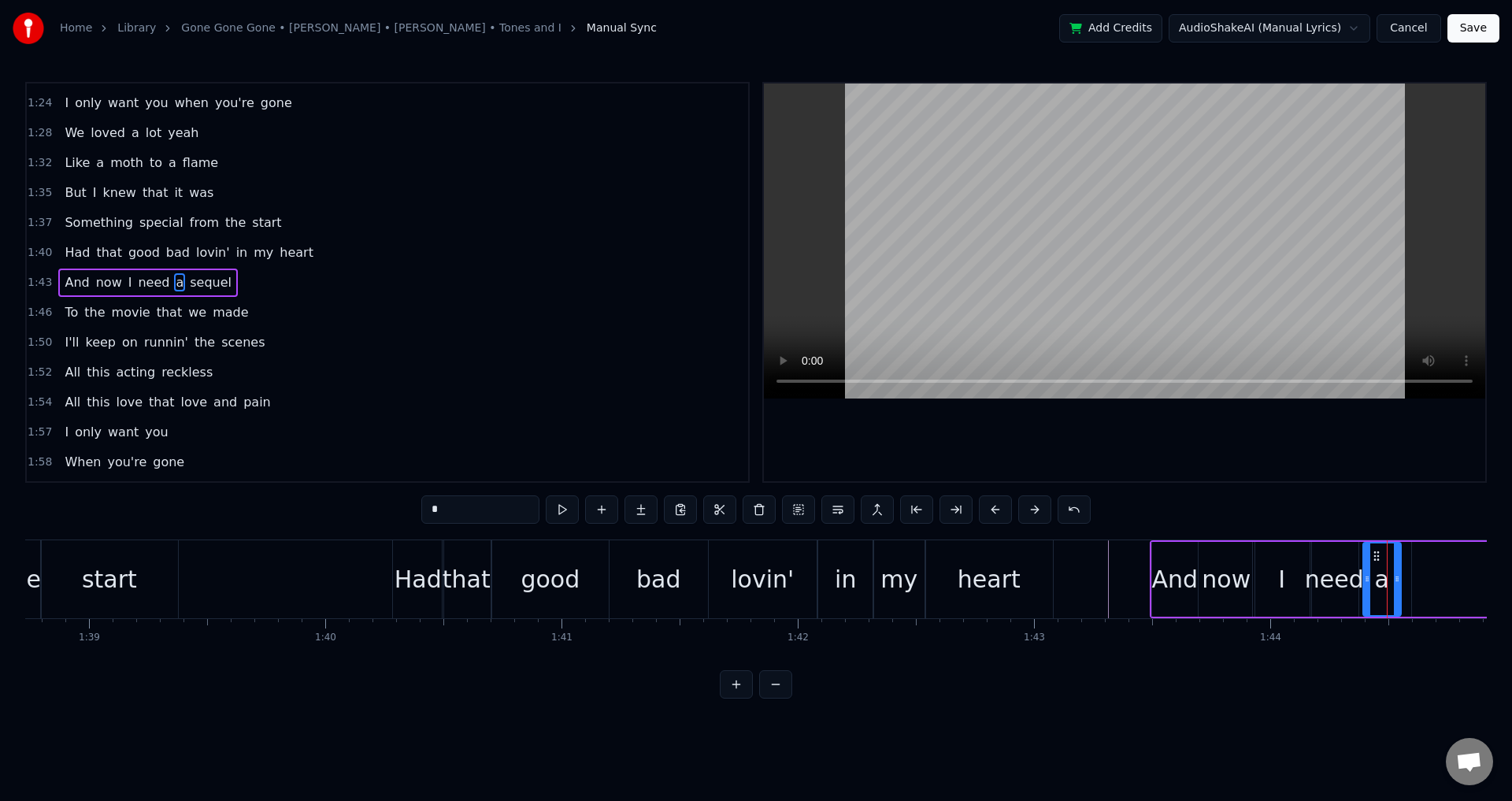
drag, startPoint x: 1379, startPoint y: 569, endPoint x: 1367, endPoint y: 571, distance: 12.2
click at [1367, 571] on div at bounding box center [1368, 580] width 6 height 72
type input "******"
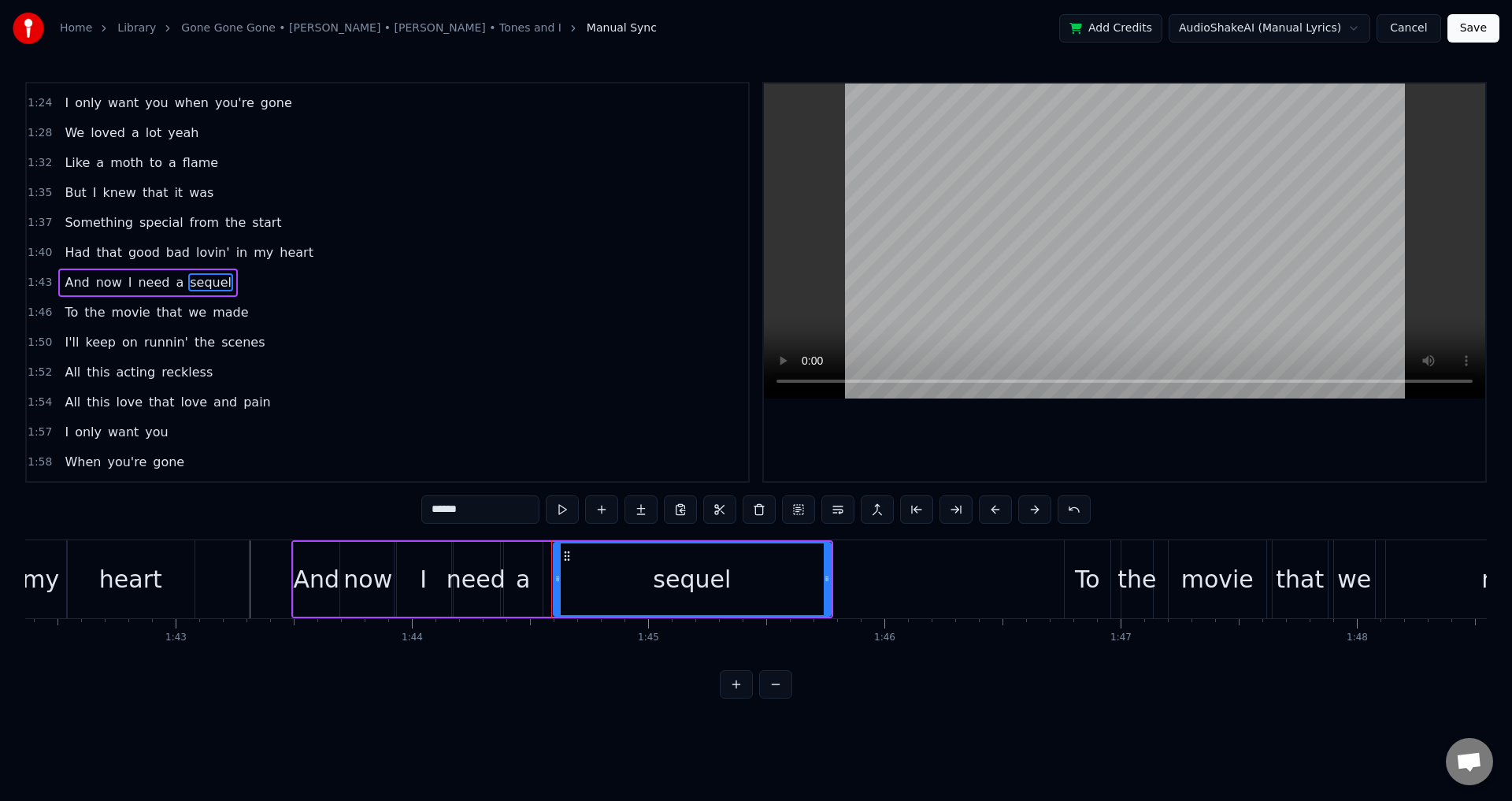
scroll to position [0, 24161]
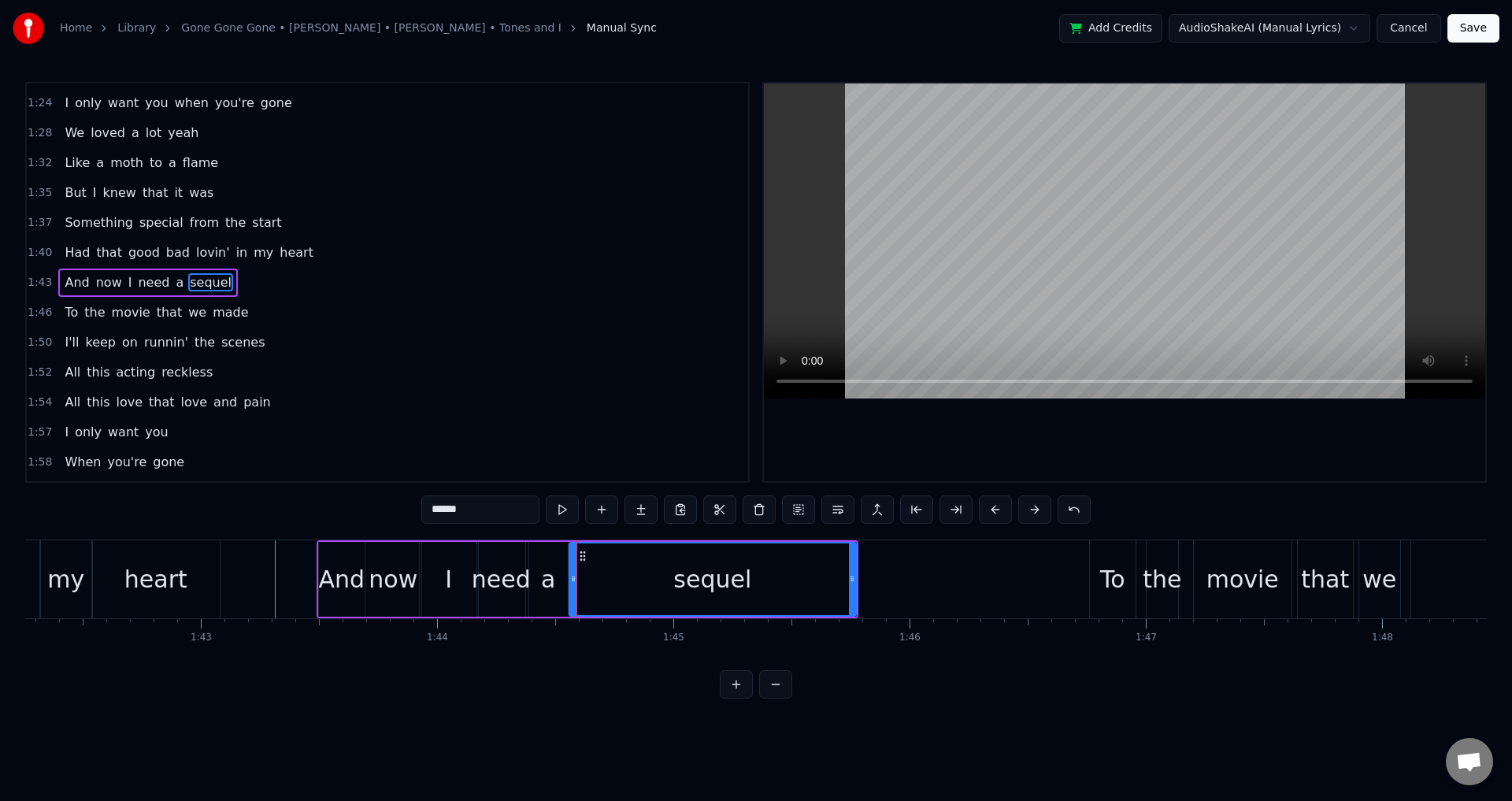
drag, startPoint x: 580, startPoint y: 583, endPoint x: 570, endPoint y: 582, distance: 10.0
click at [570, 582] on icon at bounding box center [573, 579] width 6 height 13
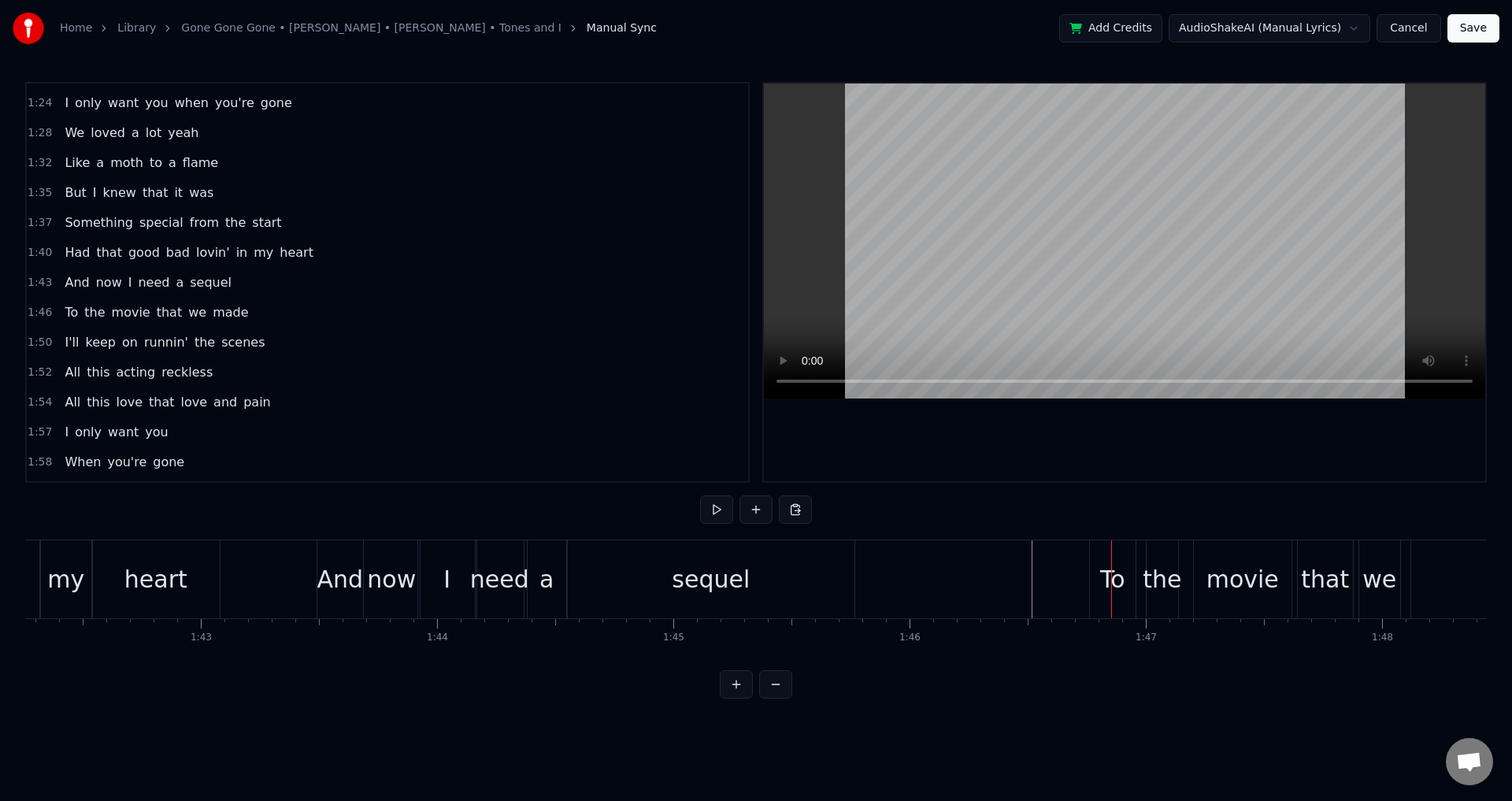
click at [1141, 581] on div "To the movie that we made" at bounding box center [1381, 580] width 584 height 78
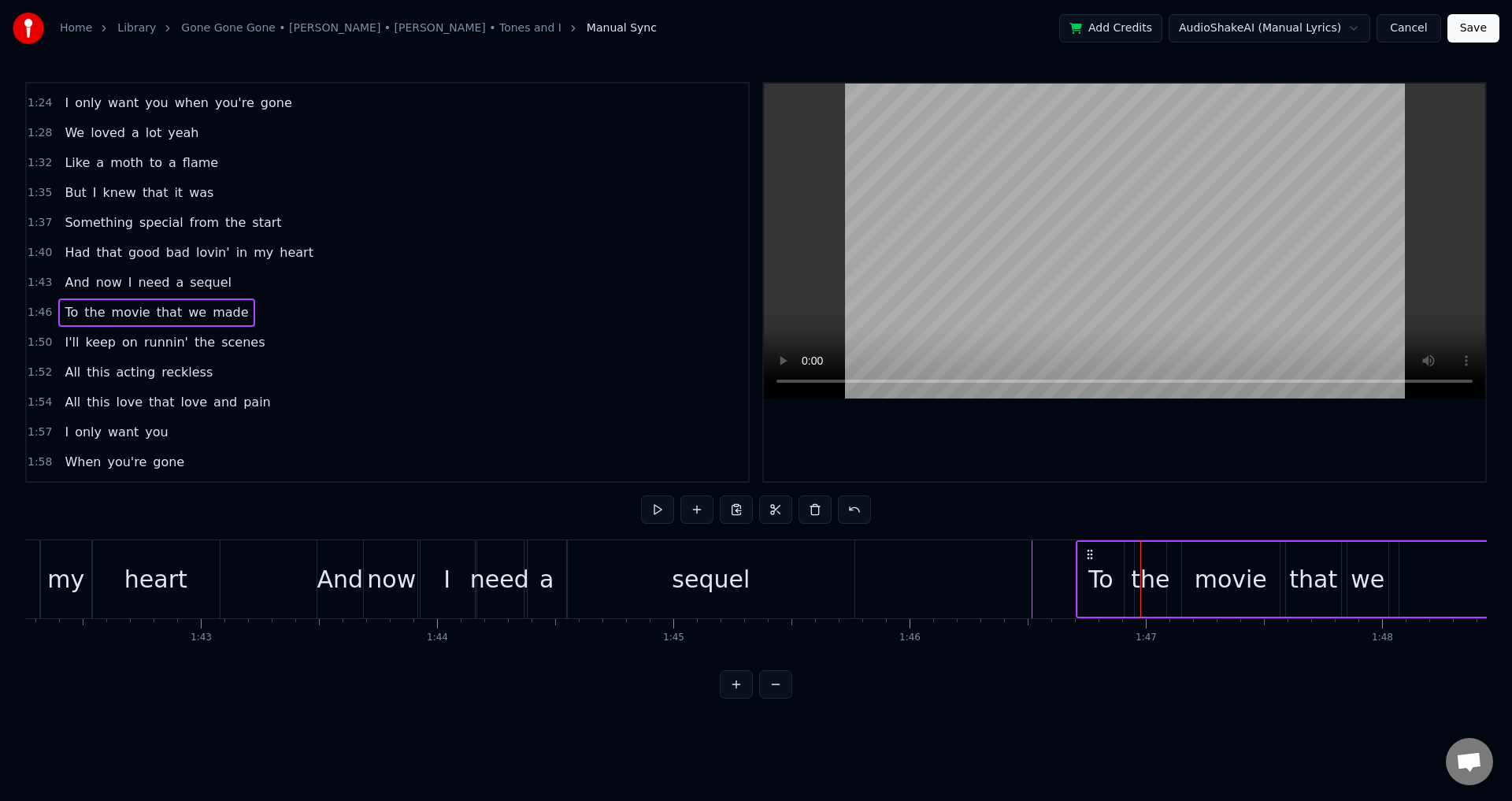
drag, startPoint x: 1102, startPoint y: 549, endPoint x: 1089, endPoint y: 549, distance: 13.0
click at [1089, 549] on icon at bounding box center [1090, 555] width 13 height 13
click at [1159, 589] on div "the" at bounding box center [1150, 579] width 38 height 35
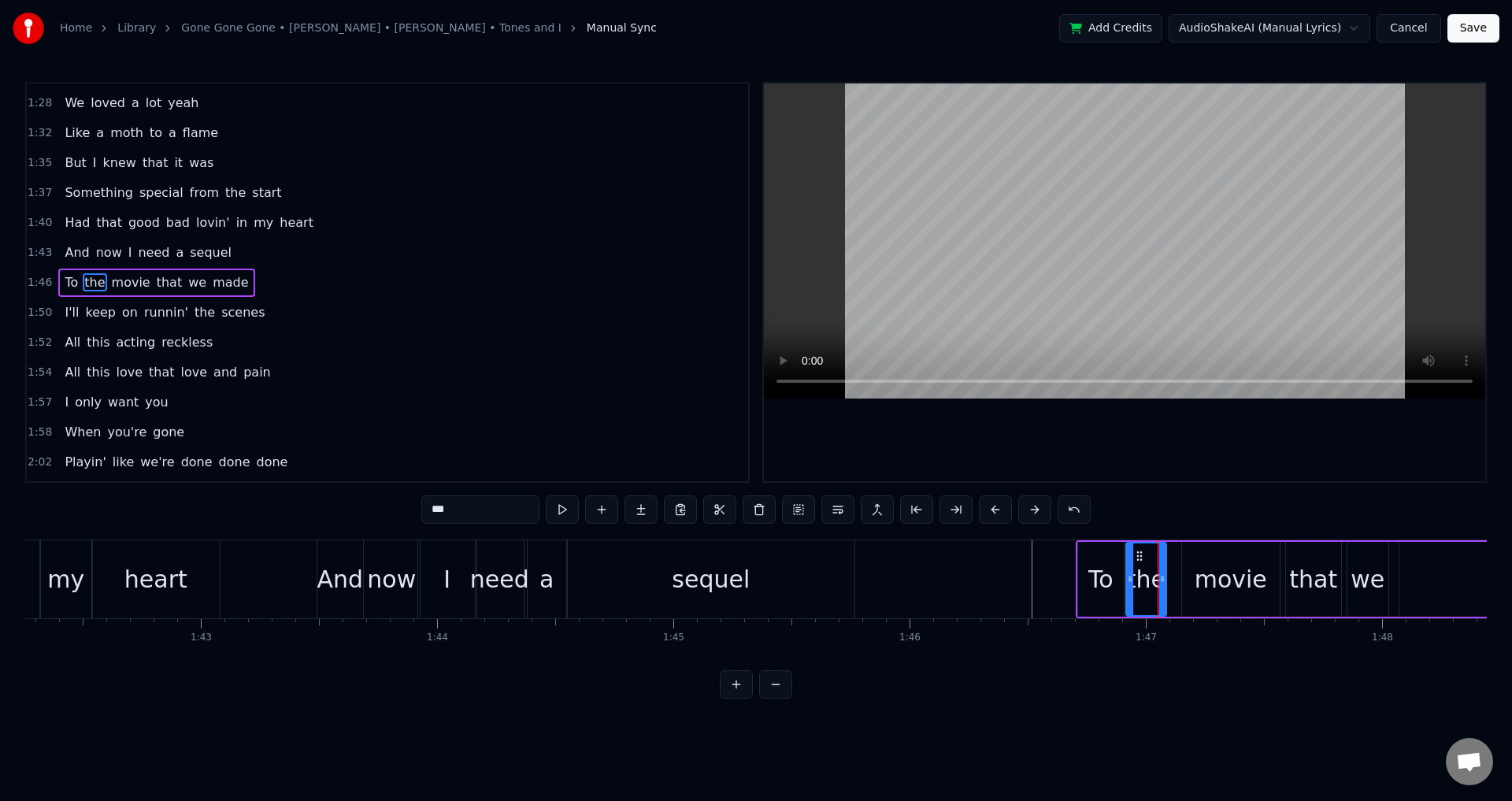
drag, startPoint x: 1138, startPoint y: 571, endPoint x: 1153, endPoint y: 569, distance: 15.1
click at [1127, 569] on div at bounding box center [1130, 580] width 6 height 72
click at [1197, 576] on div "movie" at bounding box center [1231, 580] width 97 height 75
drag, startPoint x: 1185, startPoint y: 573, endPoint x: 1170, endPoint y: 574, distance: 15.0
click at [1170, 574] on icon at bounding box center [1171, 579] width 6 height 13
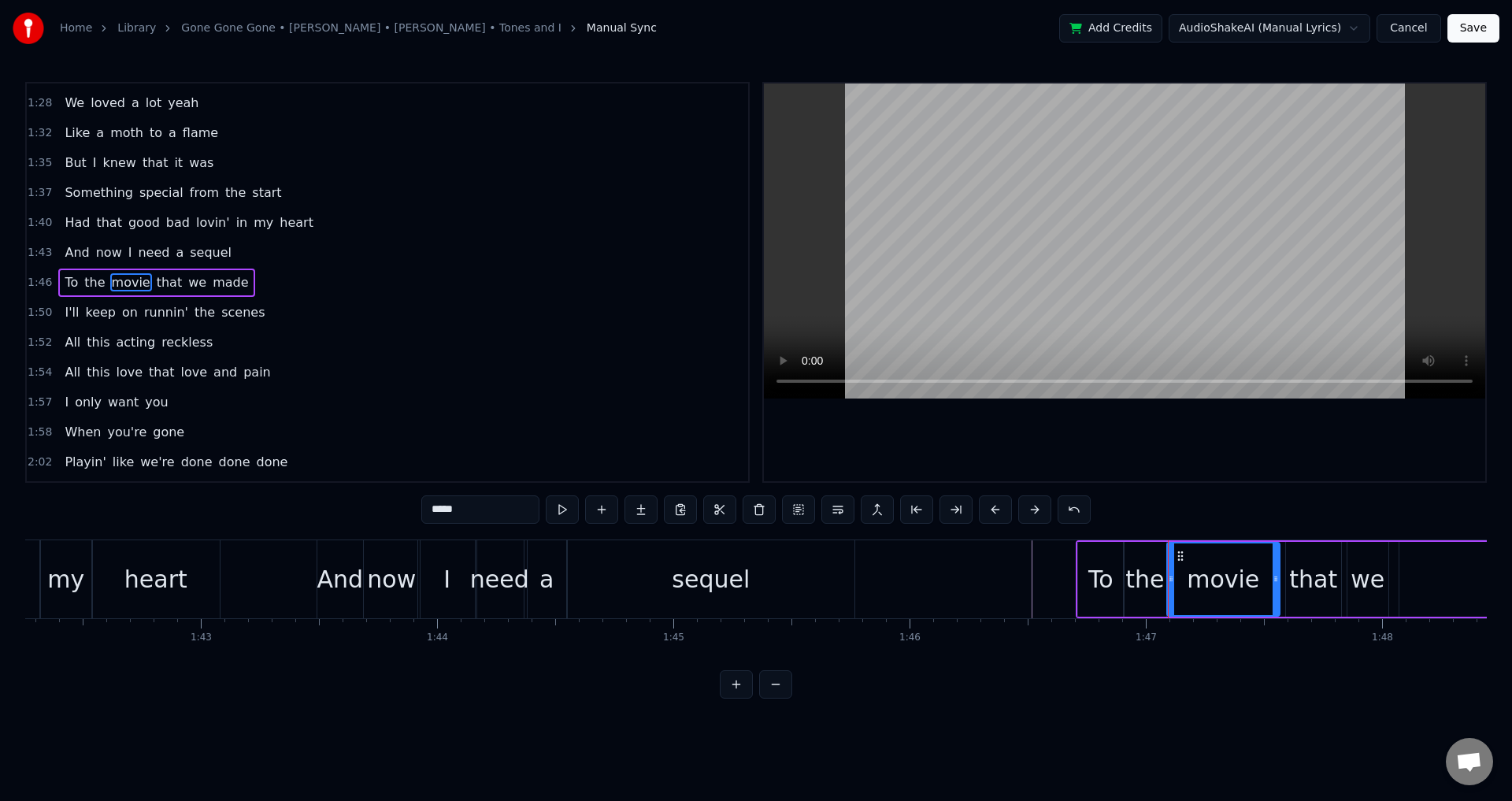
click at [1297, 585] on div "that" at bounding box center [1313, 579] width 48 height 35
click at [1285, 574] on icon at bounding box center [1285, 579] width 6 height 13
click at [1366, 577] on div "we" at bounding box center [1368, 579] width 34 height 35
type input "**"
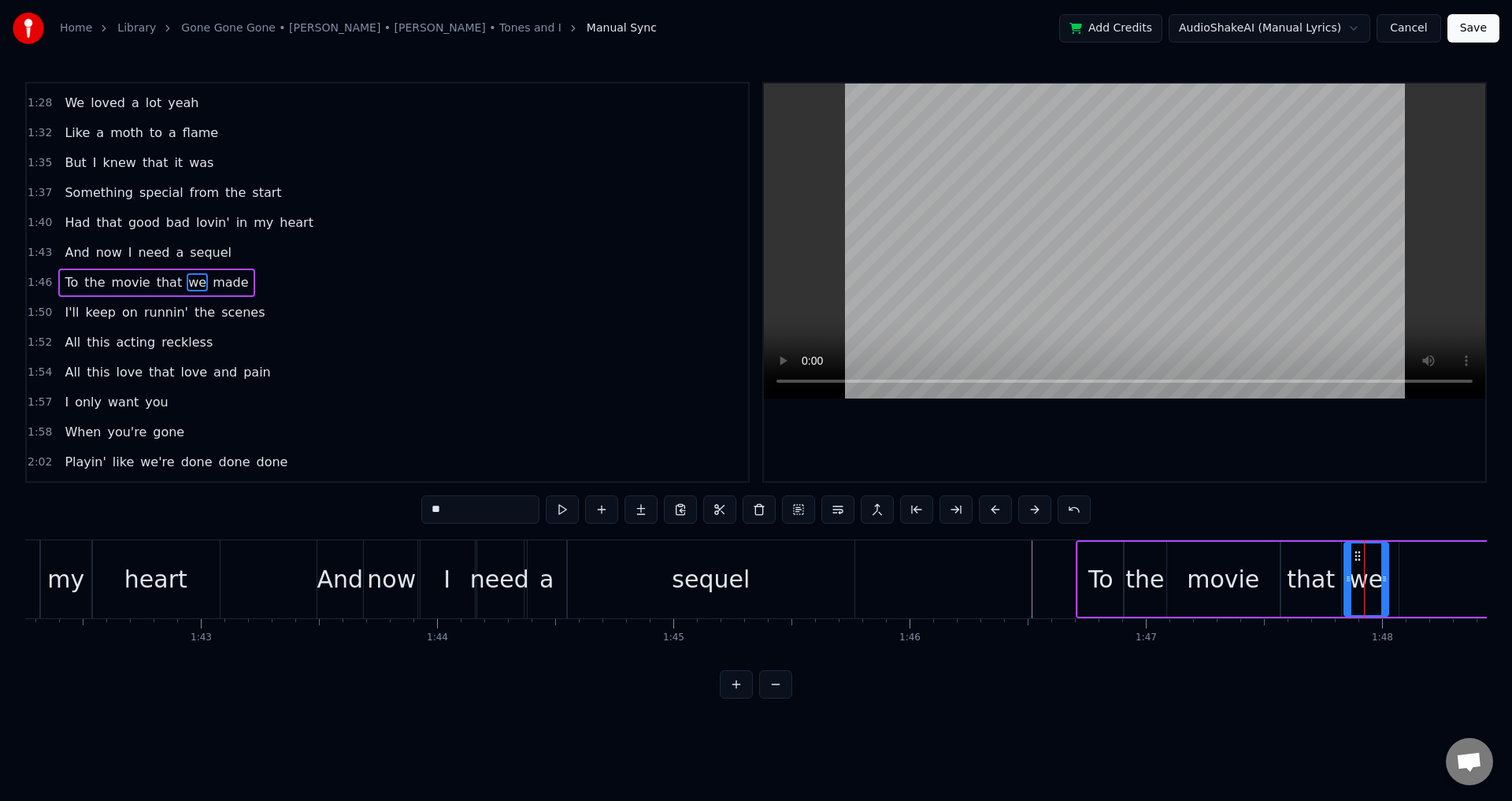
click at [1348, 576] on icon at bounding box center [1348, 579] width 6 height 13
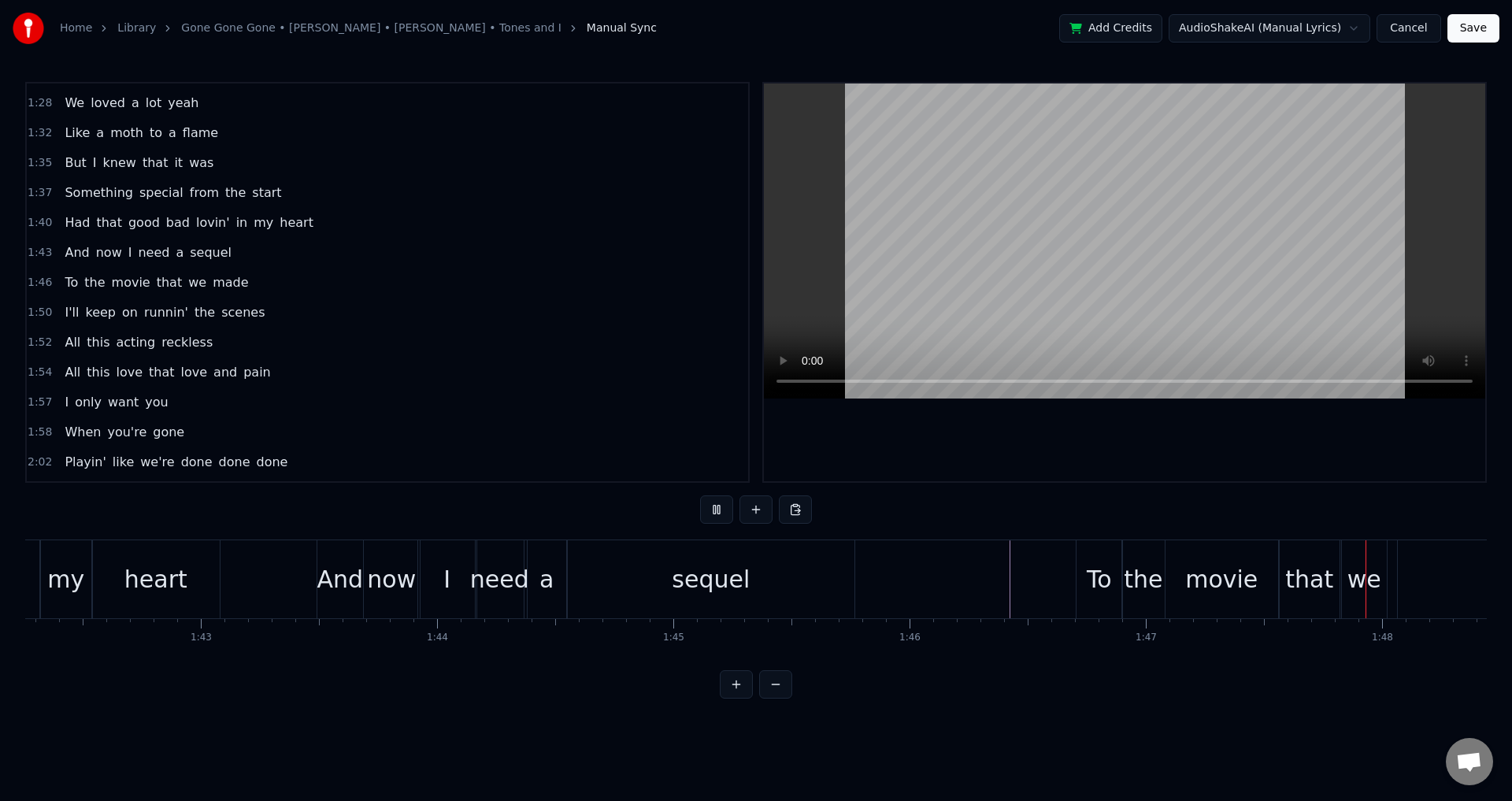
click at [1095, 578] on div "To" at bounding box center [1099, 579] width 26 height 35
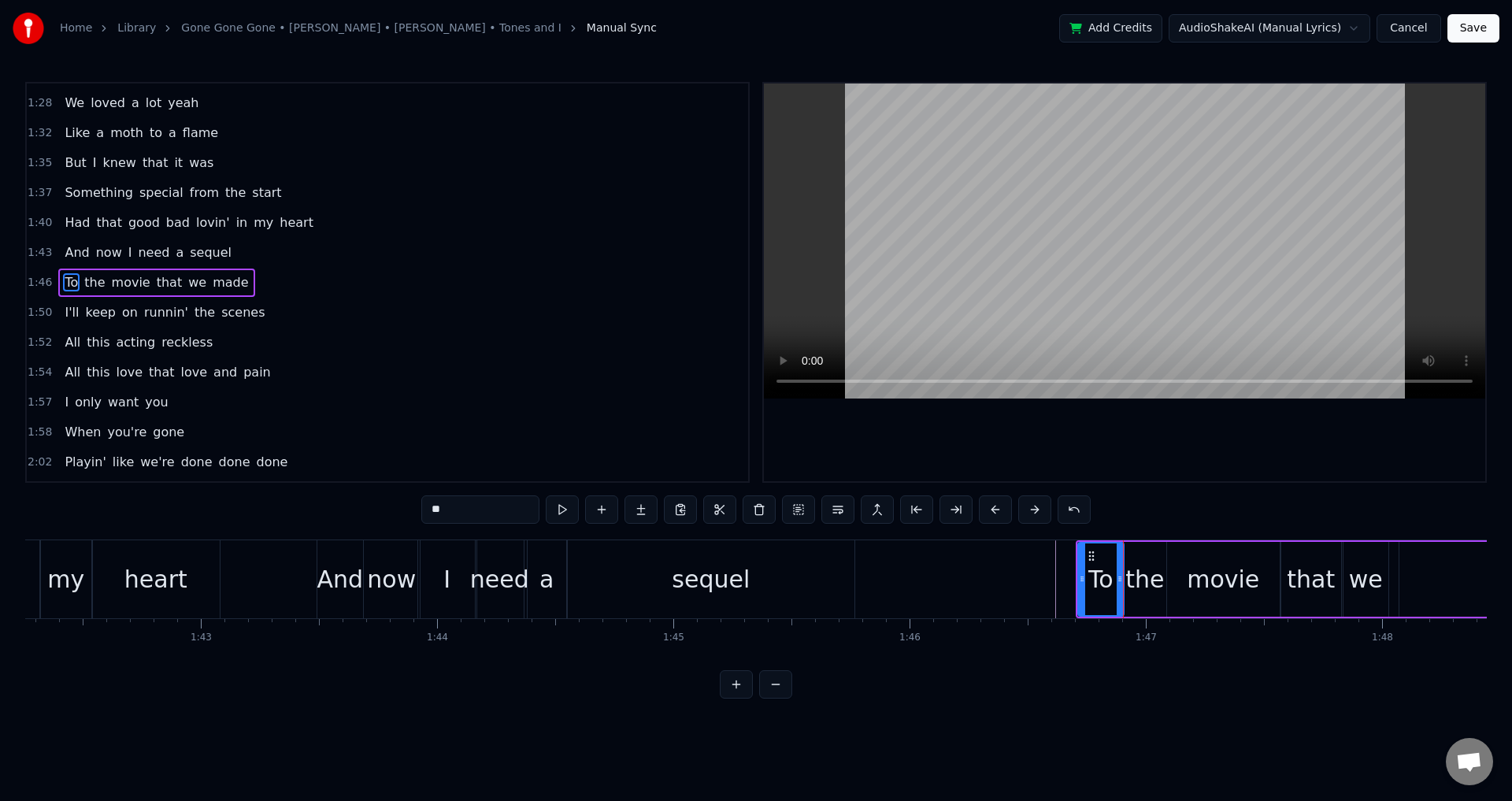
click at [1095, 578] on div "To" at bounding box center [1101, 579] width 26 height 35
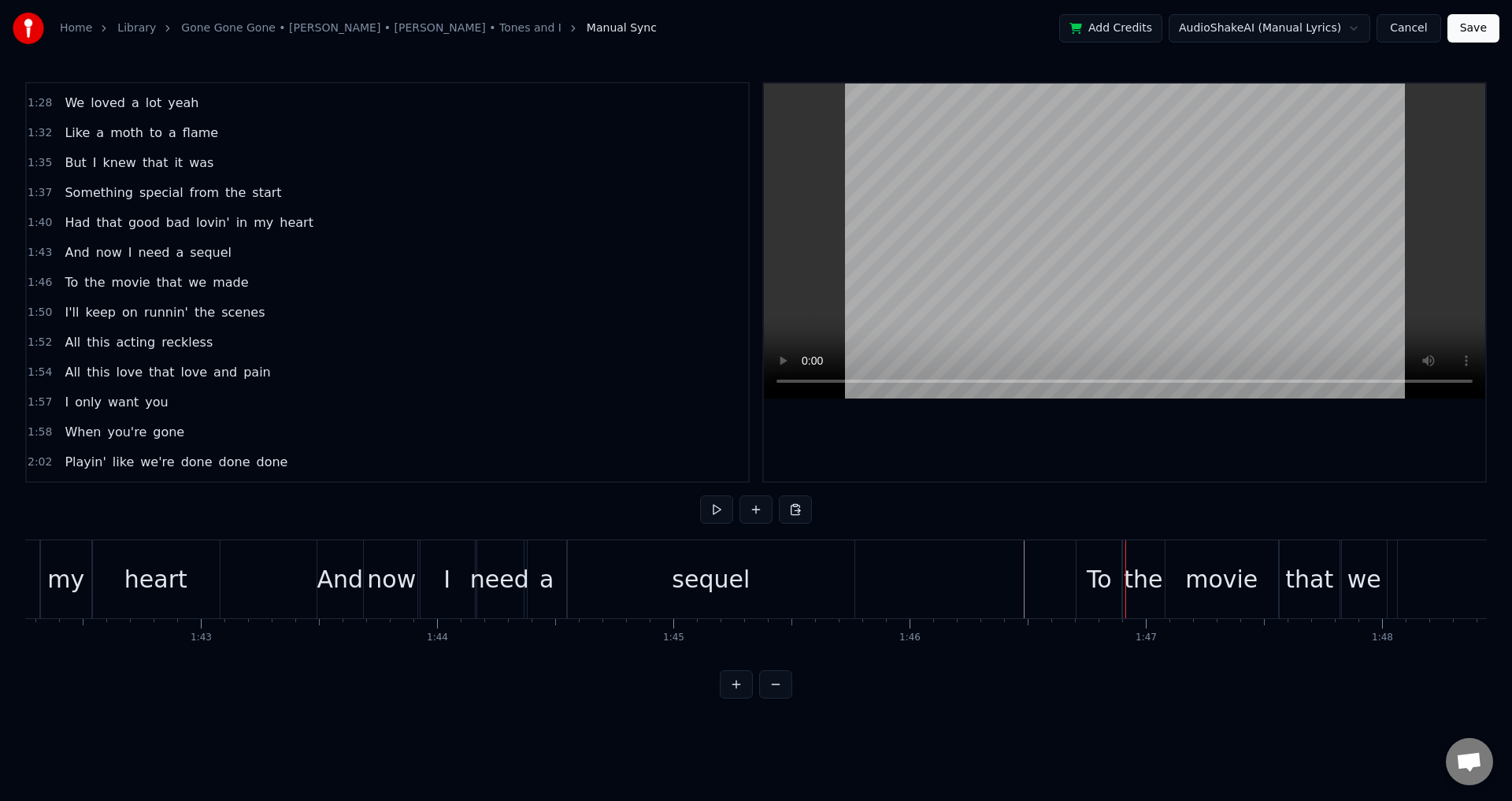
click at [1097, 579] on div "To" at bounding box center [1099, 579] width 26 height 35
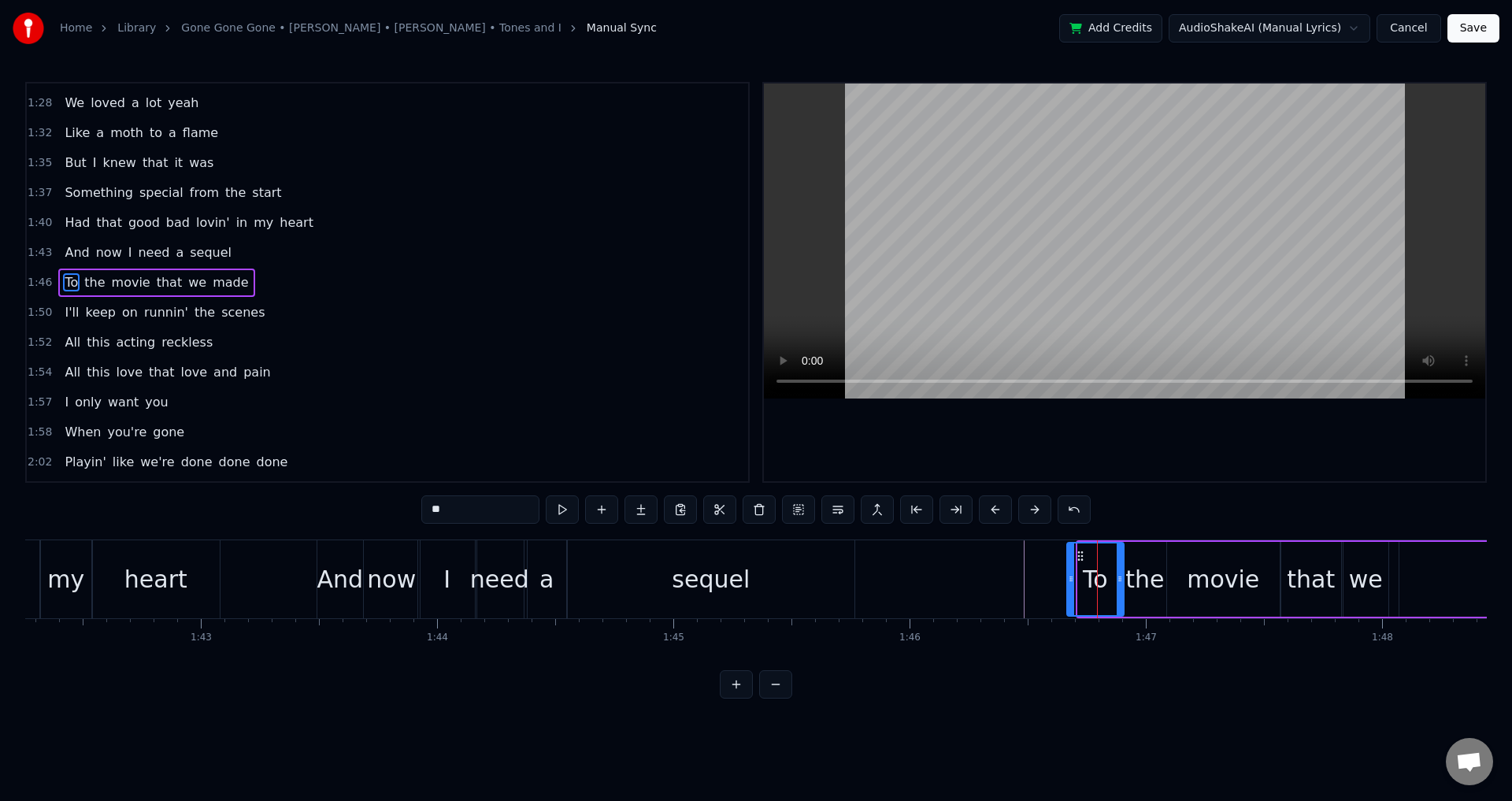
drag, startPoint x: 1079, startPoint y: 572, endPoint x: 1068, endPoint y: 572, distance: 11.0
click at [1068, 572] on div at bounding box center [1071, 580] width 6 height 72
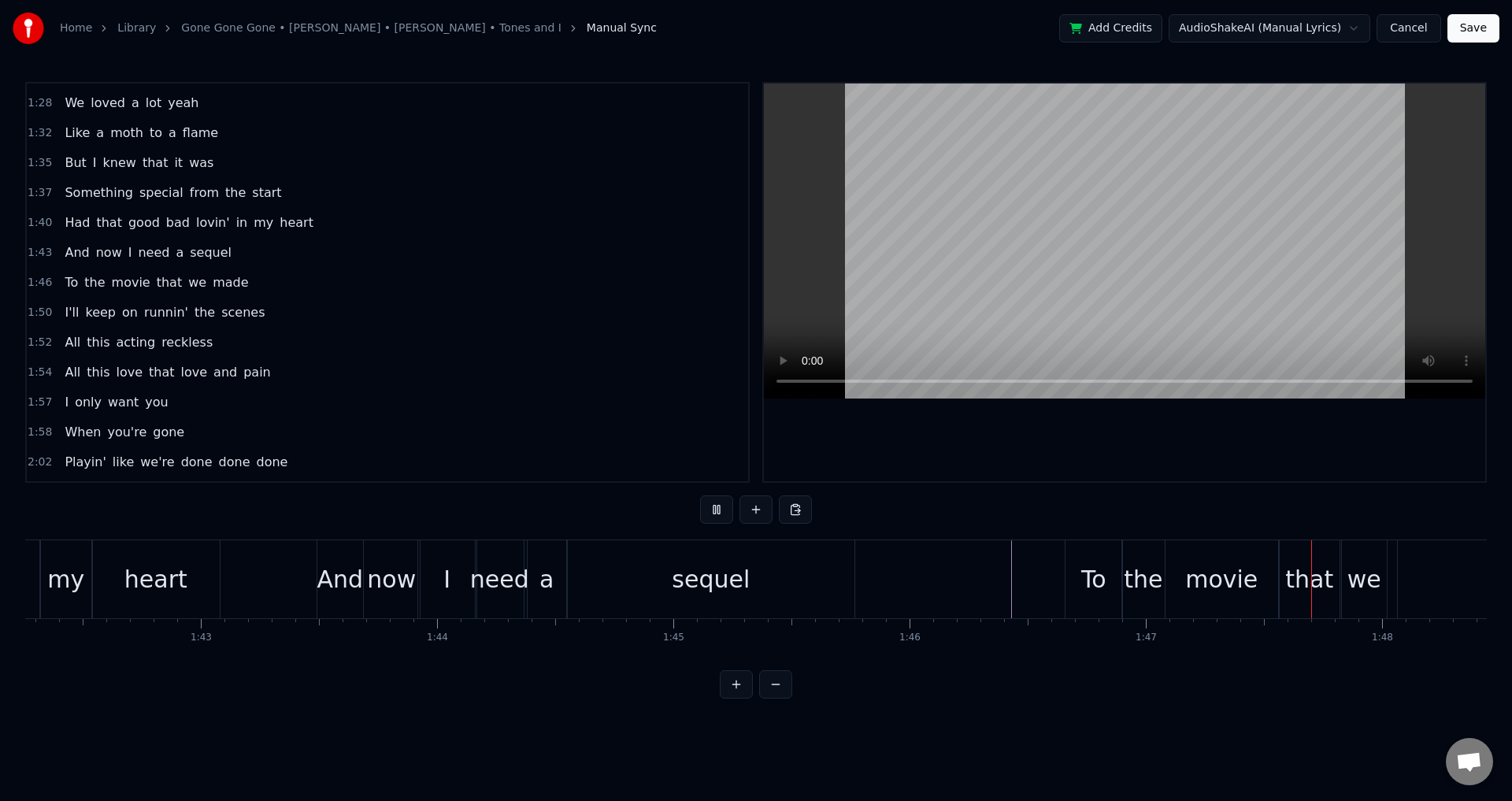
click at [1074, 587] on div "To" at bounding box center [1094, 580] width 57 height 78
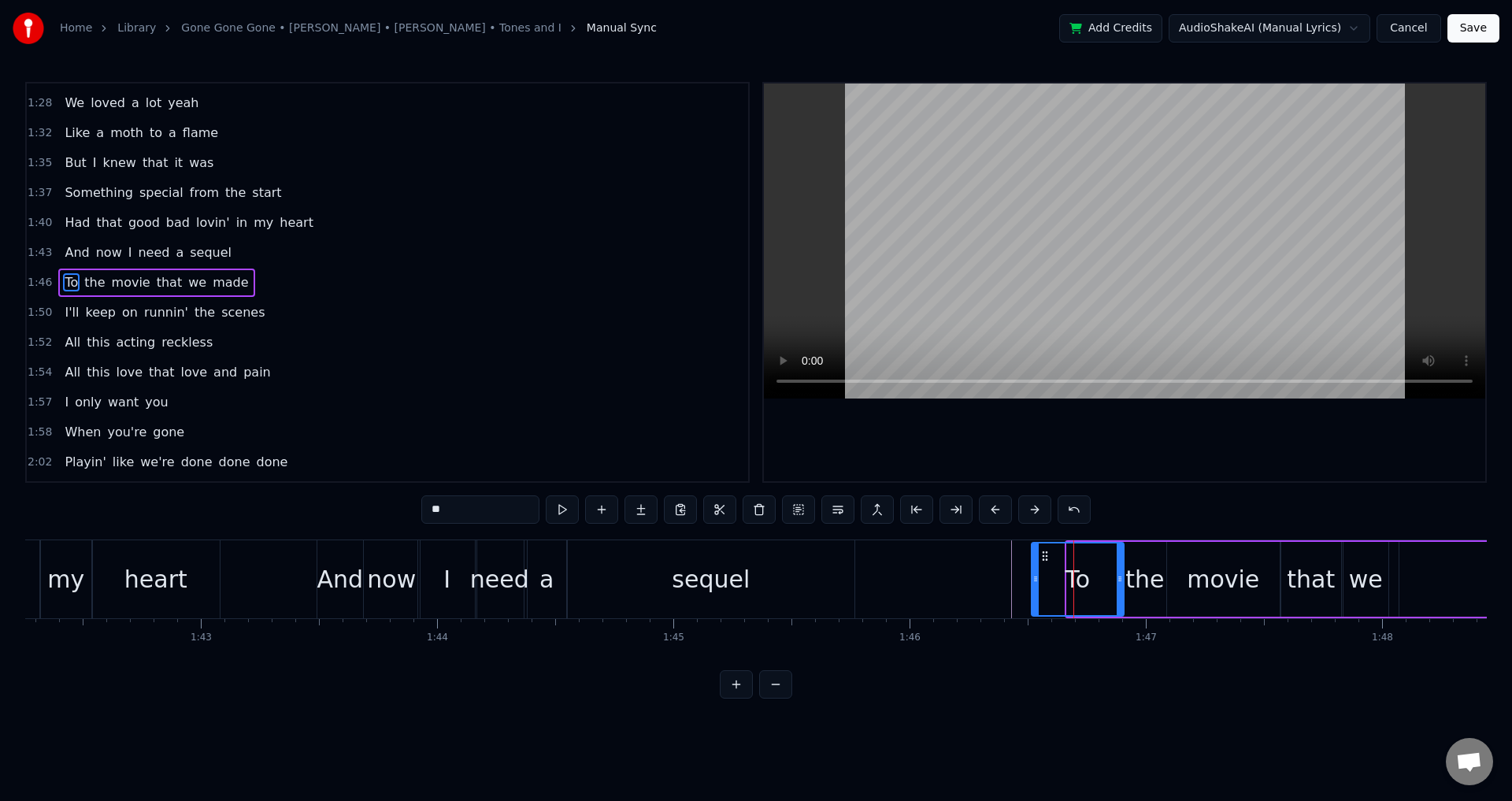
click at [1032, 584] on div at bounding box center [1035, 580] width 6 height 72
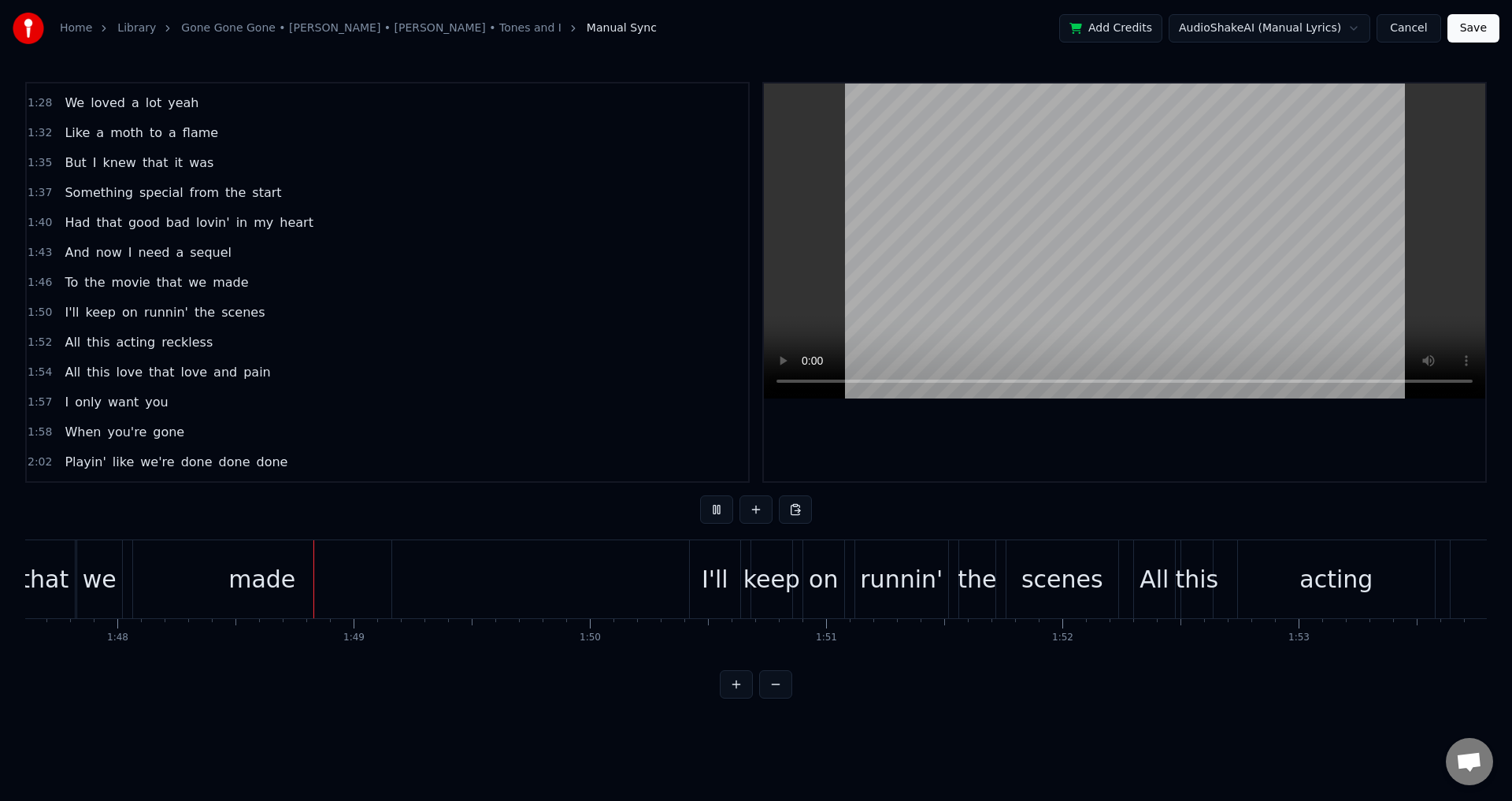
scroll to position [0, 25483]
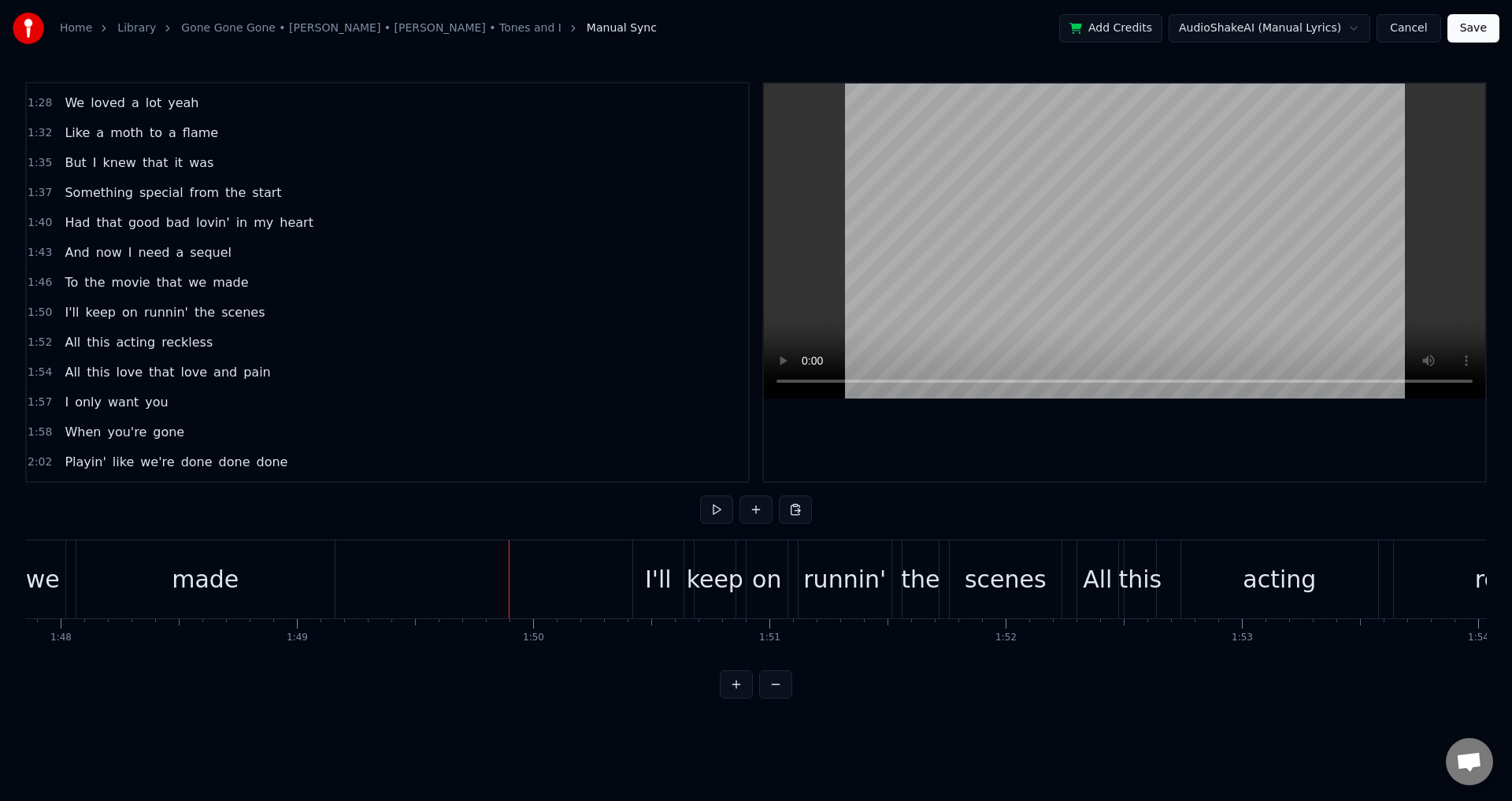
click at [687, 574] on div "I'll keep on runnin' the scenes" at bounding box center [849, 580] width 433 height 78
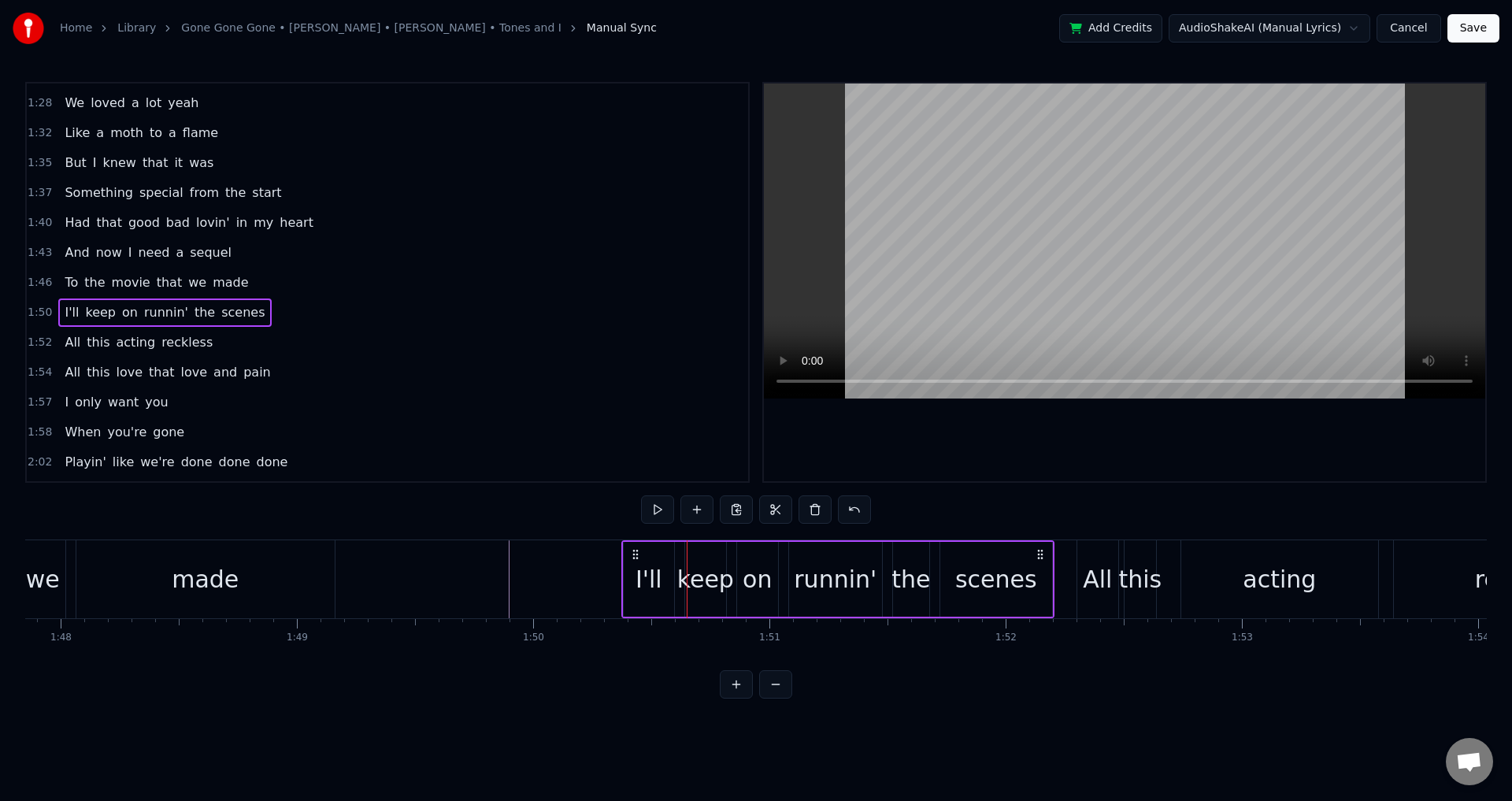
drag, startPoint x: 647, startPoint y: 551, endPoint x: 679, endPoint y: 575, distance: 40.0
click at [638, 549] on icon at bounding box center [635, 555] width 13 height 13
click at [694, 588] on div "keep" at bounding box center [704, 579] width 57 height 35
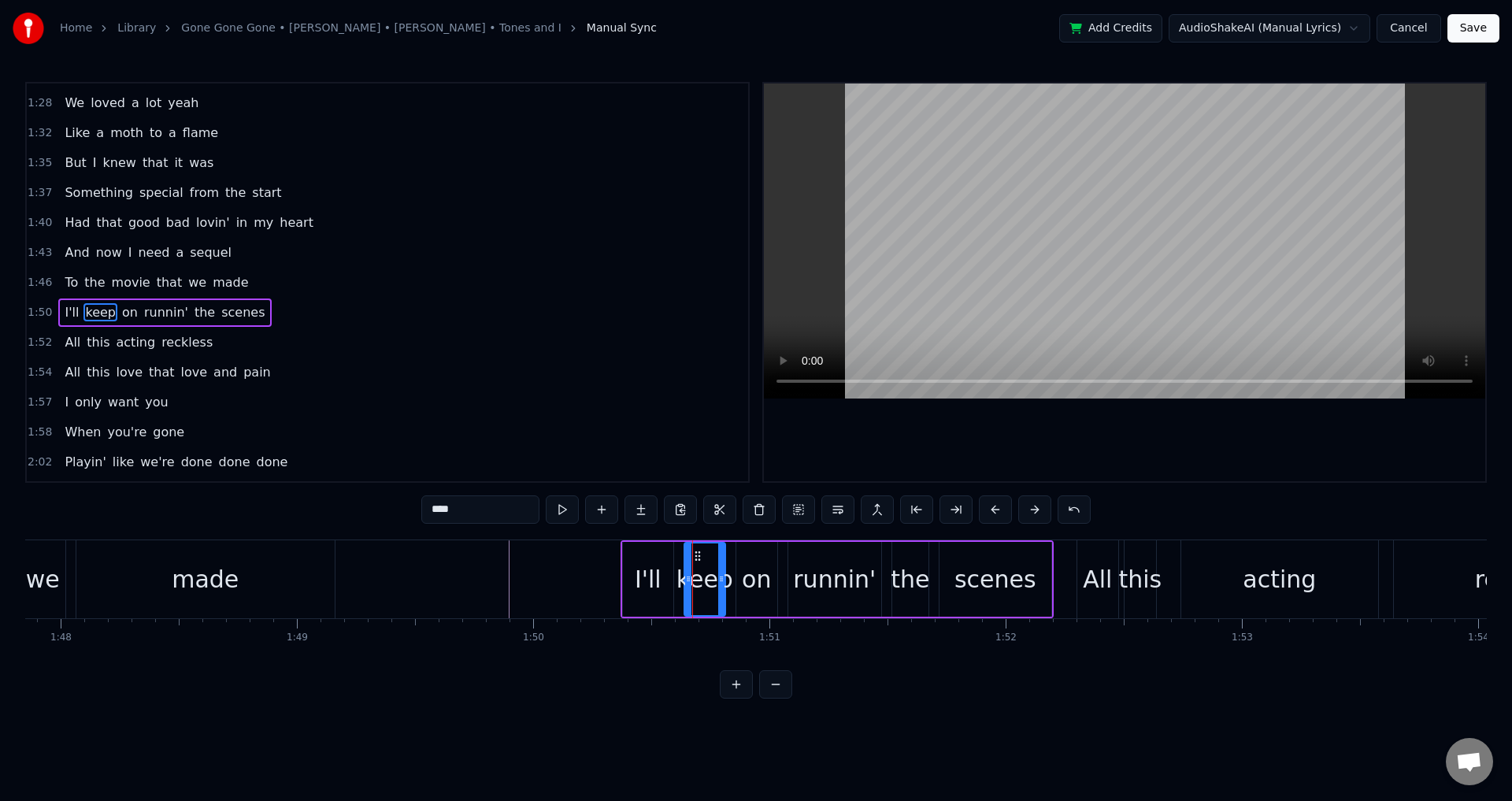
scroll to position [834, 0]
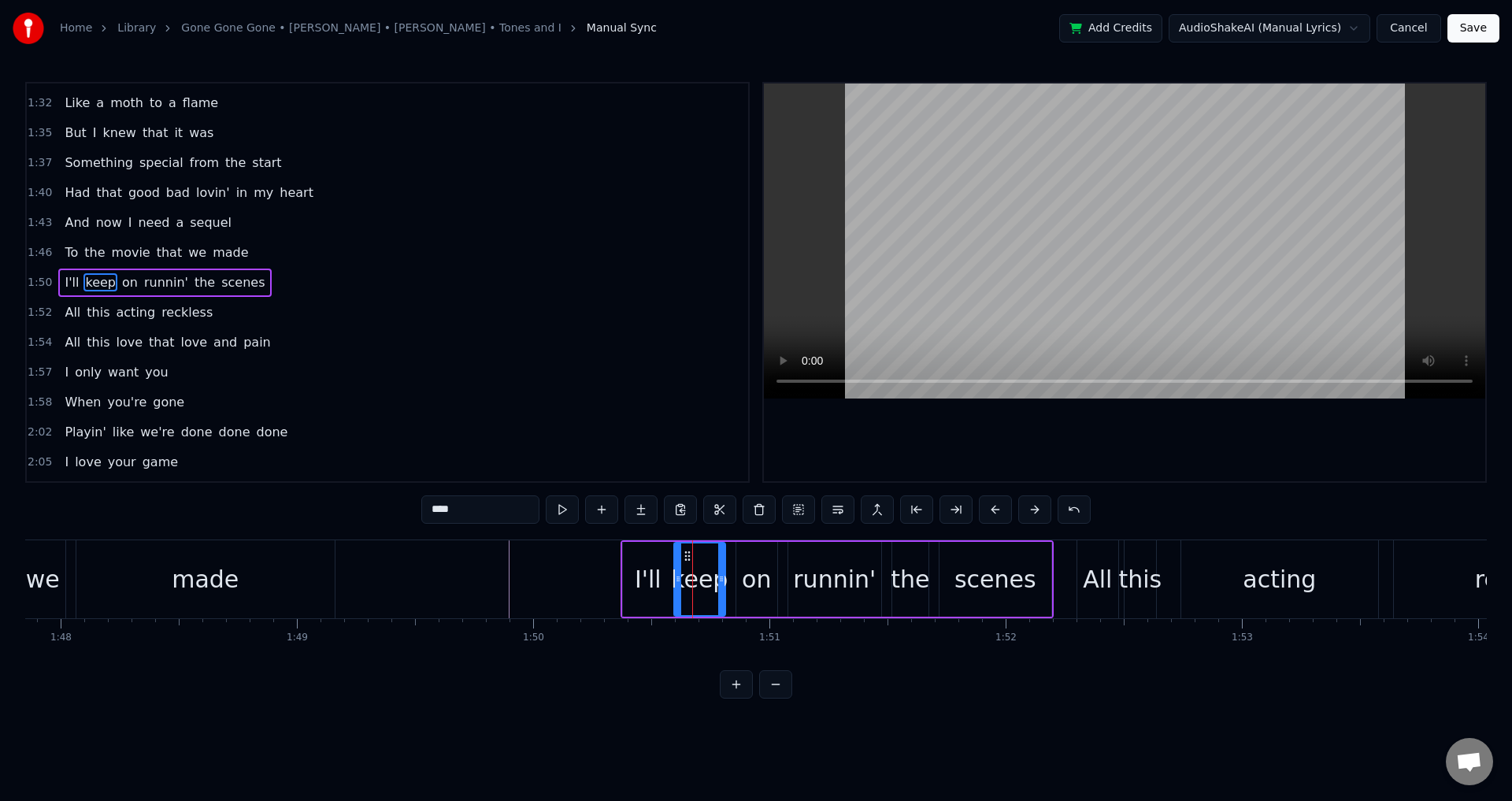
drag, startPoint x: 688, startPoint y: 577, endPoint x: 675, endPoint y: 576, distance: 13.0
click at [675, 576] on icon at bounding box center [679, 579] width 6 height 13
click at [746, 576] on div "on" at bounding box center [756, 579] width 30 height 35
drag, startPoint x: 742, startPoint y: 571, endPoint x: 732, endPoint y: 571, distance: 10.0
click at [732, 571] on div at bounding box center [730, 580] width 6 height 72
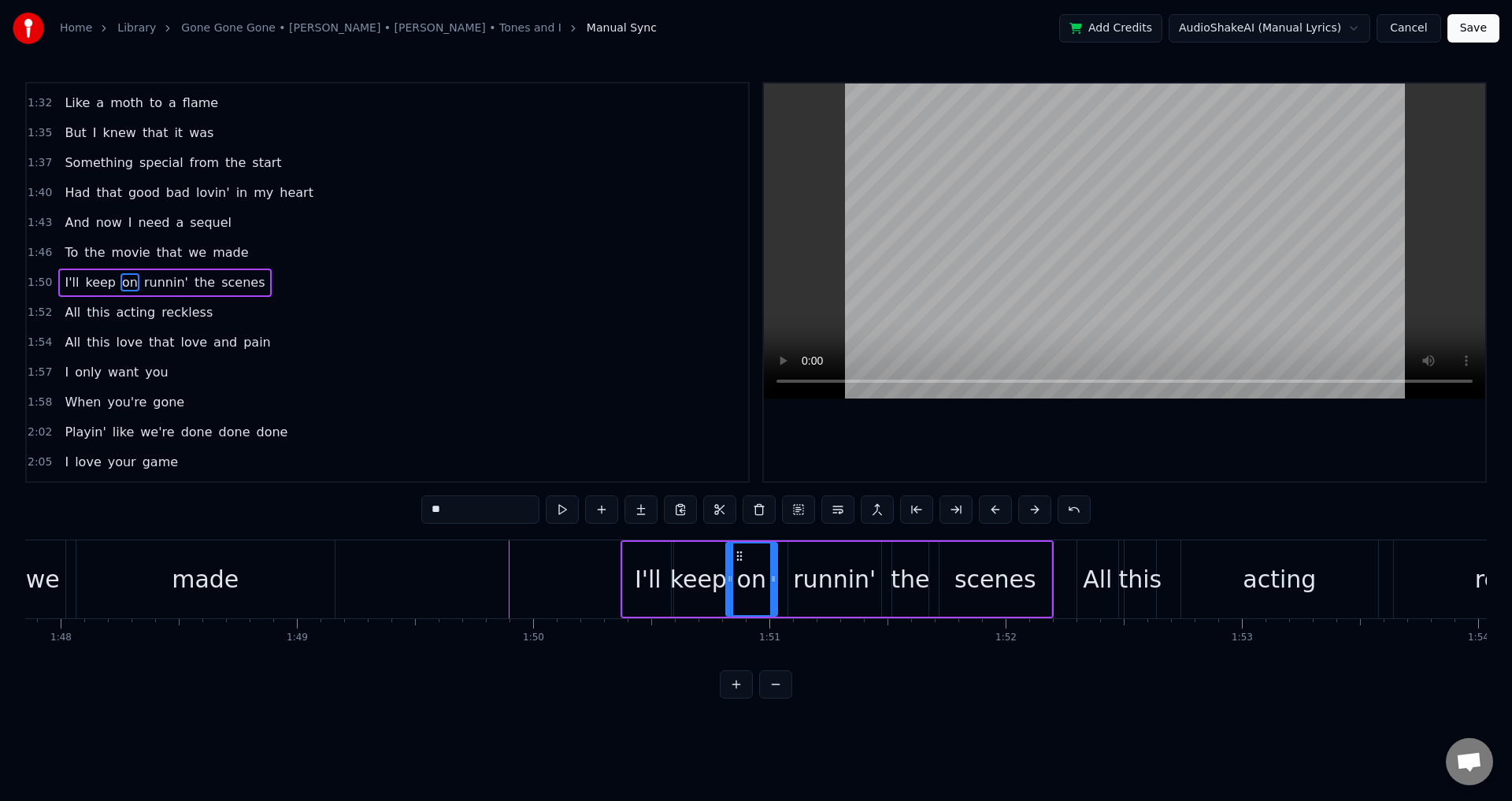
click at [818, 576] on div "runnin'" at bounding box center [834, 579] width 83 height 35
drag, startPoint x: 792, startPoint y: 570, endPoint x: 781, endPoint y: 571, distance: 11.0
click at [781, 571] on div at bounding box center [782, 580] width 6 height 72
click at [921, 575] on div "the" at bounding box center [910, 579] width 38 height 35
click at [886, 568] on div at bounding box center [889, 580] width 6 height 72
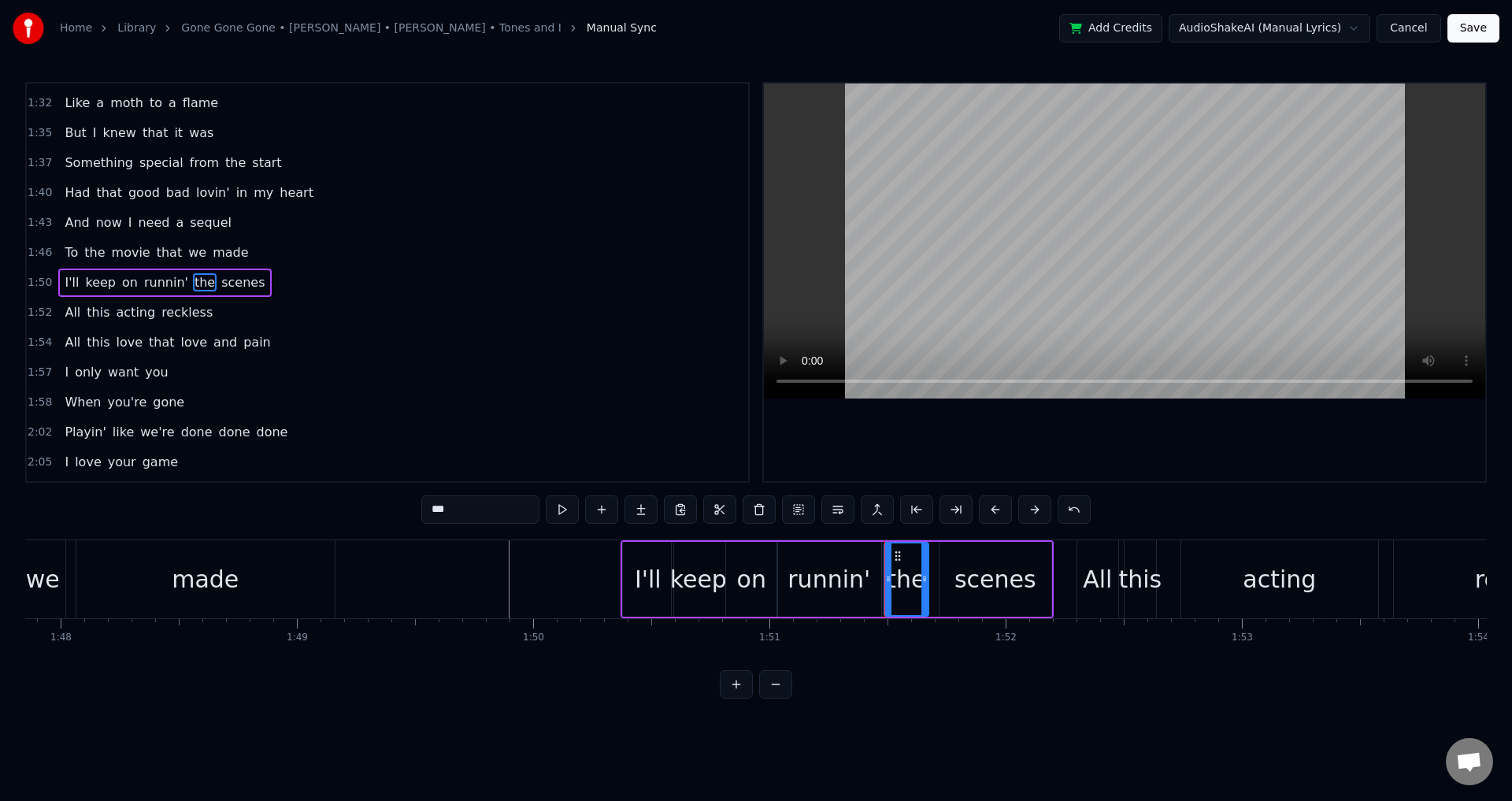
click at [956, 570] on div "scenes" at bounding box center [995, 580] width 112 height 75
type input "******"
drag, startPoint x: 941, startPoint y: 575, endPoint x: 930, endPoint y: 575, distance: 11.0
click at [930, 575] on icon at bounding box center [932, 579] width 6 height 13
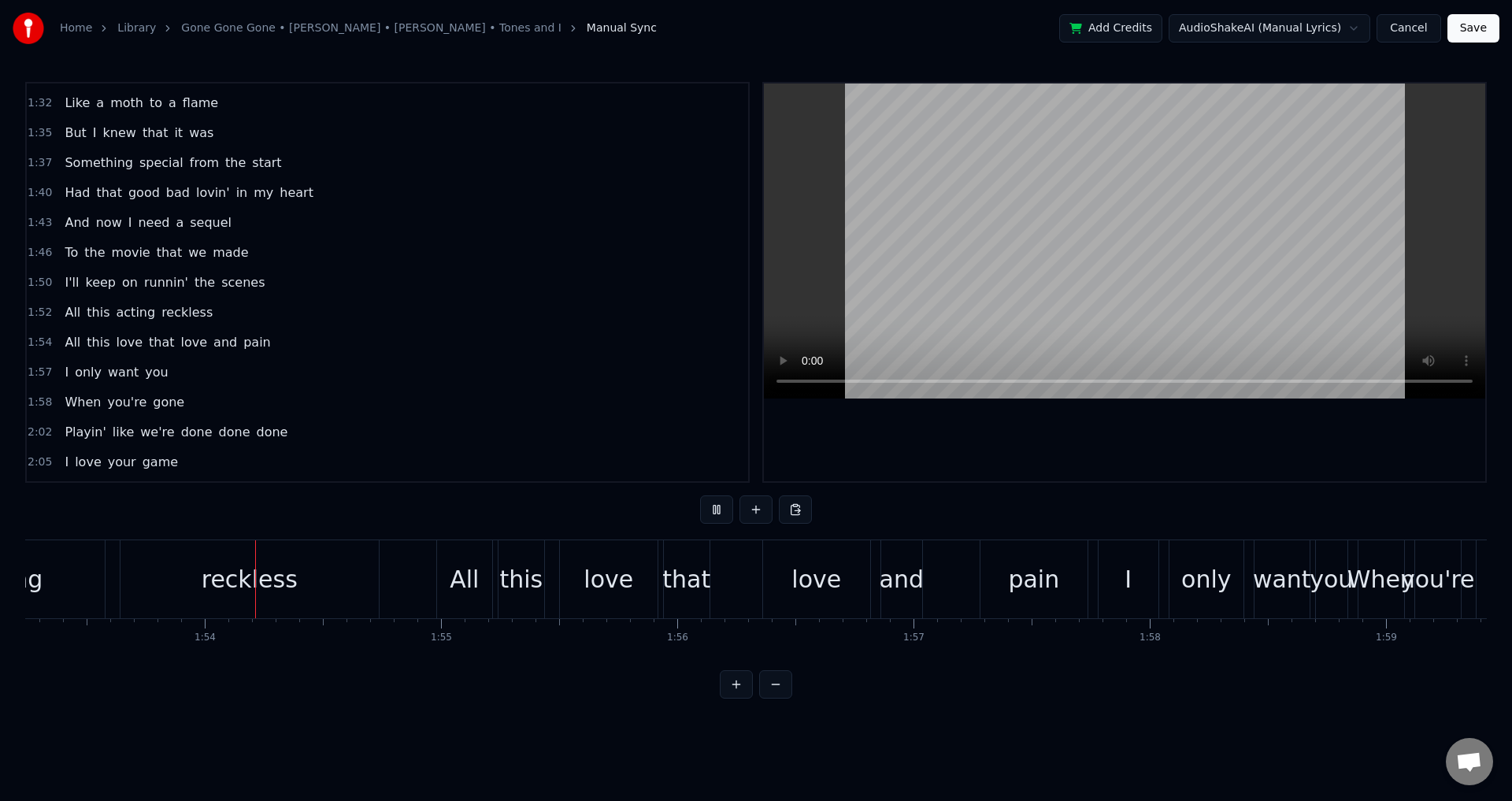
scroll to position [0, 26792]
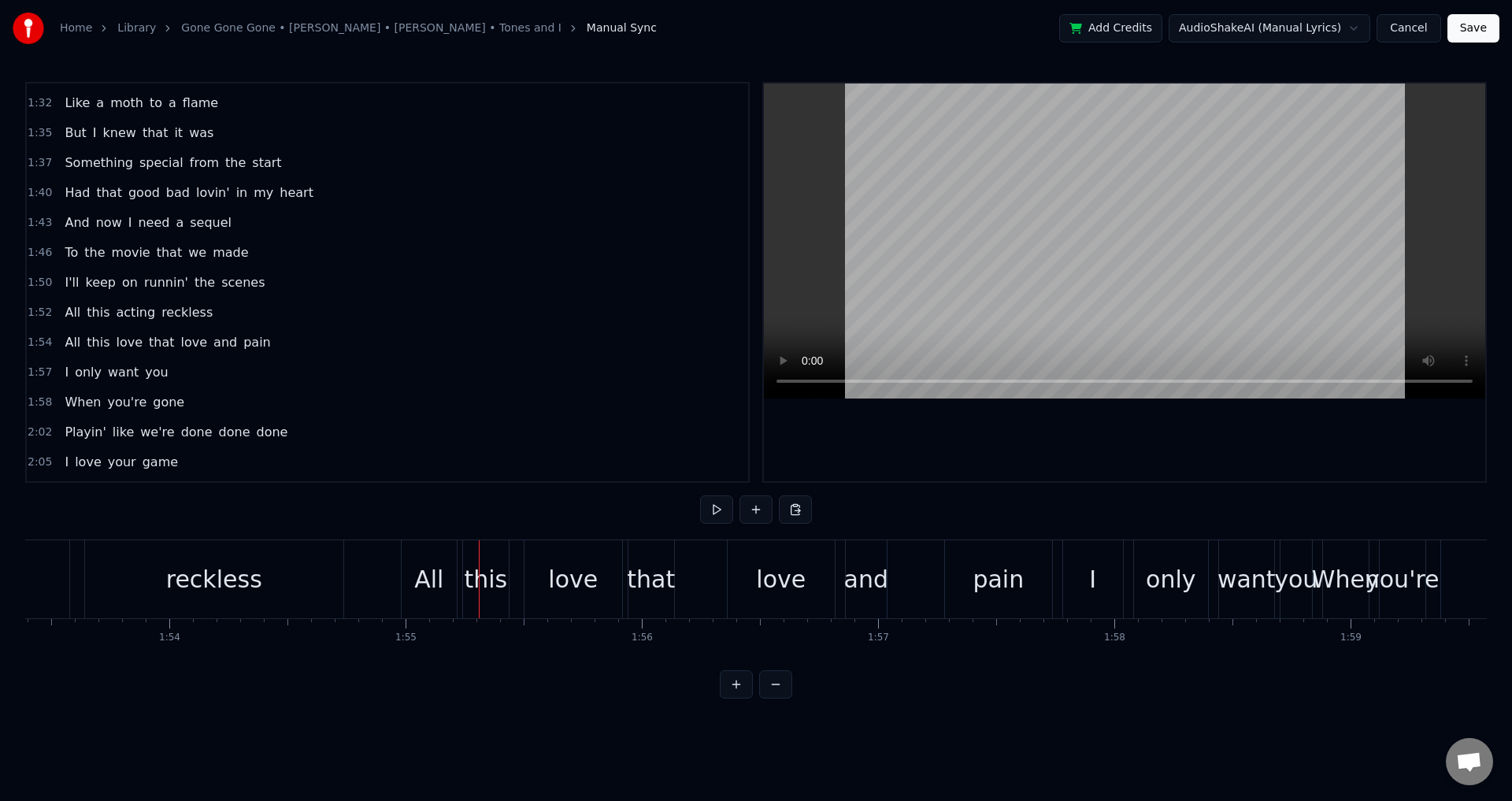
click at [21, 660] on div "Home Library Gone Gone Gone • [PERSON_NAME] • [PERSON_NAME] • Tones and I Manua…" at bounding box center [756, 349] width 1512 height 699
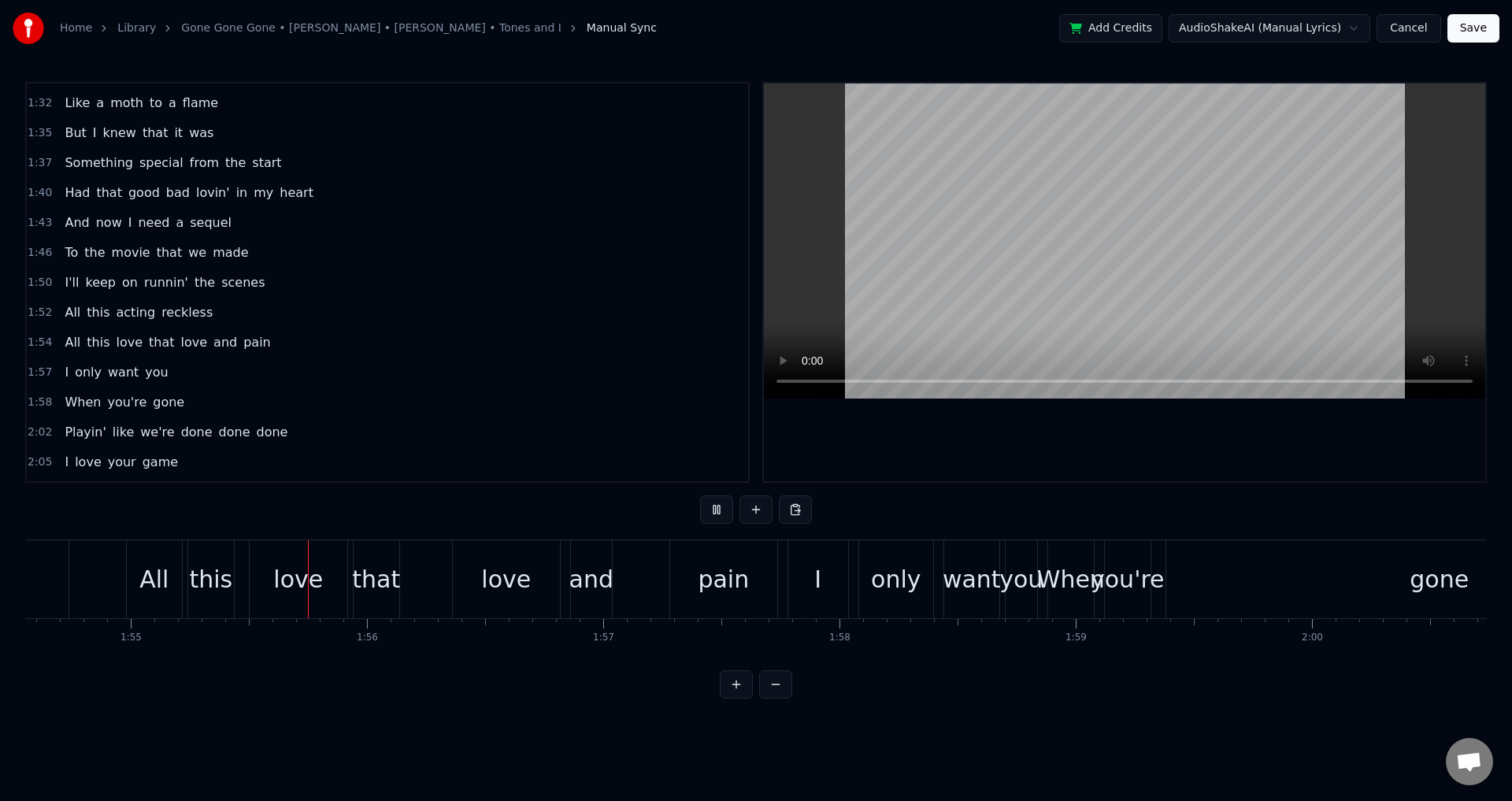
scroll to position [0, 27131]
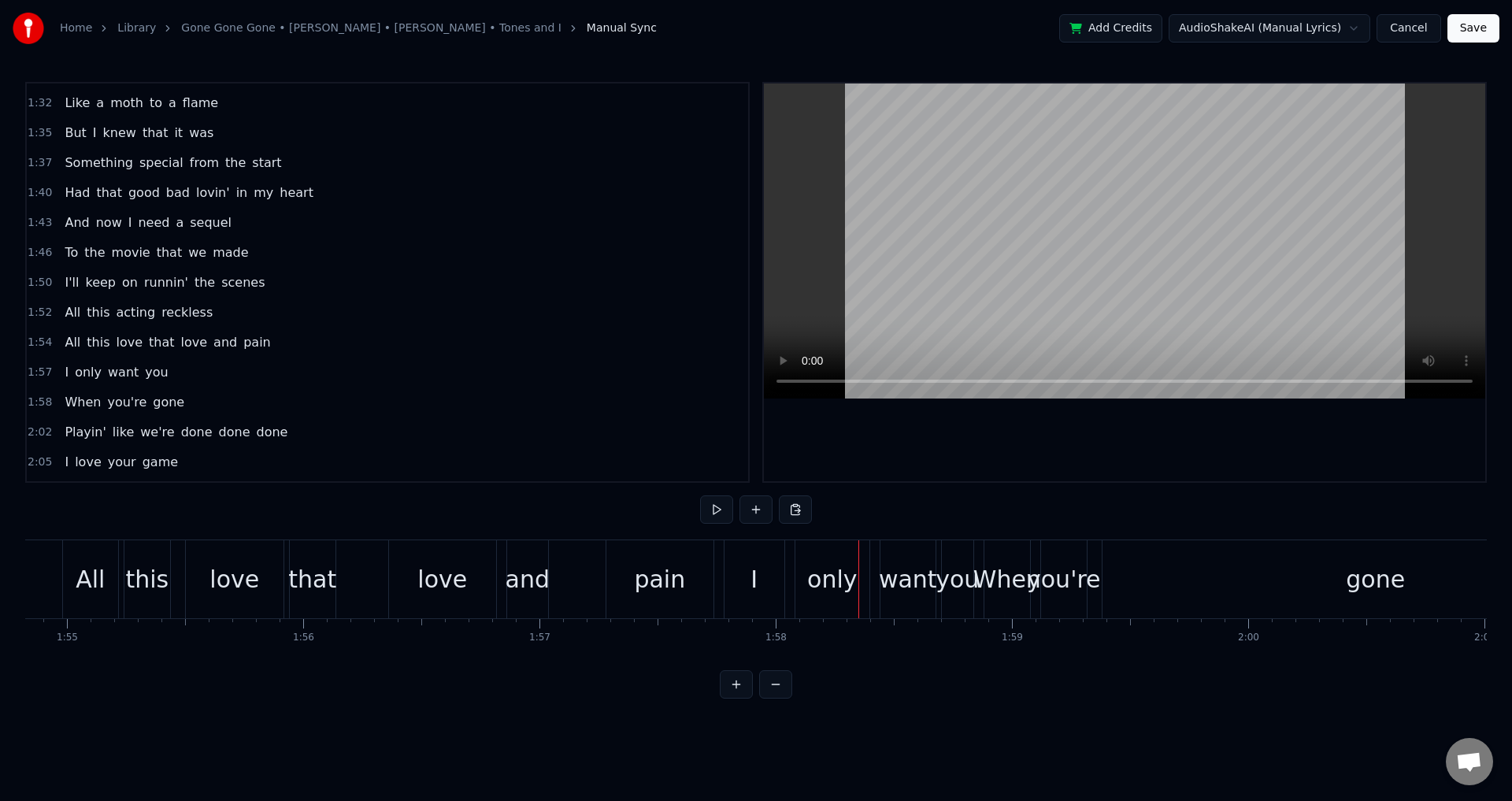
click at [315, 582] on div "that" at bounding box center [312, 579] width 48 height 35
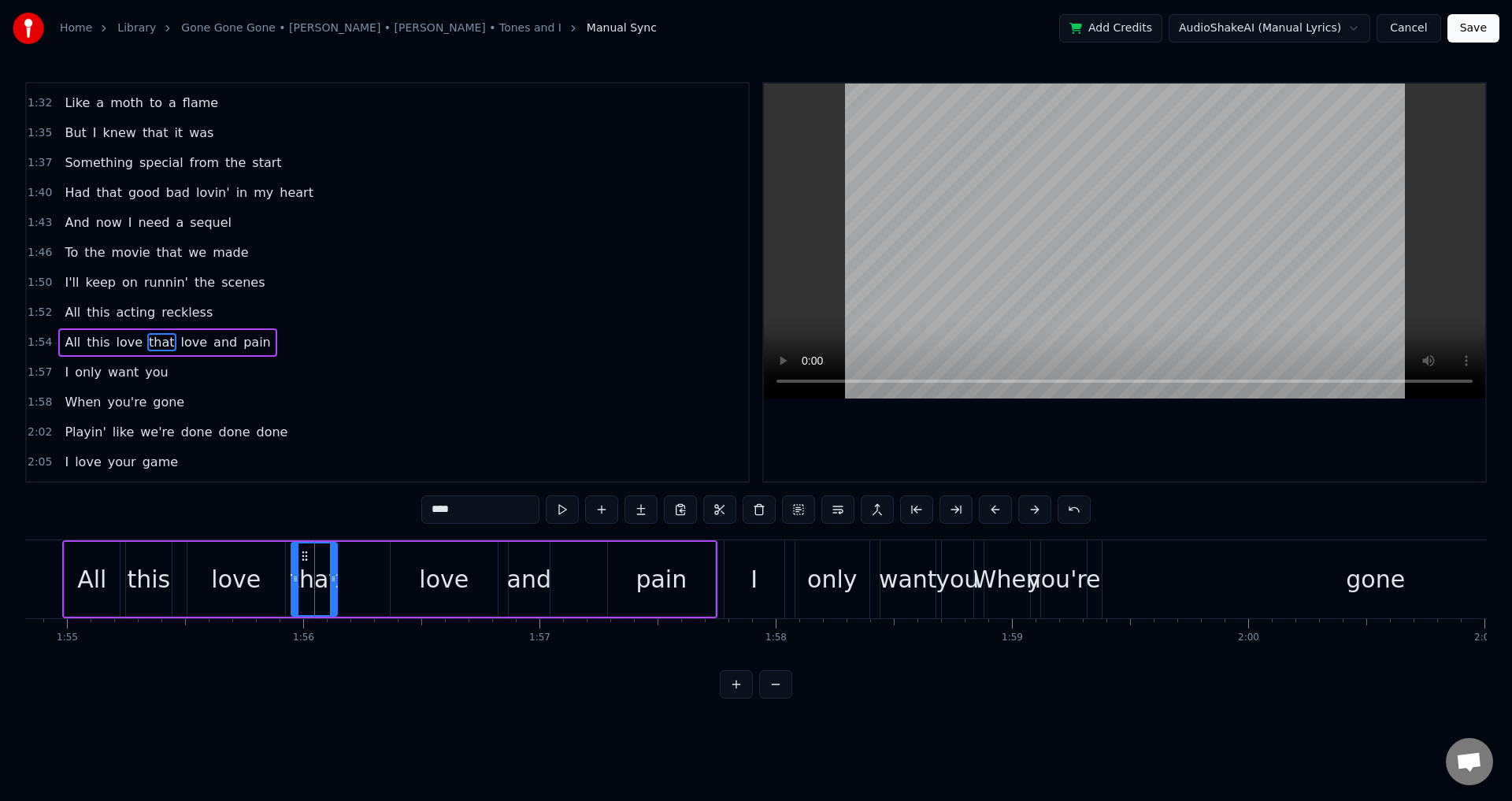
scroll to position [894, 0]
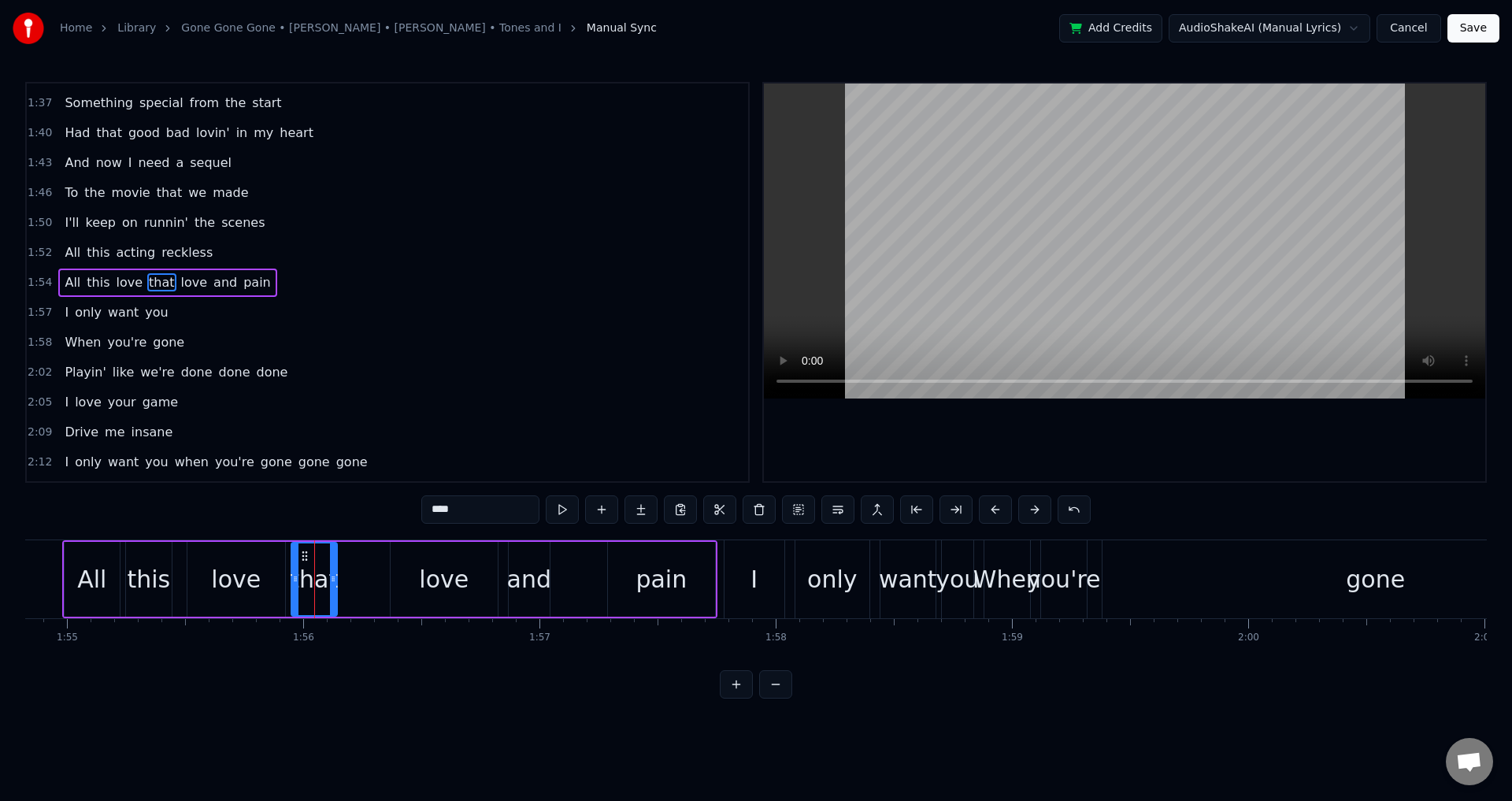
click at [352, 582] on div "All this love that love and pain" at bounding box center [390, 580] width 655 height 78
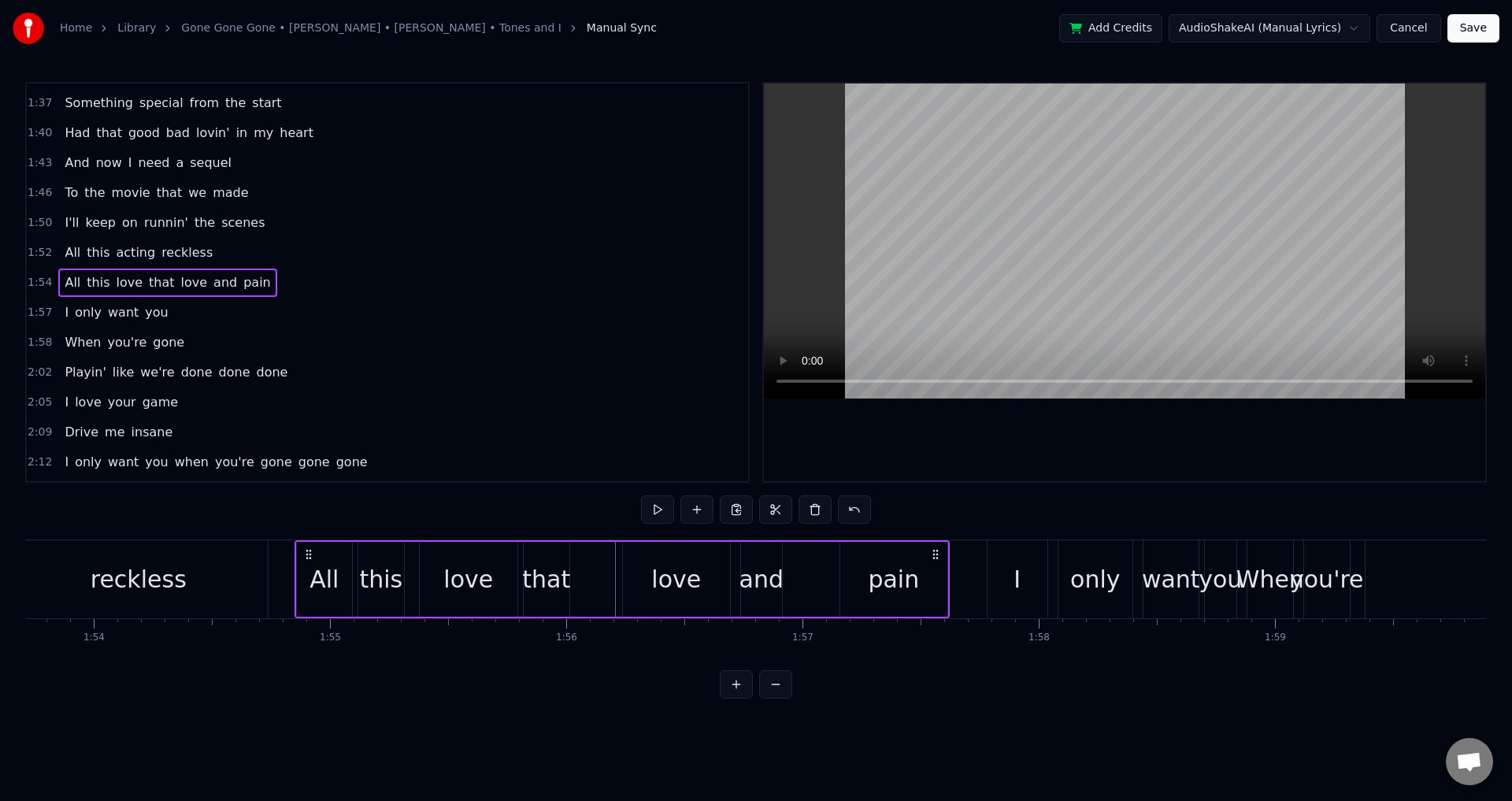
scroll to position [0, 26858]
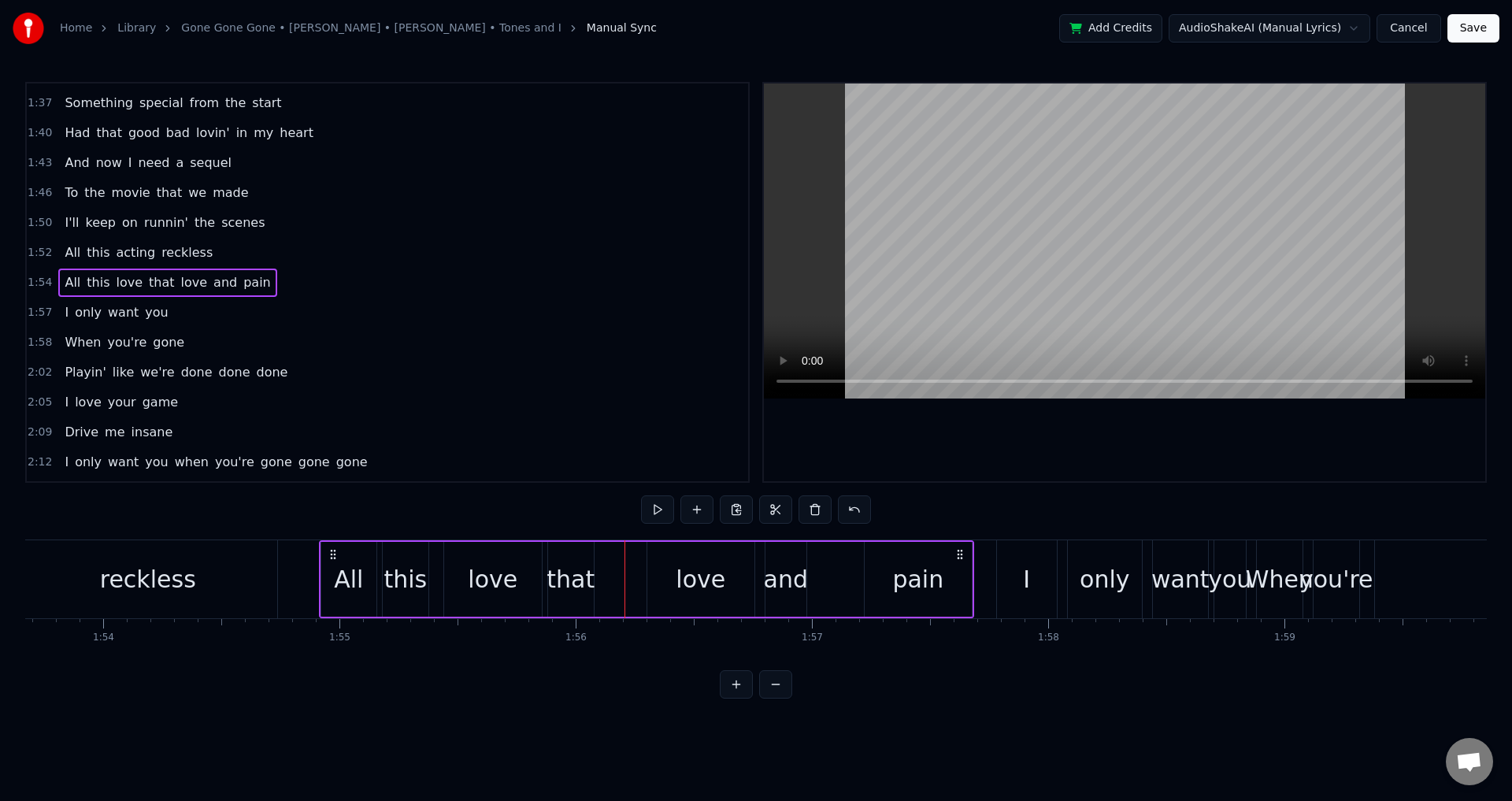
drag, startPoint x: 299, startPoint y: 551, endPoint x: 335, endPoint y: 552, distance: 36.0
click at [335, 552] on icon at bounding box center [333, 555] width 13 height 13
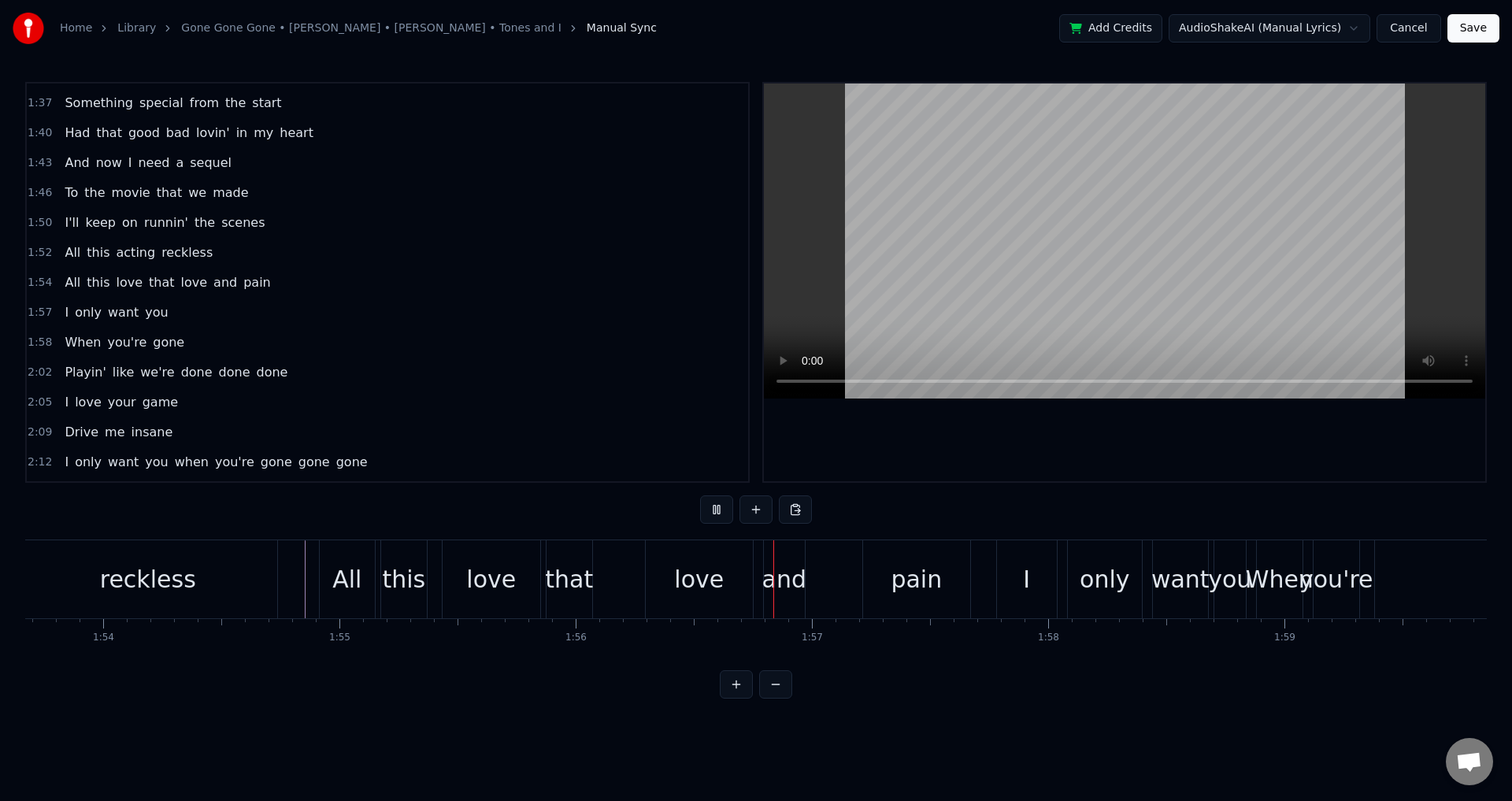
click at [398, 580] on div "this" at bounding box center [403, 579] width 43 height 35
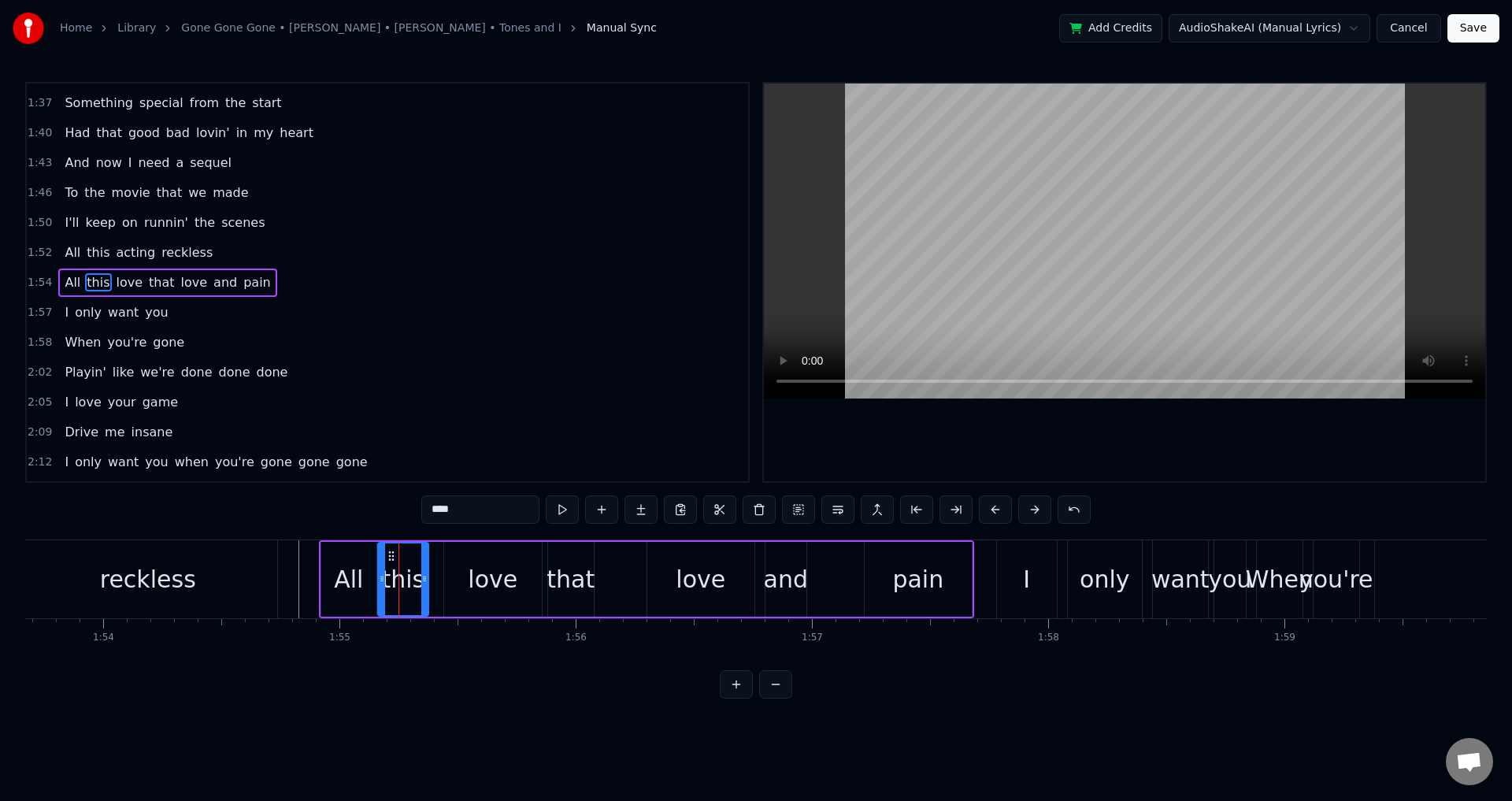
drag, startPoint x: 386, startPoint y: 571, endPoint x: 428, endPoint y: 569, distance: 42.0
click at [382, 569] on div at bounding box center [382, 580] width 6 height 72
click at [489, 572] on div "love" at bounding box center [493, 579] width 49 height 35
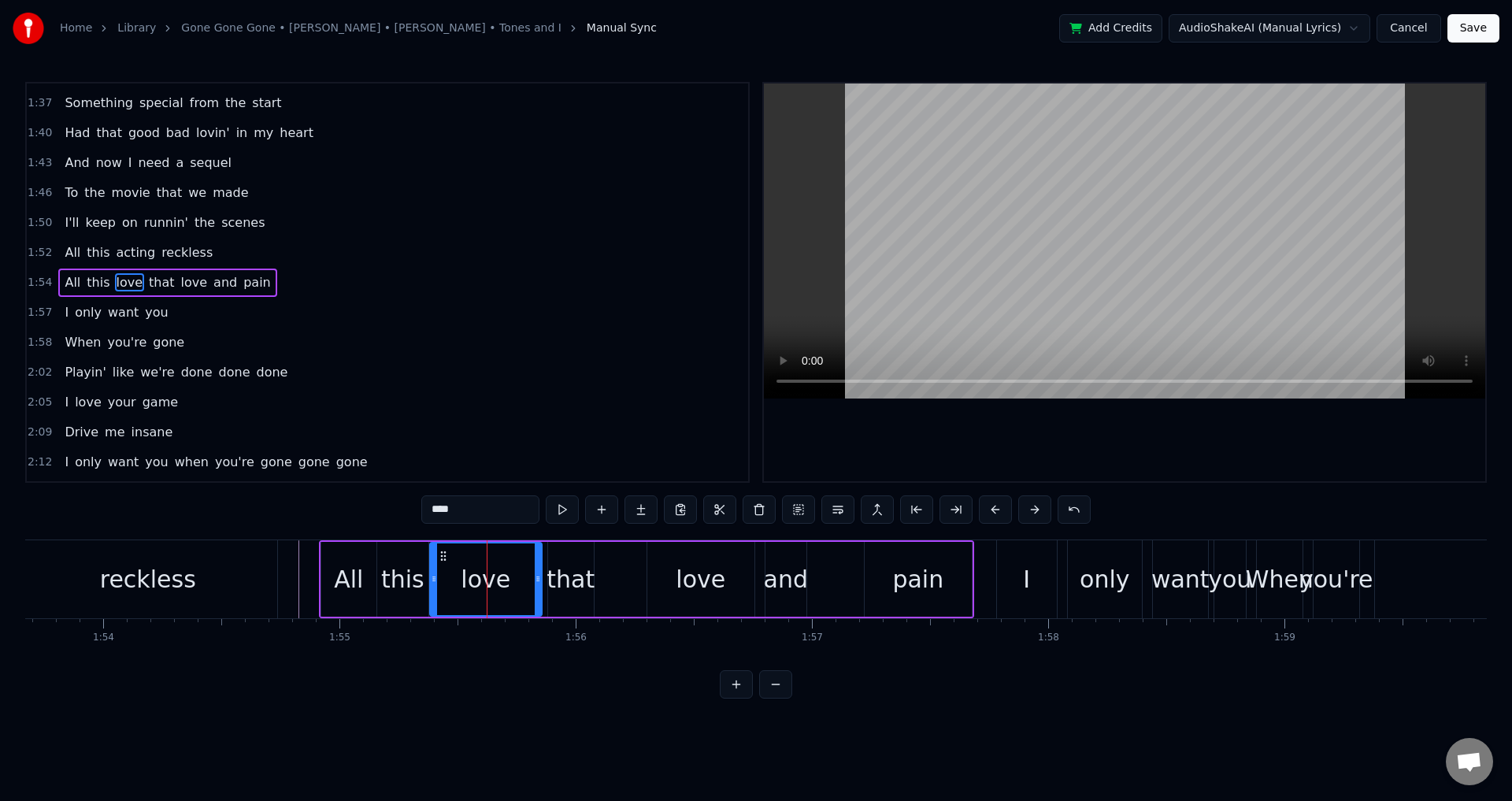
drag, startPoint x: 449, startPoint y: 573, endPoint x: 436, endPoint y: 570, distance: 13.3
click at [436, 570] on div at bounding box center [434, 580] width 6 height 72
click at [584, 570] on div "that" at bounding box center [571, 579] width 48 height 35
click at [545, 570] on div at bounding box center [547, 580] width 6 height 72
click at [674, 569] on div "love" at bounding box center [701, 580] width 107 height 75
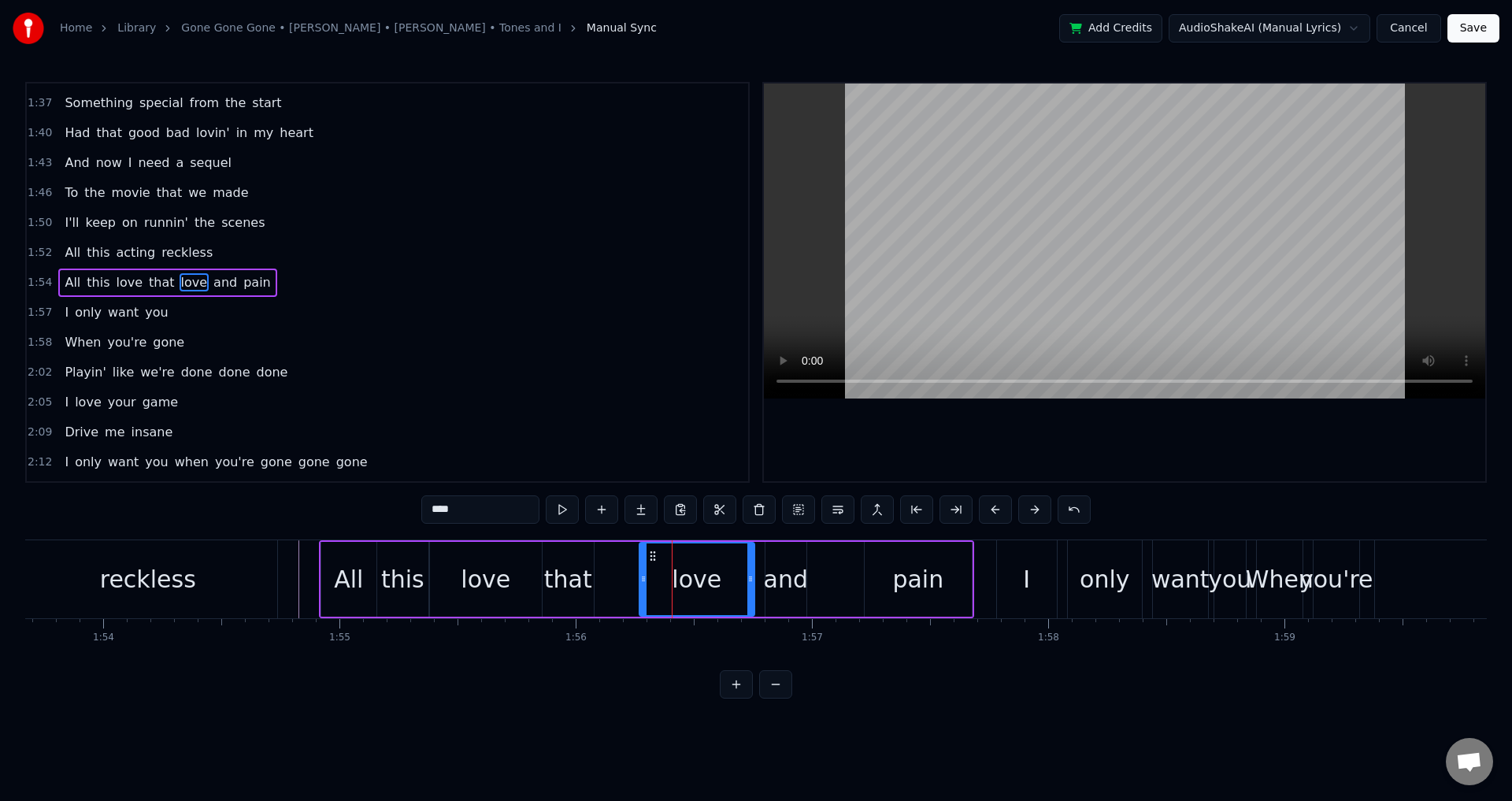
drag, startPoint x: 653, startPoint y: 574, endPoint x: 640, endPoint y: 576, distance: 13.2
click at [640, 576] on icon at bounding box center [643, 579] width 6 height 13
click at [765, 580] on div "and" at bounding box center [786, 580] width 42 height 75
type input "***"
drag, startPoint x: 771, startPoint y: 579, endPoint x: 762, endPoint y: 580, distance: 9.1
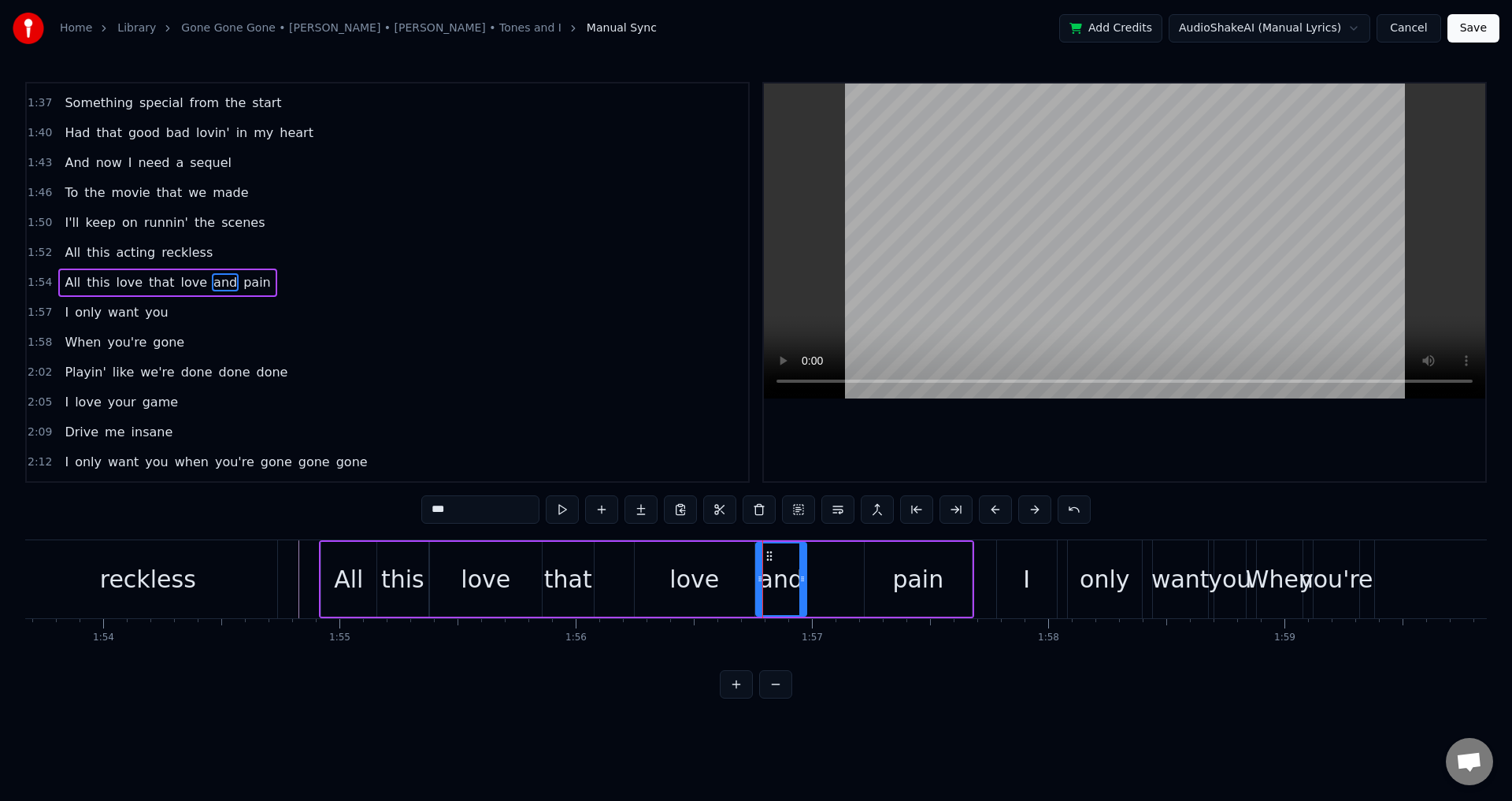
click at [762, 580] on icon at bounding box center [760, 579] width 6 height 13
click at [861, 577] on div "All this love that love and pain" at bounding box center [647, 580] width 655 height 78
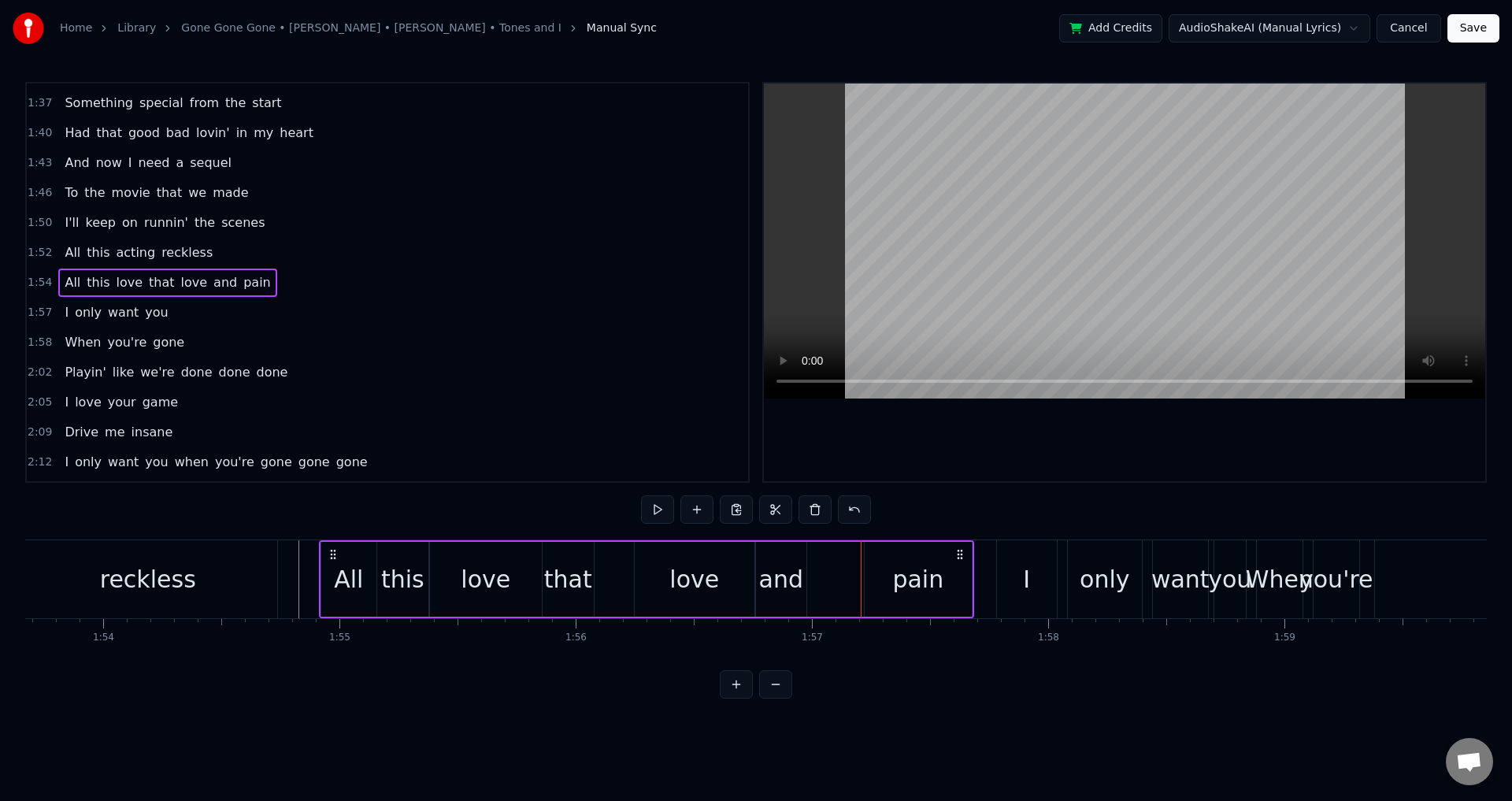
click at [869, 577] on div "pain" at bounding box center [918, 580] width 107 height 75
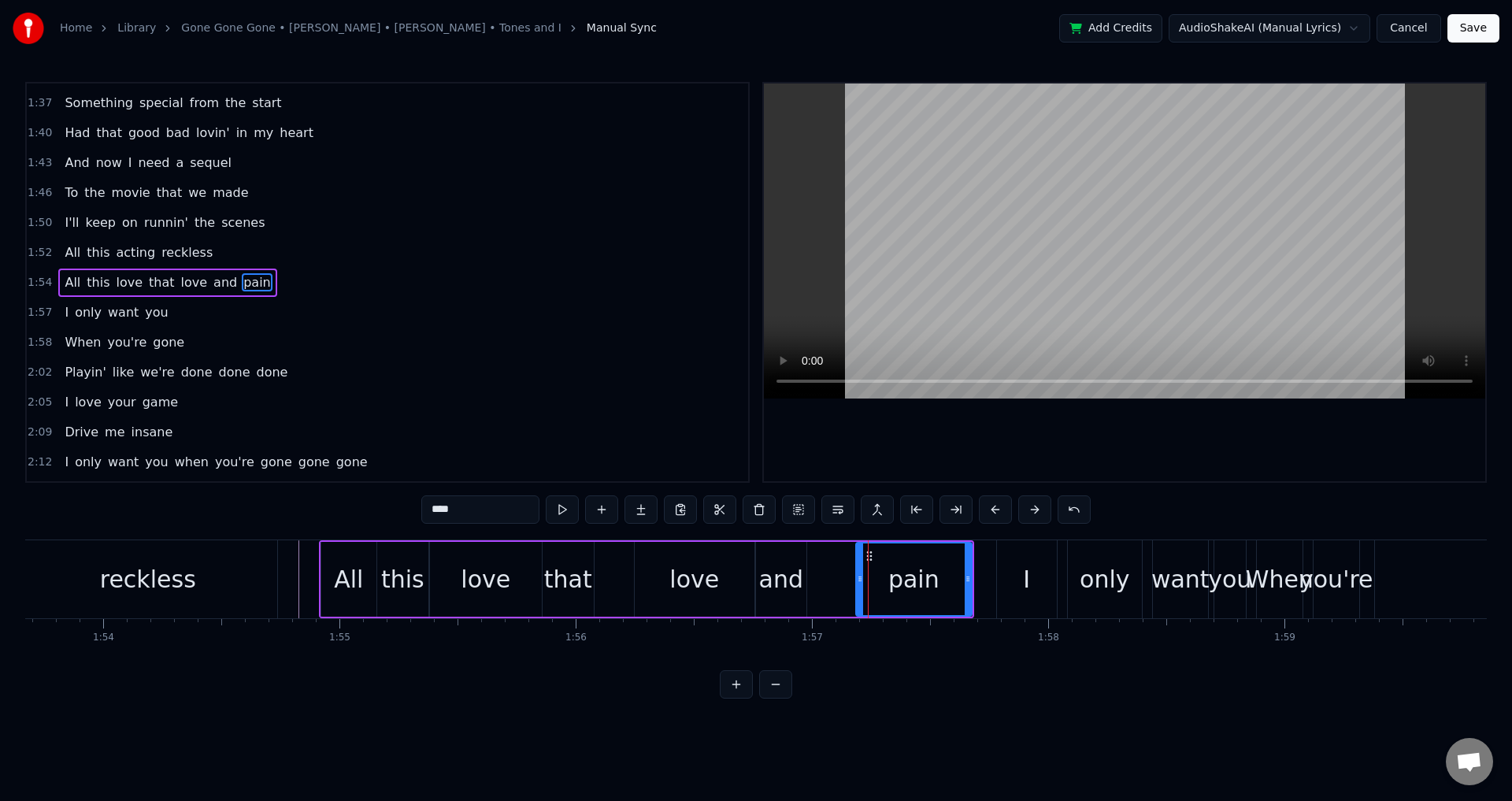
drag, startPoint x: 866, startPoint y: 577, endPoint x: 855, endPoint y: 577, distance: 11.0
click at [857, 577] on icon at bounding box center [860, 579] width 6 height 13
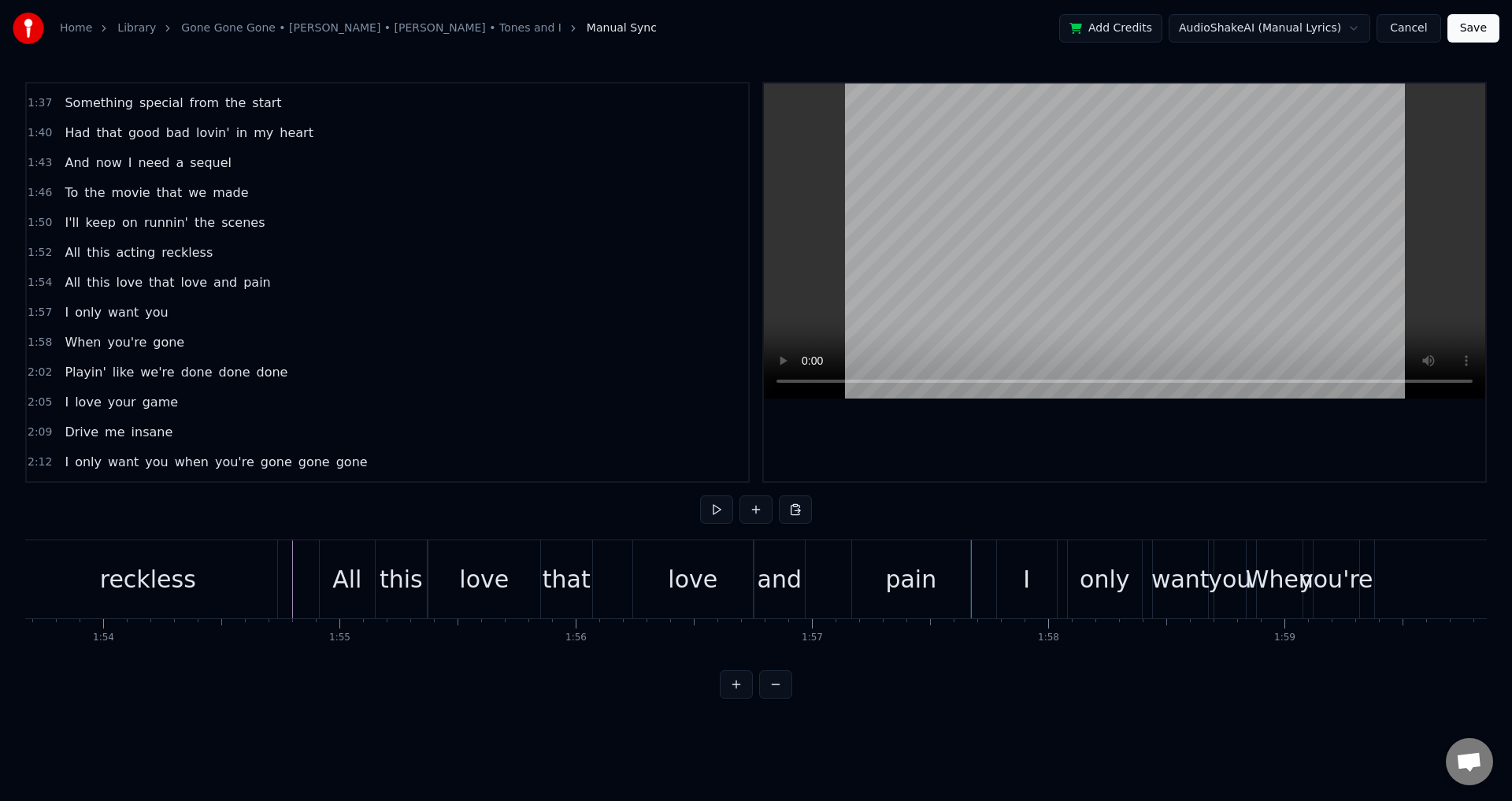
drag, startPoint x: 928, startPoint y: 555, endPoint x: 958, endPoint y: 565, distance: 31.6
click at [928, 556] on div "pain" at bounding box center [911, 580] width 118 height 78
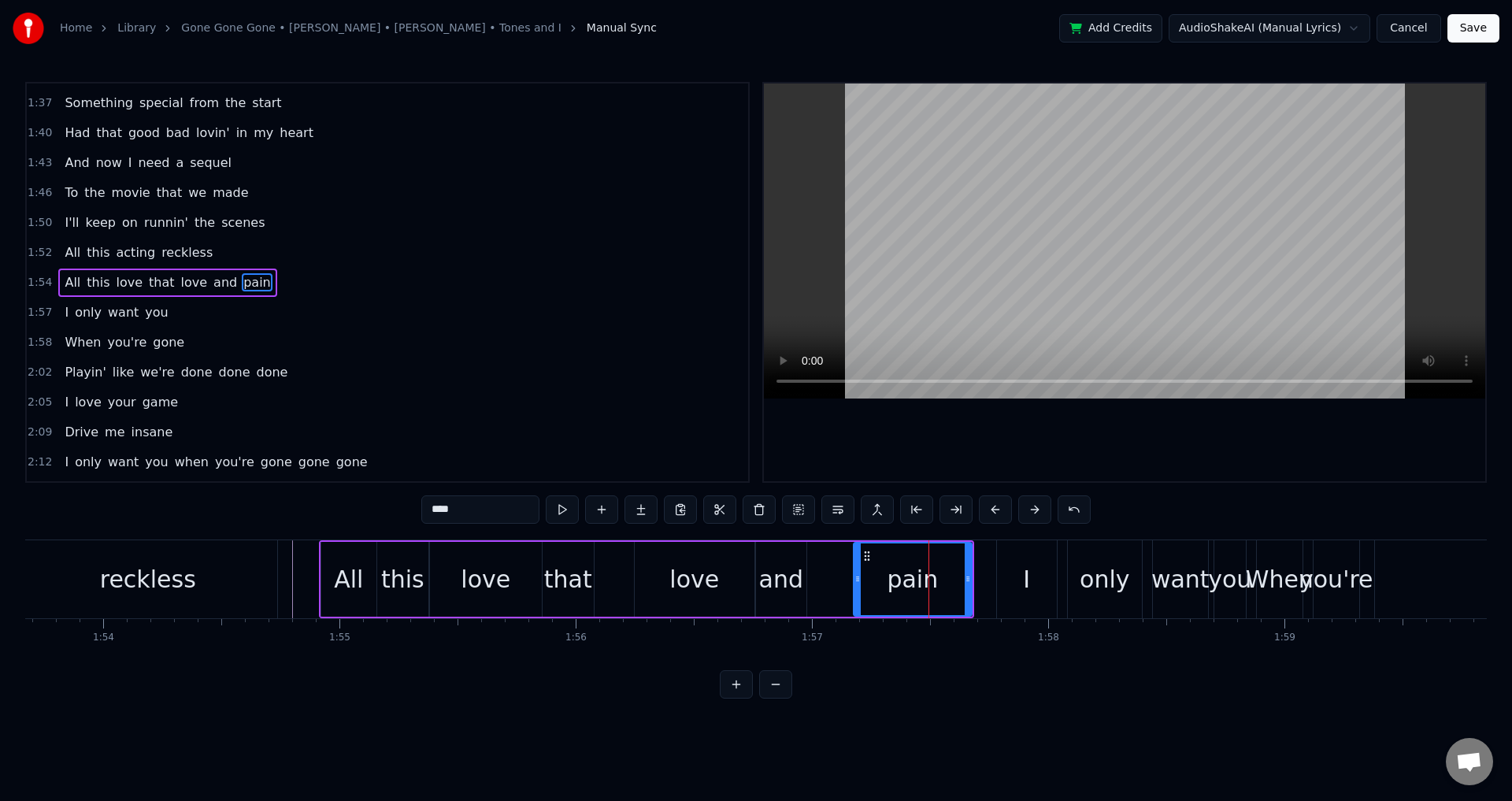
click at [972, 576] on div "pain" at bounding box center [912, 580] width 120 height 75
click at [973, 573] on icon at bounding box center [973, 579] width 6 height 13
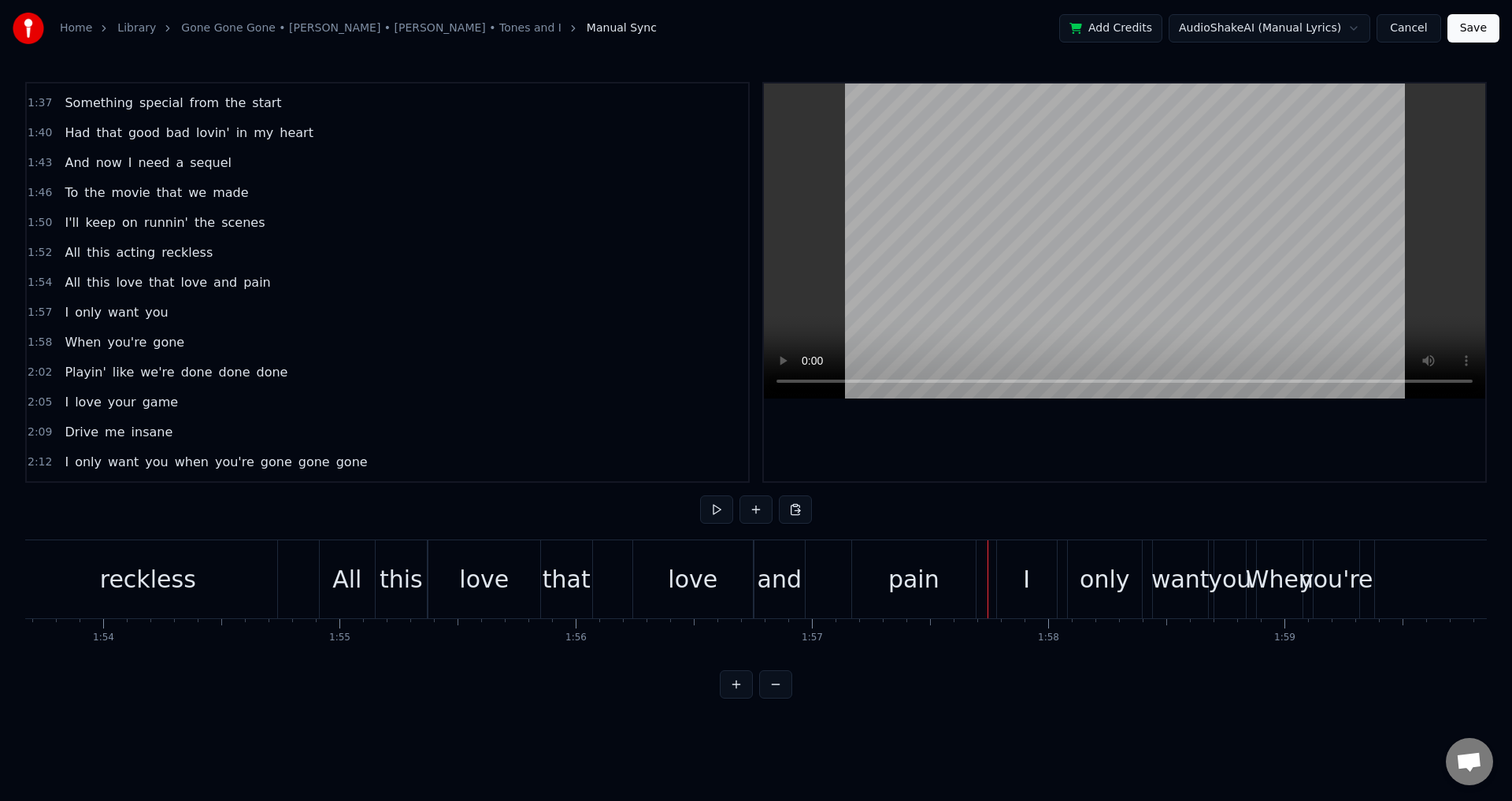
click at [1065, 585] on div "I only want you" at bounding box center [1123, 580] width 254 height 78
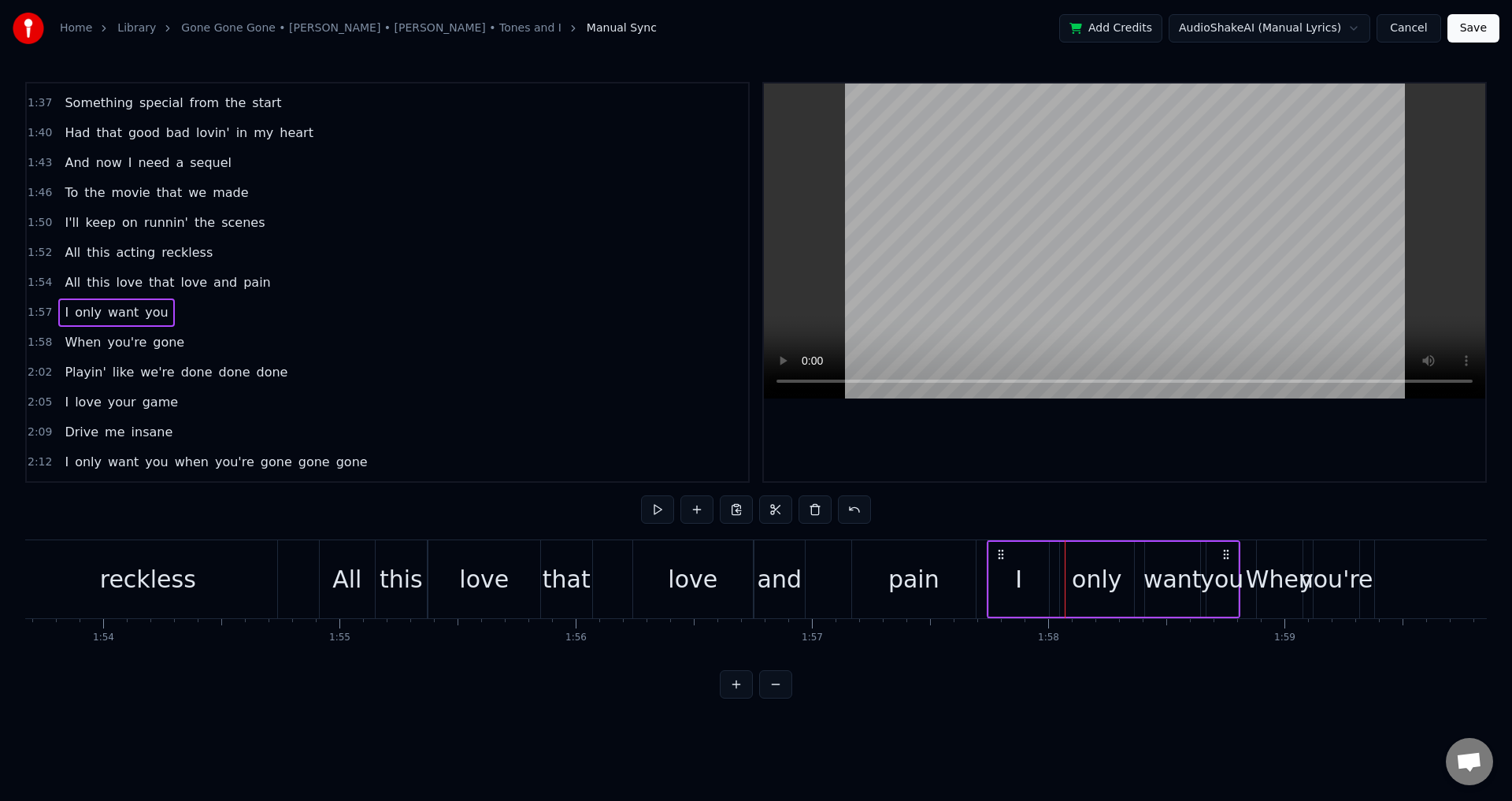
drag, startPoint x: 1011, startPoint y: 554, endPoint x: 1002, endPoint y: 553, distance: 9.1
click at [1002, 553] on icon at bounding box center [1001, 555] width 13 height 13
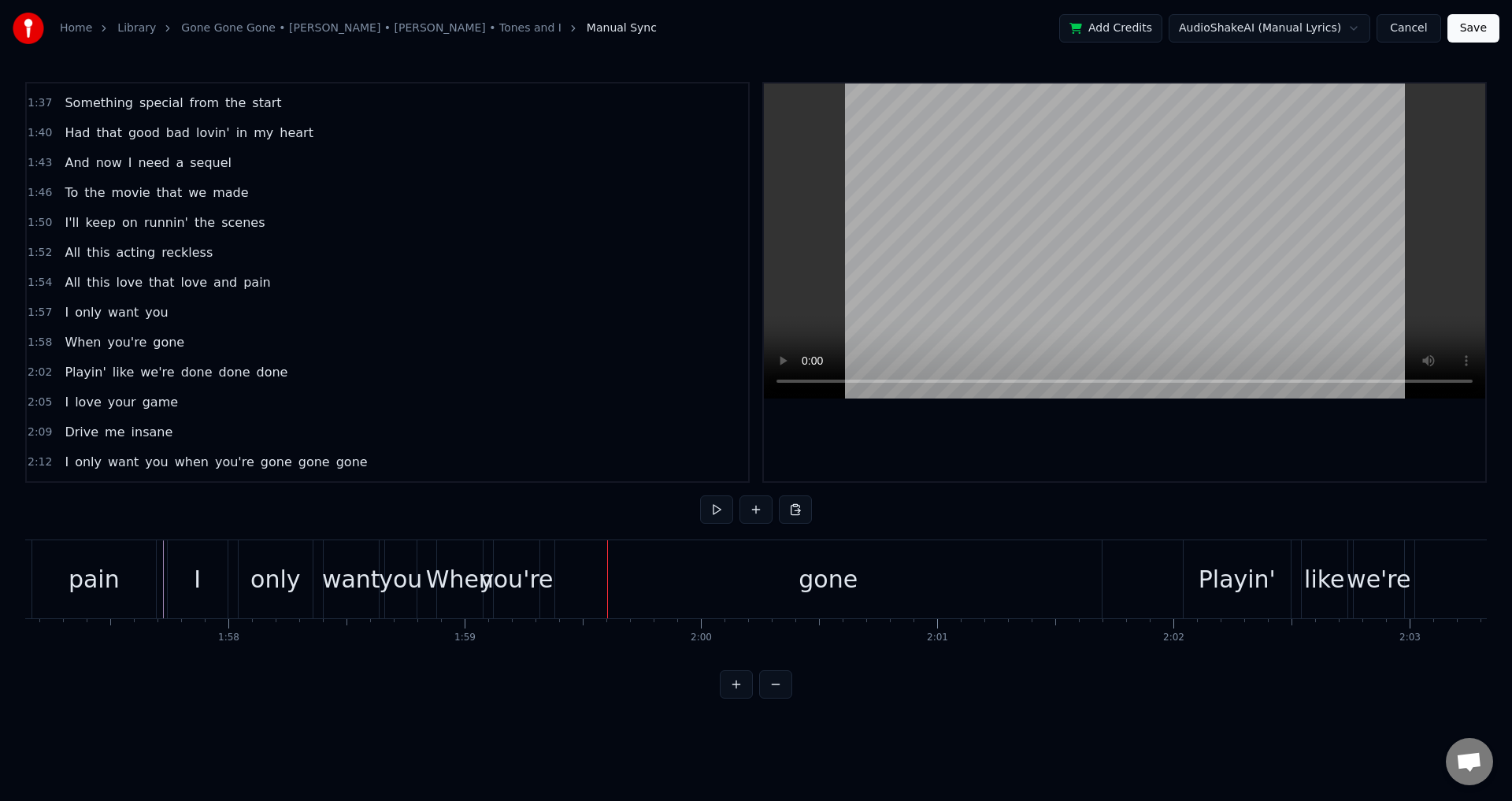
scroll to position [0, 27677]
click at [341, 591] on div "want" at bounding box center [352, 579] width 58 height 35
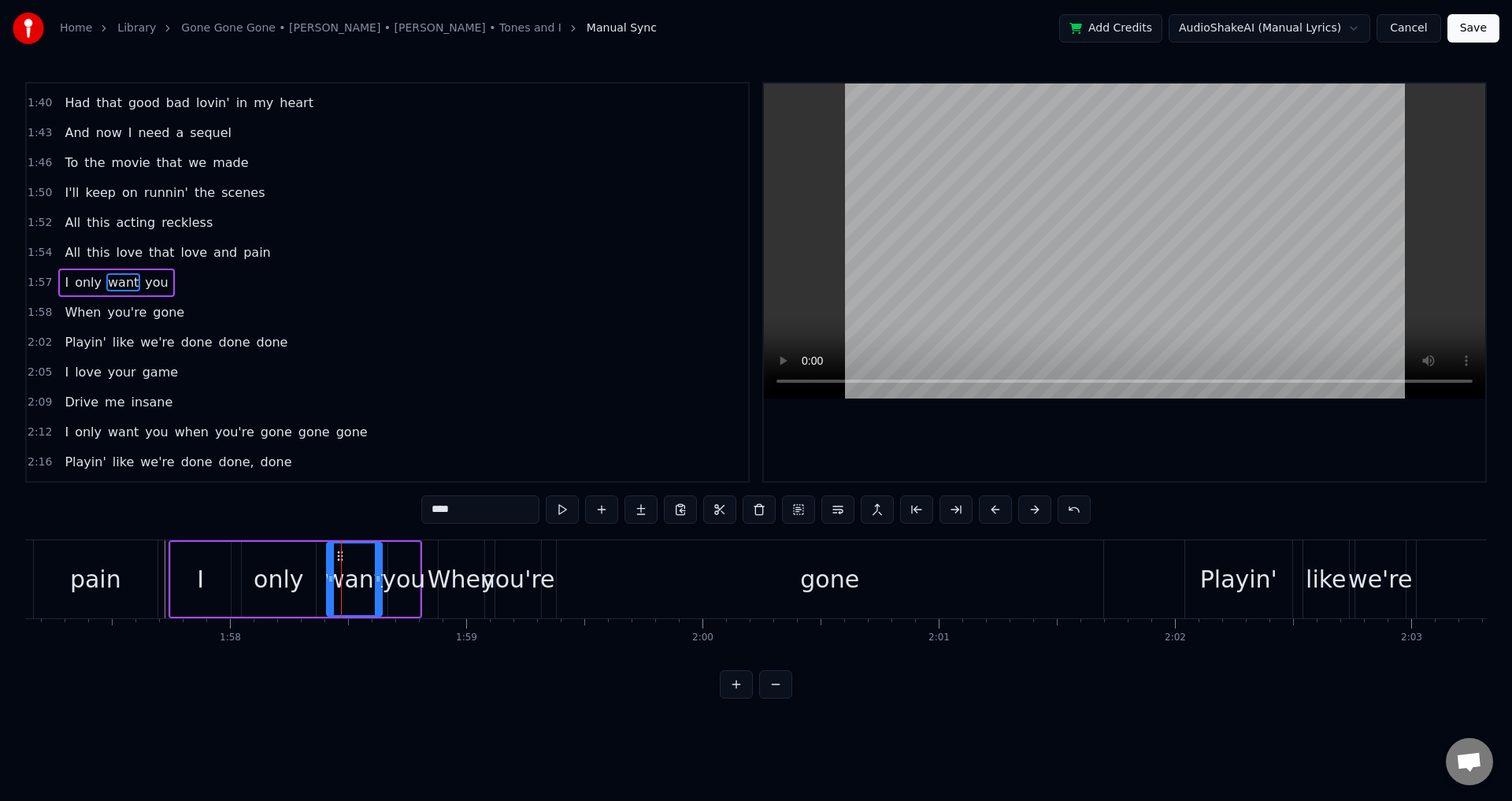
click at [434, 591] on div "When" at bounding box center [461, 579] width 68 height 35
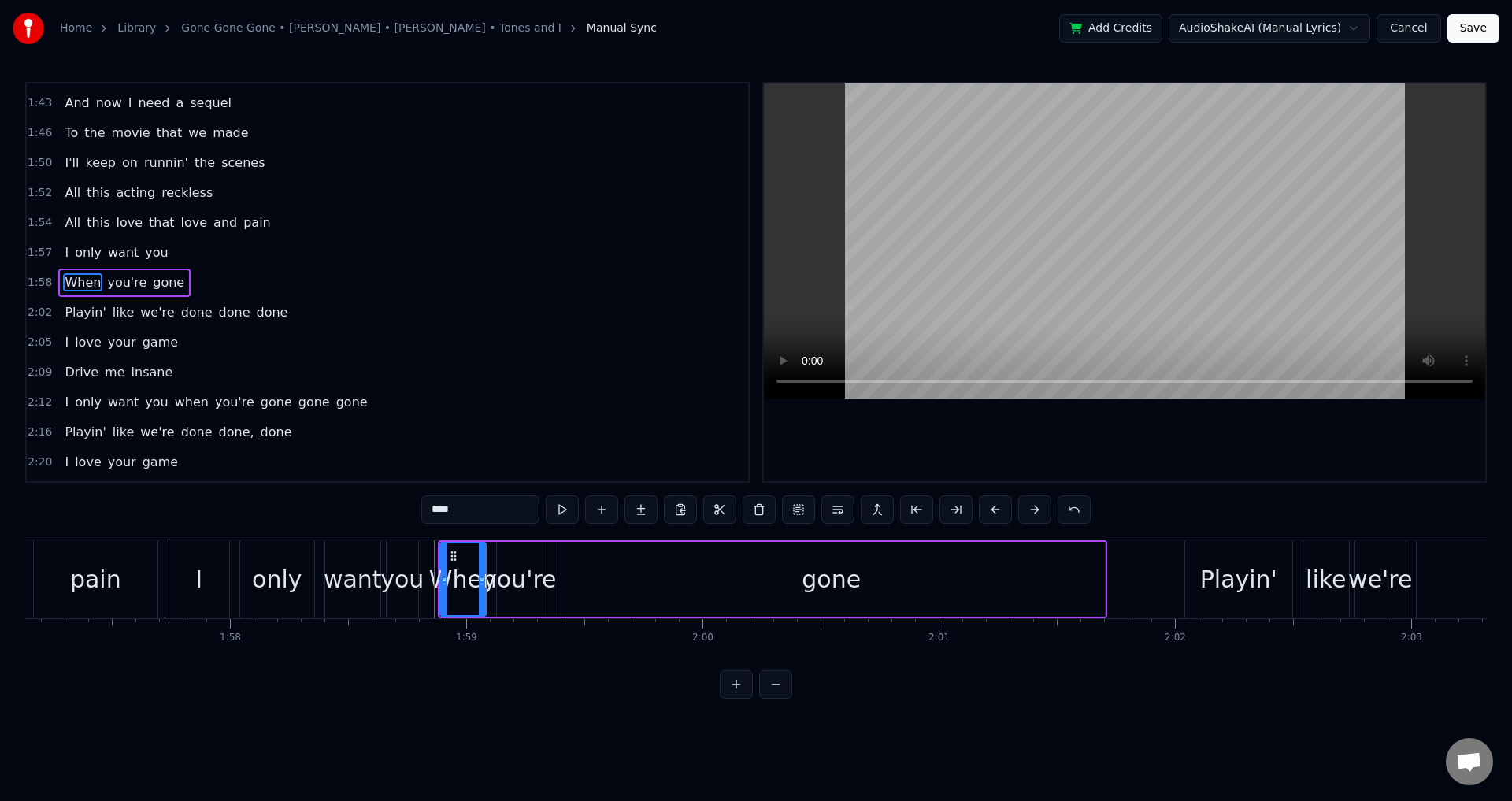
click at [350, 573] on div "want" at bounding box center [352, 579] width 58 height 35
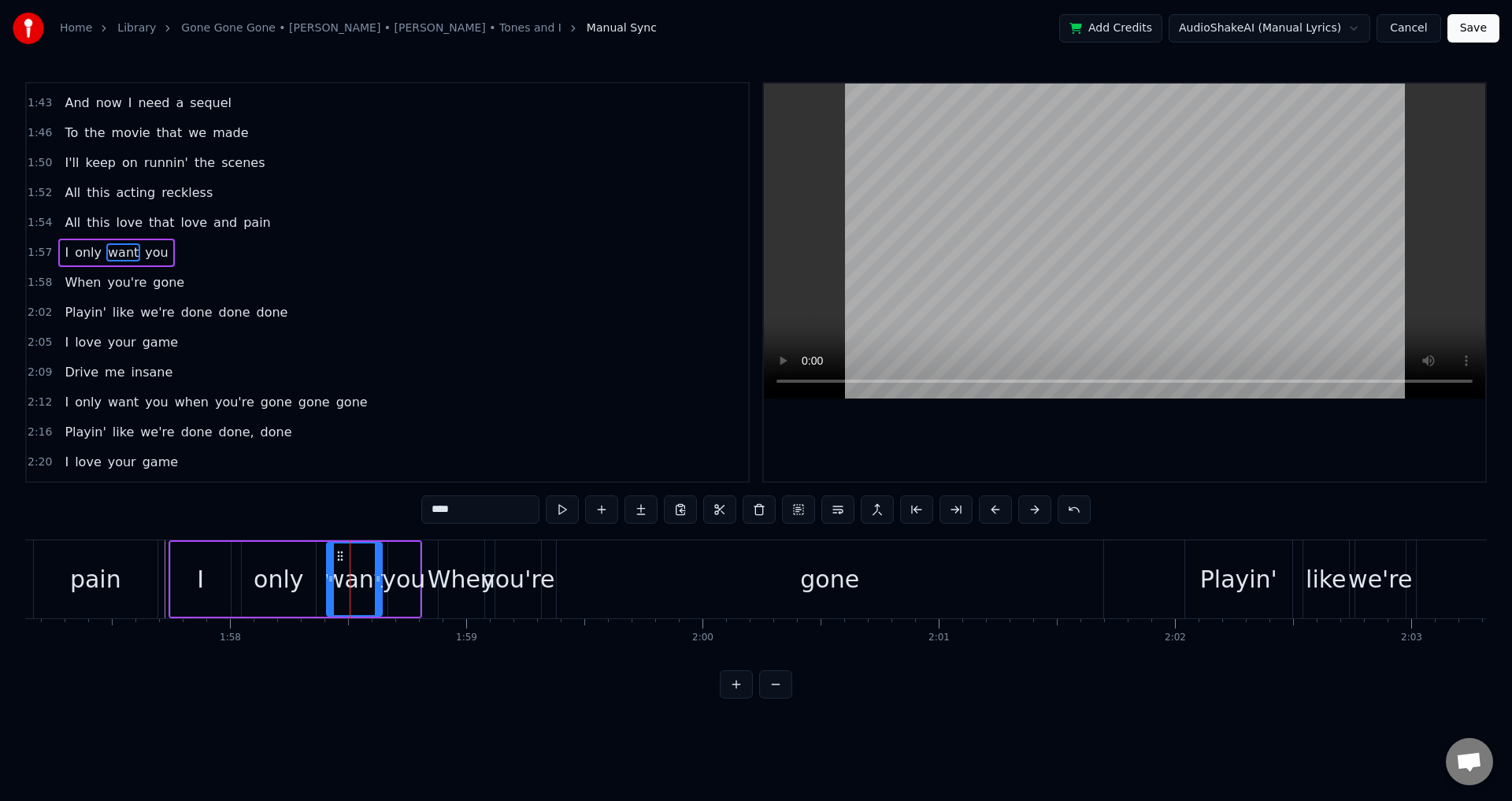
scroll to position [923, 0]
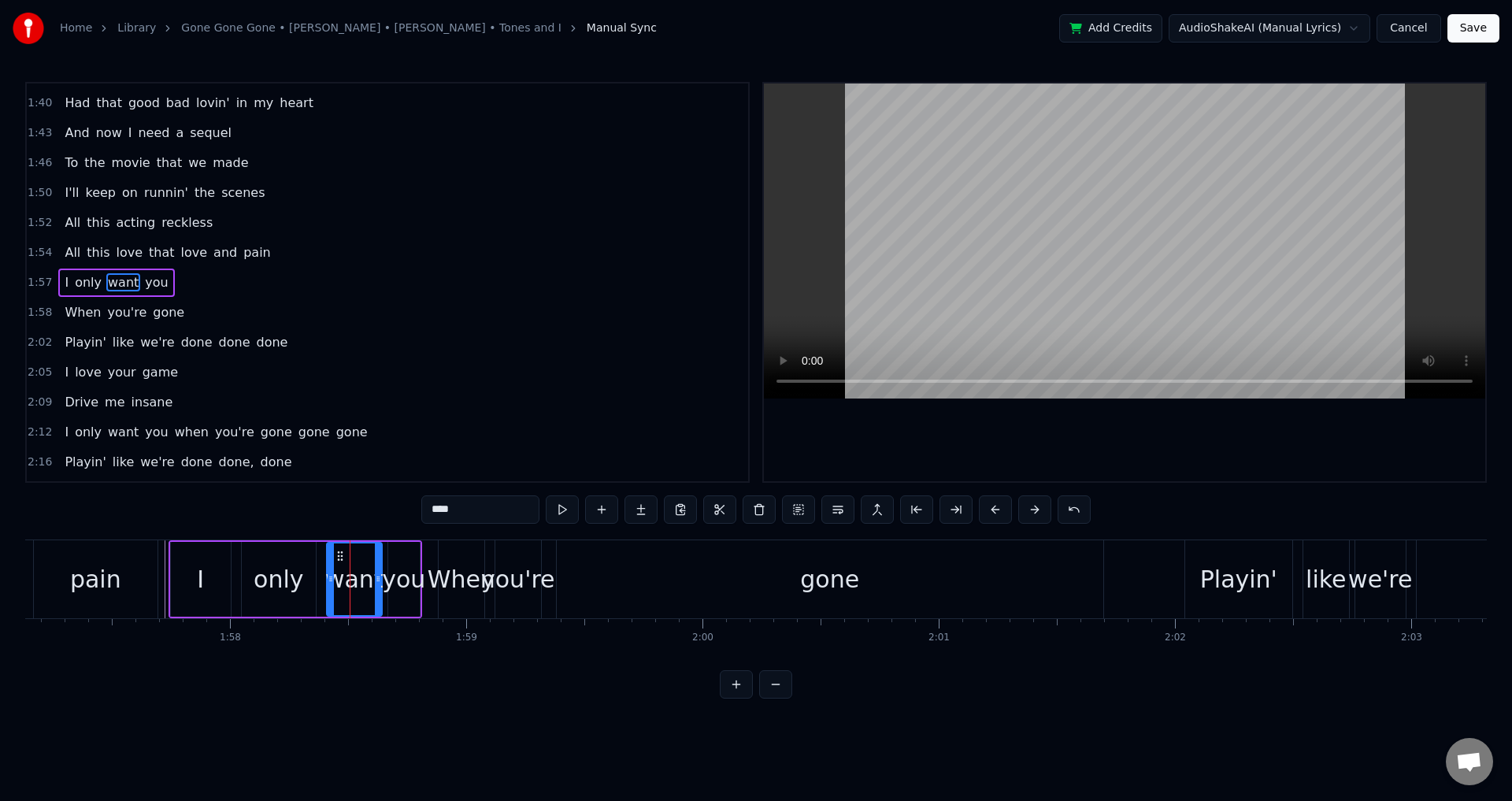
click at [387, 573] on div "you" at bounding box center [403, 579] width 43 height 35
click at [343, 565] on div "want" at bounding box center [354, 579] width 58 height 35
click at [375, 566] on div at bounding box center [378, 580] width 6 height 72
click at [415, 583] on div "you" at bounding box center [403, 579] width 43 height 35
click at [377, 583] on div "want" at bounding box center [354, 579] width 58 height 35
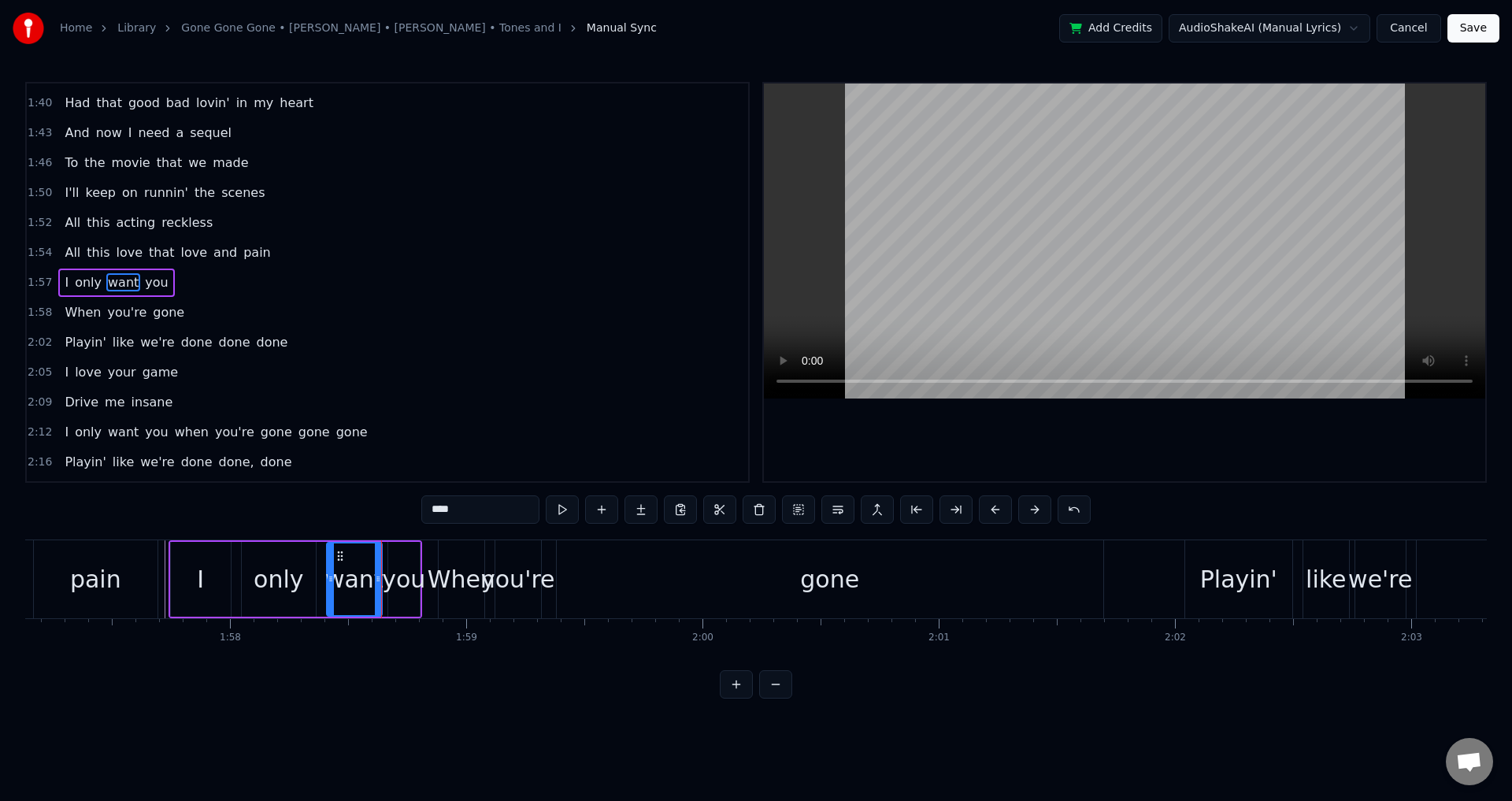
click at [415, 596] on div "you" at bounding box center [403, 579] width 43 height 35
click at [448, 596] on div "When" at bounding box center [461, 579] width 68 height 35
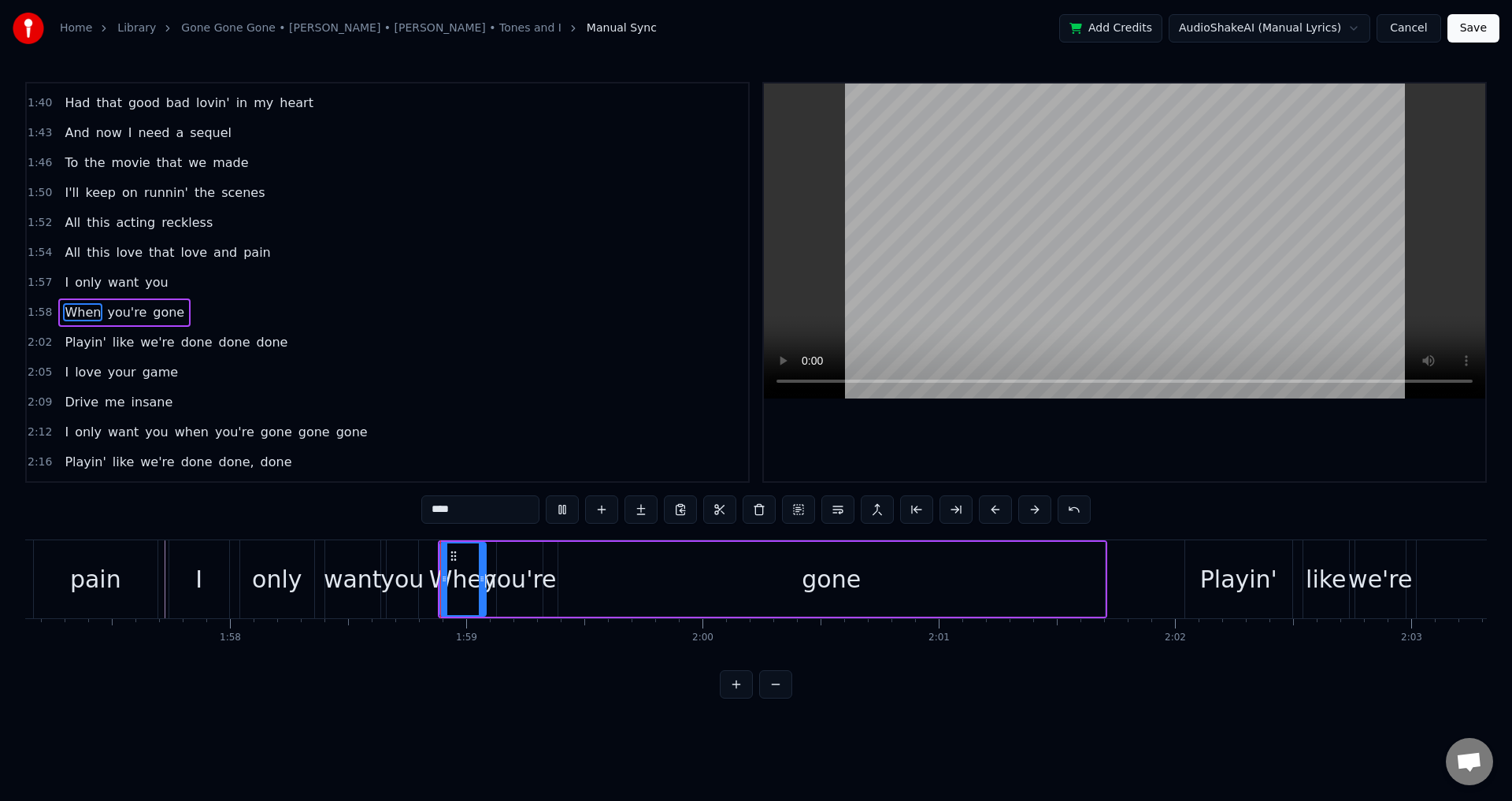
scroll to position [954, 0]
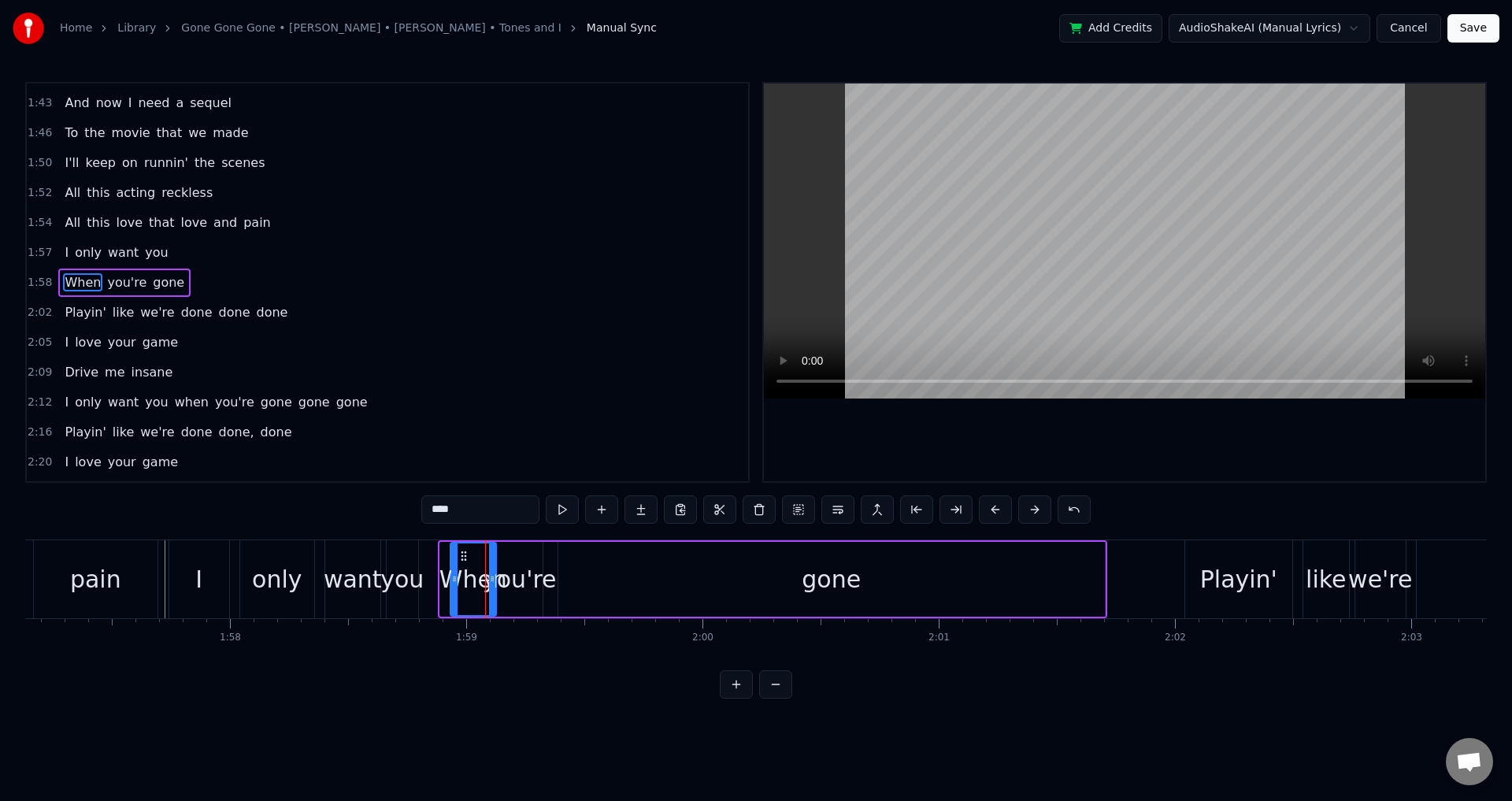
drag, startPoint x: 448, startPoint y: 552, endPoint x: 458, endPoint y: 553, distance: 10.0
click at [458, 553] on icon at bounding box center [464, 557] width 13 height 13
drag, startPoint x: 460, startPoint y: 553, endPoint x: 441, endPoint y: 549, distance: 19.4
click at [441, 549] on div "When" at bounding box center [455, 580] width 44 height 72
click at [546, 574] on div "you're" at bounding box center [520, 579] width 74 height 35
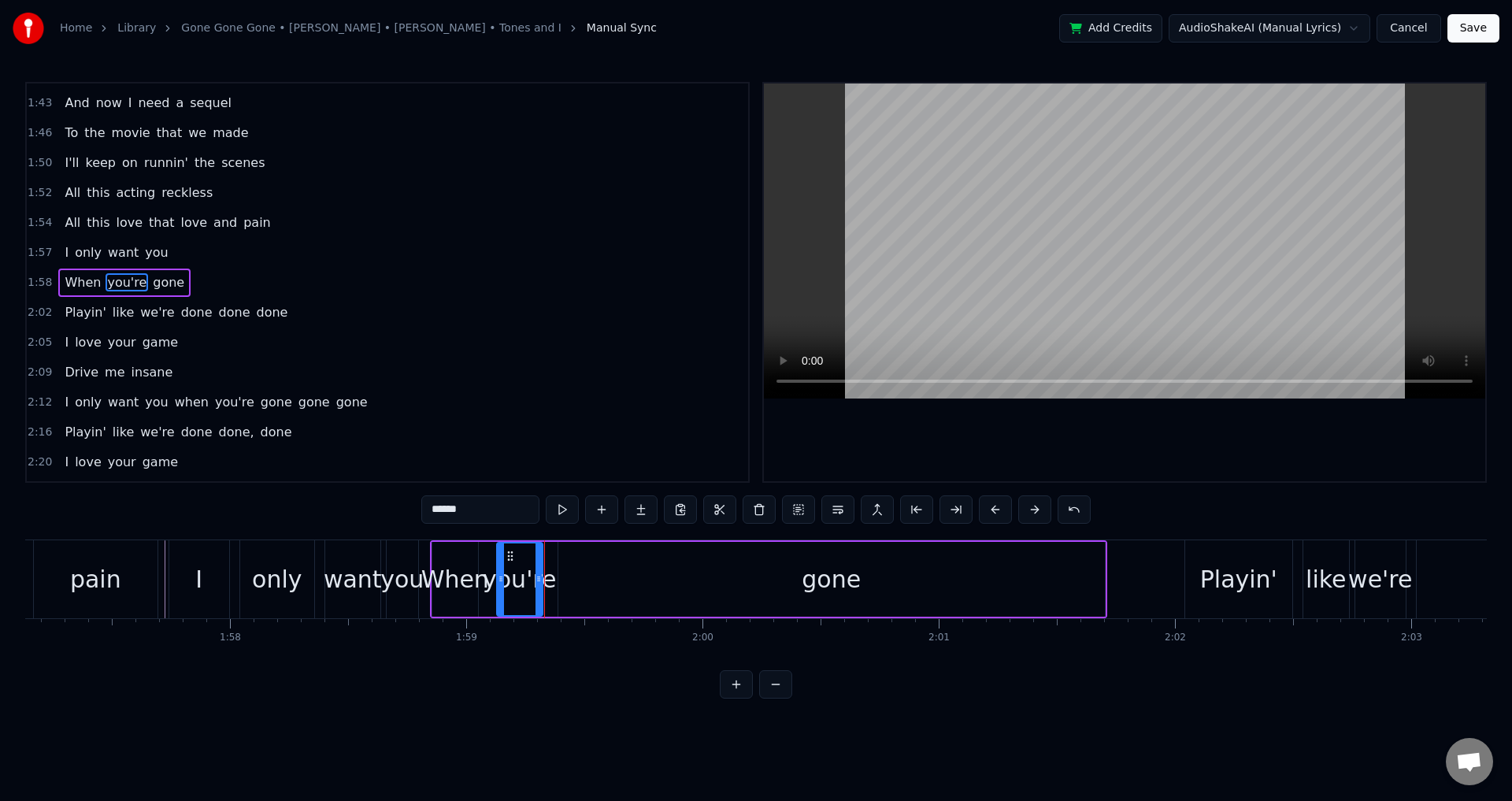
click at [559, 585] on div "gone" at bounding box center [831, 580] width 547 height 75
type input "****"
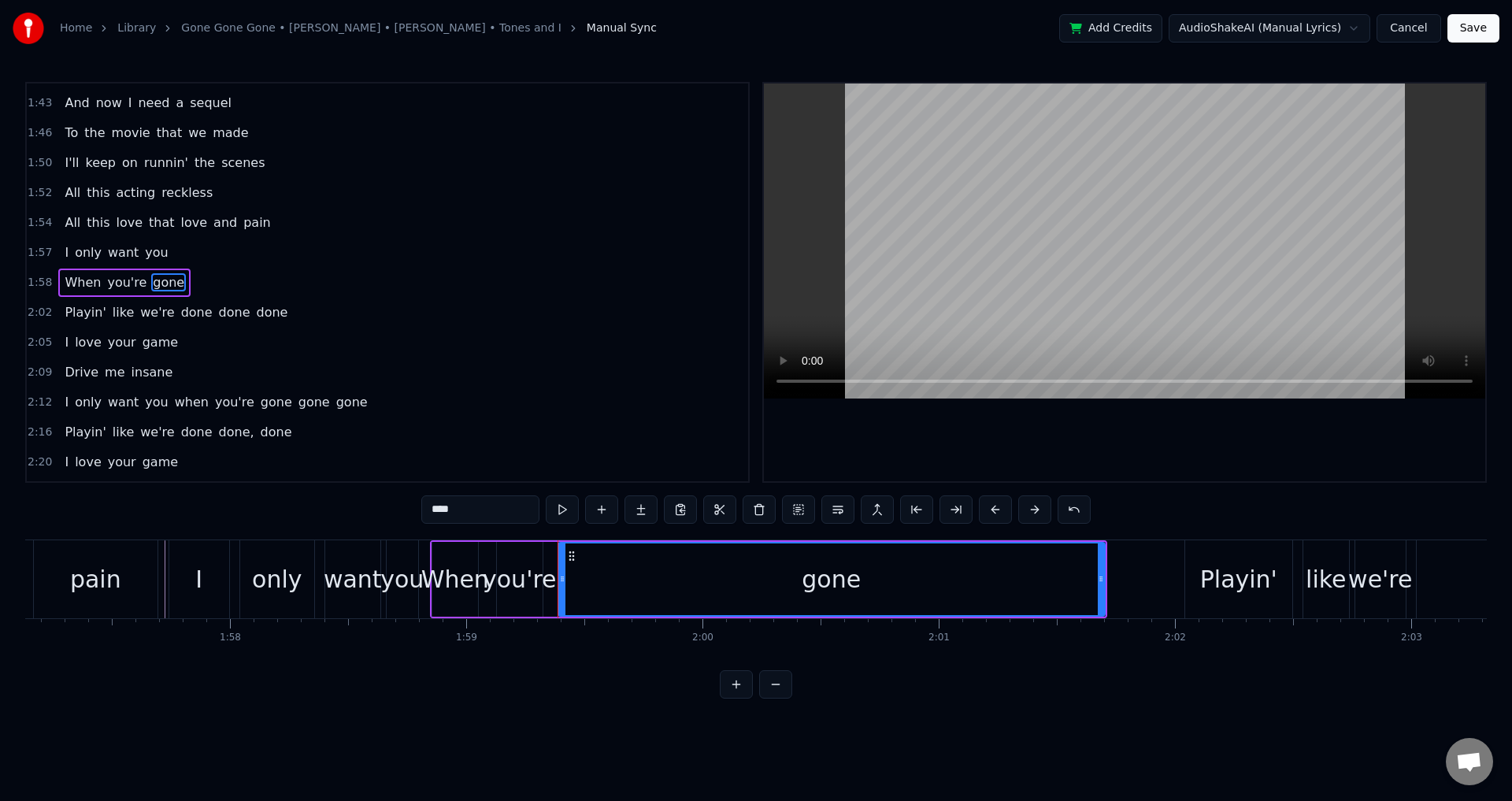
click at [553, 585] on div "When you're gone" at bounding box center [769, 580] width 677 height 78
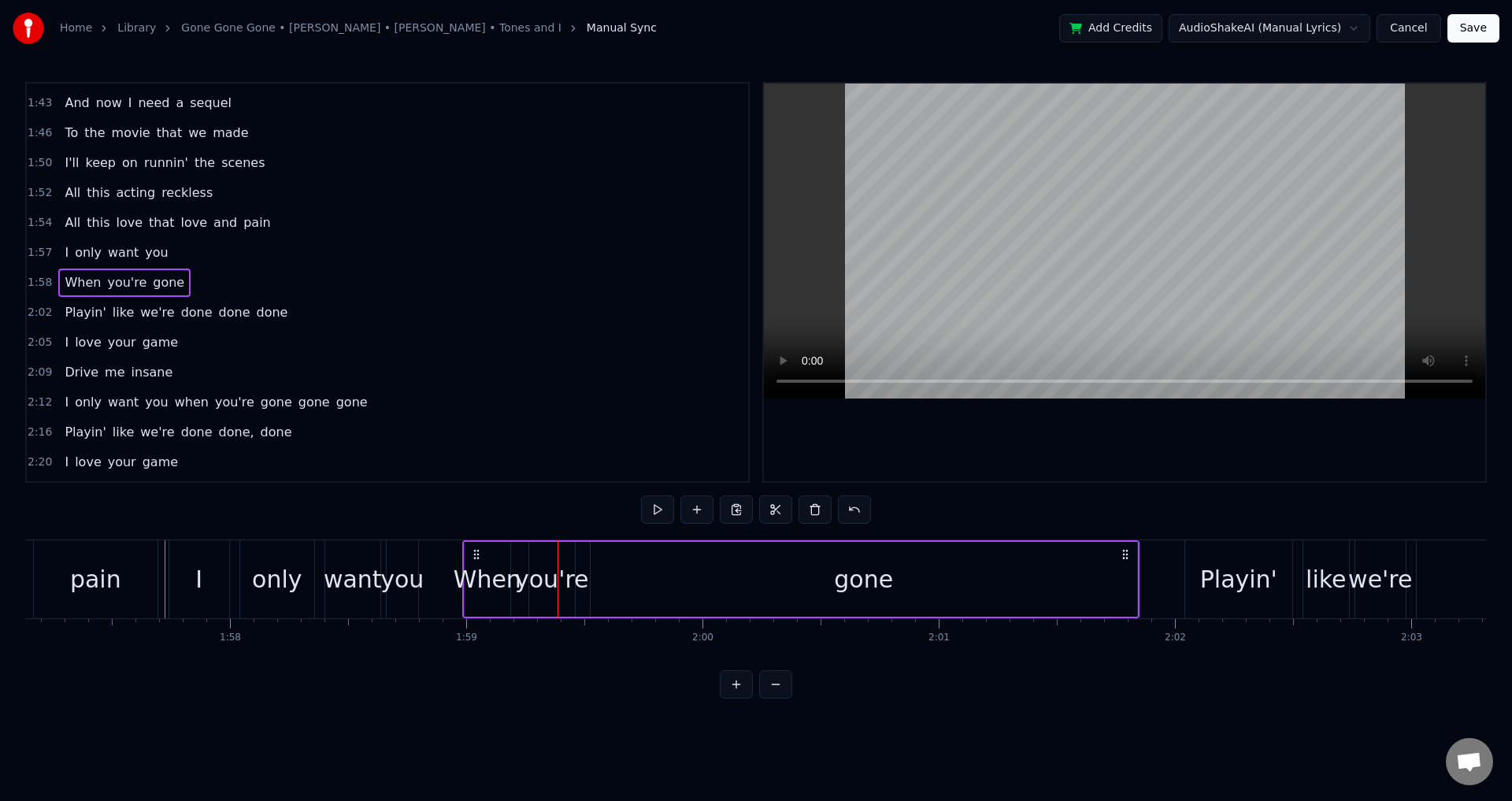
drag, startPoint x: 455, startPoint y: 553, endPoint x: 481, endPoint y: 556, distance: 26.2
click at [481, 556] on icon at bounding box center [477, 555] width 13 height 13
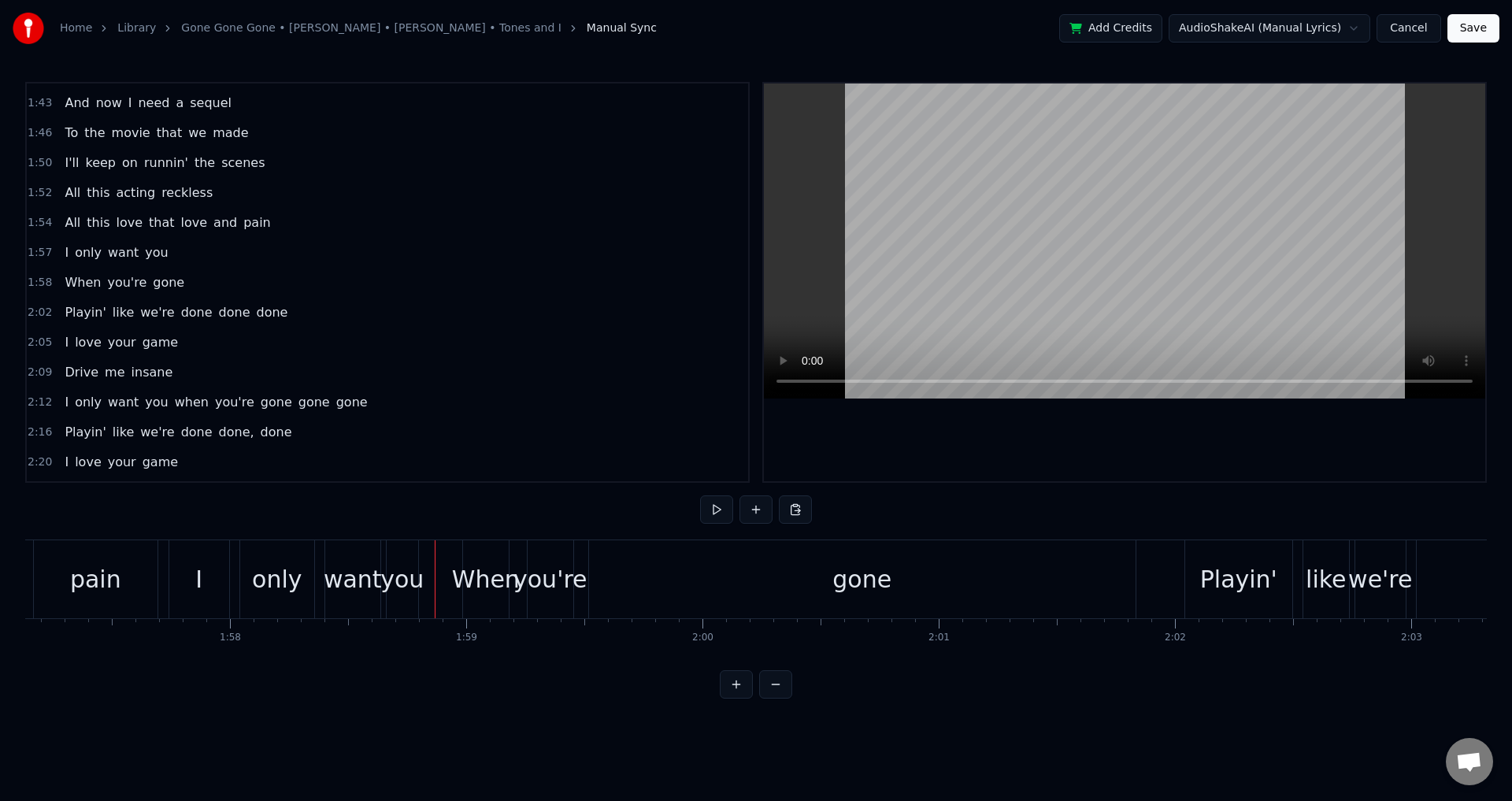
click at [481, 561] on div "When" at bounding box center [485, 579] width 68 height 35
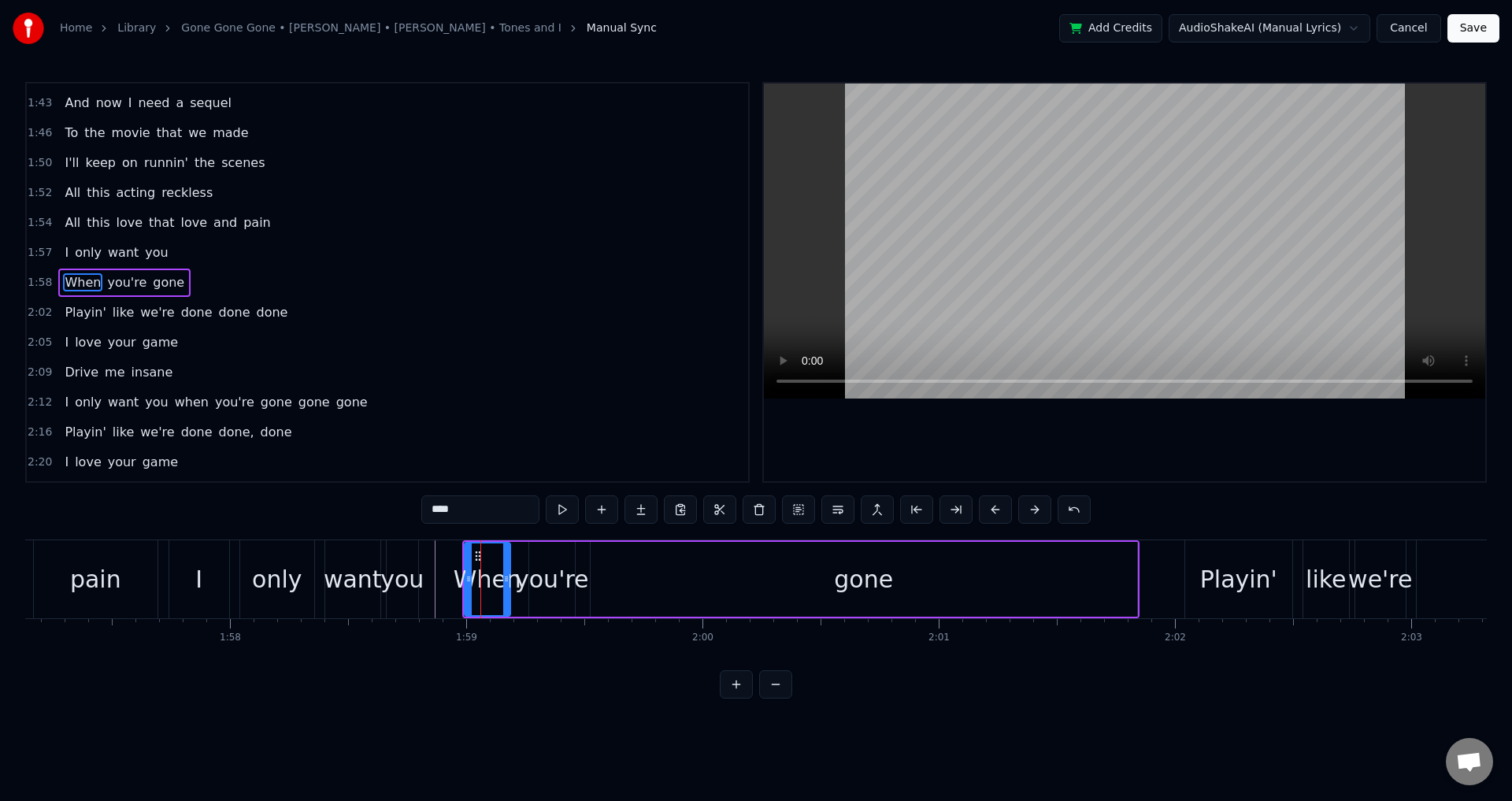
click at [520, 569] on div "you're" at bounding box center [552, 579] width 74 height 35
type input "******"
click at [517, 559] on div "When you're gone" at bounding box center [801, 580] width 677 height 78
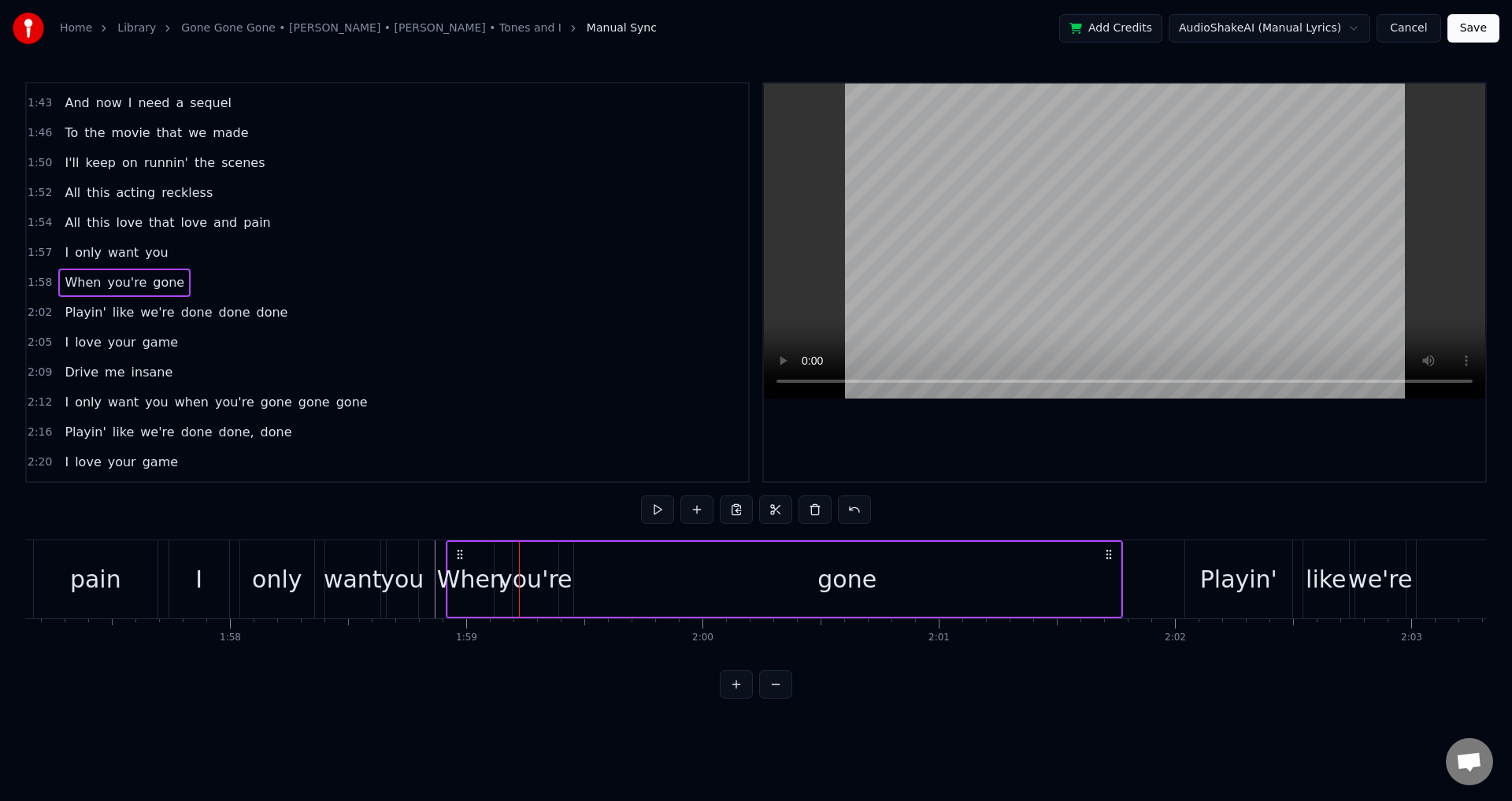
drag, startPoint x: 473, startPoint y: 553, endPoint x: 457, endPoint y: 551, distance: 16.1
click at [457, 551] on icon at bounding box center [460, 555] width 13 height 13
click at [507, 580] on div "you're" at bounding box center [536, 579] width 74 height 35
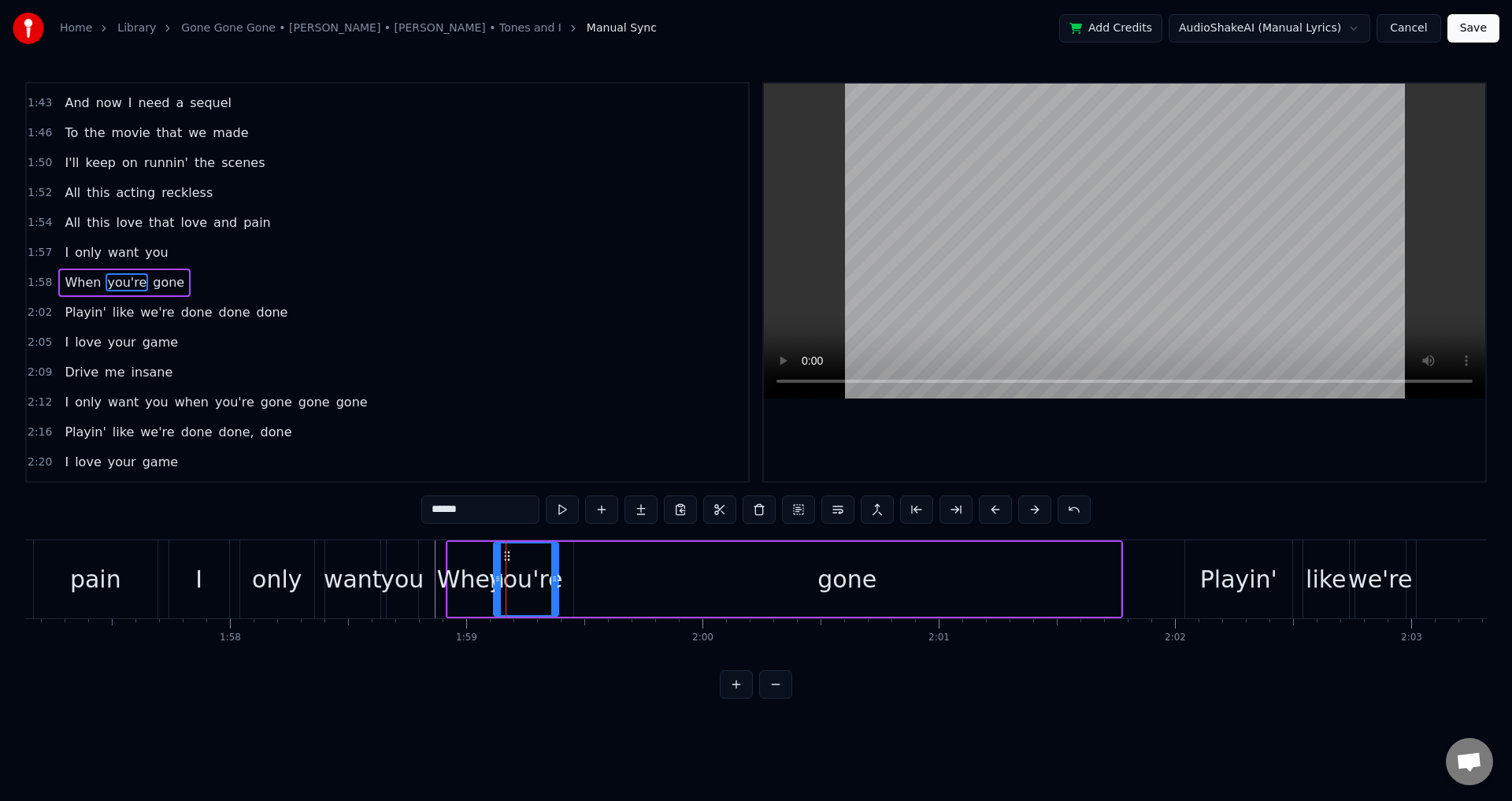
drag, startPoint x: 515, startPoint y: 575, endPoint x: 496, endPoint y: 573, distance: 19.1
click at [496, 573] on icon at bounding box center [498, 579] width 6 height 13
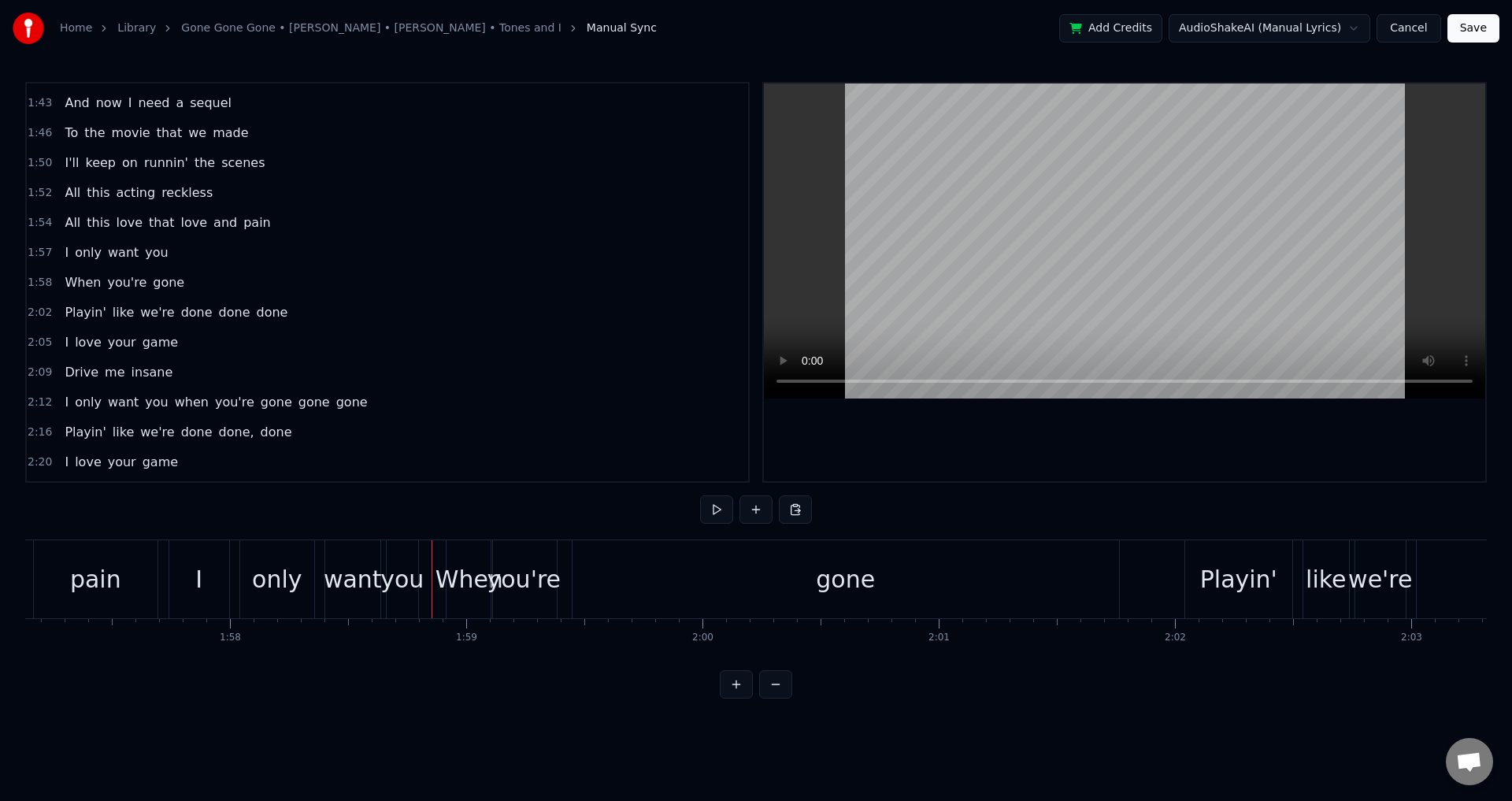
click at [439, 589] on div "When" at bounding box center [469, 579] width 68 height 35
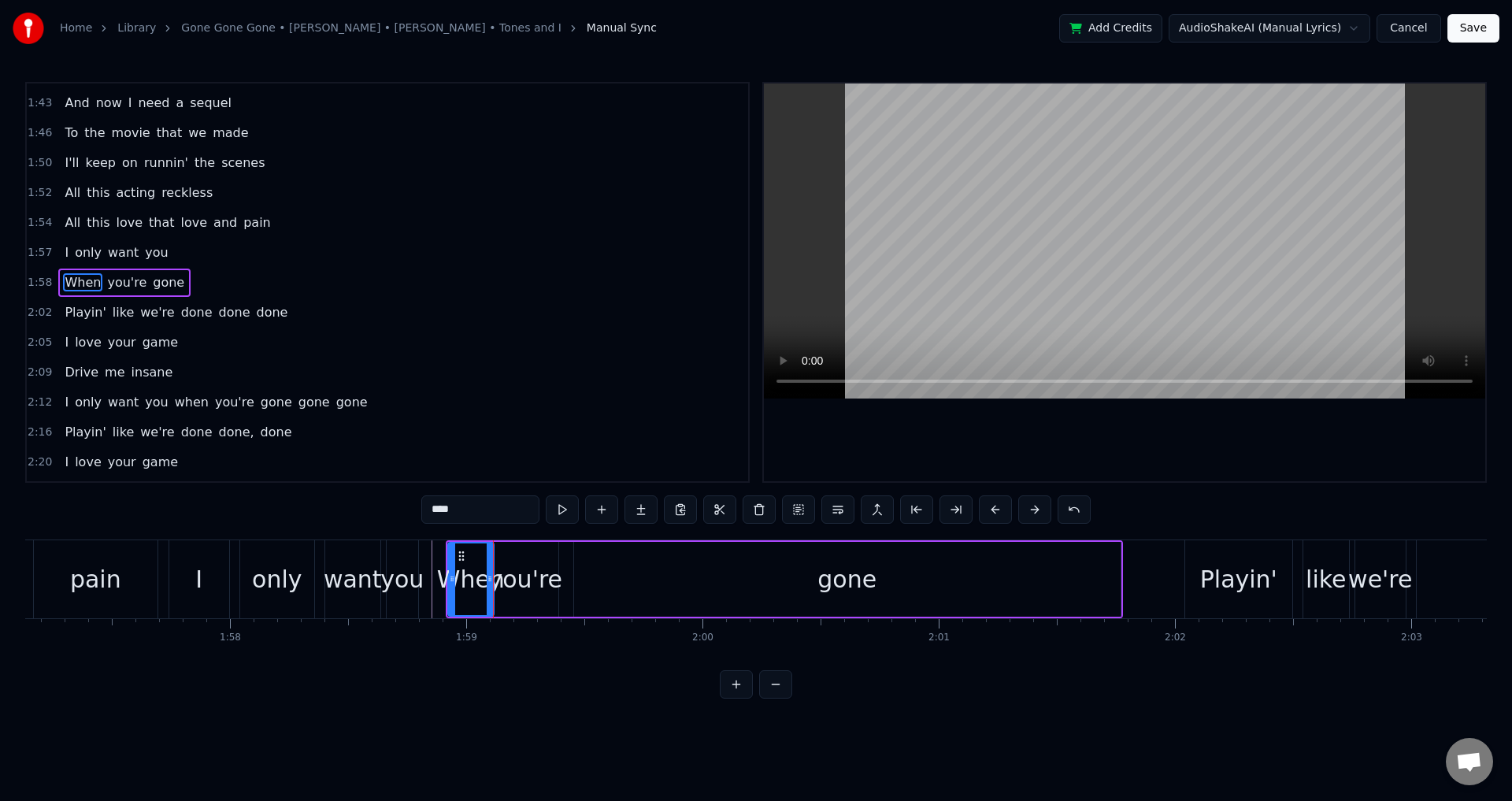
click at [863, 445] on div at bounding box center [1125, 283] width 722 height 398
click at [1107, 575] on div "gone" at bounding box center [847, 580] width 547 height 75
type input "****"
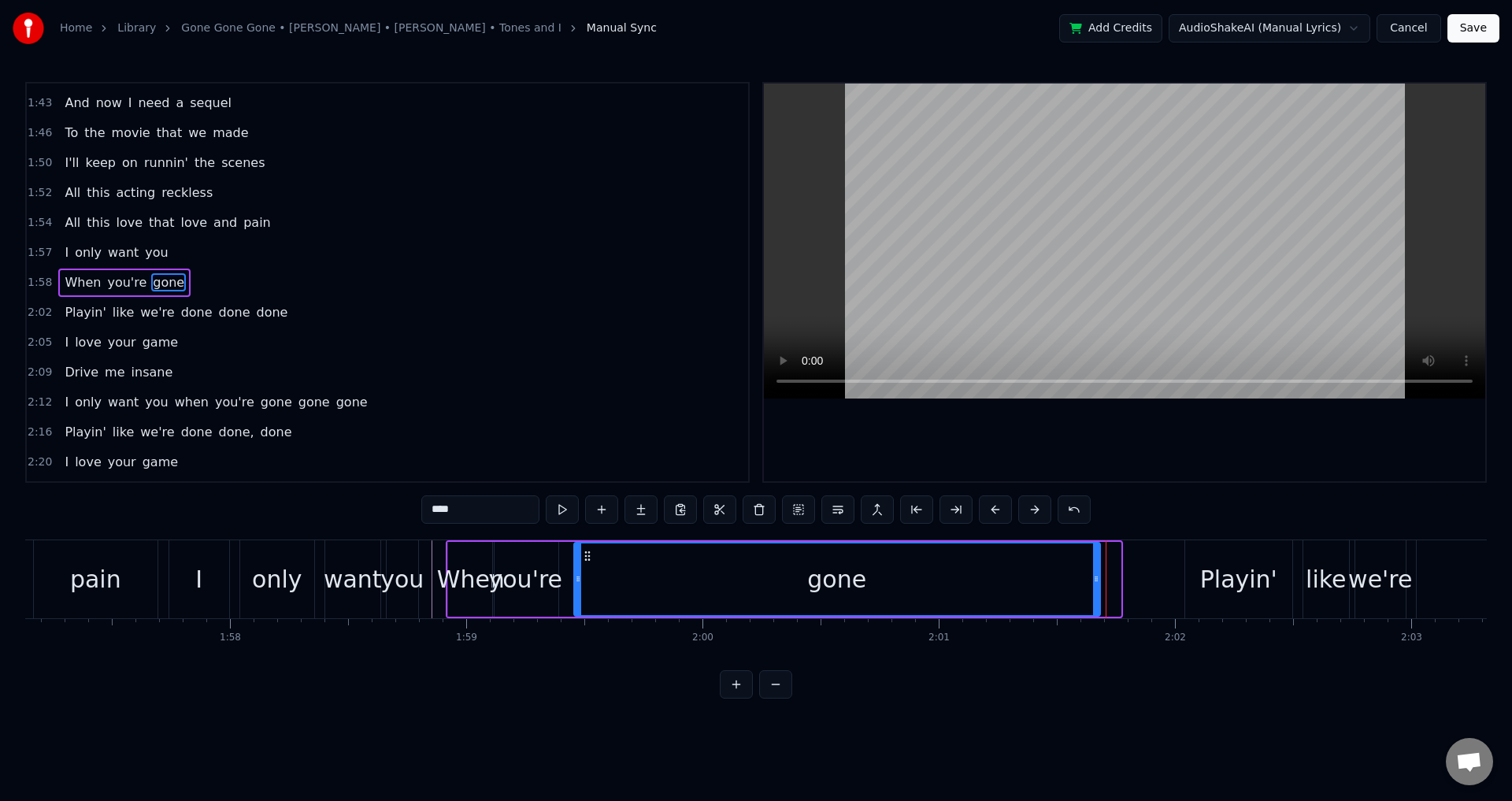
drag, startPoint x: 1116, startPoint y: 577, endPoint x: 1095, endPoint y: 577, distance: 21.0
click at [1095, 577] on icon at bounding box center [1096, 579] width 6 height 13
click at [1101, 458] on div at bounding box center [1125, 283] width 722 height 398
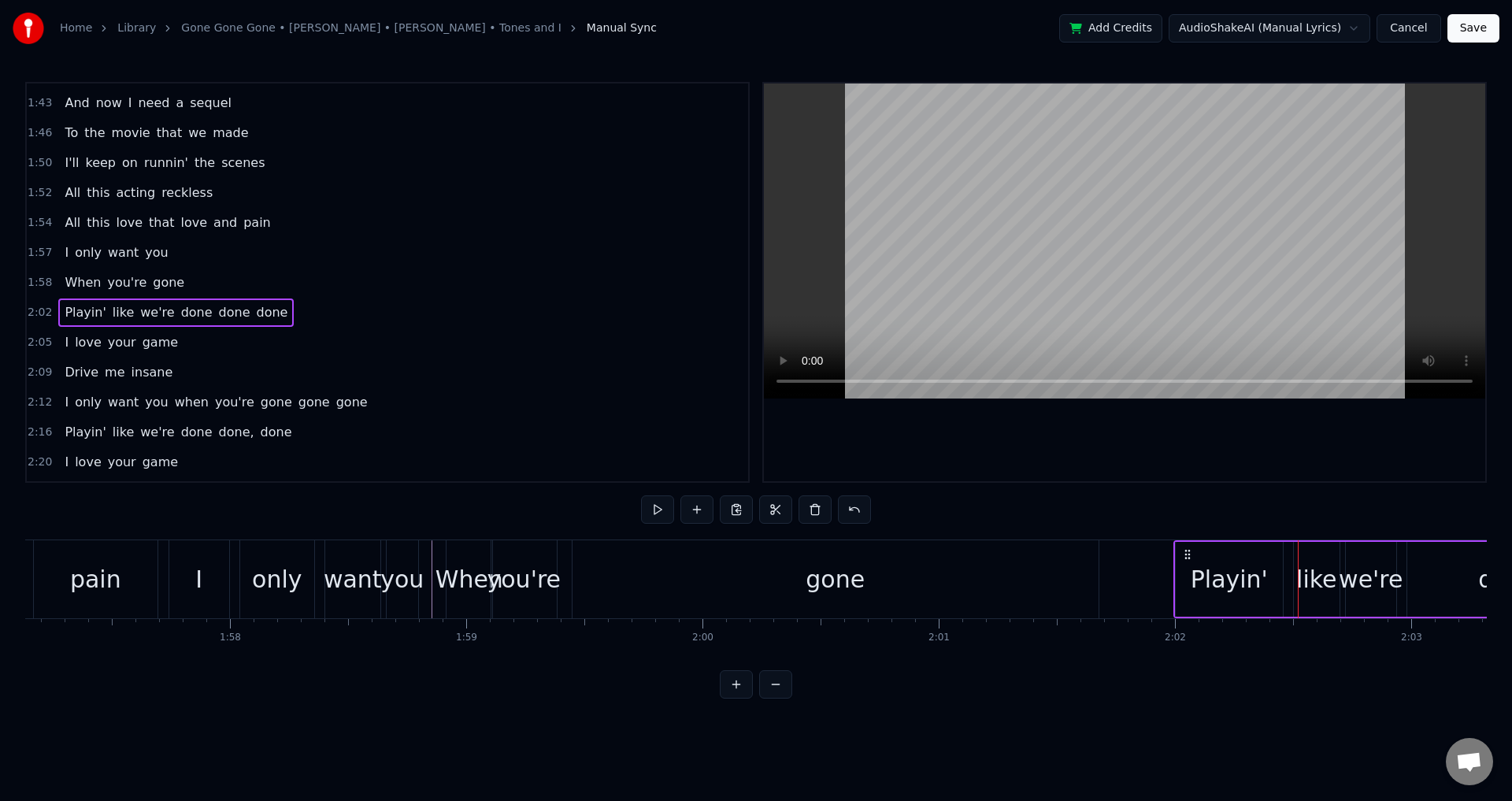
click at [1186, 551] on circle at bounding box center [1185, 550] width 1 height 1
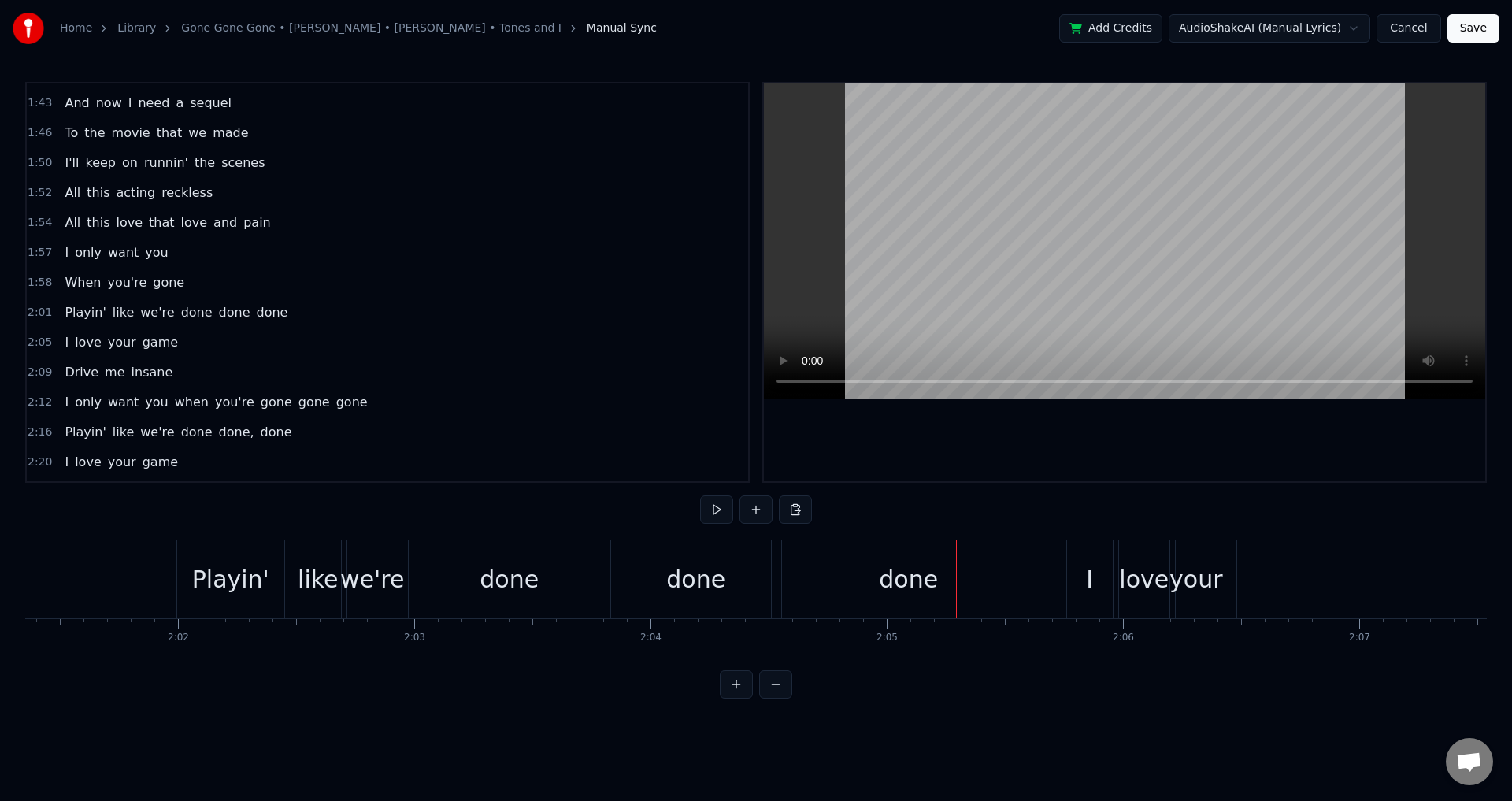
scroll to position [0, 28659]
click at [327, 578] on div "like" at bounding box center [332, 579] width 40 height 35
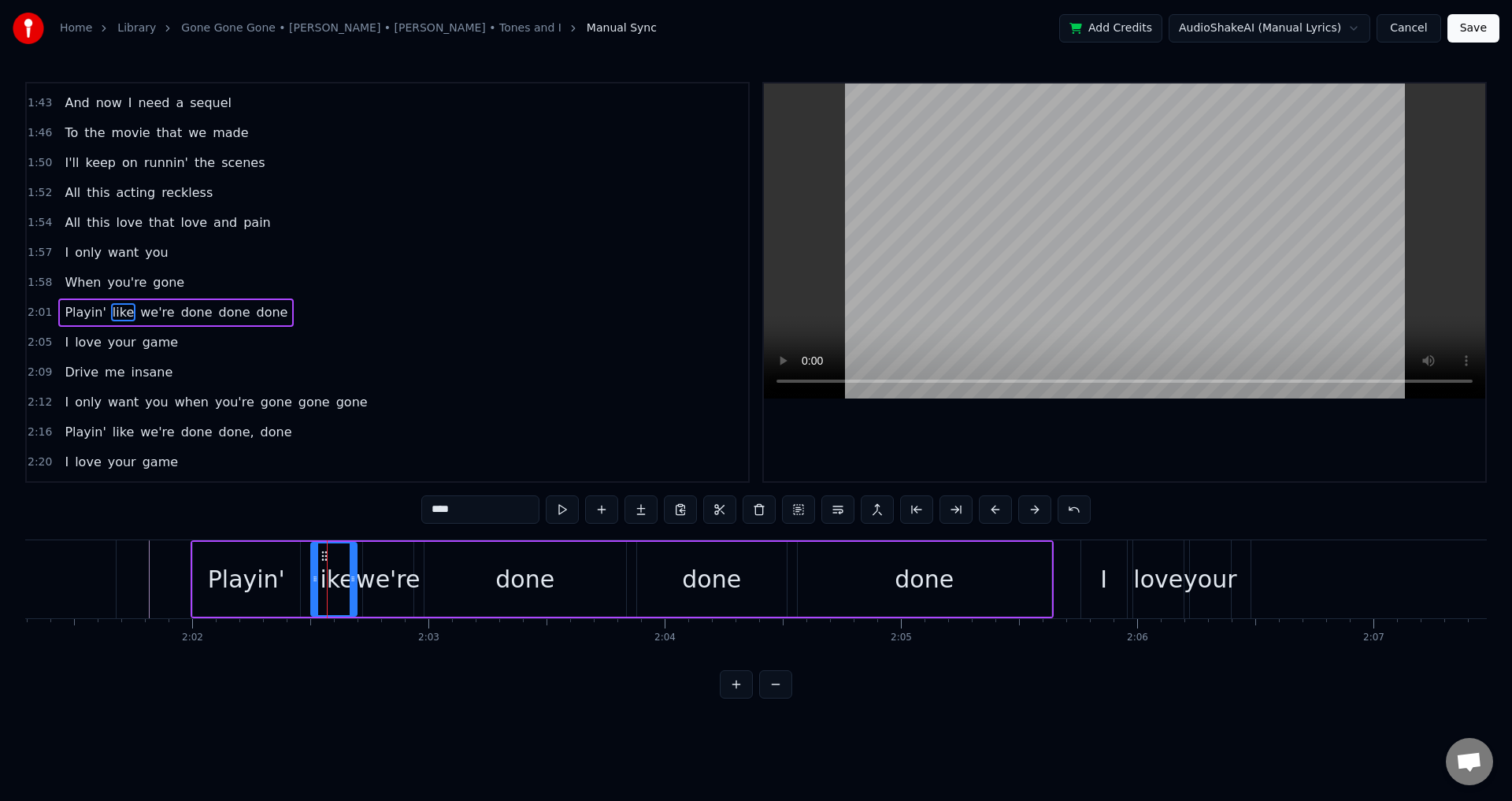
scroll to position [983, 0]
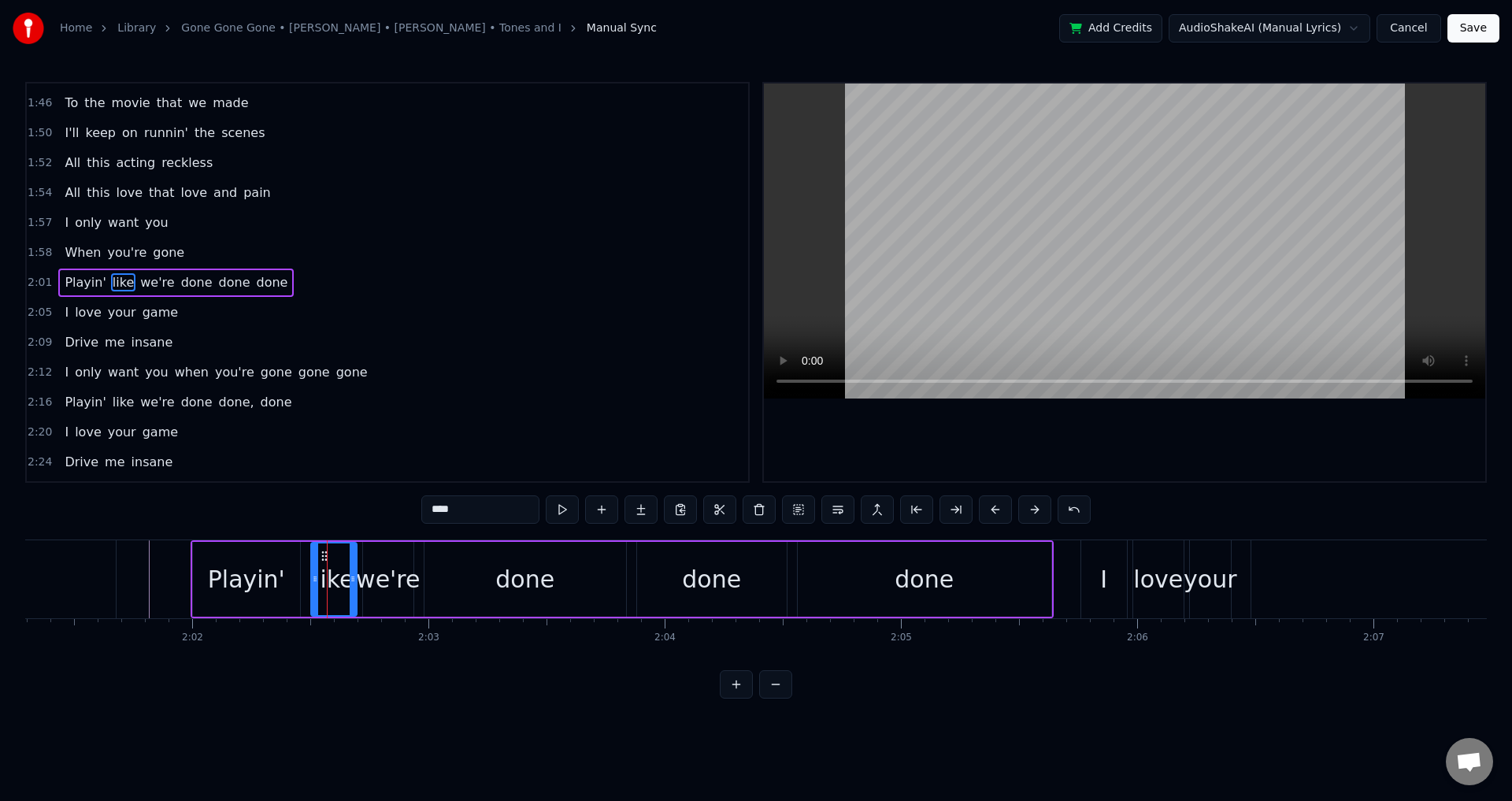
click at [306, 573] on div "Playin' like we're done done done" at bounding box center [622, 580] width 863 height 78
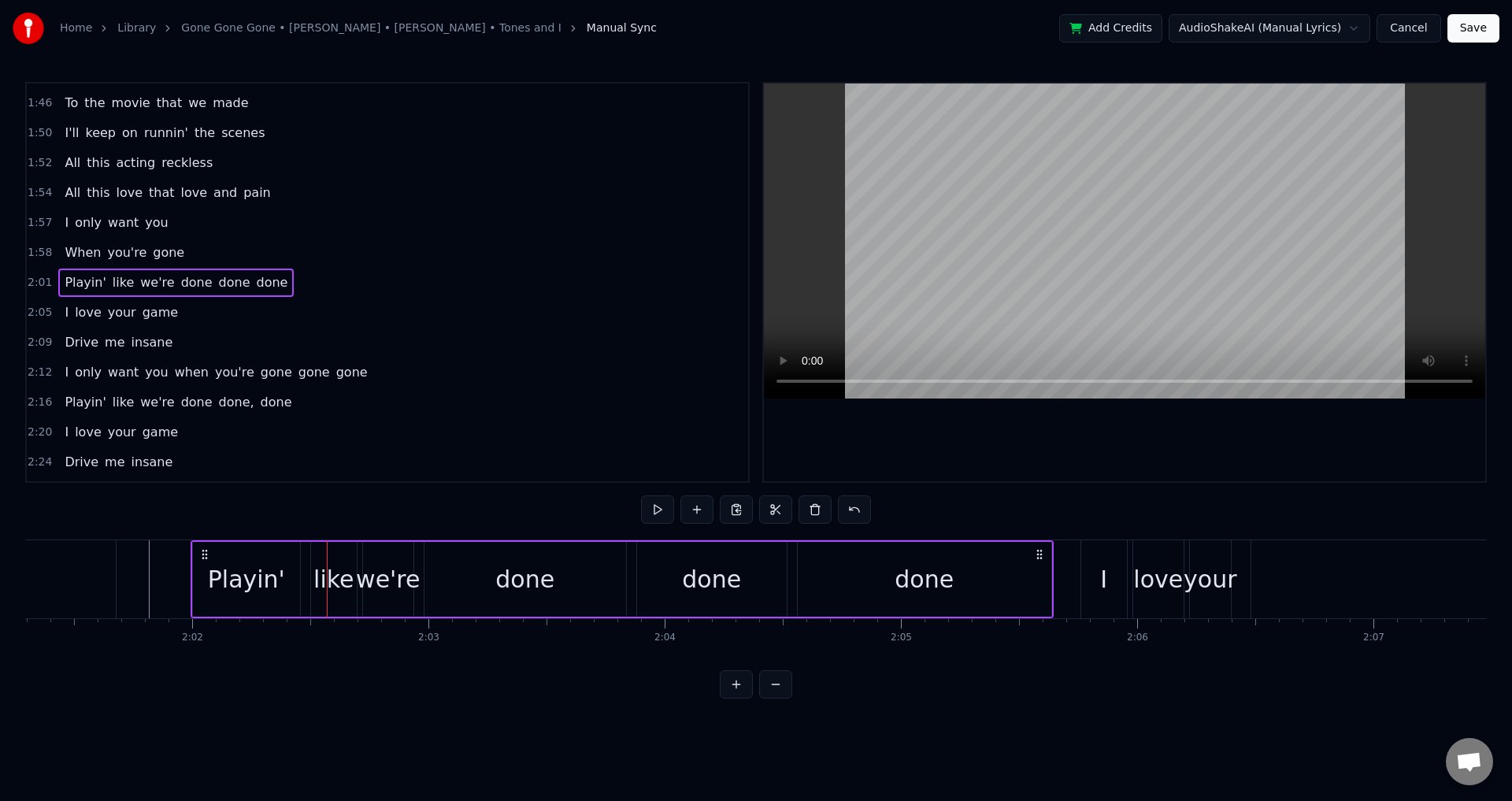
click at [327, 584] on div at bounding box center [327, 580] width 1 height 78
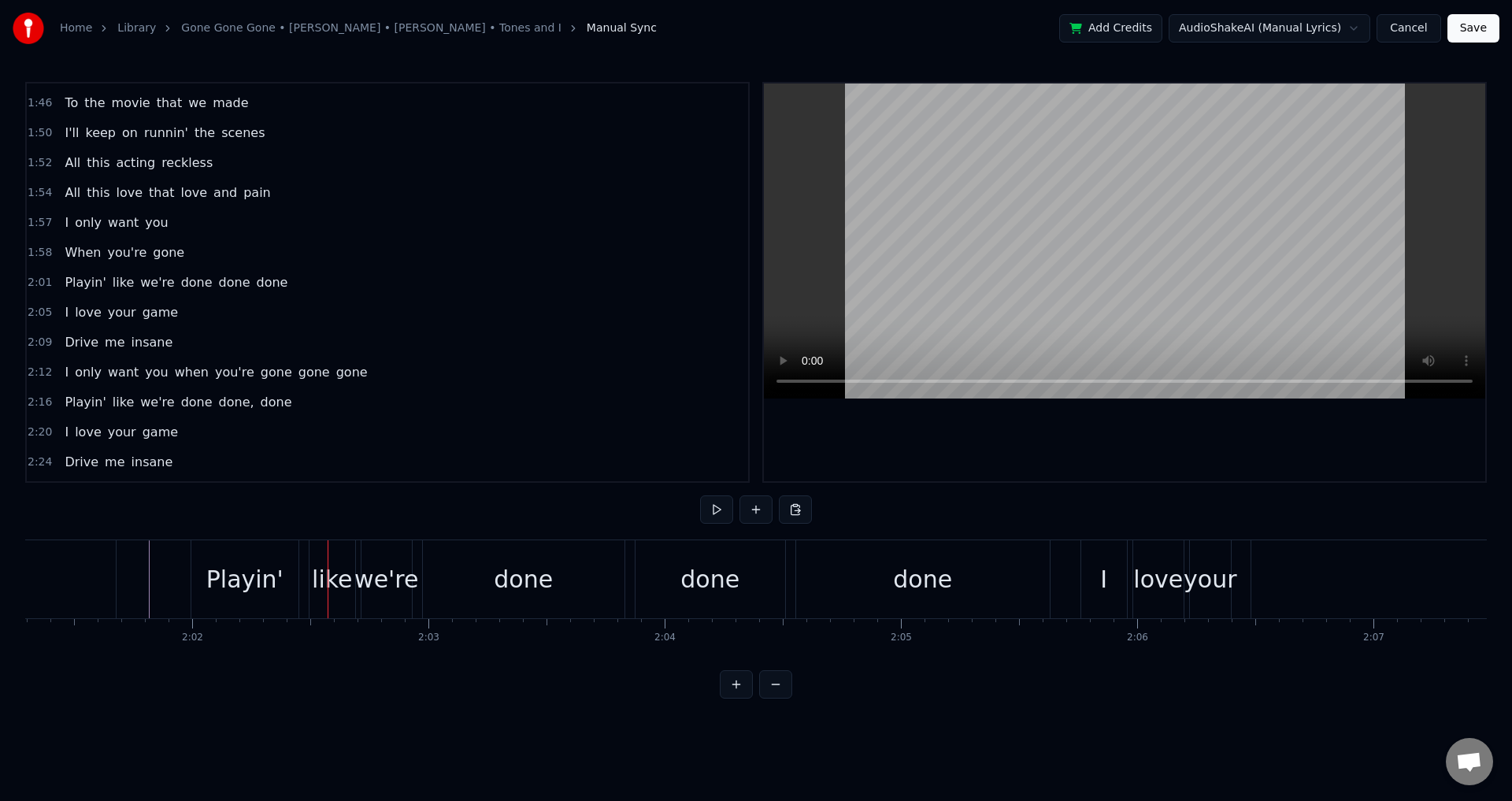
click at [313, 573] on div "like" at bounding box center [332, 580] width 46 height 78
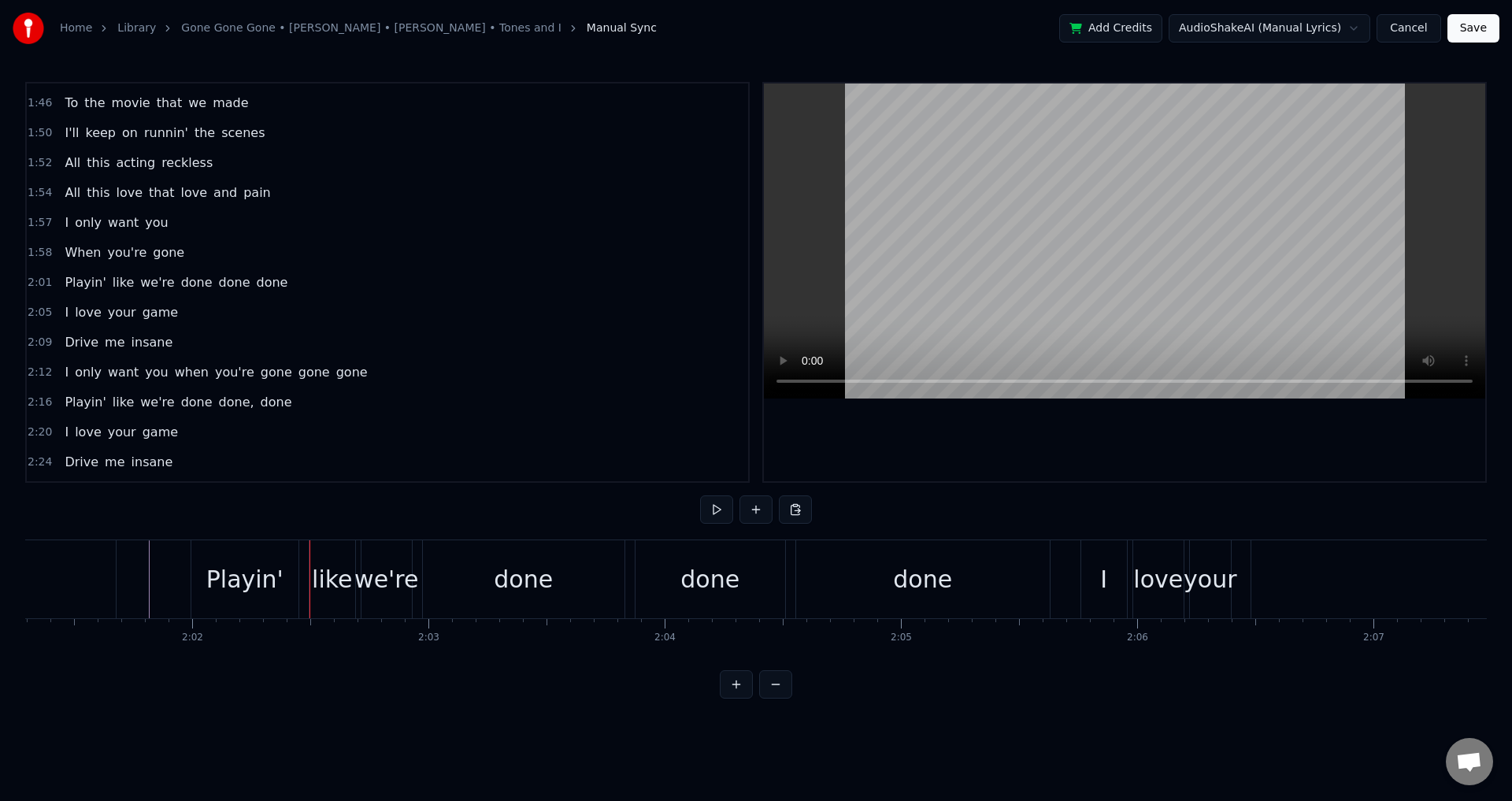
click at [315, 578] on div "like" at bounding box center [332, 579] width 40 height 35
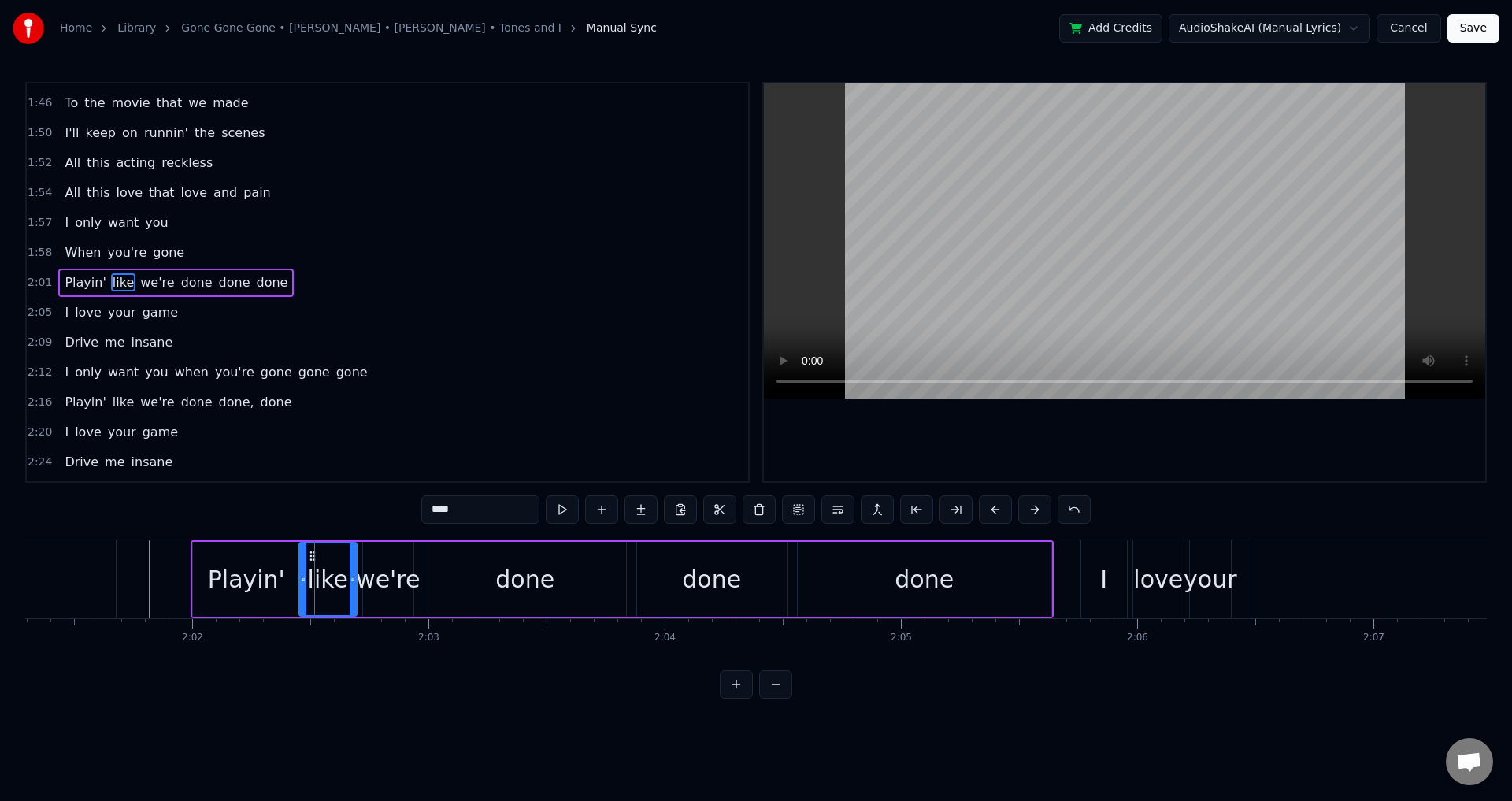
drag, startPoint x: 314, startPoint y: 586, endPoint x: 305, endPoint y: 582, distance: 9.8
click at [305, 582] on div at bounding box center [303, 580] width 6 height 72
click at [380, 584] on div "we're" at bounding box center [388, 579] width 64 height 35
click at [362, 574] on icon at bounding box center [362, 579] width 6 height 13
click at [452, 574] on div "done" at bounding box center [525, 580] width 202 height 75
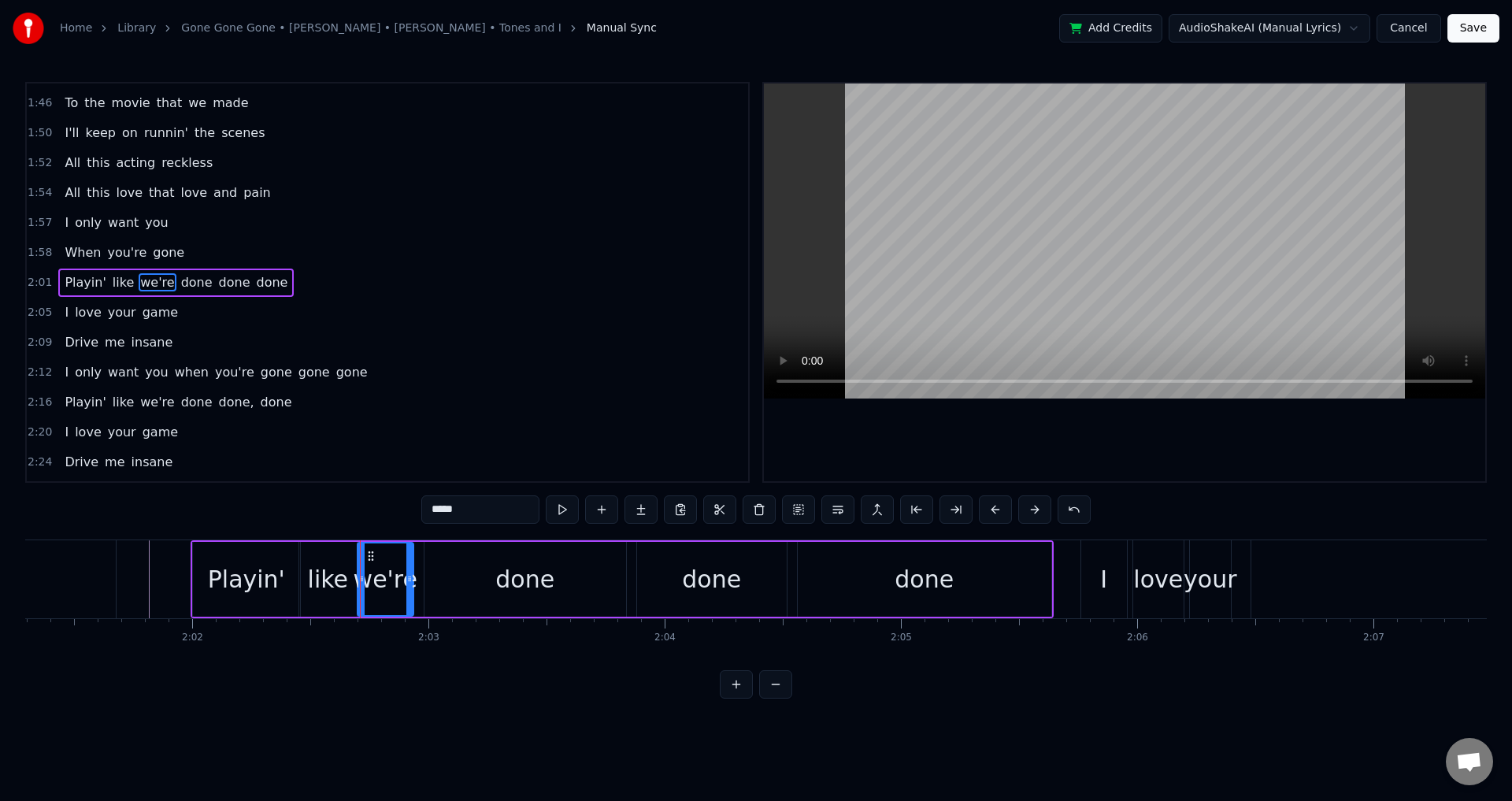
type input "****"
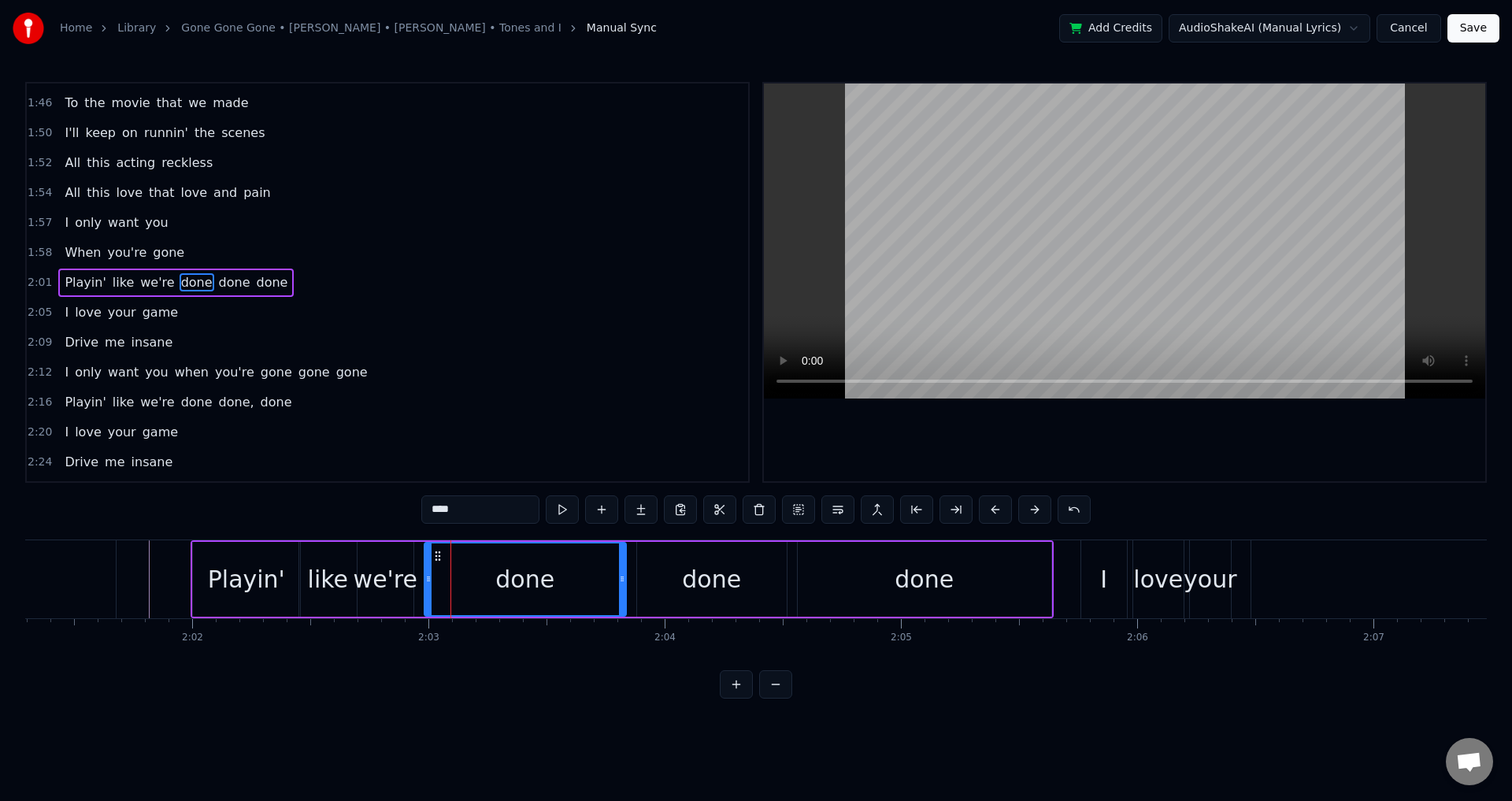
click at [418, 580] on div "Playin' like we're done done done" at bounding box center [622, 580] width 863 height 78
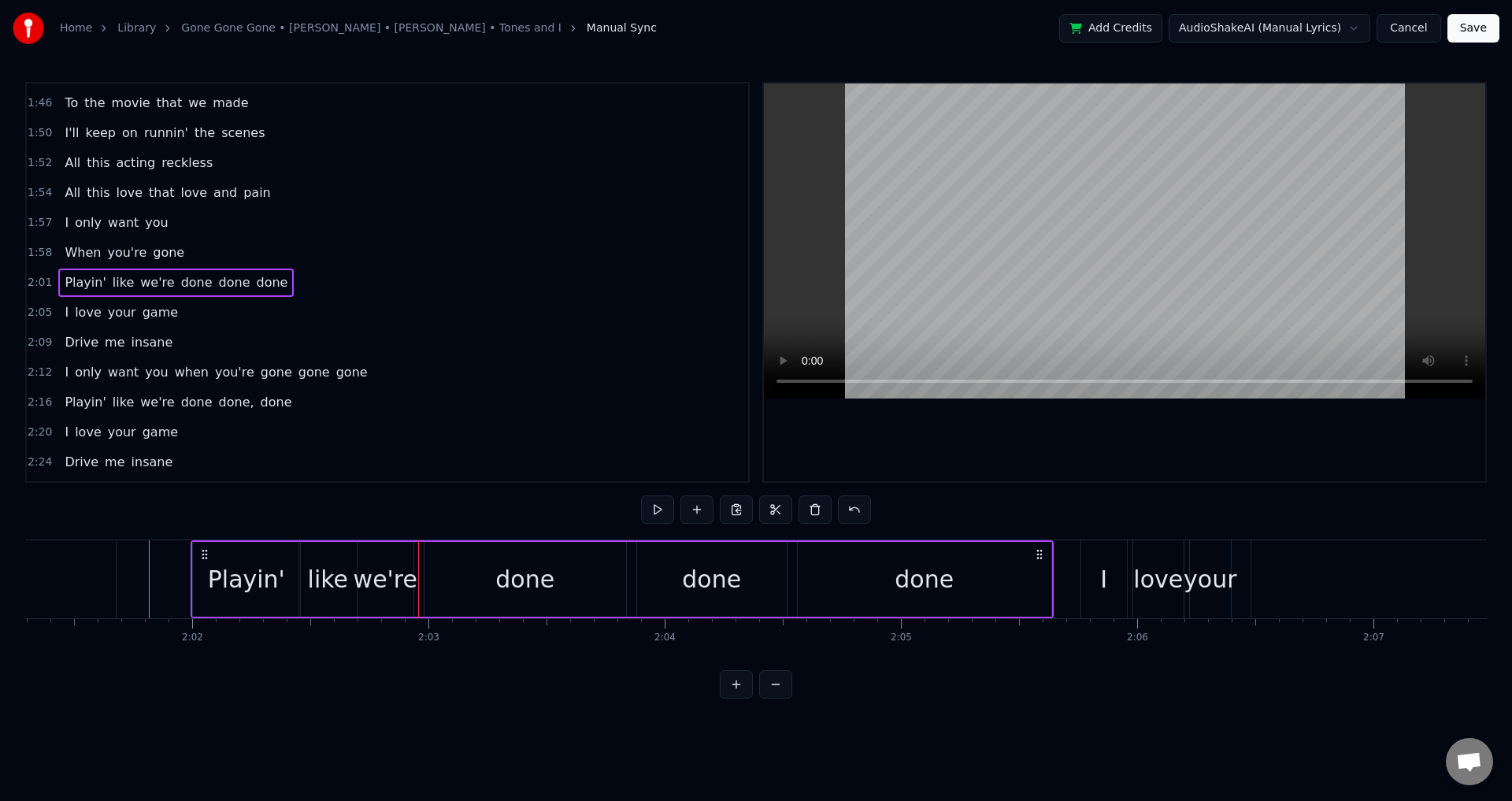
click at [429, 580] on div "done" at bounding box center [525, 580] width 202 height 75
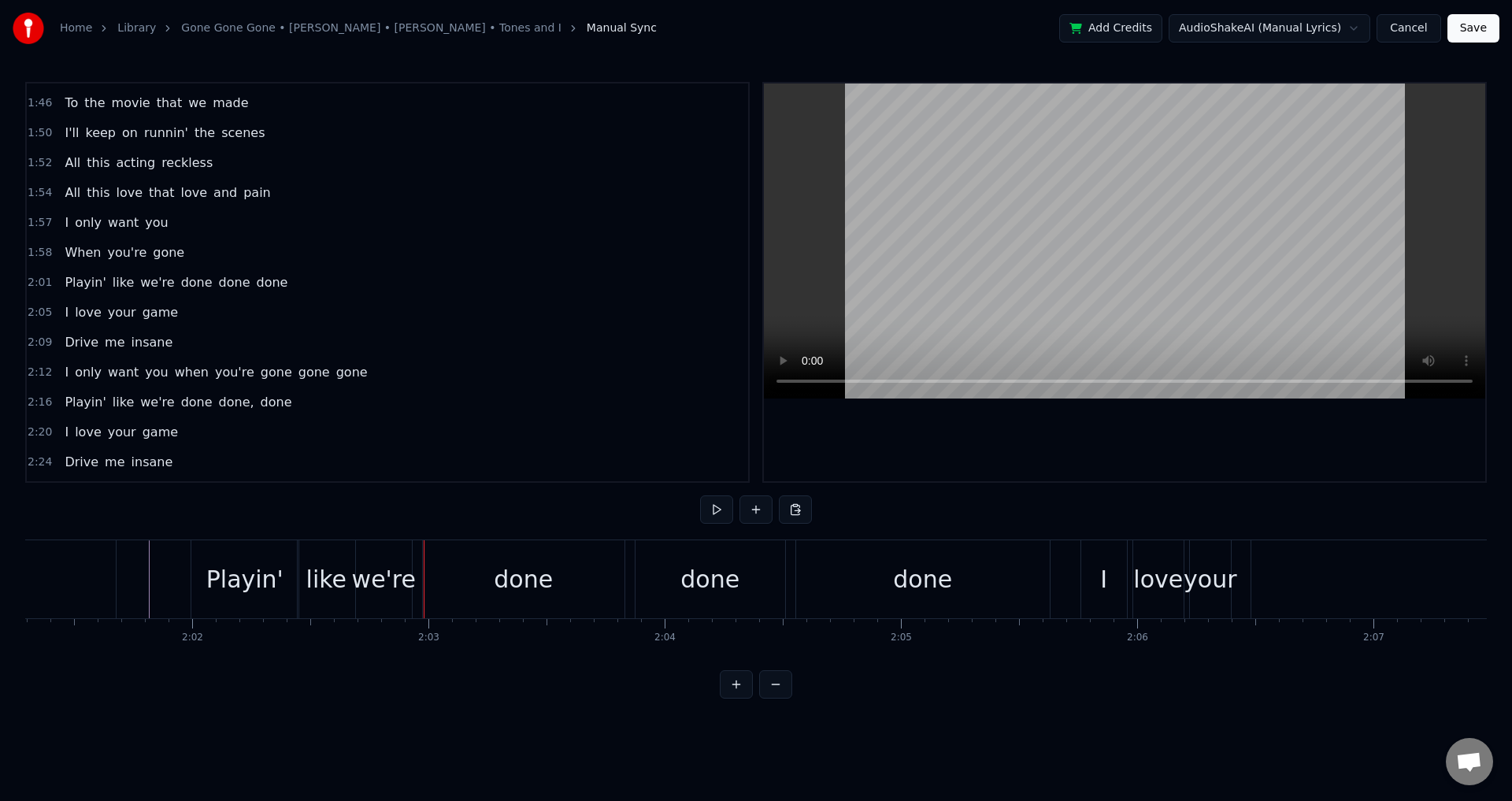
click at [429, 581] on div "done" at bounding box center [524, 580] width 202 height 78
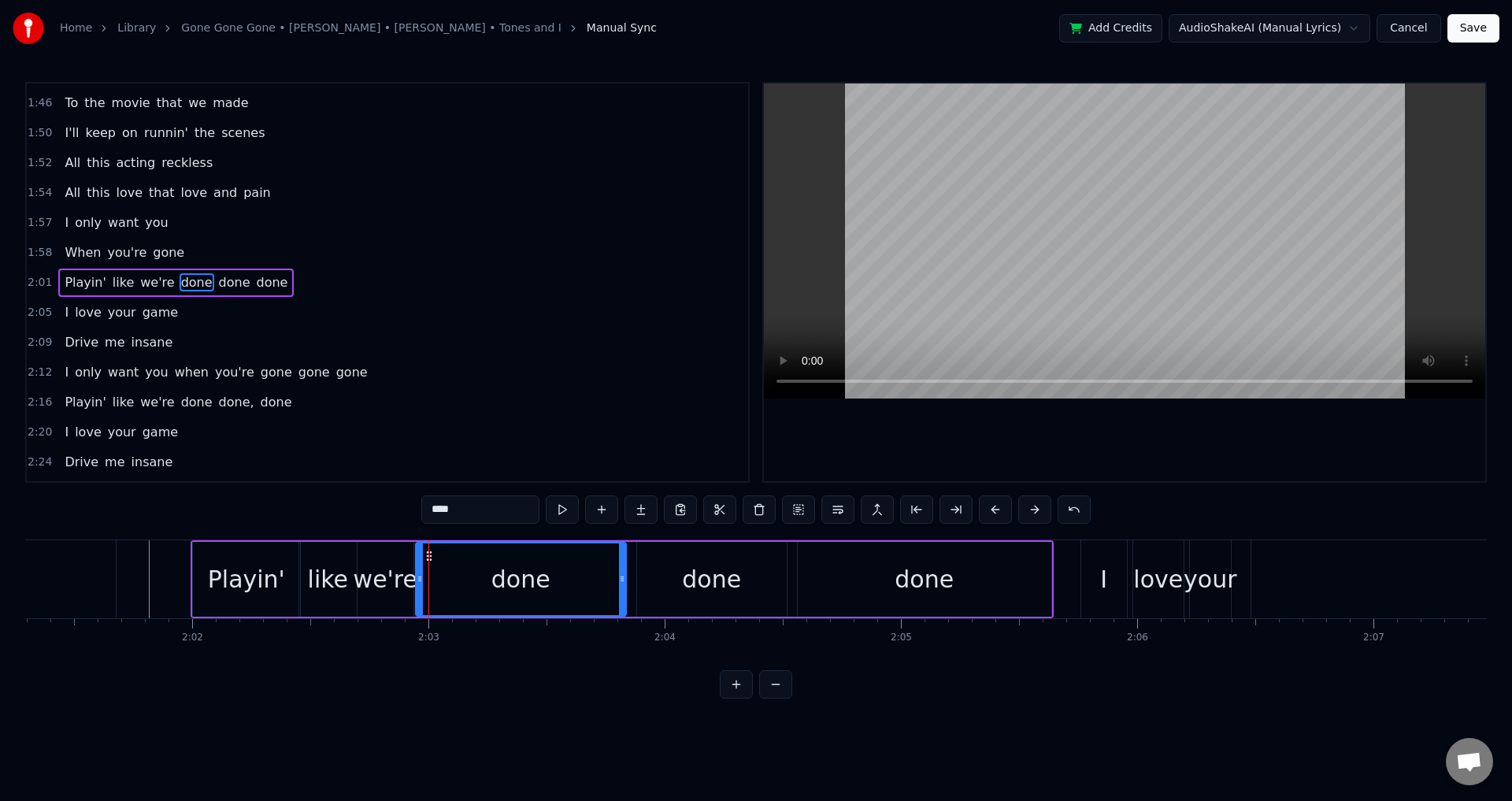
drag, startPoint x: 431, startPoint y: 577, endPoint x: 646, endPoint y: 575, distance: 215.0
click at [422, 576] on icon at bounding box center [420, 579] width 6 height 13
drag, startPoint x: 723, startPoint y: 573, endPoint x: 657, endPoint y: 569, distance: 66.1
click at [721, 573] on div "done" at bounding box center [711, 579] width 59 height 35
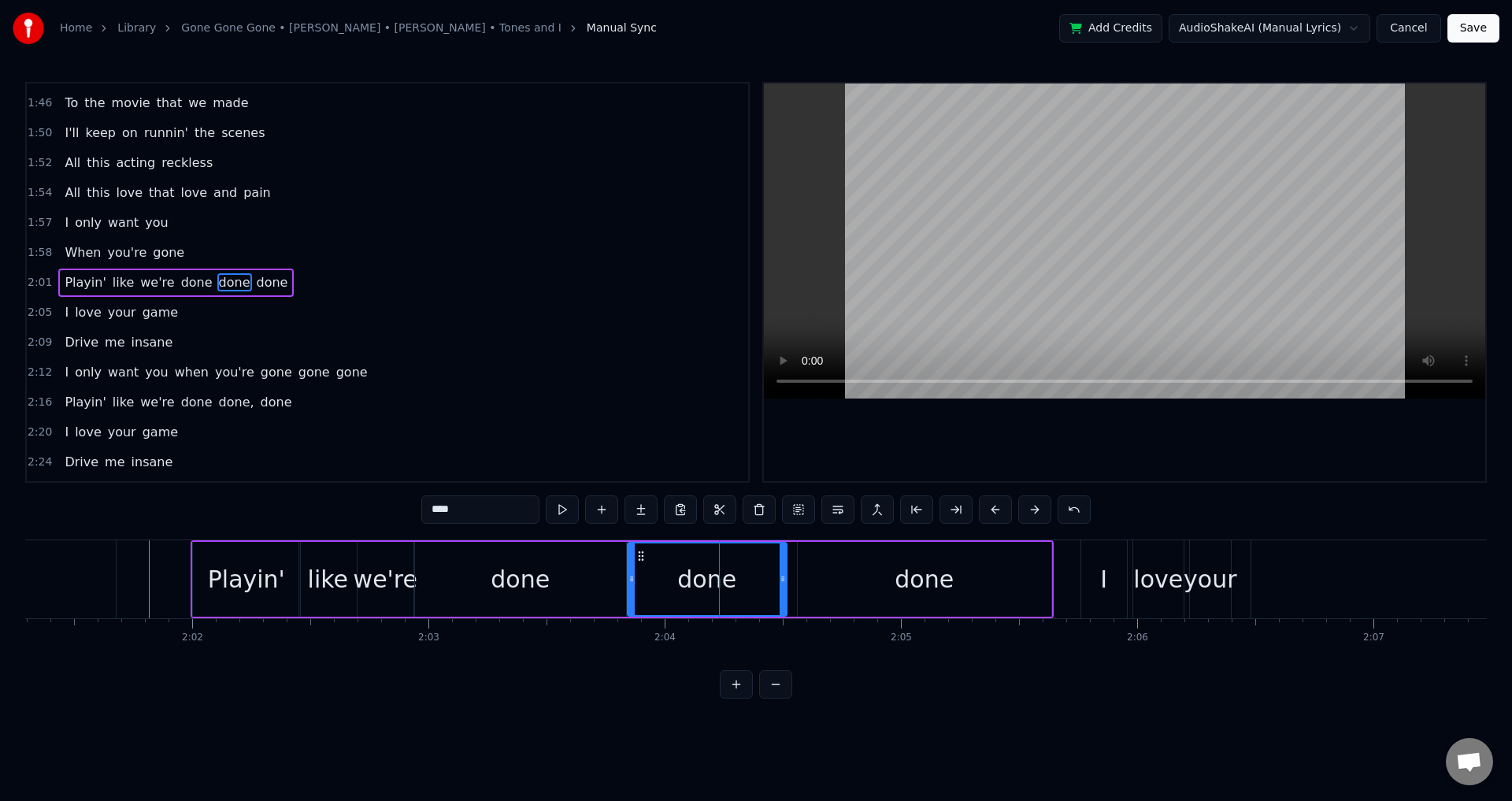
drag, startPoint x: 641, startPoint y: 577, endPoint x: 631, endPoint y: 577, distance: 10.0
click at [631, 577] on icon at bounding box center [631, 579] width 6 height 13
click at [838, 577] on div "done" at bounding box center [924, 580] width 254 height 75
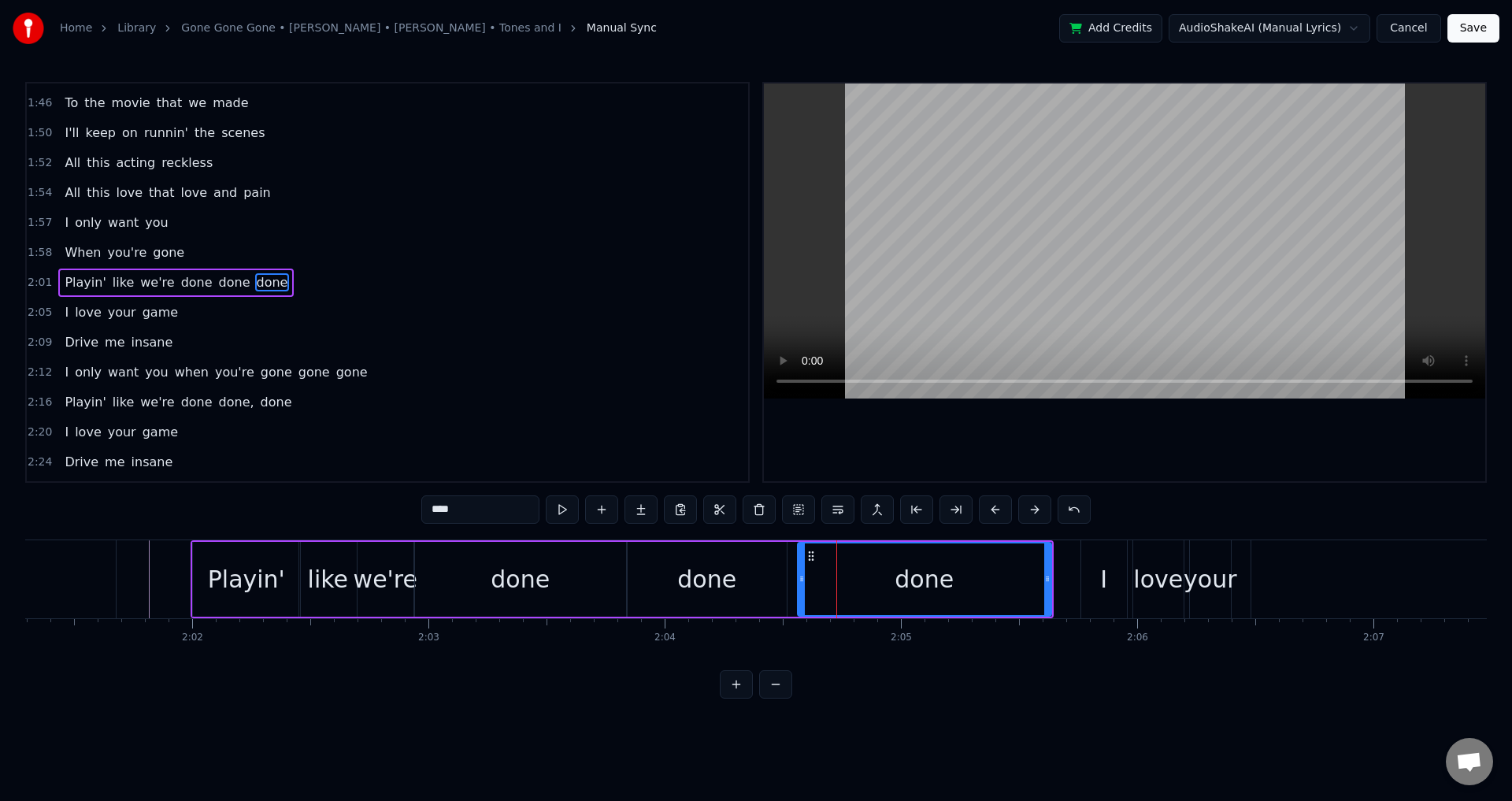
click at [802, 574] on div "done" at bounding box center [924, 580] width 252 height 72
drag, startPoint x: 802, startPoint y: 574, endPoint x: 793, endPoint y: 573, distance: 9.1
click at [793, 573] on icon at bounding box center [792, 579] width 6 height 13
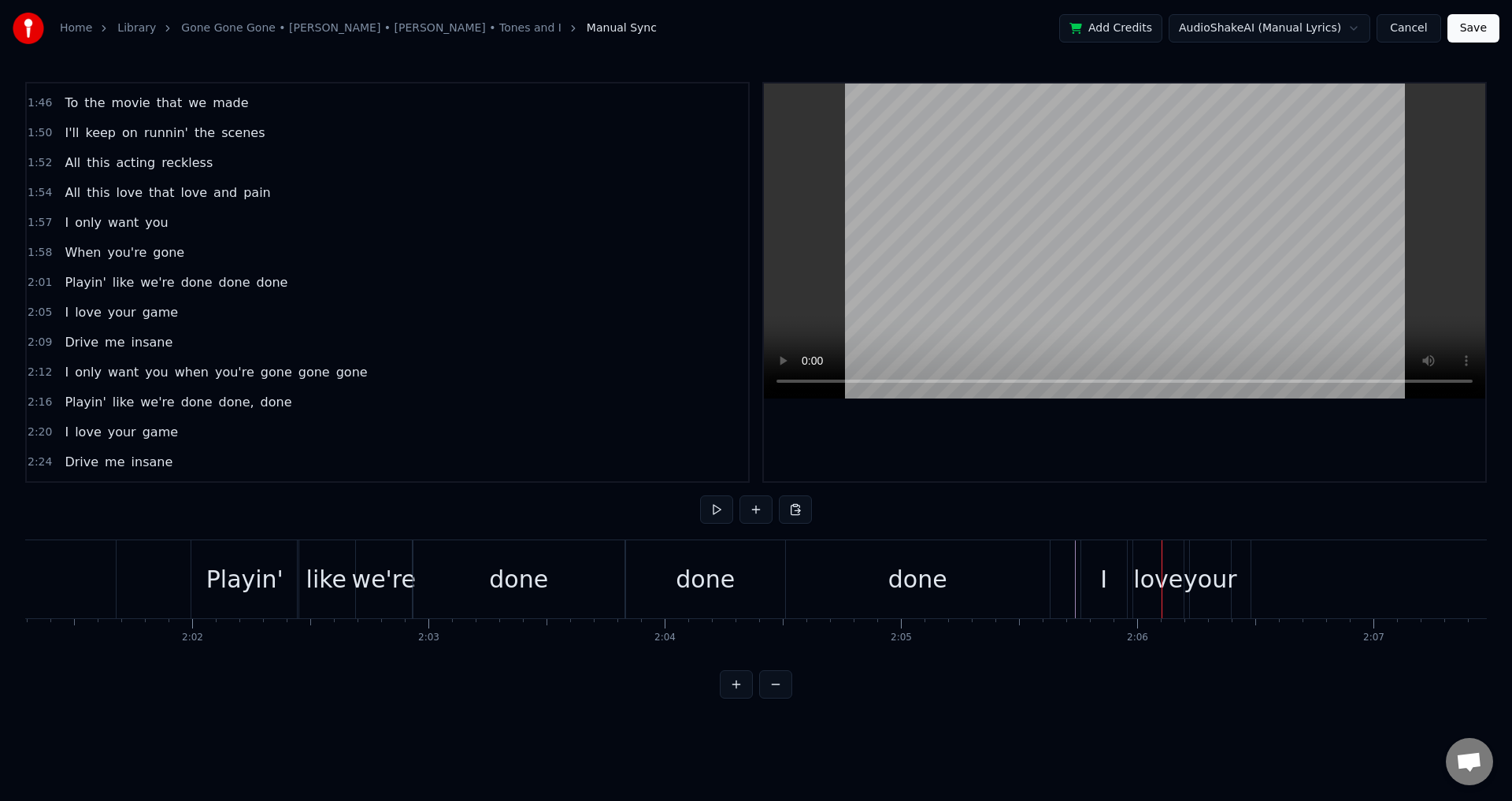
click at [1130, 577] on div "I love your game" at bounding box center [1458, 580] width 754 height 78
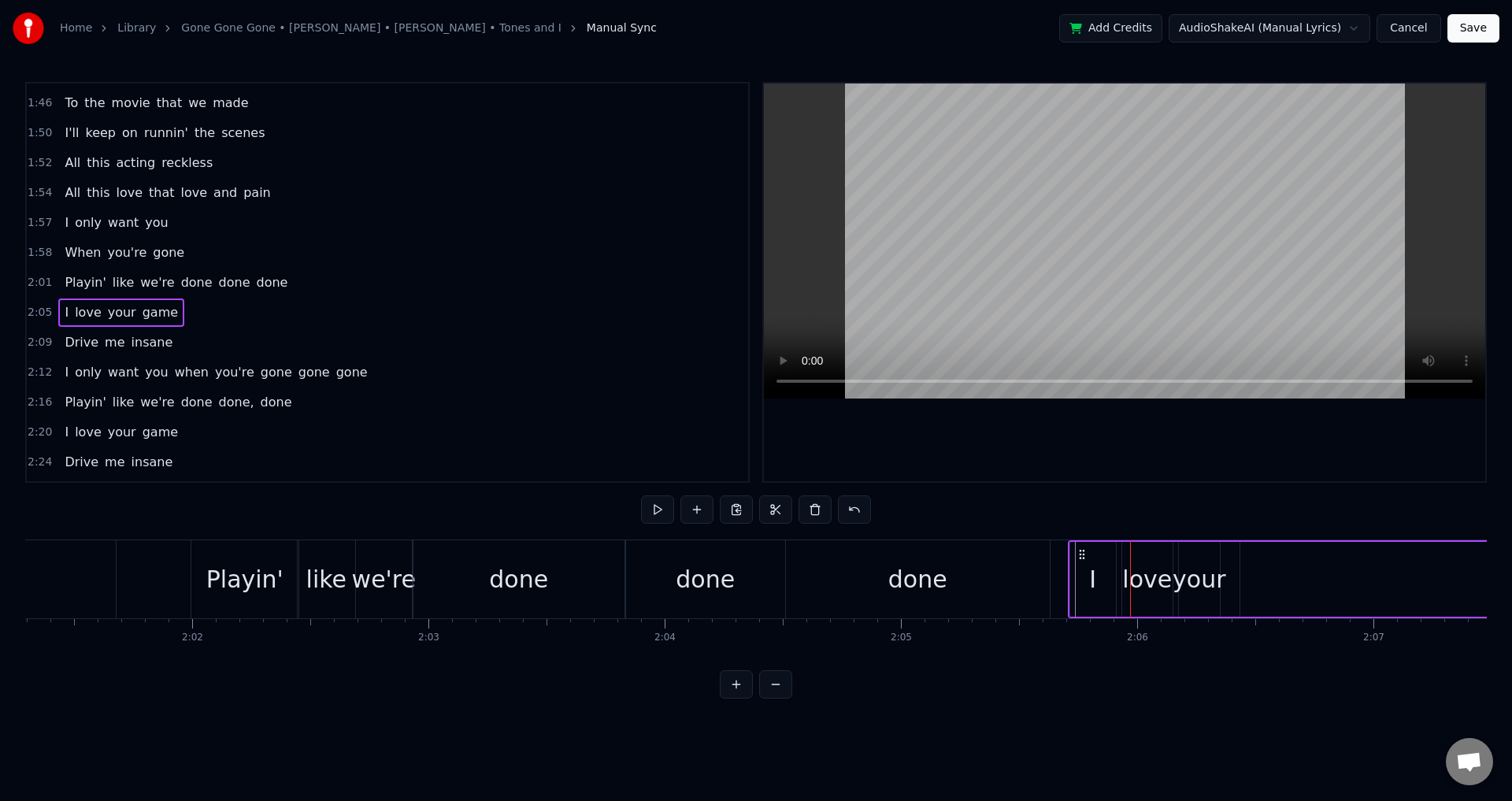
drag, startPoint x: 1093, startPoint y: 552, endPoint x: 1082, endPoint y: 553, distance: 11.0
click at [1082, 553] on icon at bounding box center [1083, 555] width 13 height 13
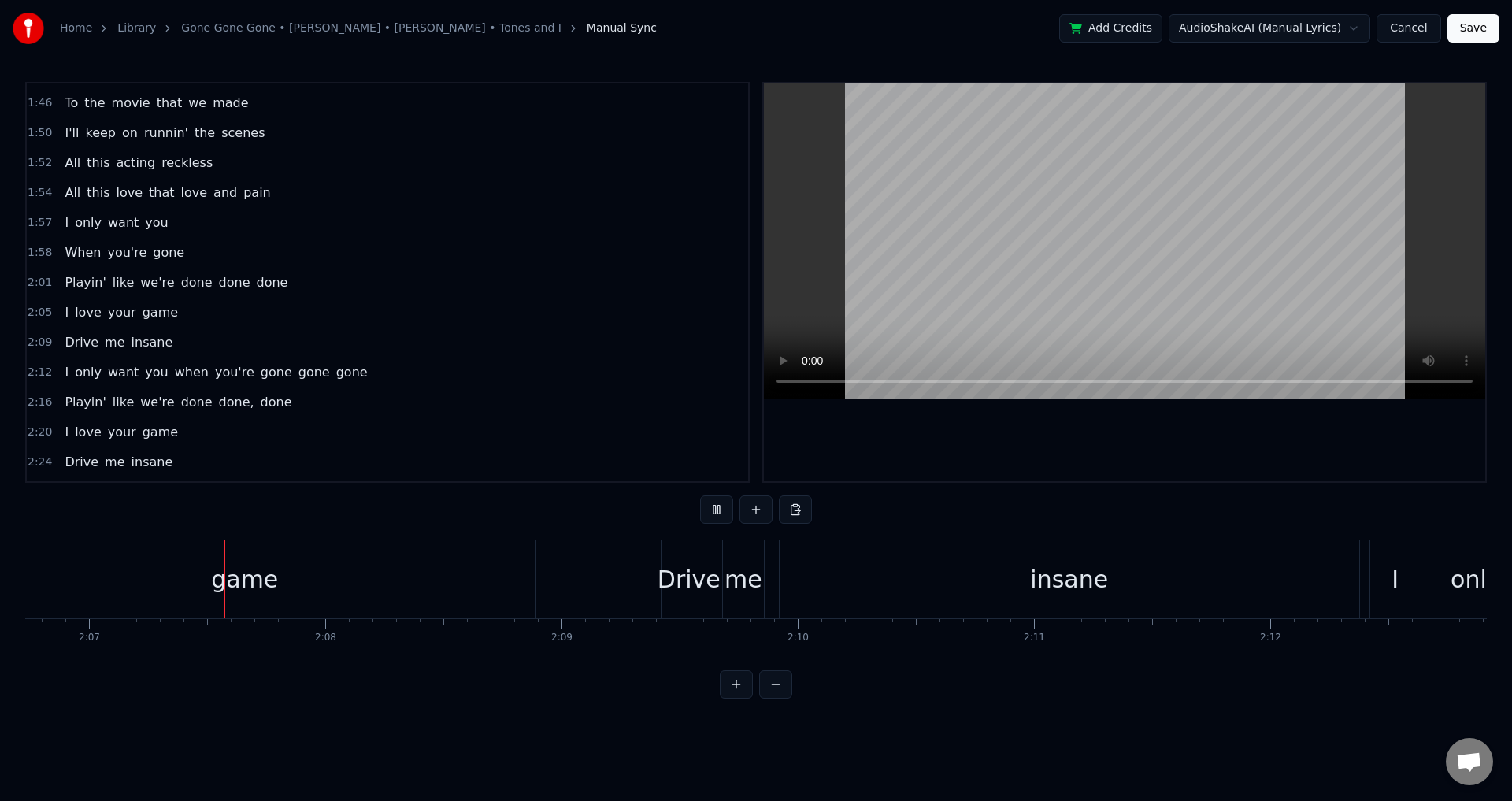
scroll to position [0, 29983]
click at [478, 577] on div "game" at bounding box center [205, 580] width 580 height 78
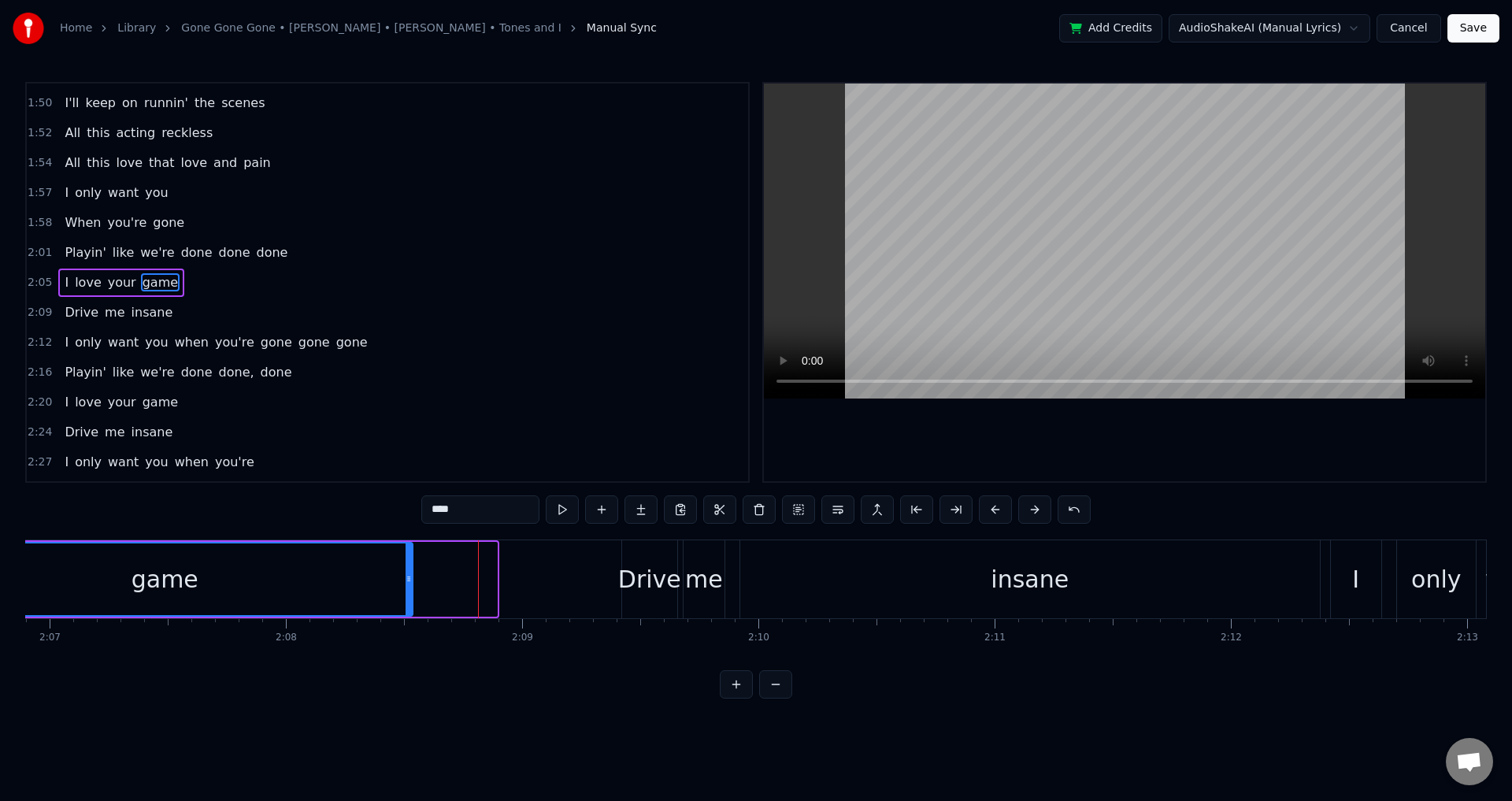
drag, startPoint x: 496, startPoint y: 578, endPoint x: 411, endPoint y: 581, distance: 85.1
click at [411, 581] on icon at bounding box center [409, 579] width 6 height 13
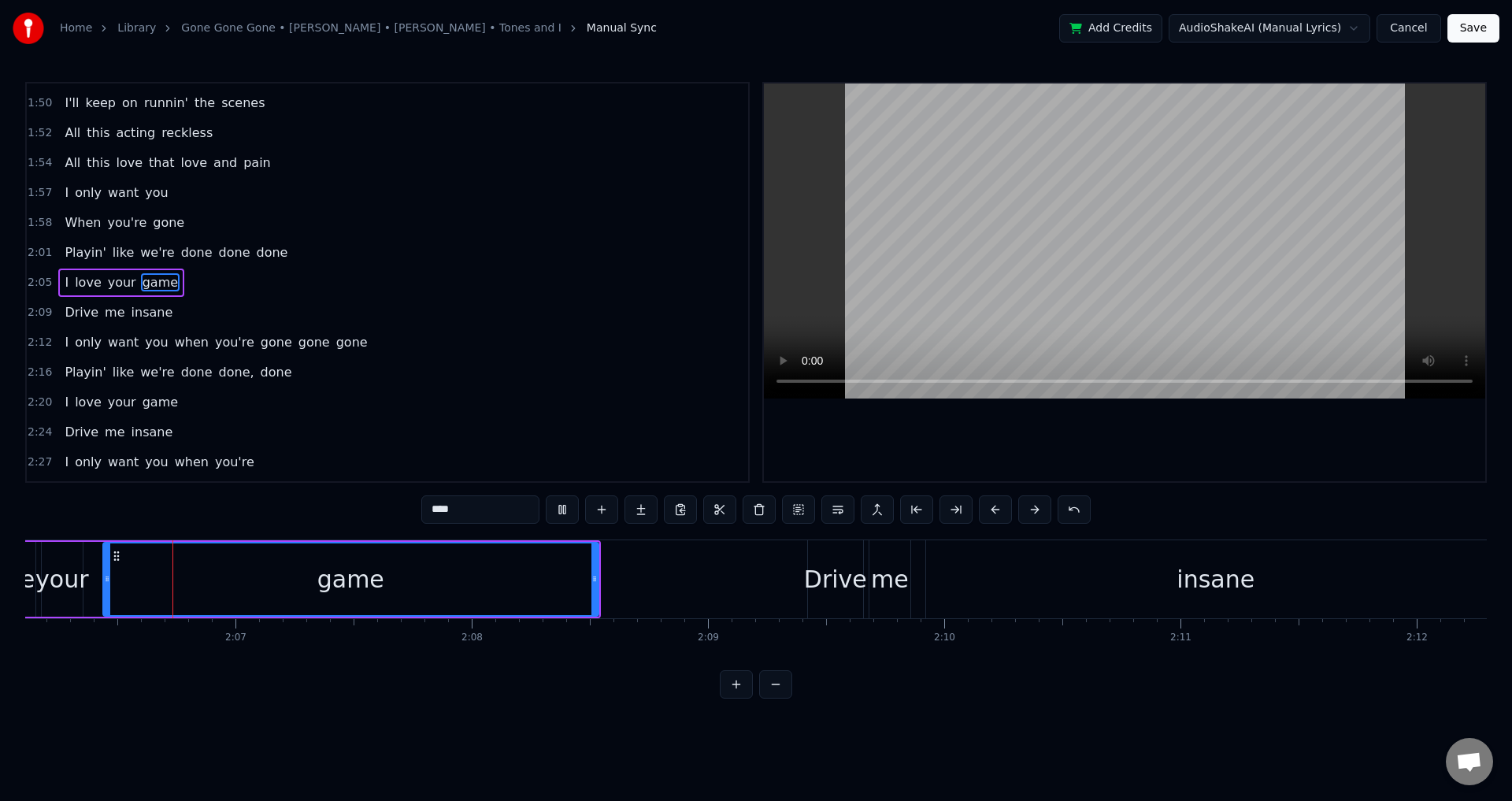
scroll to position [0, 29794]
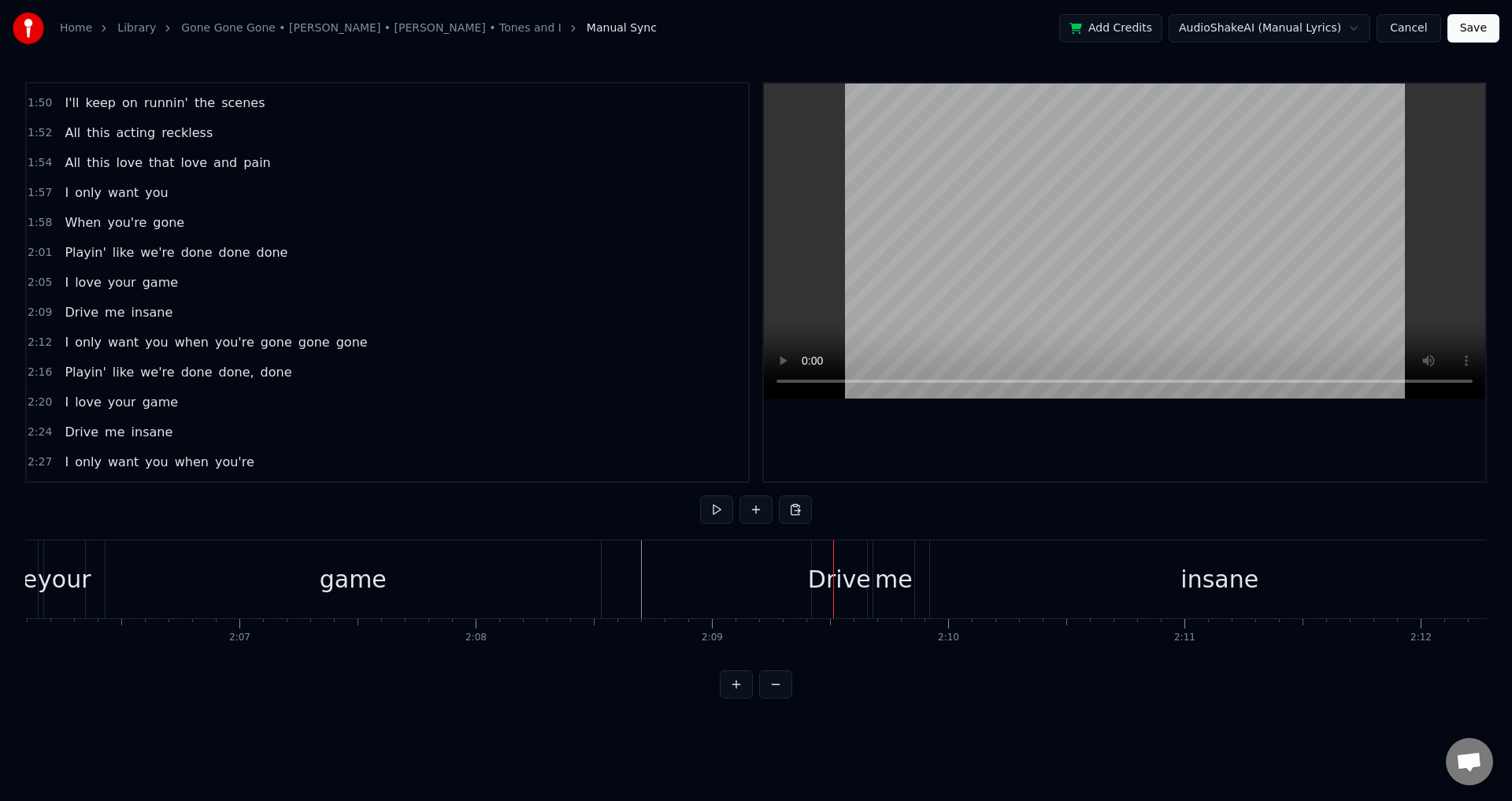
click at [923, 586] on div "Drive me insane" at bounding box center [1162, 580] width 703 height 78
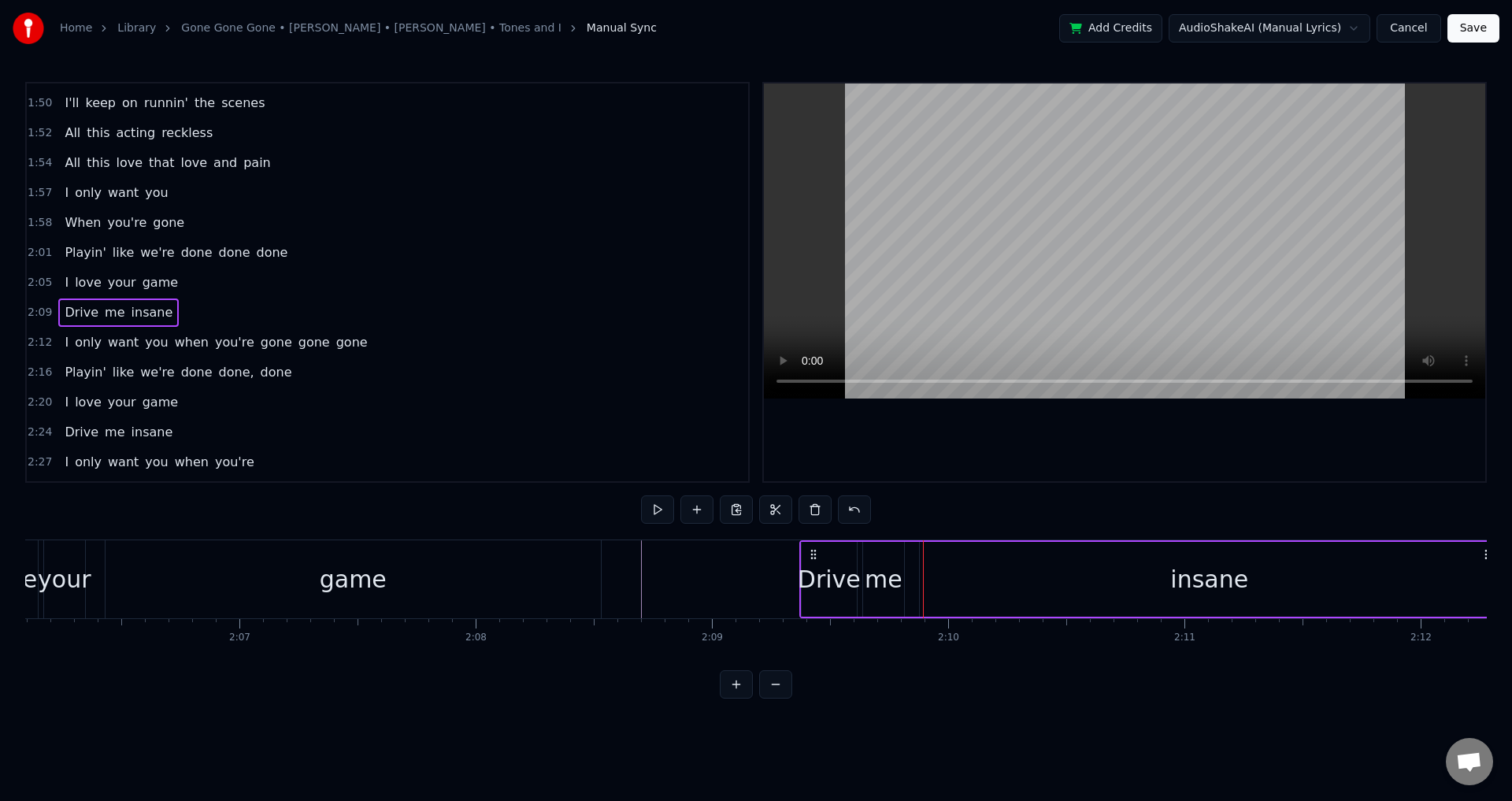
drag, startPoint x: 826, startPoint y: 550, endPoint x: 814, endPoint y: 549, distance: 12.0
click at [814, 549] on icon at bounding box center [813, 555] width 13 height 13
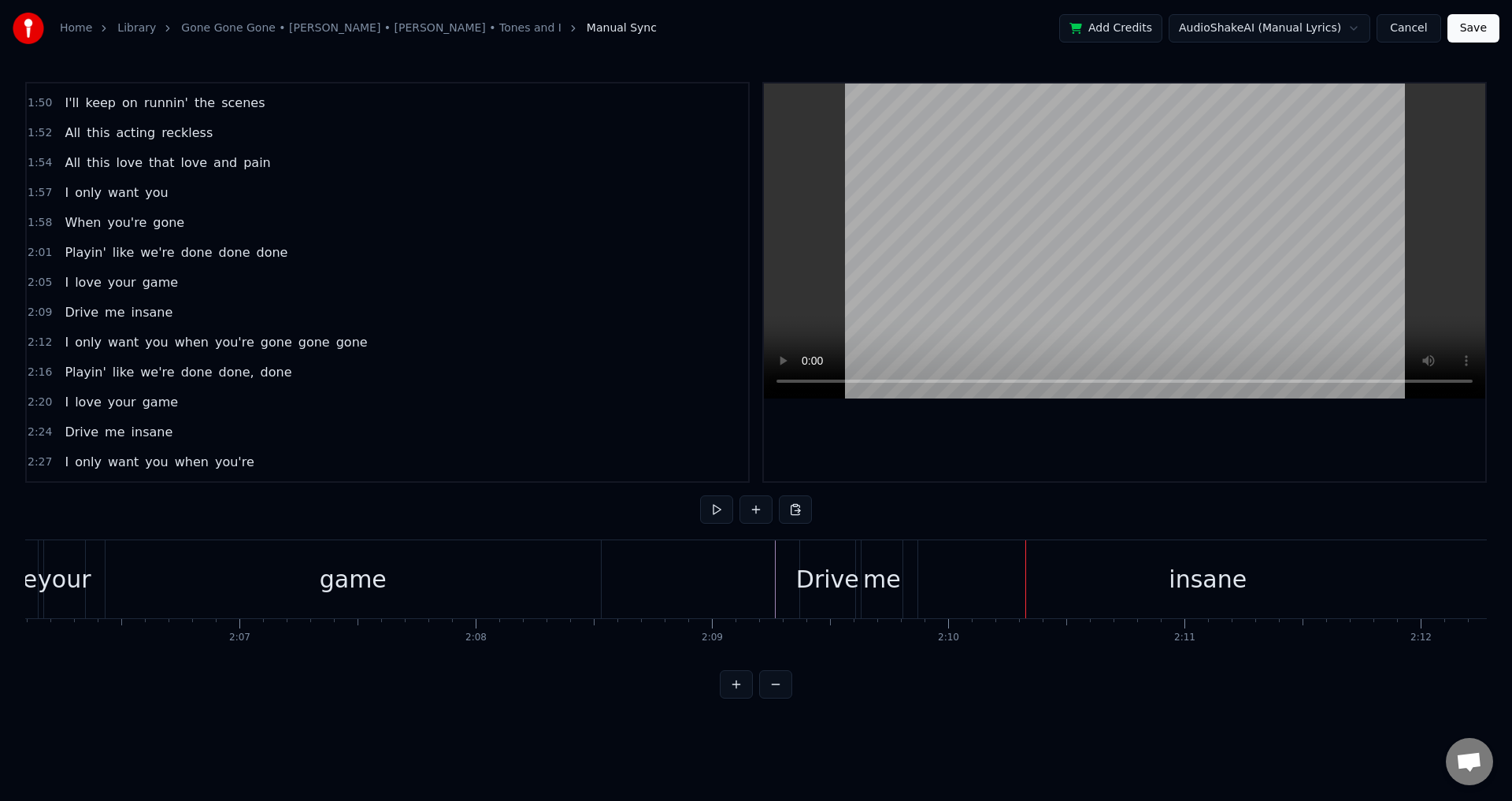
click at [875, 575] on div "me" at bounding box center [881, 579] width 38 height 35
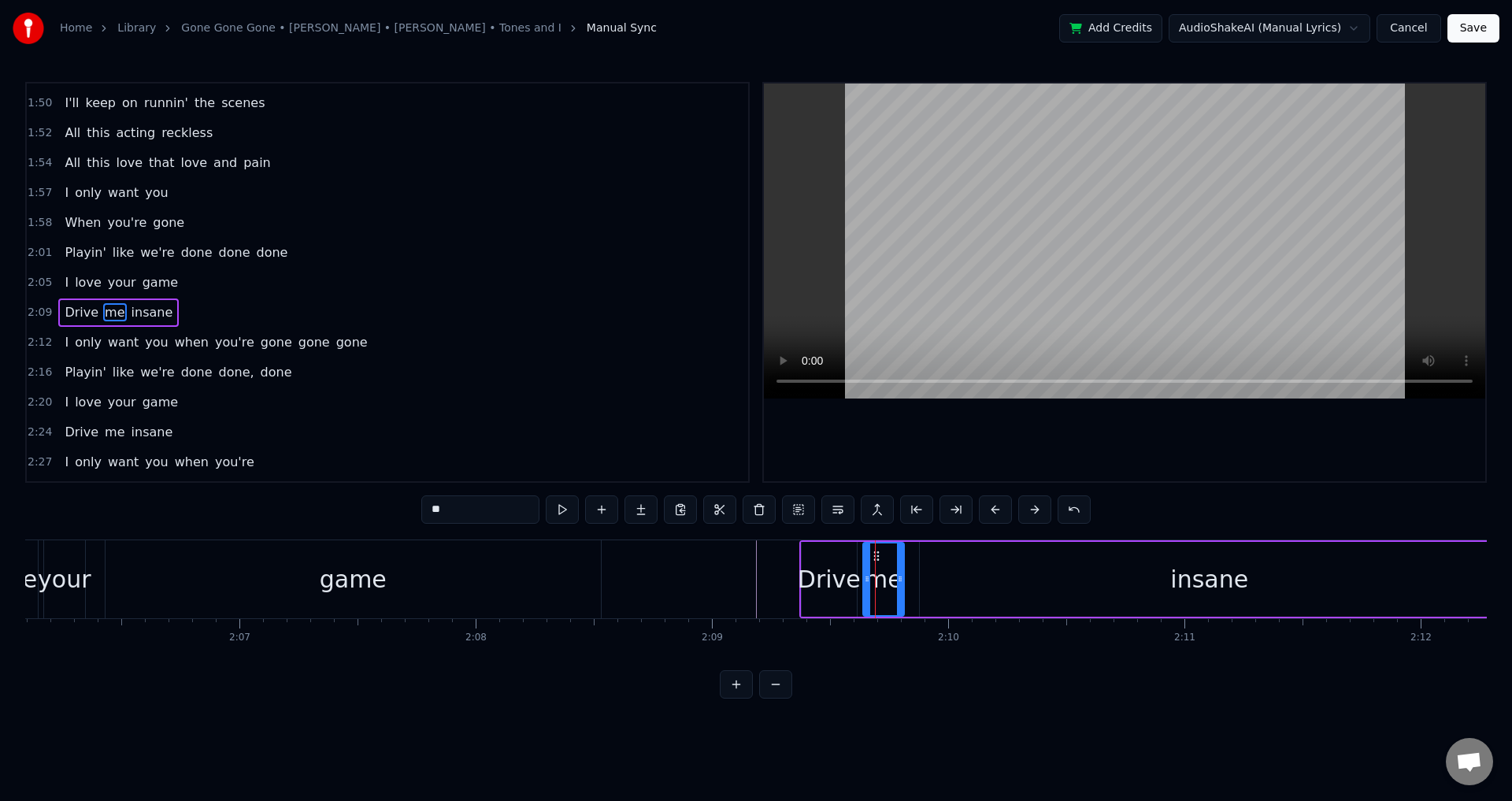
scroll to position [1043, 0]
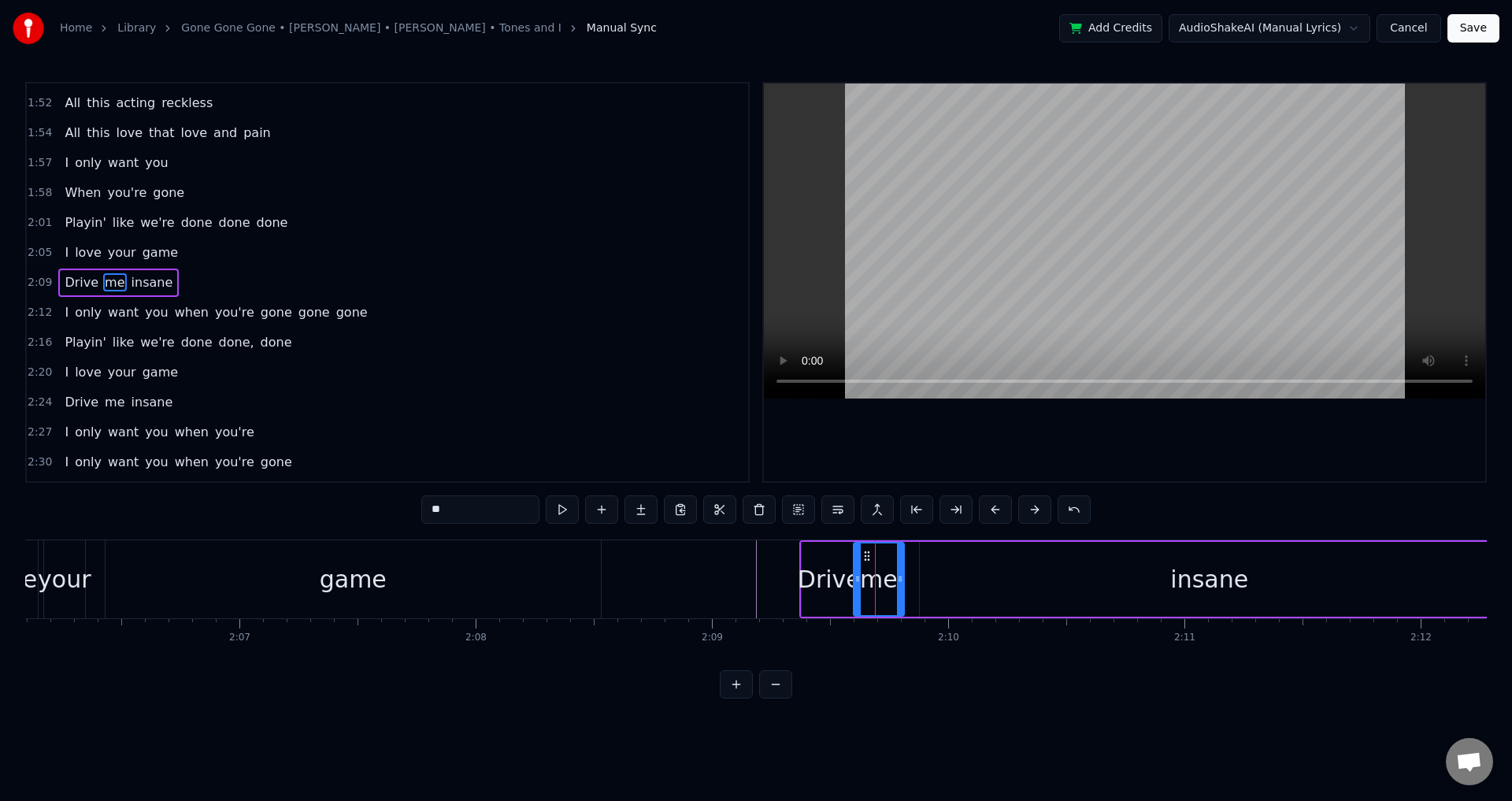
drag, startPoint x: 867, startPoint y: 579, endPoint x: 857, endPoint y: 579, distance: 10.0
click at [857, 579] on icon at bounding box center [857, 579] width 6 height 13
click at [907, 579] on div "Drive me insane" at bounding box center [1150, 580] width 703 height 78
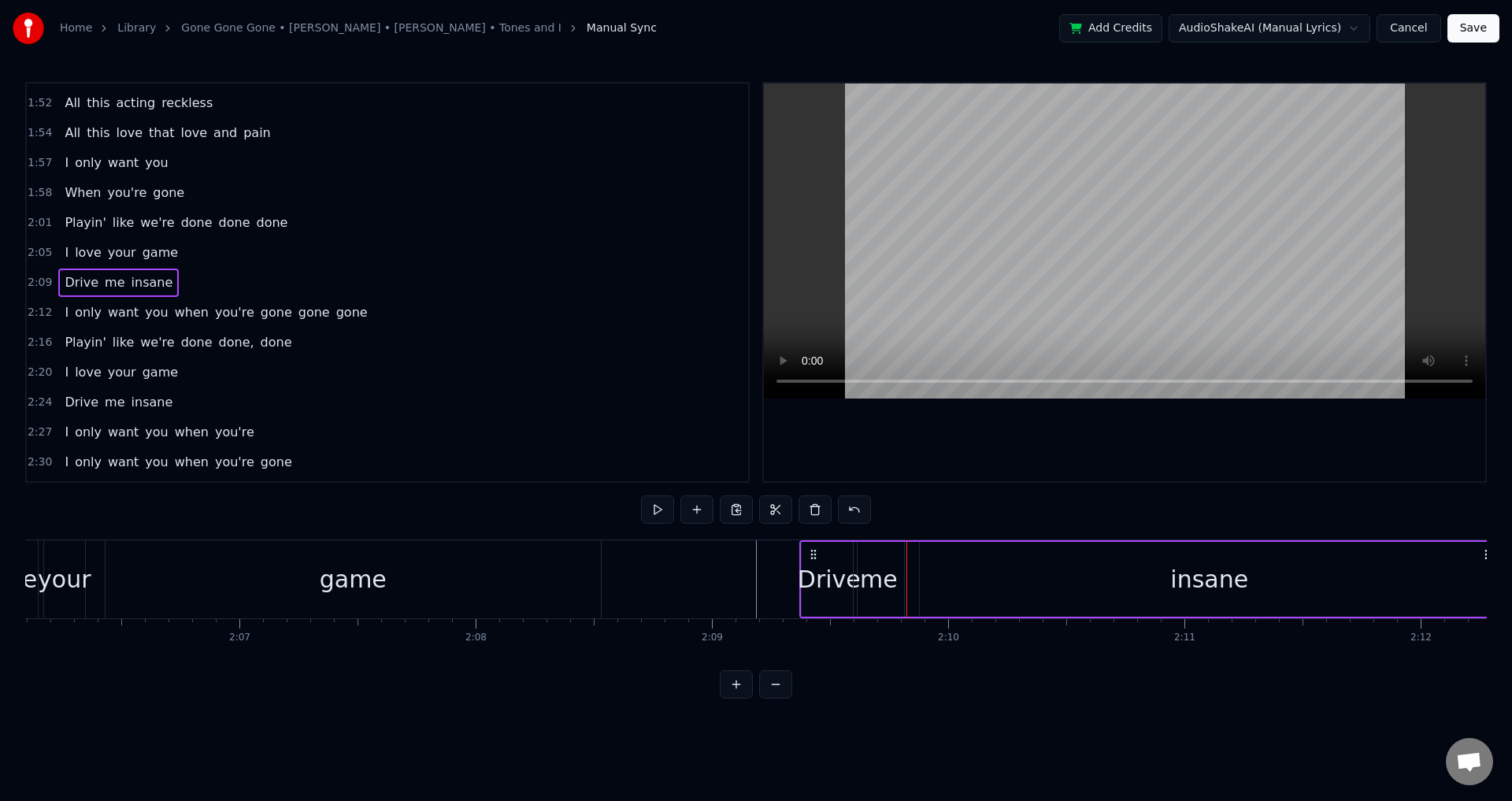
click at [920, 577] on div "insane" at bounding box center [1209, 580] width 580 height 75
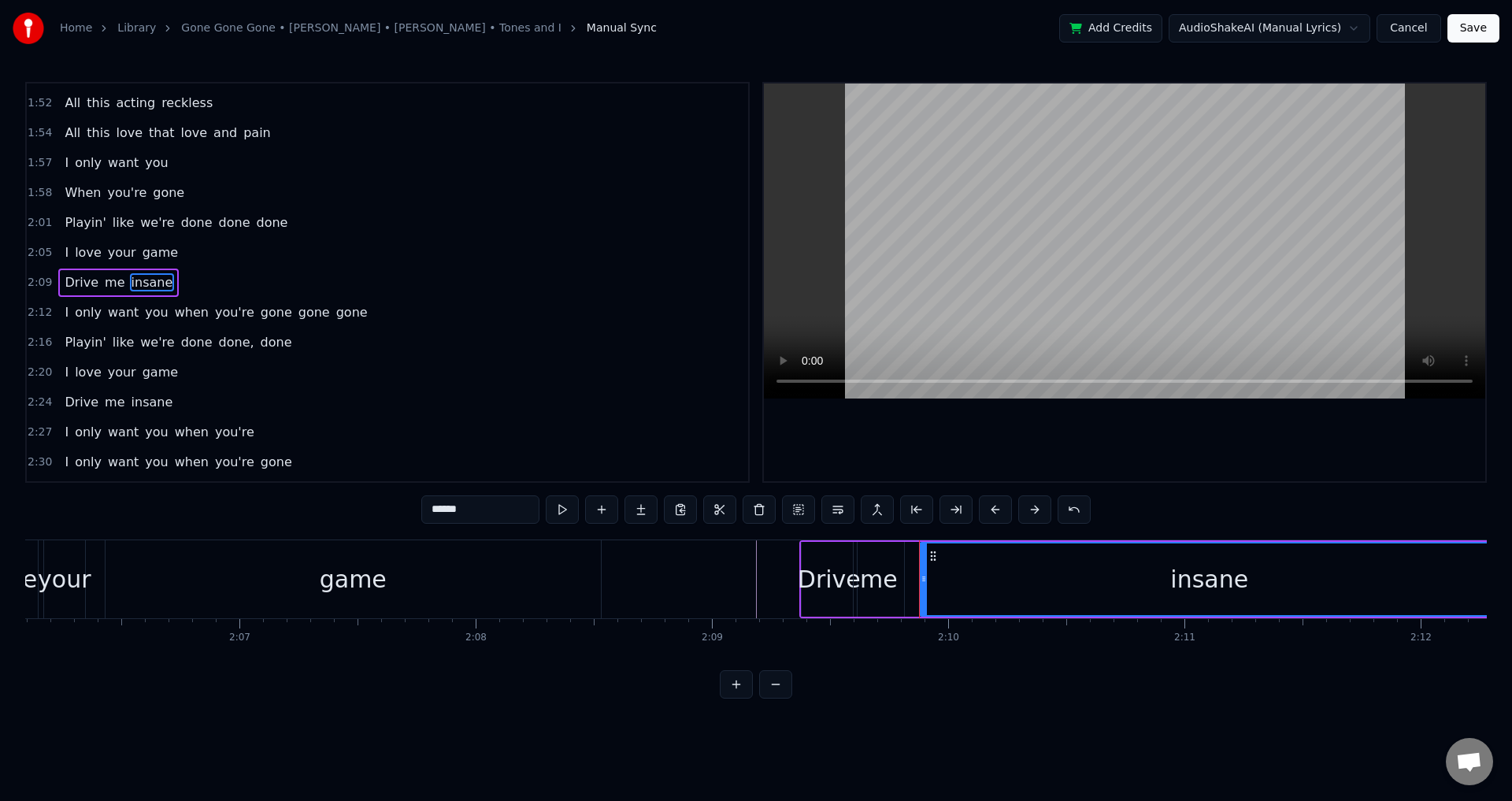
click at [920, 581] on icon at bounding box center [924, 579] width 6 height 13
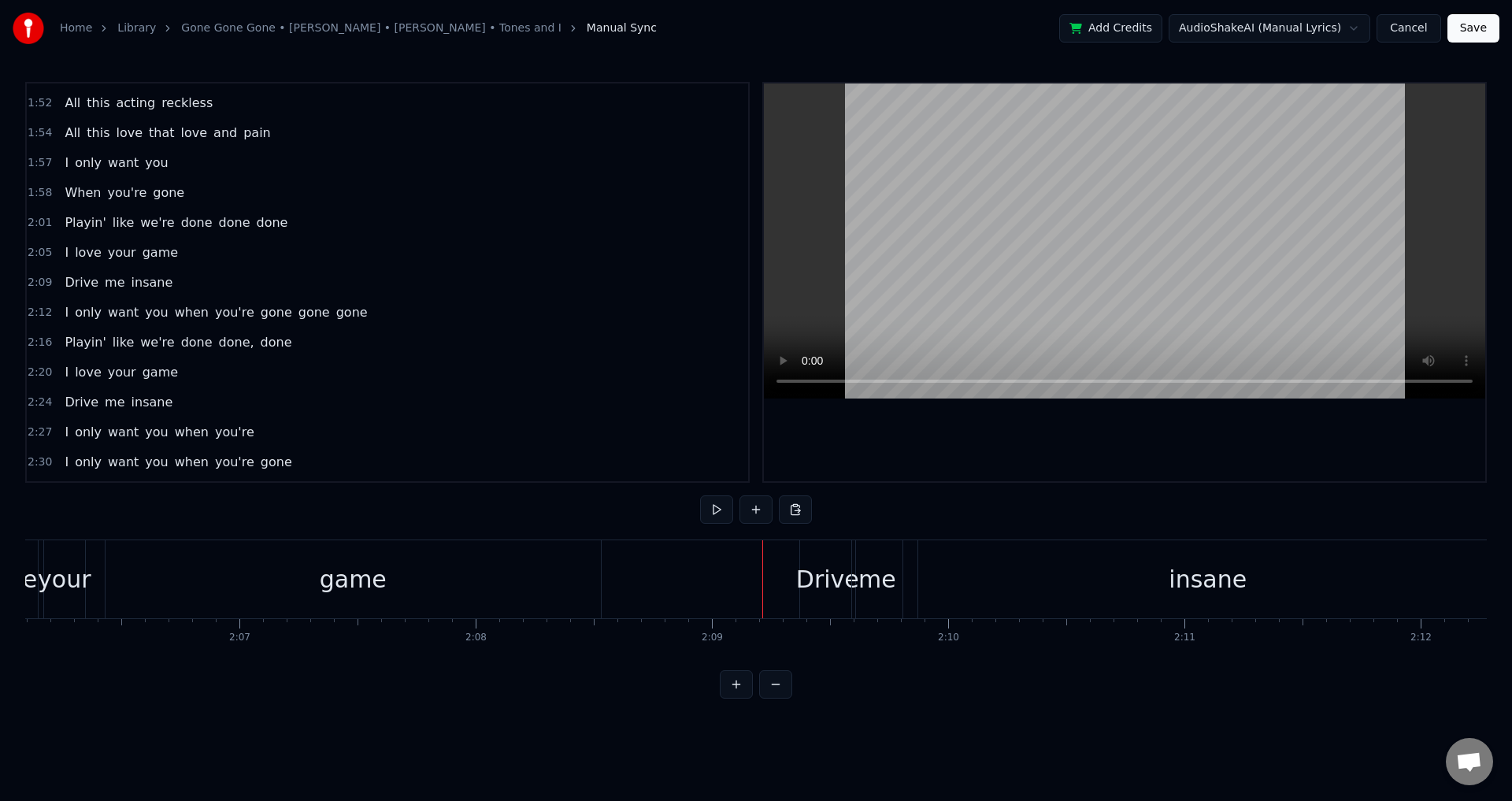
click at [821, 581] on div "Drive" at bounding box center [827, 579] width 63 height 35
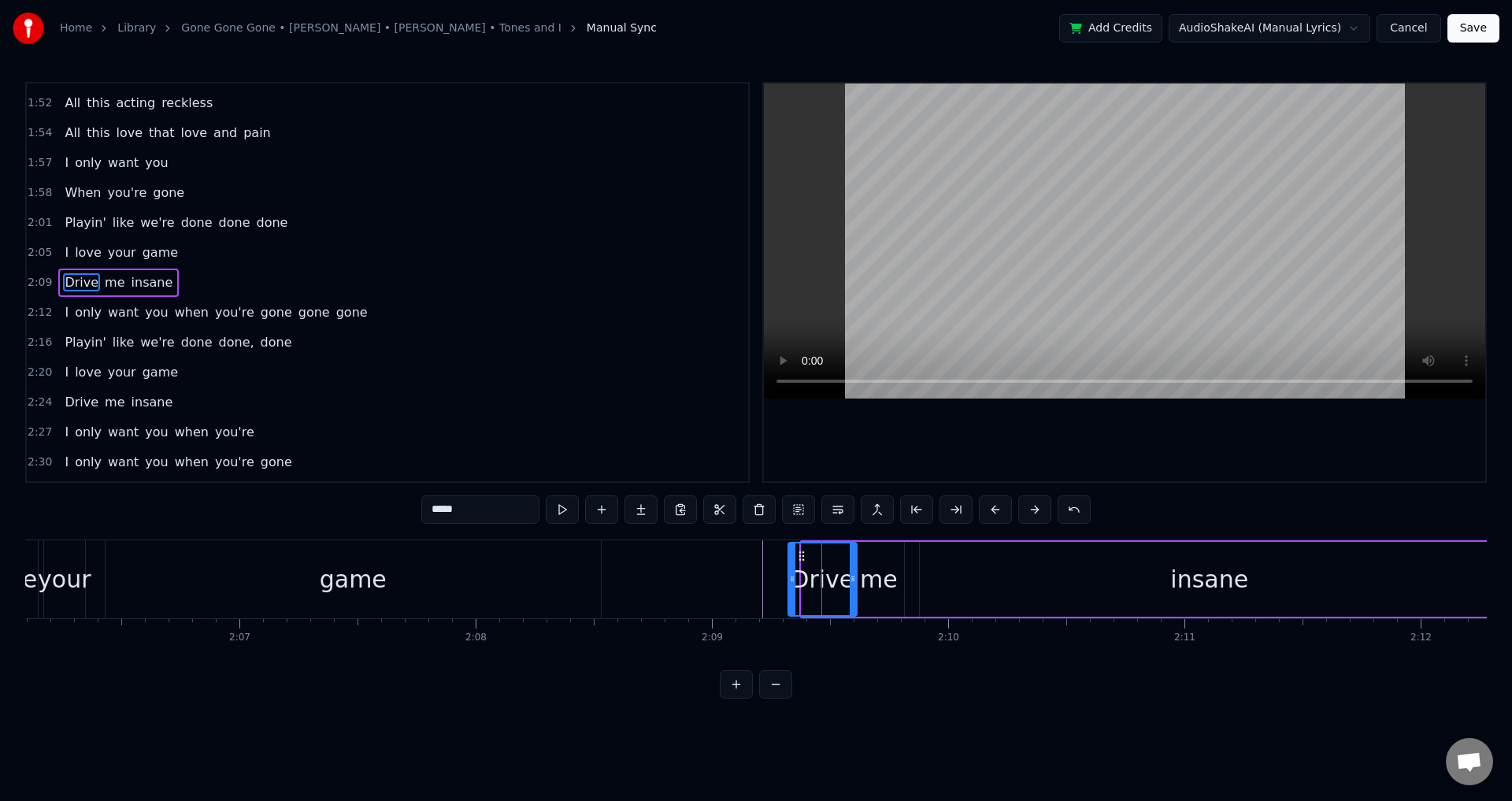
drag, startPoint x: 802, startPoint y: 568, endPoint x: 791, endPoint y: 568, distance: 11.0
click at [791, 568] on div at bounding box center [793, 580] width 6 height 72
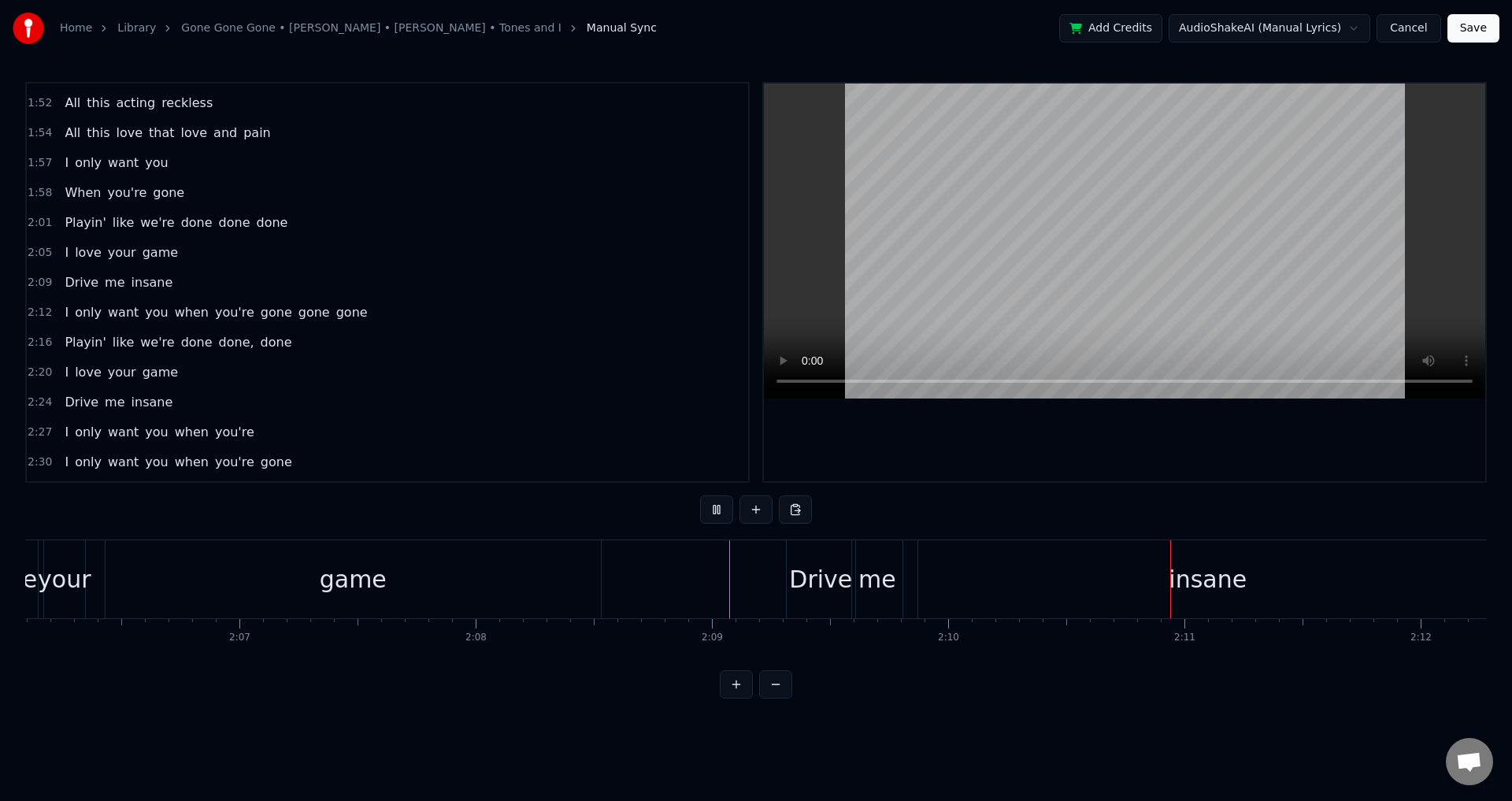
click at [1142, 442] on div at bounding box center [1125, 283] width 722 height 398
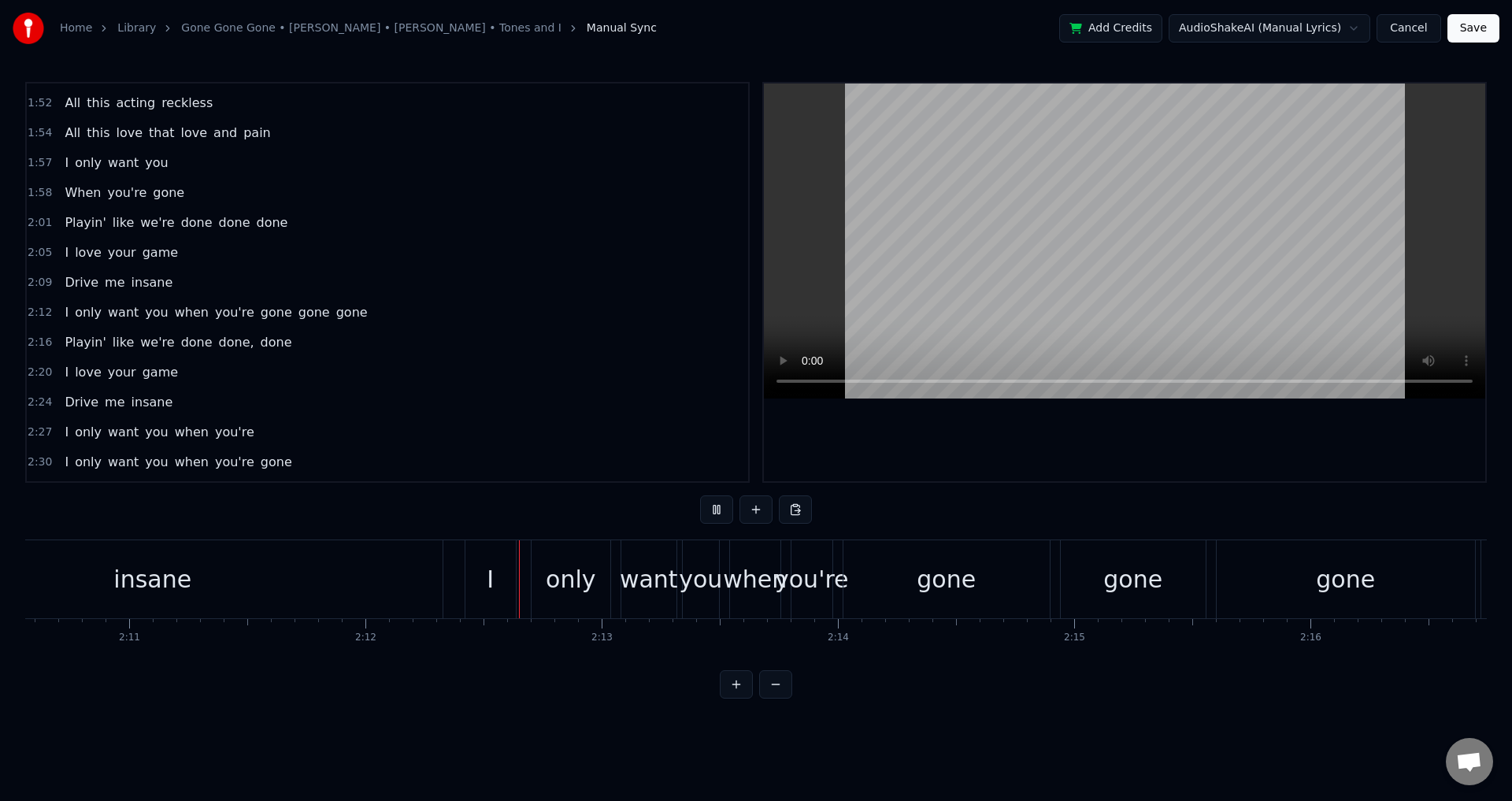
scroll to position [0, 31144]
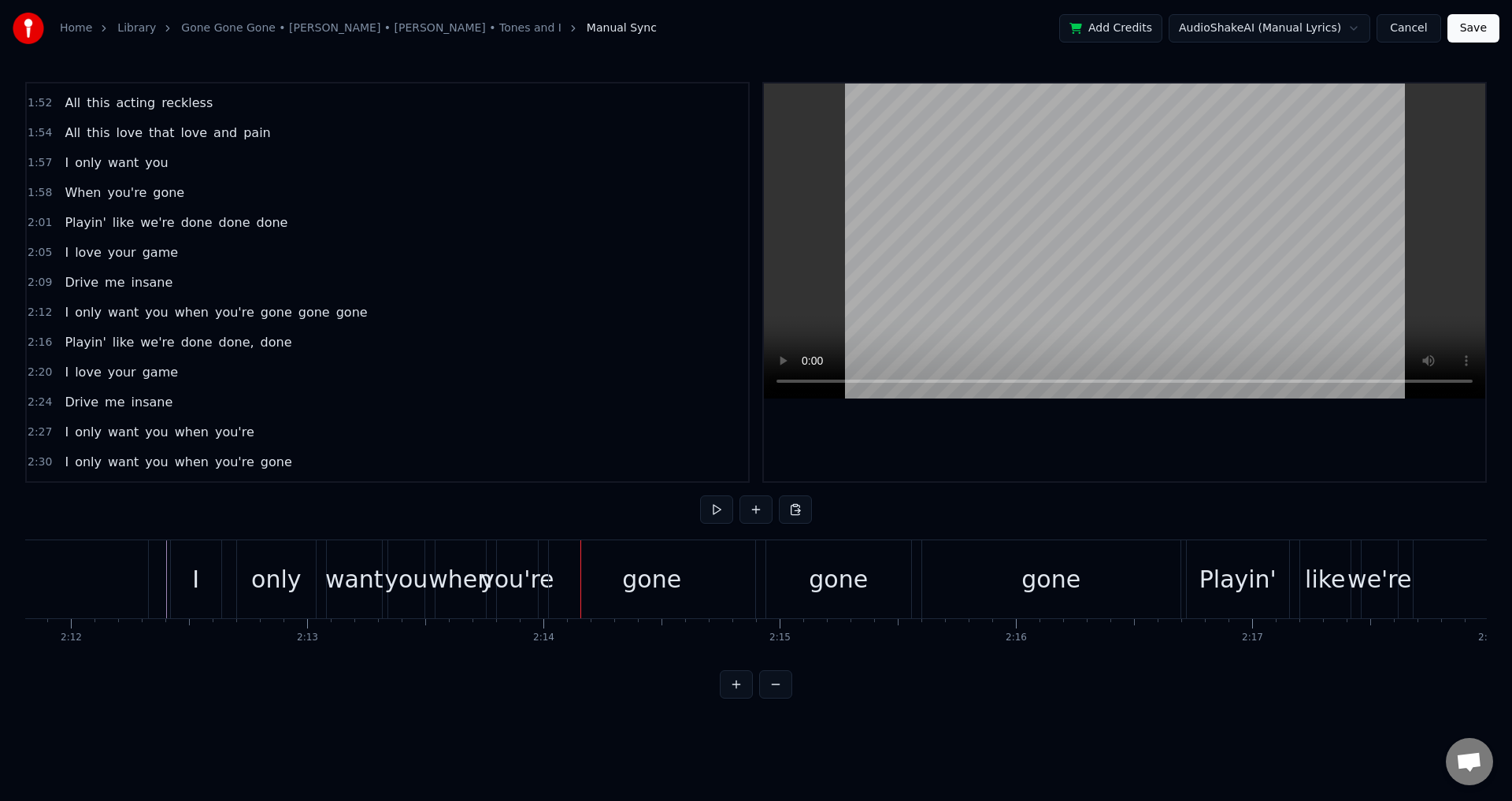
click at [548, 593] on div "gone" at bounding box center [652, 580] width 208 height 78
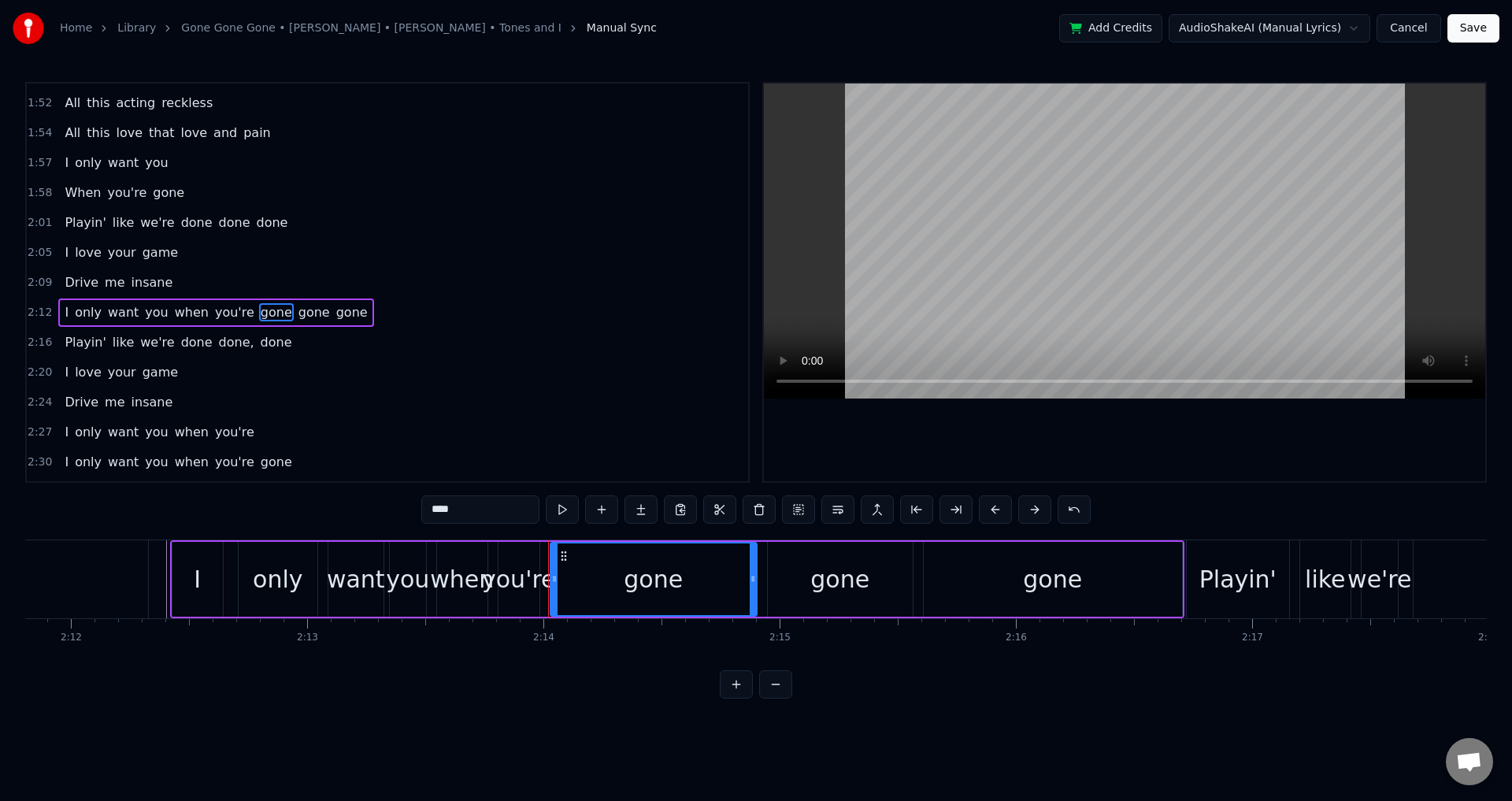
scroll to position [1073, 0]
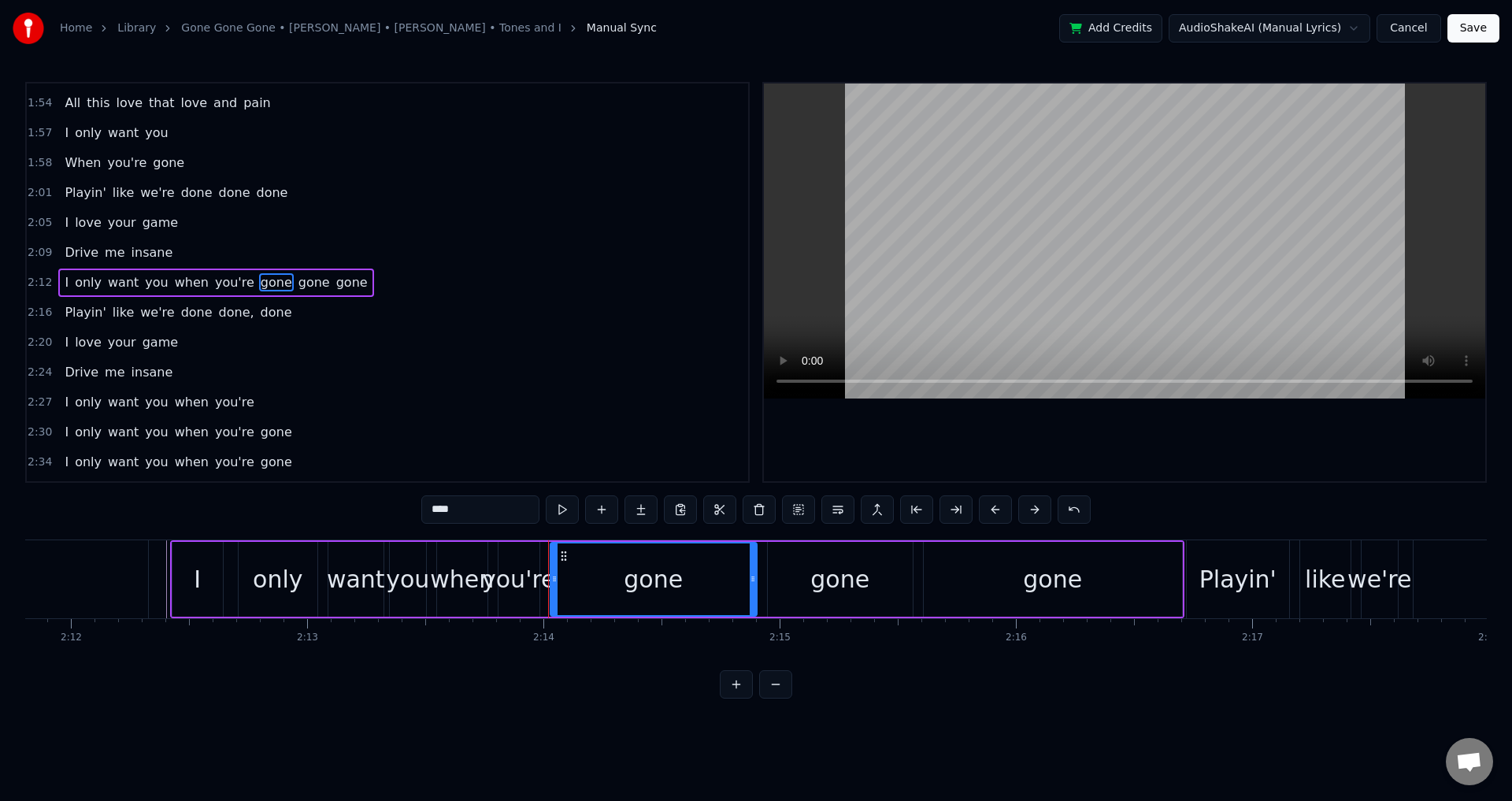
click at [259, 286] on span "gone" at bounding box center [276, 282] width 34 height 18
click at [524, 386] on html "Home Library Gone Gone Gone • [PERSON_NAME] • [PERSON_NAME] • Tones and I Manua…" at bounding box center [756, 362] width 1512 height 724
click at [837, 511] on html "Home Library Gone Gone Gone • [PERSON_NAME] • [PERSON_NAME] • Tones and I Manua…" at bounding box center [756, 362] width 1512 height 724
click at [837, 511] on button at bounding box center [837, 510] width 33 height 29
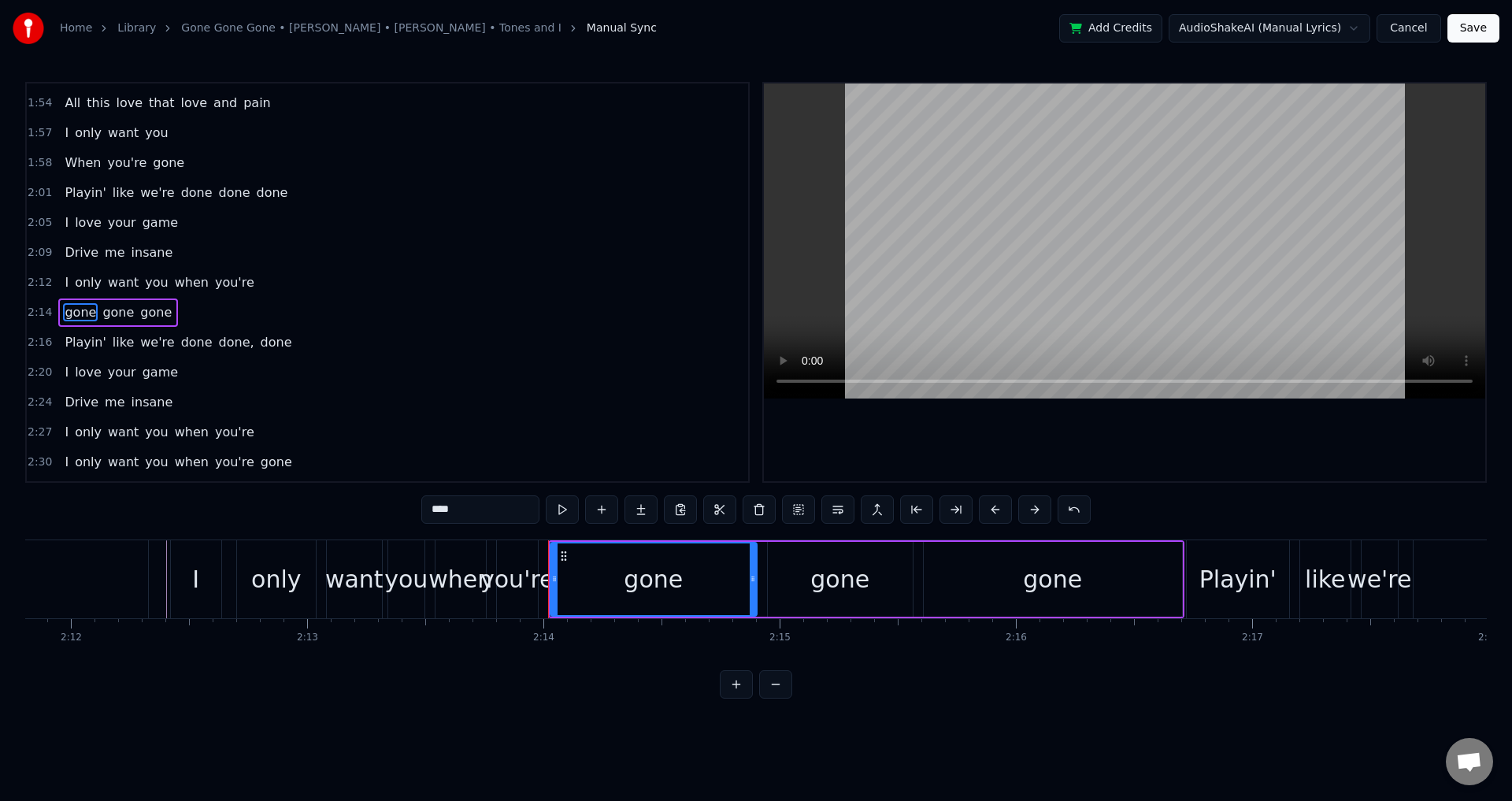
scroll to position [1103, 0]
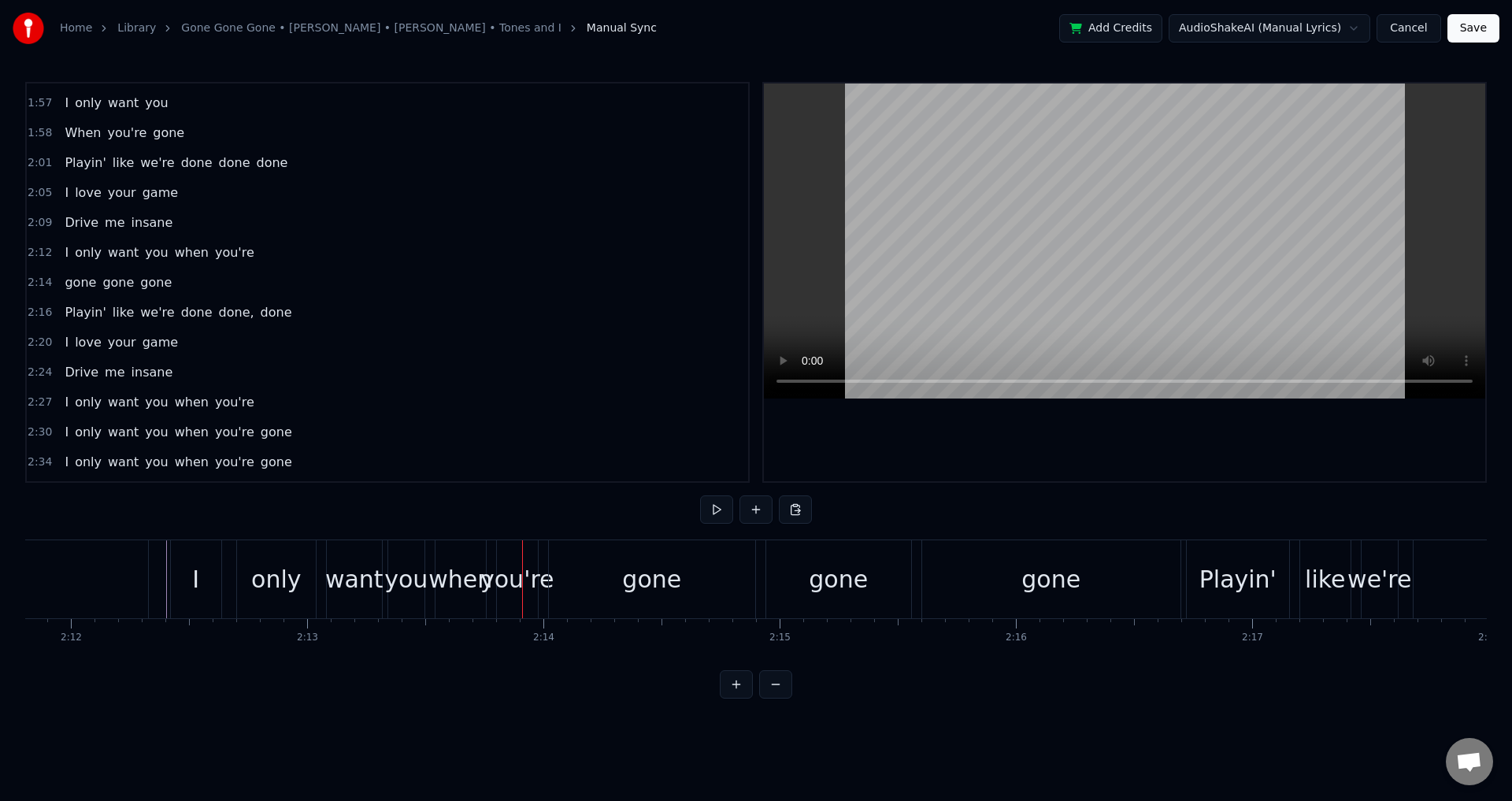
click at [223, 565] on div "I only want you when you're" at bounding box center [356, 580] width 372 height 78
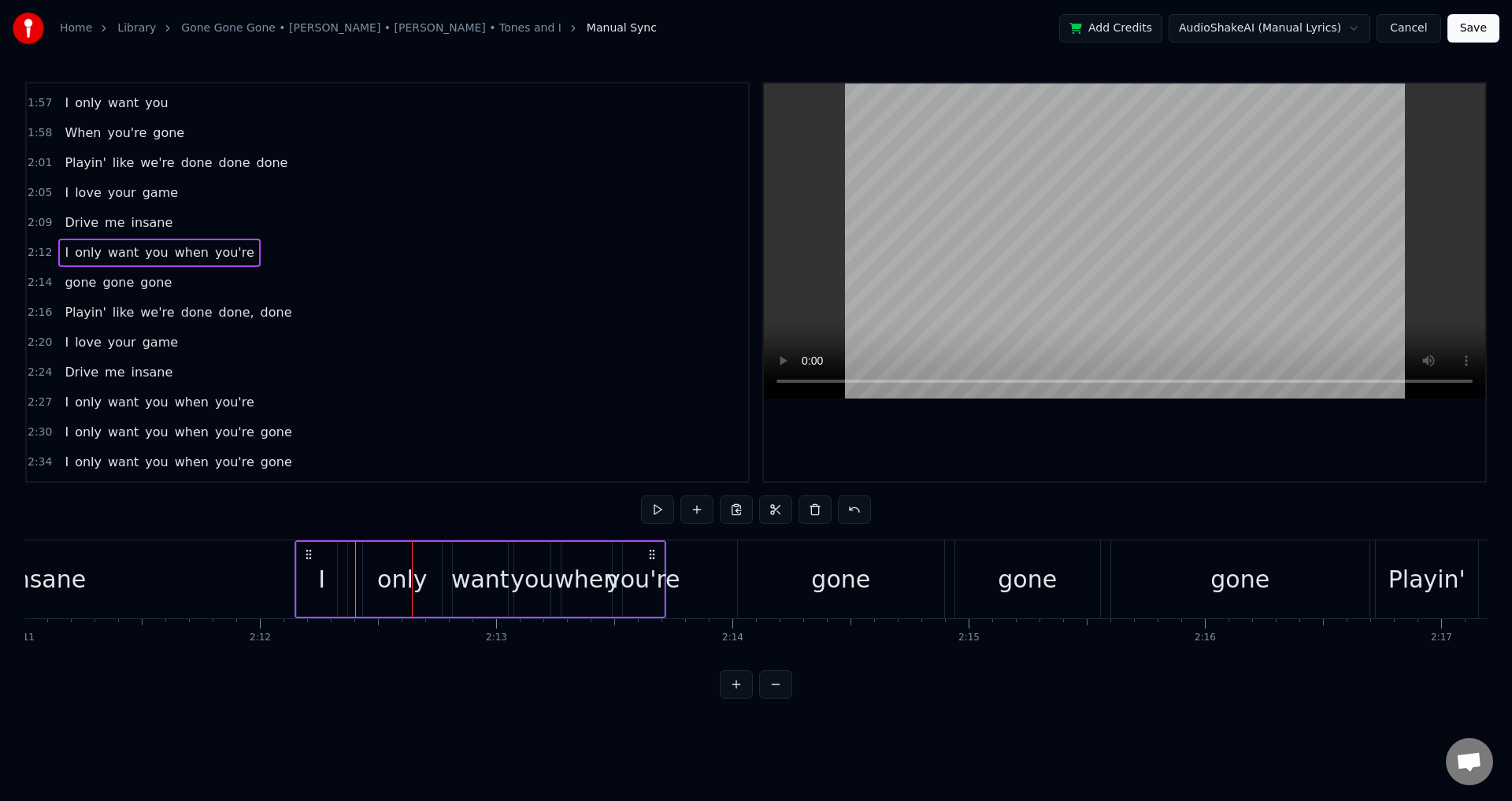
scroll to position [0, 30950]
drag, startPoint x: 184, startPoint y: 553, endPoint x: 366, endPoint y: 588, distance: 185.3
click at [366, 588] on div "I only want you when you're" at bounding box center [538, 580] width 372 height 78
click at [413, 588] on div "I only want you when you're" at bounding box center [538, 580] width 372 height 78
click at [428, 588] on div "only" at bounding box center [460, 580] width 79 height 75
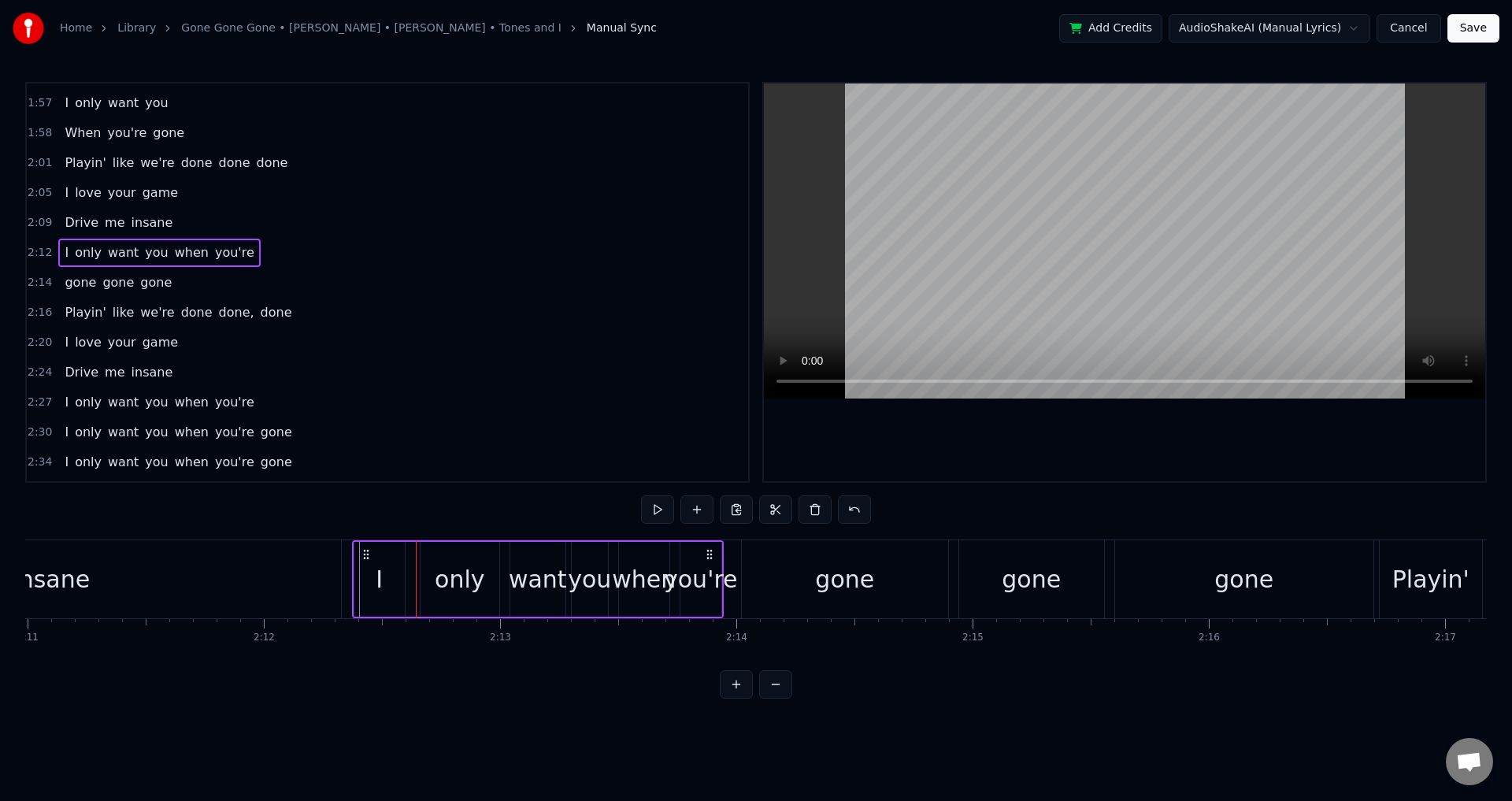
scroll to position [1073, 0]
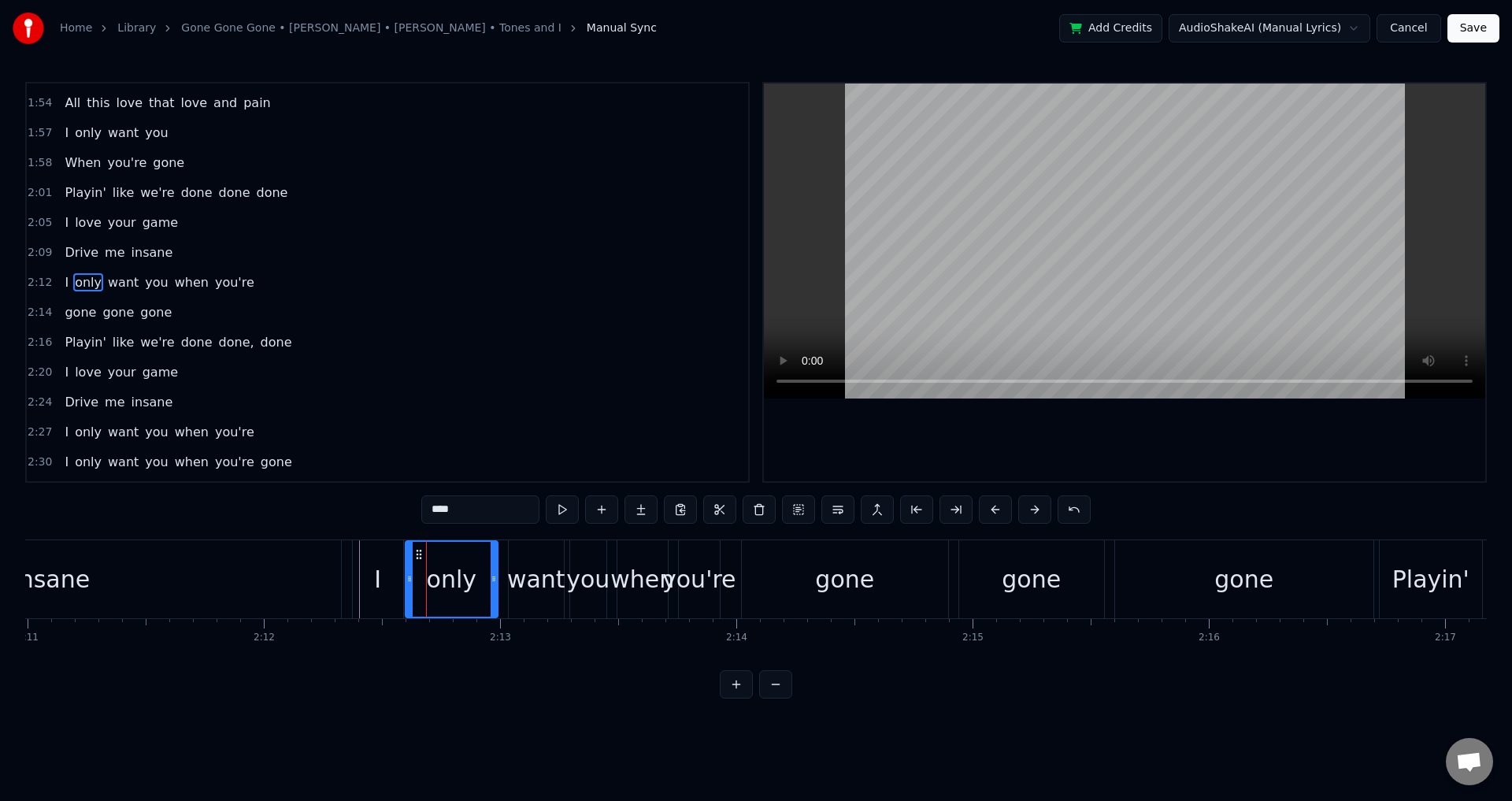
drag, startPoint x: 421, startPoint y: 581, endPoint x: 407, endPoint y: 581, distance: 14.0
click at [407, 581] on icon at bounding box center [410, 579] width 6 height 13
click at [528, 581] on div "want" at bounding box center [536, 579] width 58 height 35
drag, startPoint x: 511, startPoint y: 573, endPoint x: 501, endPoint y: 573, distance: 10.0
click at [501, 573] on icon at bounding box center [503, 579] width 6 height 13
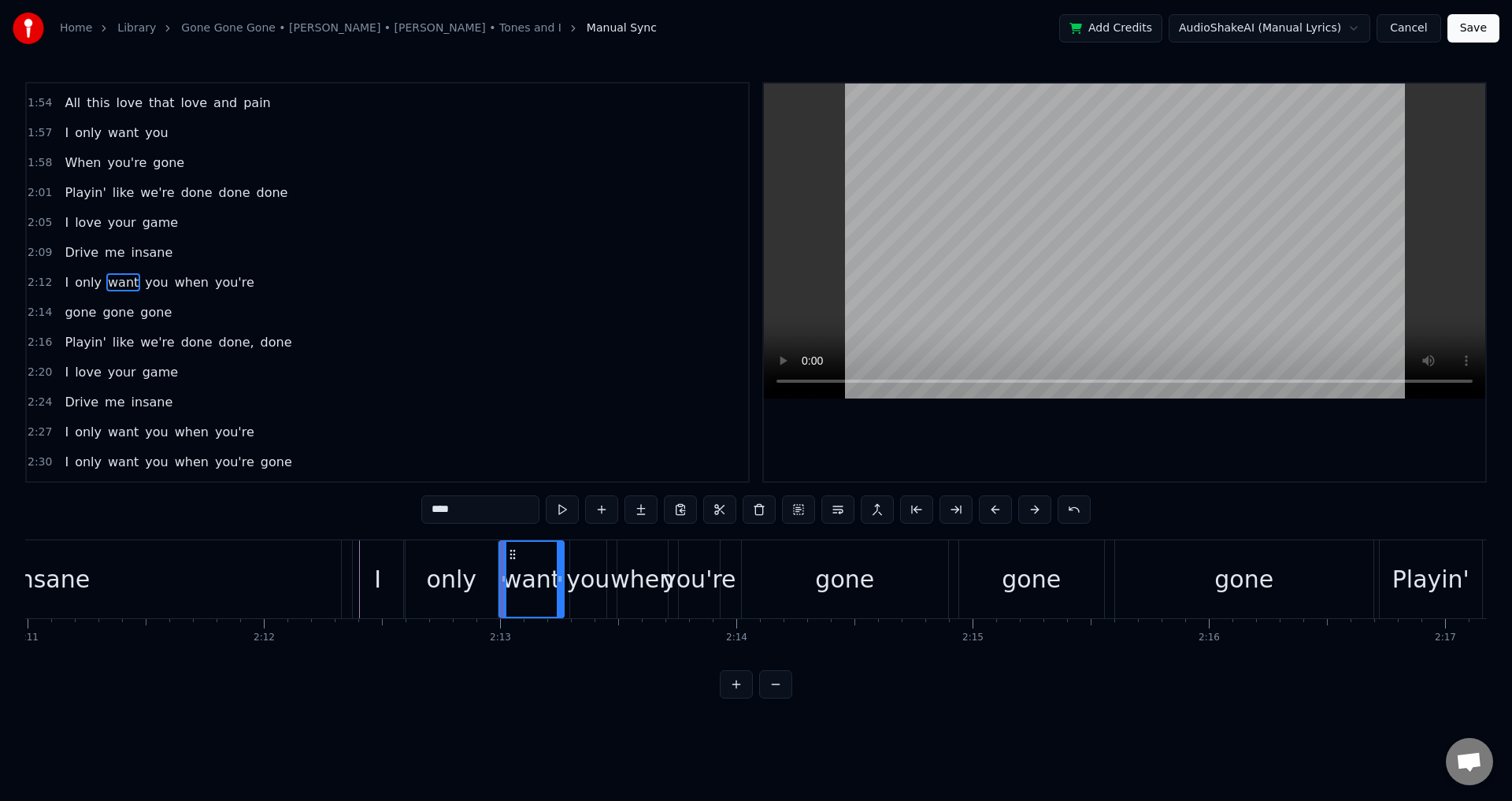
click at [592, 581] on div "you" at bounding box center [588, 579] width 43 height 35
click at [565, 572] on div at bounding box center [567, 580] width 6 height 75
click at [643, 572] on div "when" at bounding box center [643, 579] width 64 height 35
drag, startPoint x: 618, startPoint y: 568, endPoint x: 609, endPoint y: 567, distance: 9.1
click at [609, 567] on div at bounding box center [612, 580] width 6 height 75
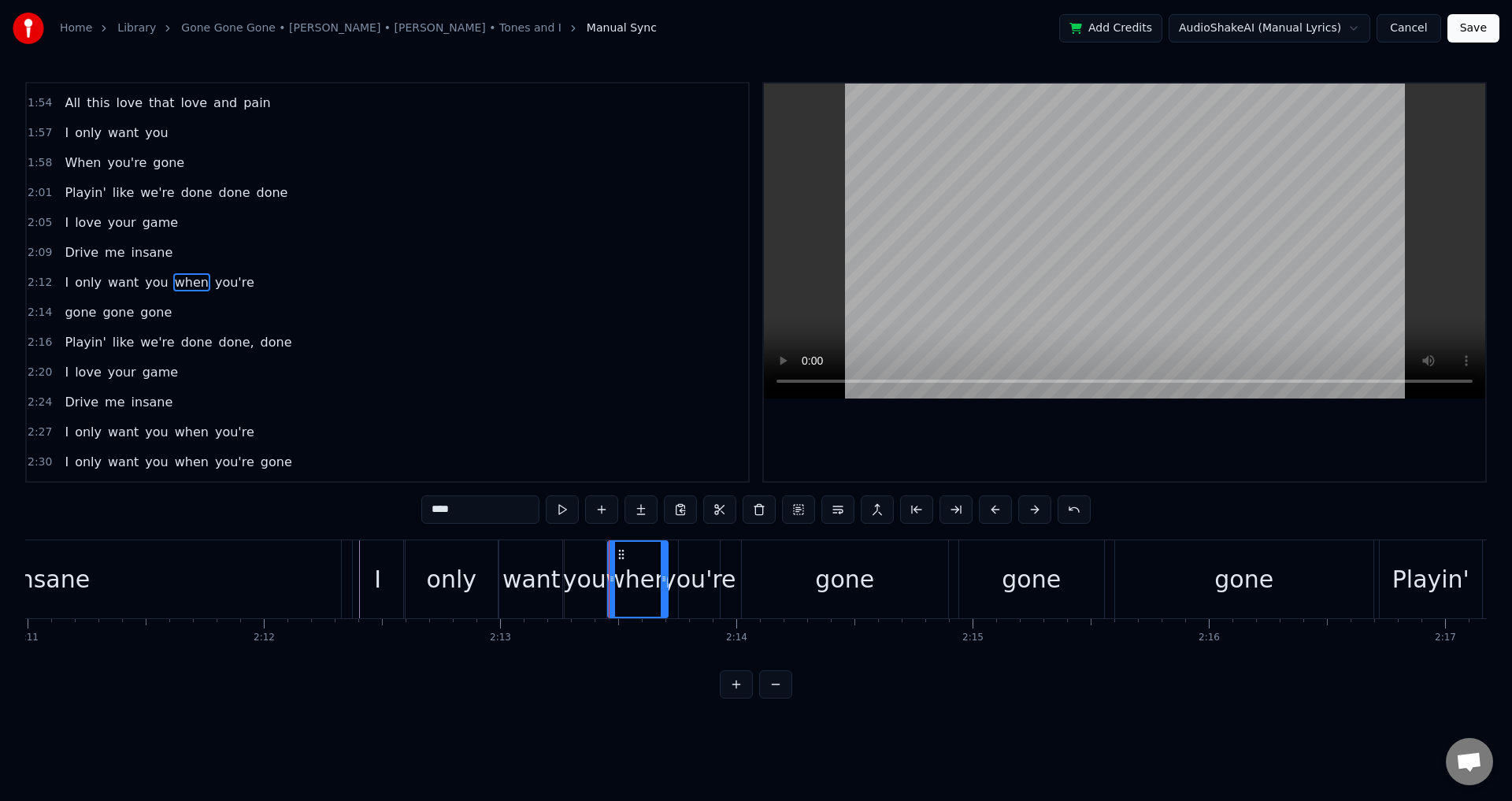
click at [676, 573] on div "you're" at bounding box center [699, 579] width 74 height 35
type input "******"
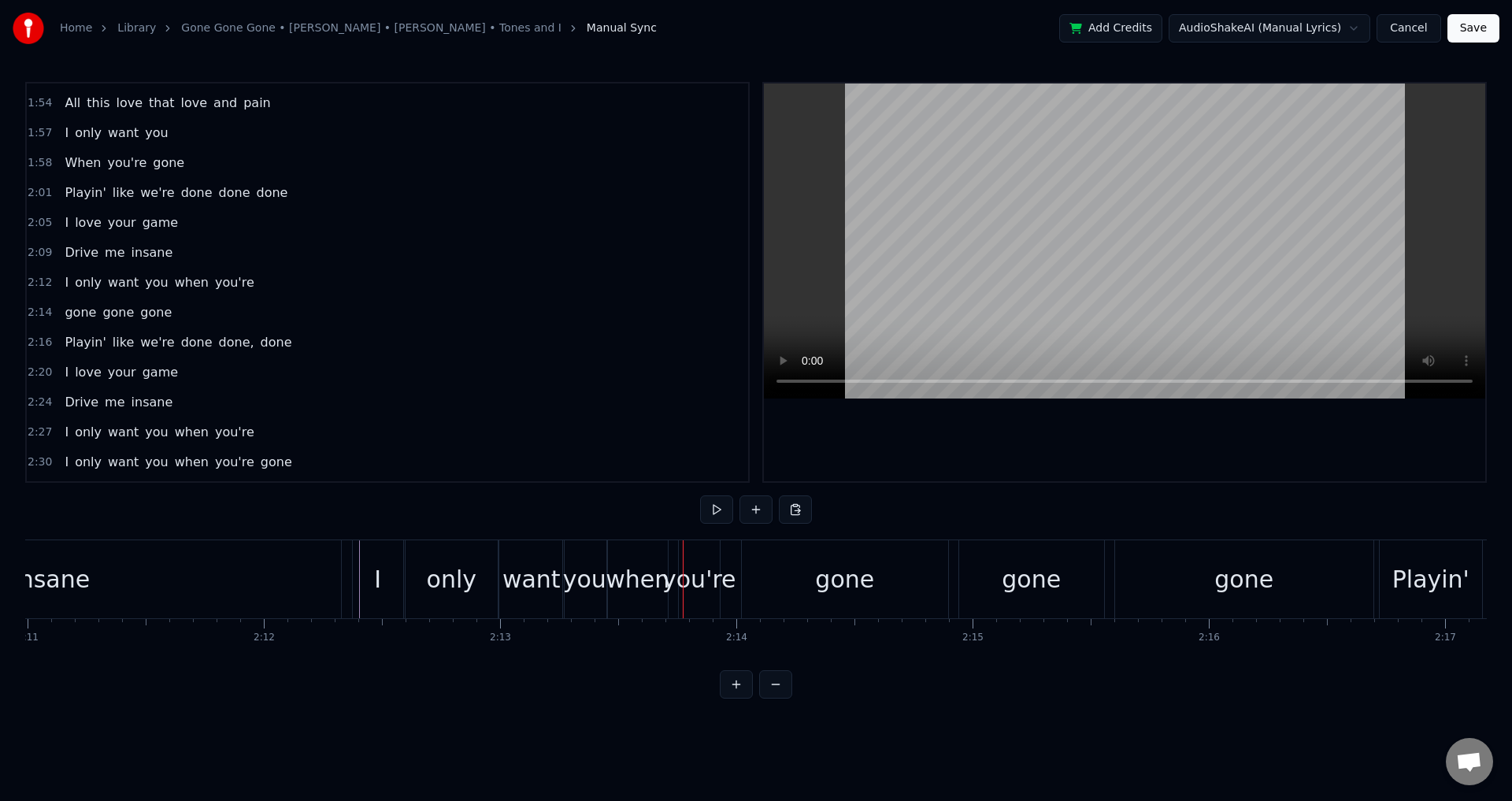
click at [683, 568] on div at bounding box center [683, 580] width 1 height 78
click at [688, 577] on div "you're" at bounding box center [699, 579] width 74 height 35
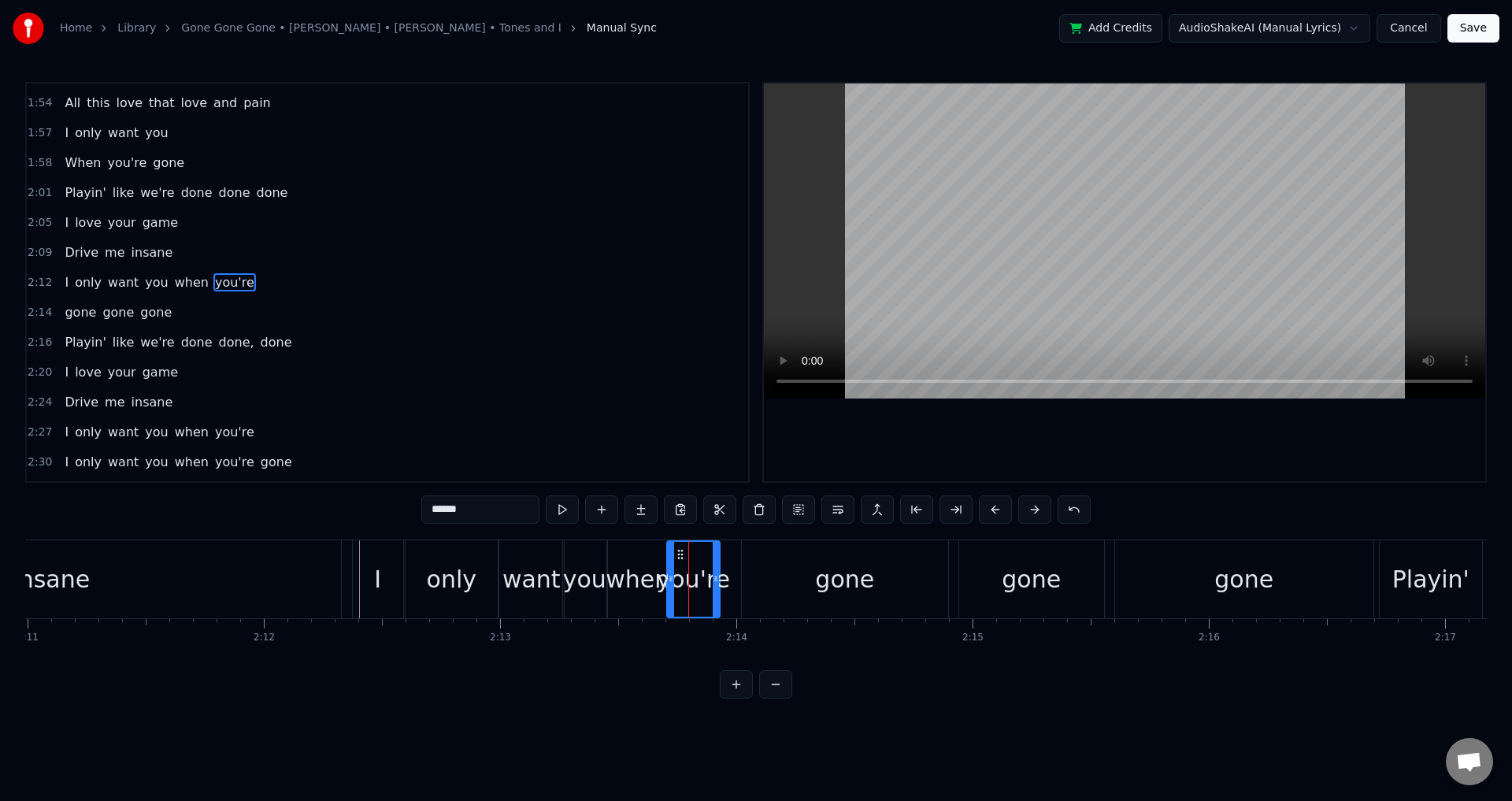
click at [671, 567] on div at bounding box center [671, 580] width 6 height 75
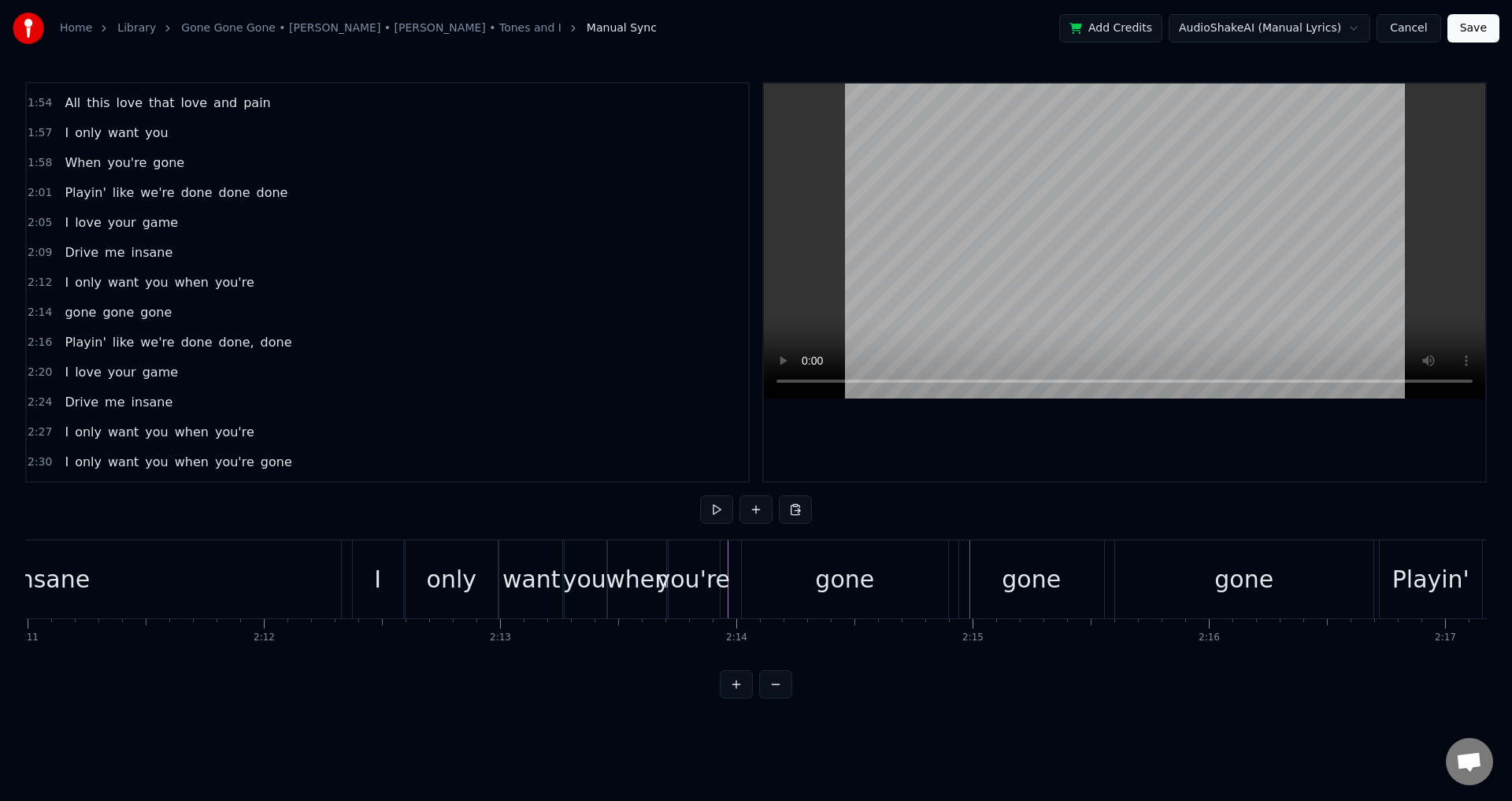
click at [956, 575] on div "gone gone gone" at bounding box center [1059, 580] width 636 height 78
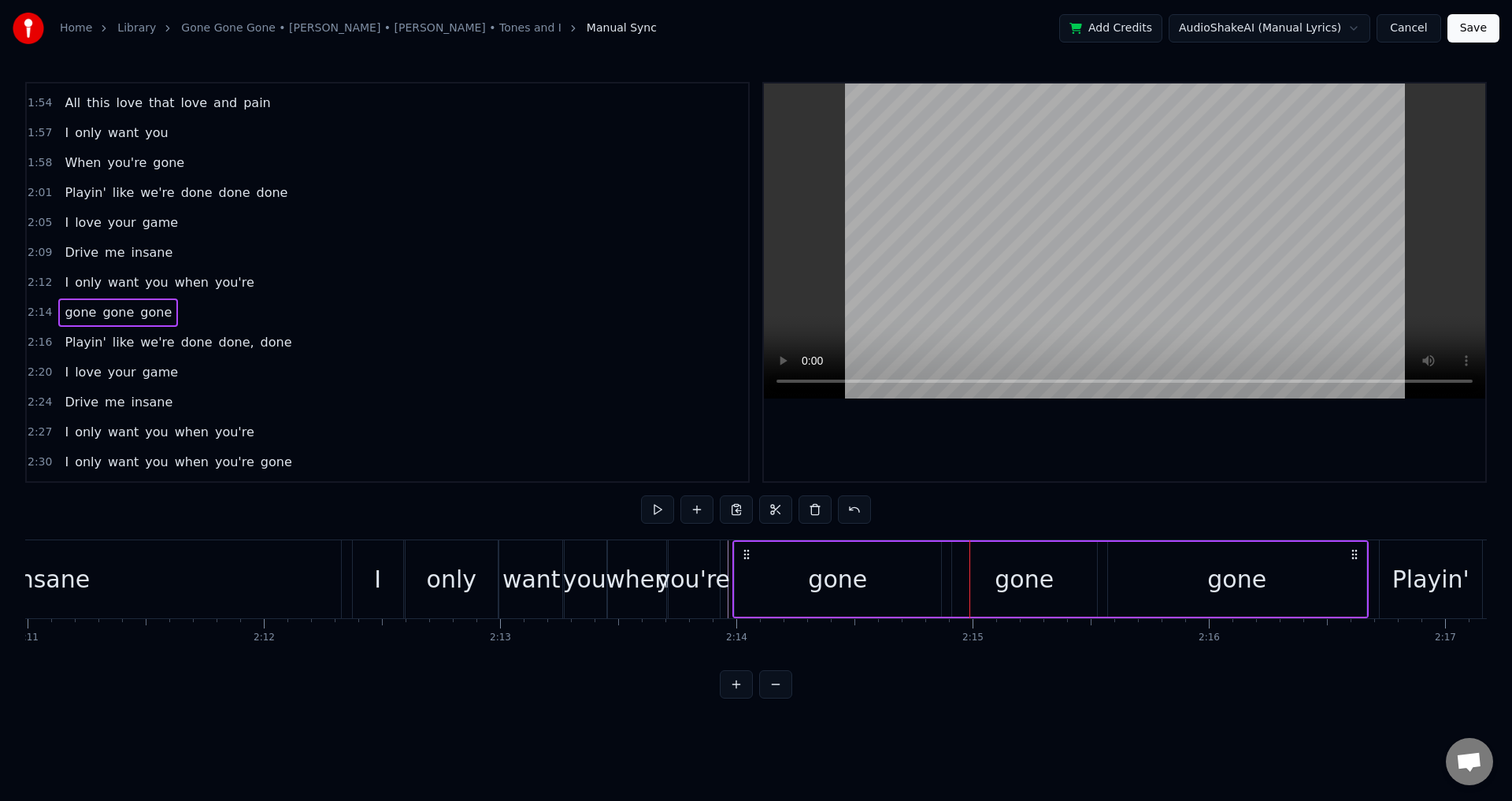
drag, startPoint x: 753, startPoint y: 549, endPoint x: 744, endPoint y: 549, distance: 9.0
click at [744, 549] on icon at bounding box center [746, 555] width 13 height 13
click at [803, 580] on div "gone" at bounding box center [837, 580] width 206 height 75
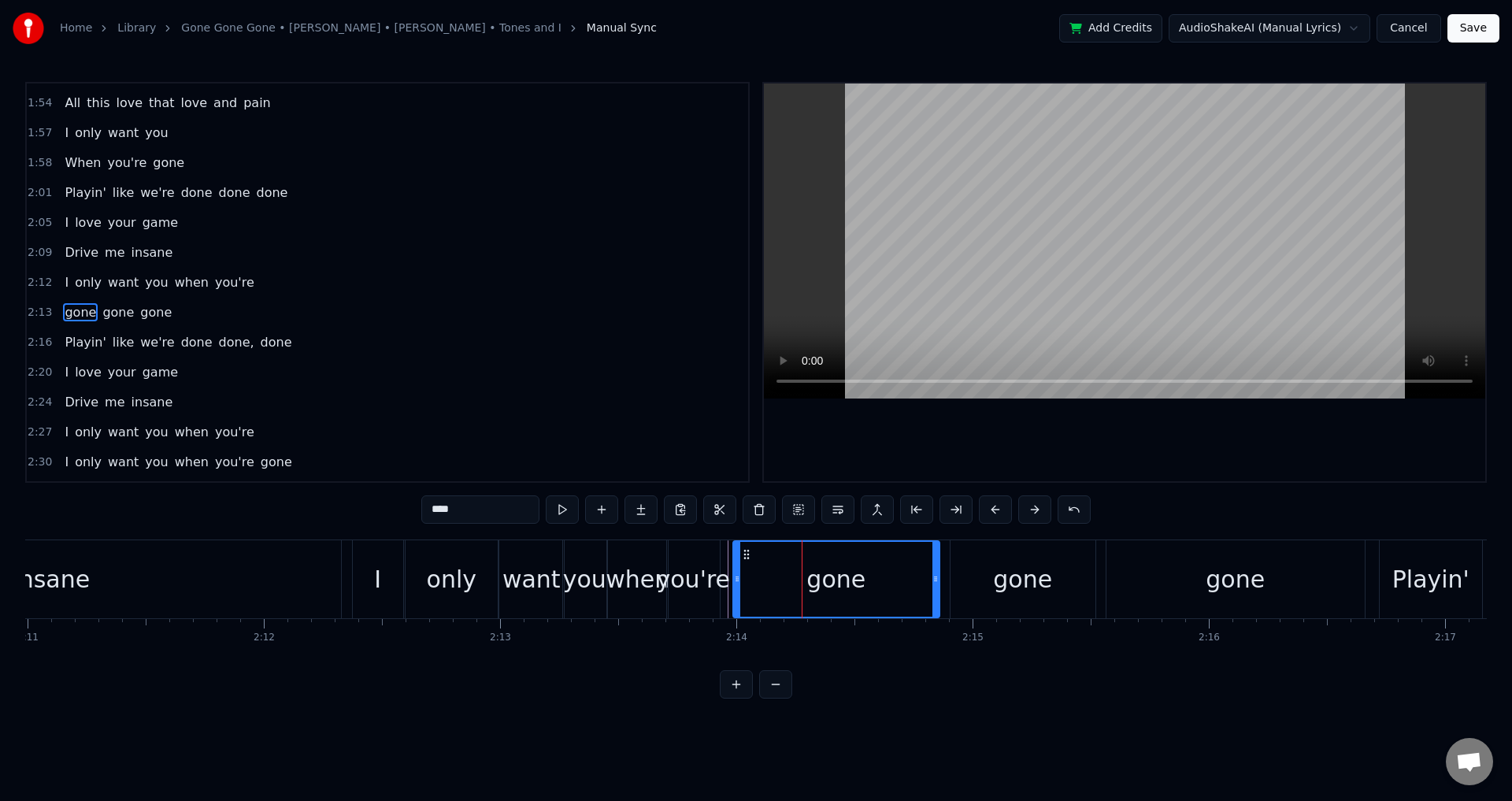
scroll to position [1103, 0]
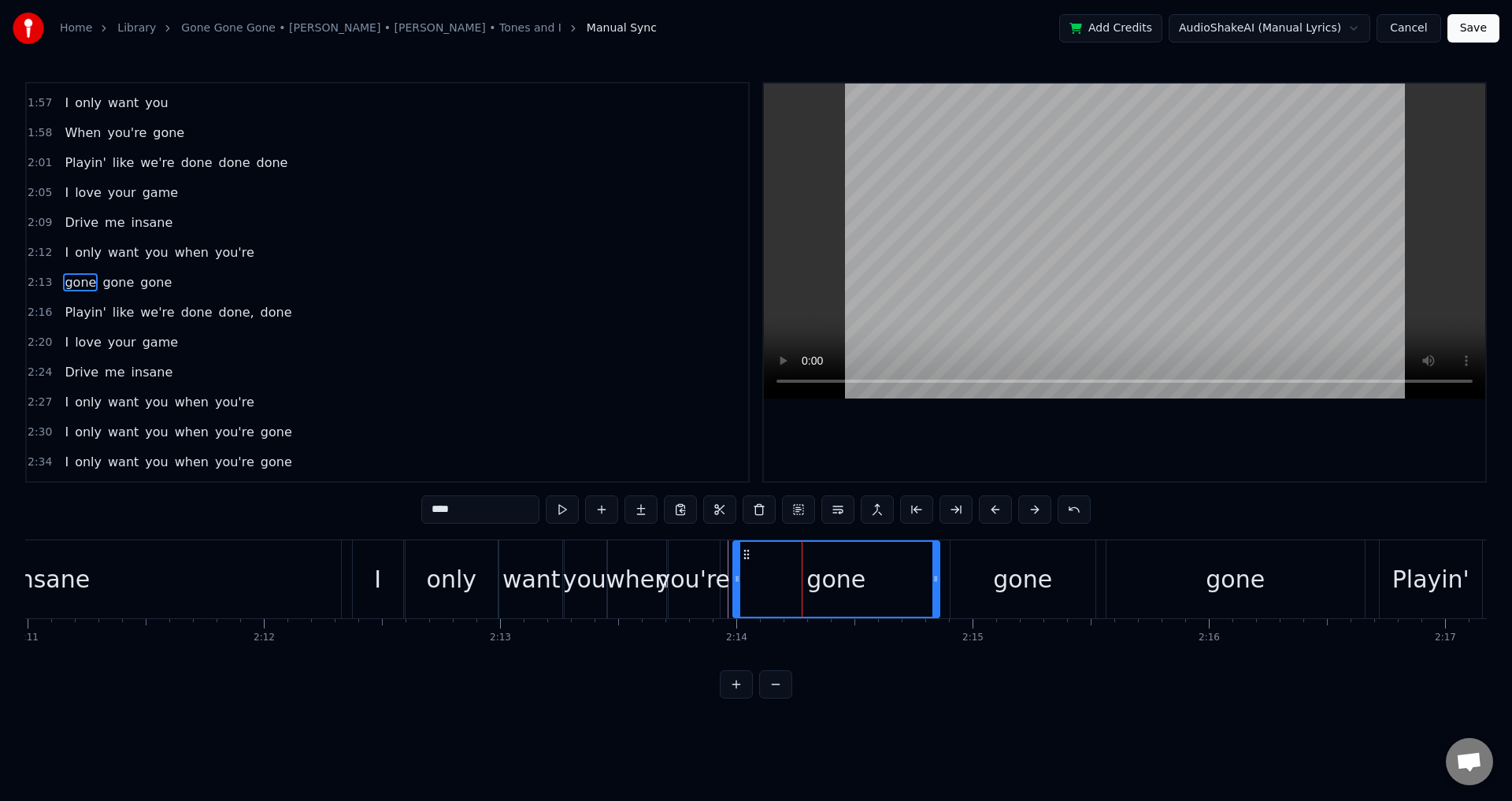
click at [439, 510] on input "****" at bounding box center [481, 510] width 118 height 29
type input "*"
click at [924, 467] on div "Trim Start Trim Start" at bounding box center [920, 477] width 65 height 22
click at [900, 422] on div at bounding box center [1125, 283] width 722 height 398
click at [1106, 440] on div at bounding box center [1125, 283] width 722 height 398
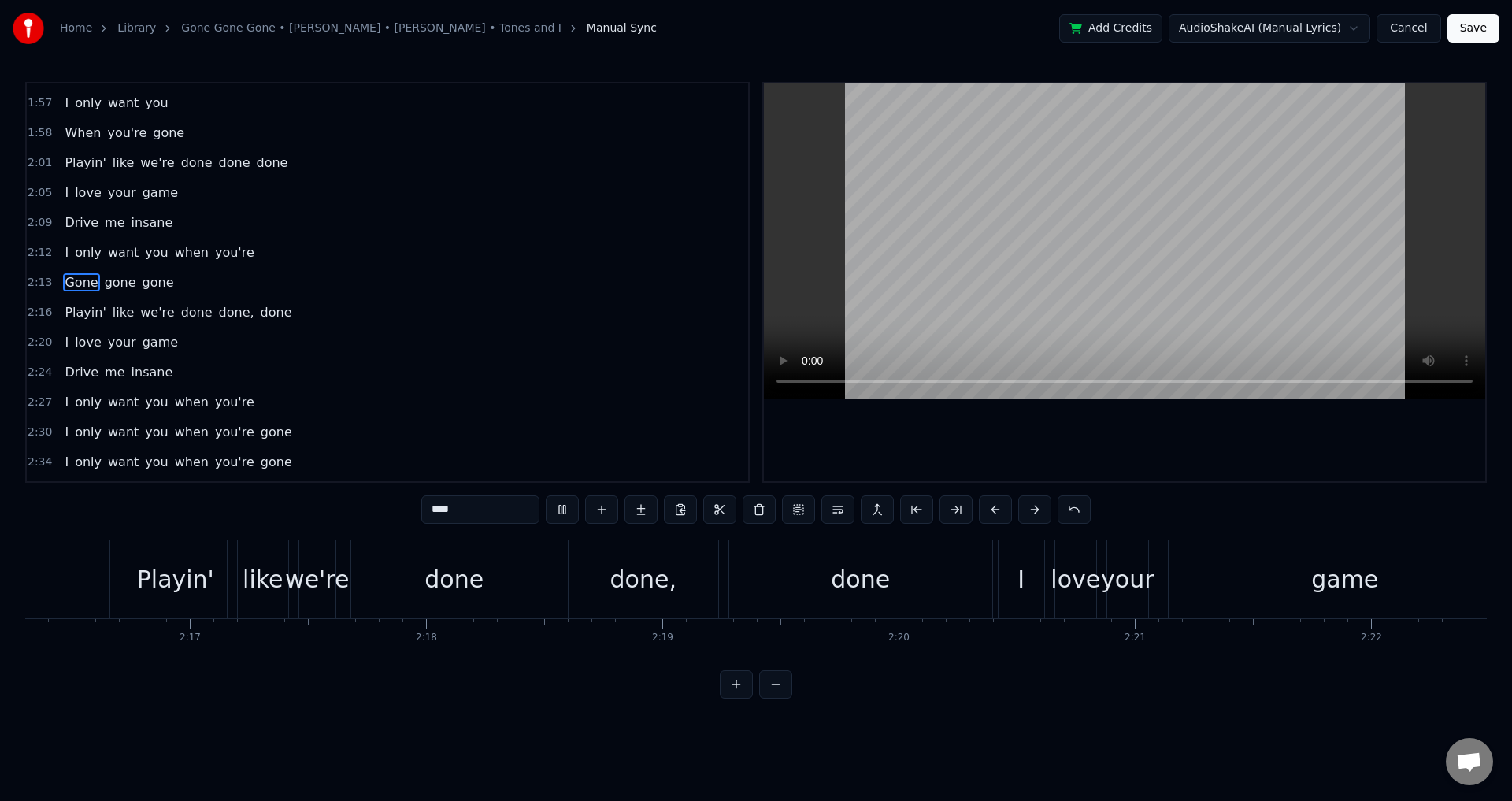
scroll to position [0, 32259]
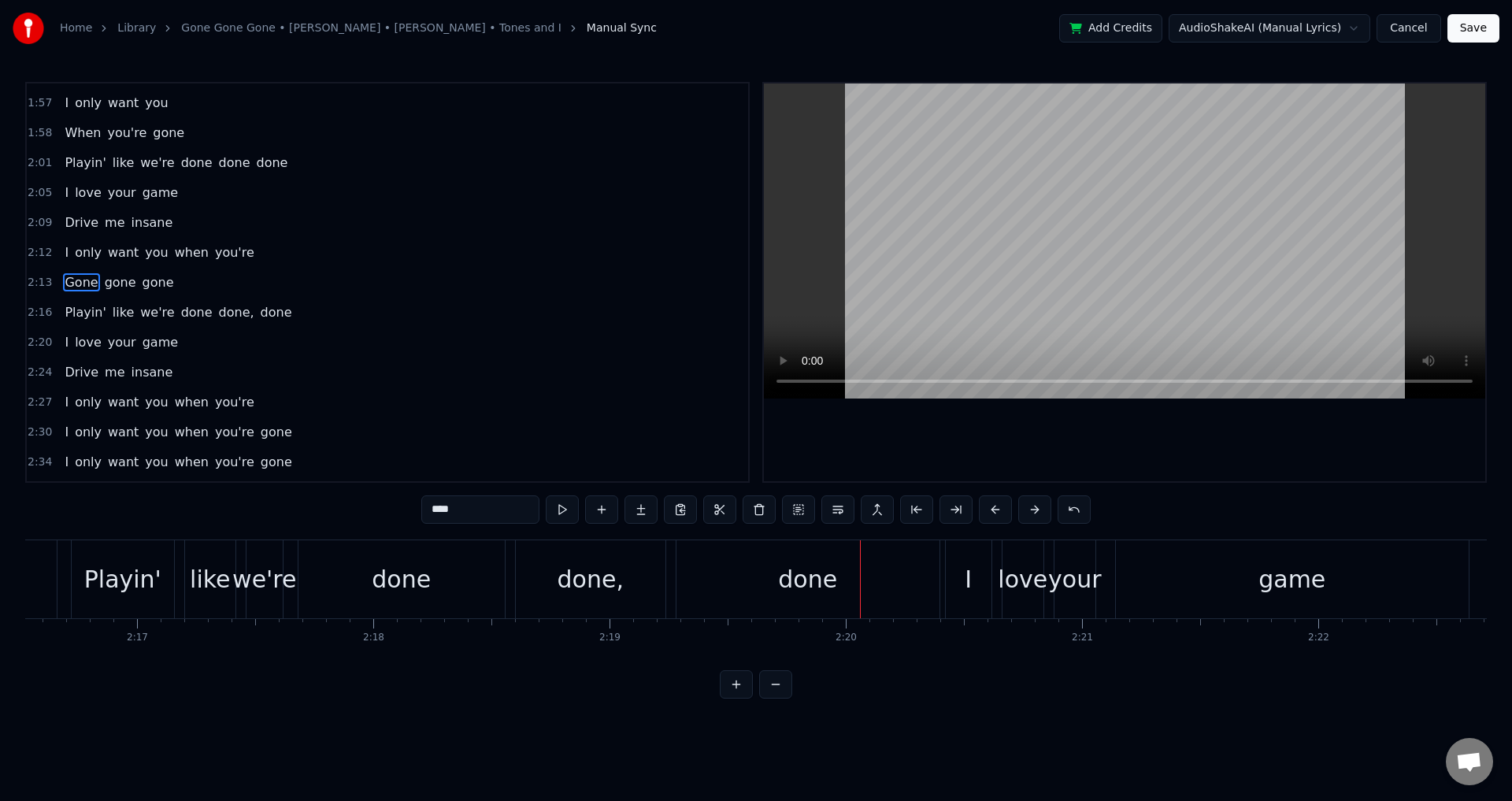
click at [646, 589] on div "done," at bounding box center [590, 580] width 149 height 78
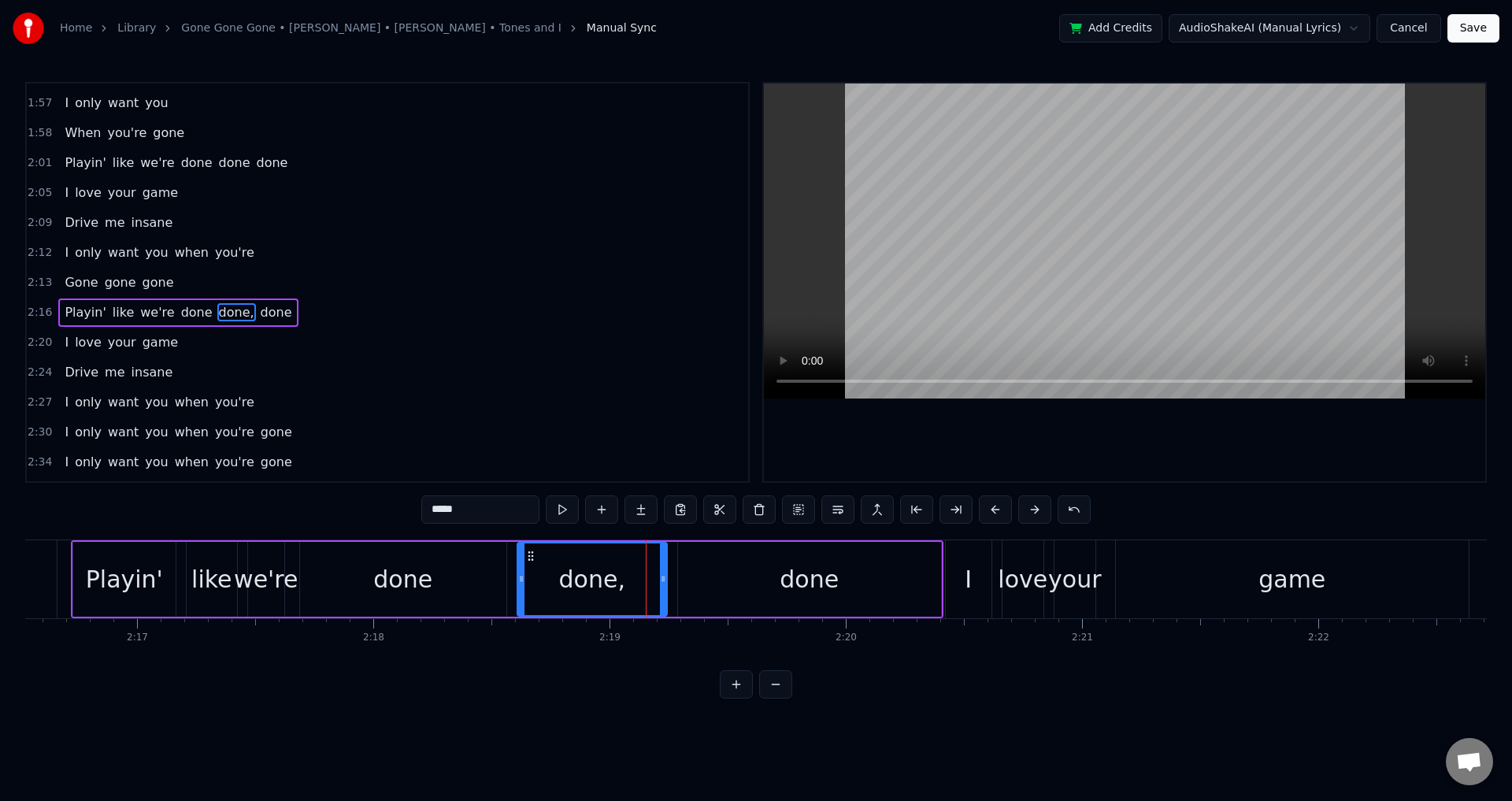
scroll to position [1133, 0]
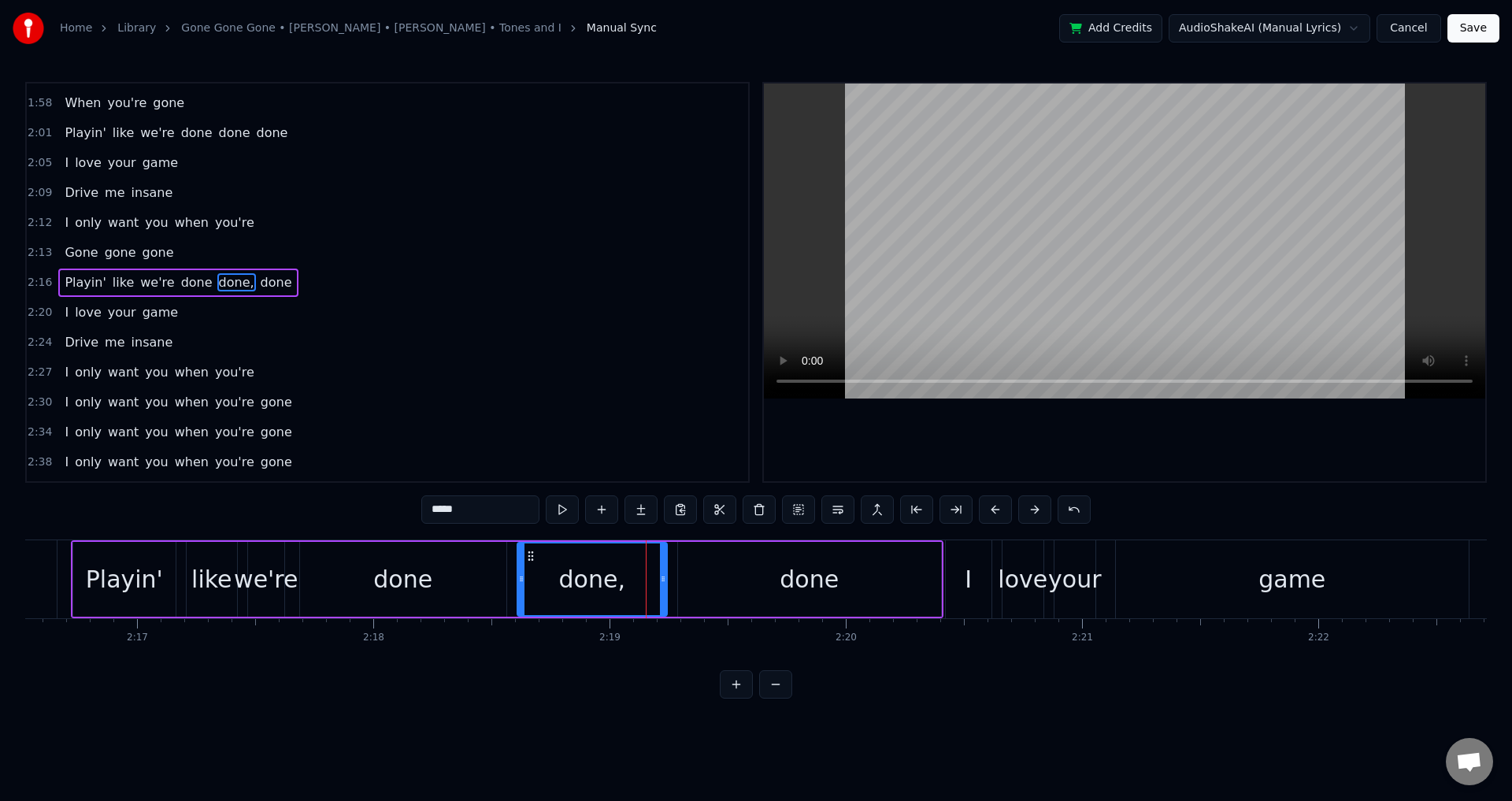
click at [520, 510] on input "*****" at bounding box center [481, 510] width 118 height 29
type input "****"
click at [910, 427] on div at bounding box center [1125, 283] width 722 height 398
click at [943, 576] on div "Playin' like we're done done done" at bounding box center [507, 580] width 873 height 78
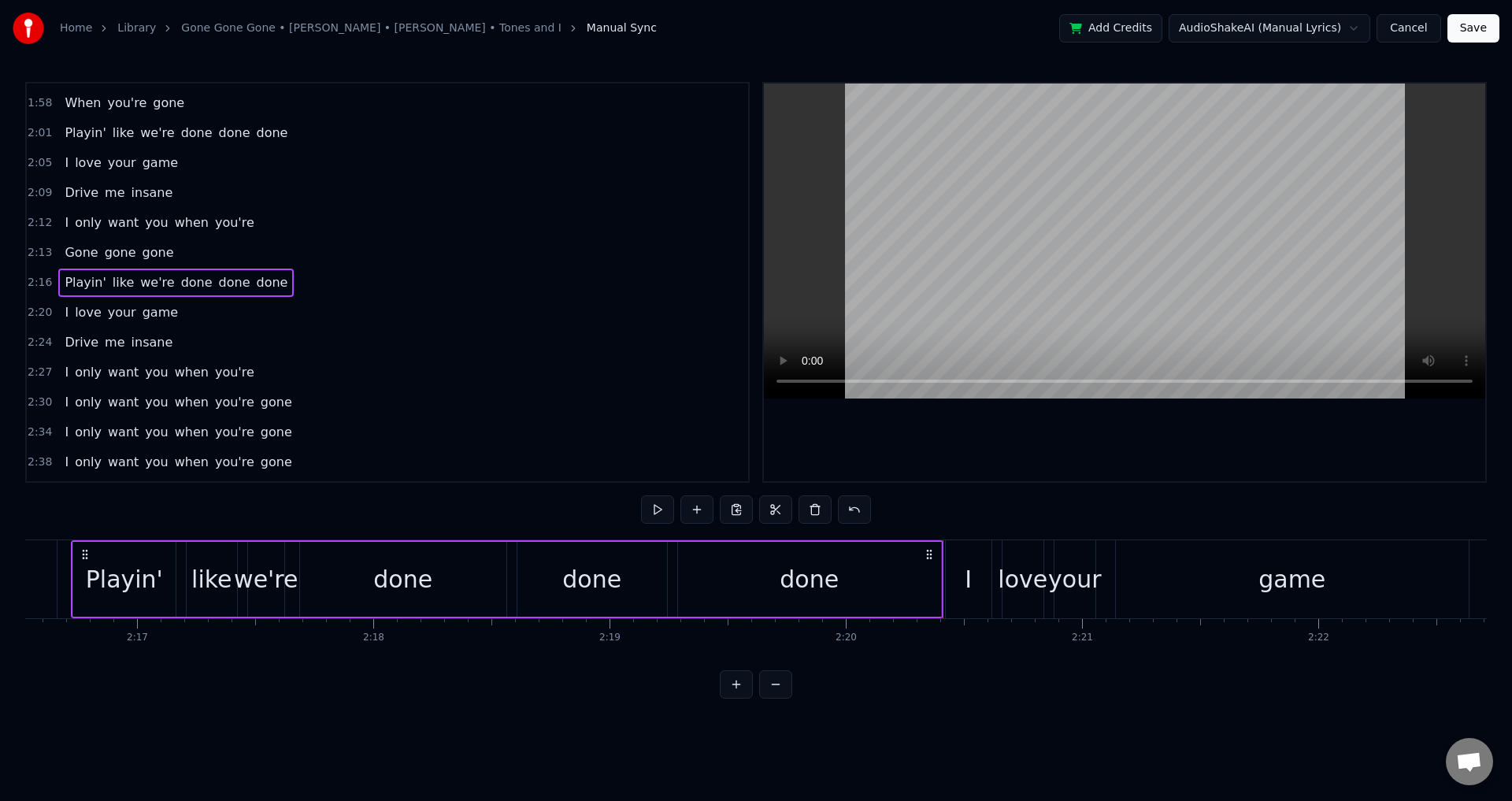
click at [931, 446] on div at bounding box center [1125, 283] width 722 height 398
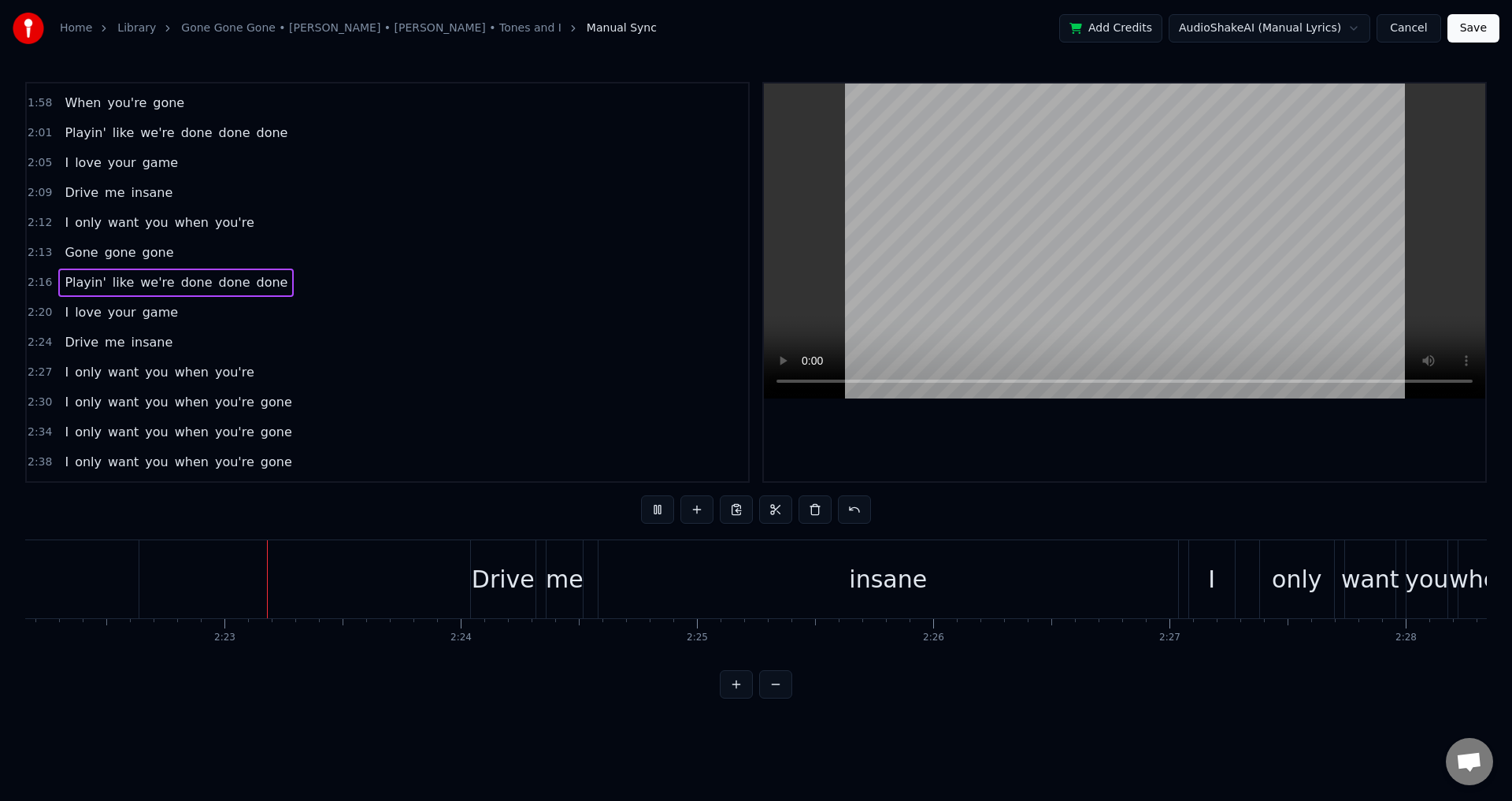
scroll to position [0, 33591]
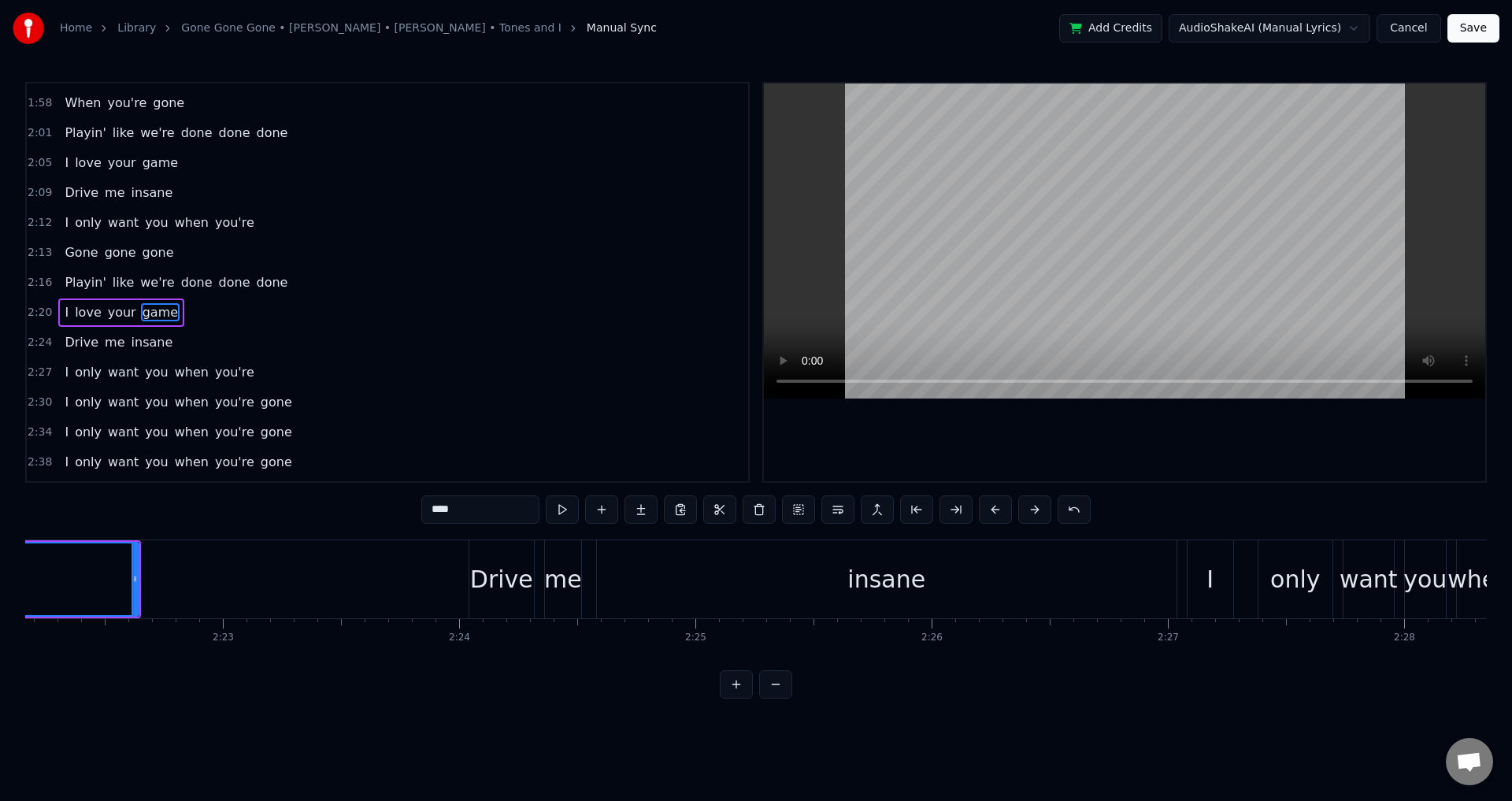
scroll to position [1163, 0]
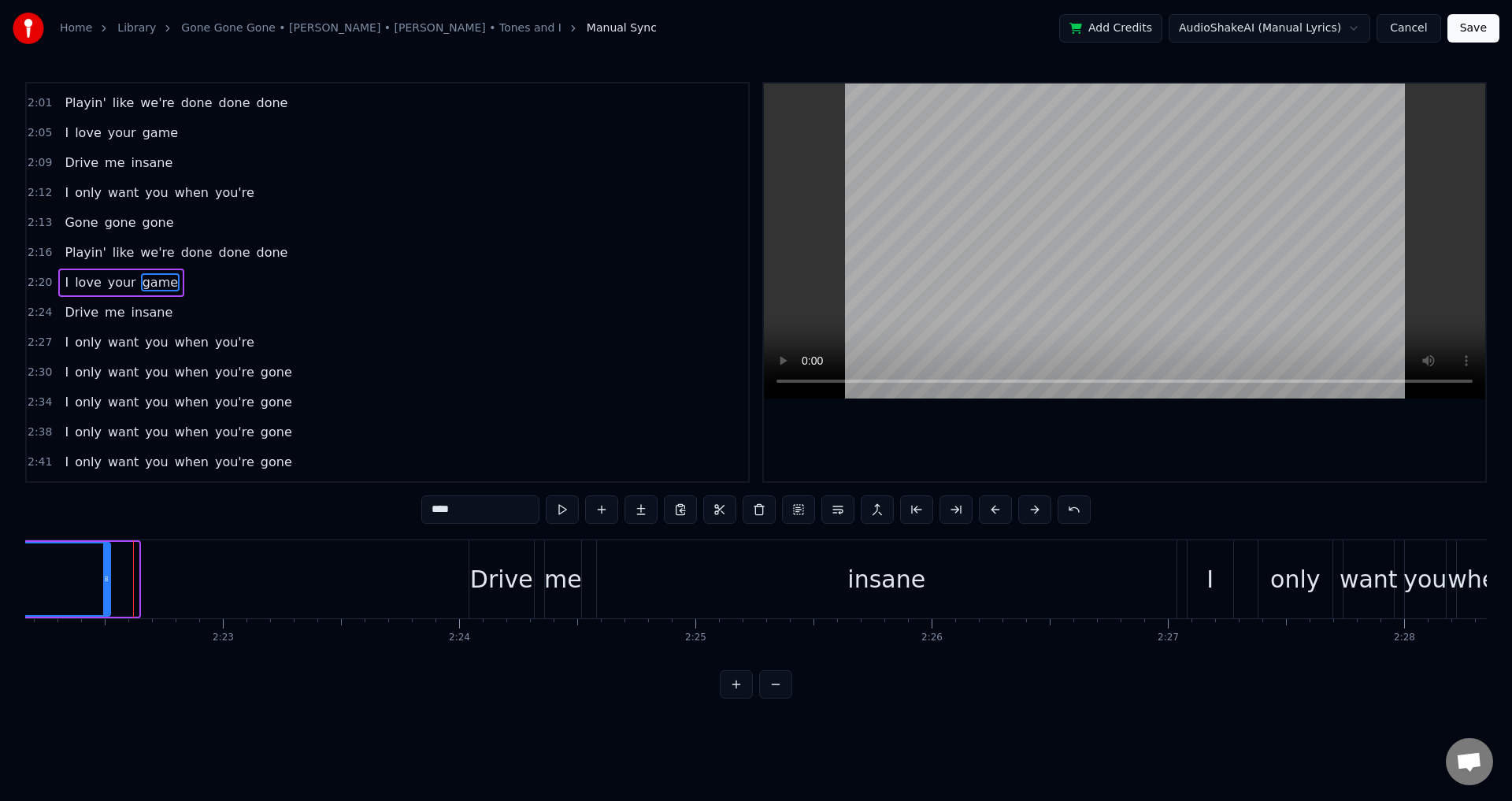
drag, startPoint x: 136, startPoint y: 580, endPoint x: 105, endPoint y: 574, distance: 31.6
click at [105, 574] on icon at bounding box center [106, 579] width 6 height 13
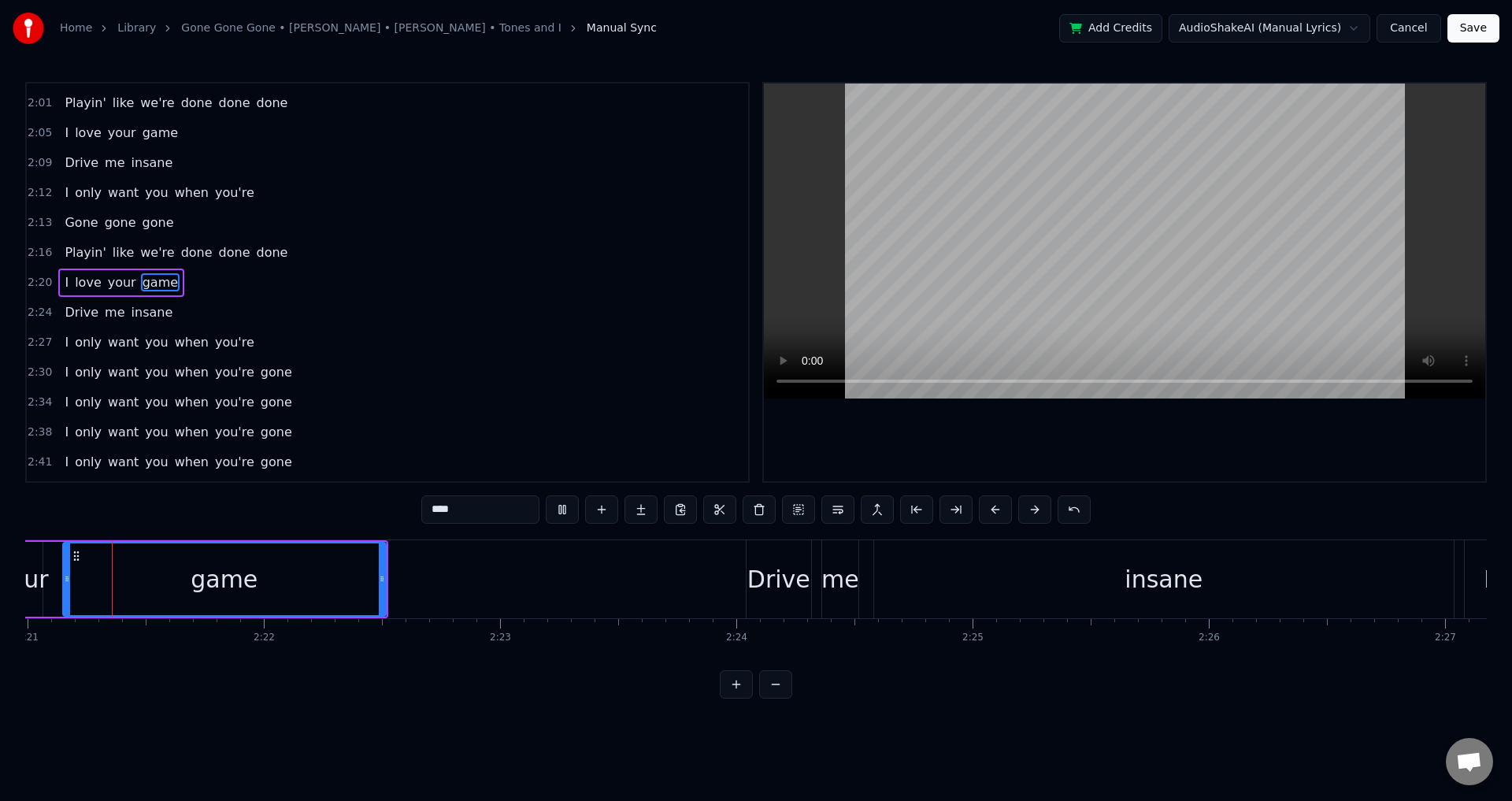
scroll to position [0, 33315]
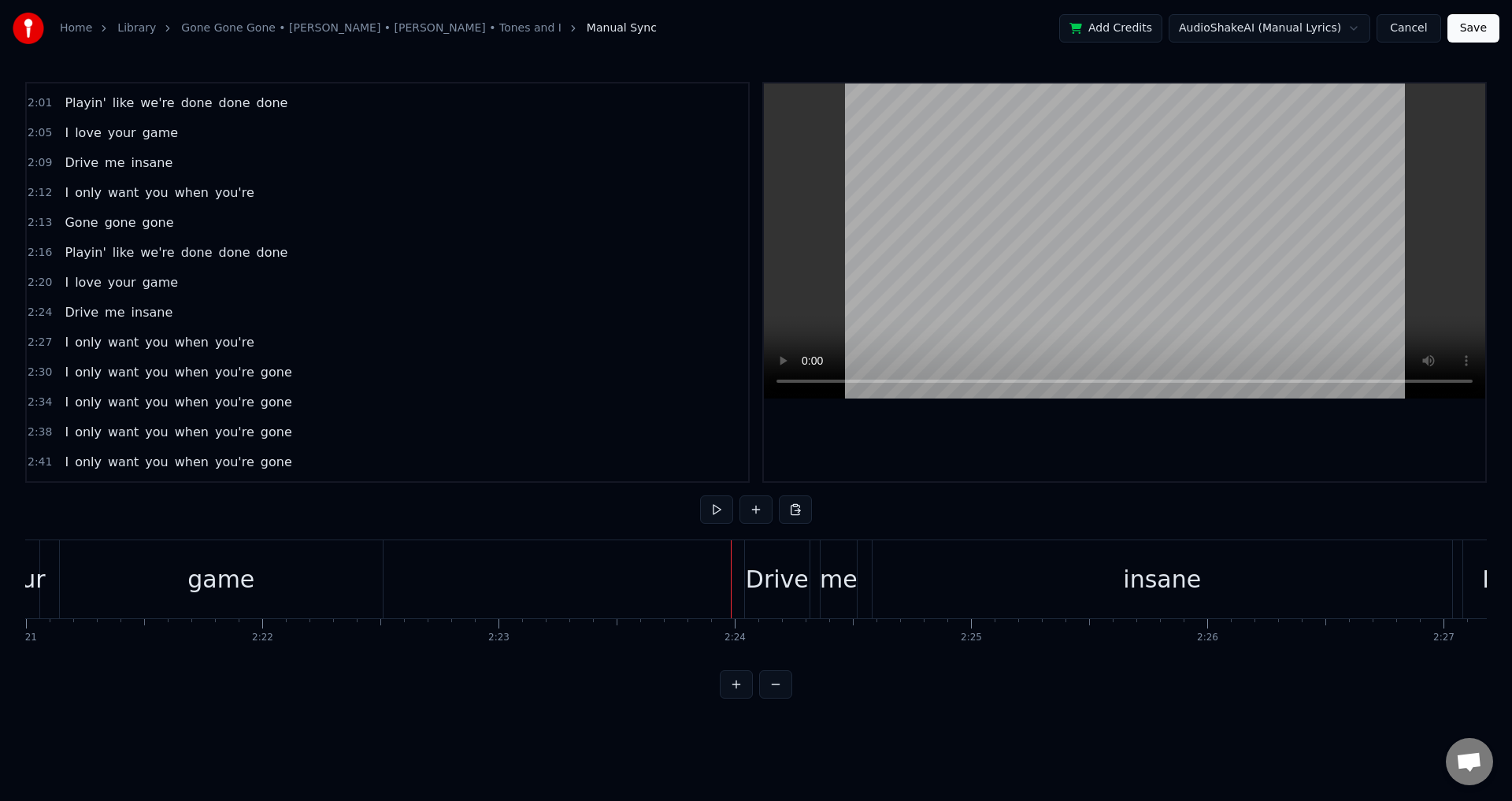
click at [814, 576] on div "Drive me insane" at bounding box center [1100, 580] width 712 height 78
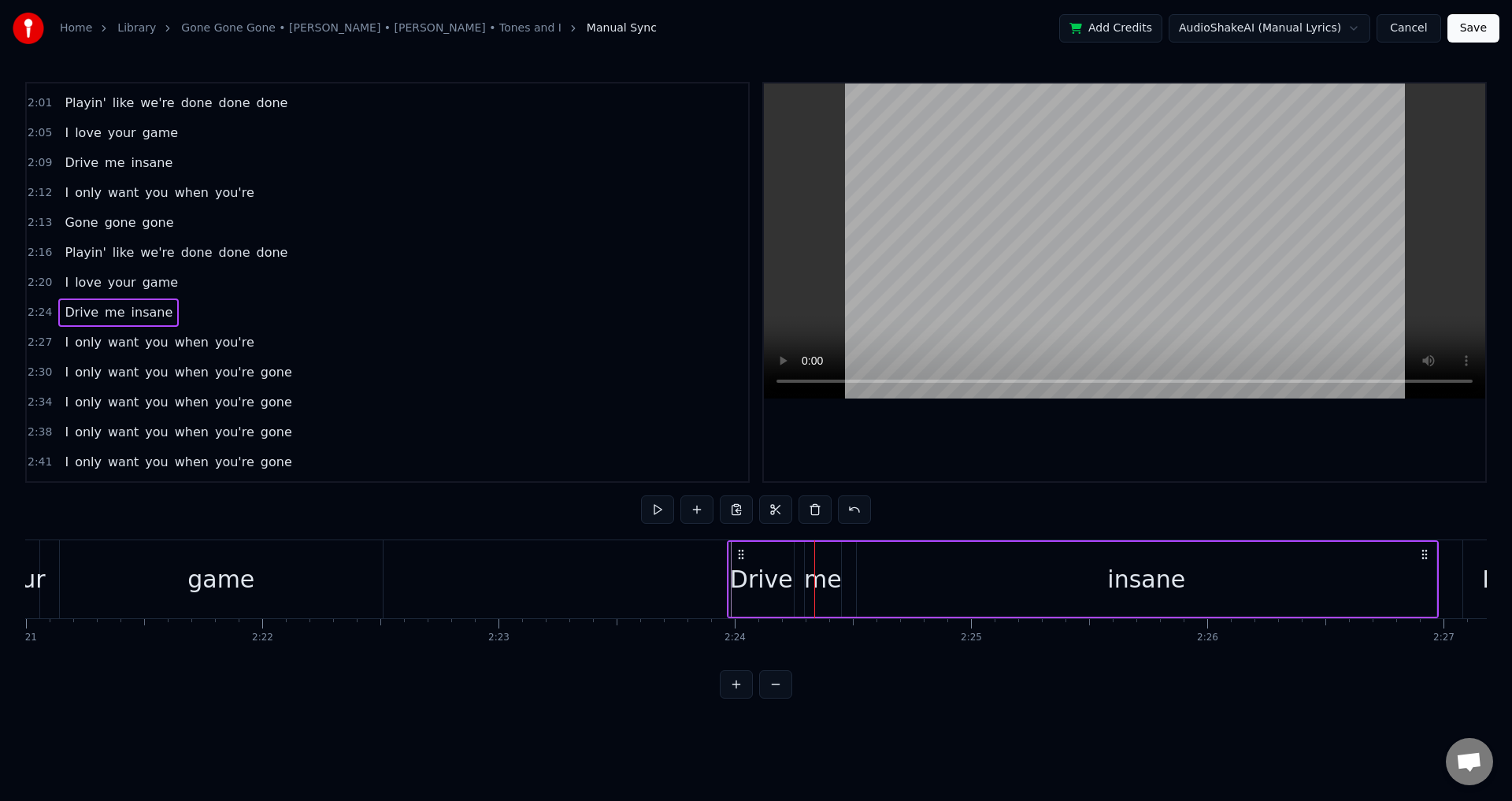
drag, startPoint x: 759, startPoint y: 549, endPoint x: 742, endPoint y: 549, distance: 17.0
click at [742, 549] on icon at bounding box center [741, 555] width 13 height 13
click at [812, 586] on div "me" at bounding box center [822, 579] width 38 height 35
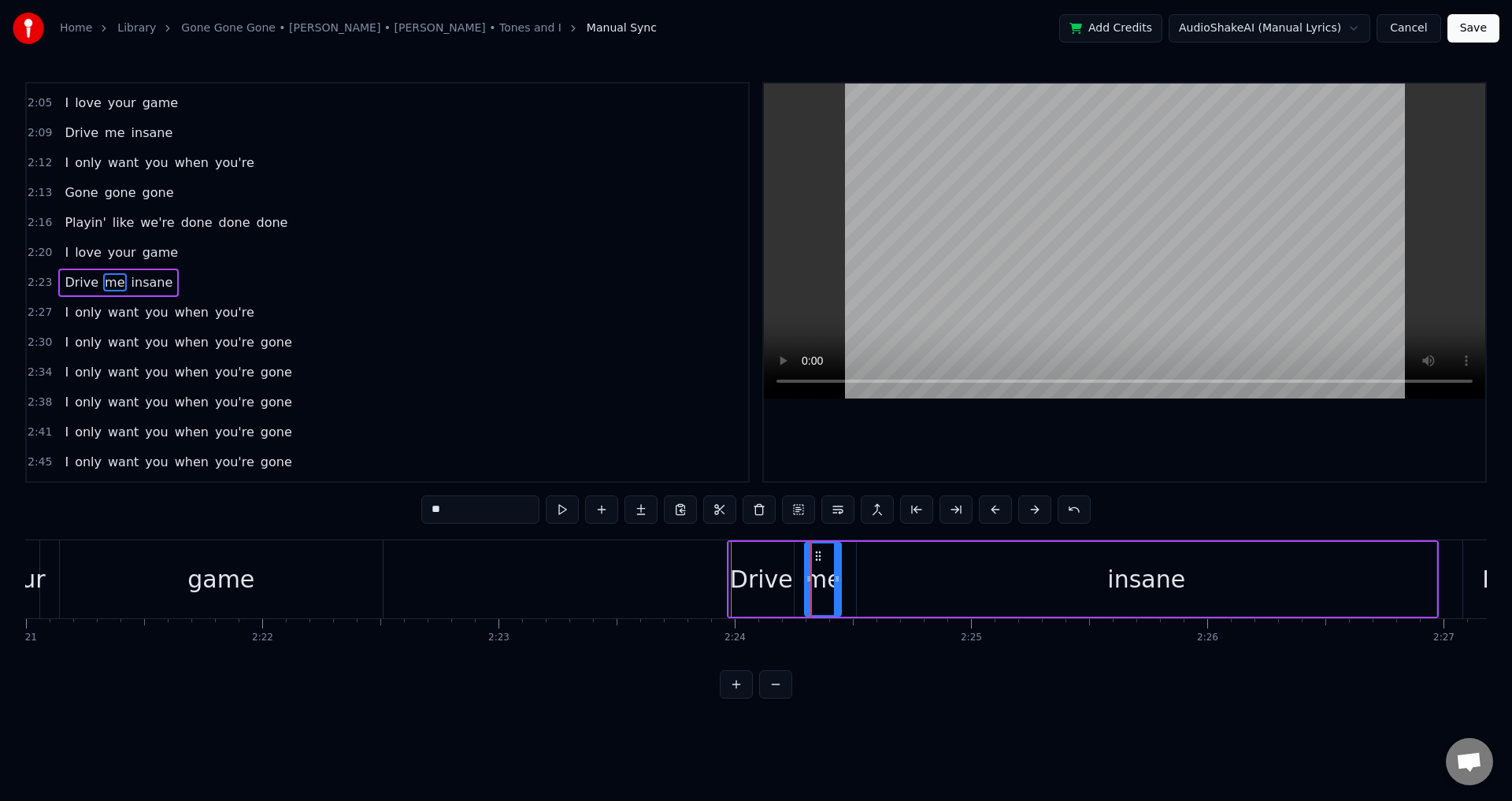
click at [804, 571] on div "me" at bounding box center [822, 580] width 38 height 75
drag, startPoint x: 809, startPoint y: 576, endPoint x: 799, endPoint y: 573, distance: 10.4
click at [799, 573] on icon at bounding box center [798, 579] width 6 height 13
click at [916, 574] on div "insane" at bounding box center [1146, 580] width 580 height 75
type input "******"
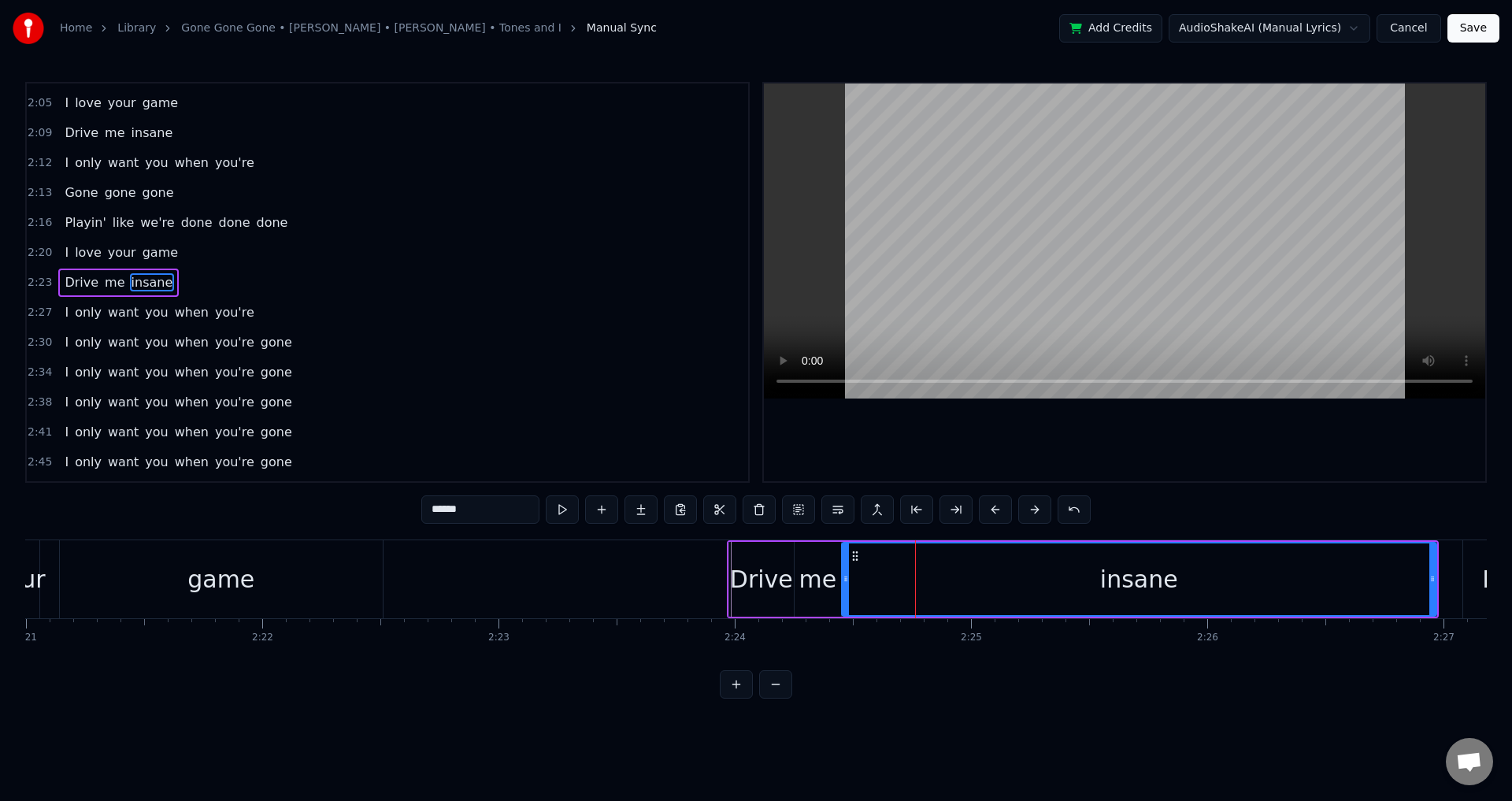
drag, startPoint x: 859, startPoint y: 574, endPoint x: 808, endPoint y: 575, distance: 51.0
click at [843, 575] on icon at bounding box center [846, 579] width 6 height 13
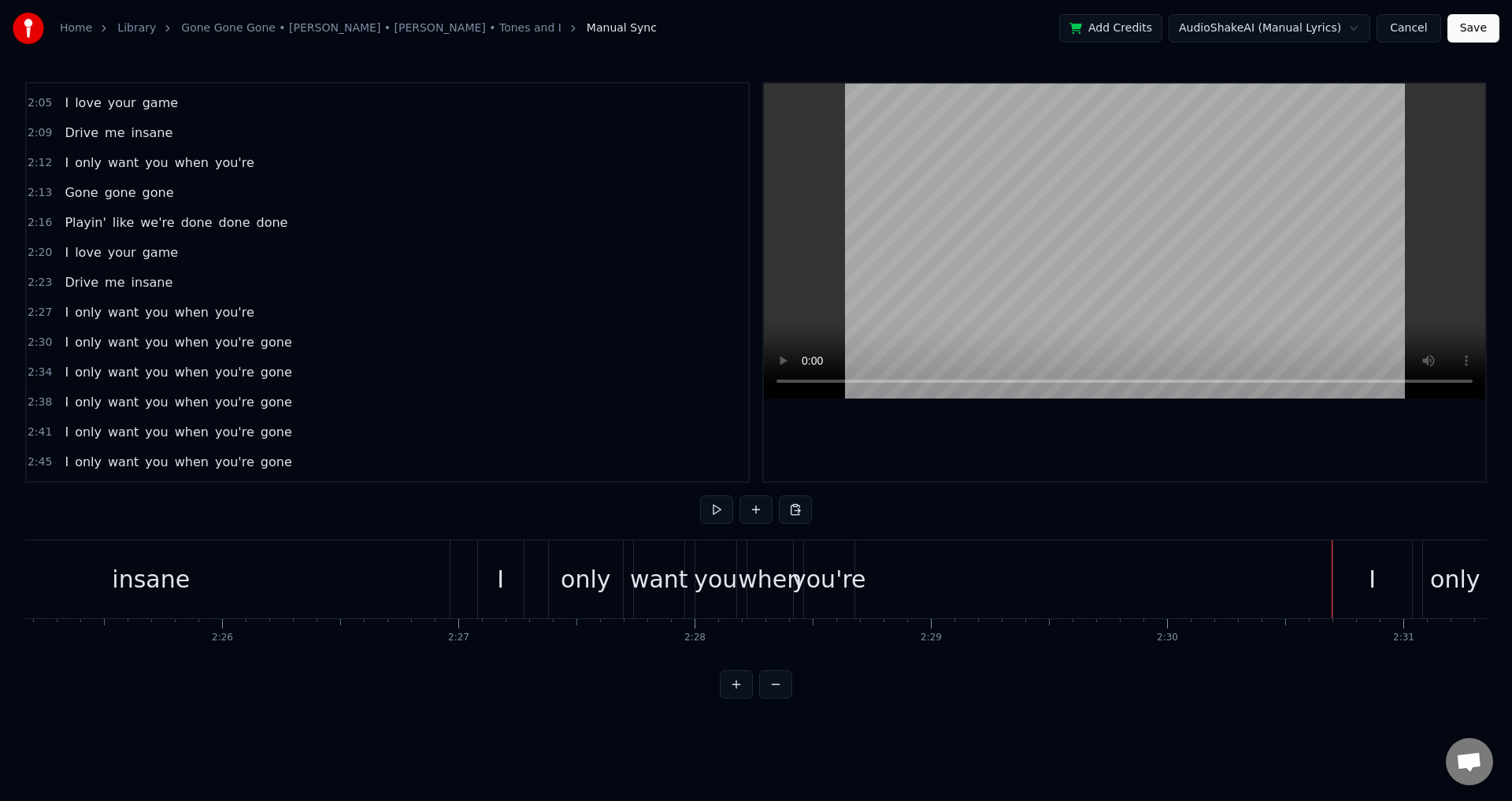
scroll to position [0, 34295]
click at [544, 575] on div "I only want you when you're" at bounding box center [674, 580] width 382 height 78
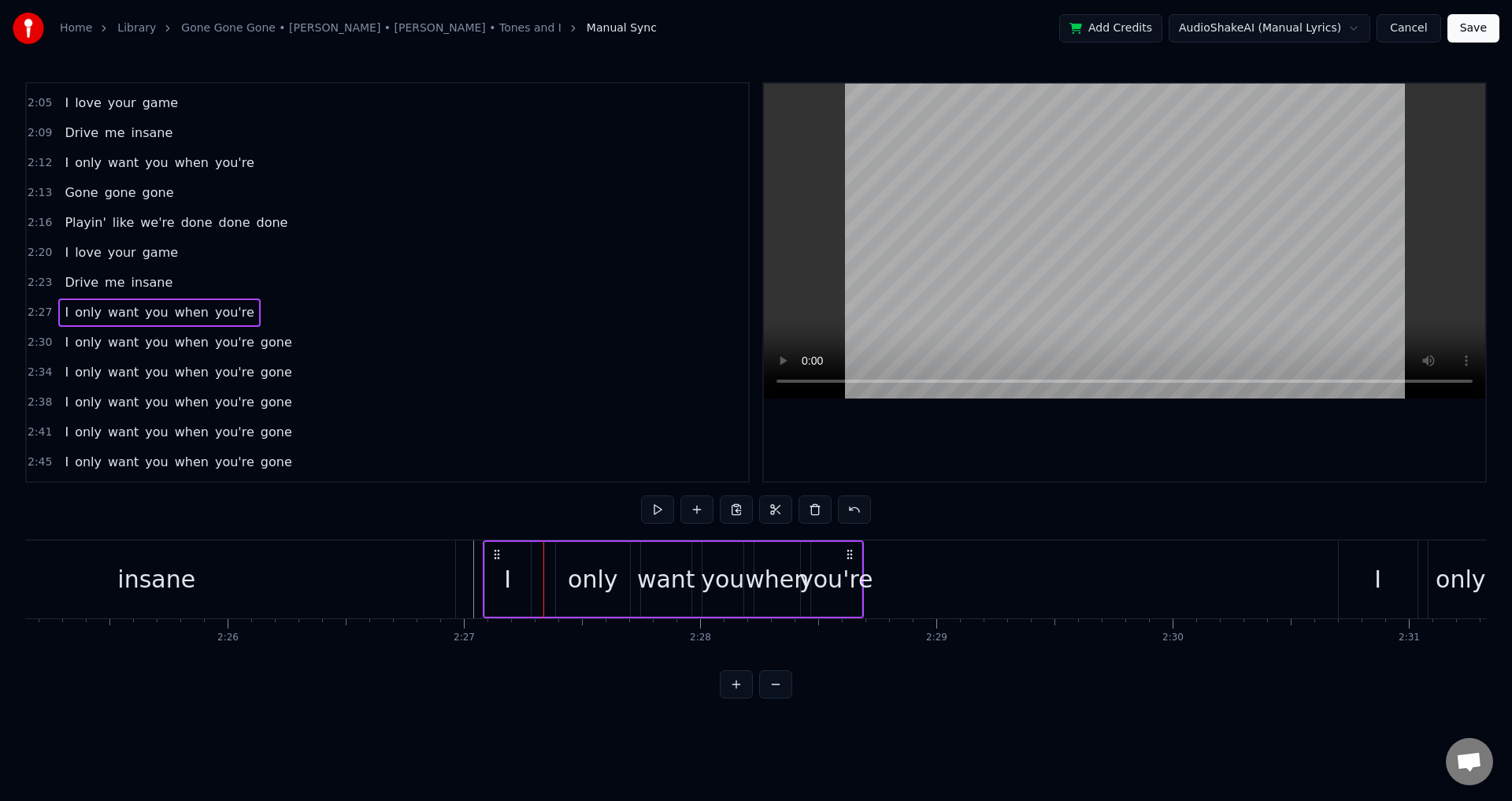
click at [564, 549] on div "only" at bounding box center [593, 580] width 74 height 75
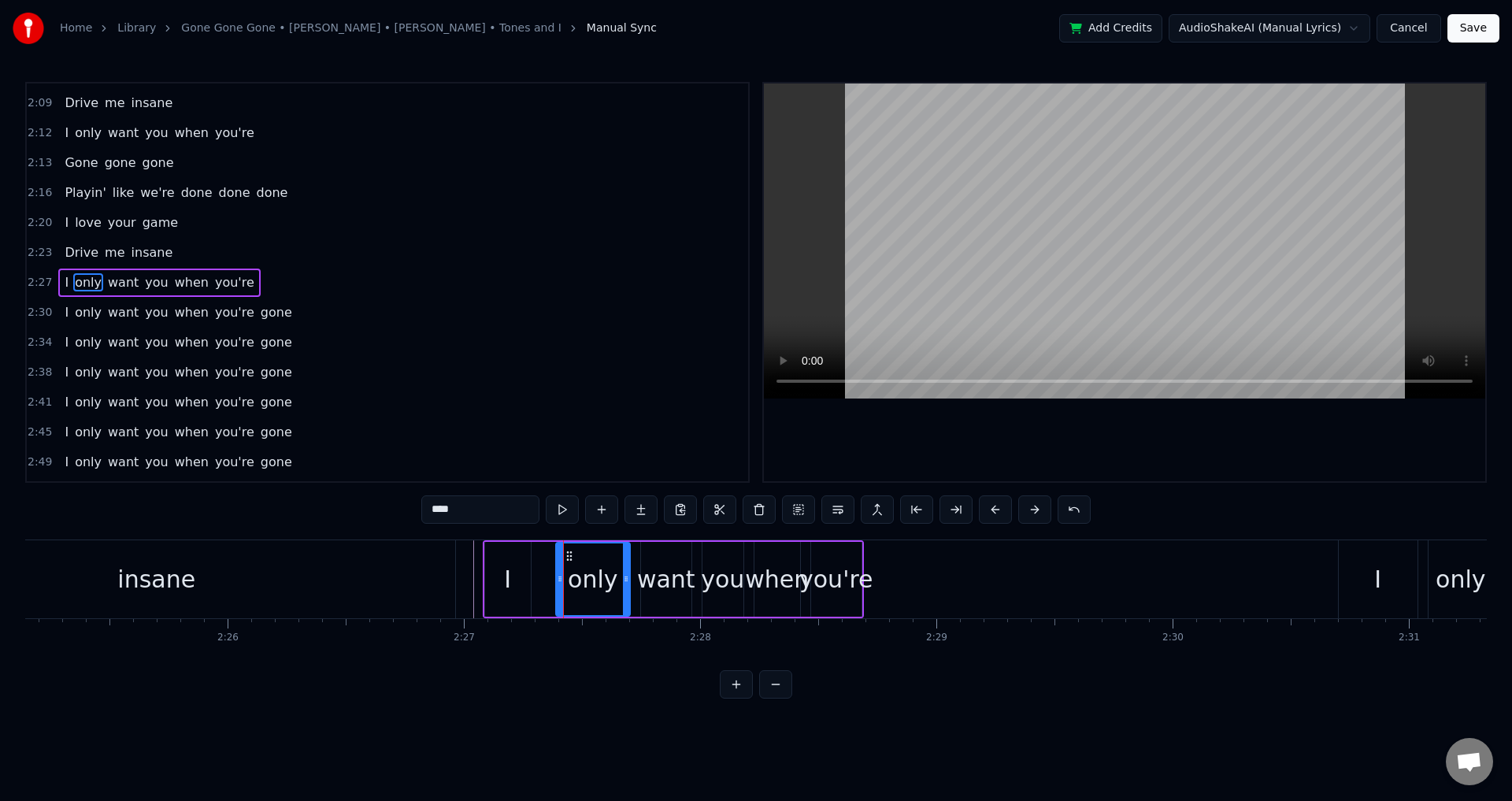
click at [542, 561] on div "I only want you when you're" at bounding box center [674, 580] width 382 height 78
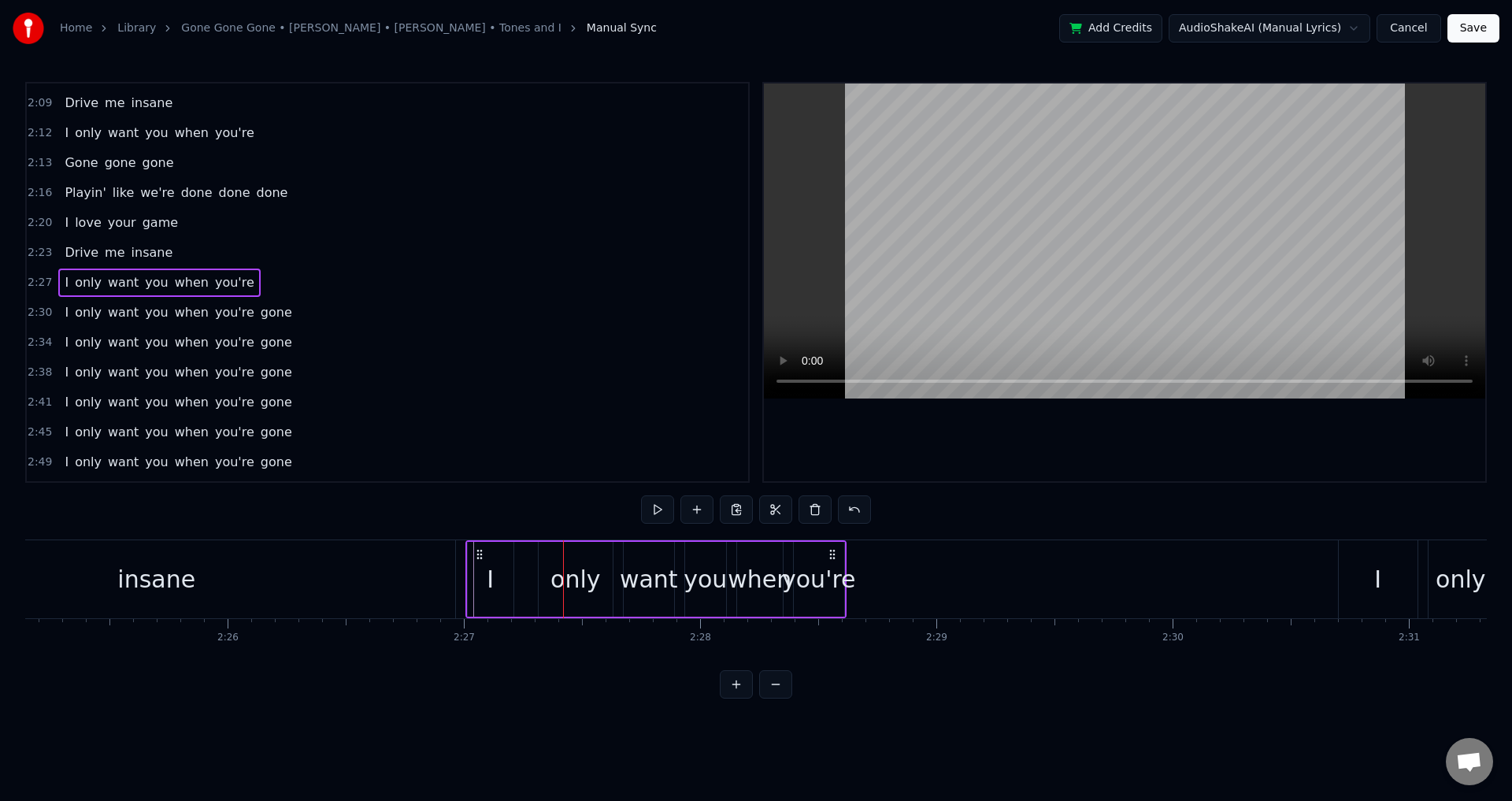
drag, startPoint x: 492, startPoint y: 552, endPoint x: 474, endPoint y: 558, distance: 19.0
click at [474, 558] on icon at bounding box center [480, 555] width 13 height 13
click at [559, 572] on div "only" at bounding box center [576, 579] width 49 height 35
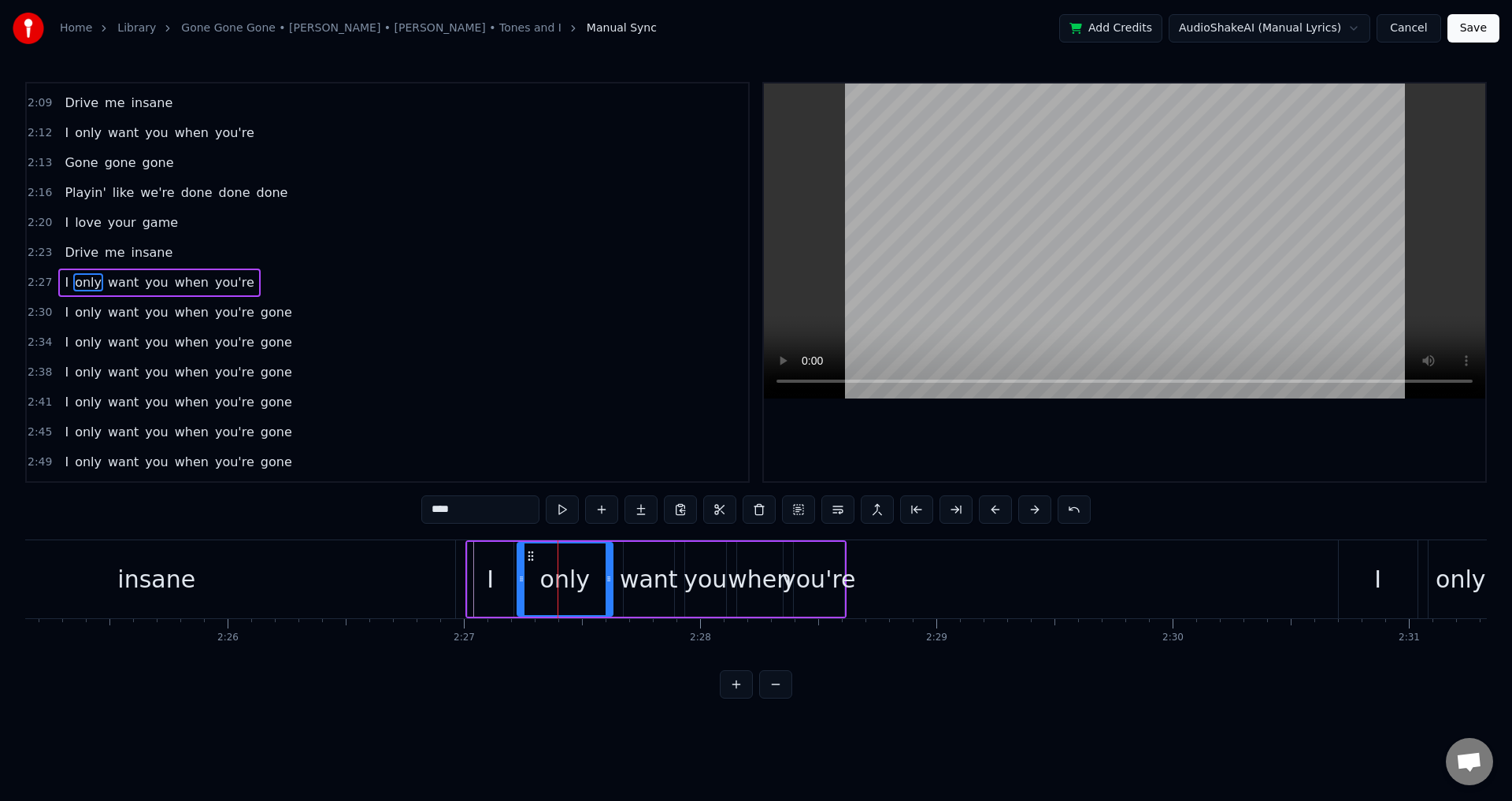
drag, startPoint x: 544, startPoint y: 564, endPoint x: 521, endPoint y: 564, distance: 23.0
click at [521, 564] on div at bounding box center [521, 580] width 6 height 72
click at [618, 562] on div "I only want you when you're" at bounding box center [656, 580] width 382 height 78
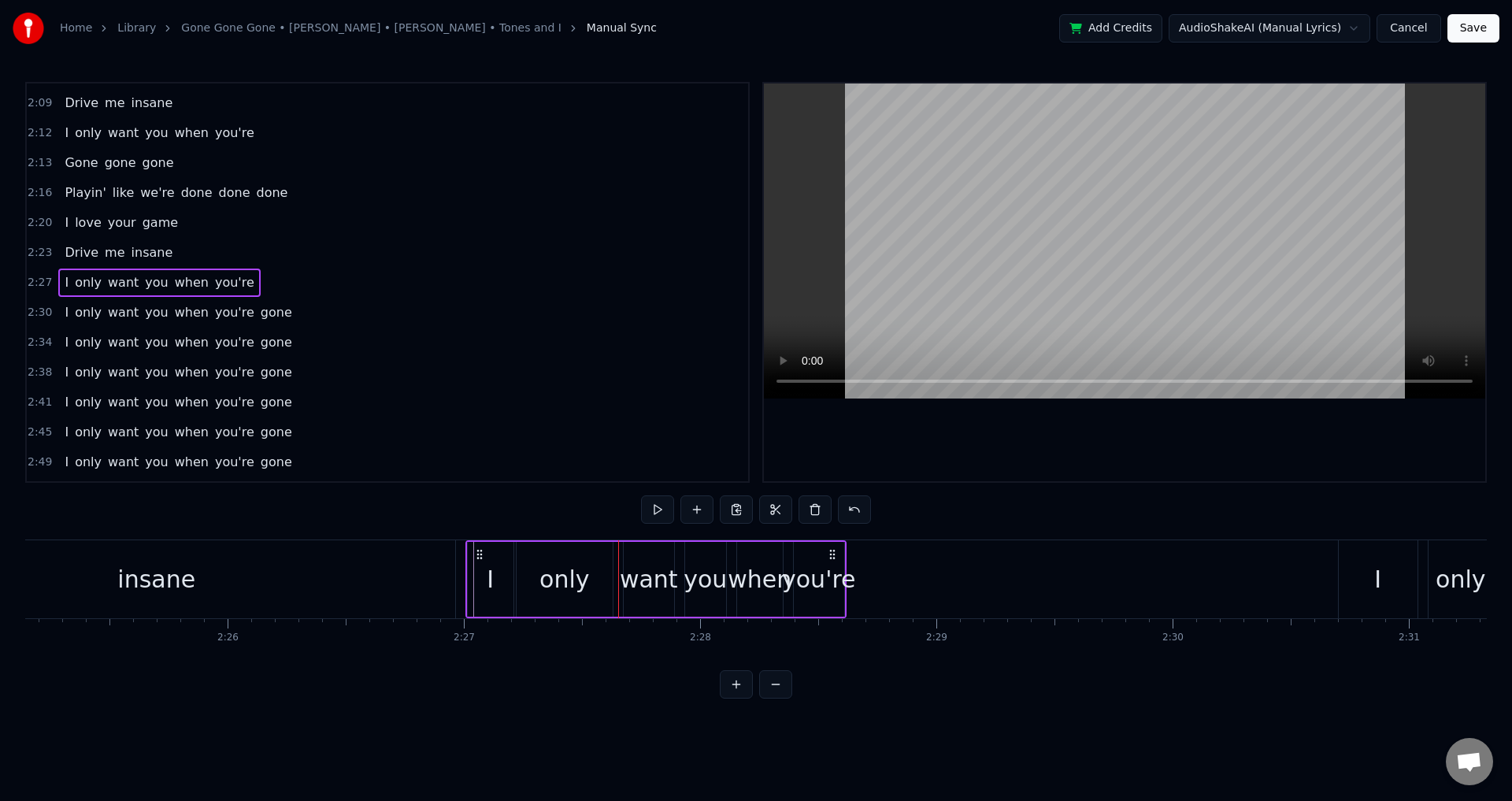
click at [630, 571] on div "want" at bounding box center [648, 579] width 58 height 35
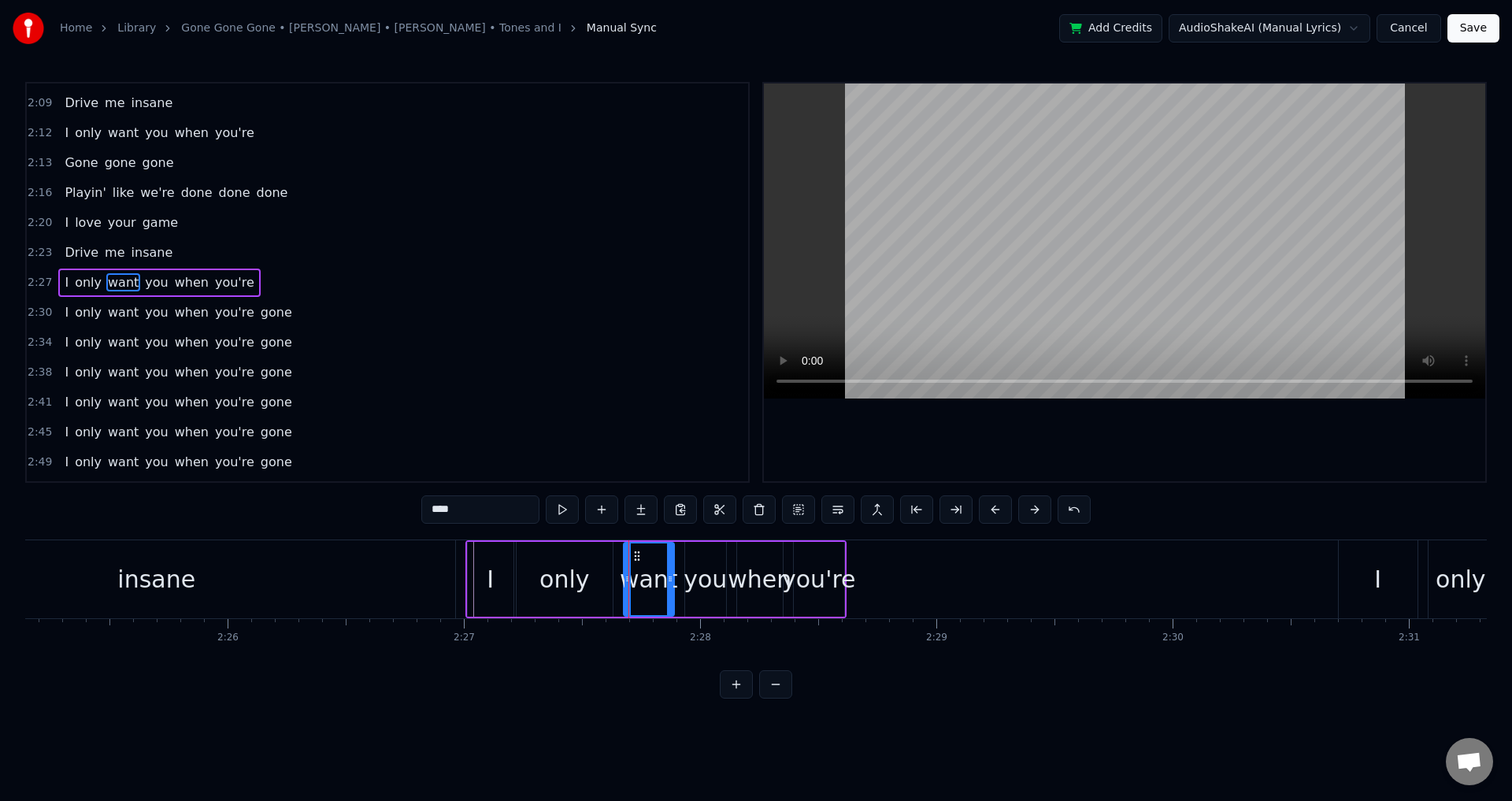
drag, startPoint x: 628, startPoint y: 574, endPoint x: 619, endPoint y: 574, distance: 9.0
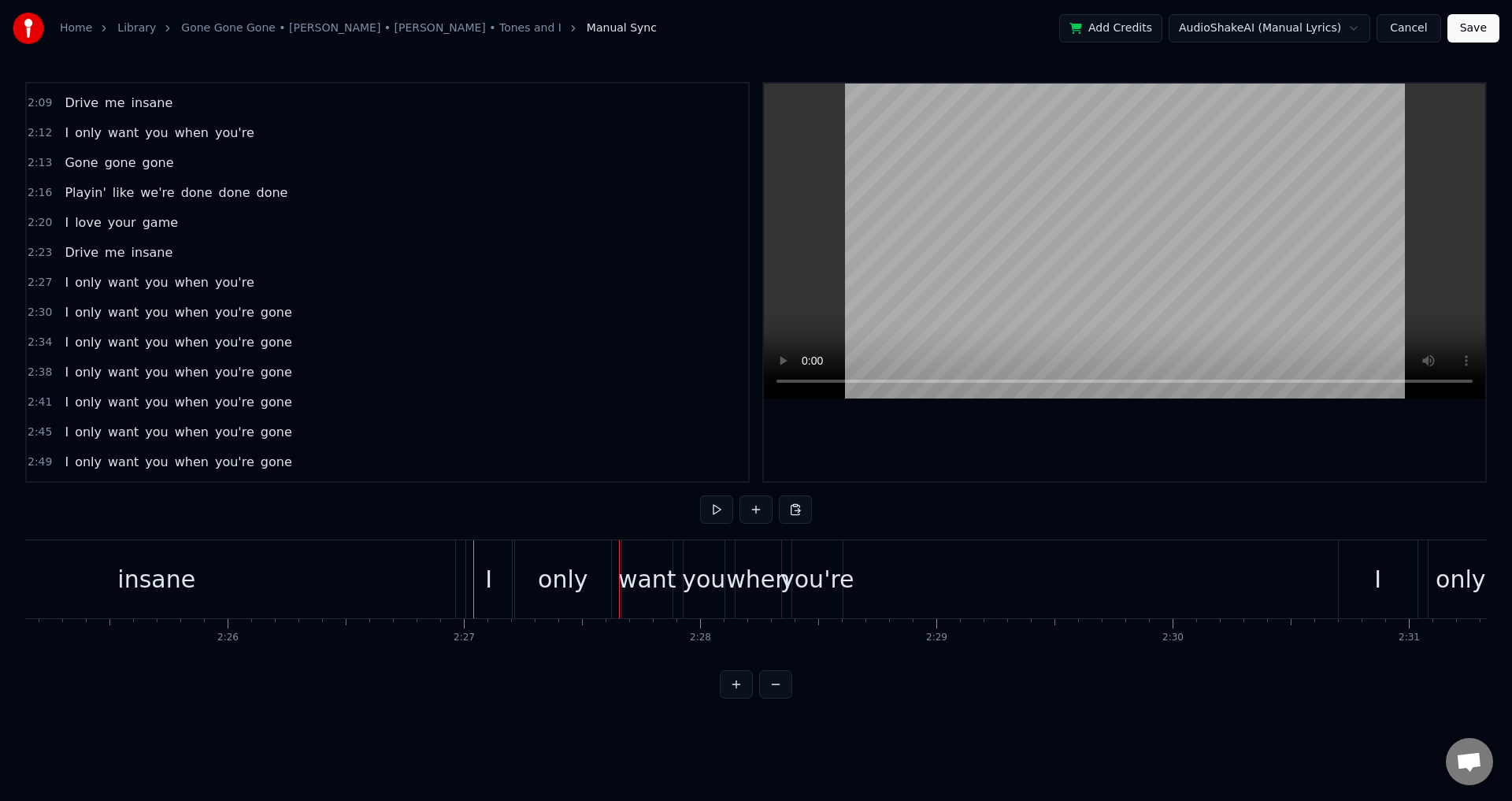
click at [628, 574] on div "want" at bounding box center [647, 579] width 58 height 35
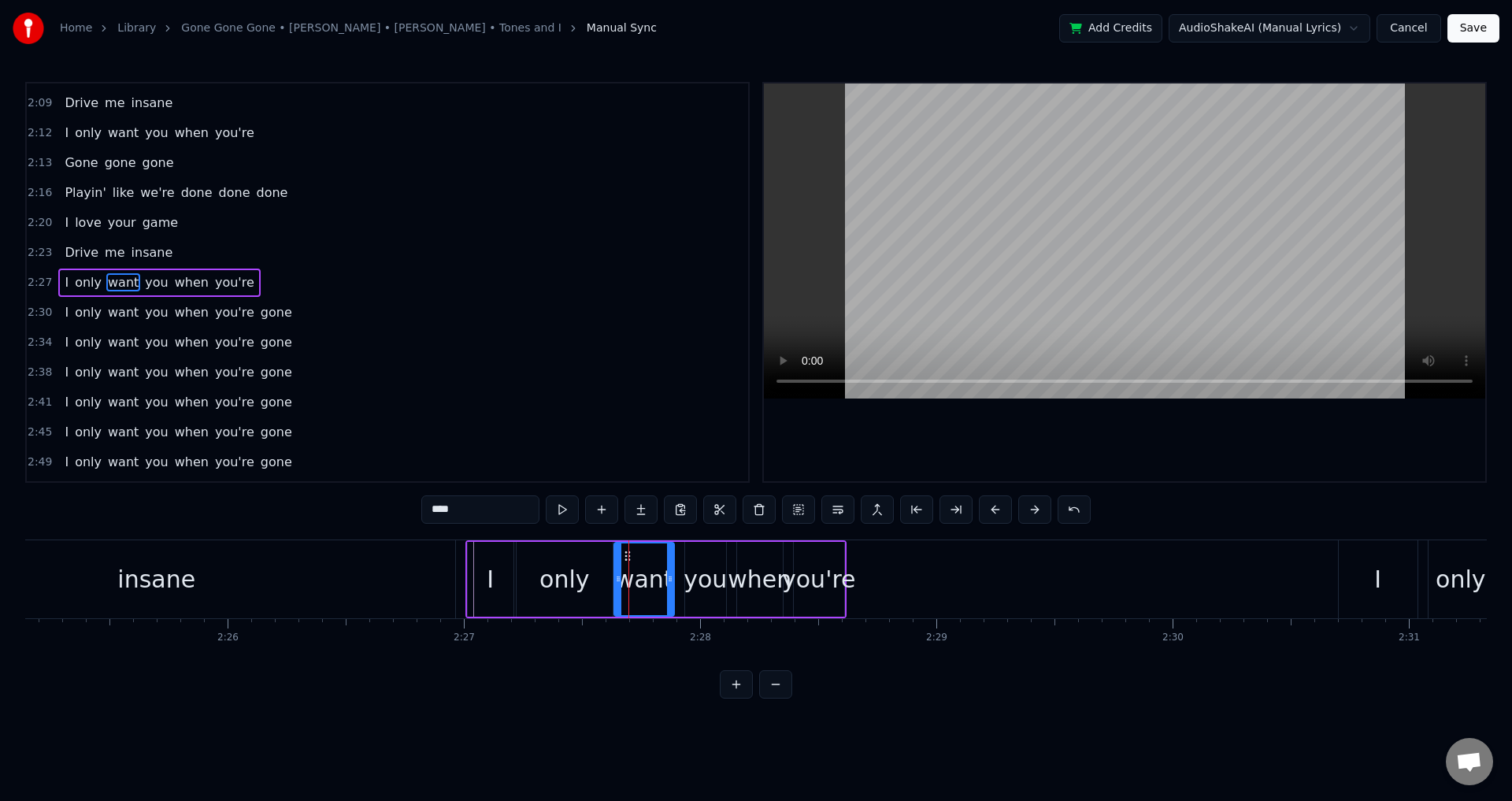
drag, startPoint x: 627, startPoint y: 568, endPoint x: 616, endPoint y: 568, distance: 11.0
click at [616, 568] on div at bounding box center [619, 580] width 6 height 72
click at [694, 566] on div "you" at bounding box center [705, 579] width 43 height 35
click at [679, 566] on div at bounding box center [680, 580] width 6 height 72
click at [766, 566] on div "when" at bounding box center [760, 579] width 64 height 35
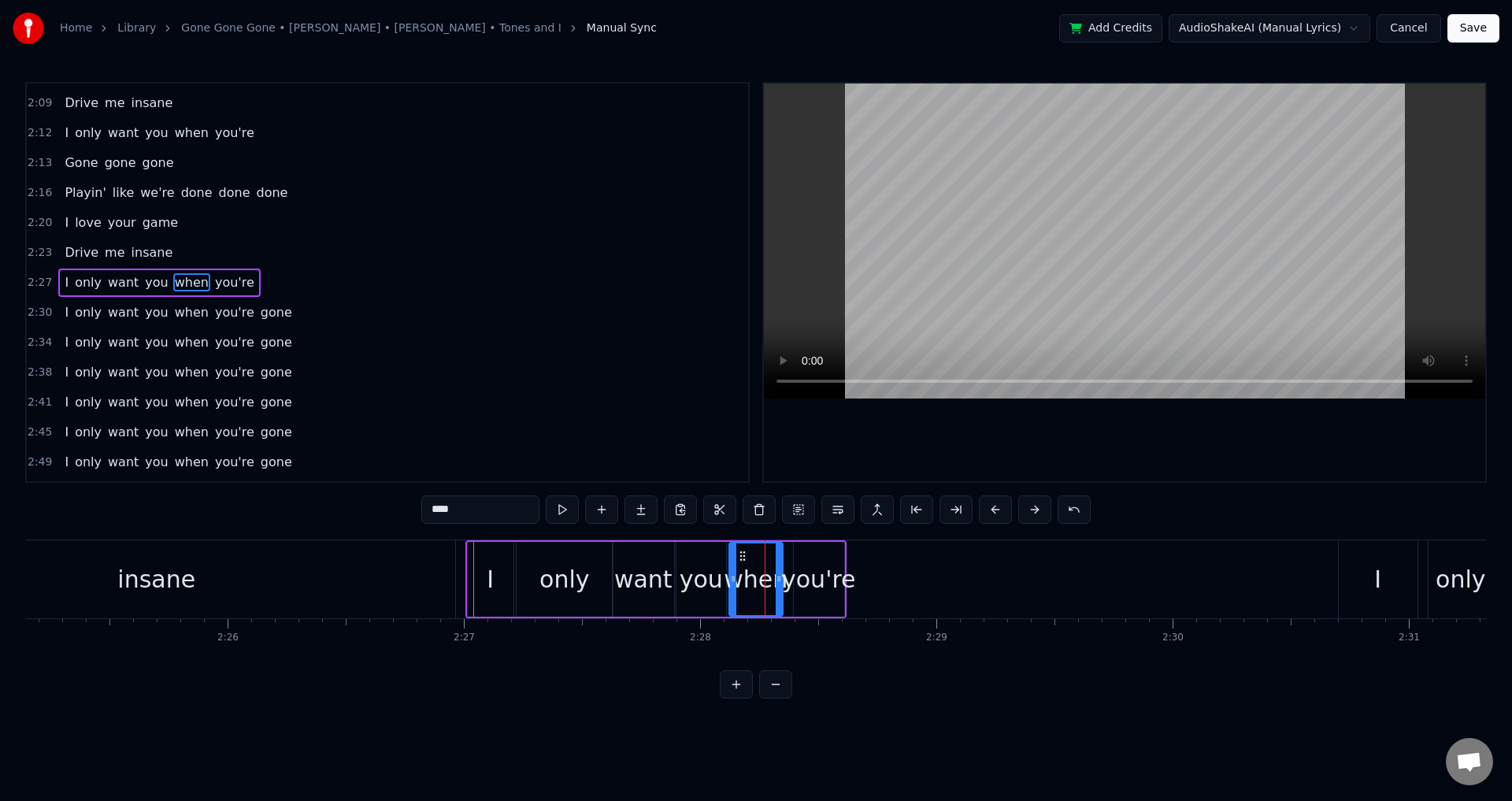
drag, startPoint x: 740, startPoint y: 566, endPoint x: 730, endPoint y: 566, distance: 10.0
click at [730, 566] on div at bounding box center [734, 580] width 6 height 72
click at [813, 566] on div "you're" at bounding box center [819, 579] width 74 height 35
type input "******"
click at [788, 560] on div at bounding box center [790, 580] width 6 height 72
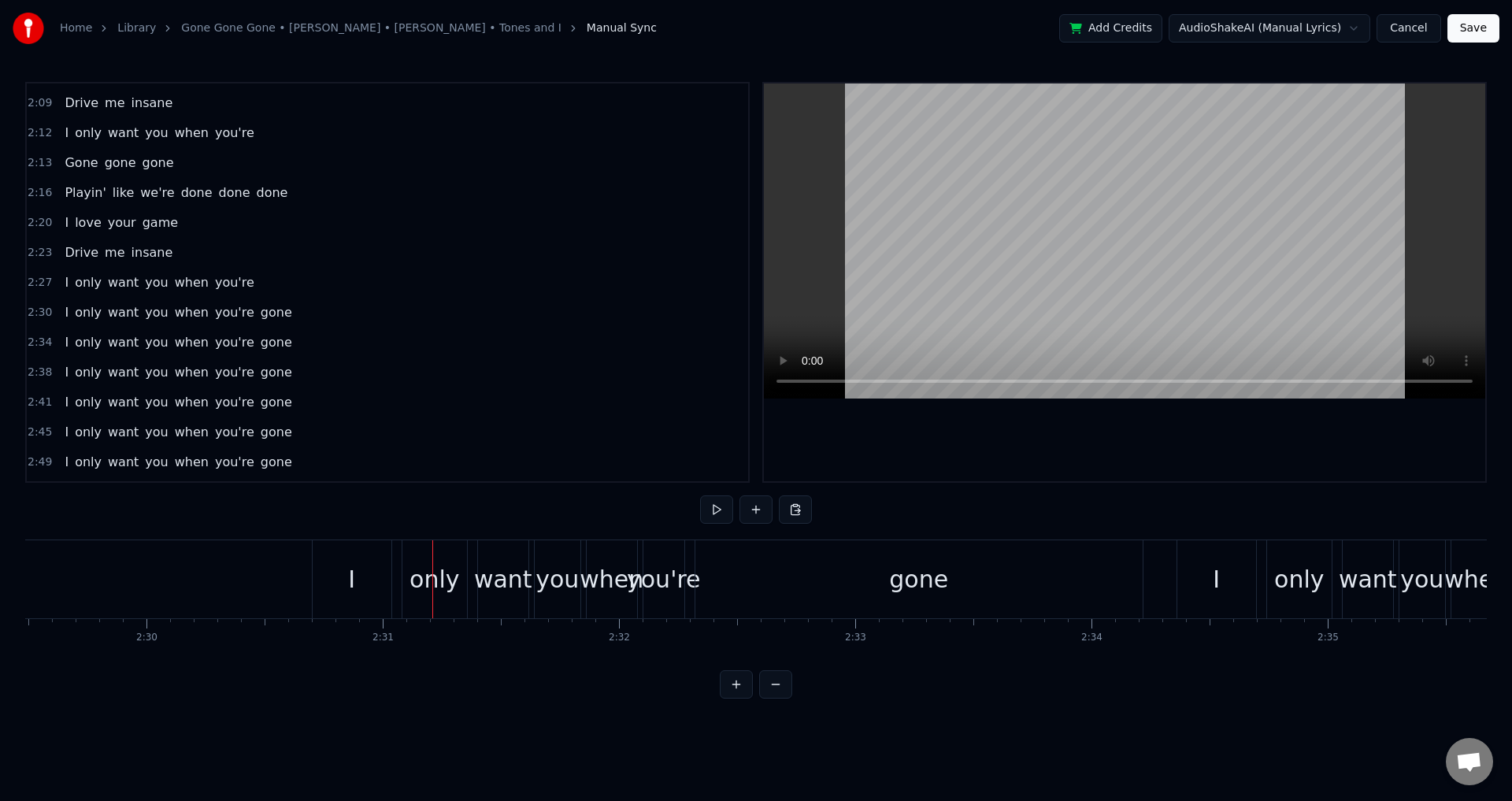
scroll to position [0, 35303]
click at [414, 571] on div "I only want you when you're gone" at bounding box center [747, 580] width 835 height 78
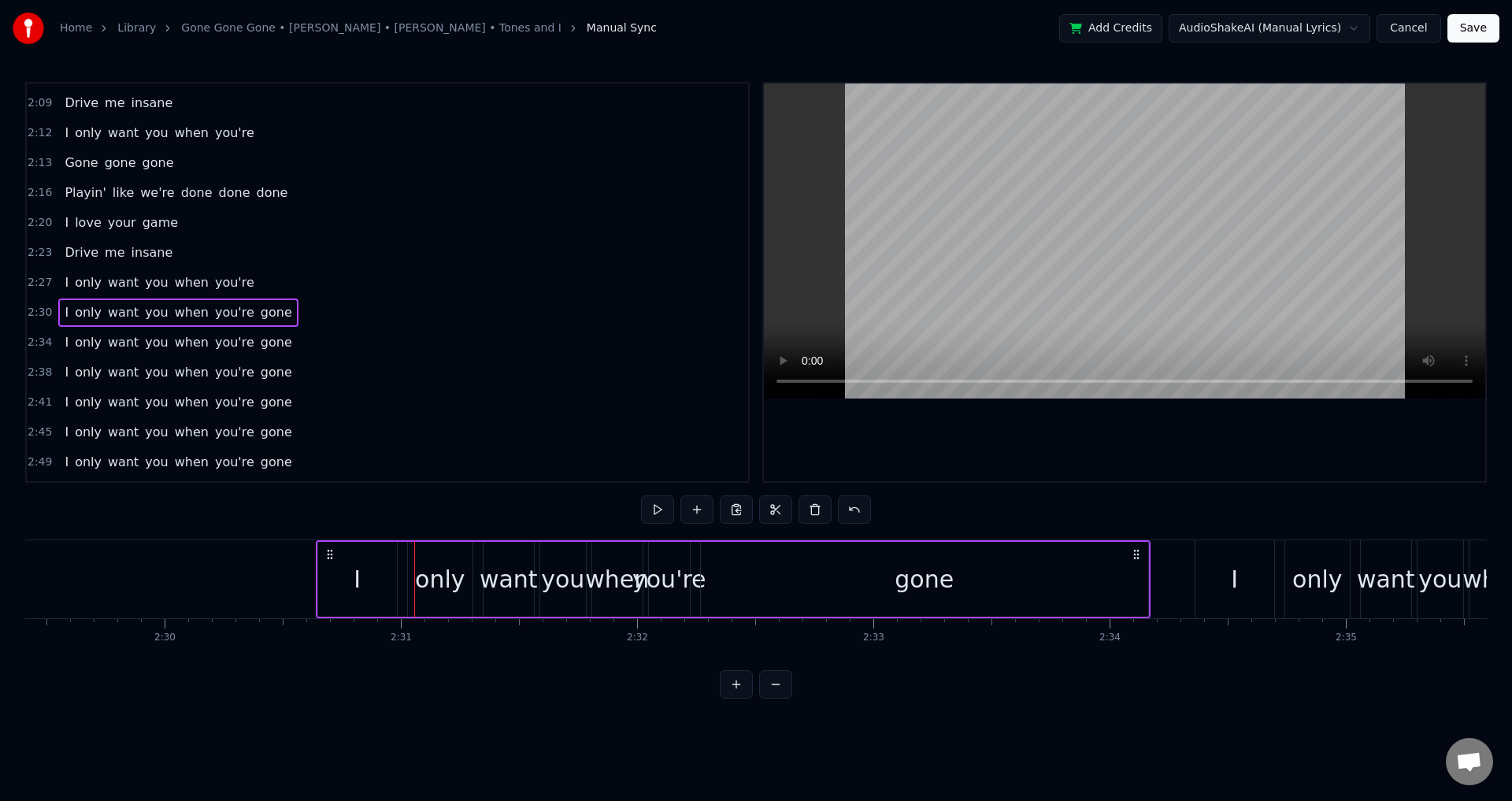
click at [333, 551] on icon at bounding box center [330, 555] width 13 height 13
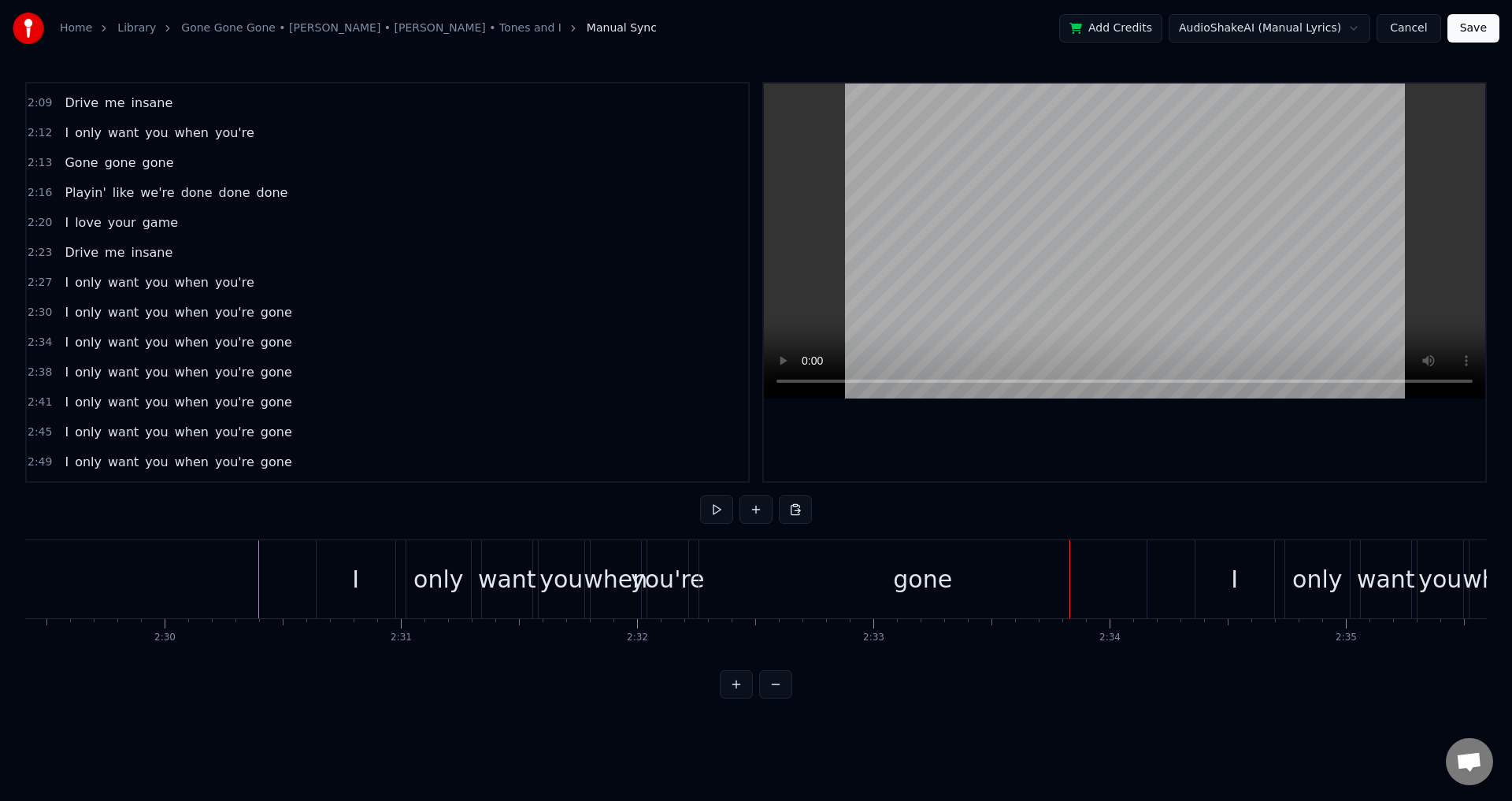
click at [1087, 575] on div "gone" at bounding box center [923, 580] width 447 height 78
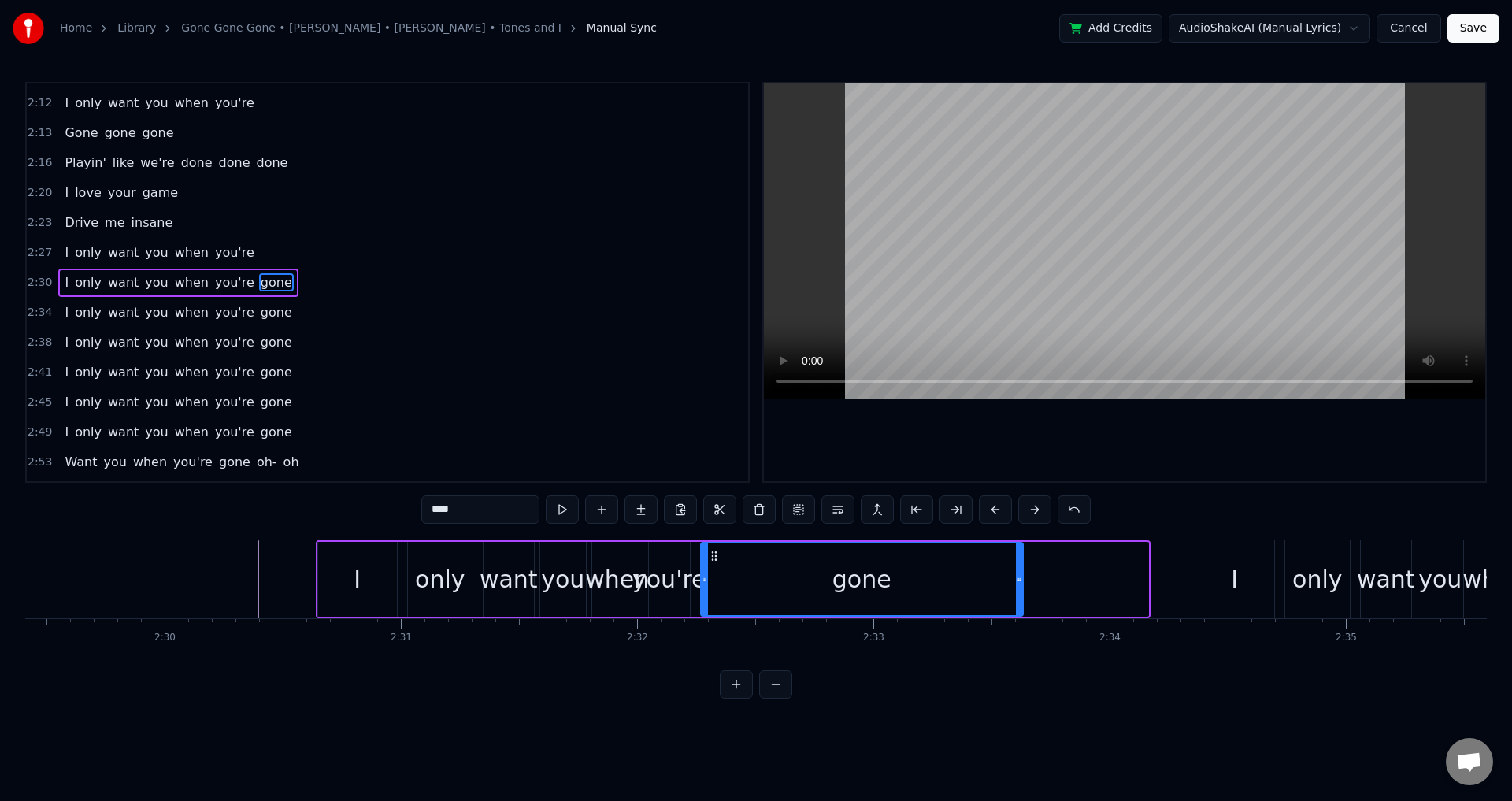
drag, startPoint x: 1145, startPoint y: 578, endPoint x: 1019, endPoint y: 595, distance: 127.1
click at [1019, 595] on div at bounding box center [1019, 580] width 6 height 72
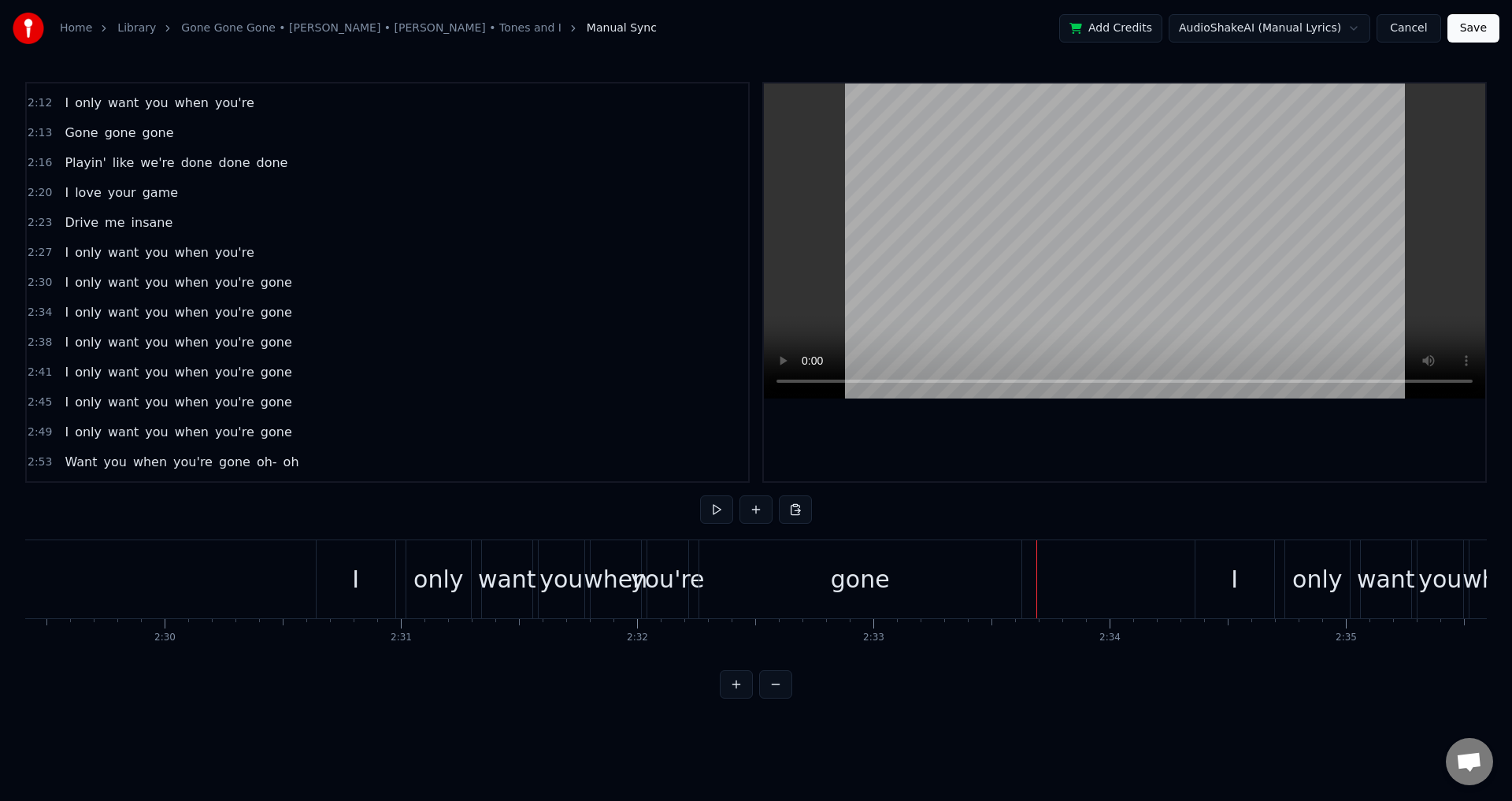
click at [956, 579] on div "gone" at bounding box center [861, 580] width 323 height 78
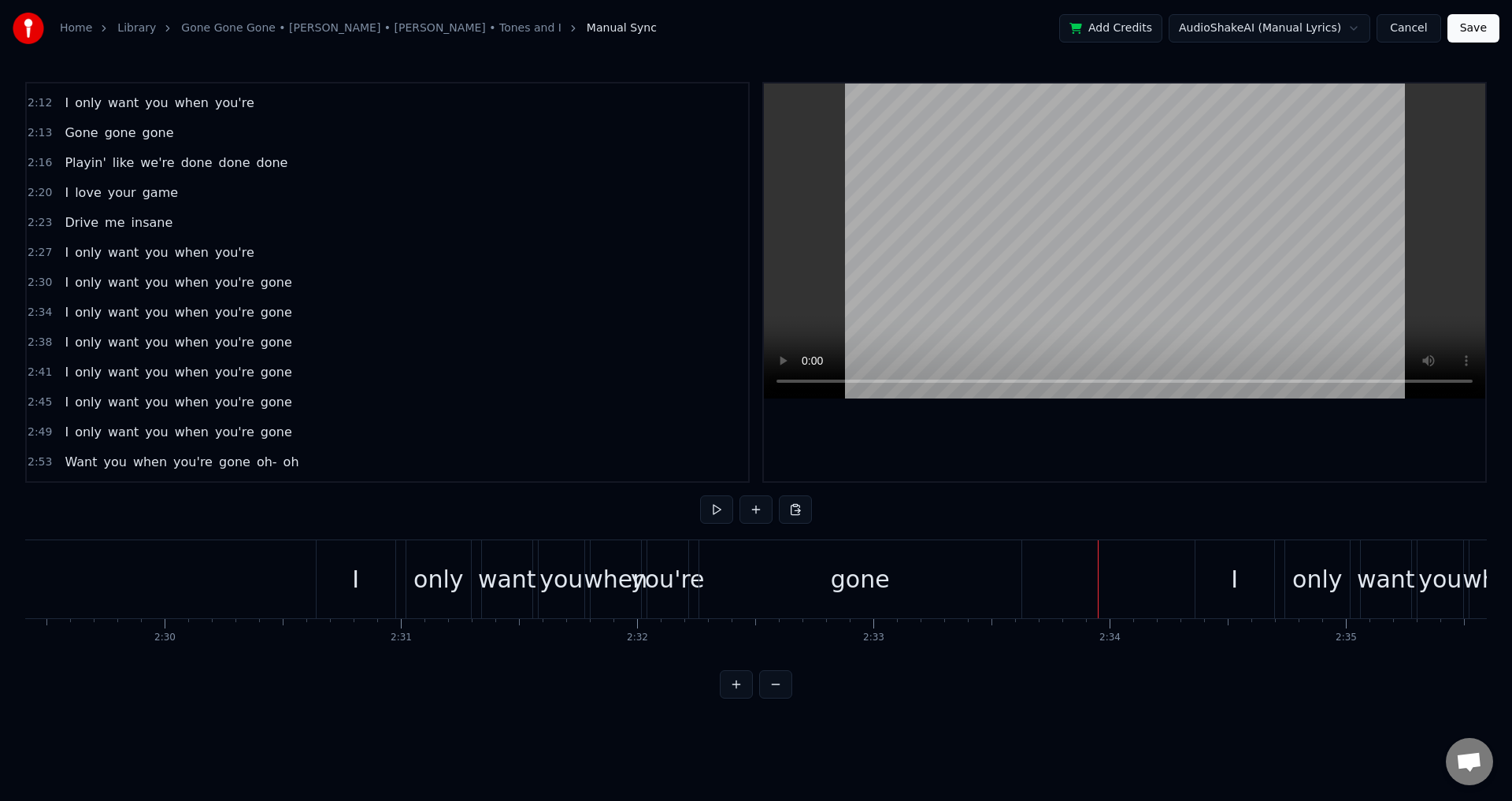
click at [1253, 580] on div "I" at bounding box center [1235, 580] width 79 height 78
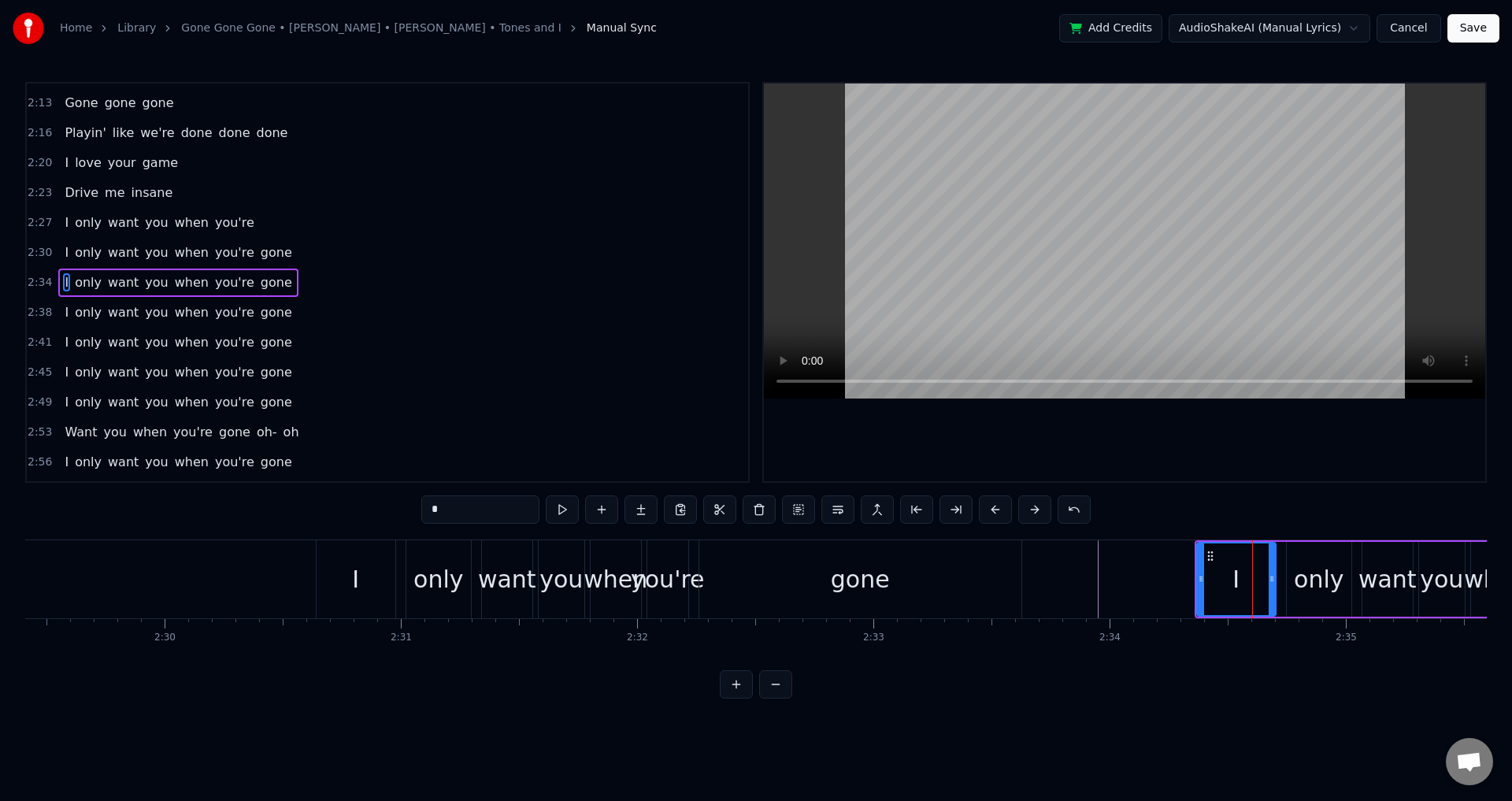
click at [1280, 579] on div "I only want you when you're gone" at bounding box center [1520, 580] width 651 height 78
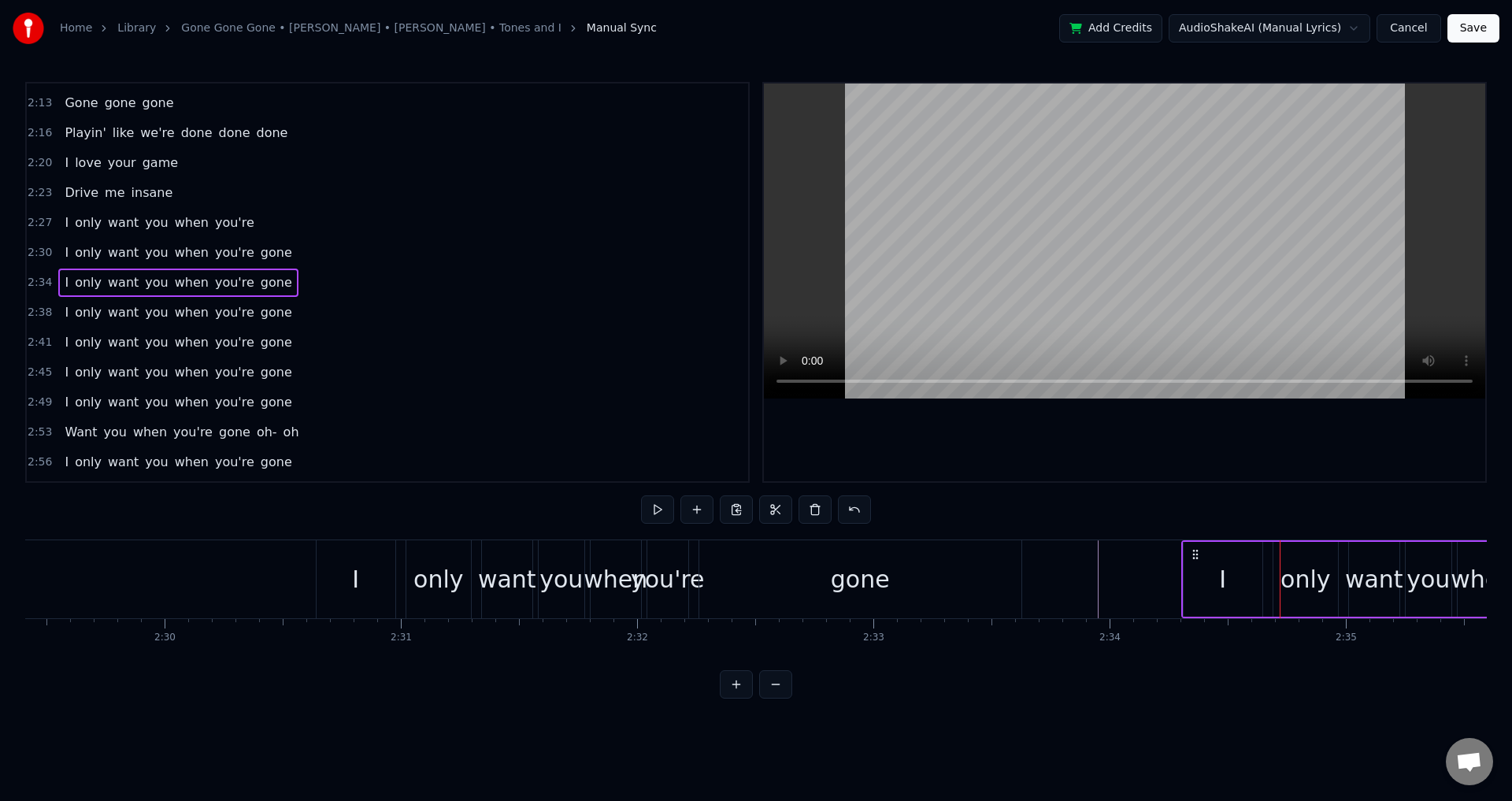
drag, startPoint x: 1209, startPoint y: 549, endPoint x: 1197, endPoint y: 549, distance: 12.0
click at [1197, 549] on icon at bounding box center [1196, 555] width 13 height 13
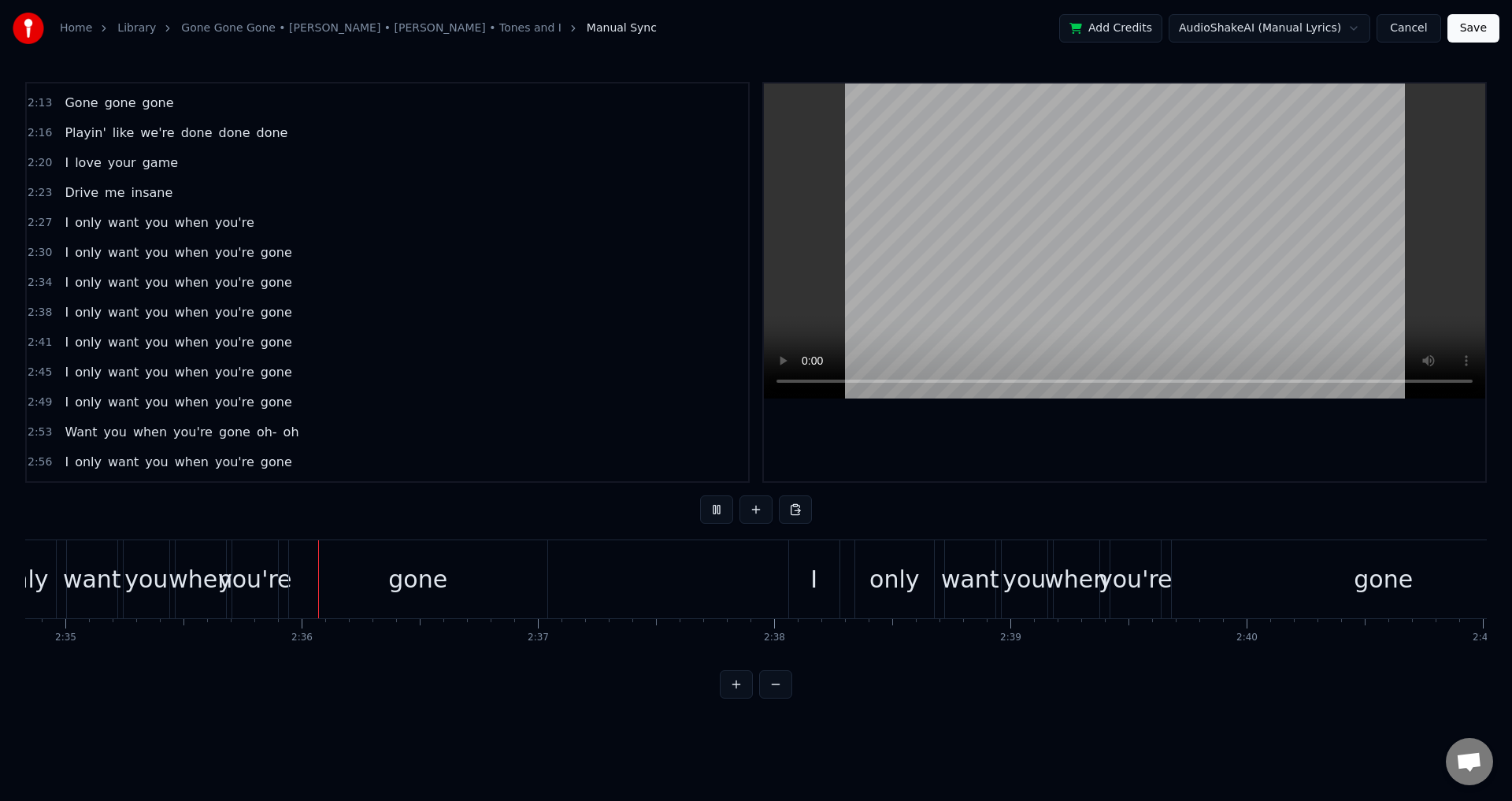
scroll to position [0, 36647]
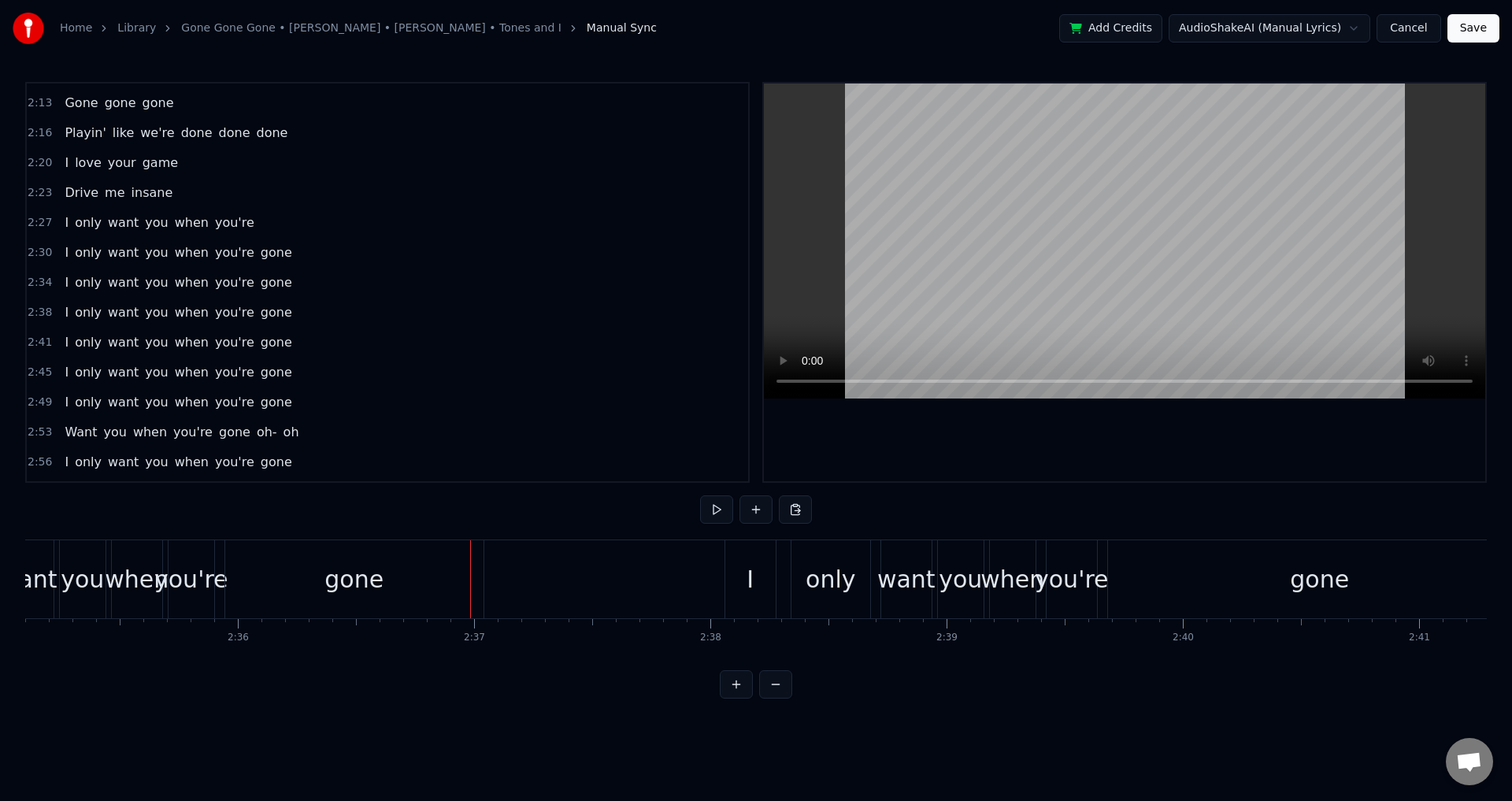
click at [269, 592] on div "gone" at bounding box center [354, 580] width 259 height 78
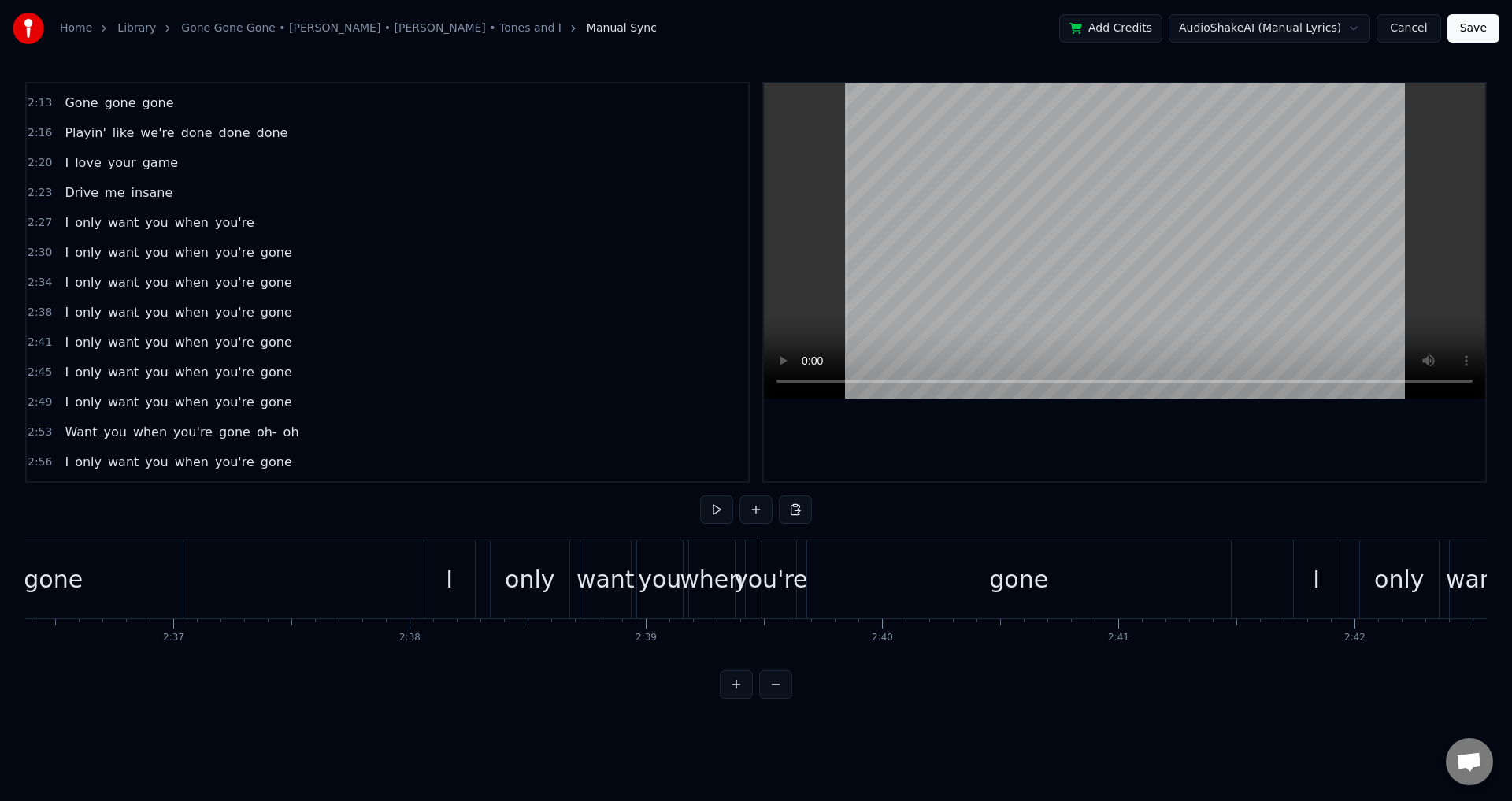
scroll to position [0, 36943]
click at [487, 580] on div "I only want you when you're gone" at bounding box center [834, 580] width 811 height 78
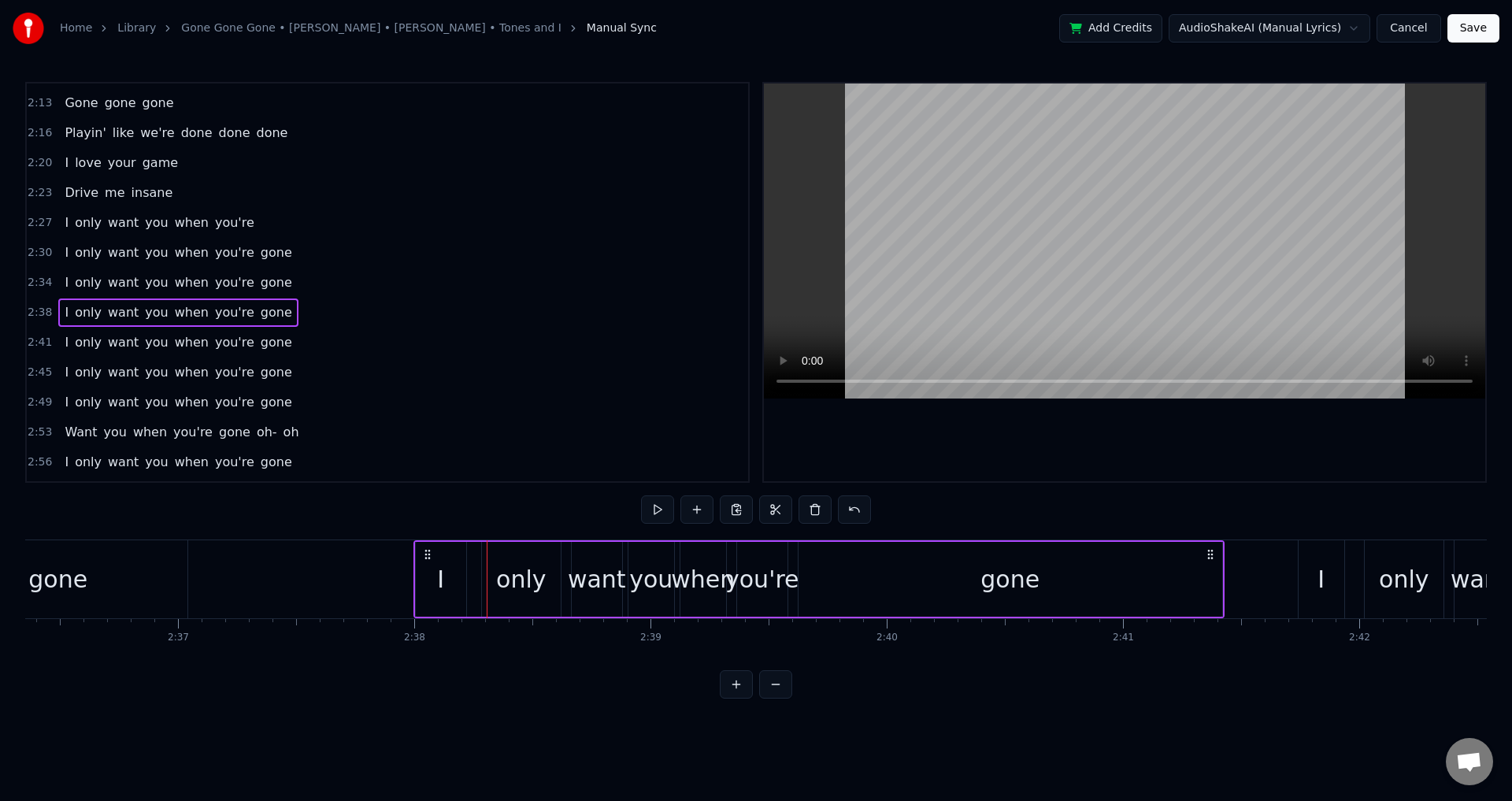
drag, startPoint x: 444, startPoint y: 551, endPoint x: 429, endPoint y: 550, distance: 15.0
click at [429, 550] on circle at bounding box center [429, 550] width 1 height 1
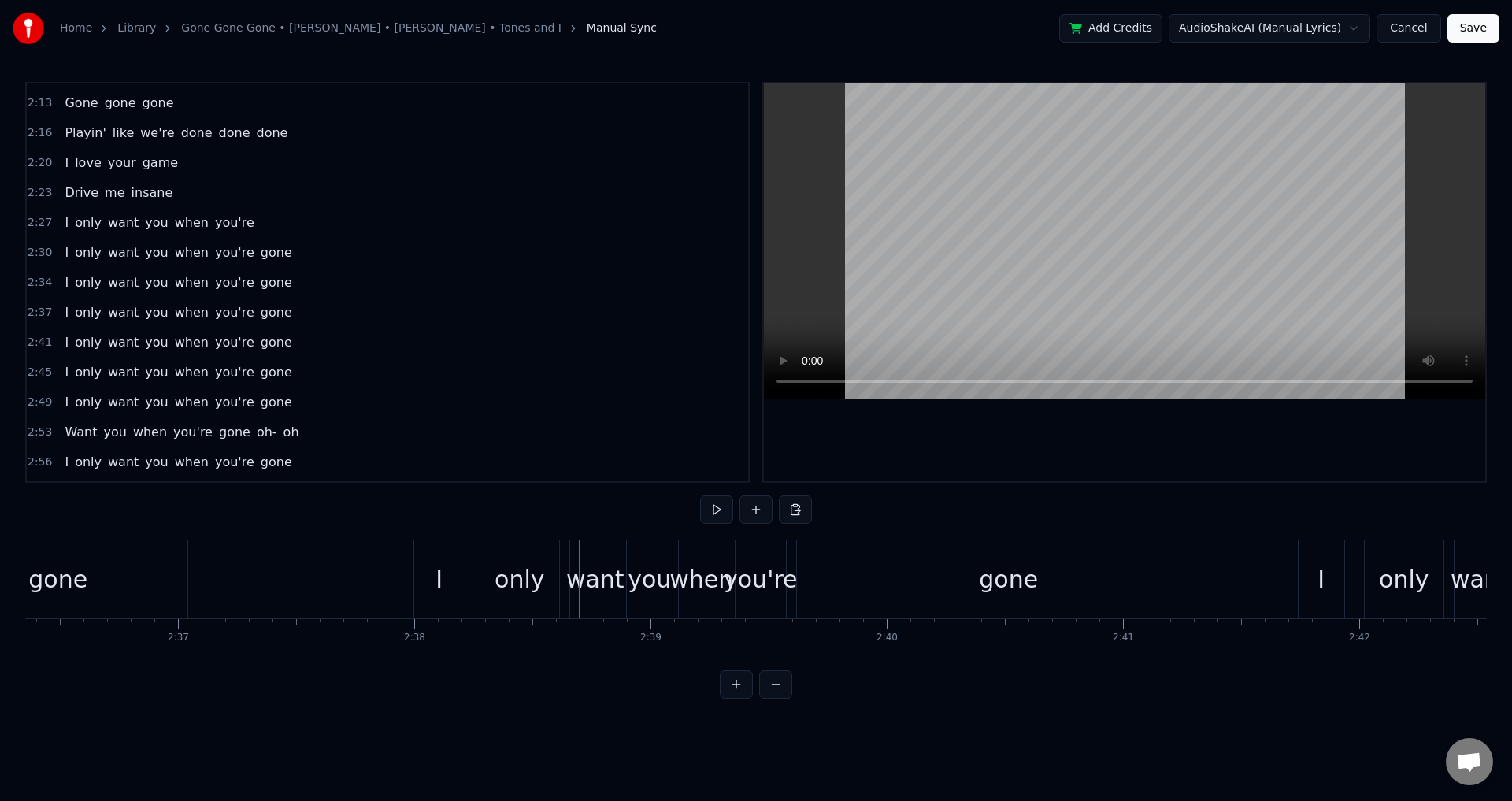
click at [511, 581] on div "only" at bounding box center [520, 579] width 49 height 35
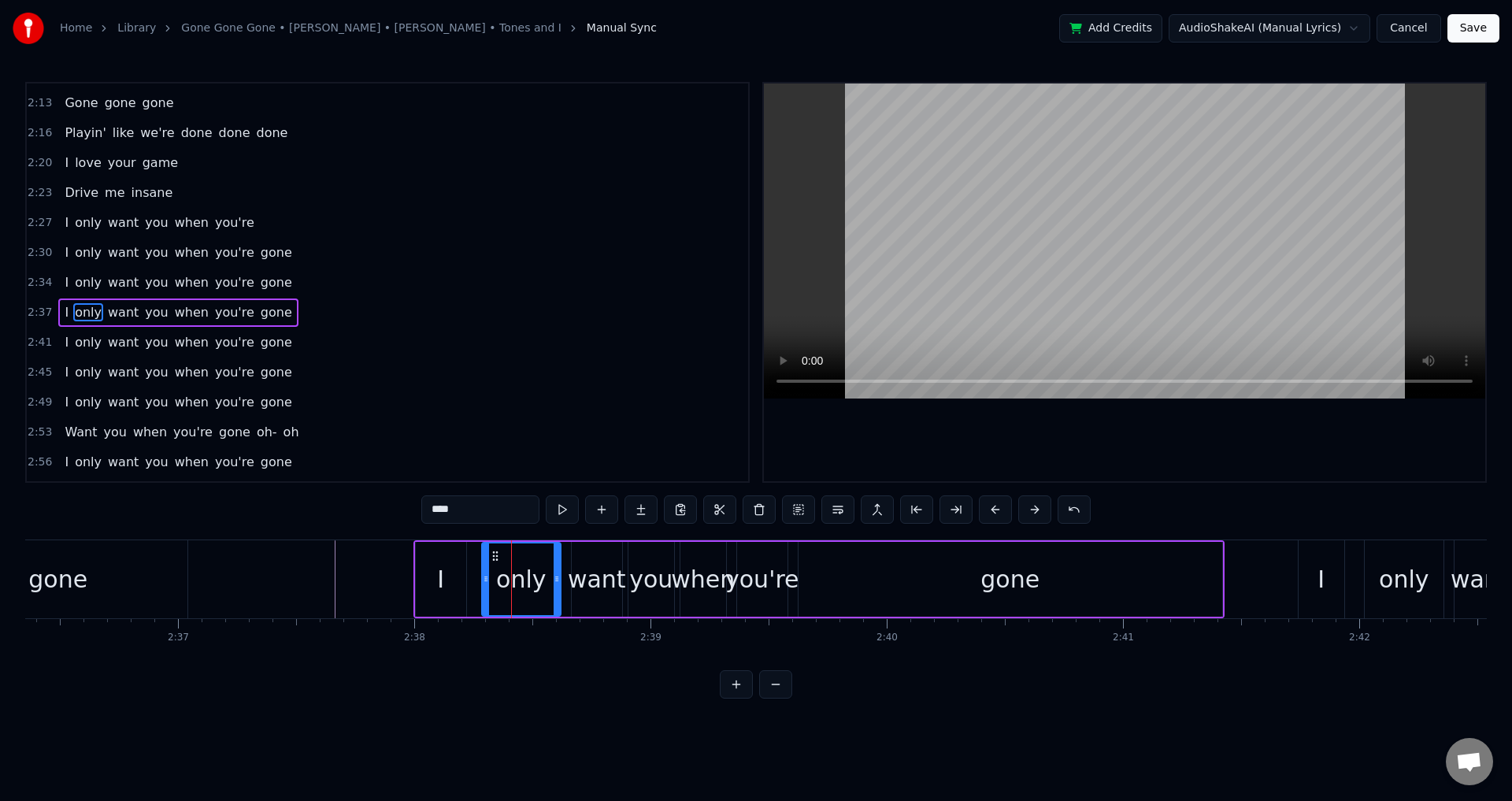
scroll to position [1313, 0]
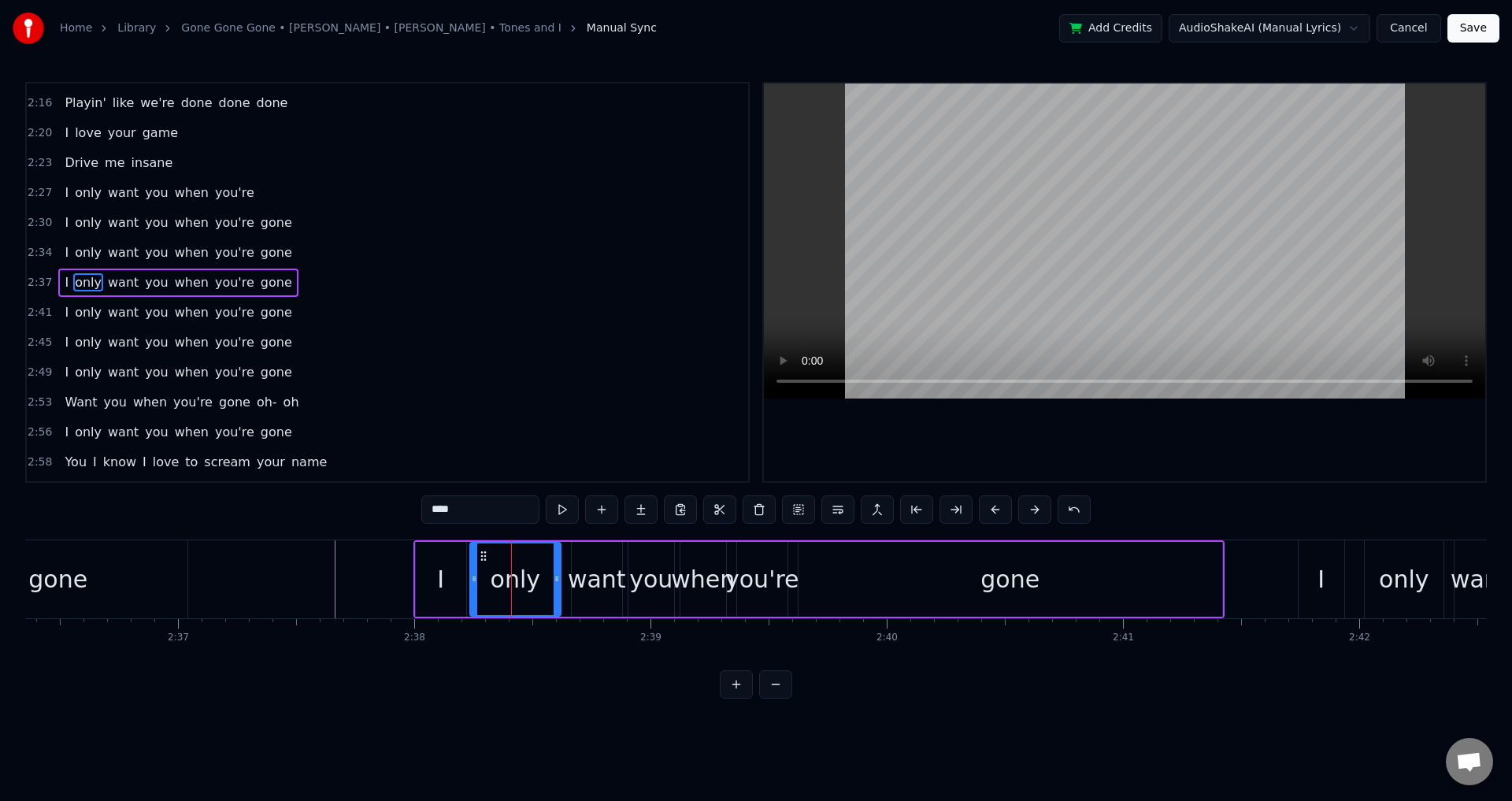
drag, startPoint x: 484, startPoint y: 577, endPoint x: 470, endPoint y: 577, distance: 14.0
click at [471, 577] on icon at bounding box center [474, 579] width 6 height 13
click at [592, 589] on div "want" at bounding box center [596, 579] width 58 height 35
click at [562, 564] on div at bounding box center [565, 580] width 6 height 72
click at [646, 578] on div "you" at bounding box center [651, 579] width 43 height 35
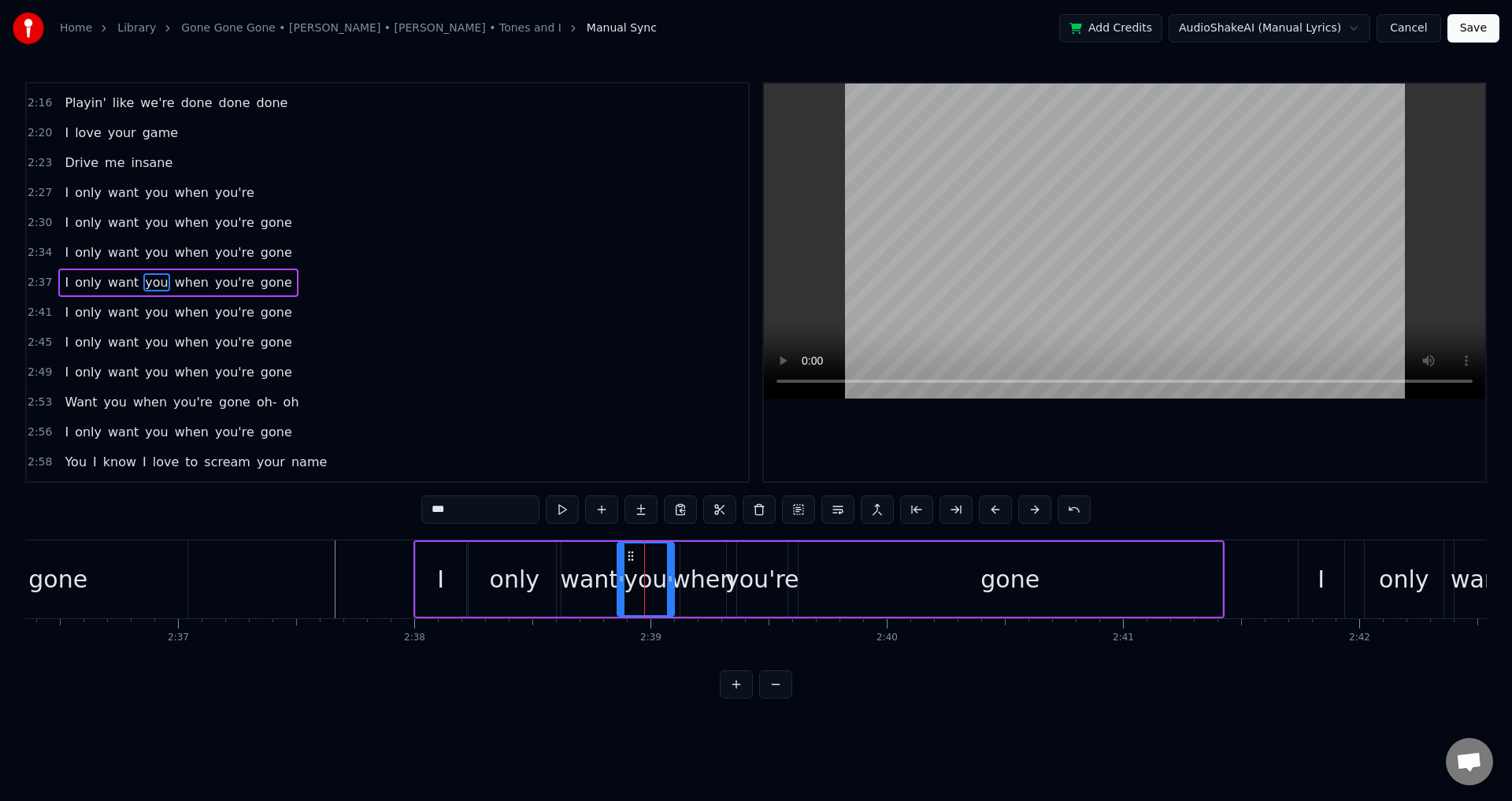
drag, startPoint x: 635, startPoint y: 574, endPoint x: 623, endPoint y: 571, distance: 12.4
click at [623, 571] on div at bounding box center [621, 580] width 6 height 72
click at [676, 573] on div "when" at bounding box center [703, 579] width 64 height 35
drag, startPoint x: 686, startPoint y: 569, endPoint x: 676, endPoint y: 569, distance: 10.0
click at [676, 569] on div at bounding box center [675, 580] width 6 height 72
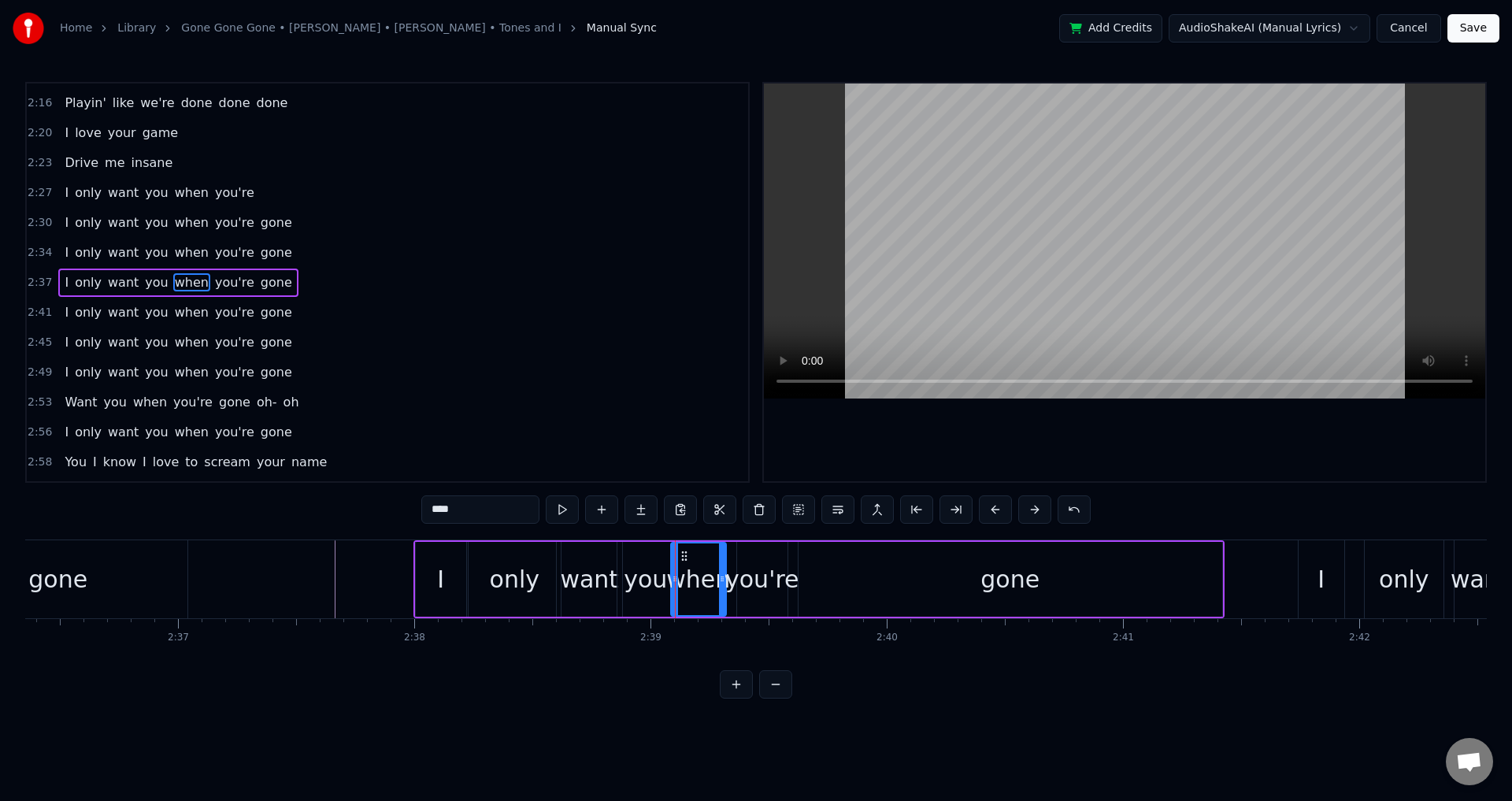
click at [763, 569] on div "you're" at bounding box center [762, 579] width 74 height 35
drag, startPoint x: 739, startPoint y: 572, endPoint x: 726, endPoint y: 575, distance: 13.3
click at [726, 575] on div at bounding box center [730, 580] width 6 height 72
click at [821, 575] on div "gone" at bounding box center [1010, 580] width 424 height 75
type input "****"
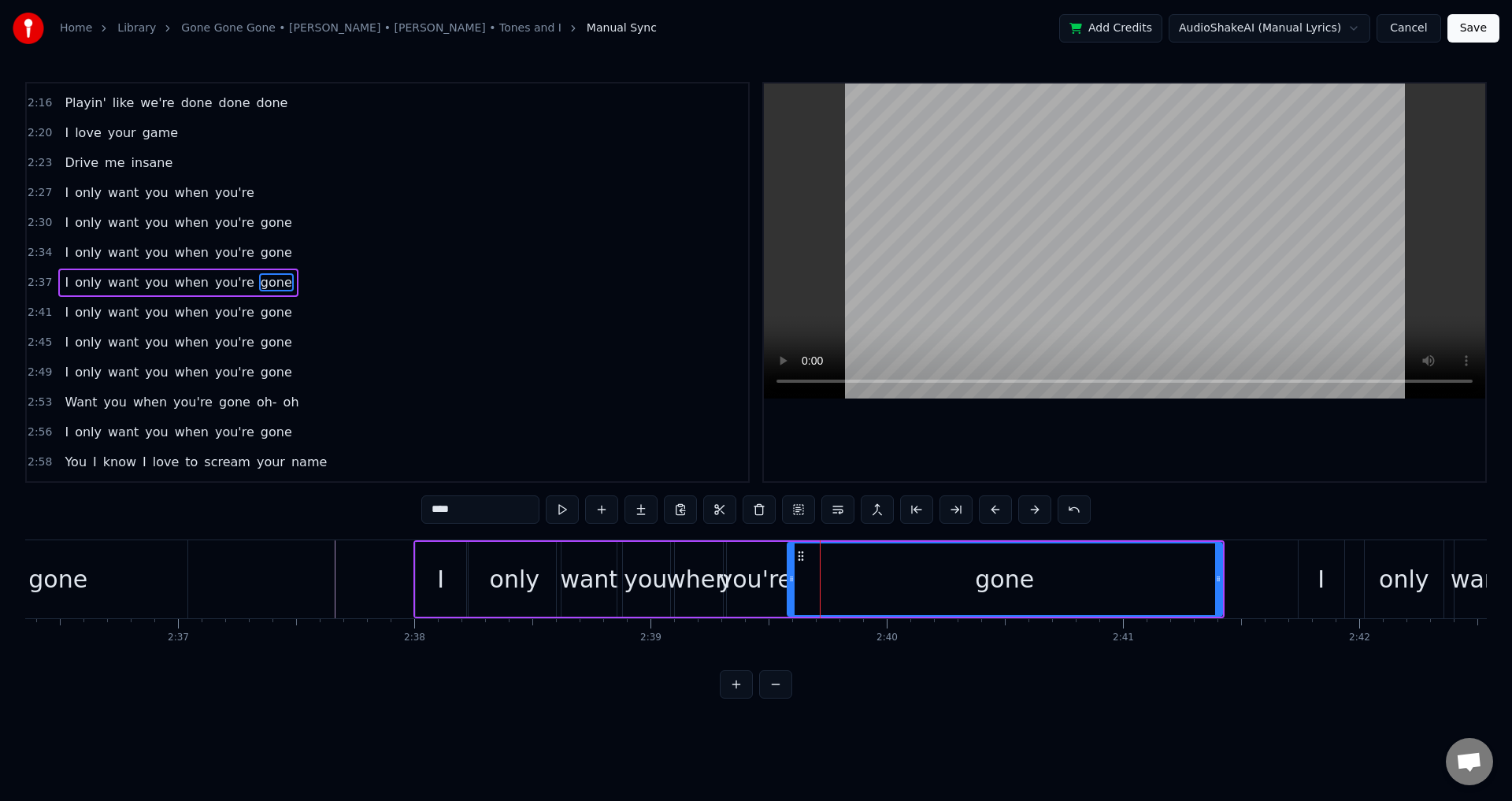
drag, startPoint x: 804, startPoint y: 573, endPoint x: 793, endPoint y: 576, distance: 11.4
click at [793, 576] on icon at bounding box center [792, 579] width 6 height 13
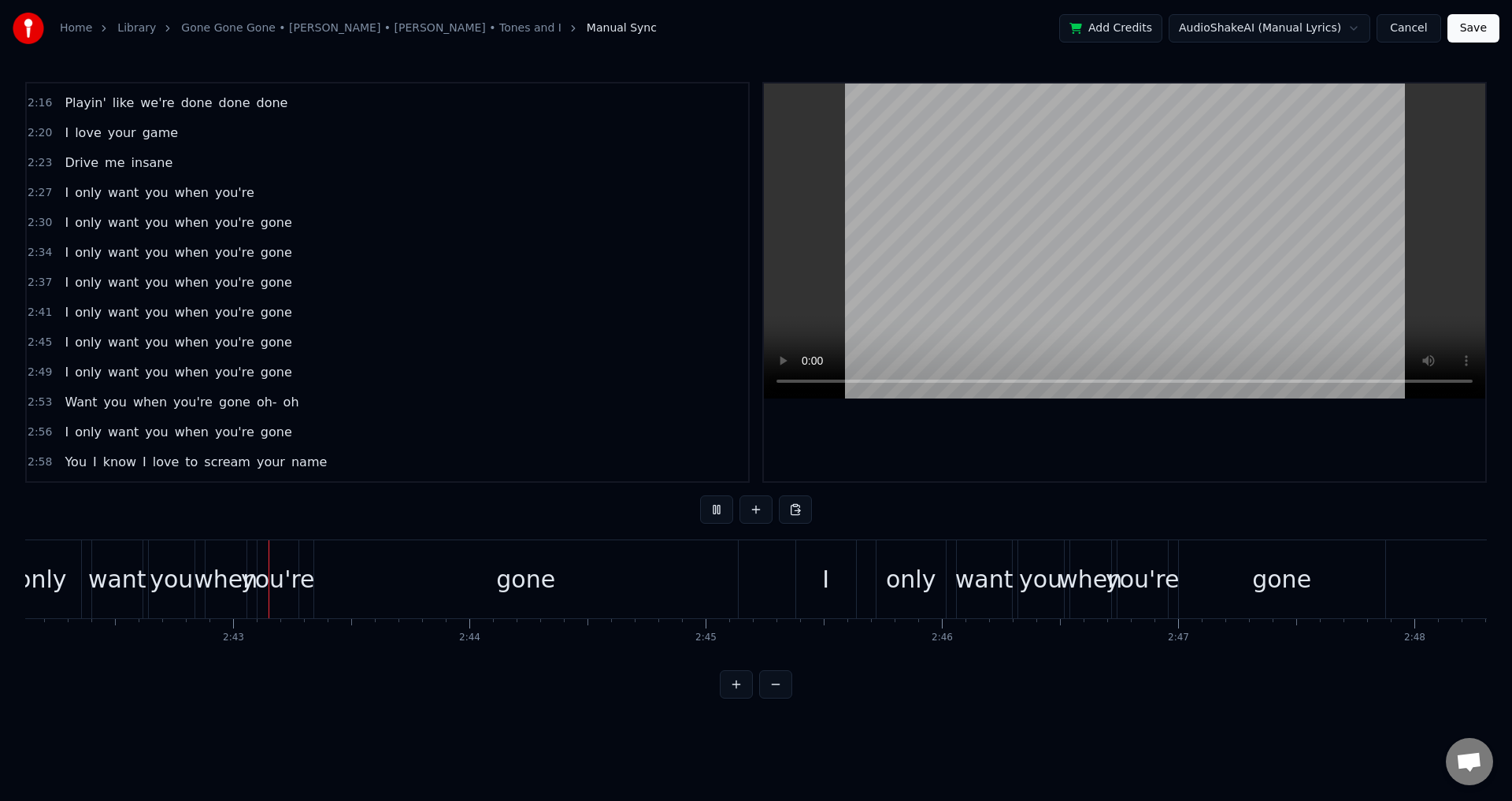
scroll to position [0, 38307]
click at [552, 593] on div "gone" at bounding box center [525, 580] width 424 height 78
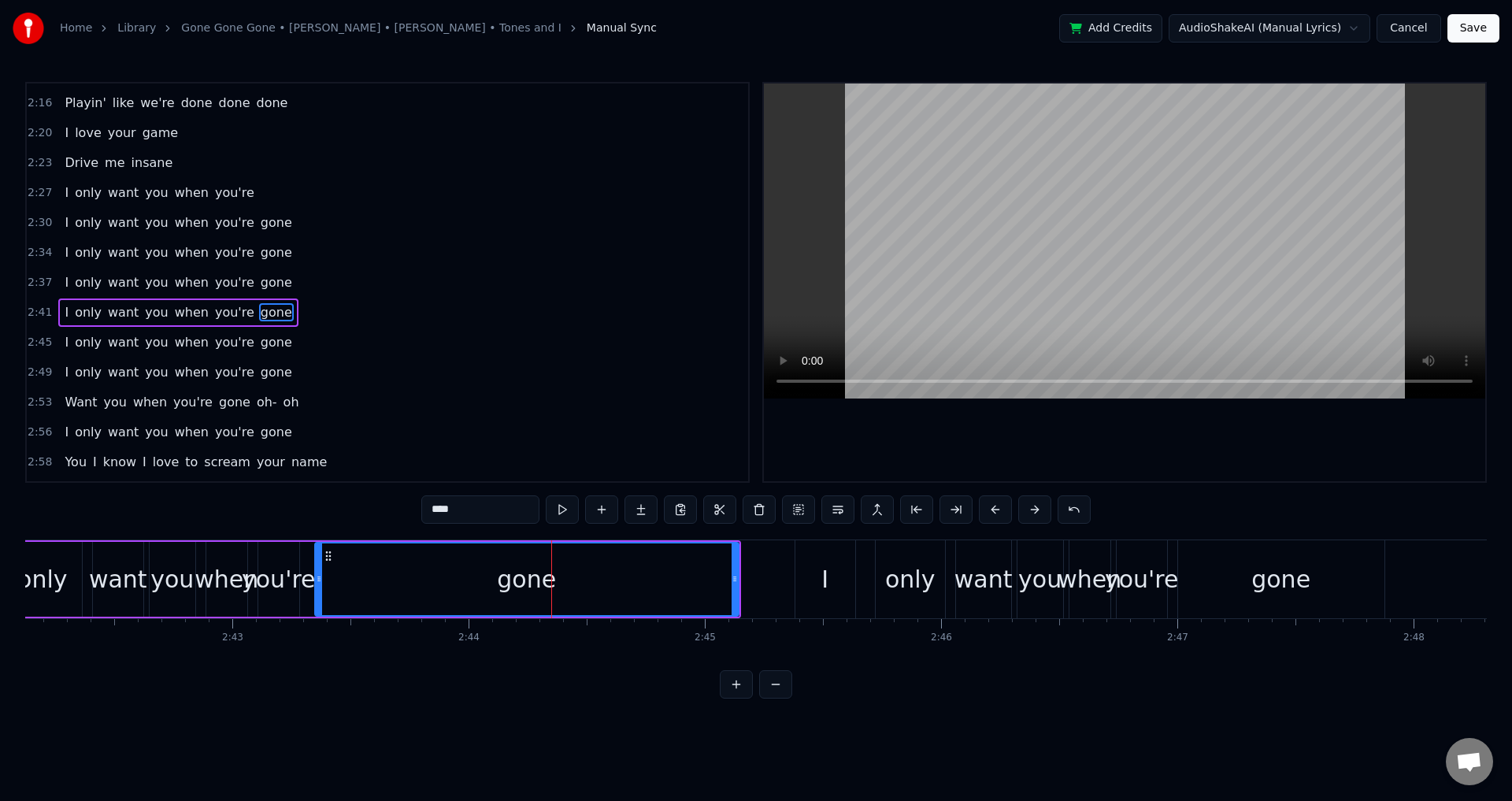
scroll to position [1342, 0]
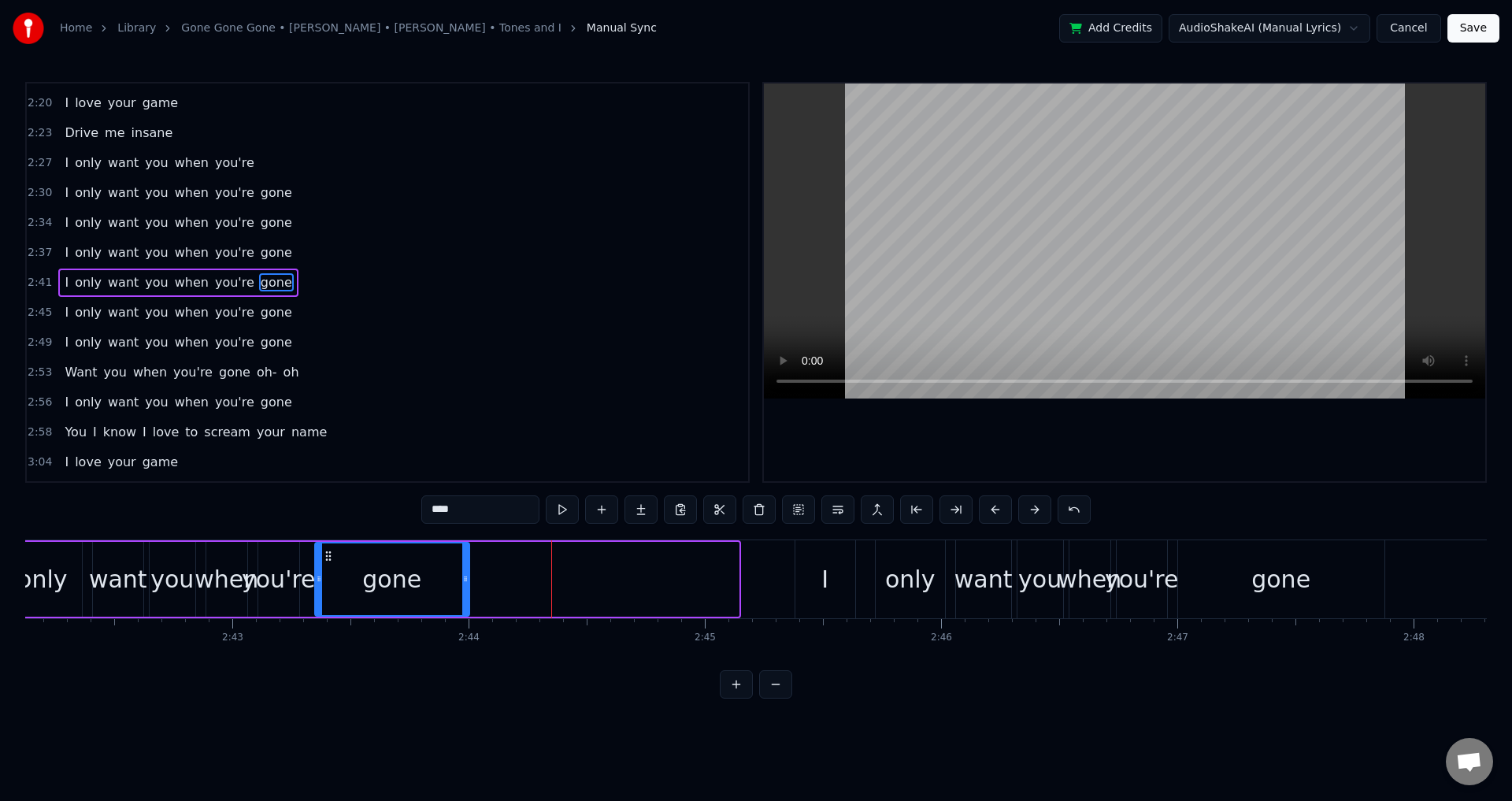
drag, startPoint x: 736, startPoint y: 577, endPoint x: 461, endPoint y: 576, distance: 275.0
click at [462, 576] on icon at bounding box center [465, 579] width 6 height 13
click at [21, 664] on div "Home Library Gone Gone Gone • [PERSON_NAME] • [PERSON_NAME] • Tones and I Manua…" at bounding box center [756, 349] width 1512 height 699
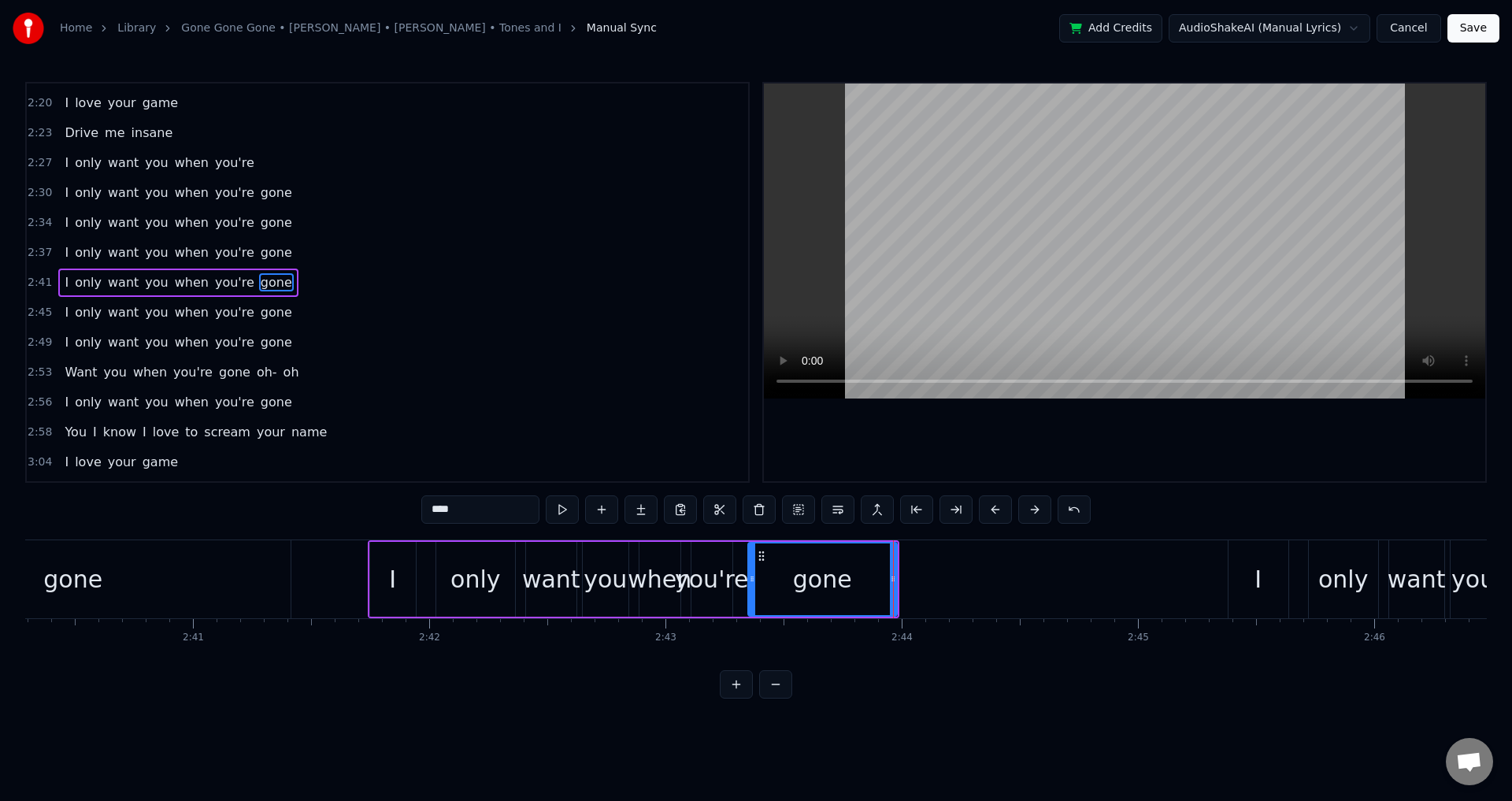
scroll to position [0, 37865]
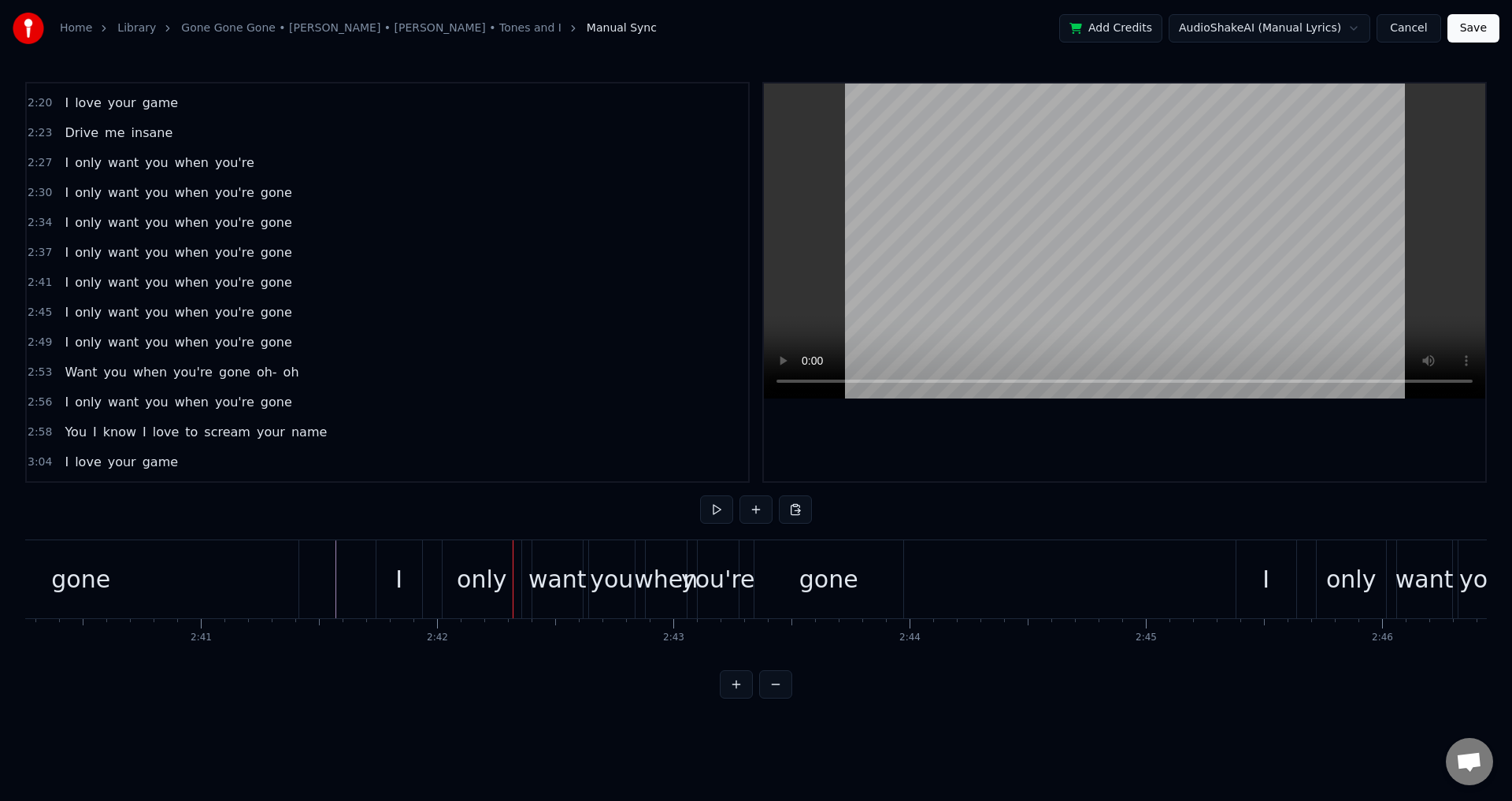
click at [427, 574] on div "I only want you when you're gone" at bounding box center [642, 580] width 532 height 78
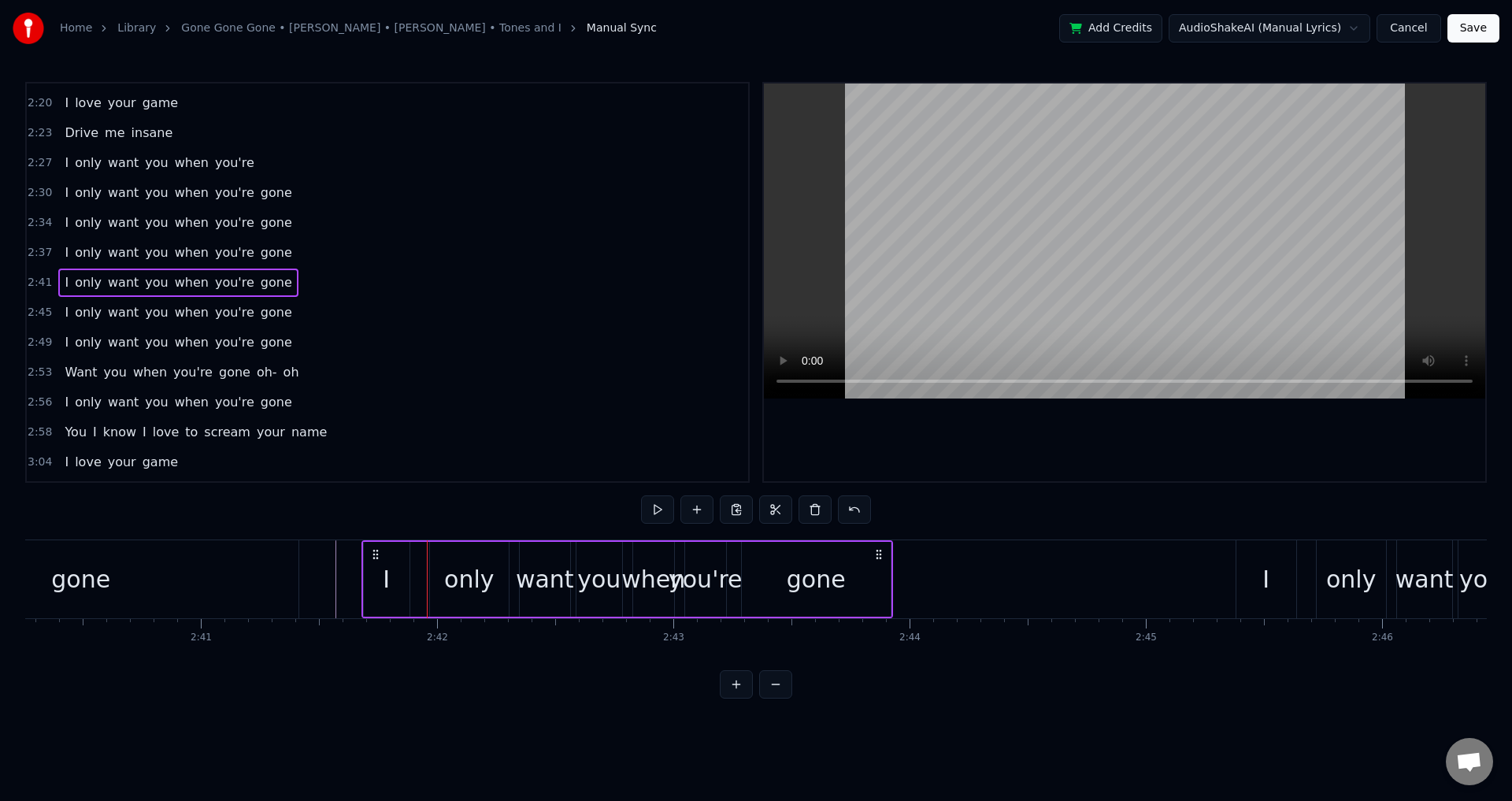
drag, startPoint x: 391, startPoint y: 550, endPoint x: 372, endPoint y: 549, distance: 19.0
click at [372, 549] on icon at bounding box center [376, 555] width 13 height 13
click at [450, 585] on div "only" at bounding box center [464, 579] width 49 height 35
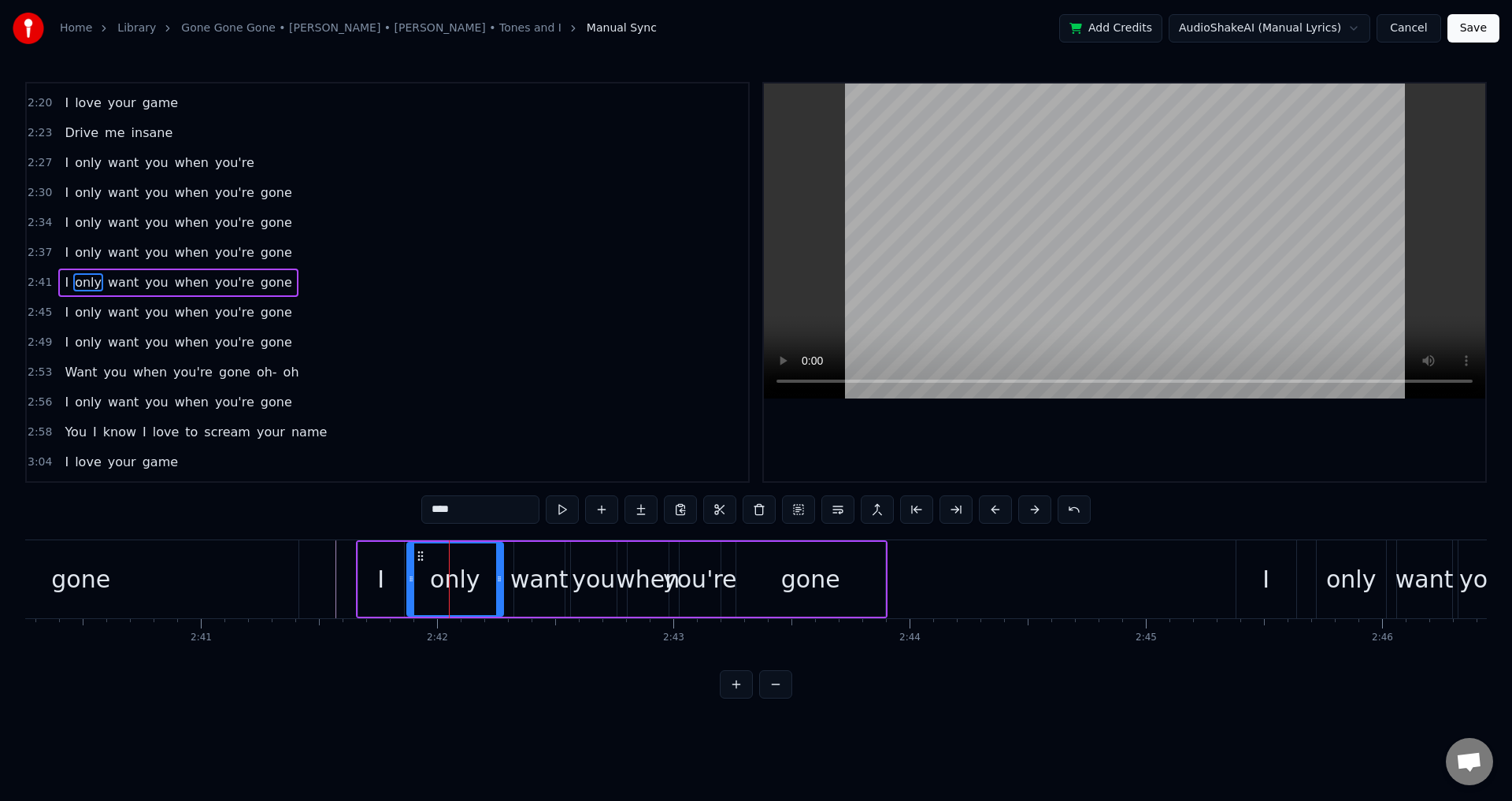
drag, startPoint x: 427, startPoint y: 572, endPoint x: 408, endPoint y: 569, distance: 19.2
click at [408, 569] on div at bounding box center [411, 580] width 6 height 72
click at [551, 569] on div "want" at bounding box center [539, 579] width 58 height 35
drag, startPoint x: 517, startPoint y: 569, endPoint x: 609, endPoint y: 570, distance: 92.0
click at [509, 570] on div at bounding box center [508, 580] width 6 height 72
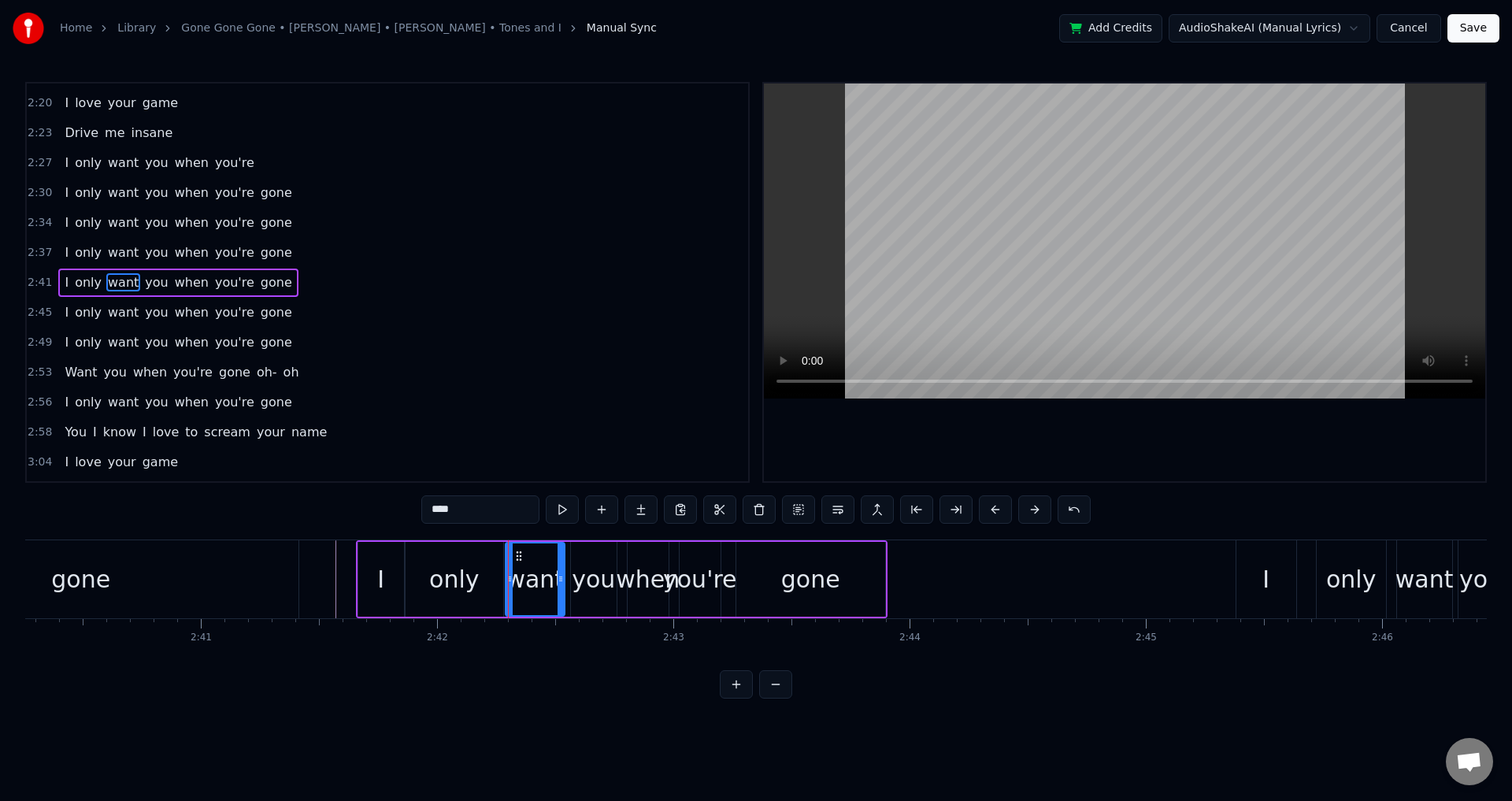
click at [623, 570] on div "when" at bounding box center [648, 579] width 64 height 35
click at [594, 570] on div "you" at bounding box center [593, 579] width 43 height 35
drag, startPoint x: 571, startPoint y: 577, endPoint x: 563, endPoint y: 577, distance: 8.0
click at [568, 577] on icon at bounding box center [572, 579] width 6 height 13
click at [638, 577] on div "when" at bounding box center [648, 579] width 64 height 35
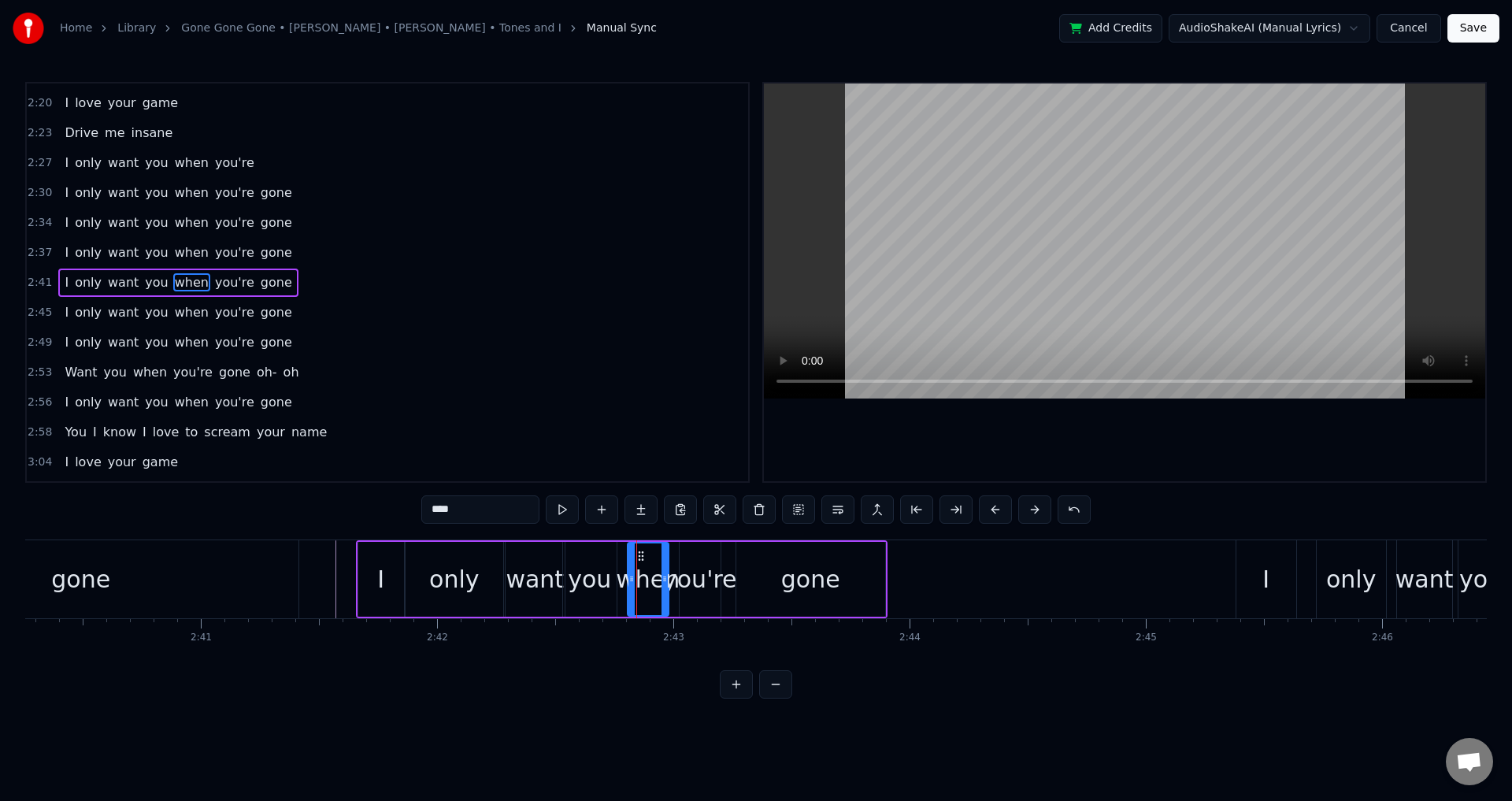
click at [627, 569] on div "when" at bounding box center [648, 579] width 64 height 35
drag, startPoint x: 633, startPoint y: 574, endPoint x: 619, endPoint y: 574, distance: 14.0
click at [619, 574] on icon at bounding box center [619, 579] width 6 height 13
click at [690, 574] on div "you're" at bounding box center [700, 579] width 74 height 35
drag, startPoint x: 683, startPoint y: 569, endPoint x: 673, endPoint y: 569, distance: 10.0
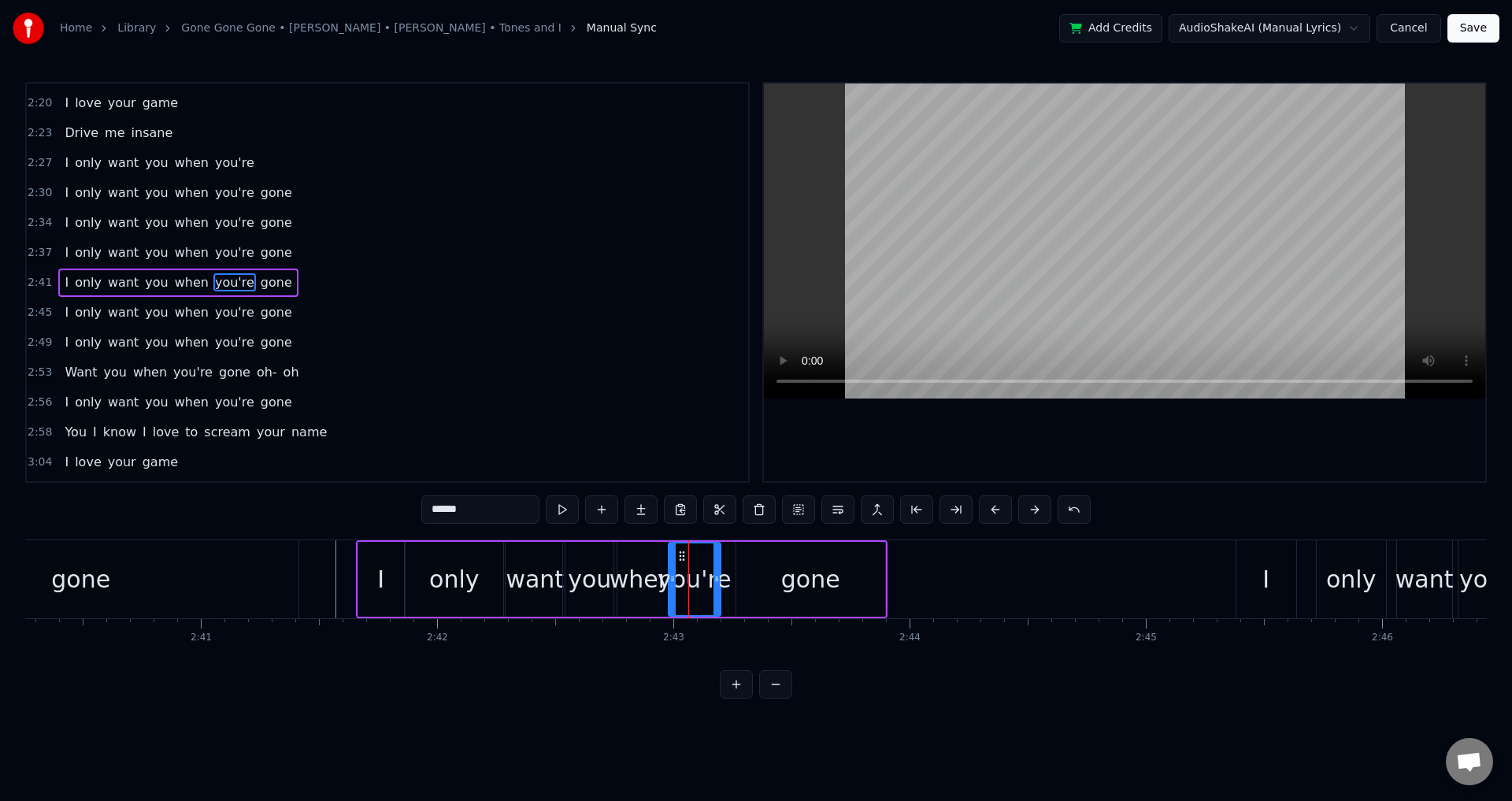
click at [673, 569] on div at bounding box center [673, 580] width 6 height 72
click at [758, 569] on div "gone" at bounding box center [810, 580] width 148 height 75
type input "****"
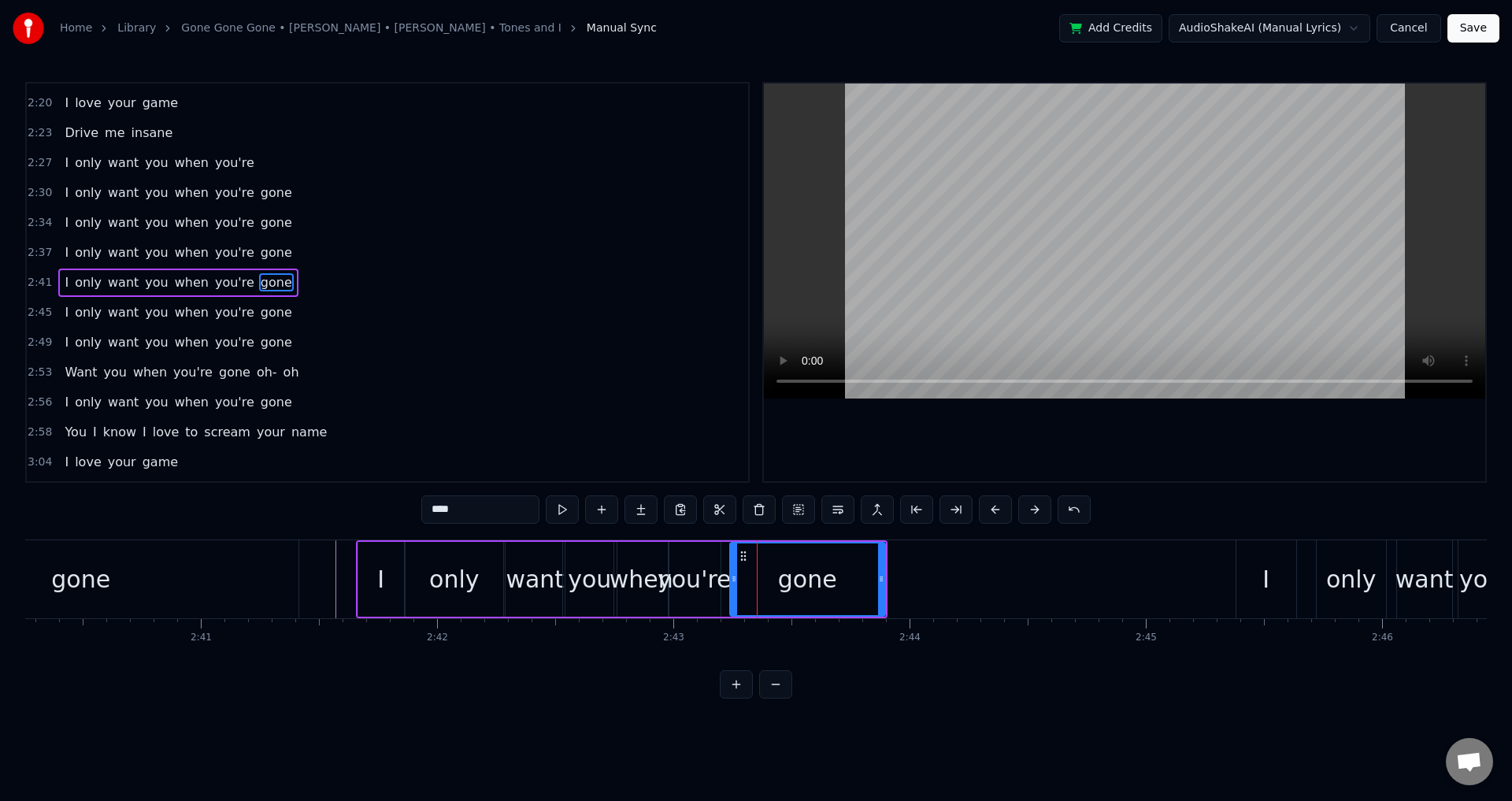
drag, startPoint x: 736, startPoint y: 573, endPoint x: 724, endPoint y: 573, distance: 12.0
click at [731, 573] on icon at bounding box center [734, 579] width 6 height 13
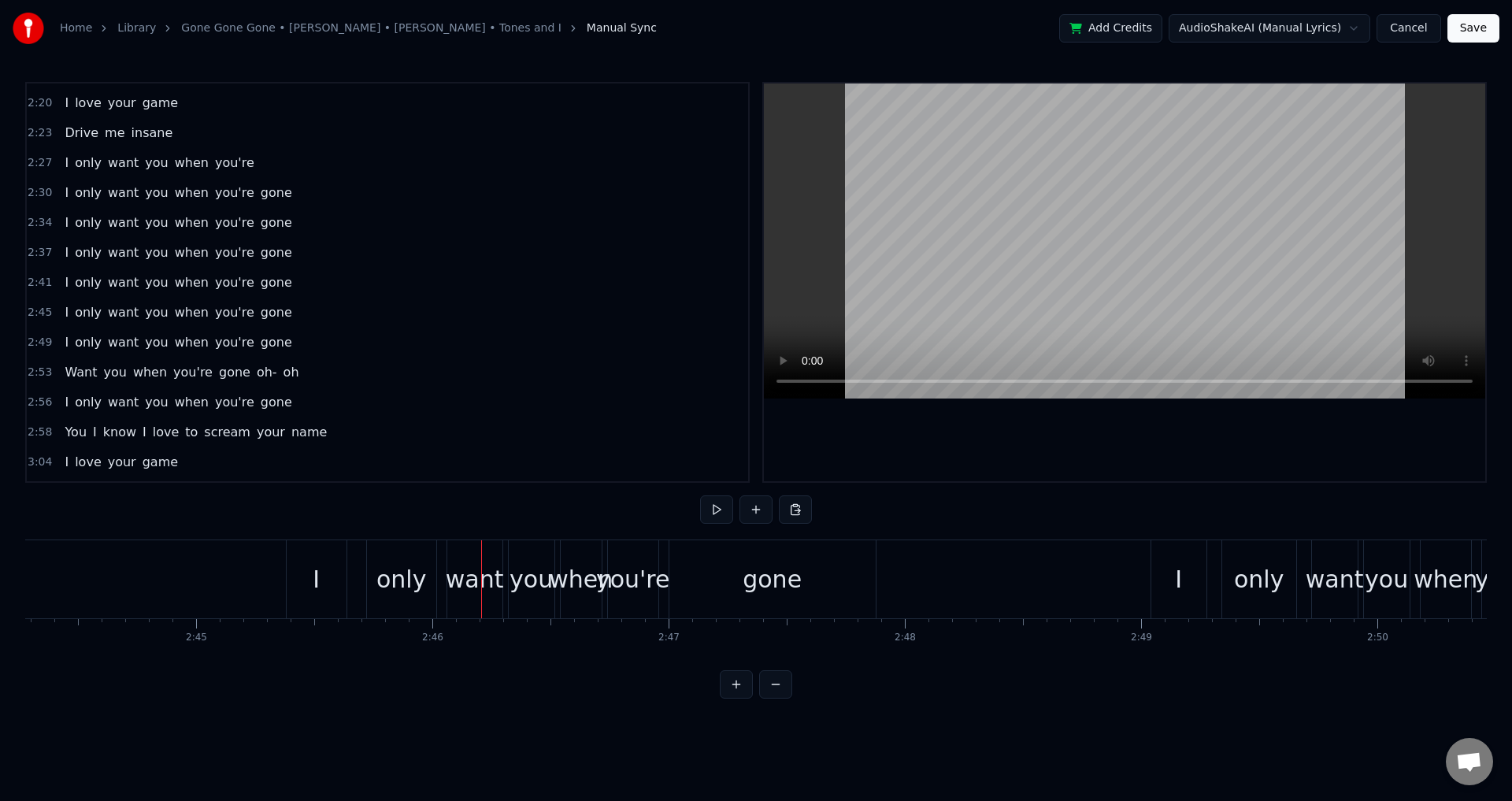
scroll to position [0, 38815]
click at [438, 573] on div "I only want you when you're gone" at bounding box center [584, 580] width 594 height 78
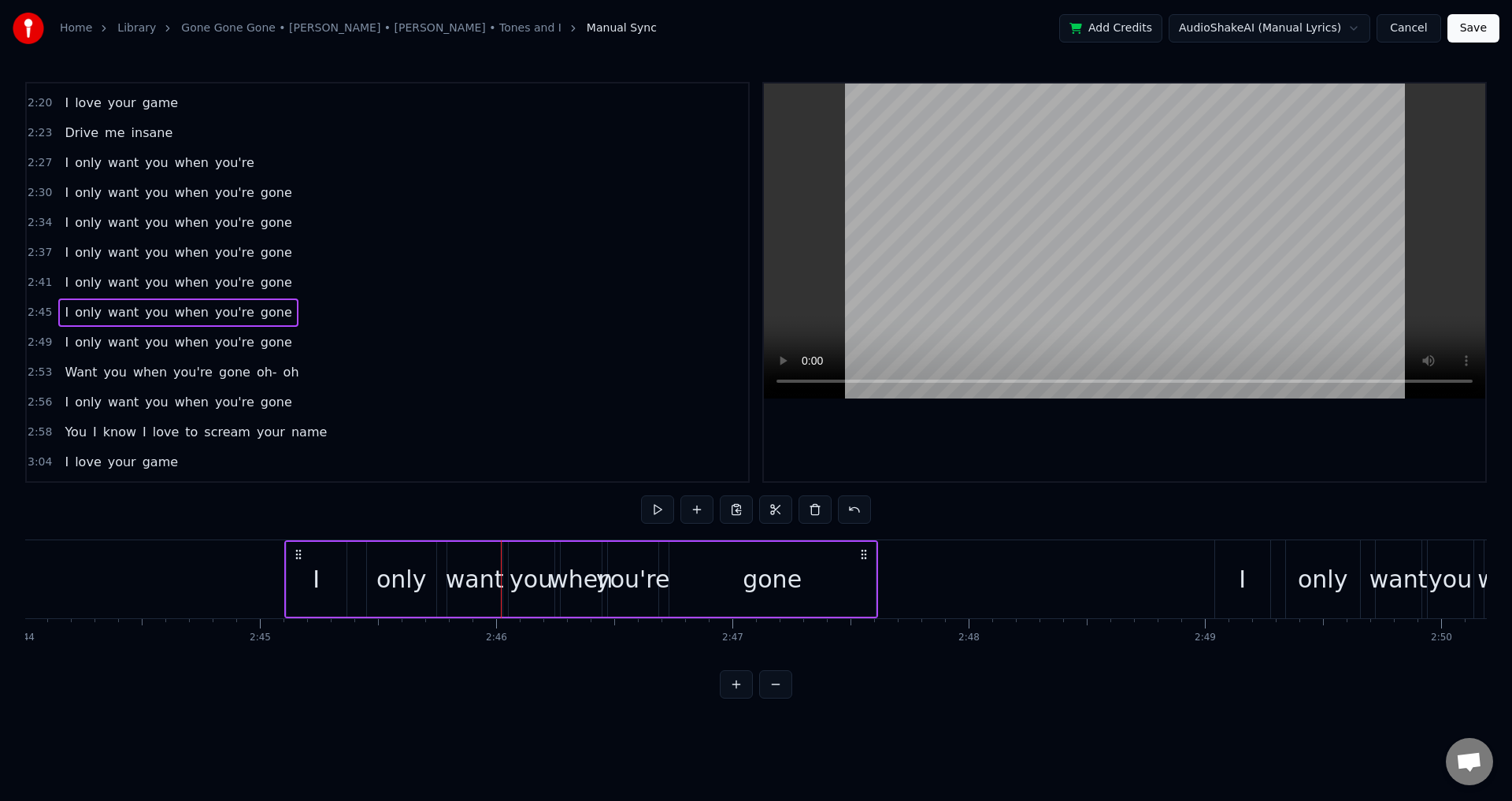
drag, startPoint x: 297, startPoint y: 553, endPoint x: 287, endPoint y: 553, distance: 10.0
click at [292, 553] on icon at bounding box center [299, 555] width 13 height 13
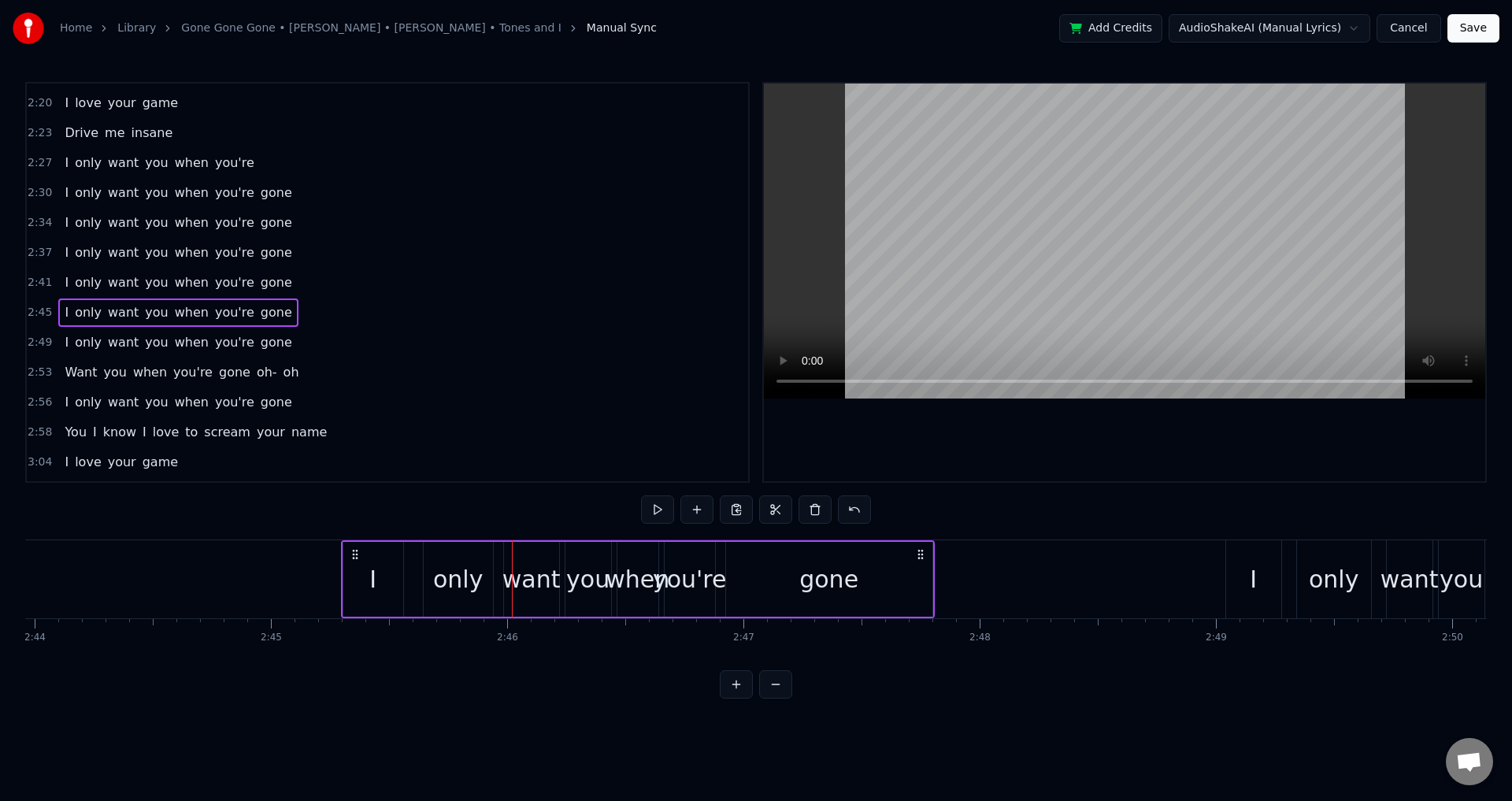
drag, startPoint x: 295, startPoint y: 551, endPoint x: 356, endPoint y: 559, distance: 61.5
click at [356, 559] on icon at bounding box center [355, 555] width 13 height 13
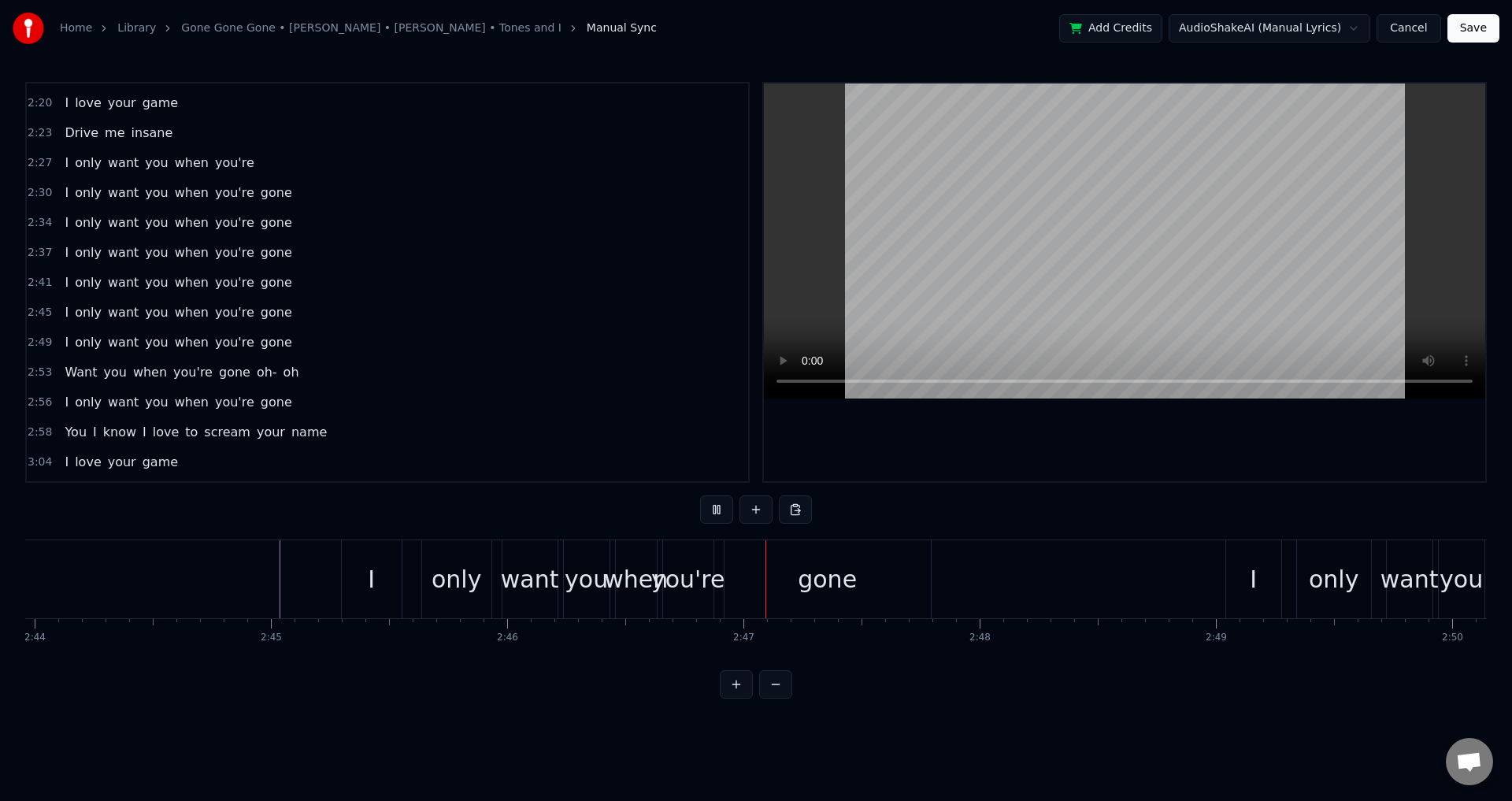
click at [455, 572] on div "only" at bounding box center [457, 579] width 49 height 35
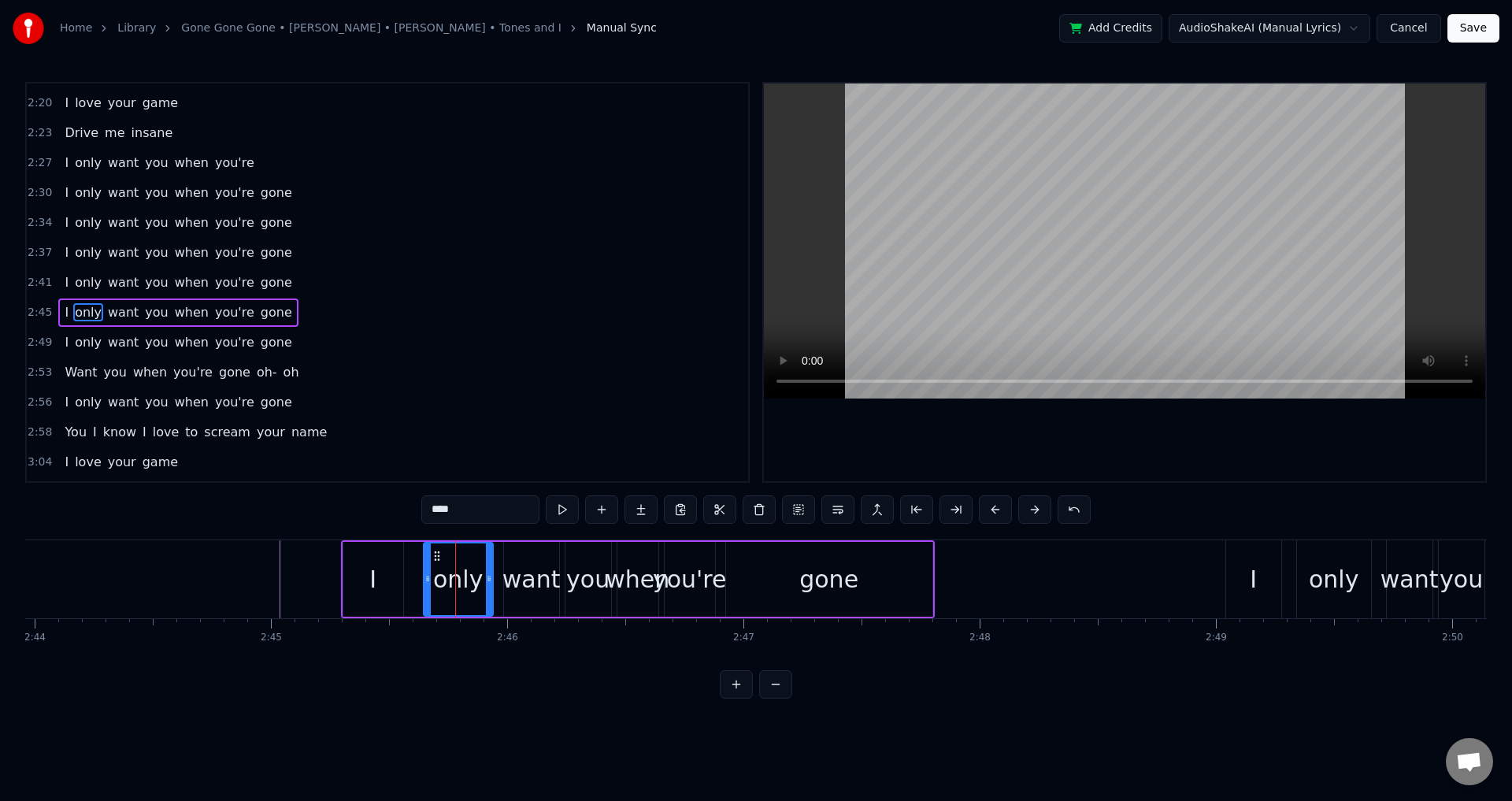
scroll to position [1373, 0]
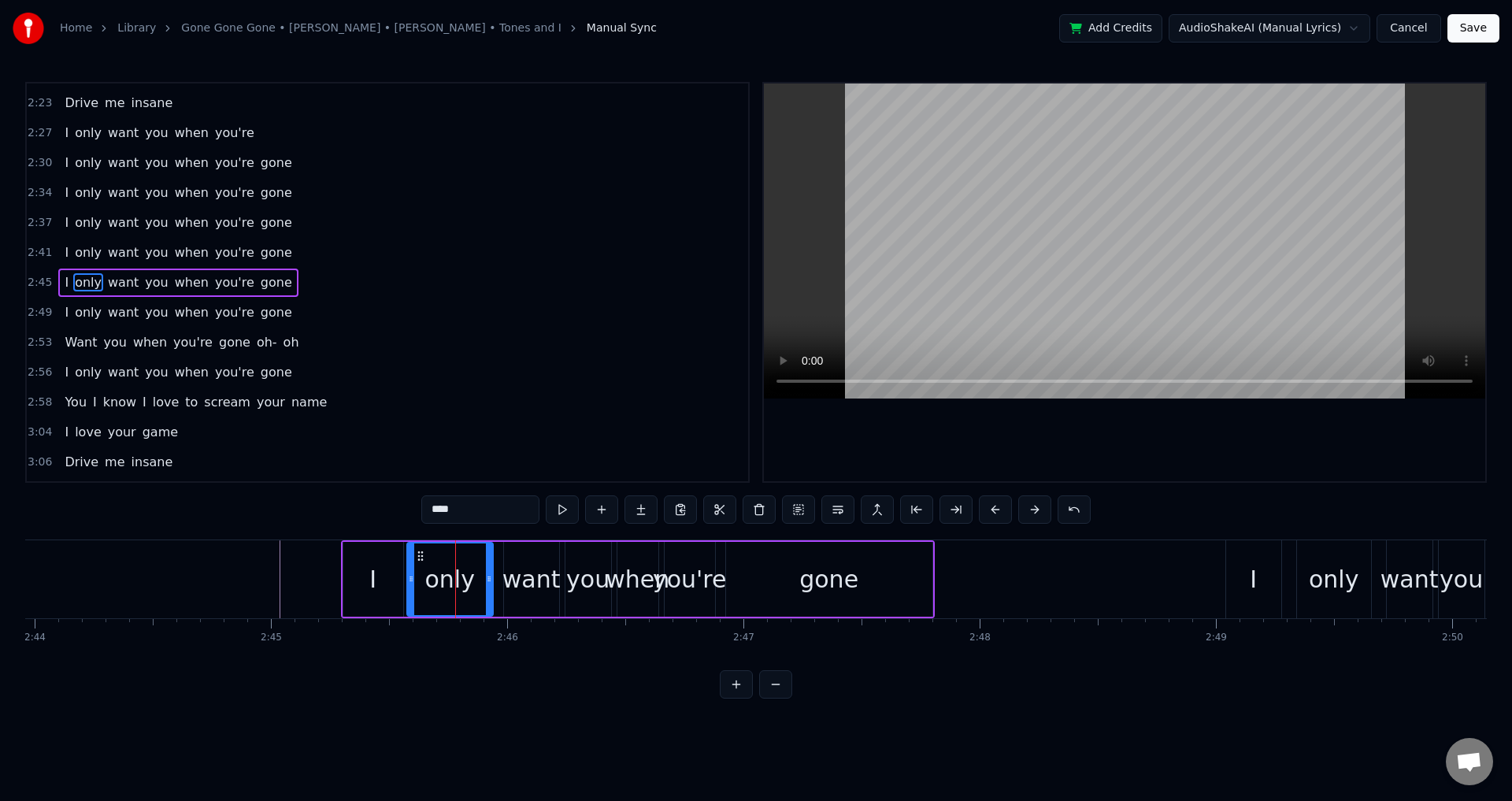
drag, startPoint x: 426, startPoint y: 567, endPoint x: 410, endPoint y: 564, distance: 16.3
click at [410, 564] on div at bounding box center [411, 580] width 6 height 72
click at [532, 574] on div "want" at bounding box center [531, 579] width 58 height 35
click at [509, 568] on div "want" at bounding box center [531, 580] width 53 height 72
drag, startPoint x: 509, startPoint y: 568, endPoint x: 601, endPoint y: 570, distance: 92.0
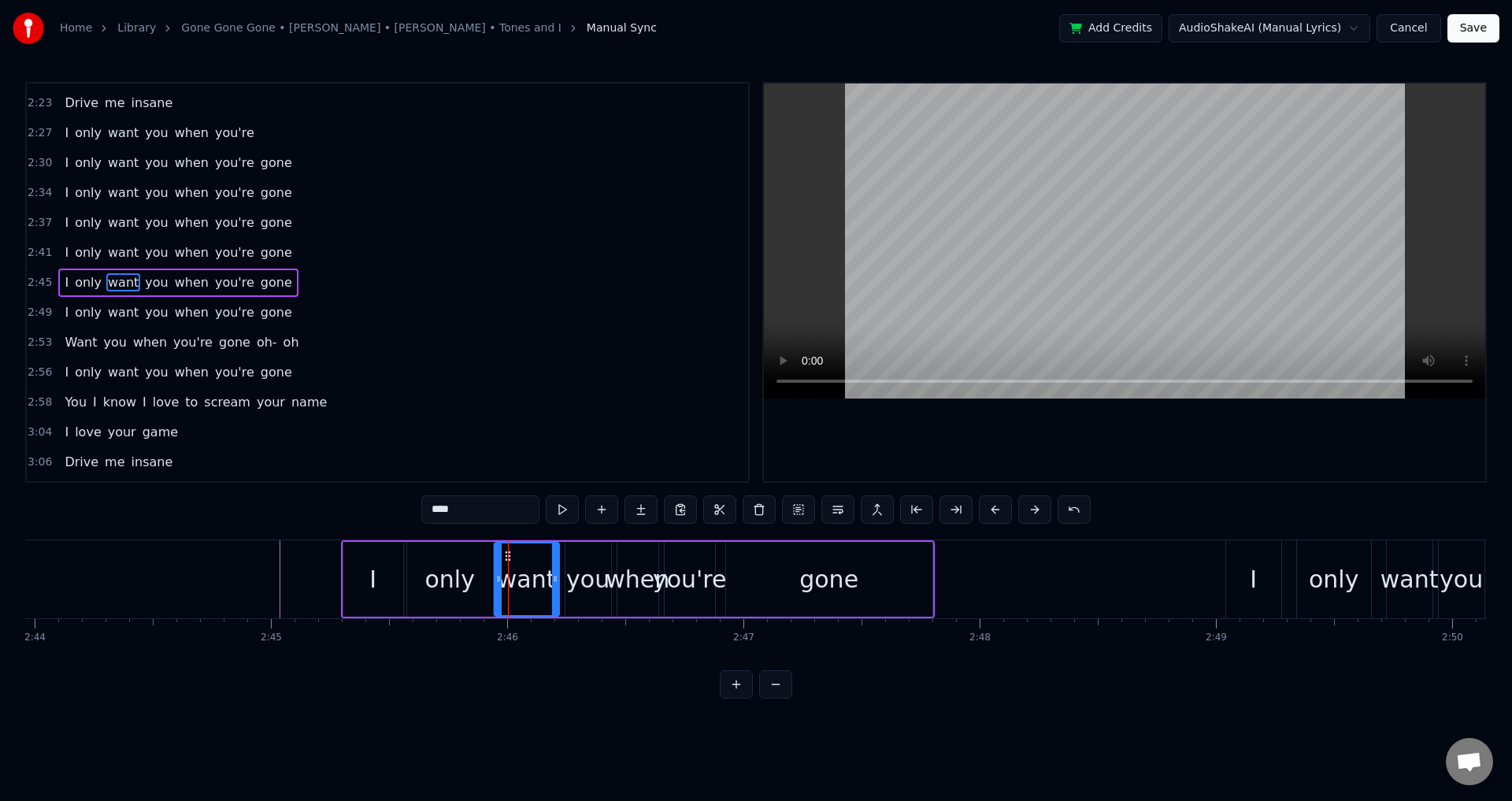
click at [499, 568] on div at bounding box center [499, 580] width 6 height 72
click at [601, 570] on div "you" at bounding box center [588, 579] width 43 height 35
drag, startPoint x: 570, startPoint y: 570, endPoint x: 604, endPoint y: 569, distance: 34.0
click at [563, 570] on div at bounding box center [563, 580] width 6 height 72
click at [659, 571] on div "you're" at bounding box center [690, 579] width 74 height 35
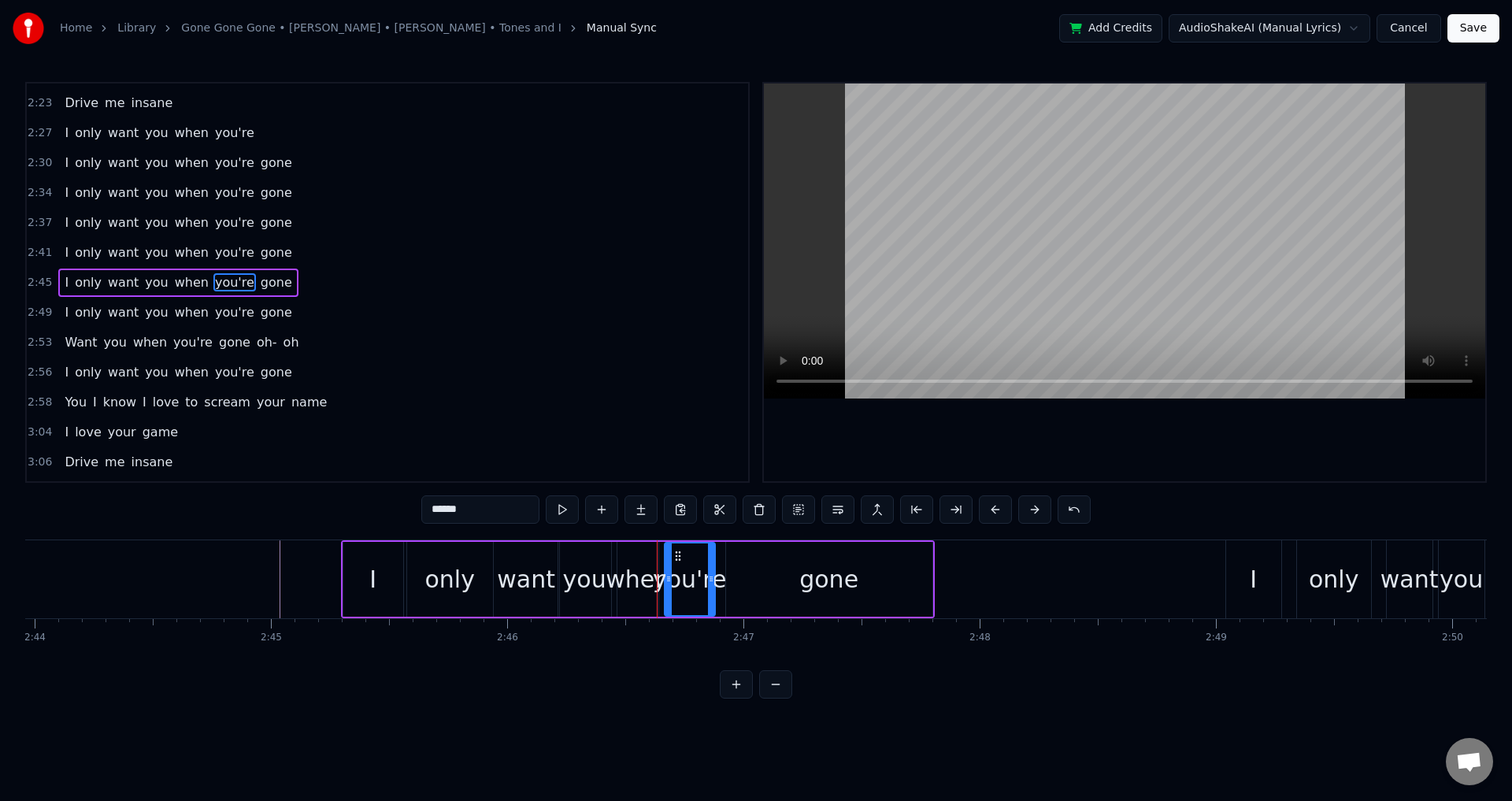
click at [634, 572] on div "when" at bounding box center [638, 579] width 64 height 35
drag, startPoint x: 619, startPoint y: 571, endPoint x: 651, endPoint y: 569, distance: 32.1
click at [614, 569] on div at bounding box center [617, 580] width 6 height 72
click at [683, 569] on div "you're" at bounding box center [690, 579] width 74 height 35
drag, startPoint x: 670, startPoint y: 573, endPoint x: 661, endPoint y: 573, distance: 9.0
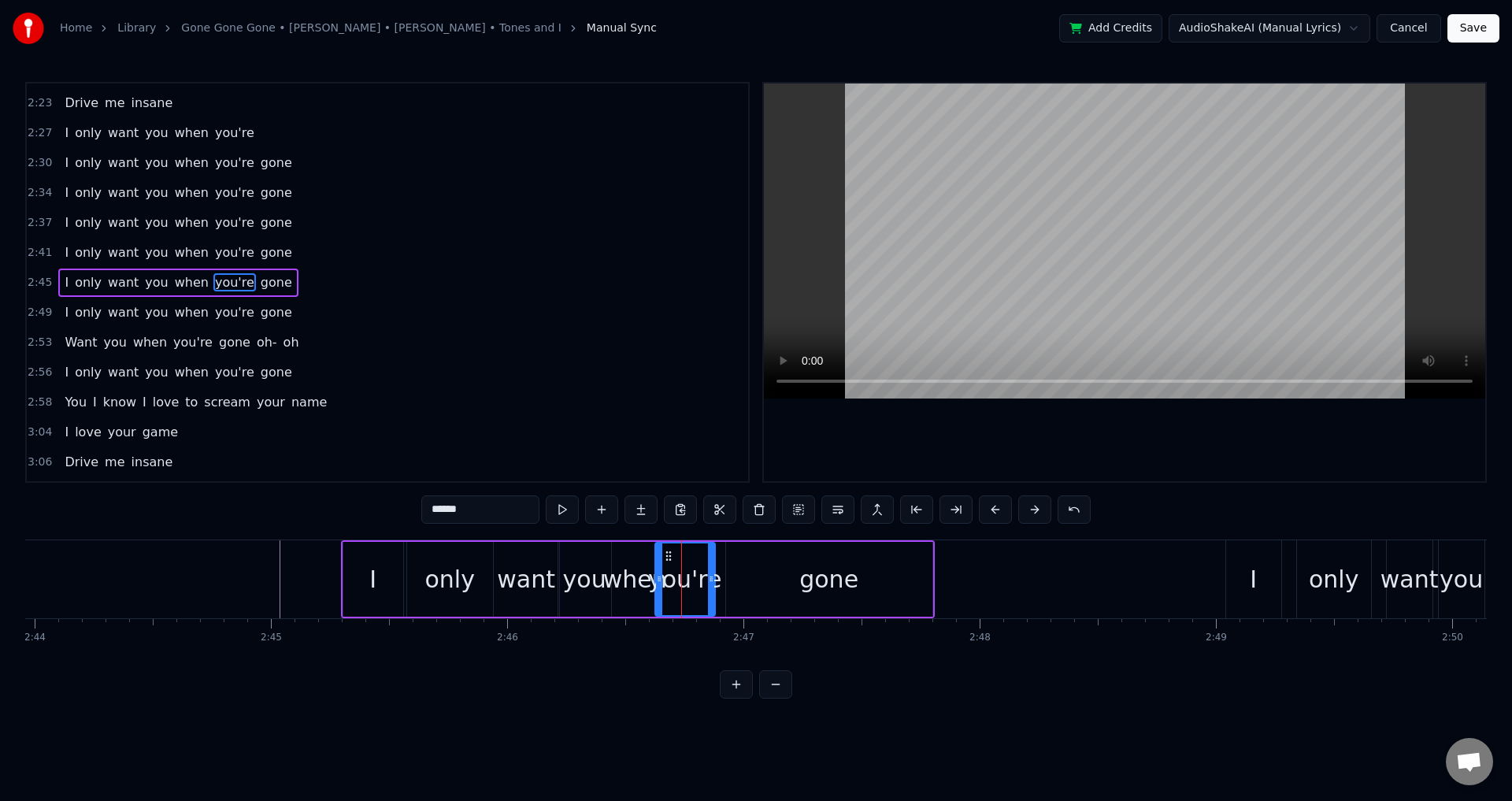
click at [661, 573] on icon at bounding box center [659, 579] width 6 height 13
click at [739, 580] on div "gone" at bounding box center [829, 580] width 206 height 75
type input "****"
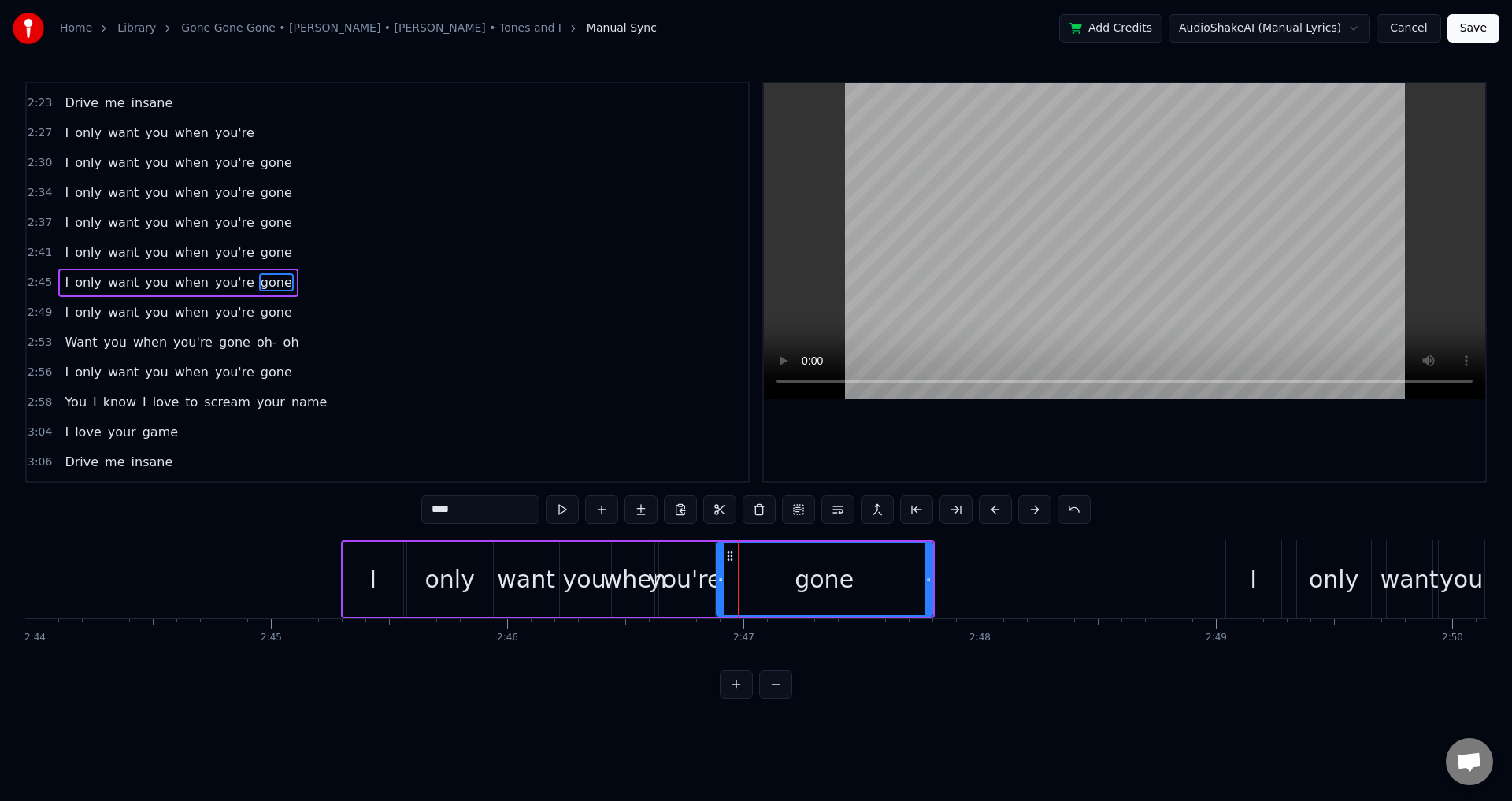
drag, startPoint x: 732, startPoint y: 575, endPoint x: 722, endPoint y: 577, distance: 10.2
click at [722, 577] on icon at bounding box center [721, 579] width 6 height 13
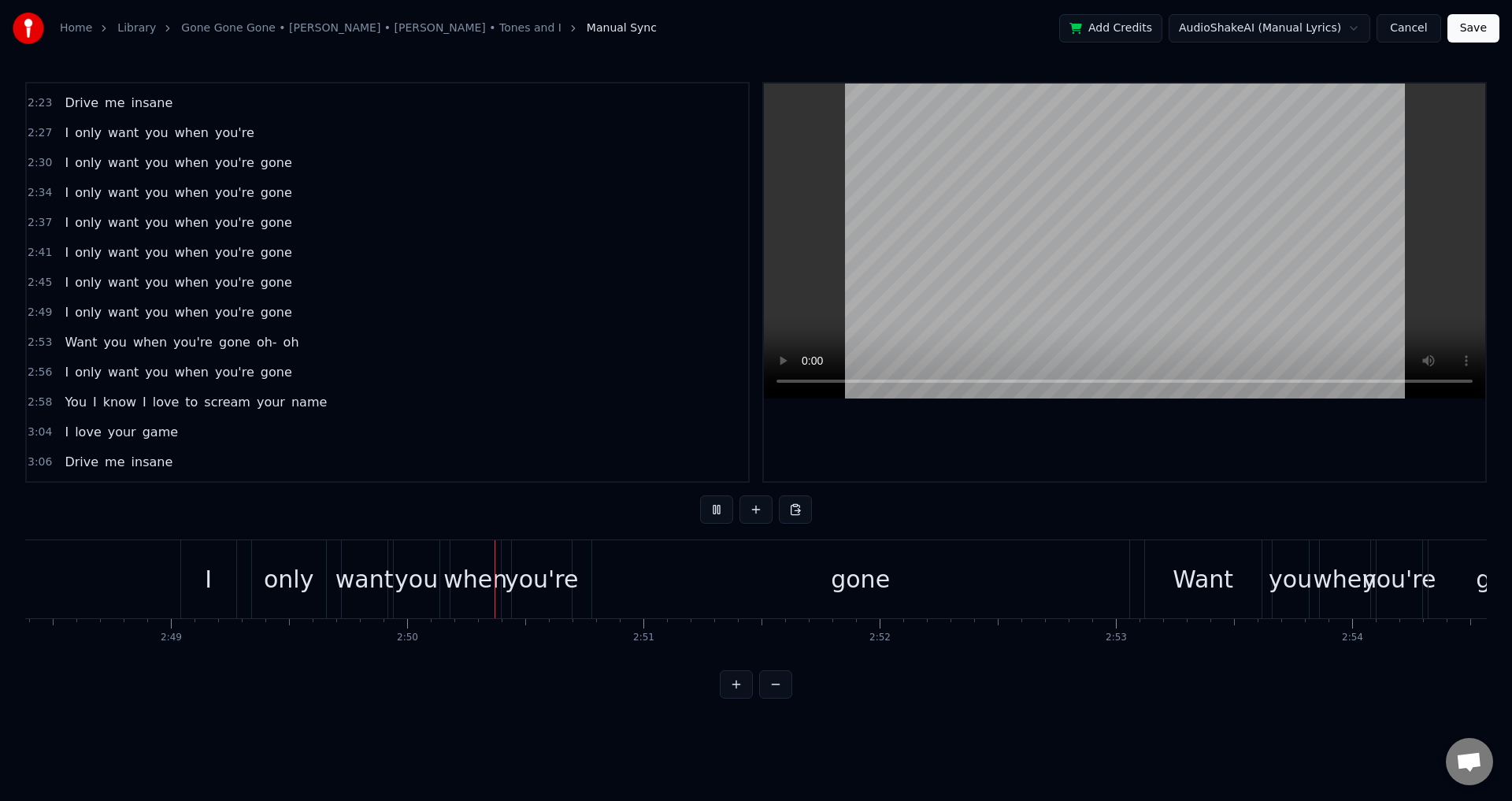
scroll to position [0, 40062]
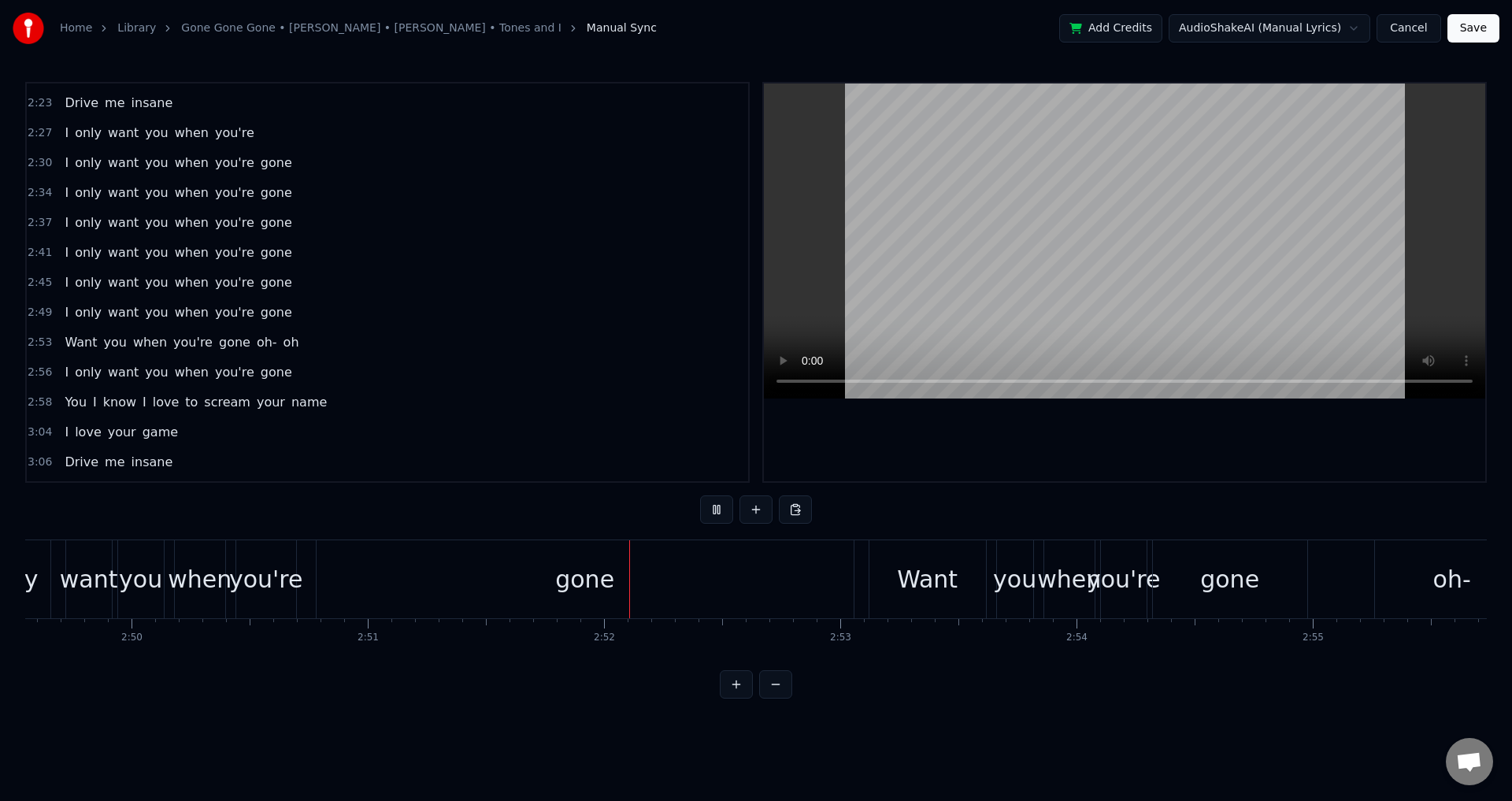
click at [592, 571] on div "gone" at bounding box center [585, 579] width 59 height 35
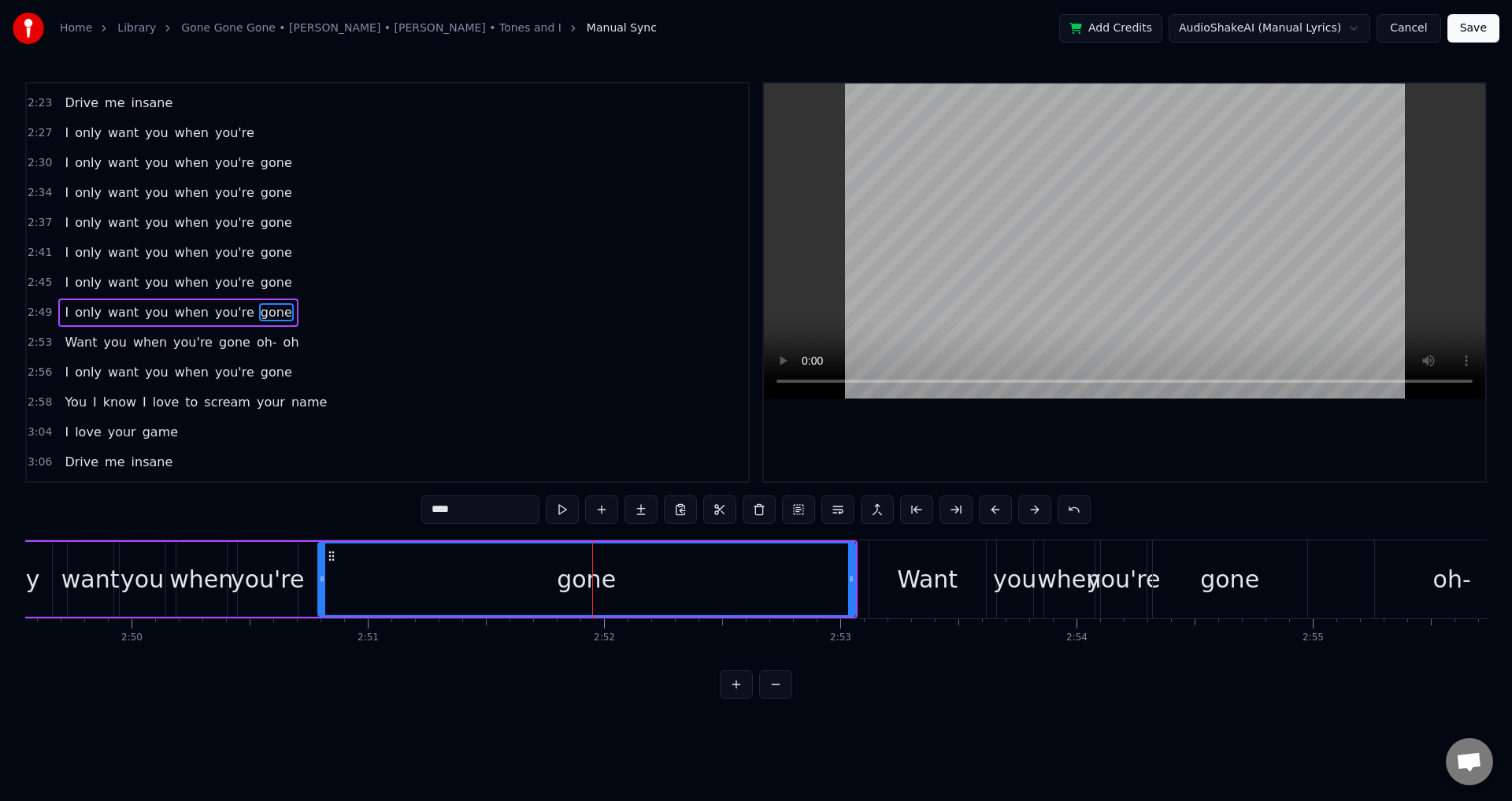
scroll to position [1398, 0]
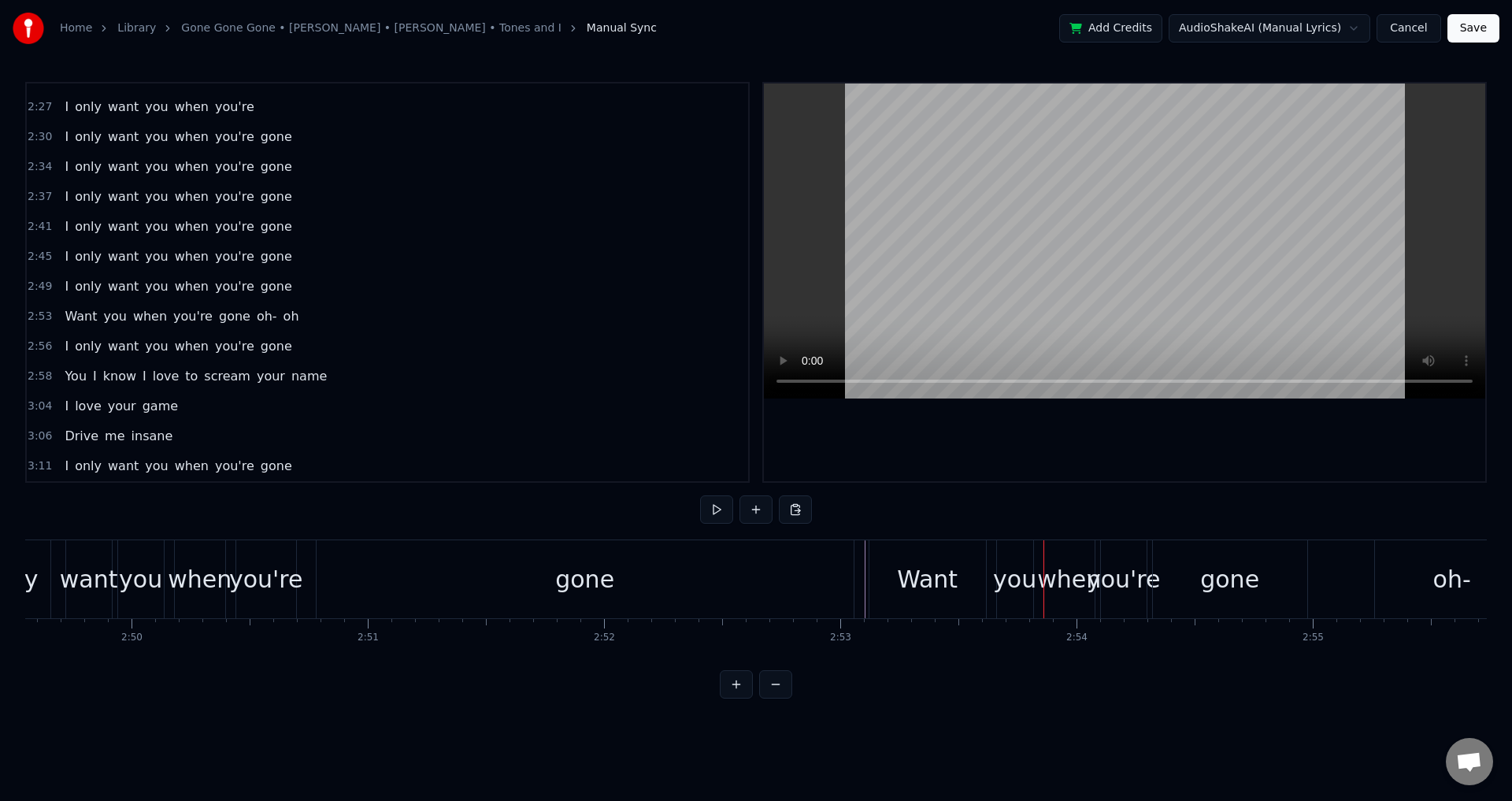
click at [1032, 585] on div "you" at bounding box center [1015, 579] width 43 height 35
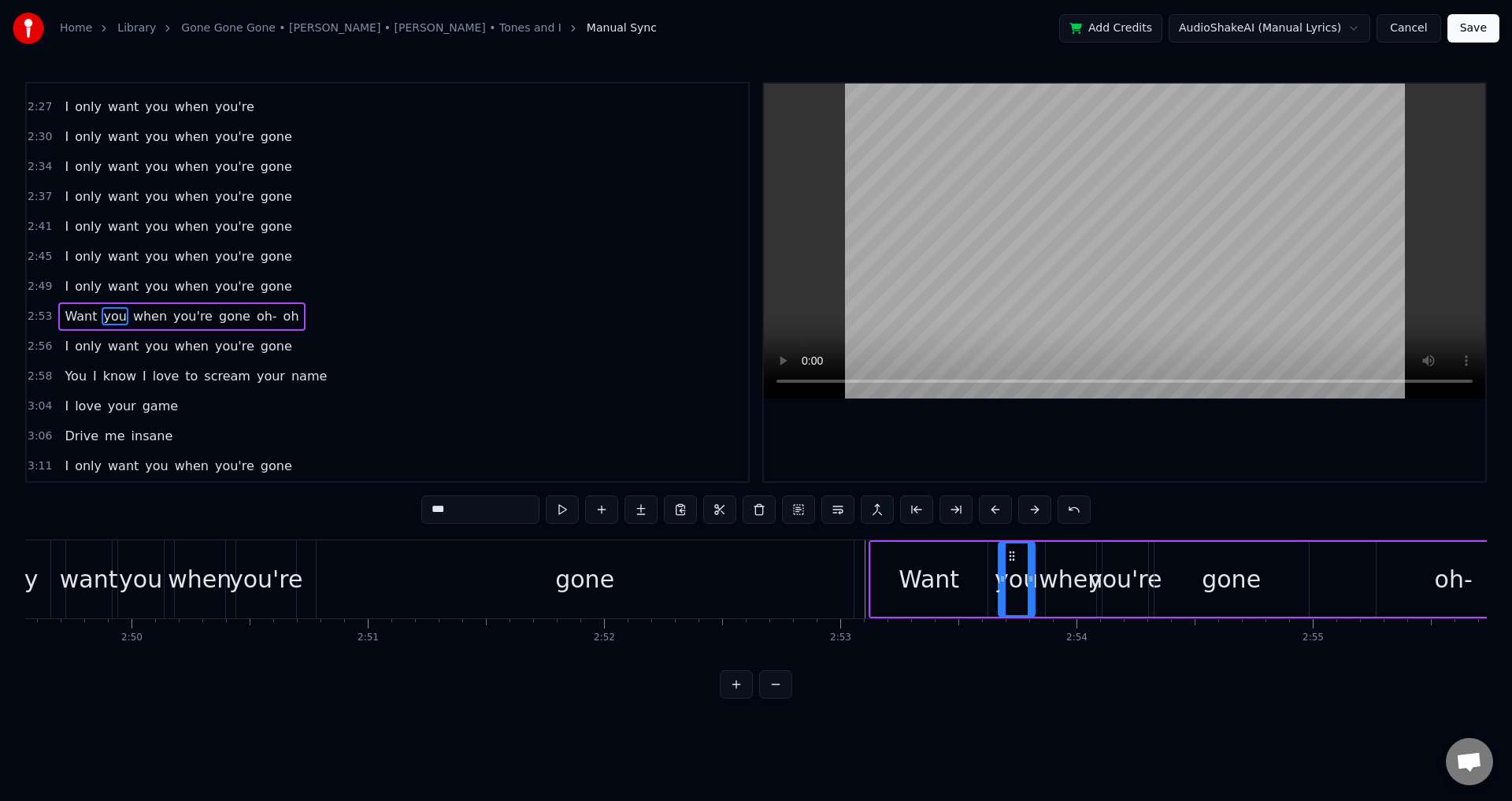
click at [936, 444] on div at bounding box center [1125, 283] width 722 height 398
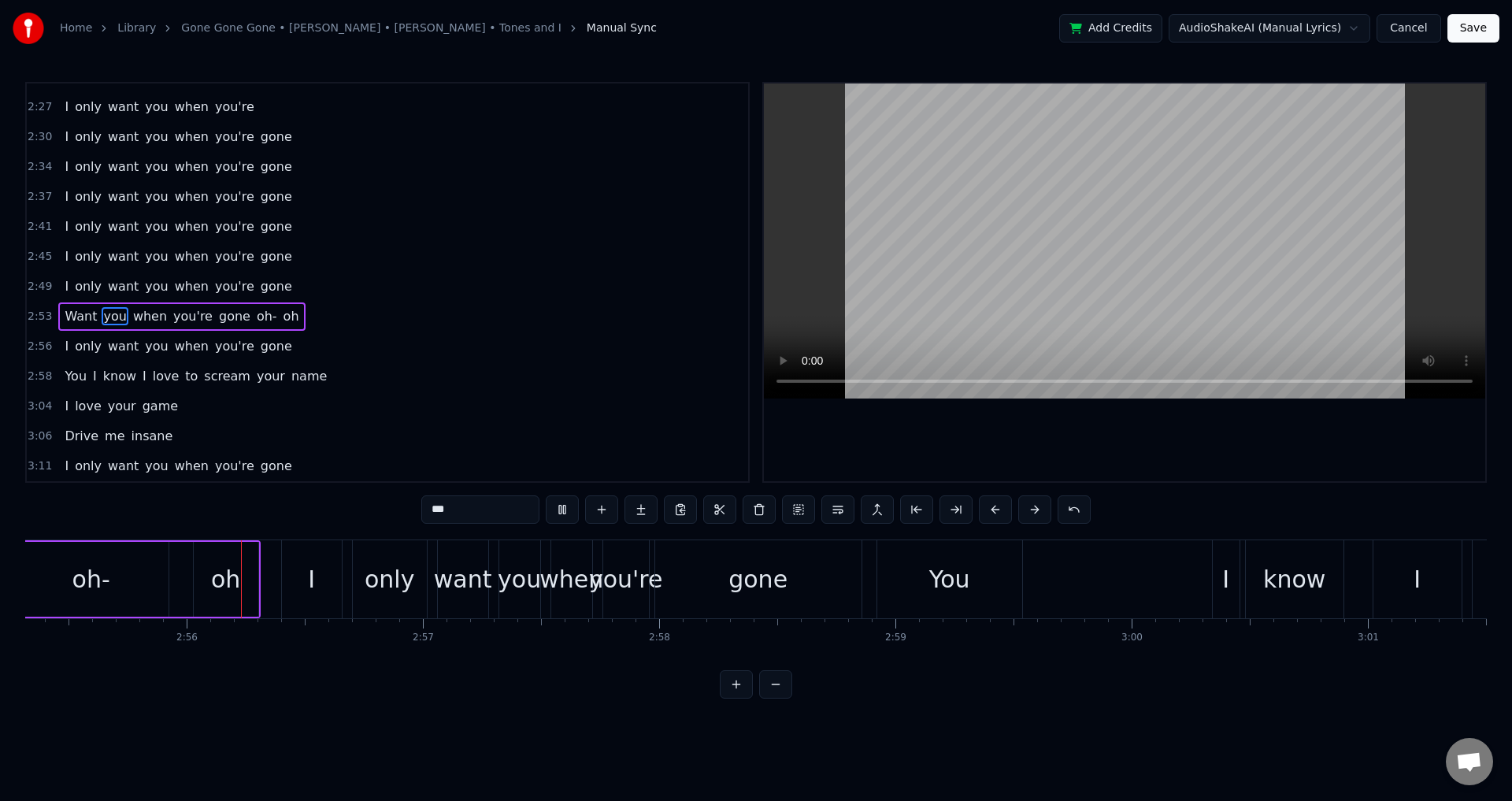
scroll to position [0, 41424]
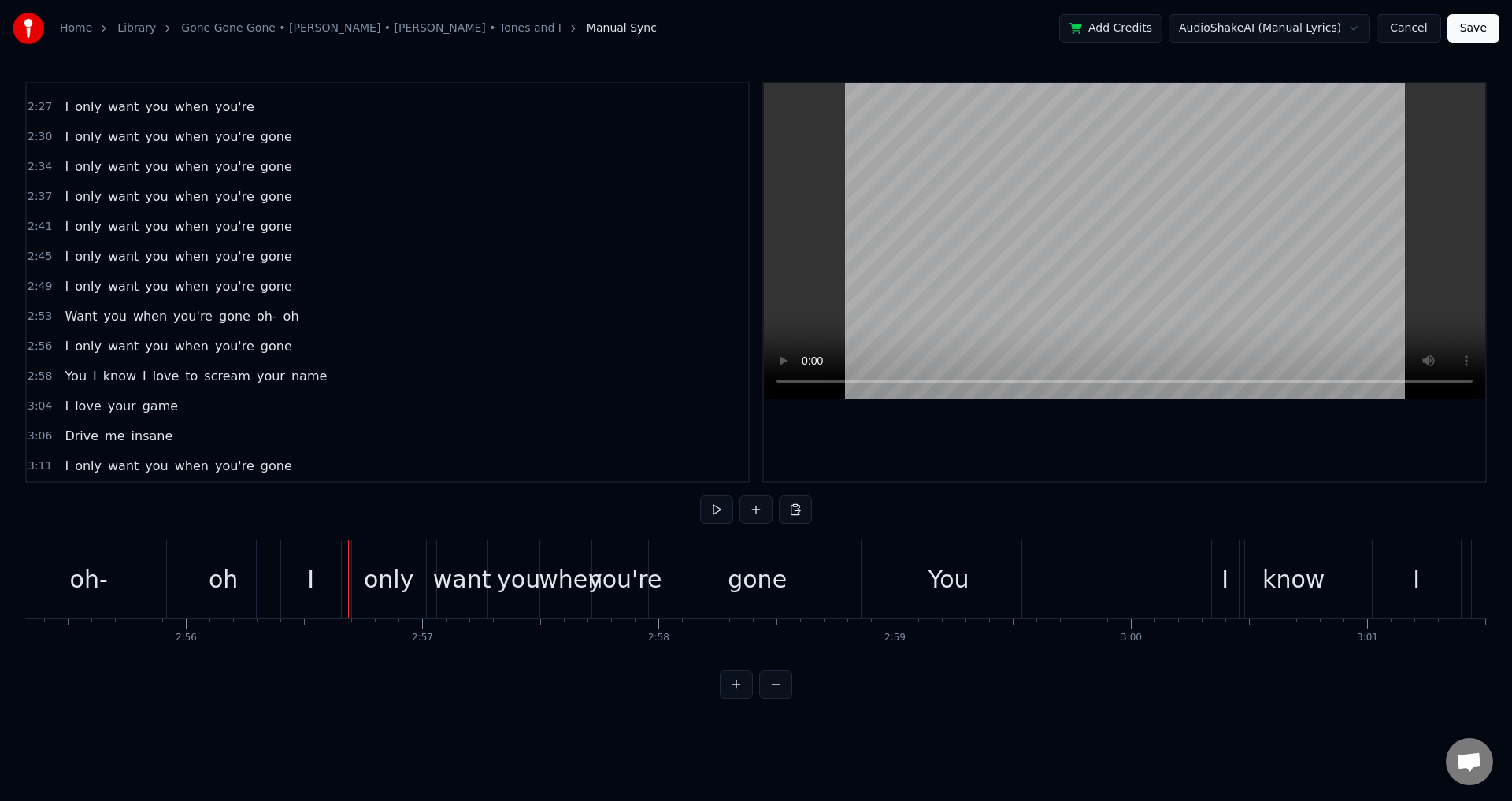
click at [349, 577] on div "I only want you when you're gone" at bounding box center [572, 580] width 584 height 78
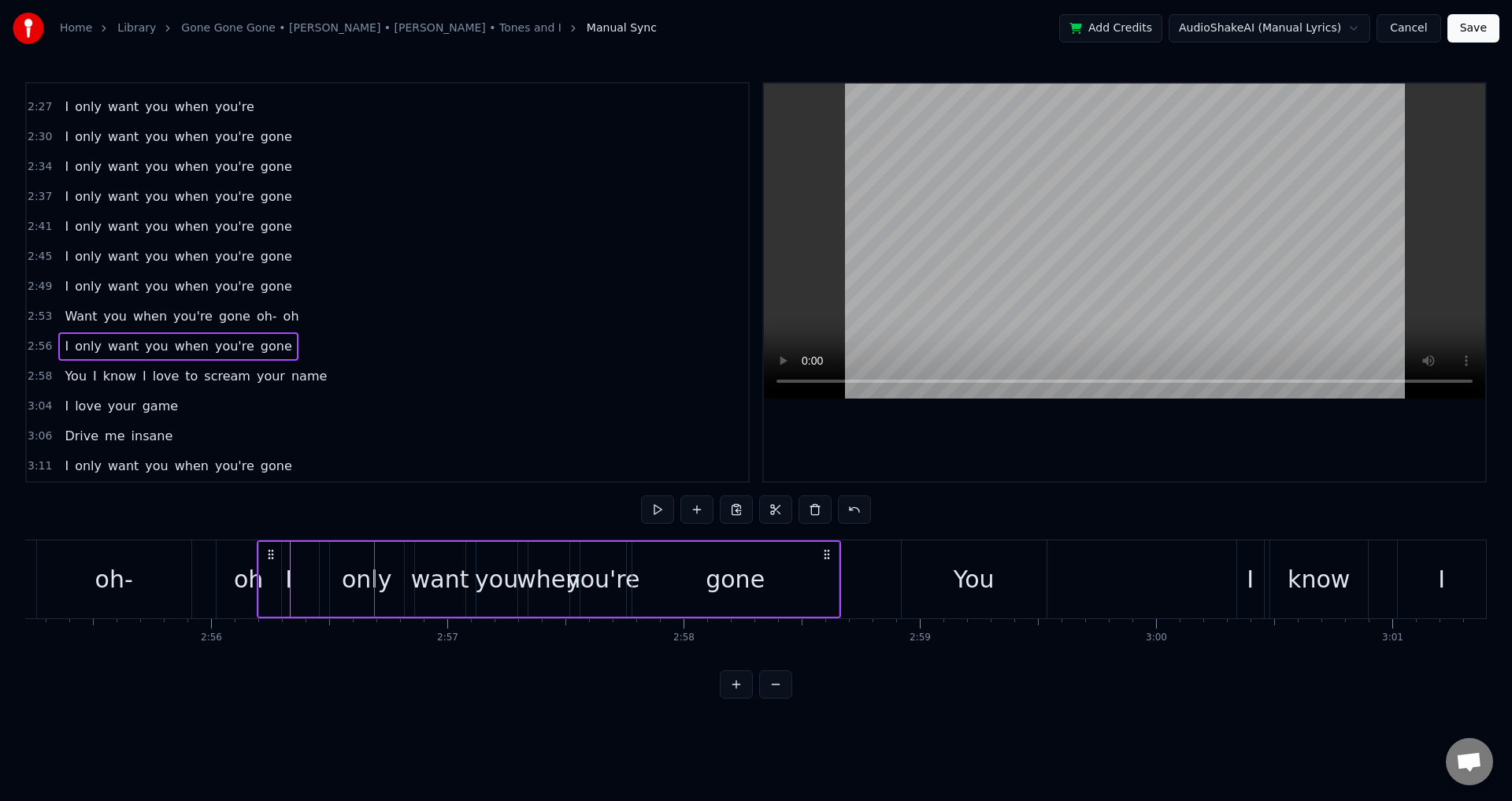
scroll to position [0, 41347]
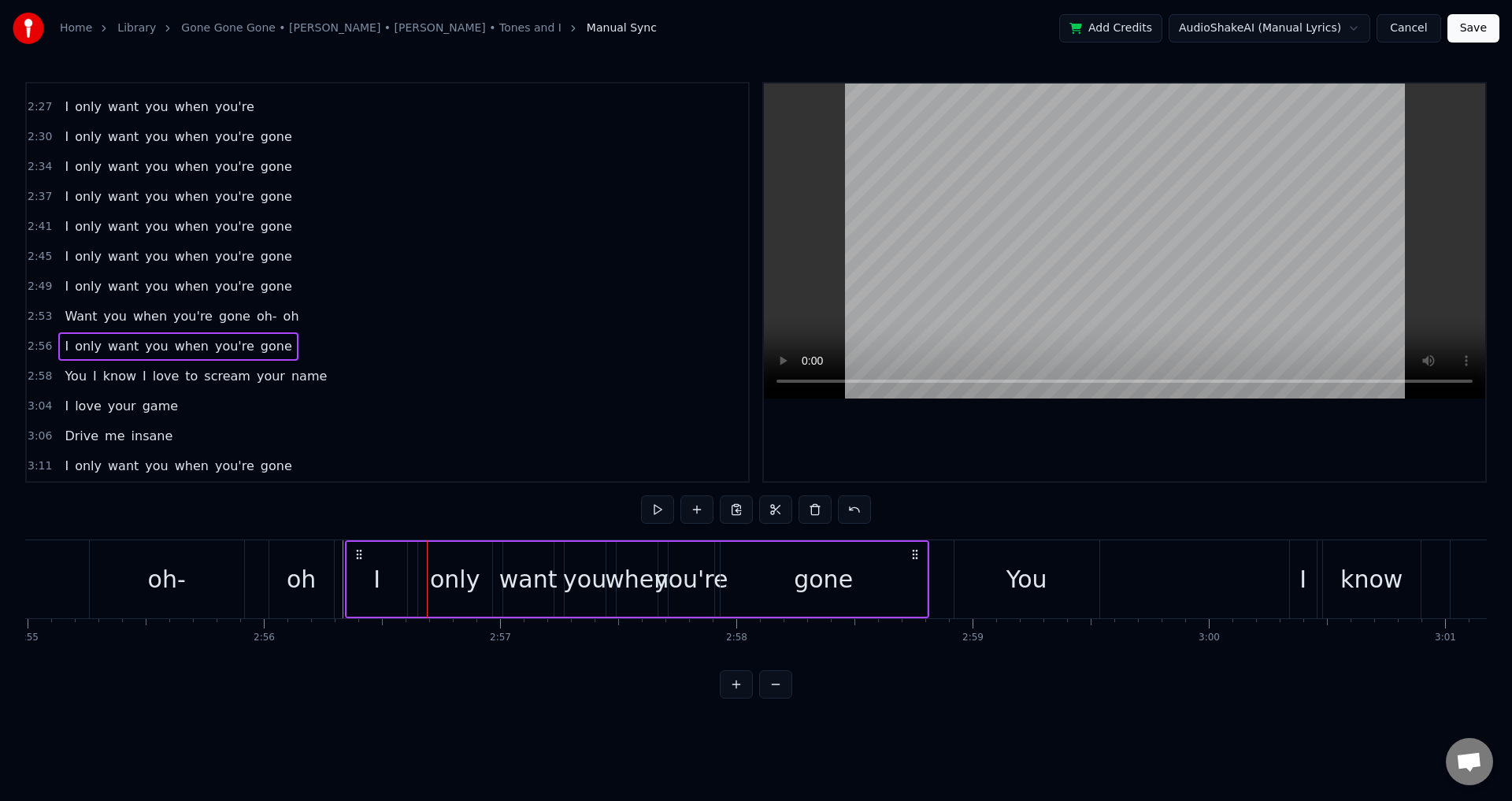
drag, startPoint x: 291, startPoint y: 552, endPoint x: 413, endPoint y: 571, distance: 123.5
click at [358, 572] on div "I only want you when you're gone" at bounding box center [637, 580] width 584 height 78
click at [437, 571] on div "only" at bounding box center [457, 579] width 49 height 35
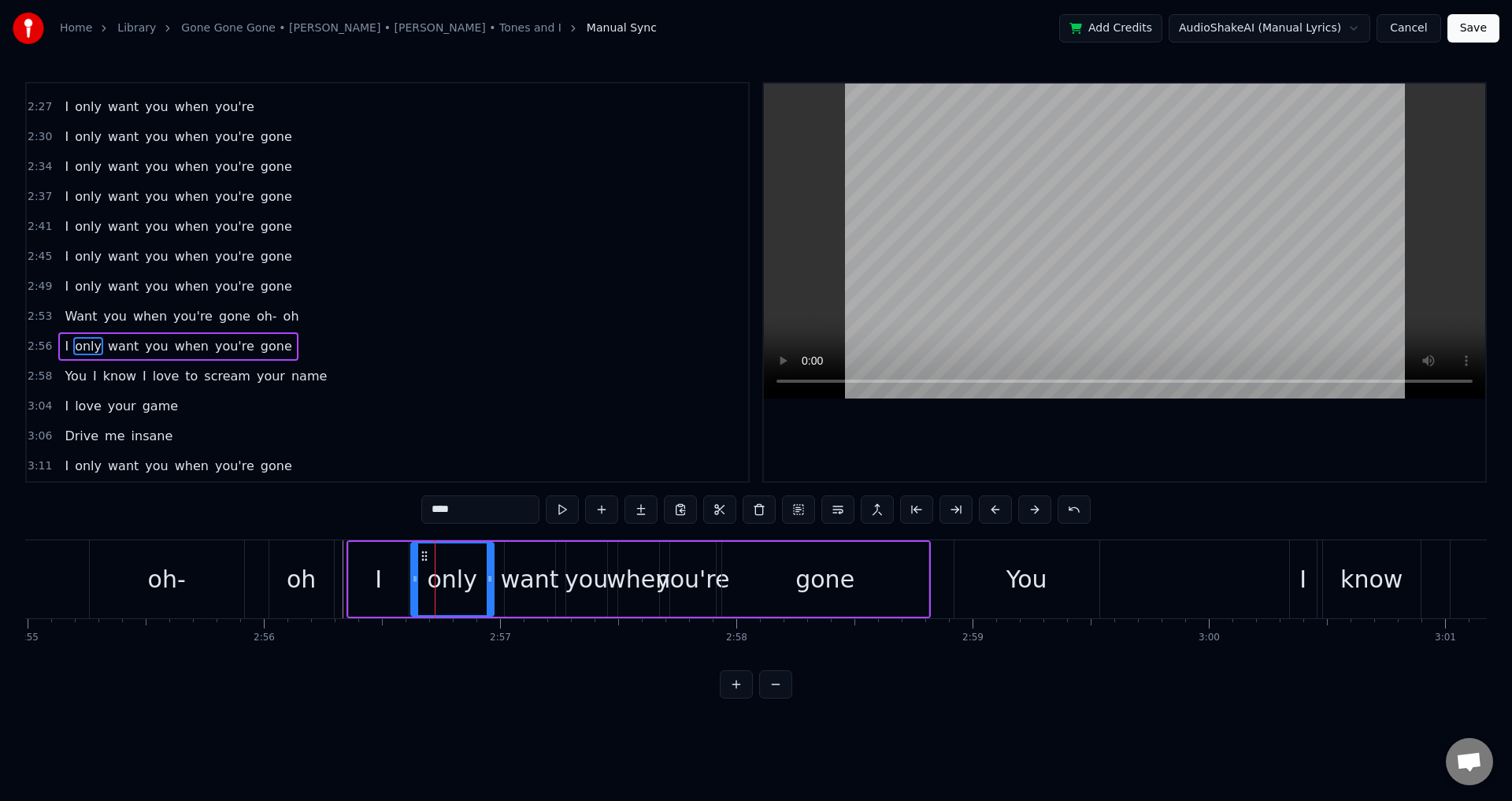
drag, startPoint x: 424, startPoint y: 570, endPoint x: 522, endPoint y: 569, distance: 98.0
click at [414, 569] on div at bounding box center [415, 580] width 6 height 72
click at [522, 569] on div "want" at bounding box center [529, 579] width 58 height 35
click at [499, 568] on div at bounding box center [502, 580] width 6 height 72
click at [570, 568] on div "you" at bounding box center [586, 579] width 43 height 35
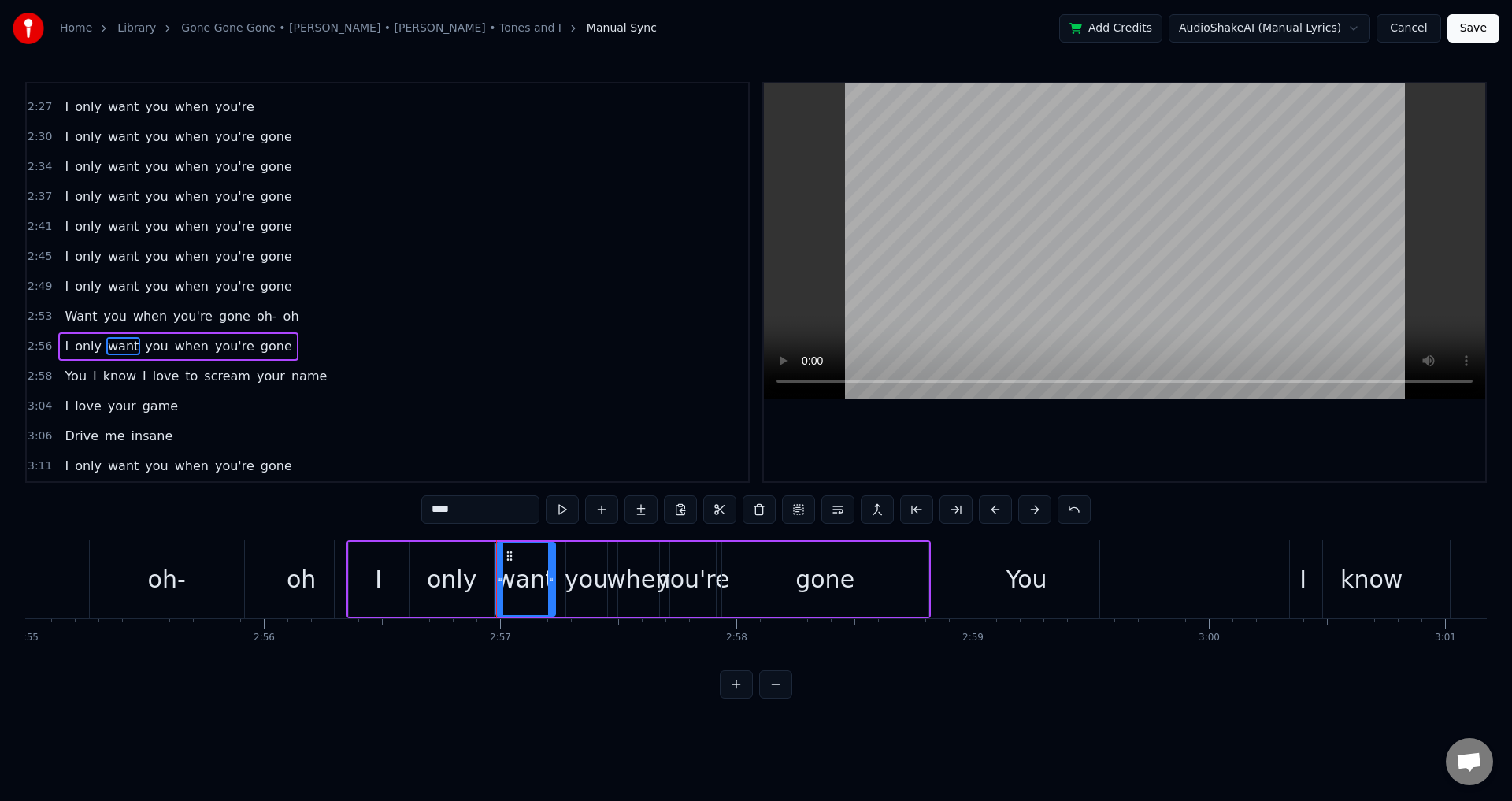
type input "***"
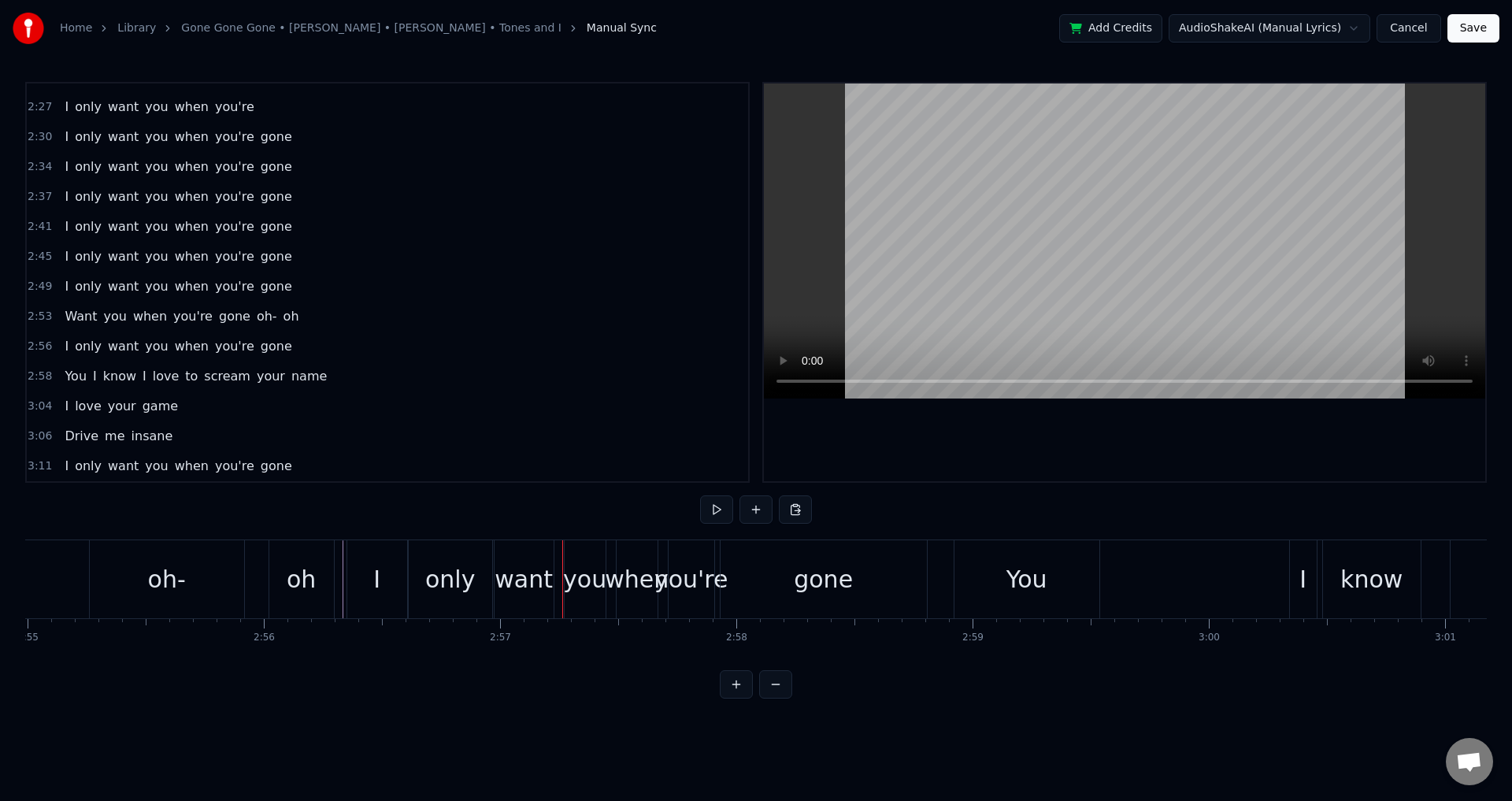
click at [568, 569] on div "you" at bounding box center [584, 579] width 43 height 35
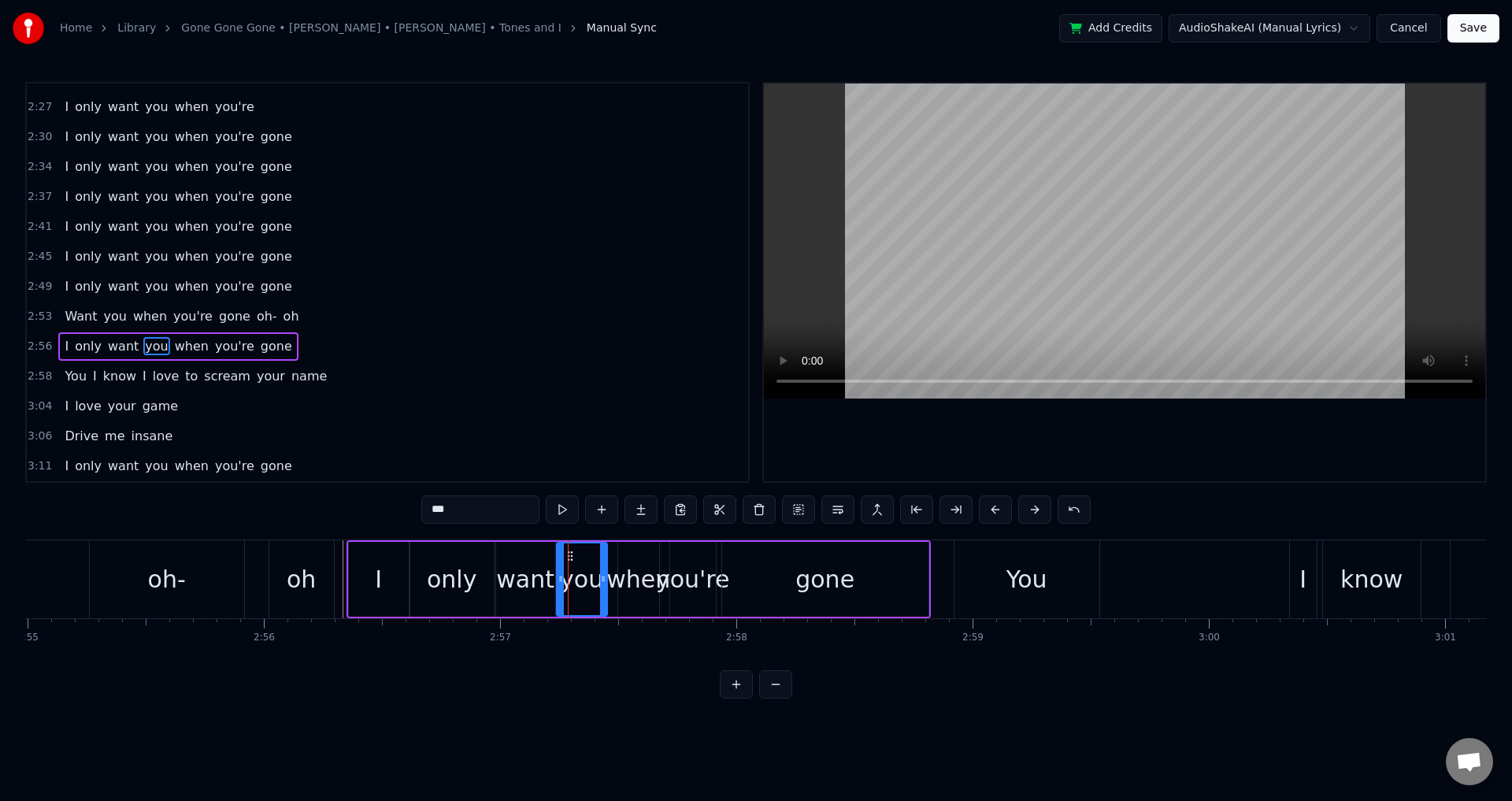
drag, startPoint x: 568, startPoint y: 573, endPoint x: 600, endPoint y: 569, distance: 32.2
click at [558, 573] on icon at bounding box center [561, 579] width 6 height 13
click at [623, 569] on div "when" at bounding box center [639, 579] width 64 height 35
click at [611, 566] on div at bounding box center [610, 580] width 6 height 72
click at [686, 567] on div "you're" at bounding box center [693, 579] width 74 height 35
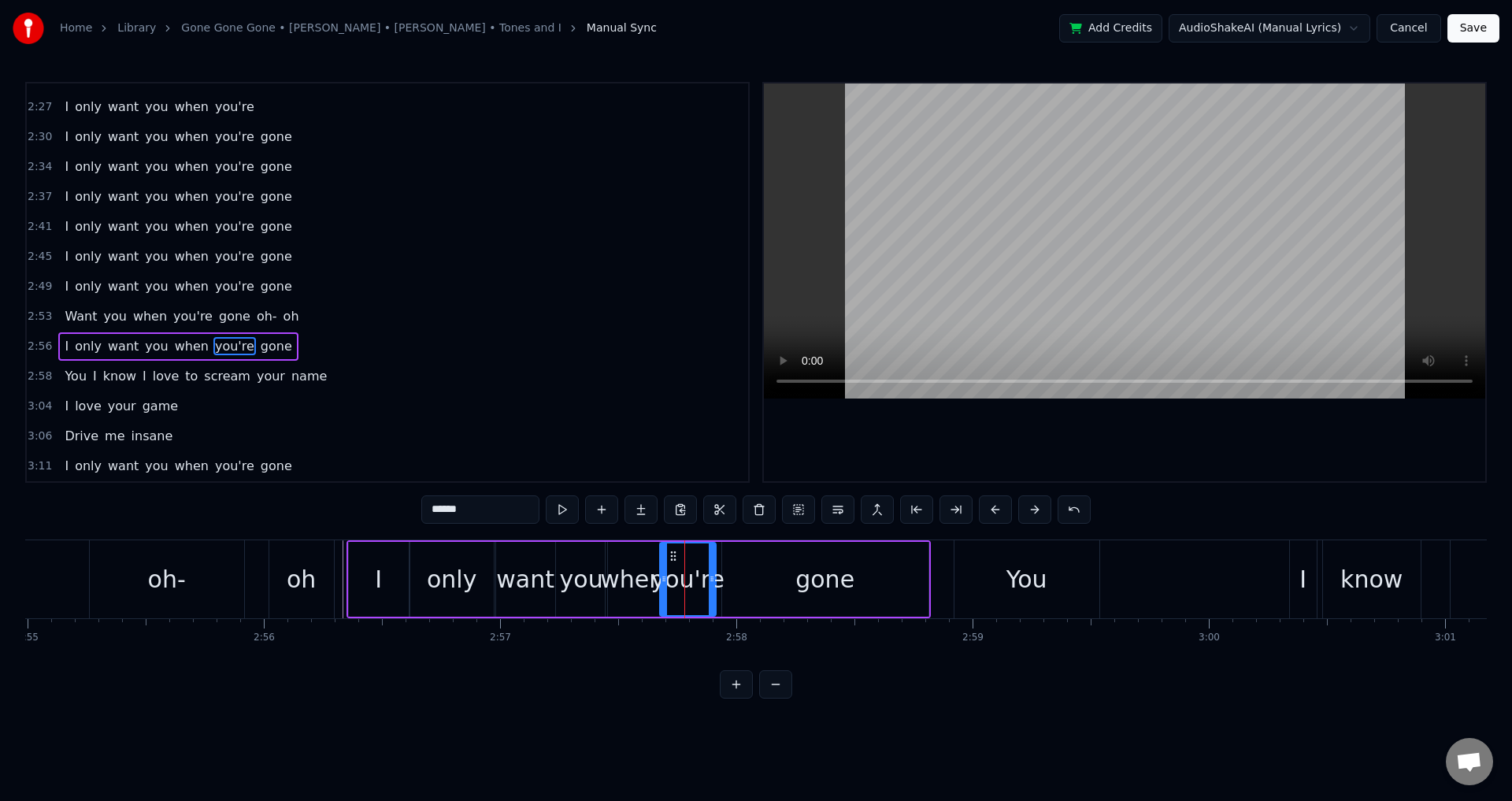
drag, startPoint x: 672, startPoint y: 569, endPoint x: 662, endPoint y: 570, distance: 10.0
click at [662, 570] on div at bounding box center [664, 580] width 6 height 72
click at [737, 570] on div "gone" at bounding box center [825, 580] width 206 height 75
type input "****"
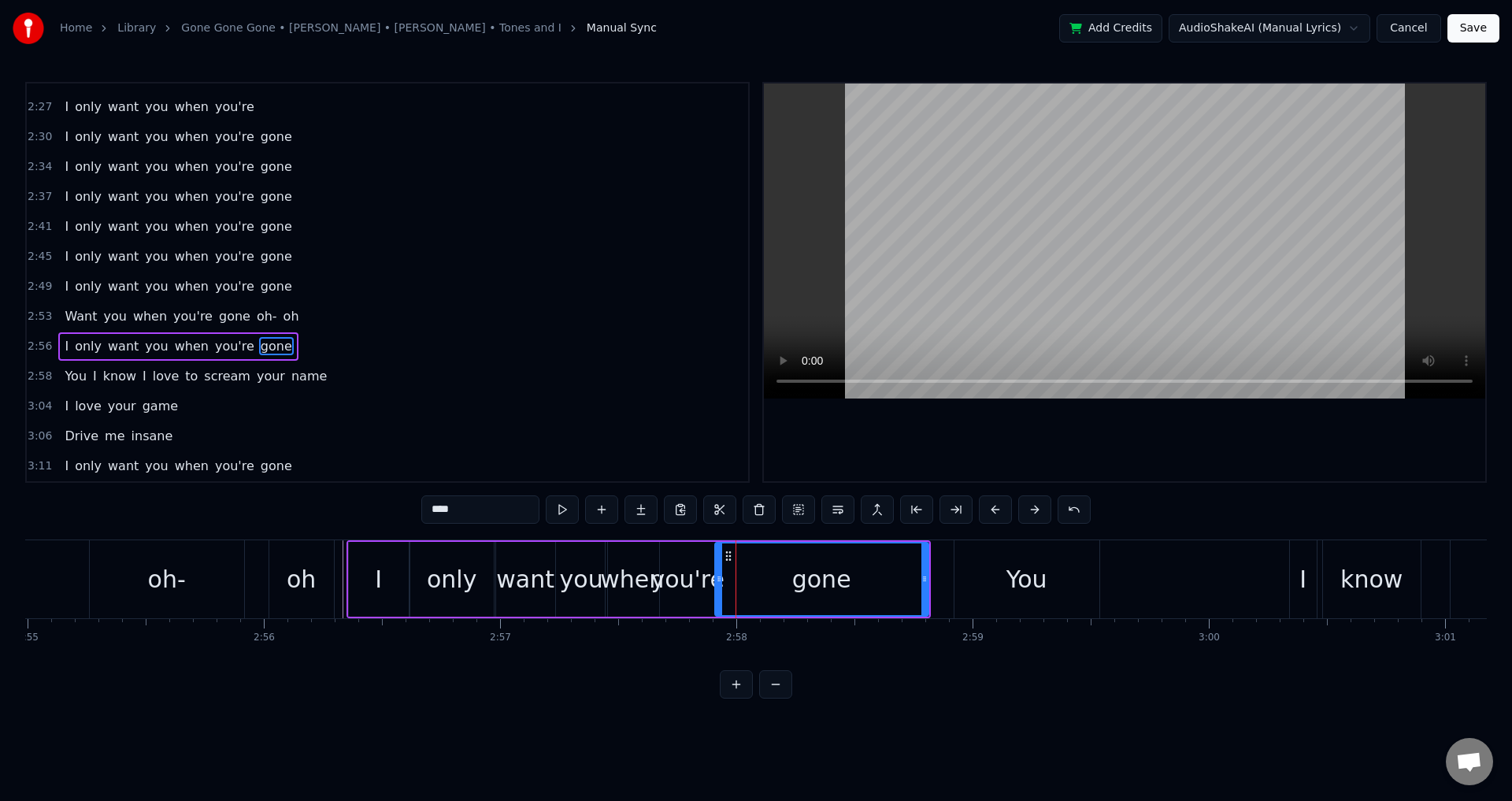
click at [716, 570] on div at bounding box center [719, 580] width 6 height 72
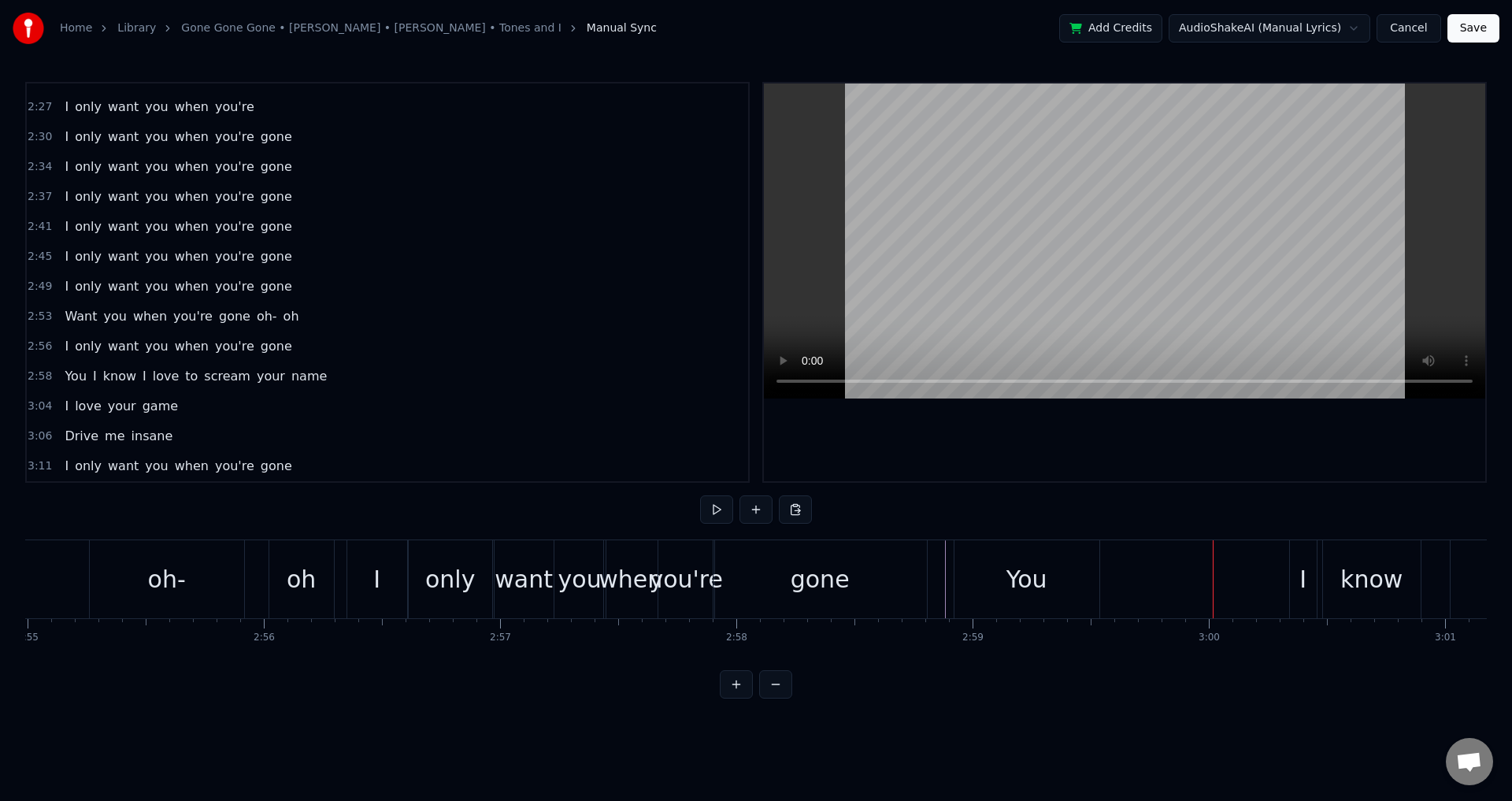
click at [1036, 561] on div "You" at bounding box center [1027, 579] width 41 height 35
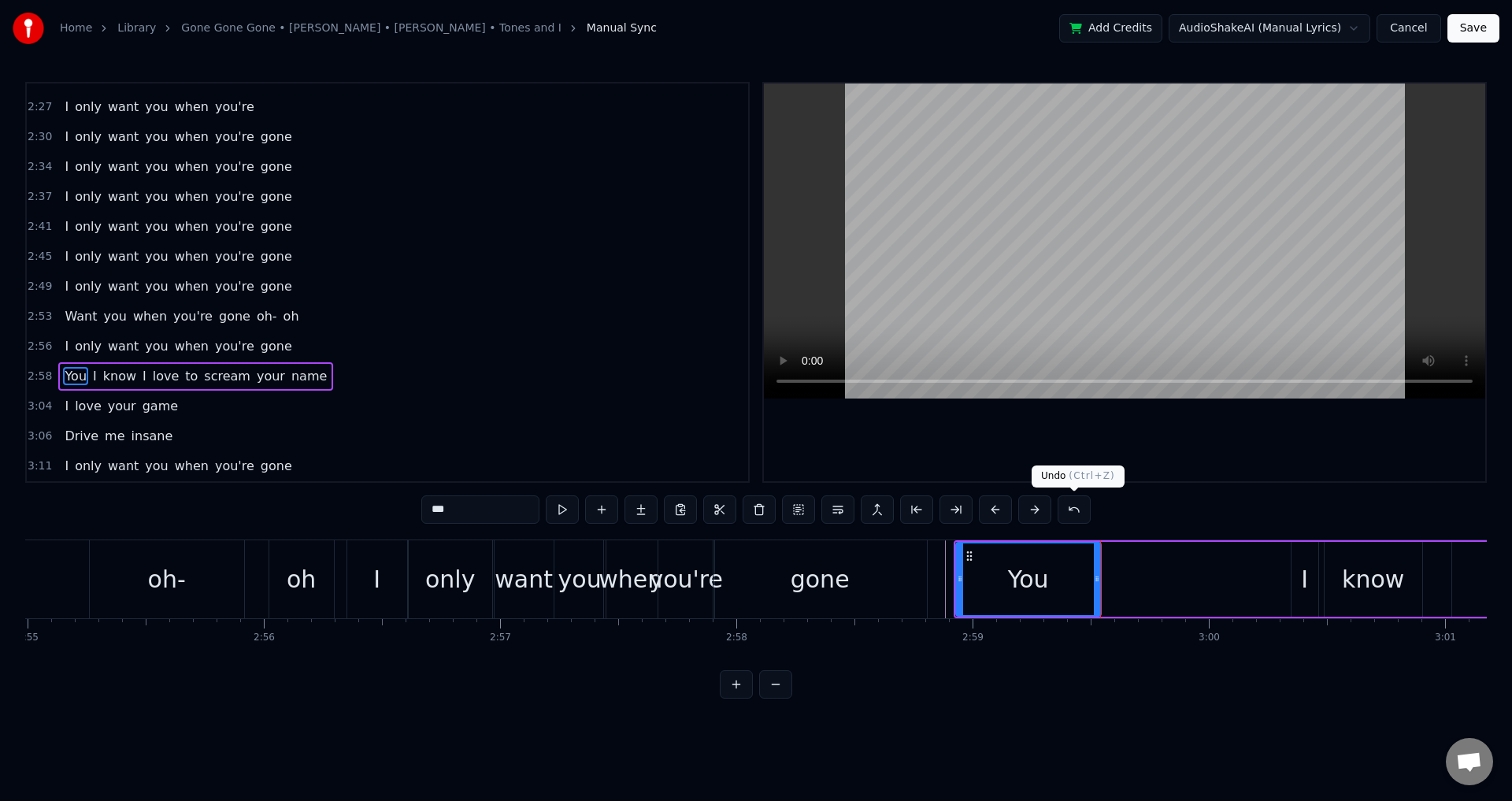
click at [1090, 453] on div at bounding box center [1125, 283] width 722 height 398
click at [1034, 557] on div "You" at bounding box center [1029, 580] width 144 height 72
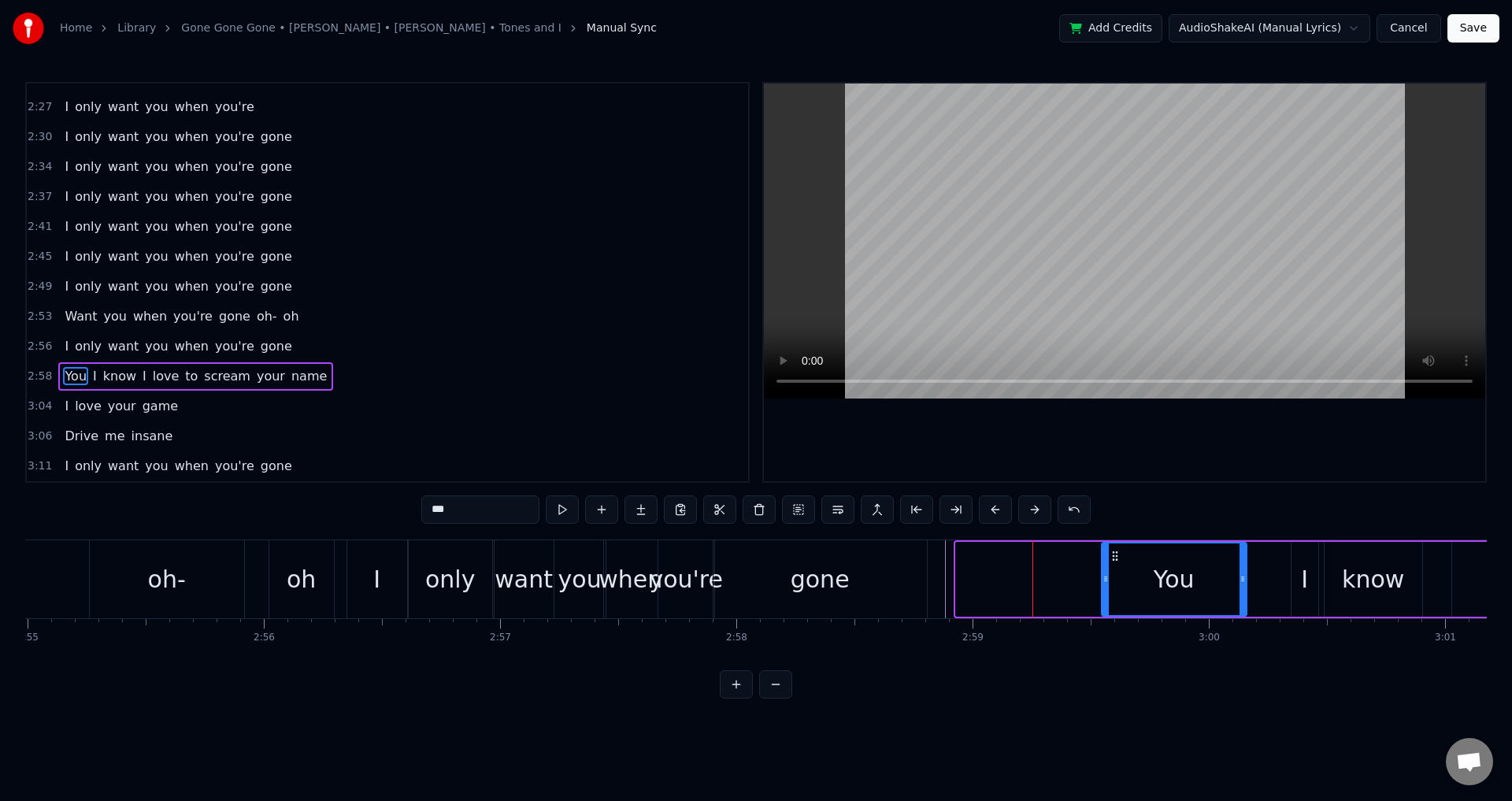
drag, startPoint x: 970, startPoint y: 554, endPoint x: 1116, endPoint y: 569, distance: 146.8
click at [1116, 569] on div "You" at bounding box center [1174, 580] width 144 height 72
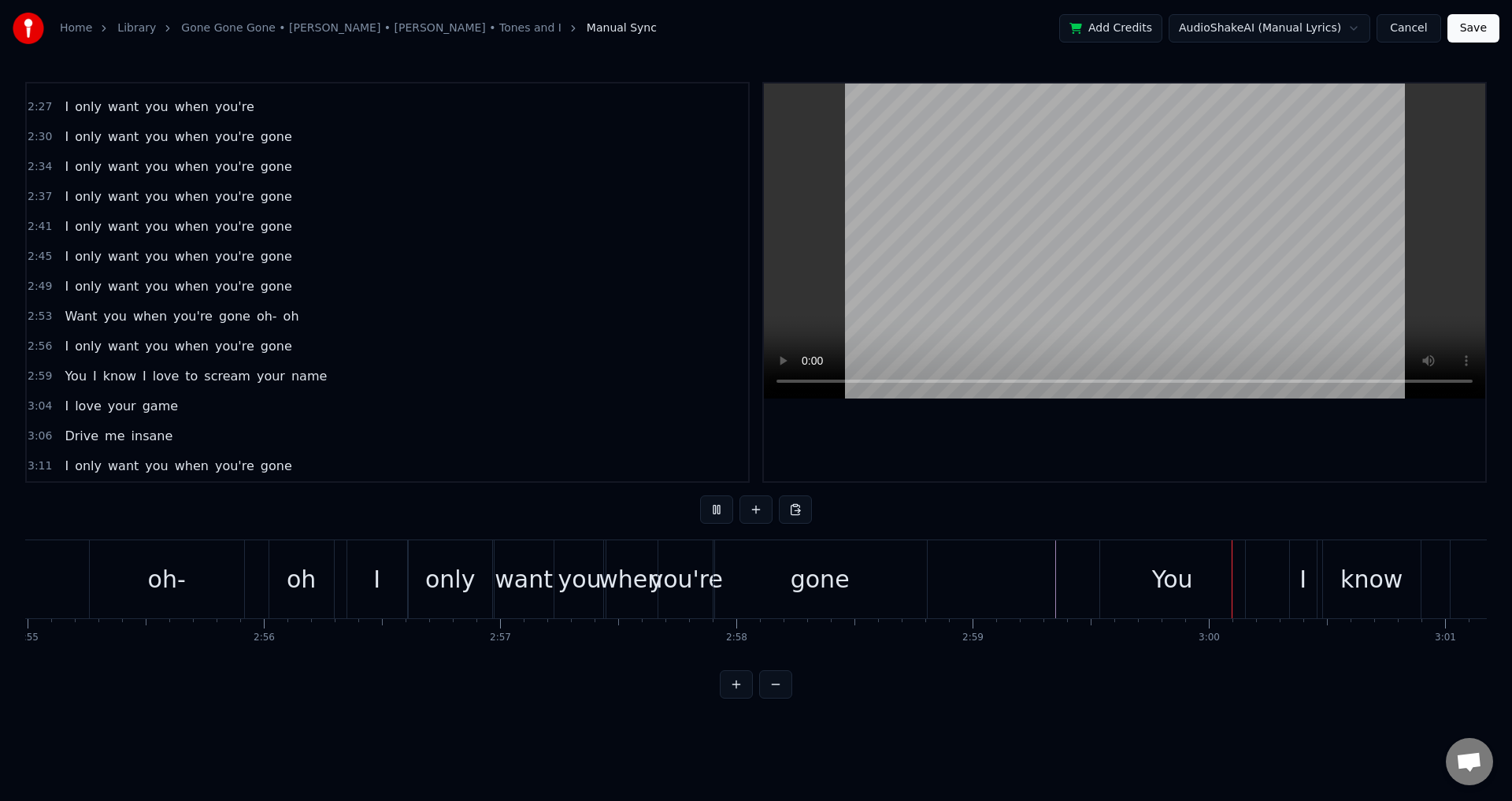
click at [1062, 576] on div at bounding box center [1062, 580] width 1 height 78
click at [1124, 560] on div "You" at bounding box center [1173, 580] width 145 height 78
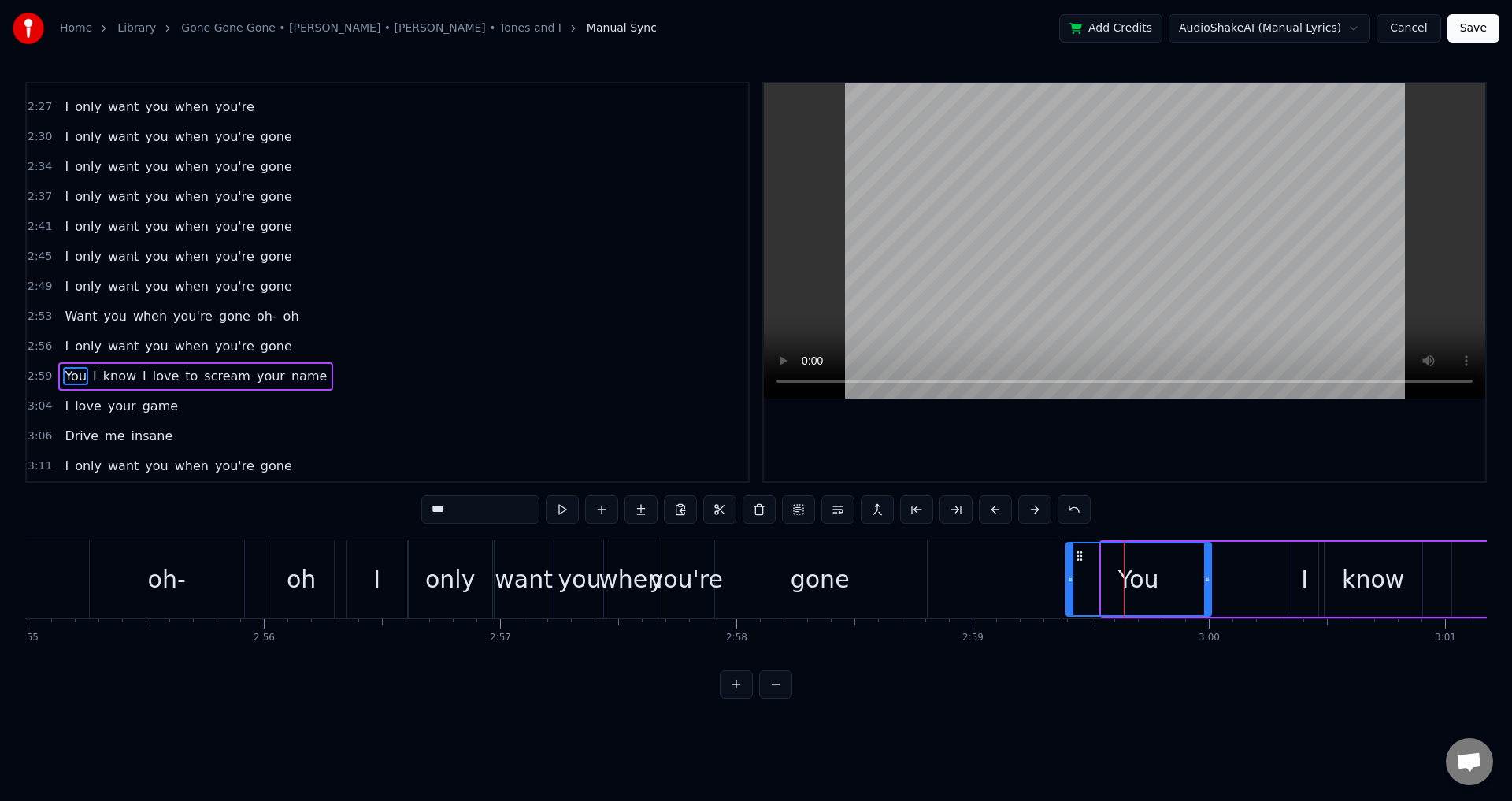
drag, startPoint x: 1115, startPoint y: 553, endPoint x: 1080, endPoint y: 556, distance: 35.1
click at [1080, 556] on icon at bounding box center [1080, 557] width 13 height 13
drag, startPoint x: 1206, startPoint y: 574, endPoint x: 1122, endPoint y: 571, distance: 84.1
click at [1163, 577] on icon at bounding box center [1162, 579] width 6 height 13
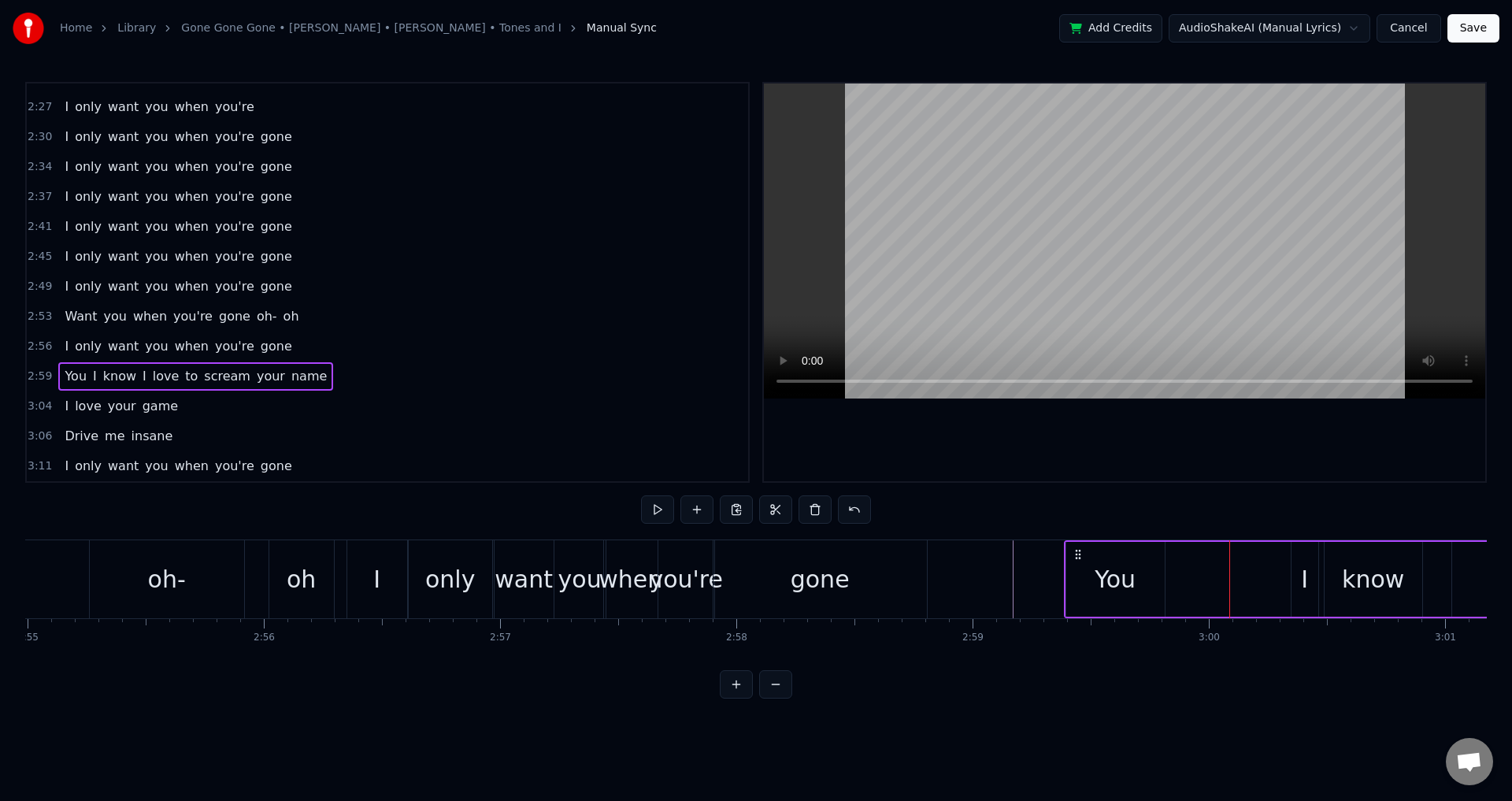
click at [1131, 581] on div "You" at bounding box center [1114, 579] width 41 height 35
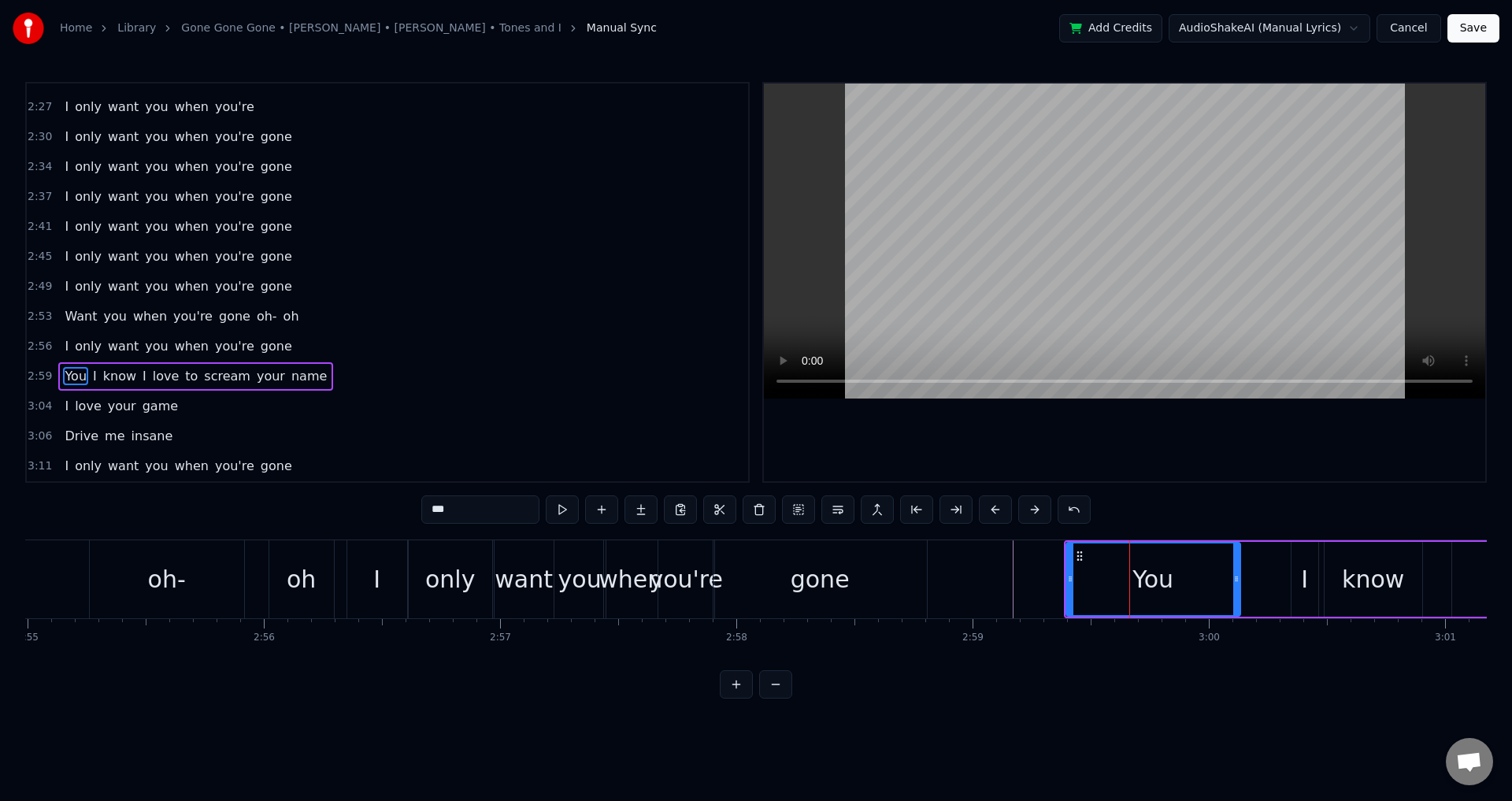
drag, startPoint x: 1162, startPoint y: 579, endPoint x: 1237, endPoint y: 580, distance: 75.0
click at [1237, 580] on icon at bounding box center [1237, 579] width 6 height 13
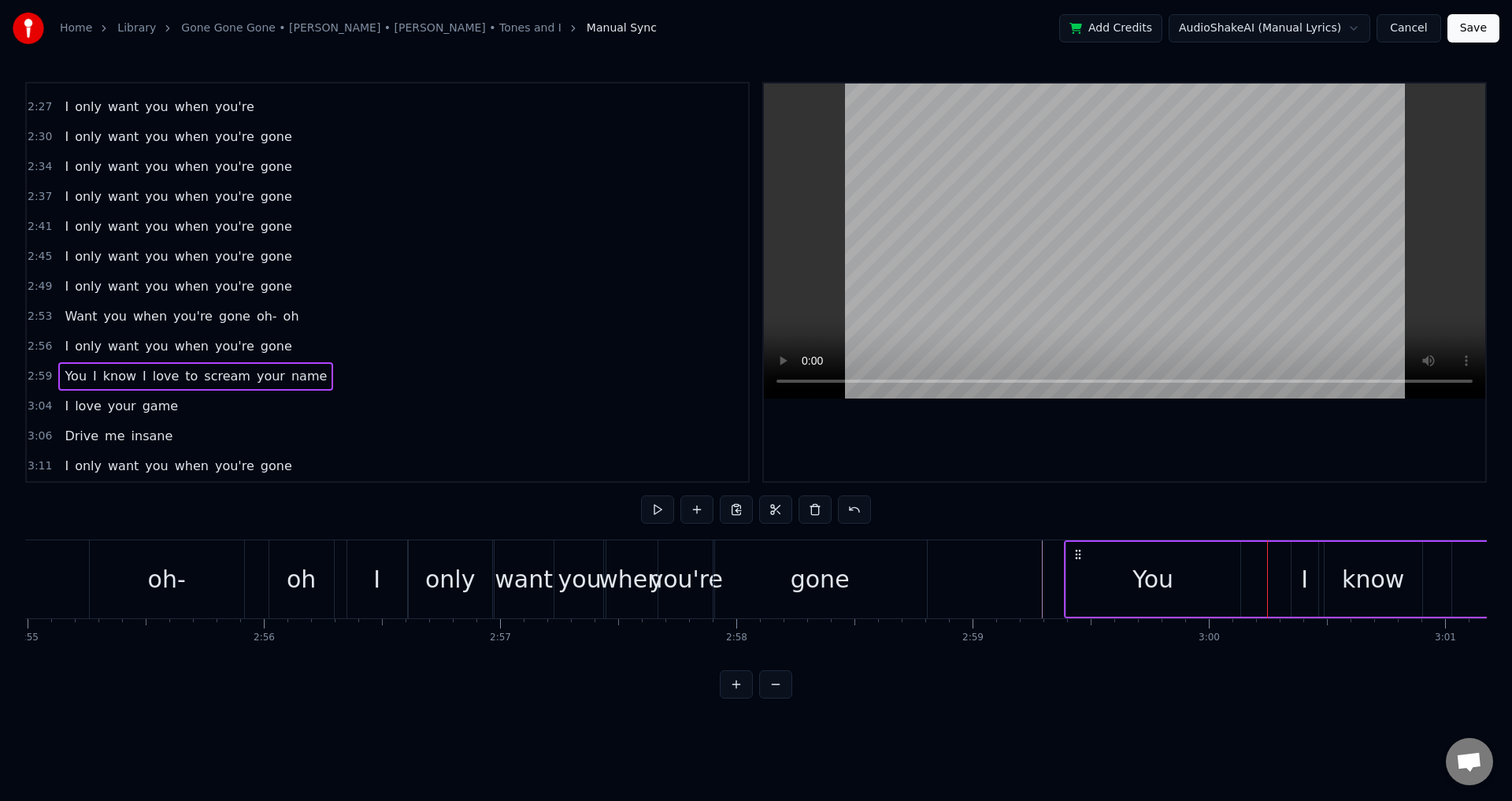
click at [1300, 568] on div "I" at bounding box center [1305, 580] width 27 height 75
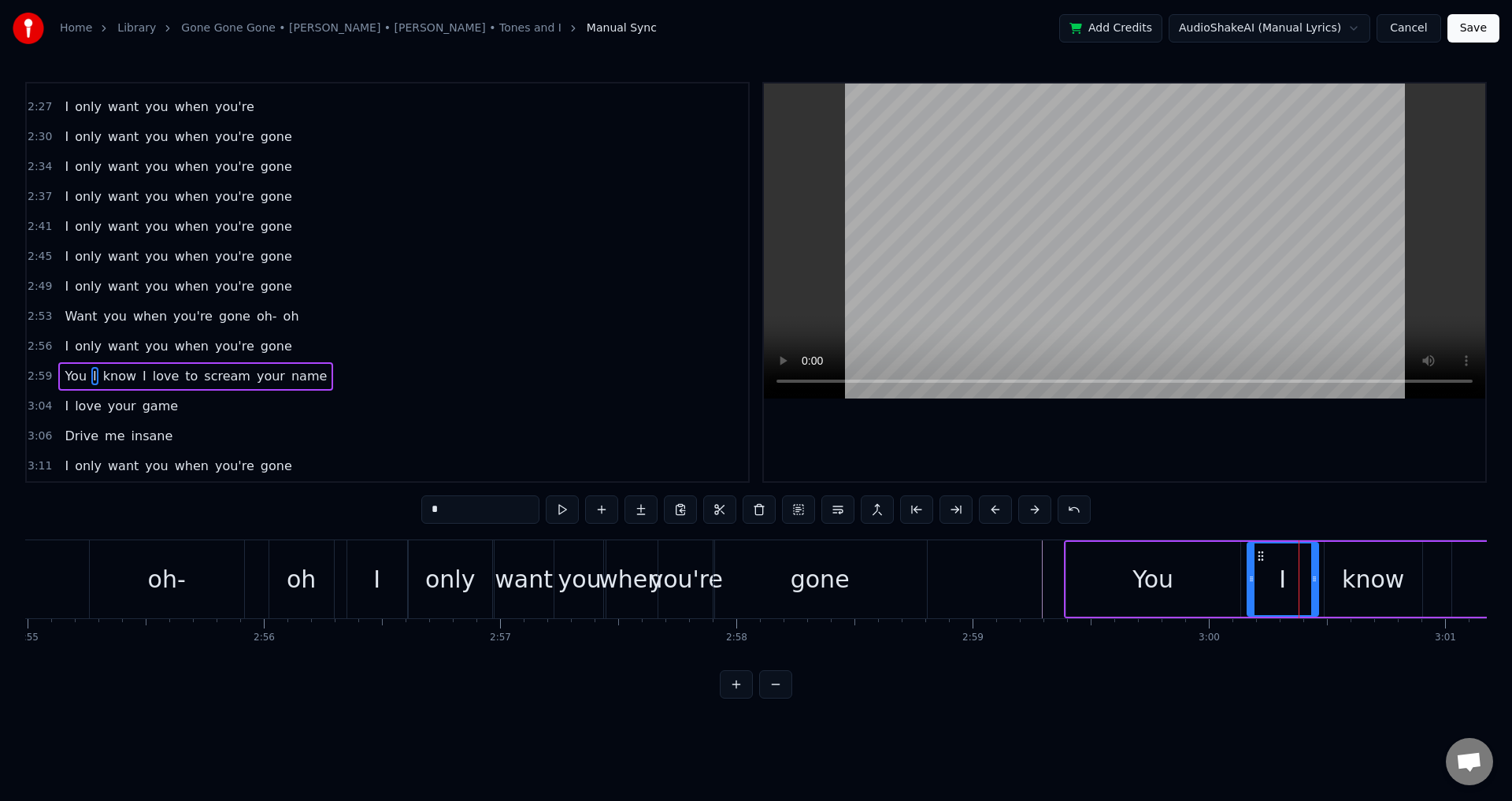
drag, startPoint x: 1296, startPoint y: 569, endPoint x: 1250, endPoint y: 569, distance: 46.0
click at [1250, 569] on div at bounding box center [1252, 580] width 6 height 72
click at [1338, 574] on div "know" at bounding box center [1373, 580] width 97 height 75
type input "****"
drag, startPoint x: 1327, startPoint y: 574, endPoint x: 1311, endPoint y: 575, distance: 16.0
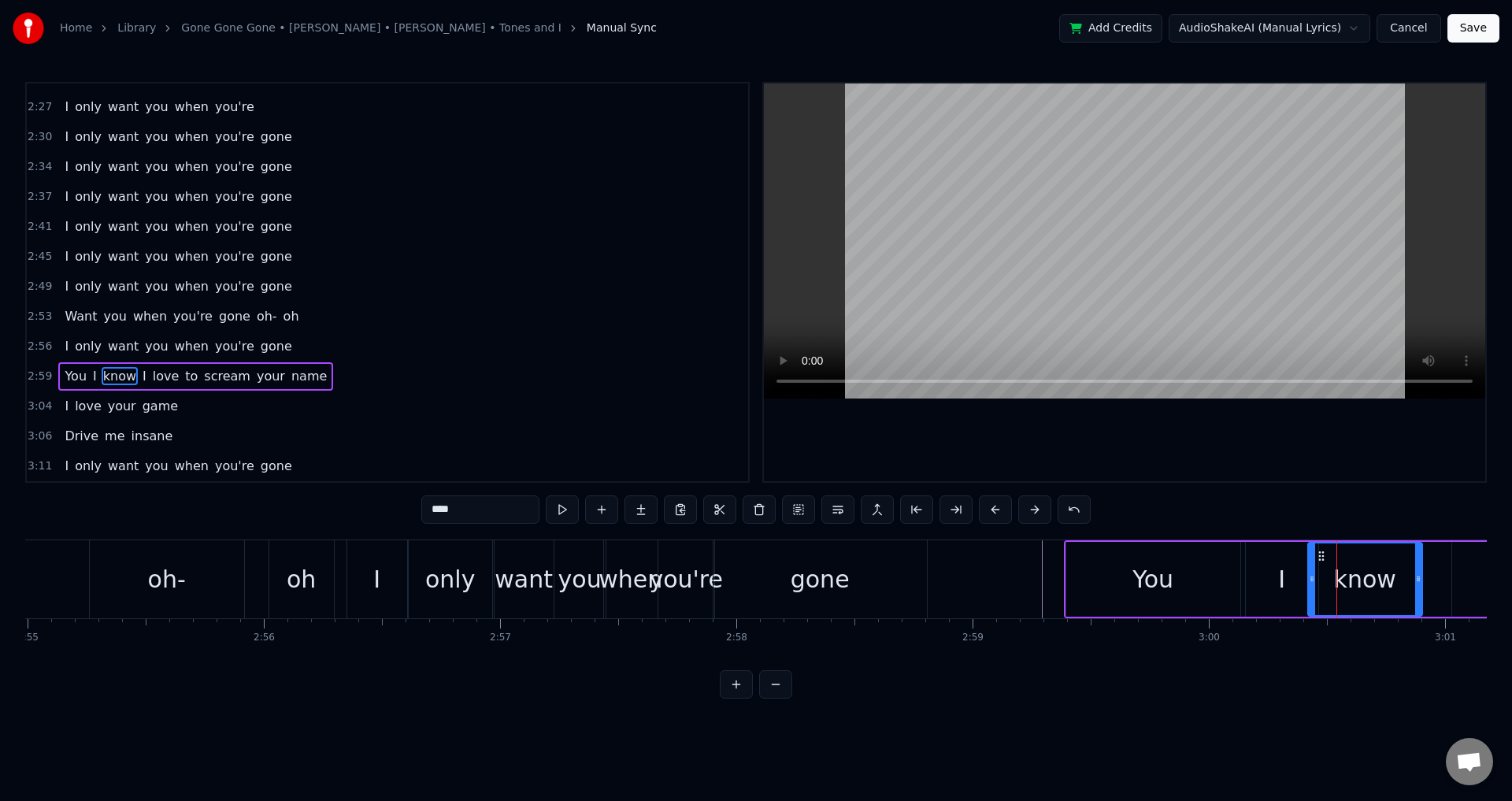
click at [1311, 575] on icon at bounding box center [1312, 579] width 6 height 13
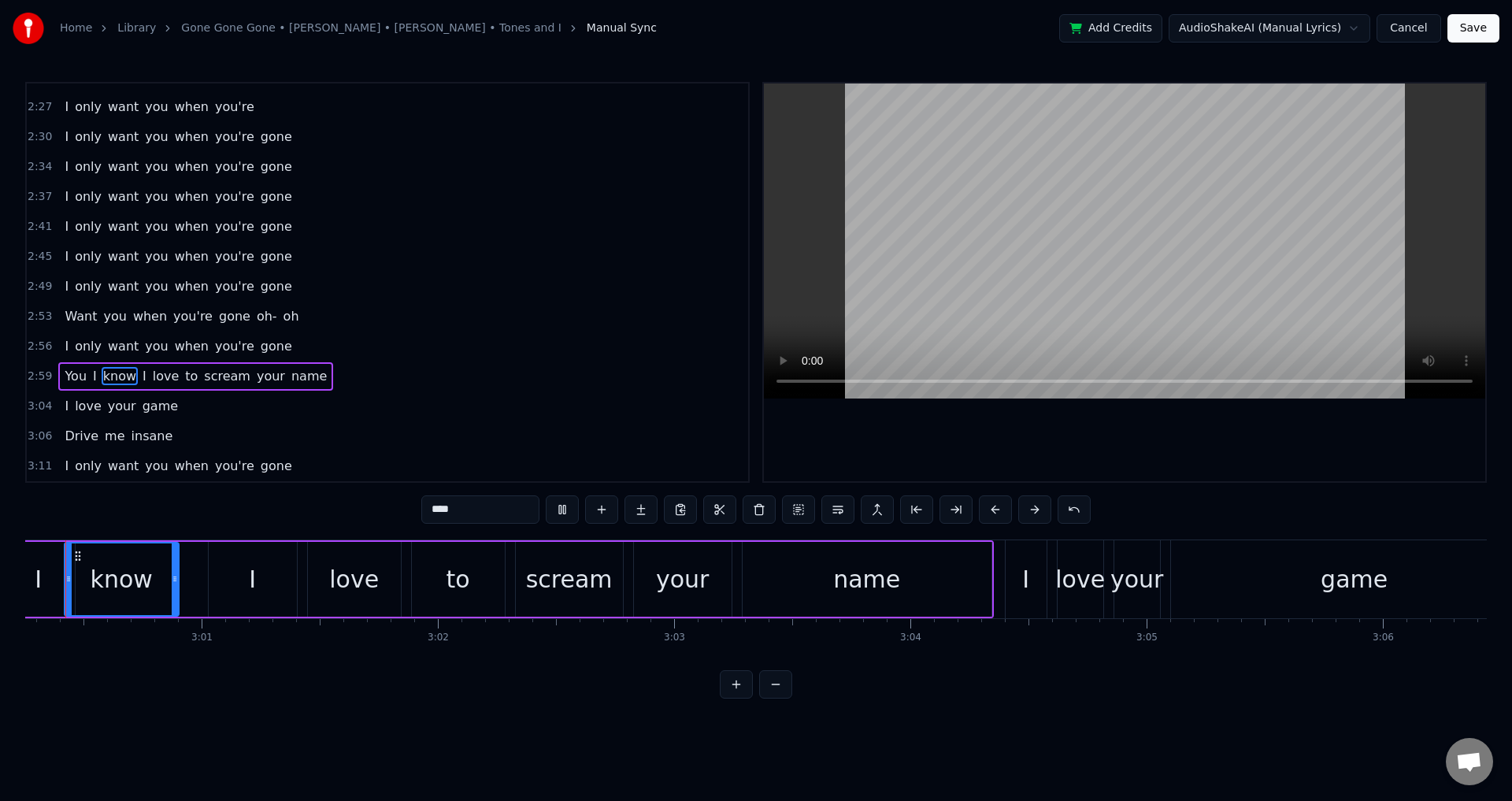
scroll to position [0, 42548]
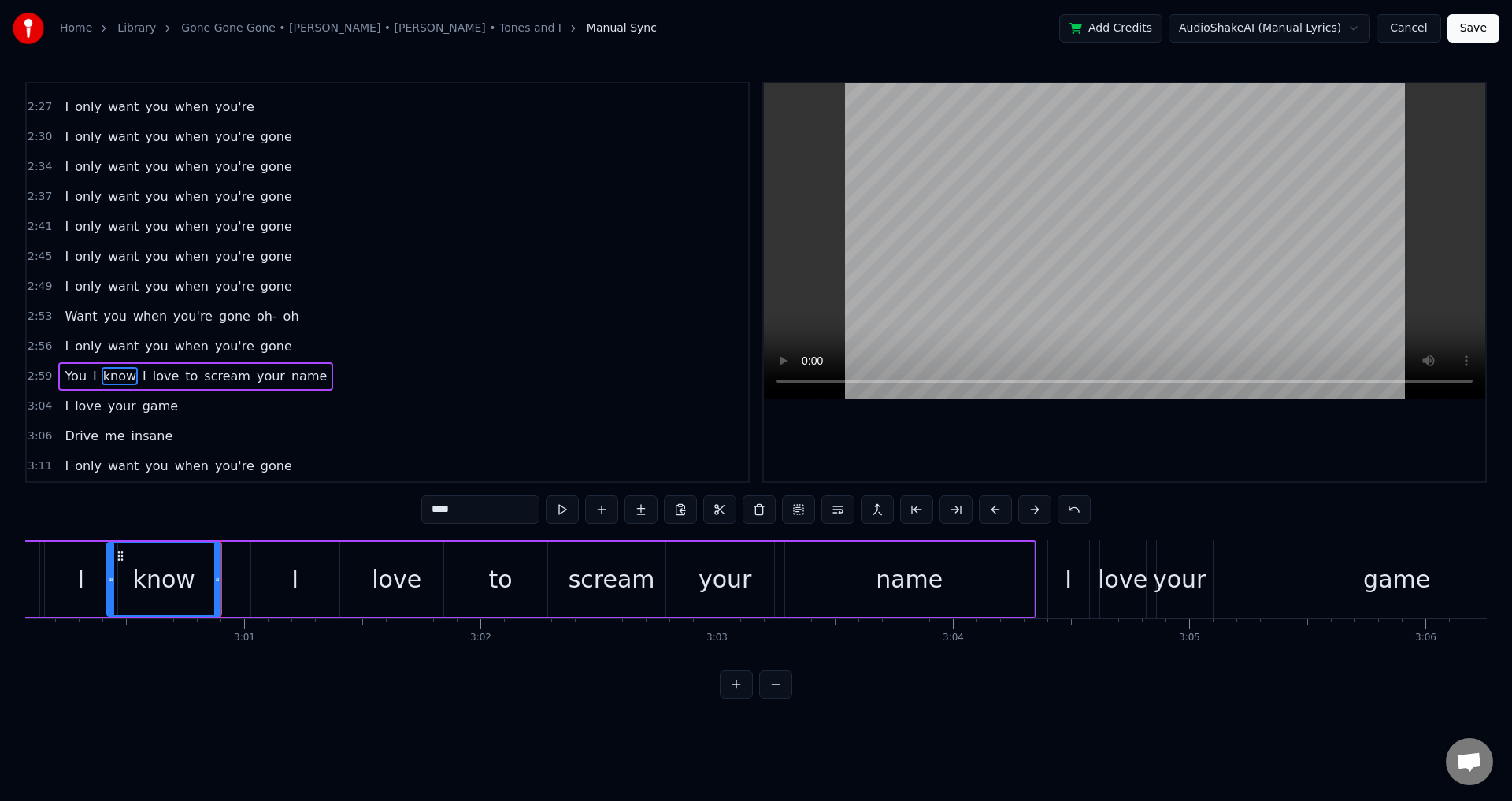
click at [228, 577] on div "You I know I love to scream your name" at bounding box center [449, 580] width 1174 height 78
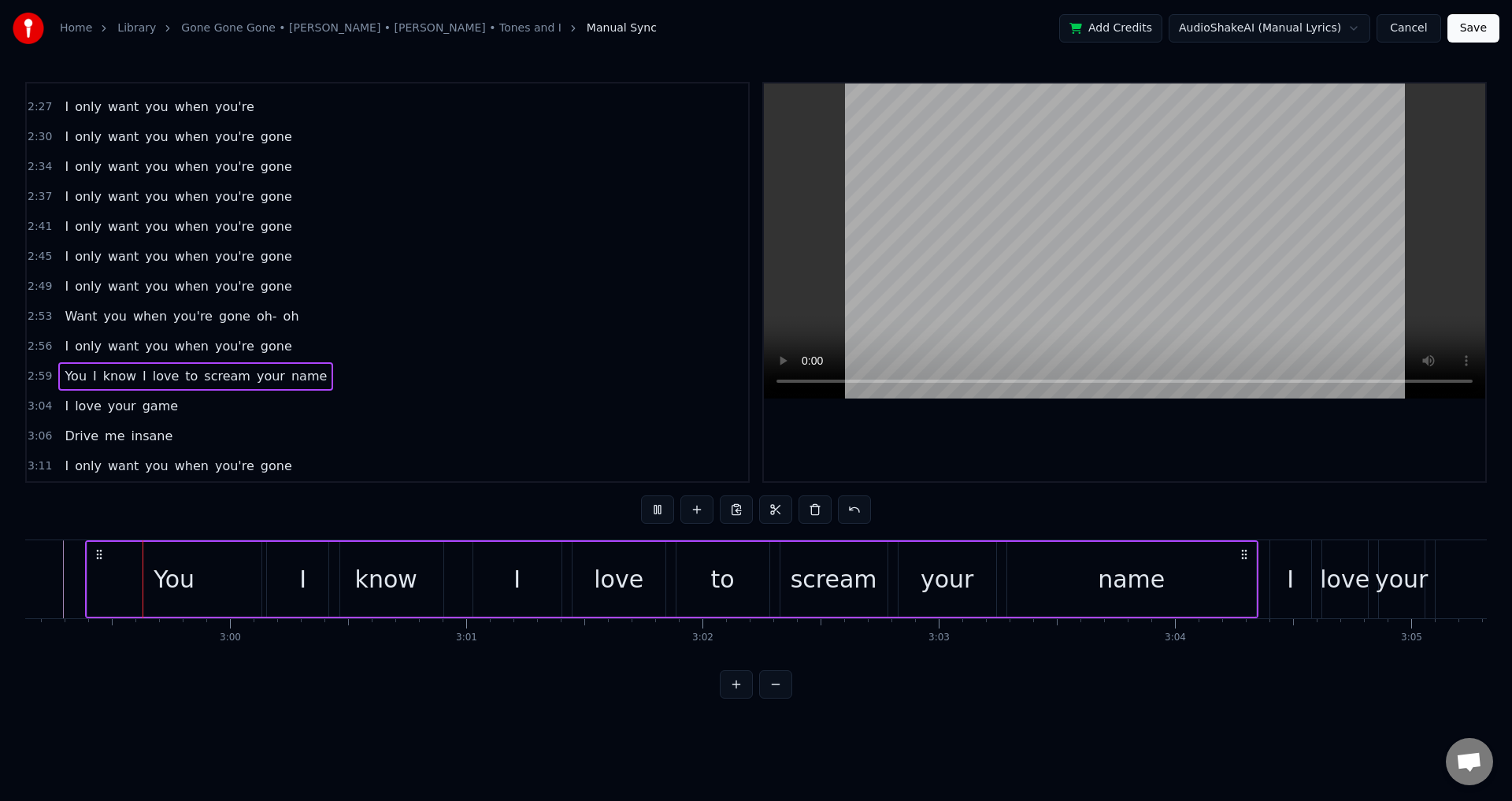
scroll to position [0, 42306]
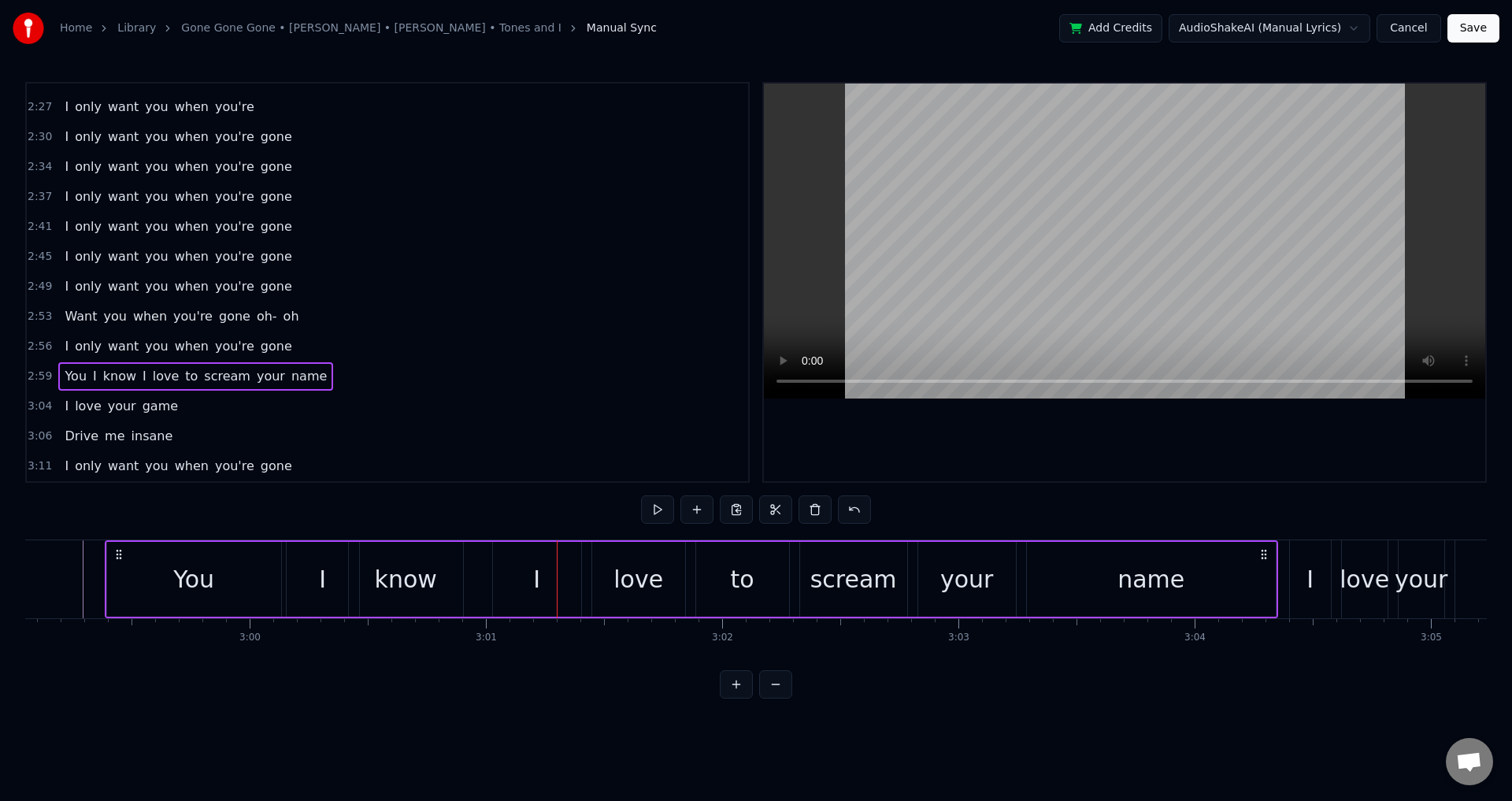
click at [528, 586] on div "I" at bounding box center [537, 580] width 88 height 75
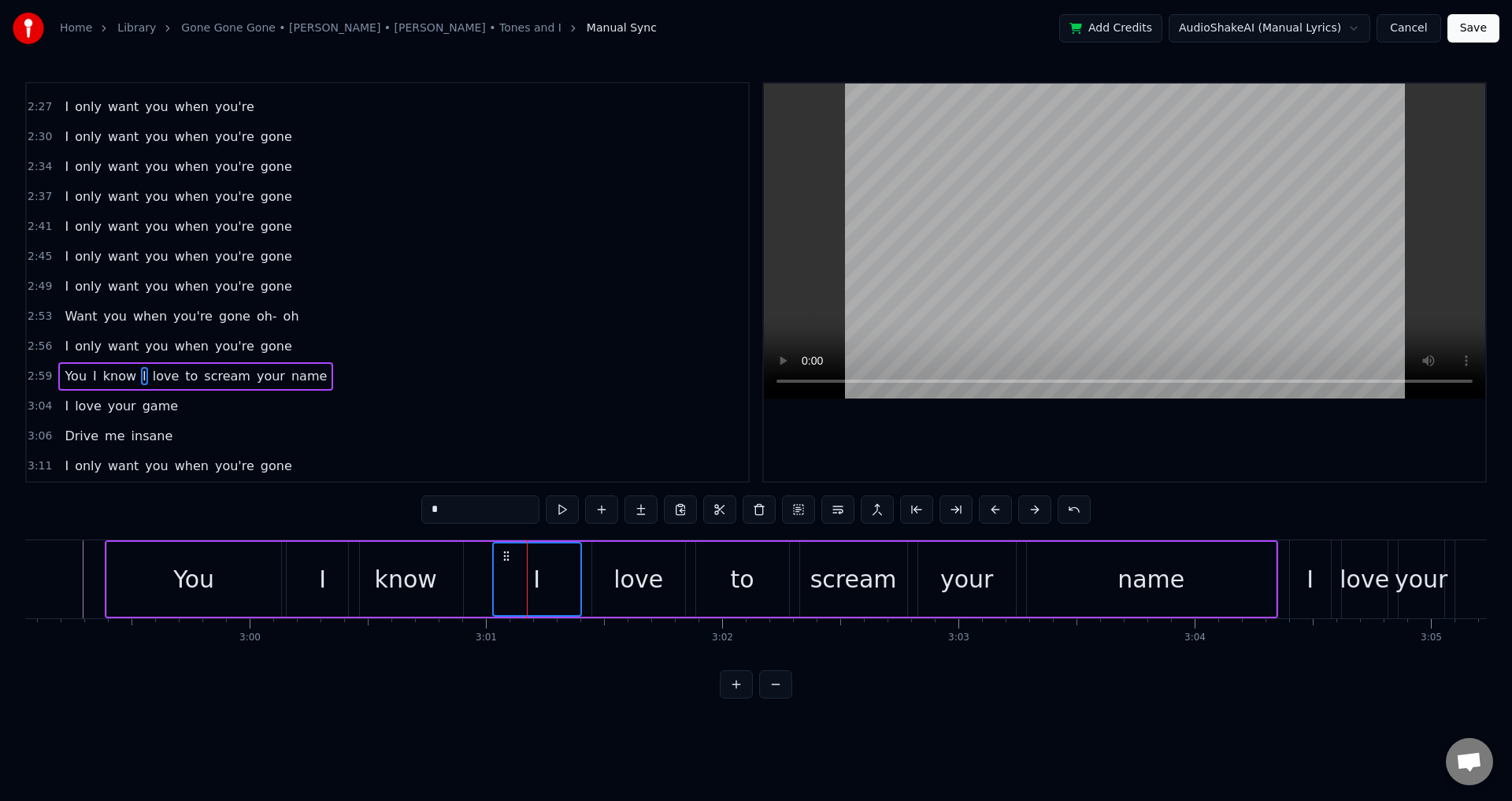
click at [636, 572] on div "love" at bounding box center [639, 579] width 49 height 35
click at [742, 571] on div "to" at bounding box center [743, 579] width 24 height 35
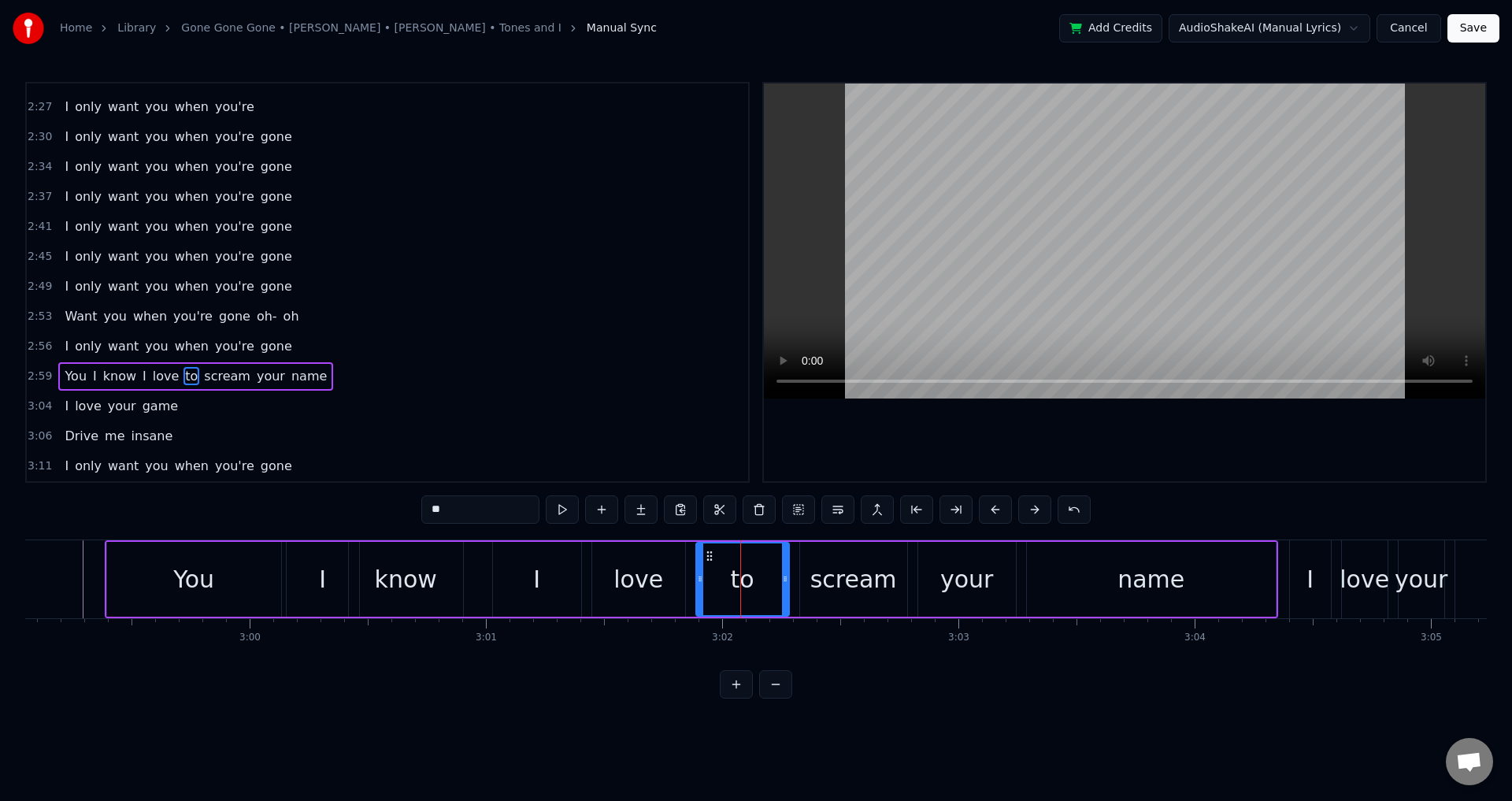
click at [849, 571] on div "scream" at bounding box center [853, 579] width 87 height 35
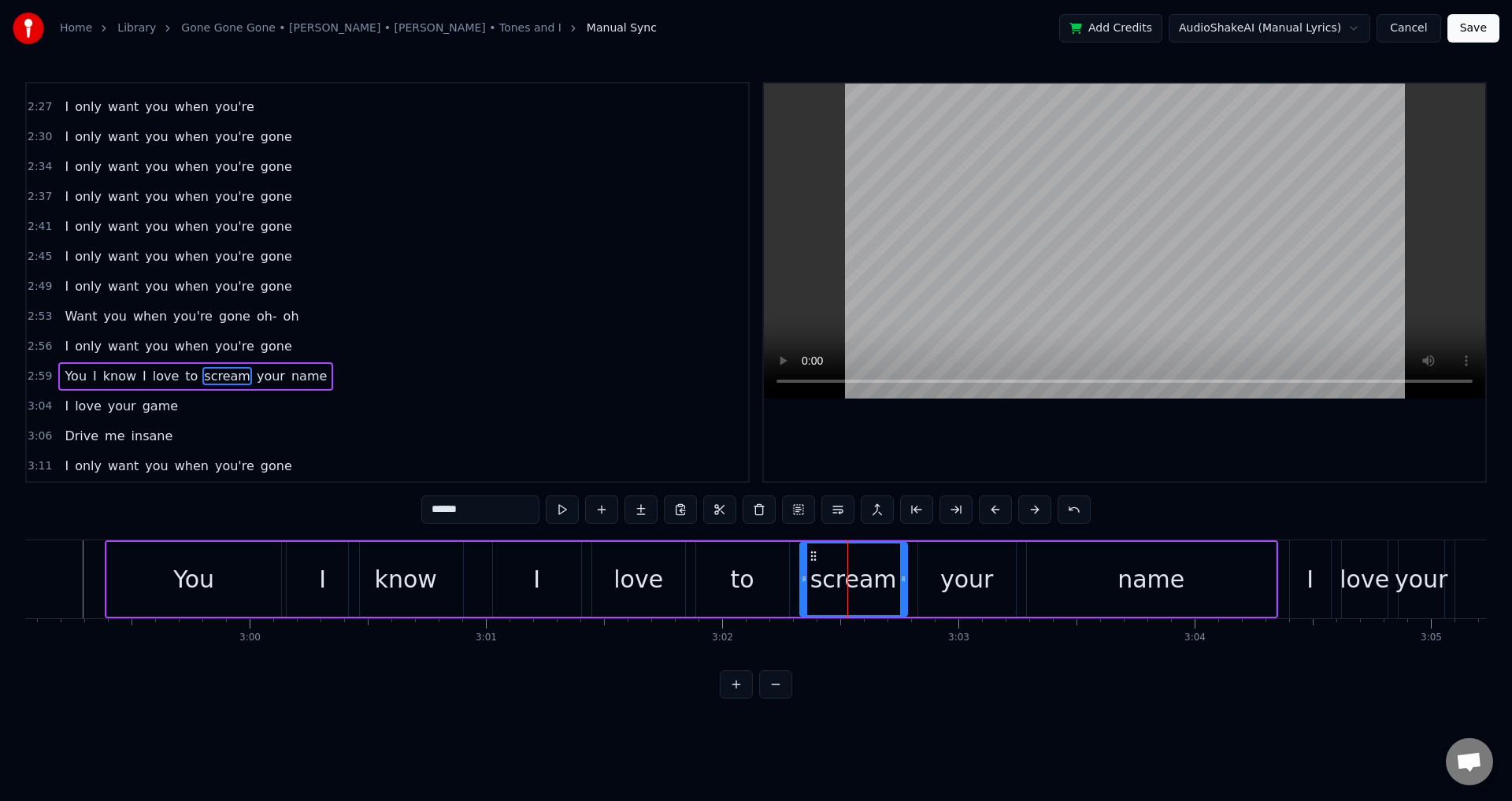
click at [543, 570] on div "I" at bounding box center [537, 580] width 88 height 75
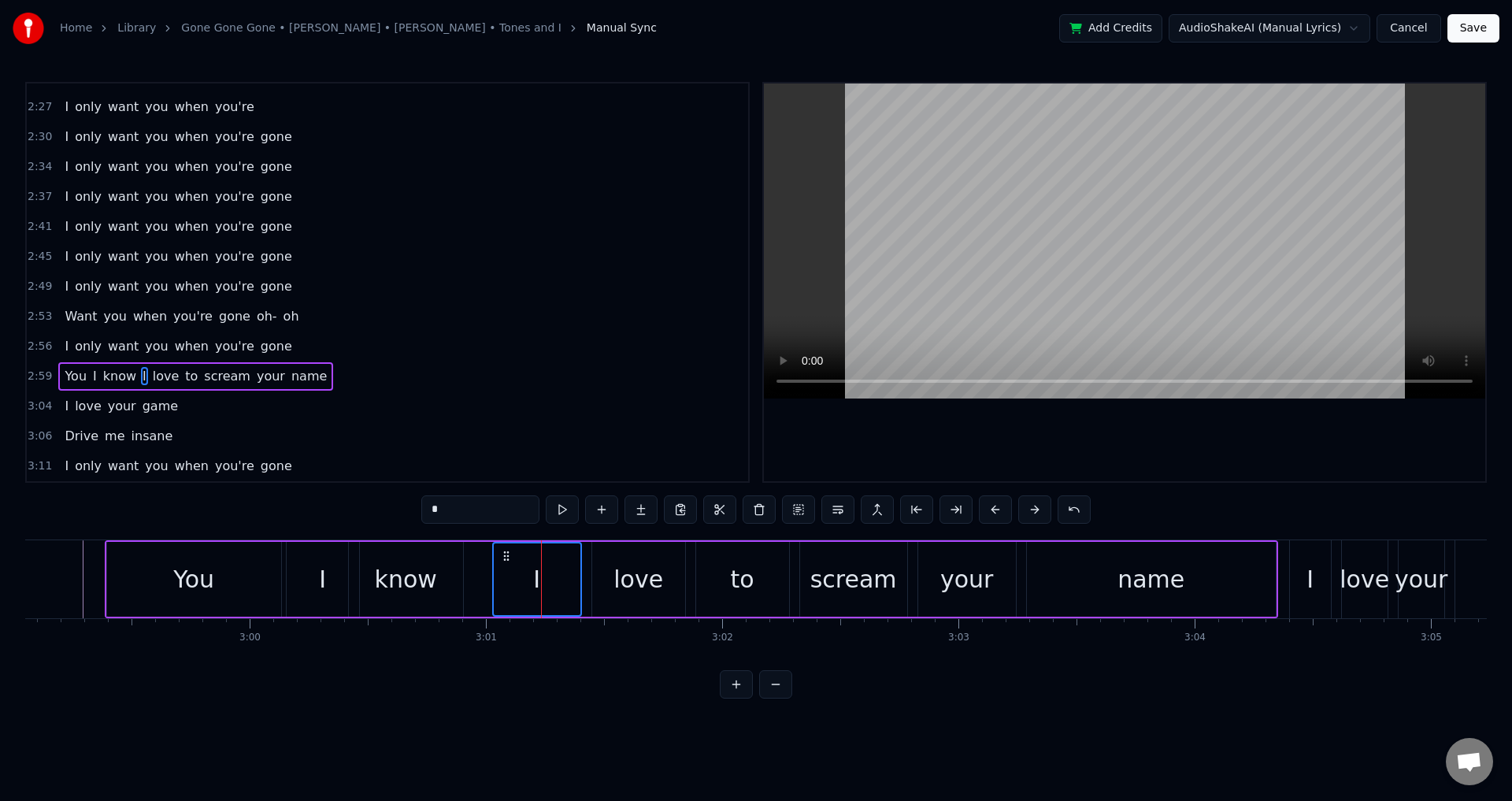
click at [623, 573] on div "love" at bounding box center [639, 579] width 49 height 35
click at [762, 578] on div "to" at bounding box center [742, 580] width 93 height 75
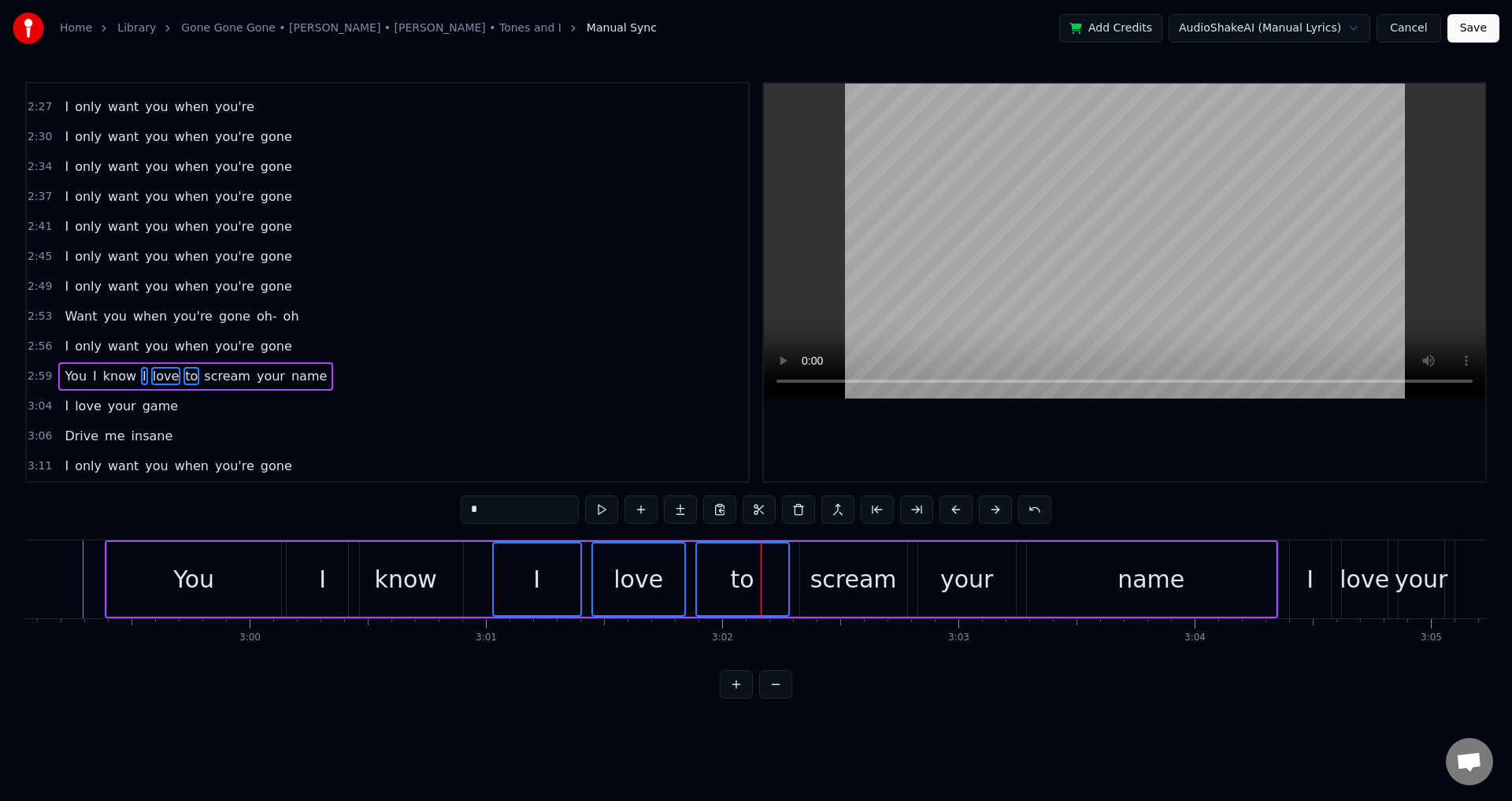
click at [865, 578] on div "scream" at bounding box center [853, 579] width 87 height 35
click at [984, 570] on div "your" at bounding box center [967, 579] width 53 height 35
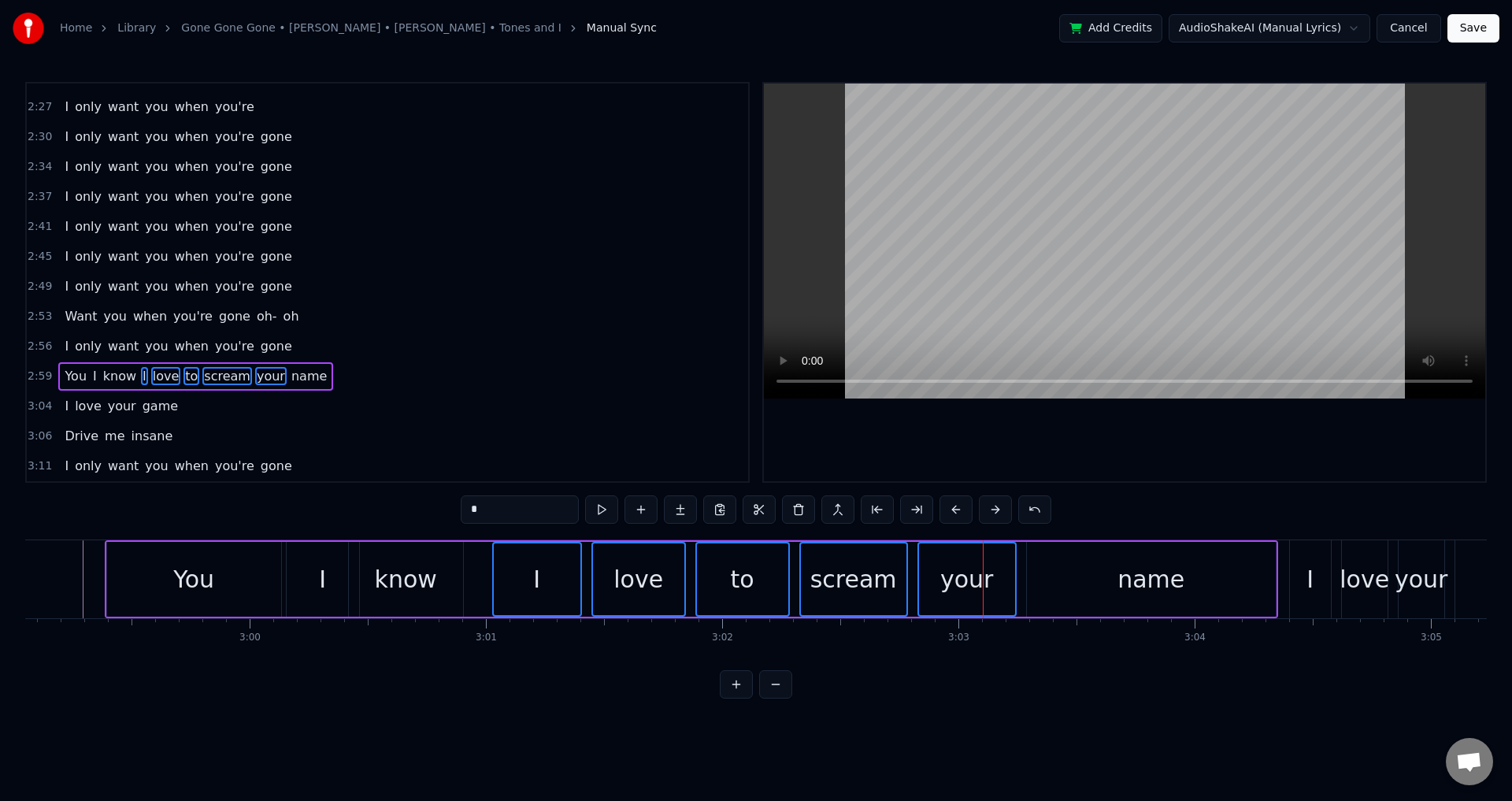
click at [1083, 569] on div "name" at bounding box center [1152, 580] width 249 height 75
drag, startPoint x: 507, startPoint y: 554, endPoint x: 493, endPoint y: 575, distance: 25.2
click at [493, 575] on div "I" at bounding box center [537, 580] width 89 height 75
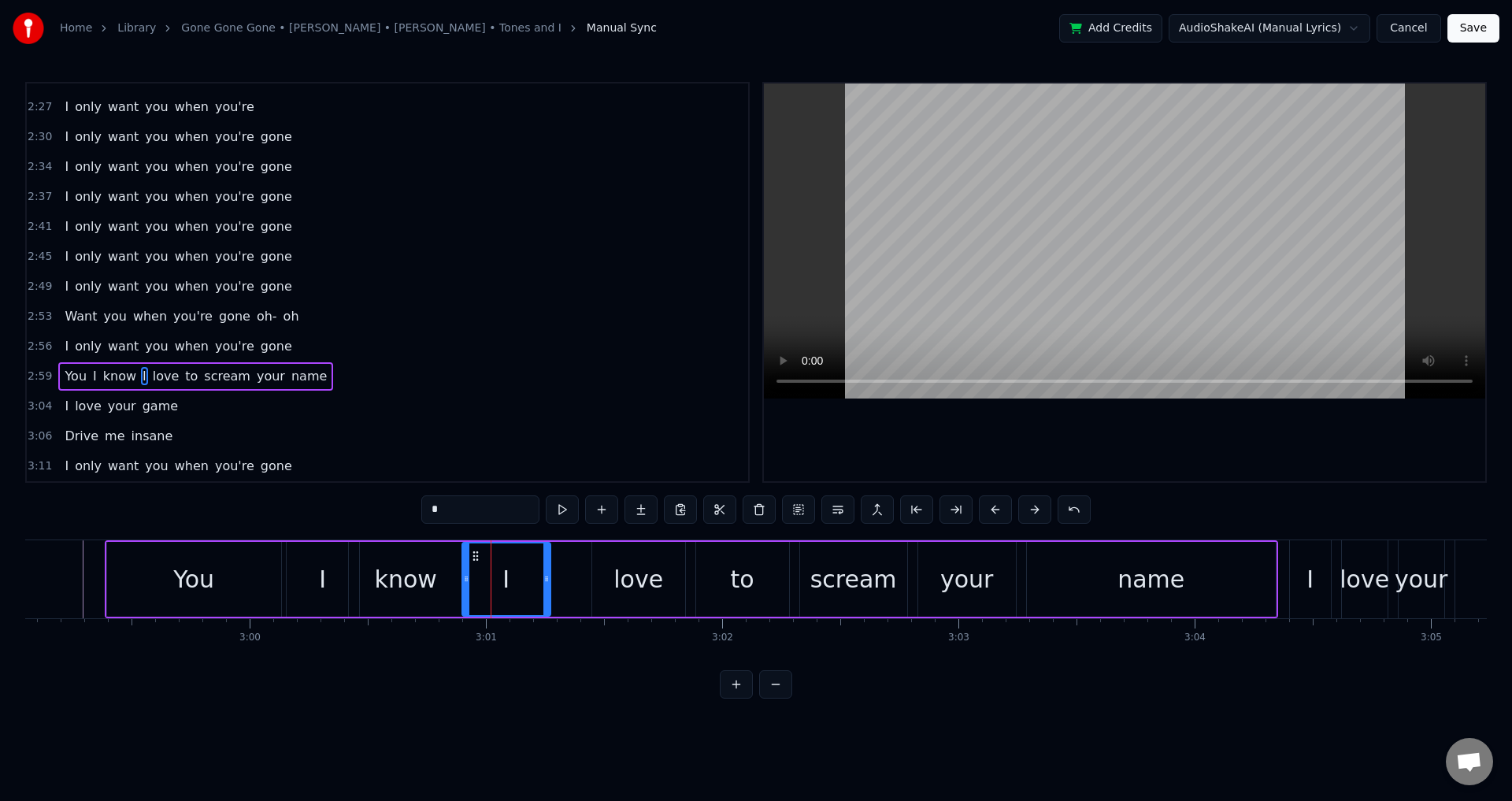
drag, startPoint x: 510, startPoint y: 552, endPoint x: 480, endPoint y: 554, distance: 30.1
click at [480, 554] on icon at bounding box center [476, 557] width 13 height 13
click at [599, 569] on div "love" at bounding box center [639, 580] width 93 height 75
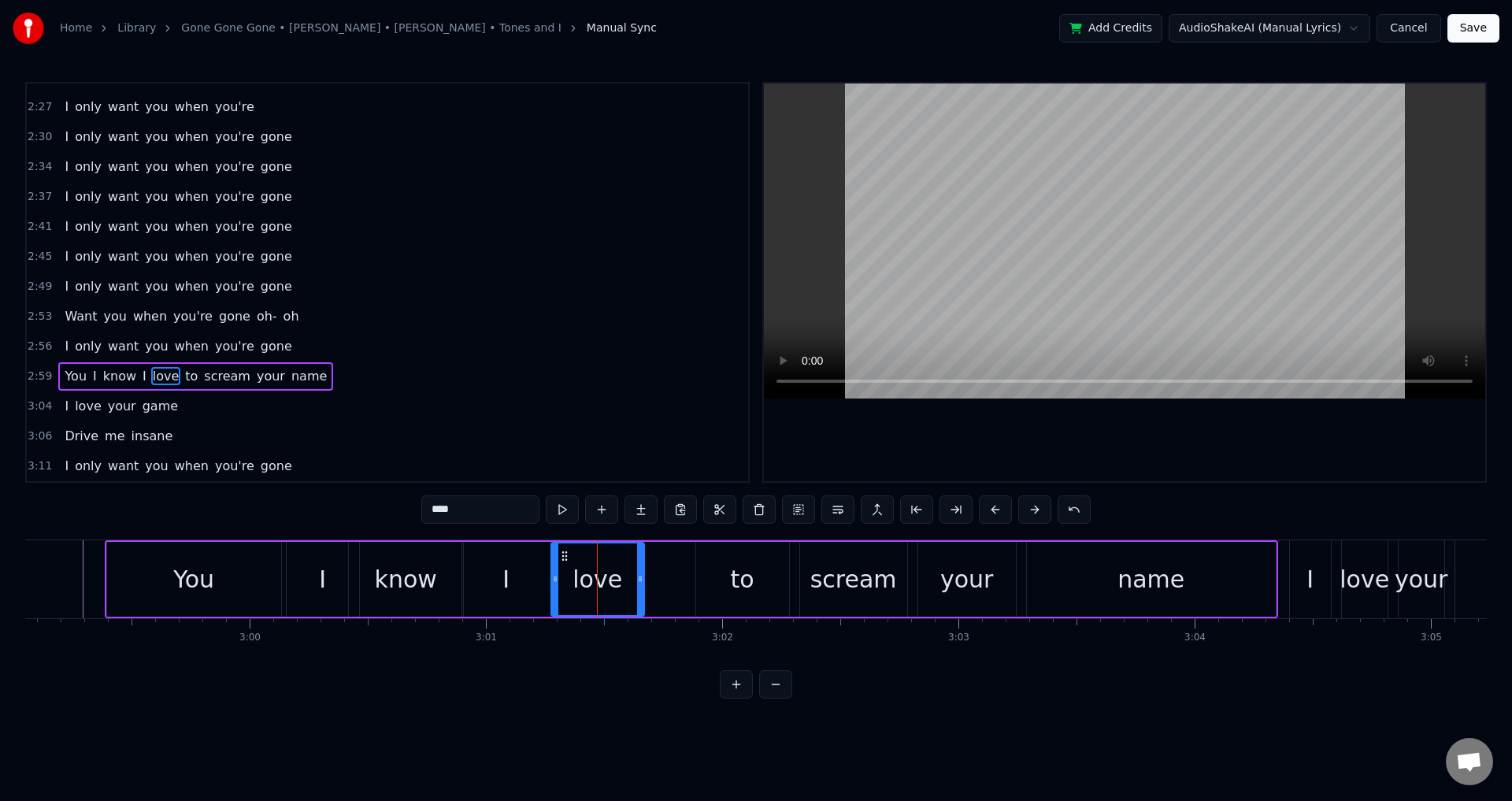
drag, startPoint x: 605, startPoint y: 553, endPoint x: 564, endPoint y: 554, distance: 41.0
click at [564, 554] on icon at bounding box center [564, 557] width 13 height 13
click at [701, 567] on div "to" at bounding box center [742, 580] width 93 height 75
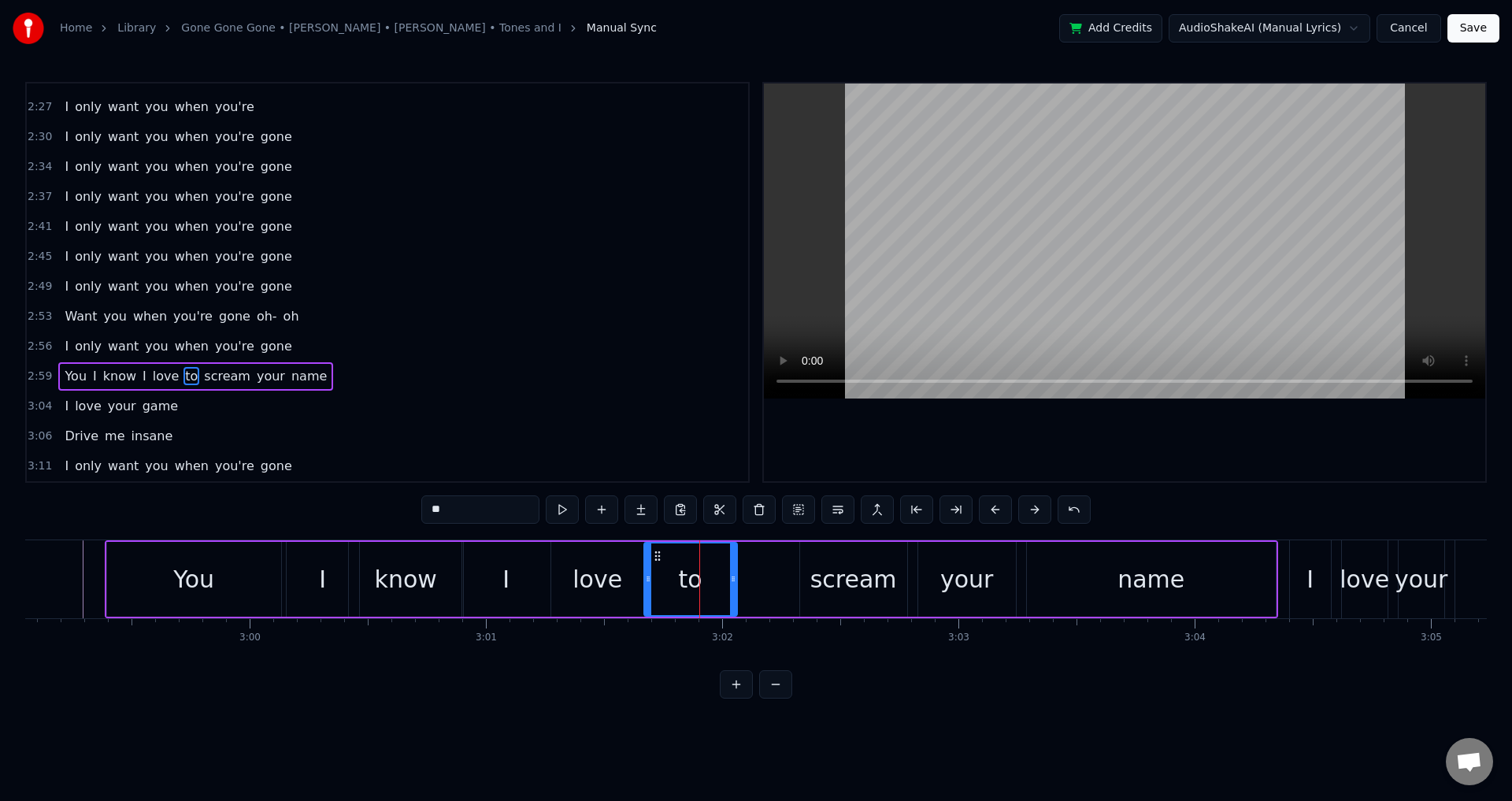
drag, startPoint x: 710, startPoint y: 556, endPoint x: 657, endPoint y: 565, distance: 53.8
click at [657, 565] on div "to" at bounding box center [691, 580] width 91 height 72
click at [853, 565] on div "scream" at bounding box center [853, 579] width 87 height 35
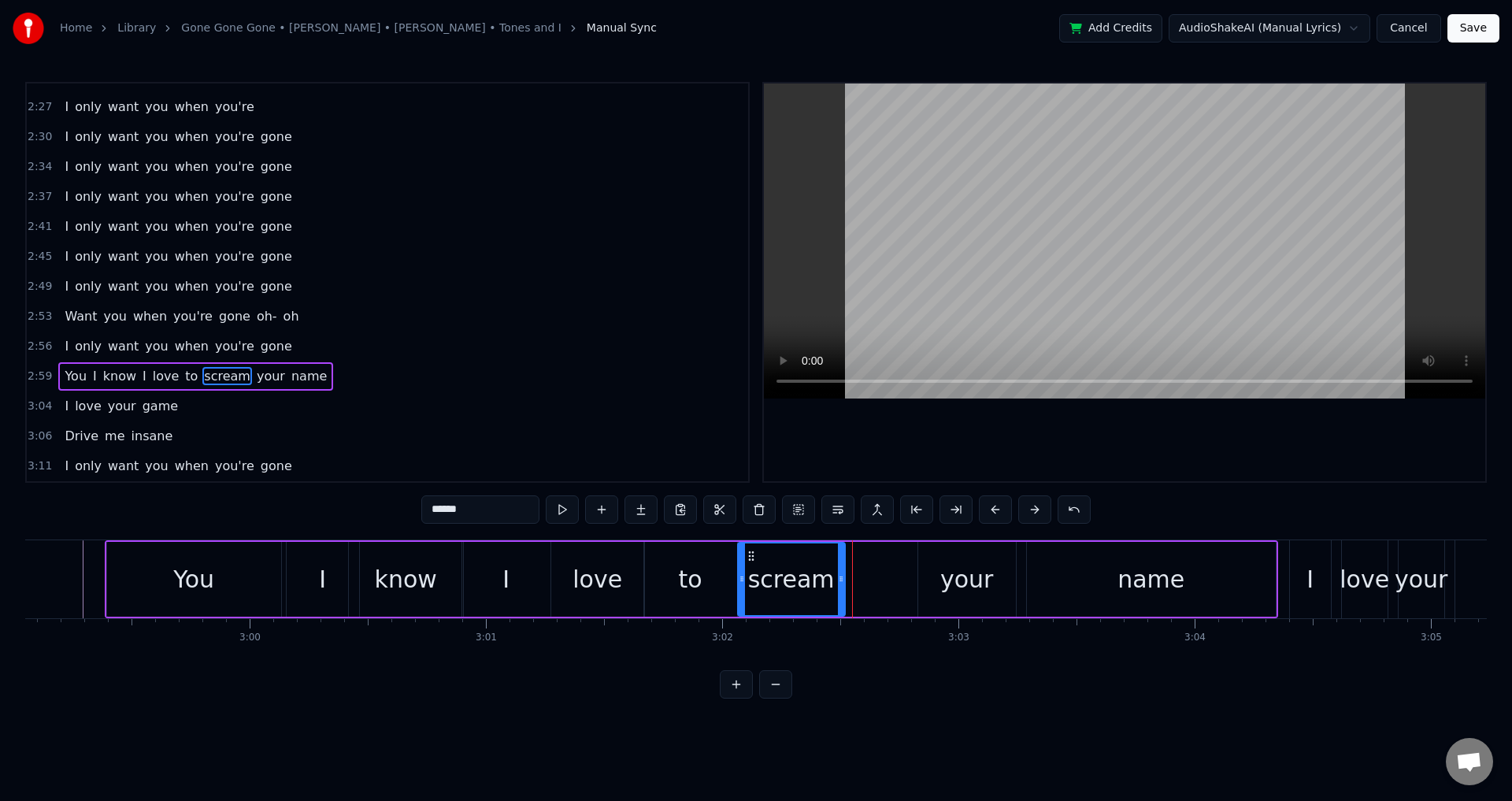
drag, startPoint x: 813, startPoint y: 556, endPoint x: 750, endPoint y: 562, distance: 63.3
click at [750, 562] on div "scream" at bounding box center [791, 580] width 105 height 72
click at [941, 564] on div "your" at bounding box center [967, 580] width 97 height 75
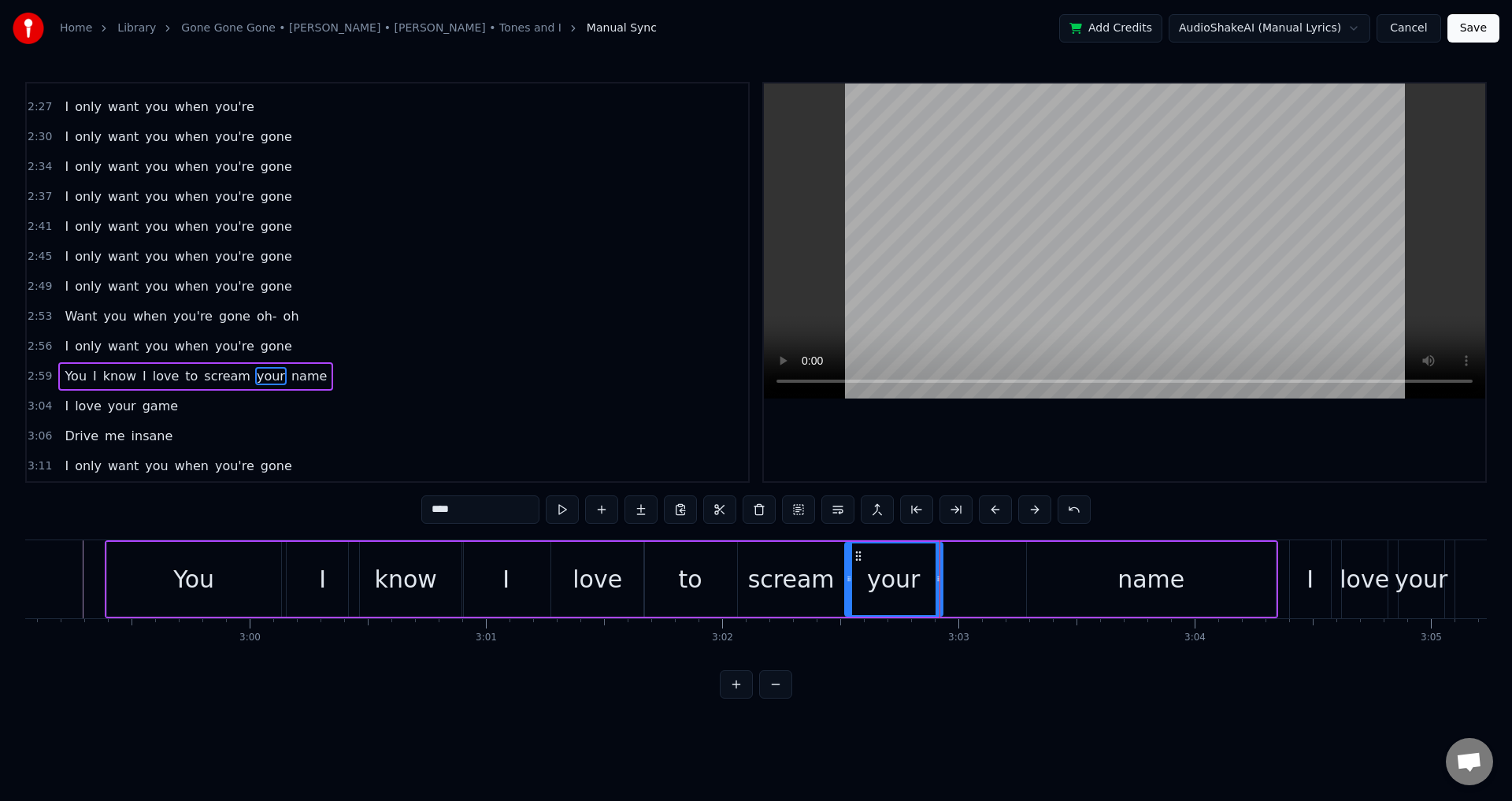
drag, startPoint x: 929, startPoint y: 556, endPoint x: 856, endPoint y: 564, distance: 73.4
click at [856, 564] on div "your" at bounding box center [894, 580] width 96 height 72
click at [1042, 564] on div "name" at bounding box center [1152, 580] width 249 height 75
type input "****"
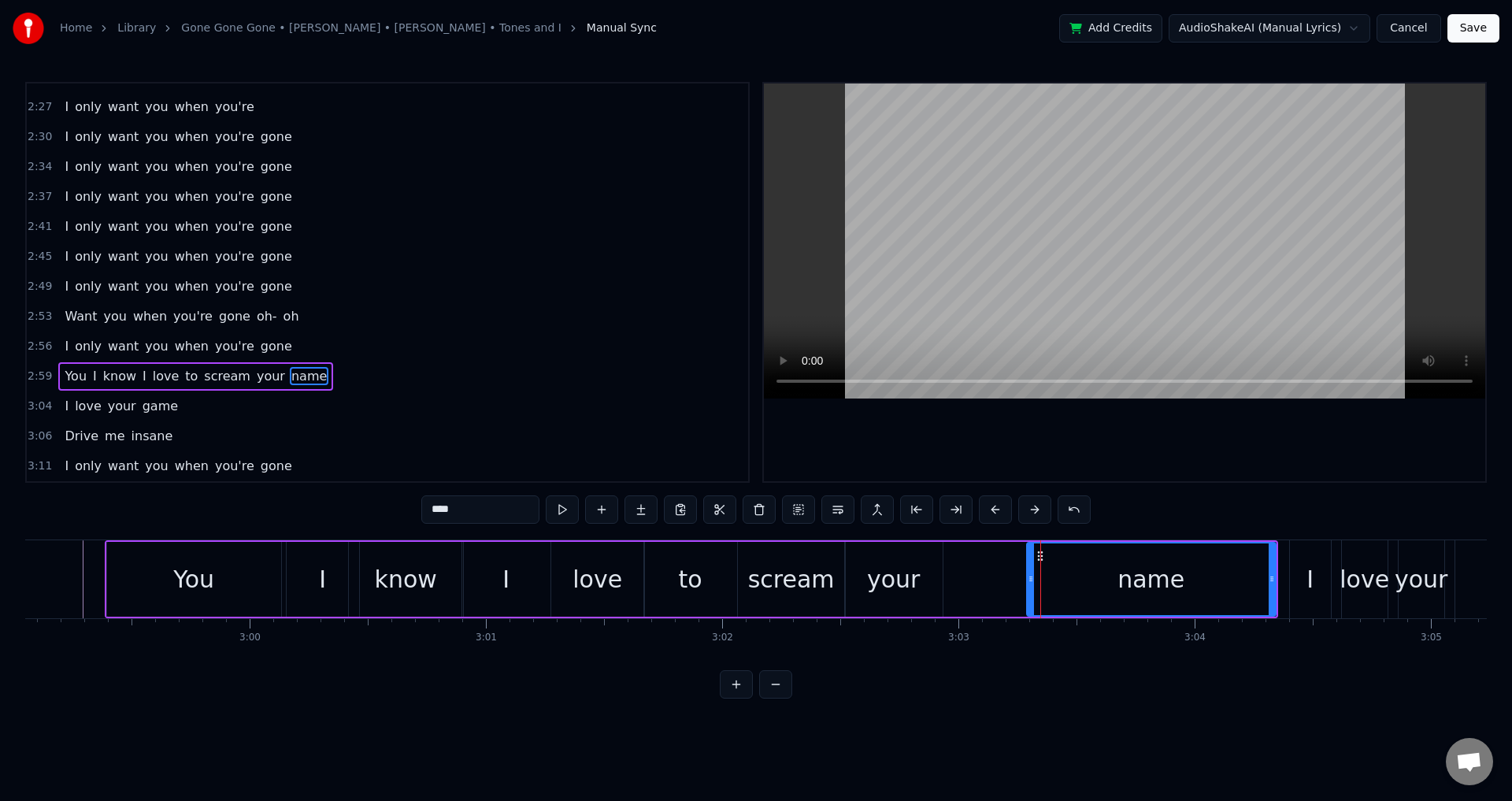
click at [1032, 552] on div at bounding box center [1031, 580] width 6 height 72
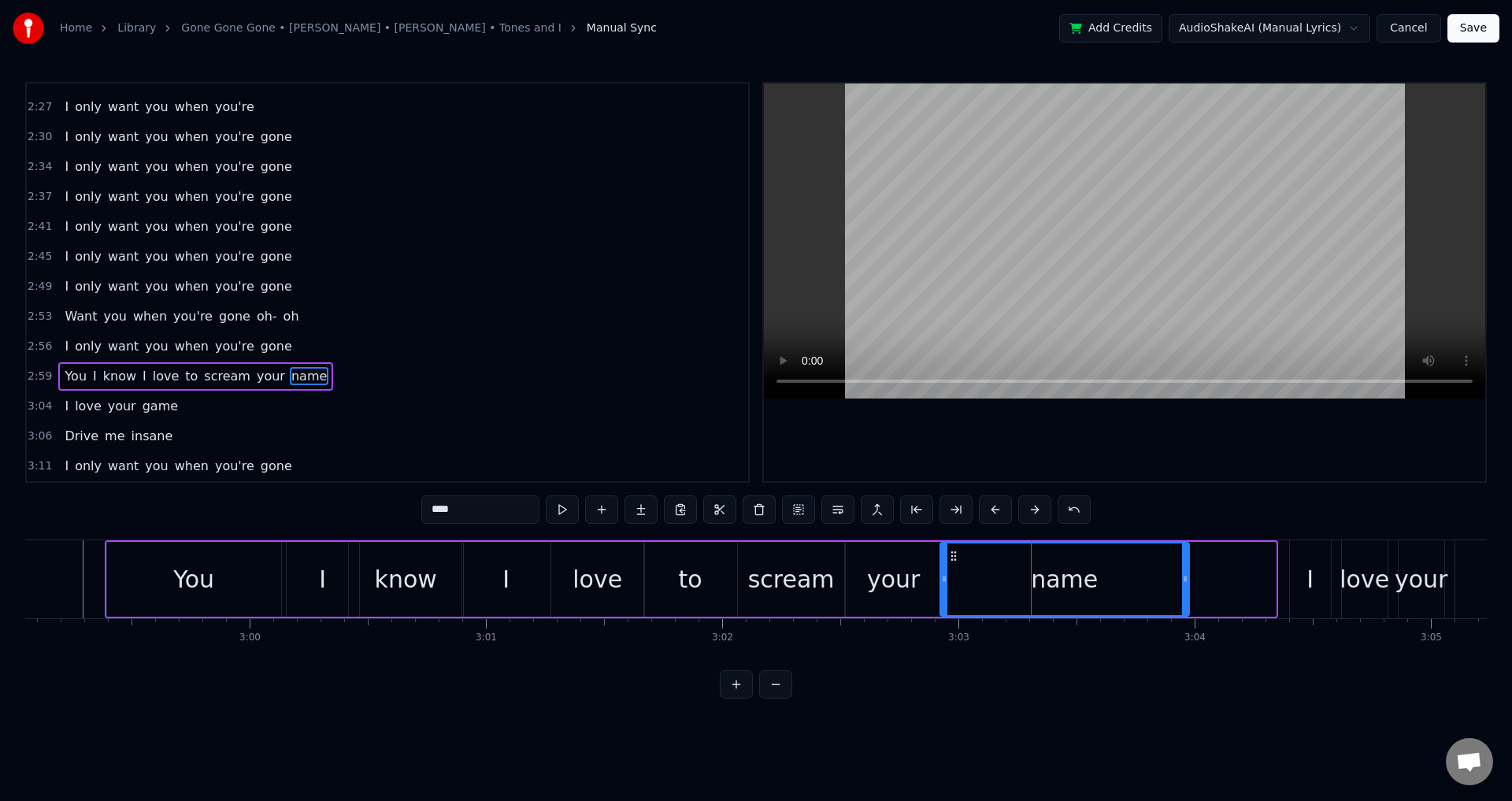
drag, startPoint x: 1039, startPoint y: 556, endPoint x: 952, endPoint y: 560, distance: 87.1
click at [952, 560] on icon at bounding box center [954, 557] width 13 height 13
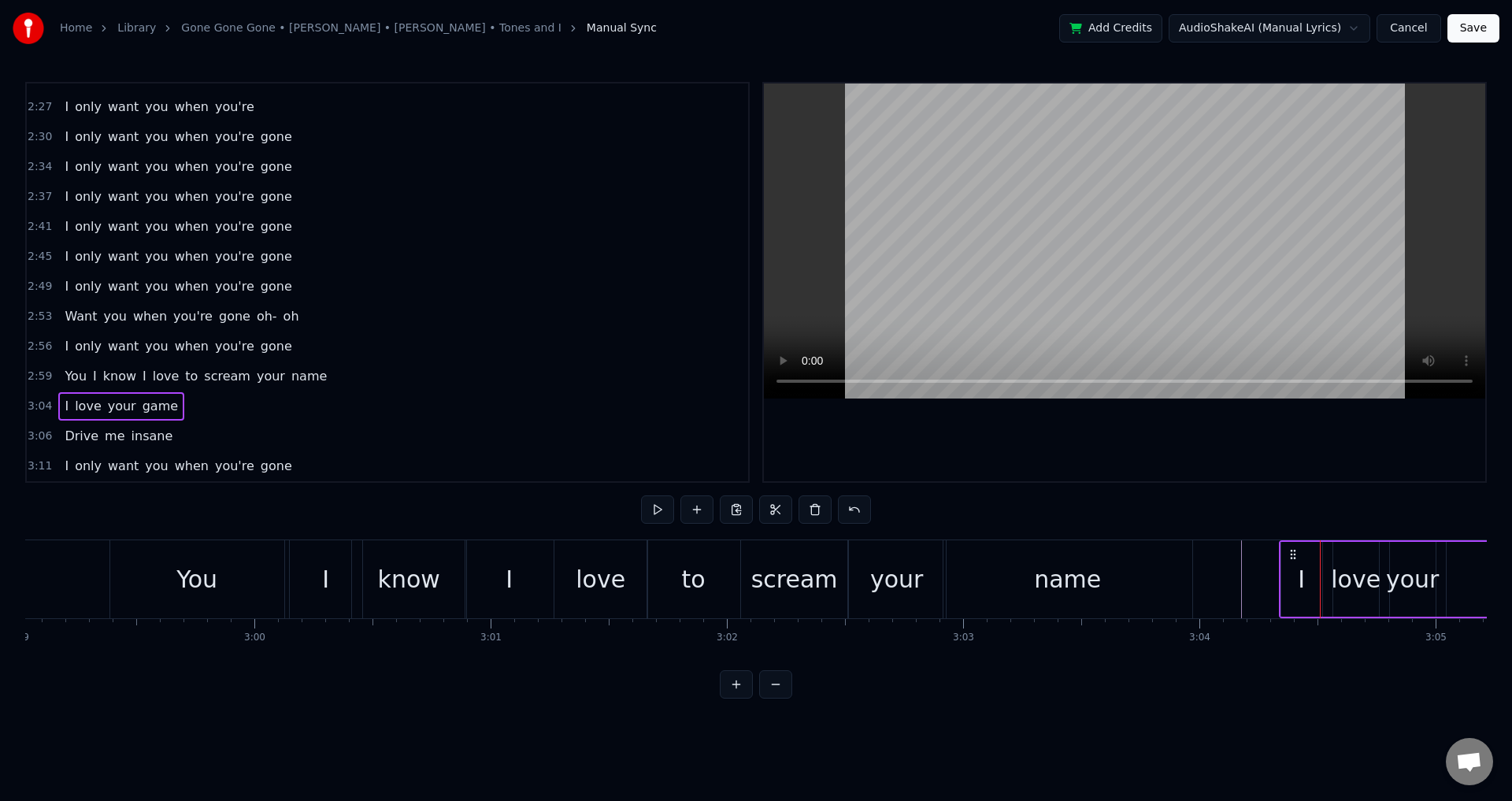
drag, startPoint x: 1301, startPoint y: 553, endPoint x: 1290, endPoint y: 552, distance: 11.0
click at [1290, 552] on icon at bounding box center [1293, 555] width 13 height 13
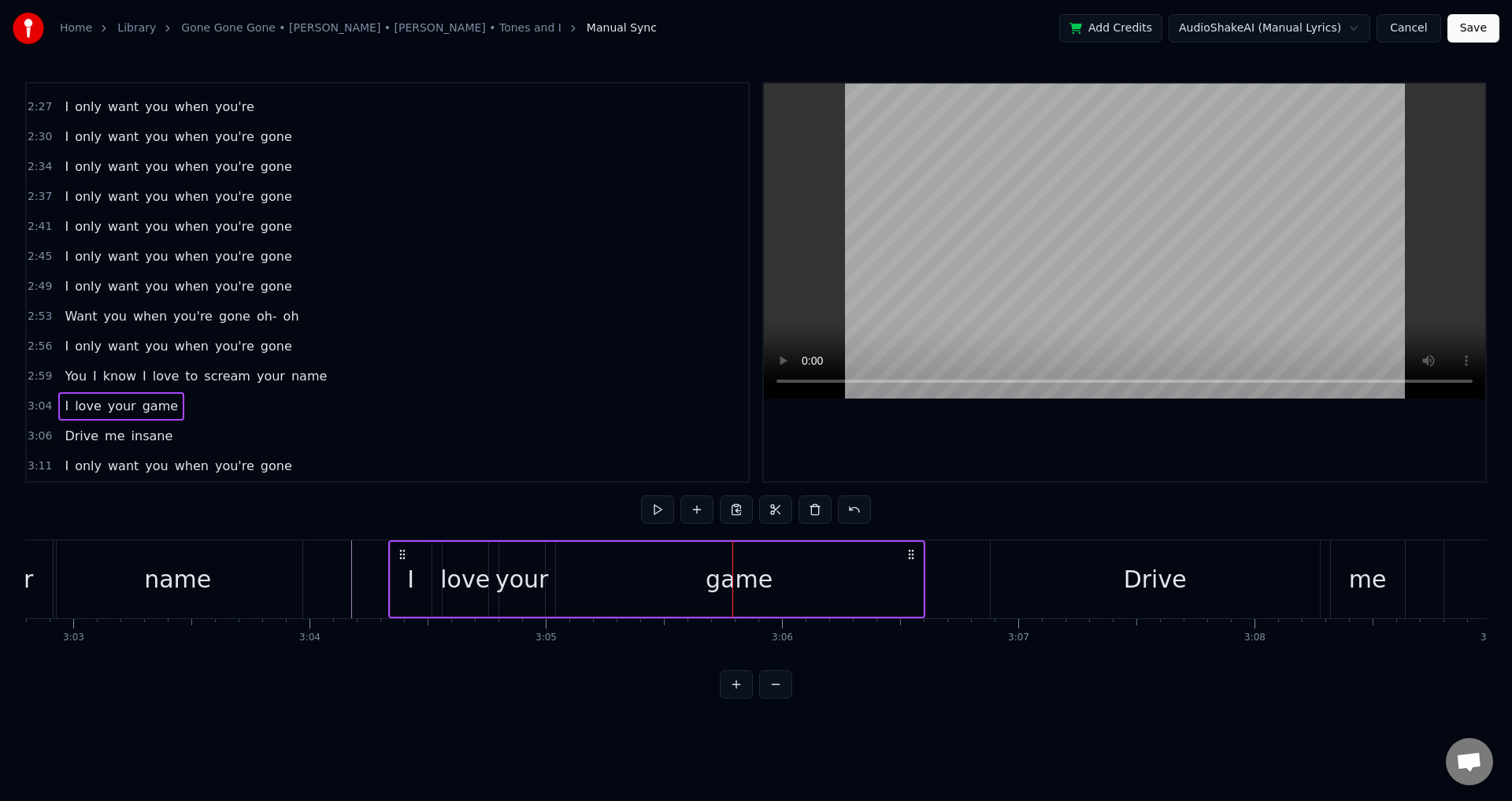
scroll to position [0, 43189]
click at [460, 584] on div "love" at bounding box center [467, 579] width 49 height 35
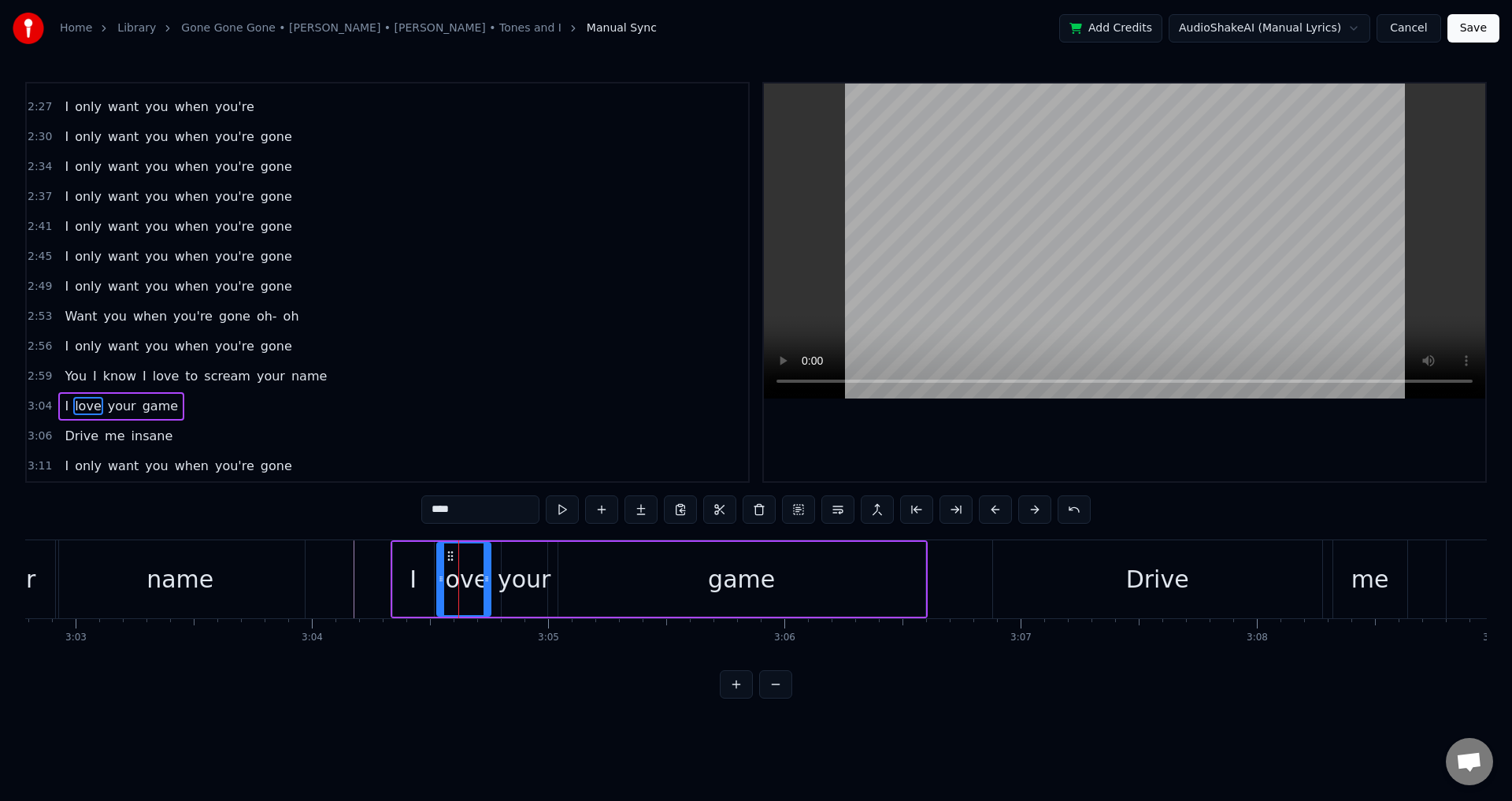
click at [440, 573] on icon at bounding box center [441, 579] width 6 height 13
click at [519, 573] on div "your" at bounding box center [524, 579] width 53 height 35
drag, startPoint x: 506, startPoint y: 565, endPoint x: 497, endPoint y: 566, distance: 9.1
click at [497, 566] on div at bounding box center [497, 580] width 6 height 72
click at [621, 565] on div "game" at bounding box center [742, 580] width 367 height 75
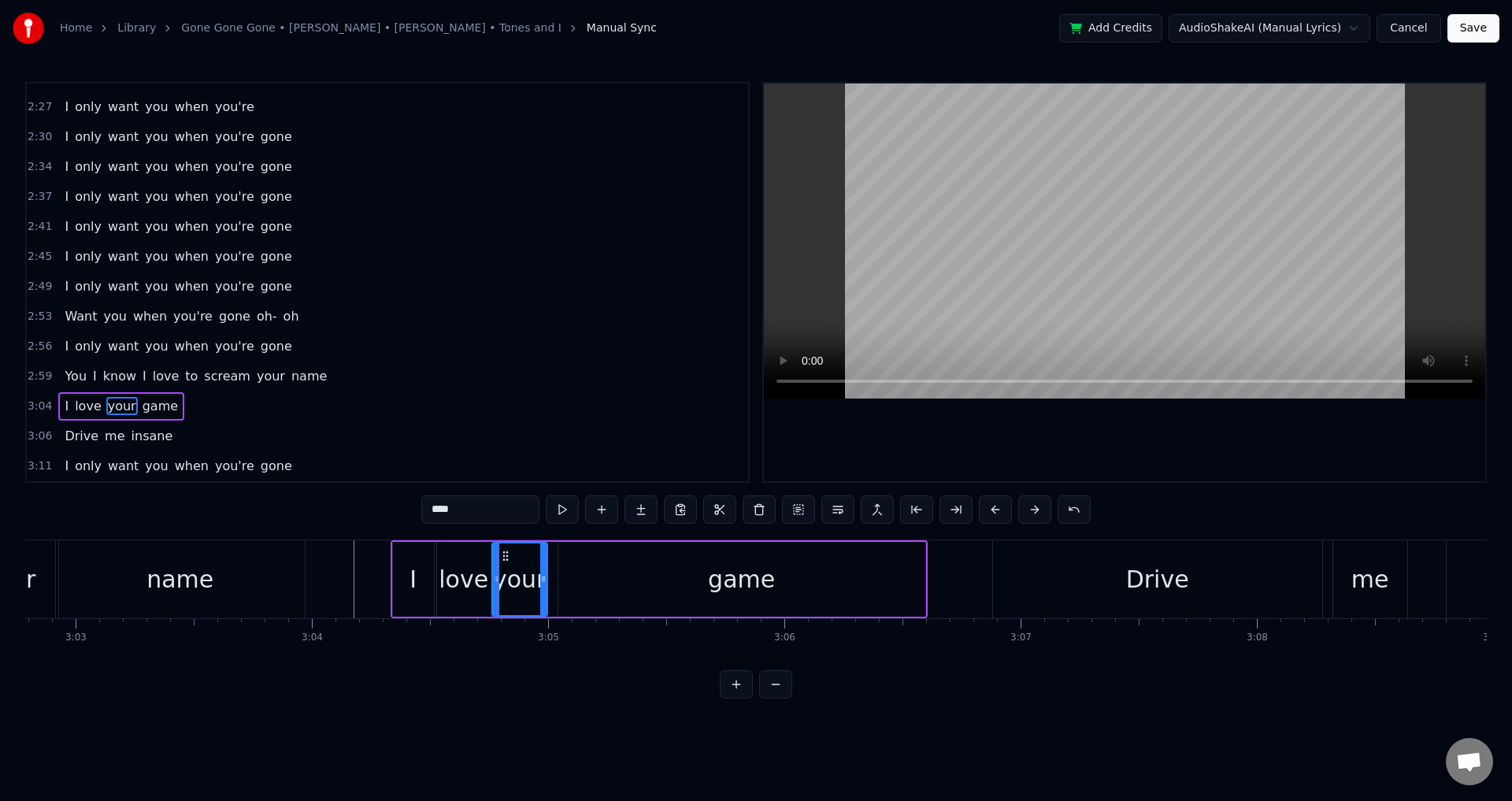
type input "****"
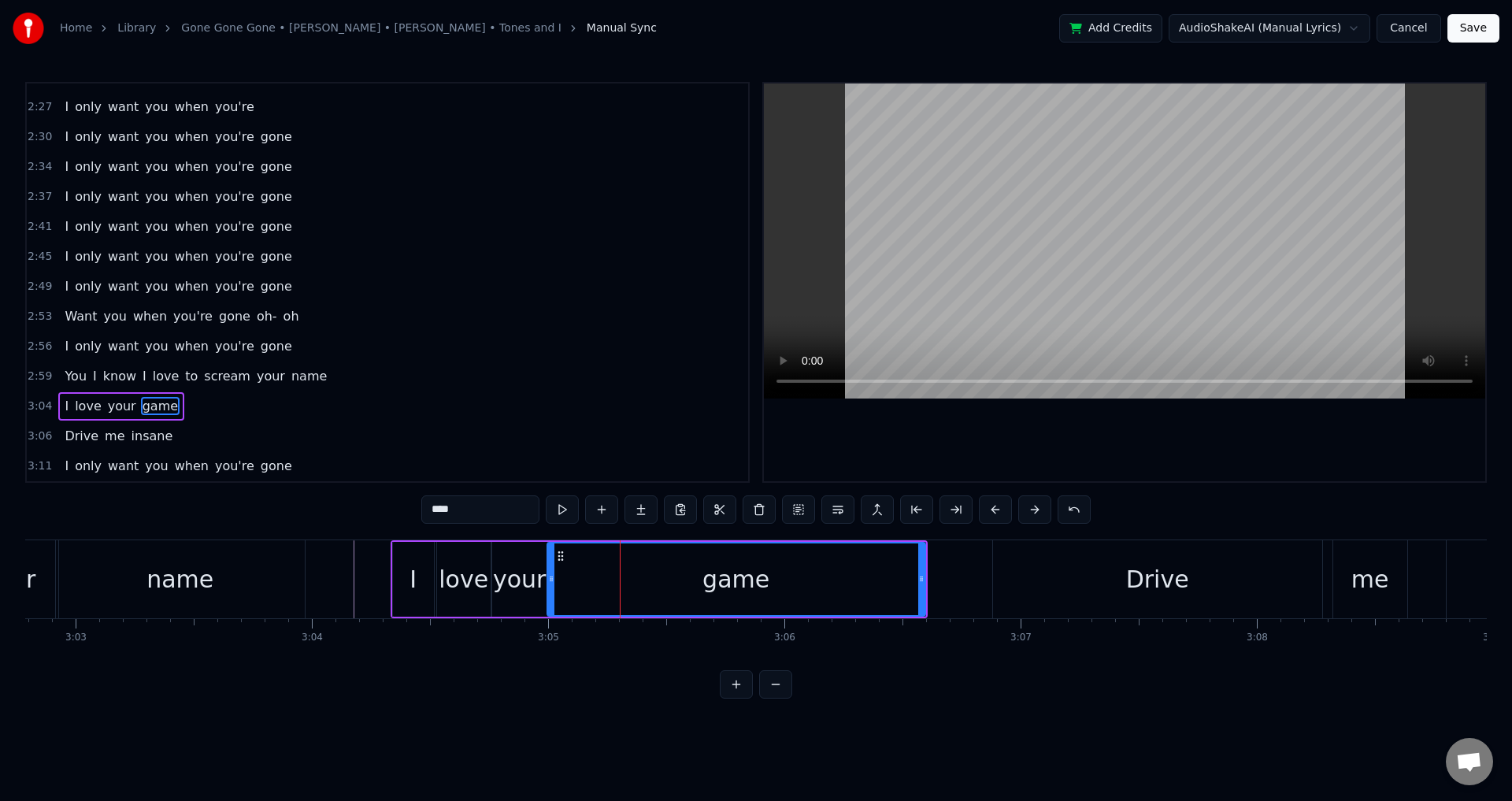
click at [551, 575] on icon at bounding box center [552, 579] width 6 height 13
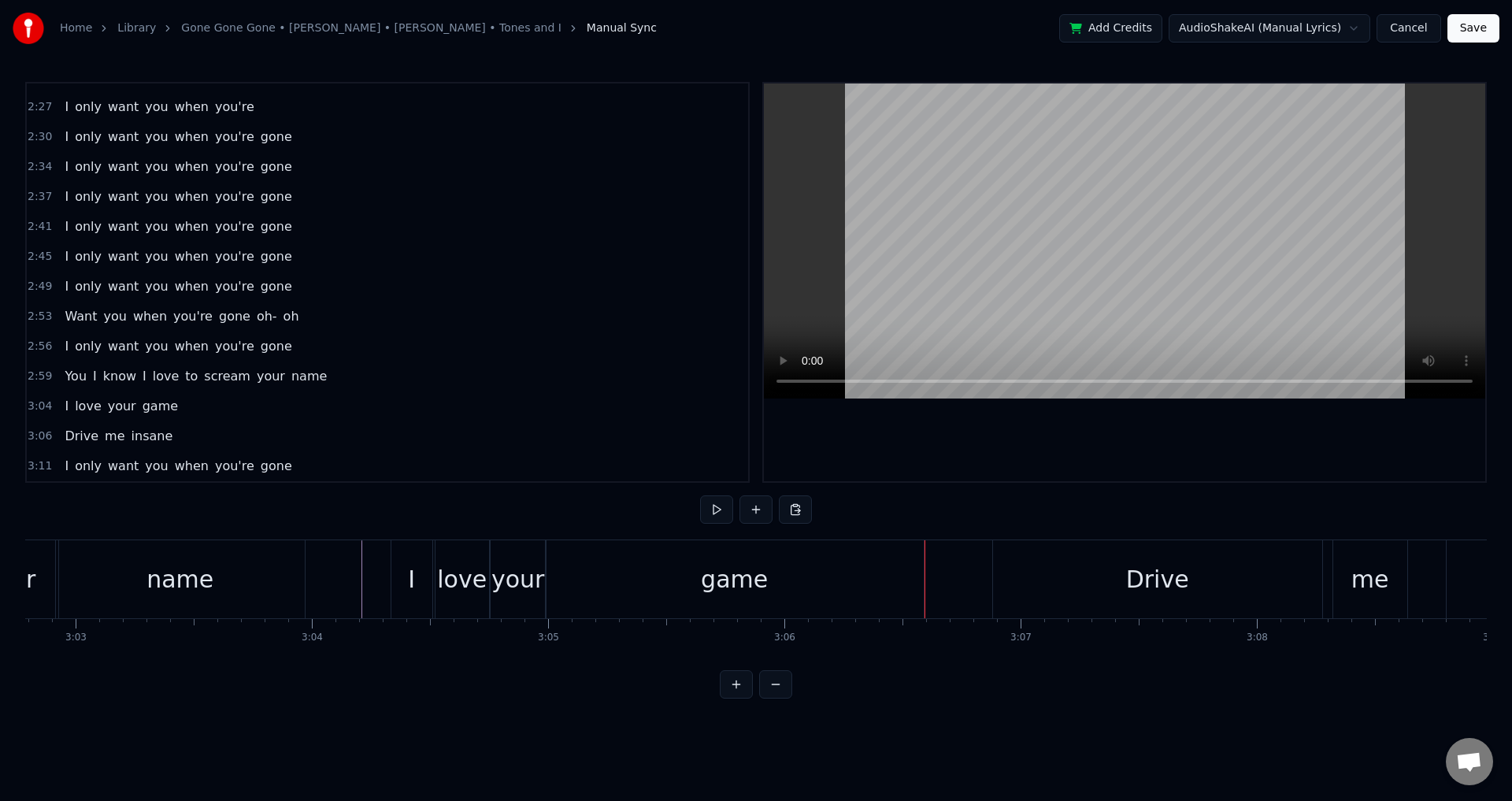
click at [1032, 584] on div "Drive" at bounding box center [1158, 580] width 329 height 78
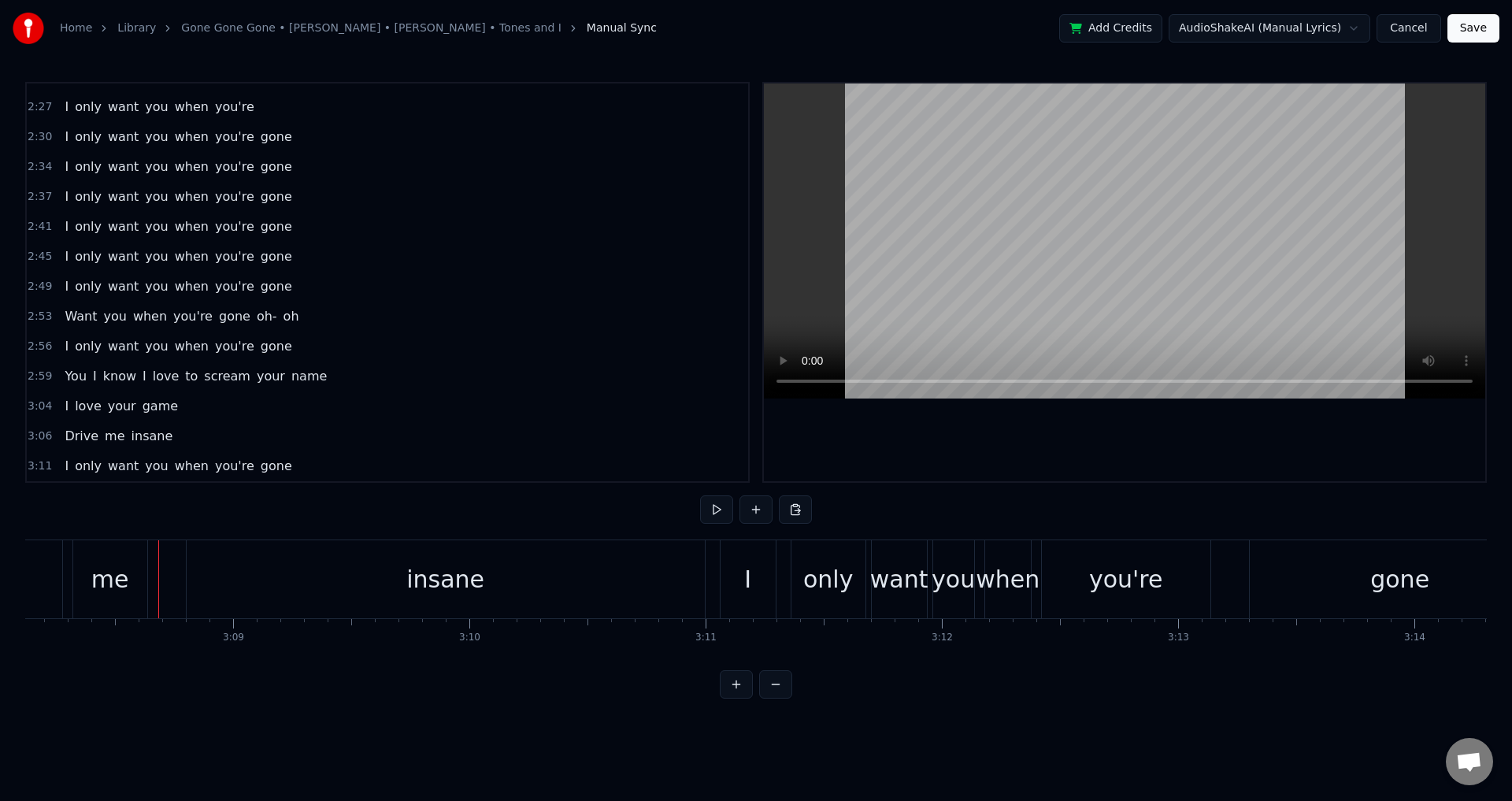
scroll to position [0, 44503]
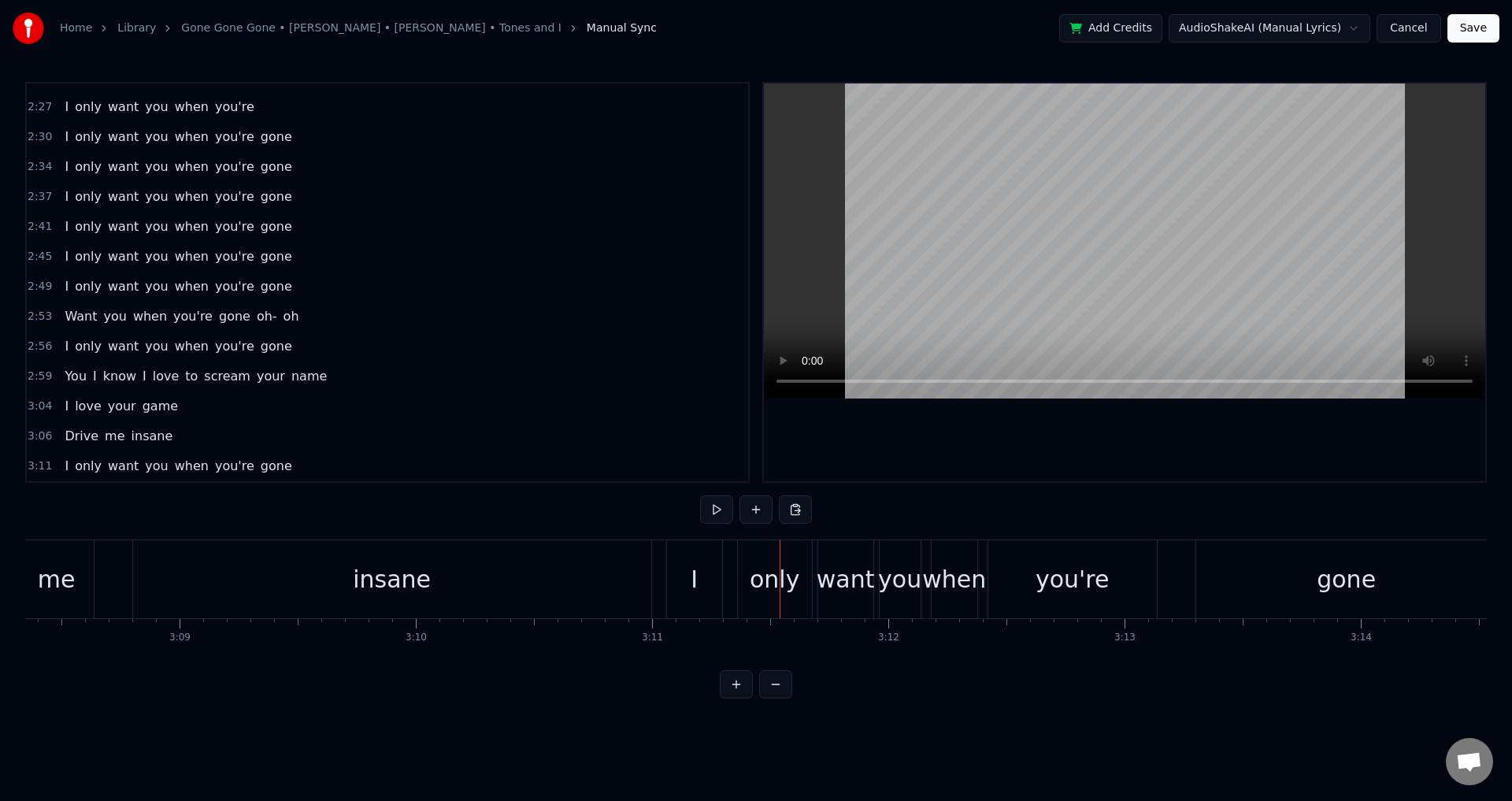
click at [346, 564] on div "insane" at bounding box center [392, 580] width 518 height 78
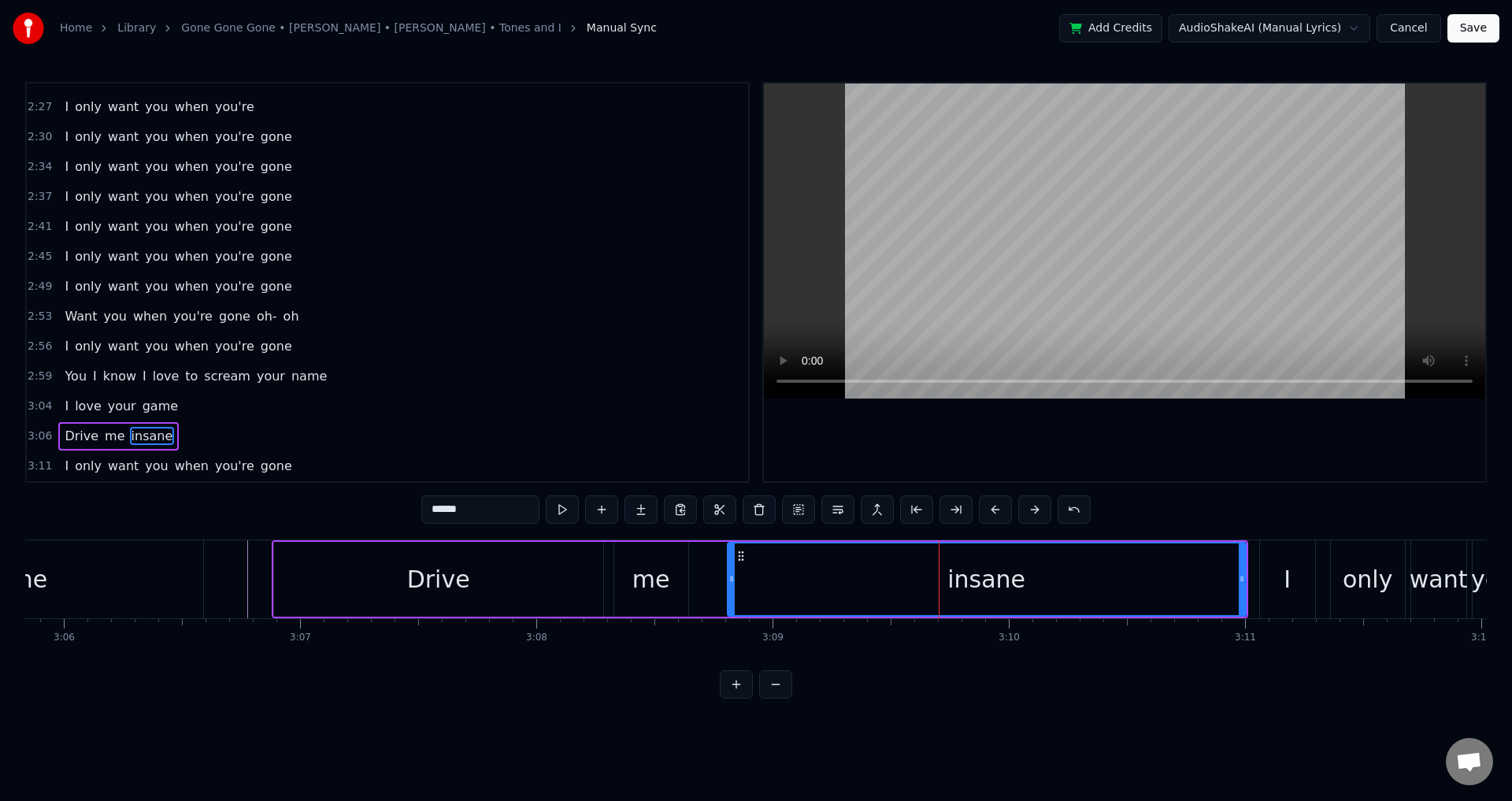
scroll to position [0, 43904]
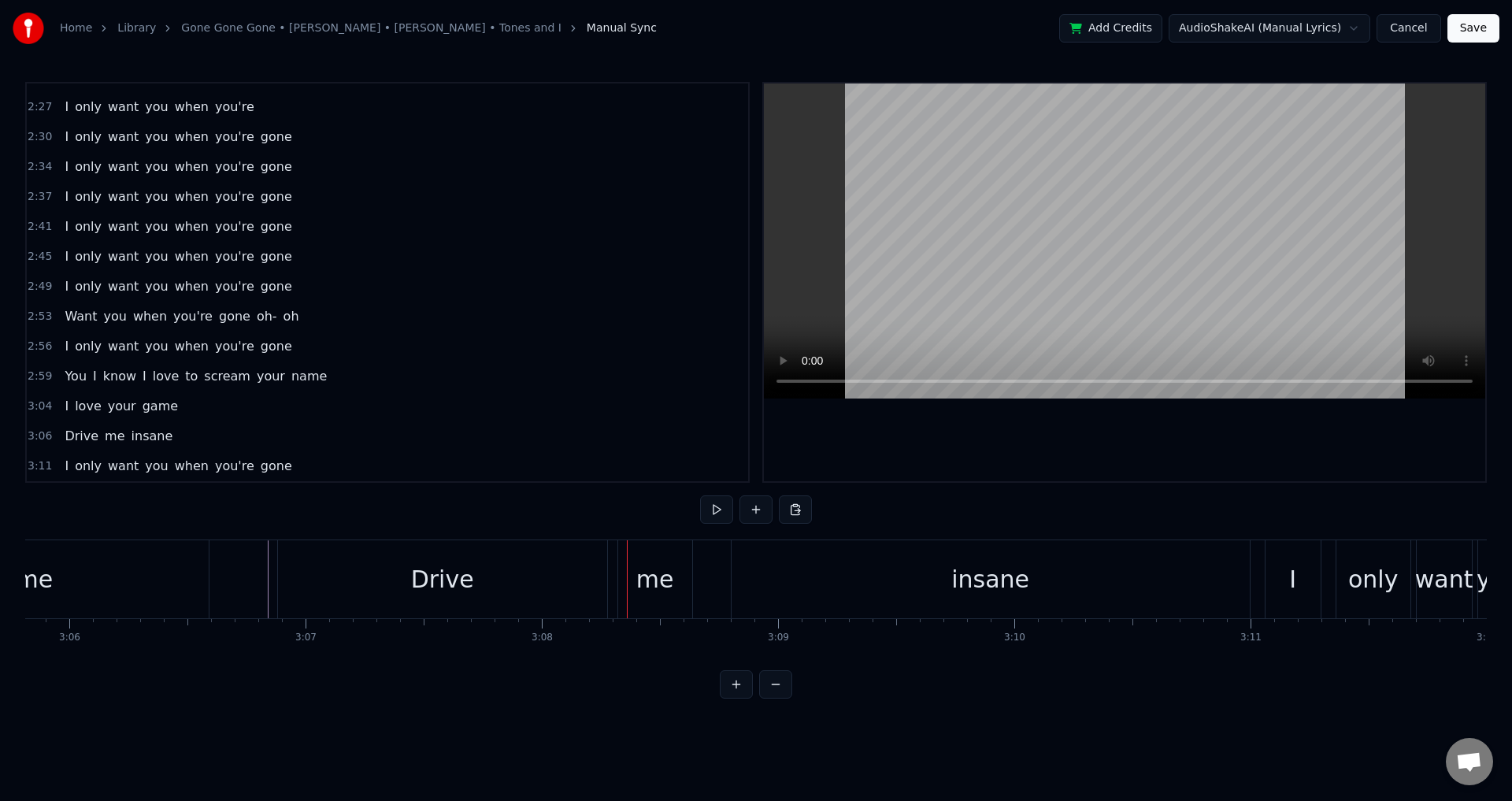
click at [592, 572] on div "Drive" at bounding box center [442, 580] width 329 height 78
click at [411, 583] on div "Drive" at bounding box center [442, 580] width 329 height 78
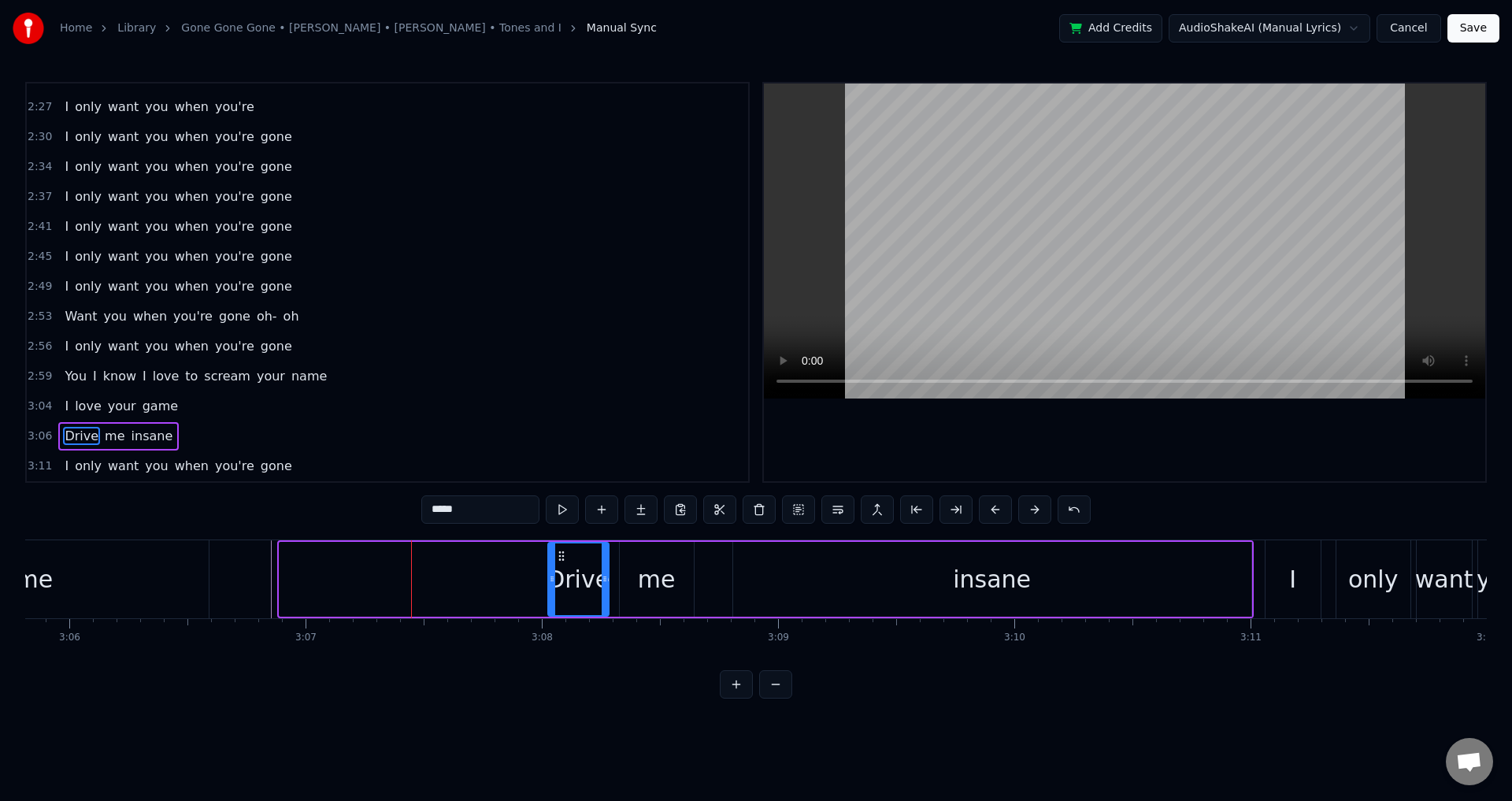
drag, startPoint x: 283, startPoint y: 574, endPoint x: 551, endPoint y: 577, distance: 268.0
click at [551, 577] on icon at bounding box center [552, 579] width 6 height 13
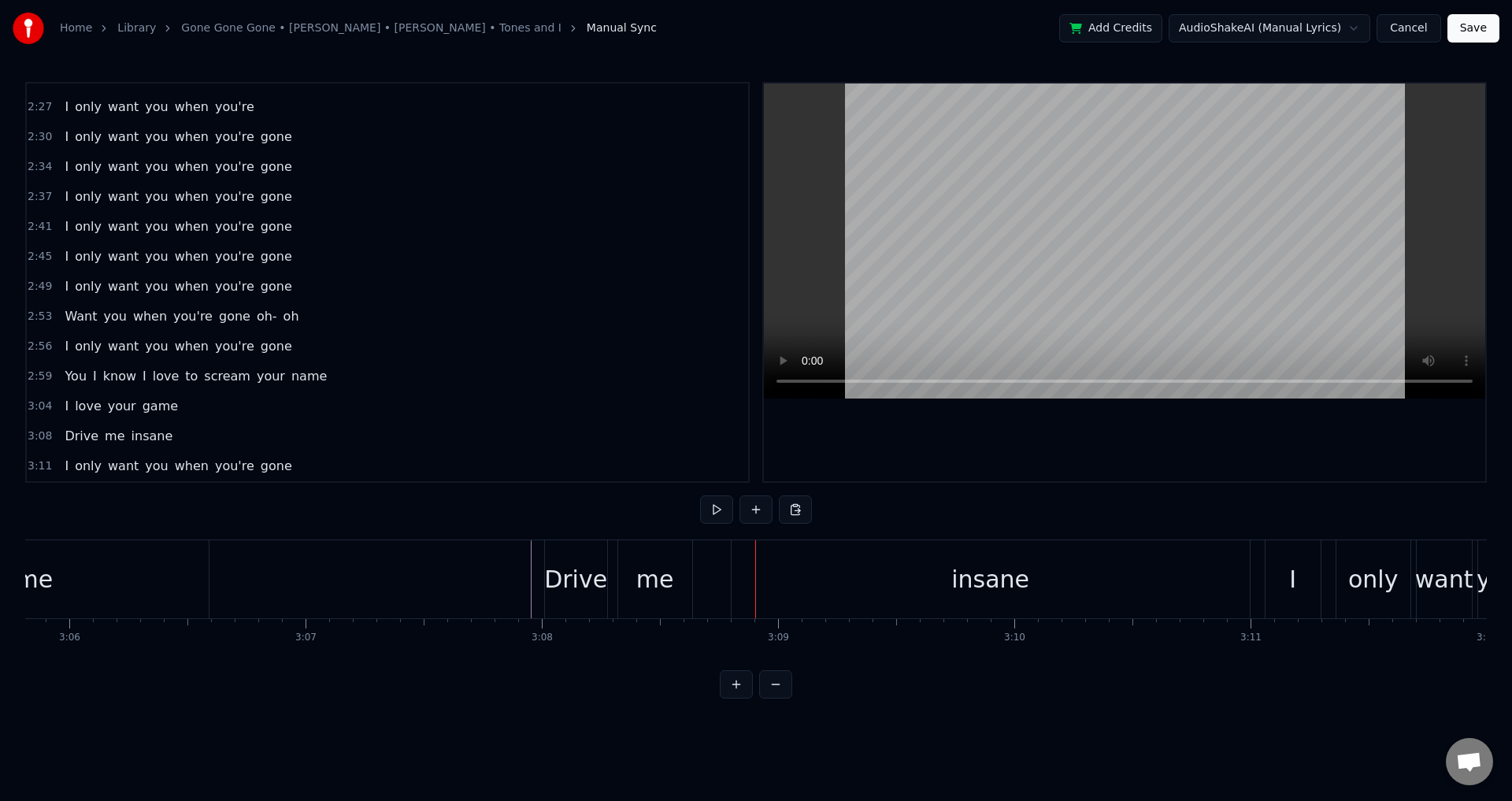
click at [670, 586] on div "me" at bounding box center [655, 579] width 38 height 35
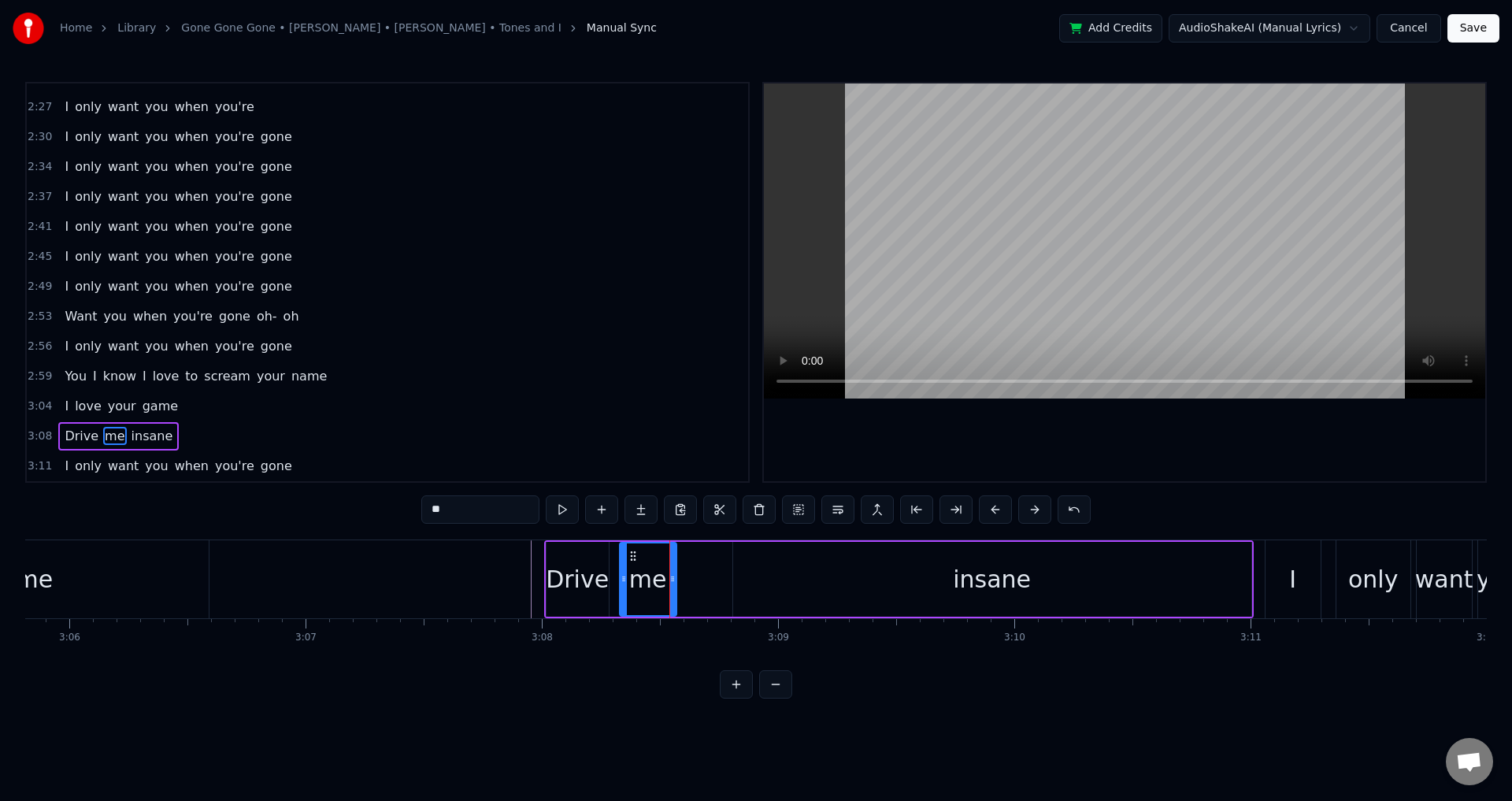
drag, startPoint x: 689, startPoint y: 575, endPoint x: 651, endPoint y: 573, distance: 38.1
click at [674, 574] on icon at bounding box center [673, 579] width 6 height 13
drag, startPoint x: 623, startPoint y: 573, endPoint x: 608, endPoint y: 569, distance: 15.5
click at [608, 569] on div at bounding box center [608, 580] width 6 height 72
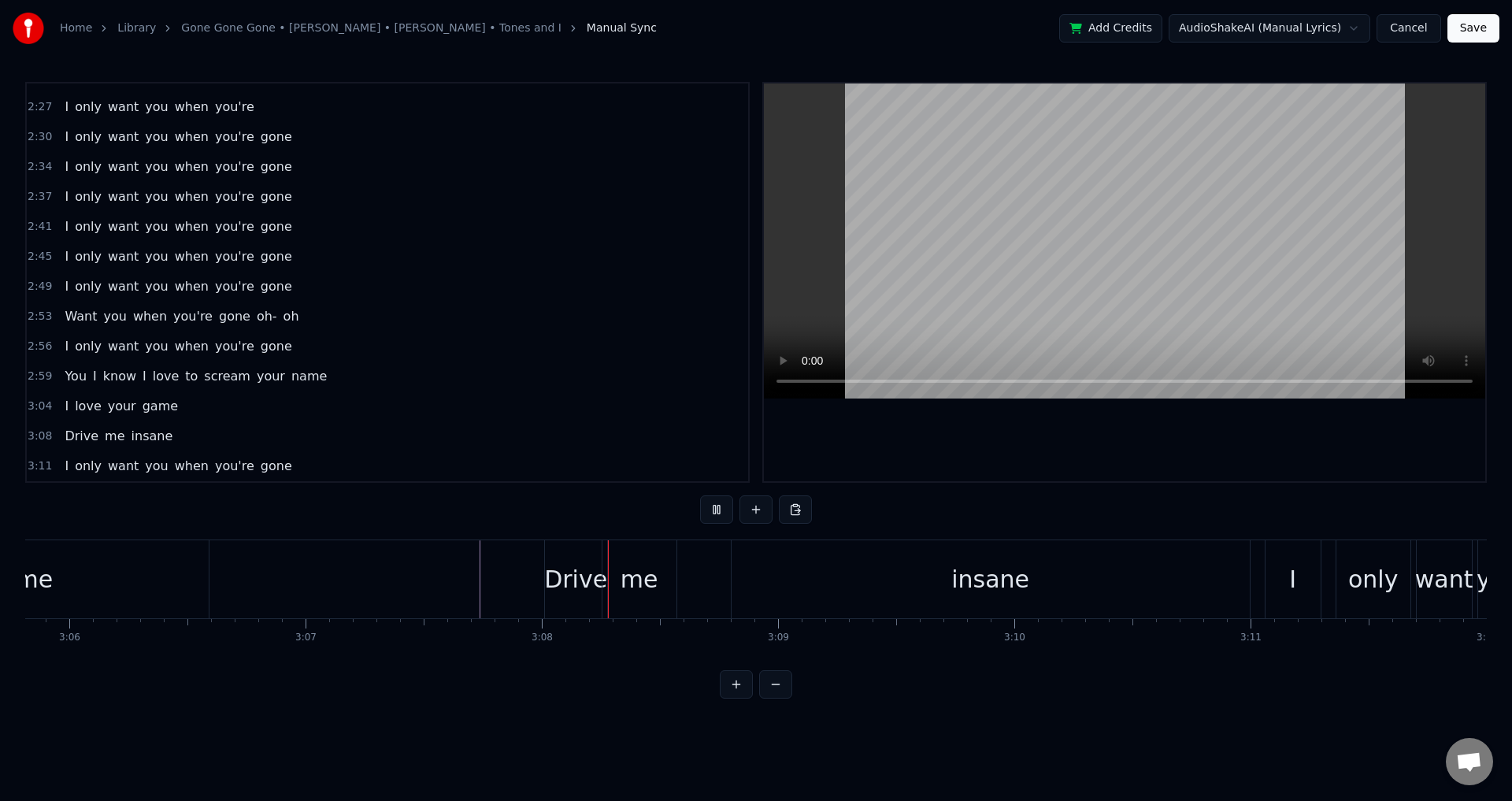
click at [557, 585] on div "Drive" at bounding box center [576, 579] width 63 height 35
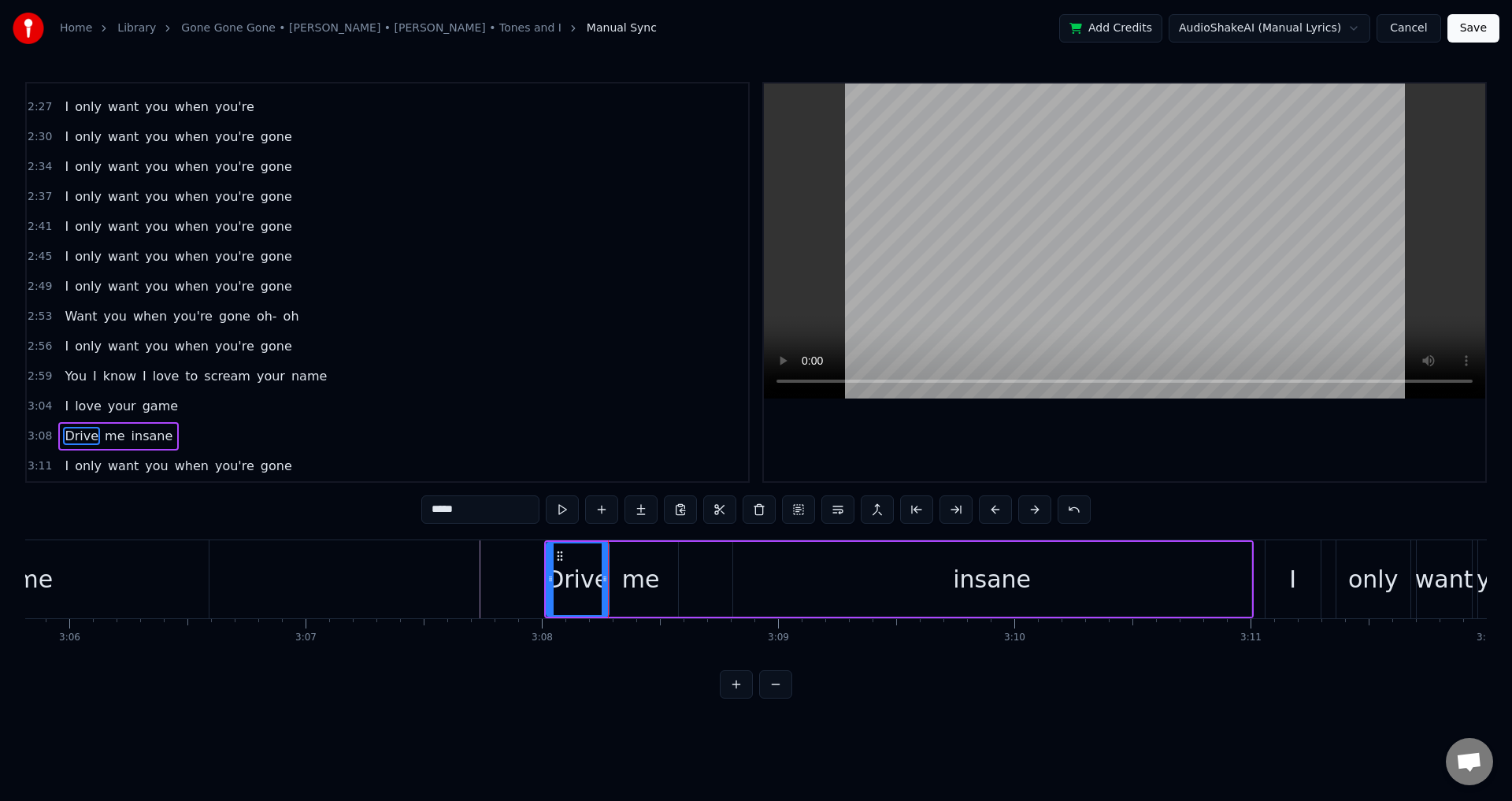
click at [684, 582] on div "Drive me insane" at bounding box center [899, 580] width 710 height 78
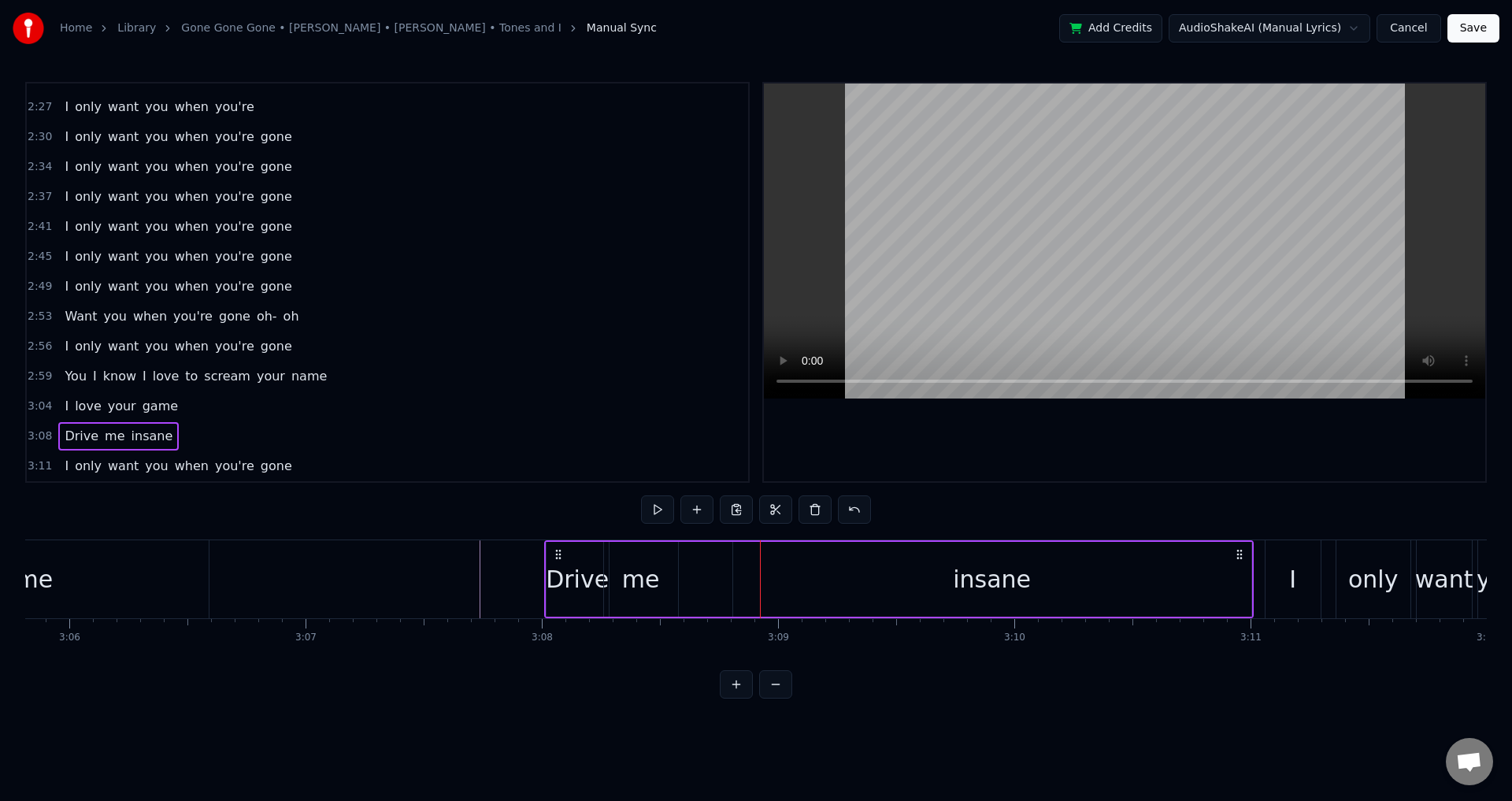
click at [753, 575] on div "insane" at bounding box center [992, 580] width 518 height 75
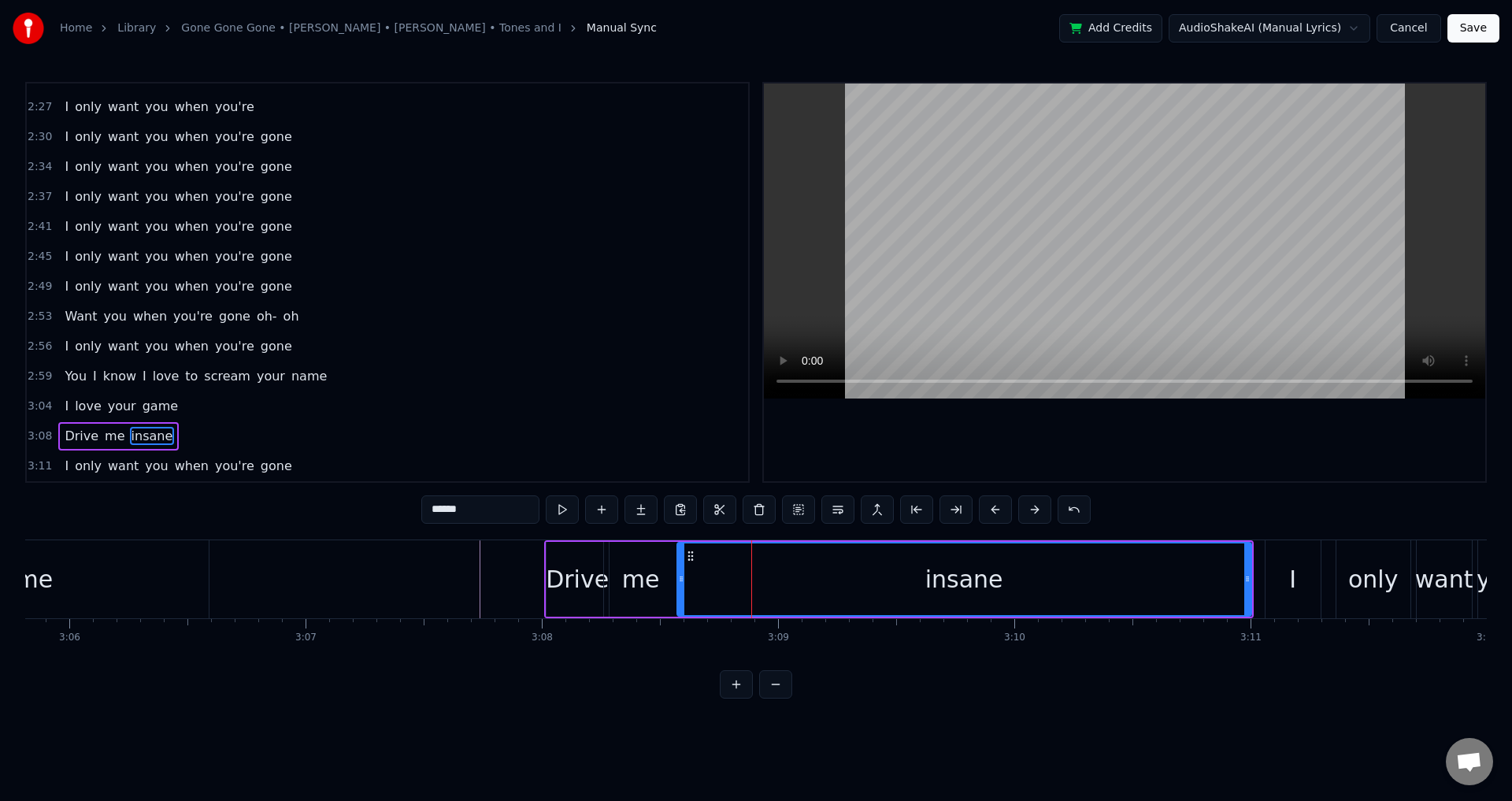
drag, startPoint x: 737, startPoint y: 575, endPoint x: 692, endPoint y: 573, distance: 45.0
click at [683, 573] on icon at bounding box center [681, 579] width 6 height 13
click at [1249, 580] on icon at bounding box center [1248, 579] width 6 height 13
drag, startPoint x: 1249, startPoint y: 580, endPoint x: 1210, endPoint y: 575, distance: 39.3
click at [1210, 575] on icon at bounding box center [1209, 579] width 6 height 13
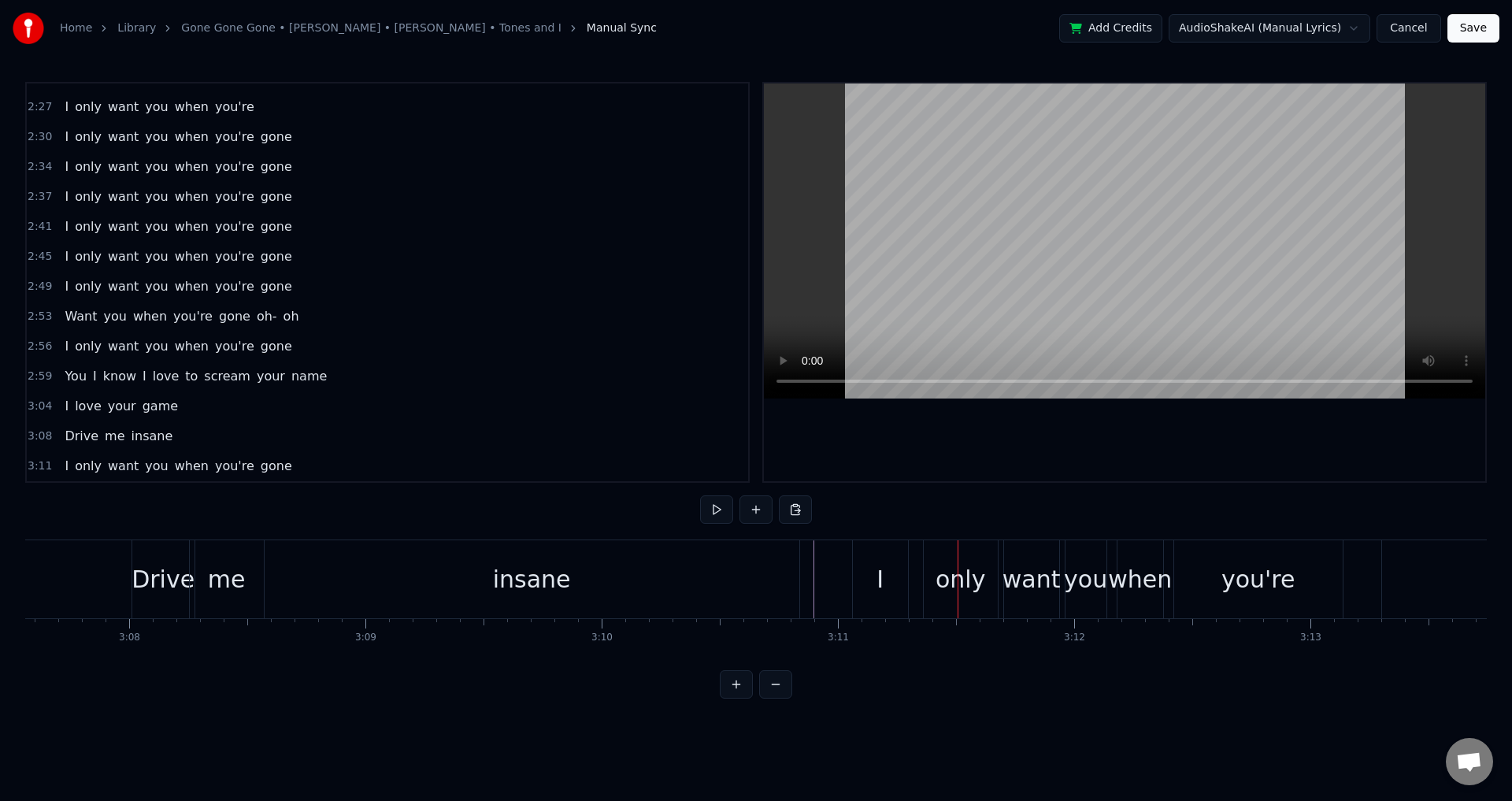
scroll to position [0, 44345]
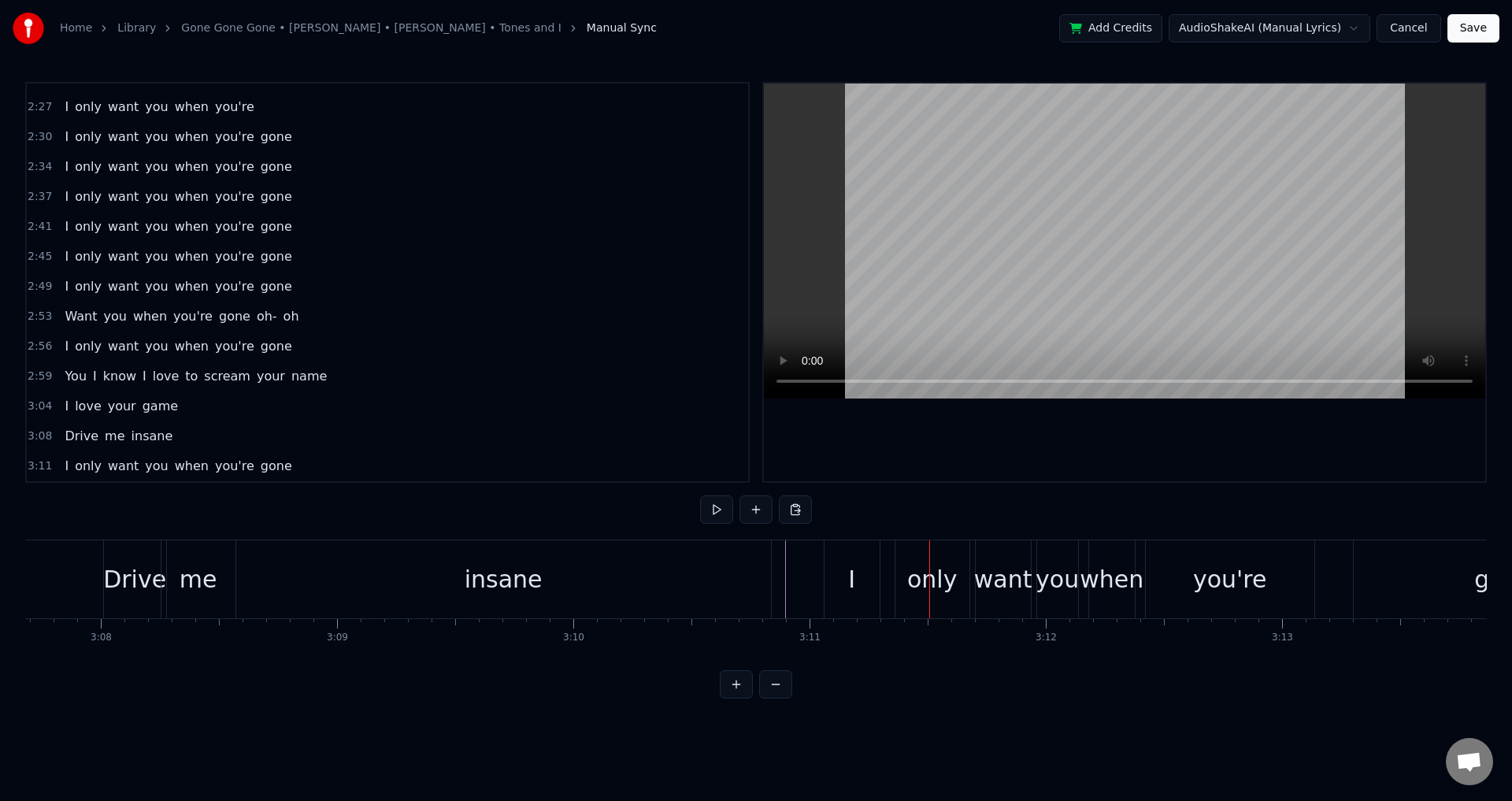
click at [886, 574] on div "I only want you when you're gone" at bounding box center [1241, 580] width 835 height 78
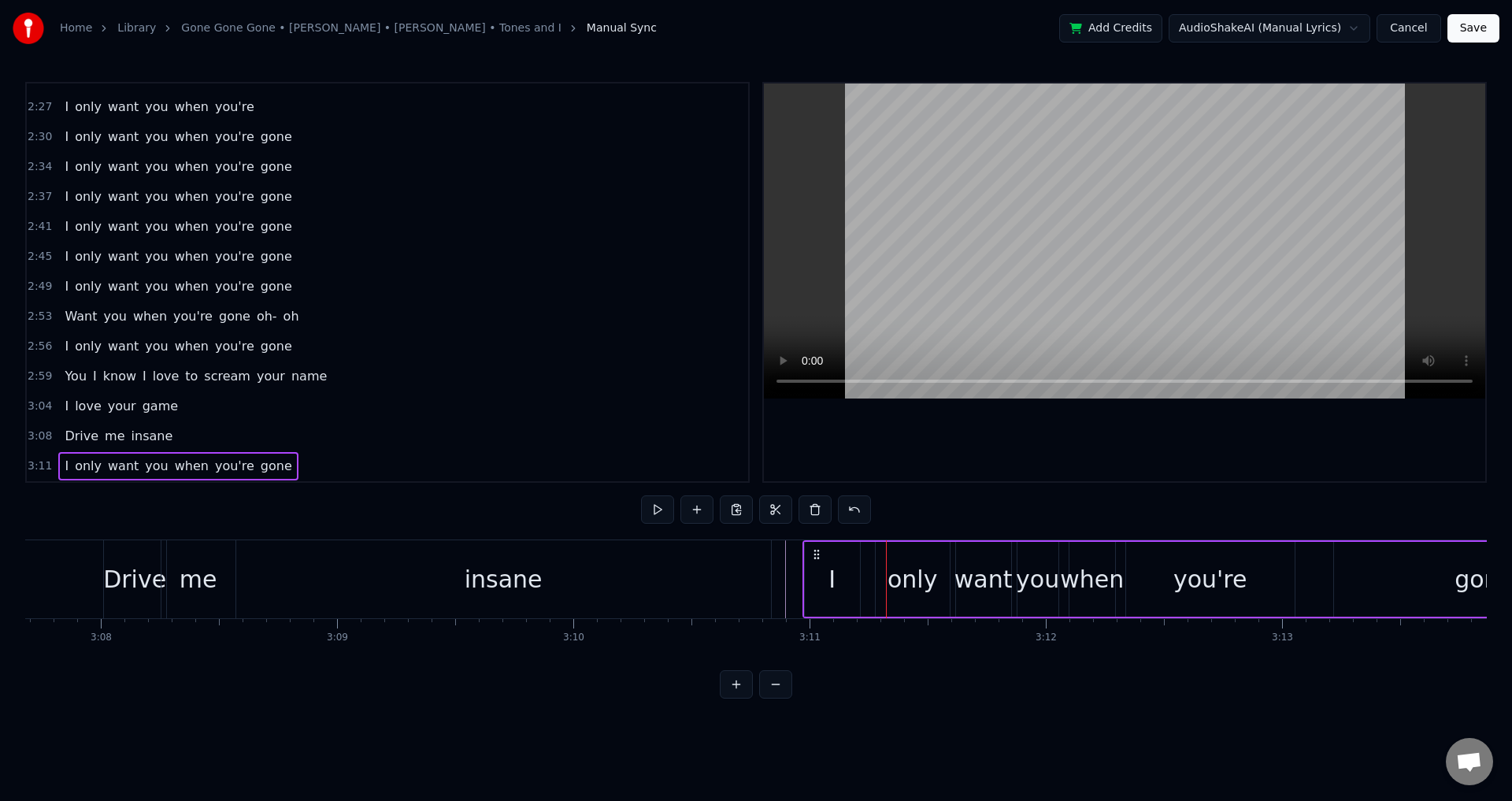
drag, startPoint x: 833, startPoint y: 549, endPoint x: 812, endPoint y: 549, distance: 21.0
click at [812, 549] on icon at bounding box center [817, 555] width 13 height 13
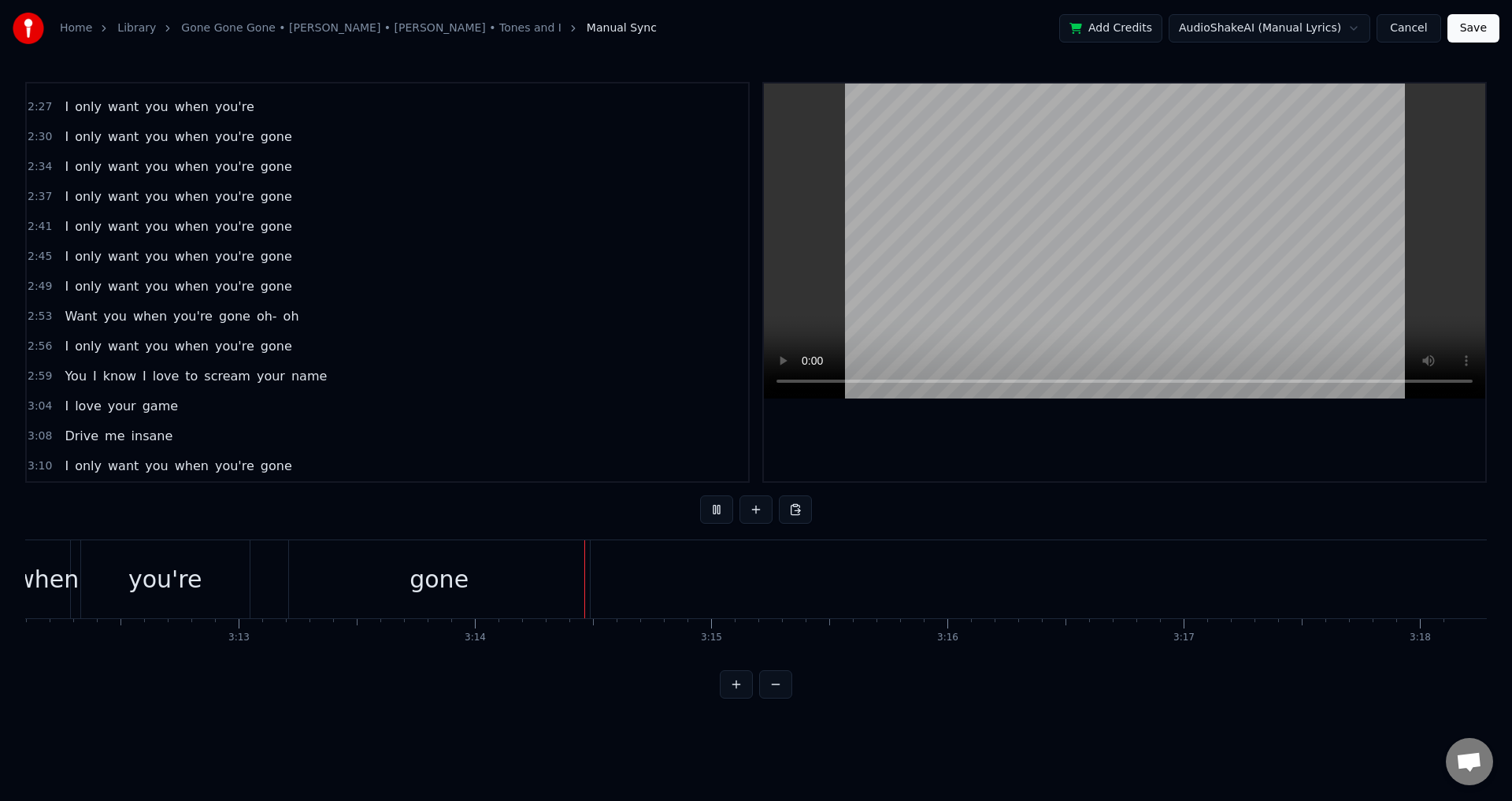
scroll to position [0, 45393]
click at [25, 666] on div "Home Library Gone Gone Gone • [PERSON_NAME] • [PERSON_NAME] • Tones and I Manua…" at bounding box center [756, 349] width 1512 height 699
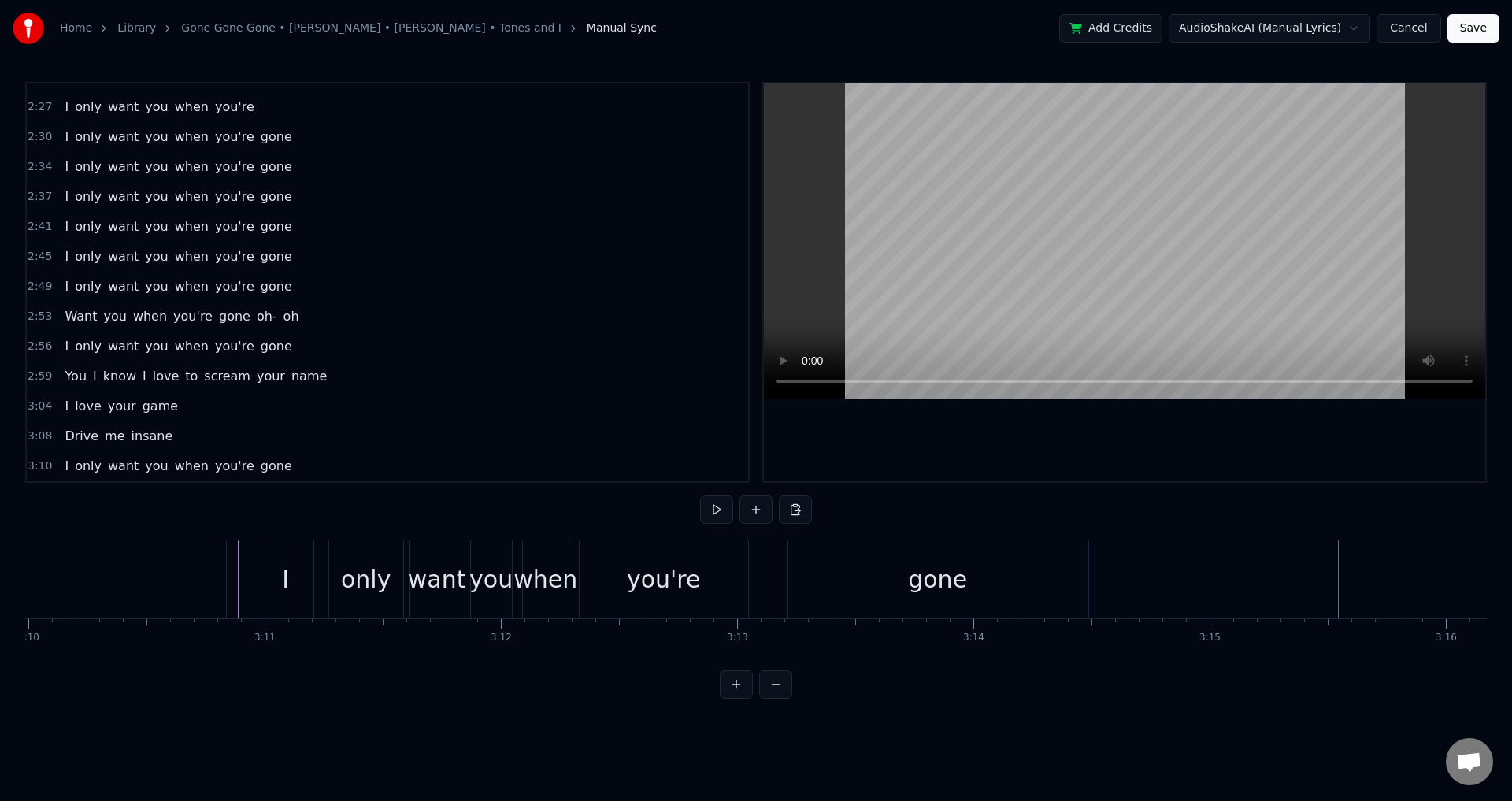
scroll to position [0, 44888]
click at [295, 593] on div "I" at bounding box center [287, 580] width 55 height 78
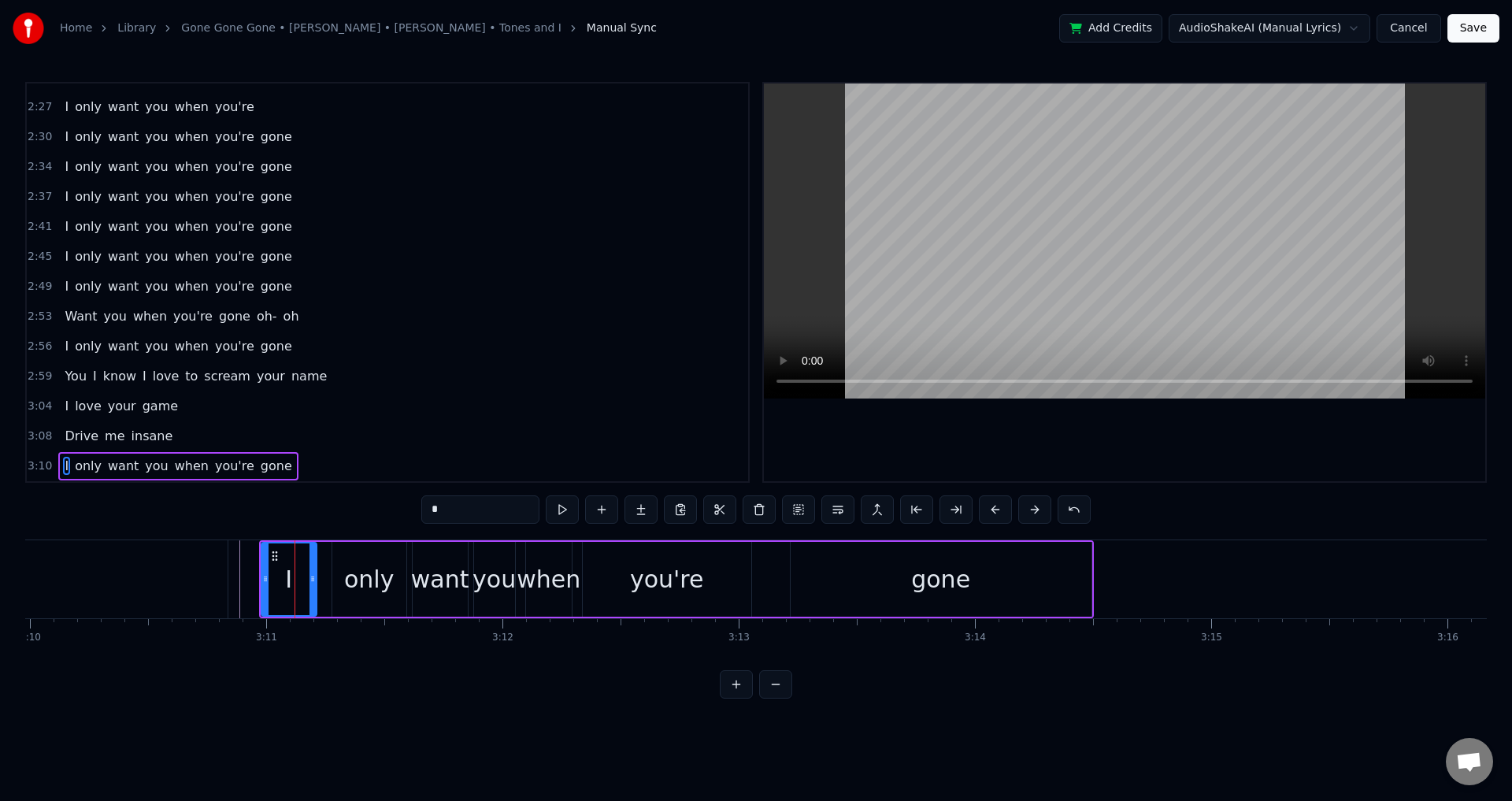
click at [353, 582] on div "only" at bounding box center [369, 579] width 49 height 35
drag, startPoint x: 337, startPoint y: 576, endPoint x: 347, endPoint y: 571, distance: 11.2
click at [322, 573] on icon at bounding box center [323, 579] width 6 height 13
click at [425, 575] on div "want" at bounding box center [440, 579] width 58 height 35
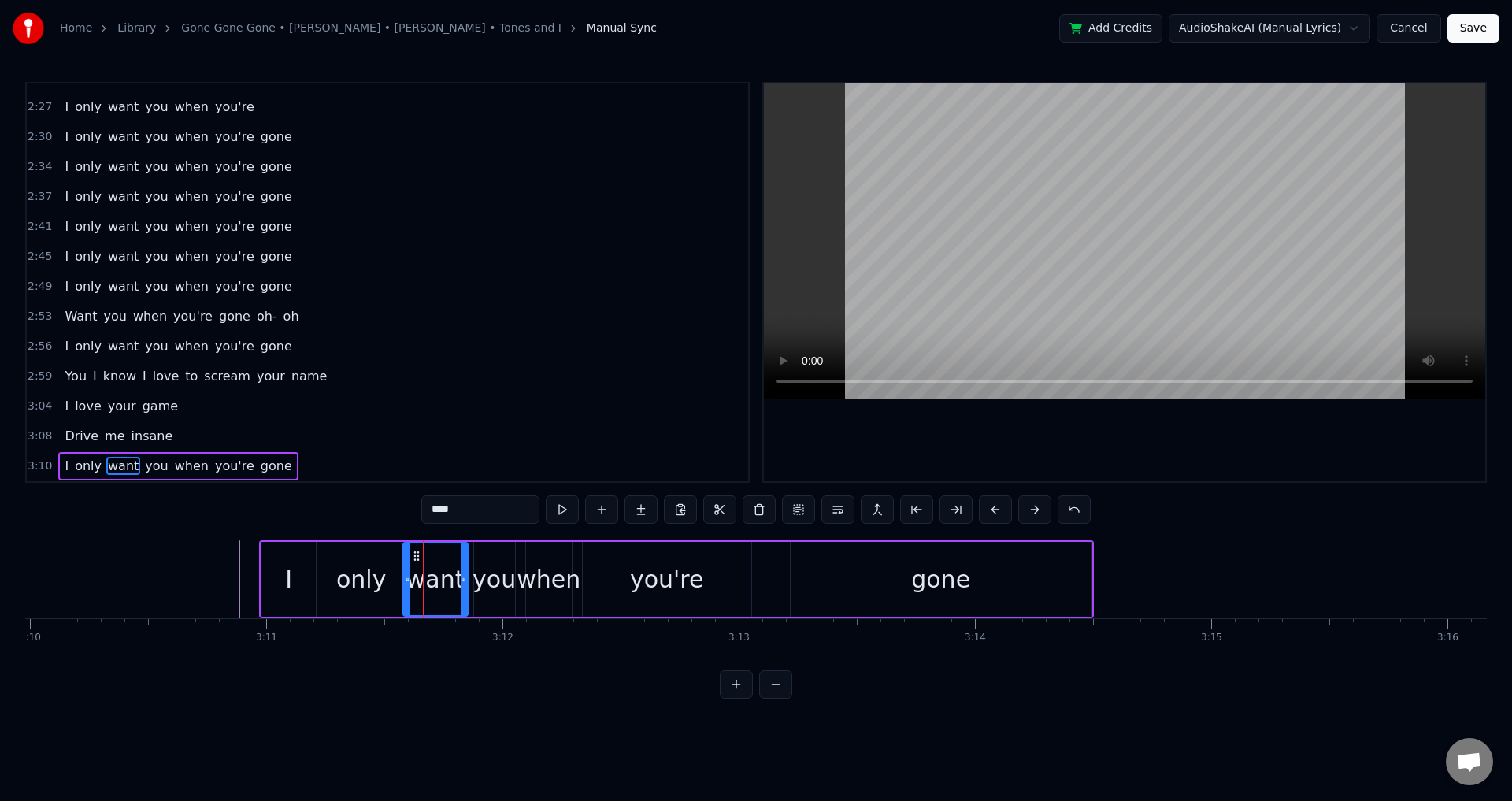
drag, startPoint x: 417, startPoint y: 572, endPoint x: 407, endPoint y: 572, distance: 10.0
click at [407, 572] on div at bounding box center [407, 580] width 6 height 72
click at [509, 575] on div "you" at bounding box center [494, 579] width 43 height 35
click at [470, 573] on icon at bounding box center [472, 579] width 6 height 13
click at [561, 579] on div "when" at bounding box center [548, 579] width 64 height 35
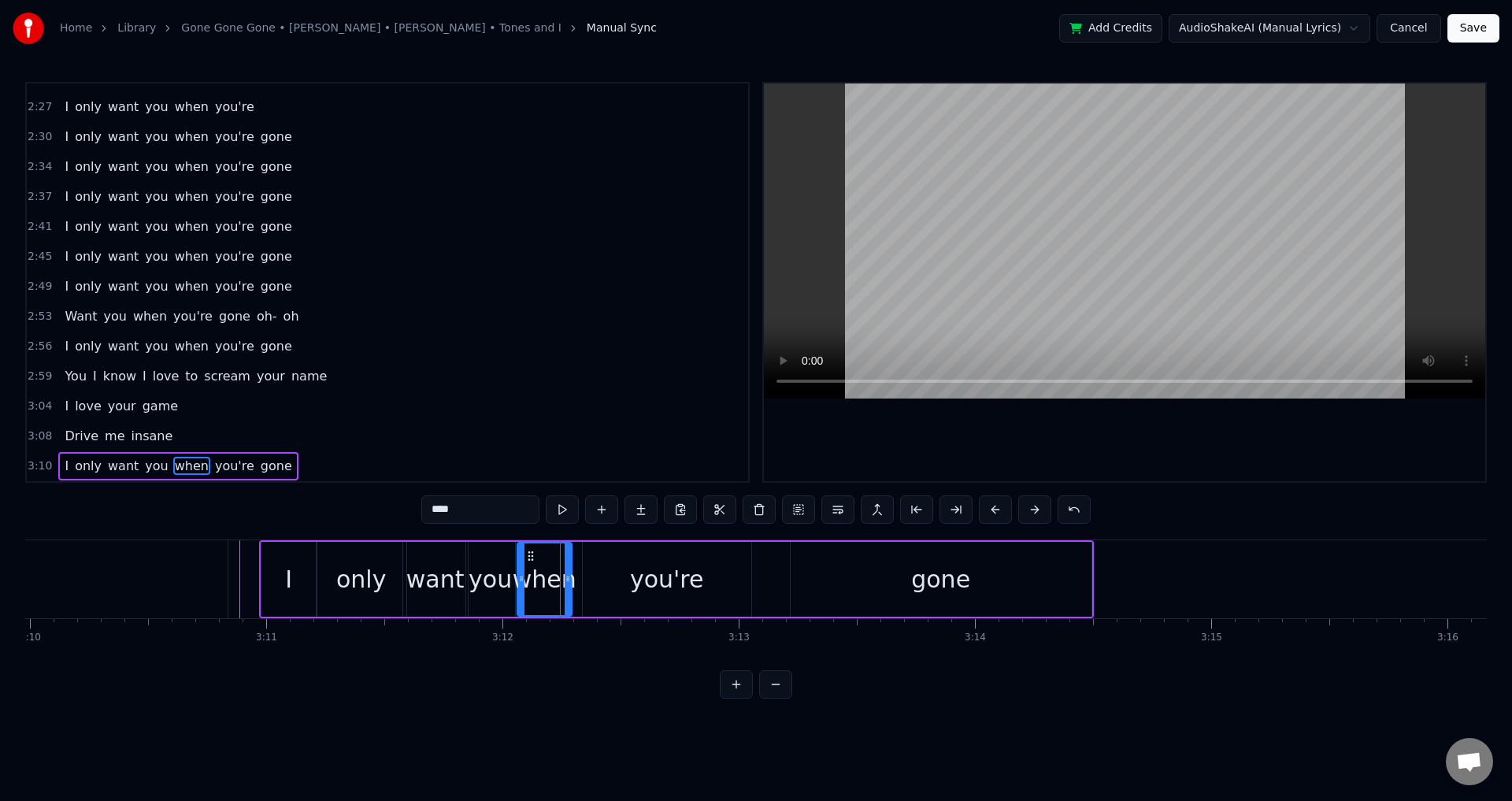
drag, startPoint x: 527, startPoint y: 576, endPoint x: 517, endPoint y: 576, distance: 10.0
click at [518, 576] on icon at bounding box center [521, 579] width 6 height 13
click at [612, 579] on div "you're" at bounding box center [667, 580] width 168 height 75
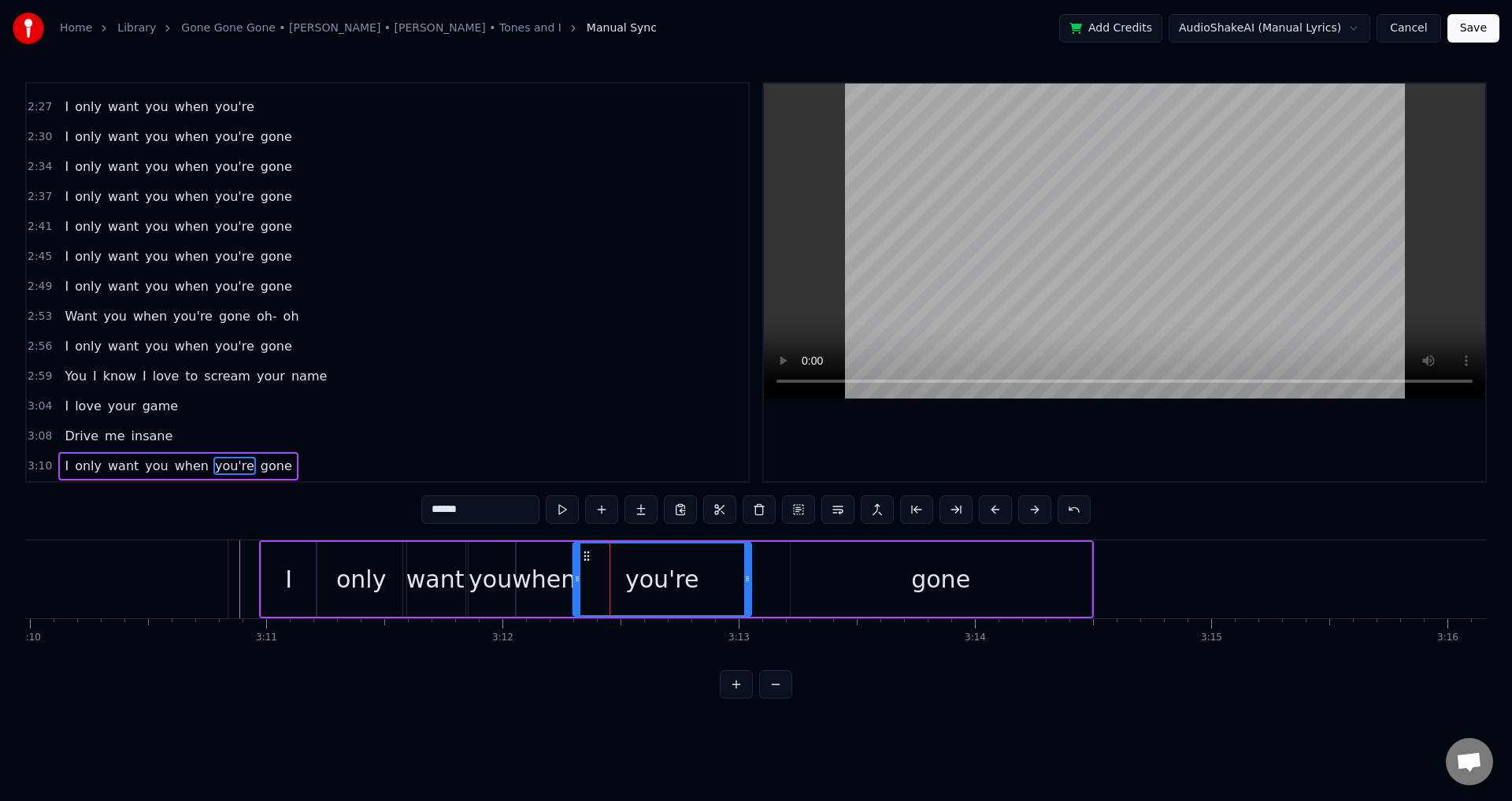
click at [578, 577] on circle at bounding box center [577, 577] width 1 height 1
click at [853, 577] on div "gone" at bounding box center [941, 580] width 301 height 75
type input "****"
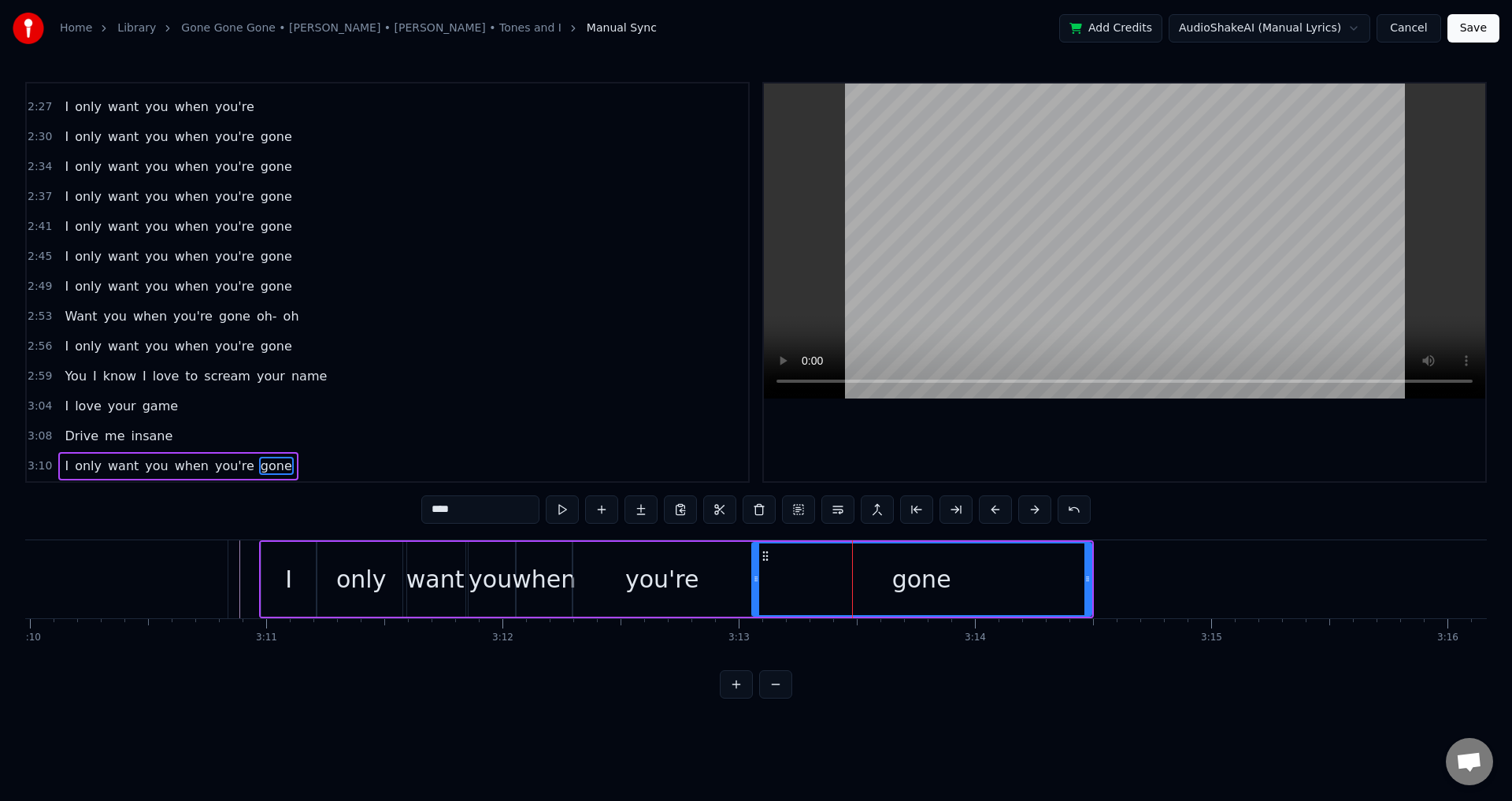
drag, startPoint x: 794, startPoint y: 574, endPoint x: 755, endPoint y: 577, distance: 39.1
click at [755, 577] on icon at bounding box center [756, 579] width 6 height 13
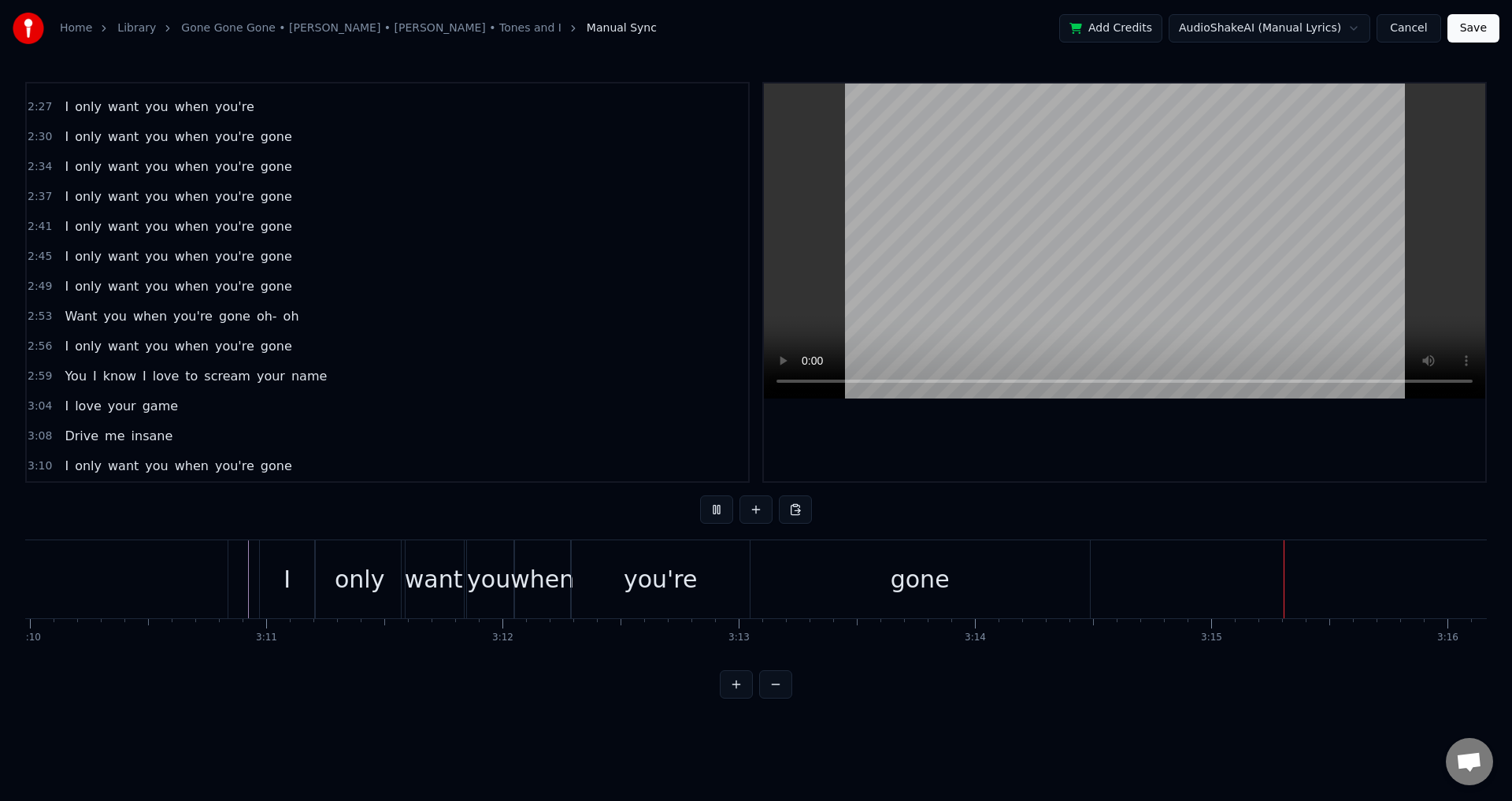
click at [875, 581] on div "gone" at bounding box center [920, 580] width 339 height 78
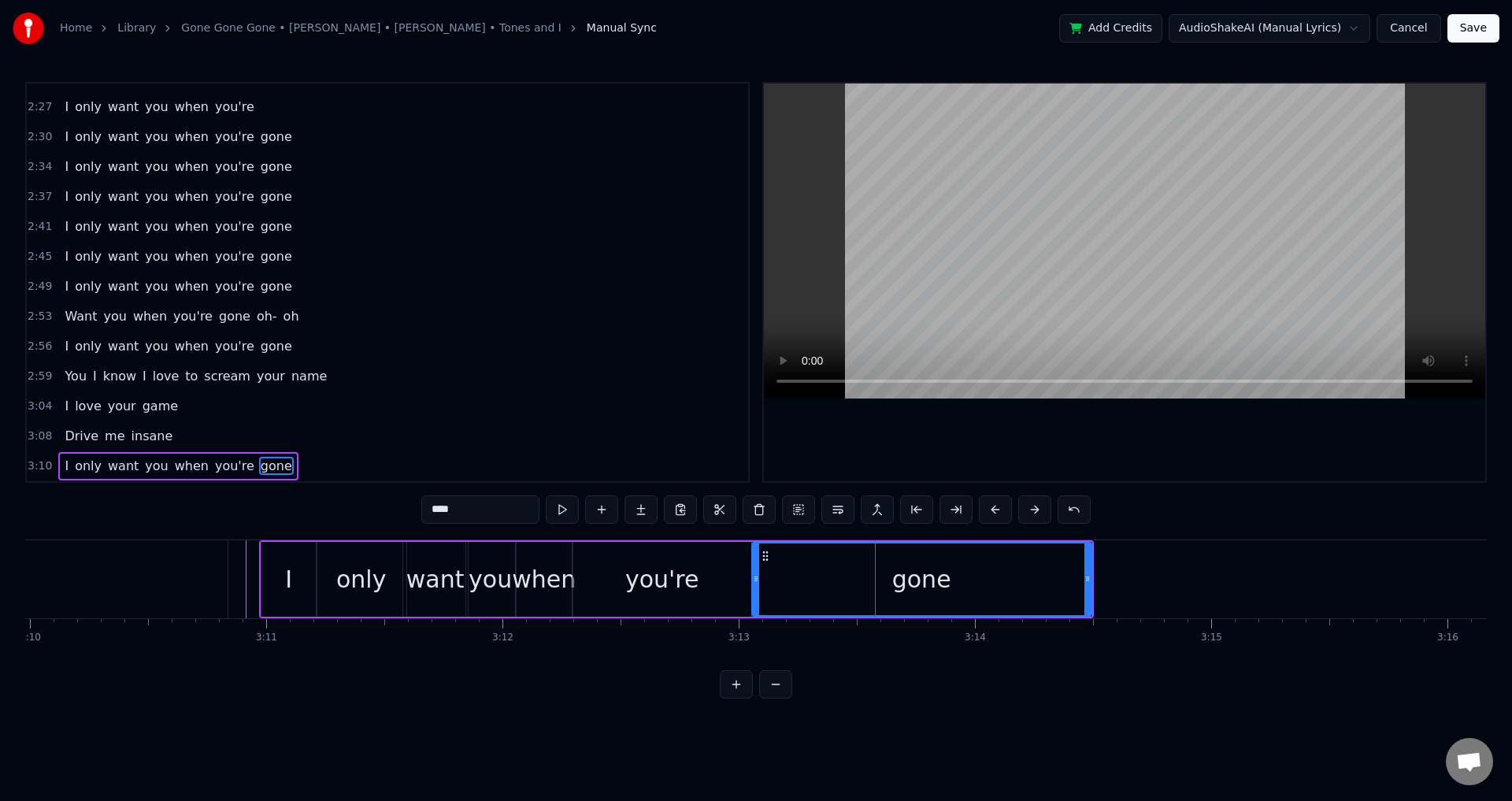
click at [757, 573] on icon at bounding box center [756, 579] width 6 height 13
drag, startPoint x: 755, startPoint y: 580, endPoint x: 817, endPoint y: 582, distance: 62.0
click at [817, 582] on icon at bounding box center [818, 579] width 6 height 13
click at [770, 582] on div "I only want you when you're gone" at bounding box center [677, 580] width 835 height 78
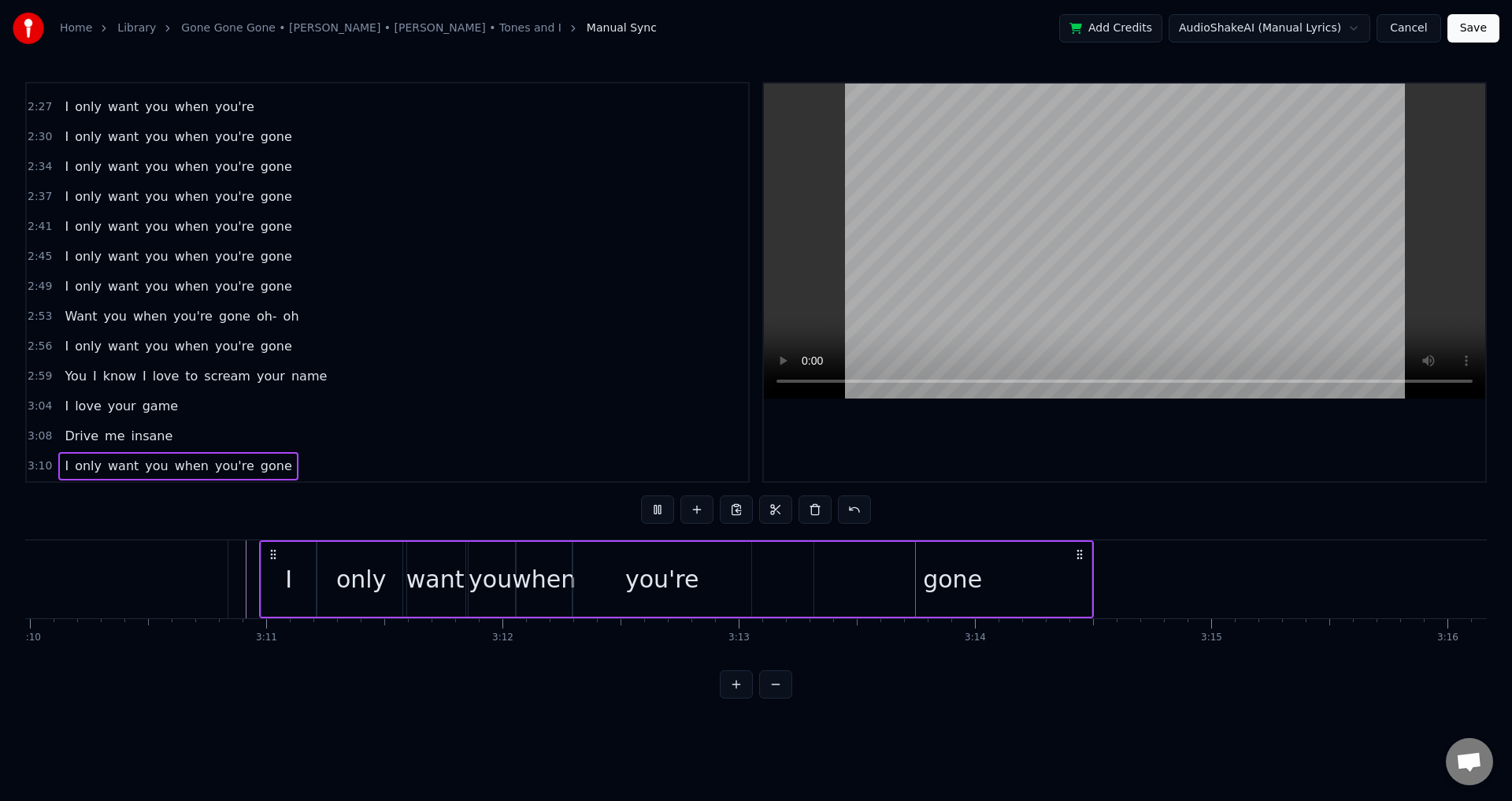
click at [778, 579] on div "I only want you when you're gone" at bounding box center [677, 580] width 835 height 78
click at [816, 577] on div "gone" at bounding box center [952, 580] width 277 height 75
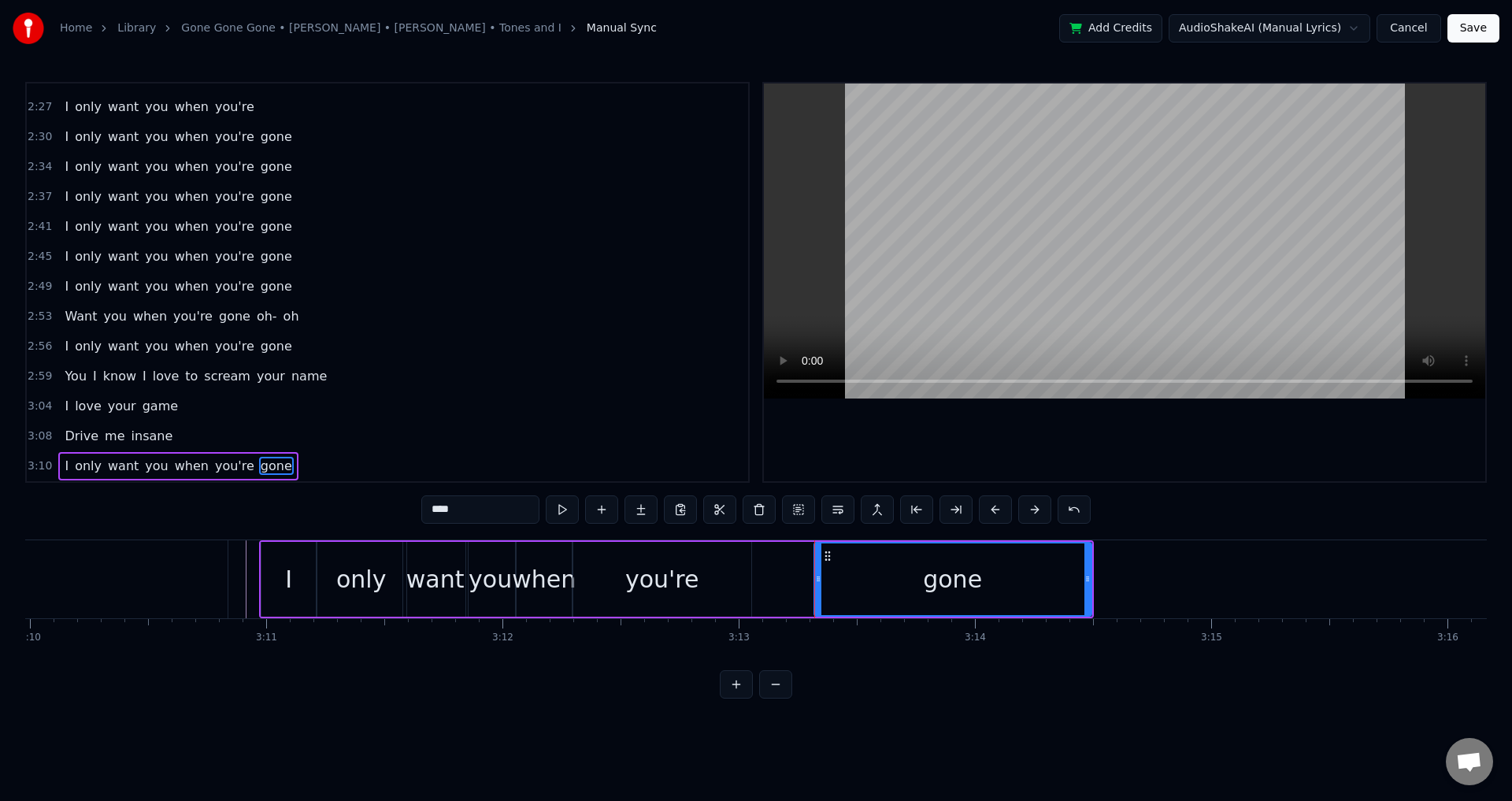
drag, startPoint x: 815, startPoint y: 577, endPoint x: 801, endPoint y: 577, distance: 14.0
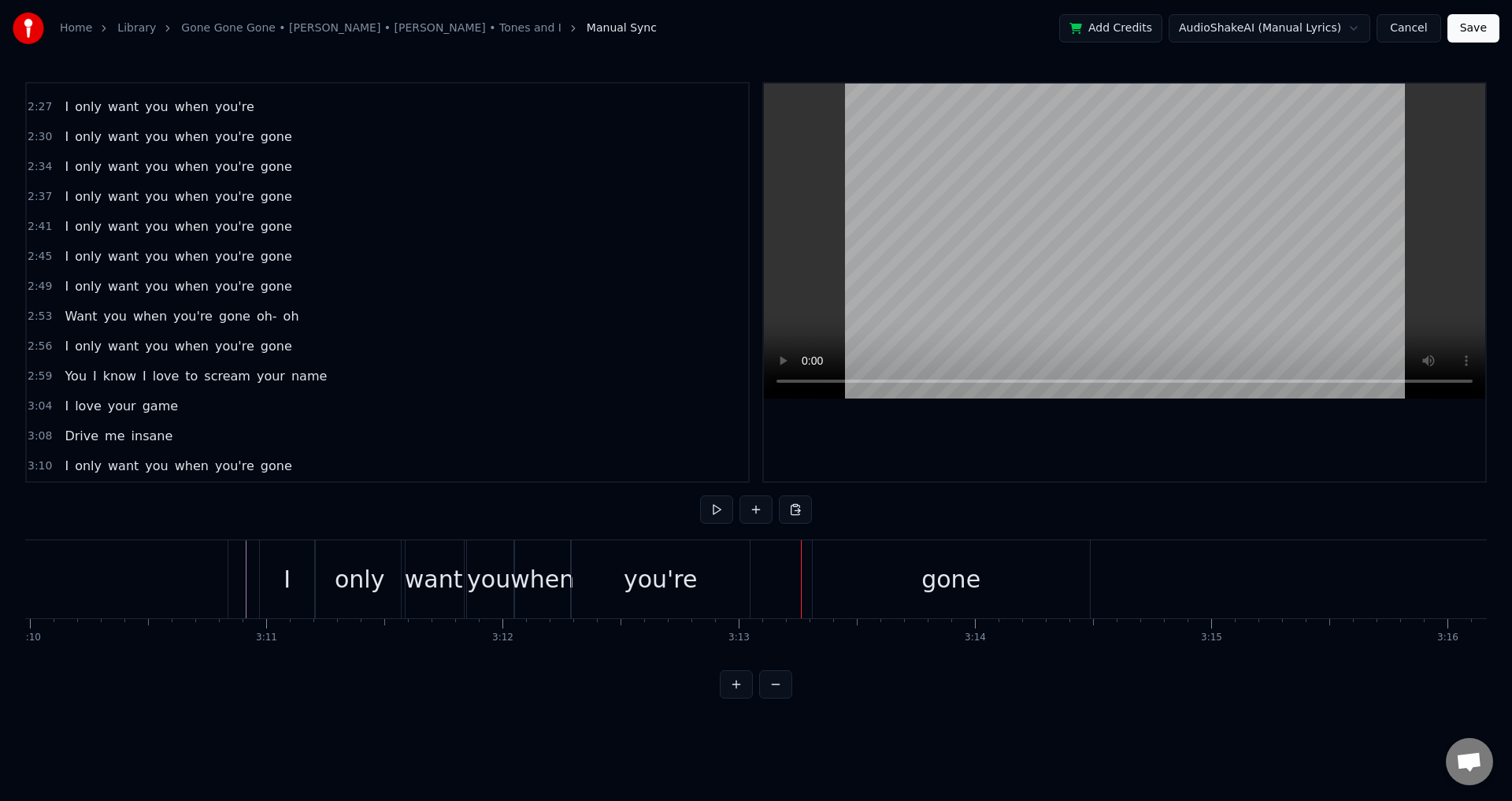
click at [817, 580] on div "gone" at bounding box center [951, 580] width 277 height 78
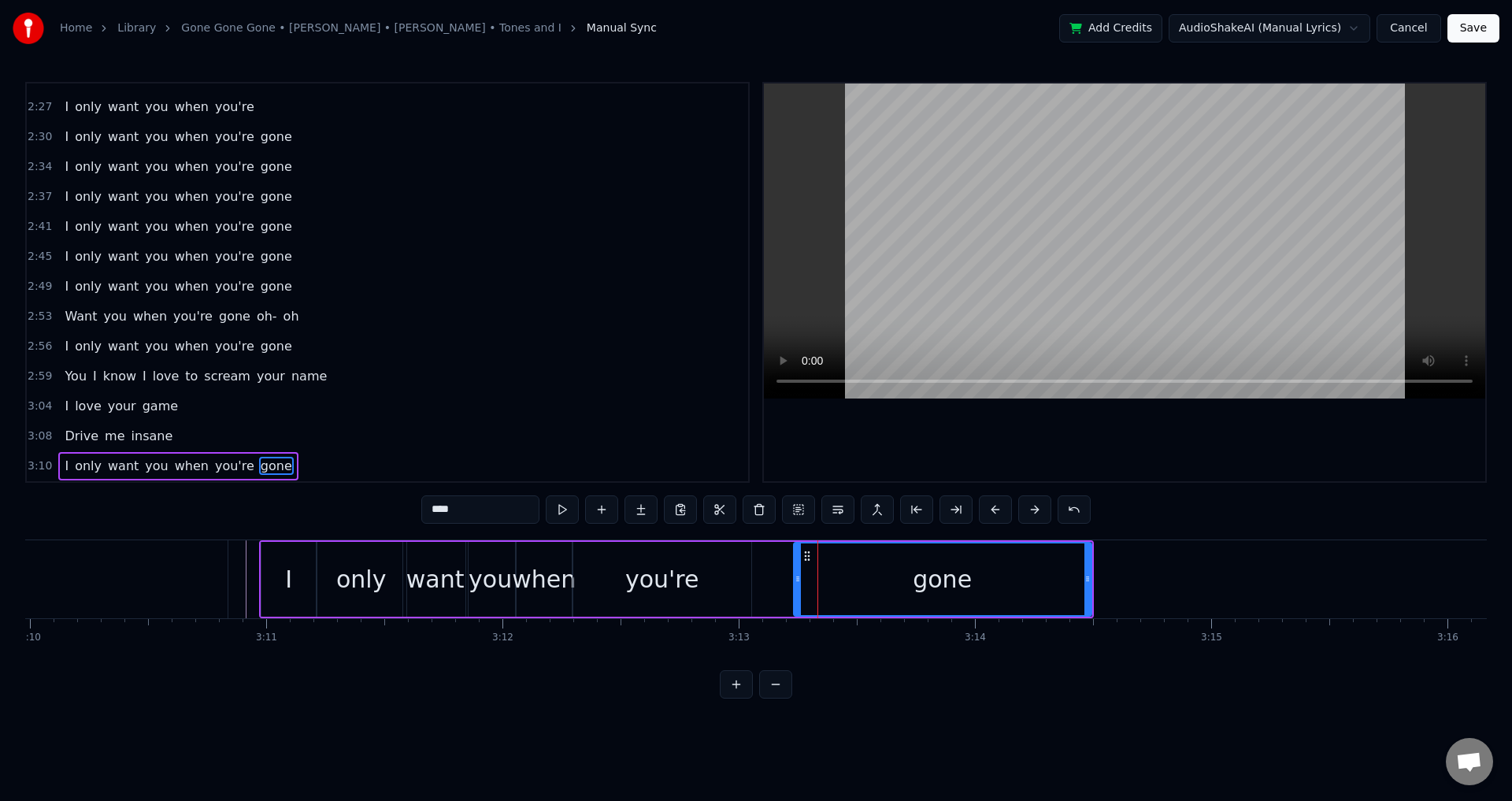
drag, startPoint x: 817, startPoint y: 578, endPoint x: 796, endPoint y: 577, distance: 21.0
click at [796, 577] on icon at bounding box center [798, 579] width 6 height 13
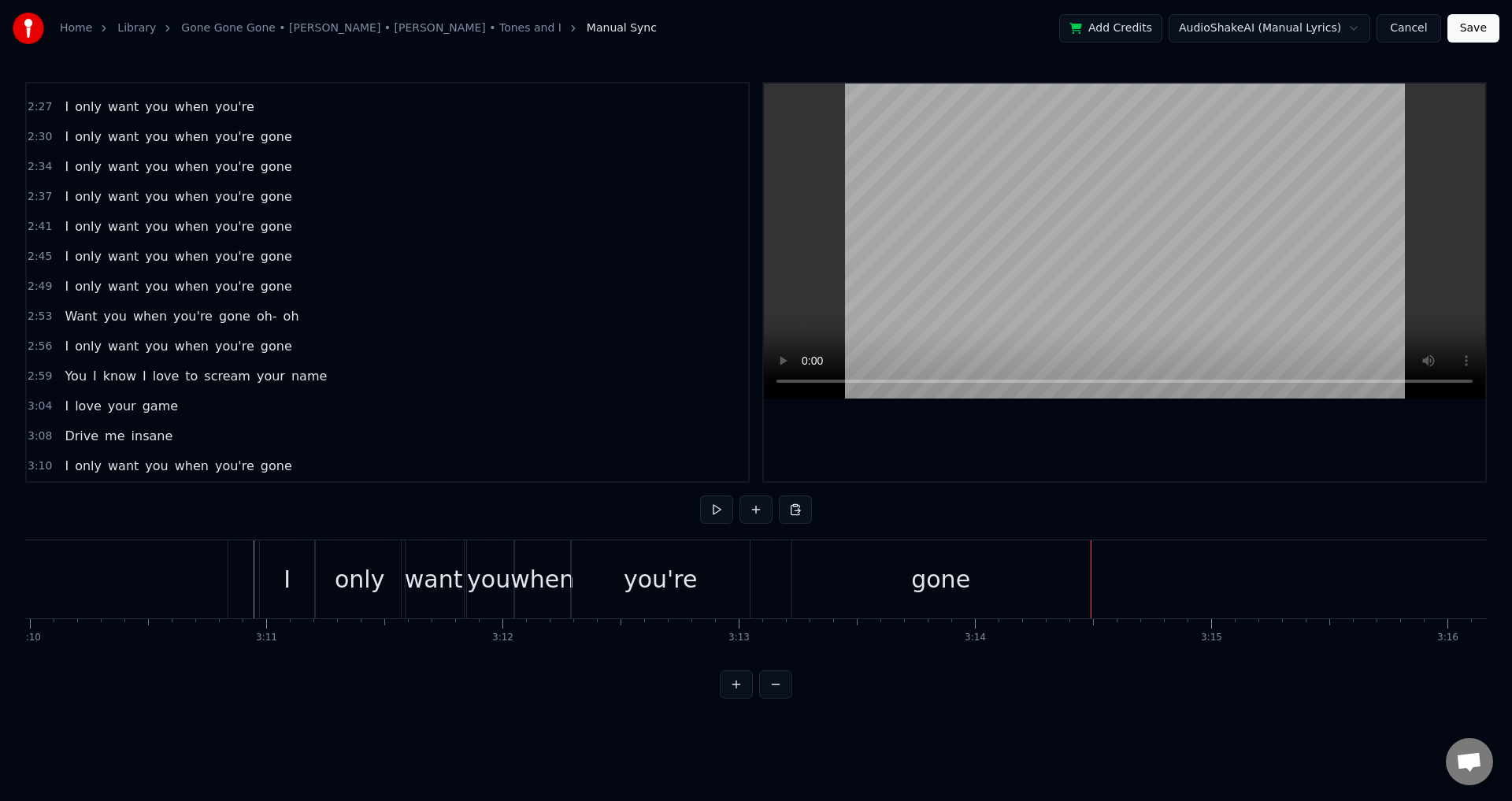
click at [1479, 30] on button "Save" at bounding box center [1473, 29] width 52 height 29
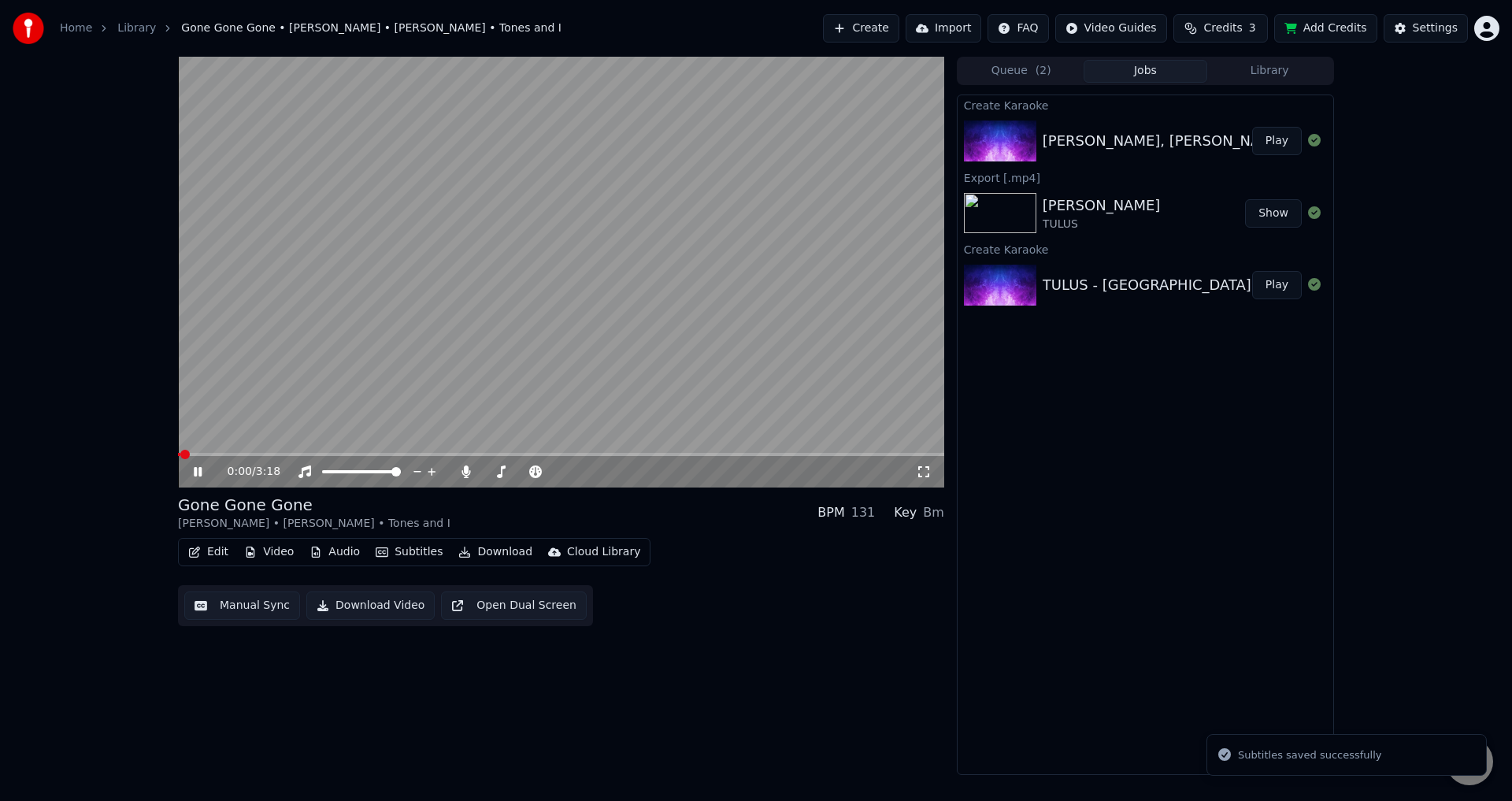
click at [928, 467] on icon at bounding box center [924, 472] width 11 height 11
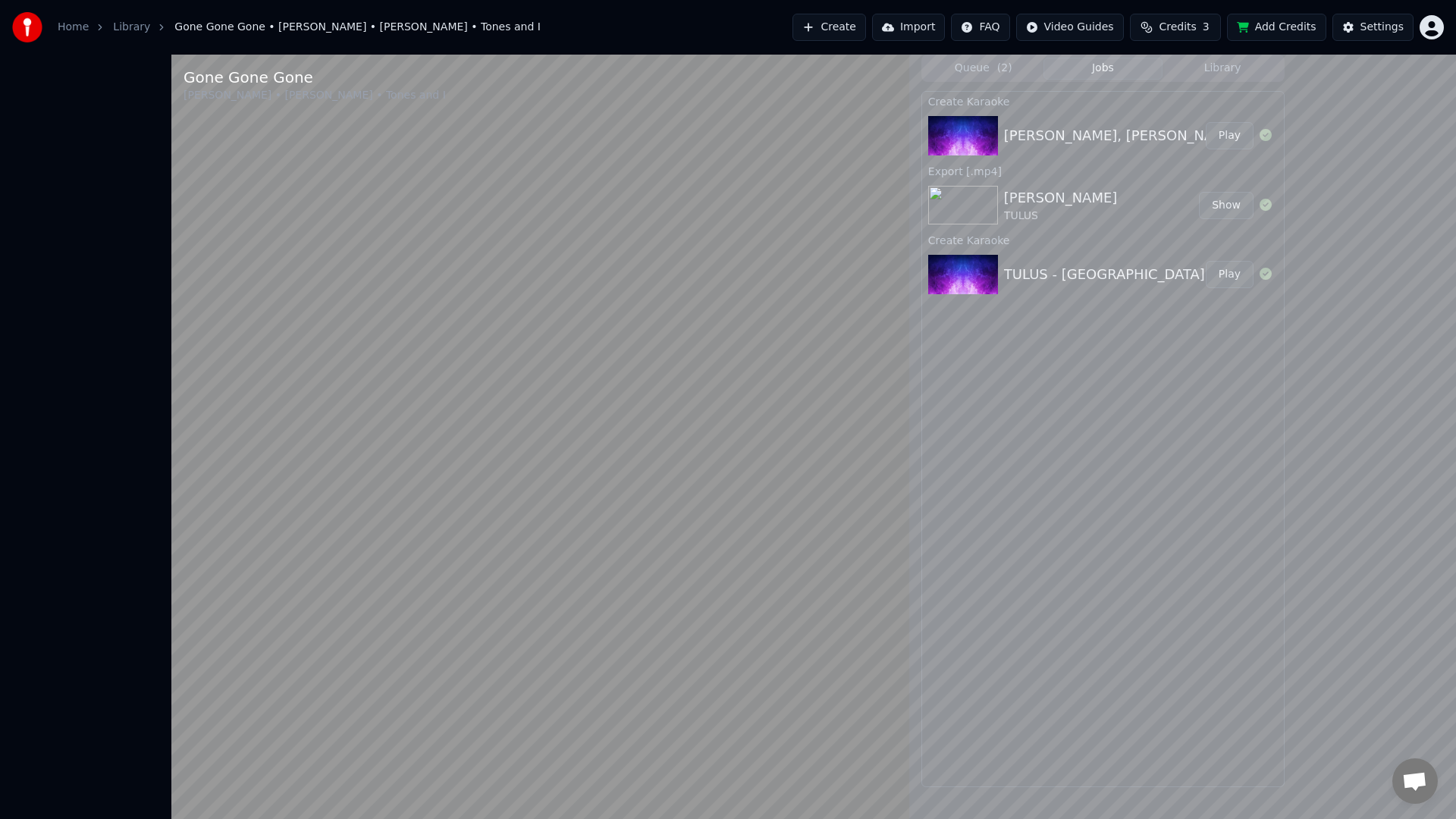
click at [909, 580] on video at bounding box center [540, 464] width 738 height 819
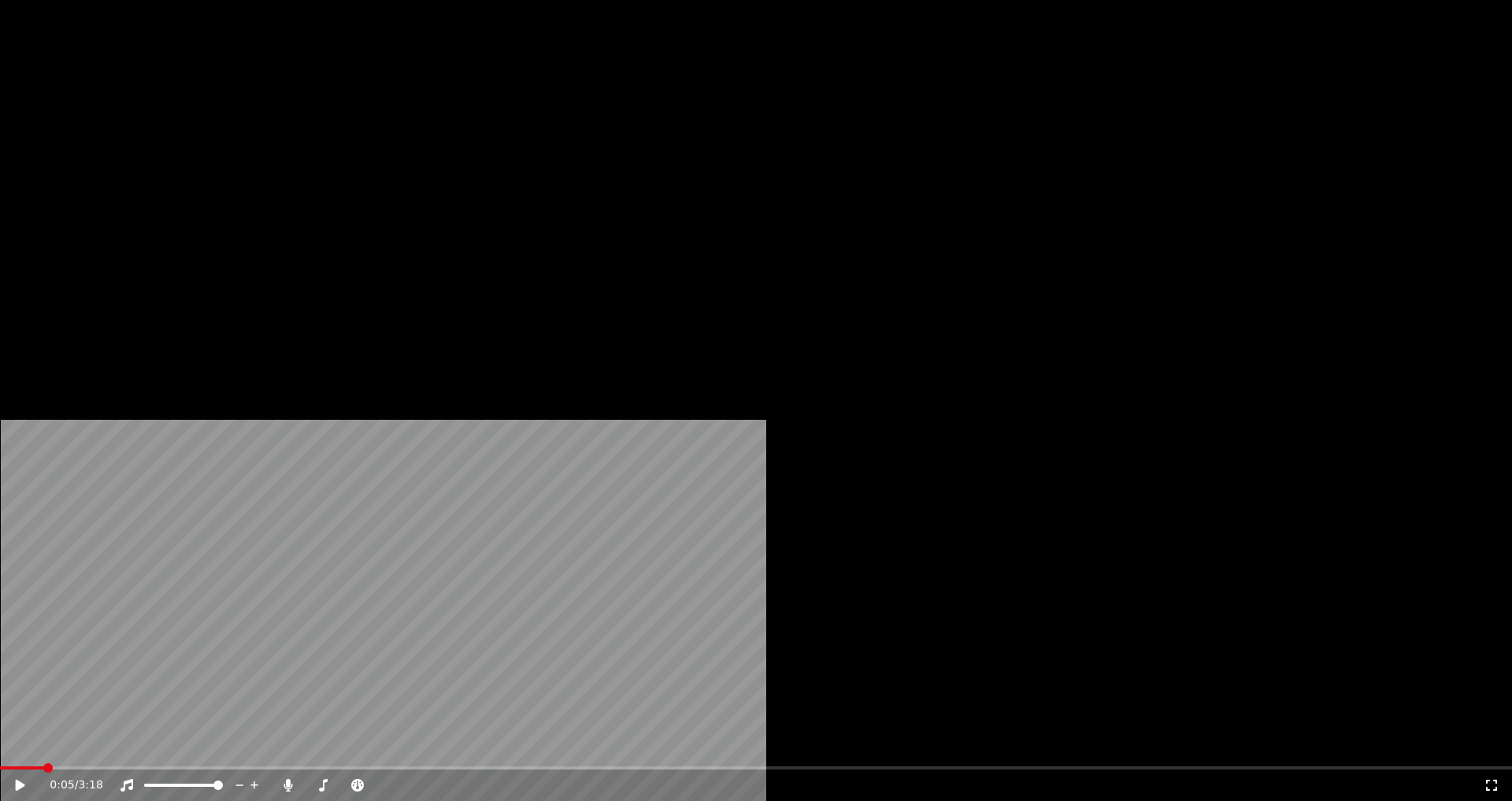
click at [204, 133] on button "Edit" at bounding box center [208, 121] width 53 height 22
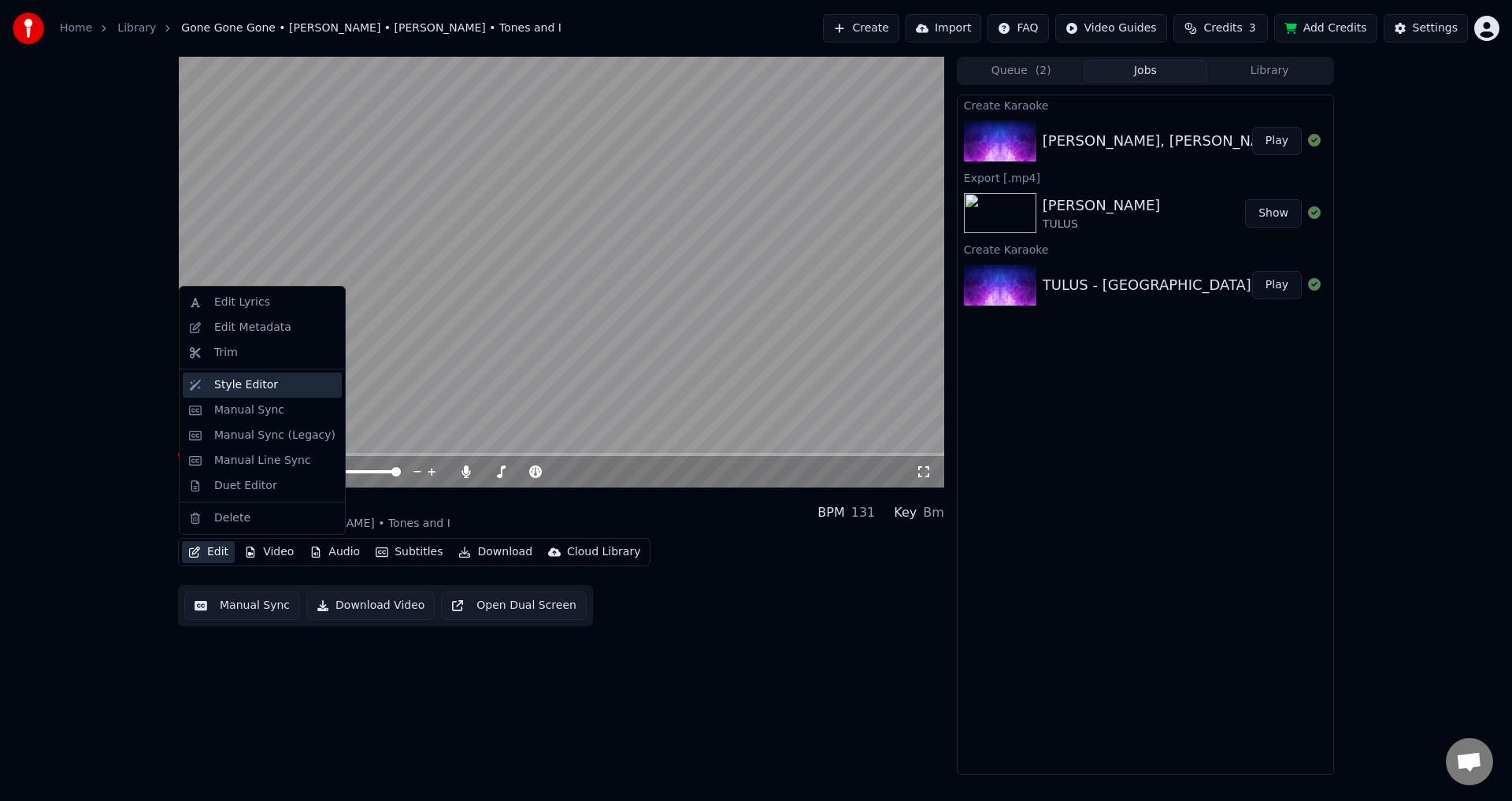
click at [263, 382] on div "Style Editor" at bounding box center [246, 386] width 64 height 16
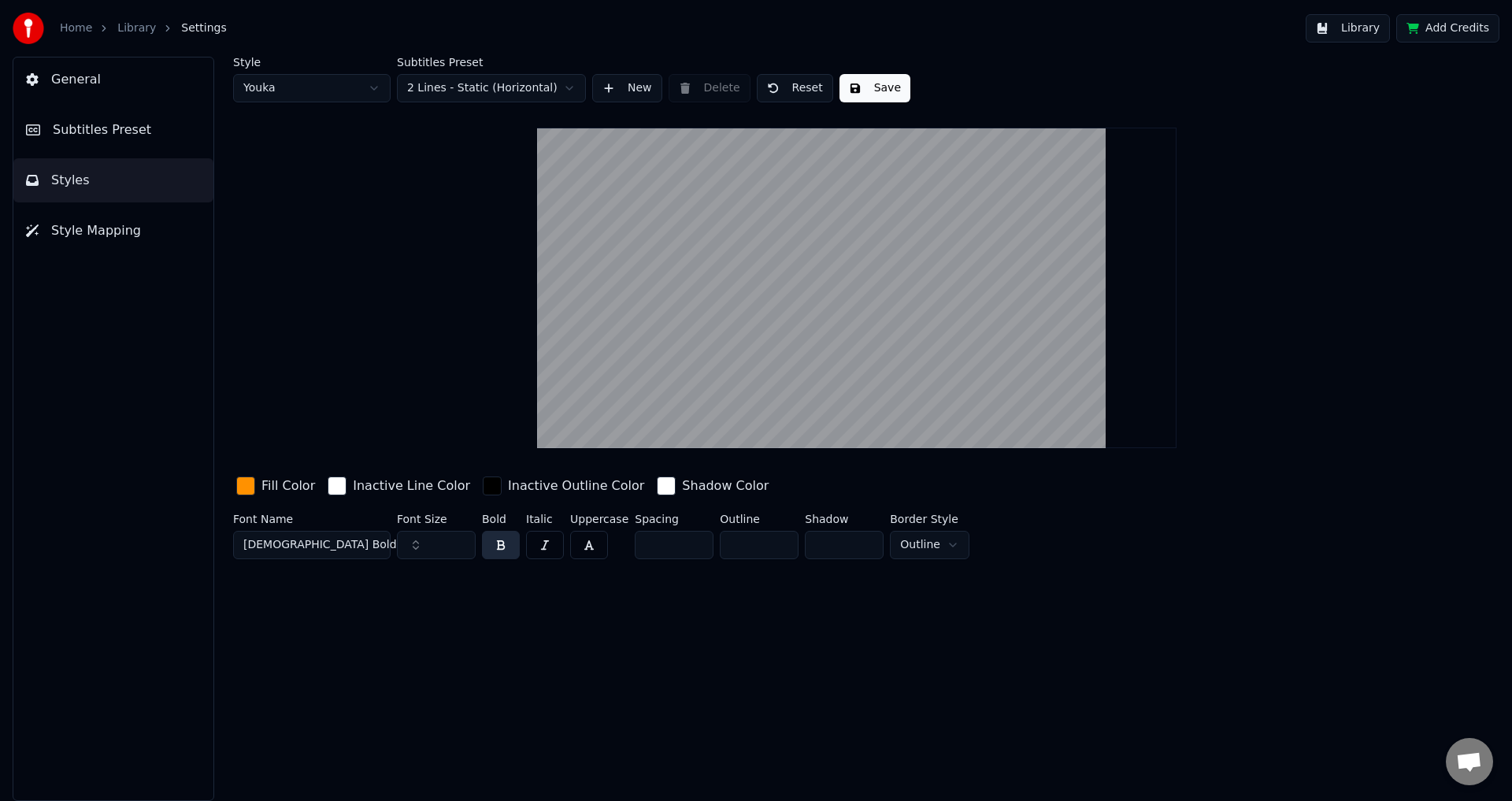
click at [245, 479] on div "button" at bounding box center [246, 486] width 19 height 19
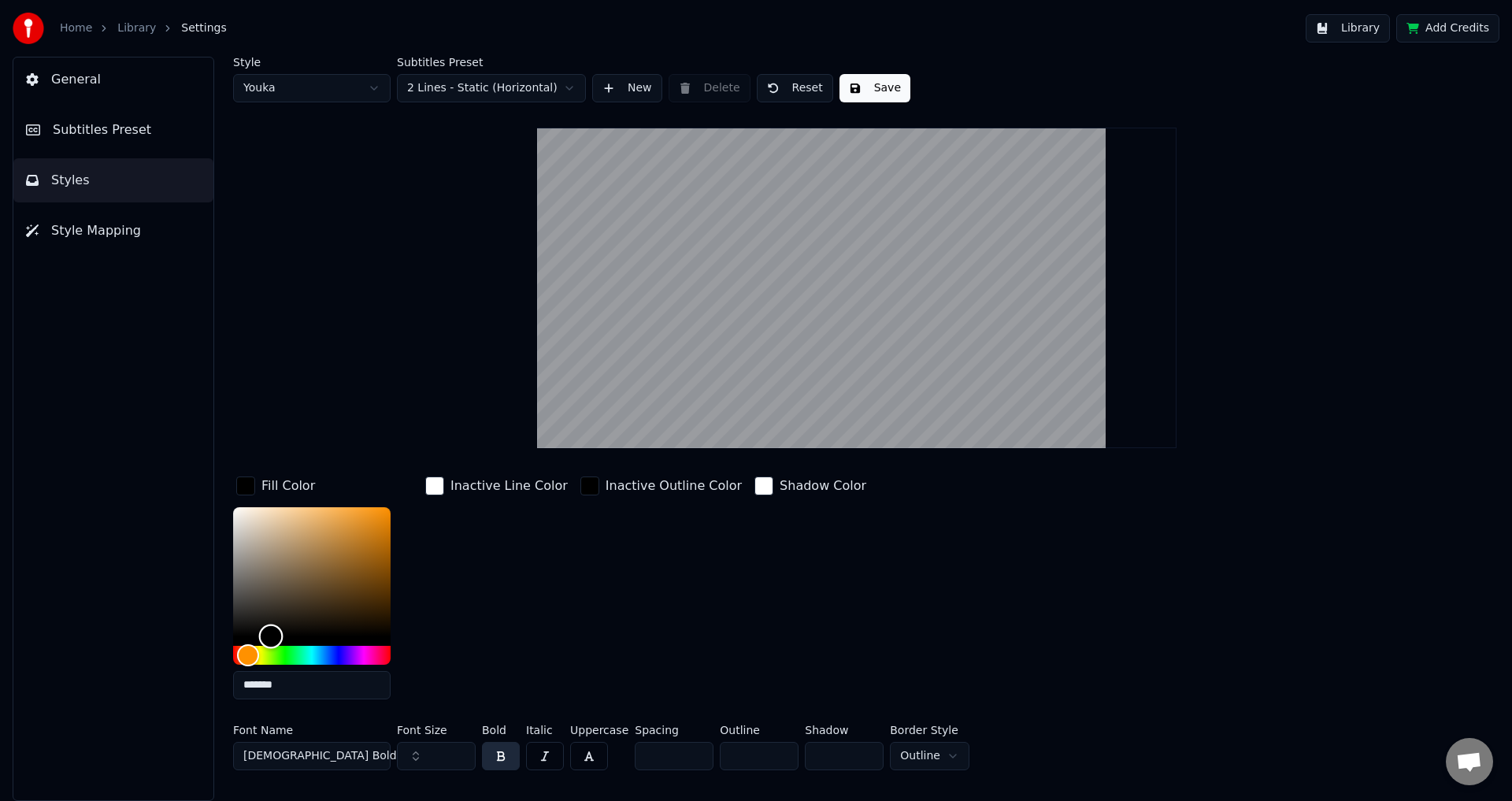
click at [271, 649] on div at bounding box center [311, 585] width 157 height 157
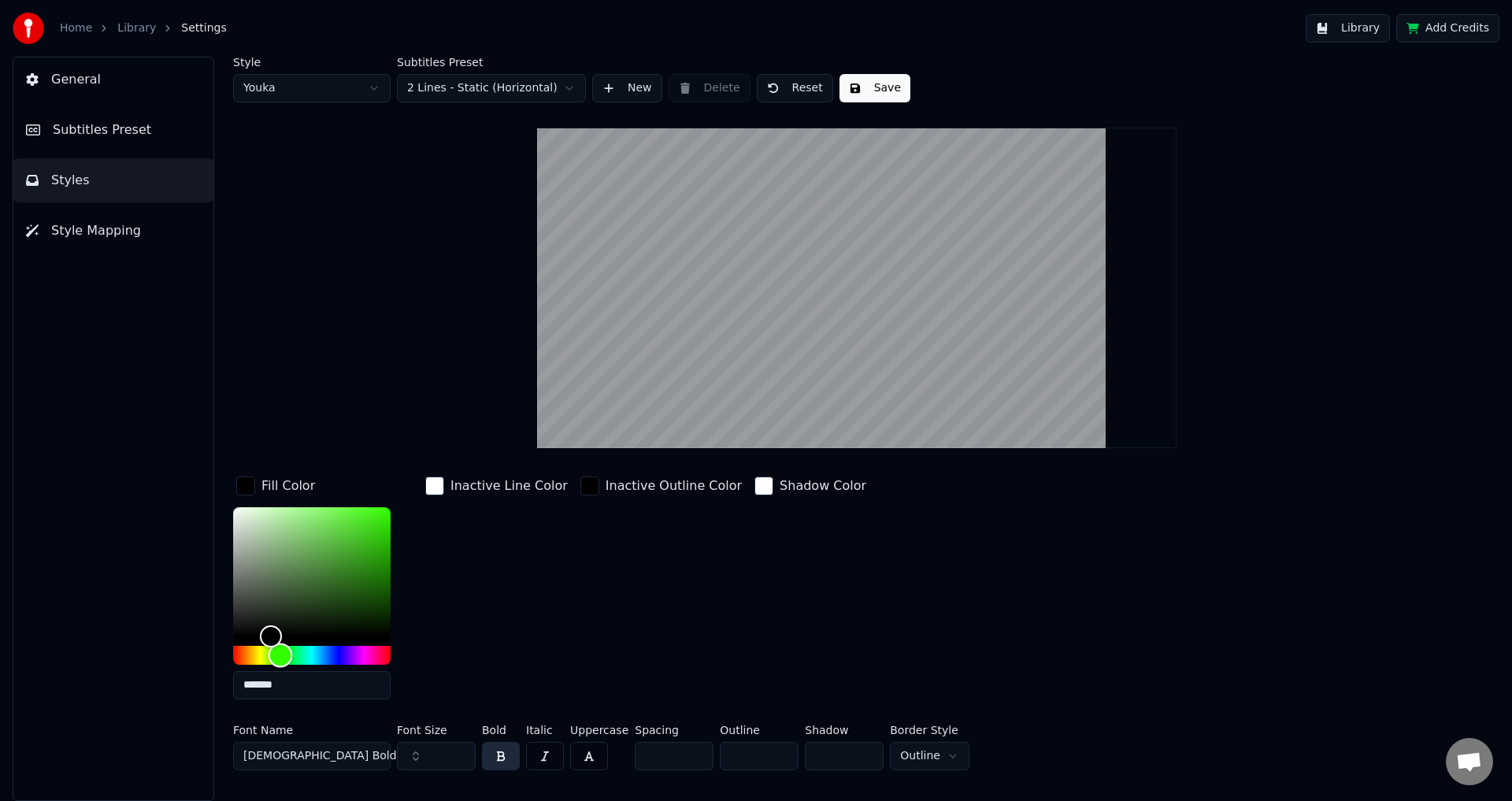
click at [283, 663] on div "Hue" at bounding box center [311, 656] width 157 height 19
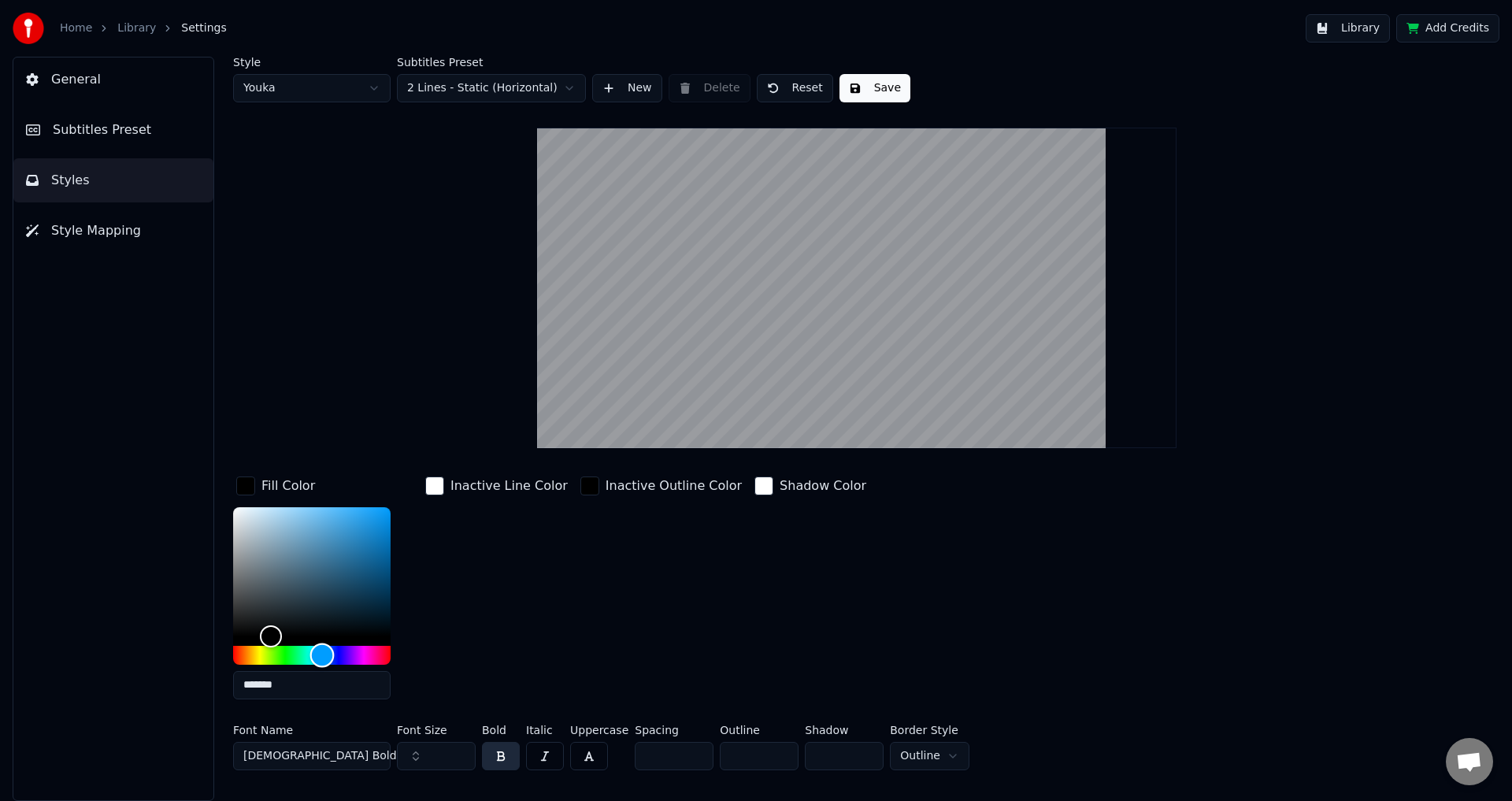
drag, startPoint x: 291, startPoint y: 661, endPoint x: 319, endPoint y: 656, distance: 28.4
click at [322, 661] on div "Hue" at bounding box center [323, 655] width 25 height 25
type input "*******"
drag, startPoint x: 351, startPoint y: 565, endPoint x: 468, endPoint y: 413, distance: 191.8
click at [468, 413] on div "Style Youka Subtitles Preset 2 Lines - Static (Horizontal) New Delete Reset Sav…" at bounding box center [857, 417] width 1248 height 720
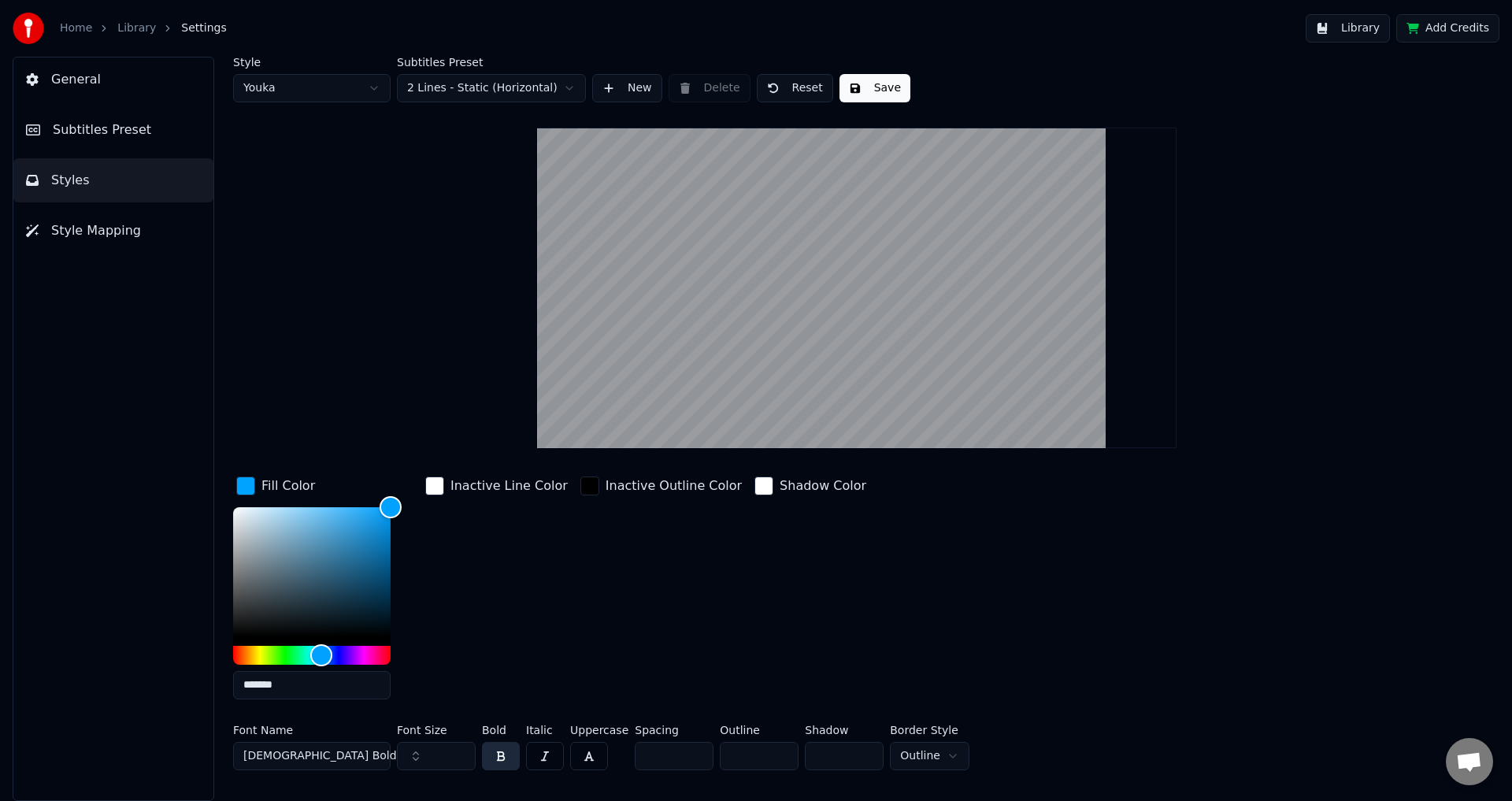
click at [584, 481] on div "Inactive Outline Color" at bounding box center [661, 486] width 168 height 26
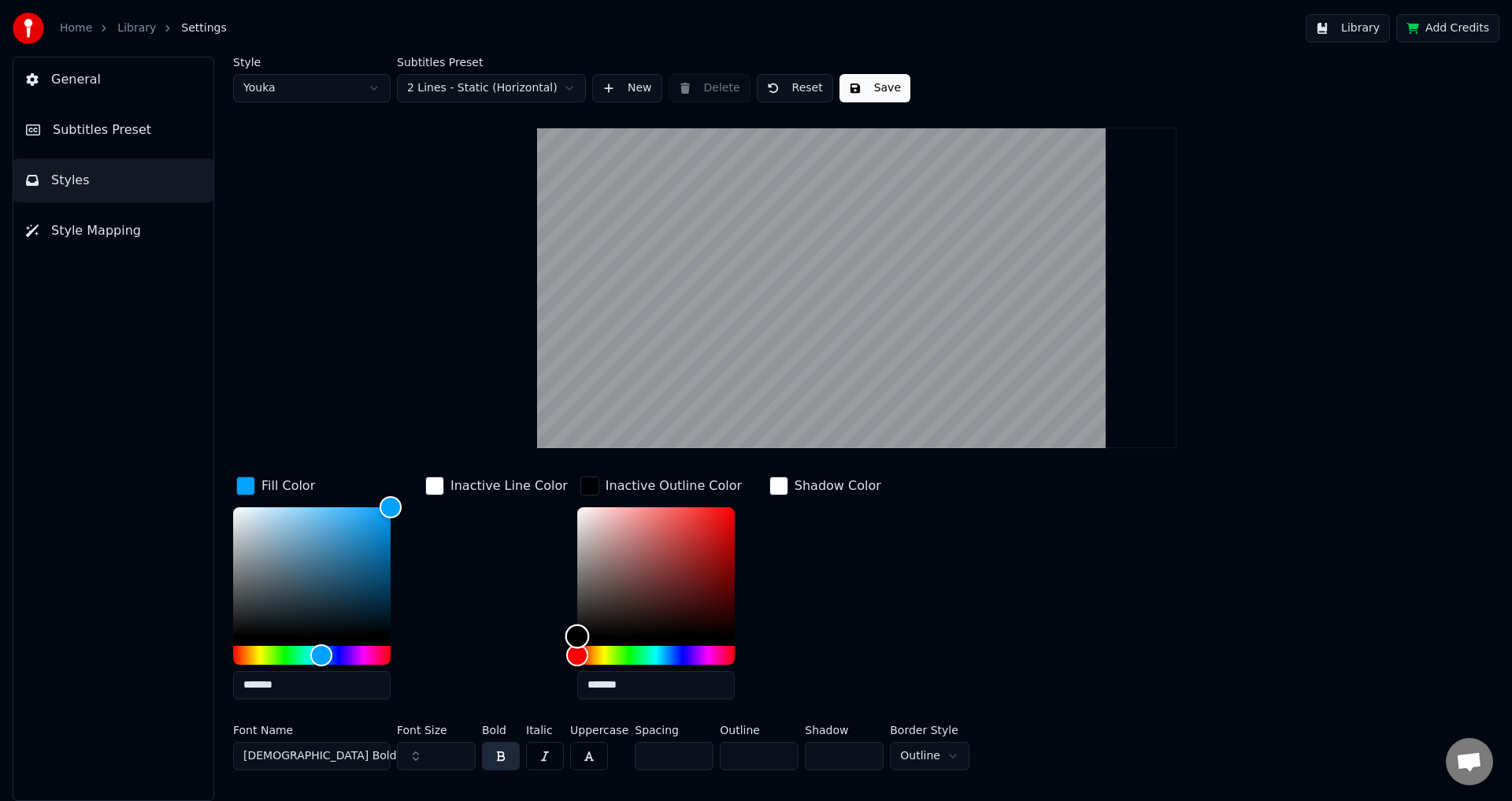
type input "*******"
drag, startPoint x: 588, startPoint y: 549, endPoint x: 552, endPoint y: 498, distance: 62.4
click at [552, 498] on div "Fill Color ******* Inactive Line Color Inactive Outline Color ******* Shadow Co…" at bounding box center [762, 593] width 1059 height 239
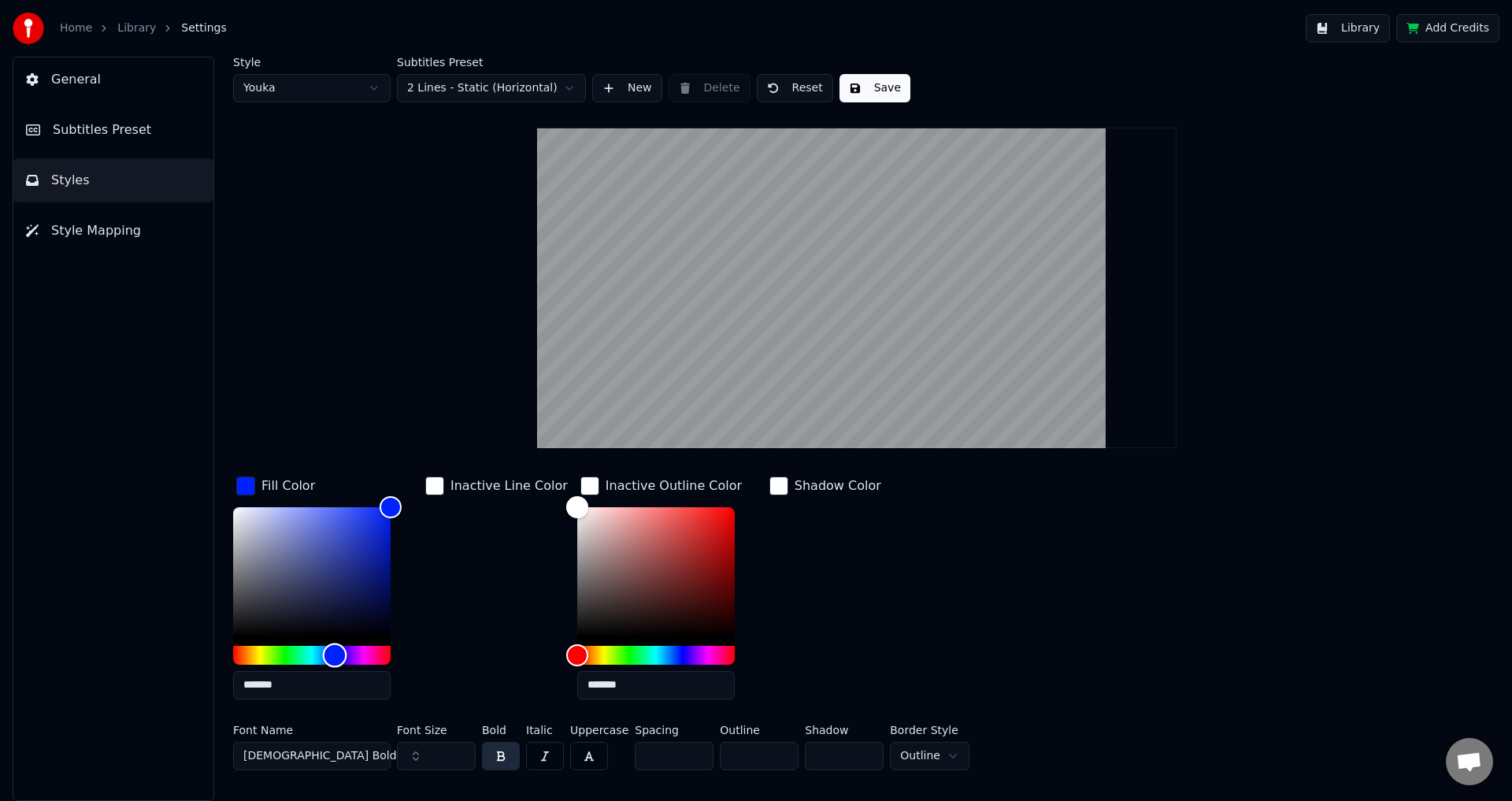
click at [334, 653] on div "Hue" at bounding box center [311, 656] width 157 height 19
drag, startPoint x: 336, startPoint y: 631, endPoint x: 330, endPoint y: 644, distance: 14.3
click at [330, 636] on div "Color" at bounding box center [311, 572] width 157 height 129
drag, startPoint x: 329, startPoint y: 652, endPoint x: 345, endPoint y: 654, distance: 16.1
click at [345, 654] on div "Hue" at bounding box center [345, 655] width 25 height 25
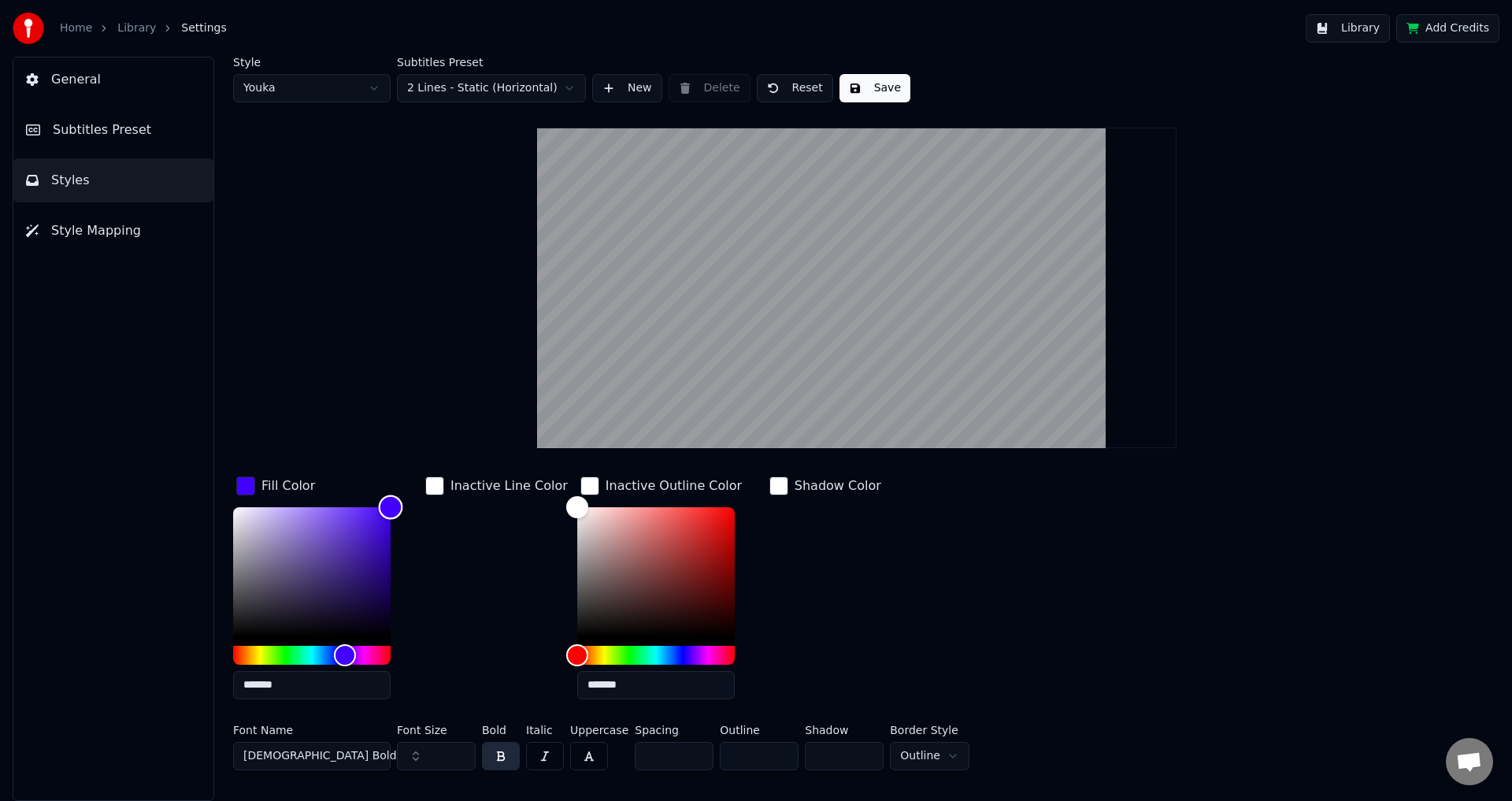
drag, startPoint x: 338, startPoint y: 633, endPoint x: 437, endPoint y: 448, distance: 209.8
click at [437, 448] on div "Style Youka Subtitles Preset 2 Lines - Static (Horizontal) New Delete Reset Sav…" at bounding box center [857, 417] width 1248 height 720
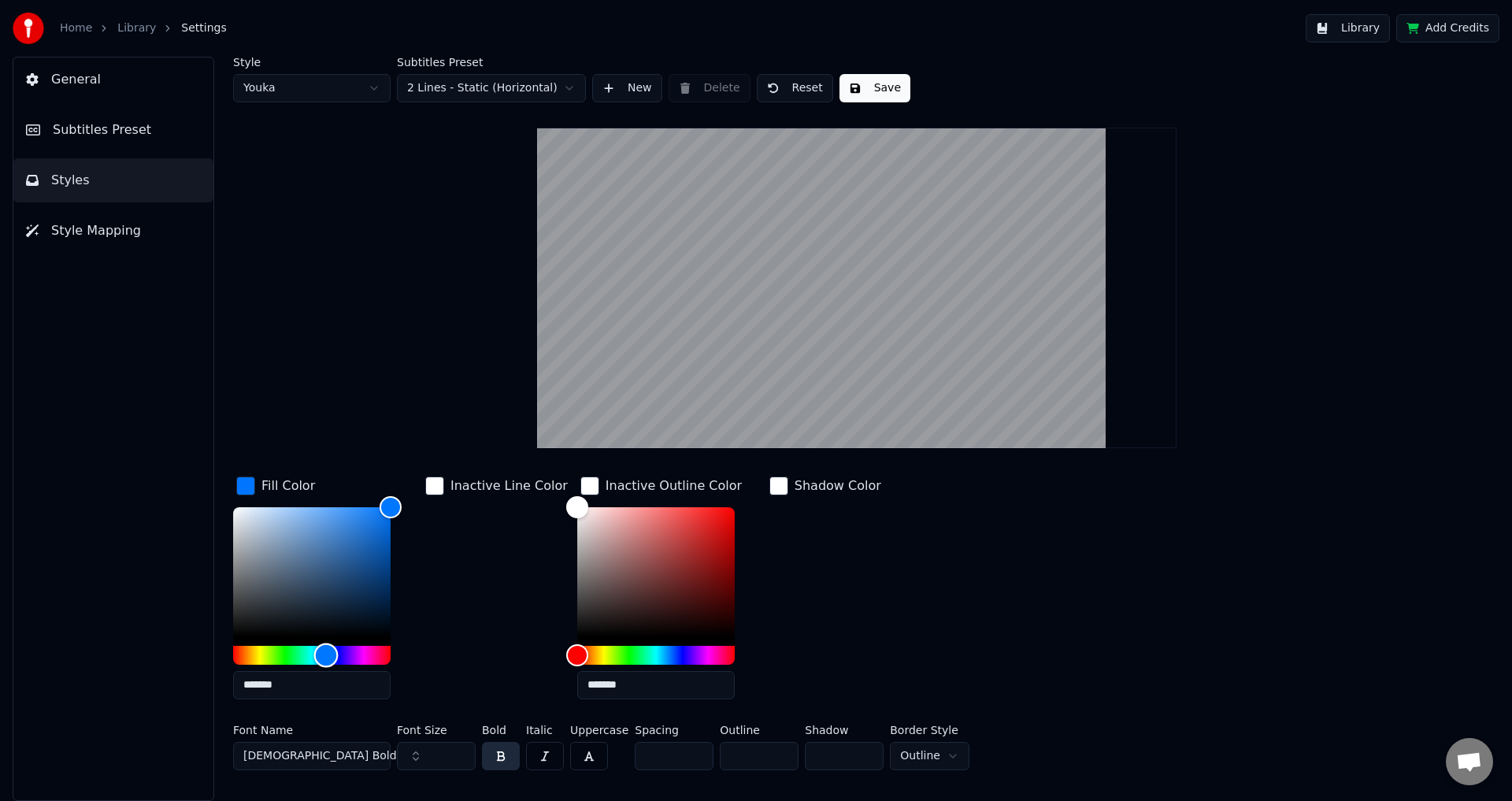
type input "*******"
drag, startPoint x: 337, startPoint y: 646, endPoint x: 325, endPoint y: 654, distance: 14.4
click at [325, 654] on div "Hue" at bounding box center [326, 655] width 25 height 25
click at [450, 486] on div "Inactive Line Color" at bounding box center [509, 486] width 117 height 19
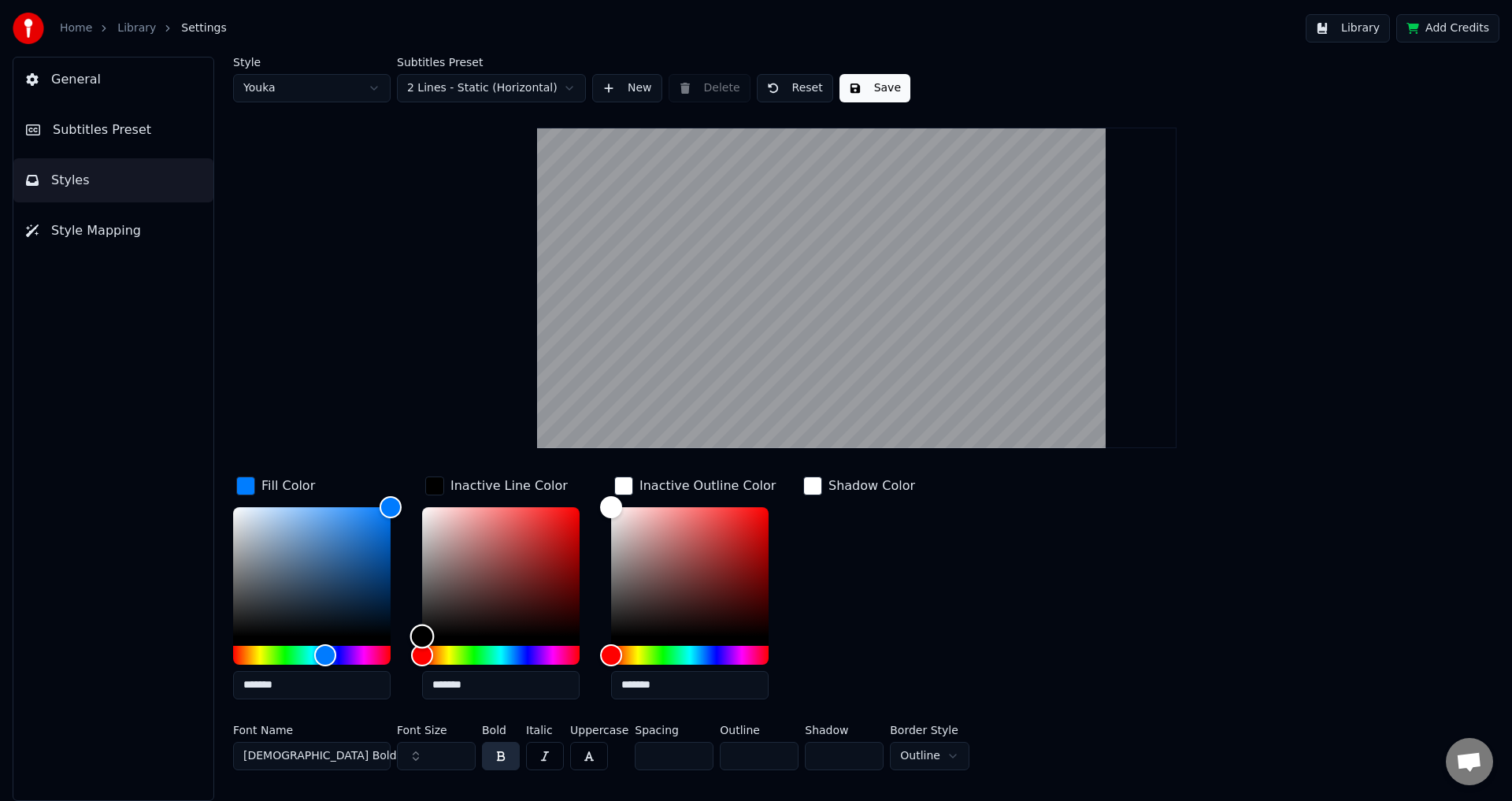
drag, startPoint x: 490, startPoint y: 601, endPoint x: 328, endPoint y: 667, distance: 174.9
click at [328, 667] on div "Fill Color ******* Inactive Line Color ******* Inactive Outline Color ******* S…" at bounding box center [762, 593] width 1059 height 239
drag, startPoint x: 488, startPoint y: 552, endPoint x: 442, endPoint y: 525, distance: 53.3
click at [442, 525] on div "Color" at bounding box center [501, 572] width 157 height 129
type input "*******"
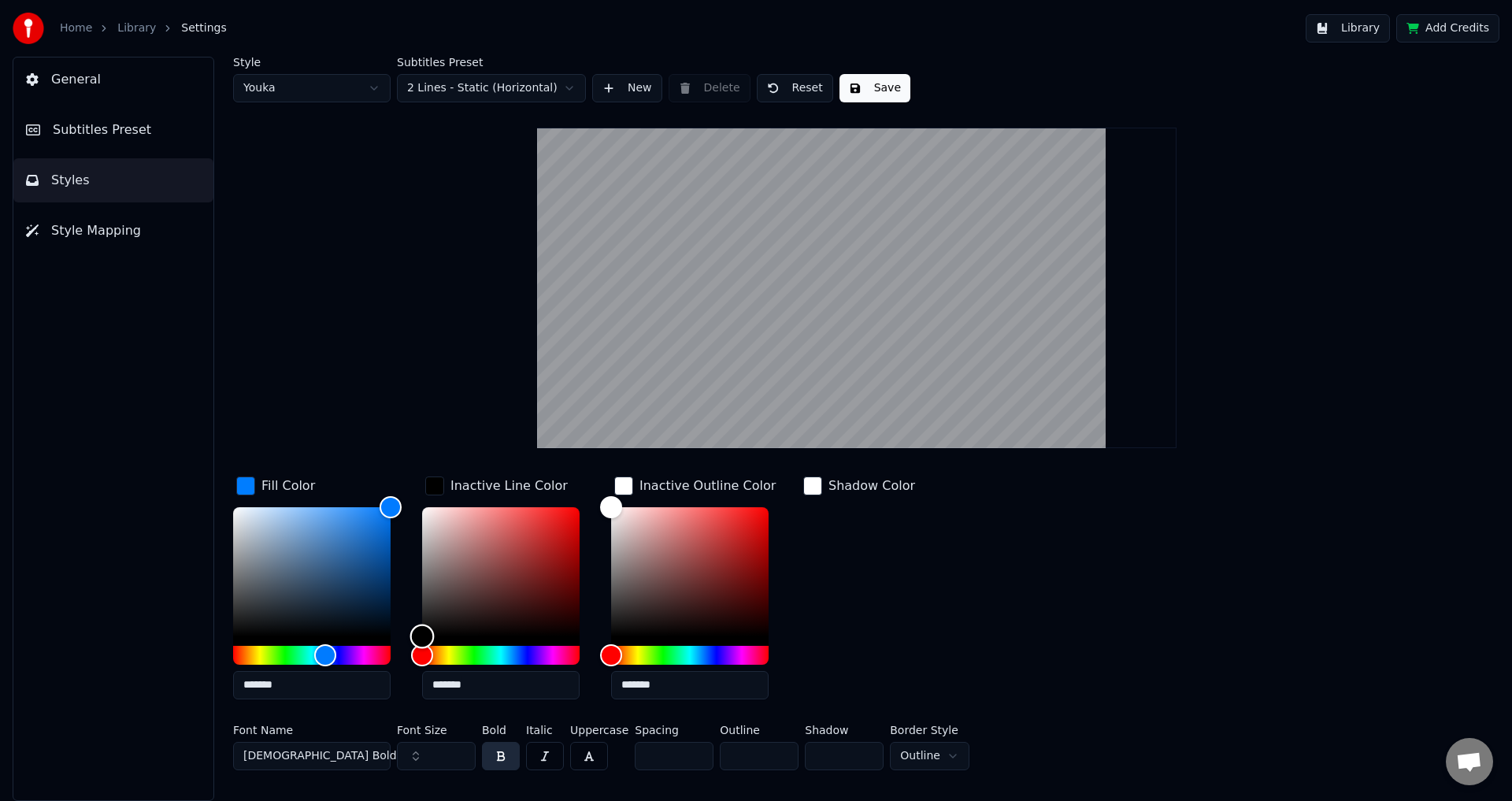
drag, startPoint x: 441, startPoint y: 523, endPoint x: 396, endPoint y: 656, distance: 140.4
click at [396, 659] on div "Fill Color ******* Inactive Line Color ******* Inactive Outline Color ******* S…" at bounding box center [762, 593] width 1059 height 239
click at [972, 560] on div "Fill Color ******* Inactive Line Color ******* Inactive Outline Color ******* S…" at bounding box center [762, 593] width 1059 height 239
click at [884, 97] on button "Save" at bounding box center [875, 89] width 71 height 29
click at [1362, 34] on button "Library" at bounding box center [1348, 29] width 85 height 29
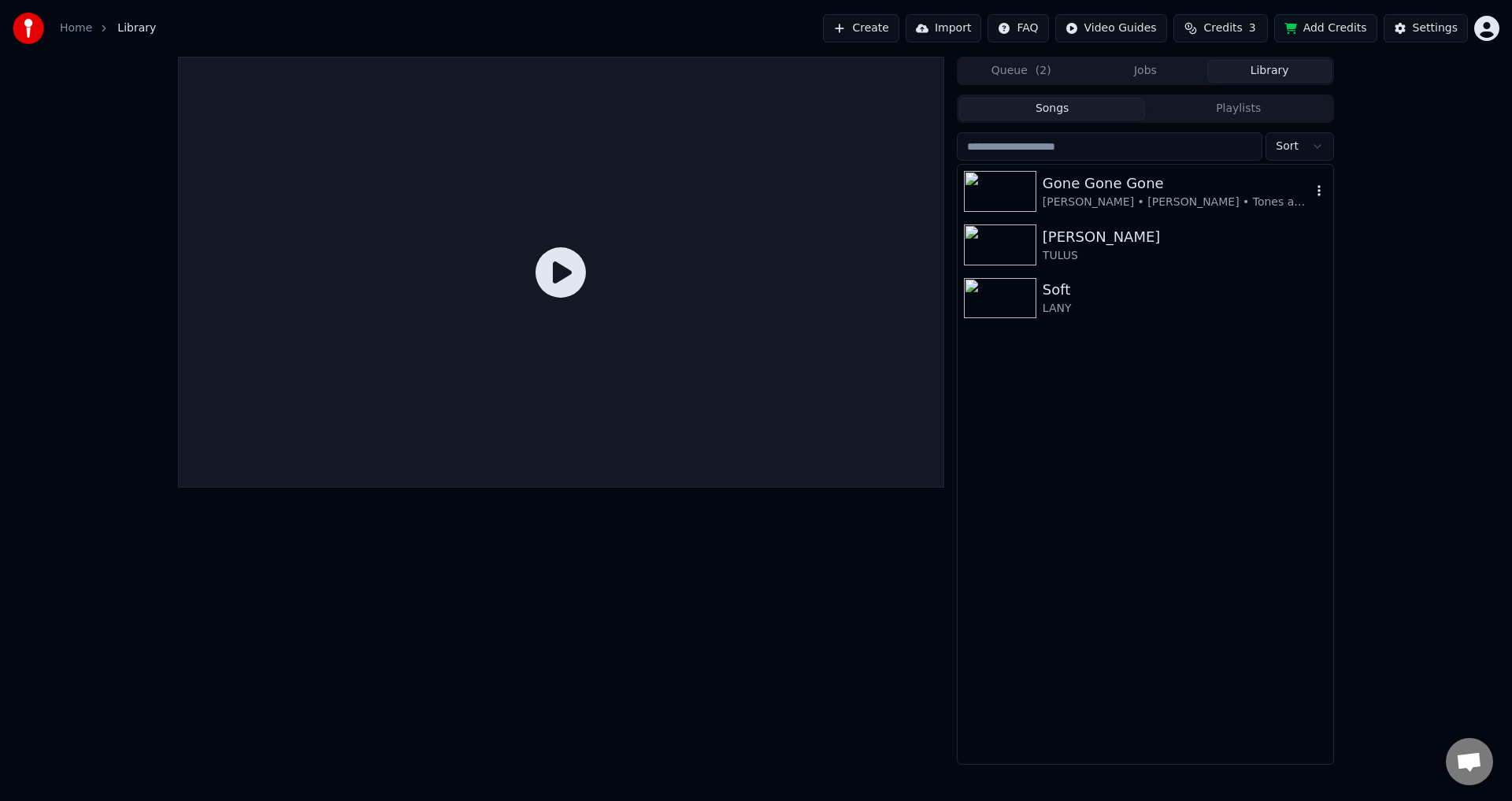
click at [1095, 213] on div "Gone Gone Gone [PERSON_NAME] • [PERSON_NAME] • Tones and I" at bounding box center [1146, 191] width 376 height 54
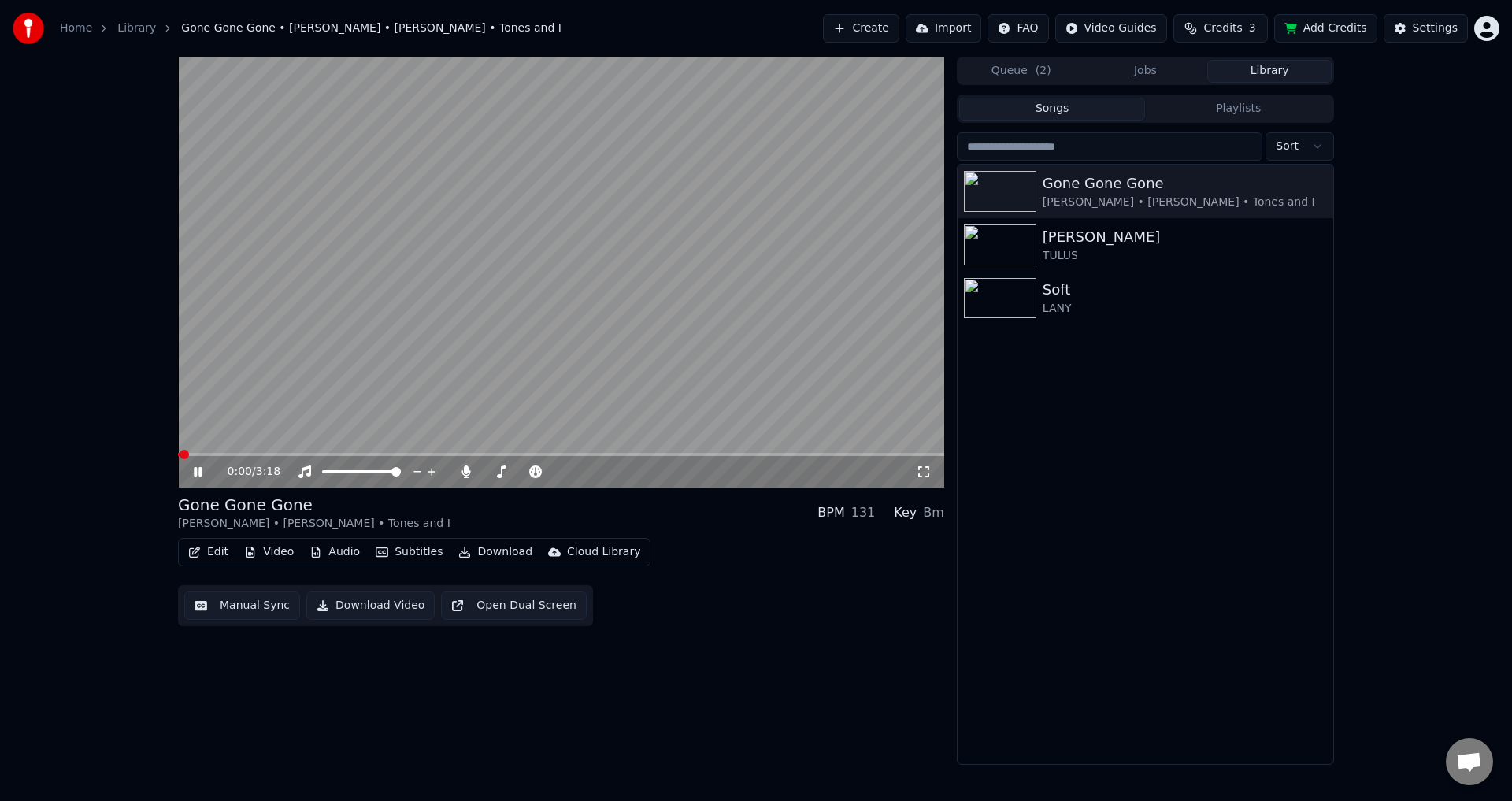
click at [921, 467] on icon at bounding box center [924, 472] width 11 height 11
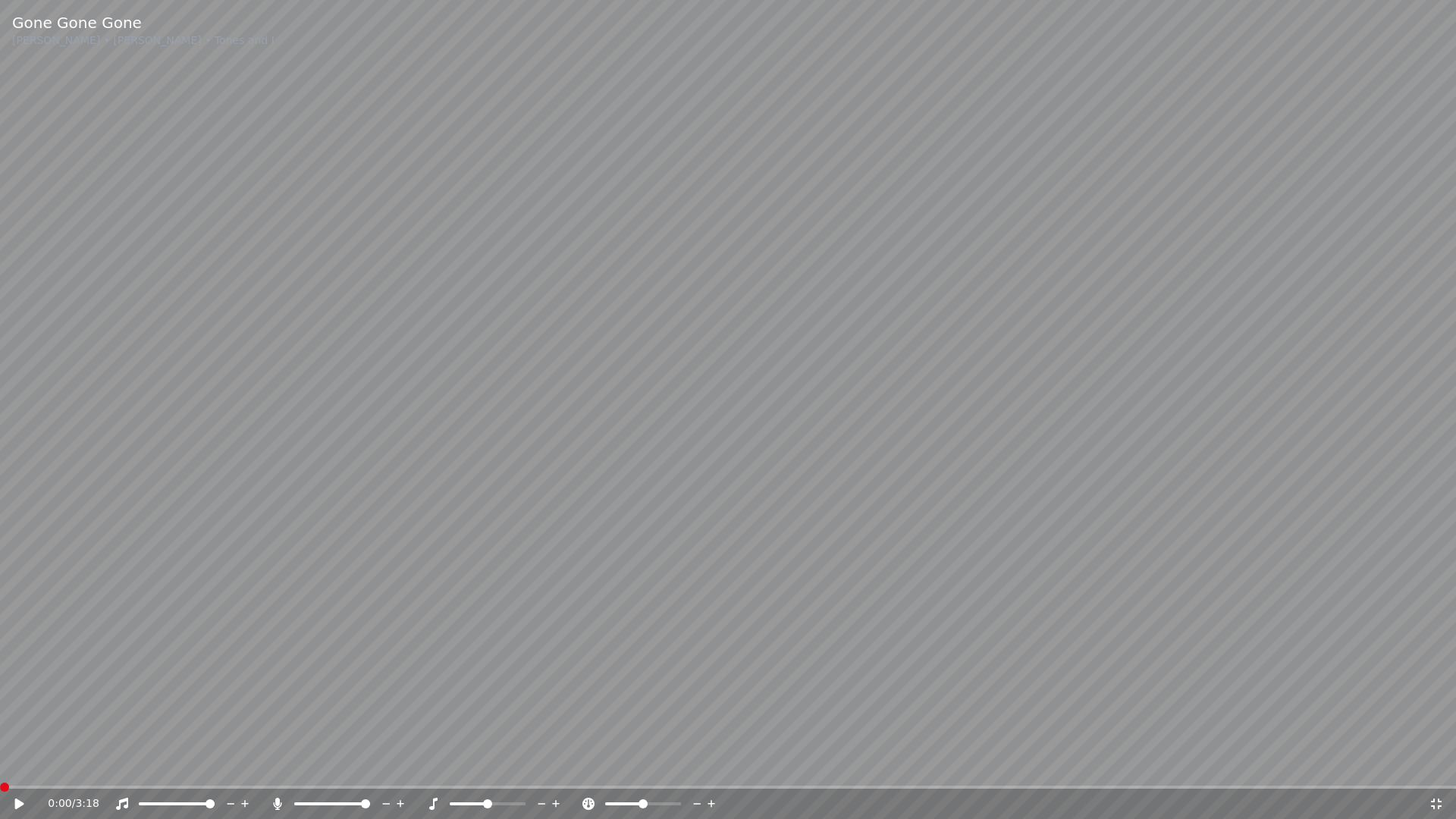
click at [0, 770] on span at bounding box center [5, 787] width 9 height 9
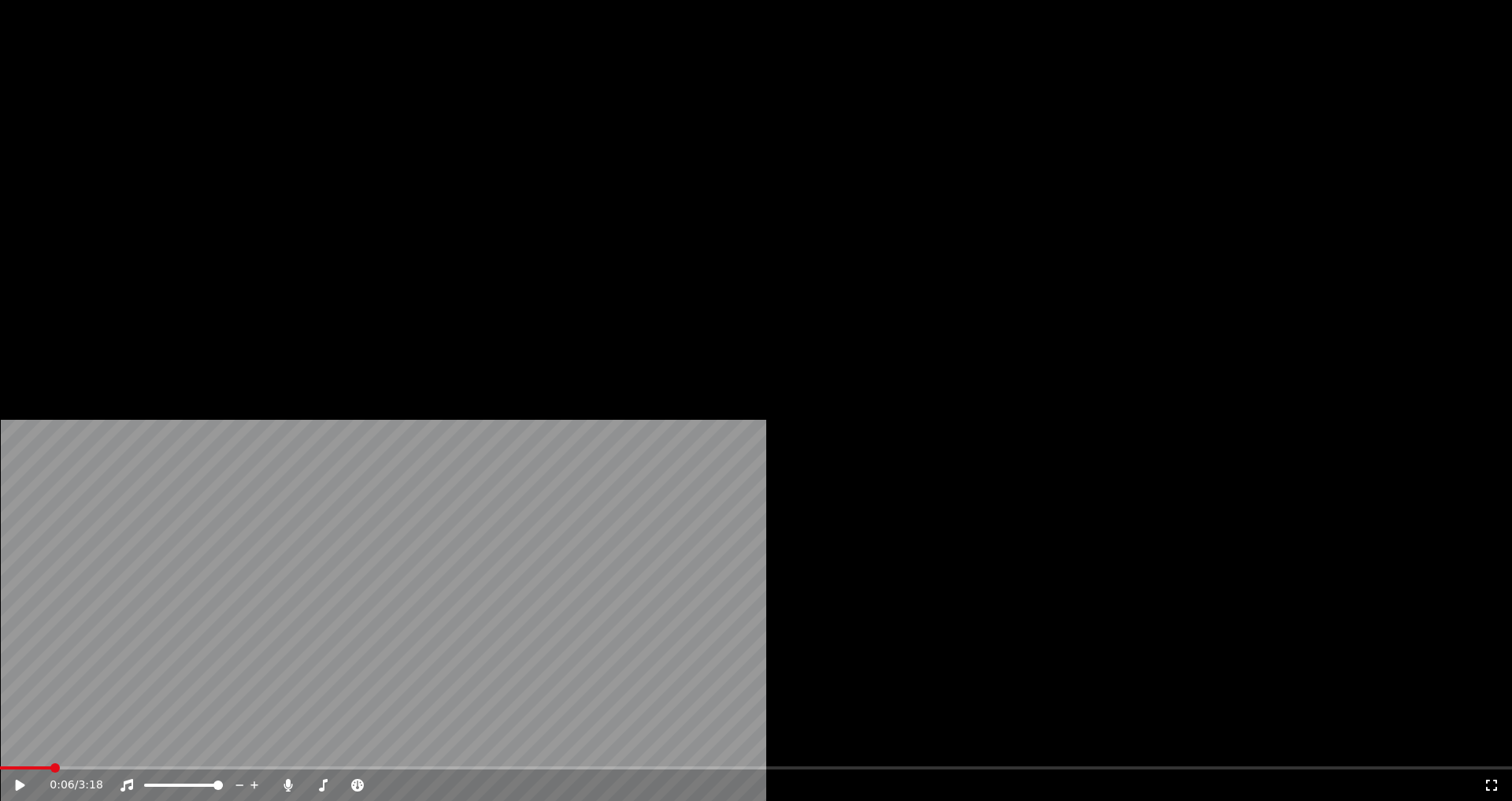
click at [208, 133] on button "Edit" at bounding box center [208, 121] width 53 height 22
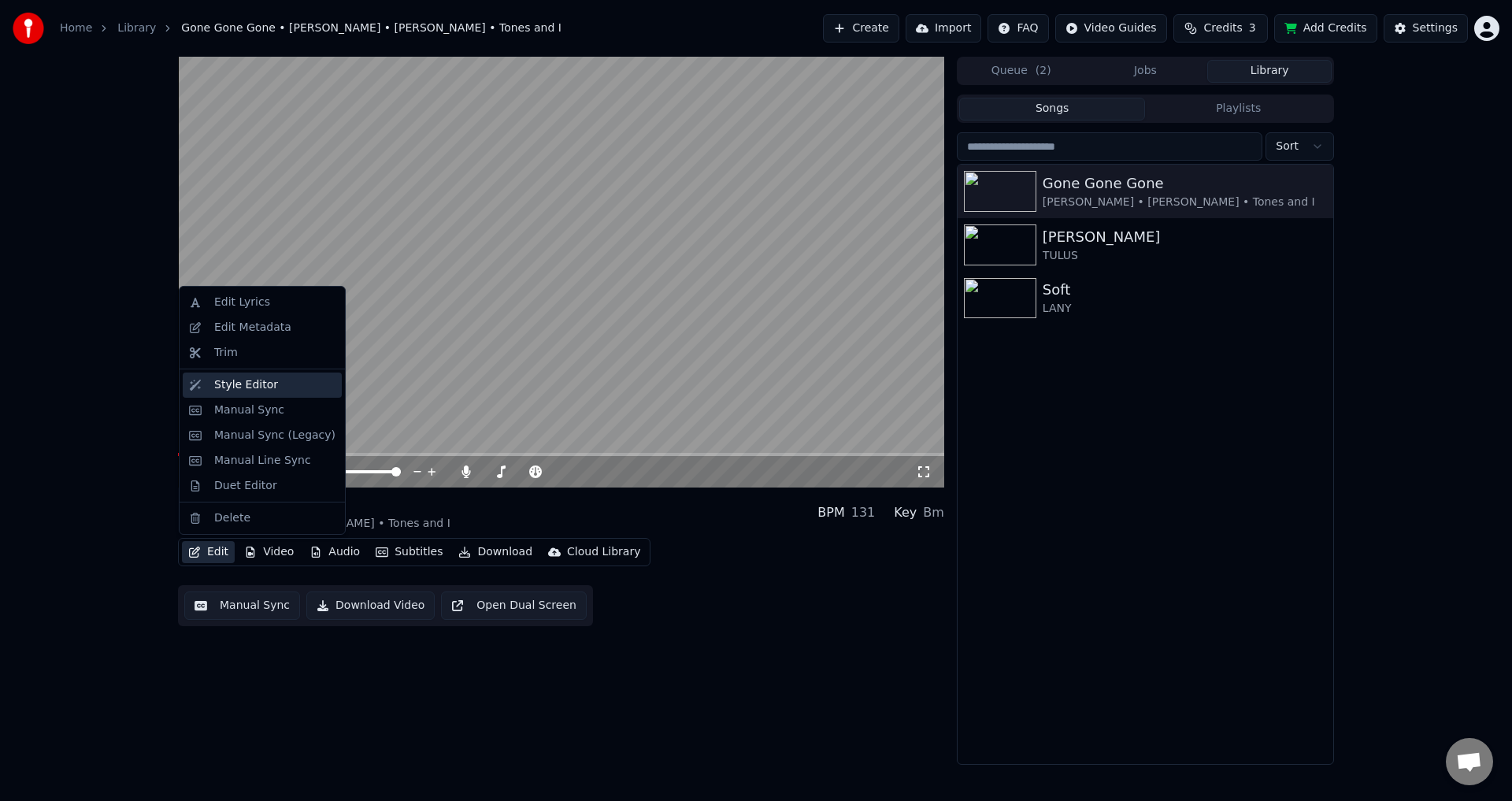
click at [267, 391] on div "Style Editor" at bounding box center [246, 386] width 64 height 16
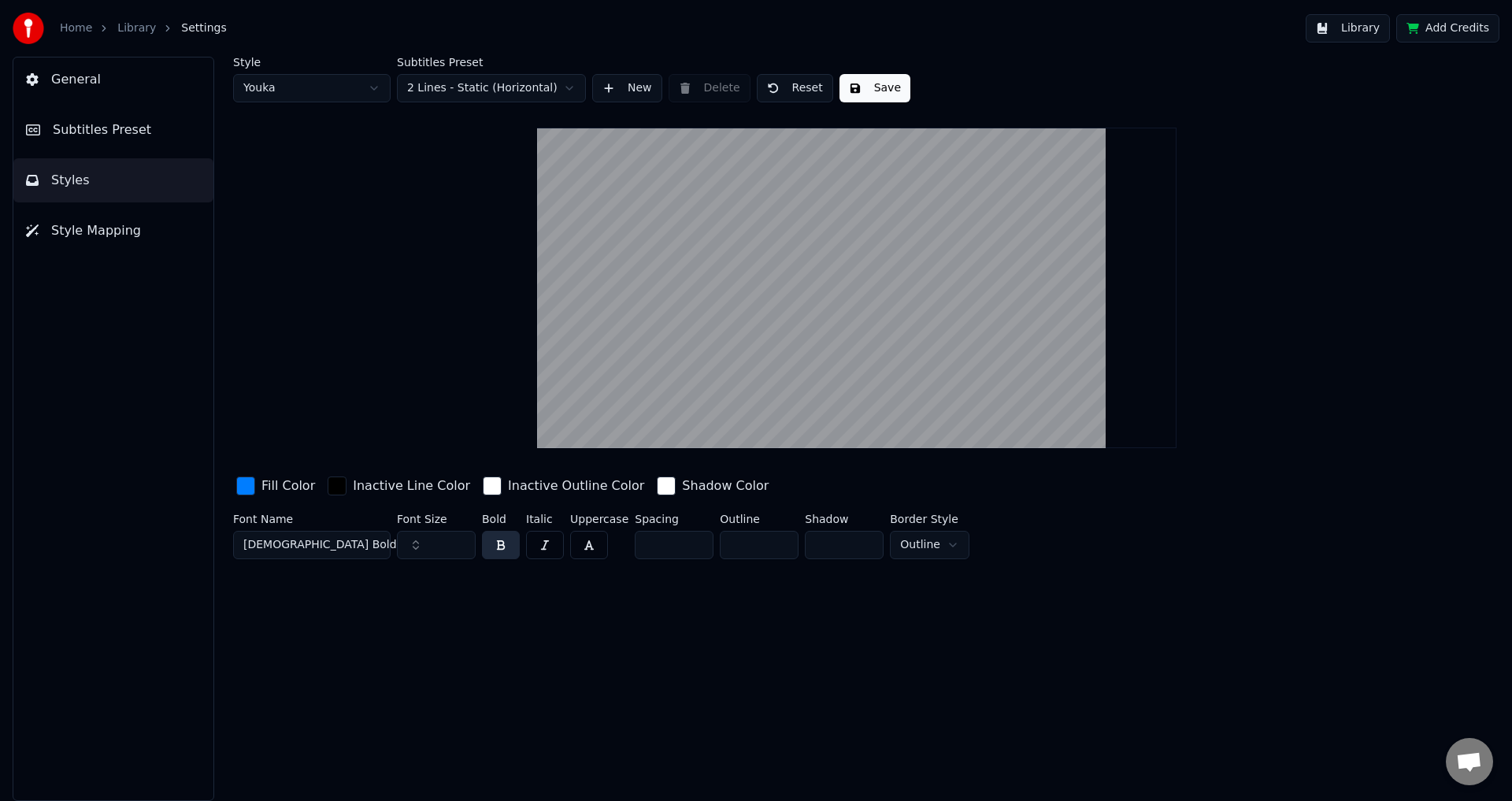
click at [271, 490] on div "Fill Color" at bounding box center [288, 486] width 53 height 19
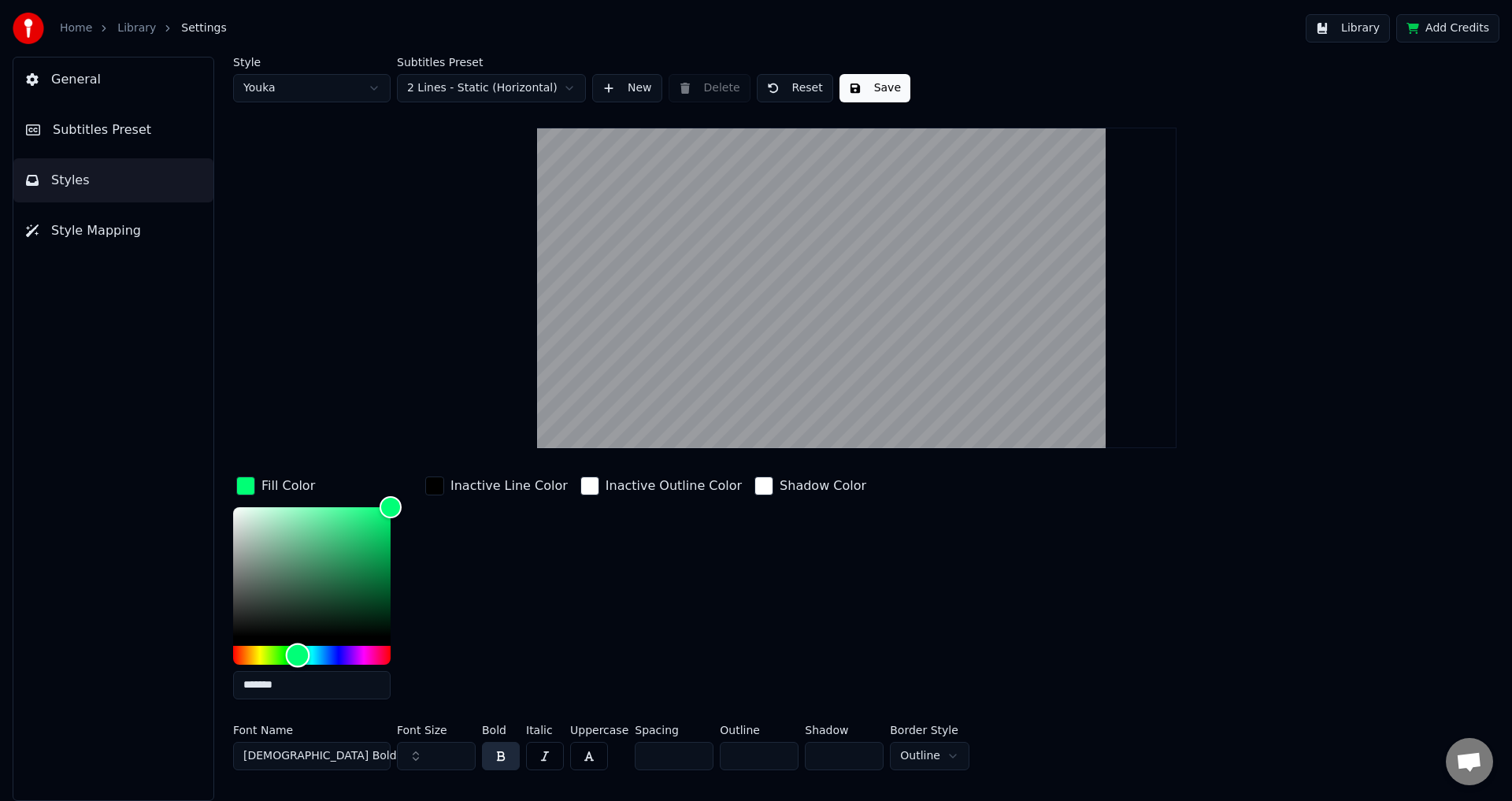
click at [298, 648] on div "Hue" at bounding box center [311, 656] width 157 height 19
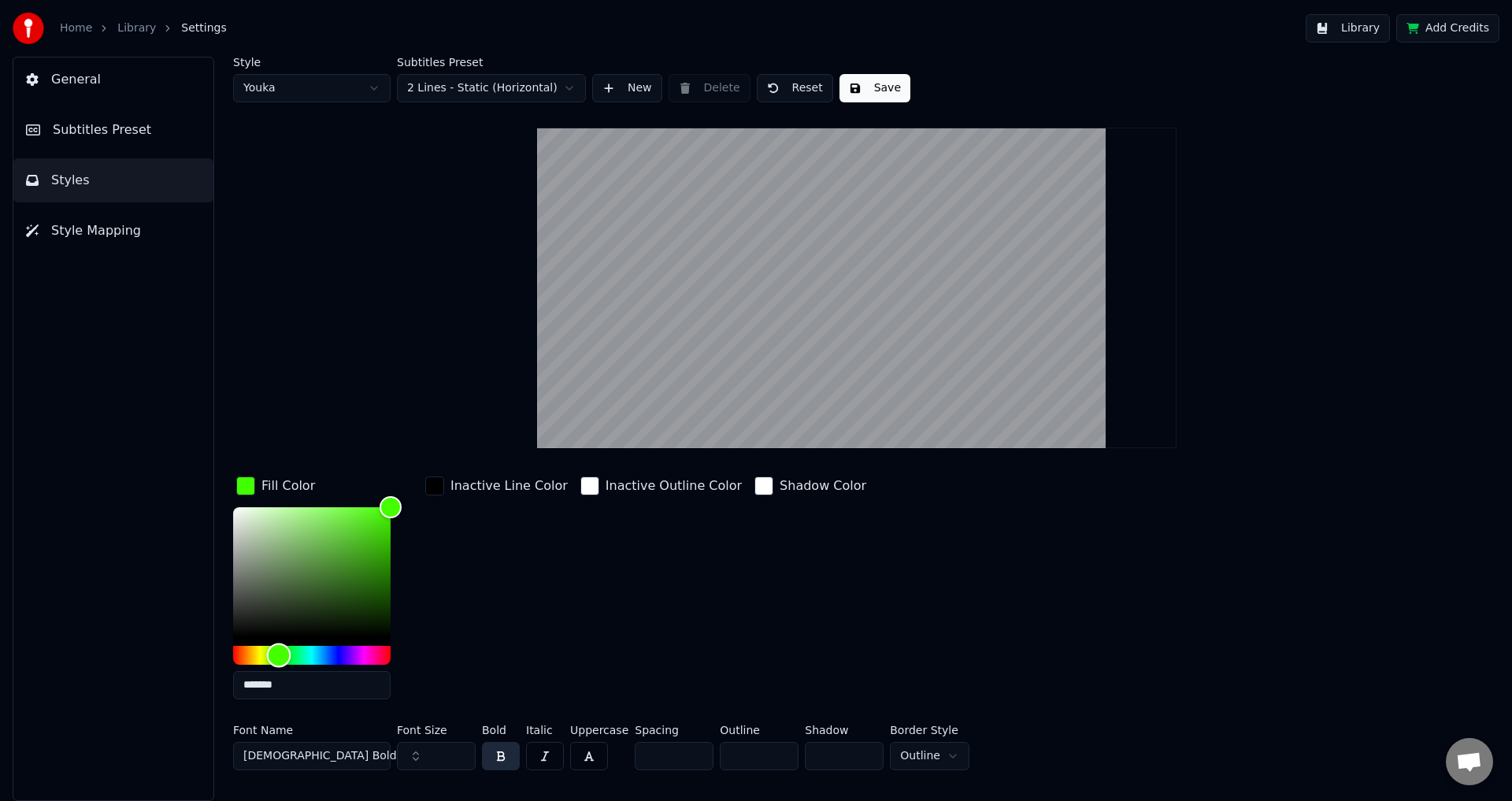
drag, startPoint x: 294, startPoint y: 652, endPoint x: 279, endPoint y: 653, distance: 15.0
click at [279, 653] on div "Hue" at bounding box center [279, 655] width 25 height 25
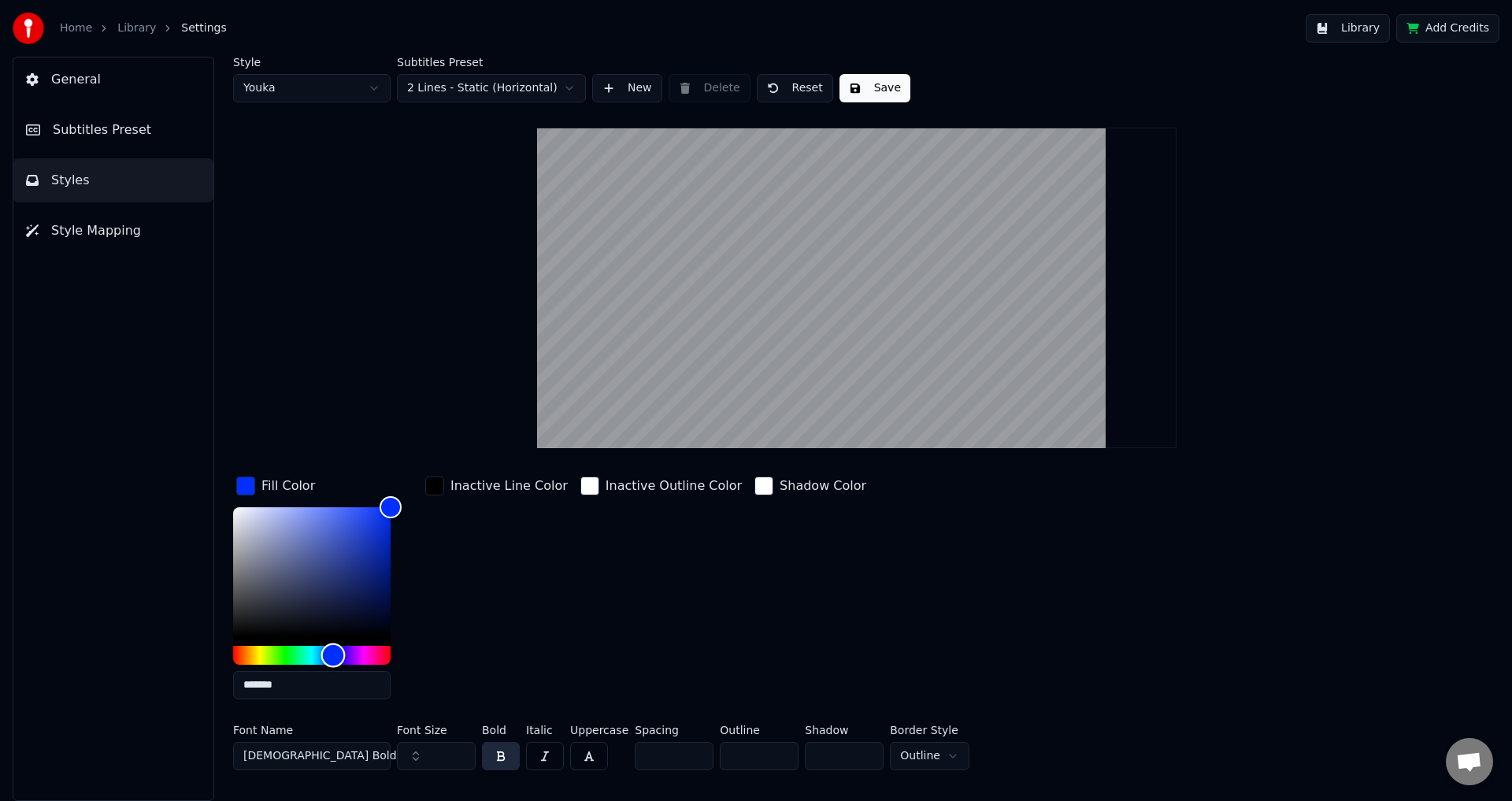
type input "*******"
drag, startPoint x: 290, startPoint y: 648, endPoint x: 334, endPoint y: 649, distance: 44.0
click at [334, 649] on div "Hue" at bounding box center [311, 656] width 157 height 19
drag, startPoint x: 392, startPoint y: 502, endPoint x: 485, endPoint y: 490, distance: 93.8
click at [442, 491] on div "Fill Color ******* Inactive Line Color Inactive Outline Color Shadow Color" at bounding box center [762, 593] width 1059 height 239
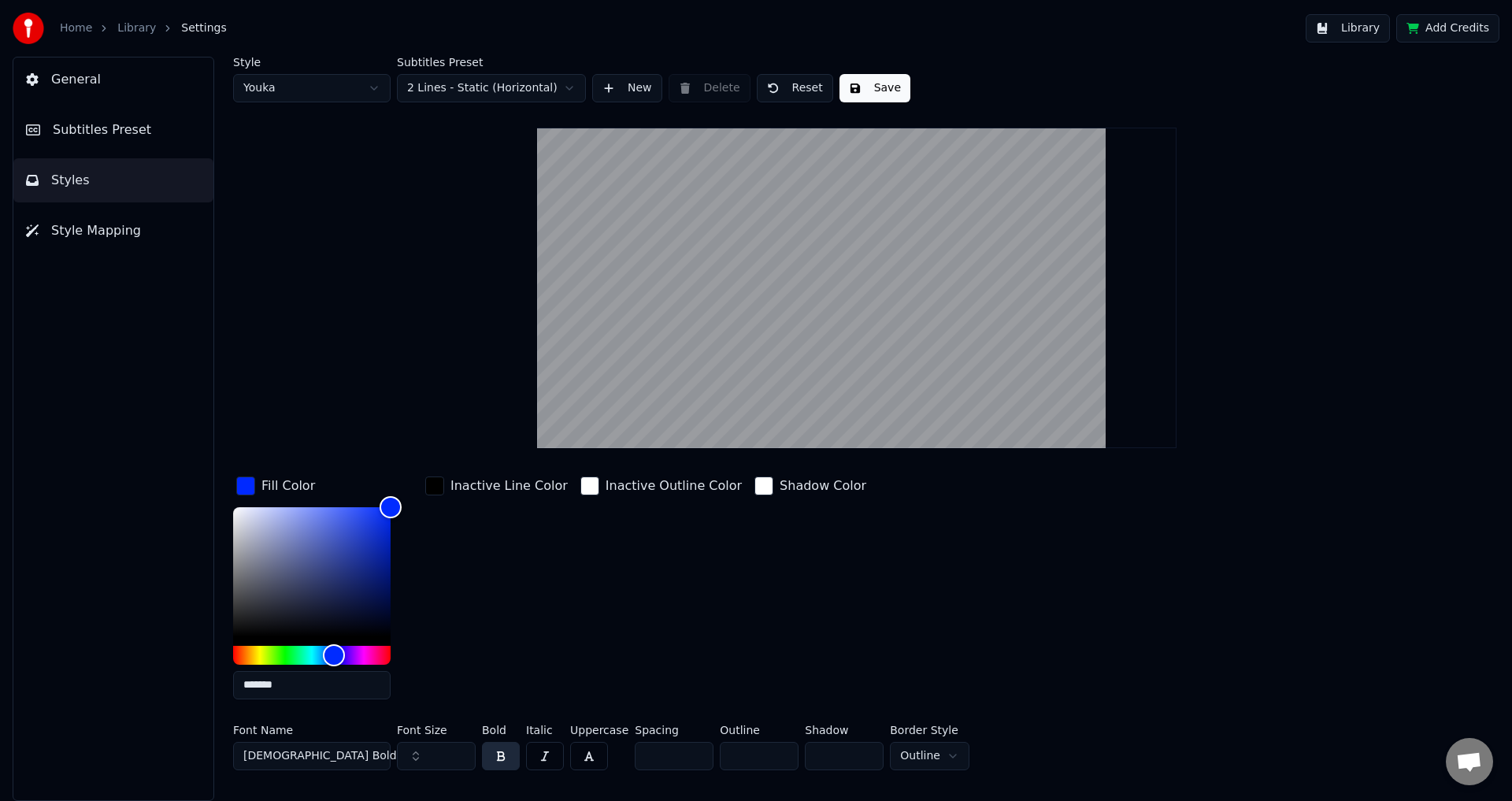
click at [780, 484] on div "Shadow Color" at bounding box center [823, 486] width 87 height 19
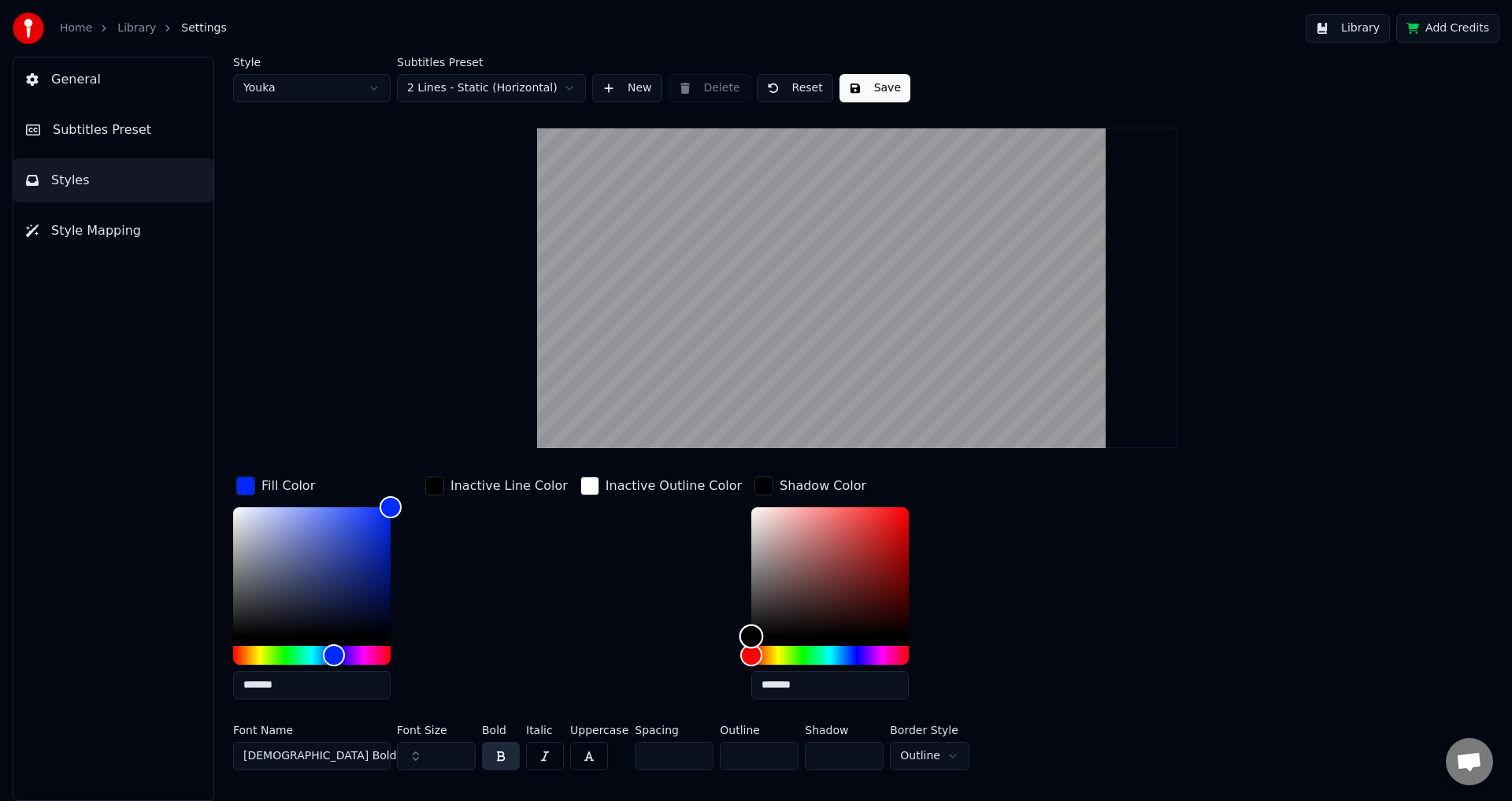
drag, startPoint x: 757, startPoint y: 534, endPoint x: 671, endPoint y: 698, distance: 185.2
click at [671, 698] on div "Fill Color ******* Inactive Line Color Inactive Outline Color Shadow Color ****…" at bounding box center [762, 593] width 1059 height 239
drag, startPoint x: 750, startPoint y: 611, endPoint x: 828, endPoint y: 573, distance: 86.8
click at [828, 573] on div "Color" at bounding box center [829, 572] width 157 height 129
drag, startPoint x: 827, startPoint y: 565, endPoint x: 850, endPoint y: 545, distance: 30.5
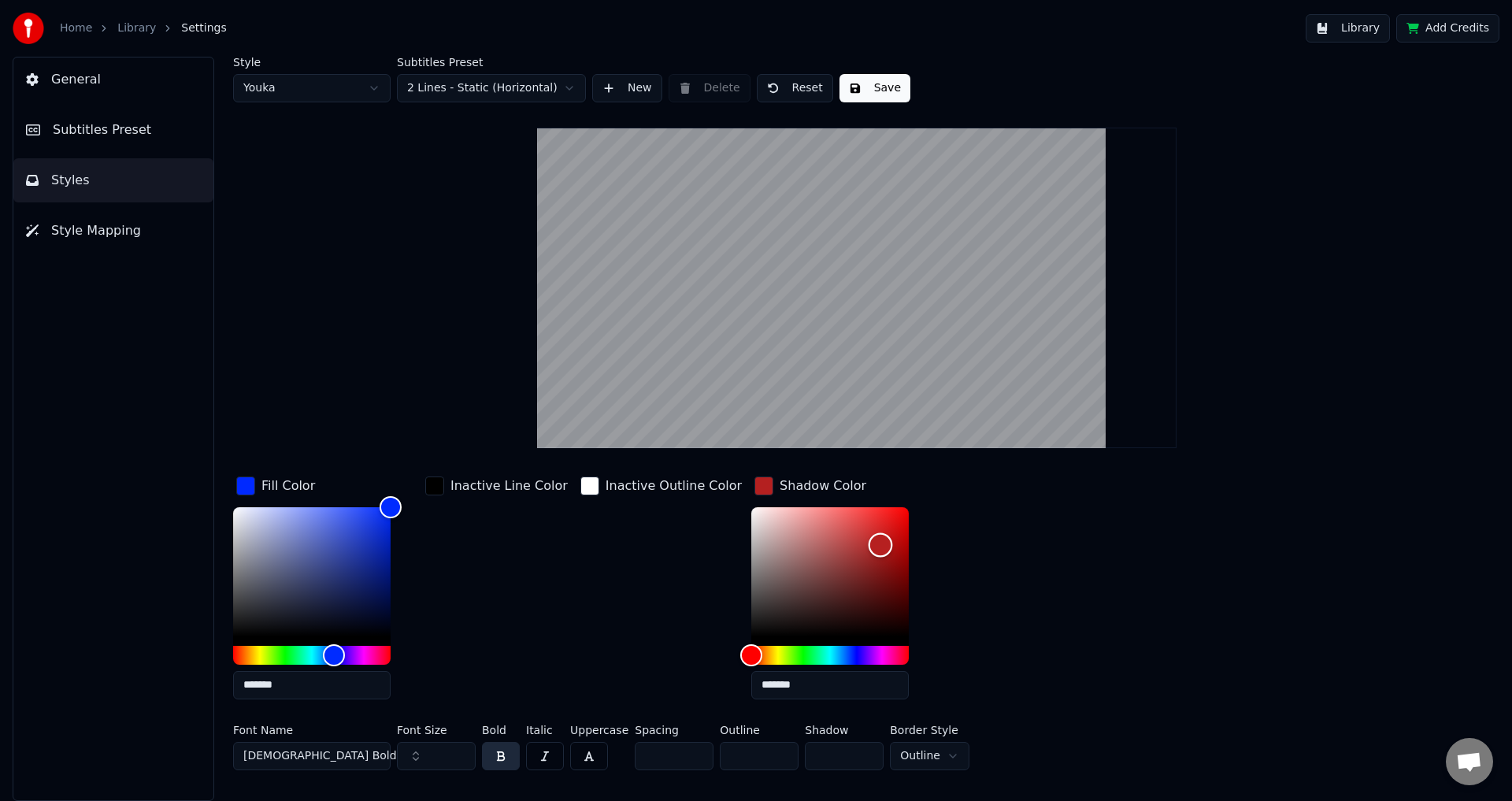
click at [869, 545] on div "Color" at bounding box center [881, 545] width 25 height 25
type input "*******"
drag, startPoint x: 850, startPoint y: 545, endPoint x: 530, endPoint y: 490, distance: 324.7
click at [530, 490] on div "Fill Color ******* Inactive Line Color Inactive Outline Color Shadow Color ****…" at bounding box center [762, 593] width 1059 height 239
click at [1094, 594] on div "Fill Color ******* Inactive Line Color Inactive Outline Color Shadow Color ****…" at bounding box center [762, 593] width 1059 height 239
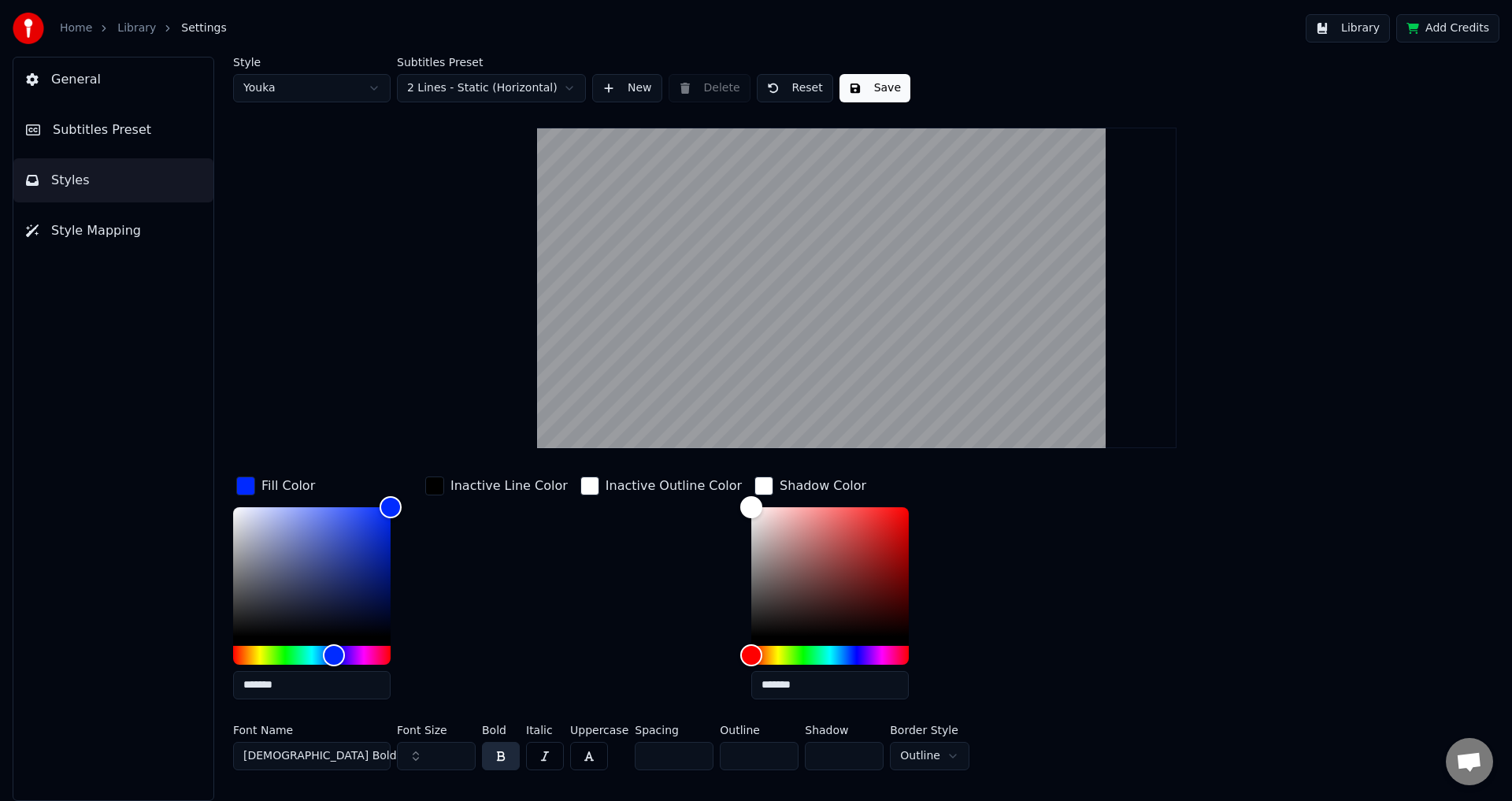
click at [754, 488] on div "button" at bounding box center [764, 486] width 19 height 19
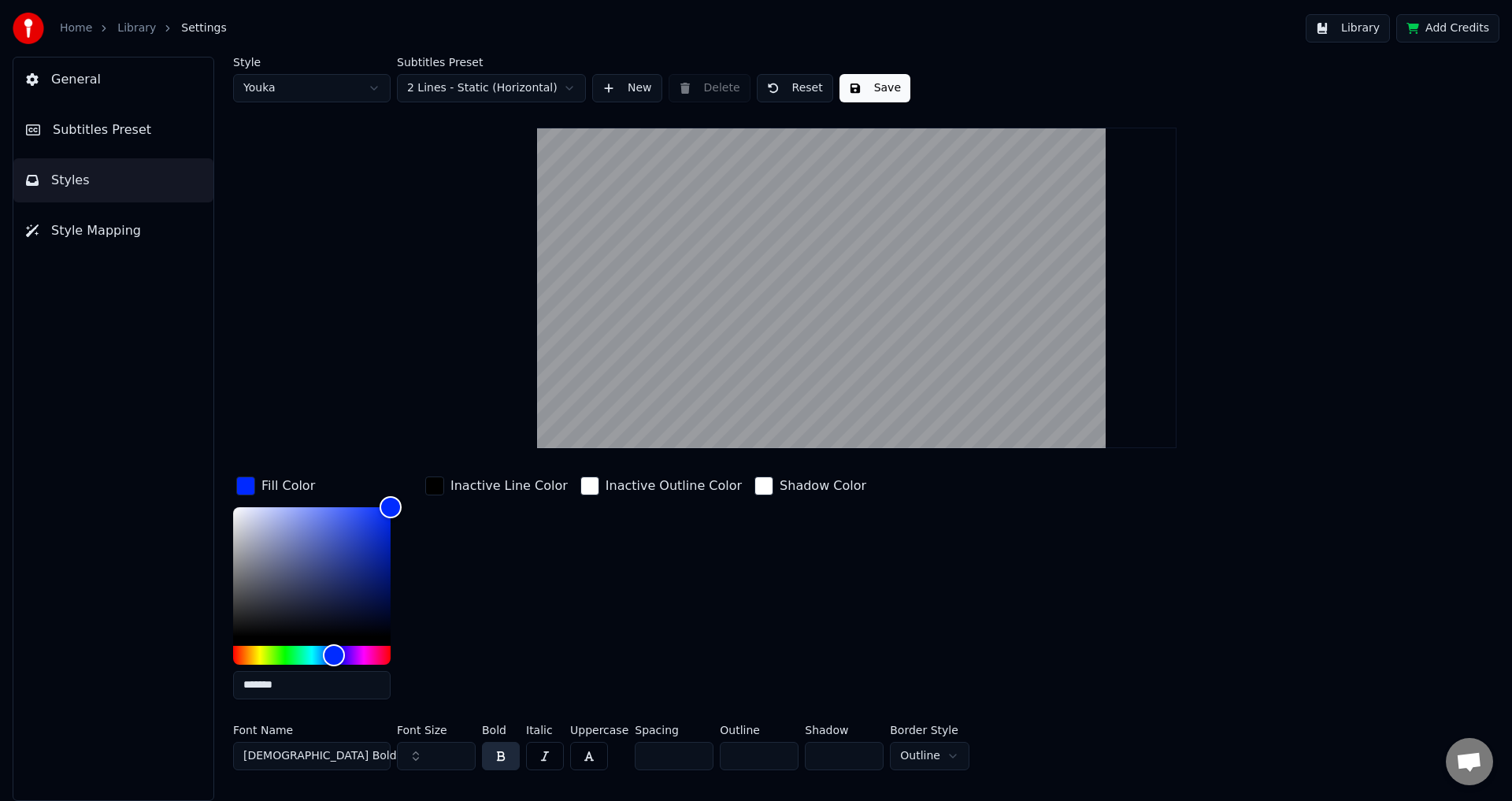
click at [580, 494] on div "button" at bounding box center [590, 486] width 19 height 19
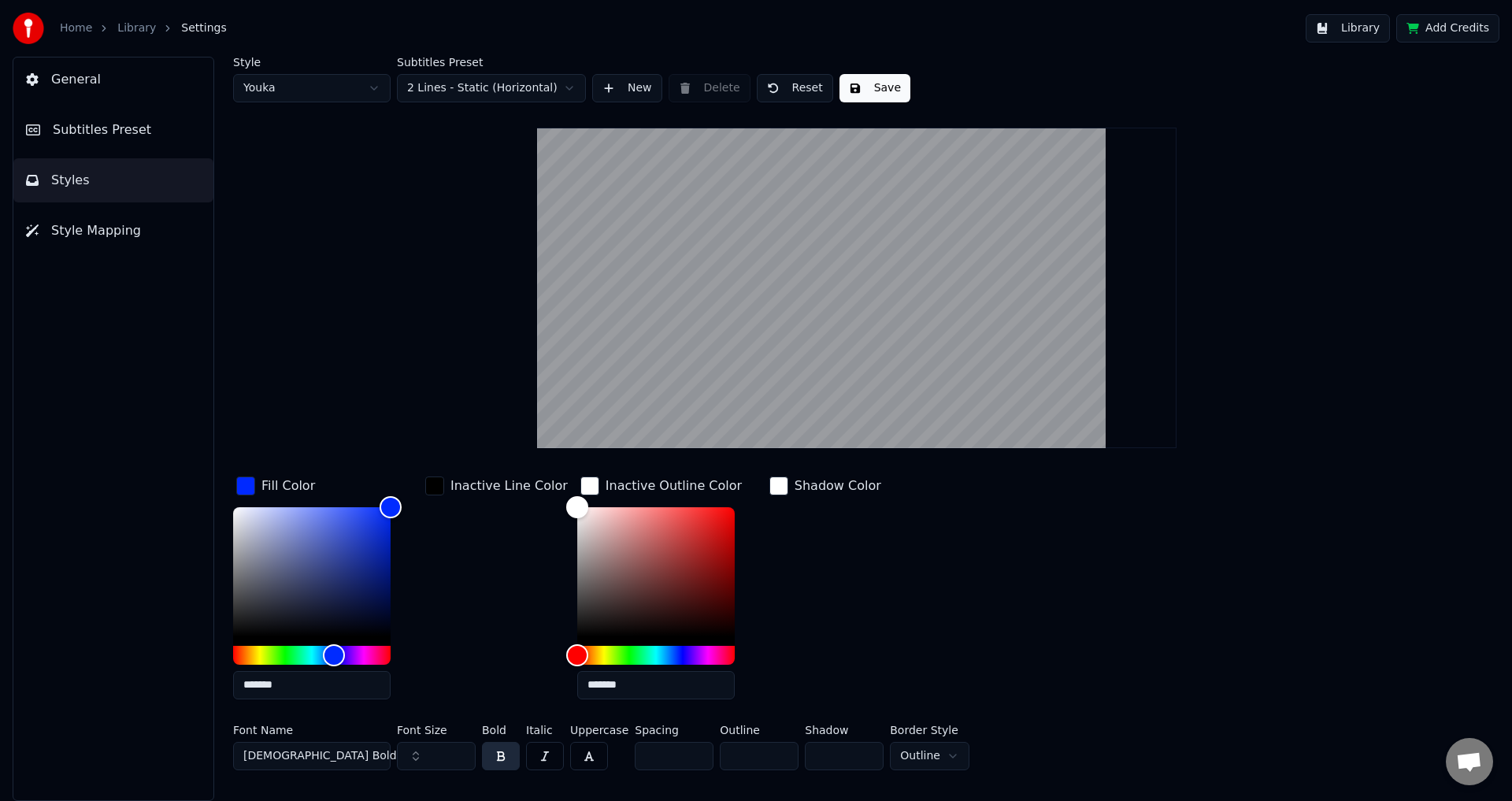
click at [580, 494] on div "button" at bounding box center [590, 486] width 19 height 19
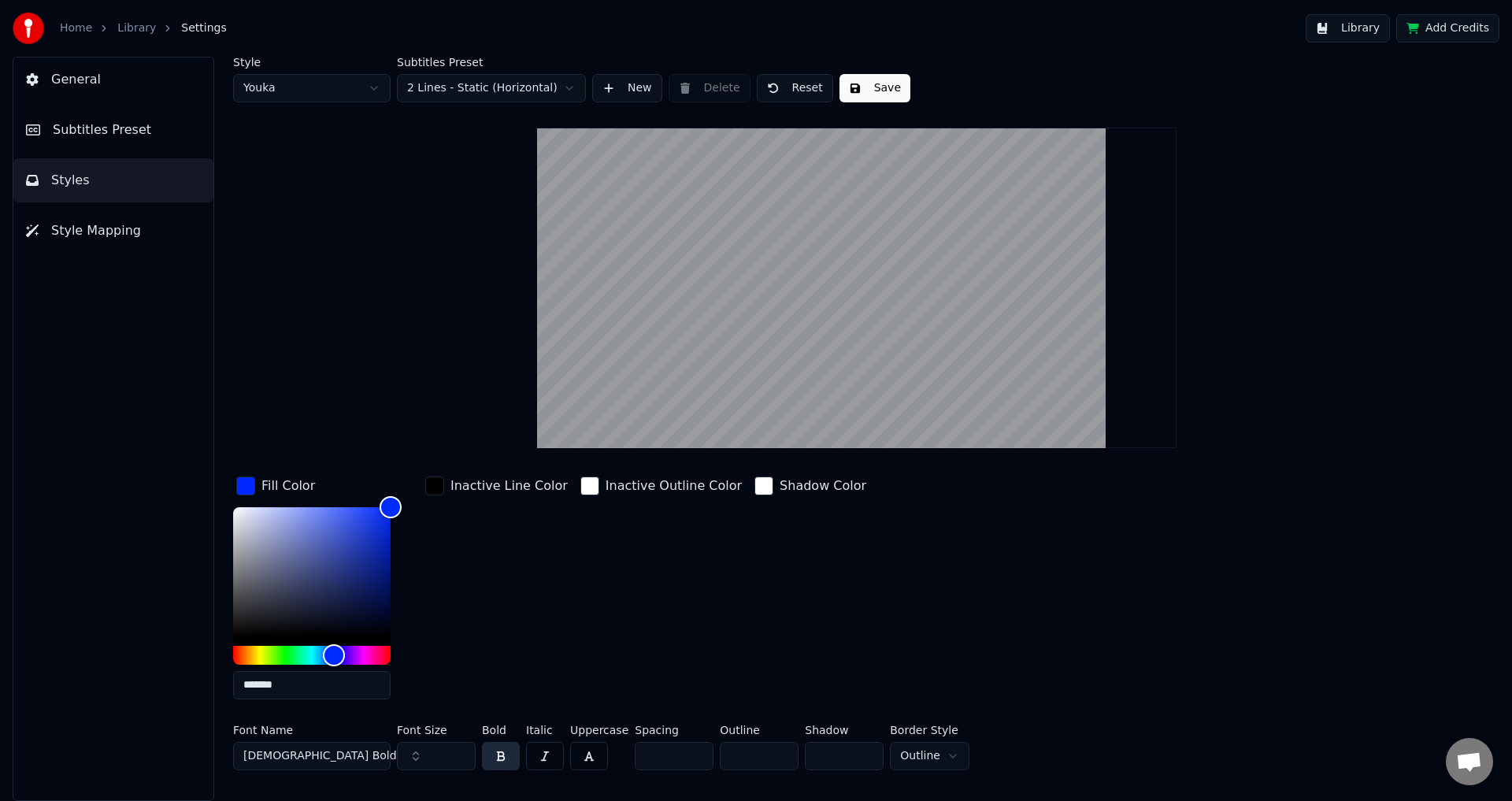
click at [505, 751] on button "button" at bounding box center [501, 756] width 38 height 29
click at [241, 483] on div "button" at bounding box center [246, 486] width 19 height 19
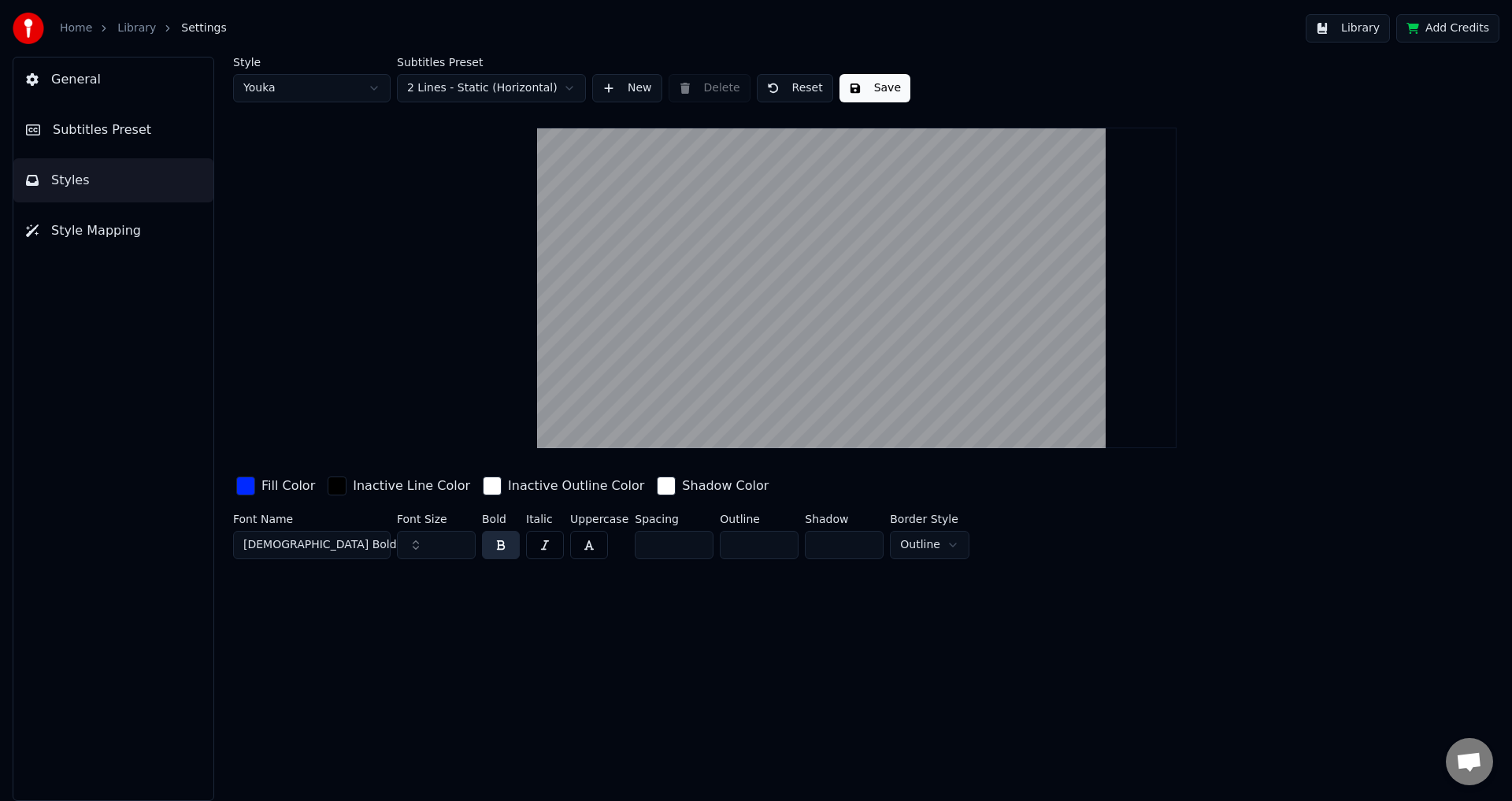
click at [851, 92] on button "Save" at bounding box center [875, 89] width 71 height 29
click at [1385, 30] on button "Library" at bounding box center [1348, 29] width 85 height 29
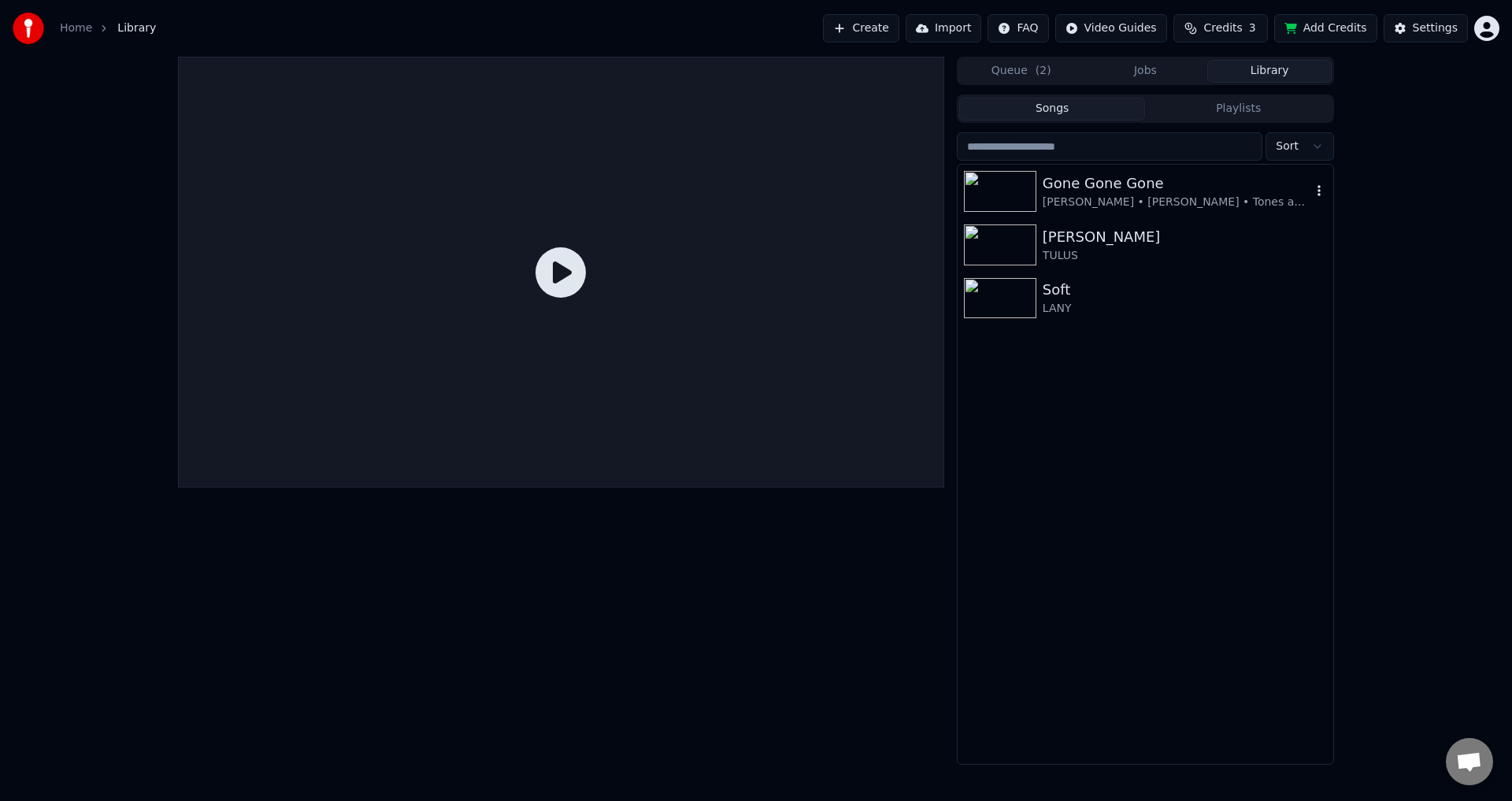
click at [1024, 180] on img at bounding box center [1000, 191] width 73 height 41
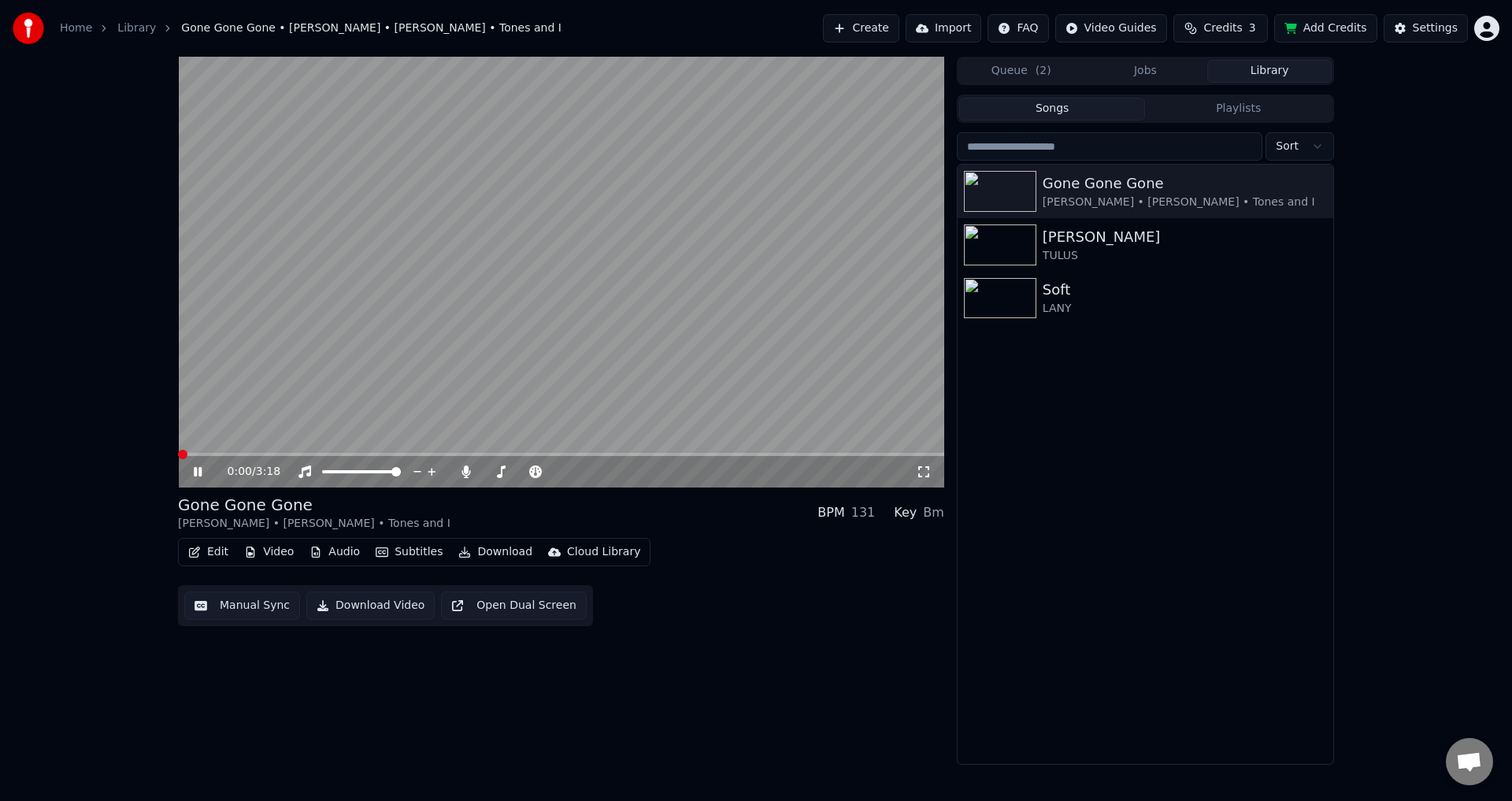
click at [916, 471] on icon at bounding box center [924, 472] width 16 height 13
click at [705, 453] on span at bounding box center [561, 454] width 766 height 3
click at [190, 456] on span at bounding box center [184, 454] width 12 height 3
click at [223, 620] on button "Manual Sync" at bounding box center [242, 606] width 116 height 29
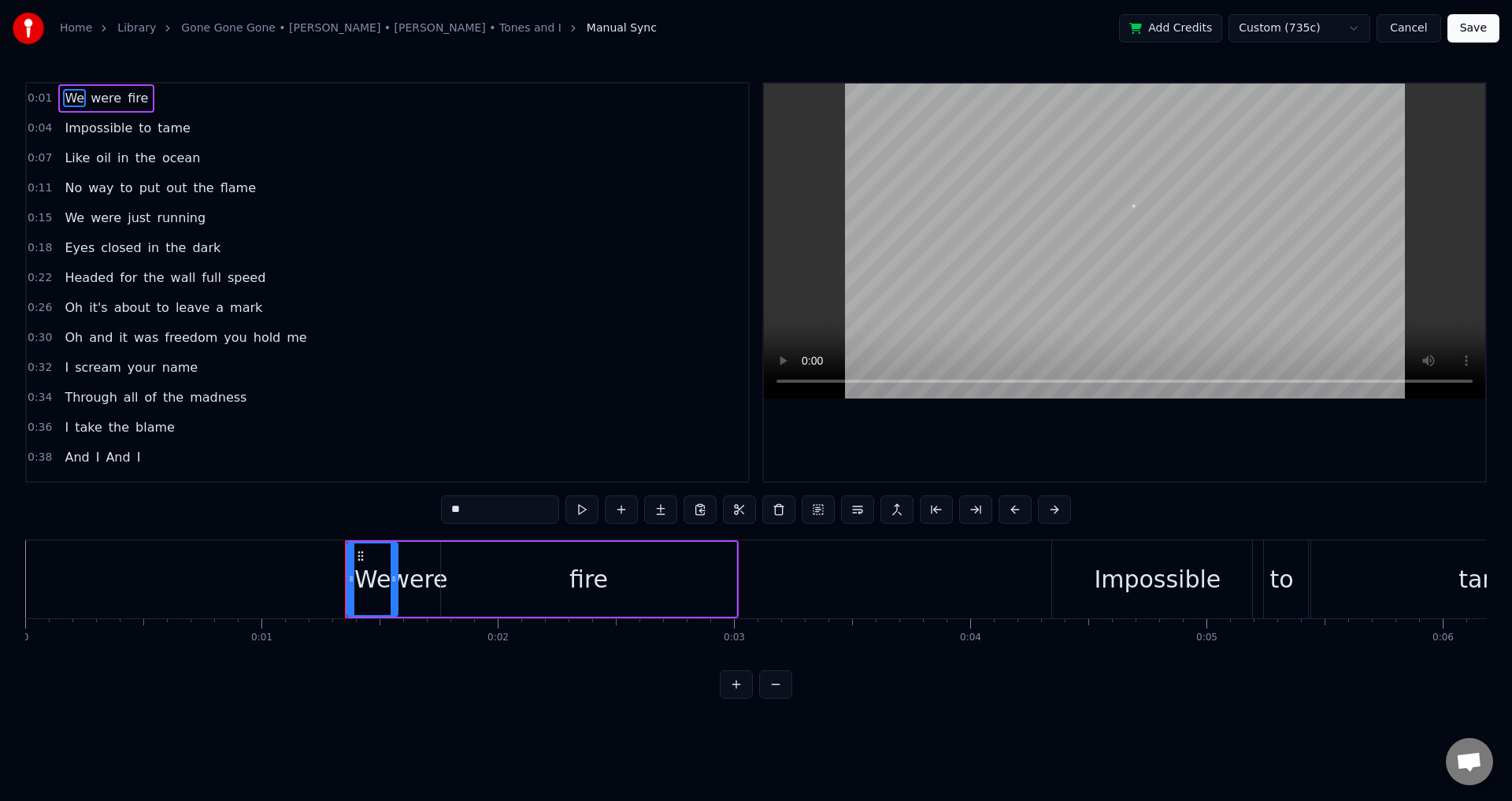
click at [1481, 36] on button "Save" at bounding box center [1473, 29] width 52 height 29
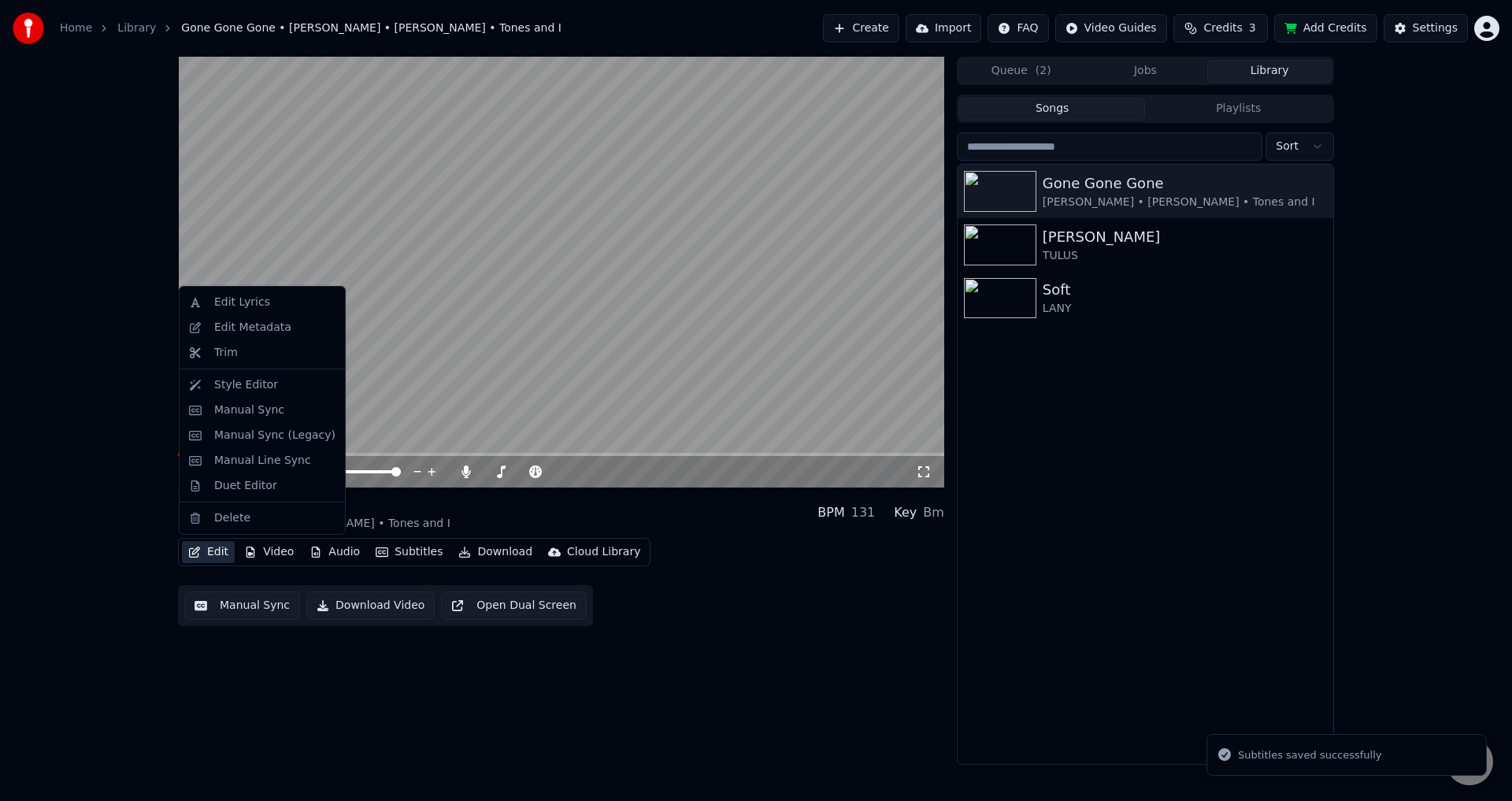
click at [215, 553] on button "Edit" at bounding box center [208, 553] width 53 height 22
click at [259, 305] on div "Edit Lyrics" at bounding box center [242, 303] width 56 height 16
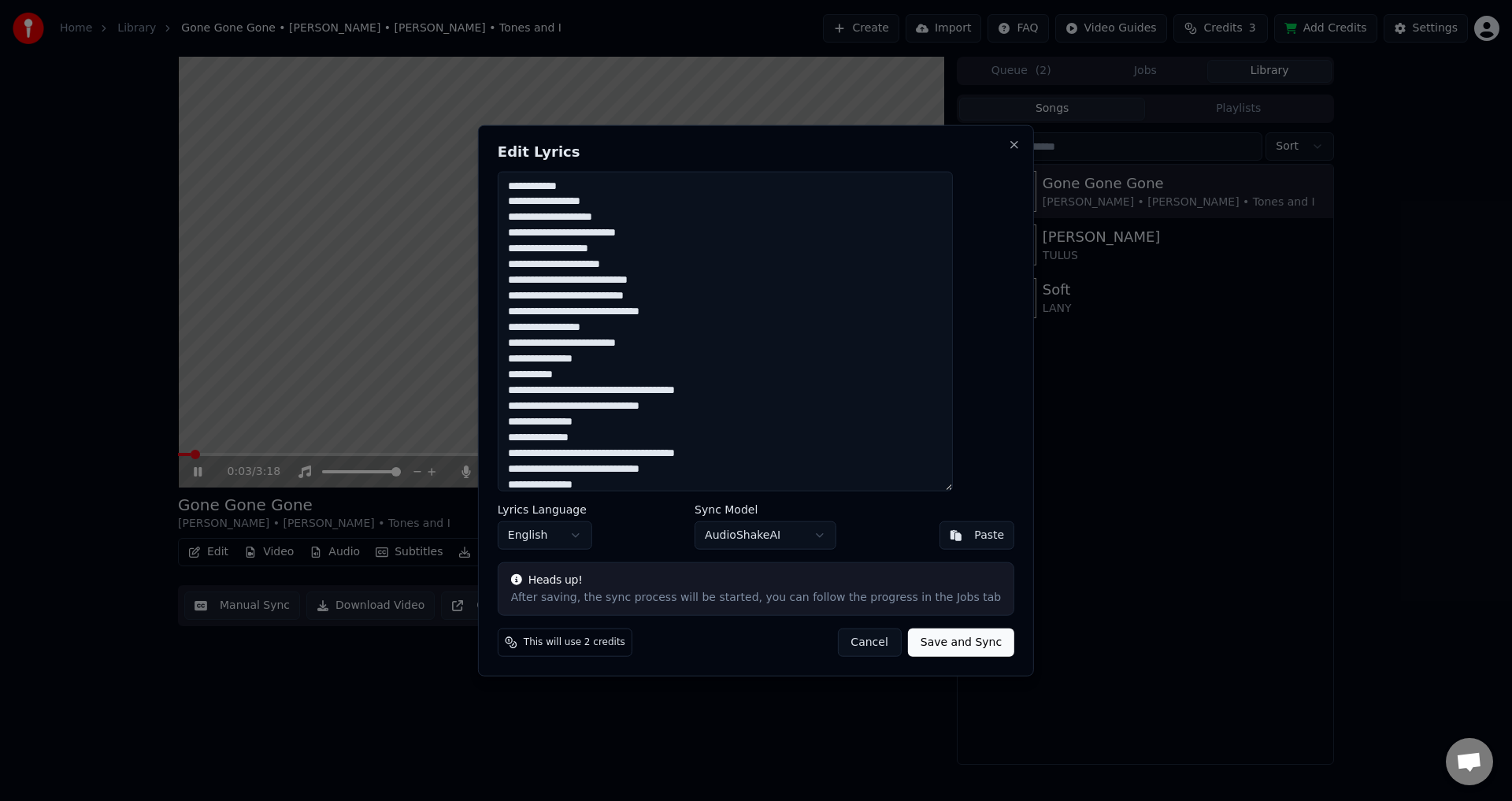
click at [839, 637] on button "Cancel" at bounding box center [869, 643] width 64 height 29
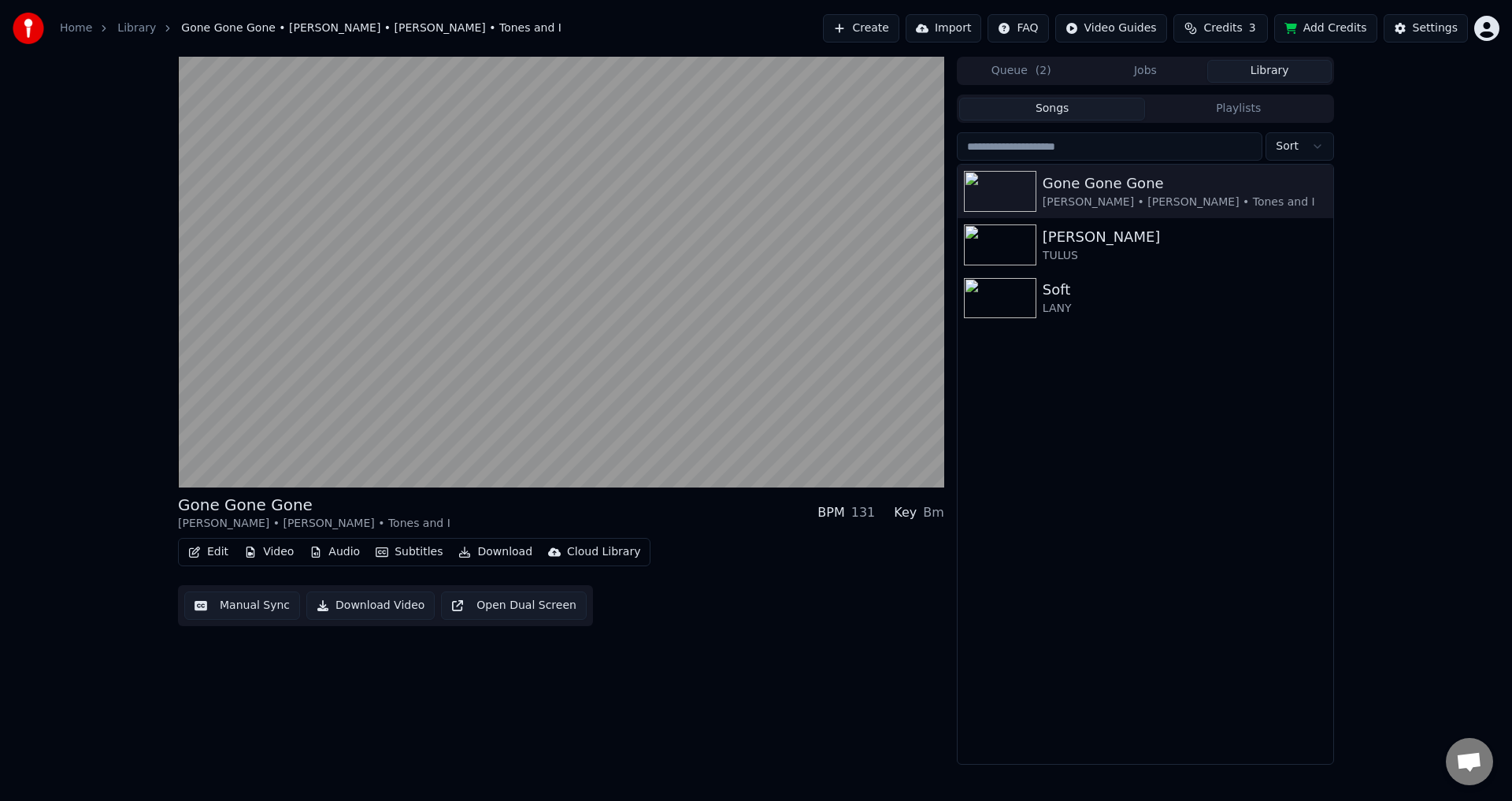
click at [196, 551] on icon "button" at bounding box center [195, 553] width 13 height 11
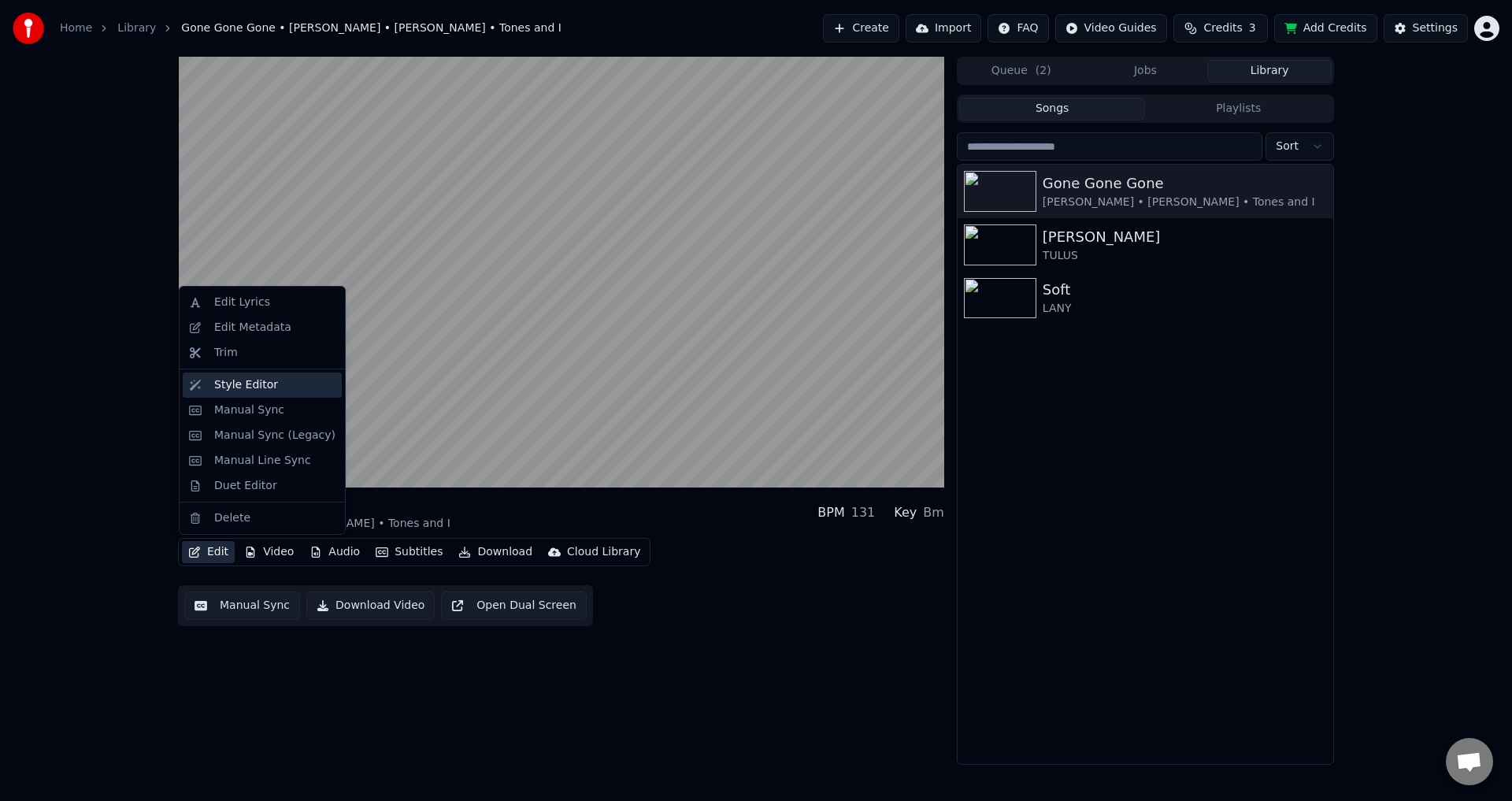
click at [232, 380] on div "Style Editor" at bounding box center [246, 386] width 64 height 16
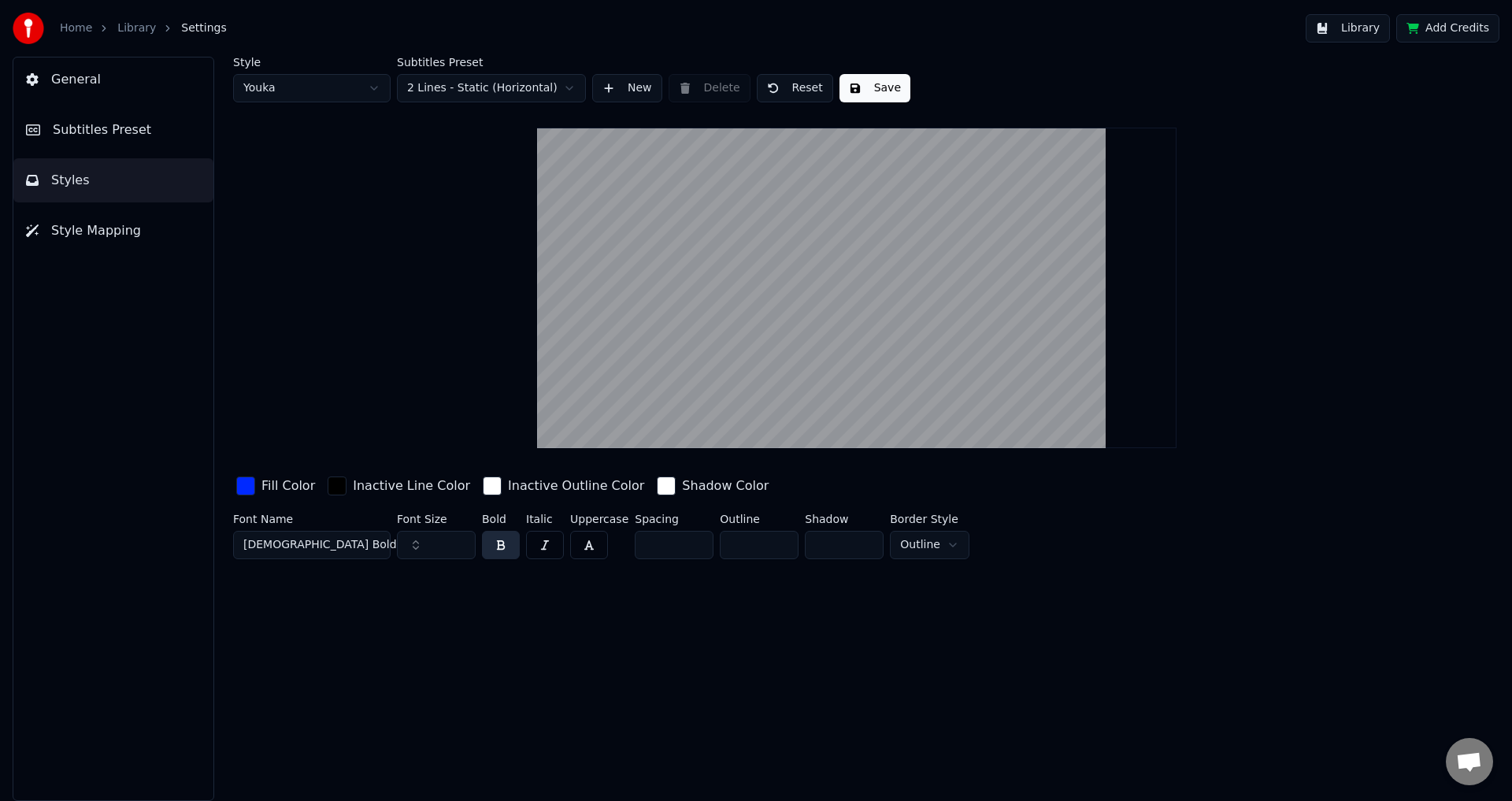
click at [246, 487] on div "button" at bounding box center [246, 486] width 19 height 19
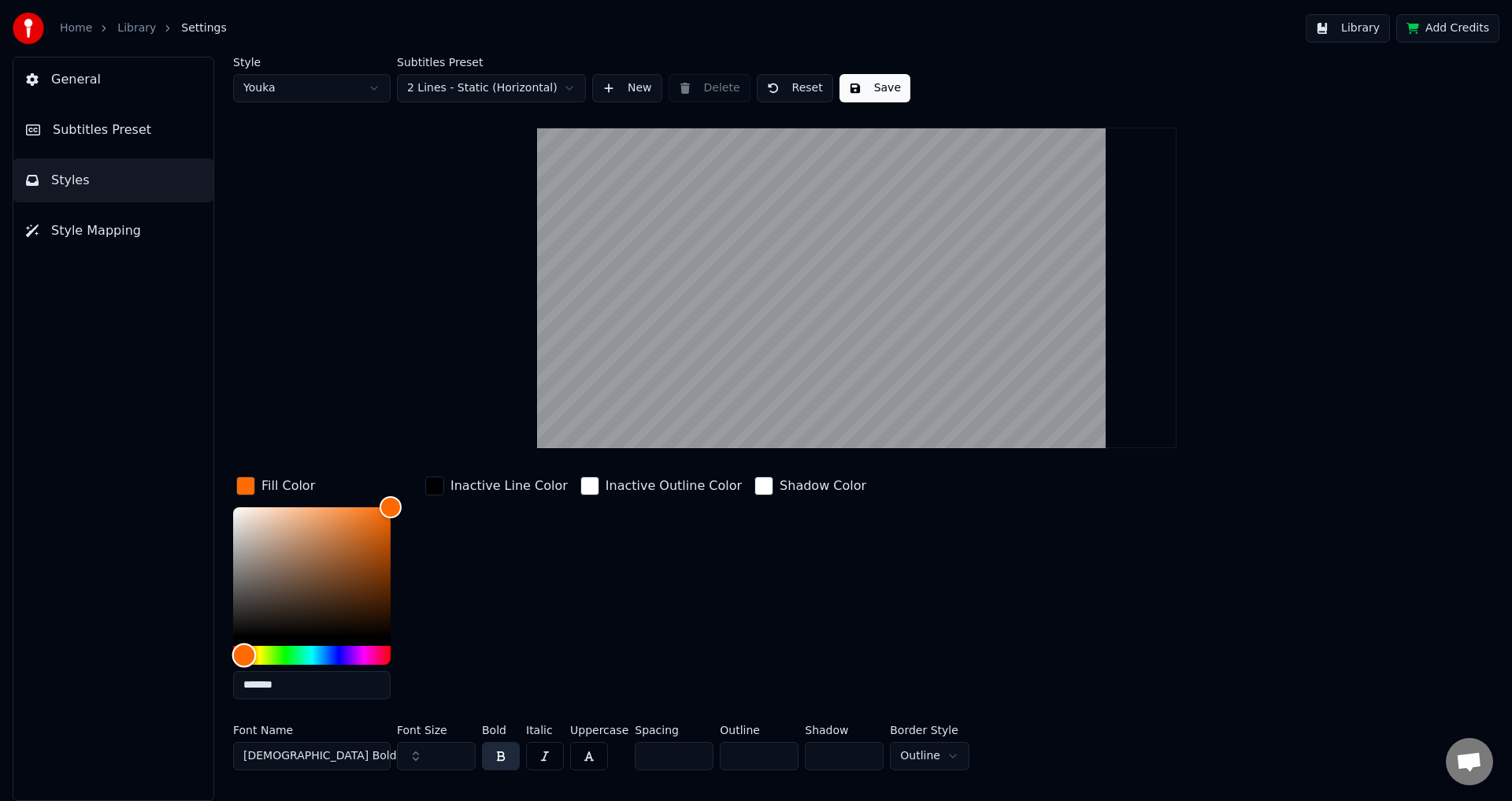
drag, startPoint x: 264, startPoint y: 648, endPoint x: 244, endPoint y: 655, distance: 21.2
click at [244, 655] on div "Hue" at bounding box center [311, 656] width 157 height 19
drag, startPoint x: 370, startPoint y: 527, endPoint x: 493, endPoint y: 735, distance: 241.6
click at [493, 735] on div "Fill Color ******* Inactive Line Color Inactive Outline Color Shadow Color Font…" at bounding box center [762, 625] width 1059 height 303
drag, startPoint x: 275, startPoint y: 601, endPoint x: 469, endPoint y: 495, distance: 221.1
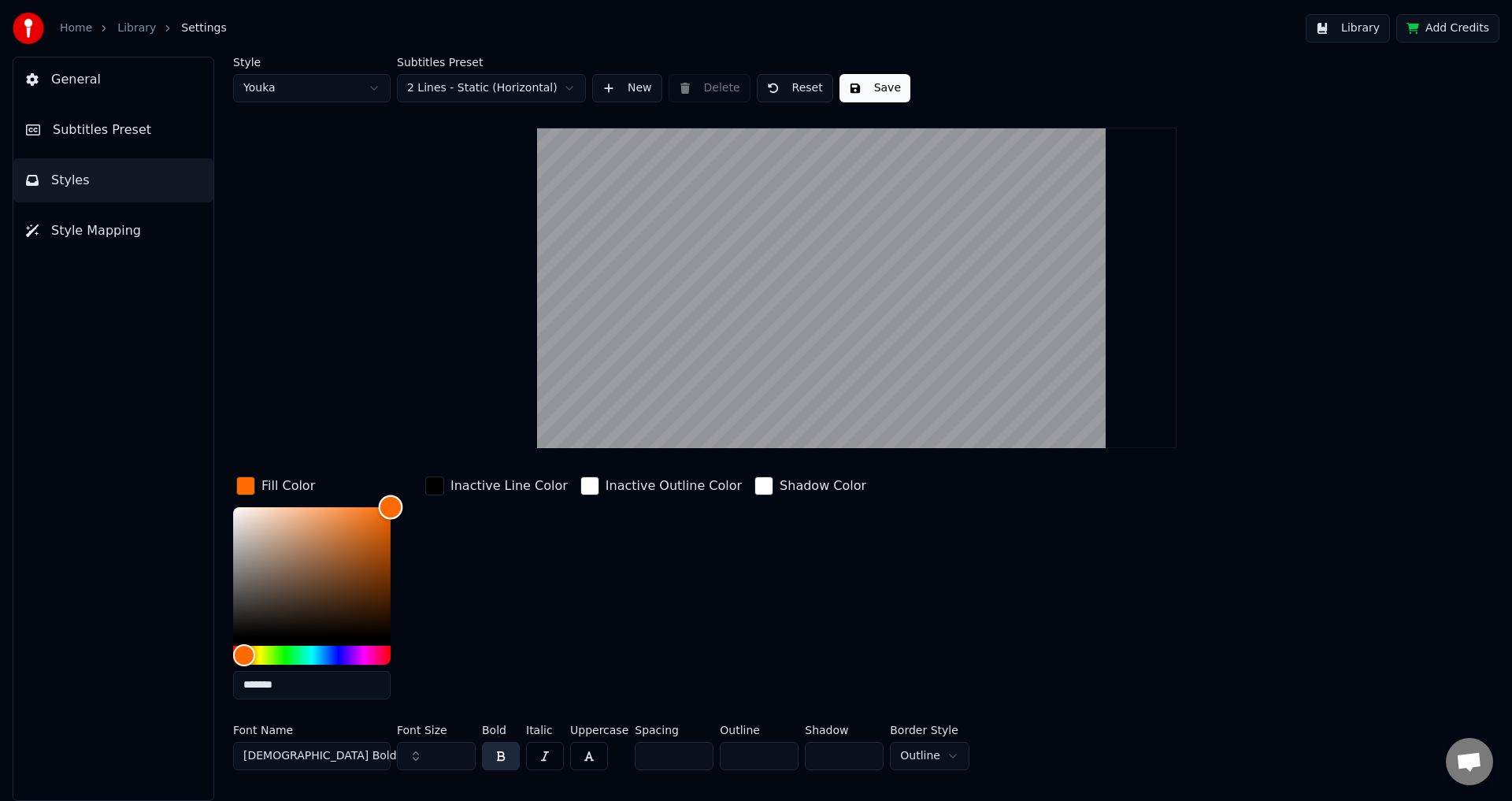
click at [469, 495] on div "Fill Color ******* Inactive Line Color Inactive Outline Color Shadow Color" at bounding box center [762, 593] width 1059 height 239
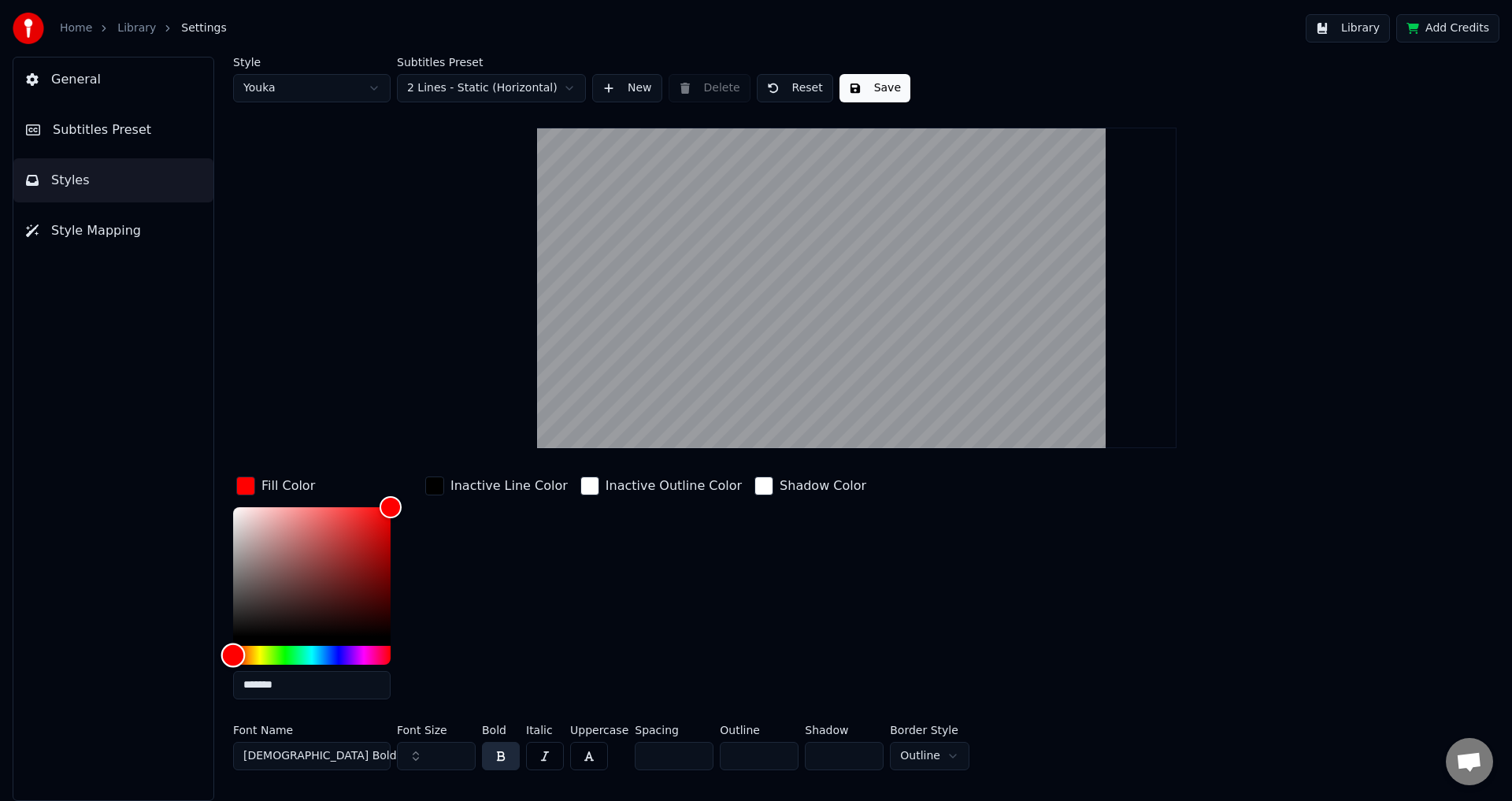
drag, startPoint x: 244, startPoint y: 648, endPoint x: 228, endPoint y: 650, distance: 16.1
click at [228, 650] on div "Hue" at bounding box center [233, 655] width 25 height 25
type input "*******"
drag, startPoint x: 390, startPoint y: 506, endPoint x: 513, endPoint y: 454, distance: 133.5
click at [501, 450] on div "Style Youka Subtitles Preset 2 Lines - Static (Horizontal) New Delete Reset Sav…" at bounding box center [857, 417] width 1248 height 720
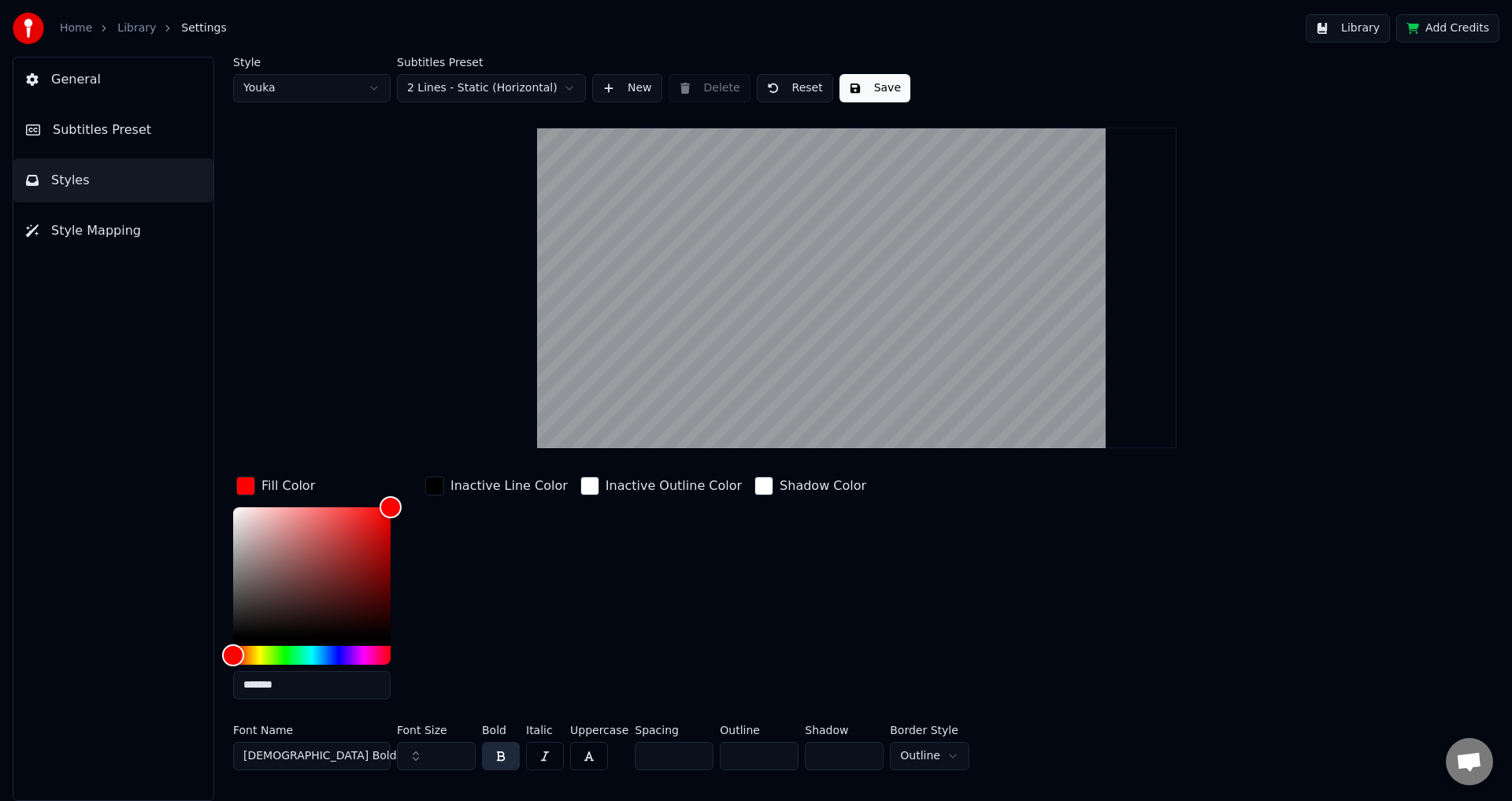
click at [865, 85] on button "Save" at bounding box center [875, 89] width 71 height 29
click at [1365, 26] on button "Library" at bounding box center [1348, 29] width 85 height 29
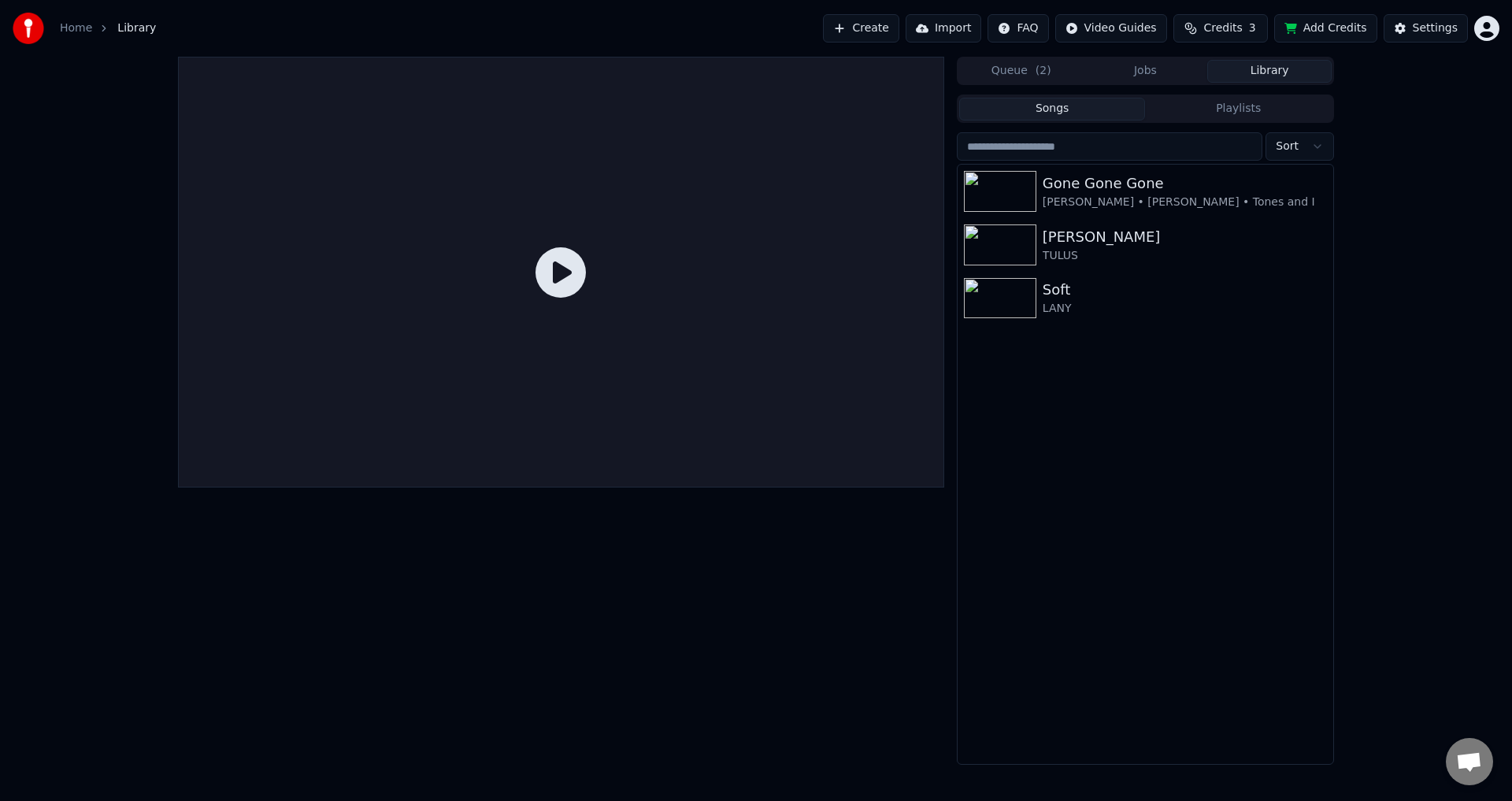
click at [1103, 157] on input "search" at bounding box center [1110, 147] width 306 height 29
click at [1098, 178] on div "Gone Gone Gone" at bounding box center [1177, 184] width 268 height 22
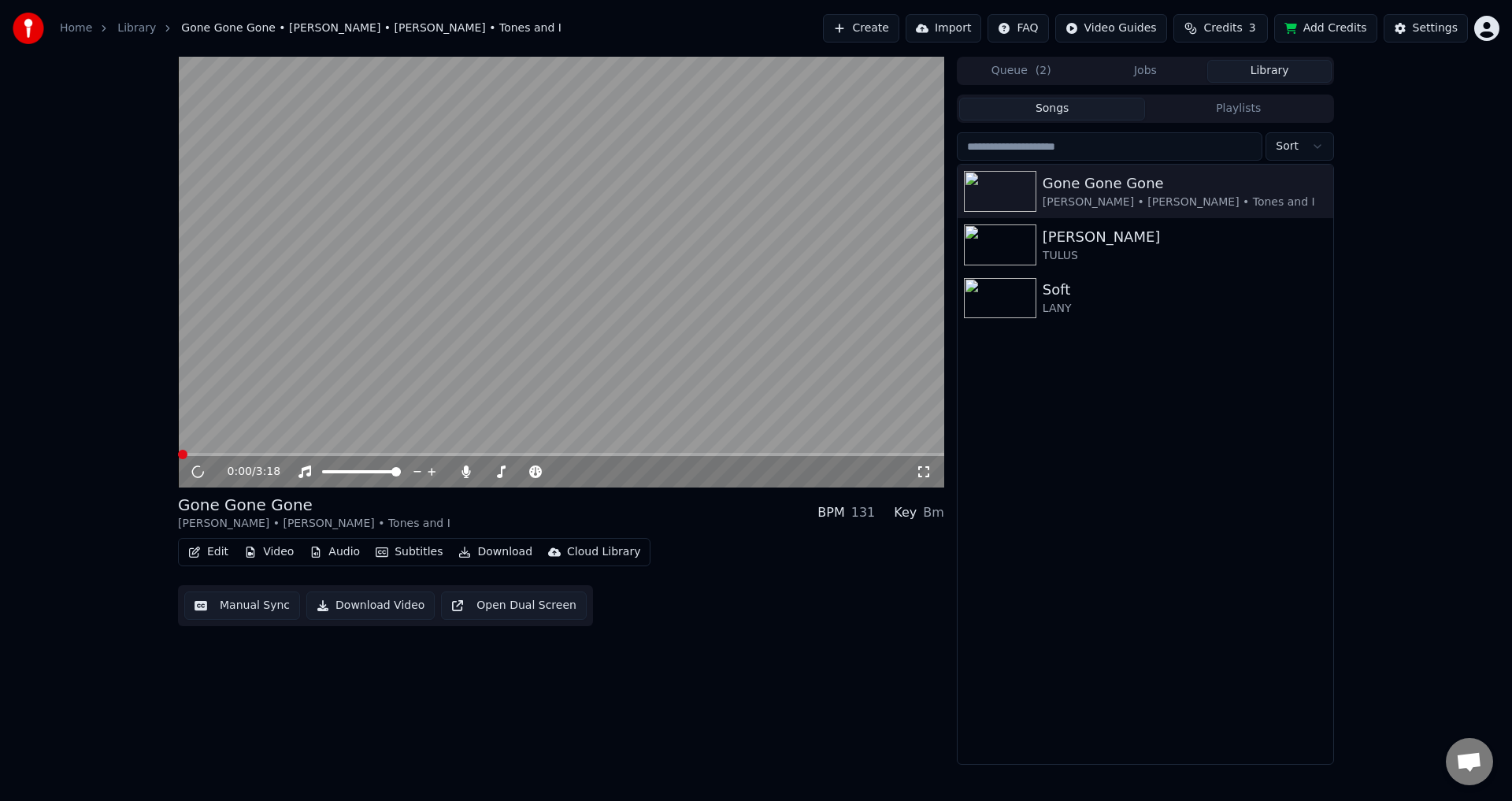
click at [613, 313] on video at bounding box center [561, 272] width 766 height 431
click at [923, 470] on icon at bounding box center [924, 472] width 16 height 13
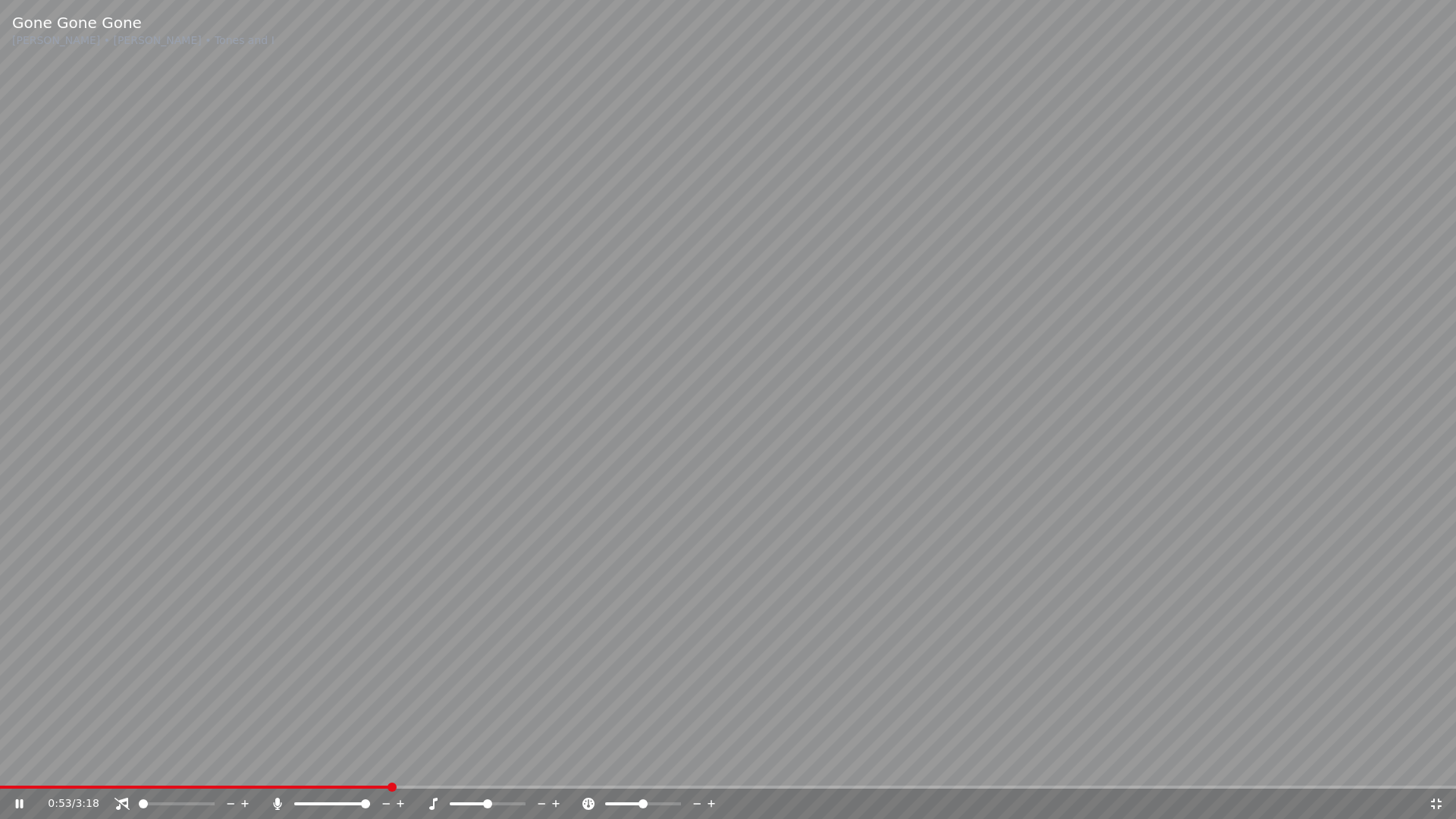
click at [139, 770] on span at bounding box center [144, 804] width 9 height 9
click at [214, 770] on span at bounding box center [177, 804] width 76 height 3
click at [864, 770] on span at bounding box center [434, 787] width 867 height 3
click at [1437, 770] on icon at bounding box center [1437, 804] width 15 height 12
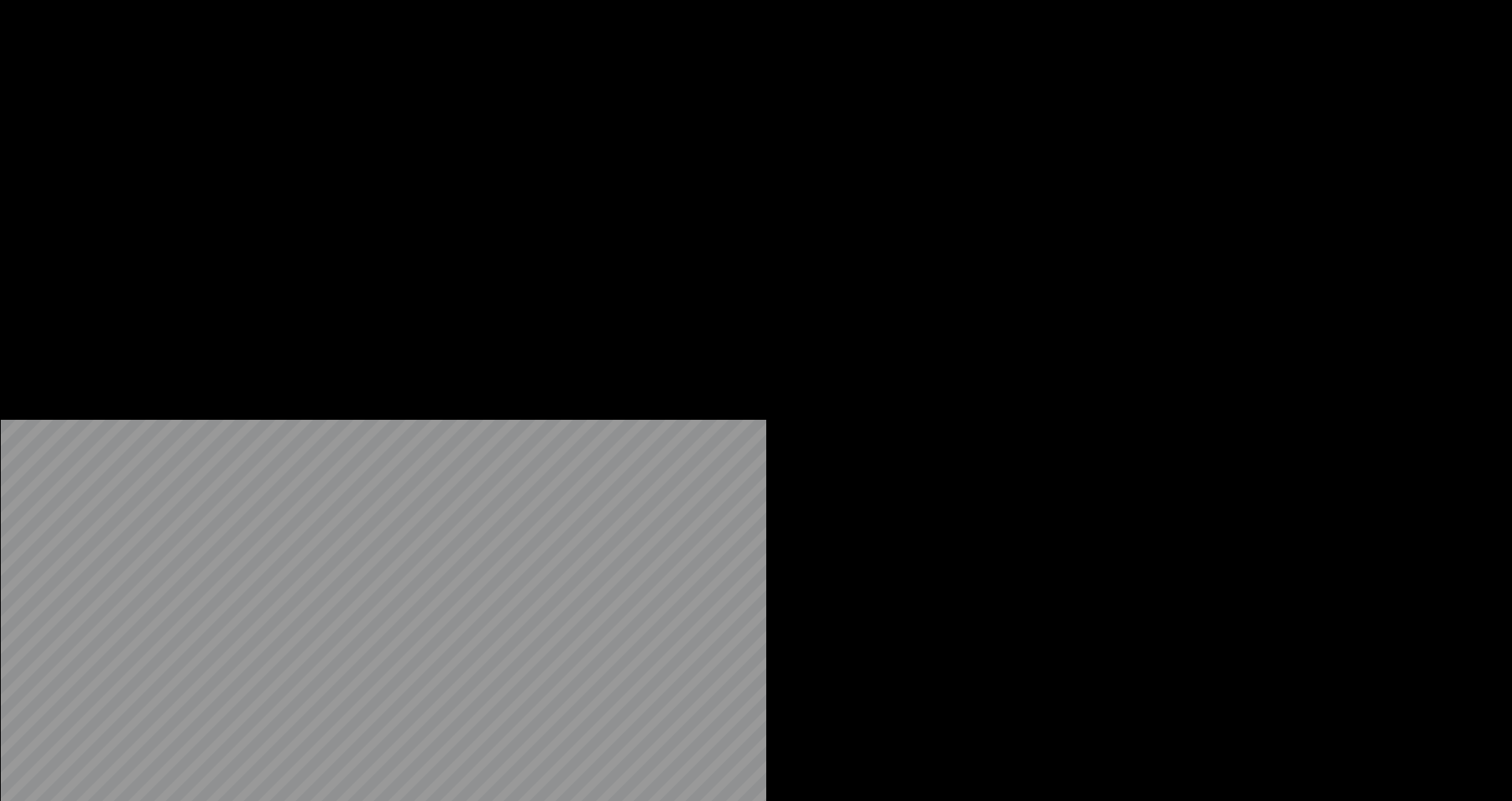
click at [206, 133] on button "Edit" at bounding box center [208, 121] width 53 height 22
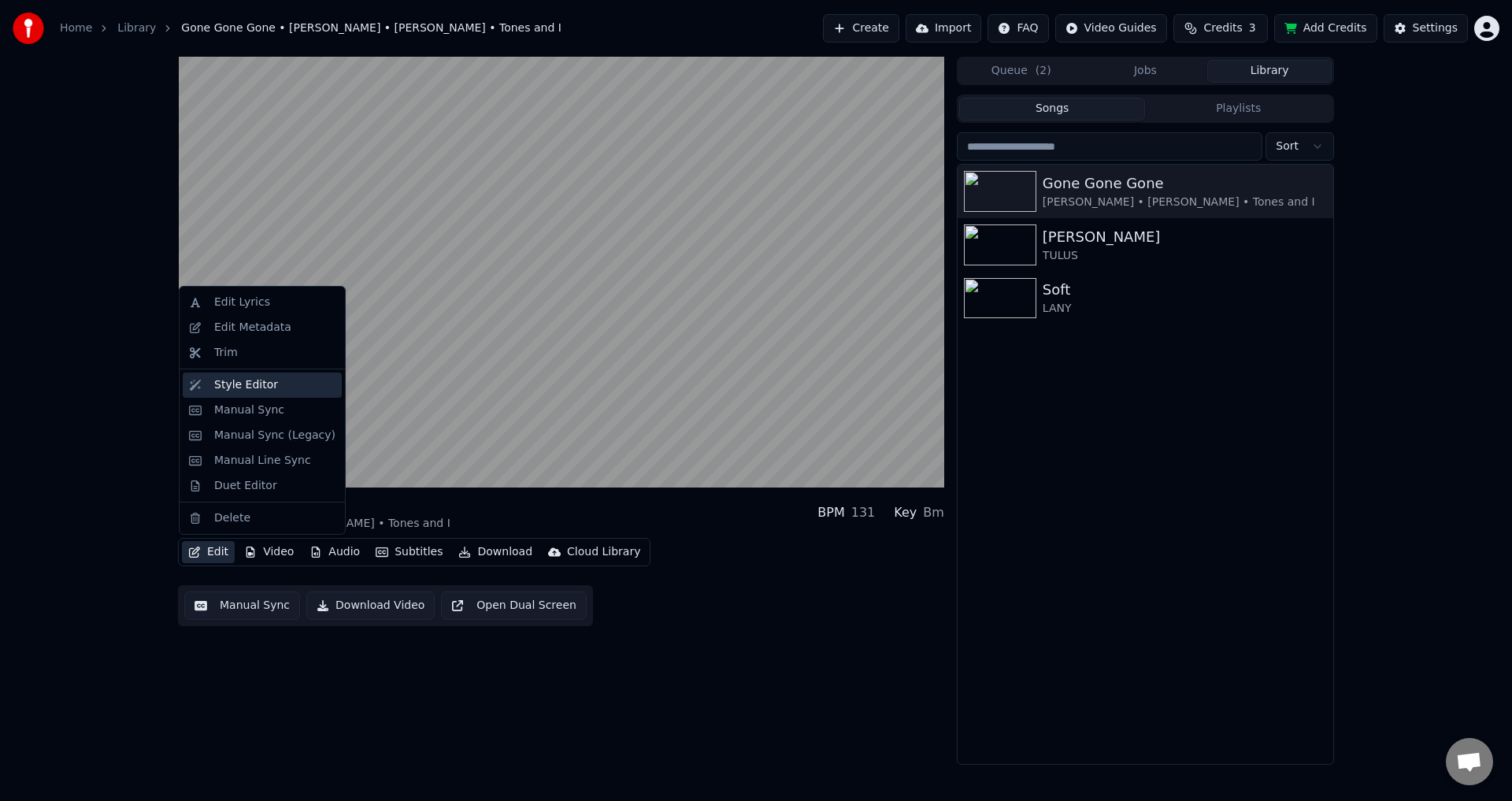
click at [252, 381] on div "Style Editor" at bounding box center [246, 386] width 64 height 16
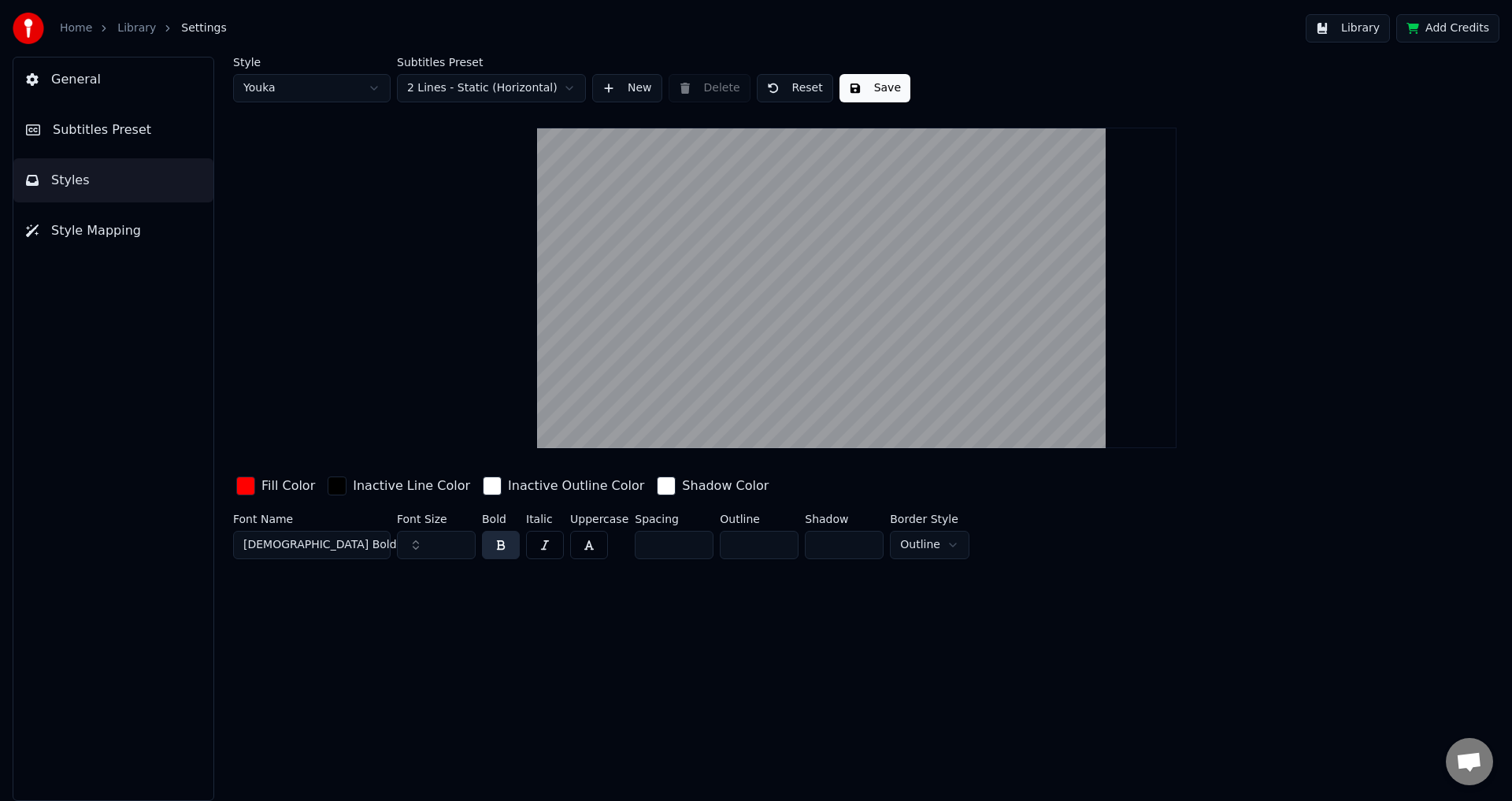
click at [253, 489] on div "button" at bounding box center [246, 486] width 19 height 19
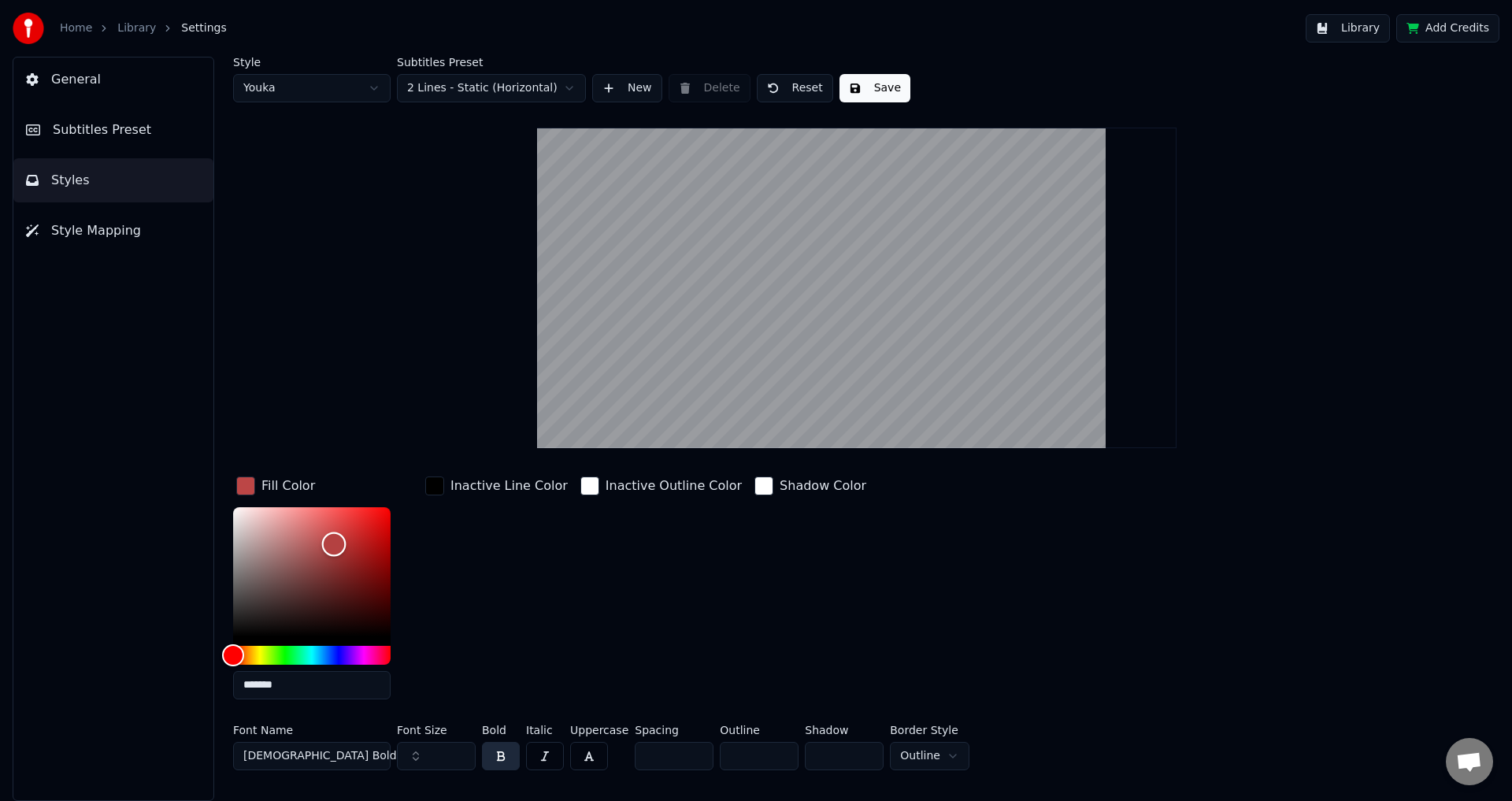
click at [334, 545] on div "Color" at bounding box center [311, 572] width 157 height 129
drag, startPoint x: 262, startPoint y: 639, endPoint x: 259, endPoint y: 652, distance: 13.3
click at [259, 652] on div at bounding box center [311, 585] width 157 height 157
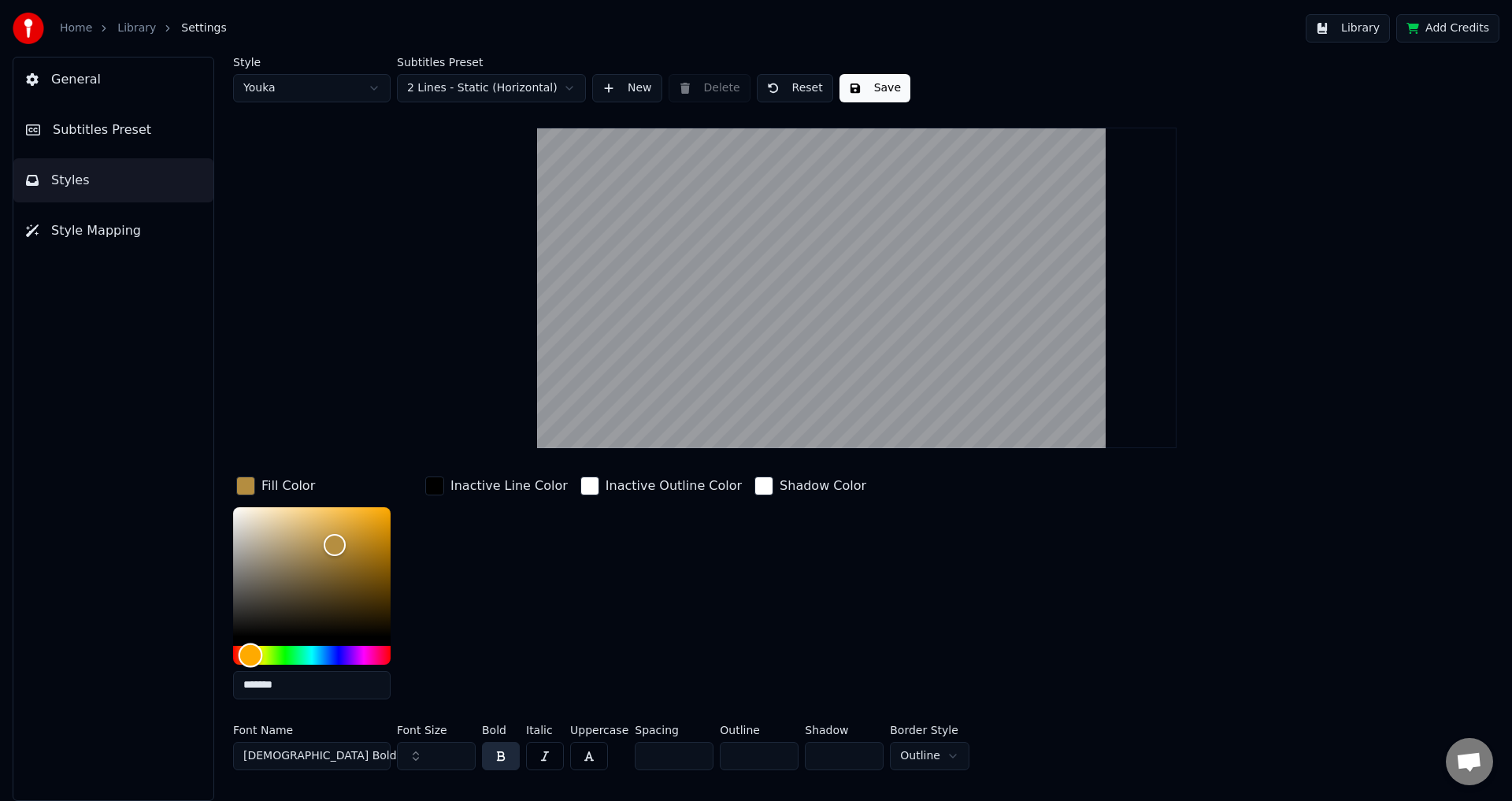
drag, startPoint x: 259, startPoint y: 652, endPoint x: 251, endPoint y: 673, distance: 22.5
click at [251, 673] on div "*******" at bounding box center [311, 606] width 157 height 199
type input "*******"
drag, startPoint x: 409, startPoint y: 475, endPoint x: 562, endPoint y: 356, distance: 193.8
click at [562, 356] on div "Style Youka Subtitles Preset 2 Lines - Static (Horizontal) New Delete Reset Sav…" at bounding box center [857, 417] width 1248 height 720
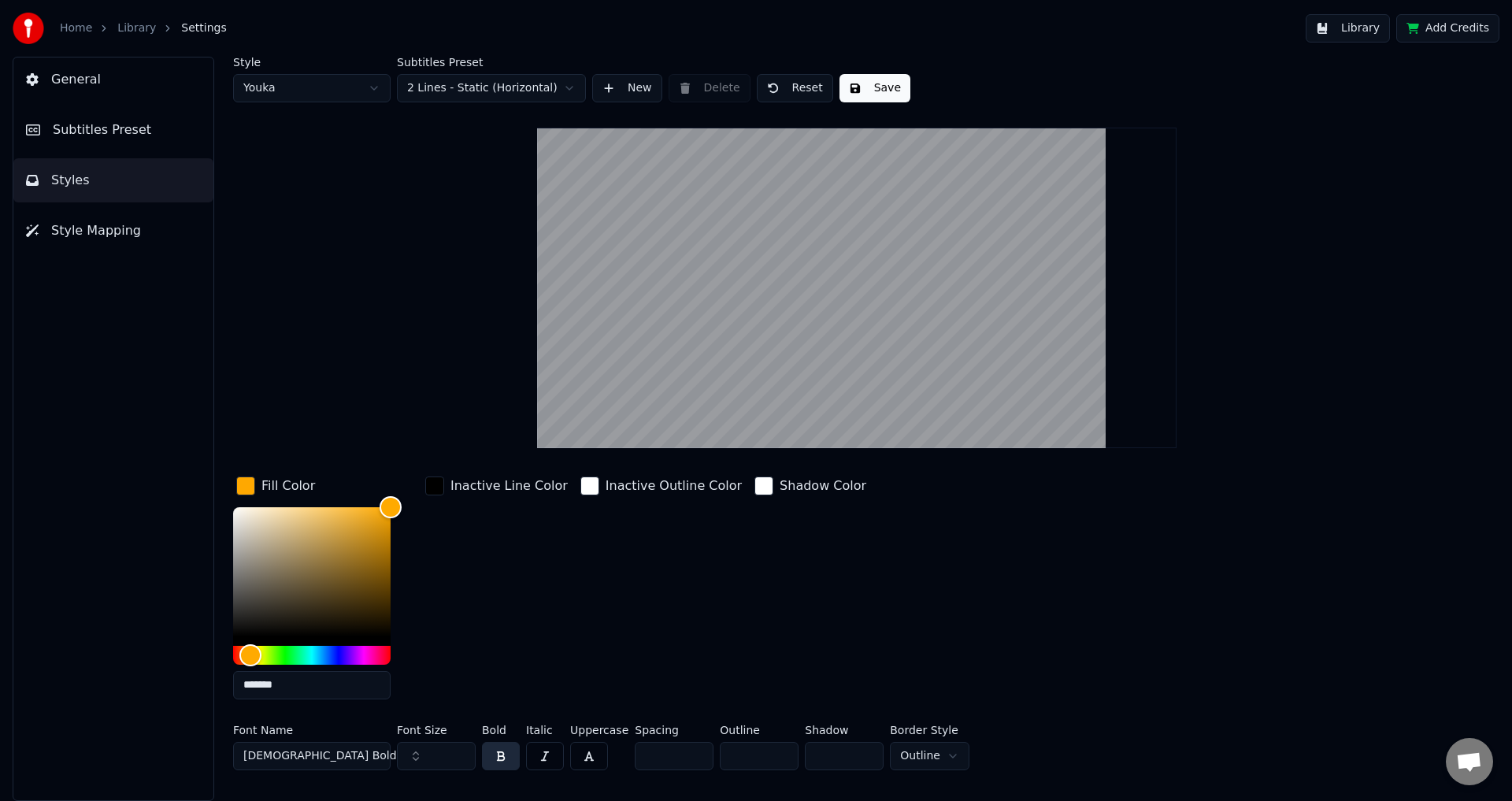
click at [580, 482] on div "button" at bounding box center [590, 486] width 19 height 19
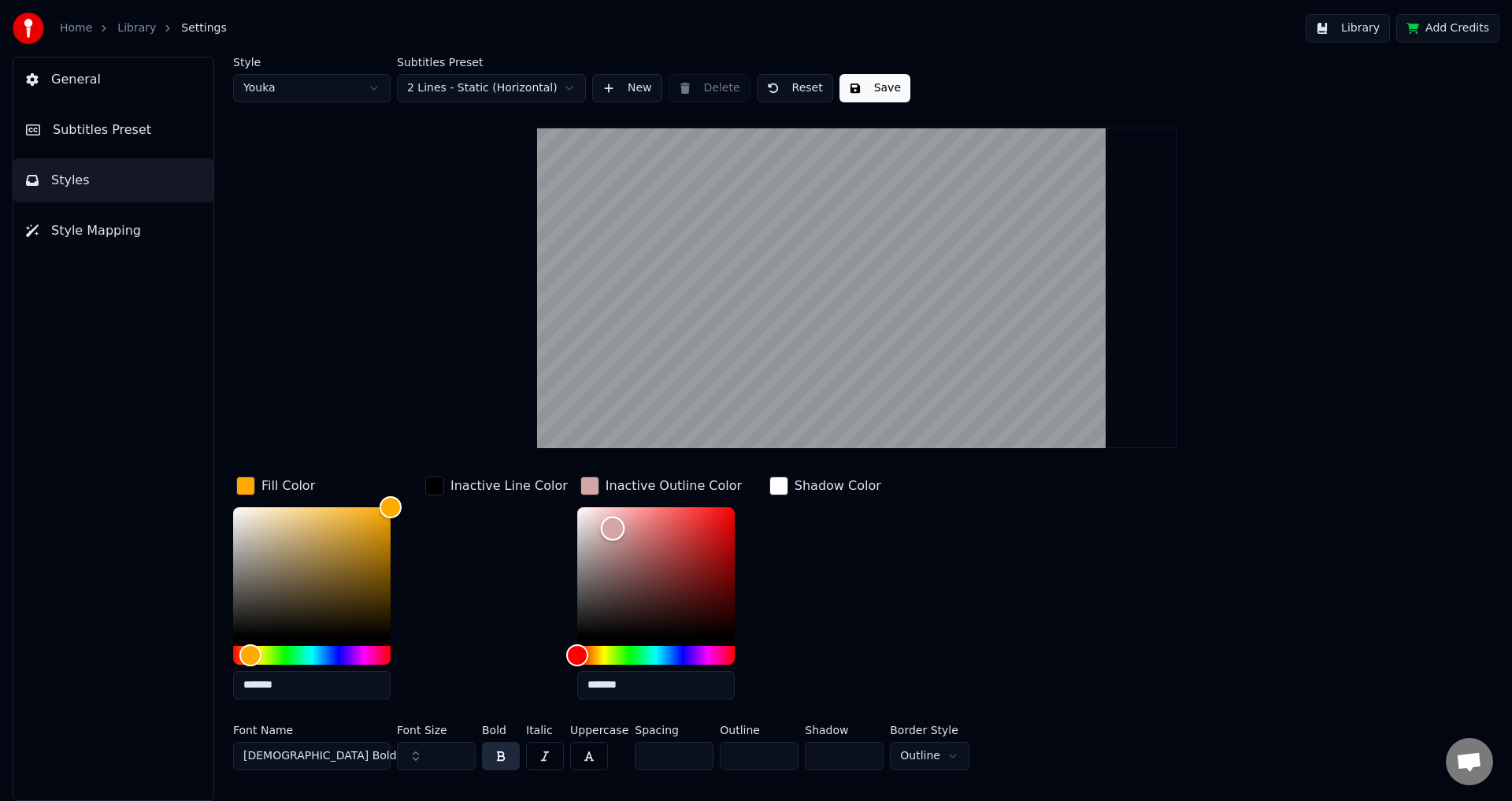
type input "*******"
drag, startPoint x: 598, startPoint y: 528, endPoint x: 494, endPoint y: 680, distance: 184.2
click at [495, 680] on div "Fill Color ******* Inactive Line Color Inactive Outline Color ******* Shadow Co…" at bounding box center [762, 593] width 1059 height 239
click at [813, 581] on div "Shadow Color" at bounding box center [825, 593] width 118 height 239
click at [444, 490] on div "Inactive Line Color" at bounding box center [497, 486] width 148 height 26
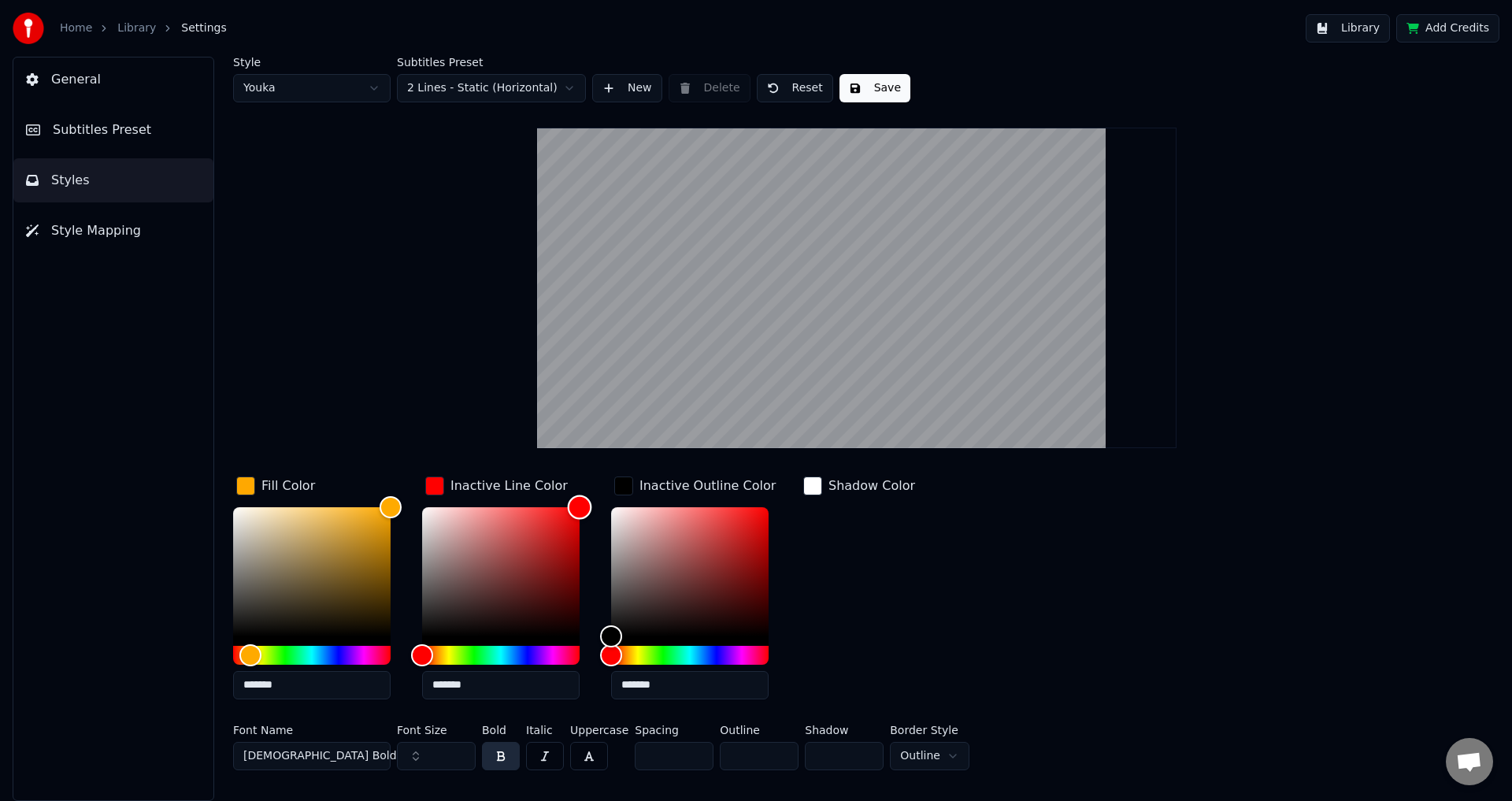
drag, startPoint x: 443, startPoint y: 552, endPoint x: 710, endPoint y: 484, distance: 275.5
click at [710, 484] on div "Fill Color ******* Inactive Line Color ******* Inactive Outline Color ******* S…" at bounding box center [762, 593] width 1059 height 239
drag, startPoint x: 506, startPoint y: 541, endPoint x: 382, endPoint y: 474, distance: 140.9
click at [382, 474] on div "Fill Color ******* Inactive Line Color ******* Inactive Outline Color ******* S…" at bounding box center [762, 593] width 1059 height 239
drag, startPoint x: 532, startPoint y: 528, endPoint x: 637, endPoint y: 662, distance: 170.2
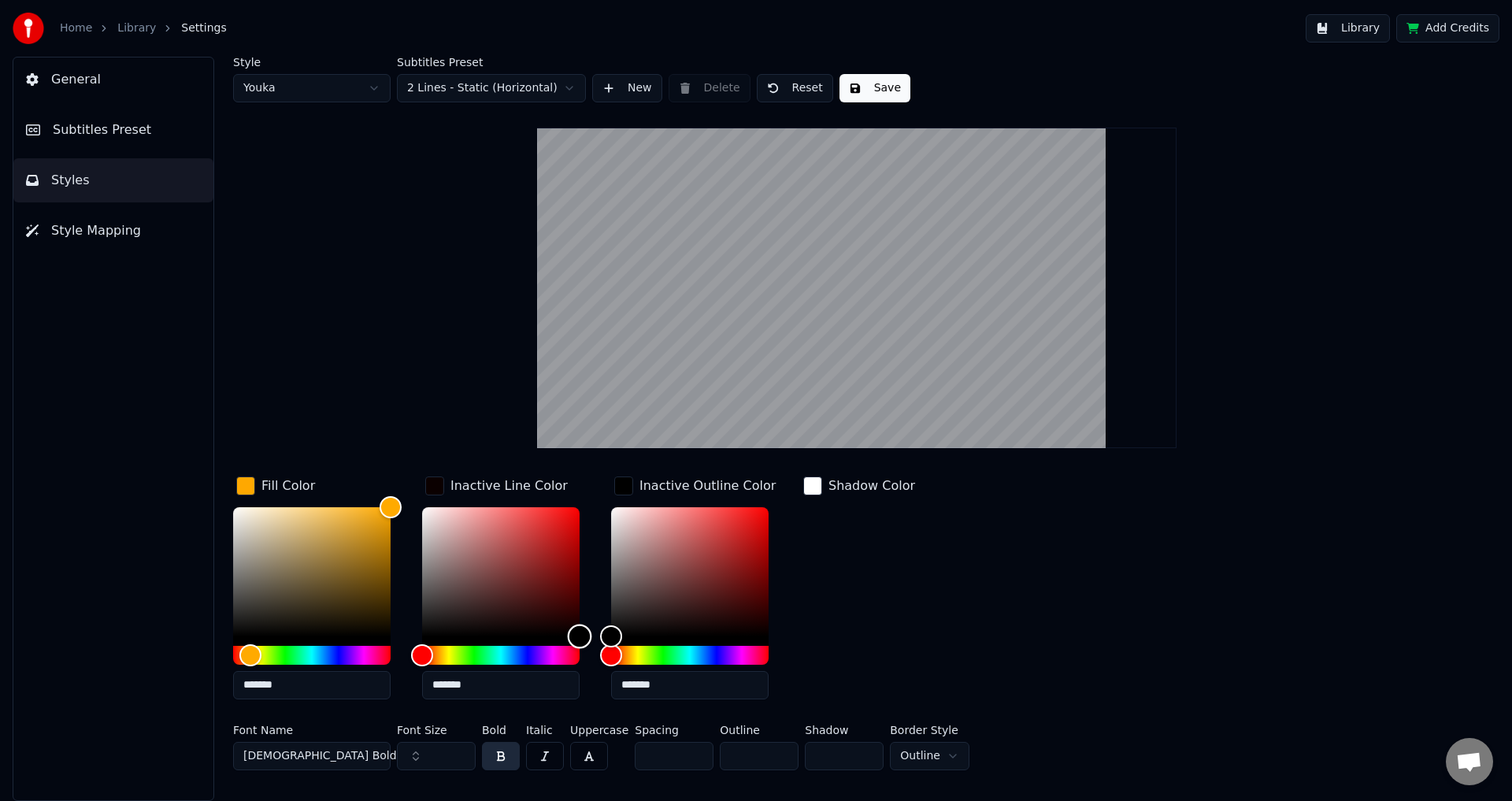
click at [635, 660] on div "Fill Color ******* Inactive Line Color ******* Inactive Outline Color ******* S…" at bounding box center [762, 593] width 1059 height 239
drag, startPoint x: 528, startPoint y: 570, endPoint x: 676, endPoint y: 393, distance: 230.7
click at [675, 394] on div "Style Youka Subtitles Preset 2 Lines - Static (Horizontal) New Delete Reset Sav…" at bounding box center [857, 417] width 1248 height 720
type input "*******"
drag, startPoint x: 466, startPoint y: 517, endPoint x: 357, endPoint y: 487, distance: 113.1
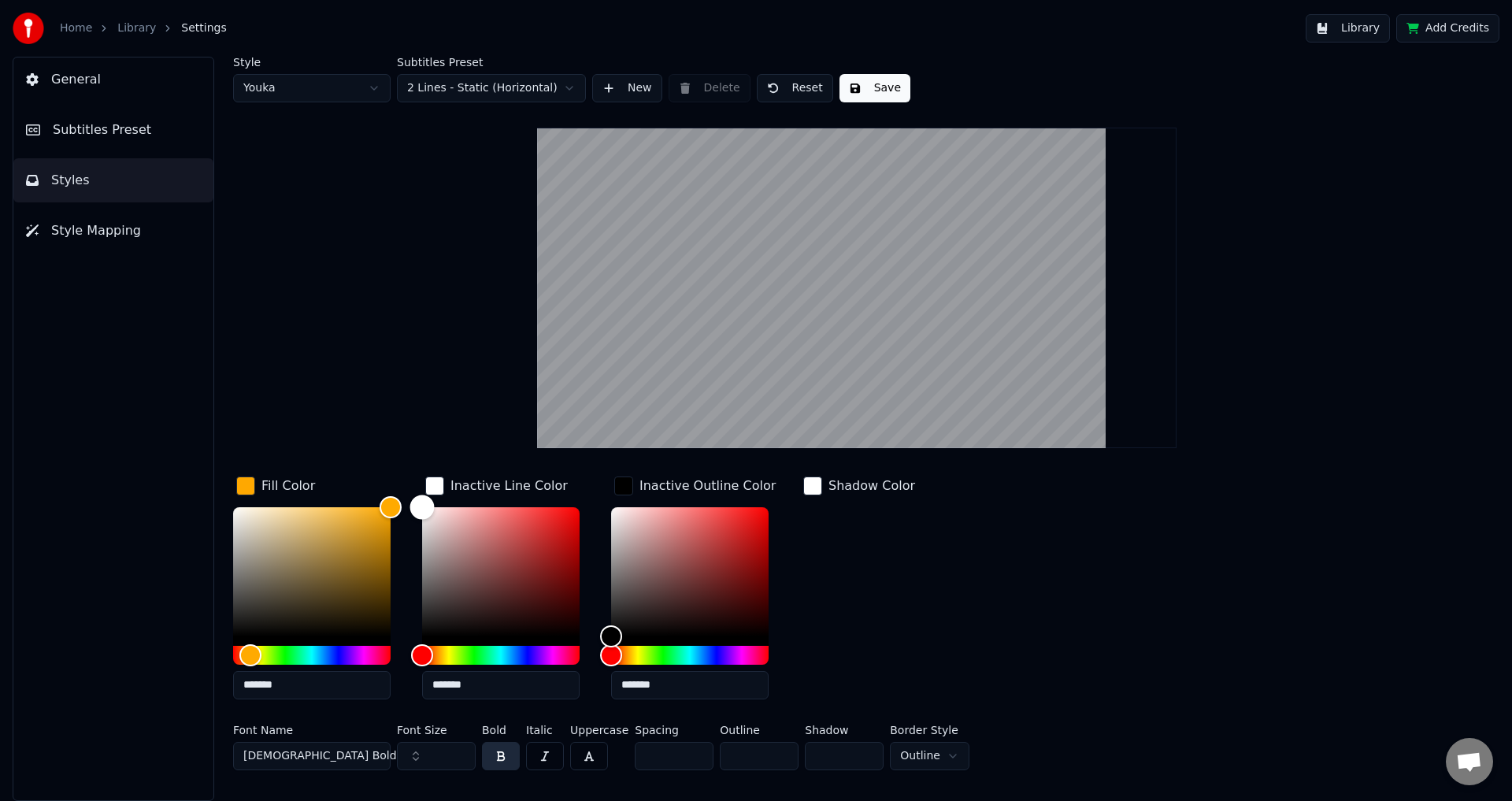
click at [358, 490] on div "Fill Color ******* Inactive Line Color ******* Inactive Outline Color ******* S…" at bounding box center [762, 593] width 1059 height 239
click at [1069, 558] on div "Fill Color ******* Inactive Line Color ******* Inactive Outline Color ******* S…" at bounding box center [762, 593] width 1059 height 239
click at [850, 89] on button "Save" at bounding box center [875, 89] width 71 height 29
click at [1352, 34] on button "Library" at bounding box center [1348, 29] width 85 height 29
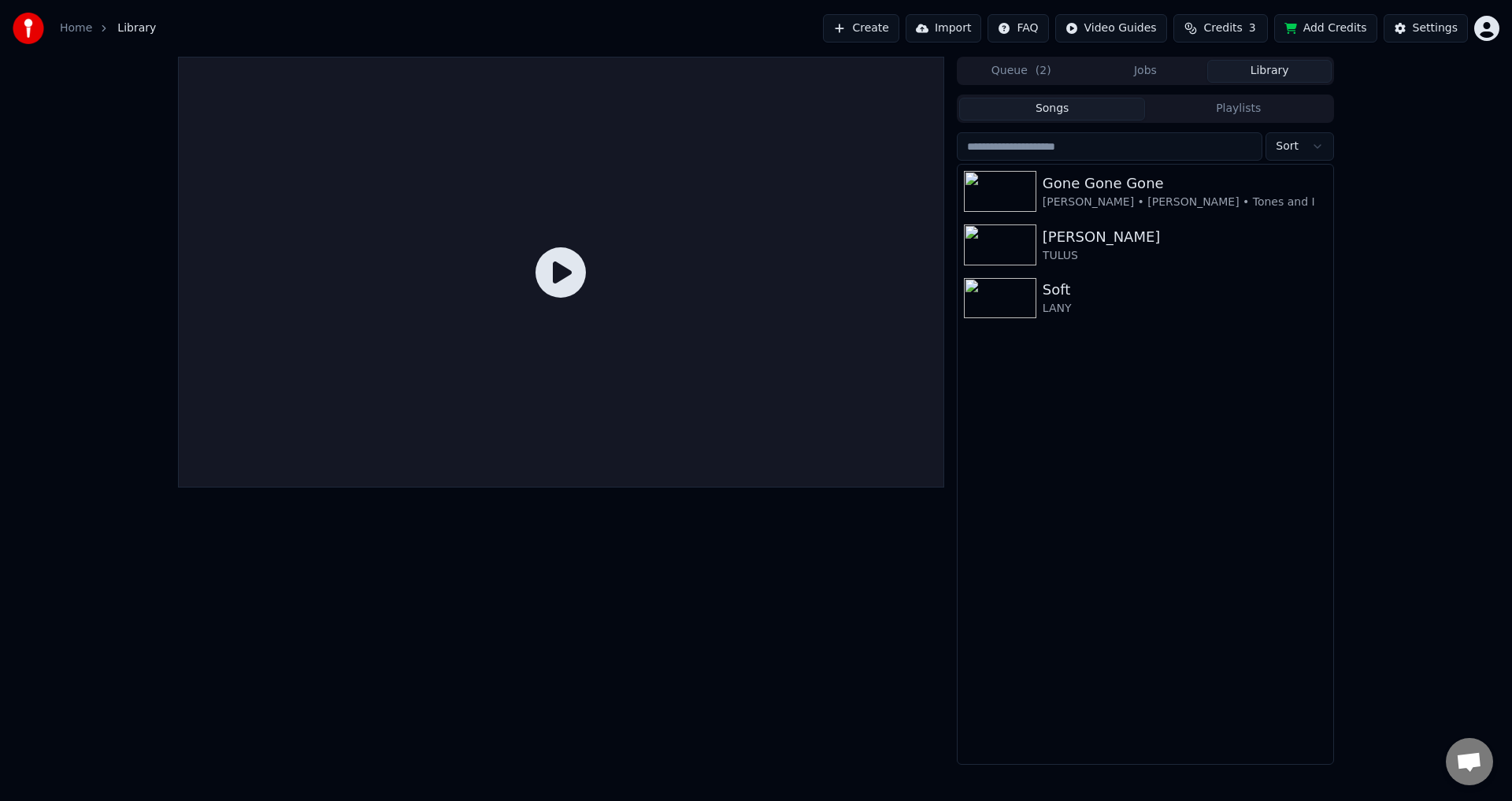
click at [575, 280] on icon at bounding box center [560, 272] width 50 height 50
click at [1067, 193] on div "Gone Gone Gone" at bounding box center [1177, 184] width 268 height 22
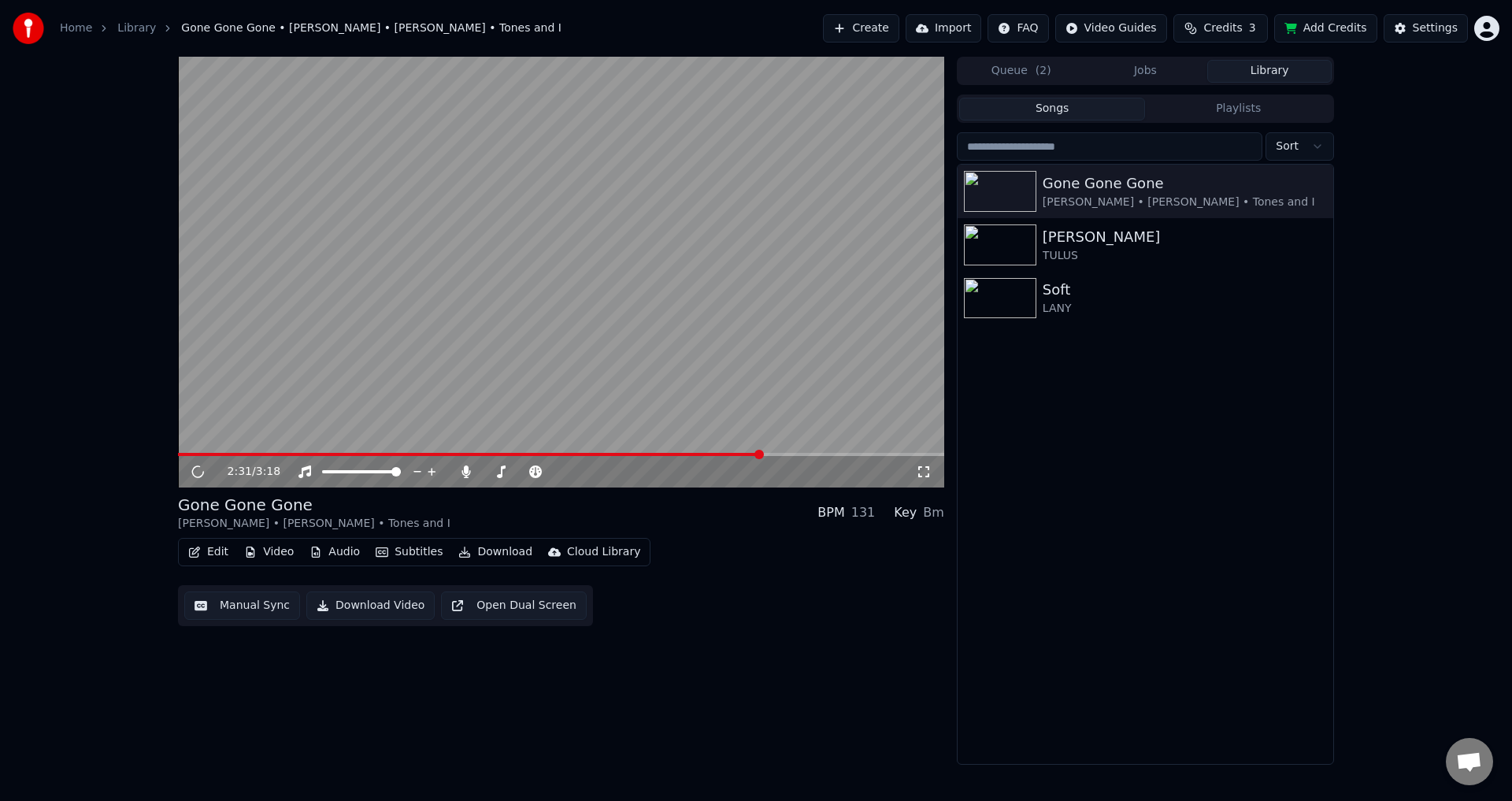
click at [761, 456] on span at bounding box center [561, 454] width 766 height 3
click at [933, 468] on div "2:31 / 3:18" at bounding box center [561, 472] width 754 height 16
click at [928, 471] on icon at bounding box center [924, 472] width 16 height 13
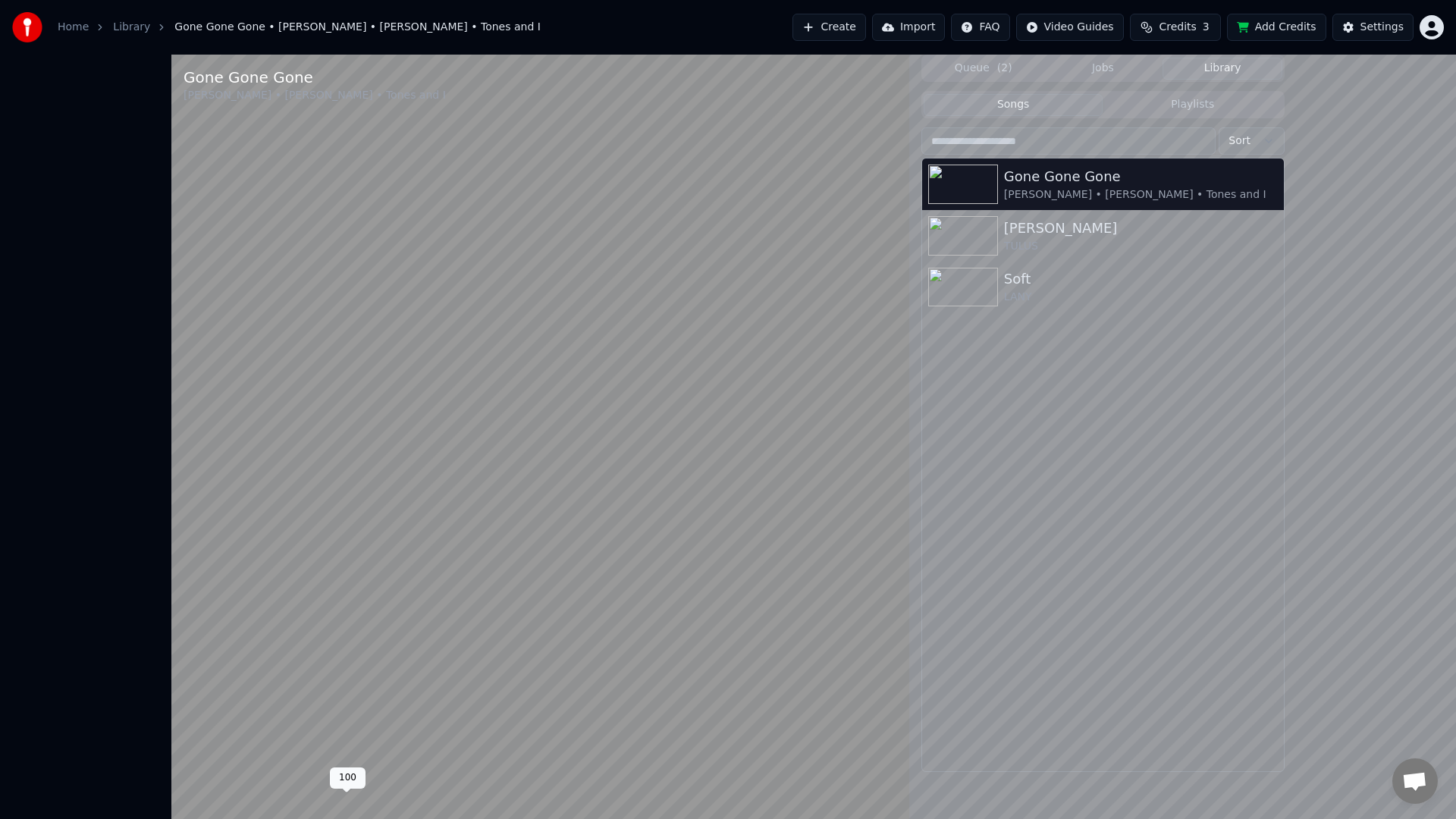
drag, startPoint x: 365, startPoint y: 809, endPoint x: 418, endPoint y: 808, distance: 53.0
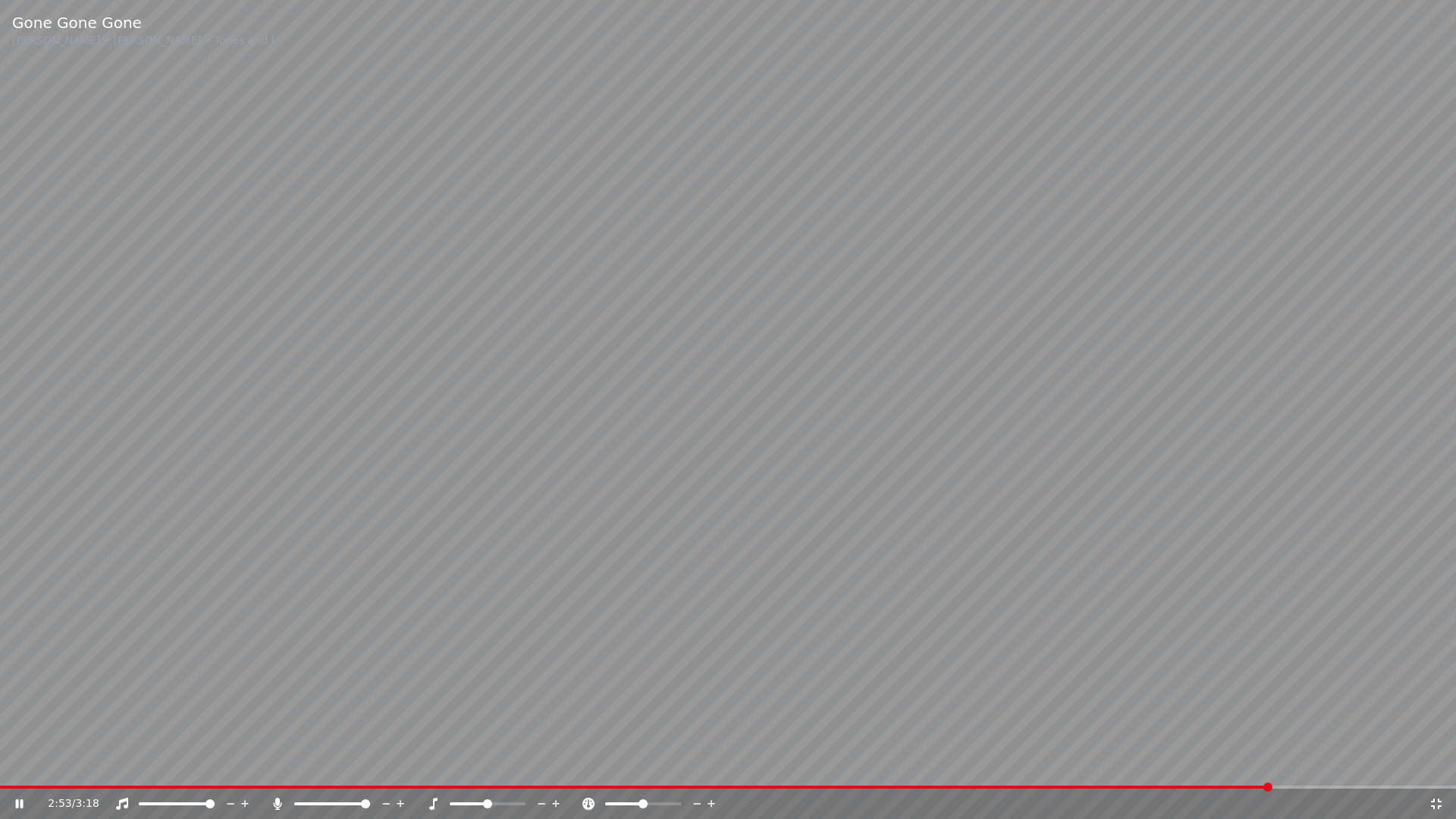
click at [418, 770] on div "2:53 / 3:18" at bounding box center [738, 804] width 1381 height 15
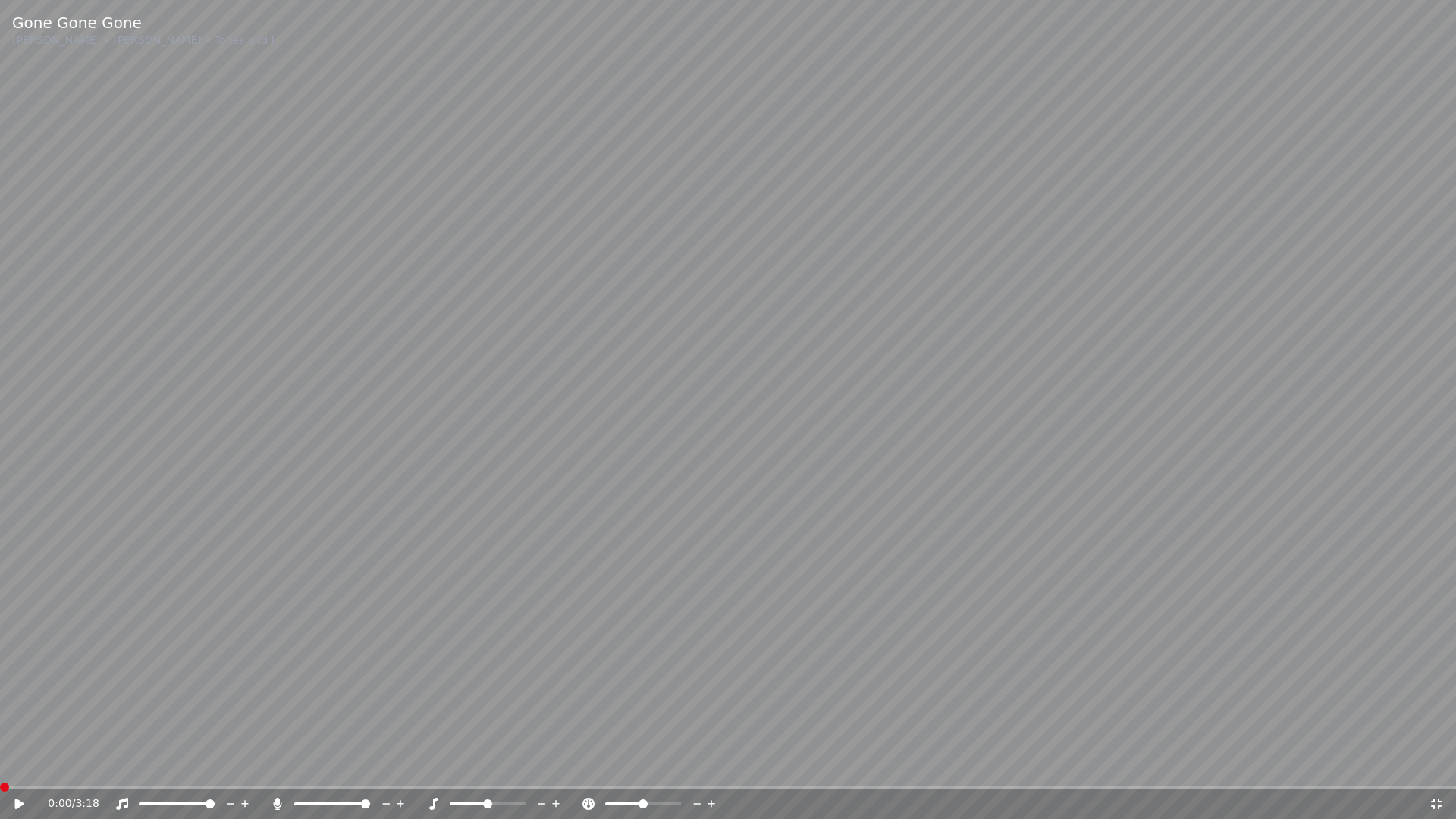
click at [0, 770] on span at bounding box center [0, 787] width 0 height 3
click at [15, 770] on div "0:00 / 3:18" at bounding box center [728, 803] width 1456 height 30
click at [15, 770] on icon at bounding box center [20, 804] width 9 height 11
click at [20, 770] on icon at bounding box center [30, 804] width 35 height 12
click at [885, 413] on video at bounding box center [728, 410] width 1456 height 819
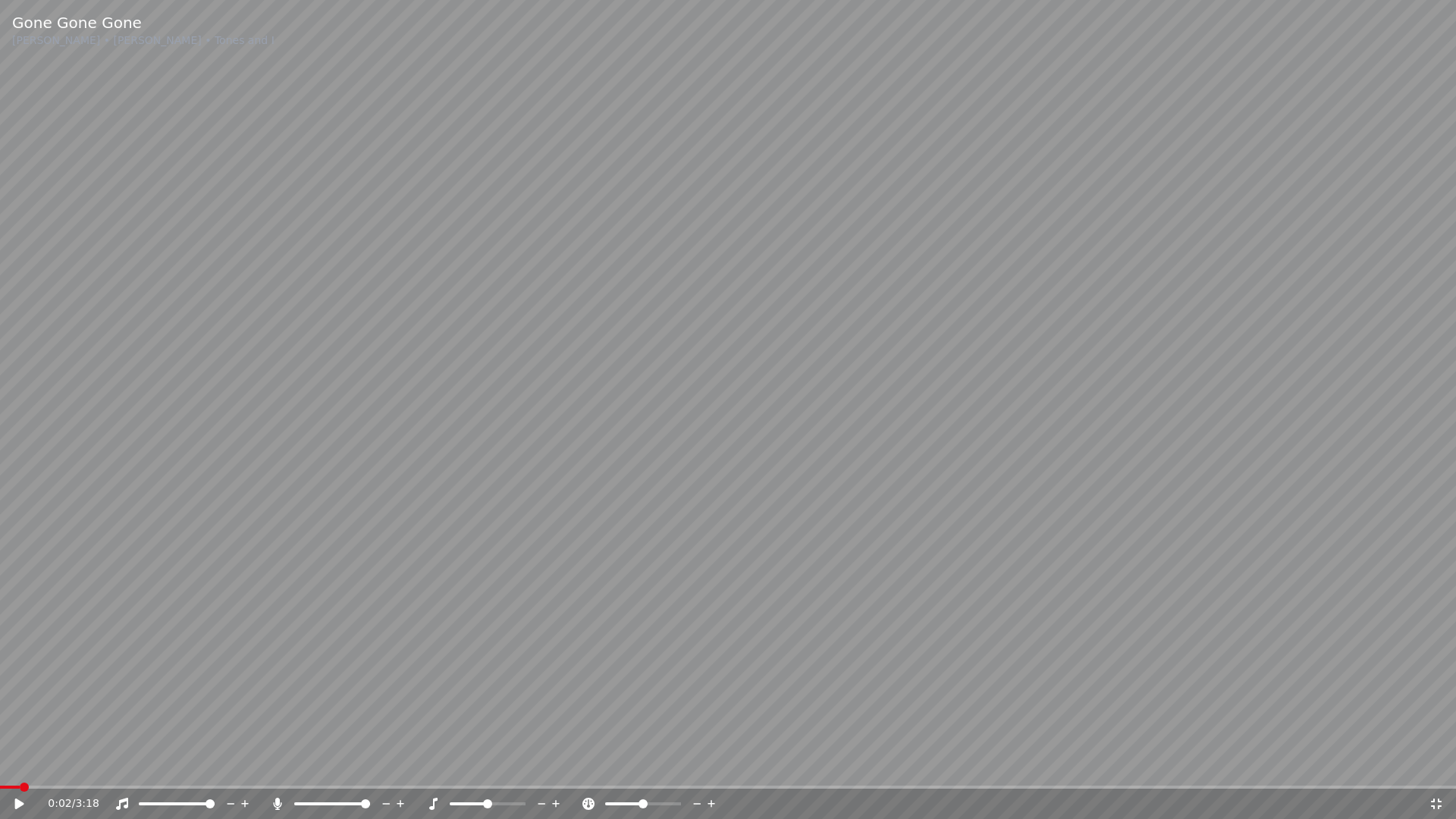
click at [885, 413] on video at bounding box center [728, 410] width 1456 height 819
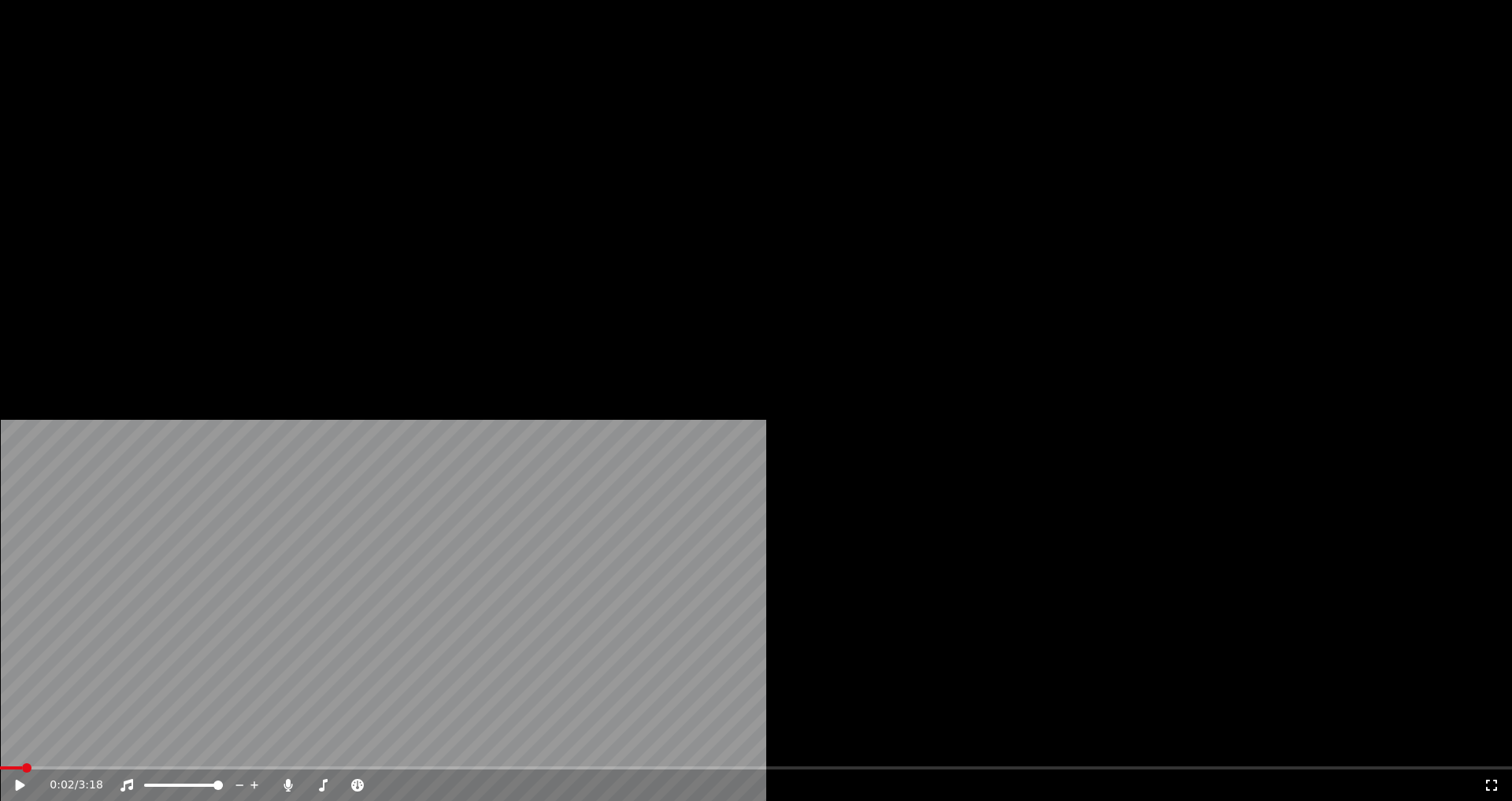
click at [485, 133] on button "Download" at bounding box center [495, 121] width 87 height 22
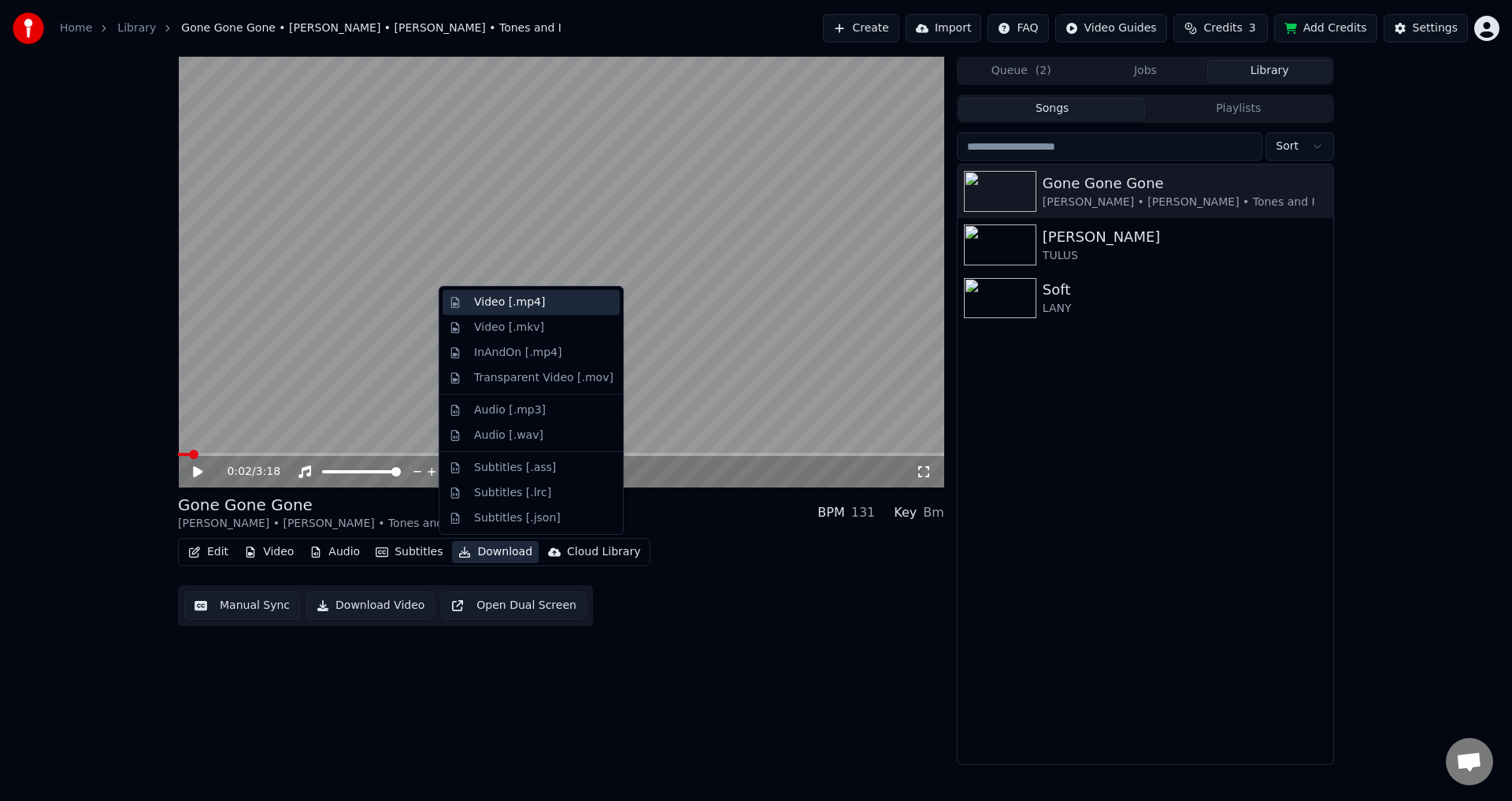
click at [527, 303] on div "Video [.mp4]" at bounding box center [509, 303] width 71 height 16
